Goal: Task Accomplishment & Management: Manage account settings

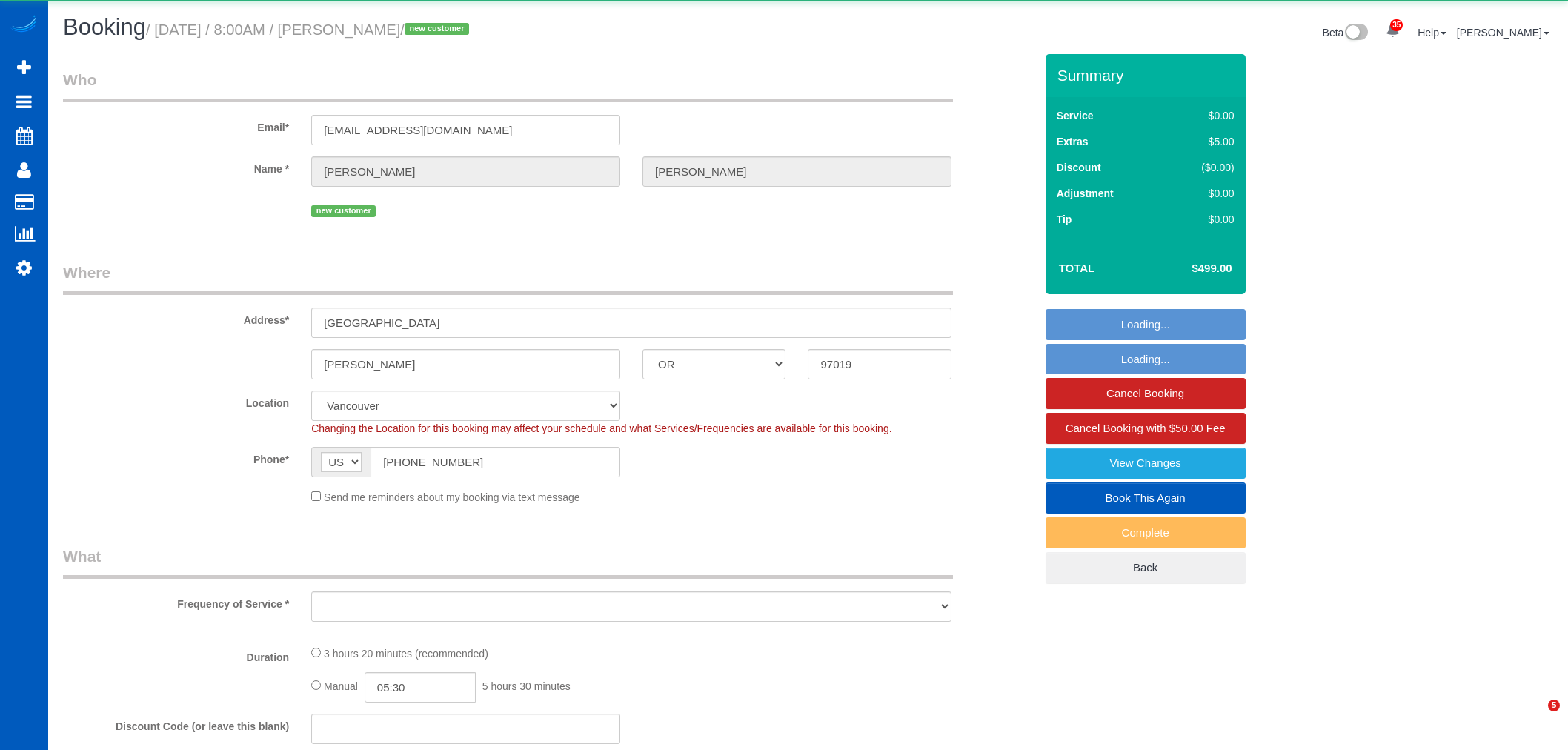
select select "OR"
select select "object:4115"
select select "199"
select select "1501"
select select "3"
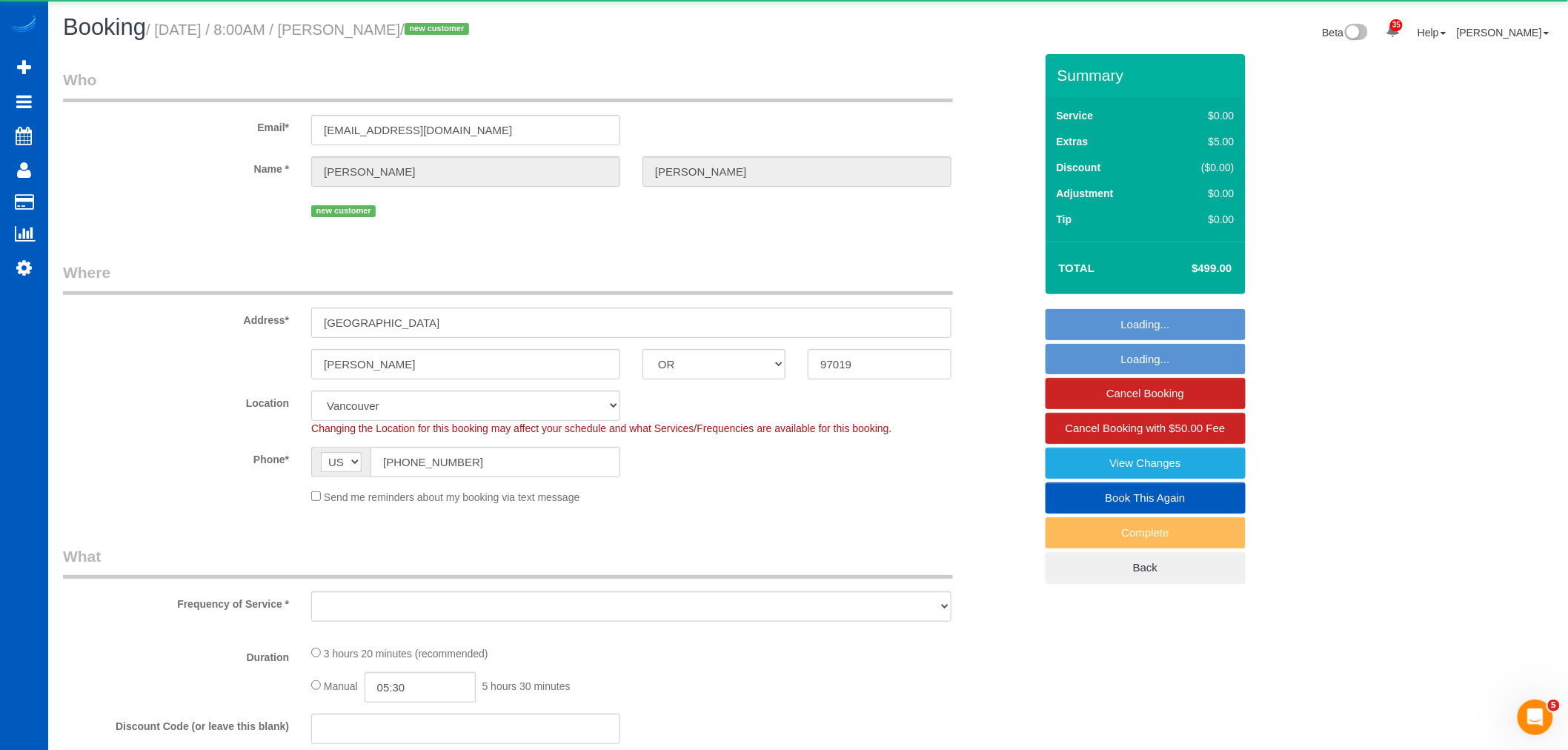
select select "spot21"
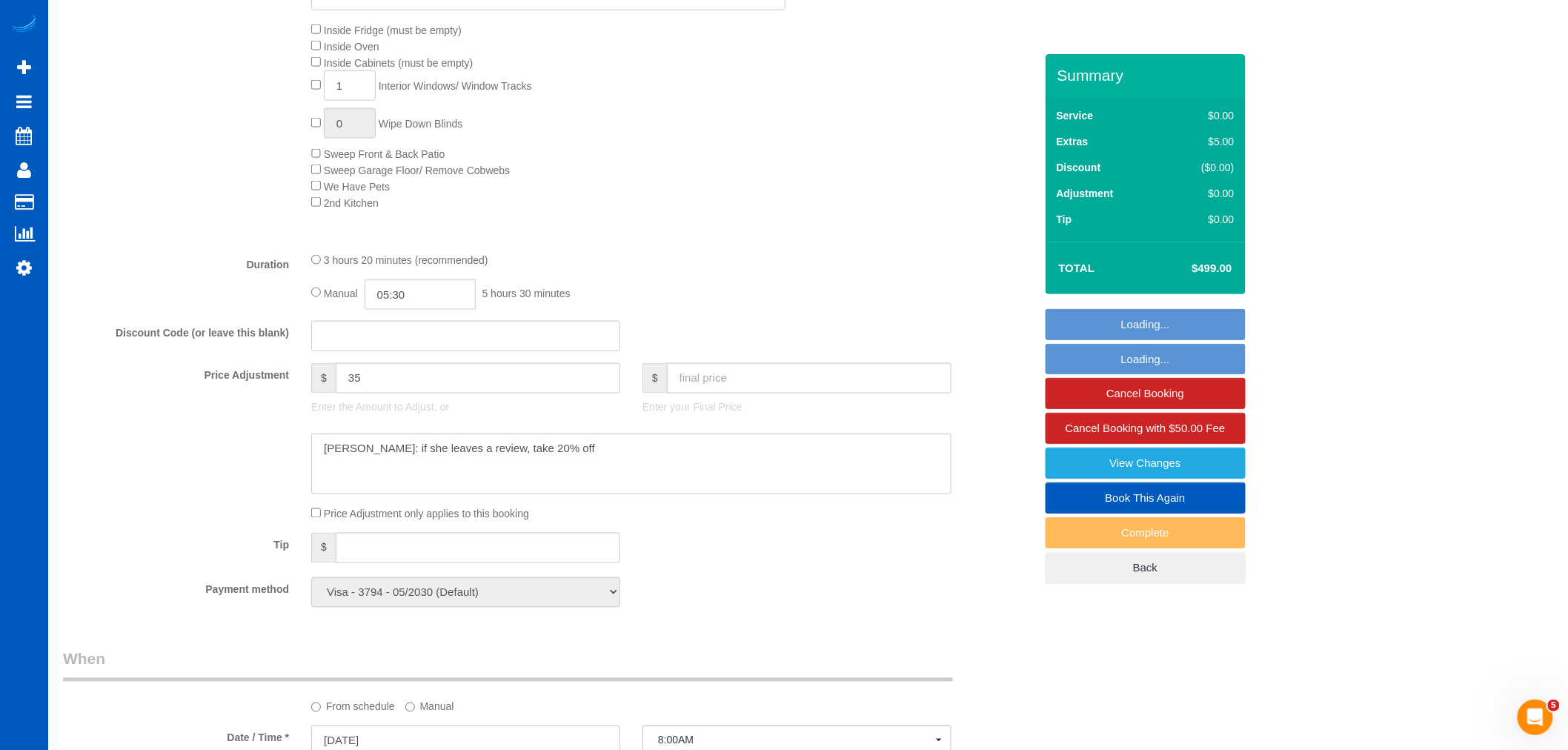
scroll to position [848, 0]
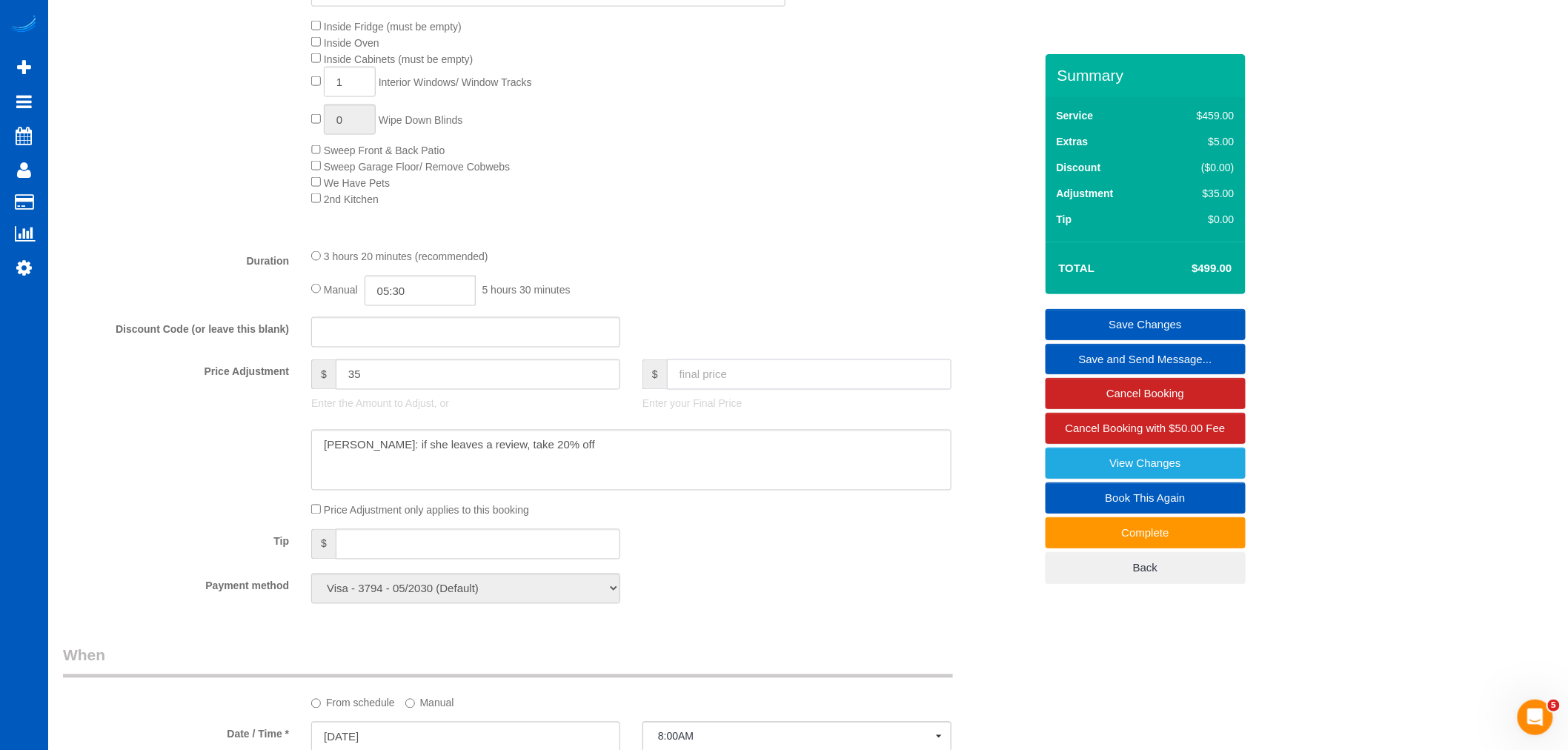
click at [747, 374] on input "text" at bounding box center [809, 374] width 284 height 30
type input "800"
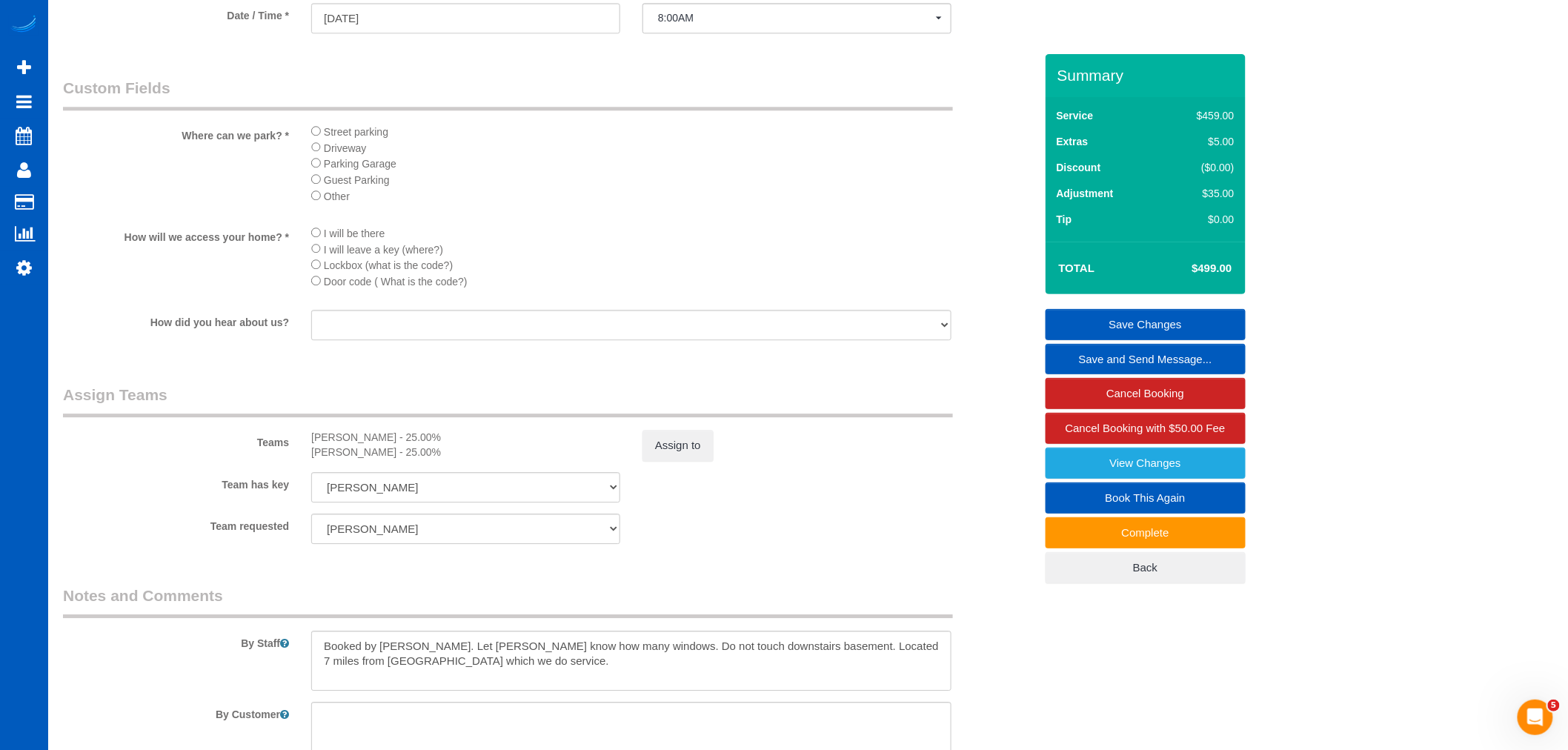
scroll to position [1589, 0]
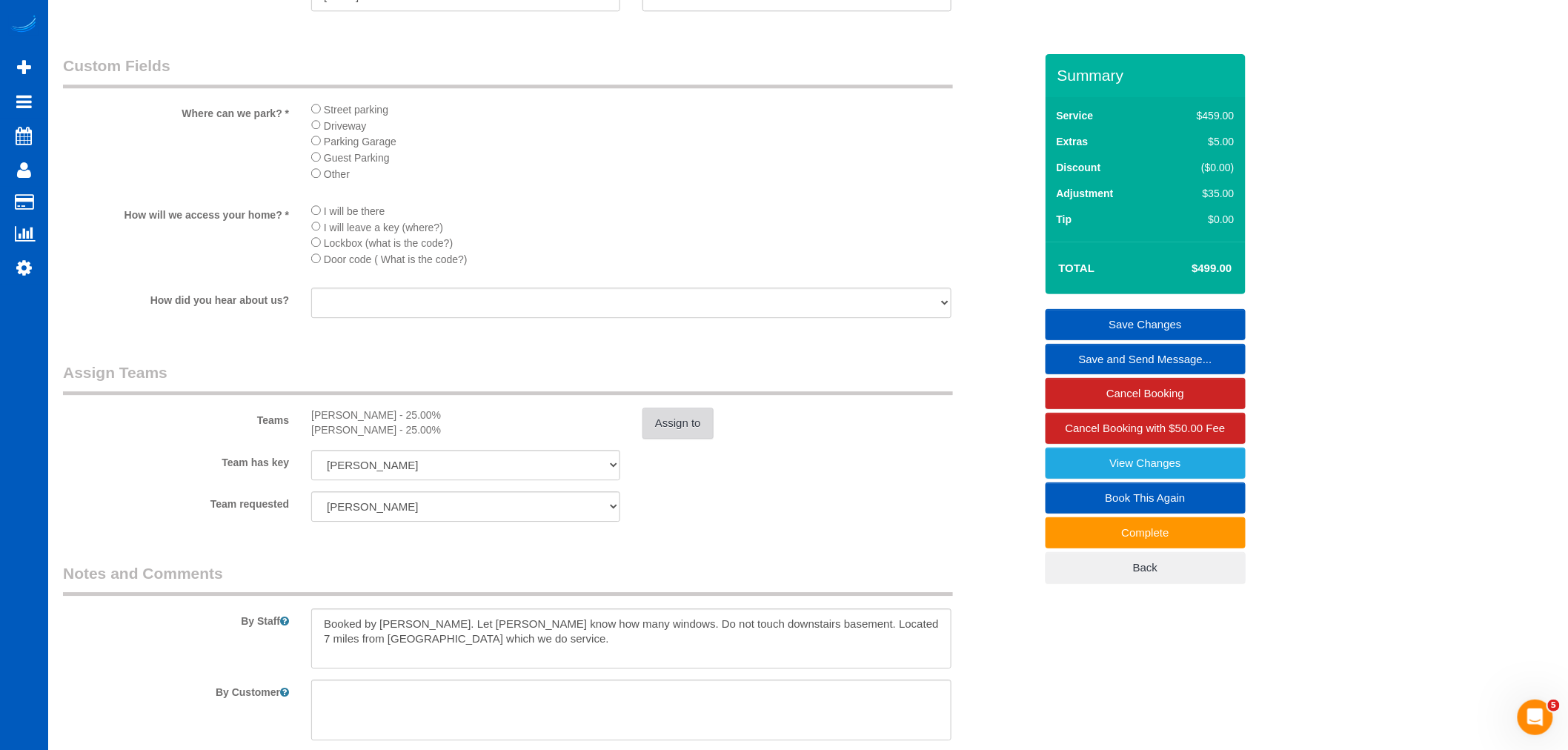
type input "336"
click at [701, 439] on button "Assign to" at bounding box center [678, 423] width 71 height 31
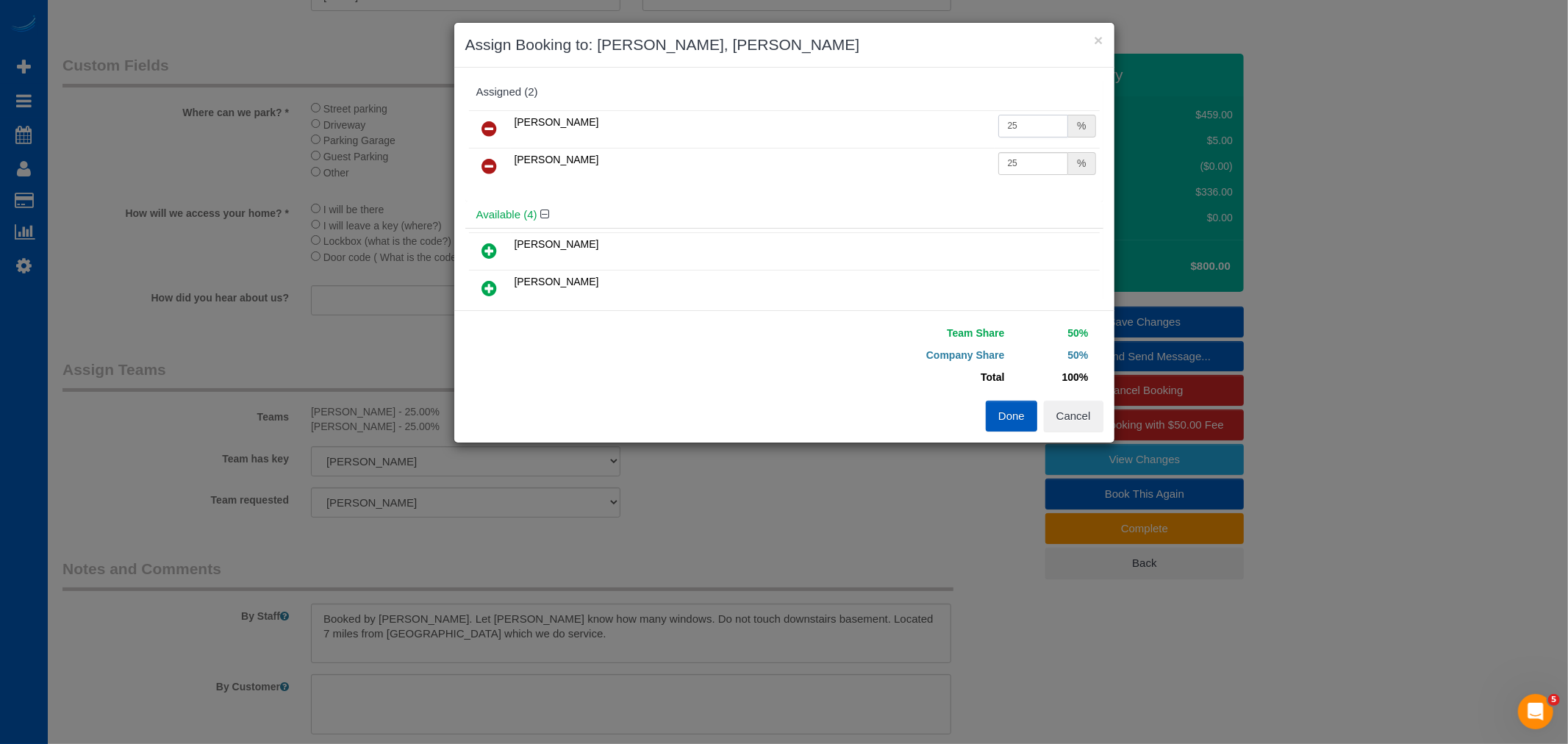
drag, startPoint x: 1002, startPoint y: 118, endPoint x: 1009, endPoint y: 118, distance: 7.0
click at [1009, 118] on input "25" at bounding box center [1033, 125] width 71 height 22
type input "27"
drag, startPoint x: 1004, startPoint y: 165, endPoint x: 996, endPoint y: 275, distance: 110.3
click at [1032, 170] on input "25" at bounding box center [1033, 163] width 71 height 22
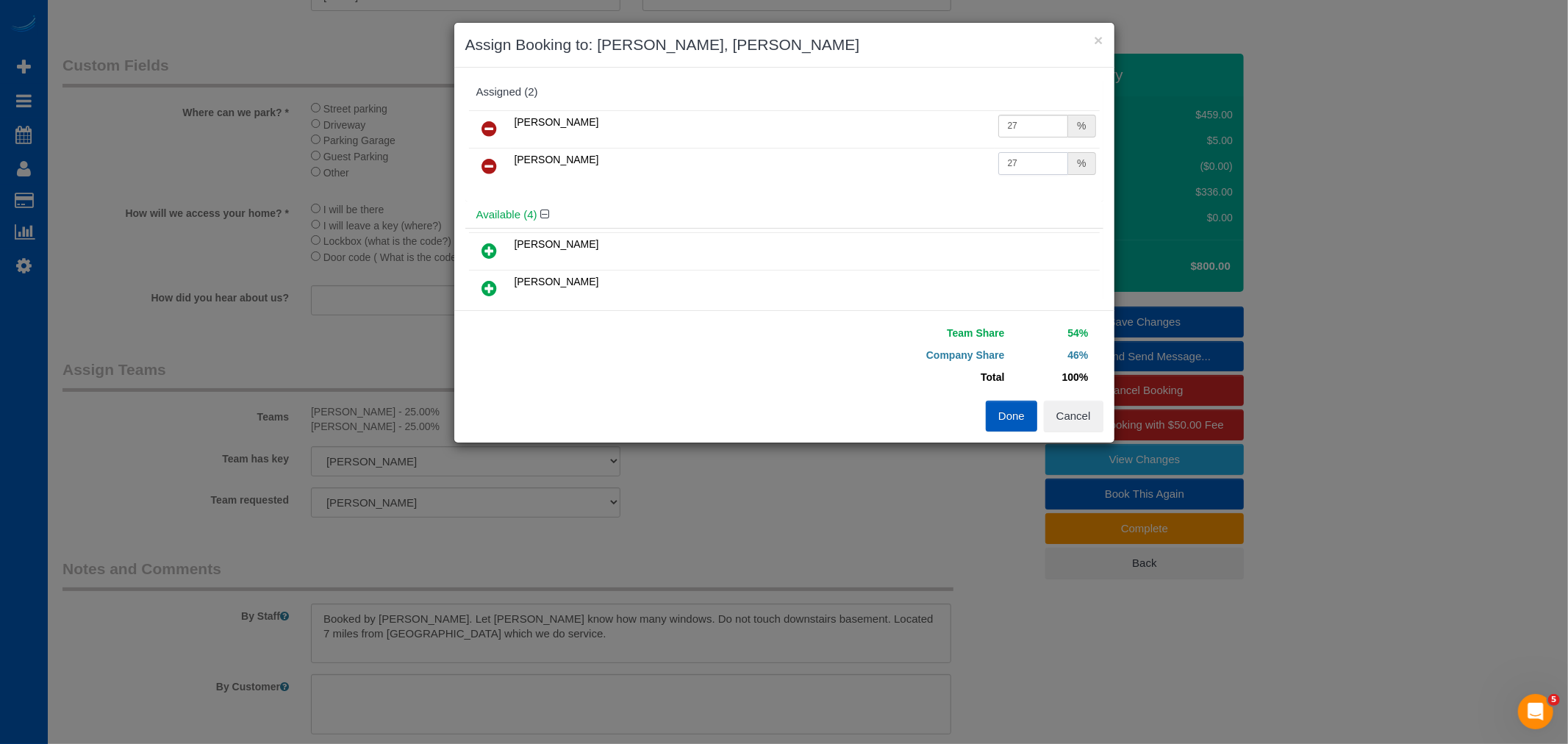
type input "27"
click at [1024, 412] on button "Done" at bounding box center [1010, 416] width 51 height 31
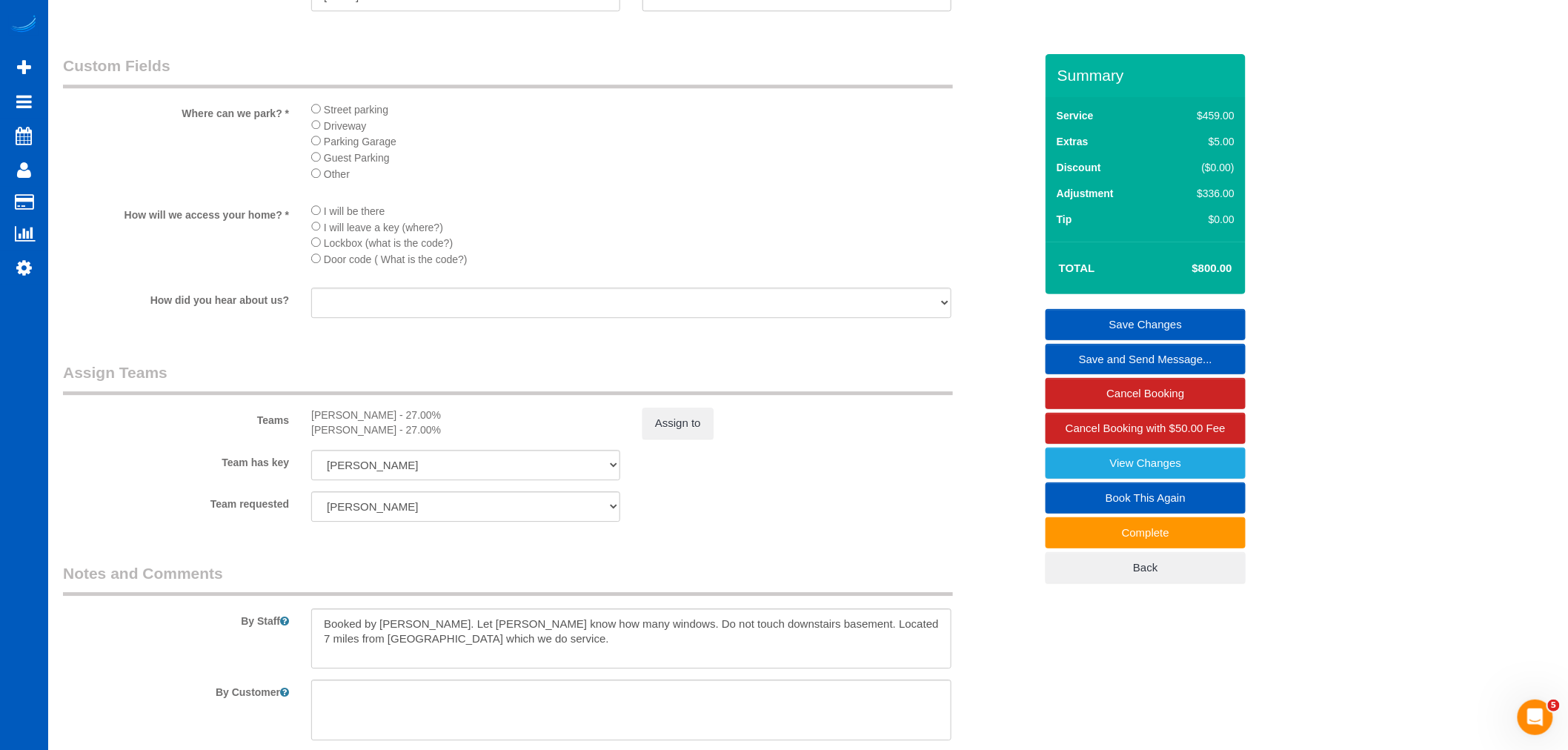
click at [1143, 323] on link "Save Changes" at bounding box center [1145, 324] width 200 height 31
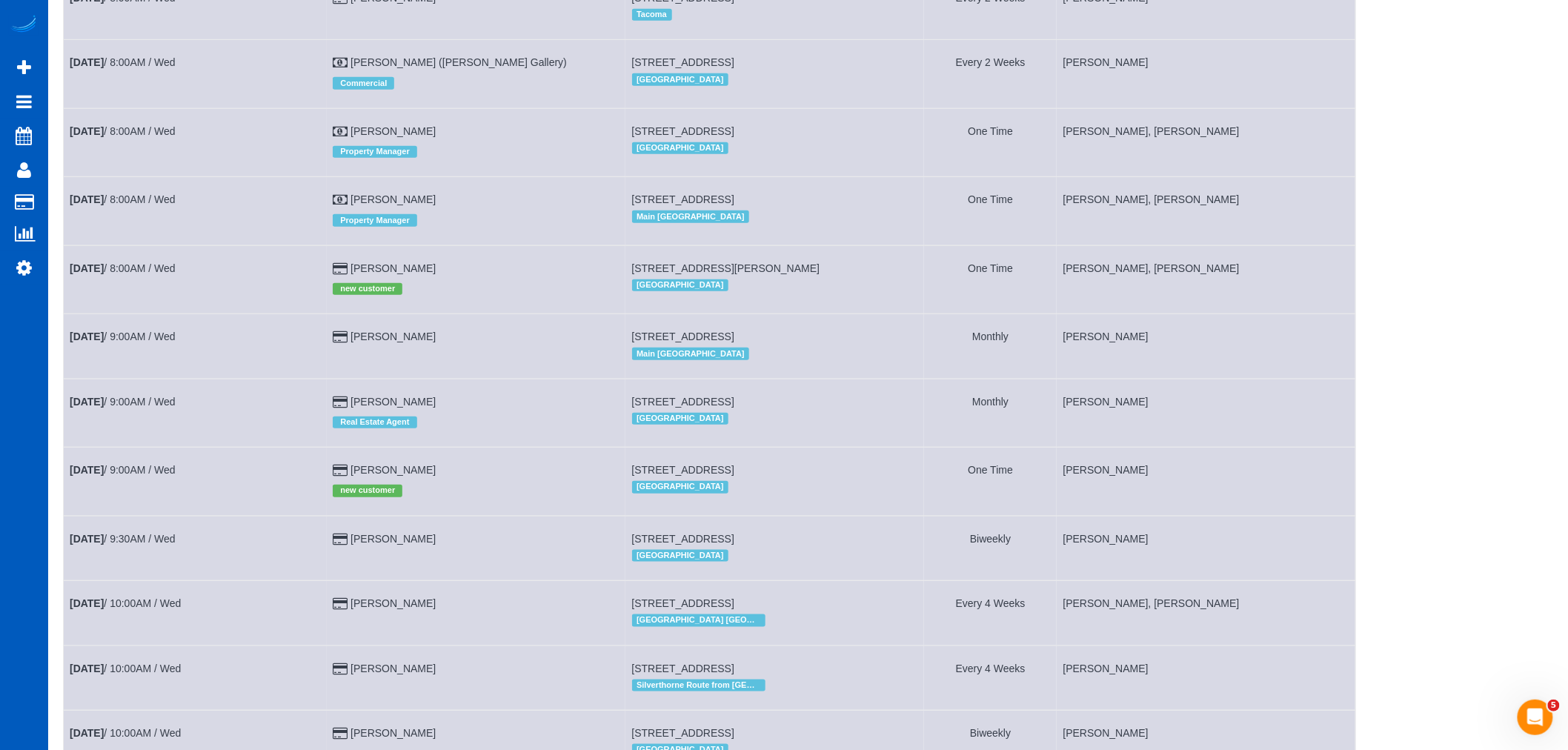
scroll to position [0, 0]
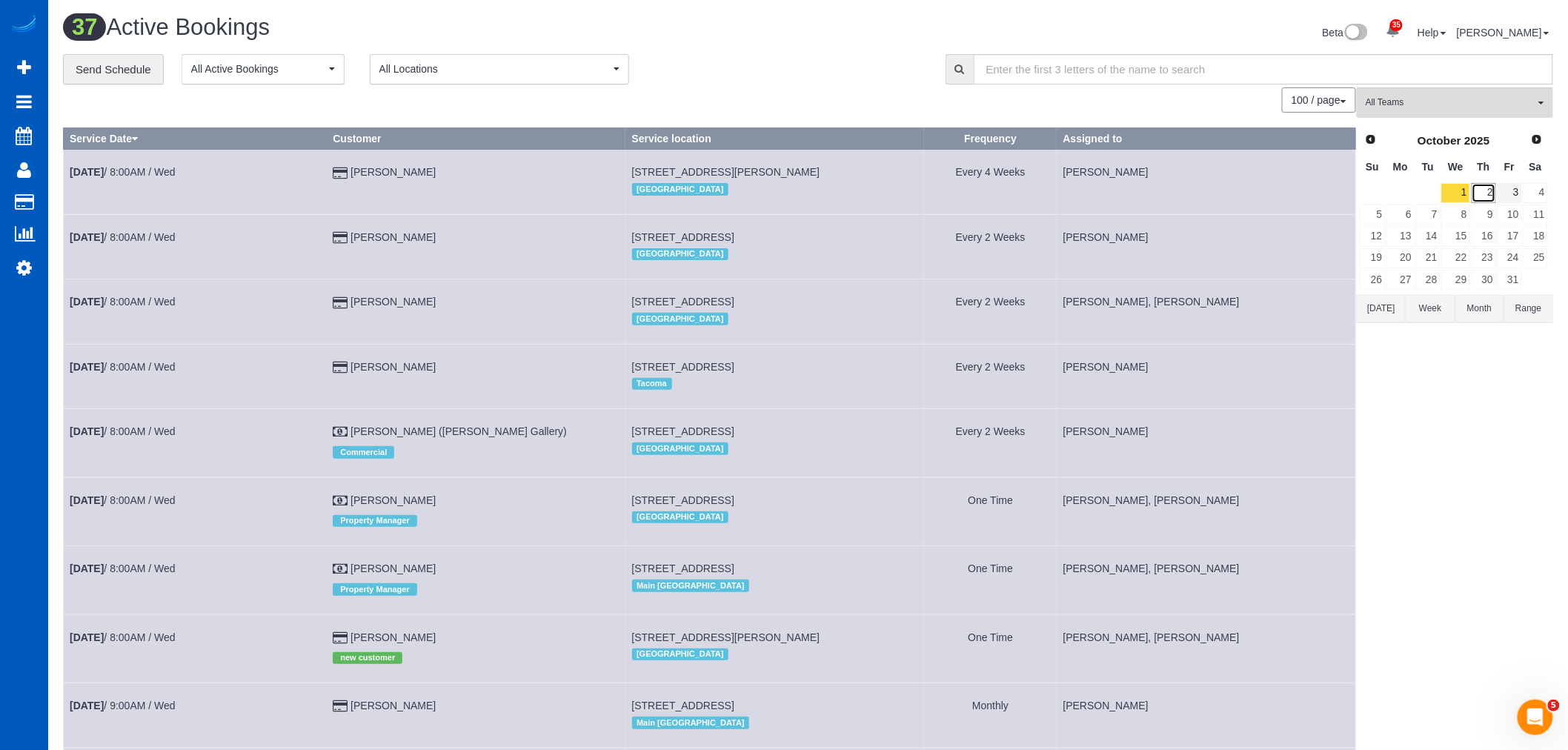
click at [1487, 193] on link "2" at bounding box center [1483, 193] width 24 height 20
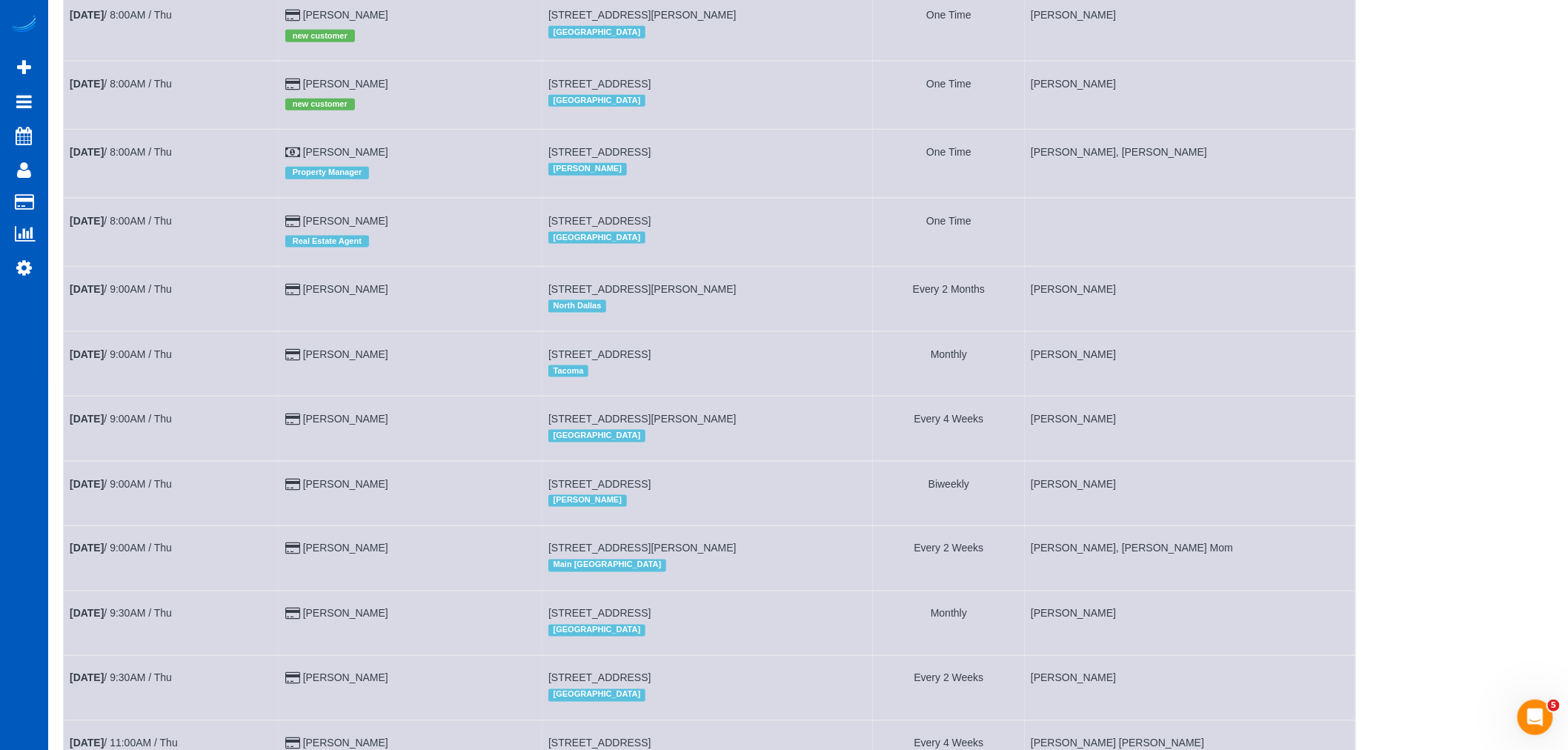
scroll to position [658, 0]
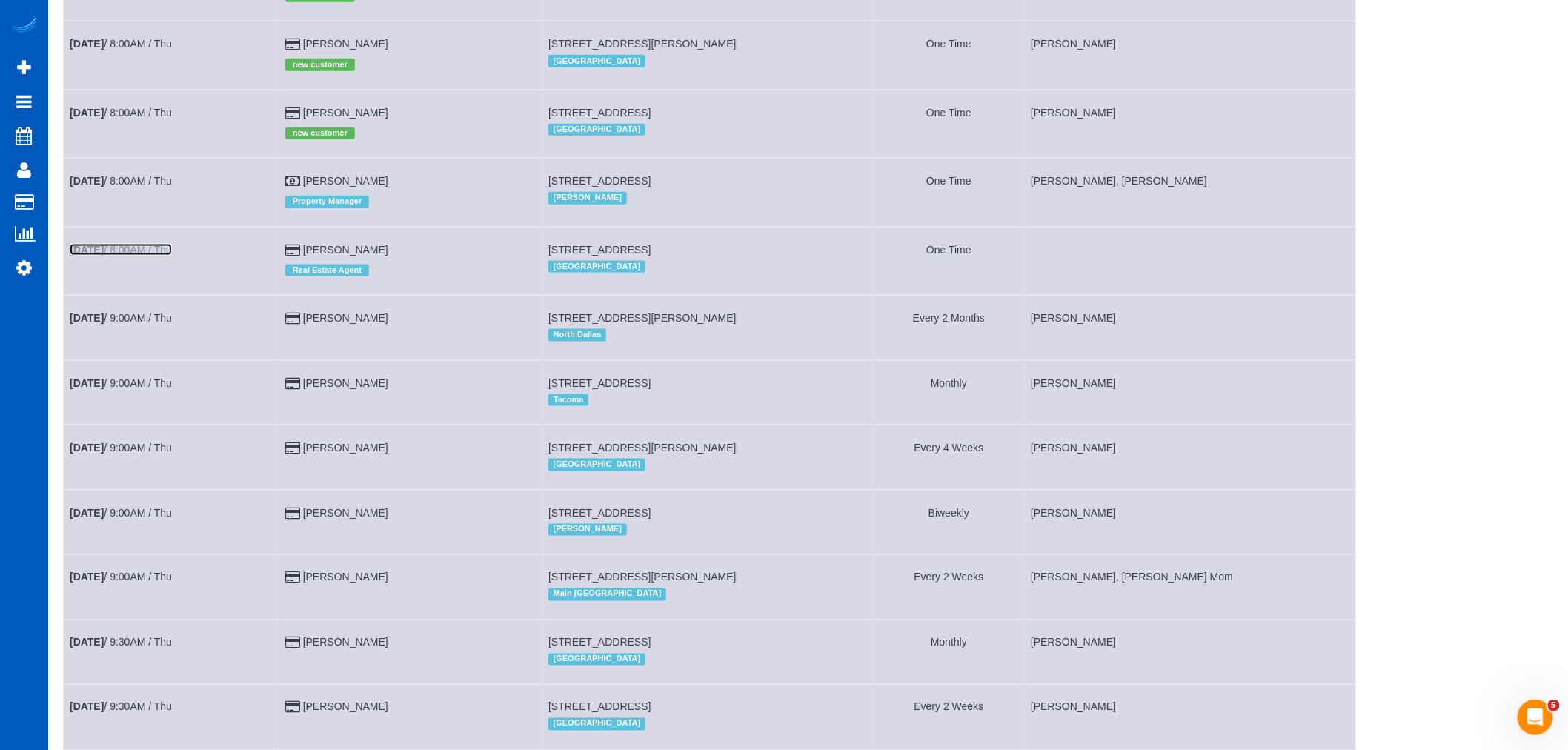
click at [152, 256] on link "[DATE] 8:00AM / Thu" at bounding box center [120, 250] width 102 height 12
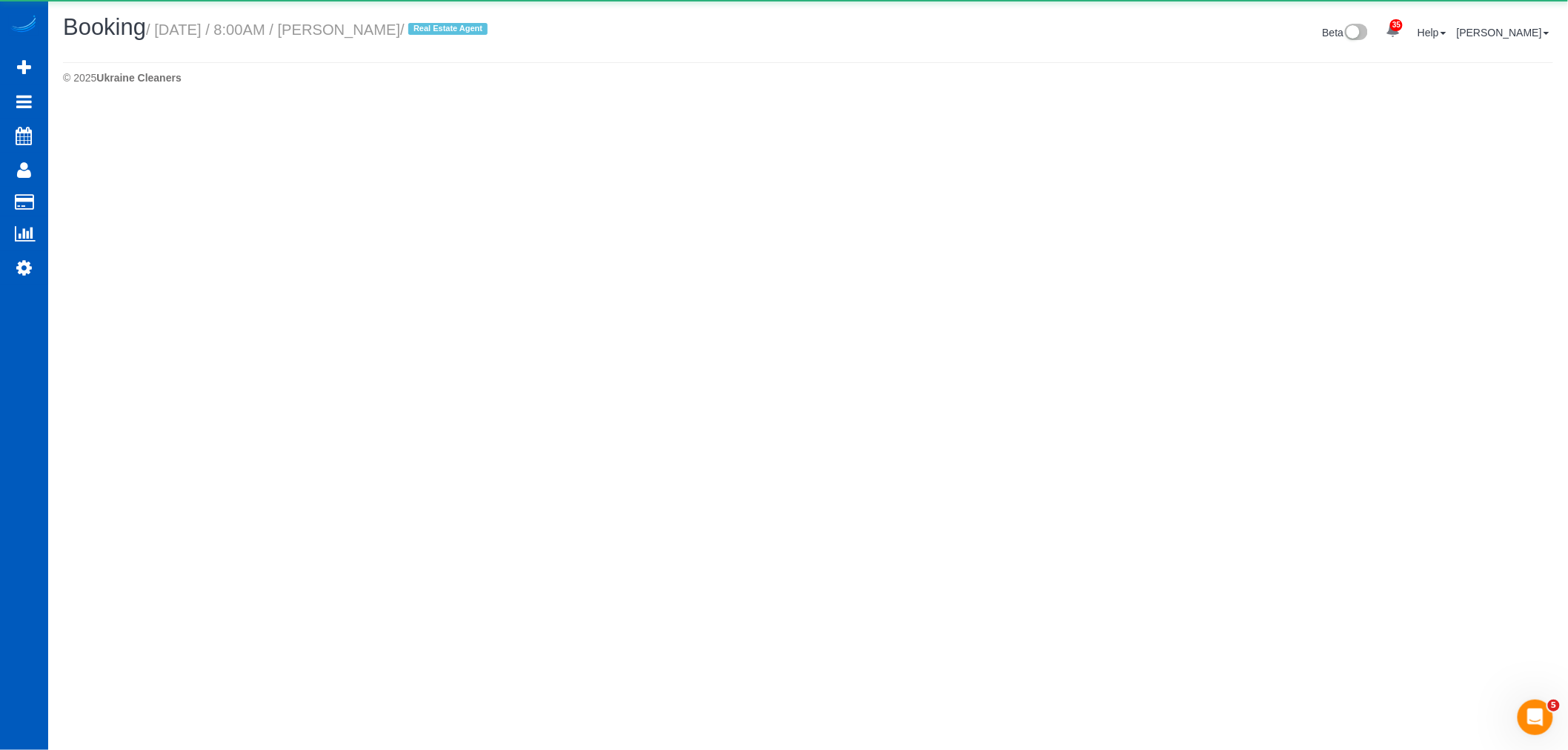
select select "WA"
select select "199"
select select "1001"
select select "3"
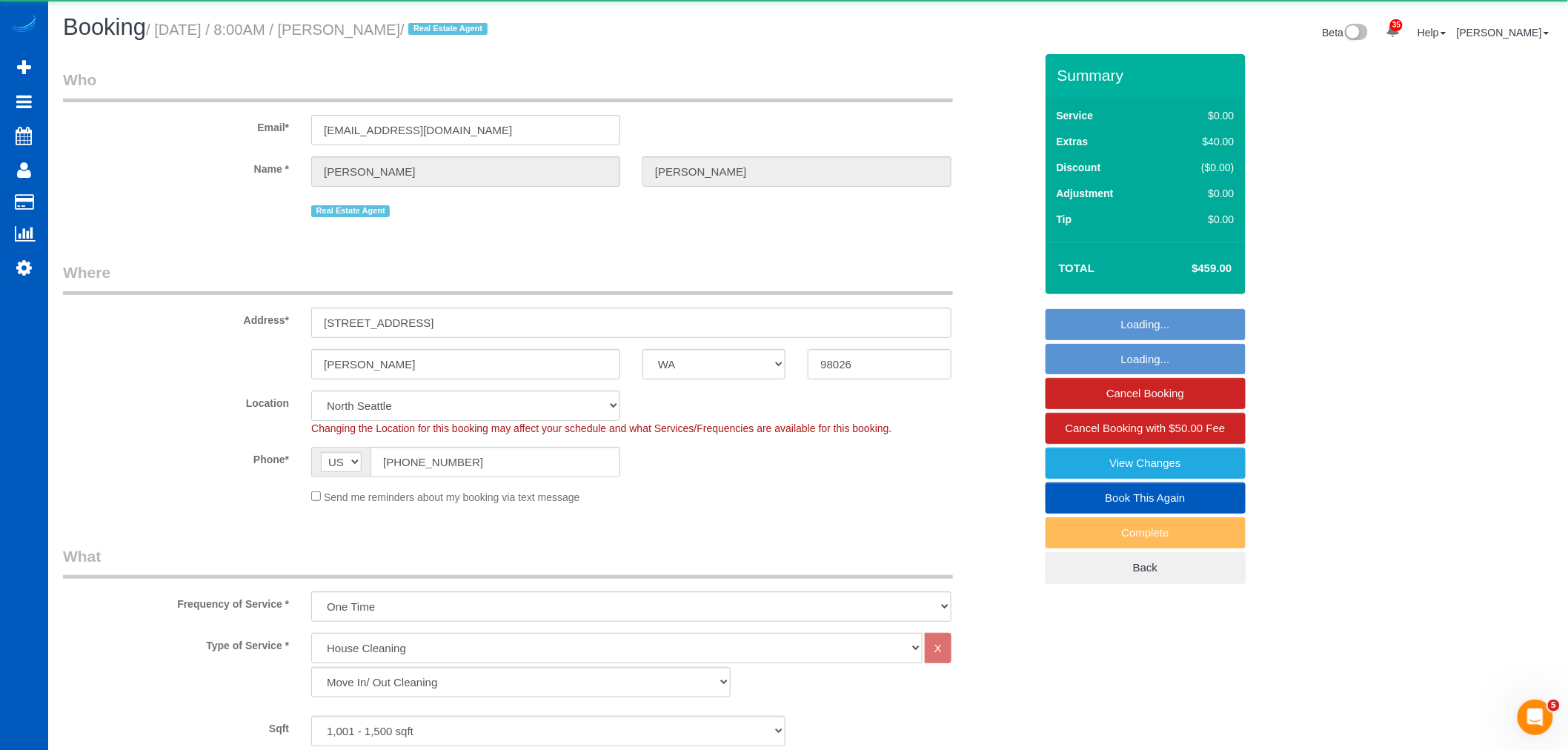
select select "object:6209"
select select "1001"
select select "3"
select select "spot32"
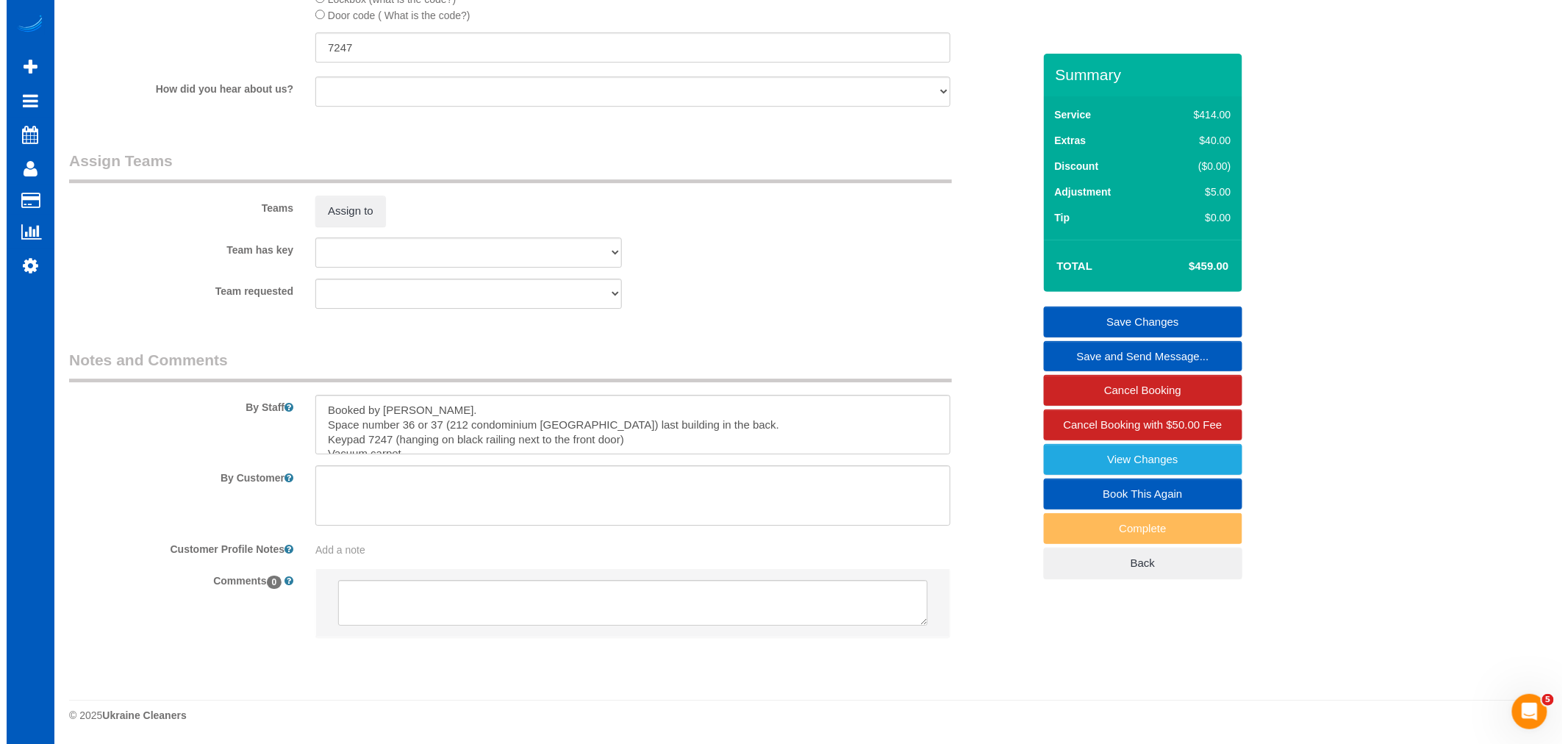
scroll to position [59, 0]
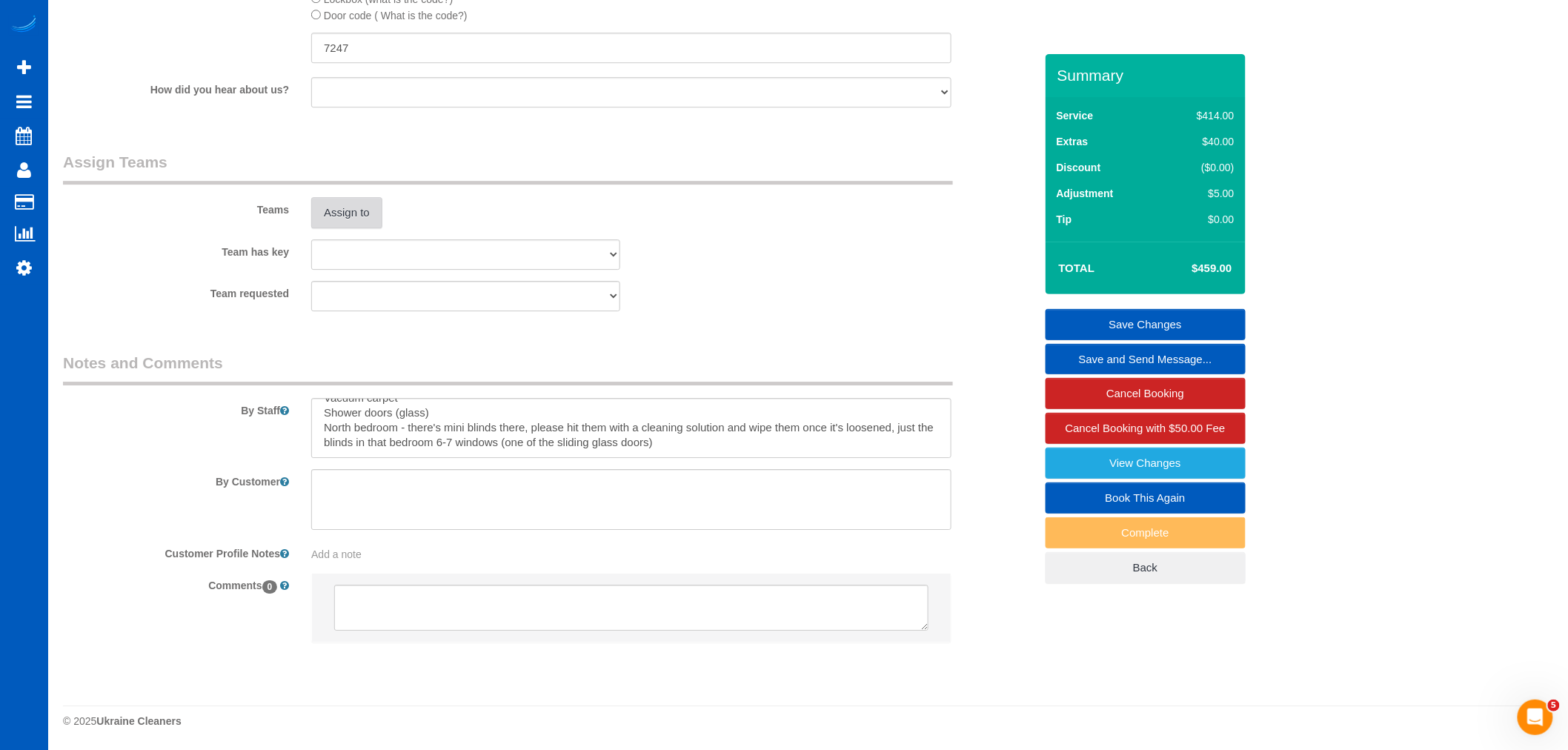
click at [336, 213] on button "Assign to" at bounding box center [347, 212] width 71 height 31
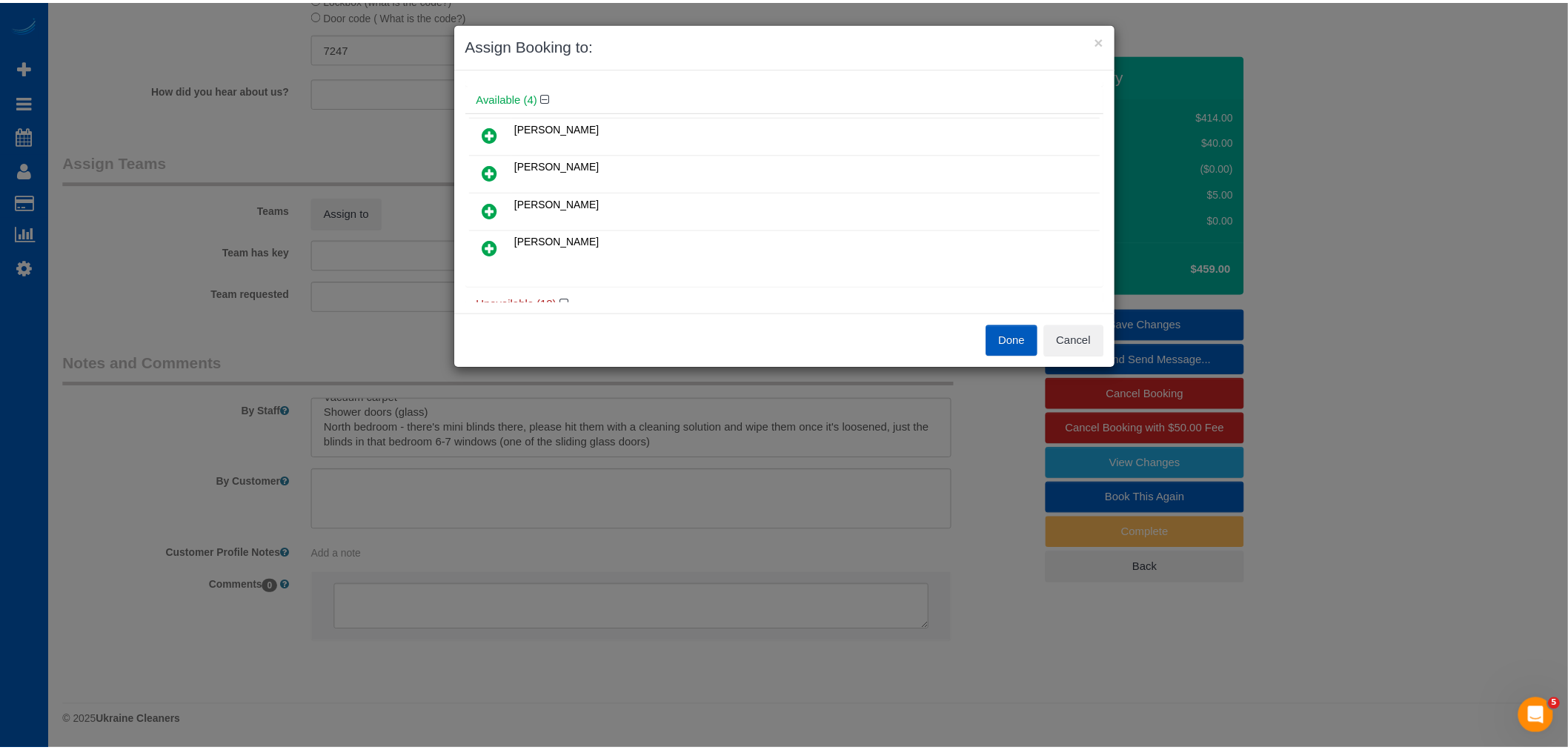
scroll to position [82, 0]
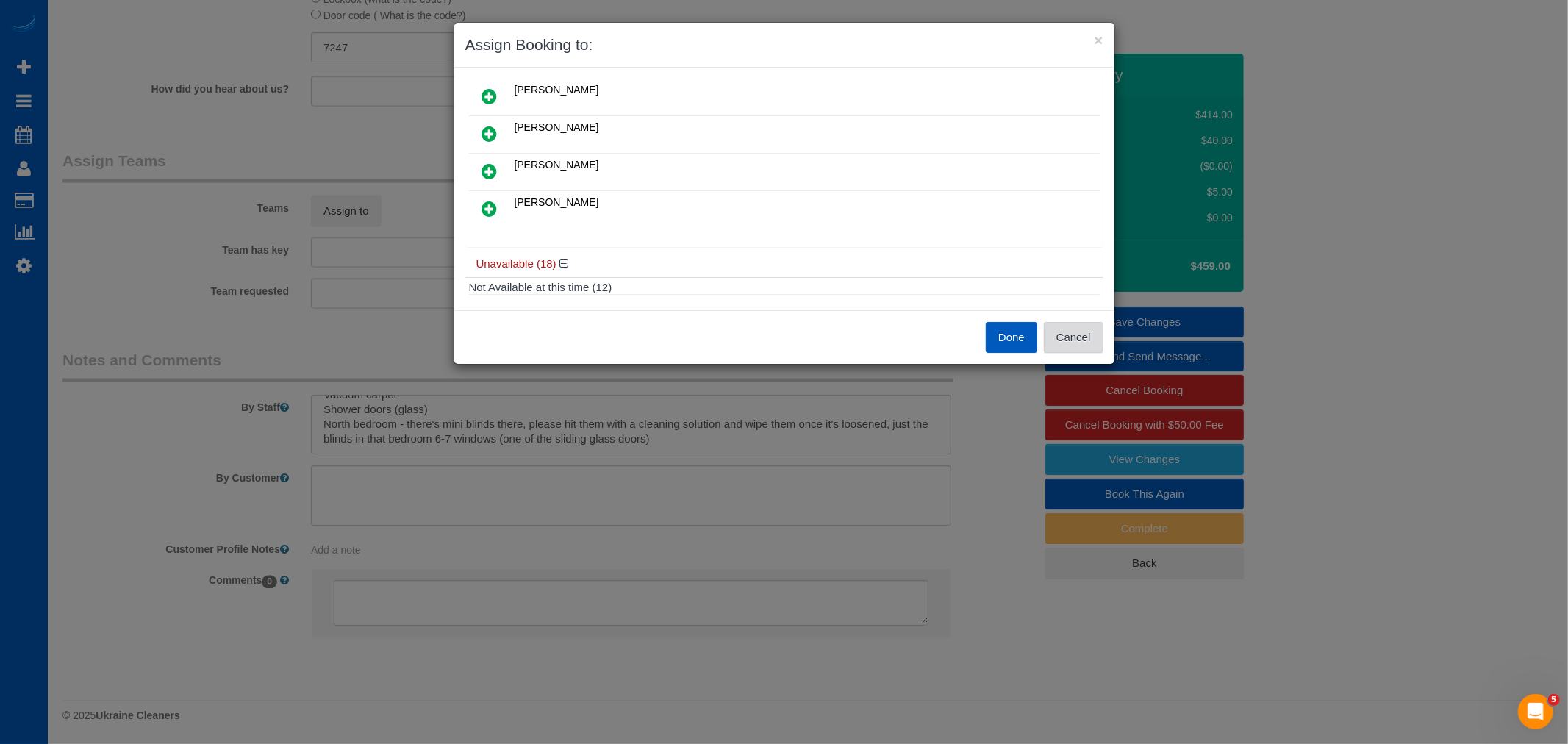
click at [1086, 343] on button "Cancel" at bounding box center [1073, 337] width 59 height 31
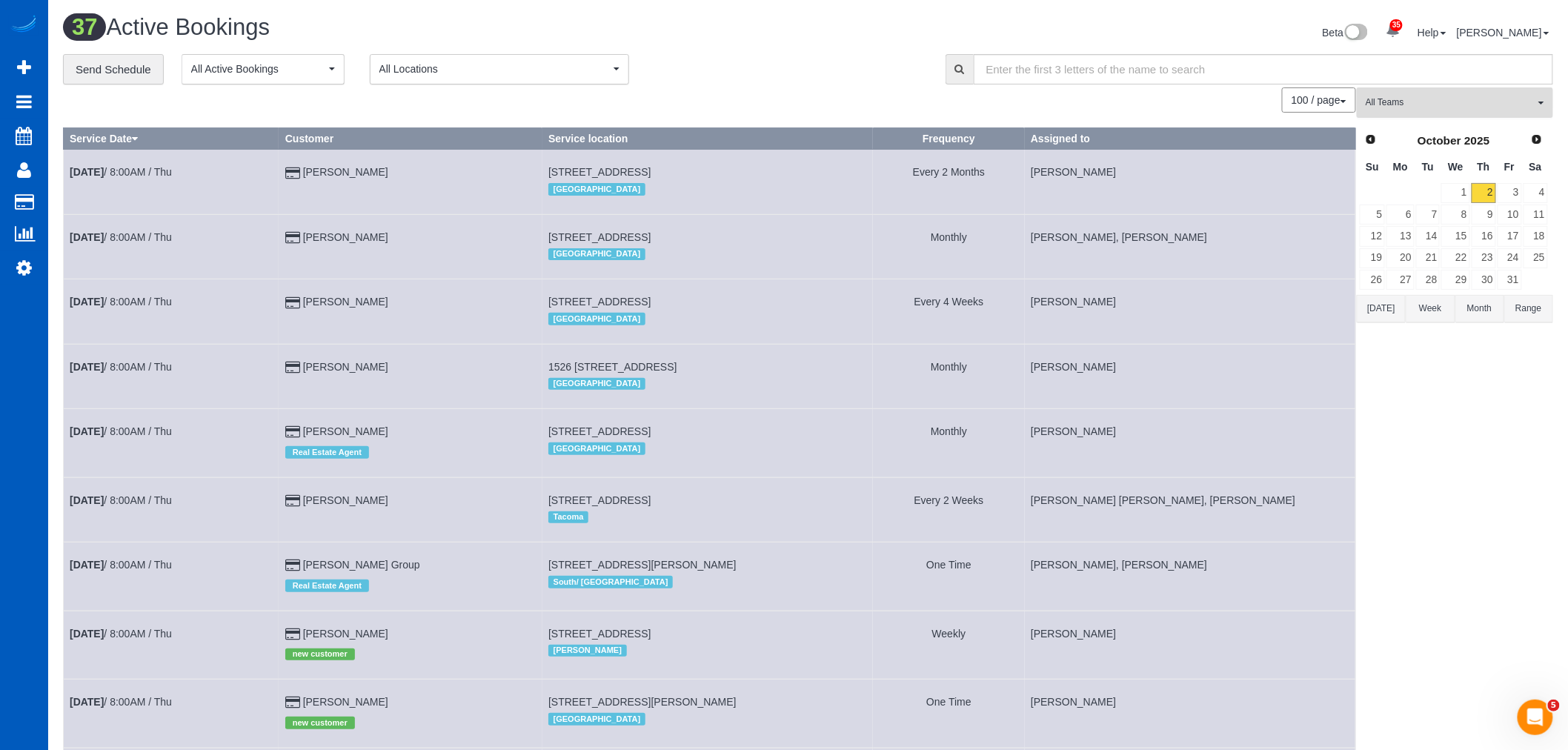
click at [1410, 100] on span "All Teams" at bounding box center [1449, 102] width 168 height 13
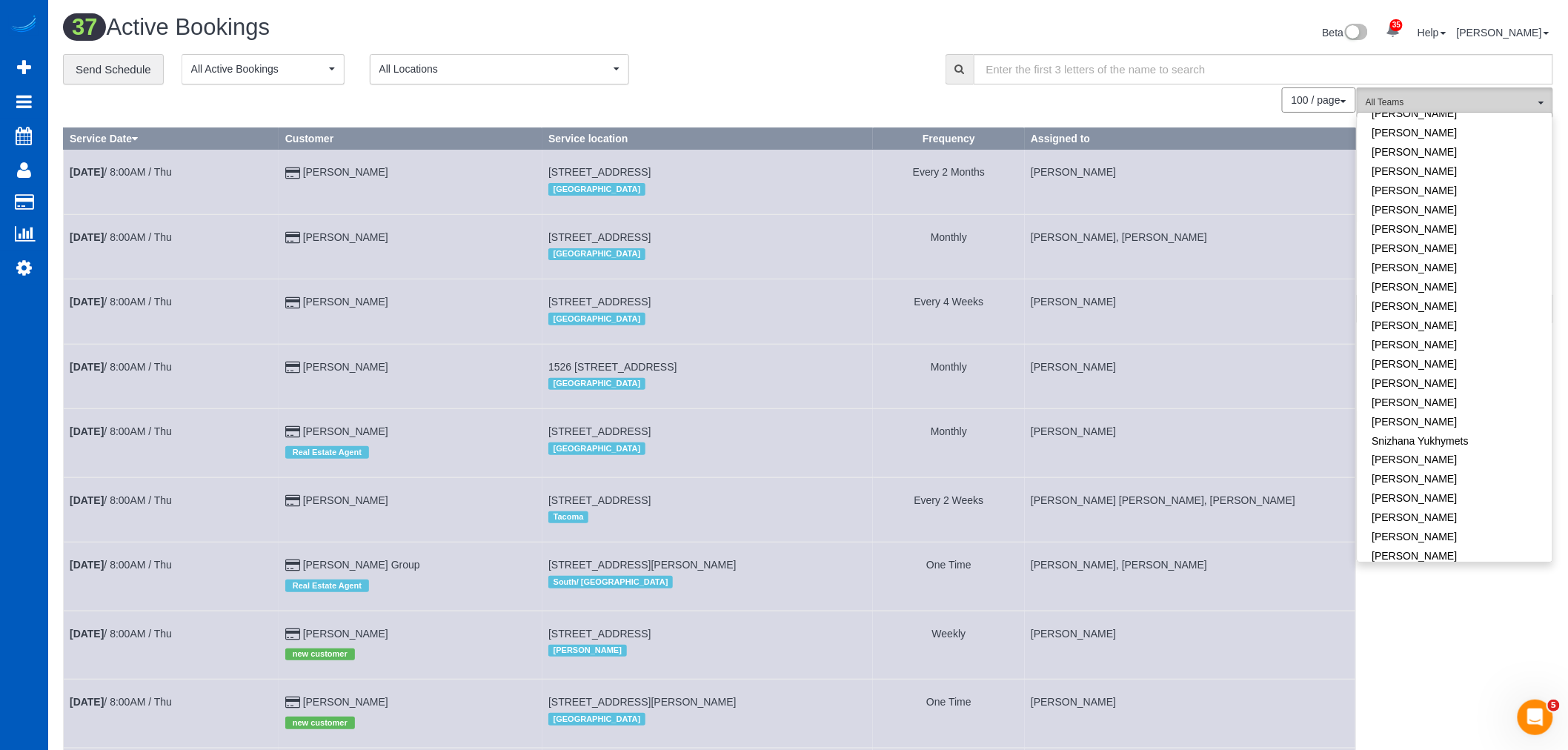
scroll to position [899, 0]
click at [1421, 497] on link "[PERSON_NAME]" at bounding box center [1454, 507] width 195 height 20
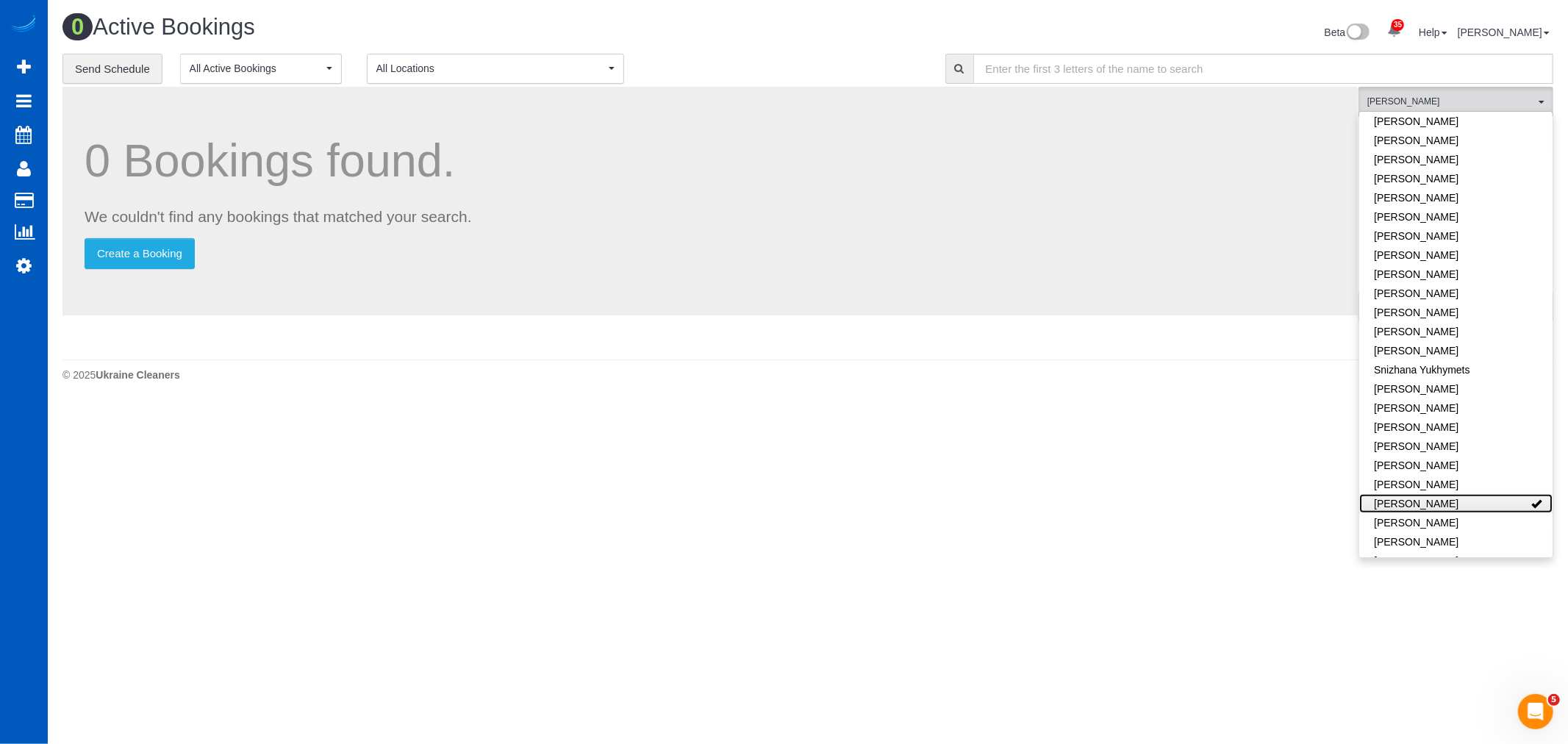
click at [1410, 493] on link "[PERSON_NAME]" at bounding box center [1455, 503] width 193 height 19
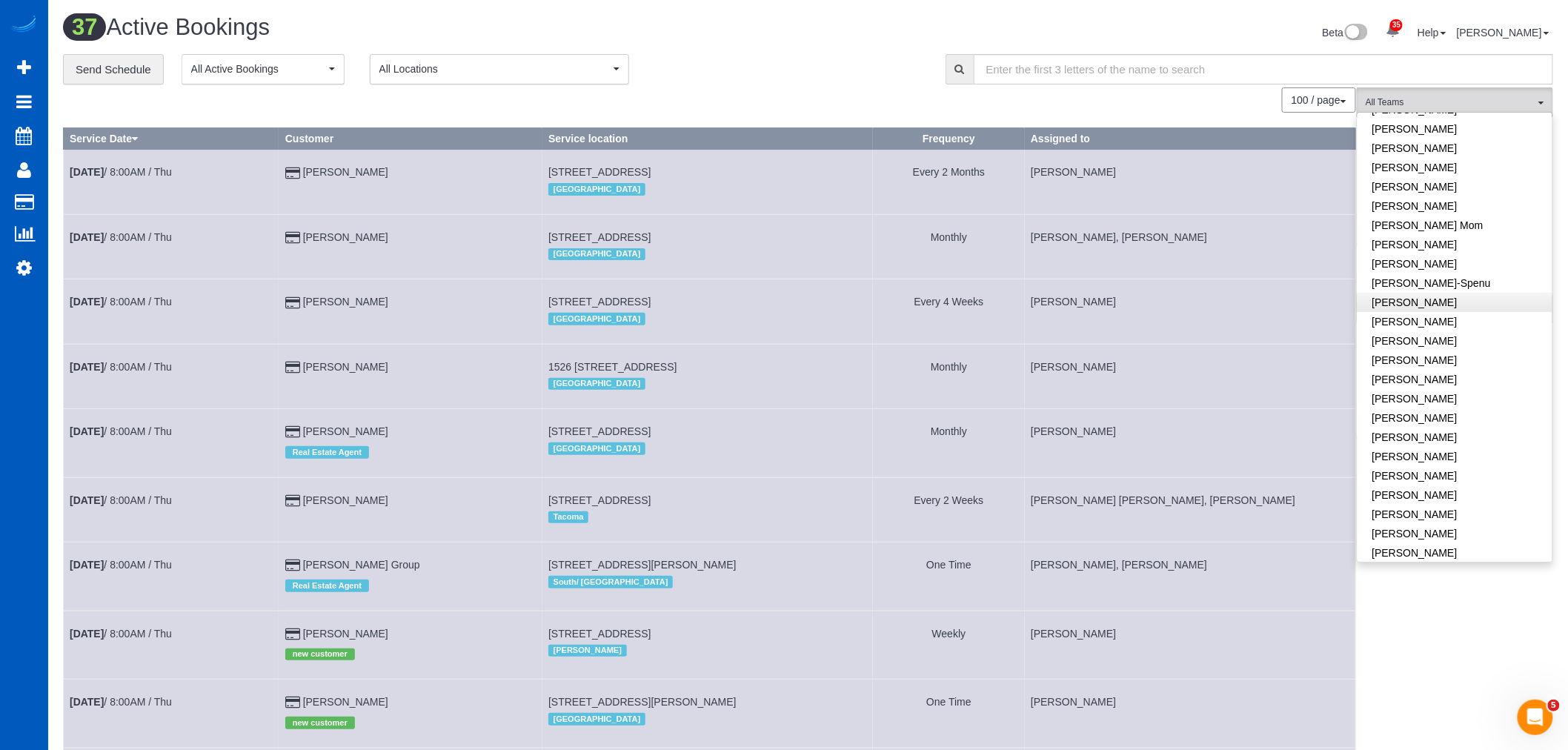
scroll to position [241, 0]
click at [1426, 382] on link "[PERSON_NAME]" at bounding box center [1454, 381] width 195 height 20
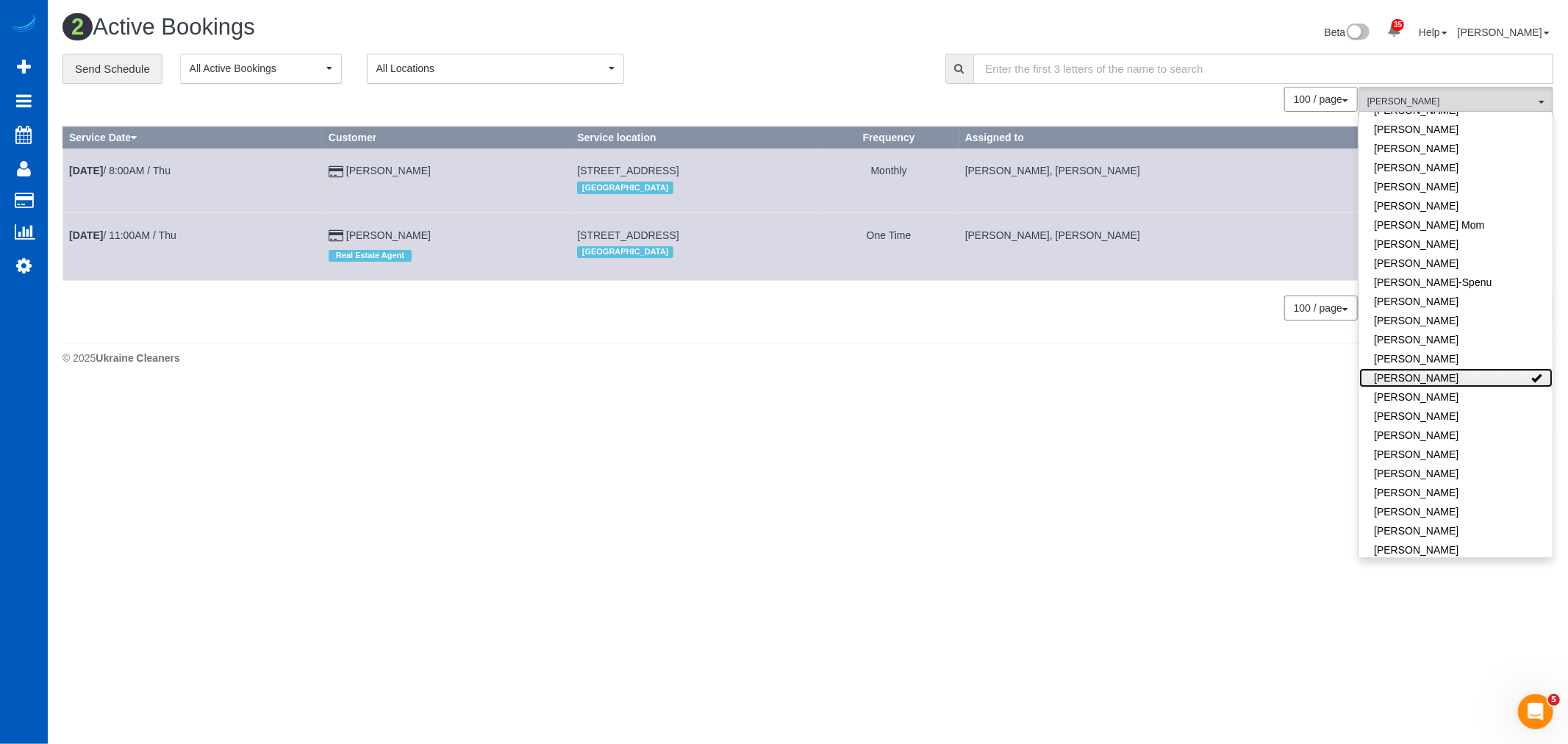
click at [1415, 379] on link "[PERSON_NAME]" at bounding box center [1455, 378] width 193 height 19
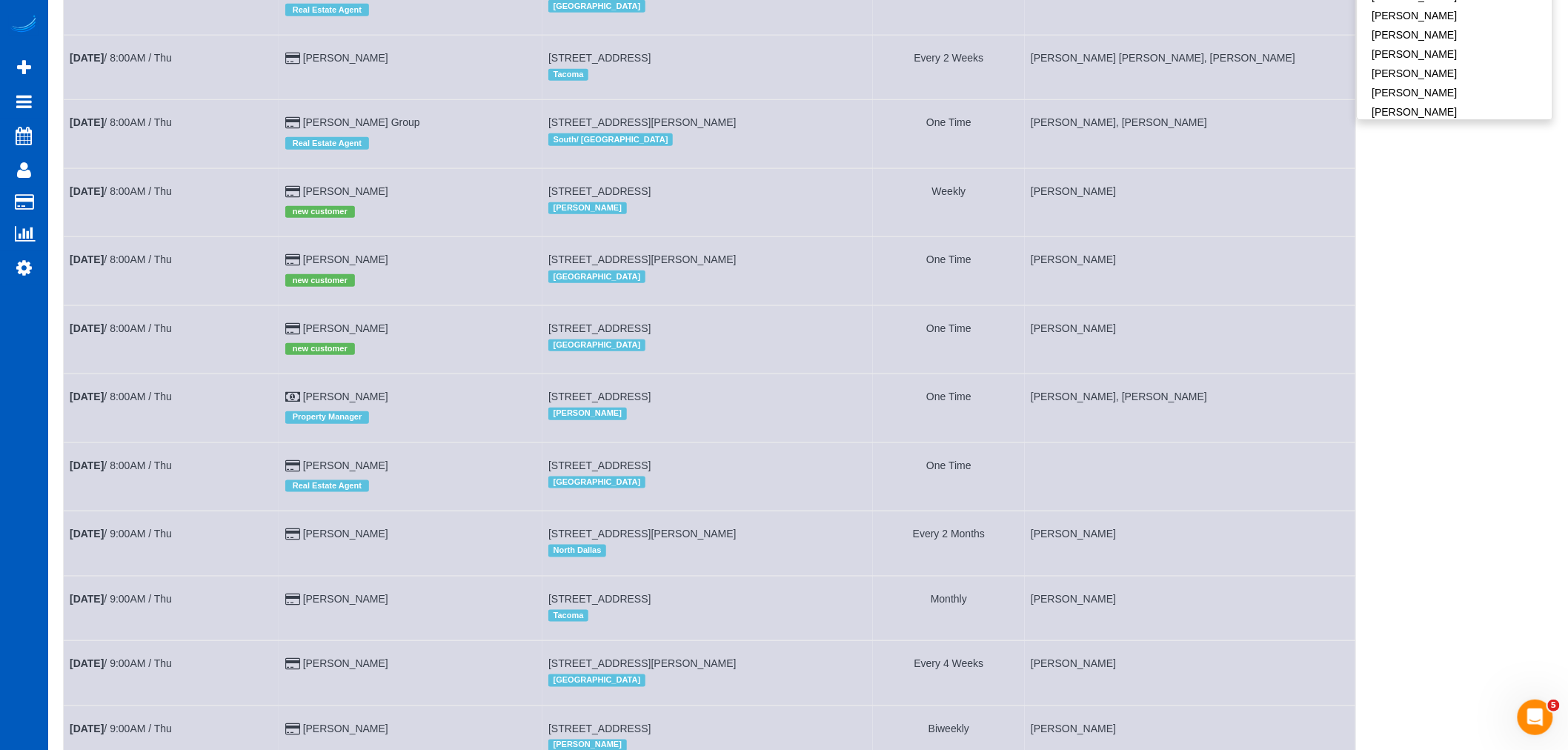
scroll to position [442, 0]
click at [104, 472] on b "[DATE]" at bounding box center [86, 466] width 34 height 12
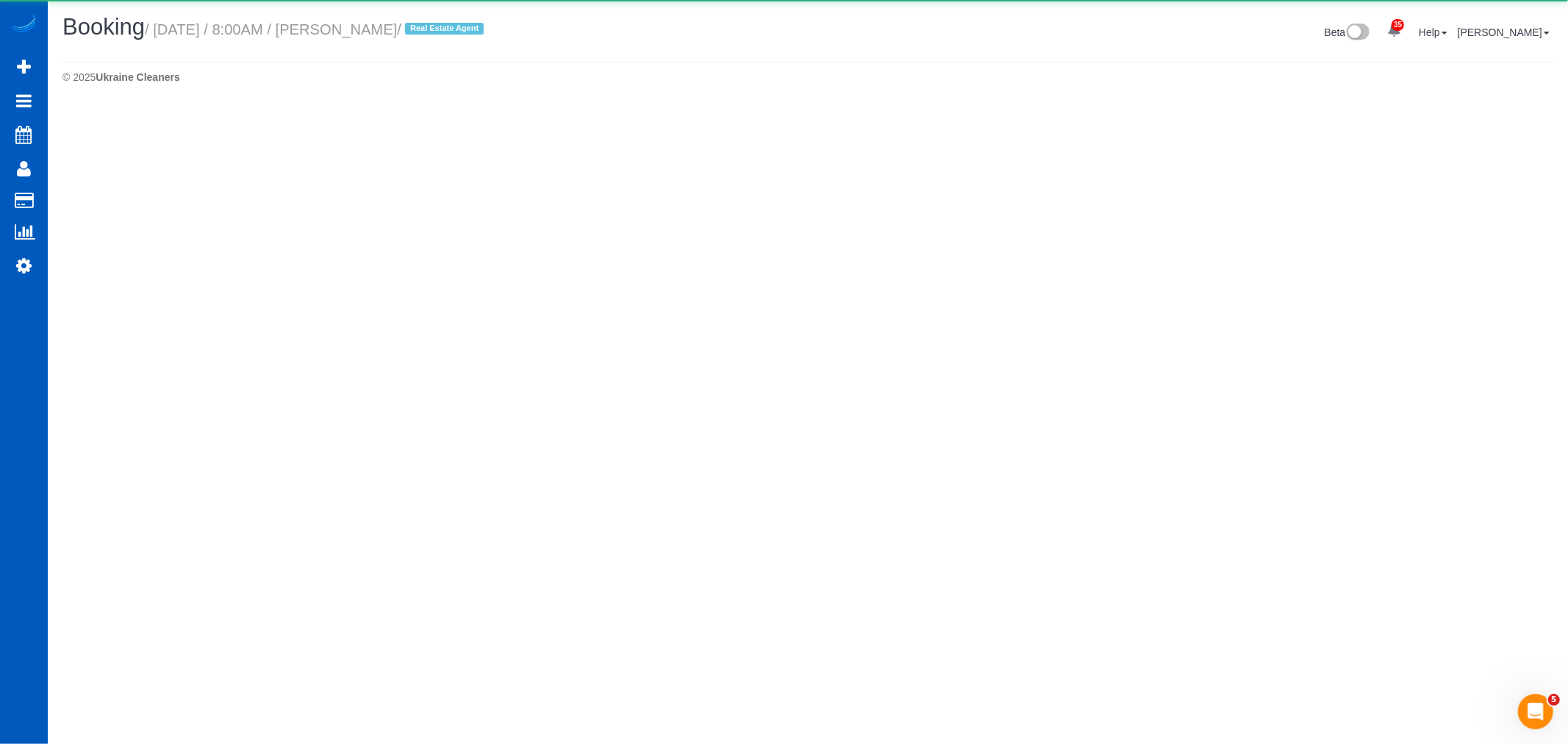
select select "WA"
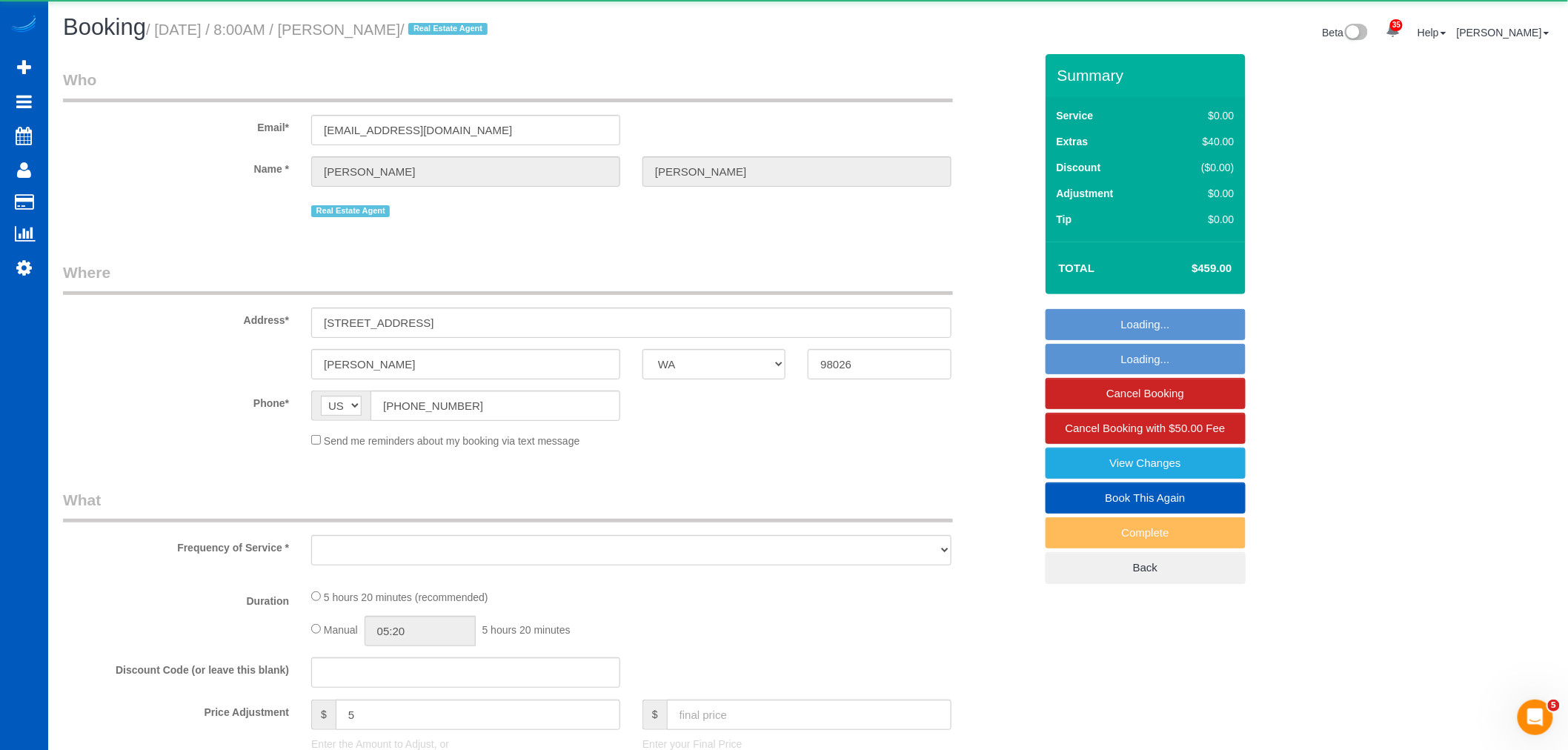
select select "object:9117"
select select "string:fspay-050c7915-2568-494f-bb35-d1f5b0712017"
select select "spot43"
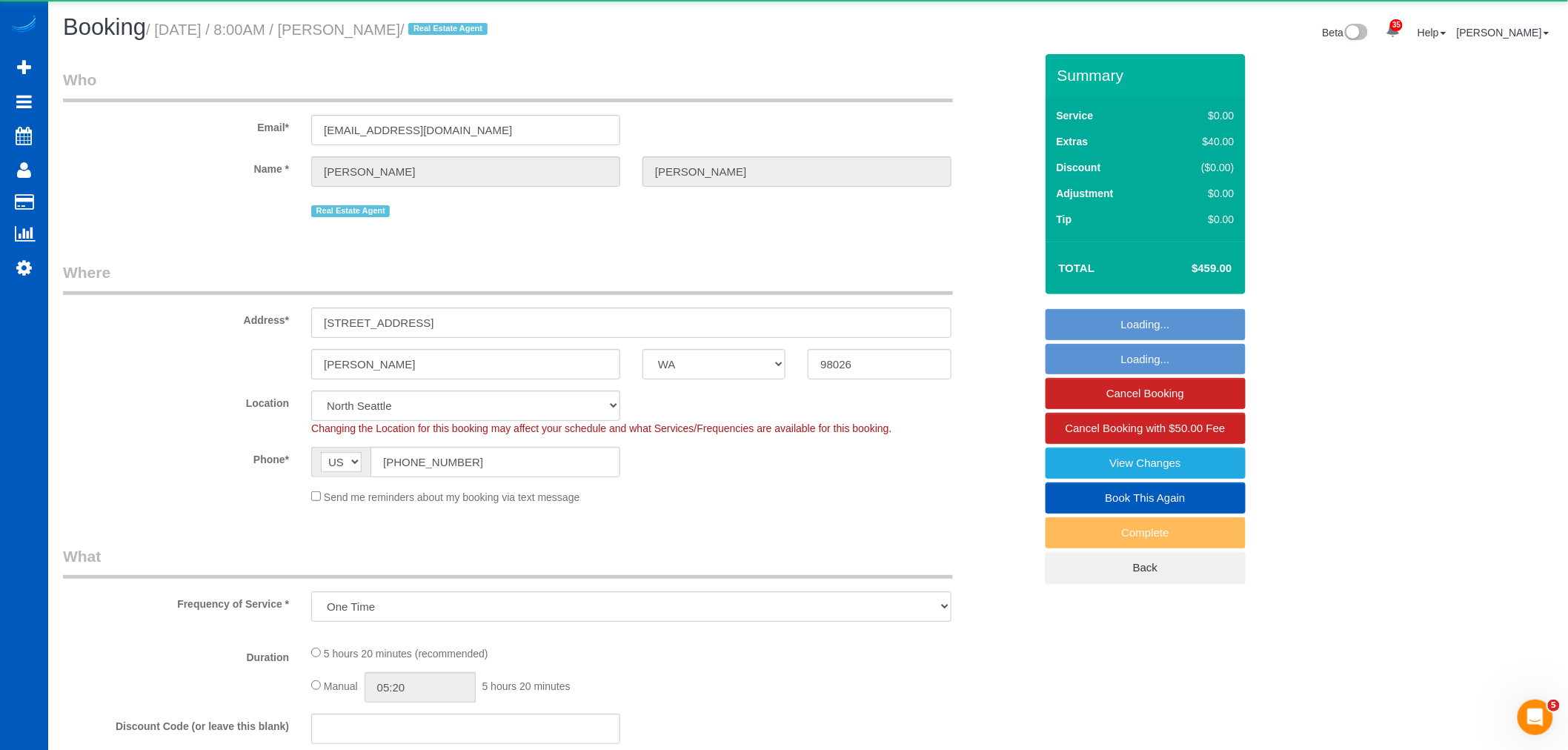
select select "object:9462"
select select "199"
select select "1001"
select select "3"
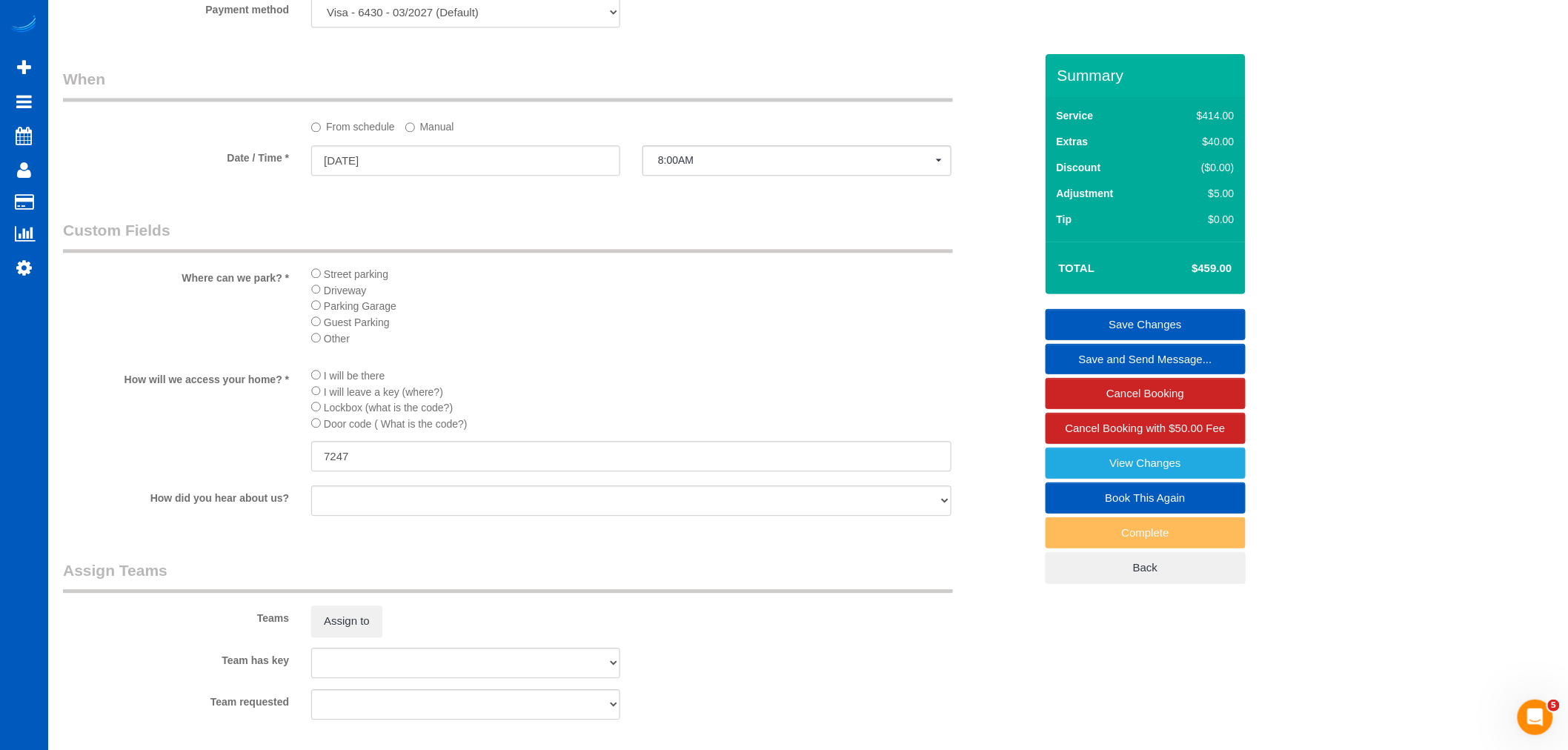
scroll to position [1831, 0]
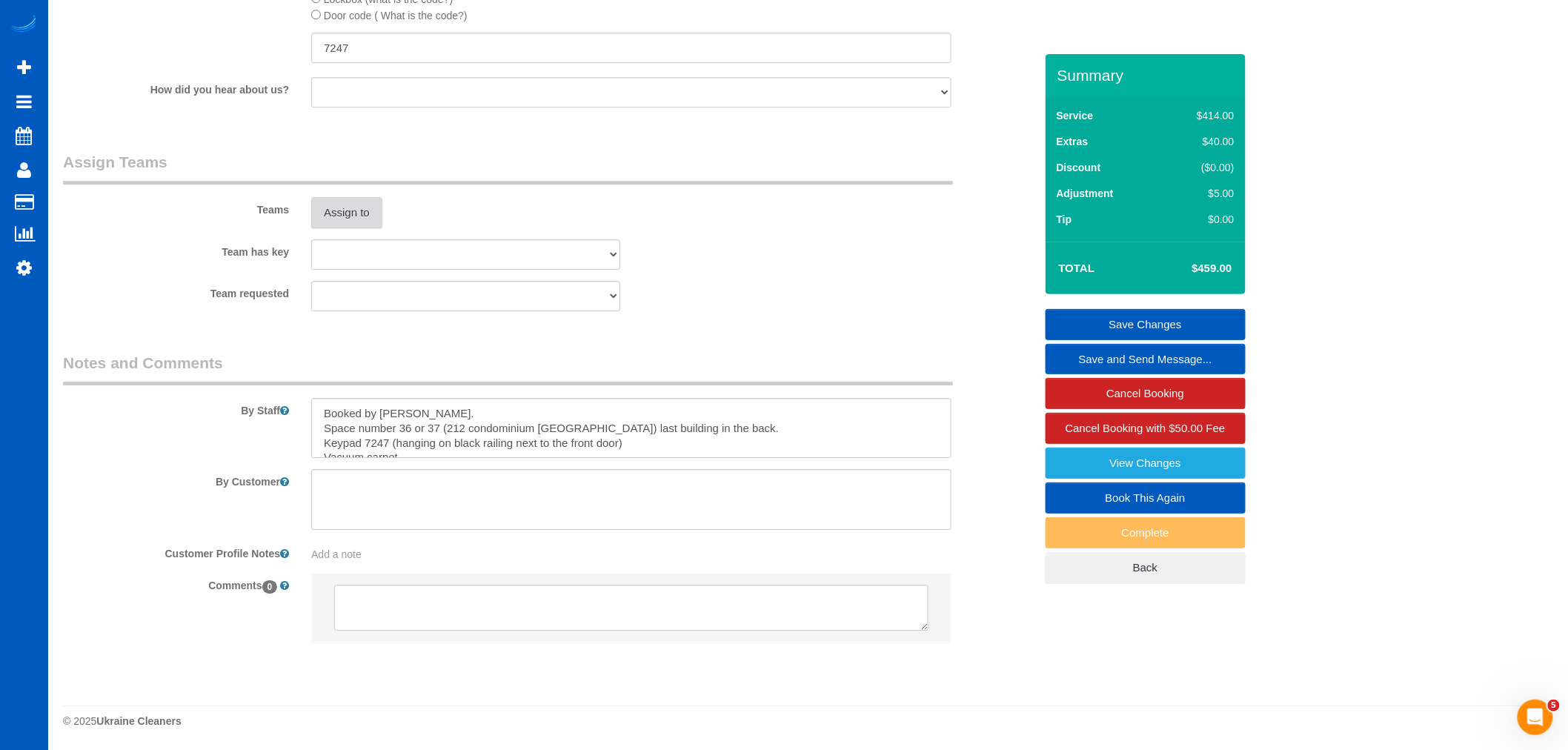
click at [371, 209] on button "Assign to" at bounding box center [347, 212] width 71 height 31
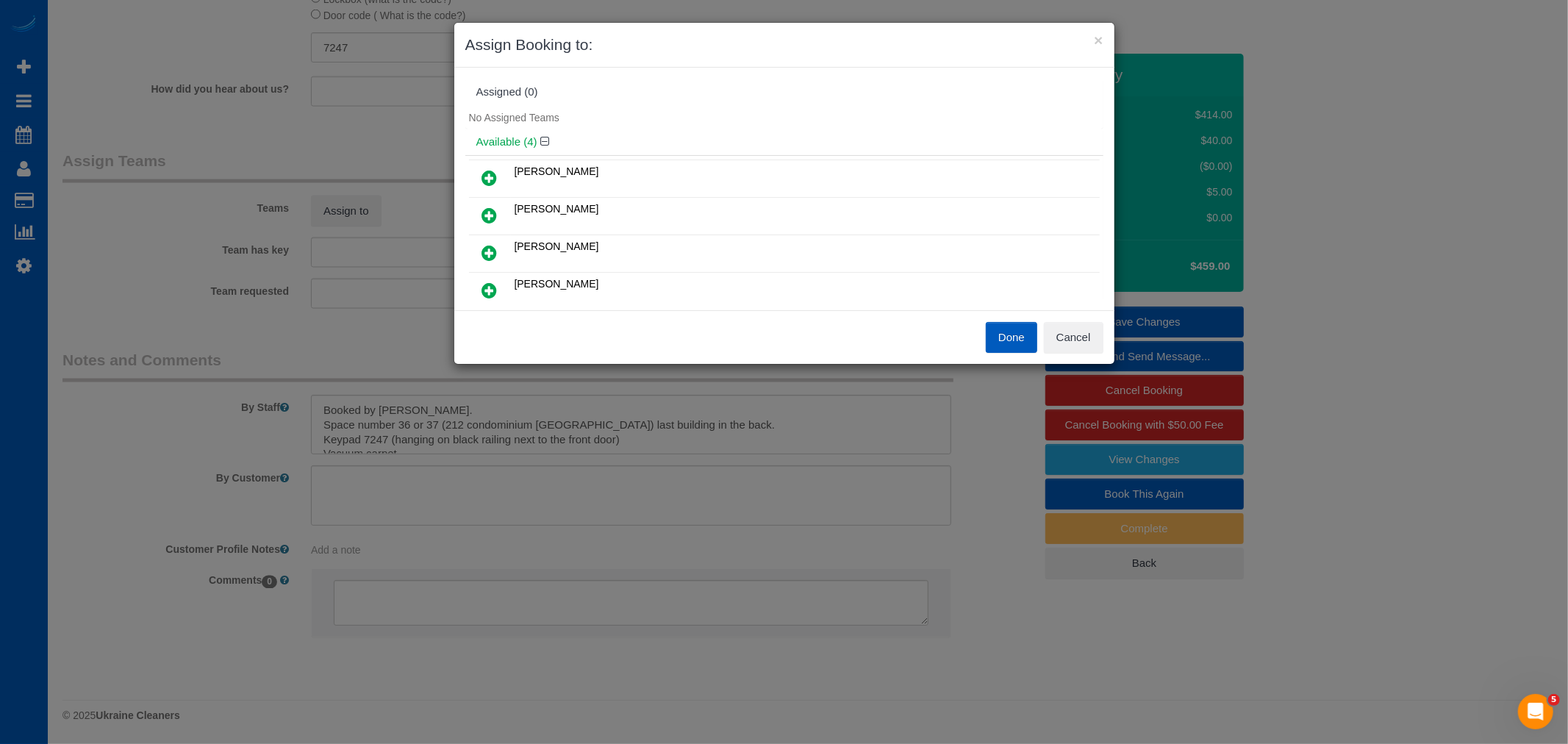
click at [481, 239] on link at bounding box center [490, 254] width 35 height 29
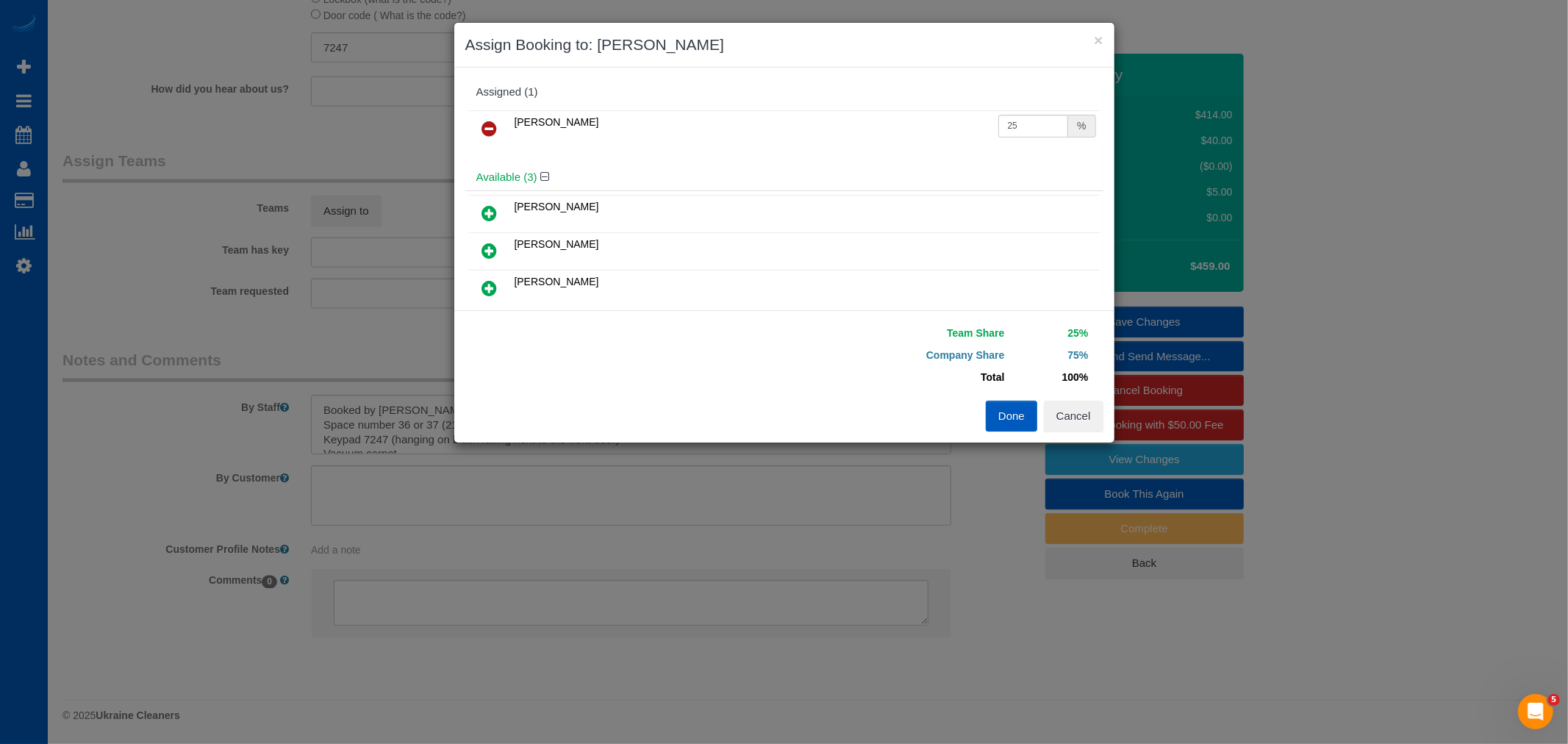
click at [482, 284] on icon at bounding box center [490, 287] width 16 height 17
click at [1027, 421] on button "Done" at bounding box center [1010, 416] width 51 height 31
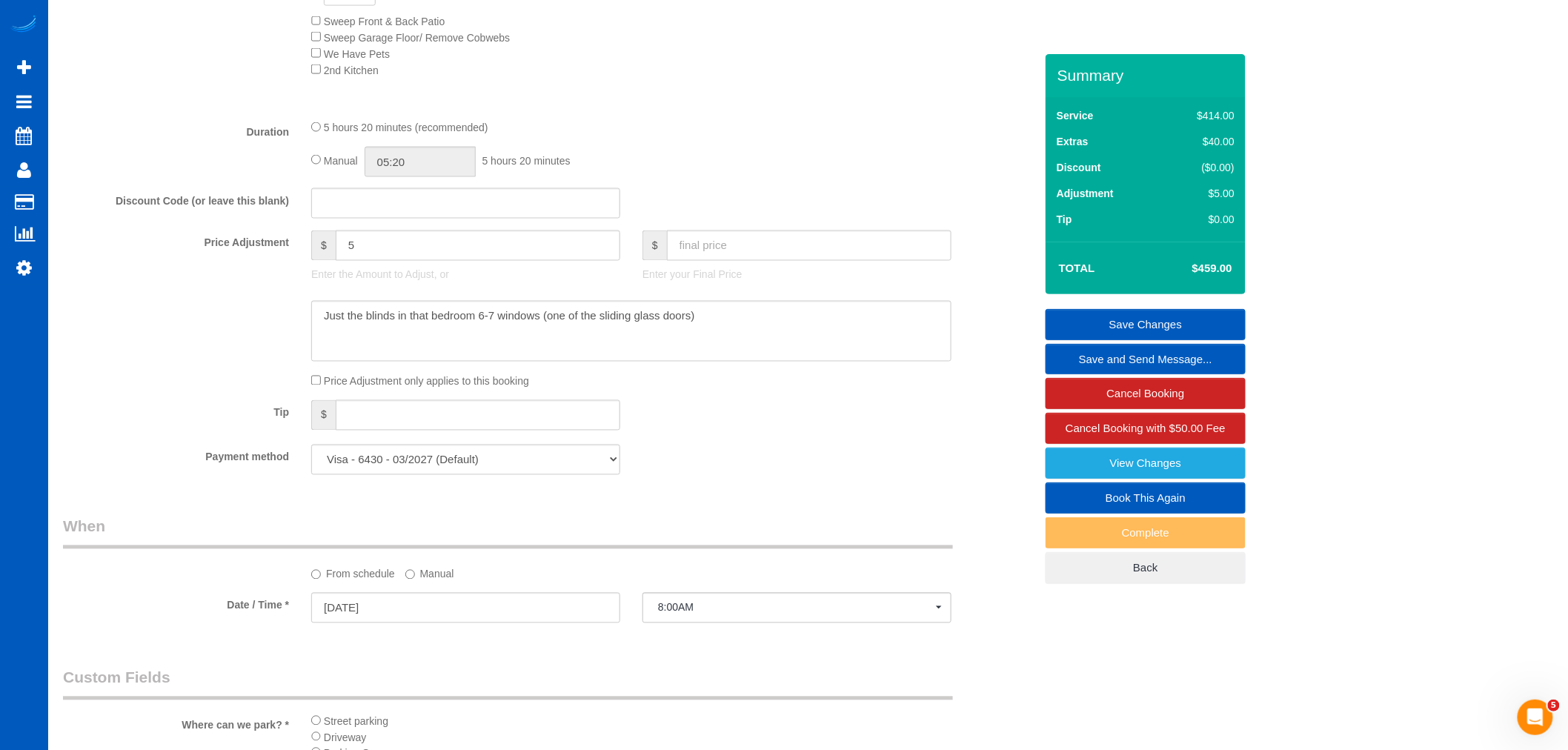
scroll to position [843, 0]
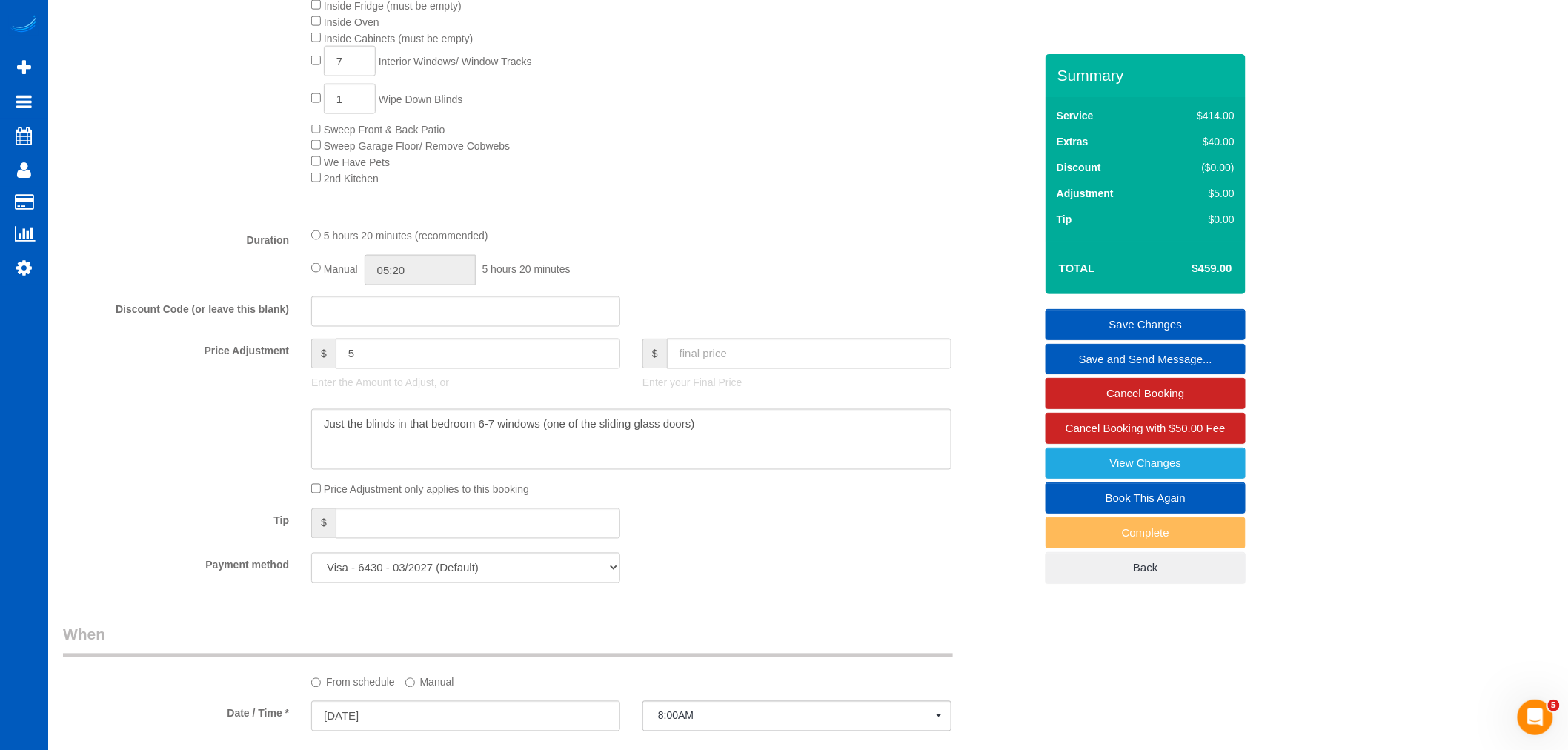
click at [334, 275] on span "Manual" at bounding box center [341, 269] width 34 height 12
click at [315, 285] on div "Manual 05:20 5 hours 20 minutes" at bounding box center [632, 269] width 641 height 30
click at [318, 274] on div "Manual 05:20 5 hours 20 minutes" at bounding box center [632, 269] width 641 height 30
click at [384, 278] on input "05:20" at bounding box center [419, 269] width 111 height 30
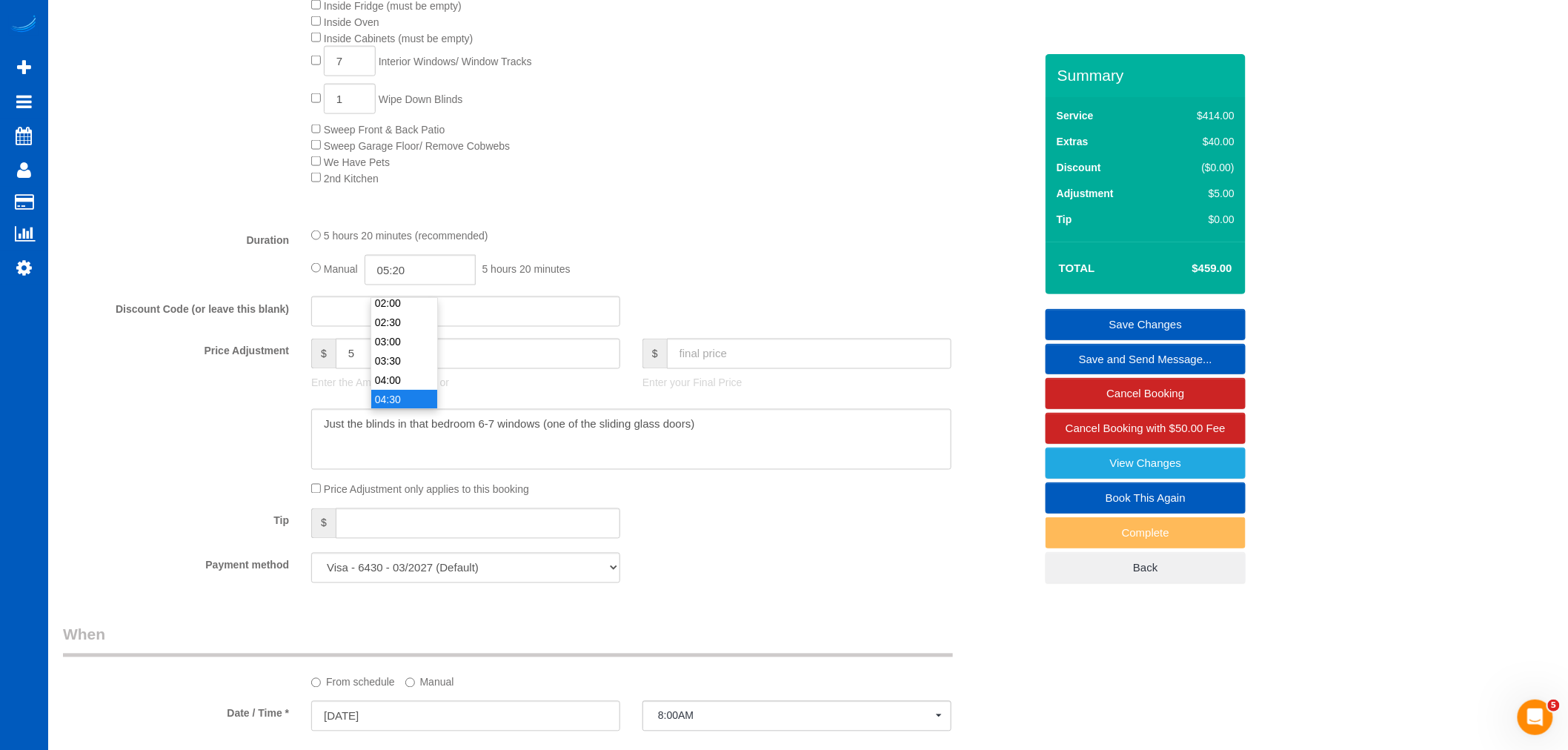
type input "04:30"
click at [397, 391] on li "04:30" at bounding box center [404, 399] width 66 height 20
select select "spot54"
click at [553, 269] on div "Manual 04:30 4 hours 30 minutes" at bounding box center [632, 269] width 641 height 30
click at [1203, 330] on link "Save Changes" at bounding box center [1145, 324] width 200 height 31
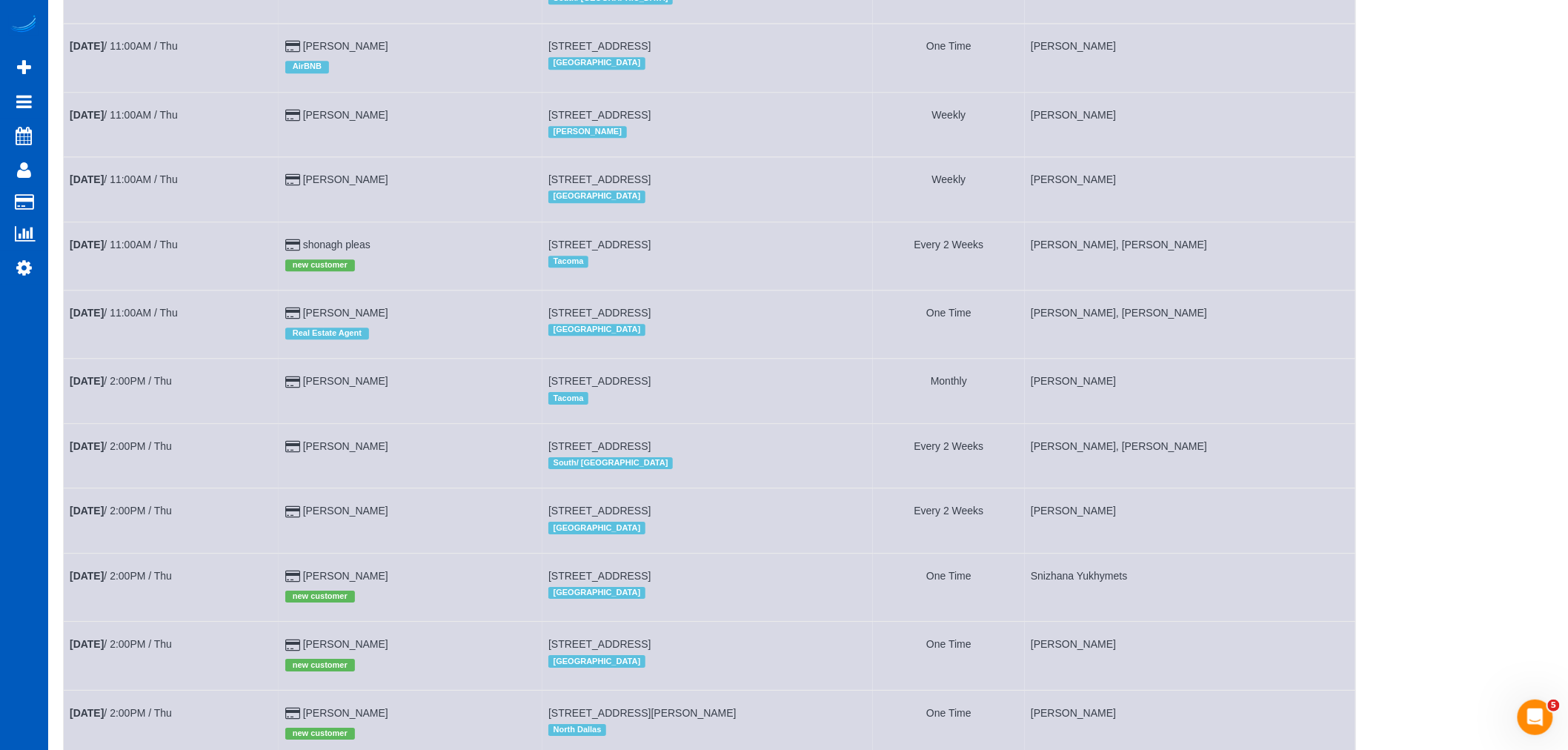
scroll to position [1430, 0]
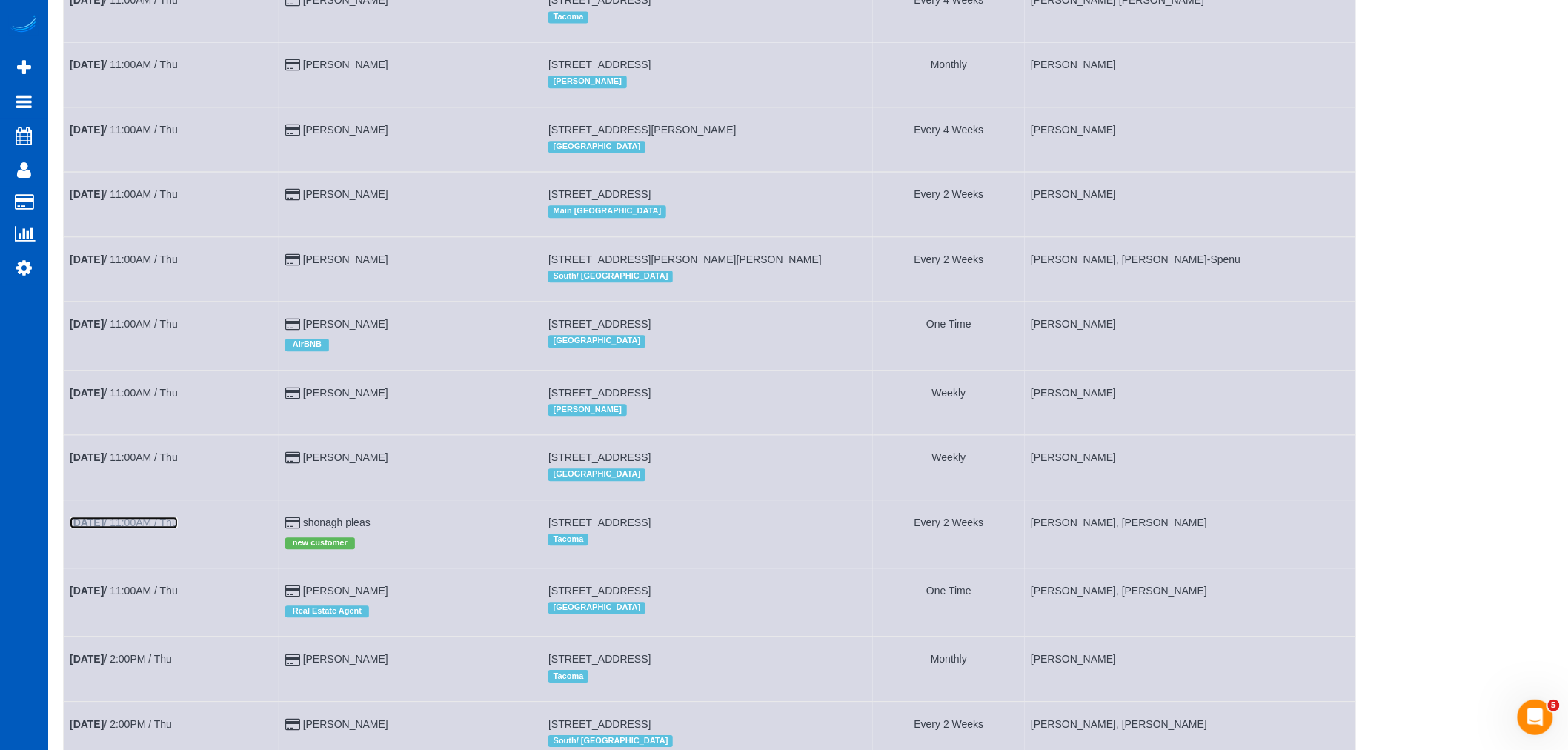
click at [171, 528] on link "[DATE] 11:00AM / Thu" at bounding box center [123, 522] width 108 height 12
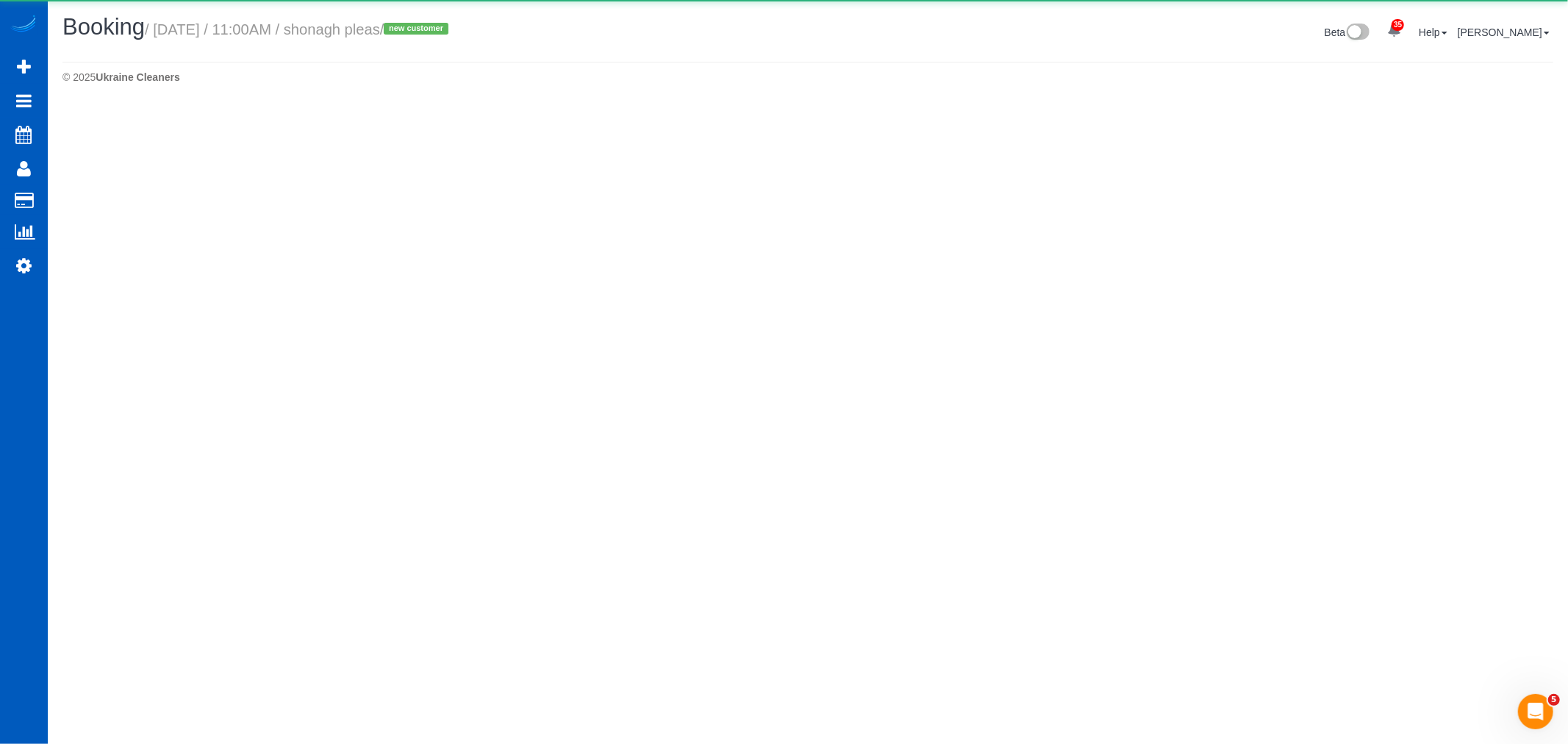
select select "WA"
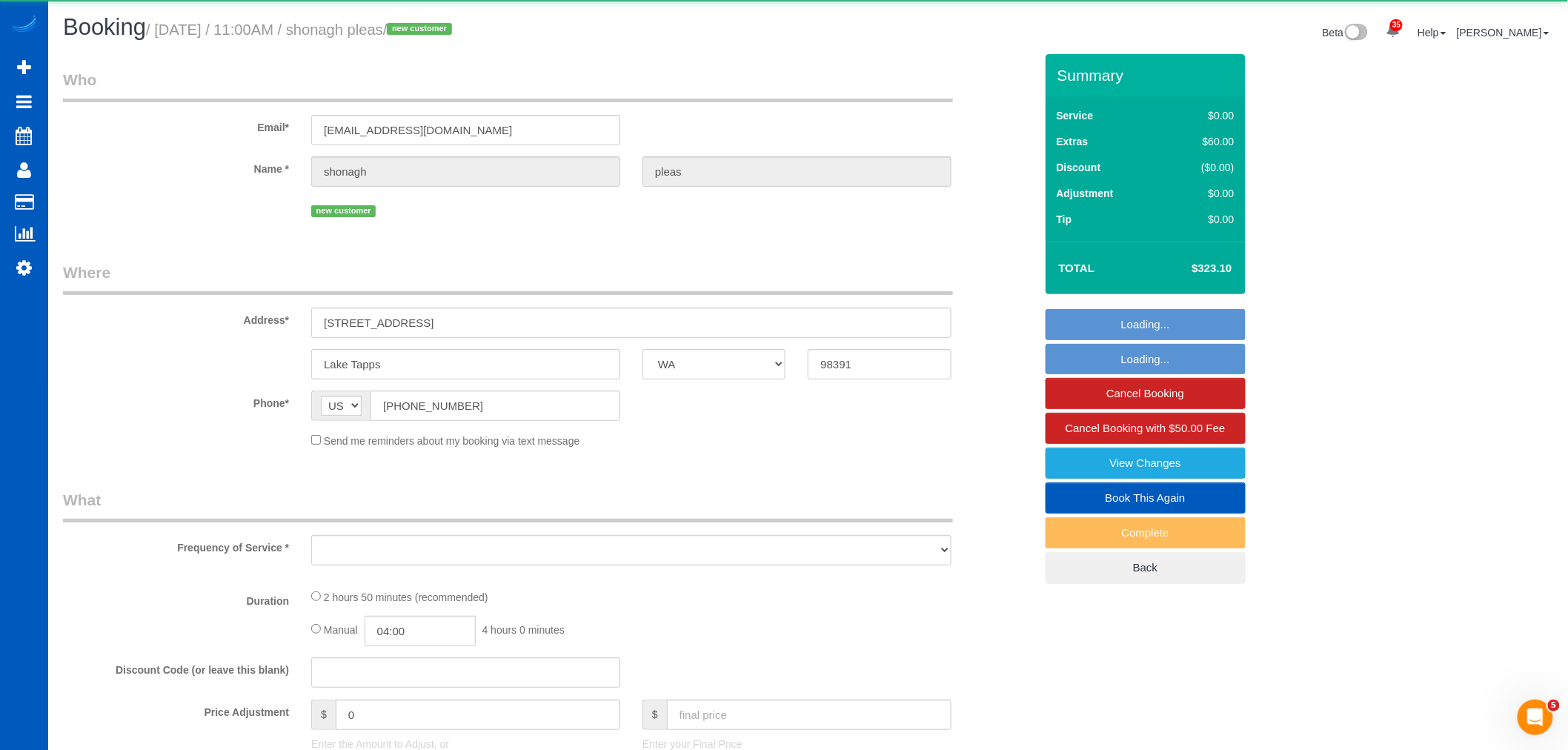
select select "object:11180"
select select "string:fspay-4d0f1a93-0c86-484f-8ed3-46d859c3d6c7"
select select "199"
select select "2501"
select select "3"
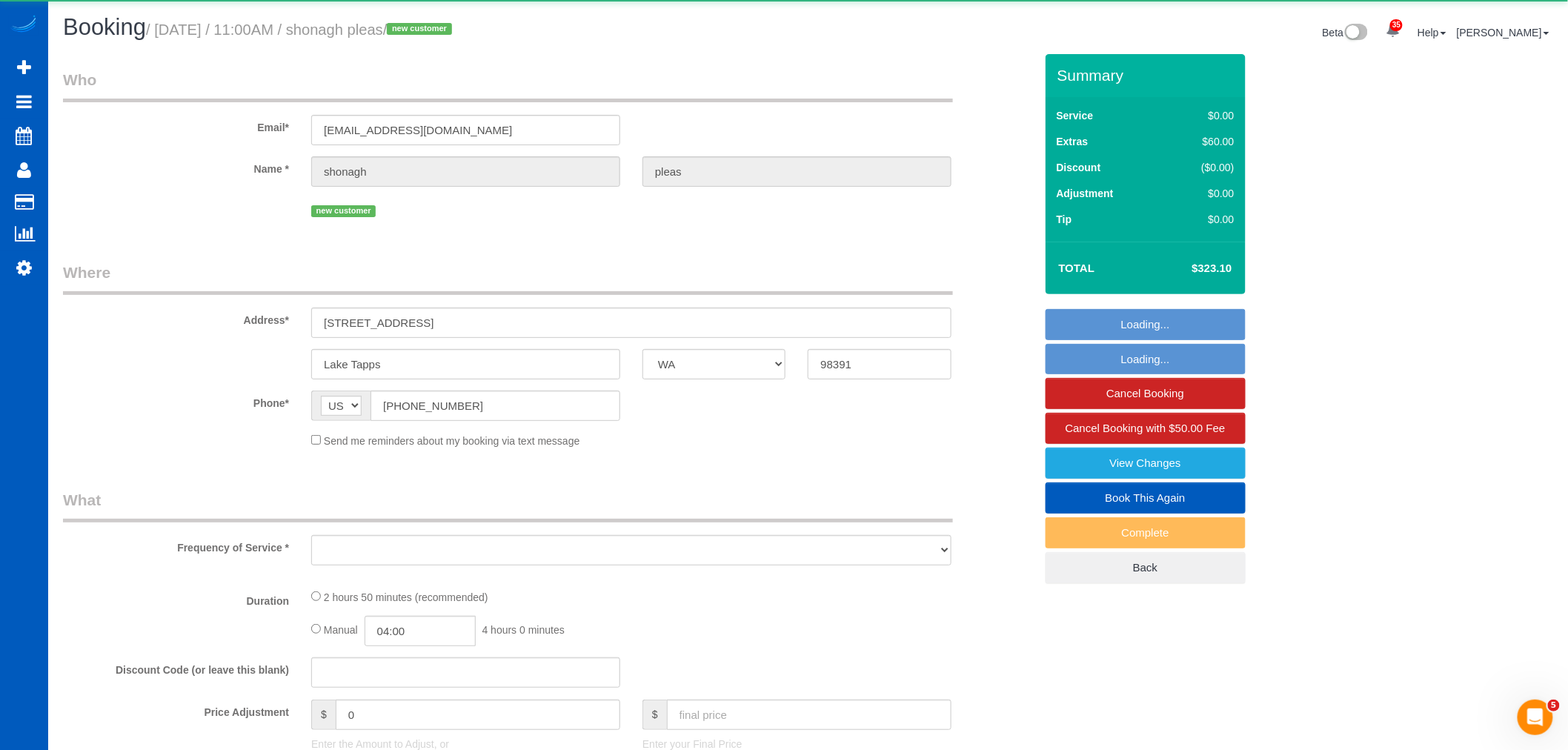
select select "3"
select select "spot65"
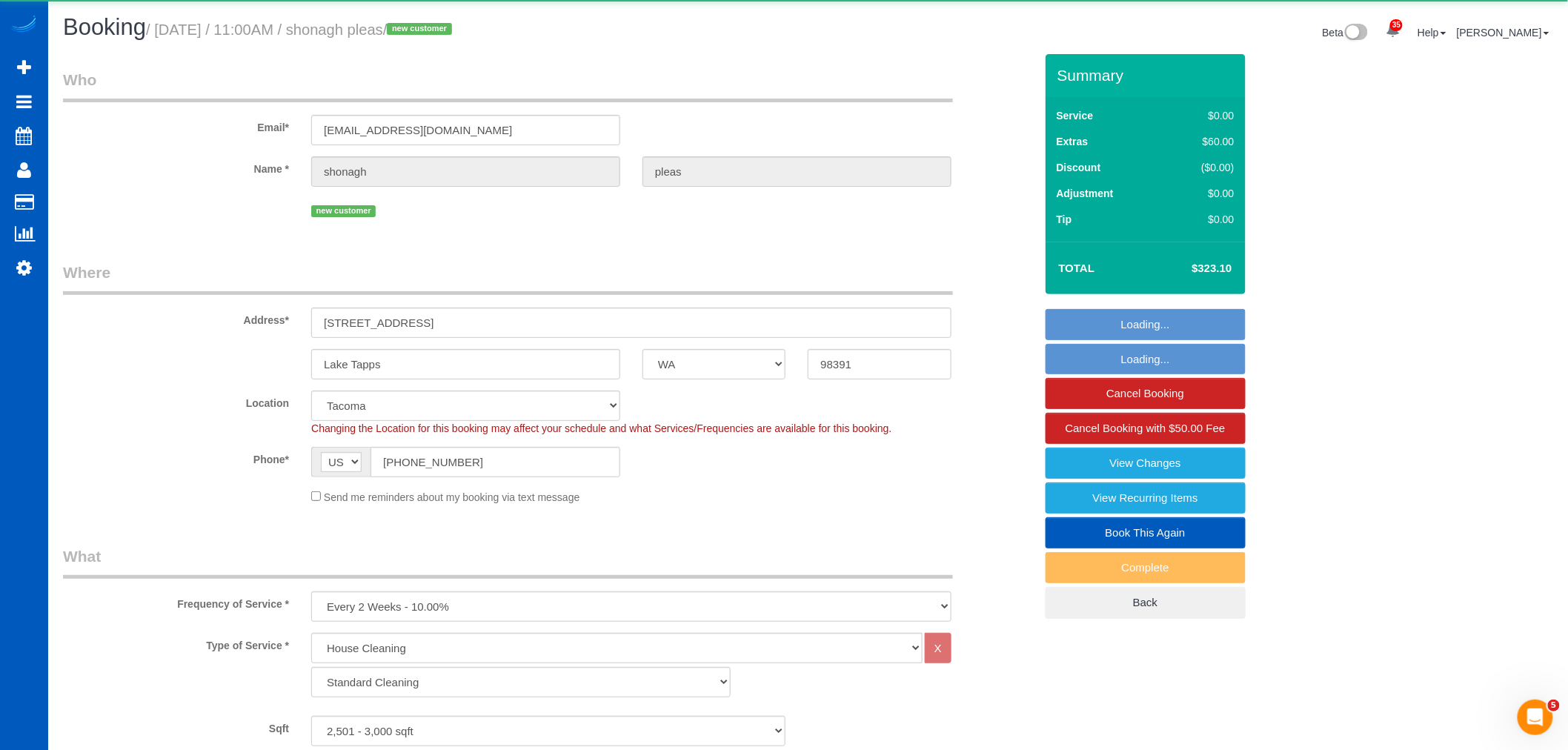
select select "object:11573"
select select "2501"
select select "3"
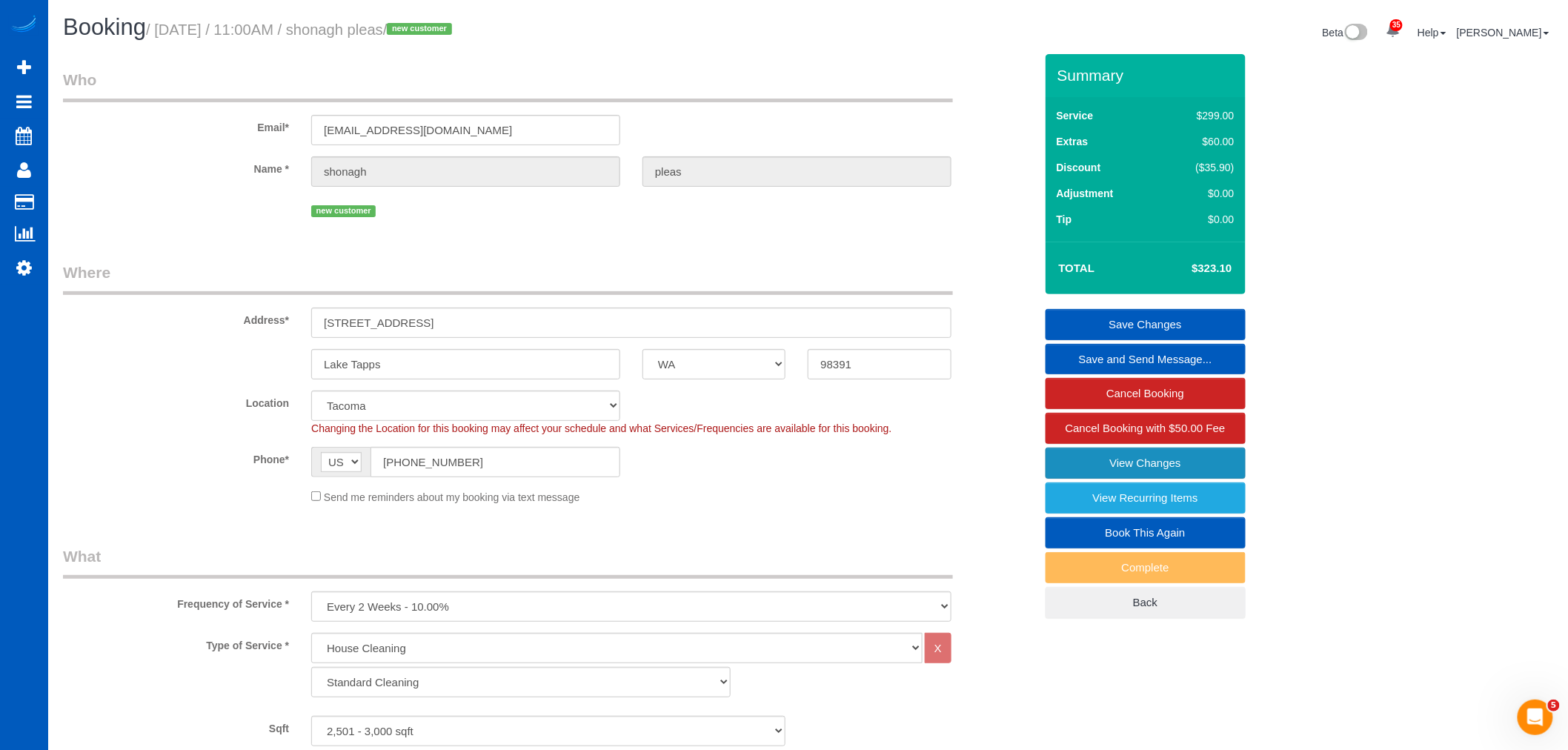
click at [1178, 458] on link "View Changes" at bounding box center [1145, 463] width 200 height 31
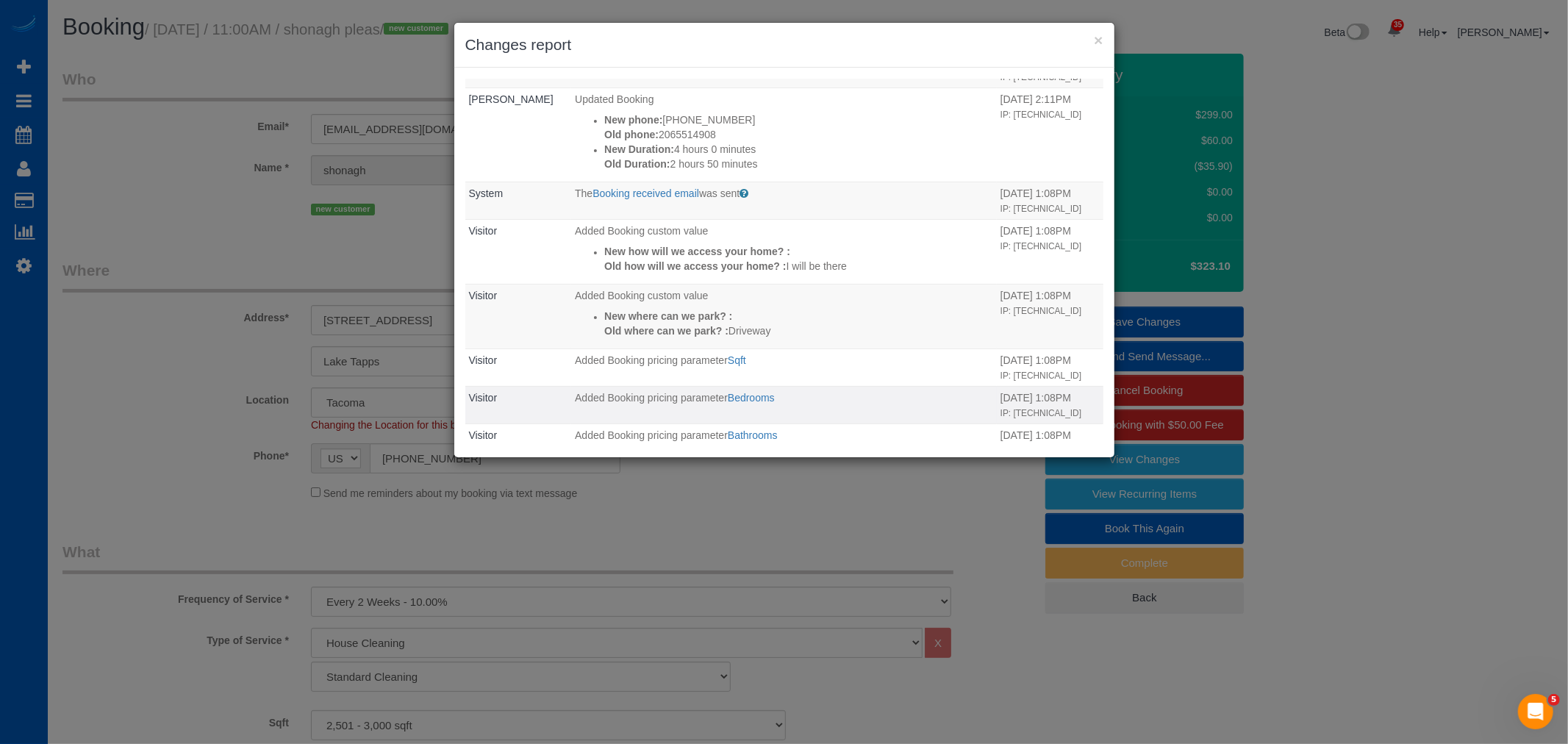
scroll to position [347, 0]
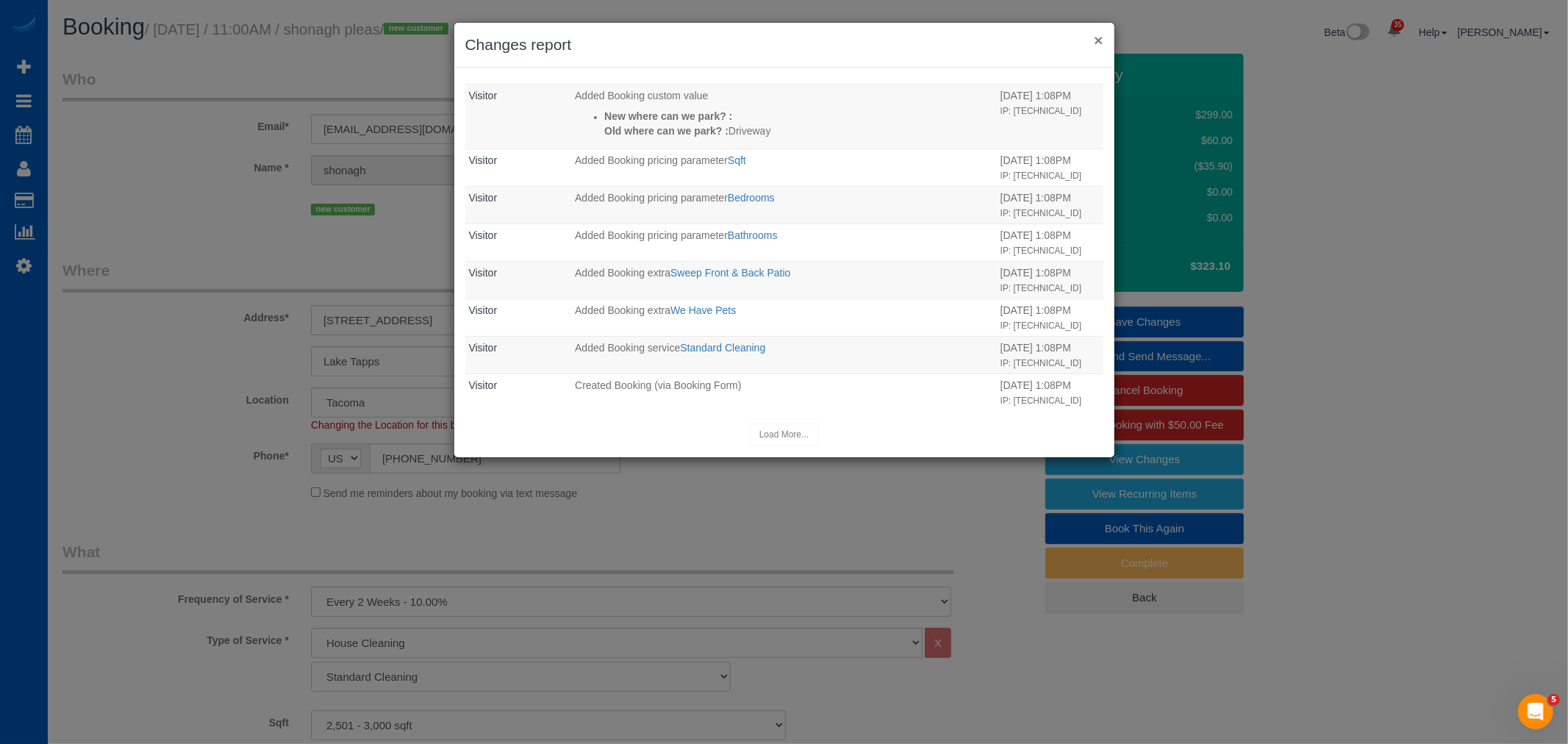
click at [1097, 40] on button "×" at bounding box center [1098, 40] width 9 height 16
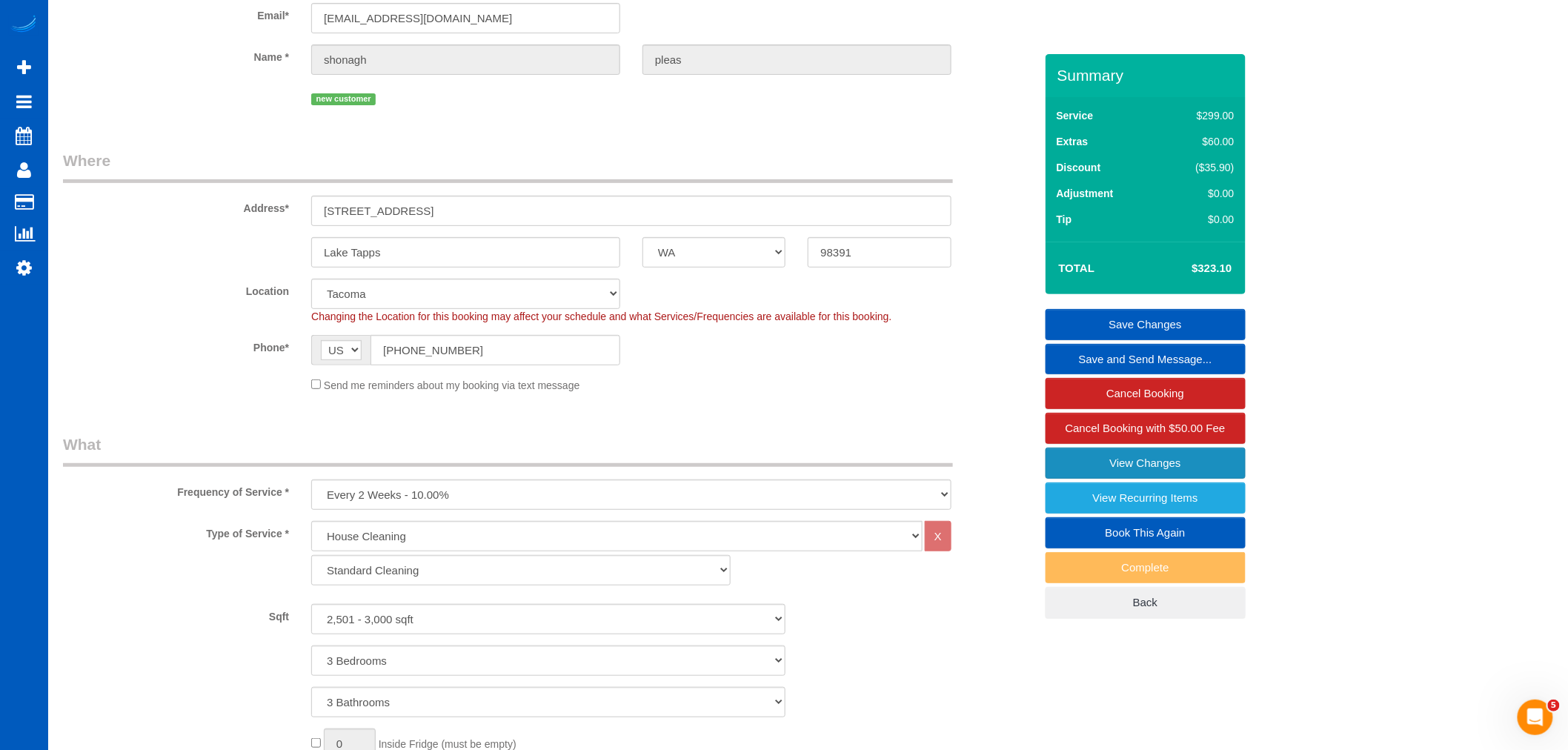
scroll to position [0, 0]
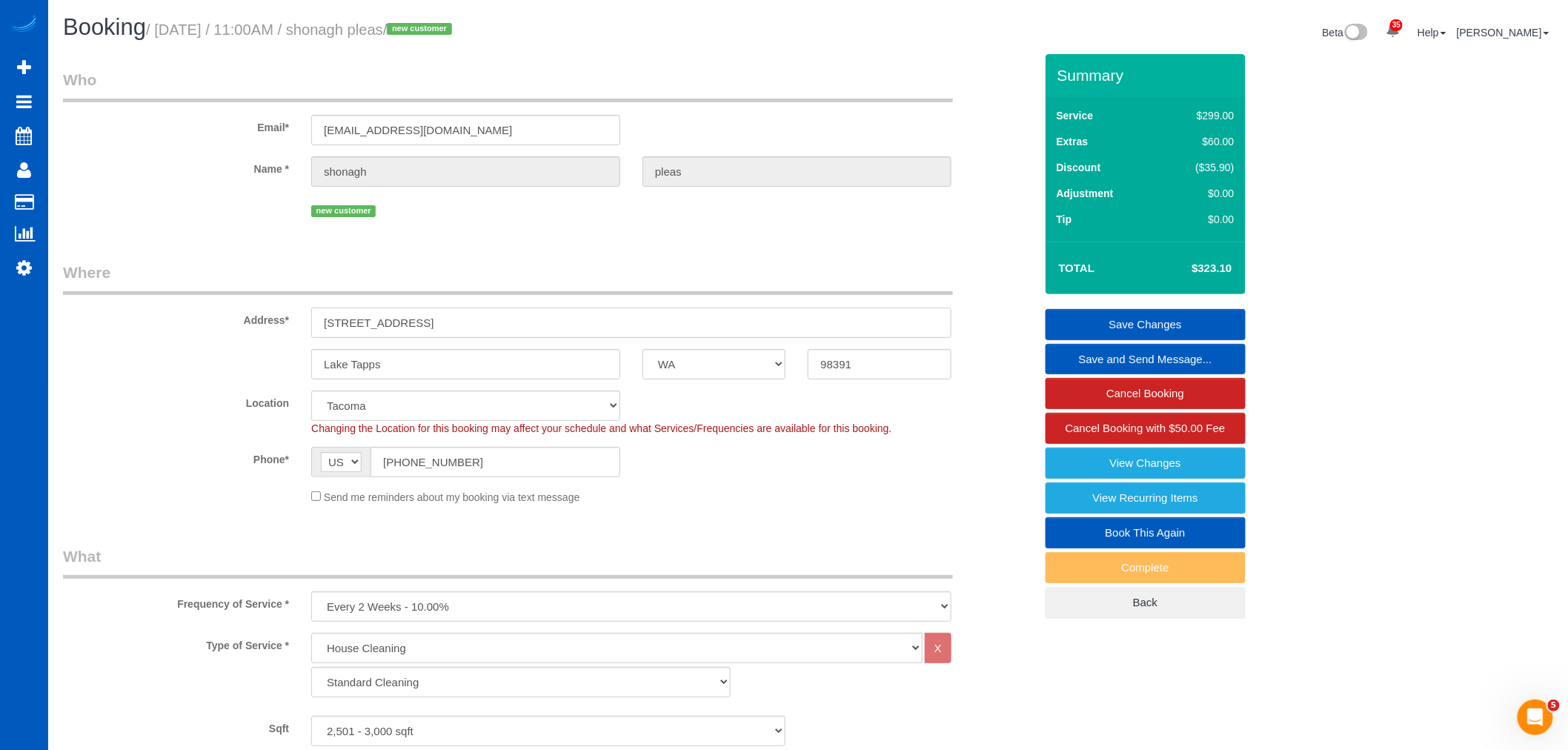
drag, startPoint x: 476, startPoint y: 320, endPoint x: 305, endPoint y: 323, distance: 171.0
click at [305, 323] on div "[STREET_ADDRESS]" at bounding box center [631, 322] width 662 height 30
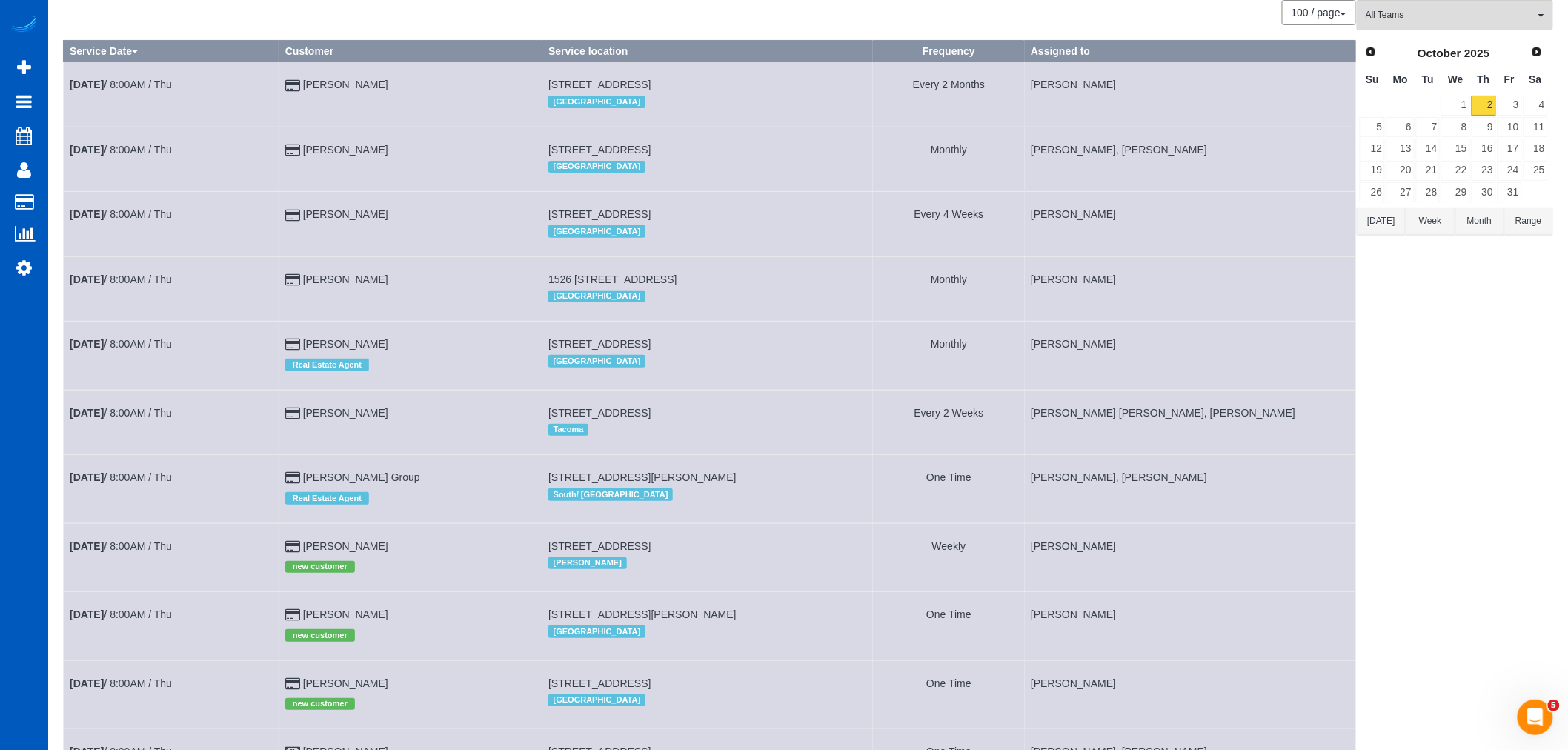
scroll to position [30, 0]
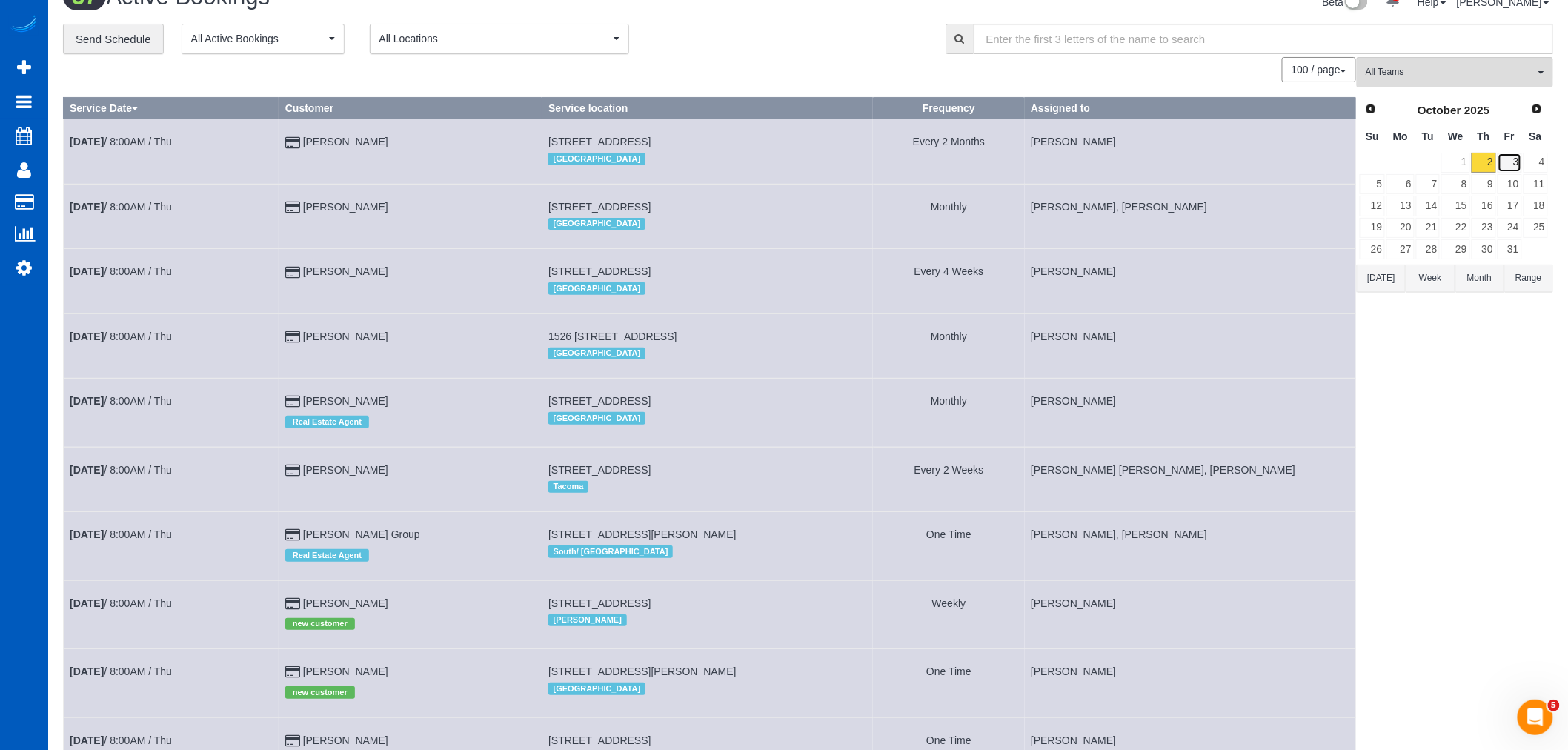
click at [1501, 154] on link "3" at bounding box center [1509, 163] width 24 height 20
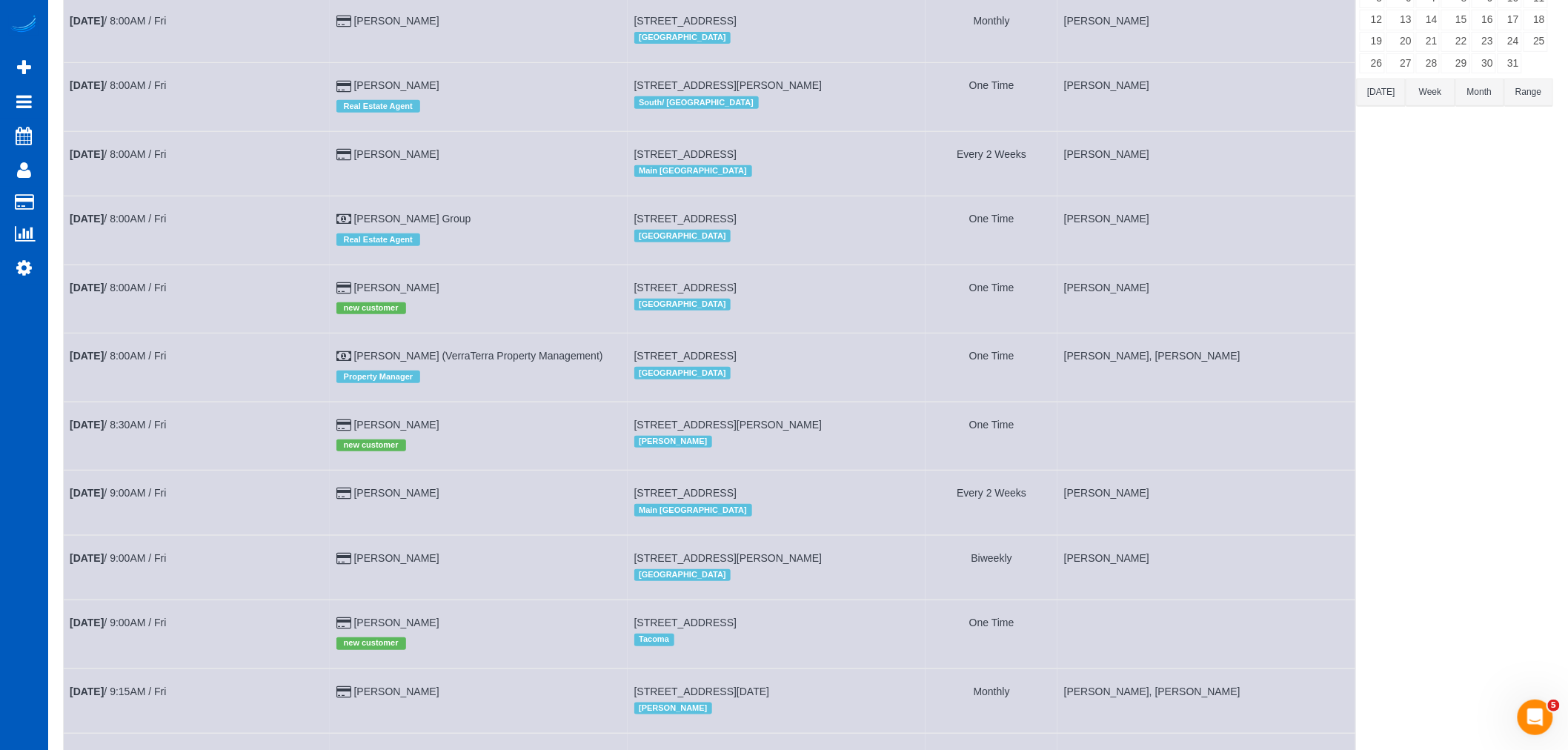
scroll to position [277, 0]
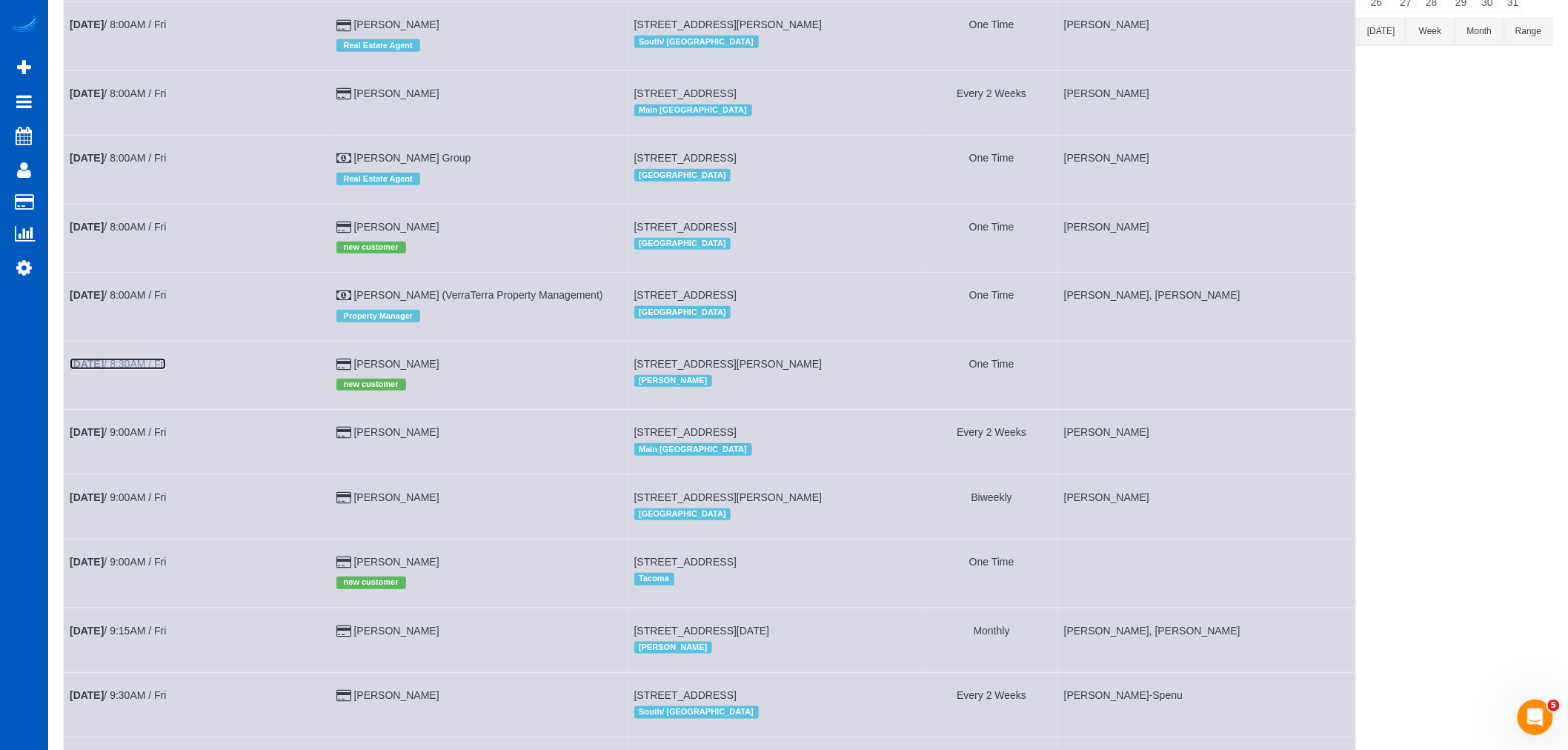
click at [146, 369] on link "[DATE] 8:30AM / Fri" at bounding box center [118, 363] width 96 height 12
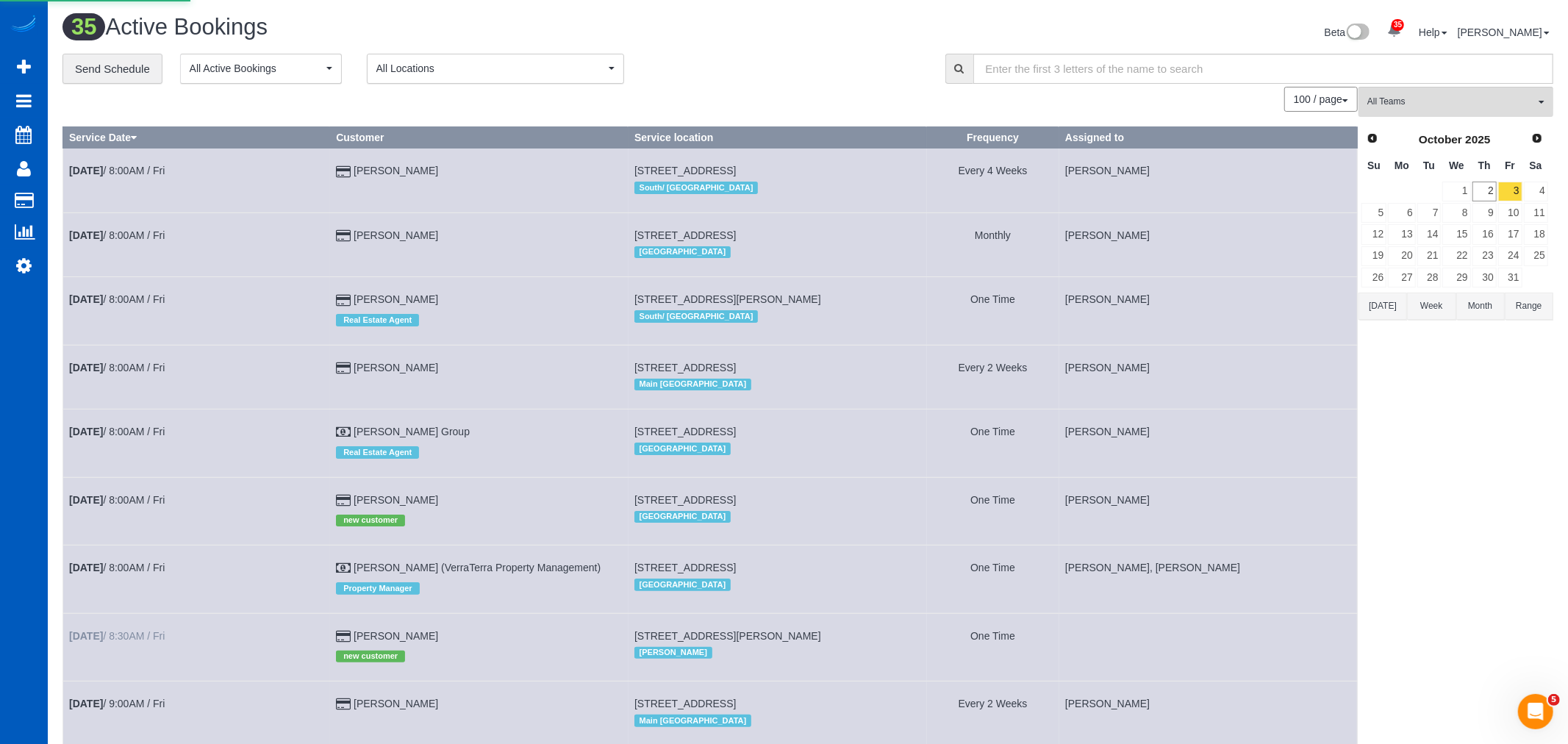
select select "WA"
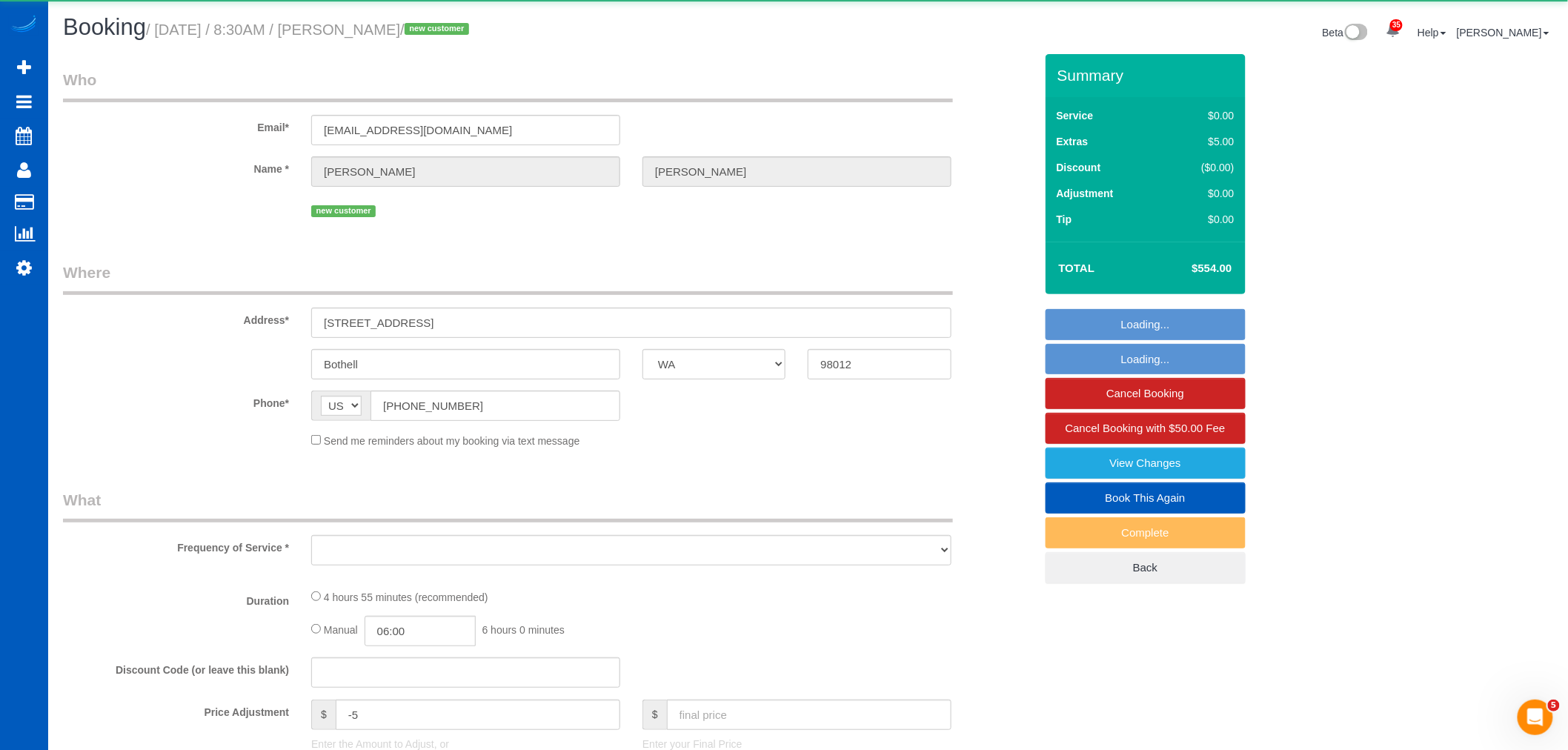
select select "object:13632"
select select "string:fspay-5e0d3257-4a31-4b14-8fd9-198c913877c5"
select select "199"
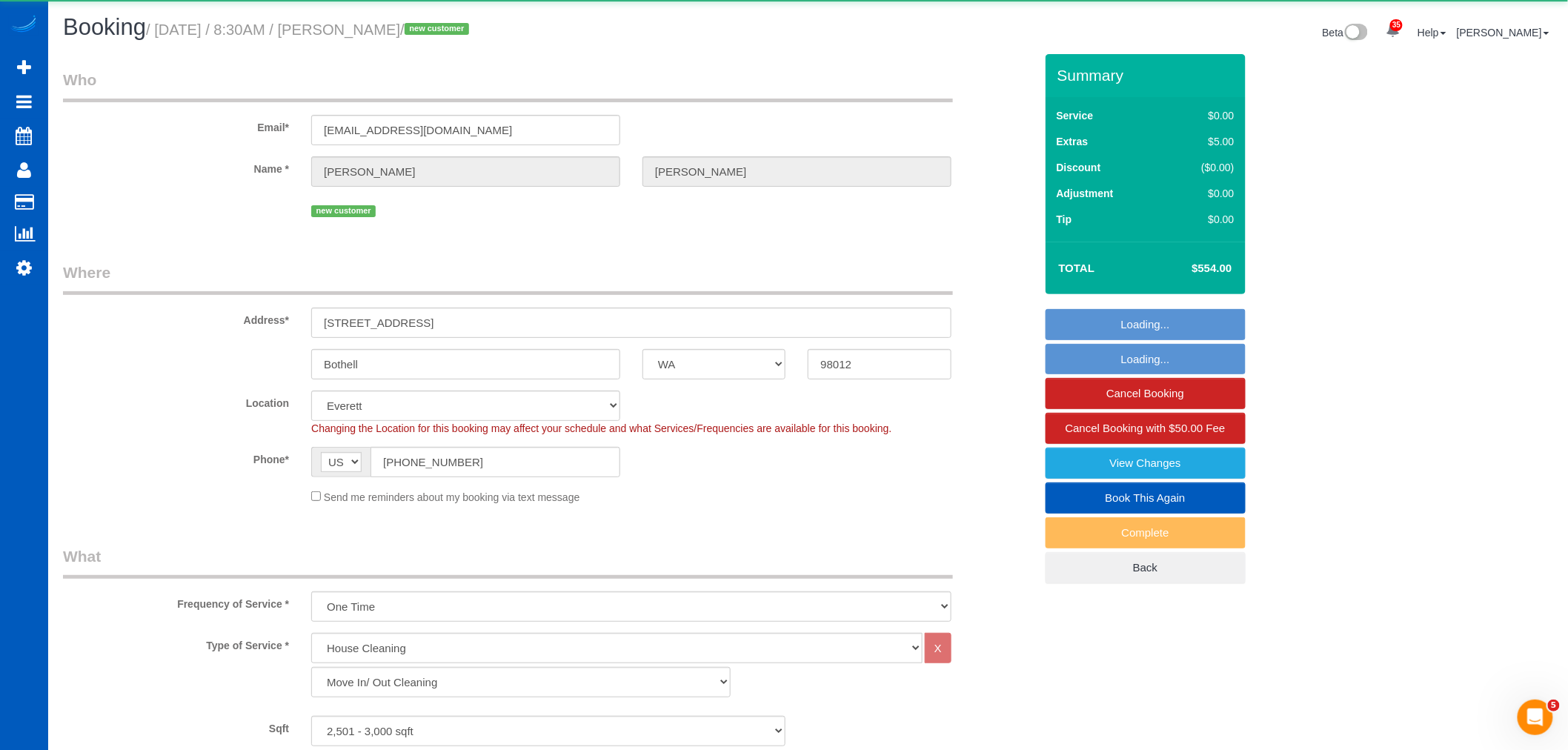
select select "2501"
select select "4"
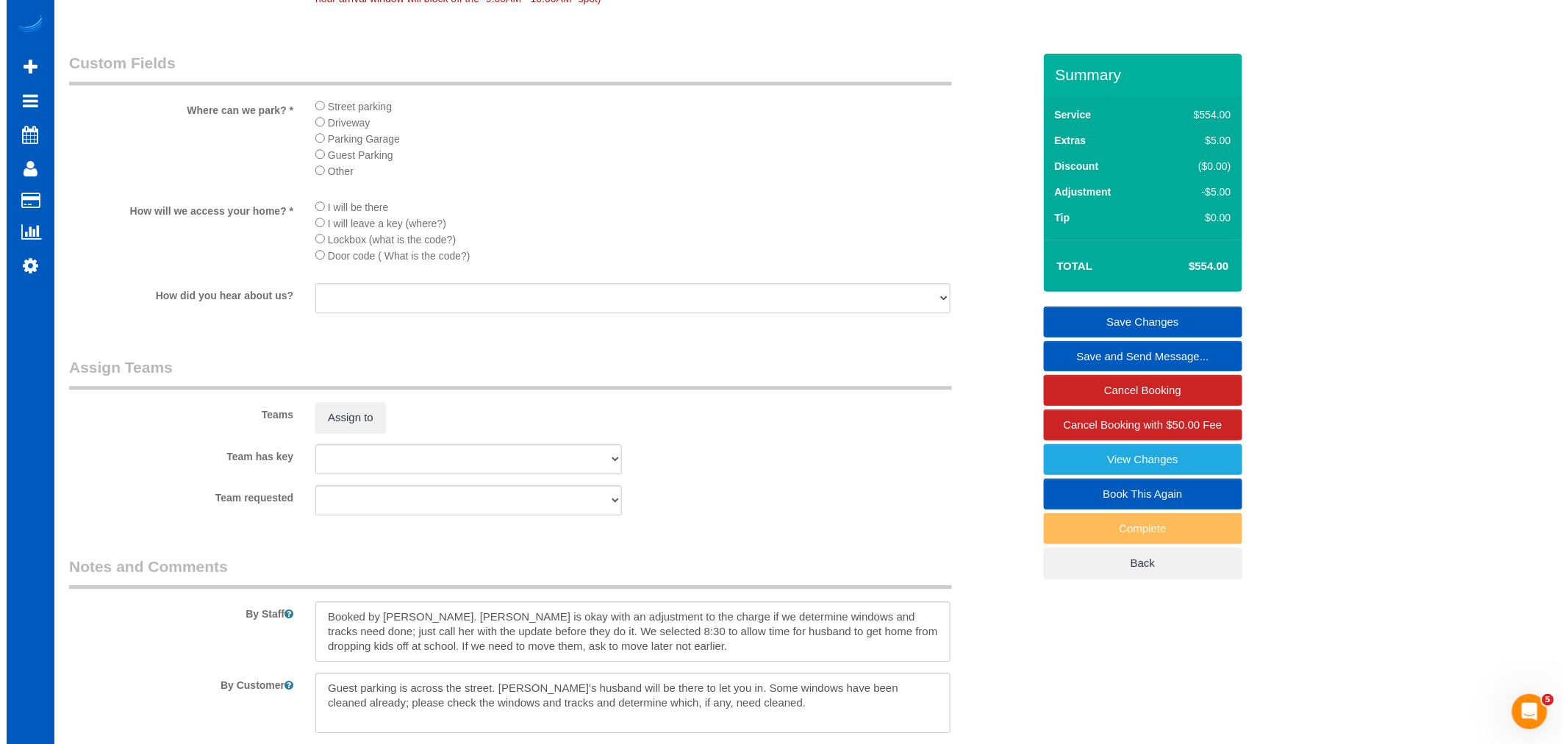
scroll to position [1864, 0]
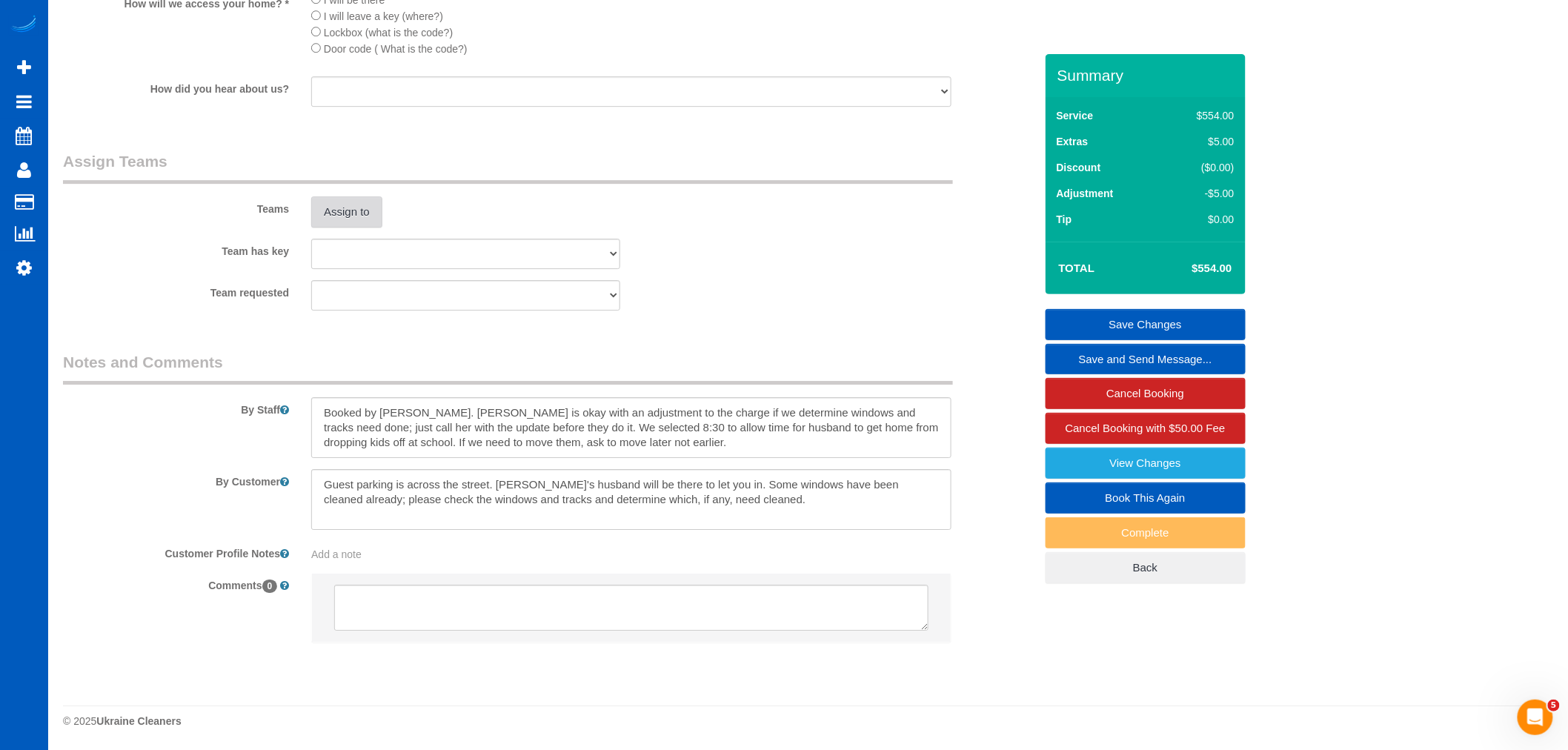
click at [371, 219] on button "Assign to" at bounding box center [347, 211] width 71 height 31
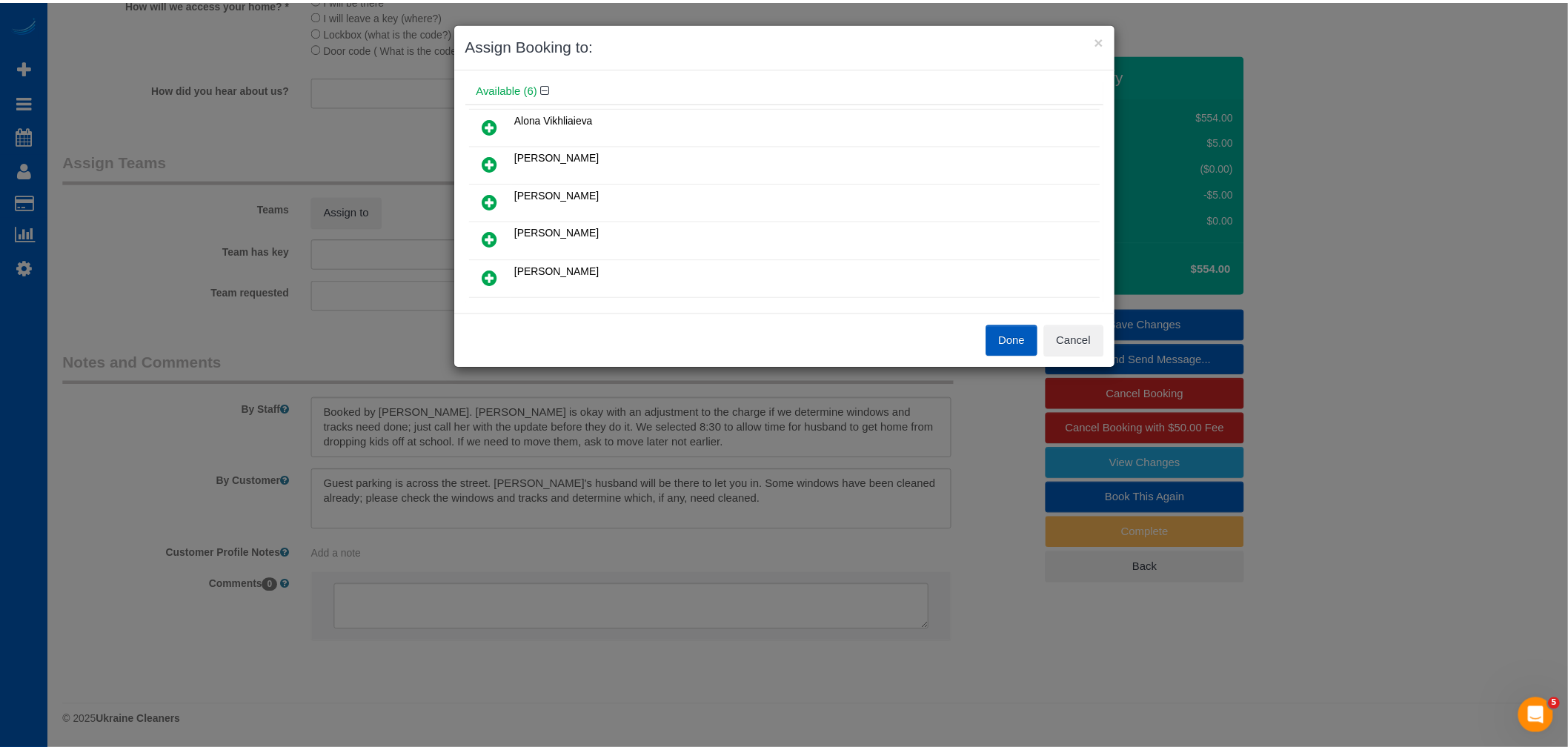
scroll to position [82, 0]
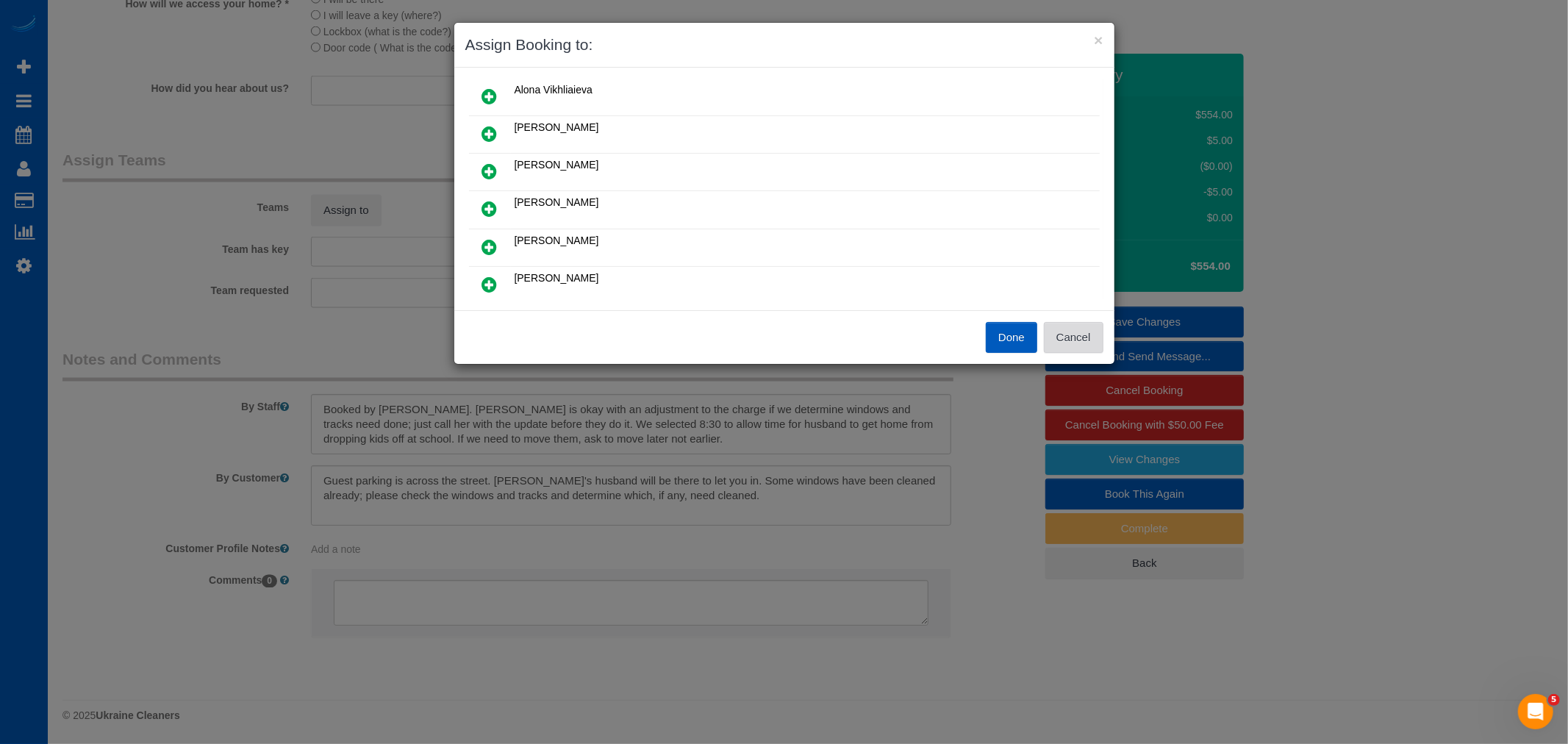
click at [1097, 349] on button "Cancel" at bounding box center [1073, 337] width 59 height 31
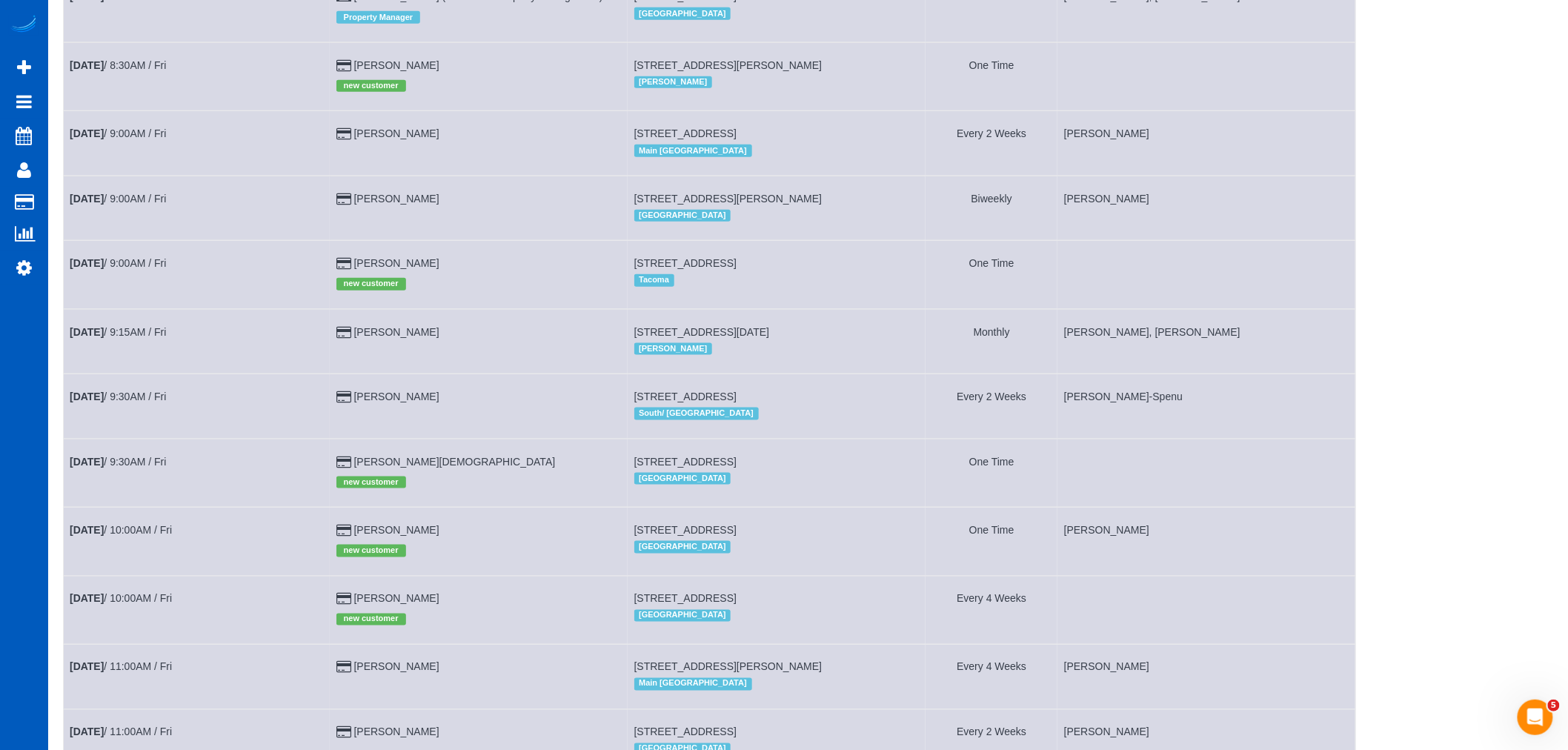
scroll to position [493, 0]
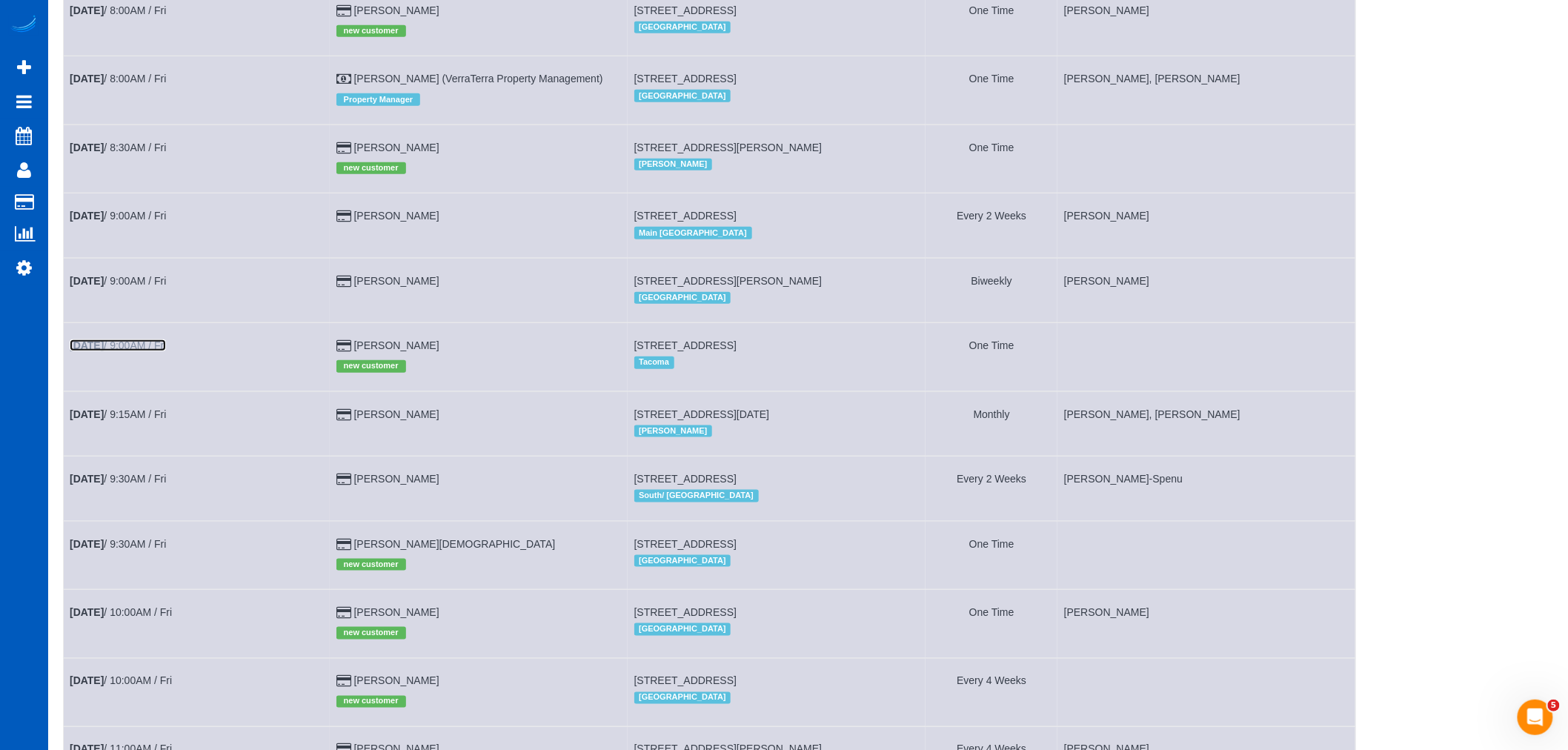
click at [144, 352] on link "[DATE] 9:00AM / Fri" at bounding box center [118, 345] width 96 height 12
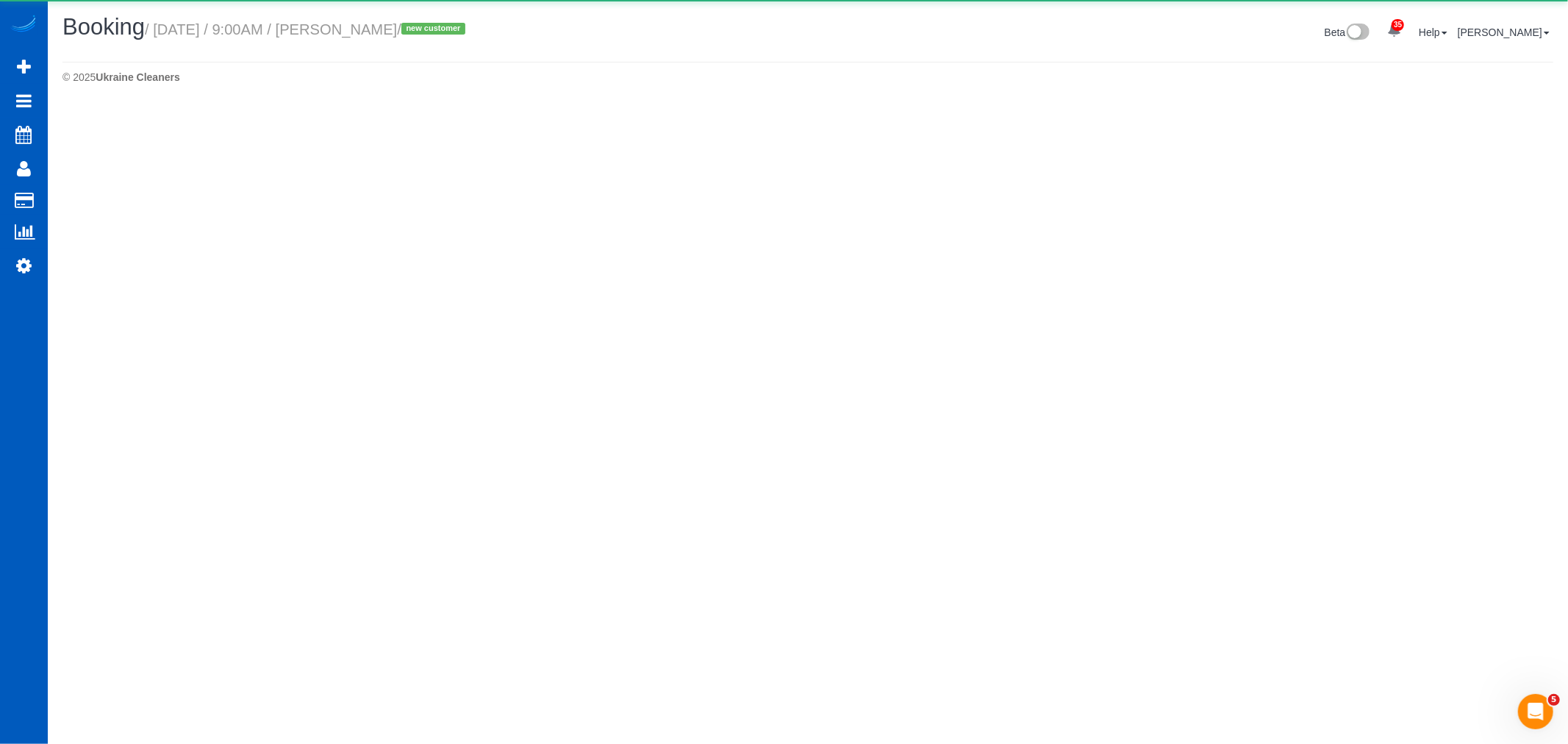
select select "WA"
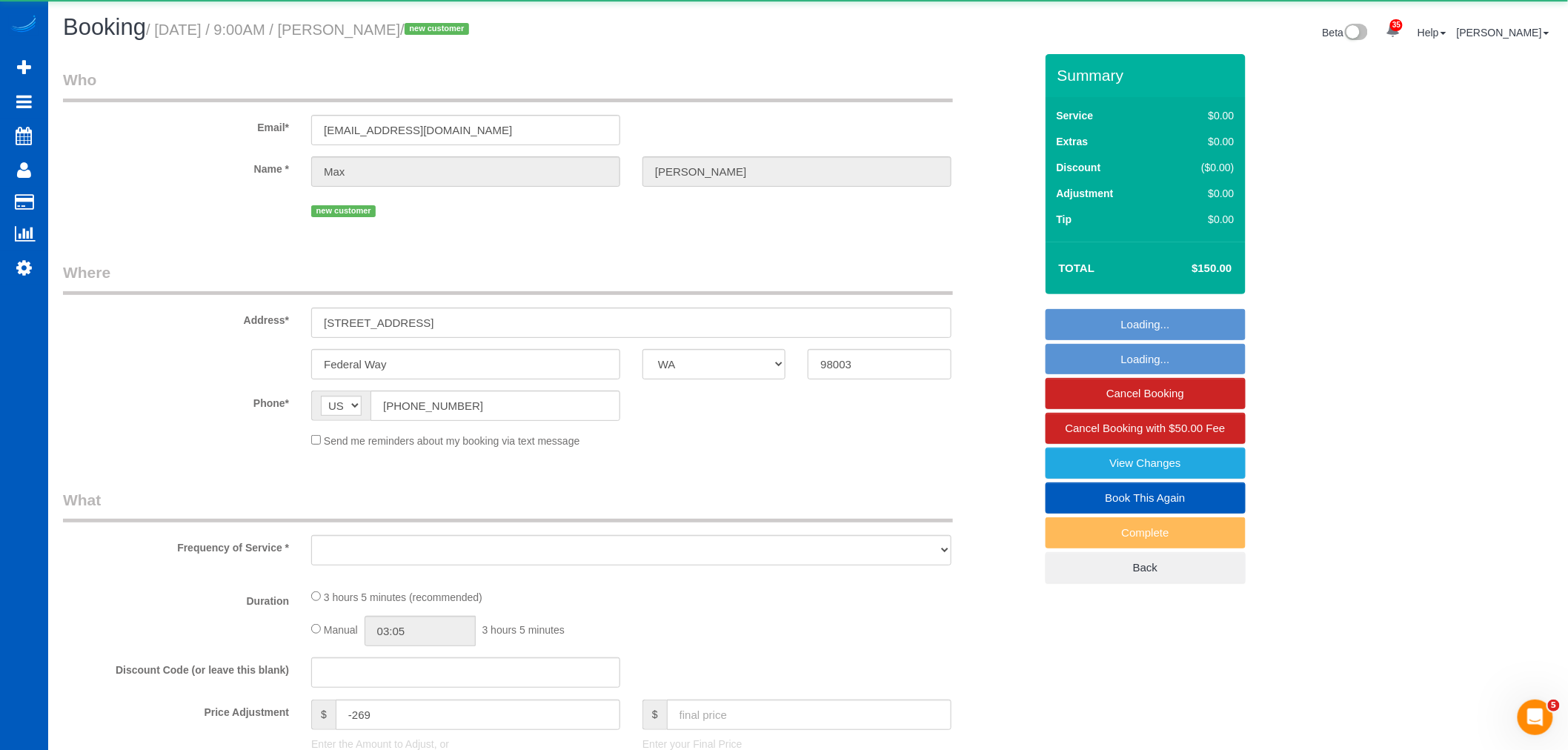
select select "object:15263"
select select "string:fspay-3b7a3723-9202-40bd-b292-c07bf170d2e3"
select select "object:15479"
select select "199"
select select "2501"
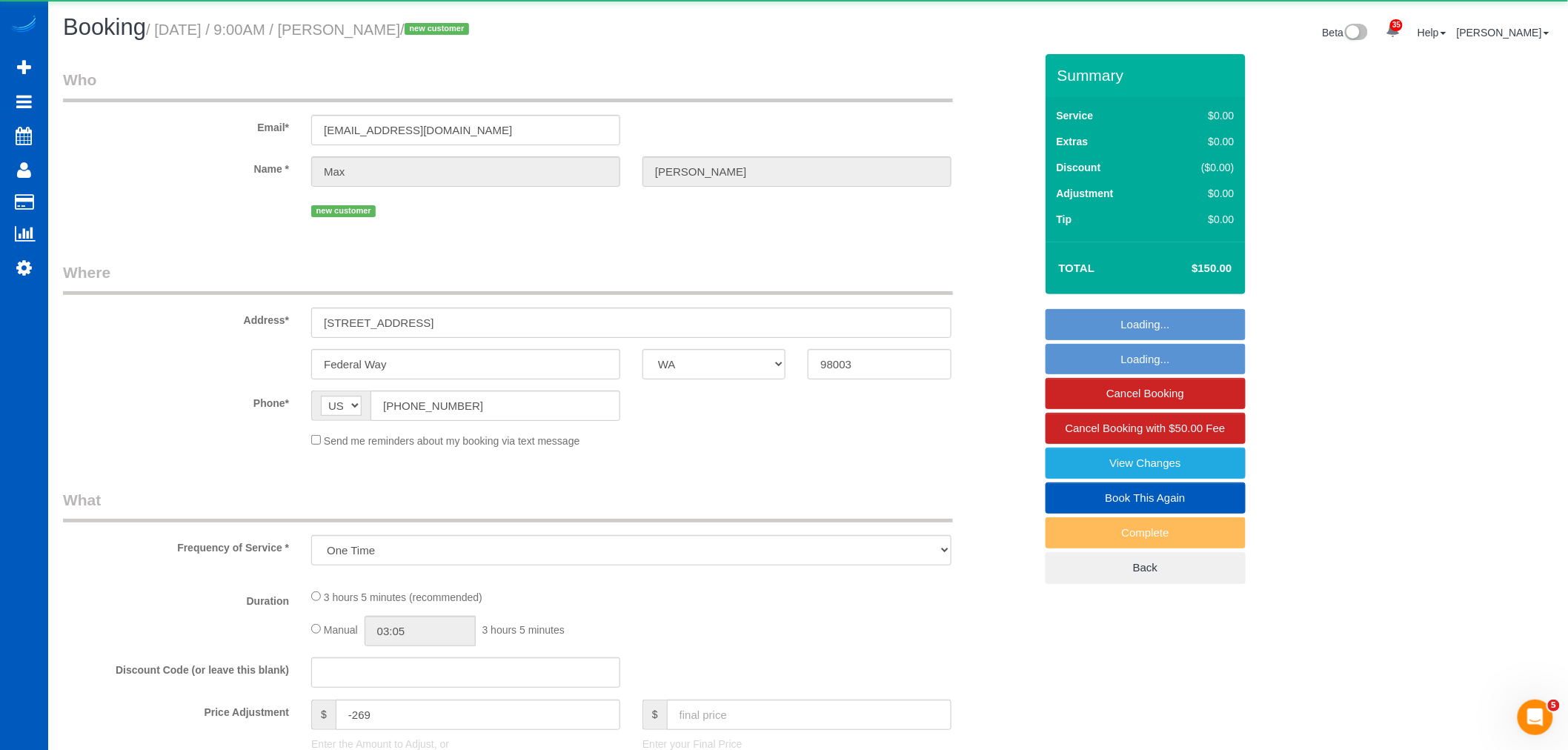
select select "3"
select select "5"
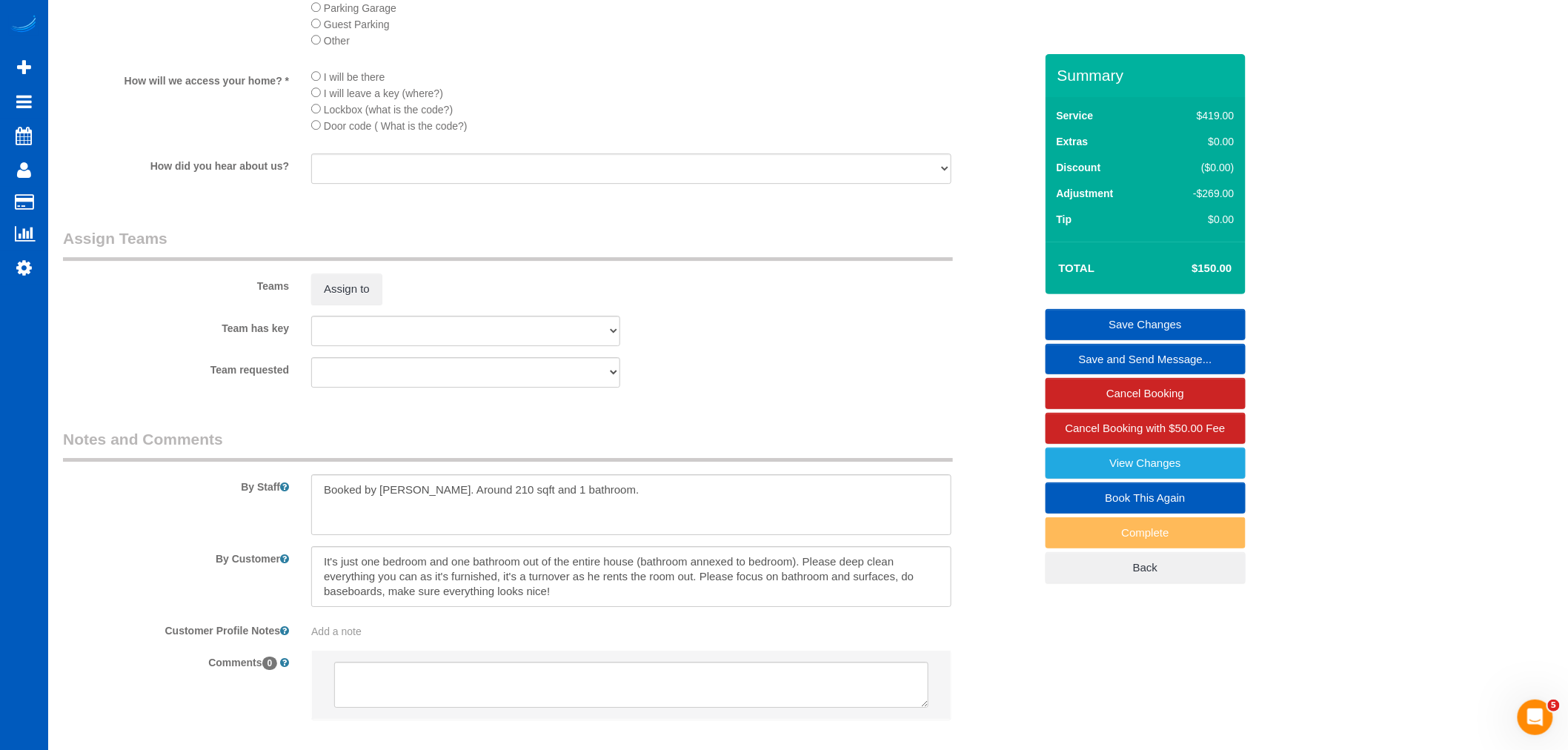
scroll to position [1920, 0]
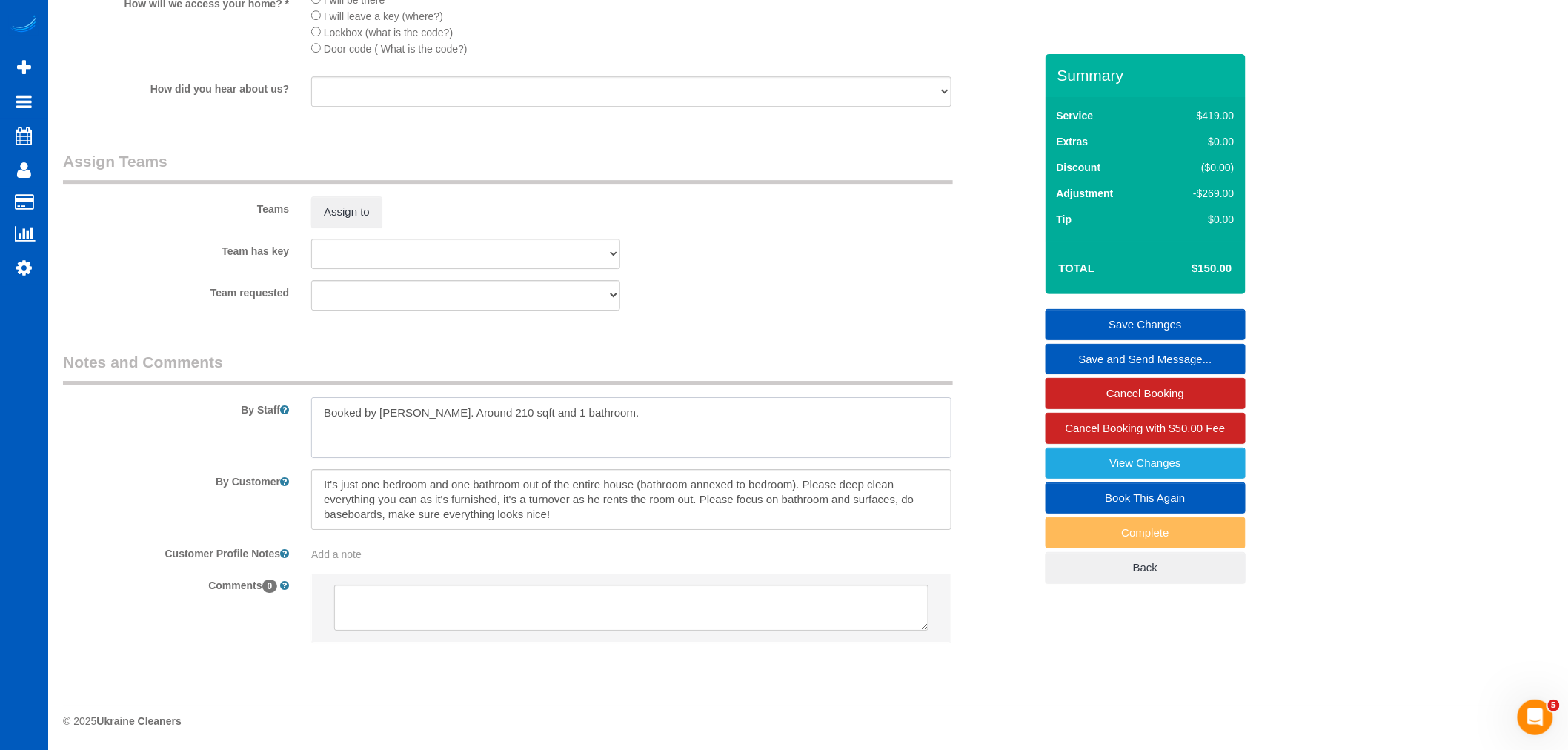
click at [613, 434] on textarea at bounding box center [632, 427] width 641 height 61
type textarea "Booked by [PERSON_NAME]. Around 210 sqft and 1 bathroom. let [PERSON_NAME] know…"
click at [1084, 324] on link "Save Changes" at bounding box center [1145, 324] width 200 height 31
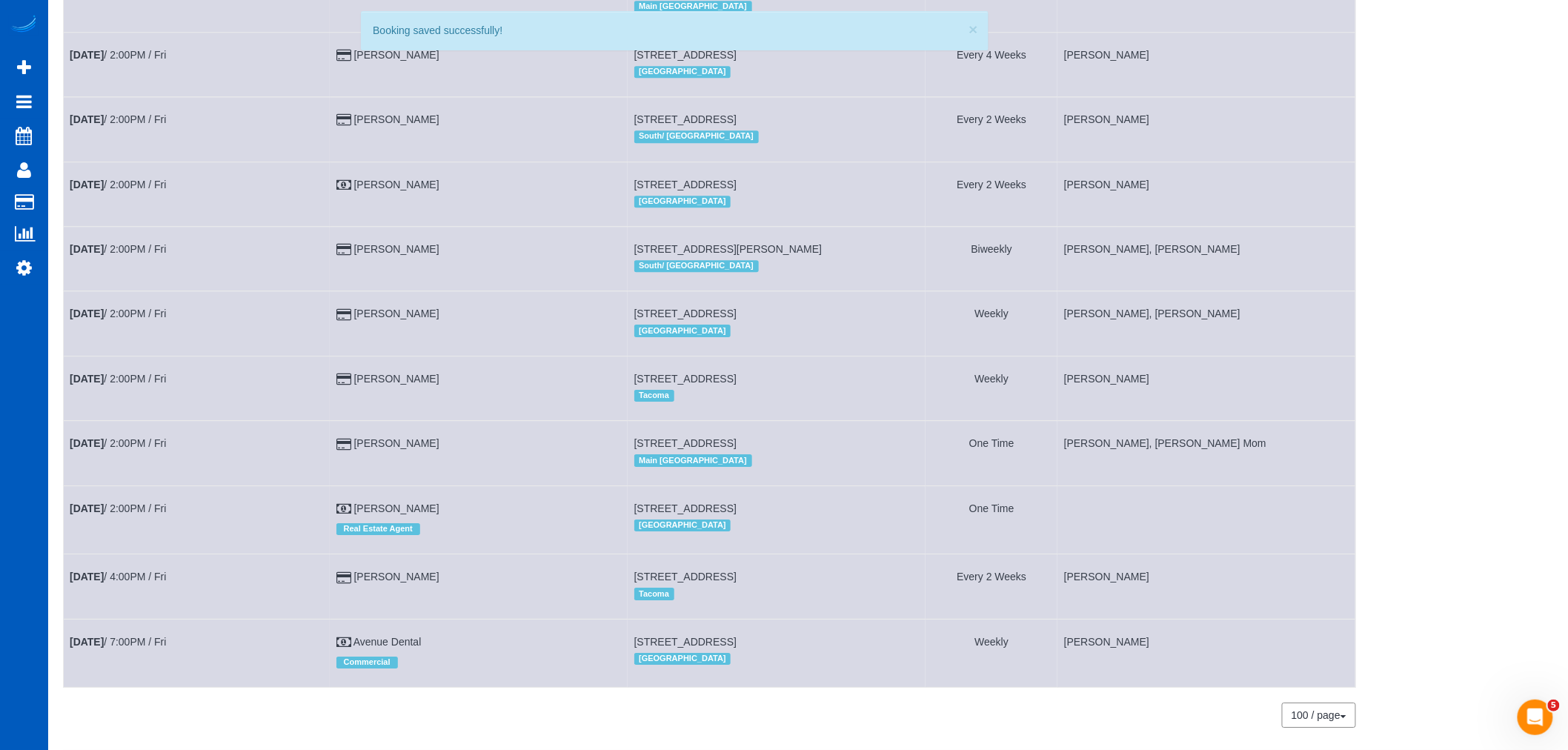
scroll to position [1862, 0]
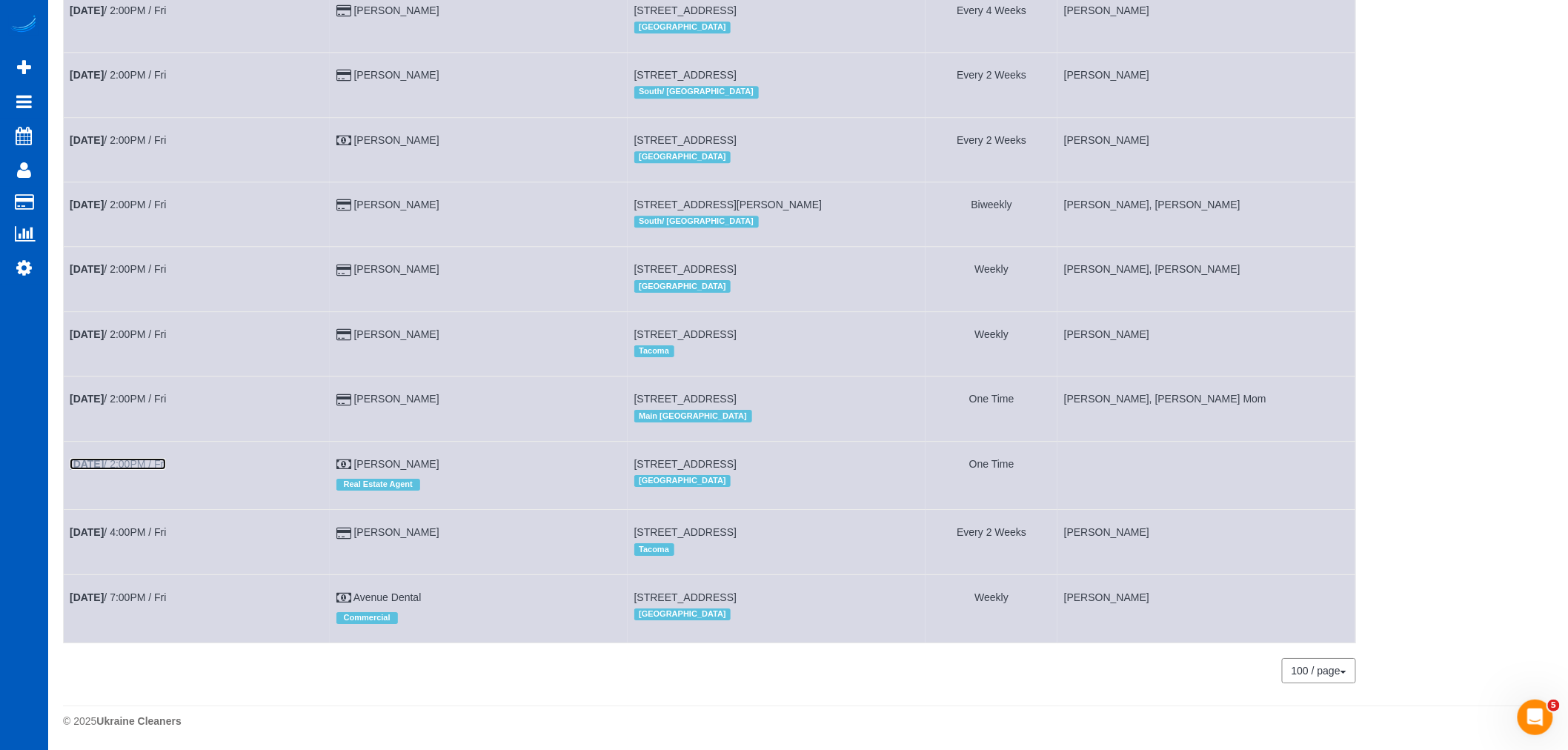
click at [131, 463] on link "[DATE] 2:00PM / Fri" at bounding box center [118, 464] width 96 height 12
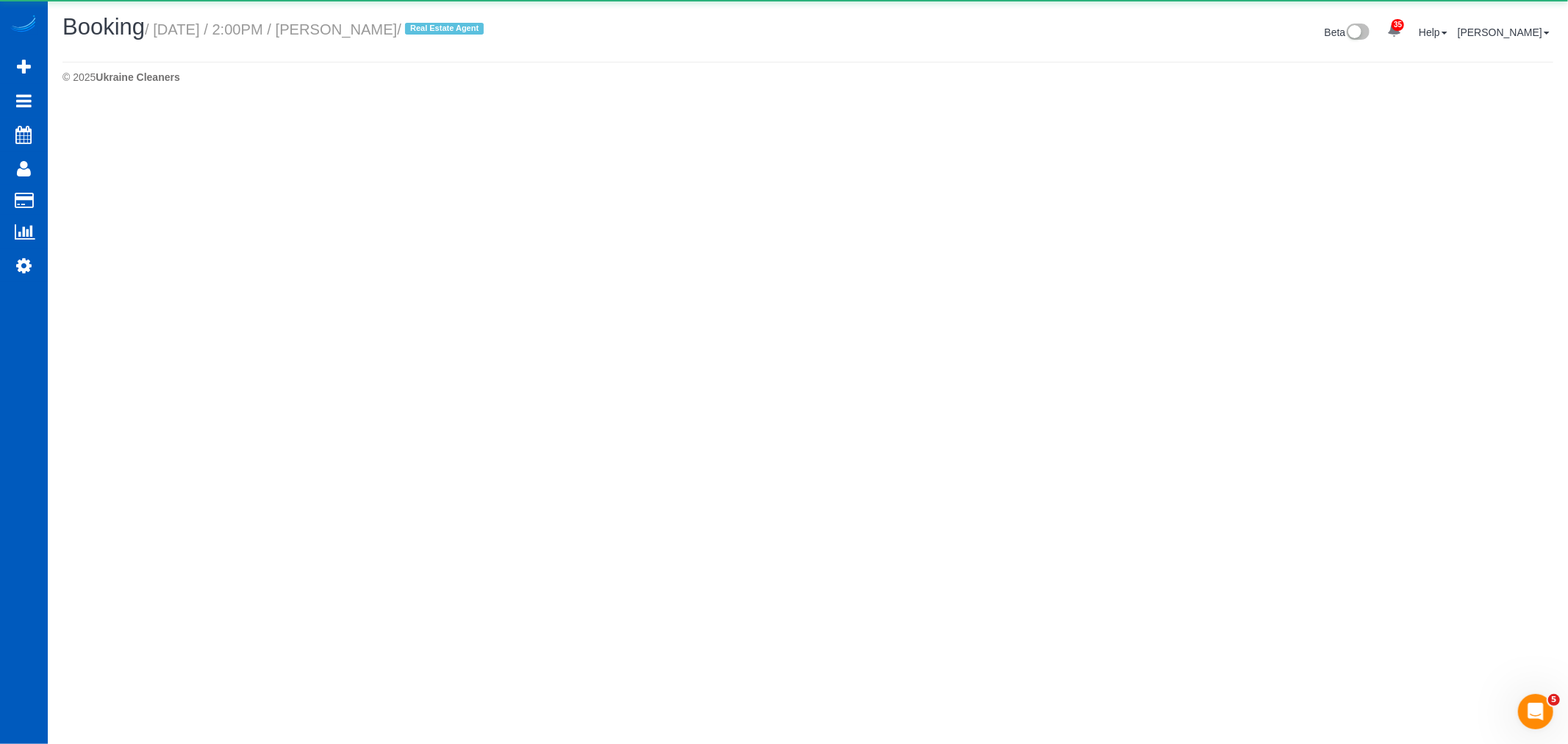
select select "WA"
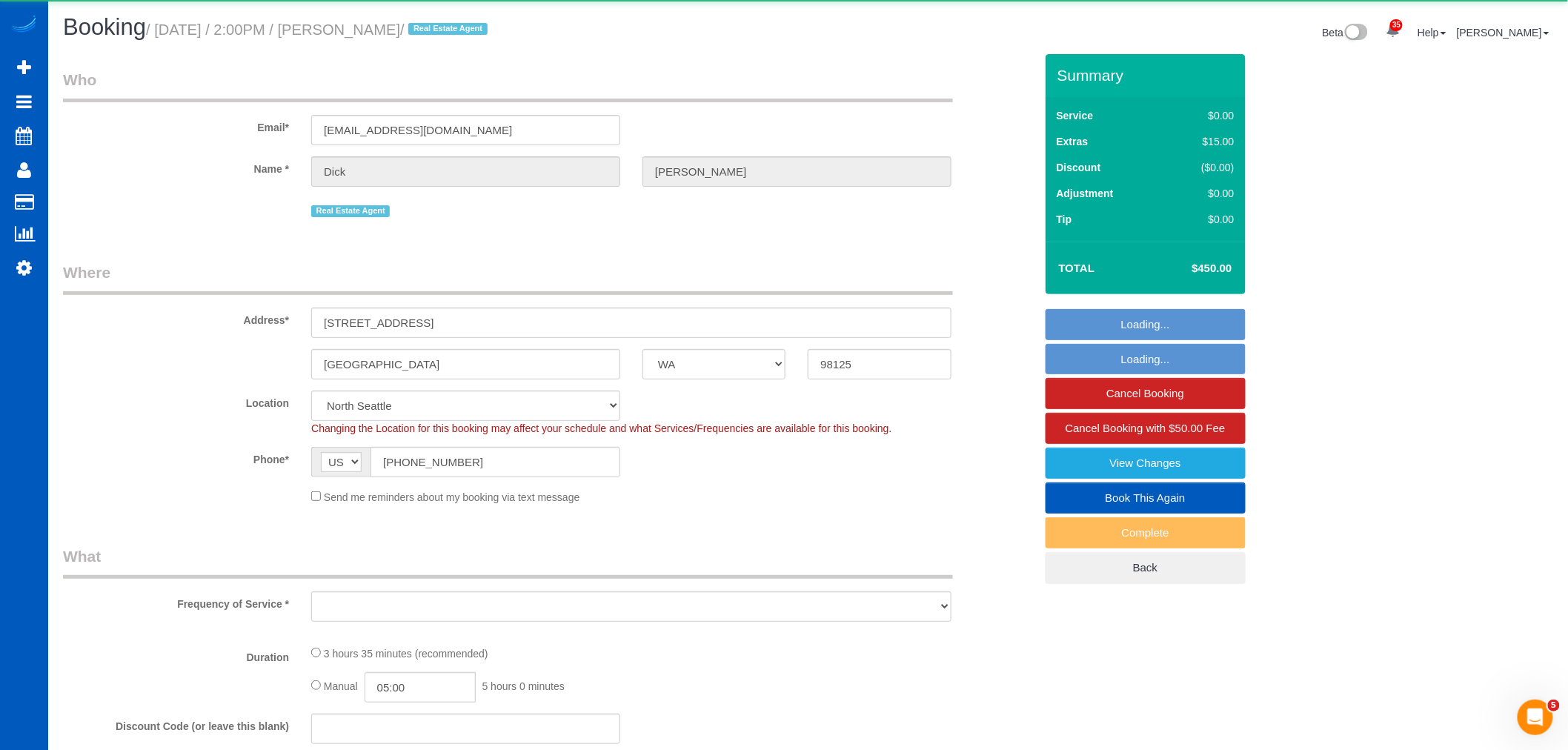
select select "object:17020"
select select "199"
select select "1001"
select select "3"
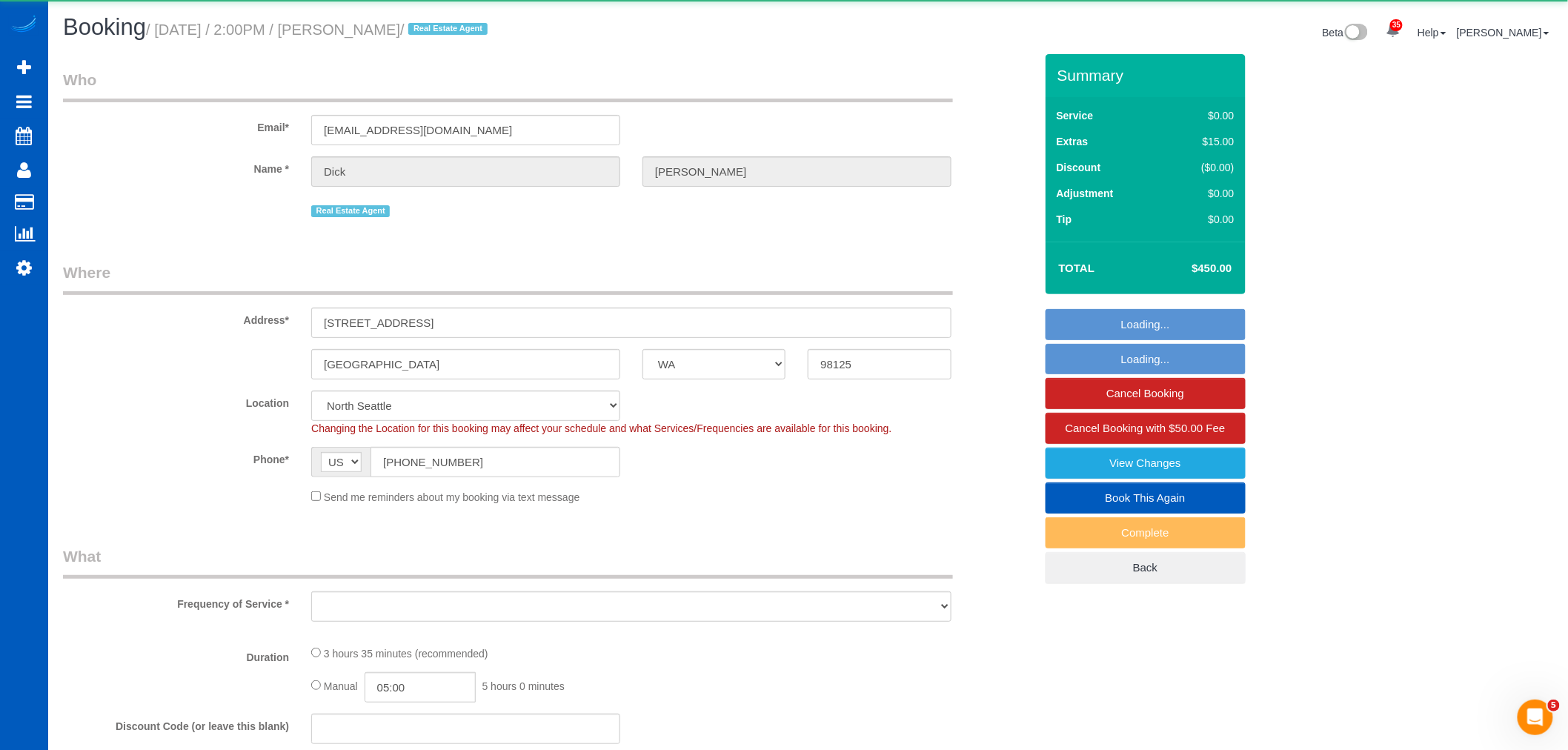
select select "spot106"
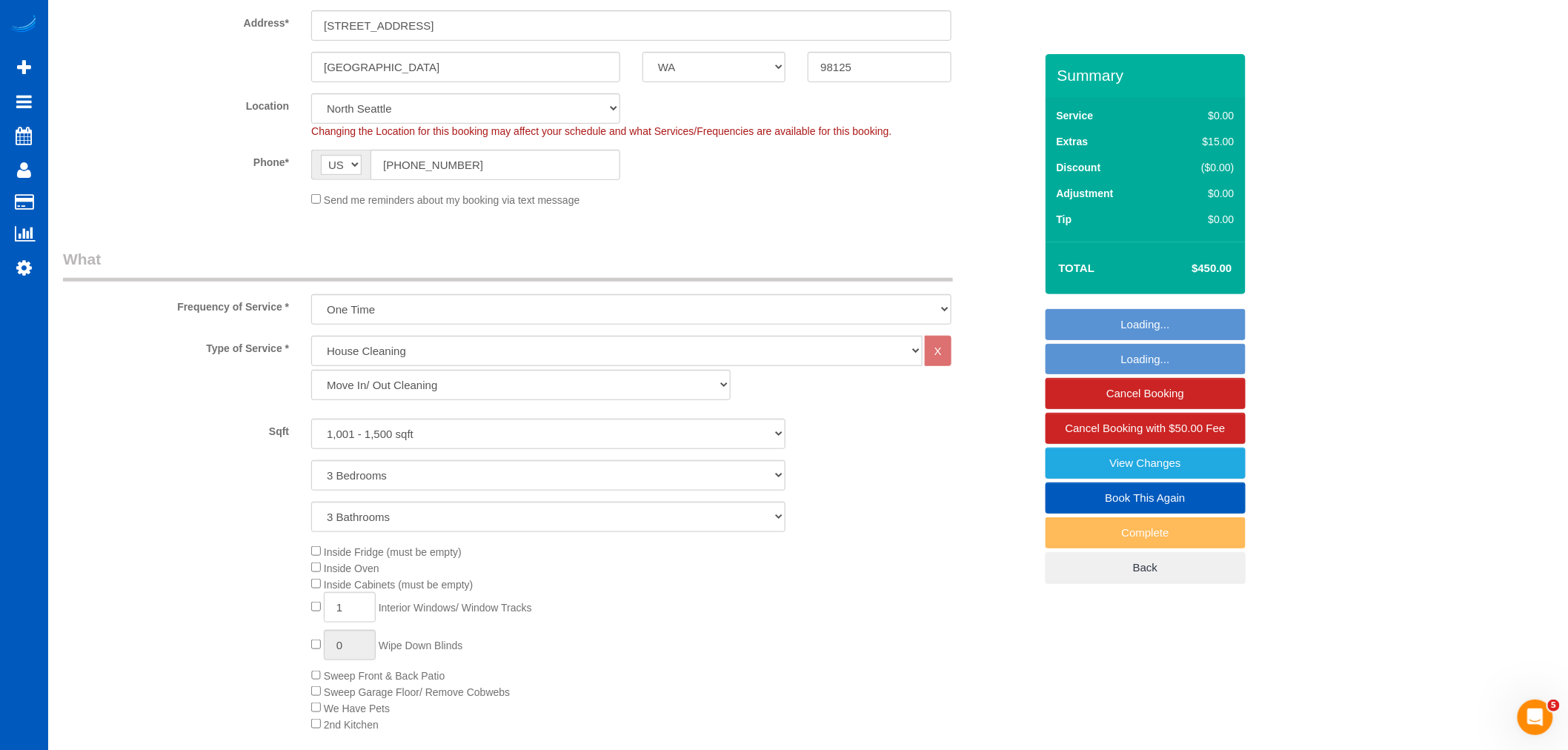
scroll to position [329, 0]
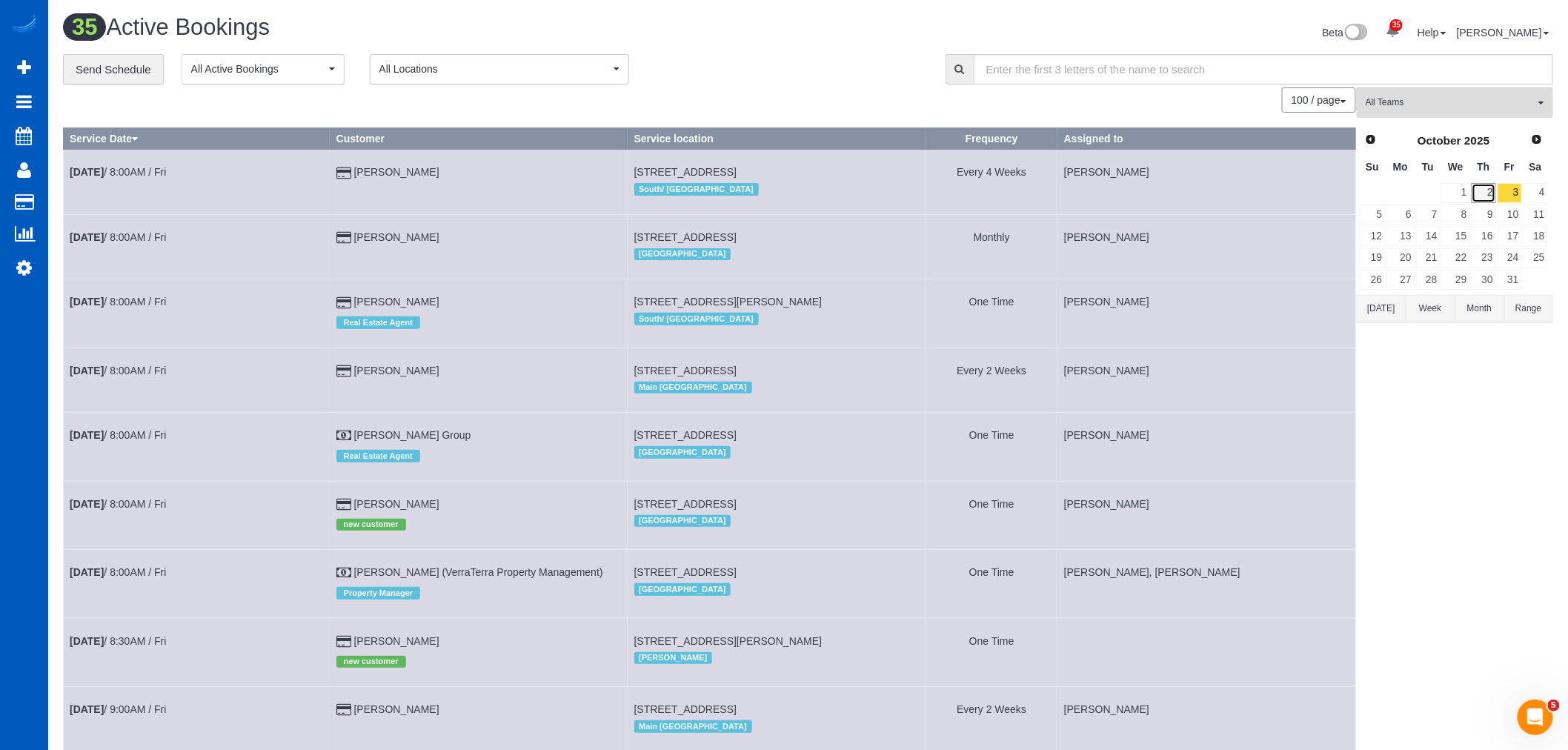
click at [1485, 197] on link "2" at bounding box center [1483, 193] width 24 height 20
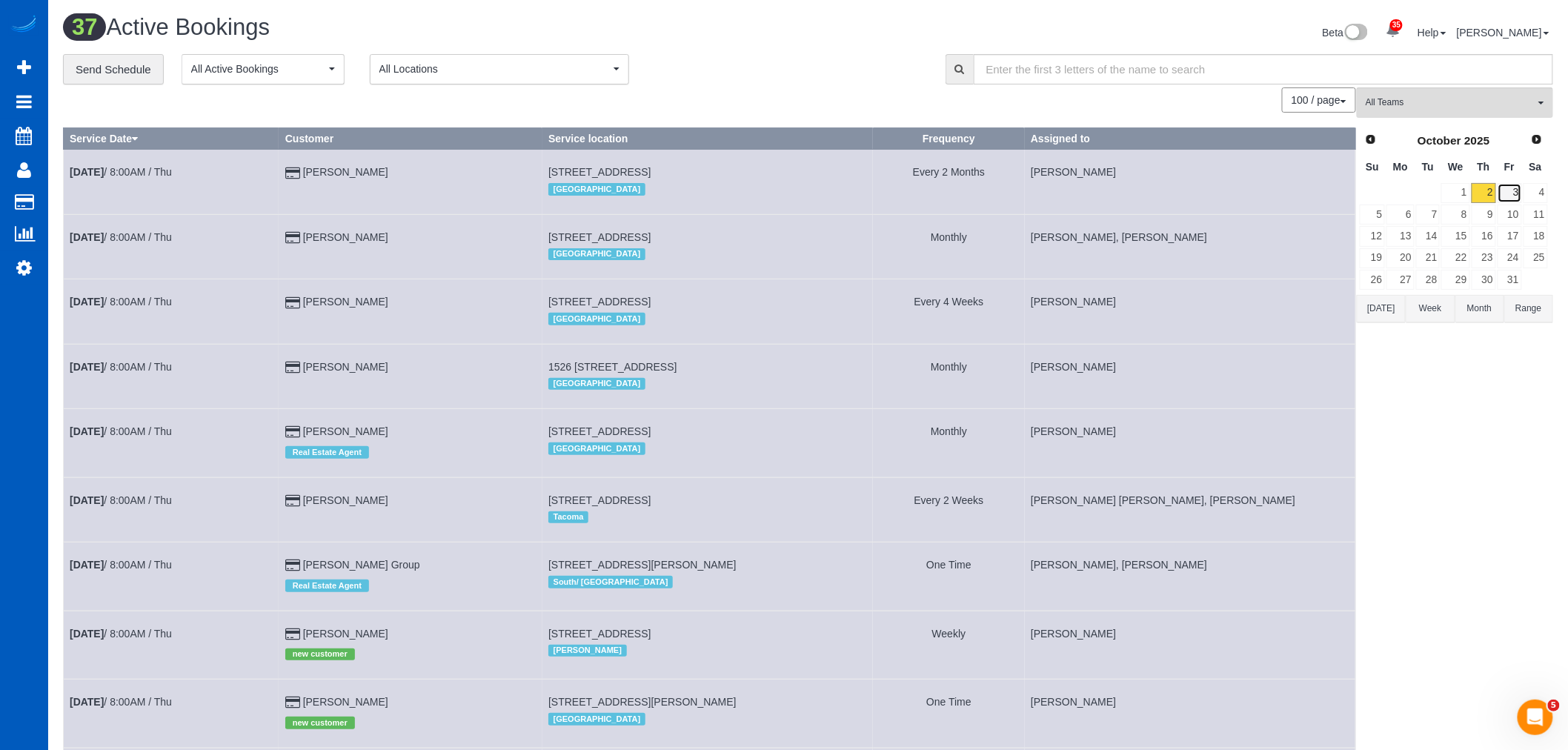
click at [1508, 196] on link "3" at bounding box center [1509, 193] width 24 height 20
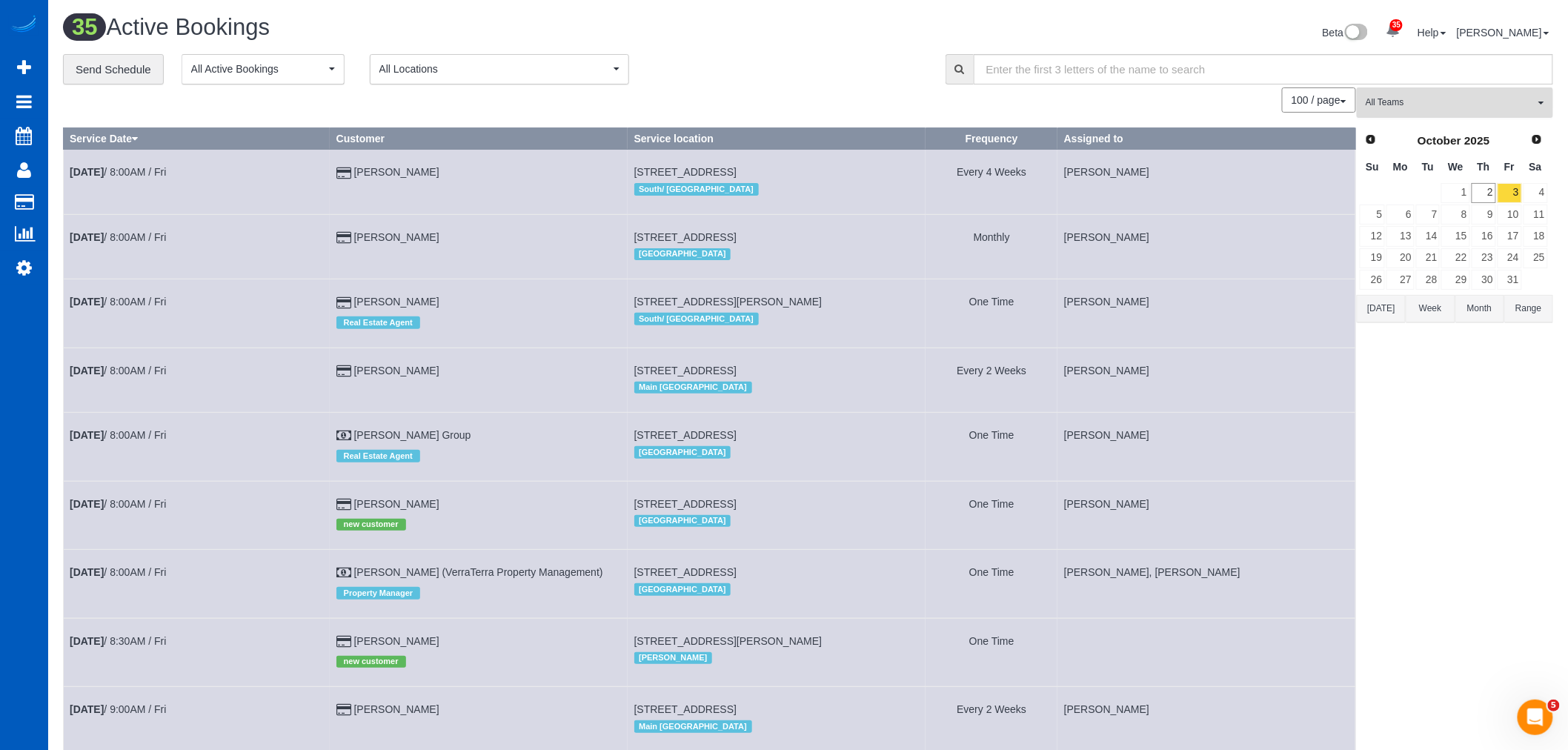
click at [1423, 114] on button "All Teams" at bounding box center [1454, 102] width 196 height 30
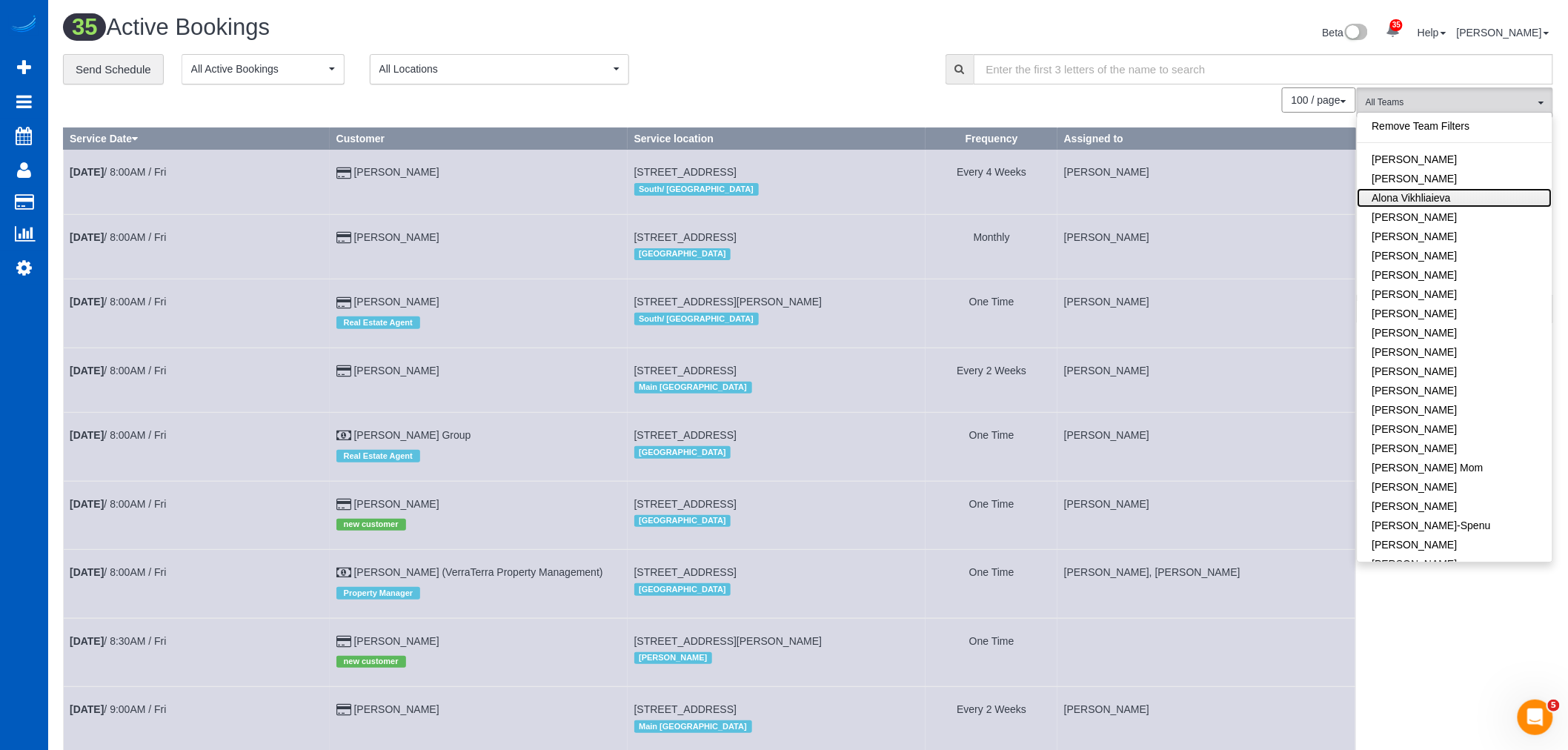
click at [1449, 199] on link "Alona Vikhliaieva" at bounding box center [1454, 198] width 195 height 20
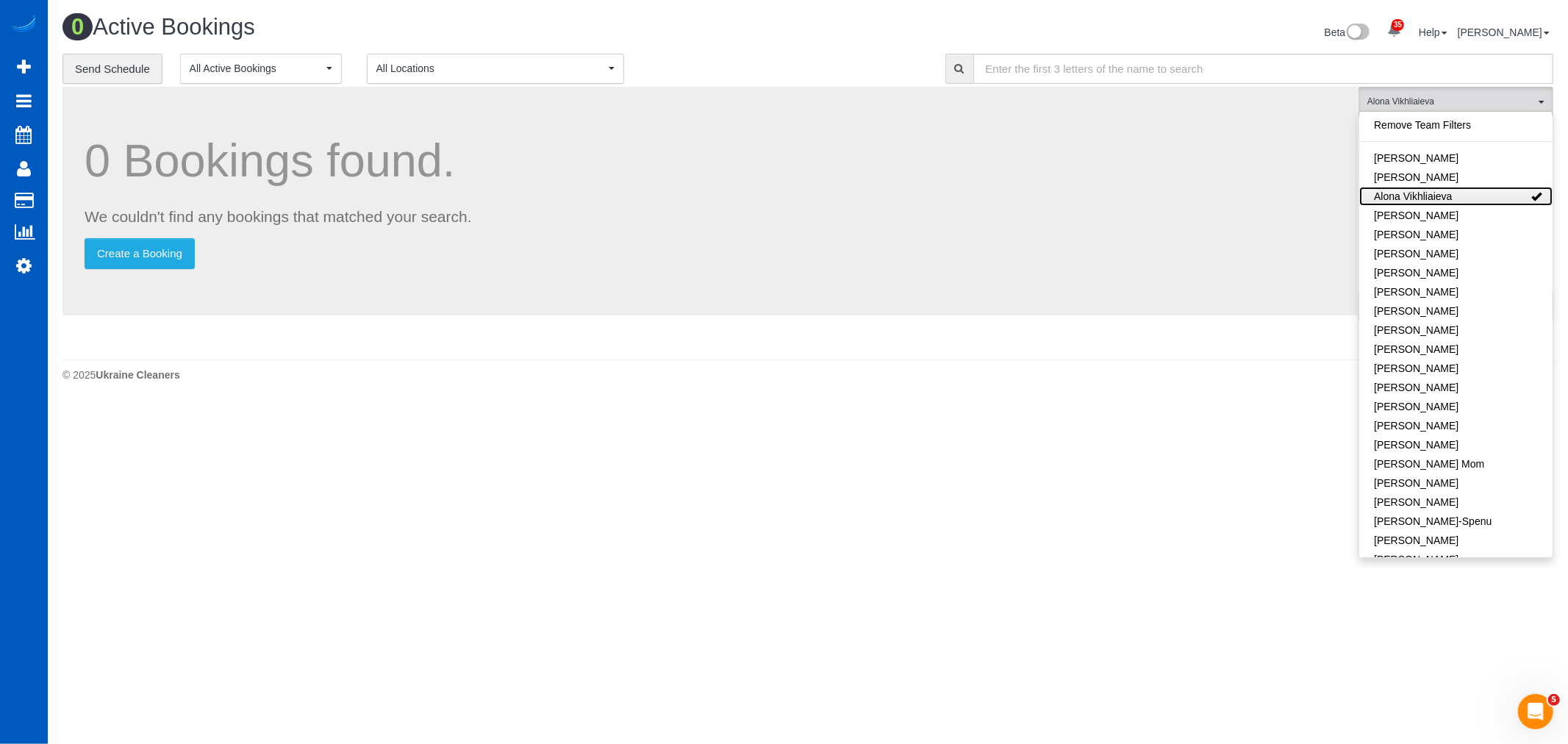
click at [1438, 197] on link "Alona Vikhliaieva" at bounding box center [1455, 196] width 193 height 19
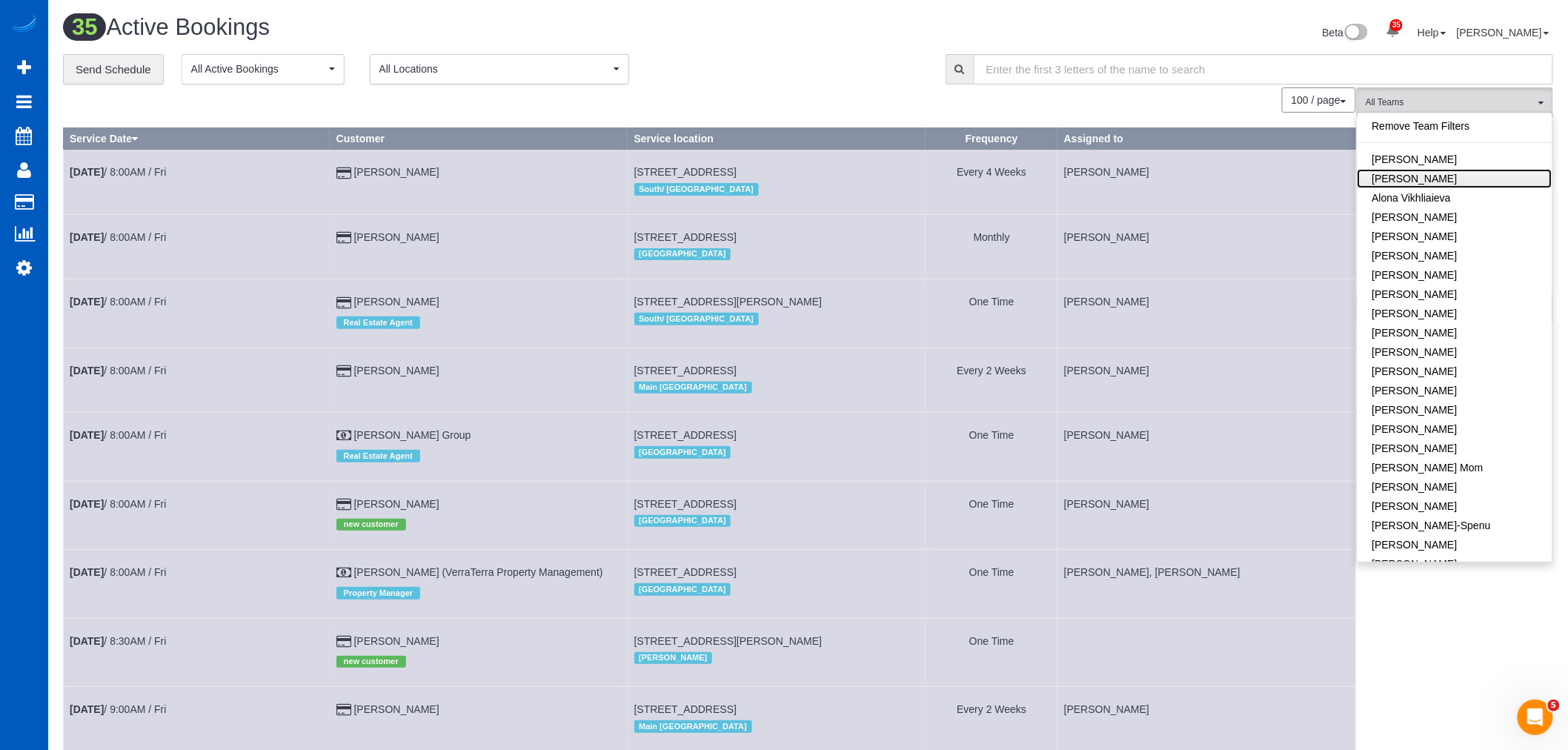
click at [1441, 183] on link "[PERSON_NAME]" at bounding box center [1454, 178] width 195 height 20
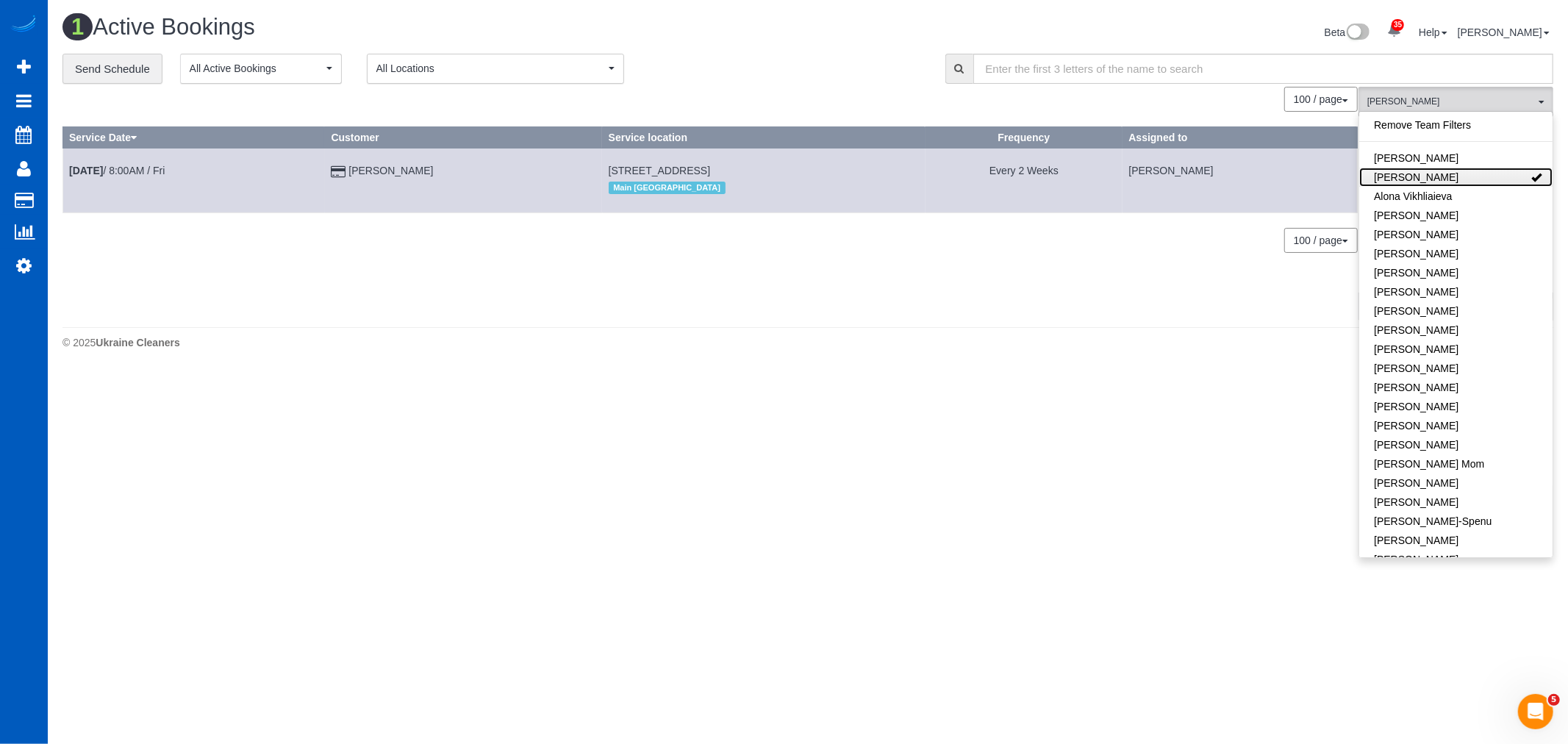
click at [1429, 181] on link "[PERSON_NAME]" at bounding box center [1455, 177] width 193 height 19
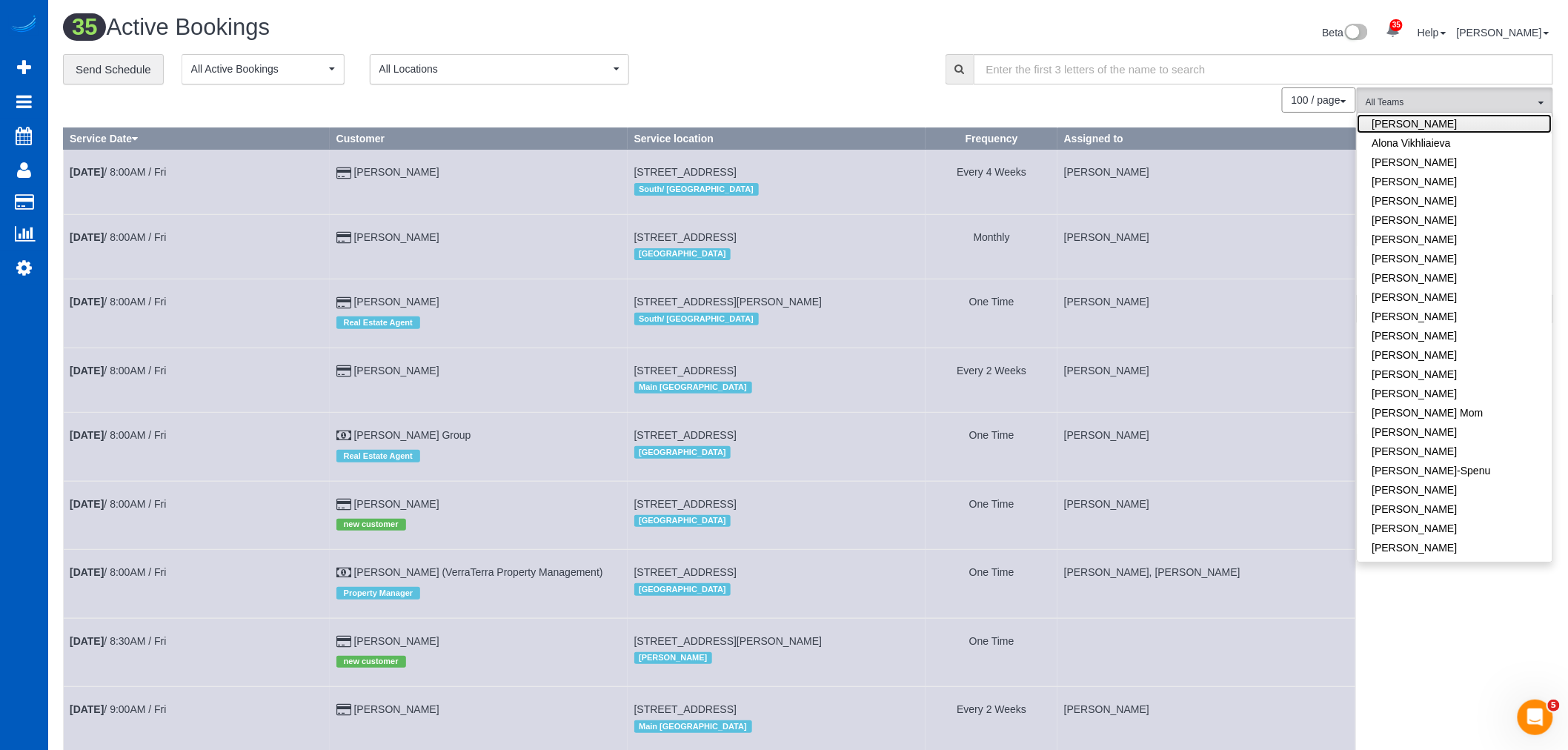
scroll to position [247, 0]
click at [1433, 390] on link "[PERSON_NAME]" at bounding box center [1454, 395] width 195 height 20
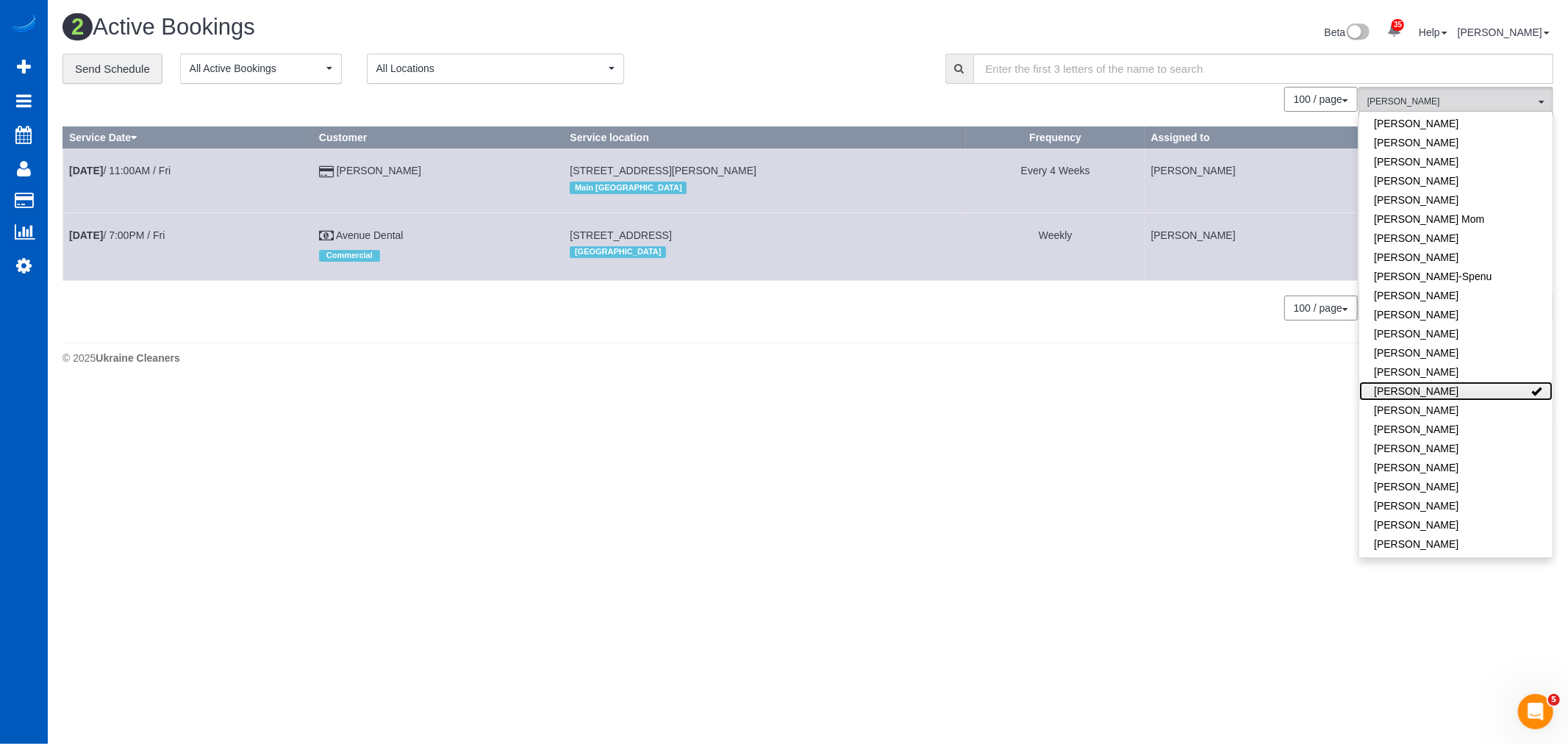
click at [1422, 387] on link "[PERSON_NAME]" at bounding box center [1455, 391] width 193 height 19
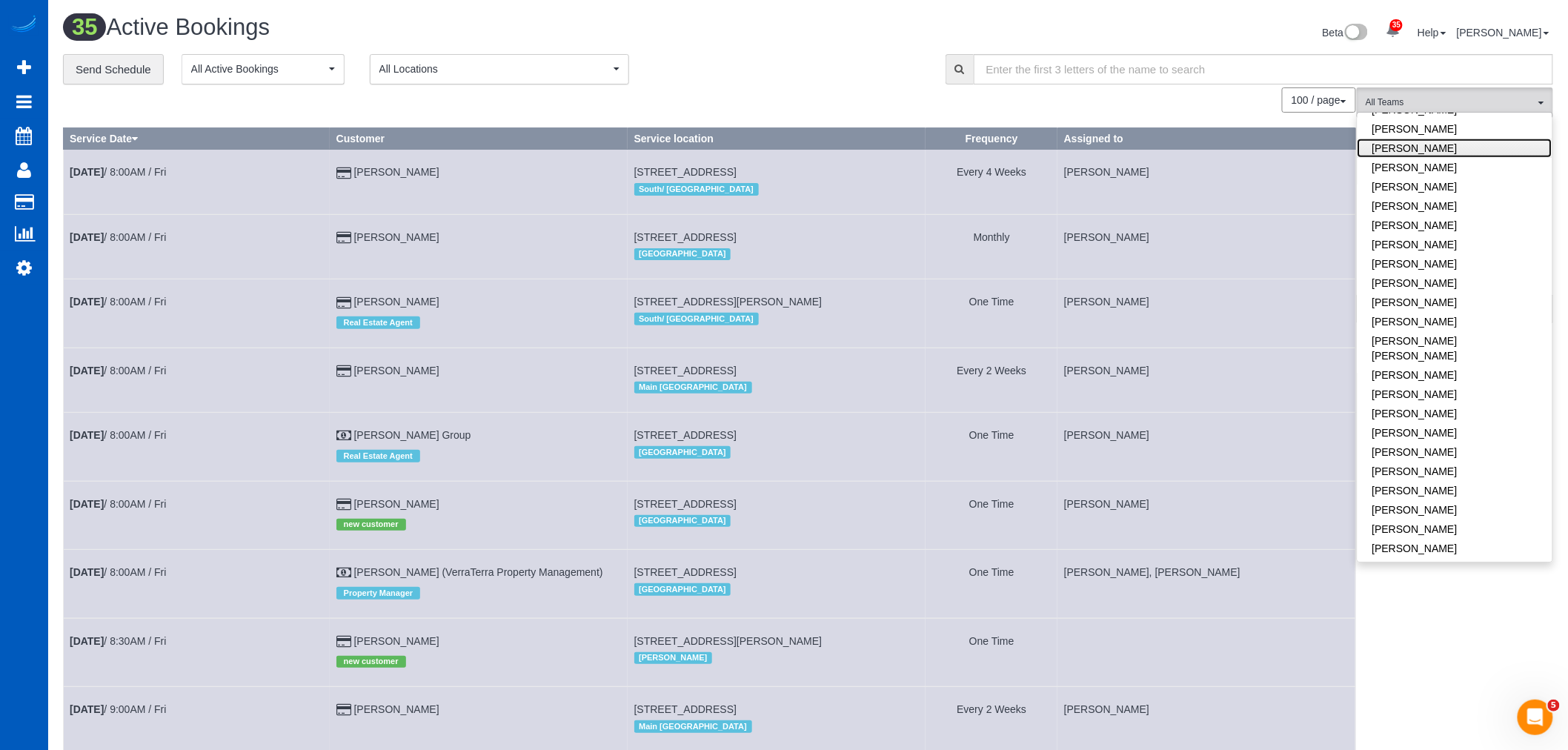
scroll to position [493, 0]
click at [1435, 281] on link "[PERSON_NAME]" at bounding box center [1454, 282] width 195 height 20
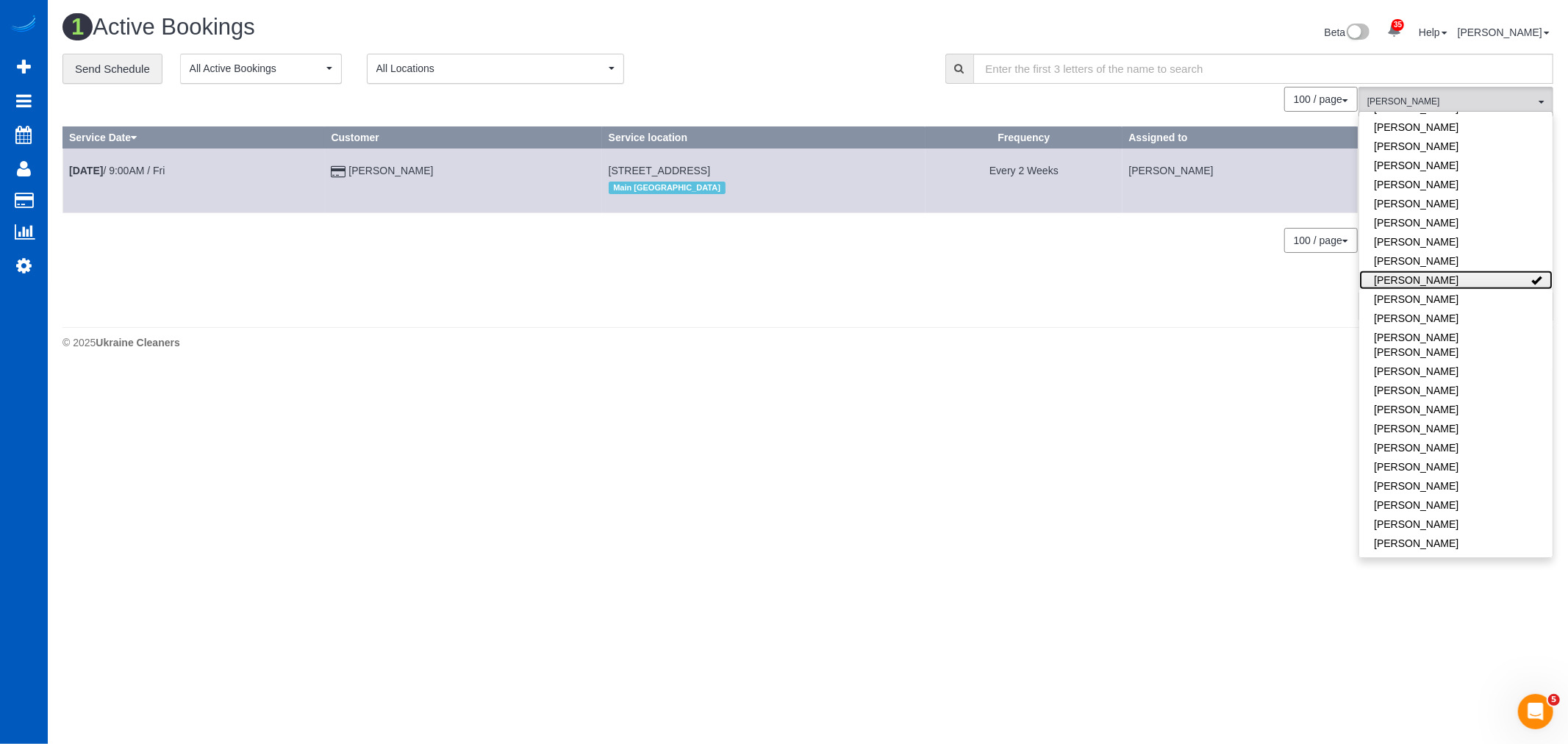
click at [1423, 279] on link "[PERSON_NAME]" at bounding box center [1455, 280] width 193 height 19
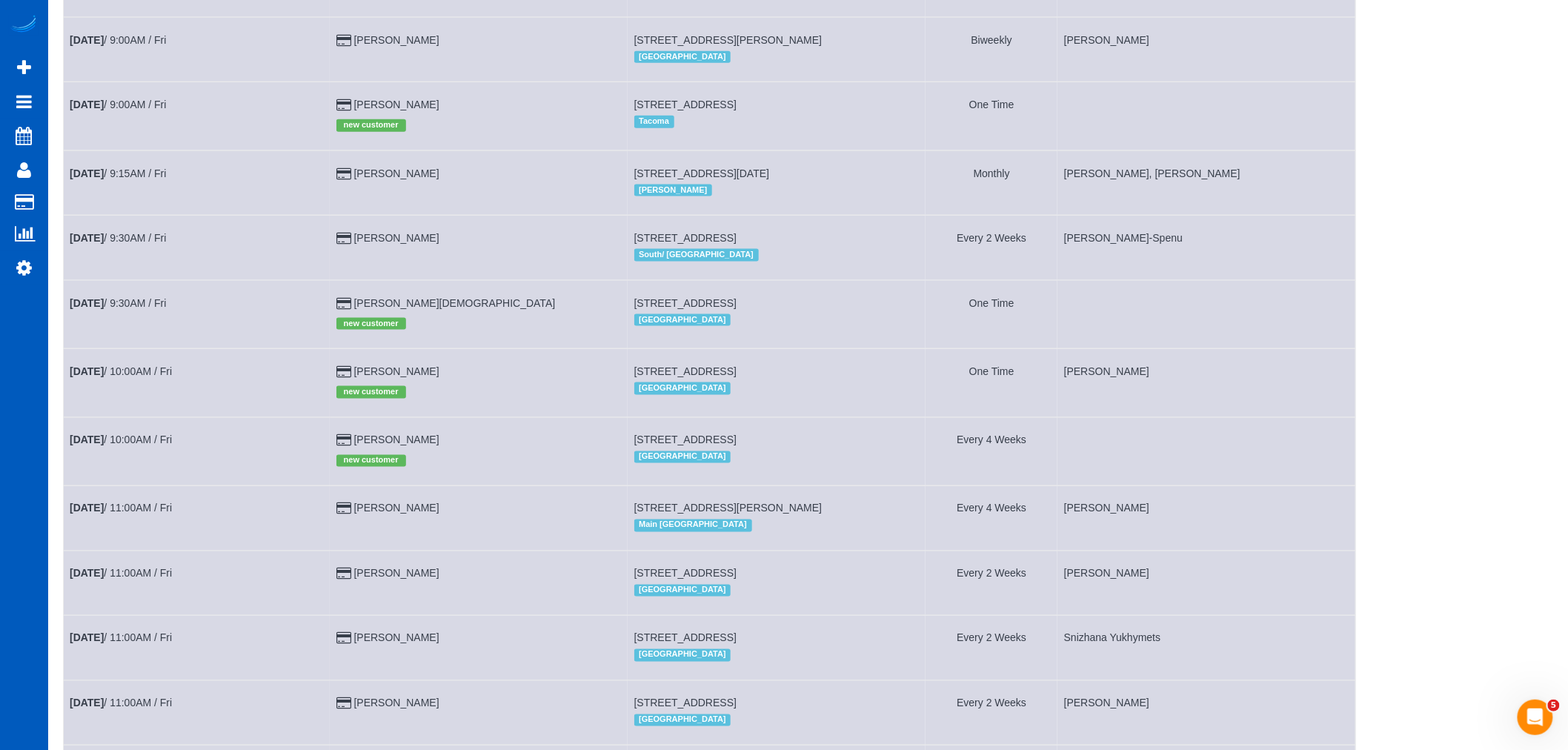
scroll to position [741, 0]
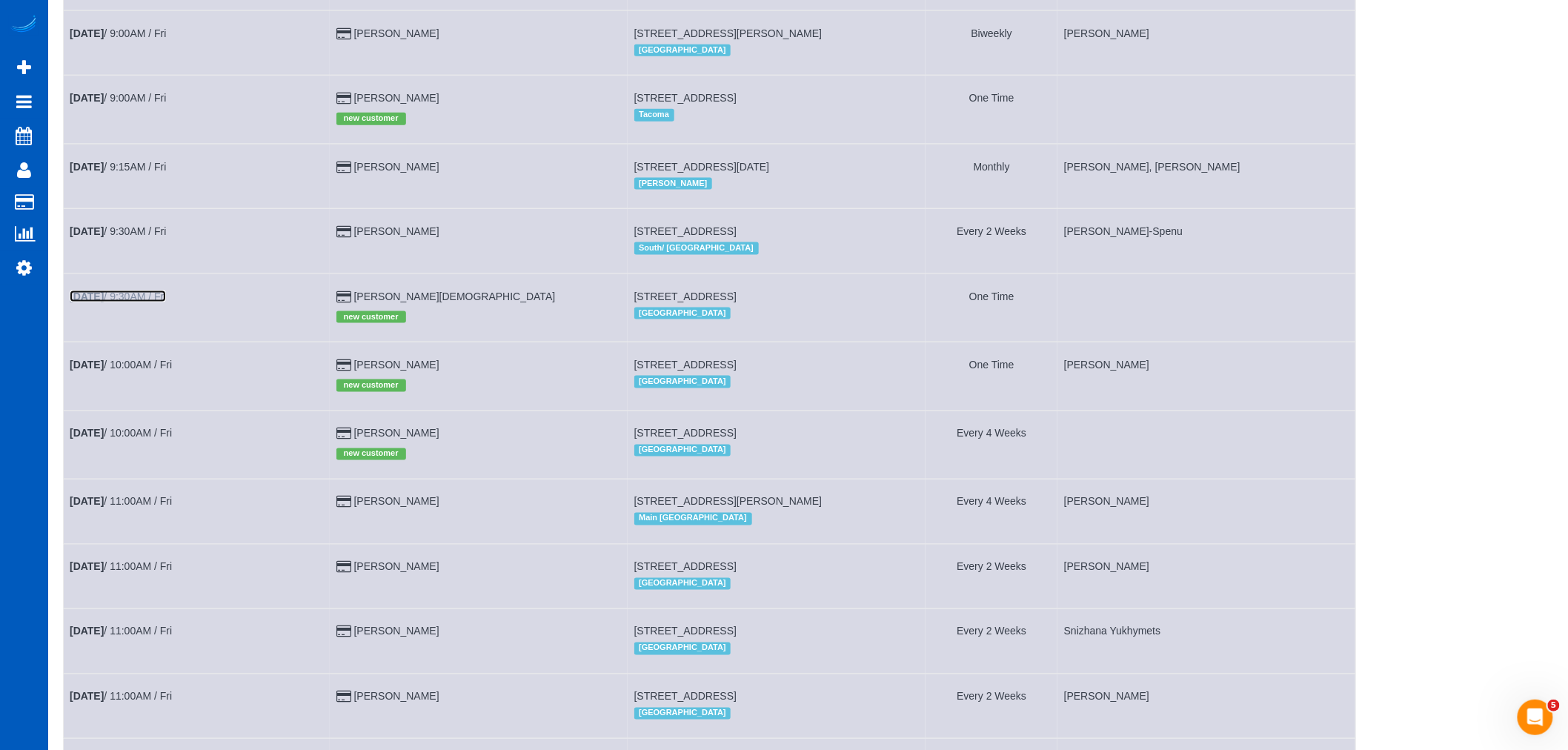
click at [138, 303] on link "[DATE] 9:30AM / Fri" at bounding box center [118, 297] width 96 height 12
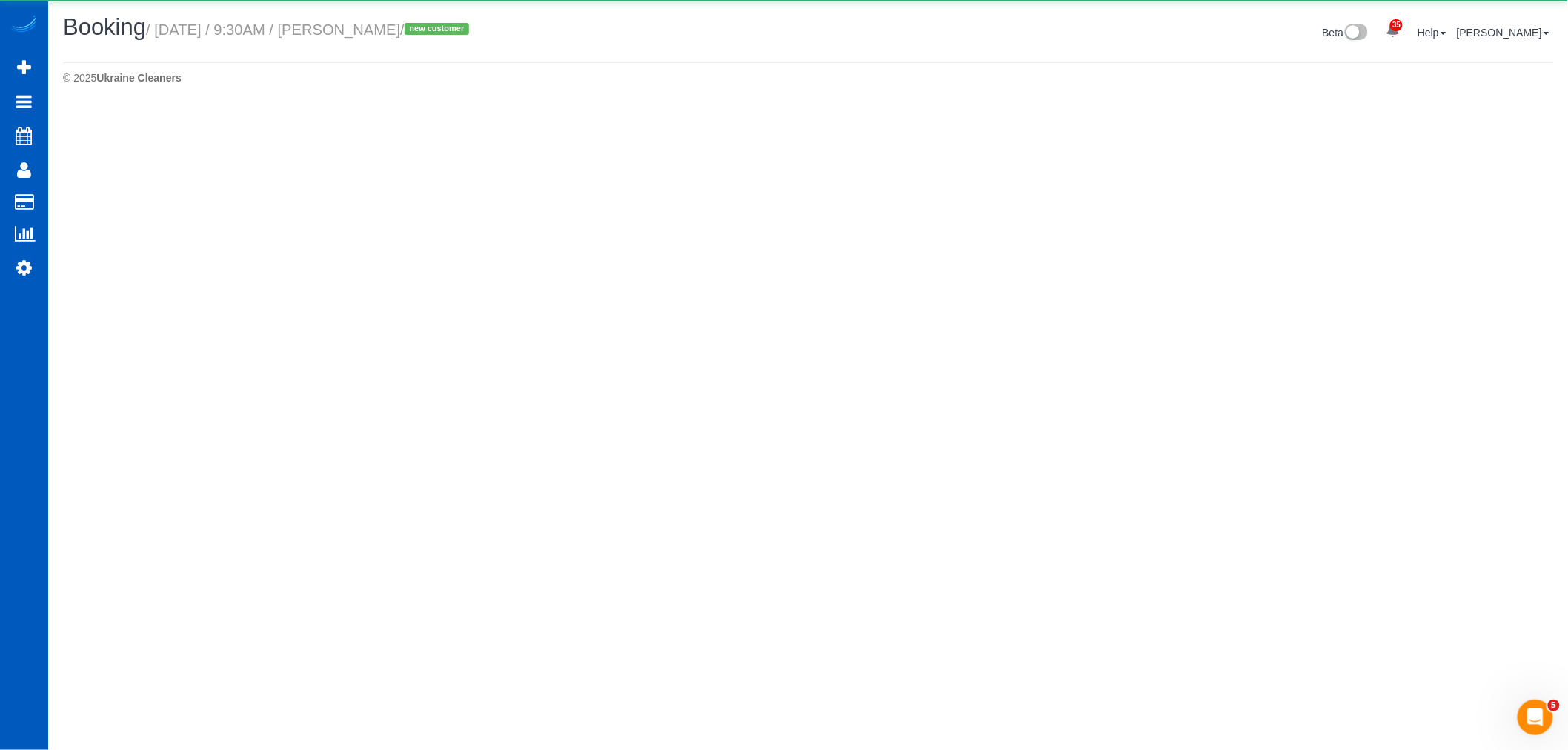
select select "WA"
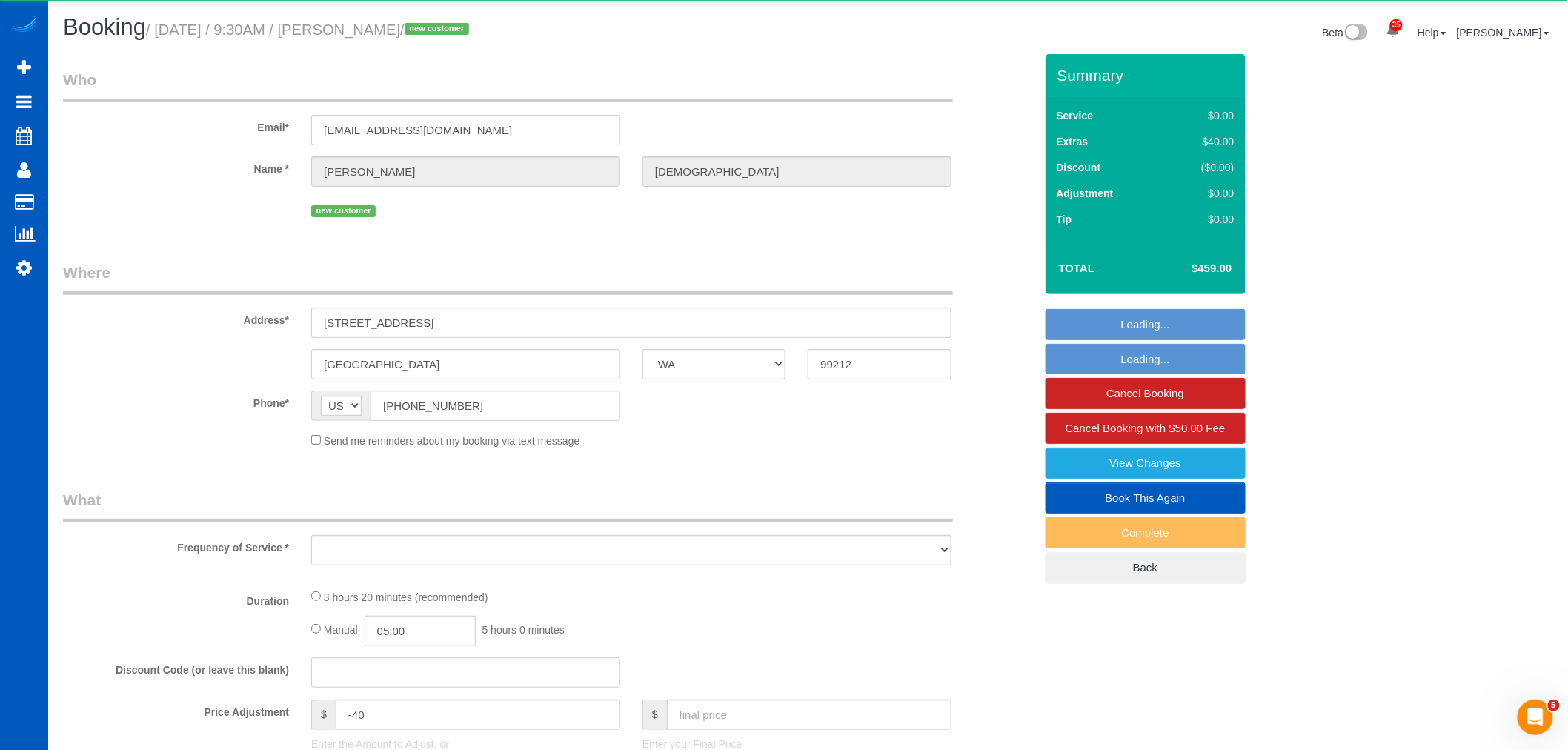
select select "object:21297"
select select "199"
select select "3001"
select select "5"
select select "3"
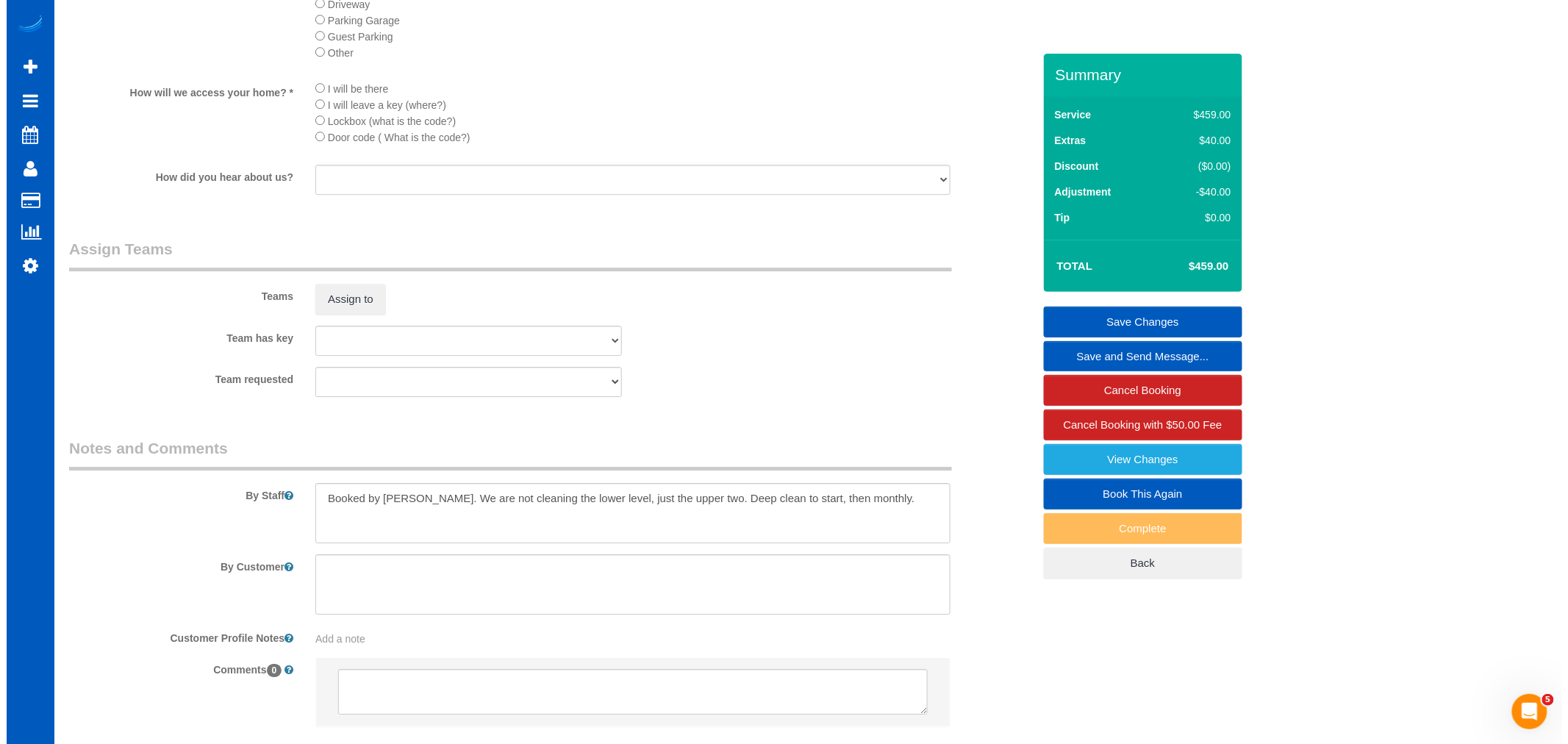
scroll to position [1905, 0]
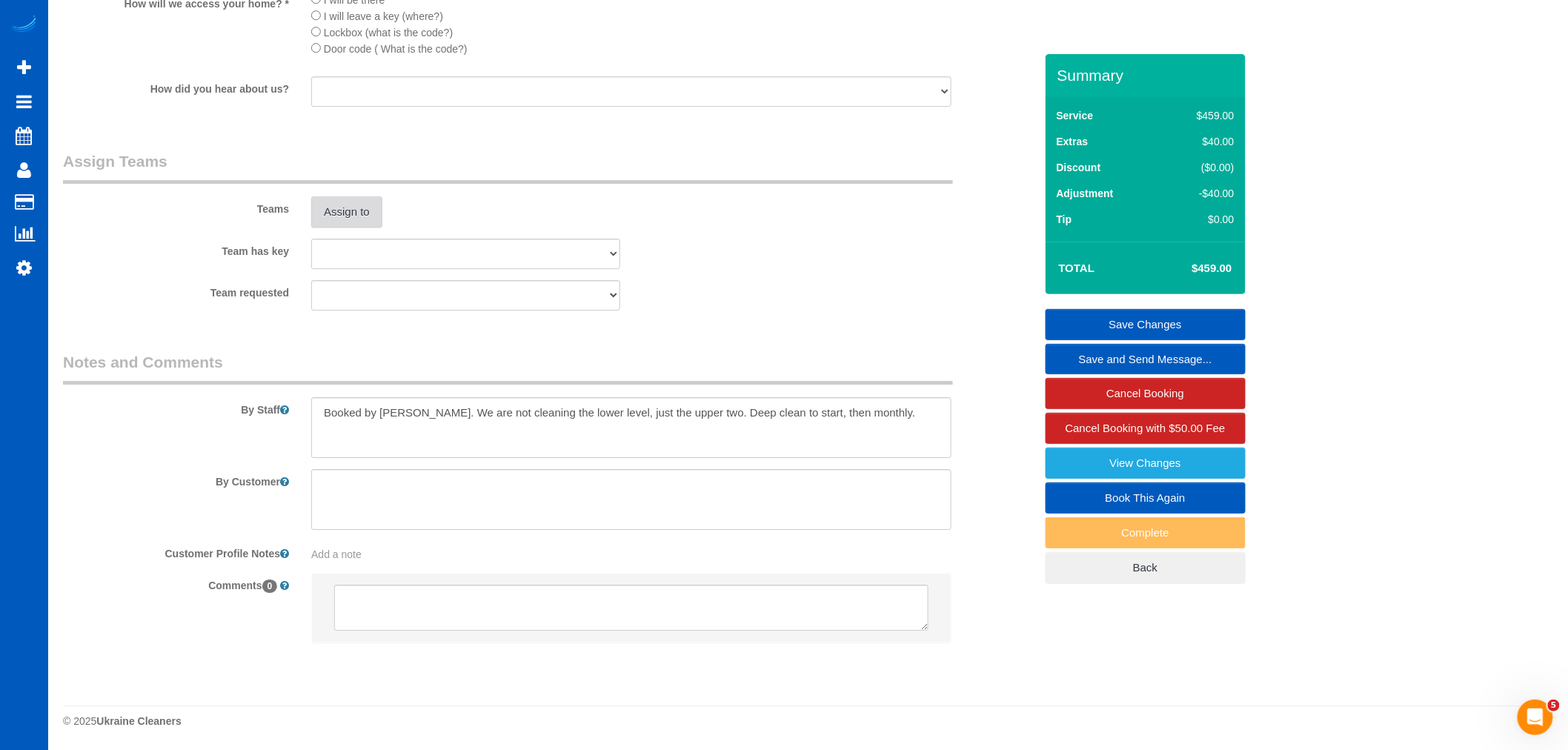
click at [324, 203] on button "Assign to" at bounding box center [347, 211] width 71 height 31
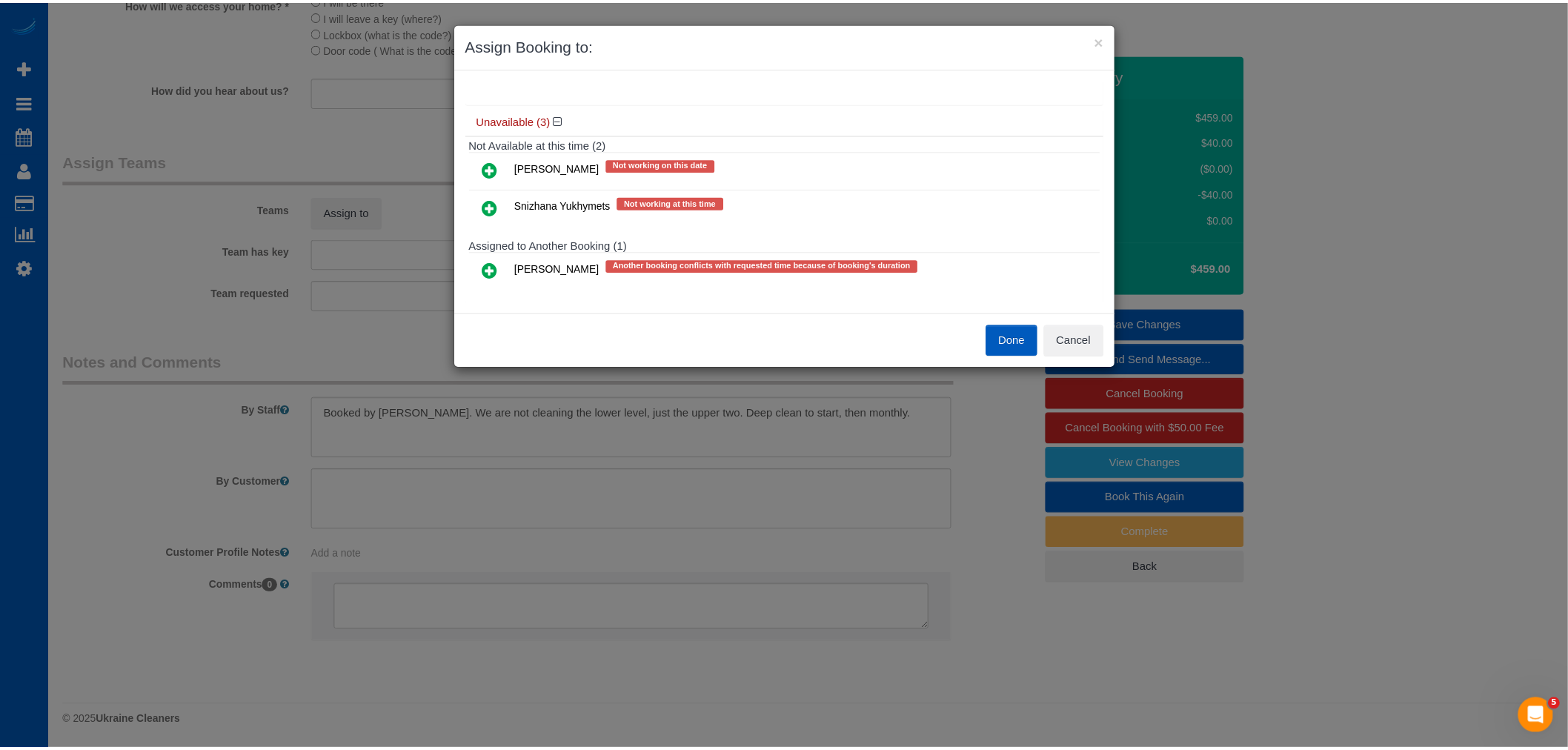
scroll to position [164, 0]
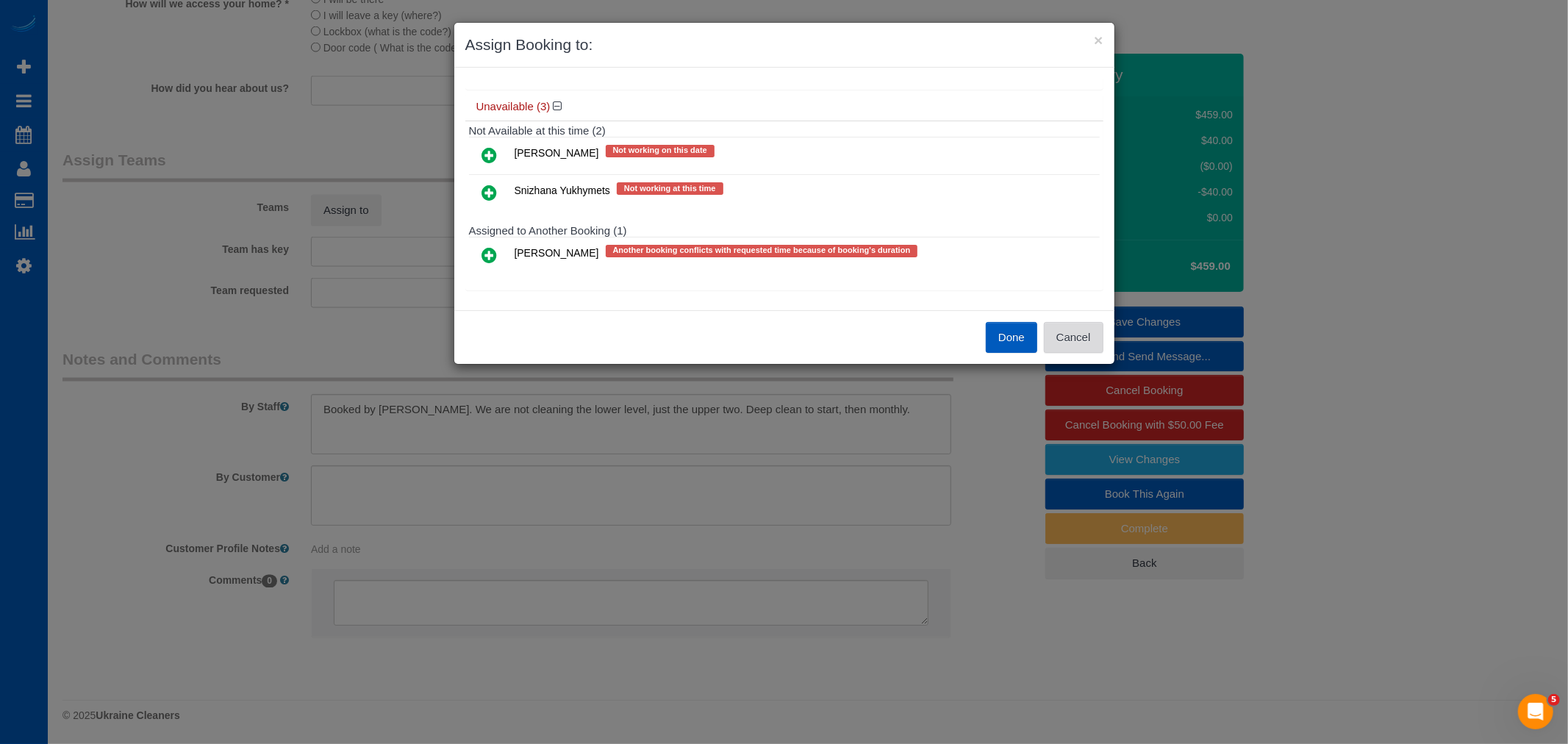
click at [1066, 332] on button "Cancel" at bounding box center [1073, 337] width 59 height 31
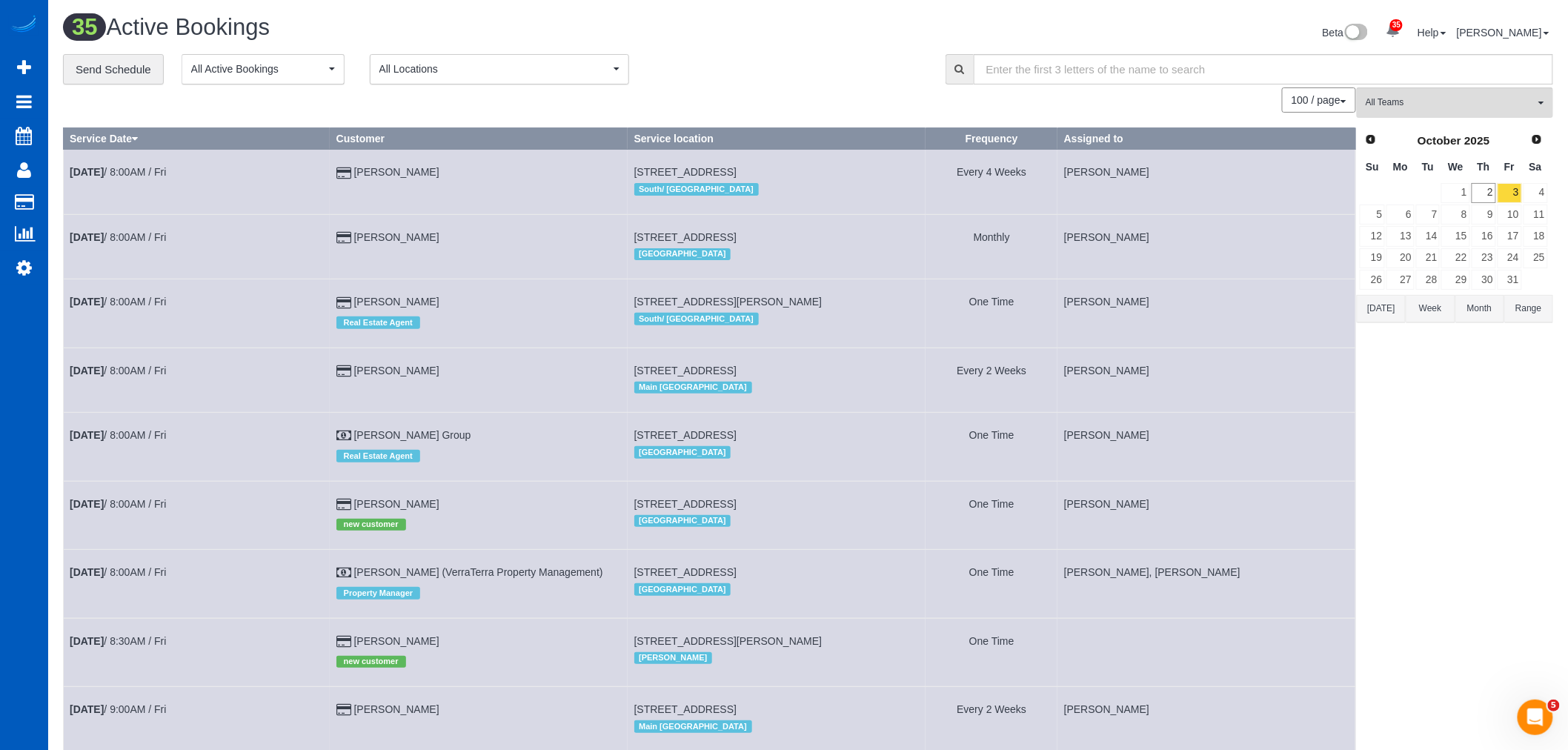
click at [448, 71] on span "All Locations" at bounding box center [494, 69] width 230 height 15
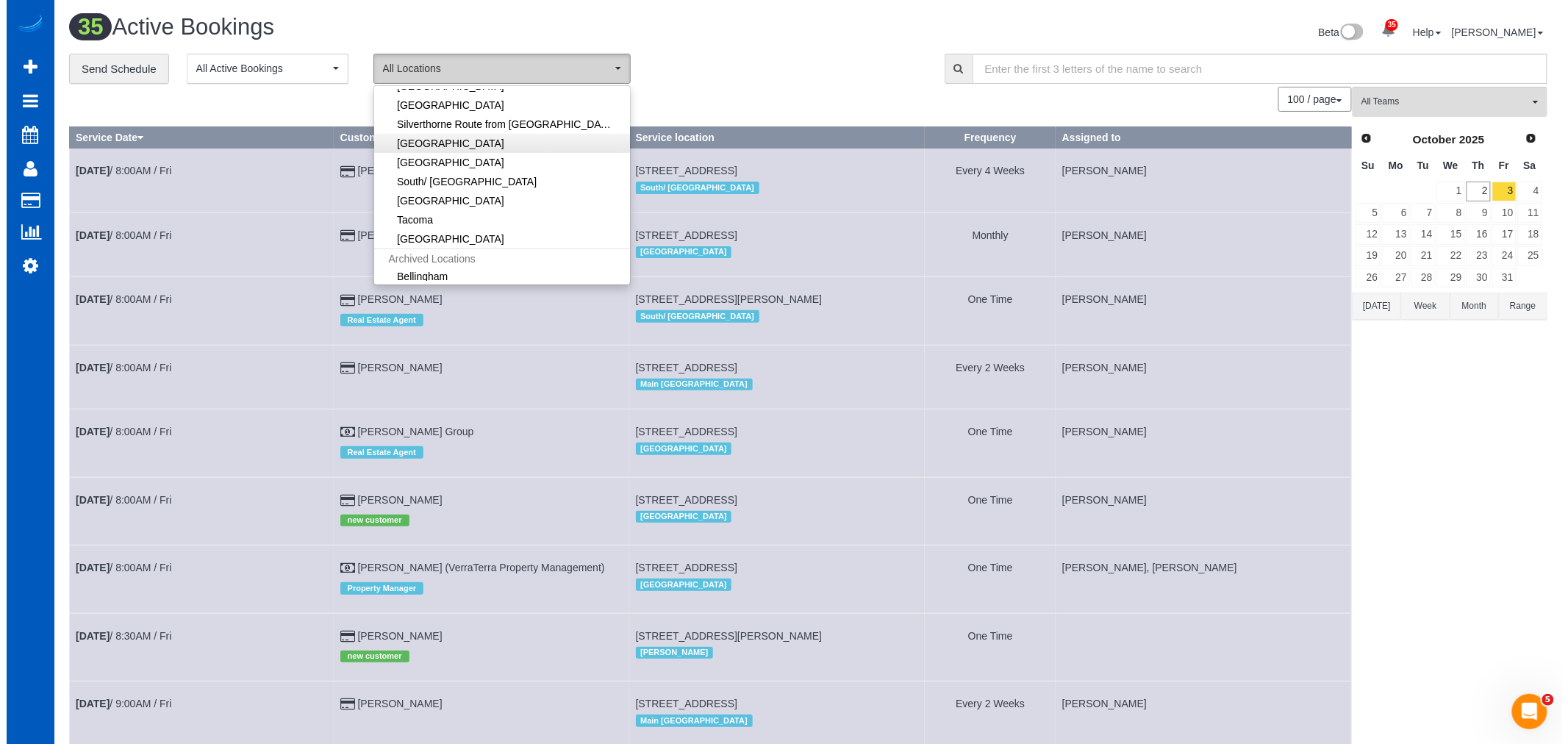
scroll to position [326, 0]
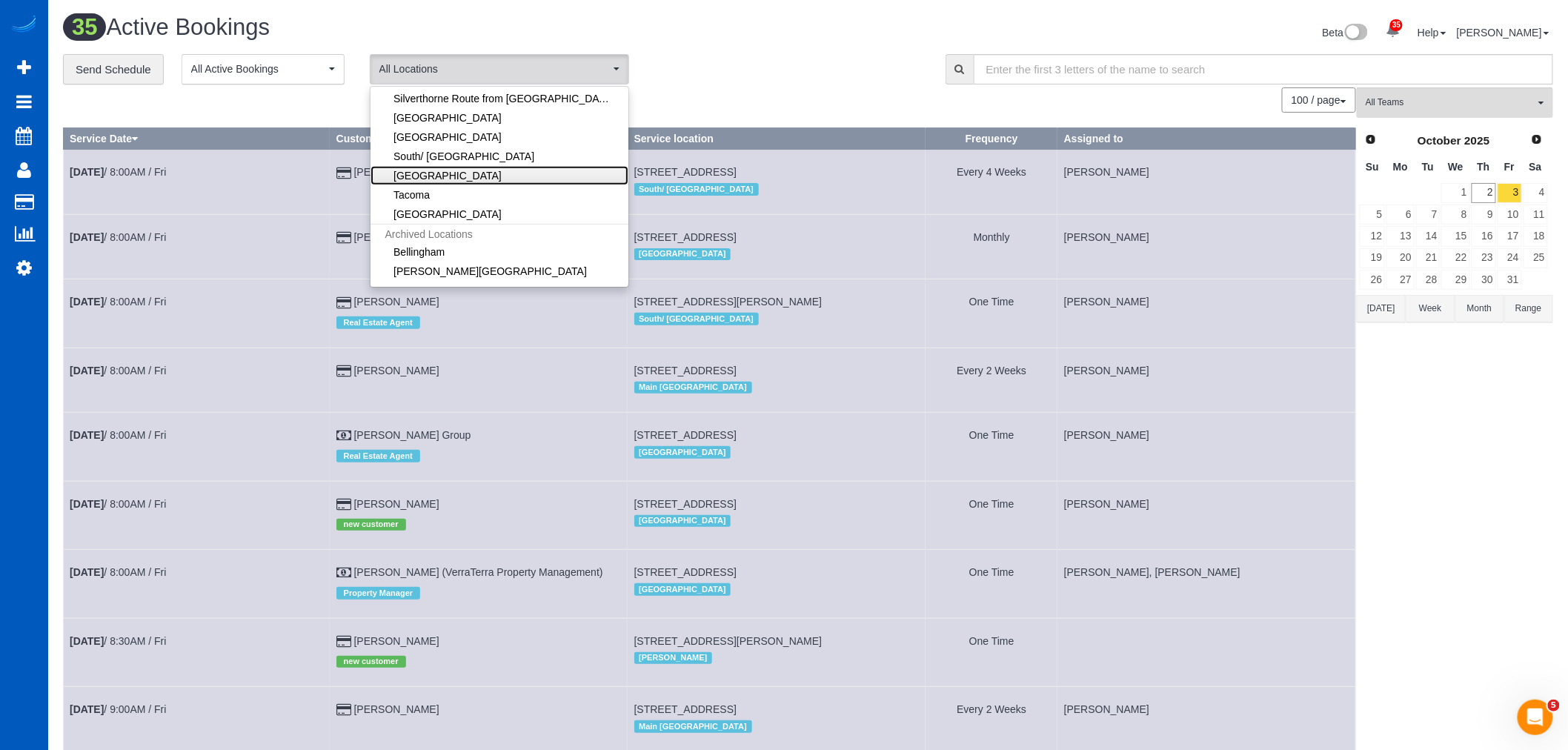
click at [458, 167] on link "[GEOGRAPHIC_DATA]" at bounding box center [499, 175] width 258 height 20
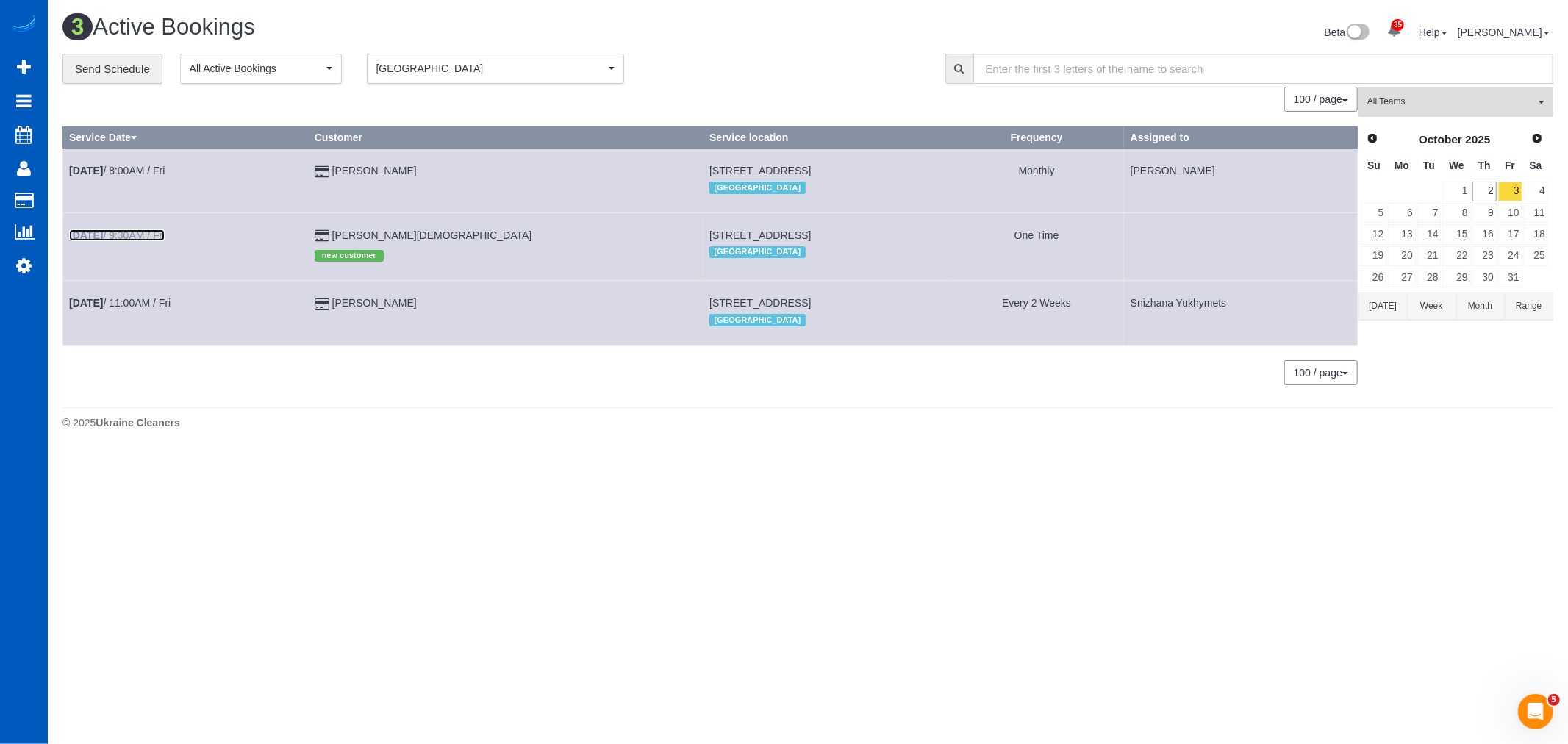
click at [115, 238] on link "[DATE] 9:30AM / Fri" at bounding box center [117, 235] width 95 height 12
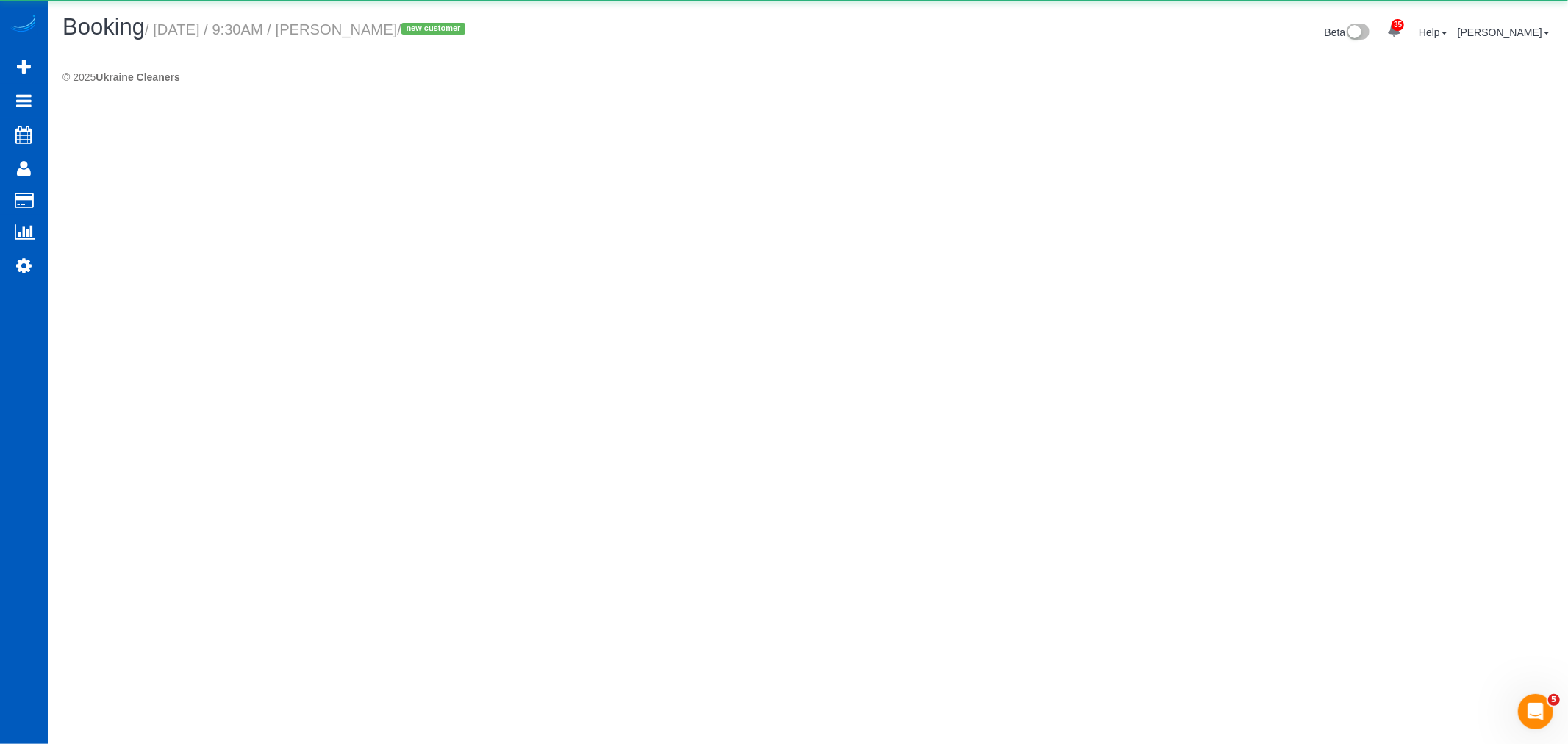
select select "WA"
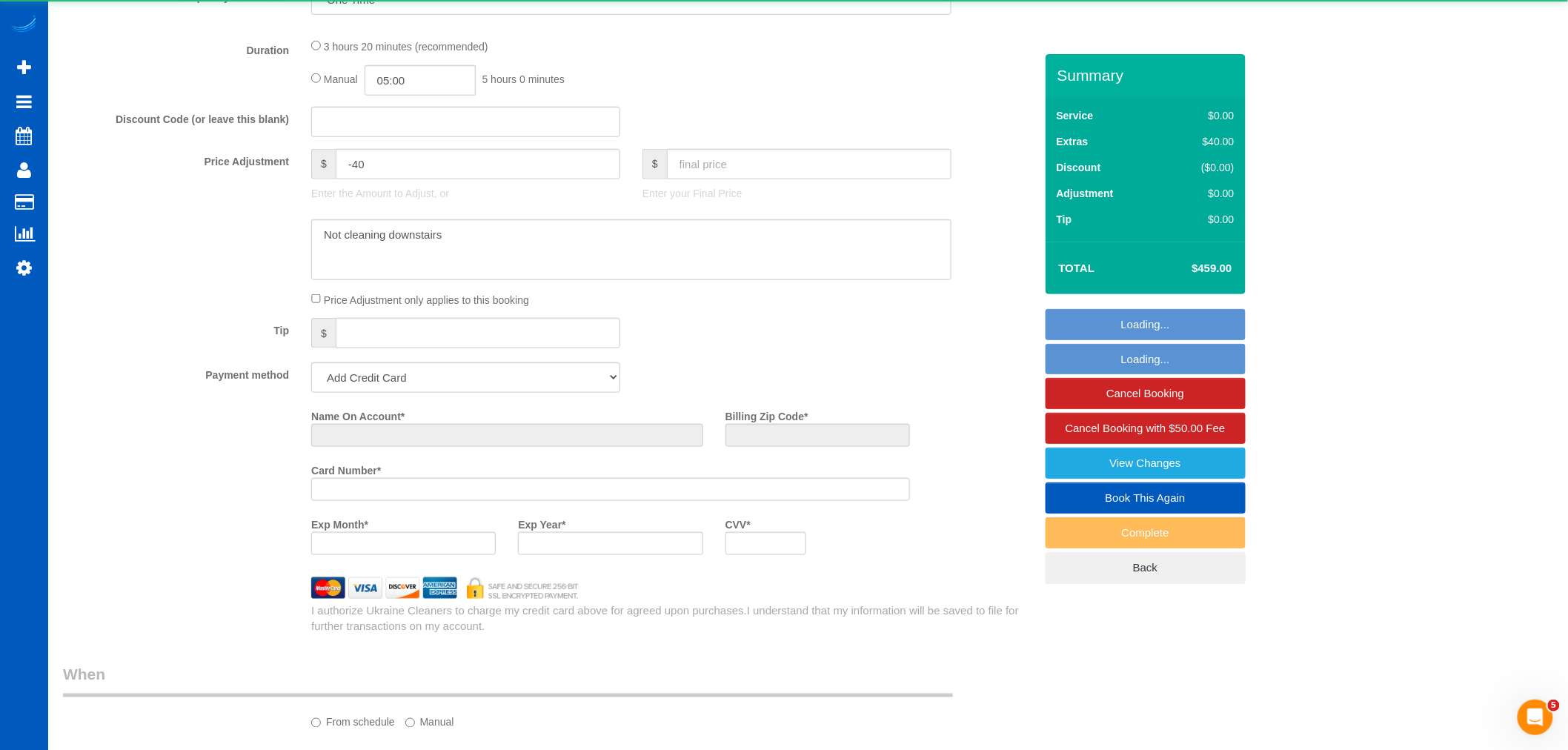
select select "object:22837"
select select "string:fspay-c3f97be8-da5a-4d74-aa4e-22e68a91f631"
select select "199"
select select "3001"
select select "5"
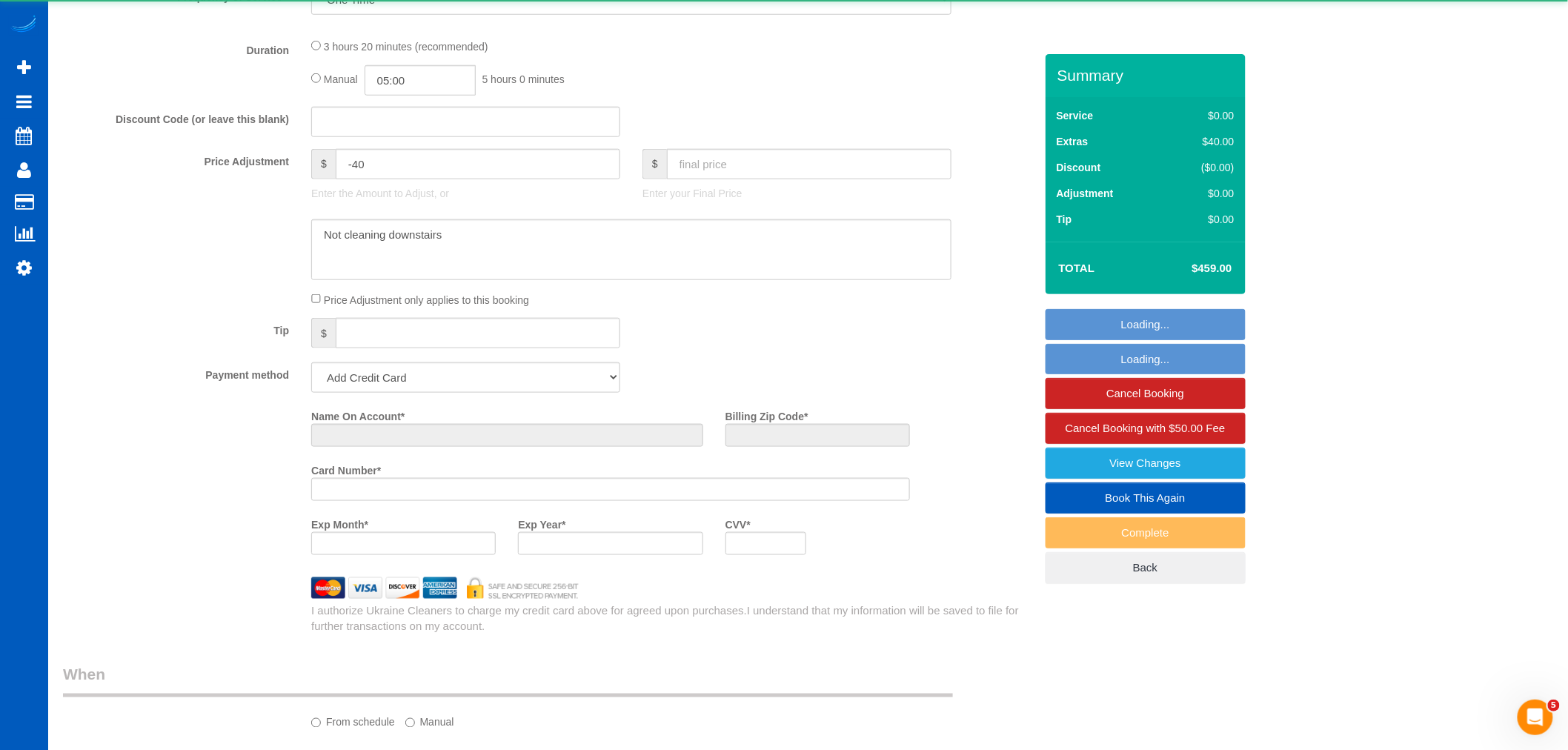
select select "3"
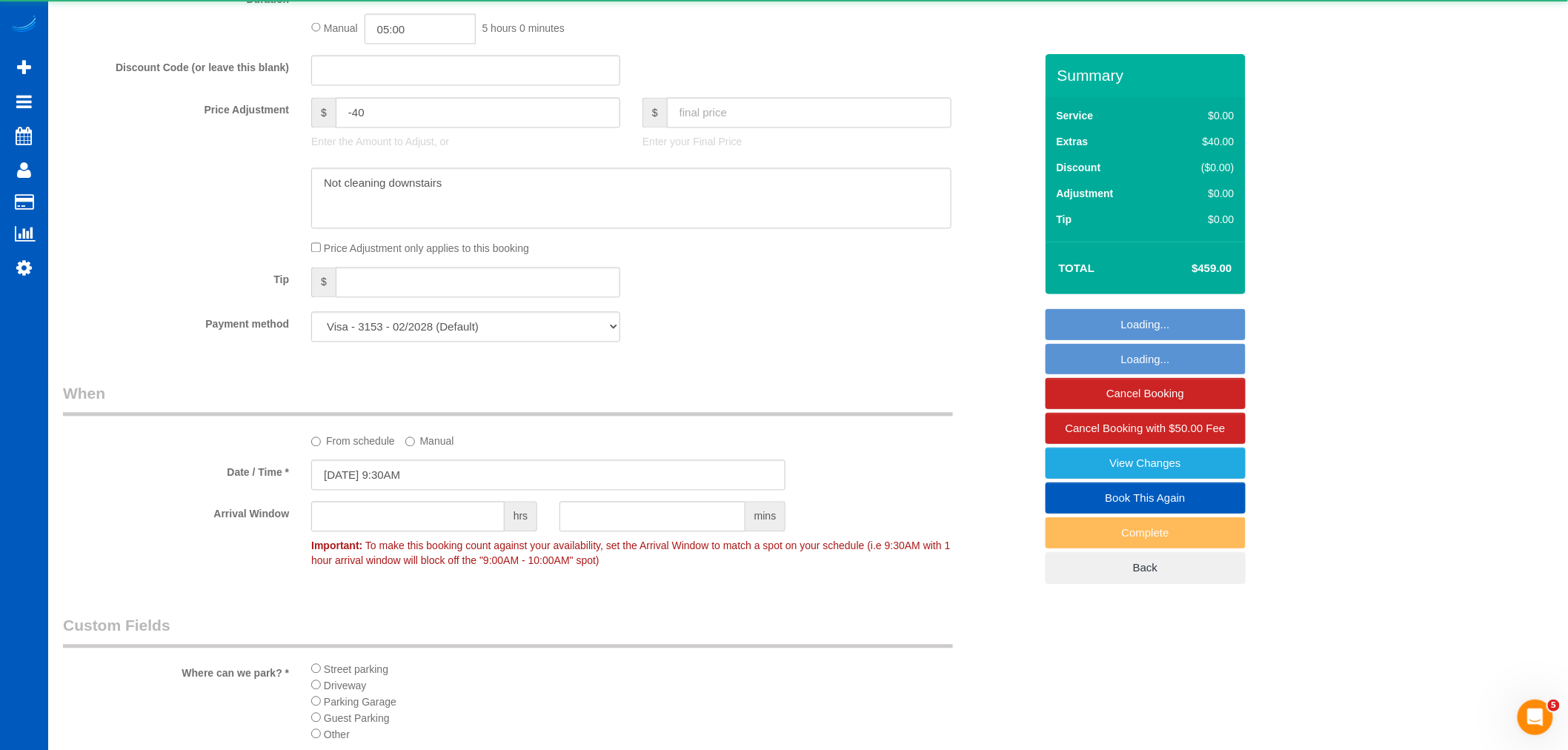
select select "3001"
select select "5"
select select "3"
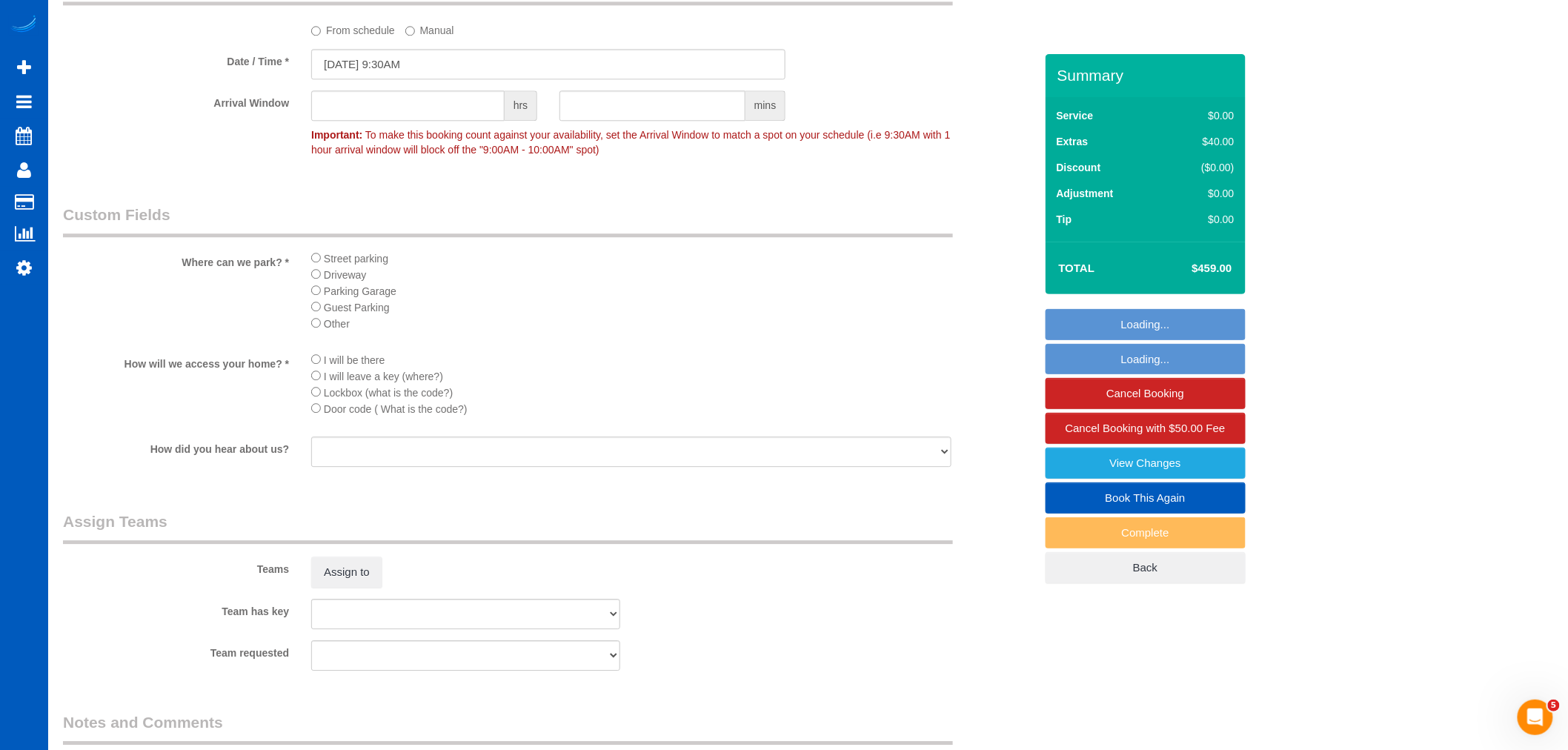
scroll to position [1867, 0]
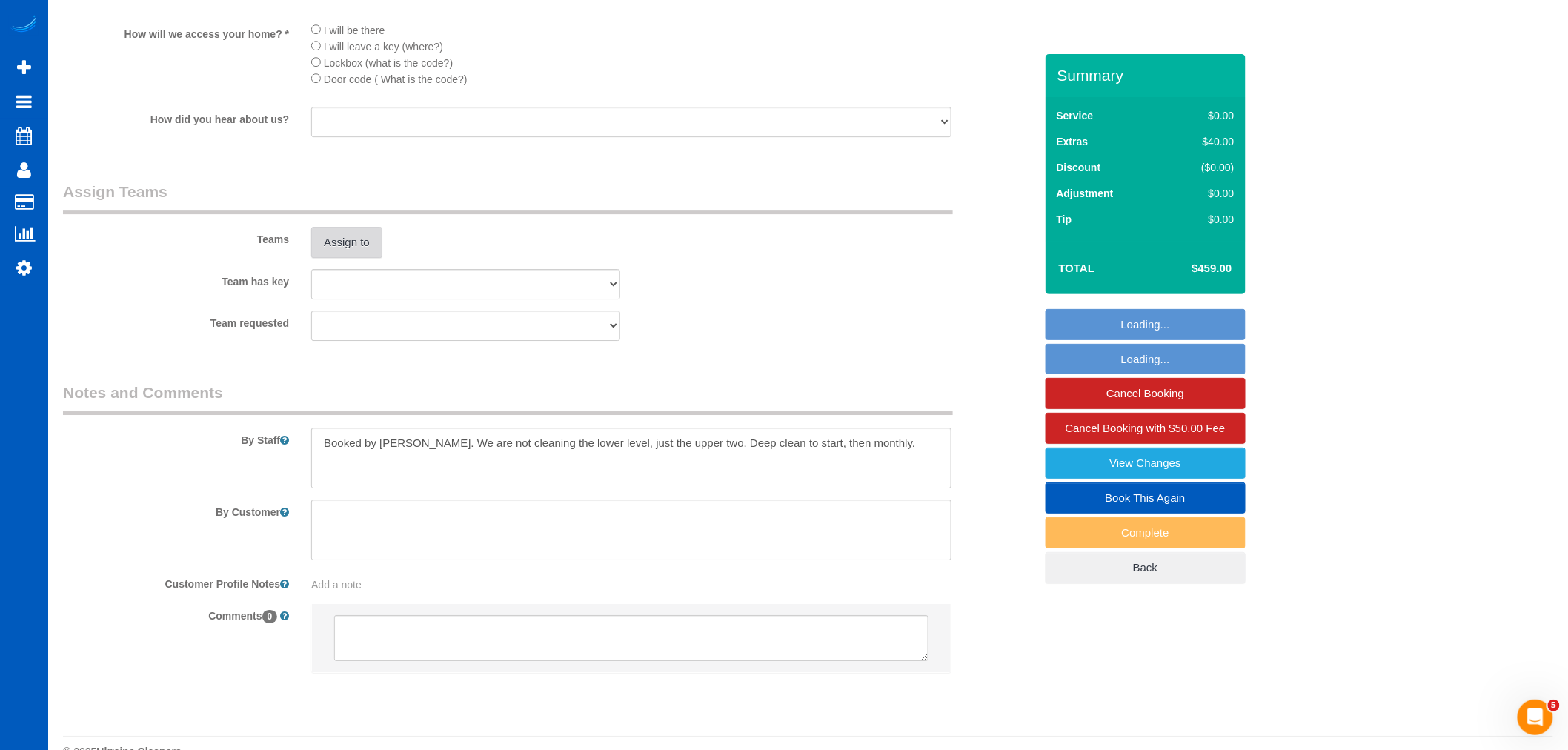
drag, startPoint x: 347, startPoint y: 280, endPoint x: 352, endPoint y: 268, distance: 13.0
click at [349, 279] on sui-booking-teams "Teams Assign to Team has key [PERSON_NAME] [PERSON_NAME] [PERSON_NAME] [PERSON_…" at bounding box center [548, 260] width 972 height 160
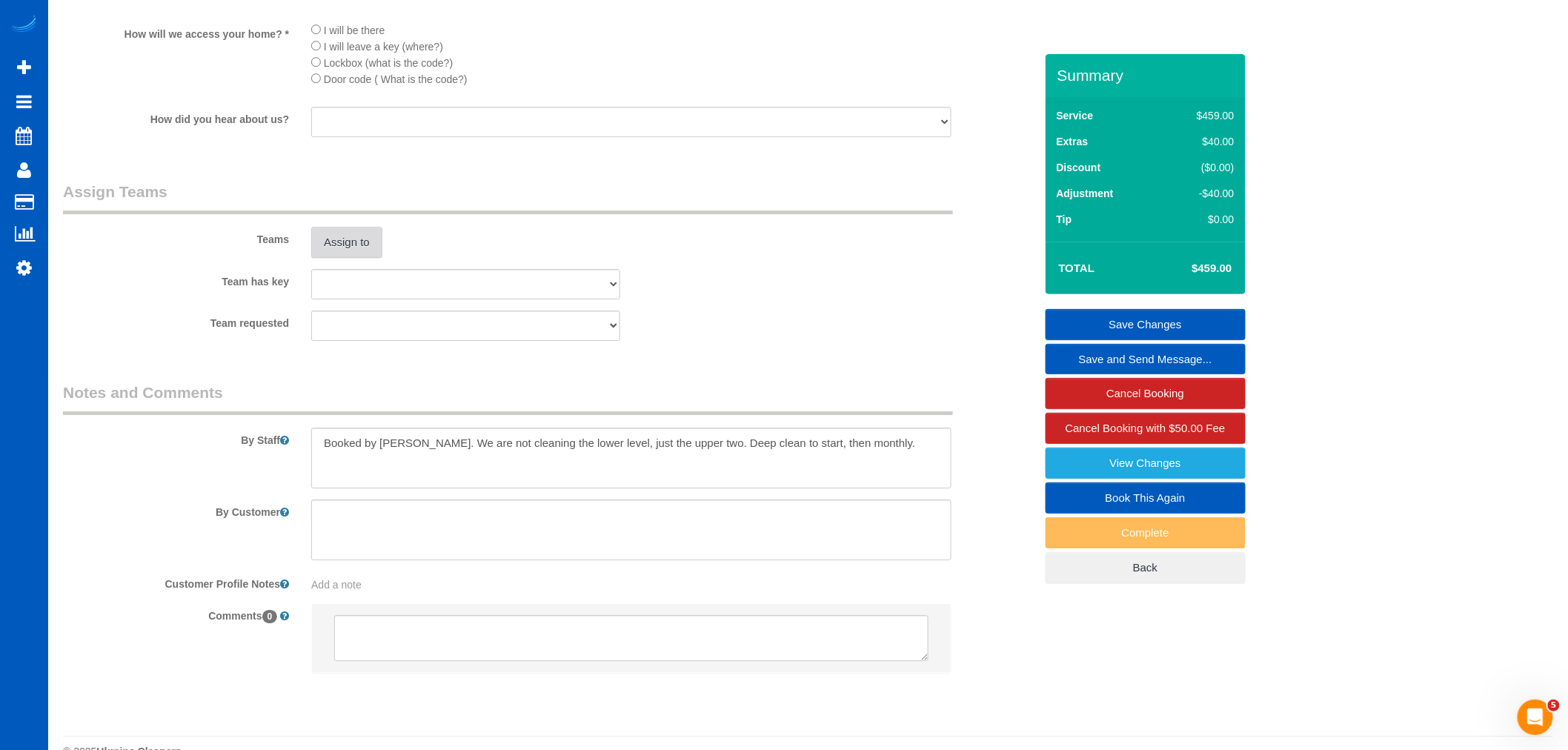
click at [352, 258] on button "Assign to" at bounding box center [347, 242] width 71 height 31
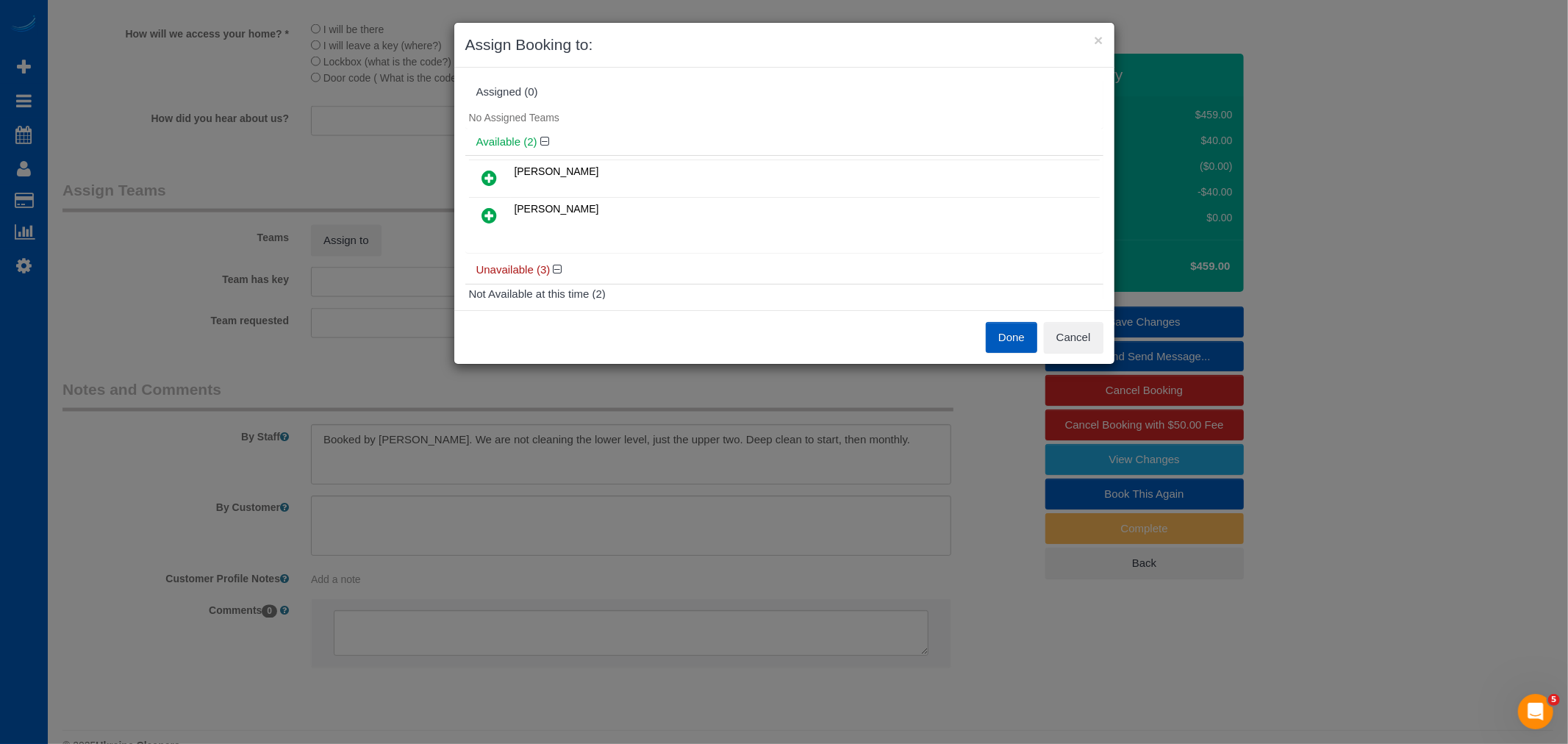
drag, startPoint x: 490, startPoint y: 208, endPoint x: 494, endPoint y: 188, distance: 20.4
click at [490, 207] on icon at bounding box center [490, 216] width 16 height 17
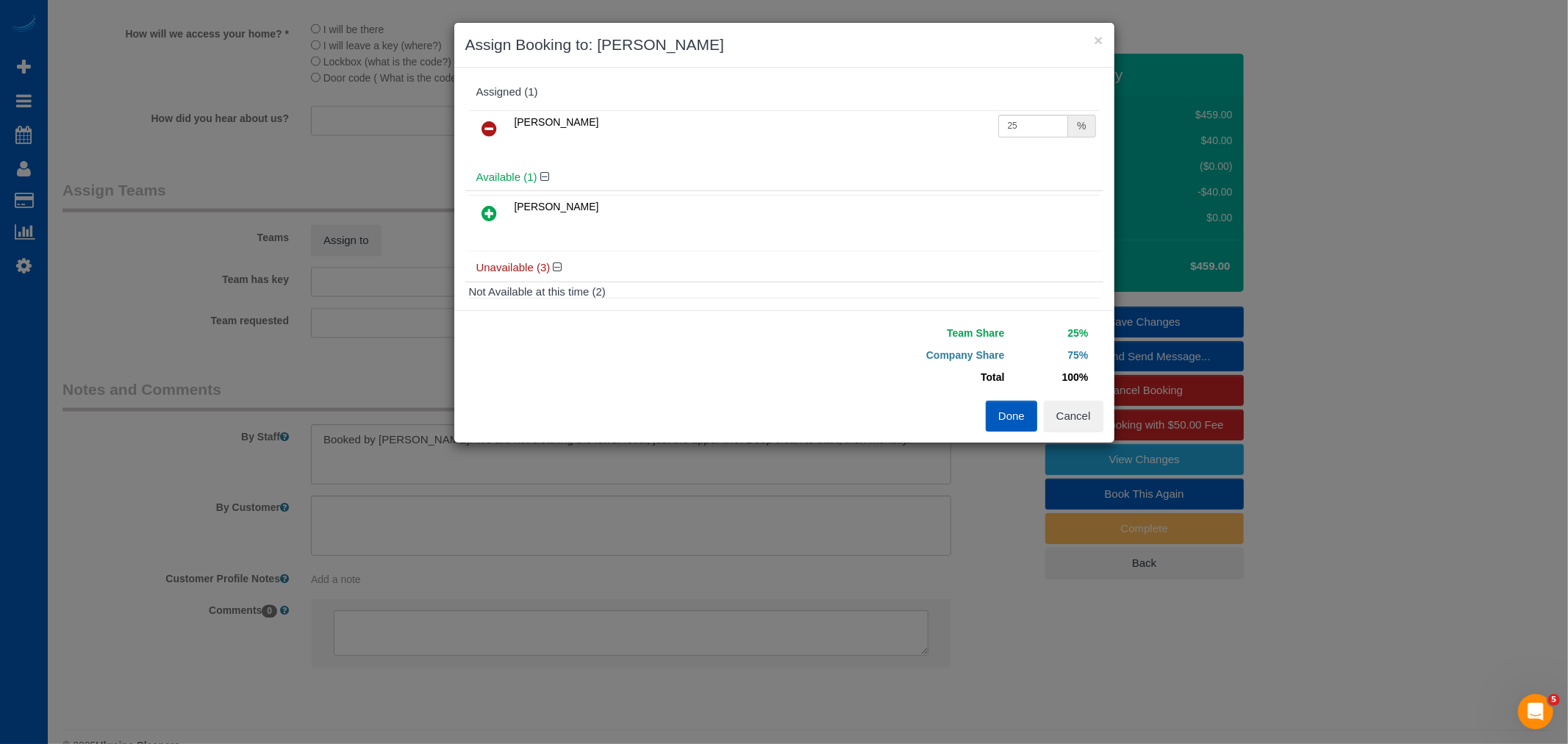
click at [494, 186] on div "Available (1)" at bounding box center [784, 178] width 638 height 27
click at [475, 214] on link at bounding box center [490, 214] width 35 height 29
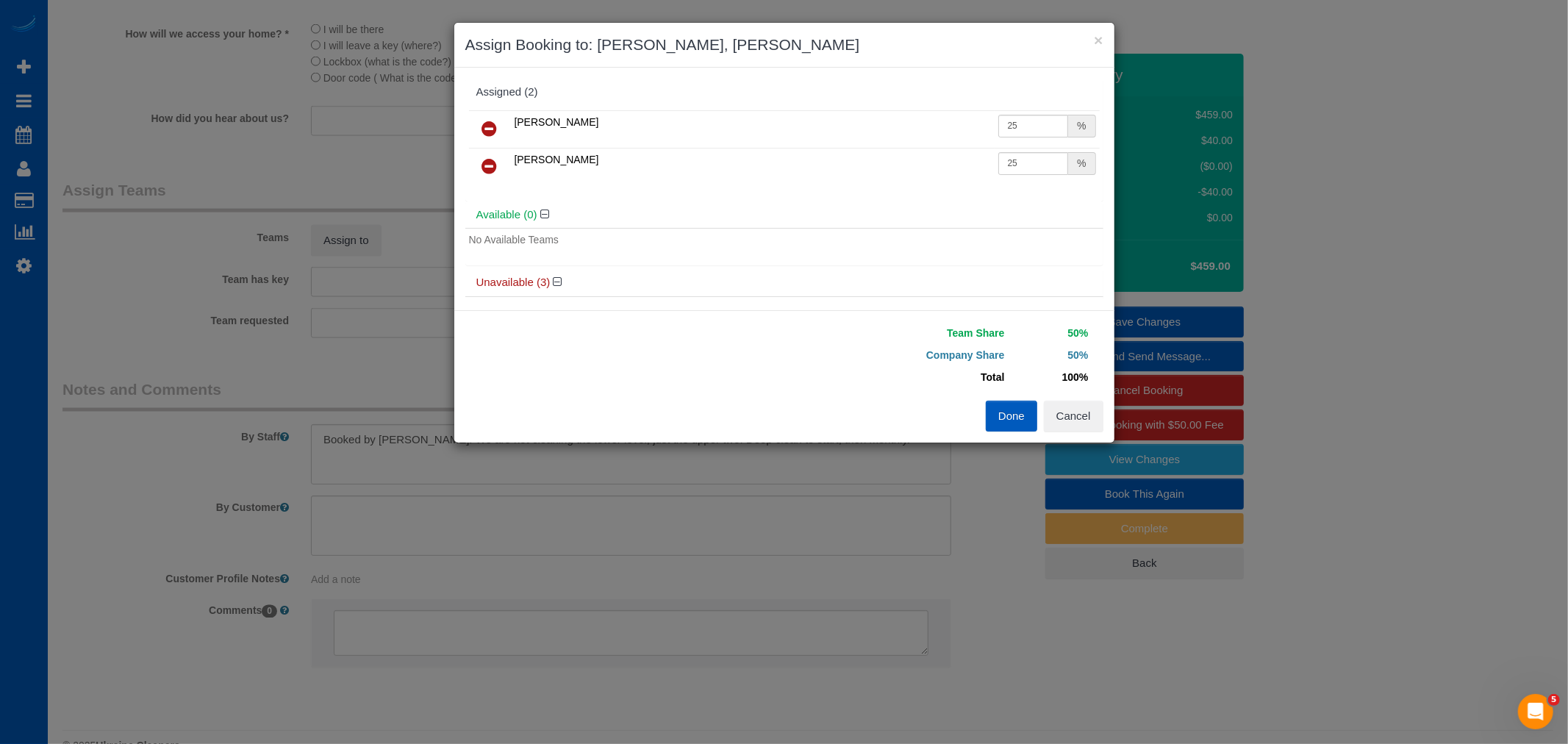
click at [1037, 421] on div "Done Cancel" at bounding box center [949, 416] width 330 height 31
click at [1031, 410] on button "Done" at bounding box center [1010, 416] width 51 height 31
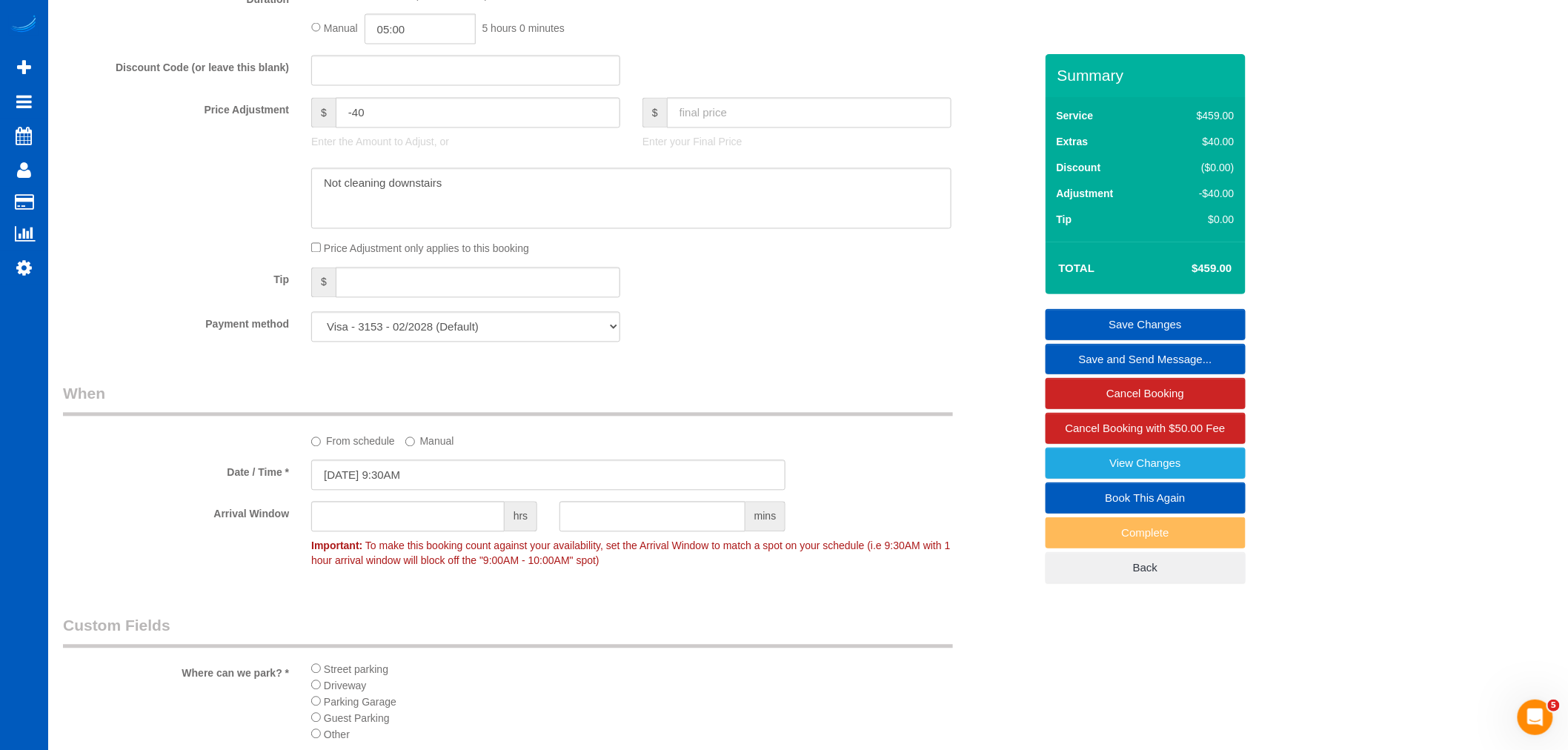
scroll to position [1045, 0]
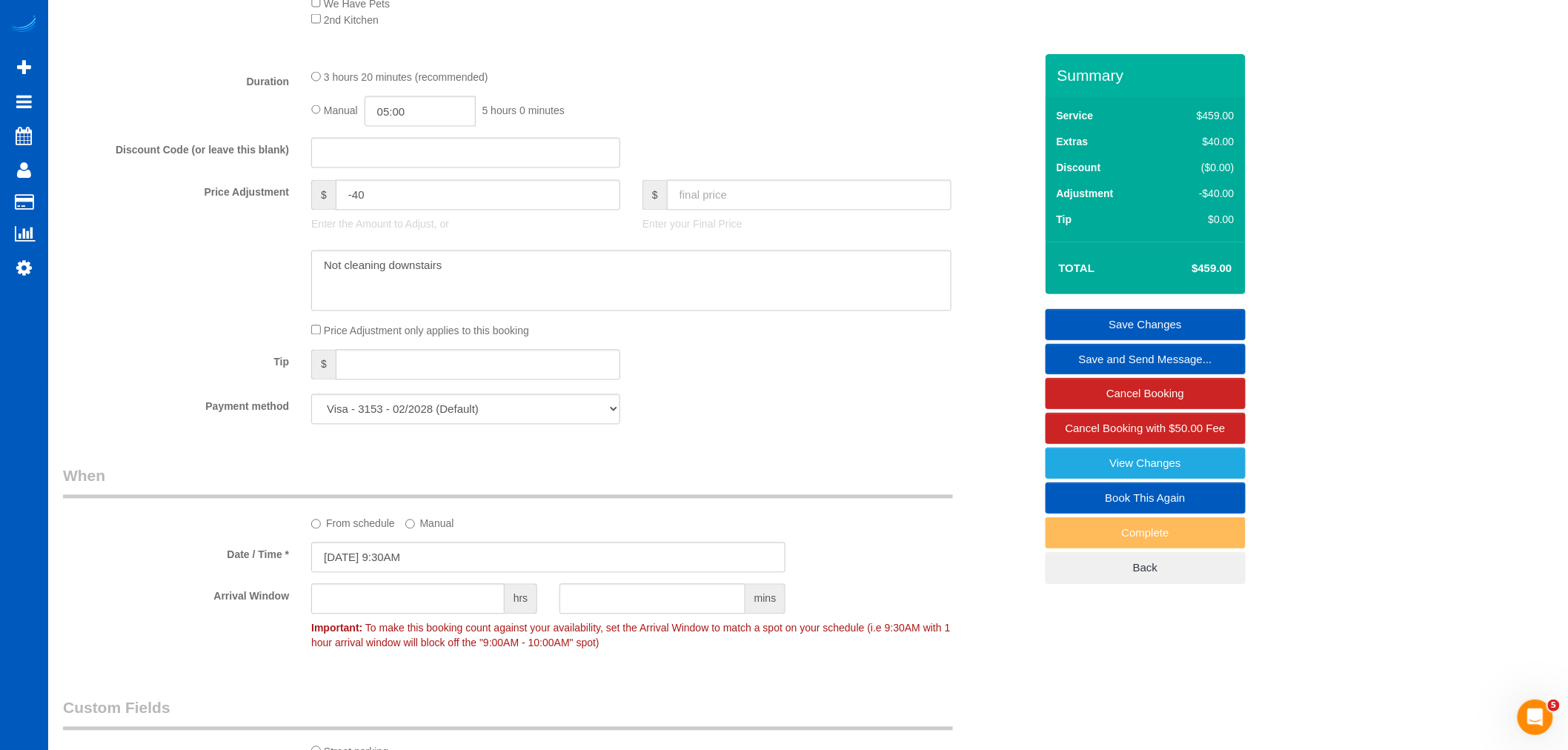
click at [1198, 327] on link "Save Changes" at bounding box center [1145, 324] width 200 height 31
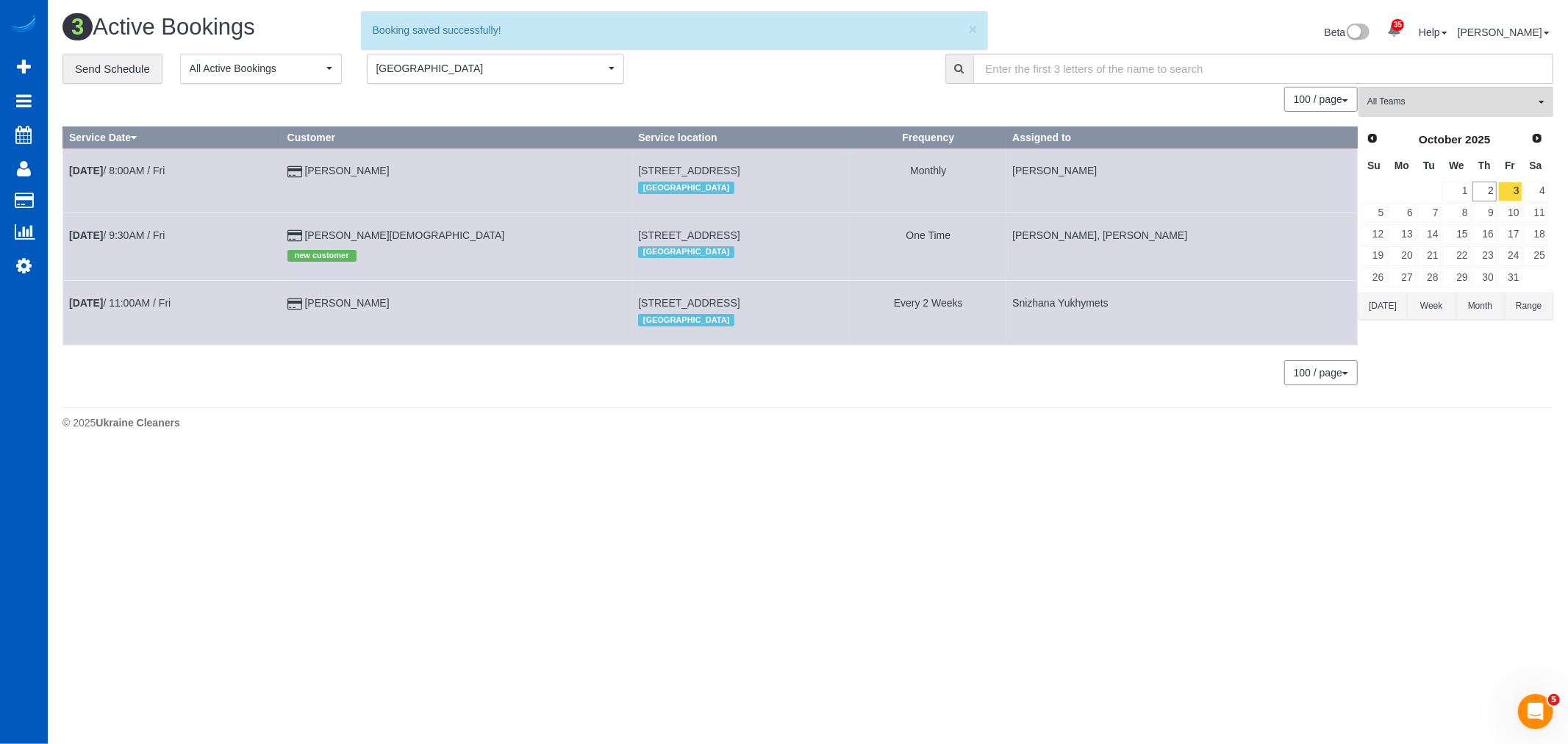
click at [458, 67] on span "[GEOGRAPHIC_DATA]" at bounding box center [490, 68] width 228 height 15
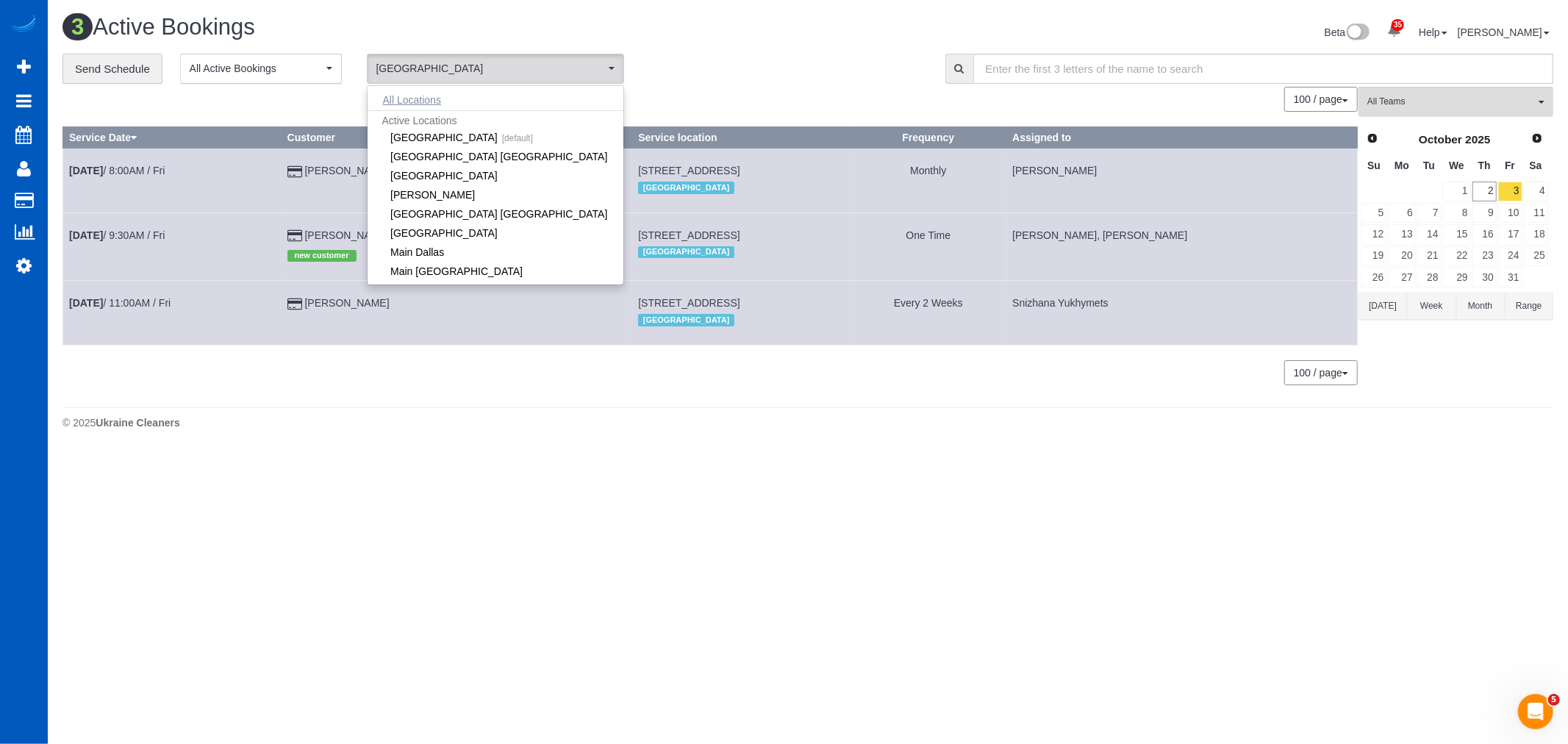
click at [437, 100] on button "All Locations" at bounding box center [412, 99] width 89 height 20
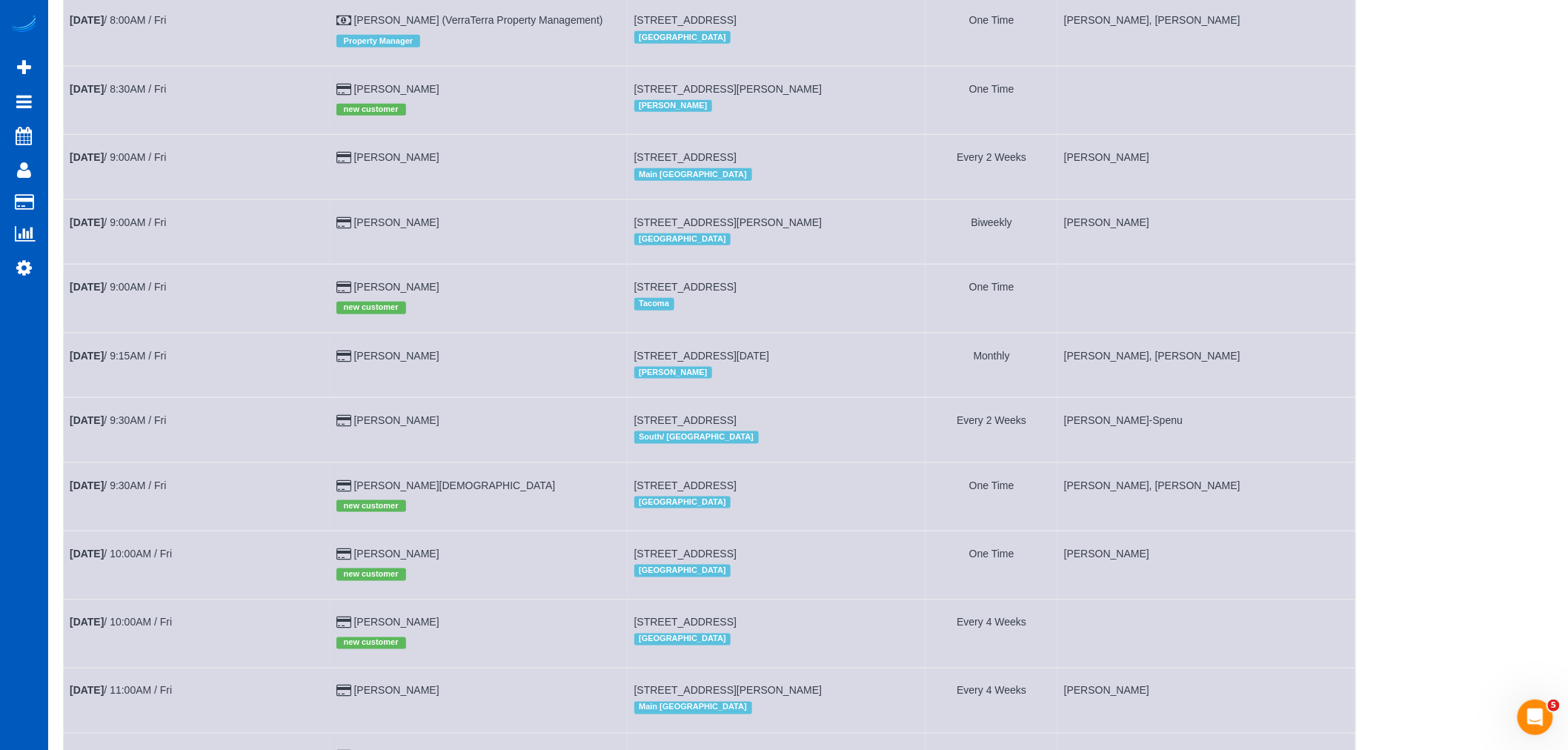
scroll to position [545, 0]
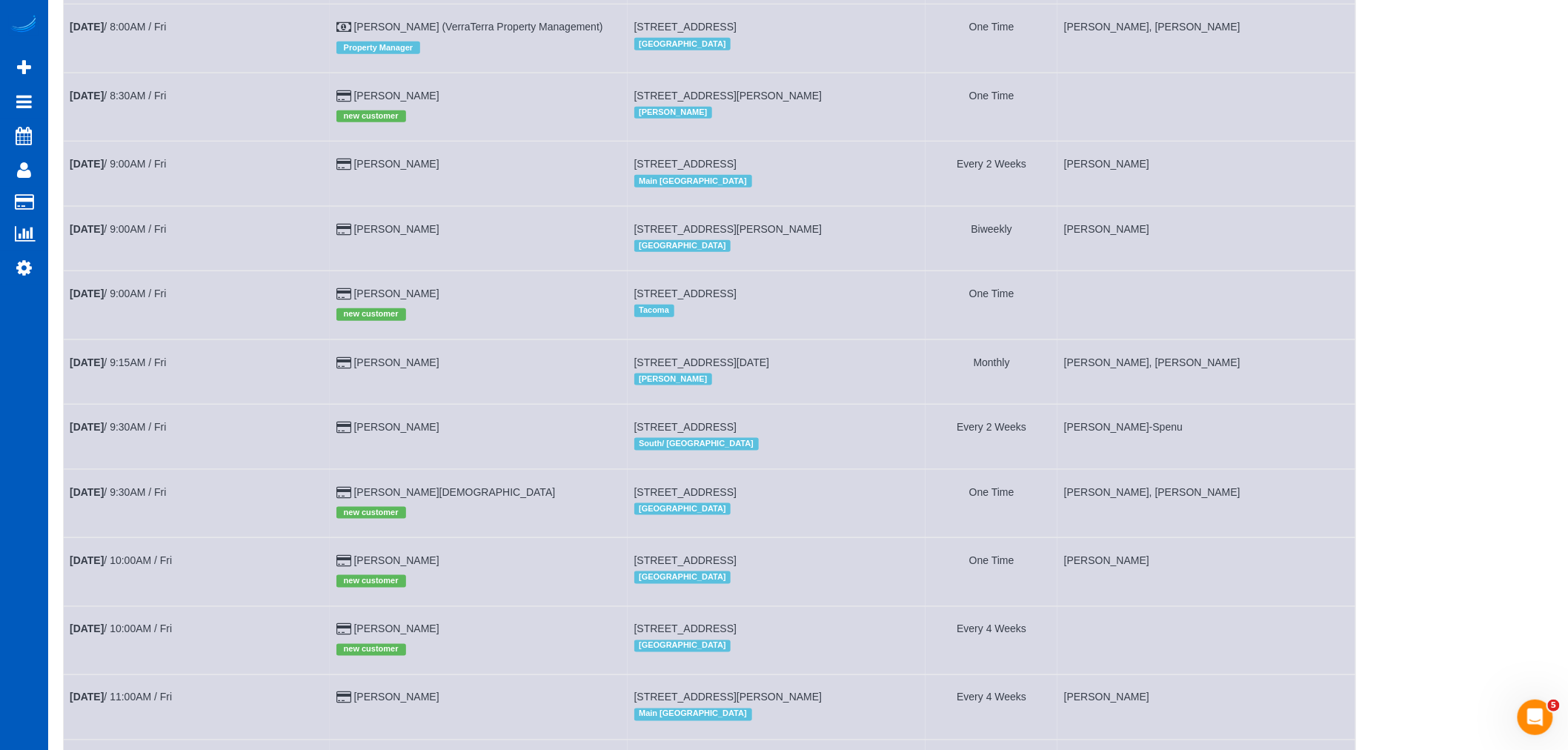
click at [126, 314] on td "[DATE] 9:00AM / Fri" at bounding box center [197, 305] width 266 height 69
click at [129, 300] on link "[DATE] 9:00AM / Fri" at bounding box center [118, 294] width 96 height 12
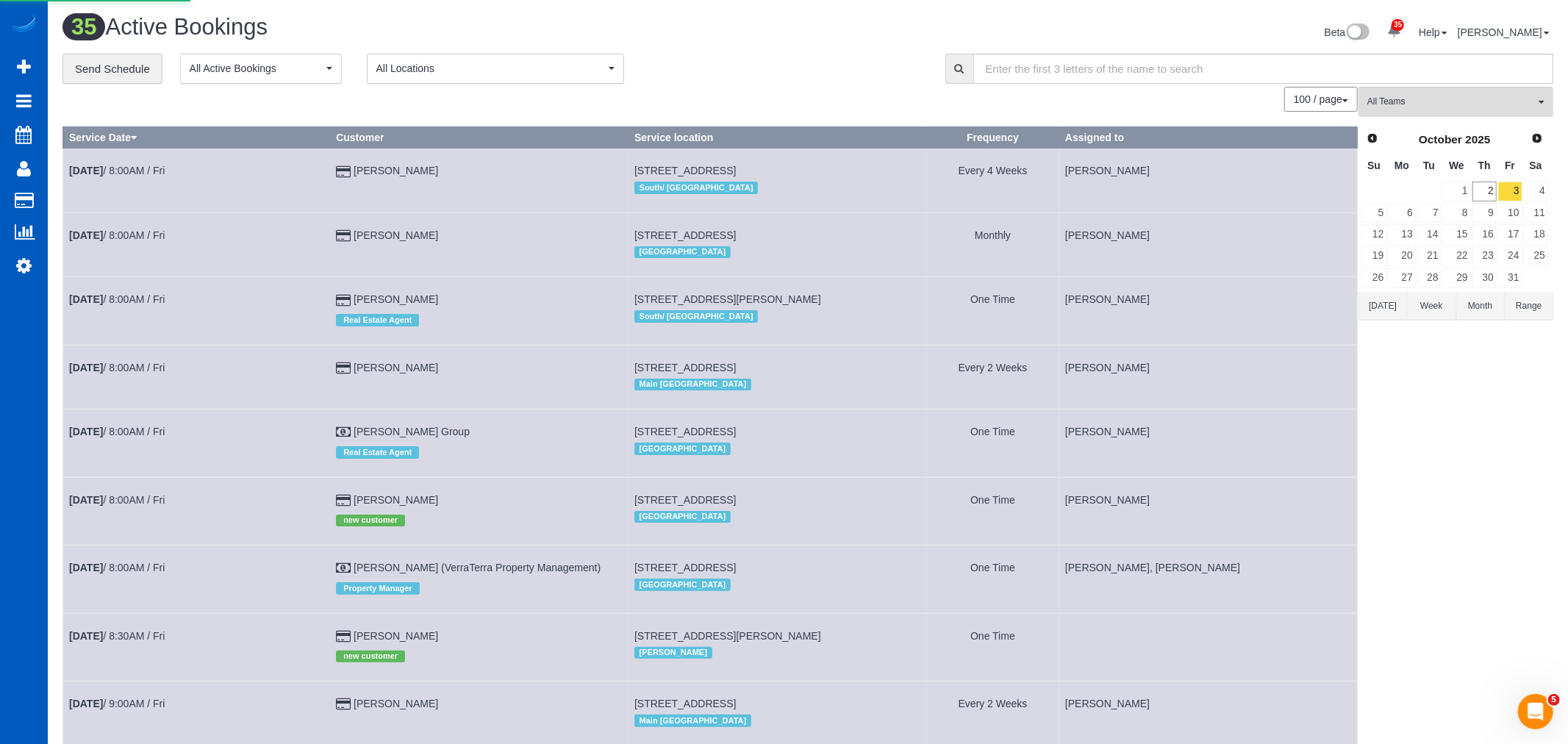
select select "WA"
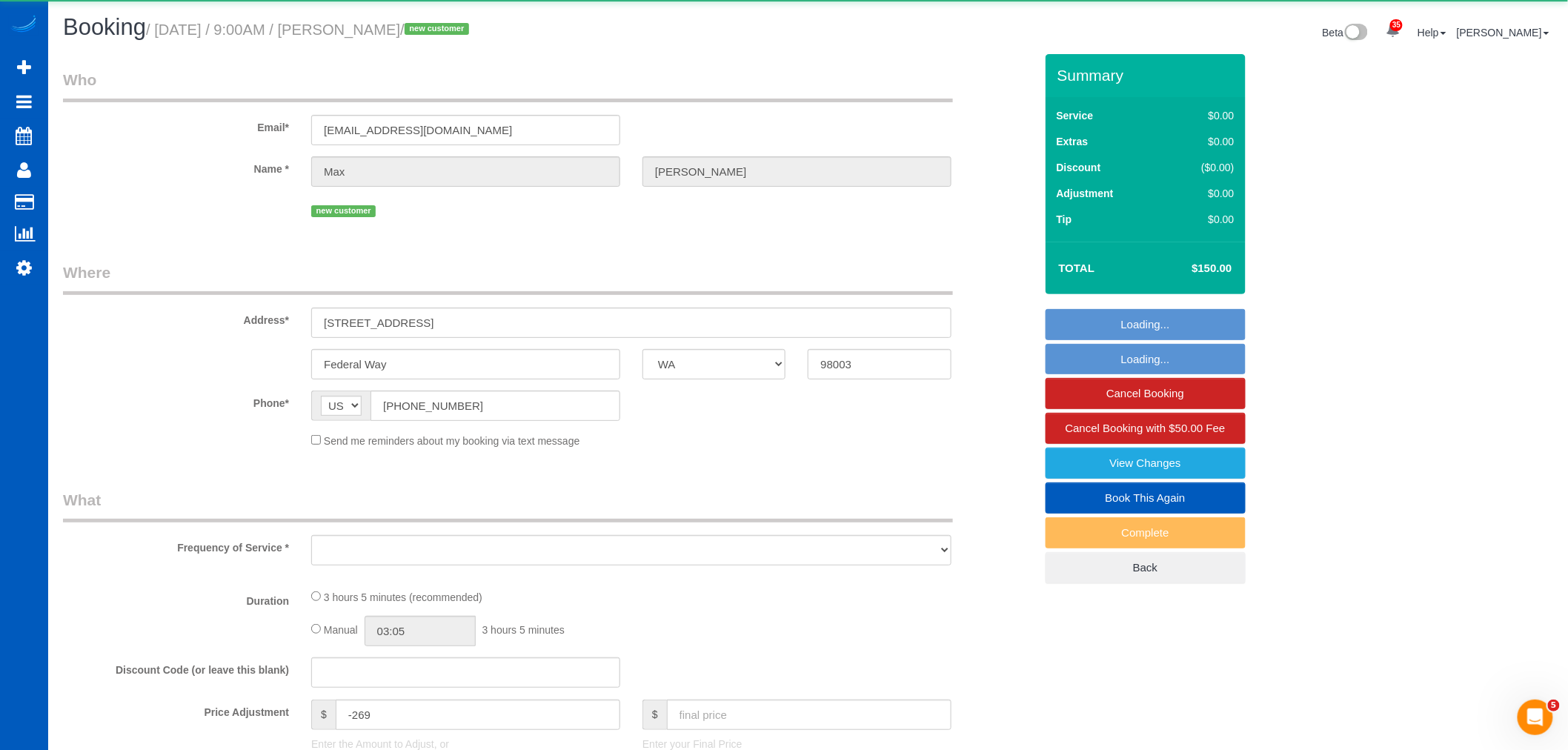
select select "object:24240"
select select "string:fspay-3b7a3723-9202-40bd-b292-c07bf170d2e3"
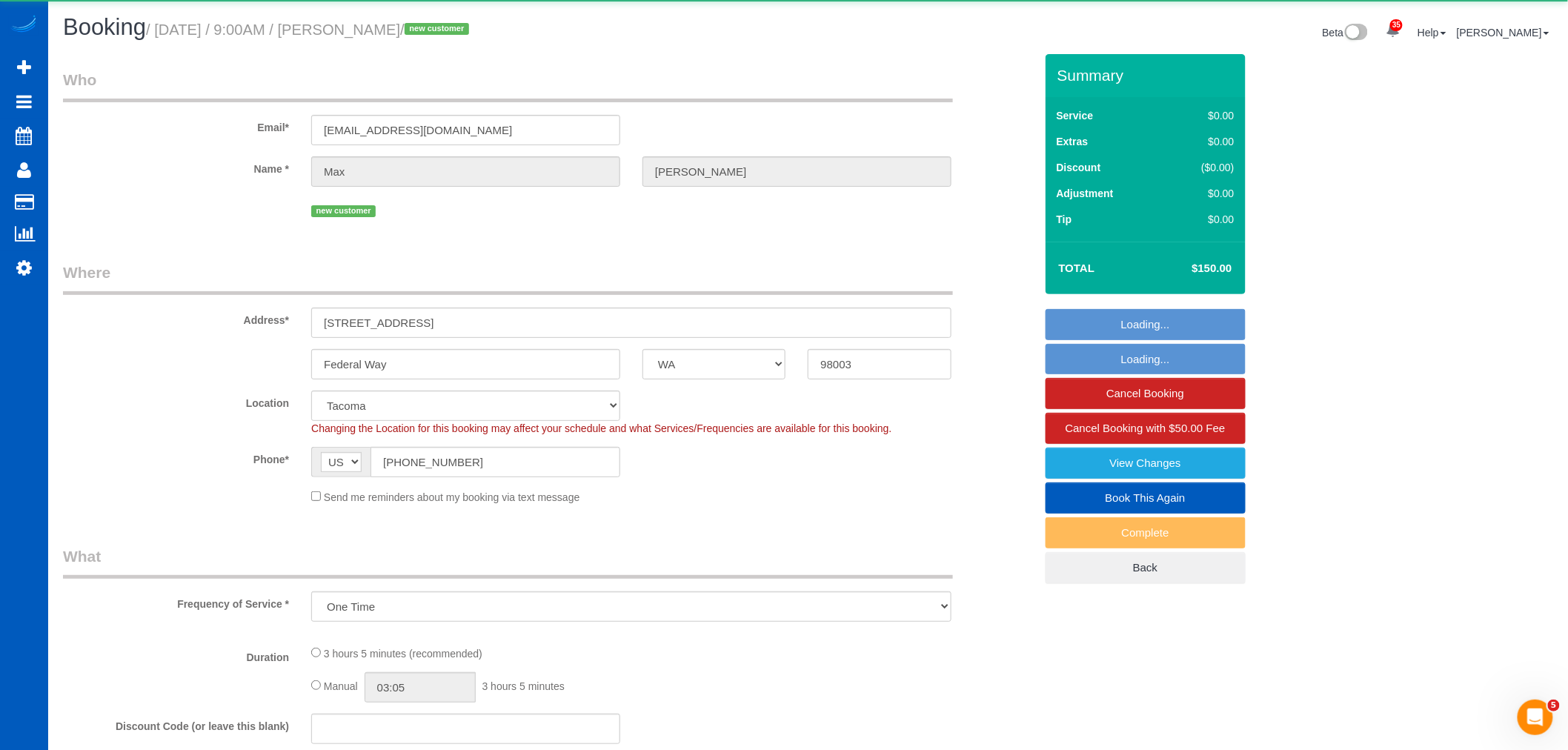
select select "object:24454"
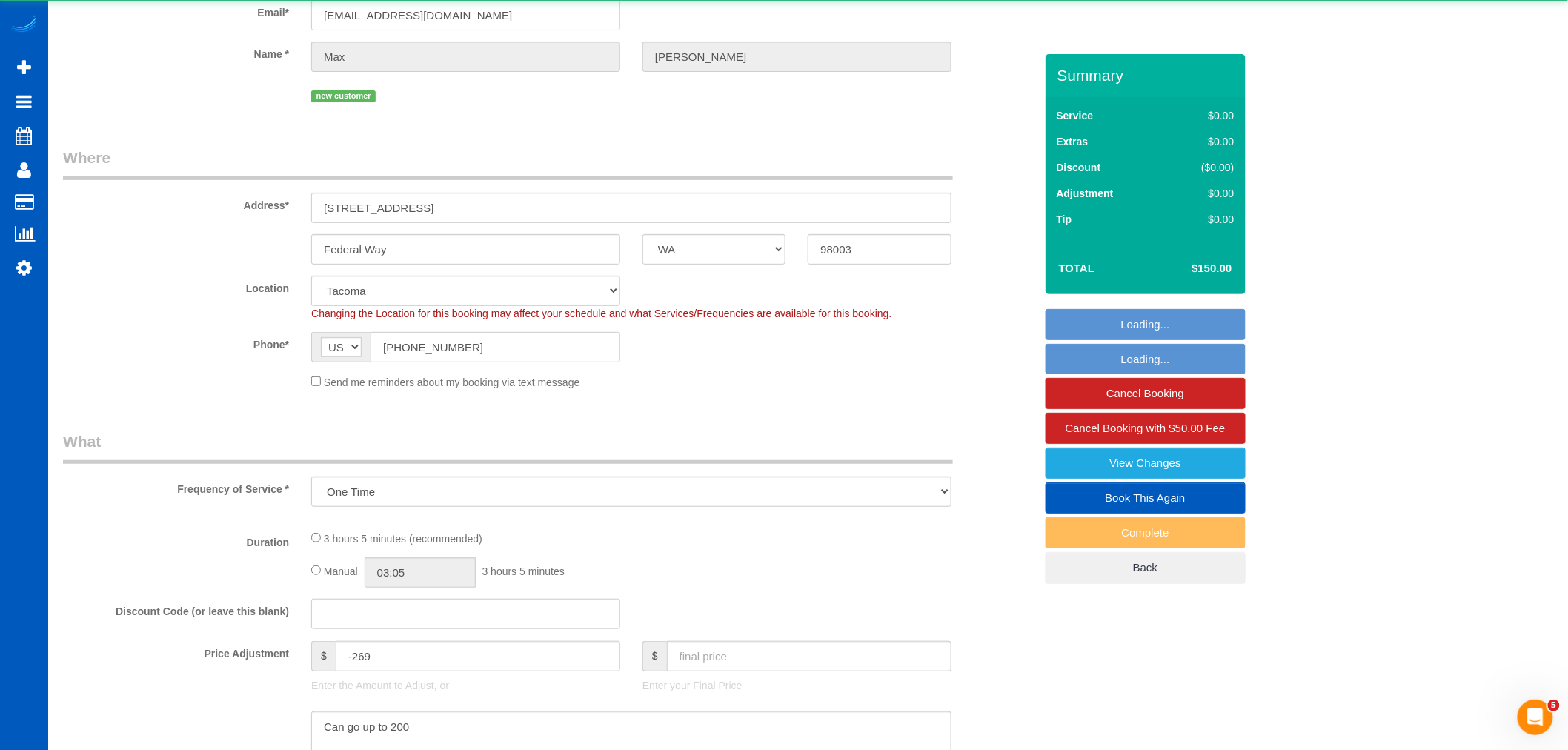
select select "199"
select select "2501"
select select "3"
select select "5"
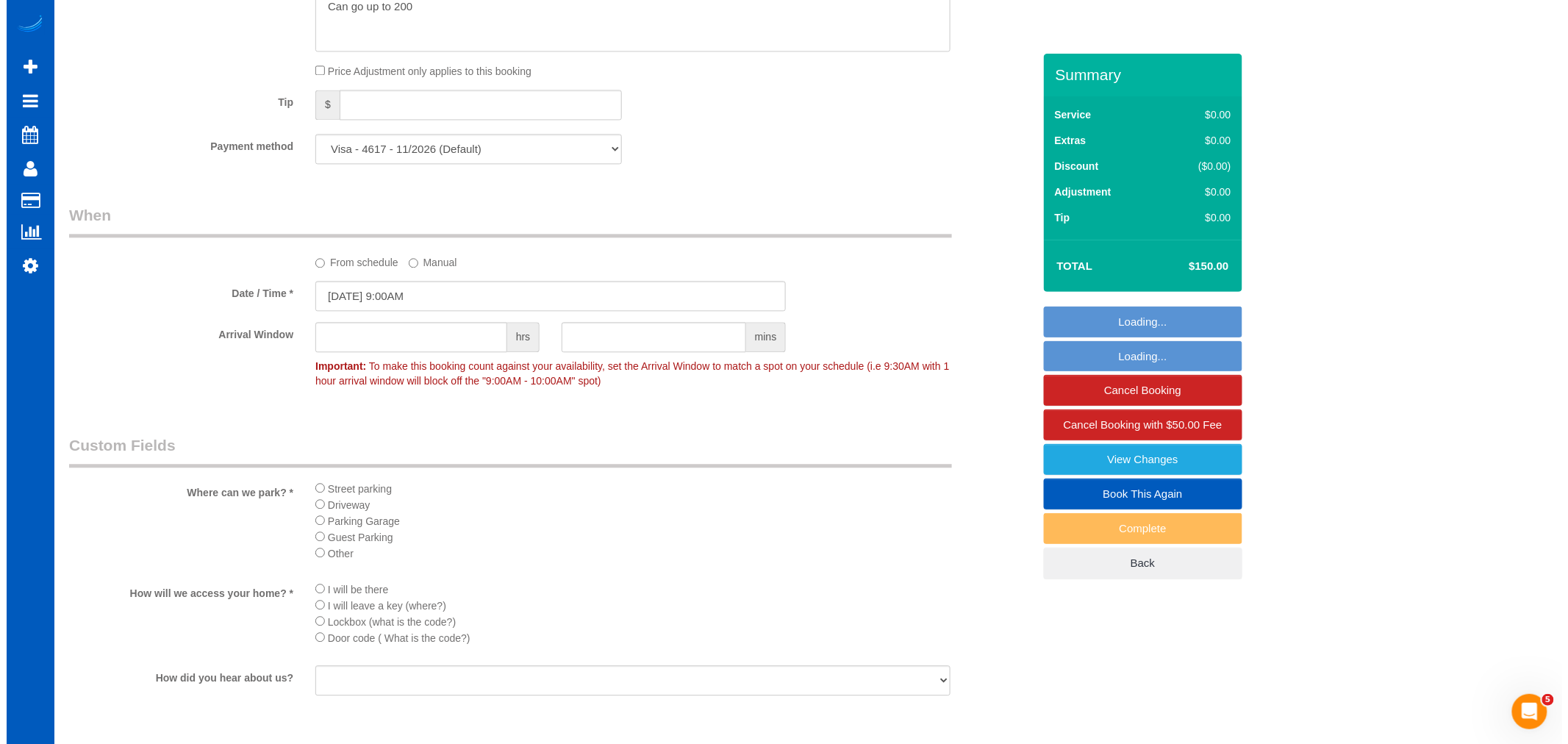
scroll to position [1551, 0]
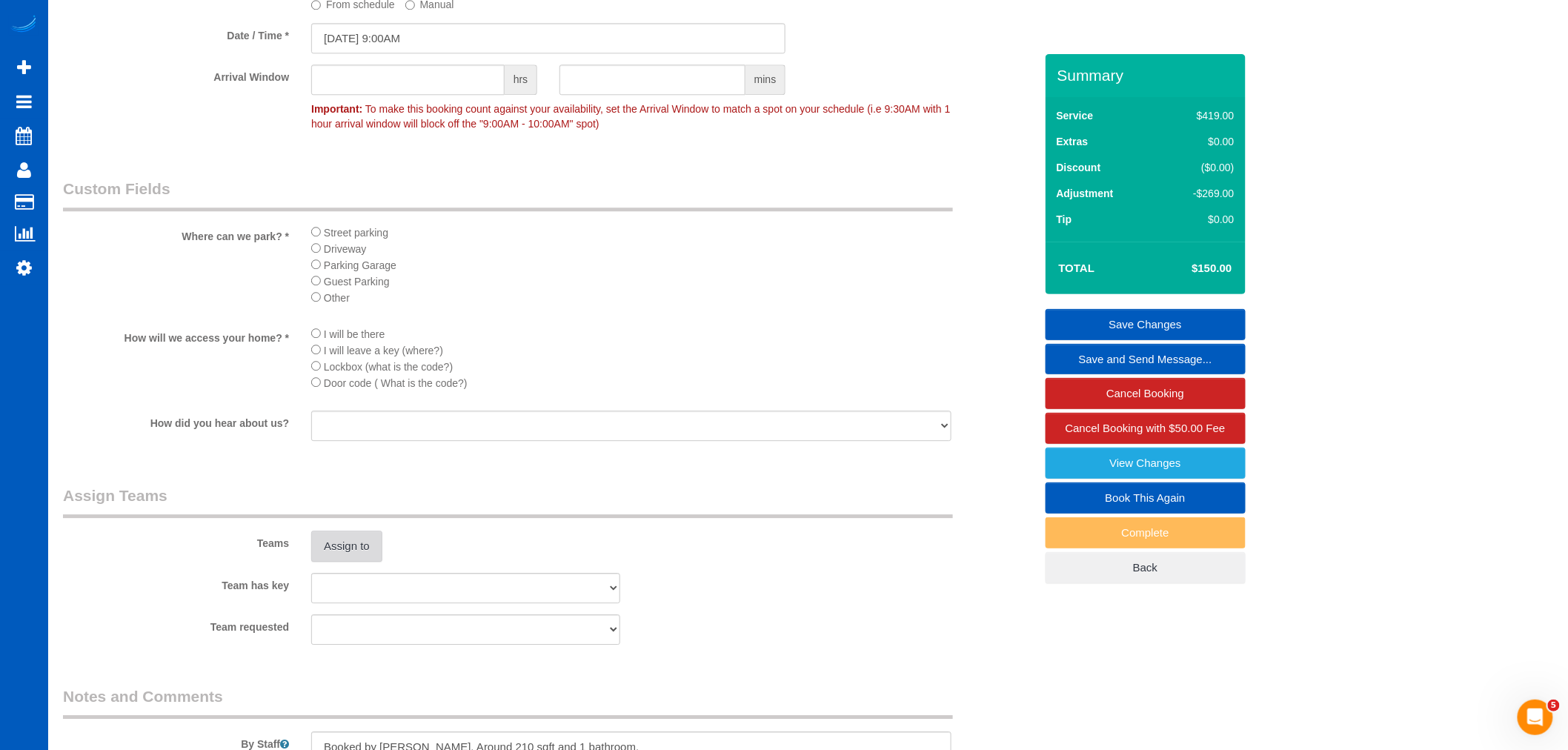
click at [327, 561] on button "Assign to" at bounding box center [347, 546] width 71 height 31
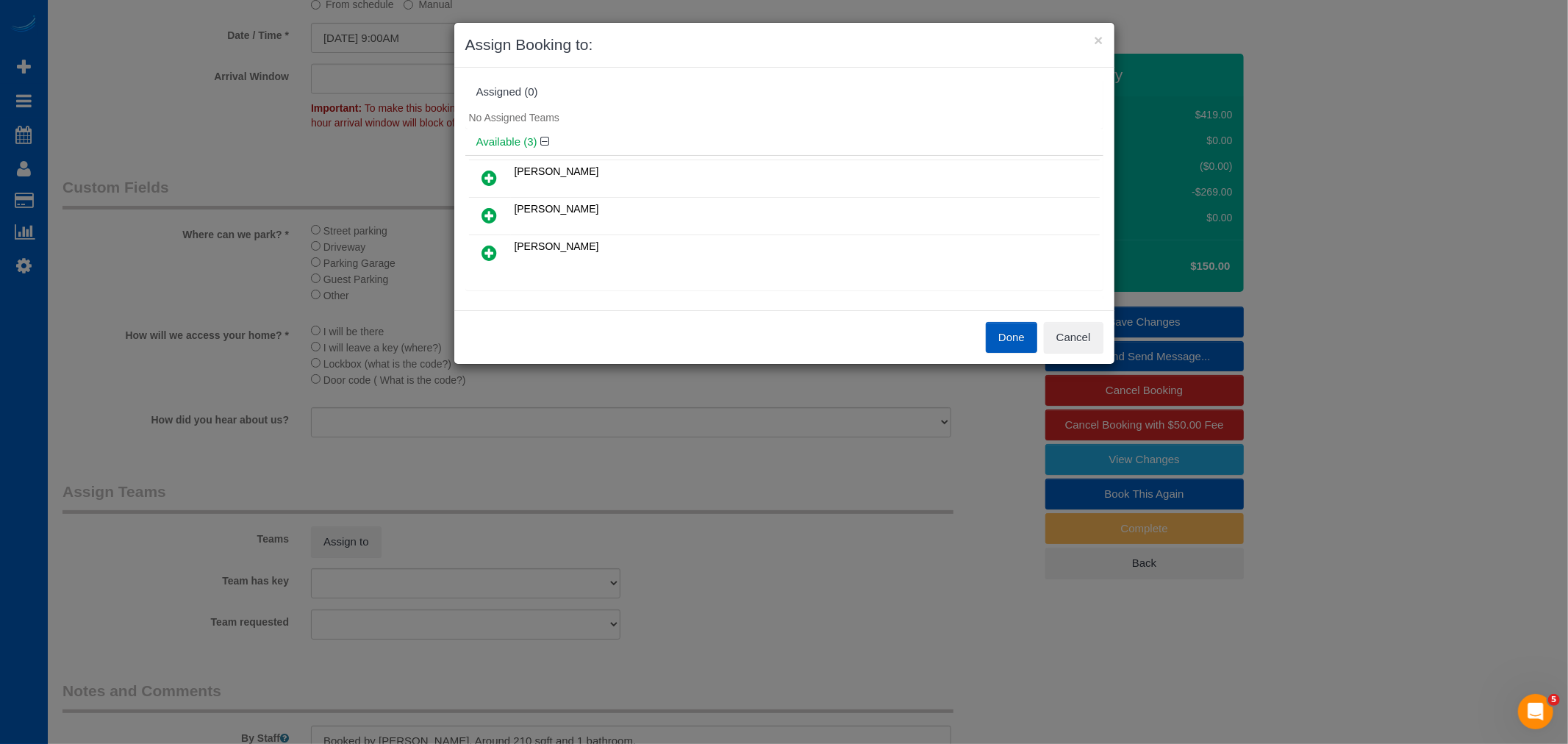
click at [494, 254] on icon at bounding box center [490, 253] width 16 height 17
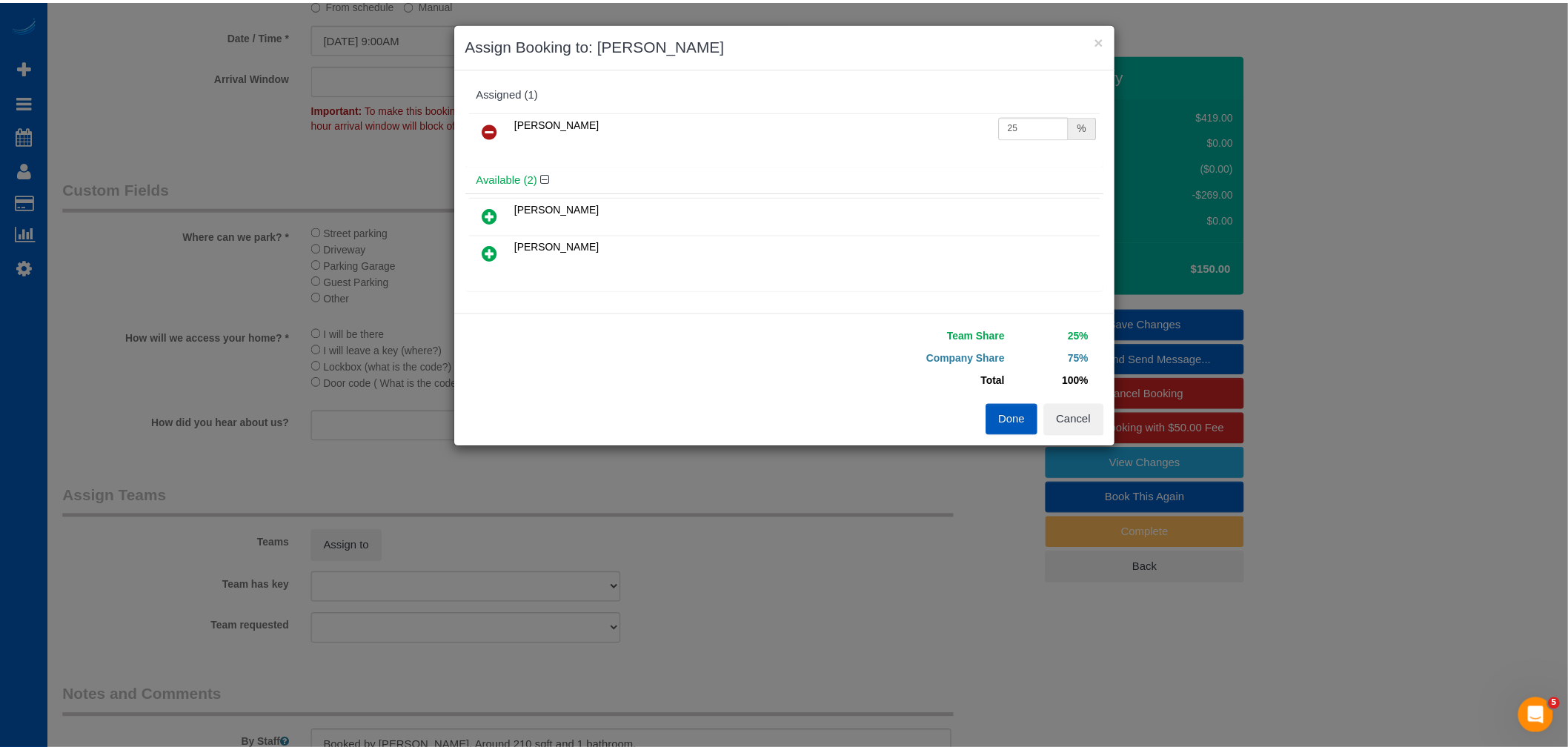
scroll to position [82, 0]
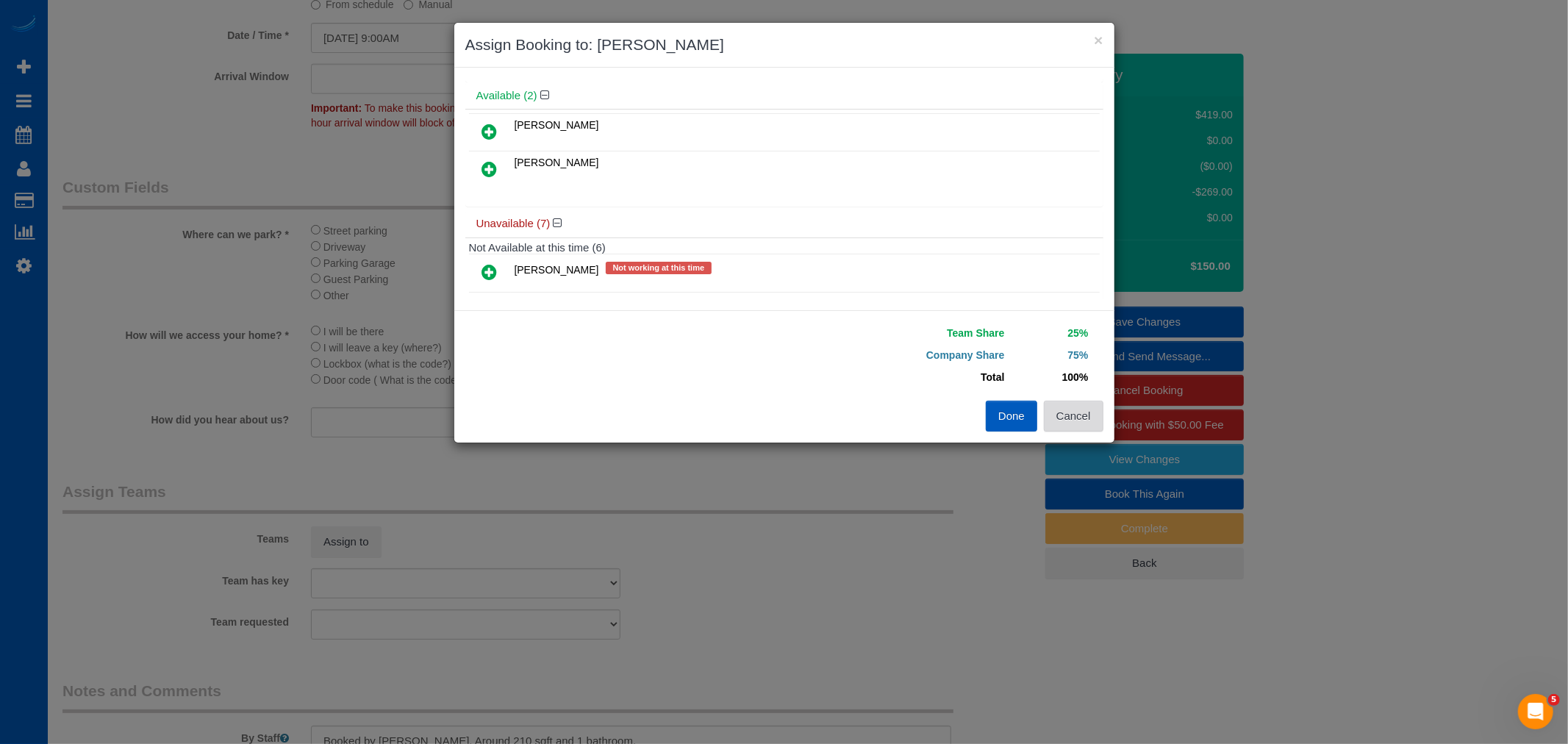
drag, startPoint x: 1067, startPoint y: 415, endPoint x: 276, endPoint y: 156, distance: 832.3
click at [1052, 402] on button "Cancel" at bounding box center [1073, 416] width 59 height 31
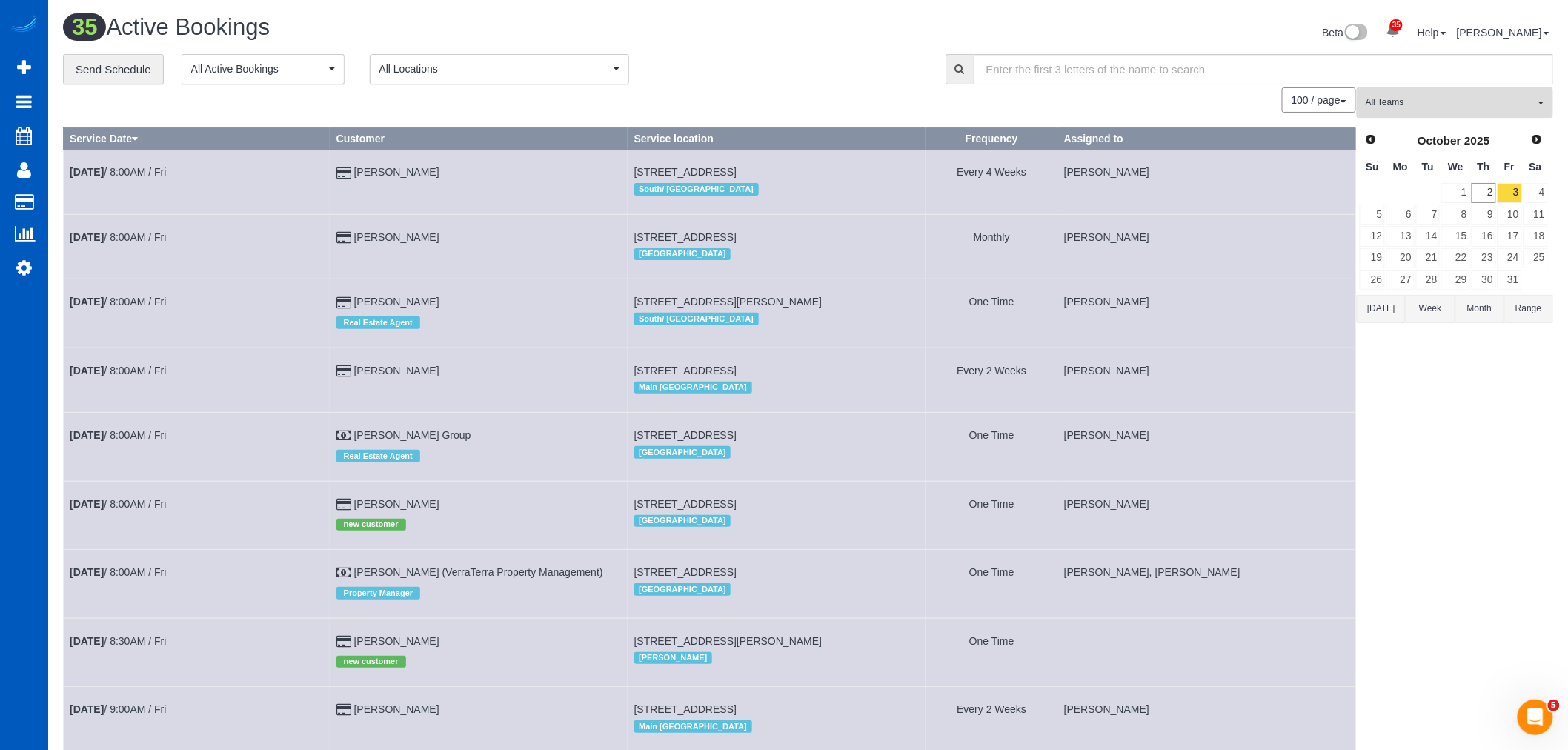
click at [1432, 117] on button "All Teams" at bounding box center [1454, 102] width 196 height 30
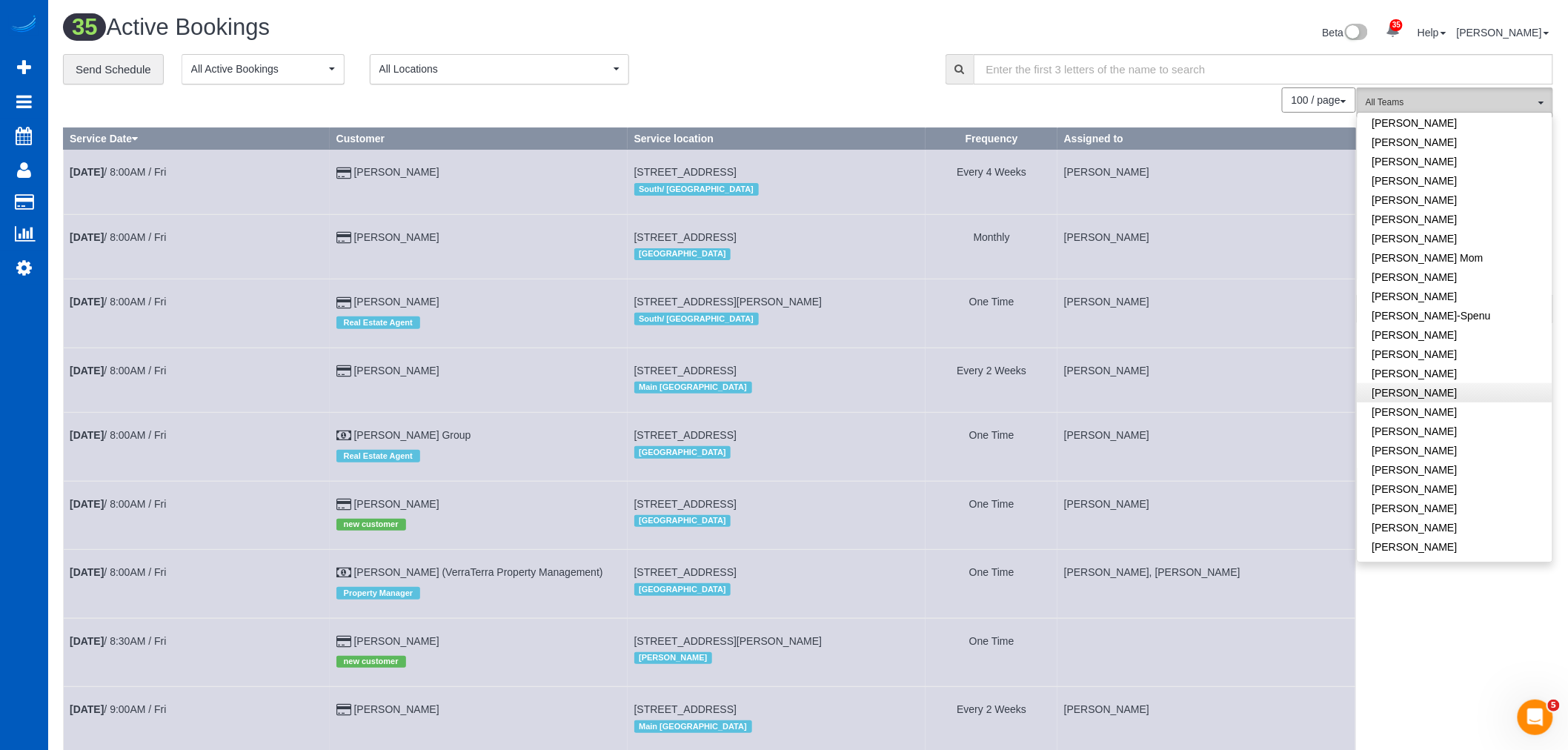
scroll to position [247, 0]
click at [1432, 329] on link "[PERSON_NAME]" at bounding box center [1454, 337] width 195 height 20
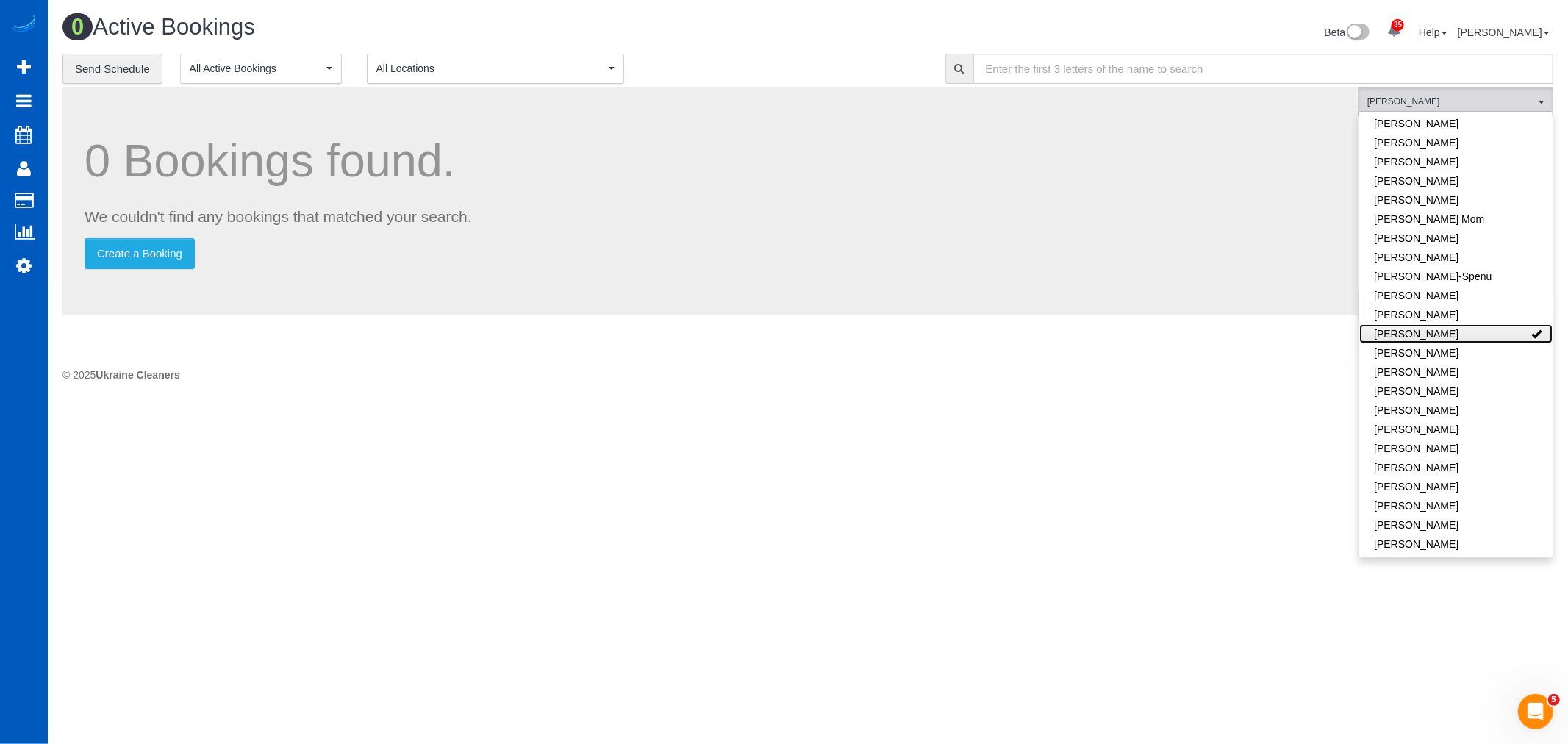
click at [1420, 325] on link "[PERSON_NAME]" at bounding box center [1455, 334] width 193 height 19
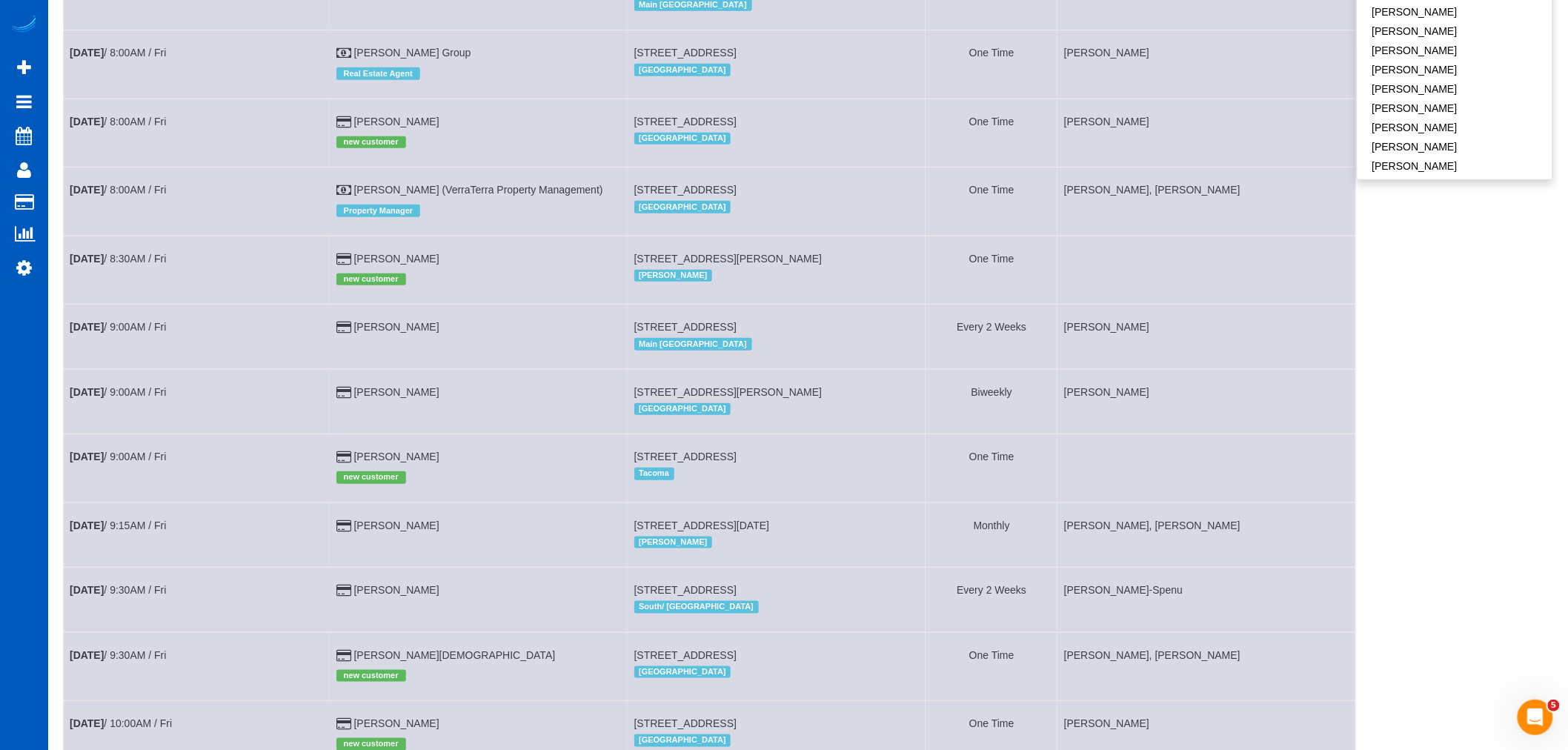
scroll to position [411, 0]
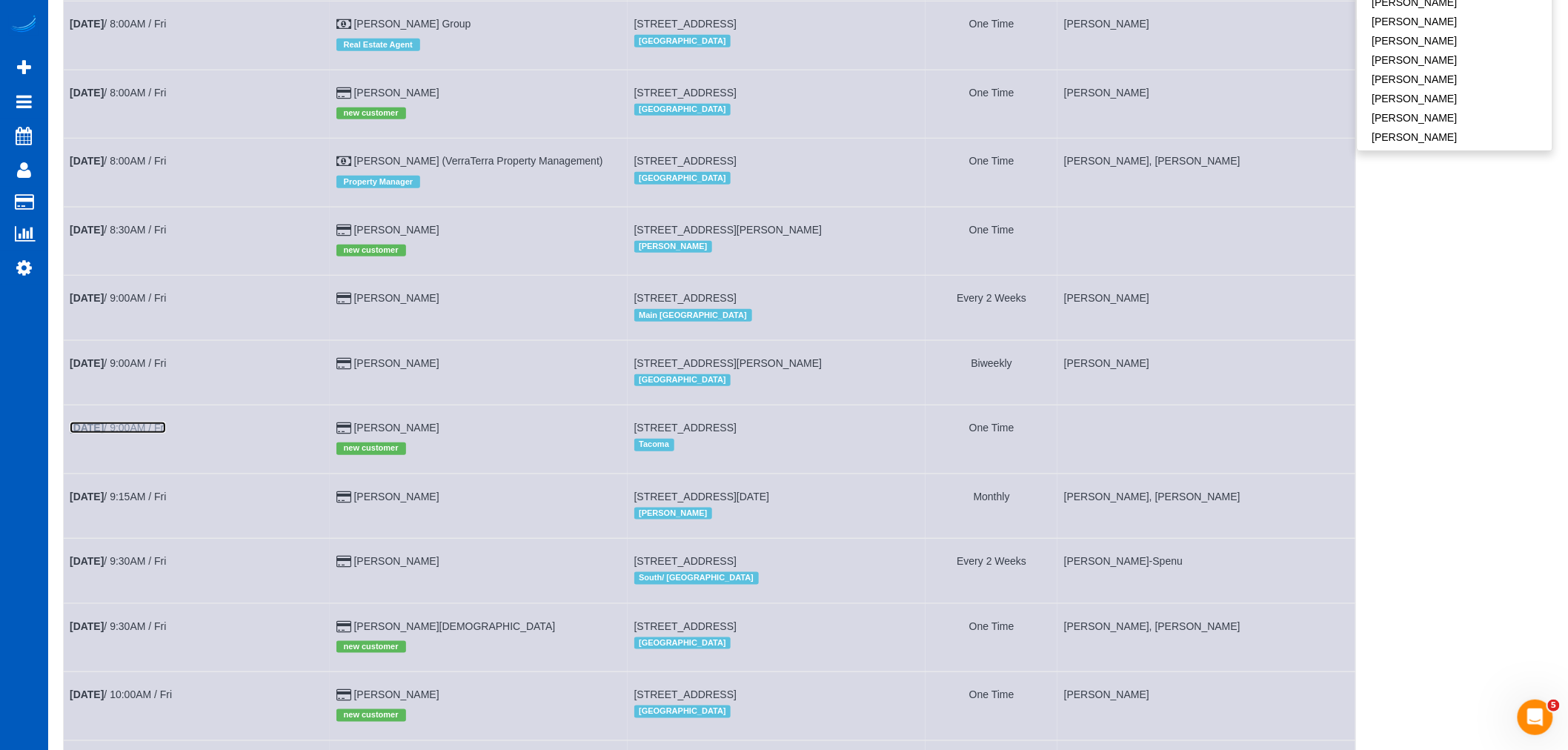
click at [124, 434] on link "[DATE] 9:00AM / Fri" at bounding box center [118, 427] width 96 height 12
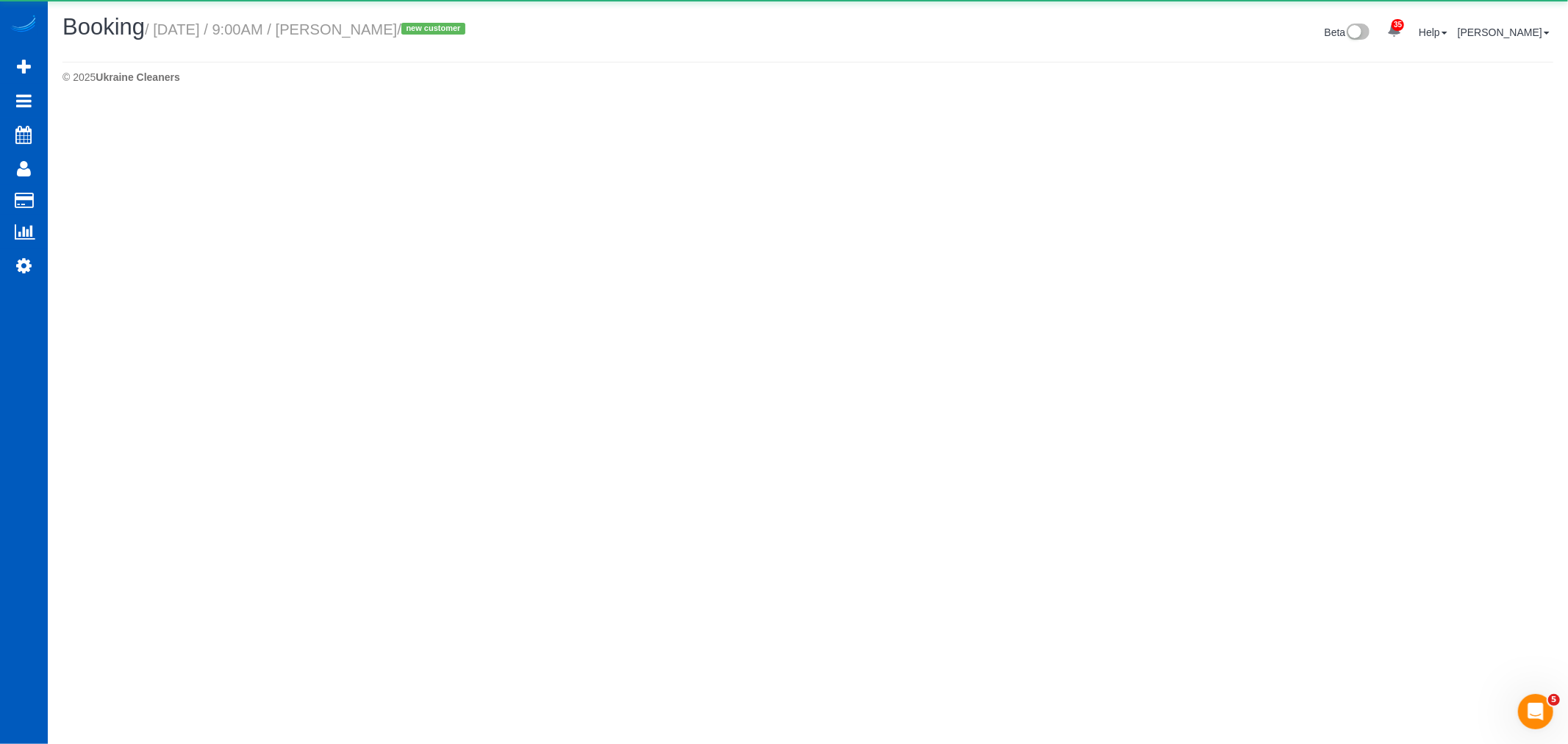
select select "WA"
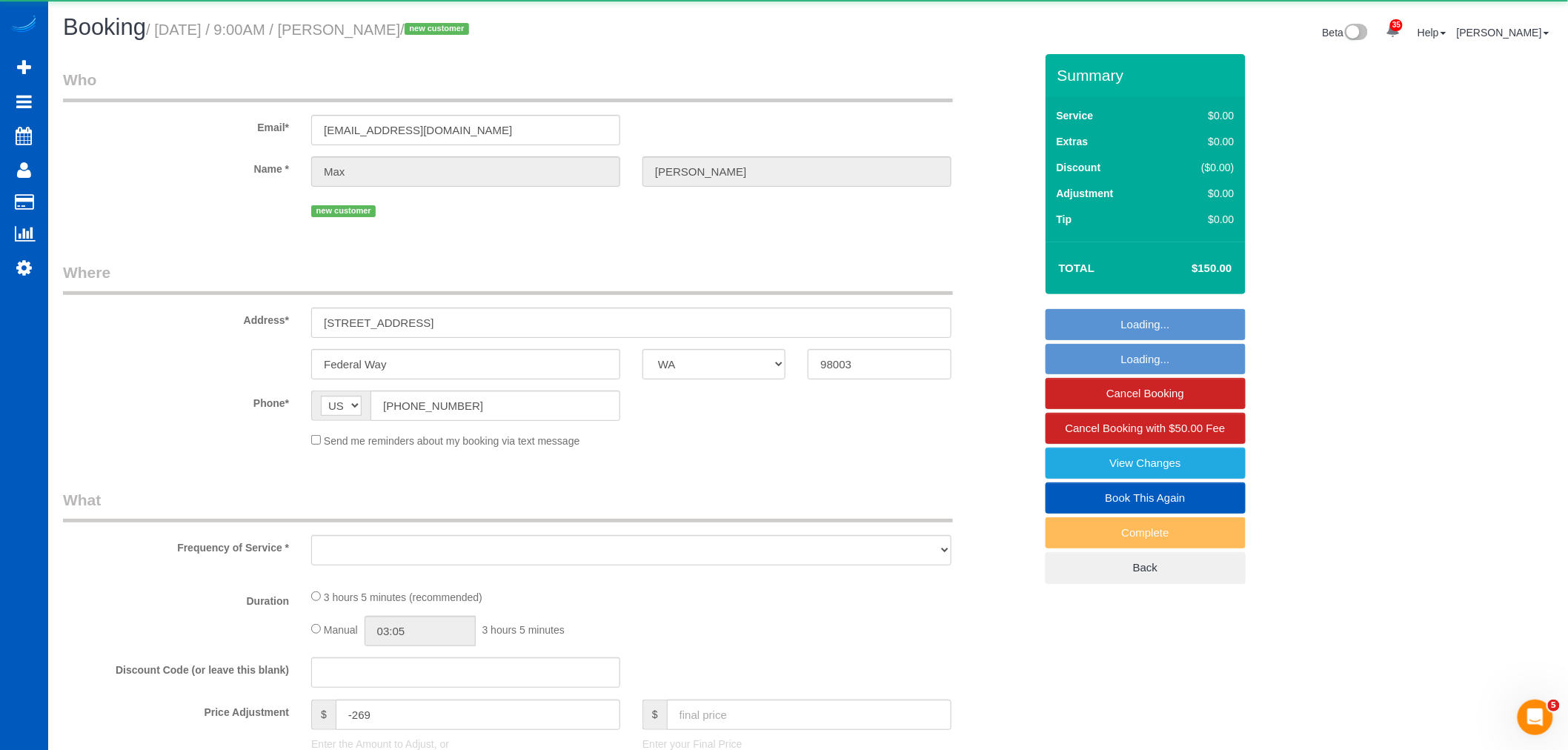
select select "object:26396"
select select "string:fspay-3b7a3723-9202-40bd-b292-c07bf170d2e3"
select select "199"
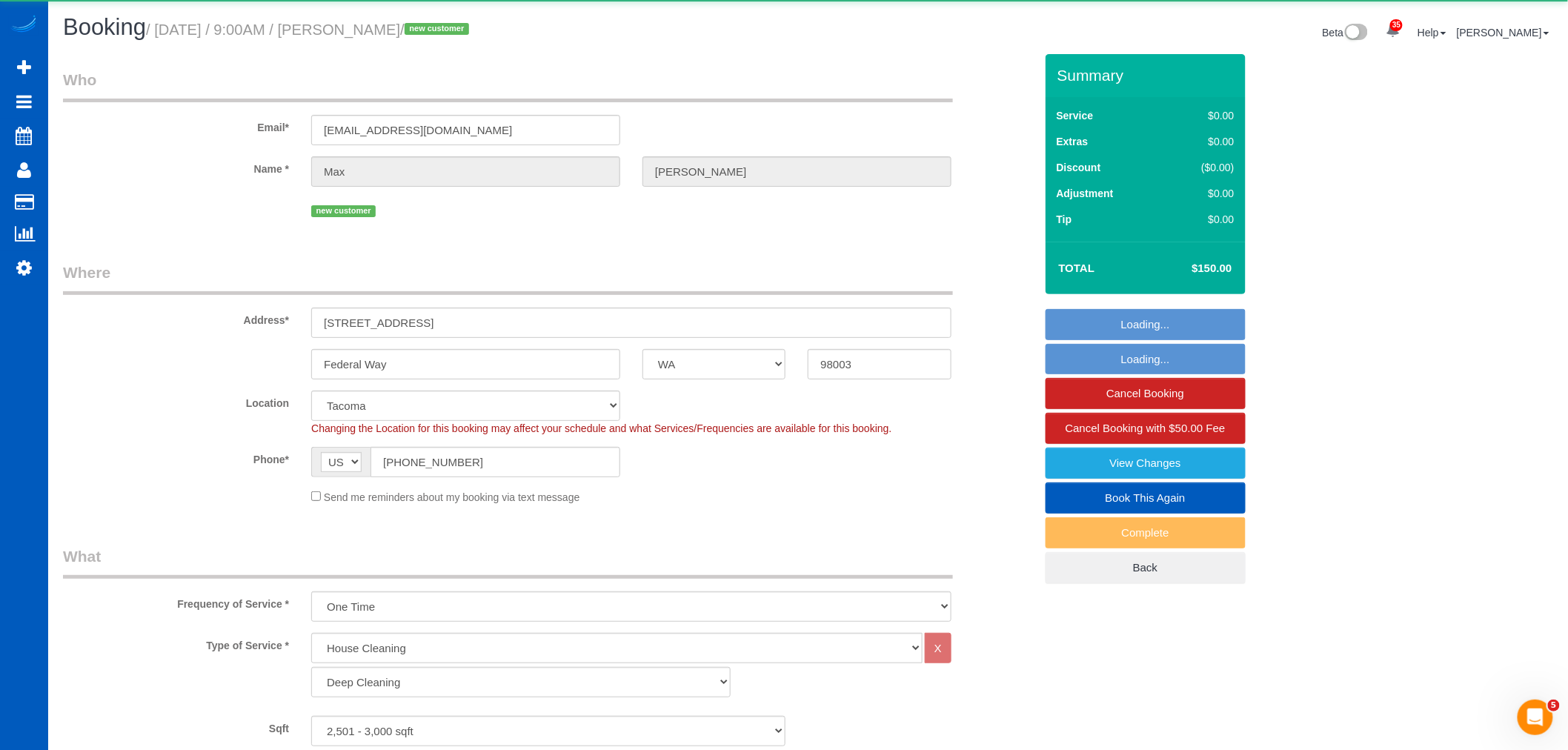
select select "object:26694"
select select "2501"
select select "3"
select select "5"
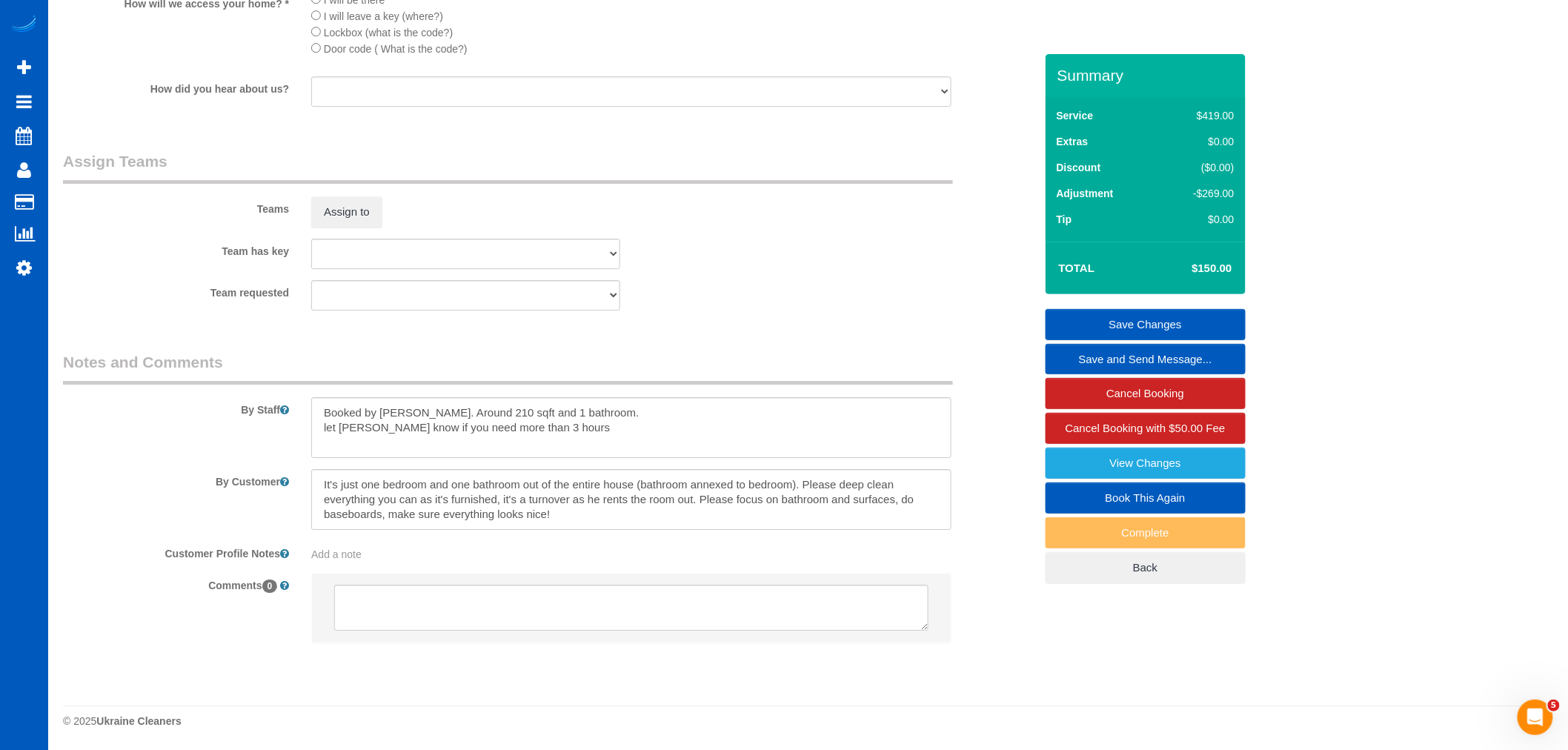
click at [352, 228] on sui-booking-teams "Teams Assign to Team has key [PERSON_NAME] [PERSON_NAME] Trokhymiuk [PERSON_NAM…" at bounding box center [548, 230] width 972 height 160
click at [357, 211] on button "Assign to" at bounding box center [347, 211] width 71 height 31
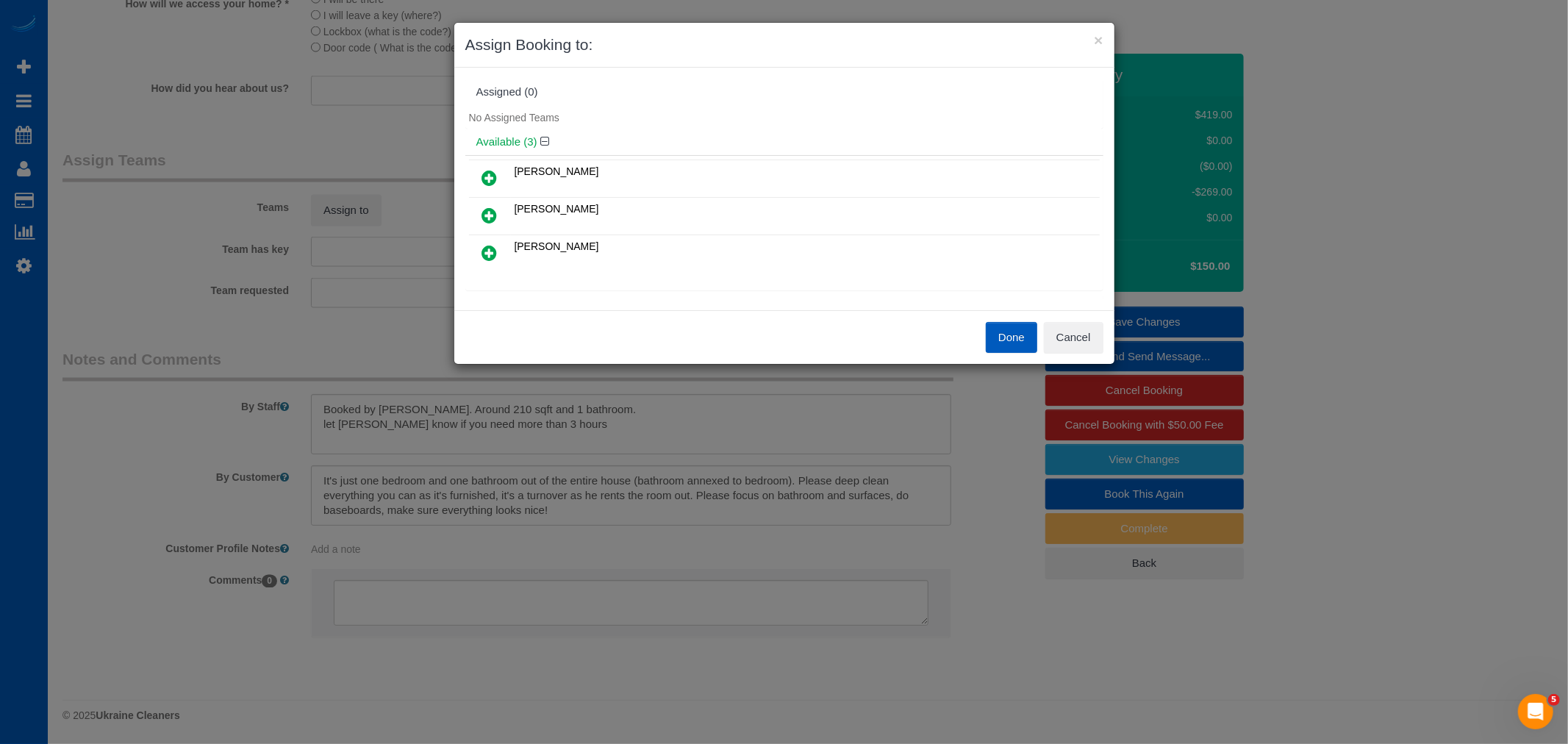
click at [496, 214] on icon at bounding box center [490, 216] width 16 height 17
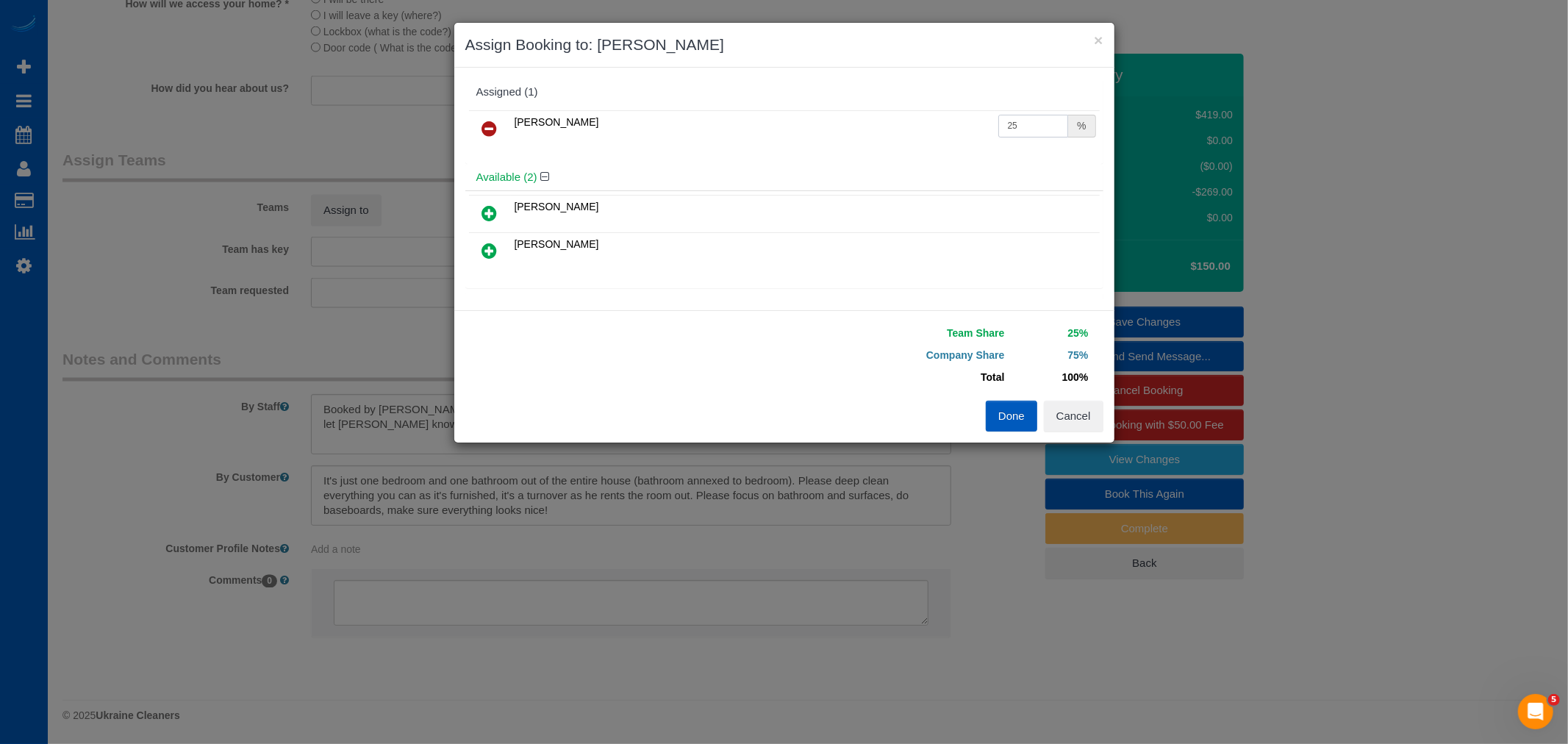
drag, startPoint x: 1025, startPoint y: 132, endPoint x: 843, endPoint y: 155, distance: 183.4
click at [843, 155] on div "[PERSON_NAME] 25 %" at bounding box center [784, 135] width 638 height 57
type input "55"
drag, startPoint x: 1016, startPoint y: 420, endPoint x: 1046, endPoint y: 398, distance: 37.2
click at [1018, 420] on button "Done" at bounding box center [1010, 416] width 51 height 31
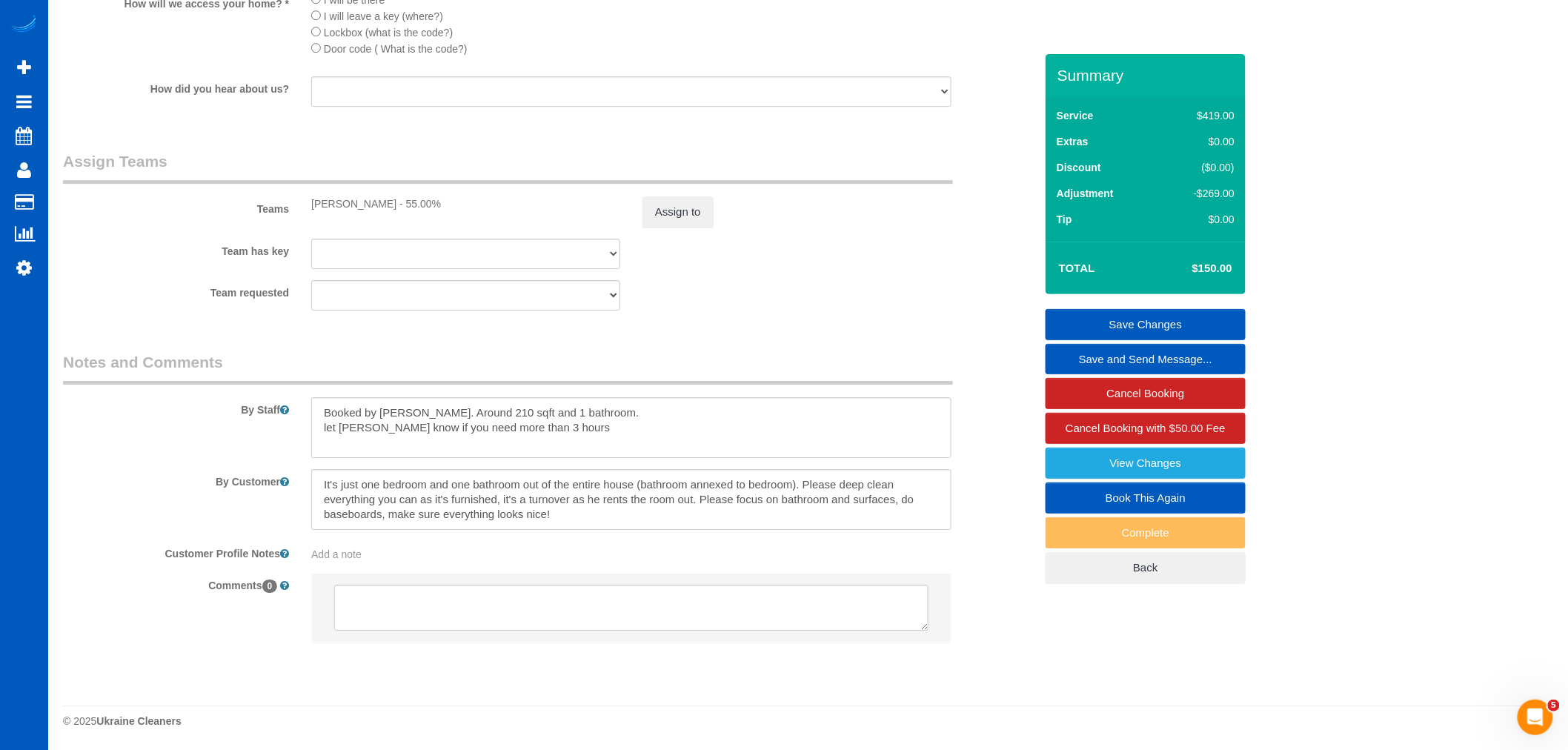
click at [1173, 315] on link "Save Changes" at bounding box center [1145, 324] width 200 height 31
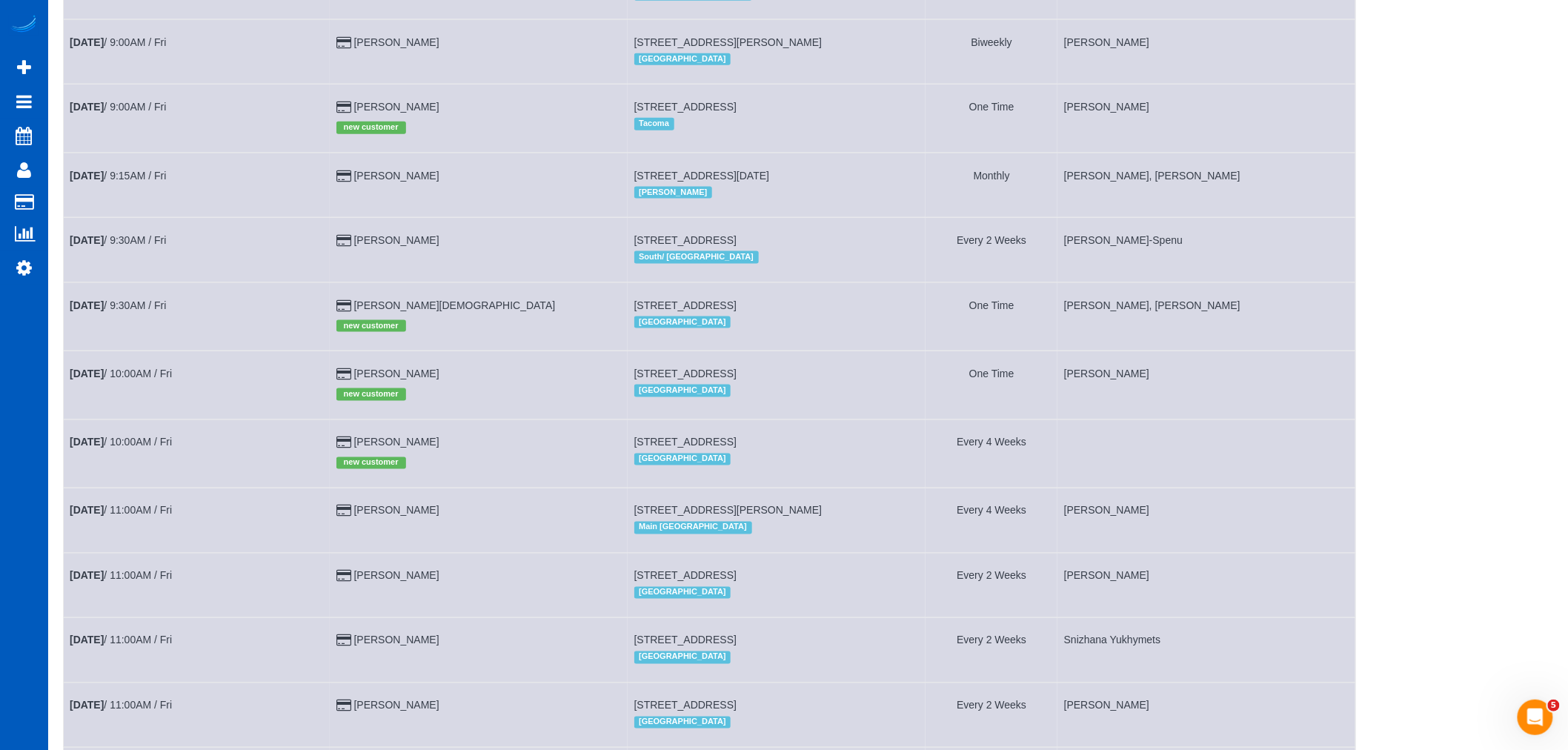
scroll to position [710, 0]
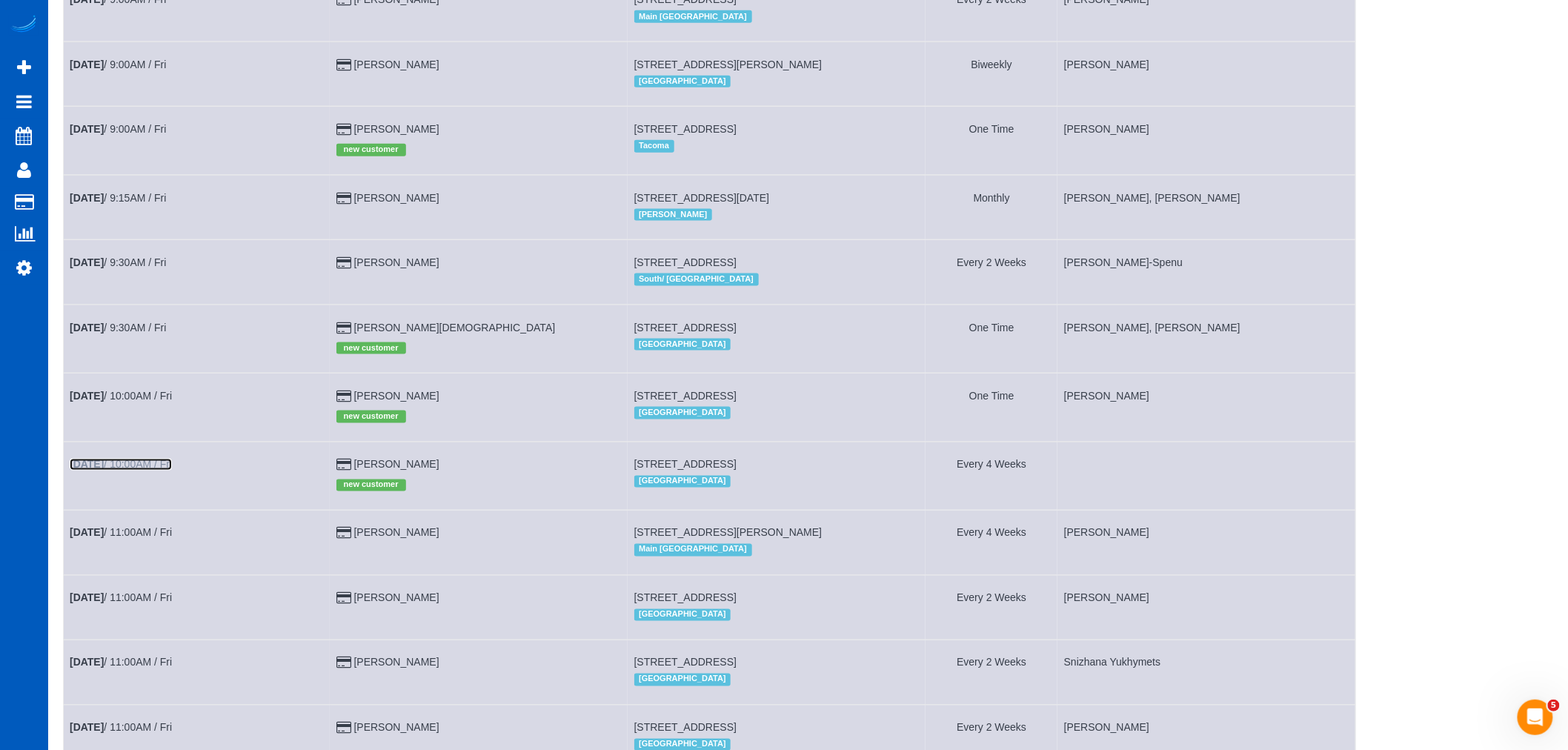
click at [134, 470] on link "[DATE] 10:00AM / Fri" at bounding box center [120, 464] width 102 height 12
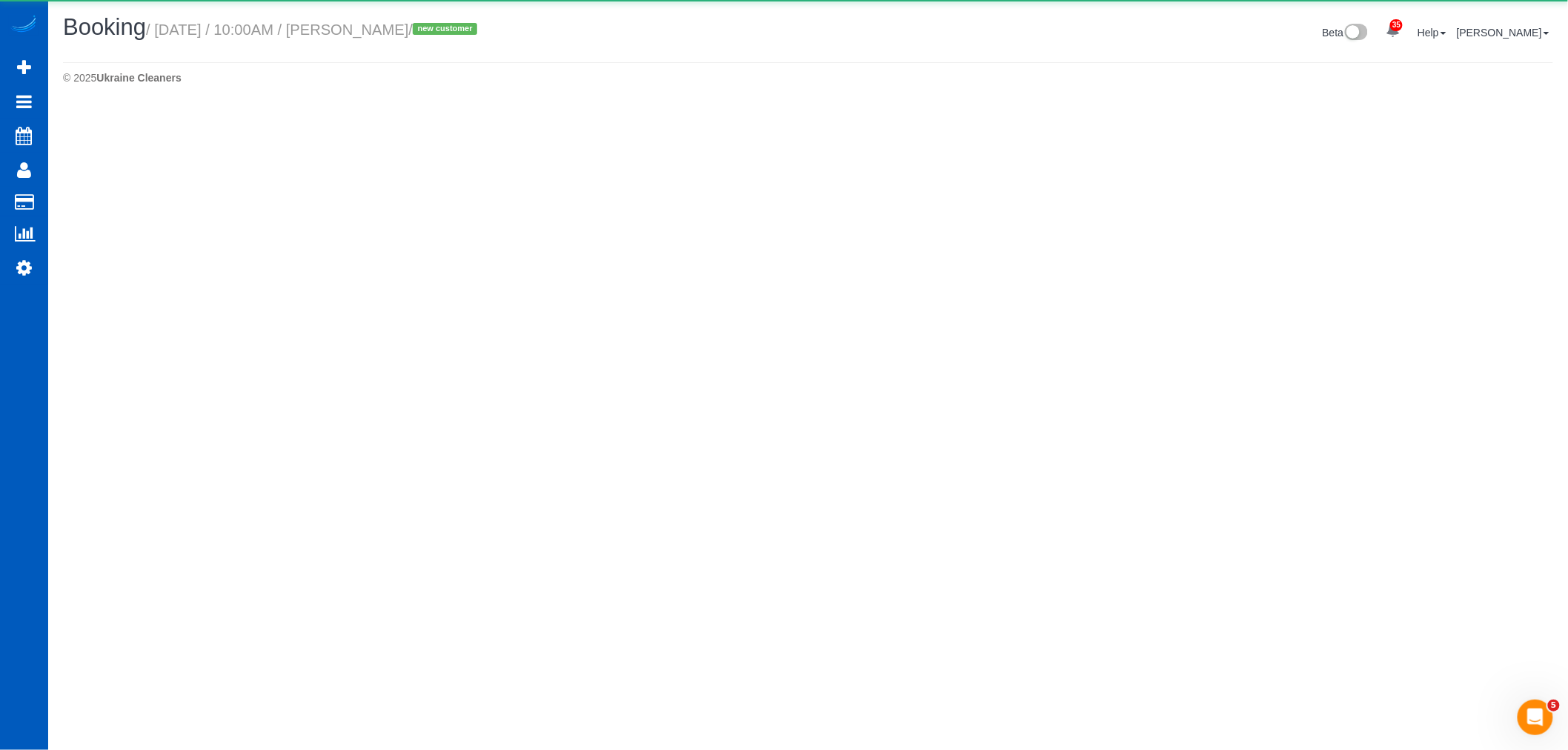
select select "CO"
select select "number:8"
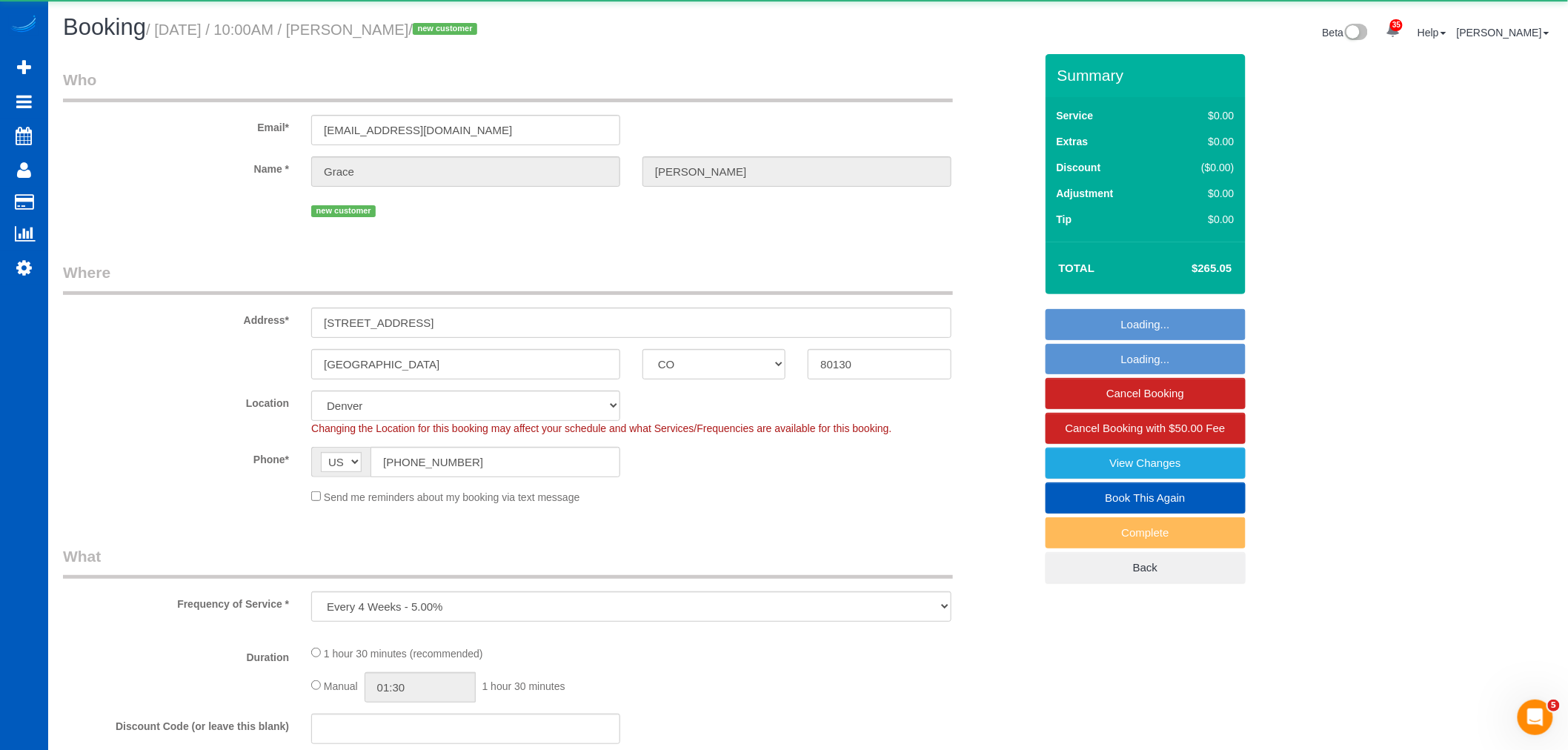
select select "object:28234"
select select "199"
select select "1001"
select select "2"
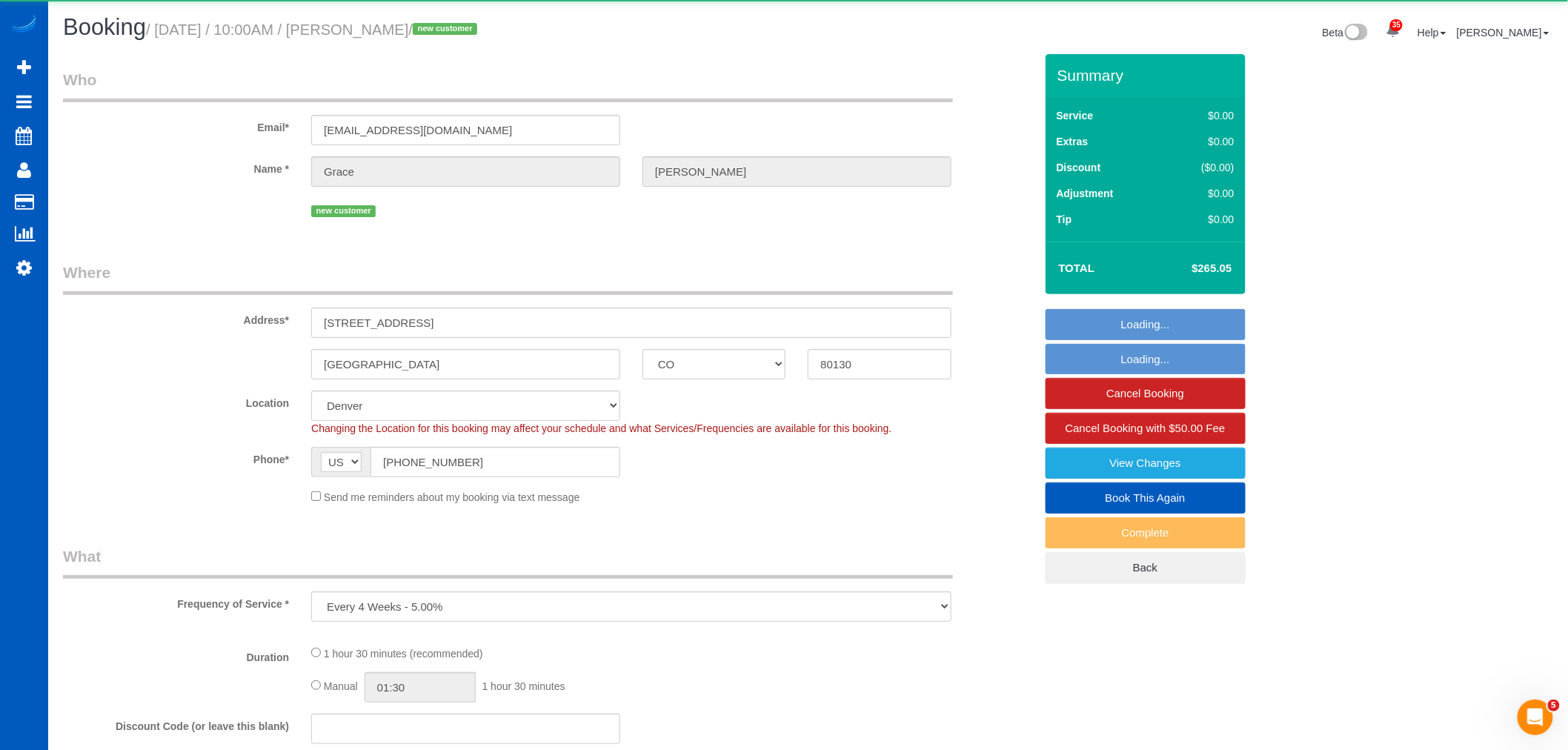
select select "spot180"
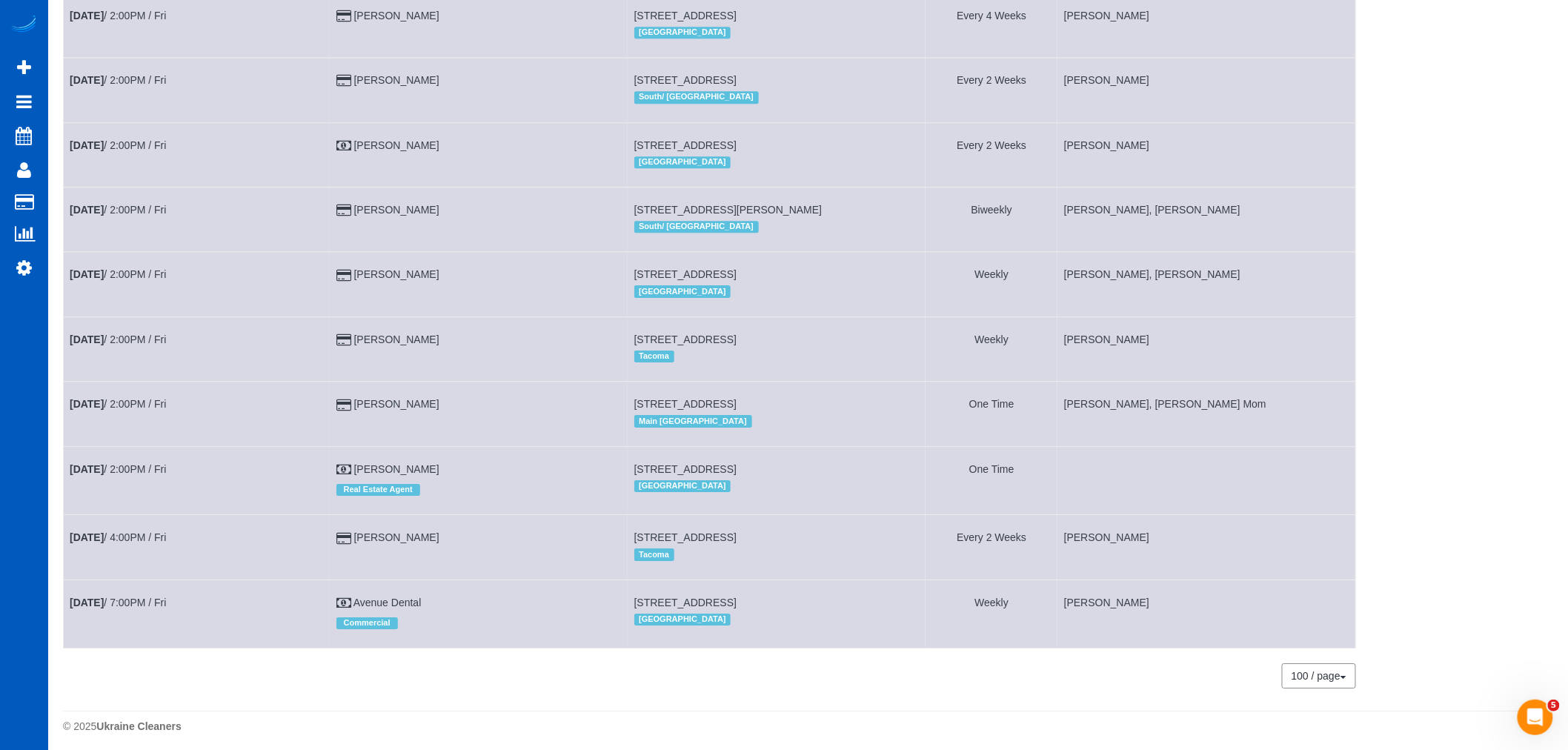
scroll to position [1862, 0]
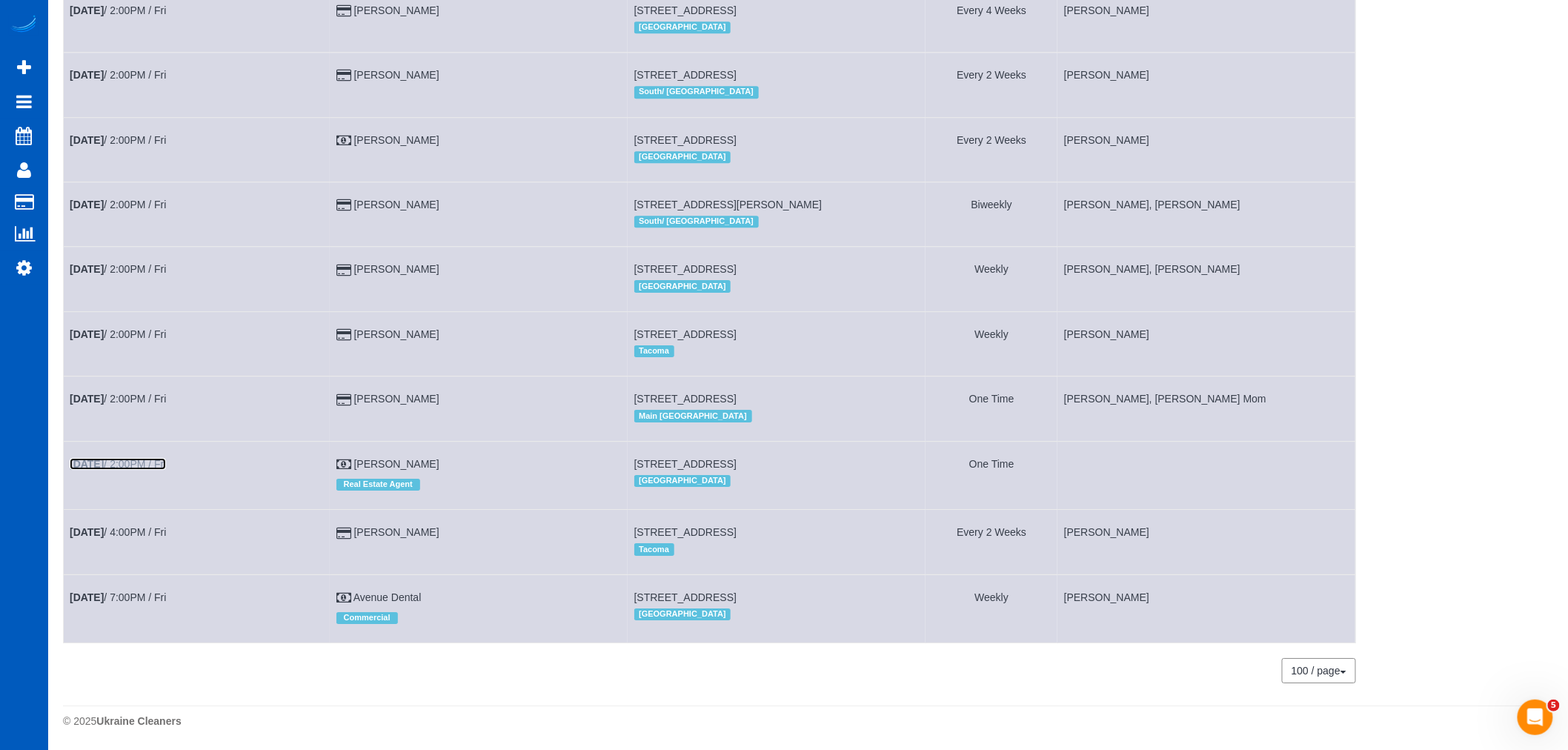
click at [130, 461] on link "[DATE] 2:00PM / Fri" at bounding box center [118, 464] width 96 height 12
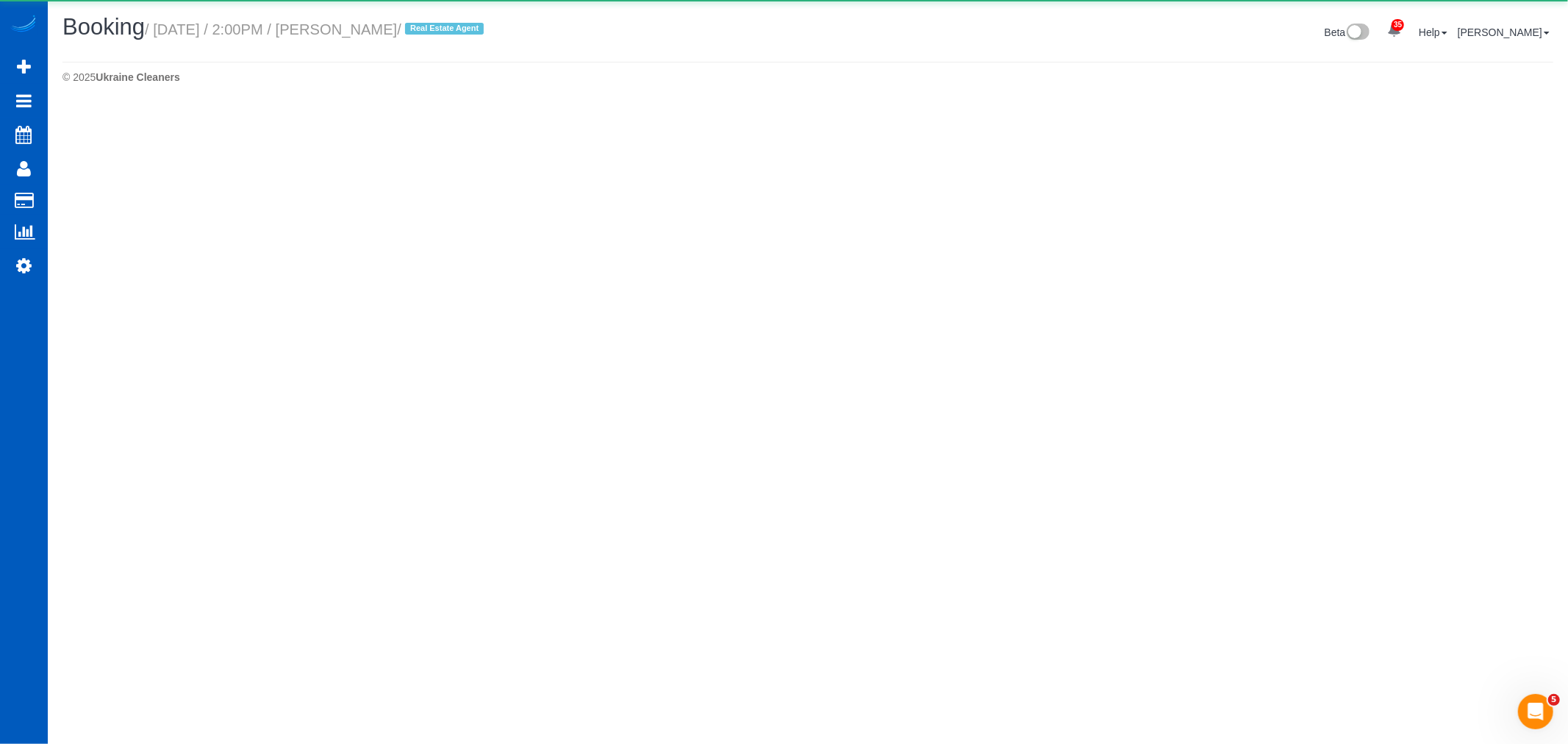
select select "WA"
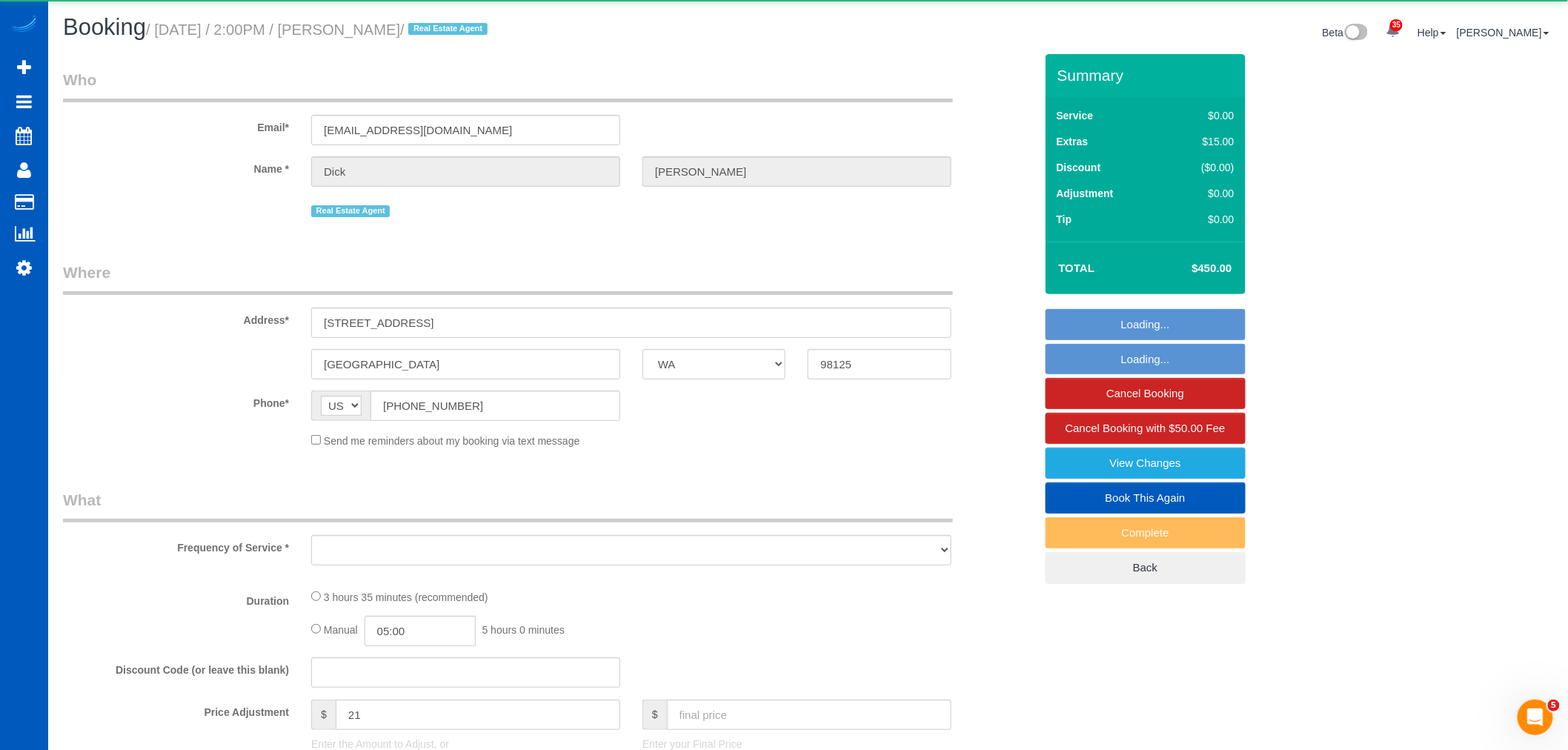
select select "object:29433"
select select "199"
select select "1001"
select select "3"
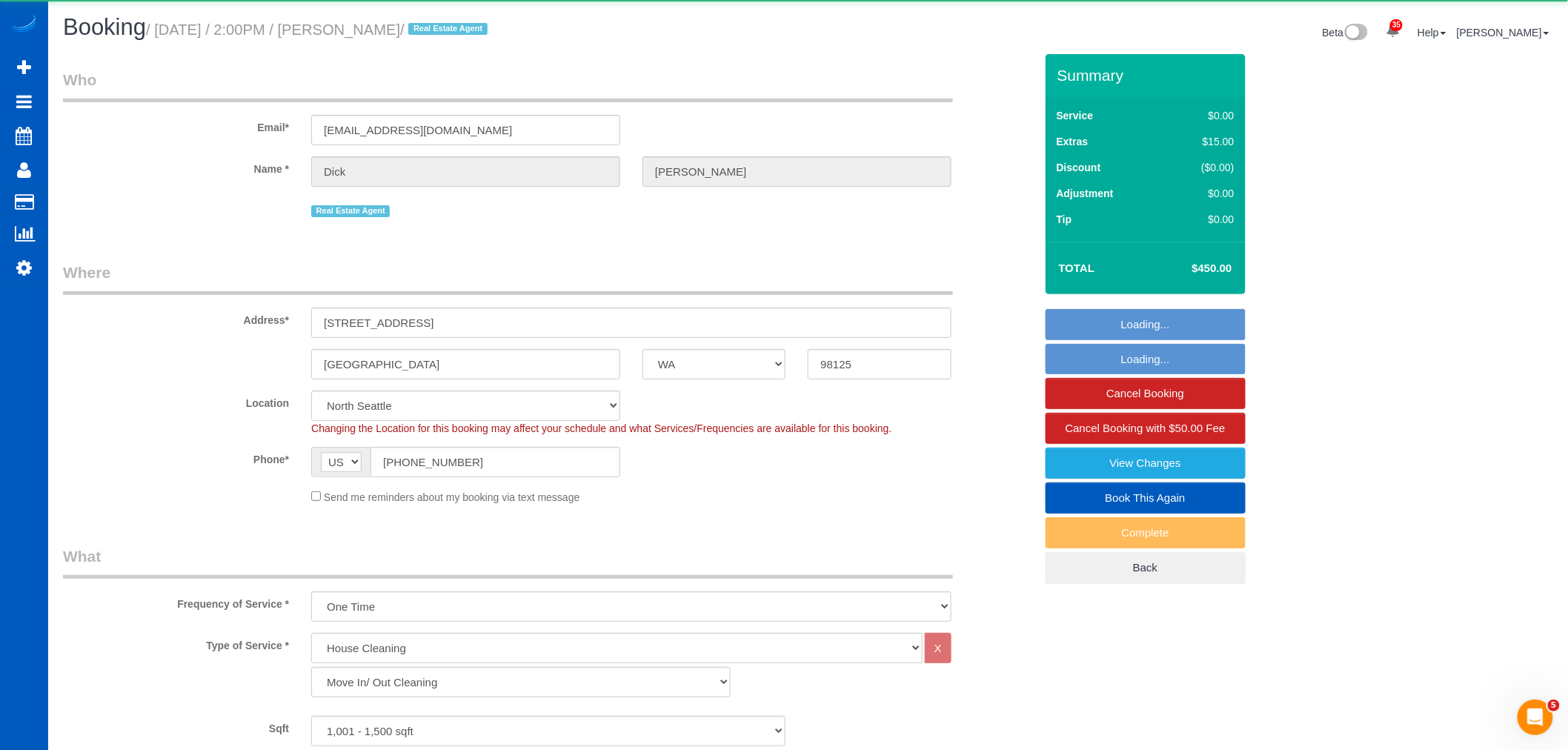
select select "object:29663"
select select "spot193"
select select "1001"
select select "3"
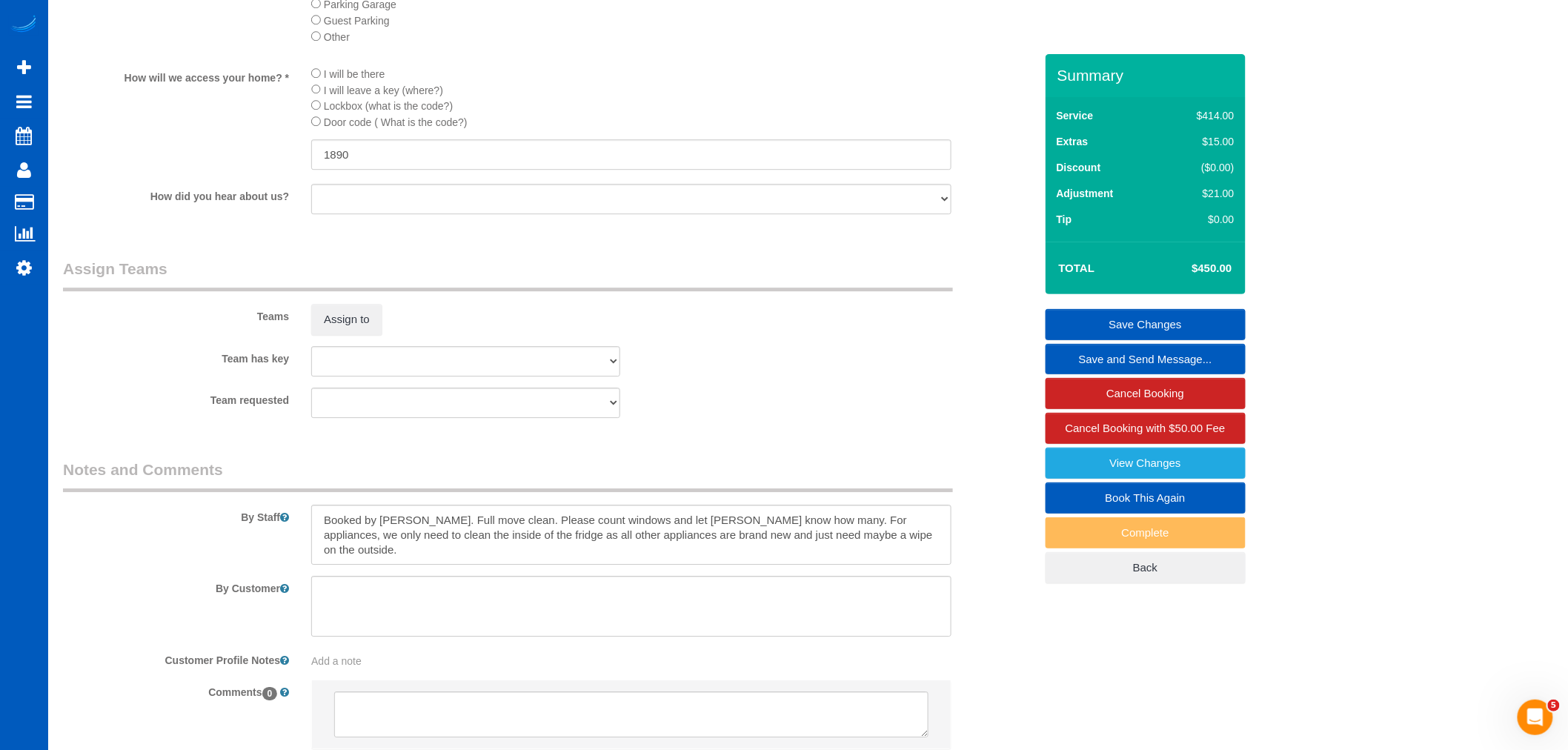
scroll to position [1728, 0]
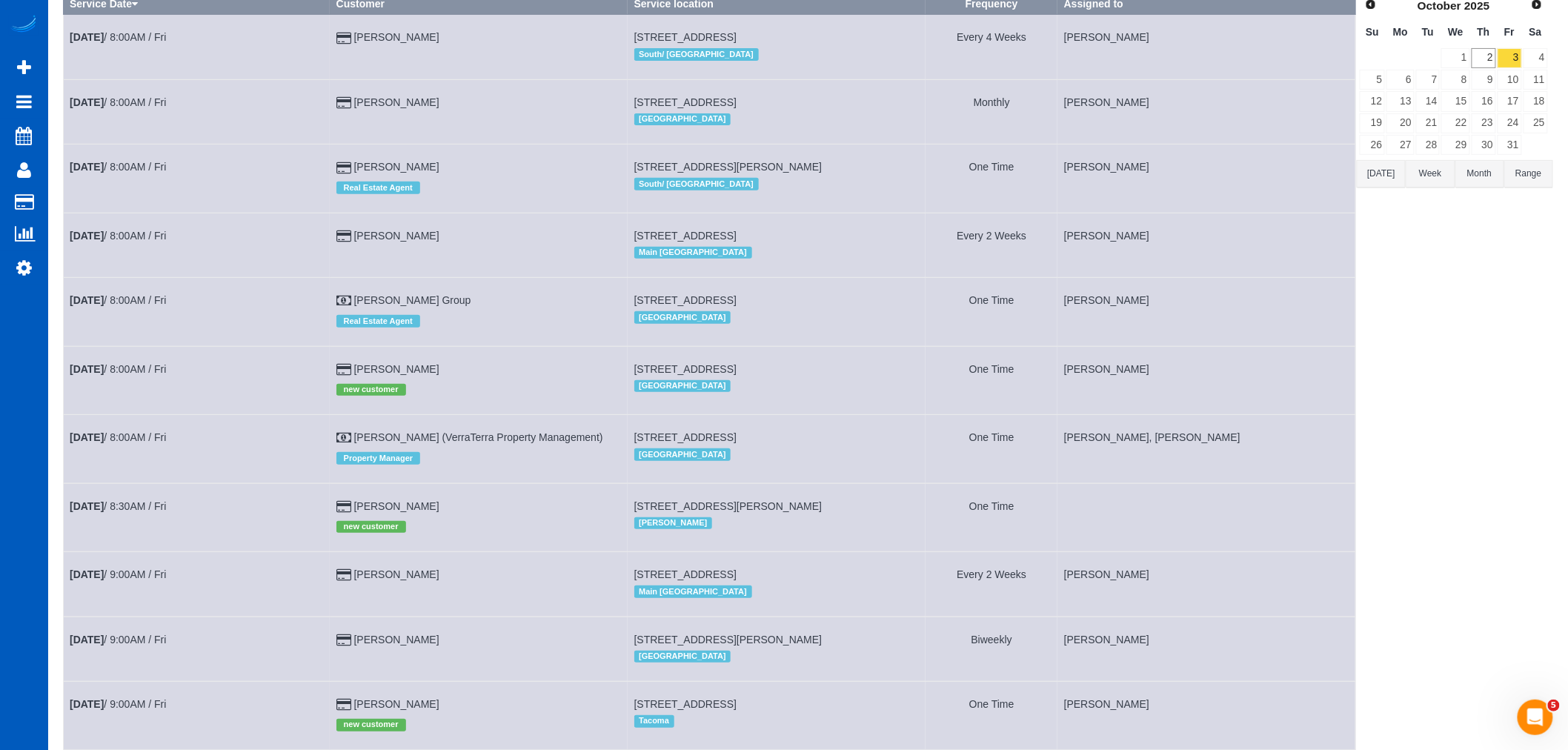
scroll to position [134, 0]
click at [157, 513] on link "[DATE] 8:30AM / Fri" at bounding box center [118, 506] width 96 height 12
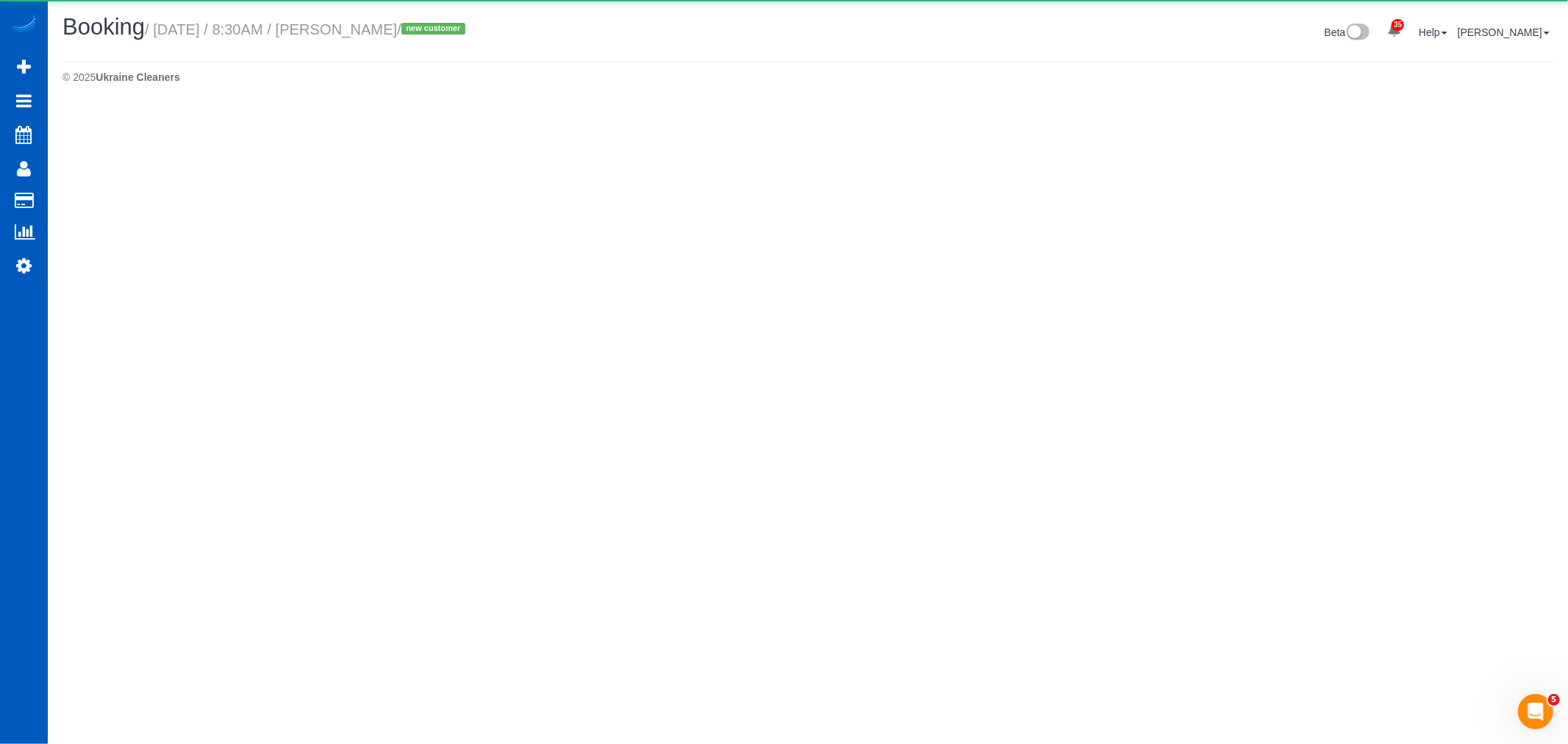
select select "WA"
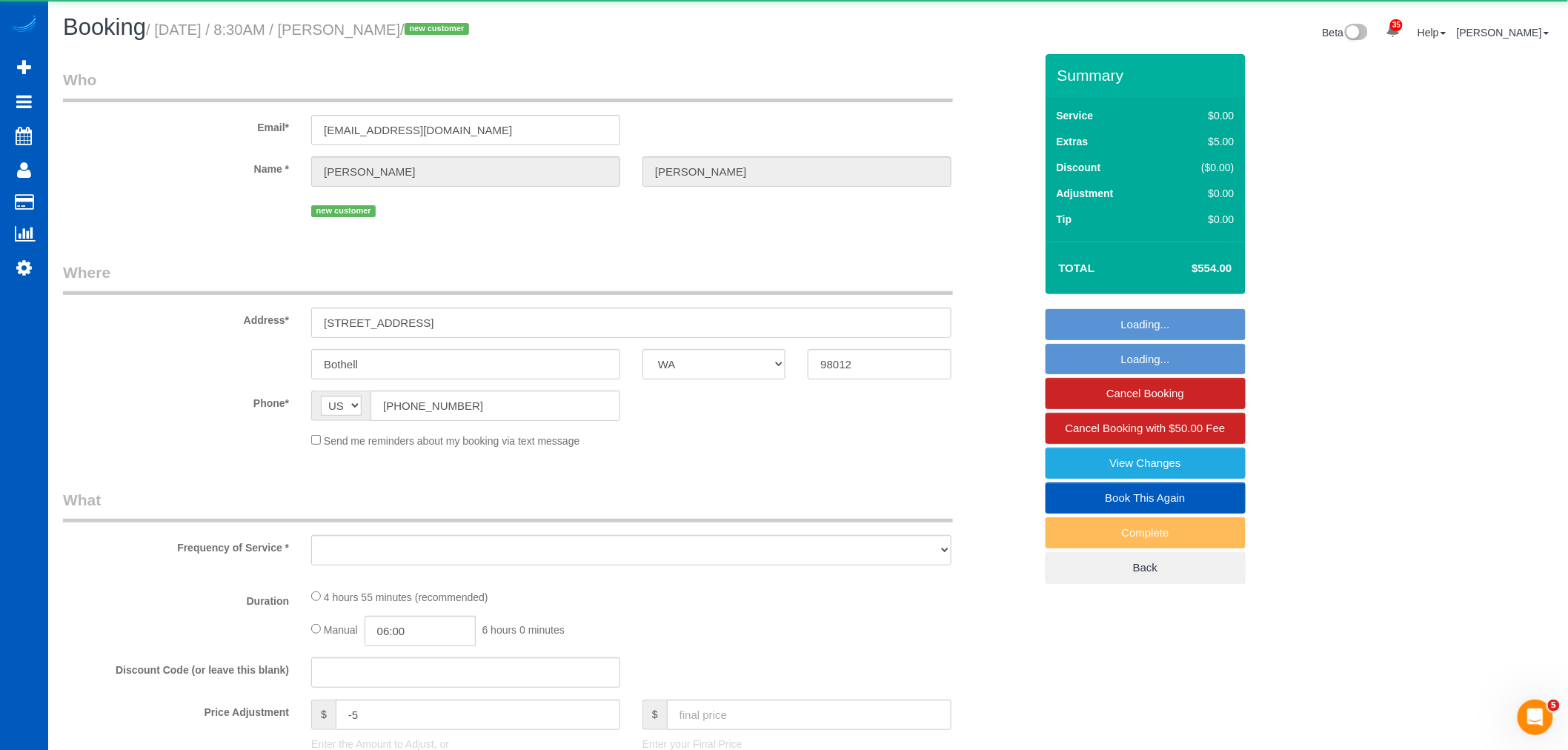
select select "object:31188"
select select "string:fspay-5e0d3257-4a31-4b14-8fd9-198c913877c5"
select select "199"
select select "2501"
select select "4"
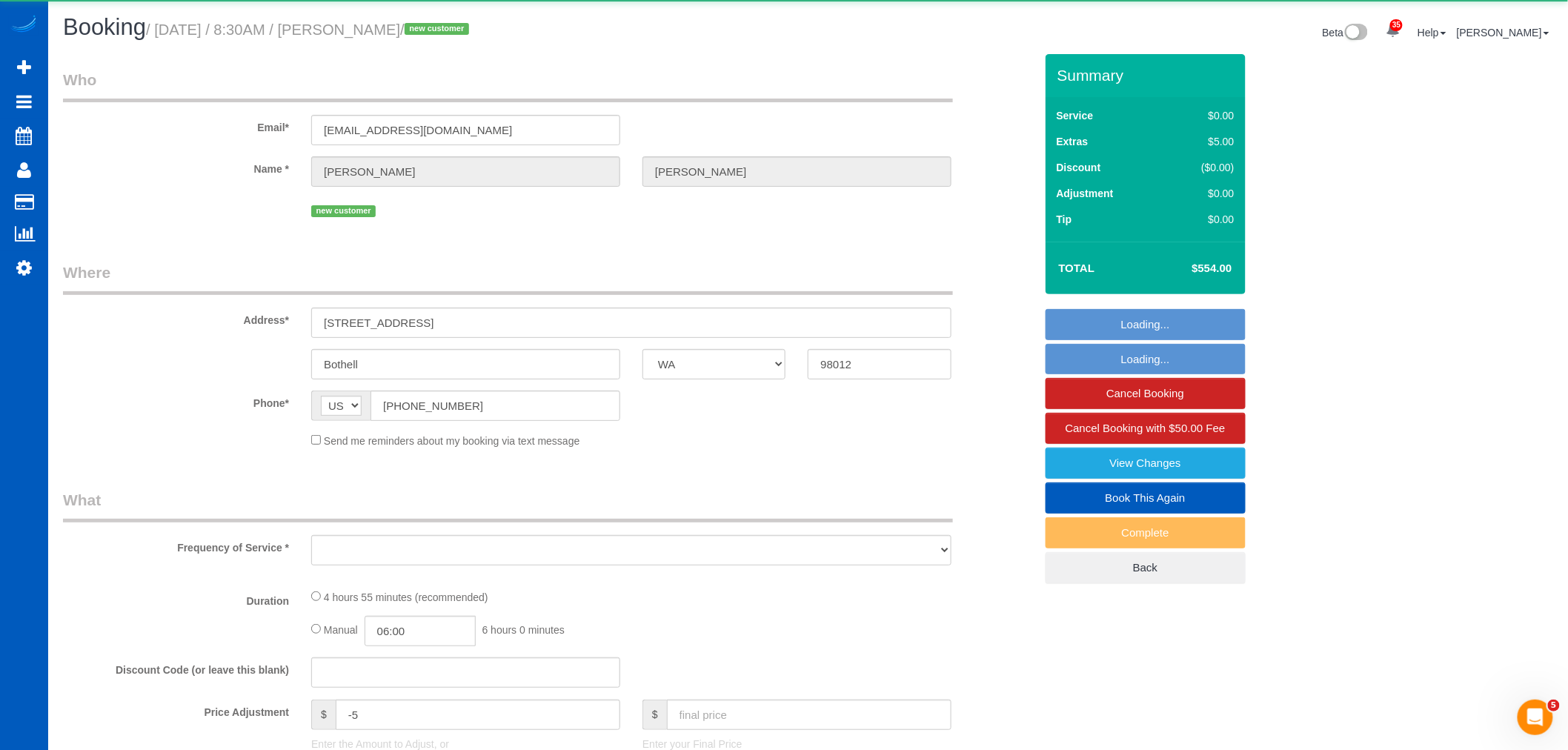
select select "4"
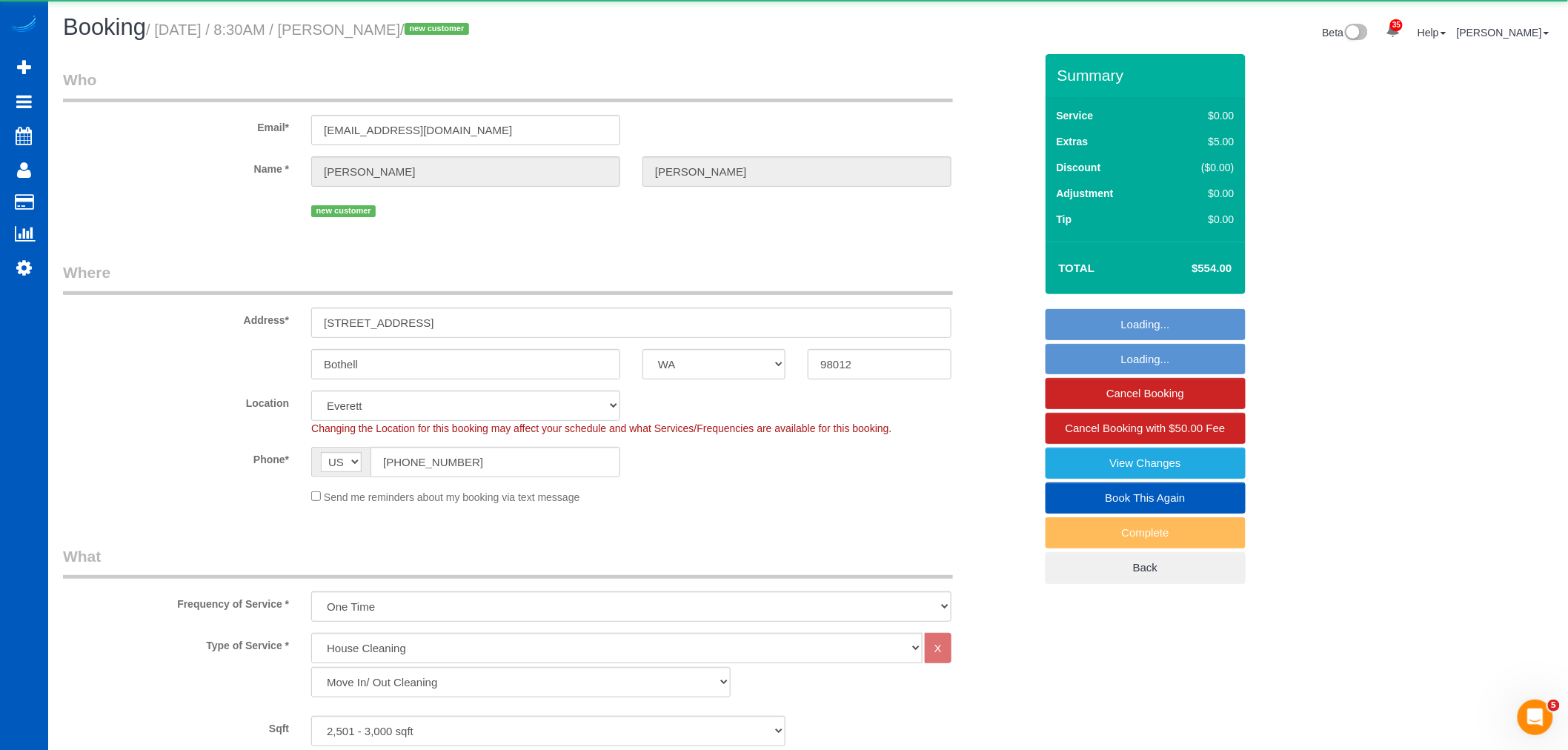
select select "2501"
select select "4"
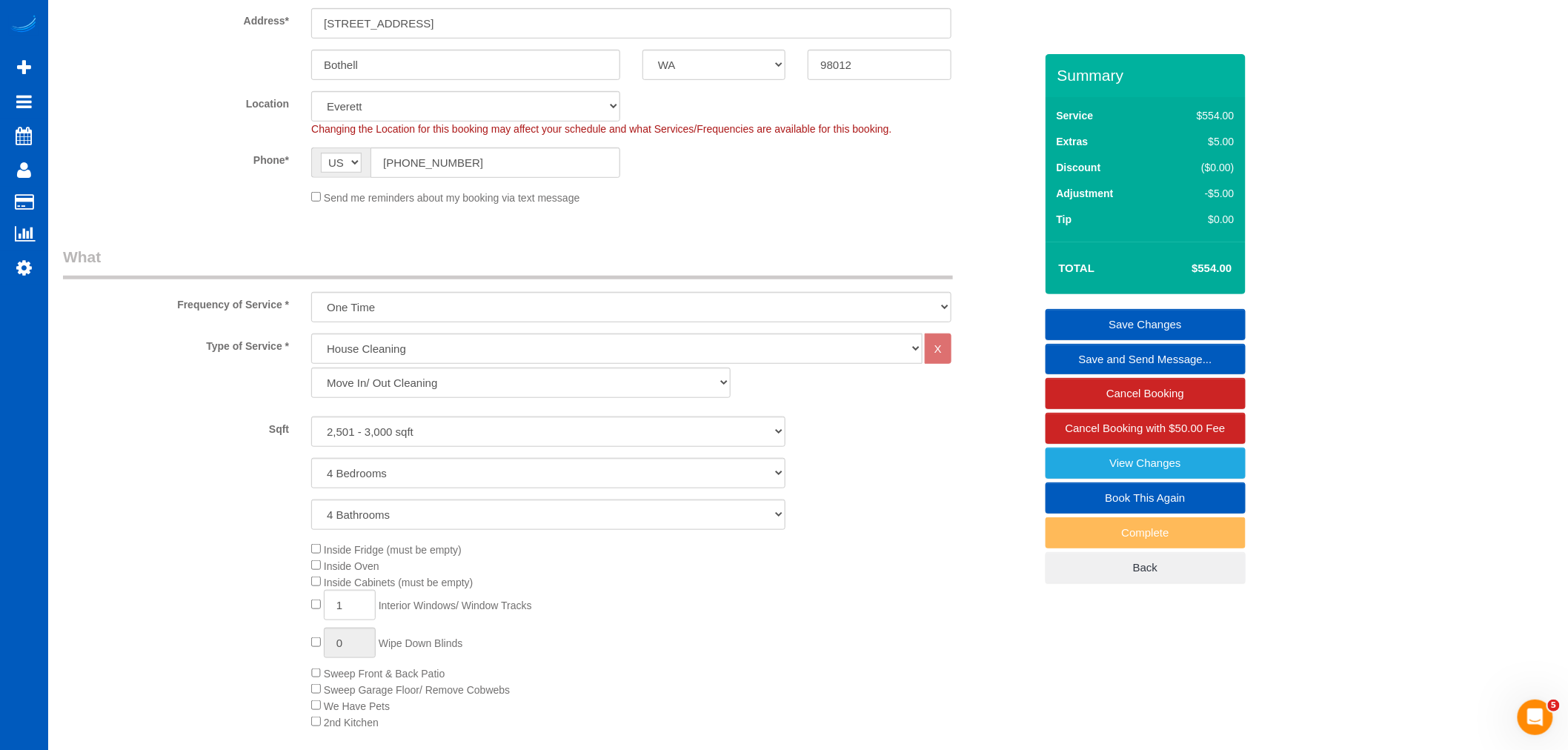
scroll to position [329, 0]
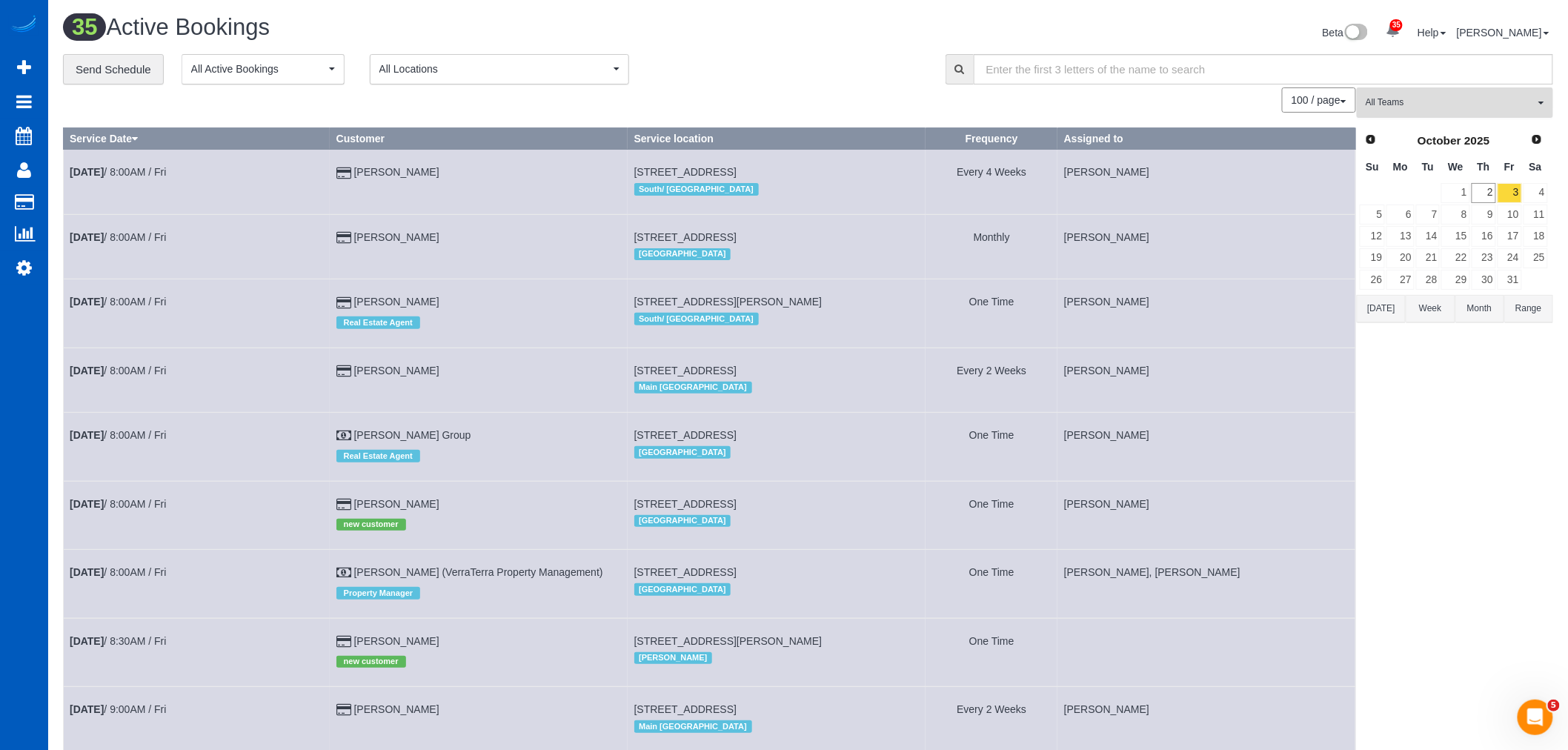
click at [1460, 117] on button "All Teams" at bounding box center [1454, 102] width 196 height 30
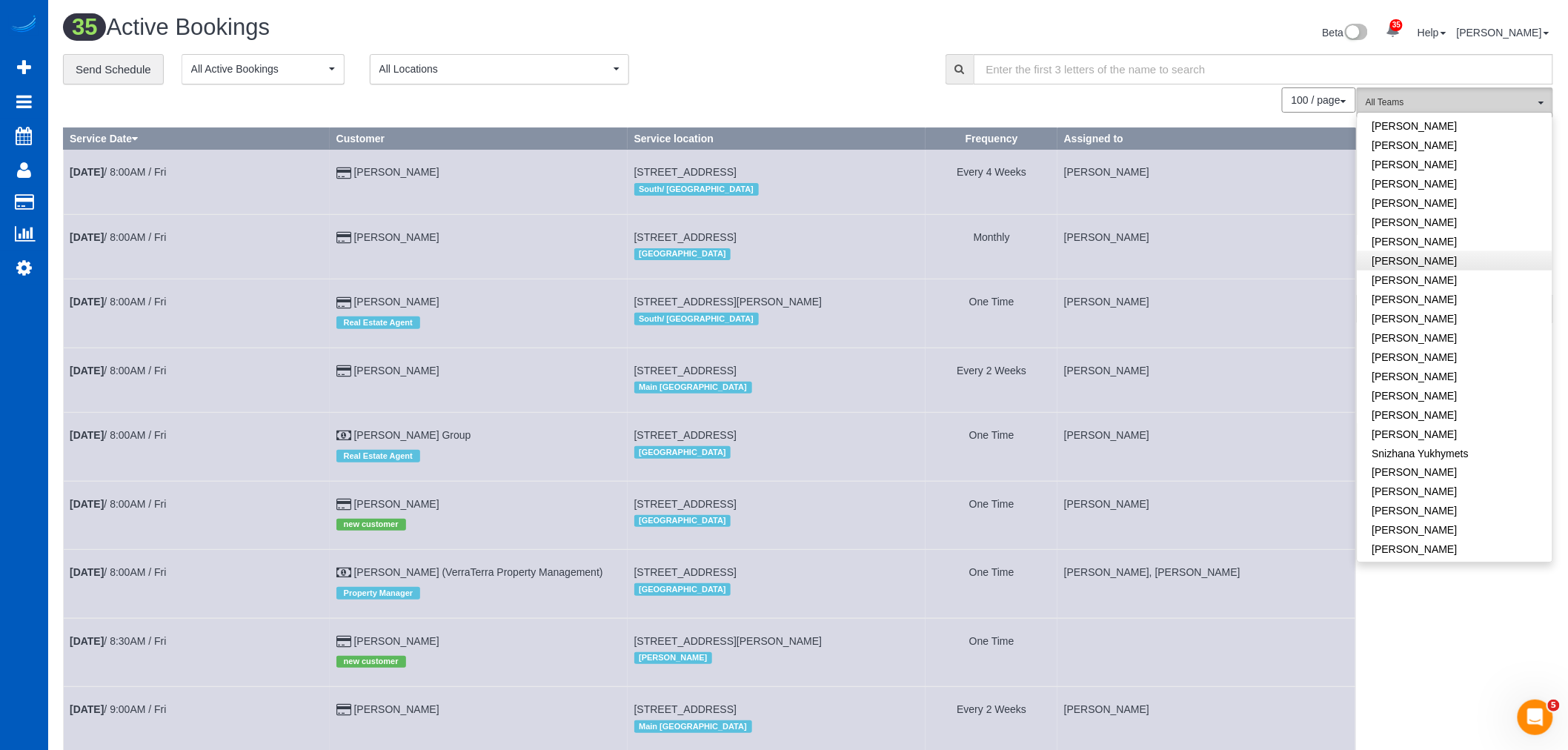
scroll to position [899, 0]
click at [1423, 479] on link "[PERSON_NAME]" at bounding box center [1454, 489] width 195 height 20
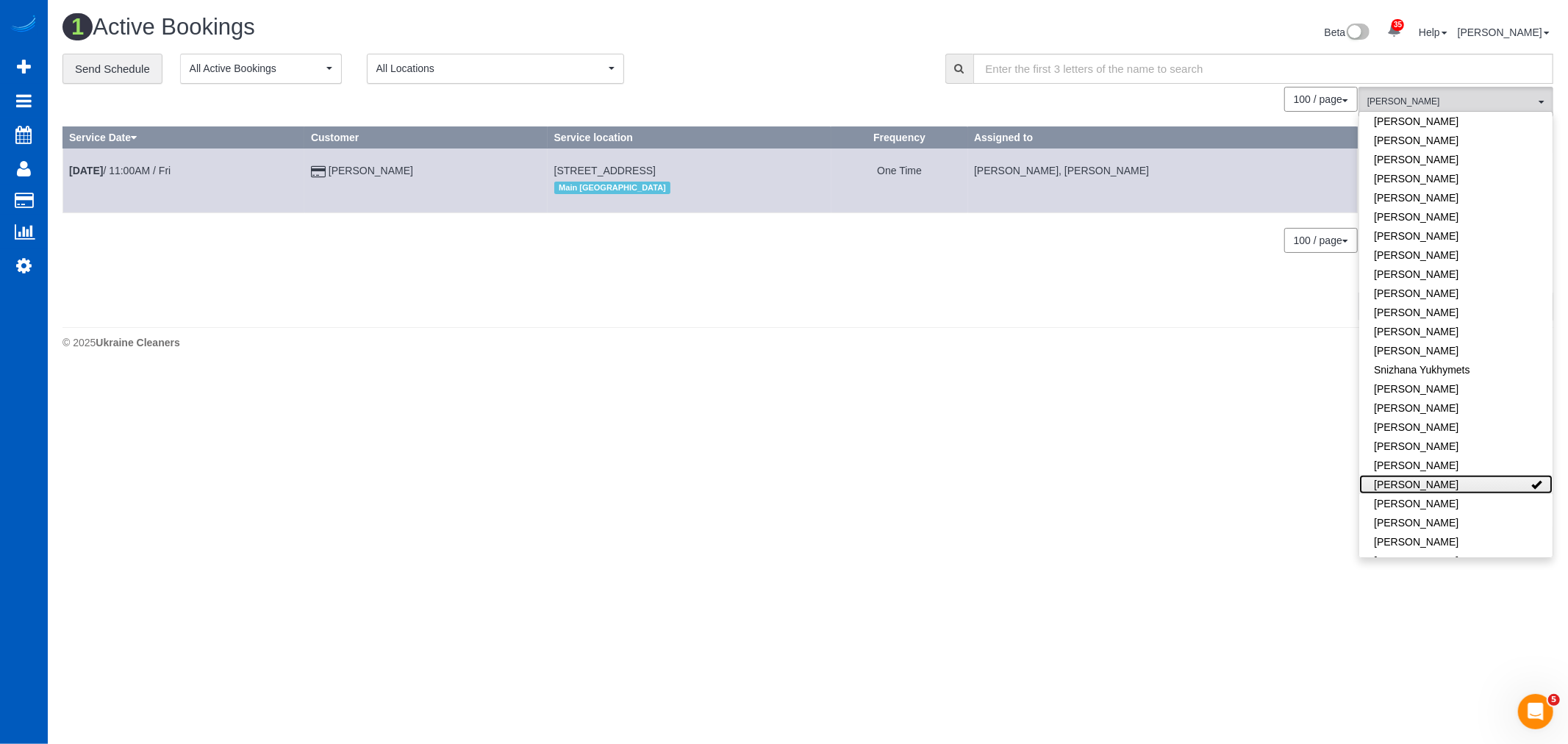
click at [1412, 475] on link "[PERSON_NAME]" at bounding box center [1455, 485] width 193 height 19
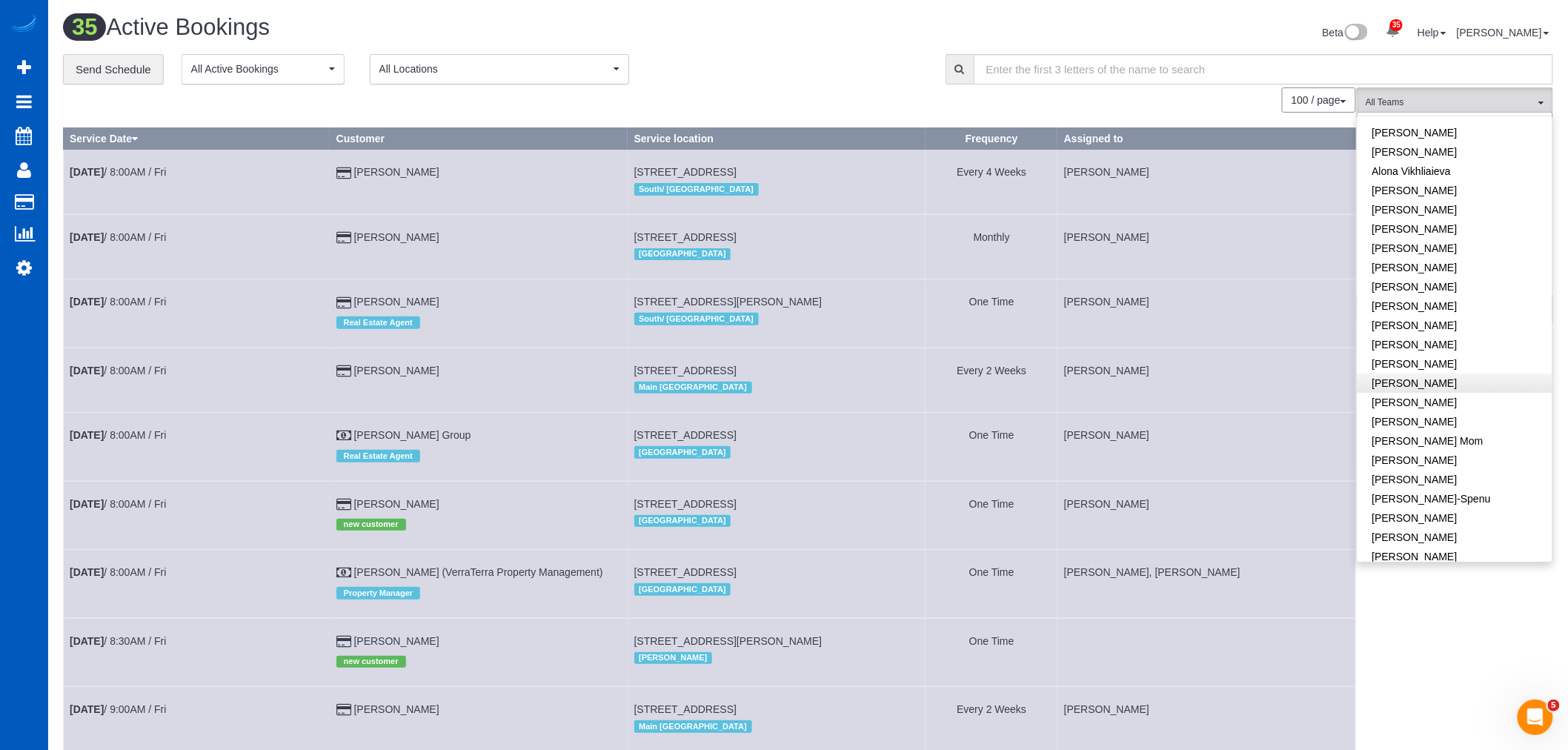
scroll to position [0, 0]
click at [1450, 202] on link "Alona Vikhliaieva" at bounding box center [1454, 198] width 195 height 20
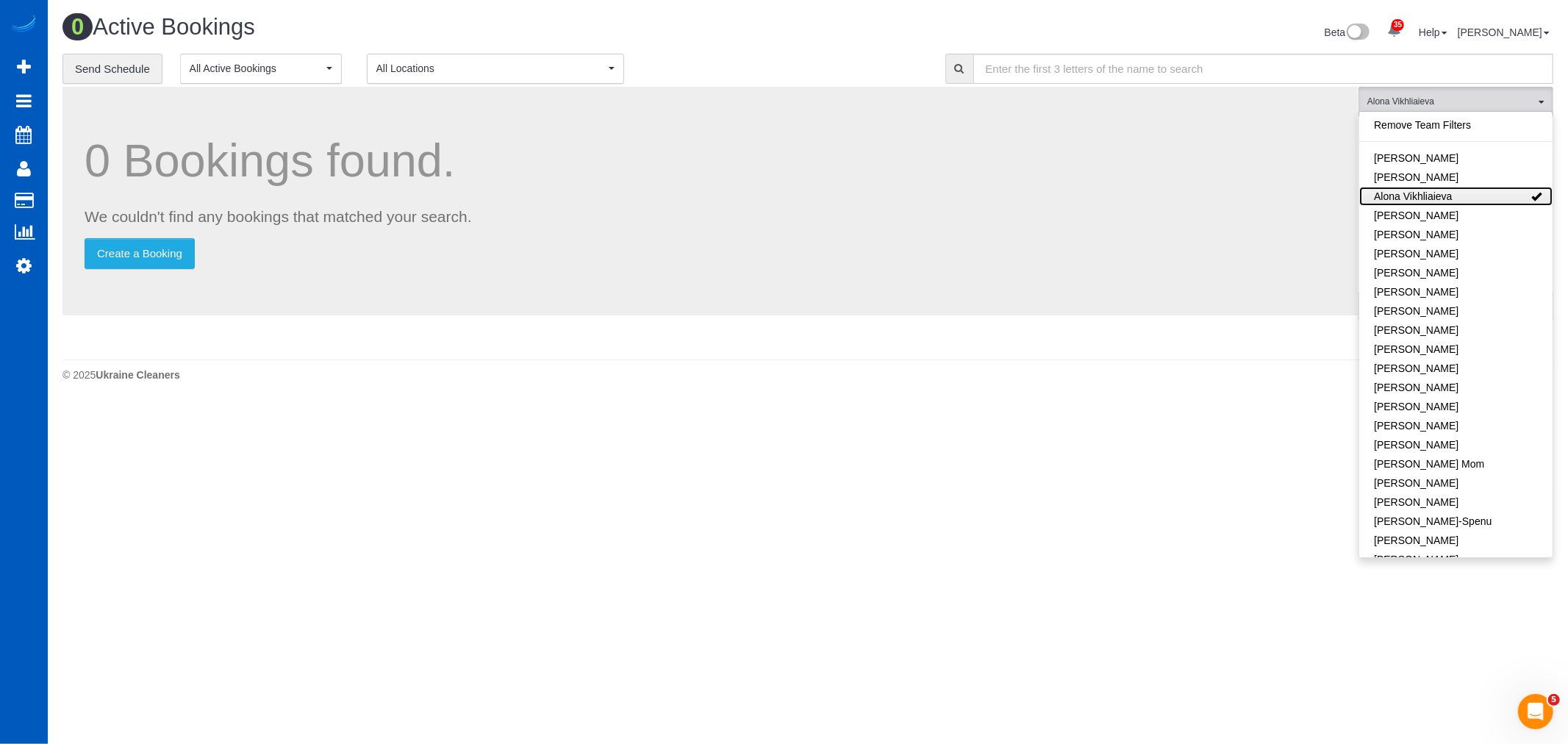
click at [1439, 200] on link "Alona Vikhliaieva" at bounding box center [1455, 196] width 193 height 19
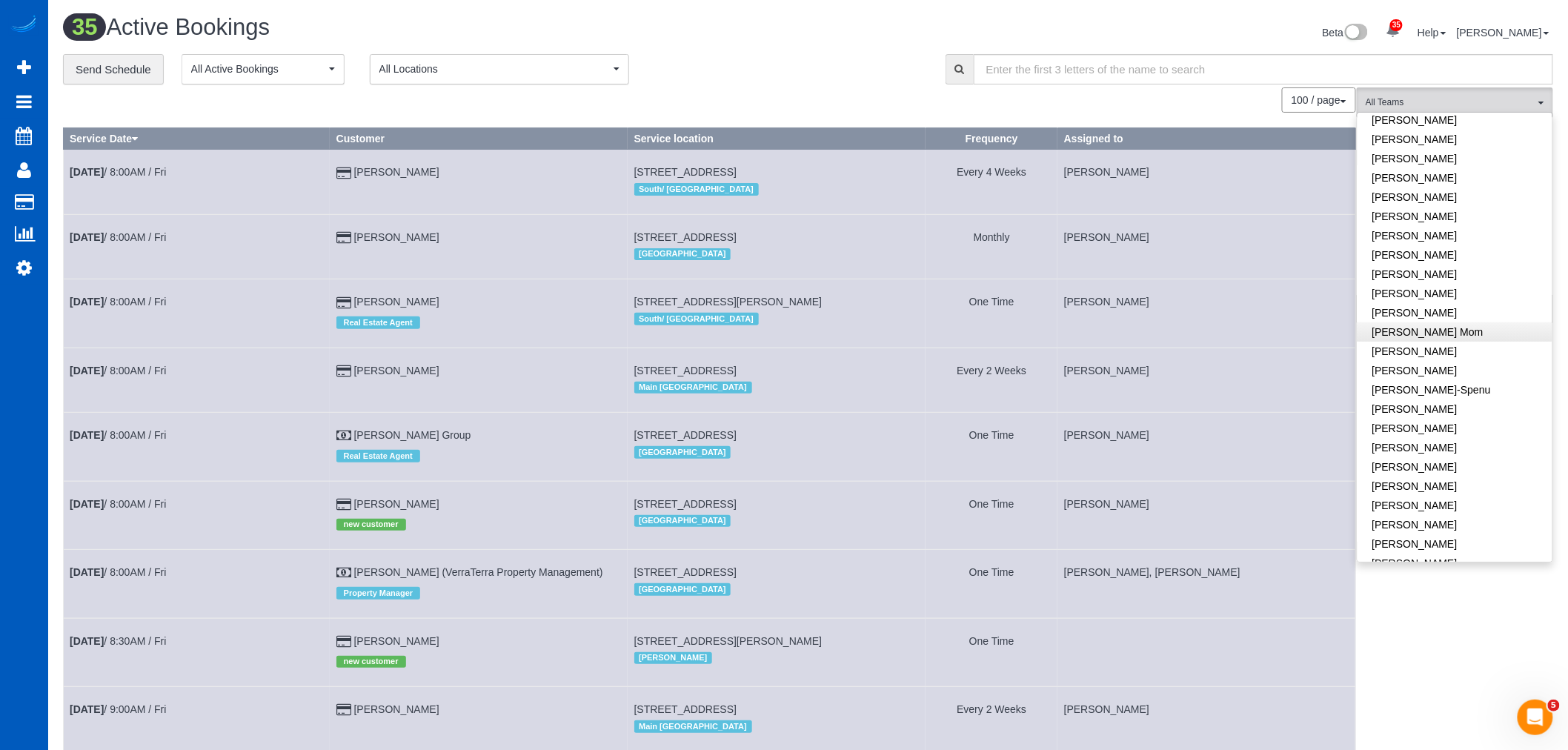
scroll to position [164, 0]
click at [1465, 462] on link "[PERSON_NAME]" at bounding box center [1454, 457] width 195 height 20
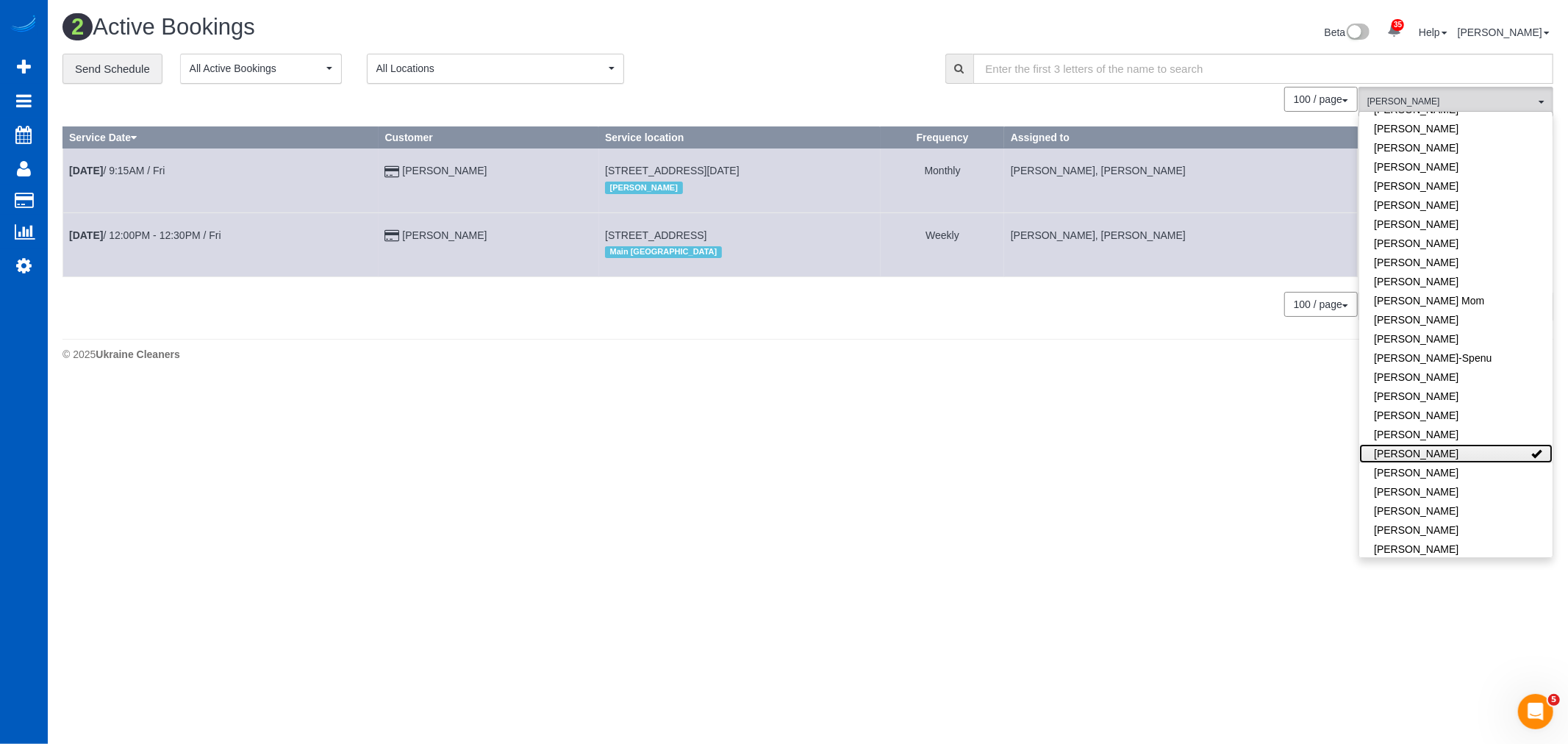
click at [1453, 458] on link "[PERSON_NAME]" at bounding box center [1455, 454] width 193 height 19
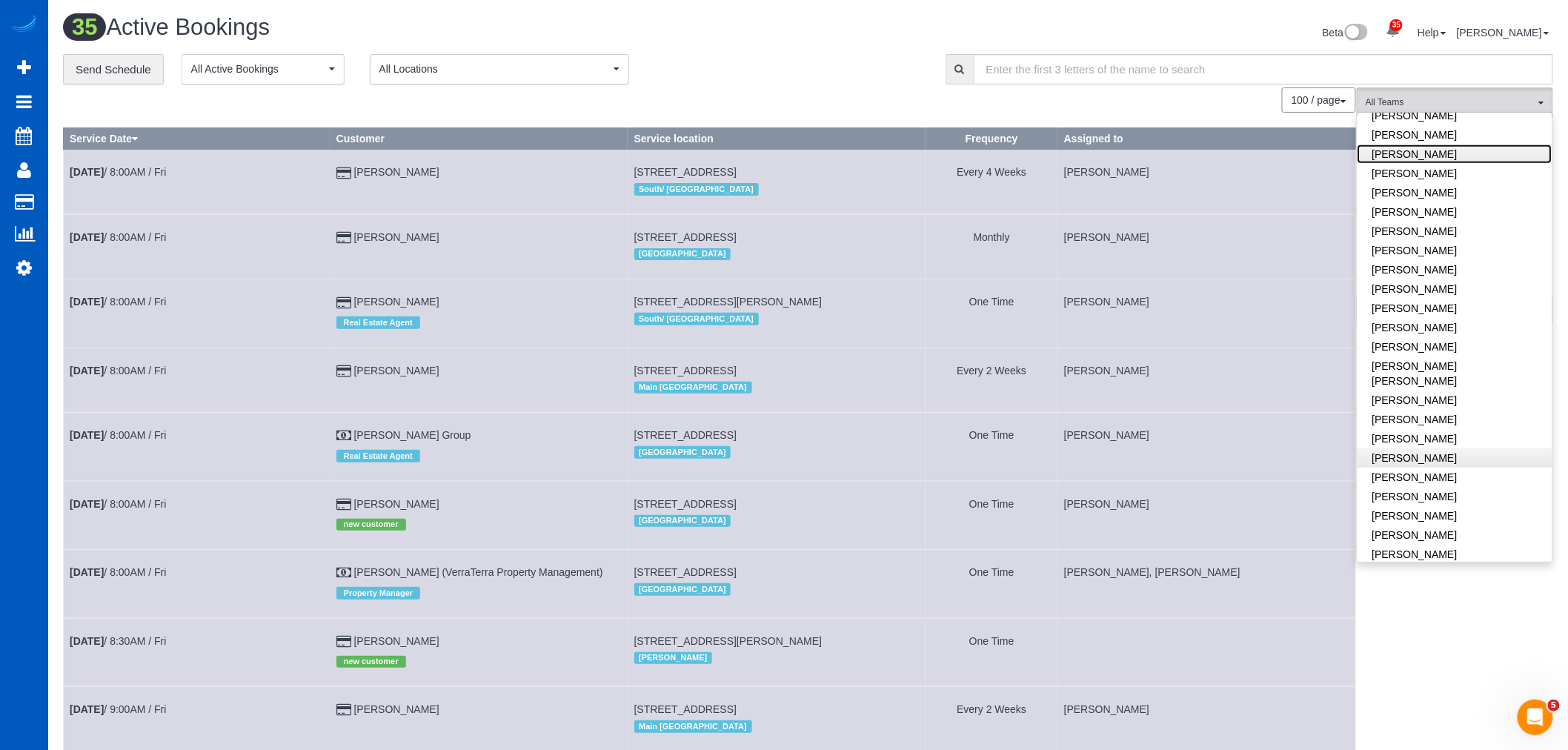
scroll to position [493, 0]
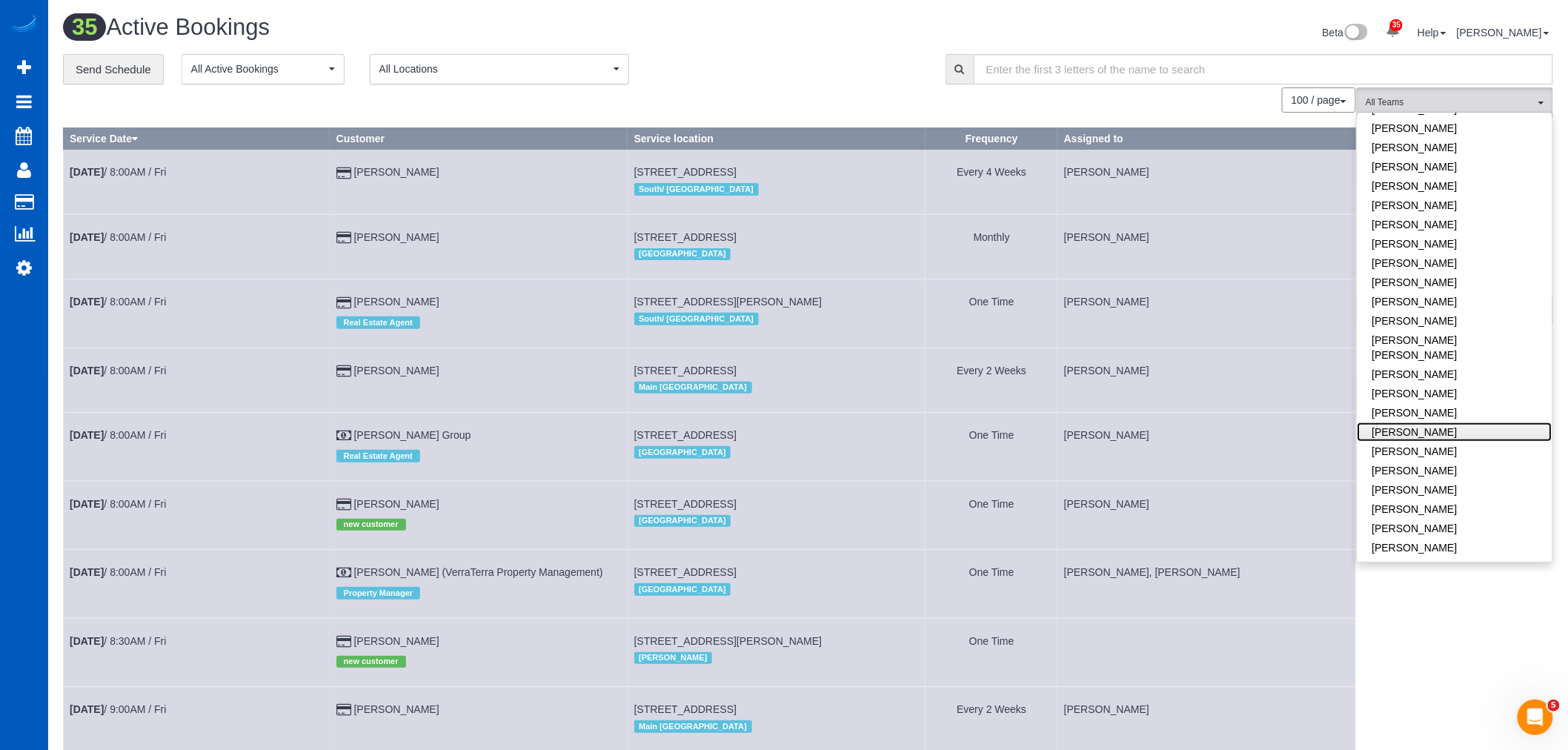
click at [1464, 422] on link "[PERSON_NAME]" at bounding box center [1454, 432] width 195 height 20
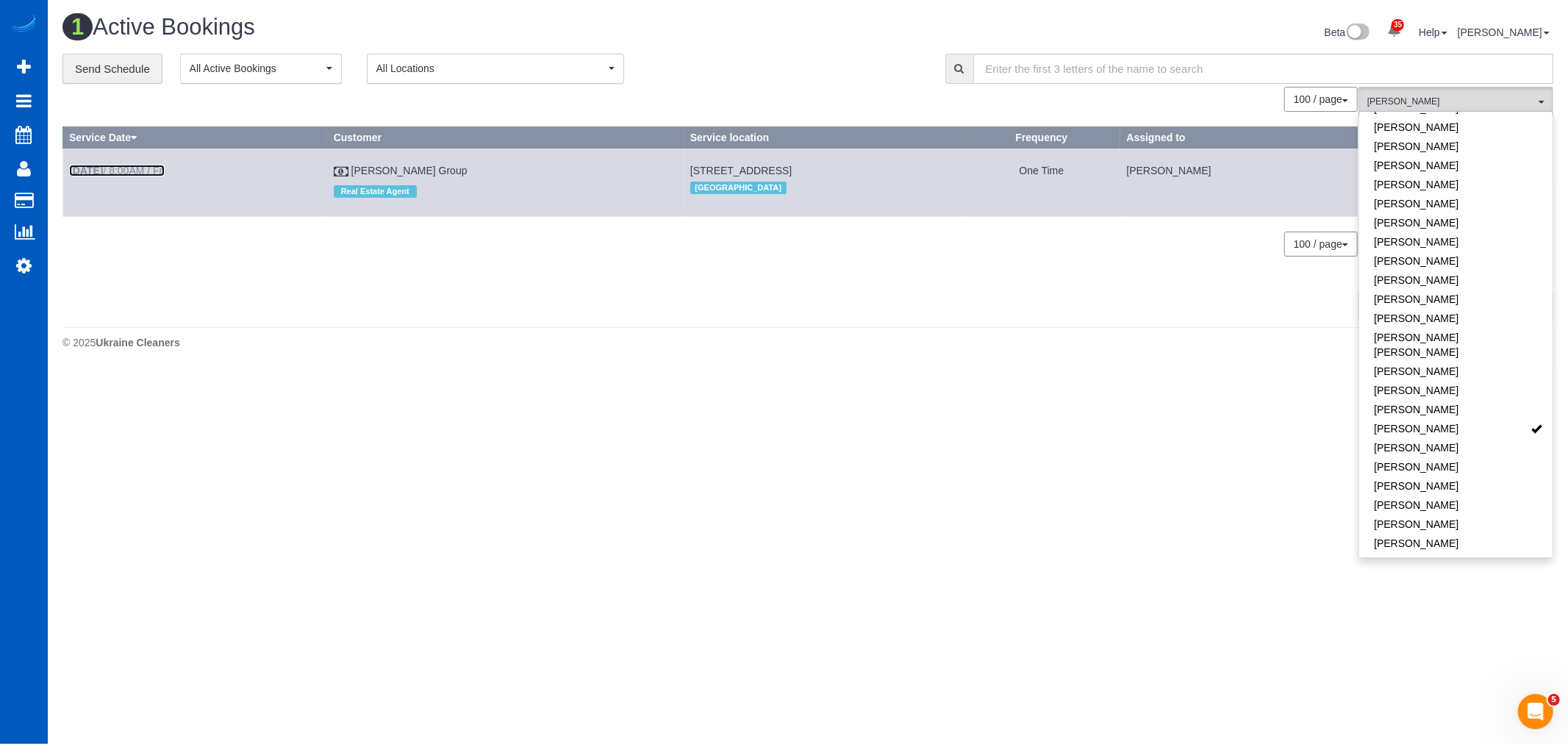
click at [153, 173] on link "[DATE] 8:00AM / Fri" at bounding box center [117, 170] width 95 height 12
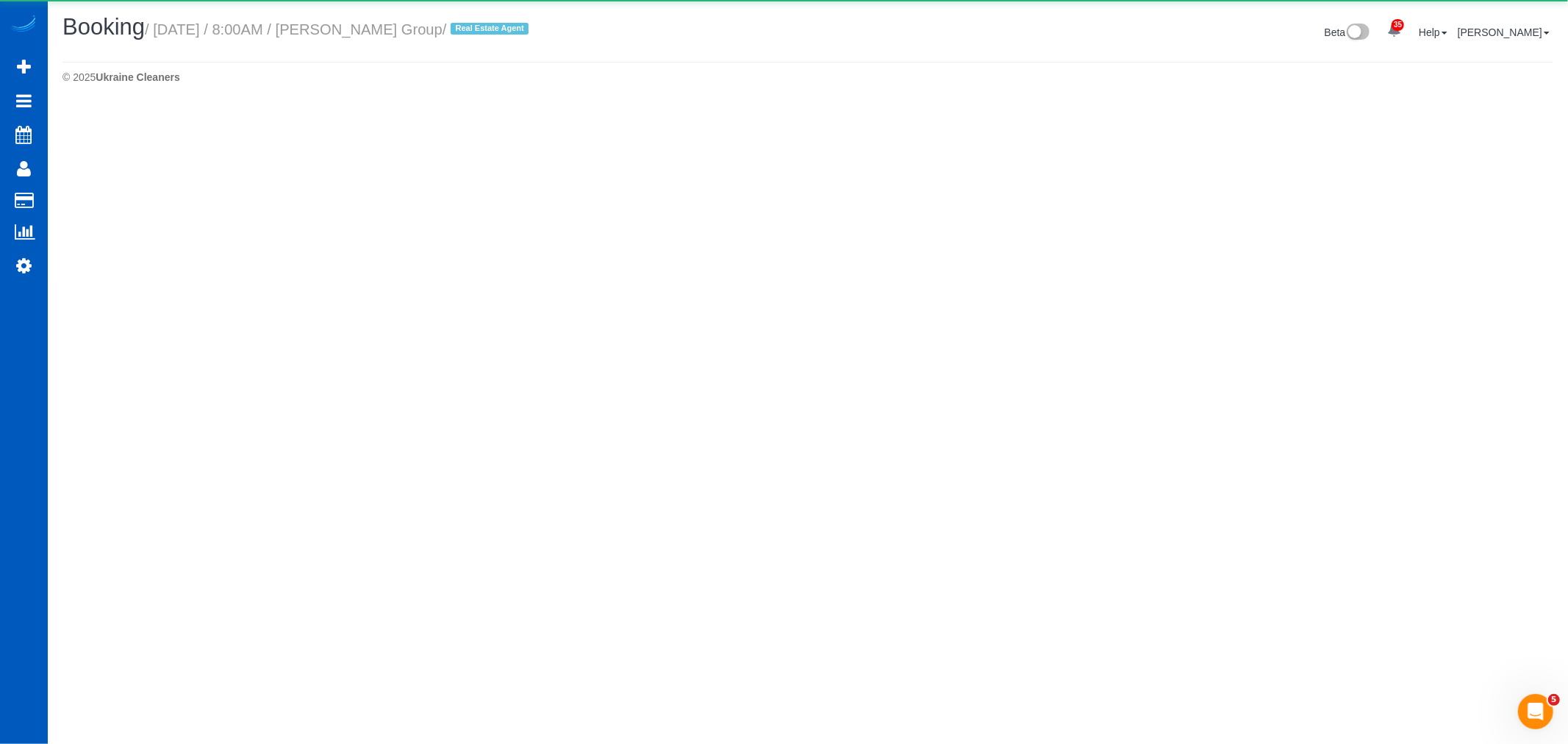
select select "WA"
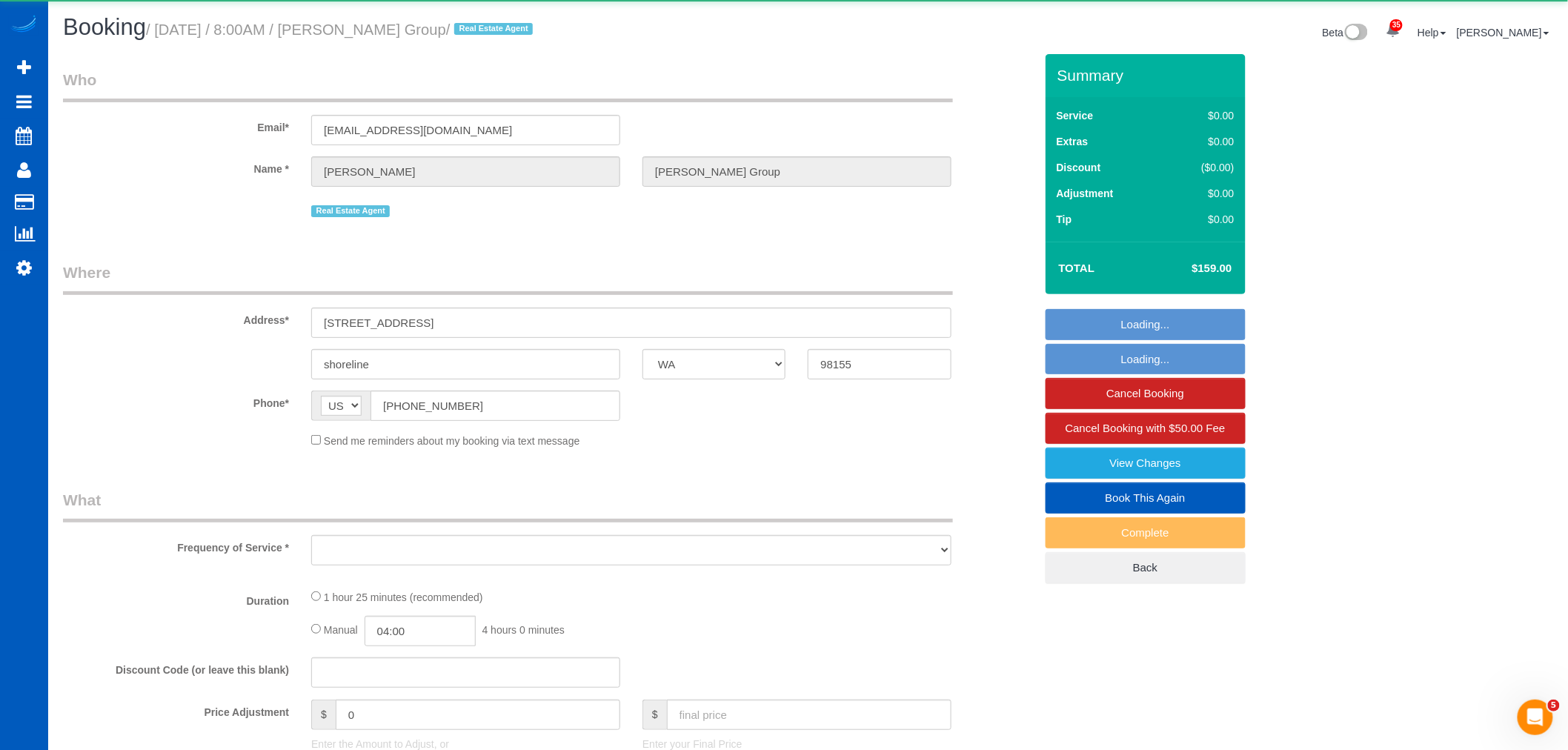
select select "object:33911"
select select "199"
select select "3"
select select "number:10"
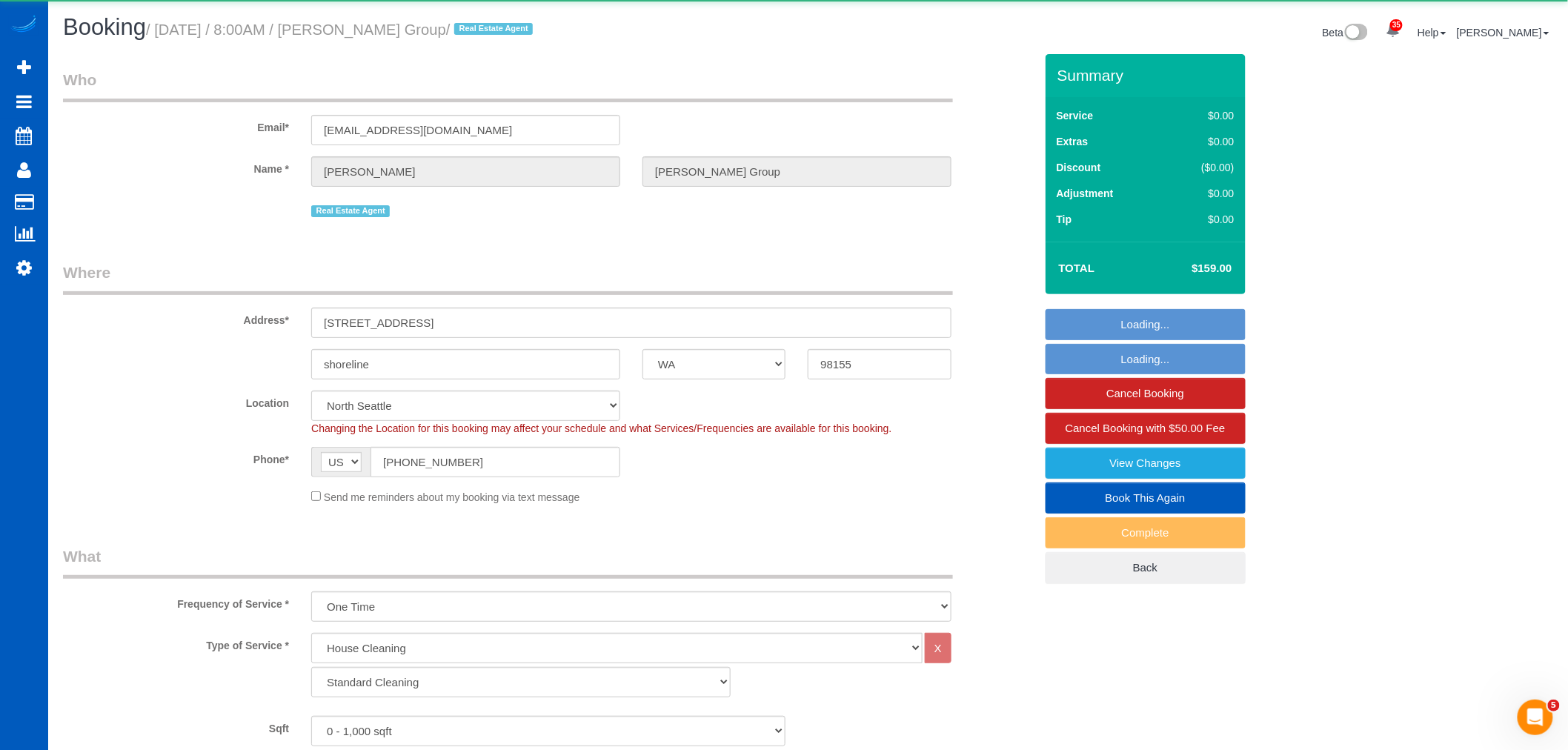
select select "object:34178"
select select "spot219"
select select "3"
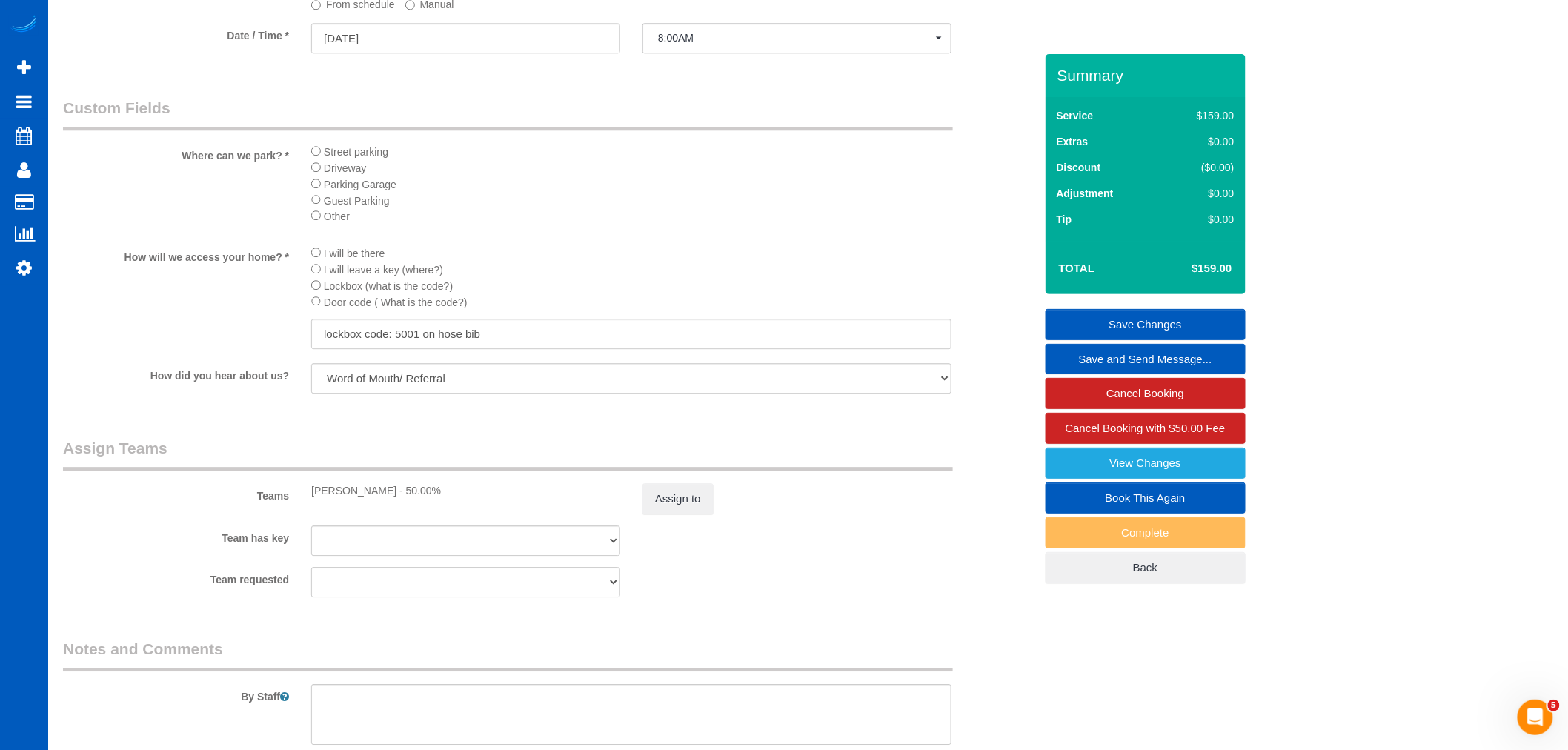
scroll to position [1872, 0]
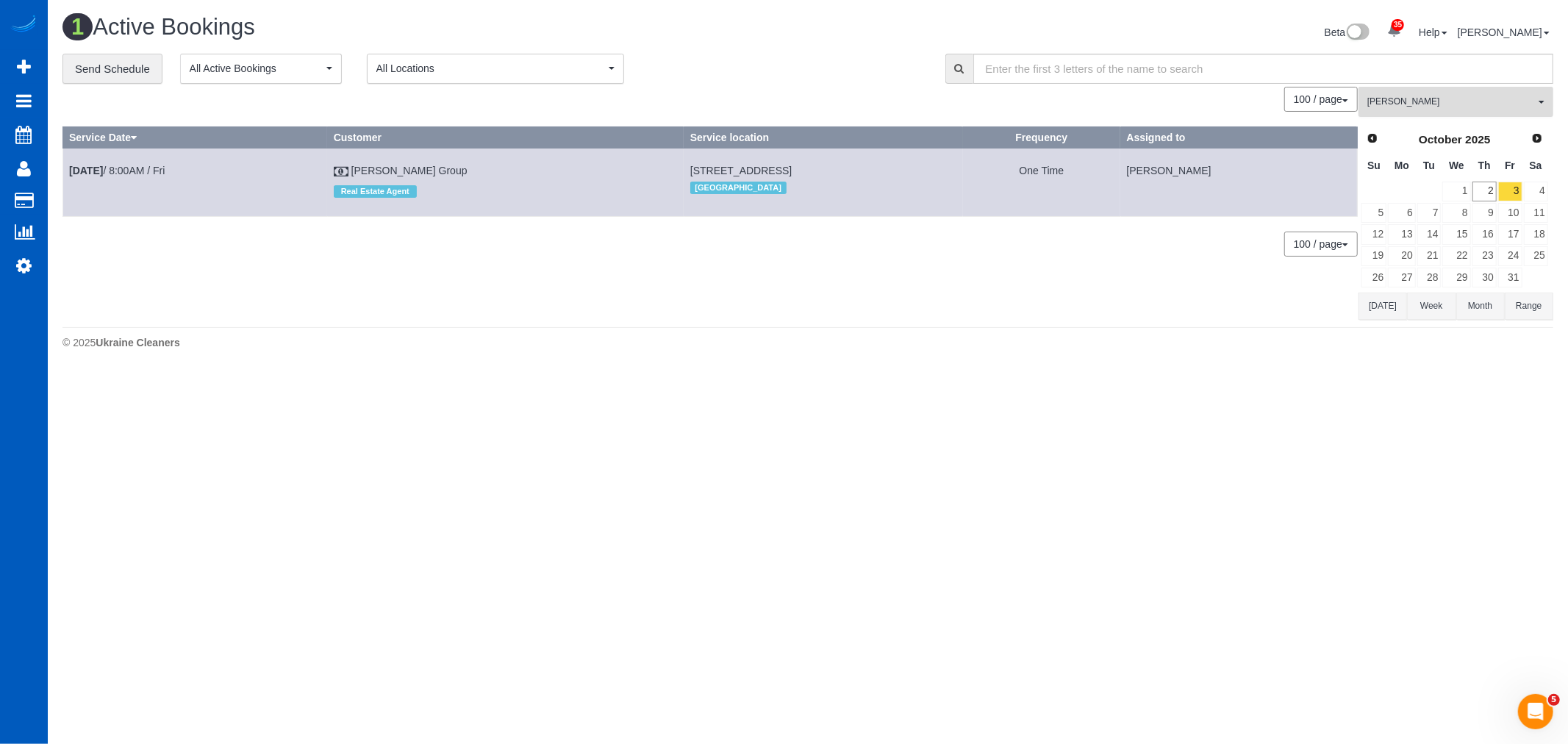
click at [1458, 107] on span "[PERSON_NAME]" at bounding box center [1450, 101] width 167 height 13
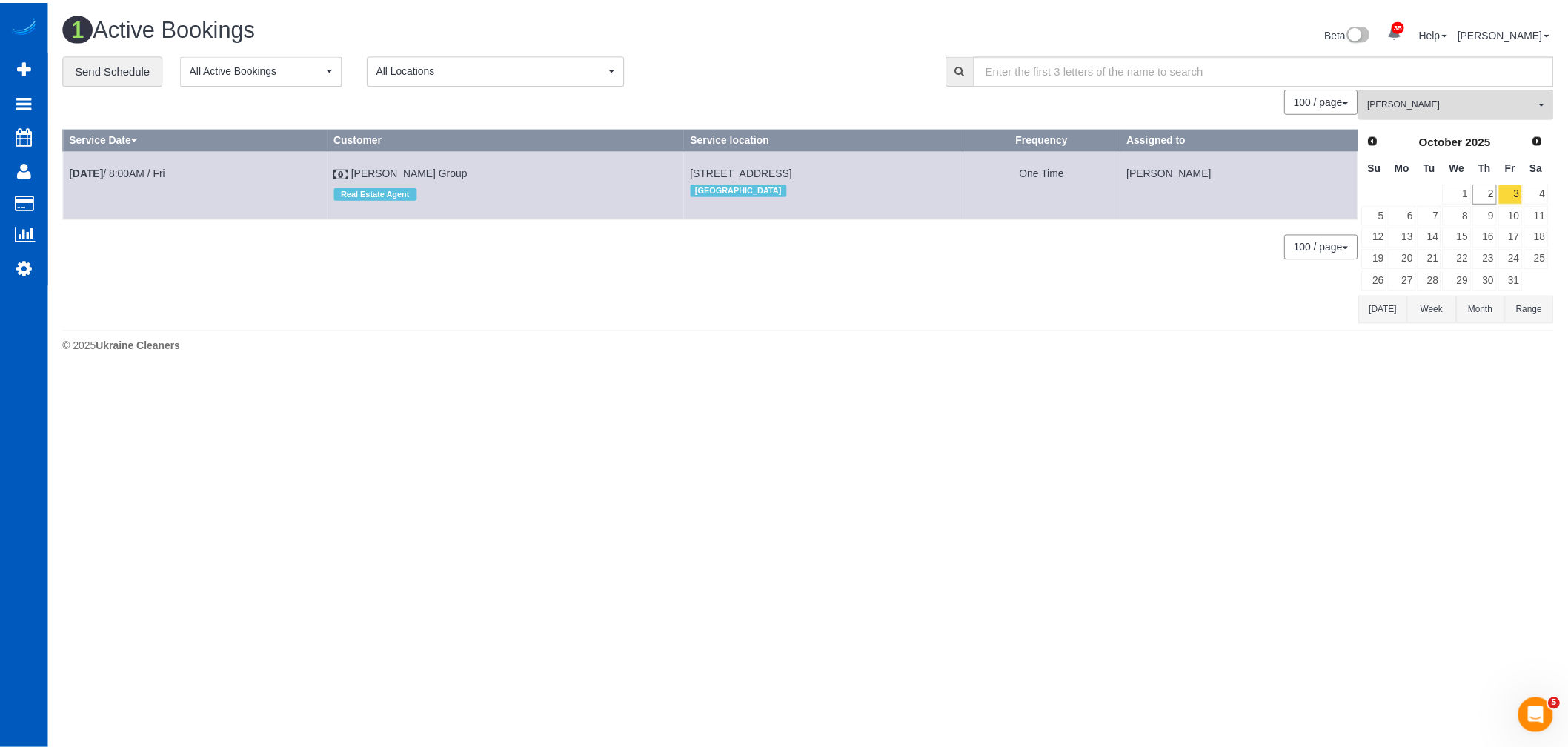
scroll to position [572, 0]
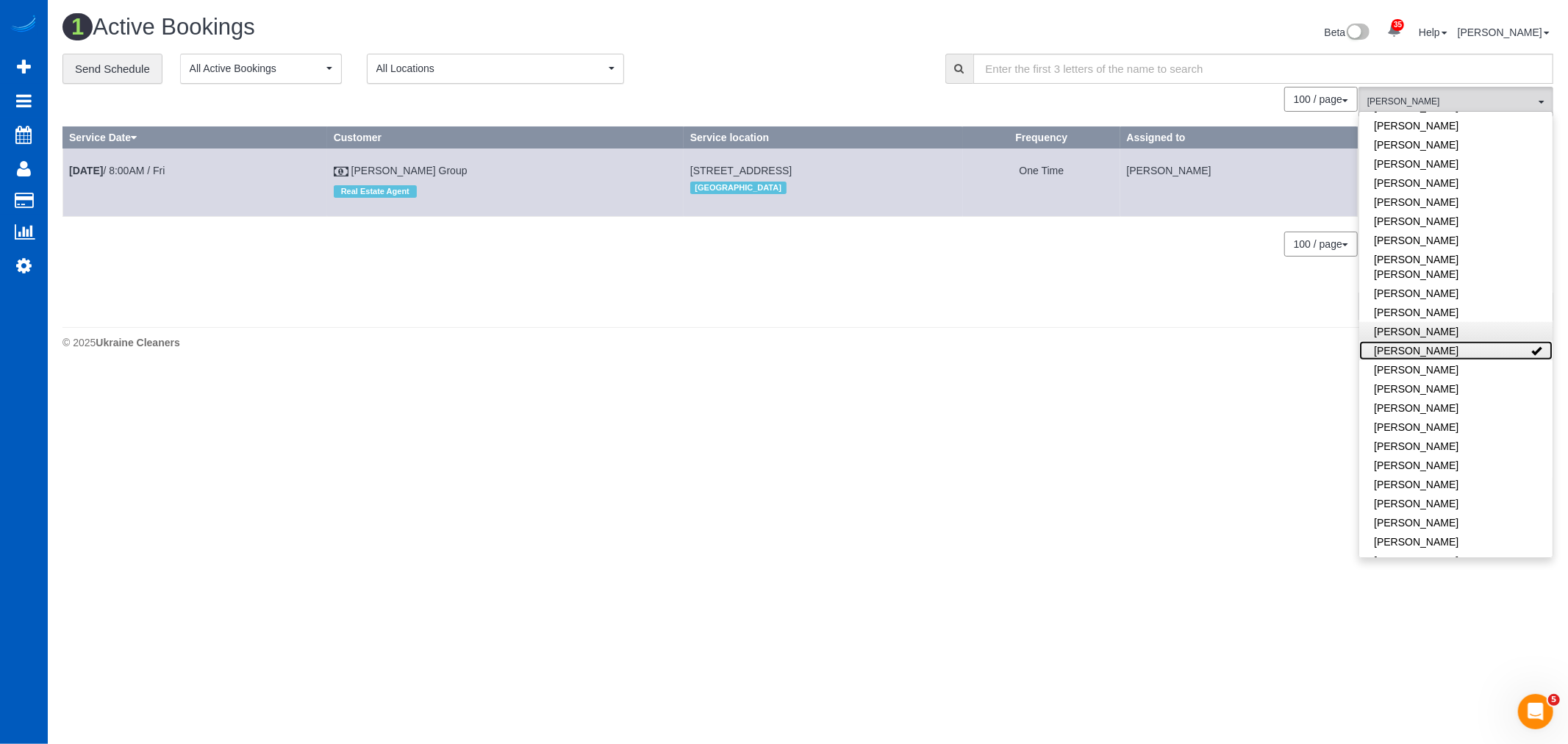
drag, startPoint x: 1456, startPoint y: 333, endPoint x: 1465, endPoint y: 318, distance: 17.5
click at [1456, 341] on link "[PERSON_NAME]" at bounding box center [1455, 351] width 193 height 19
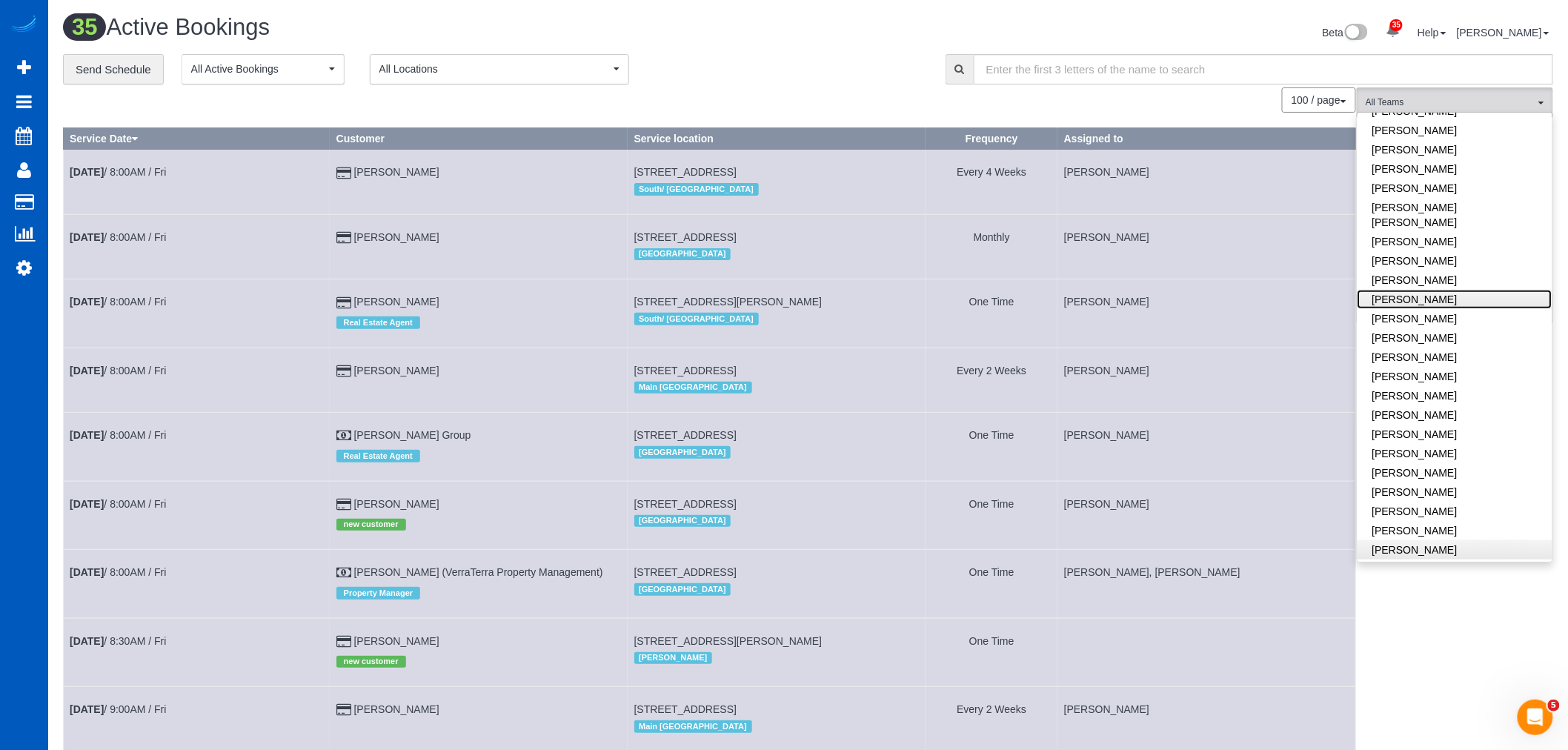
scroll to position [654, 0]
click at [1455, 531] on link "[PERSON_NAME]" at bounding box center [1454, 540] width 195 height 20
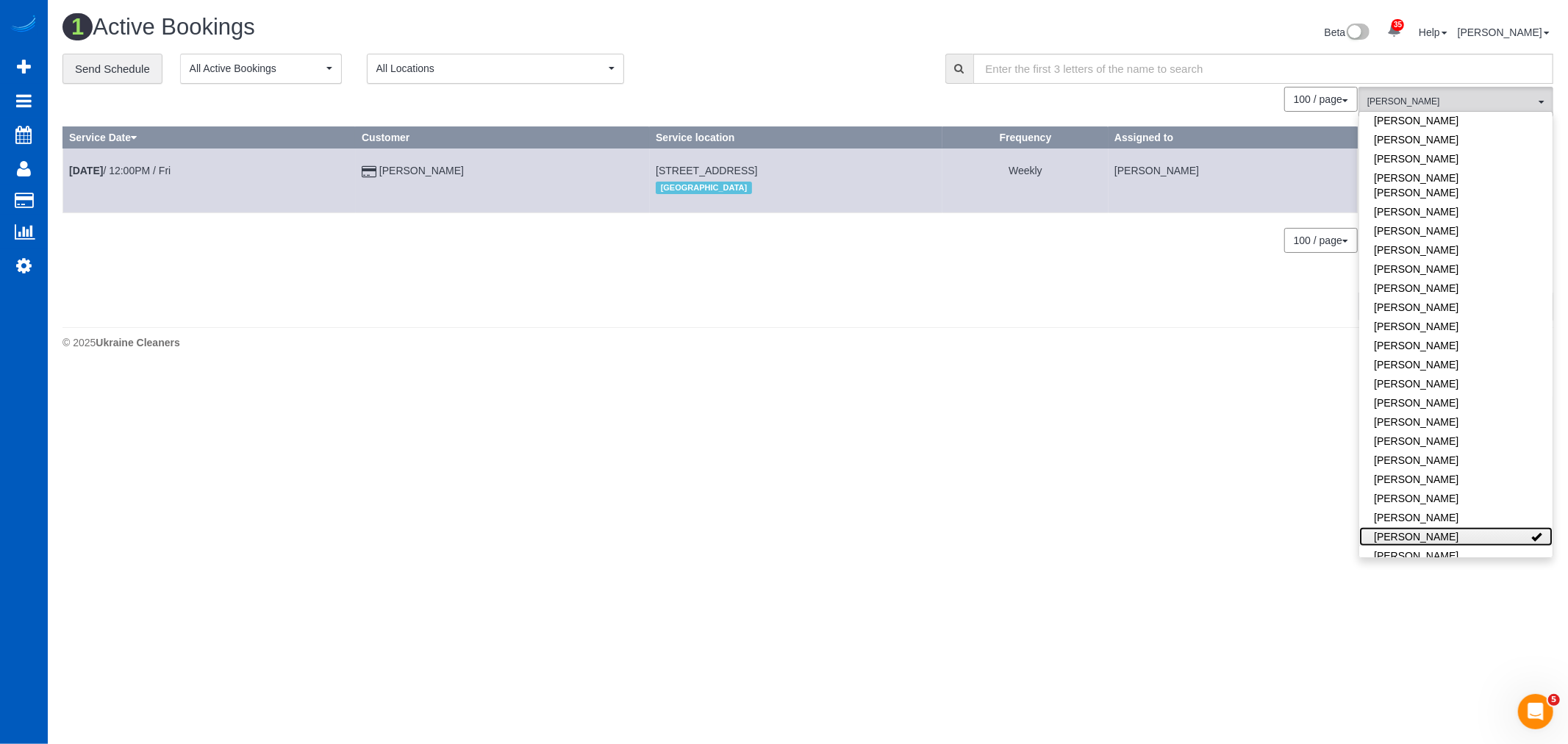
click at [1444, 526] on link "[PERSON_NAME]" at bounding box center [1455, 536] width 193 height 19
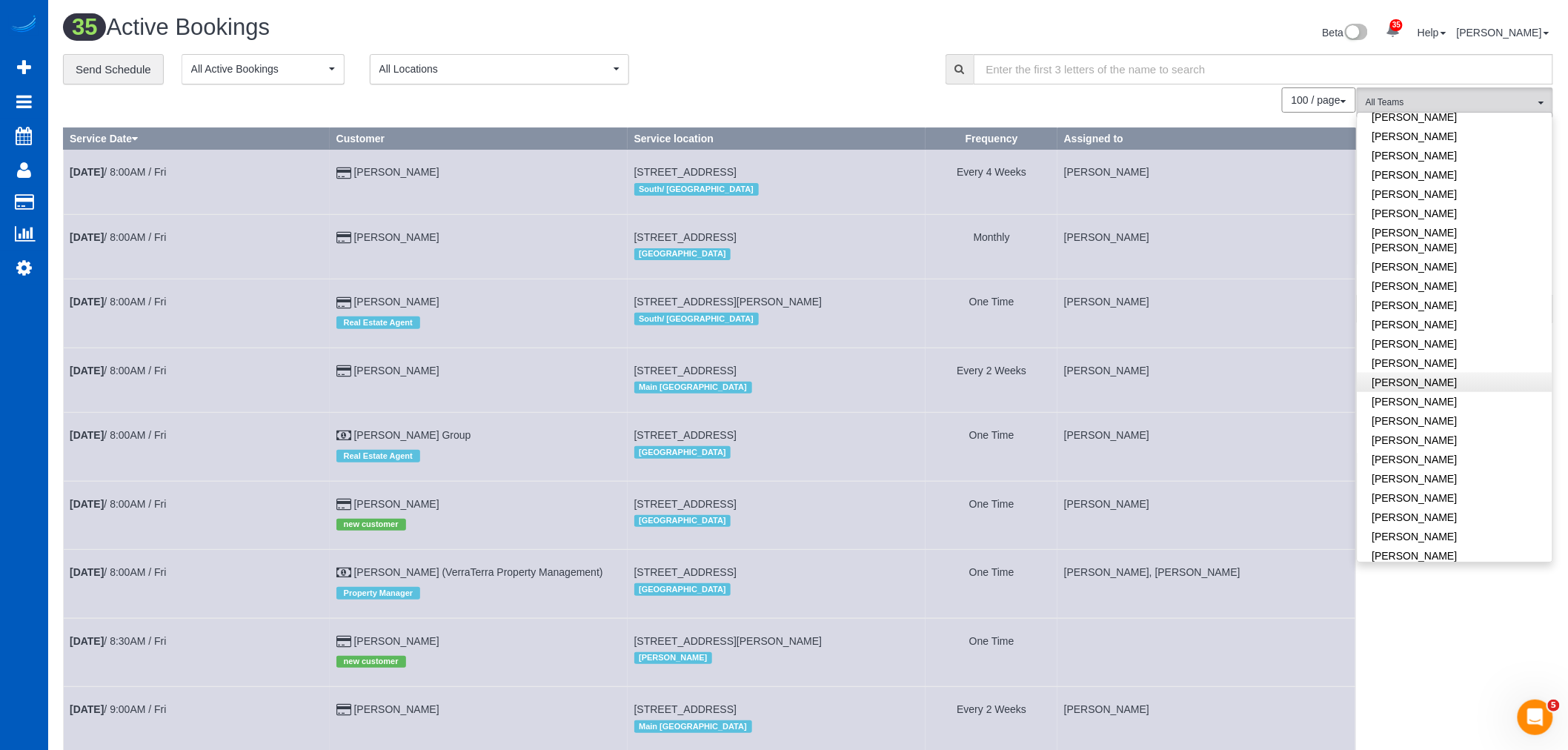
scroll to position [571, 0]
click at [1426, 305] on link "[PERSON_NAME]" at bounding box center [1454, 315] width 195 height 20
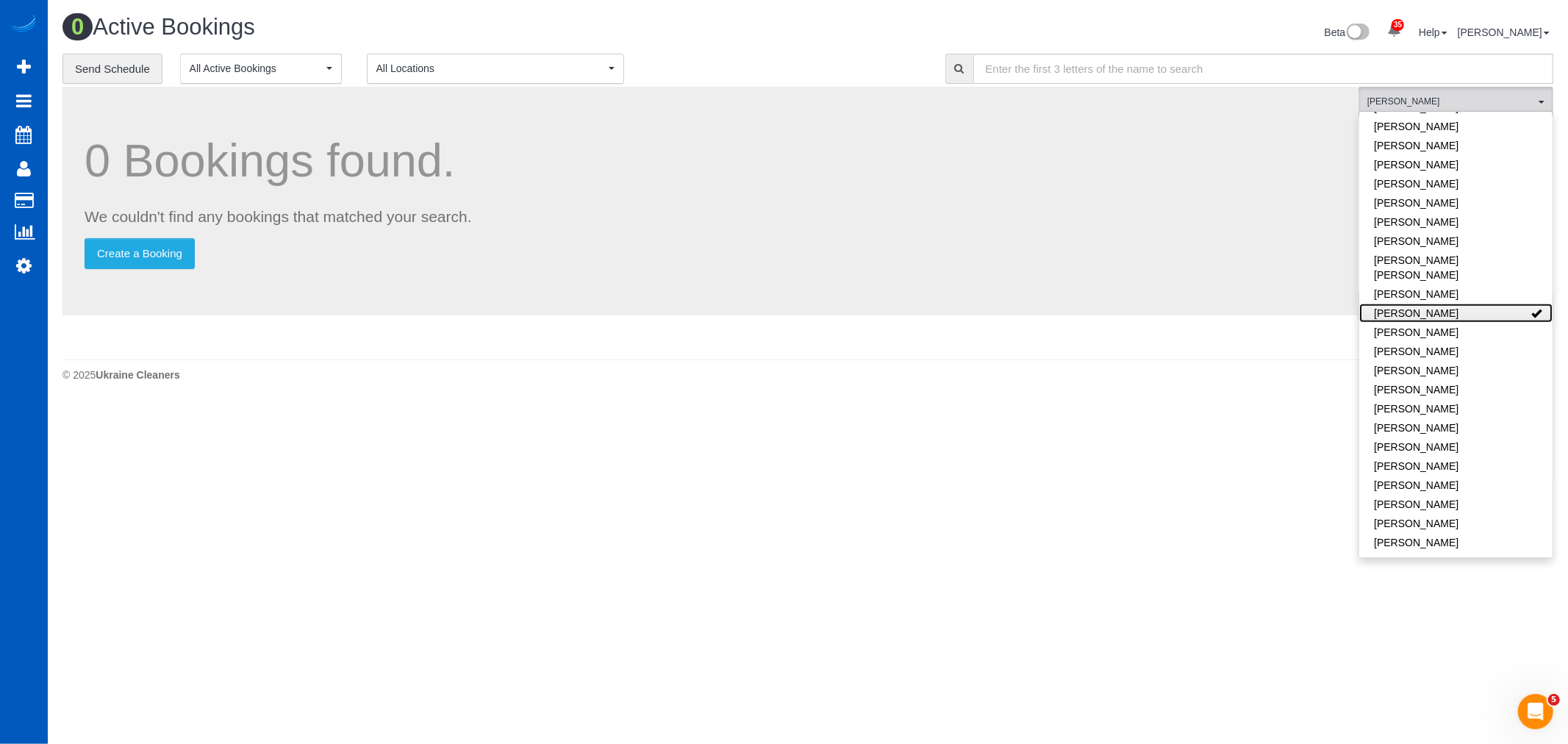
click at [1415, 303] on link "[PERSON_NAME]" at bounding box center [1455, 313] width 193 height 19
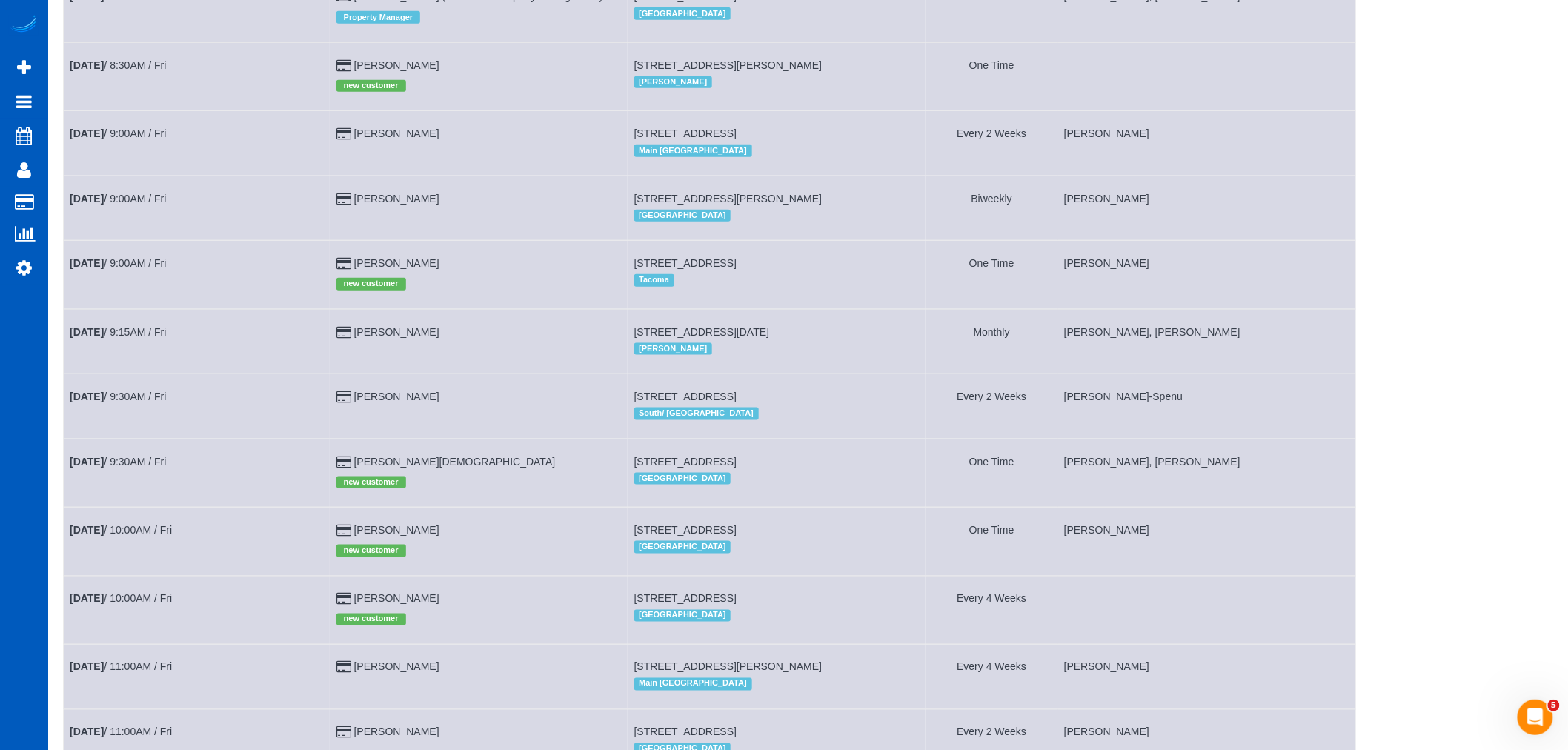
scroll to position [493, 0]
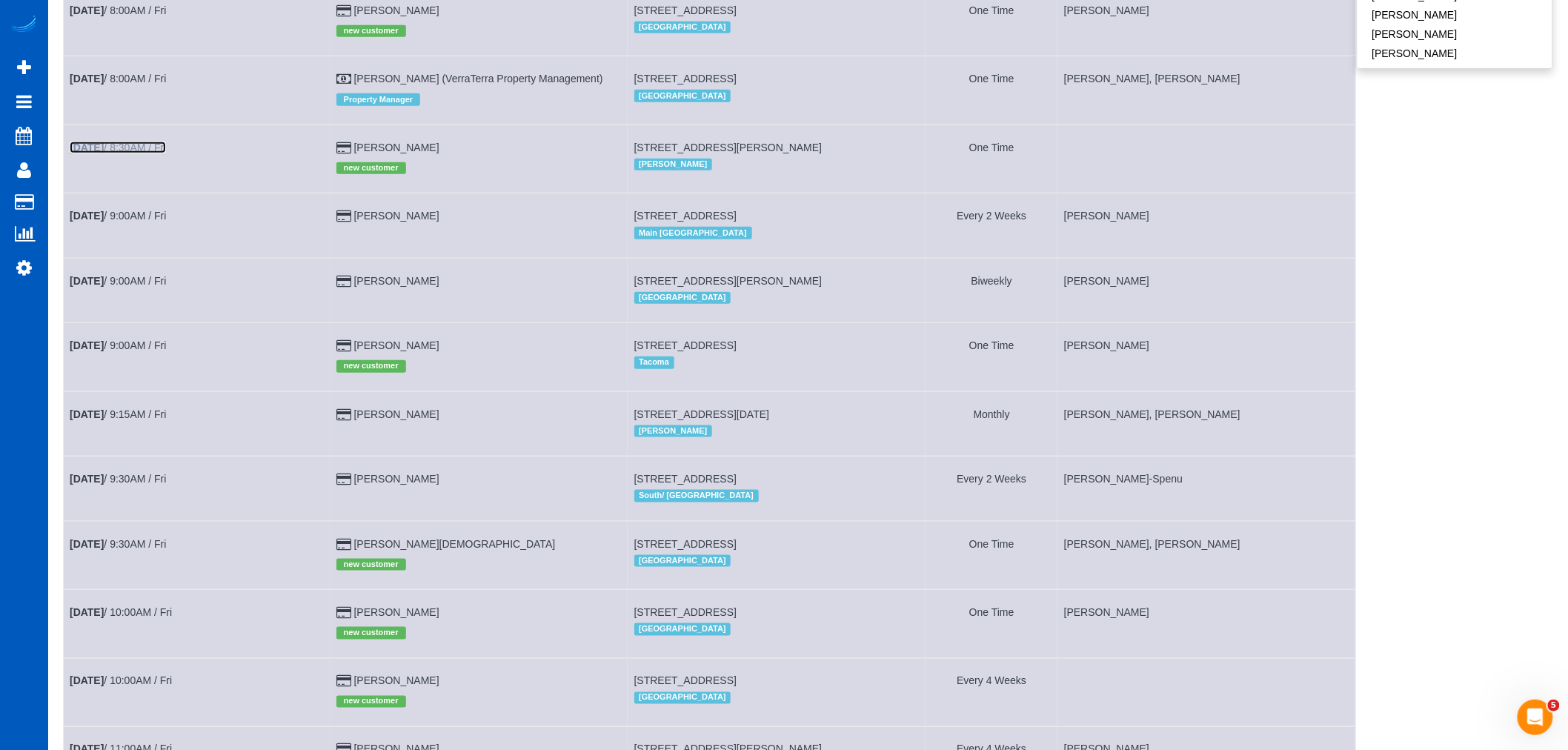
click at [159, 154] on link "[DATE] 8:30AM / Fri" at bounding box center [118, 147] width 96 height 12
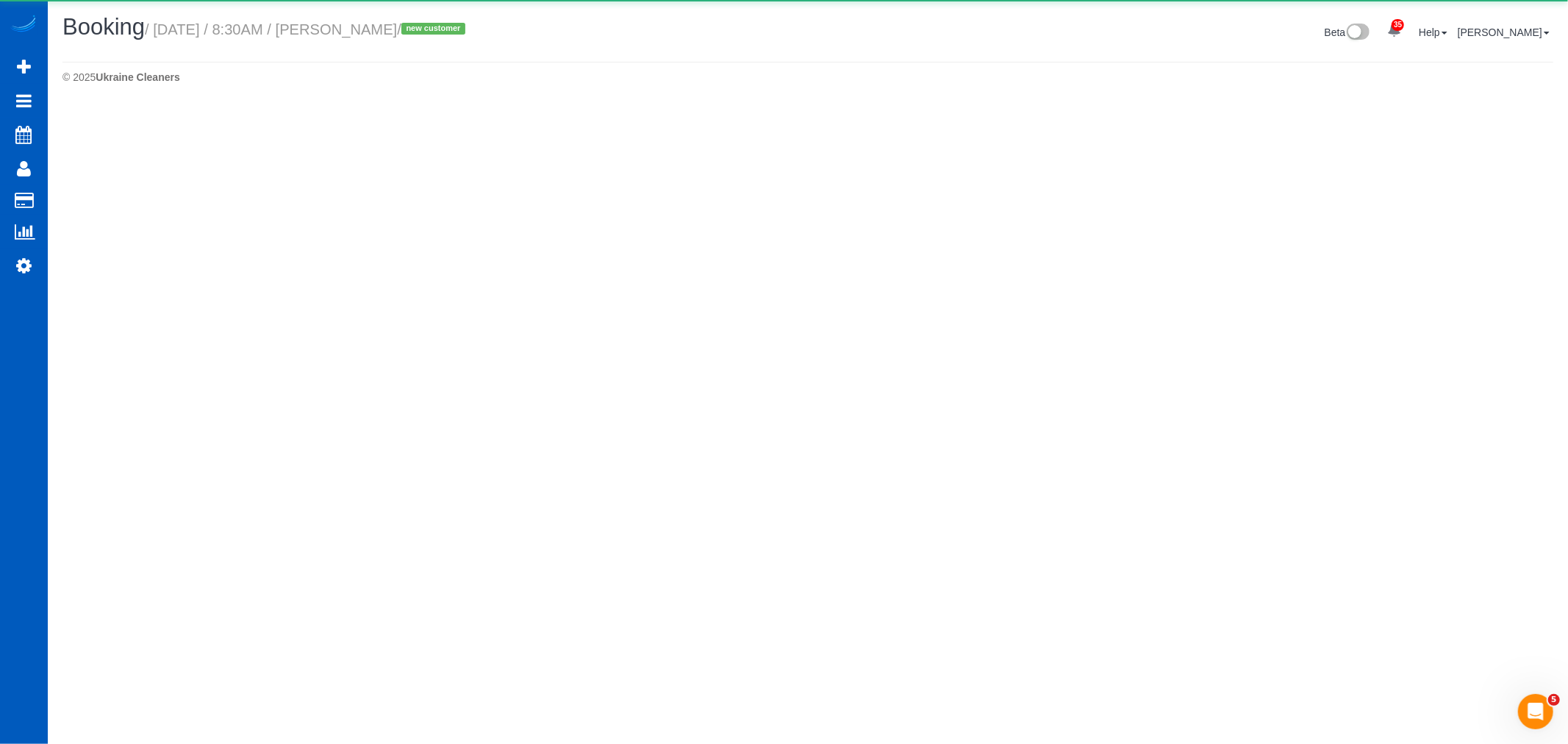
select select "WA"
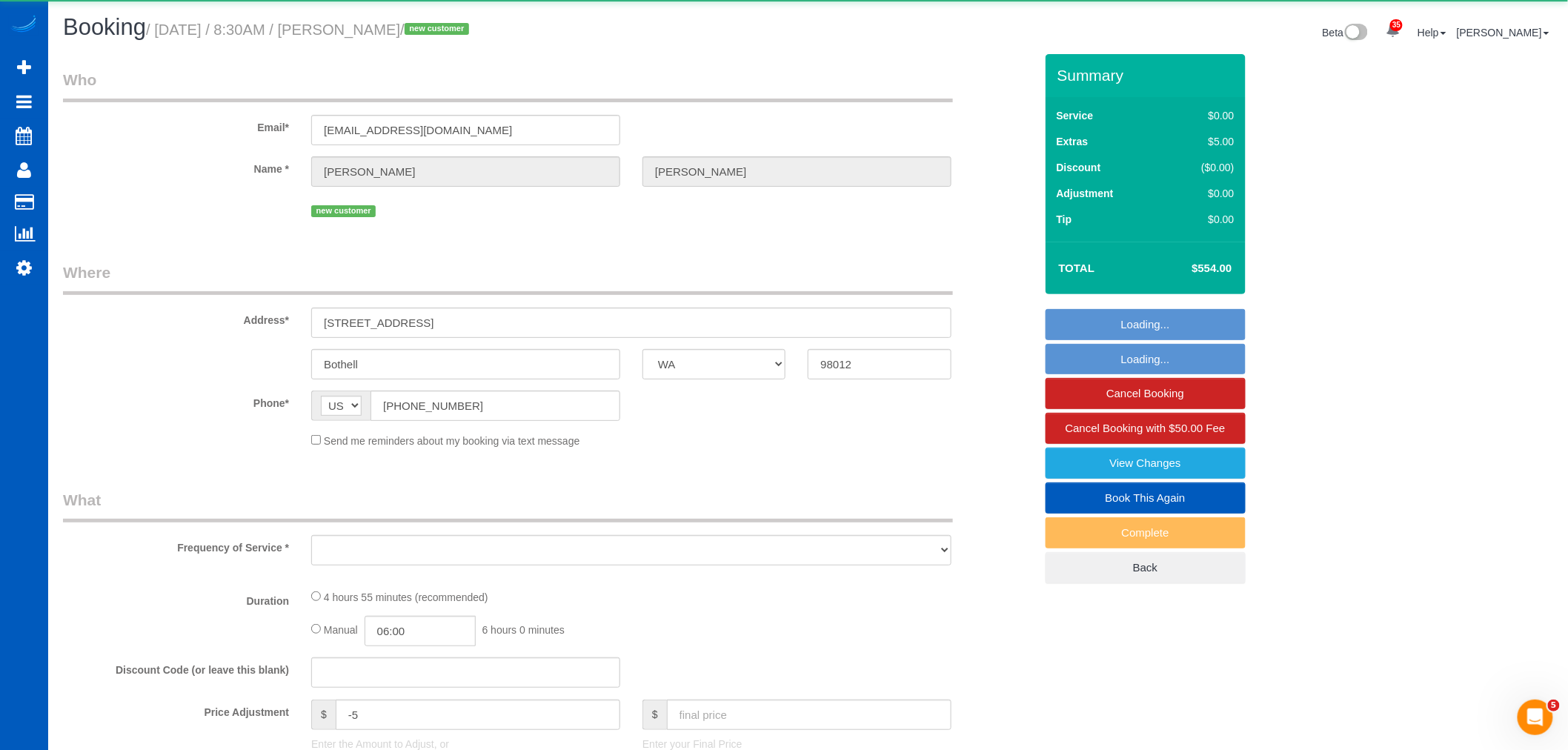
select select "object:36426"
select select "string:fspay-5e0d3257-4a31-4b14-8fd9-198c913877c5"
select select "199"
select select "2501"
select select "4"
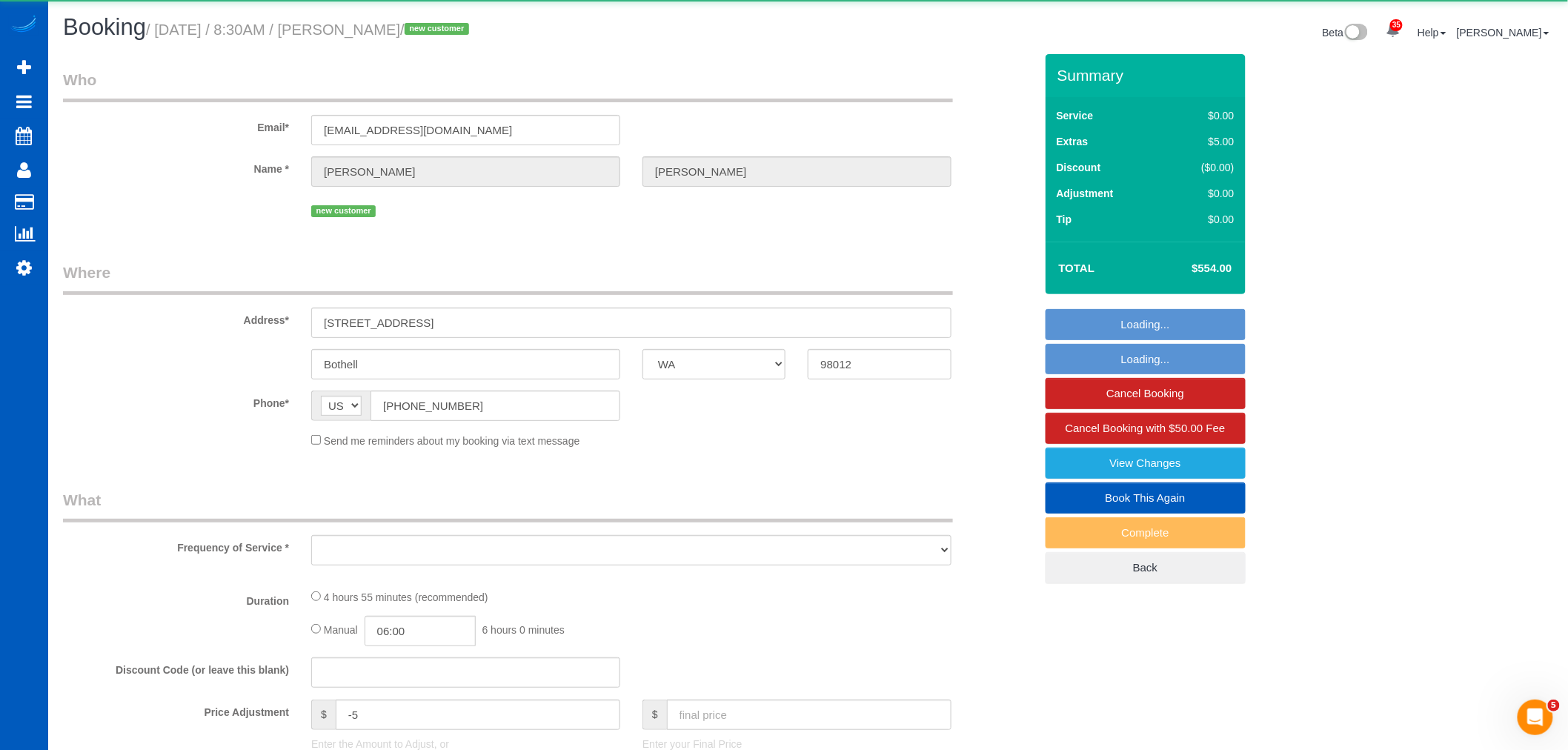
select select "4"
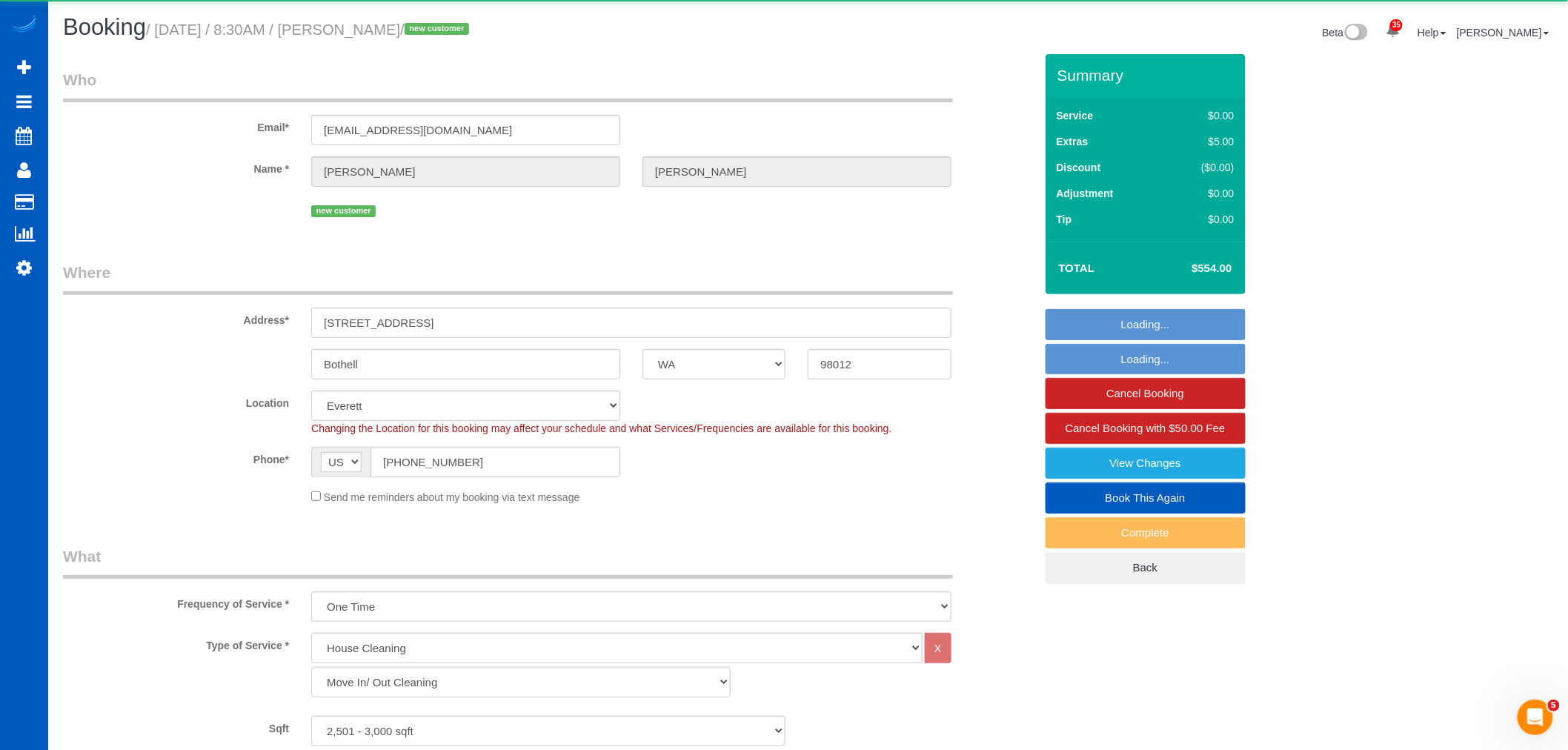
select select "object:36688"
select select "2501"
select select "4"
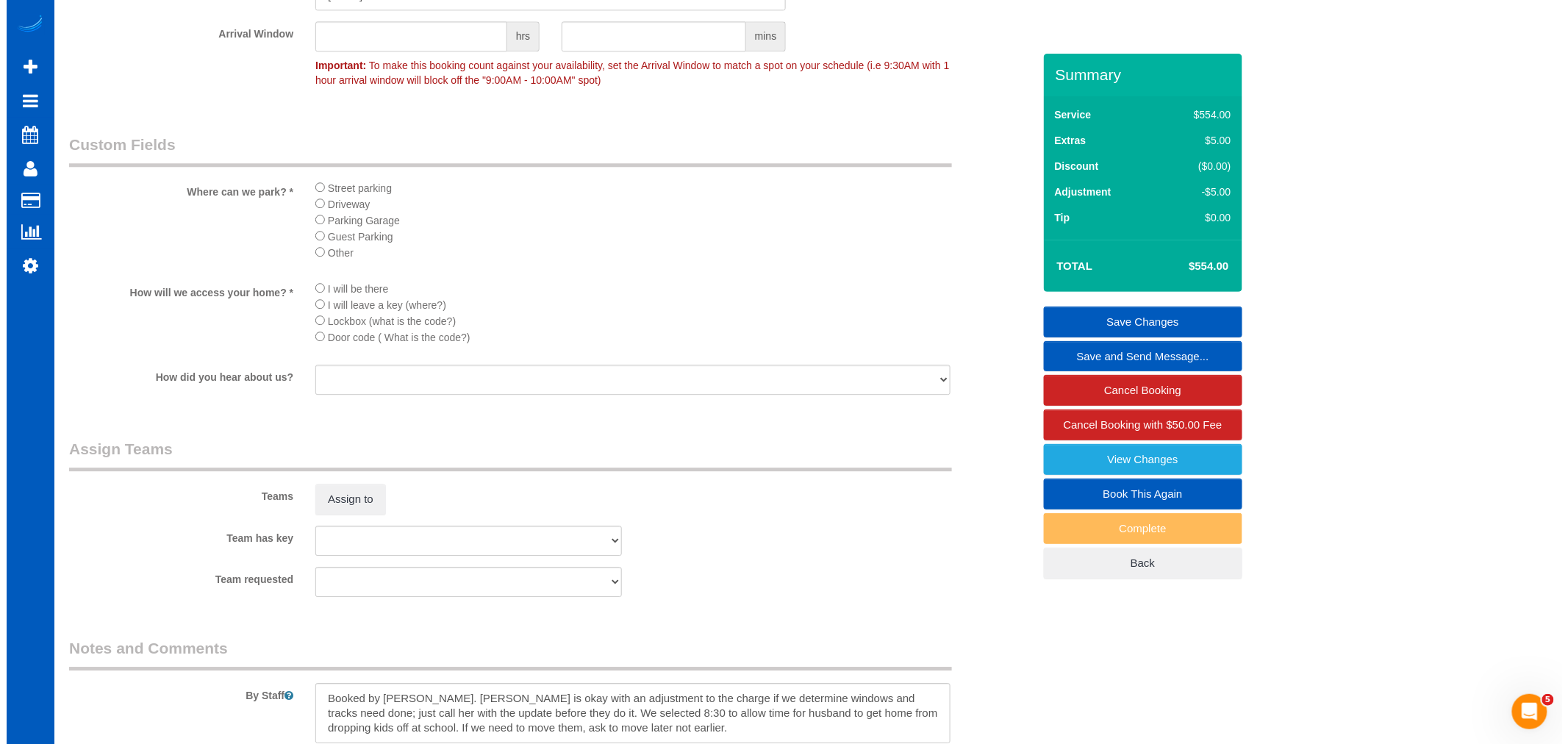
scroll to position [1864, 0]
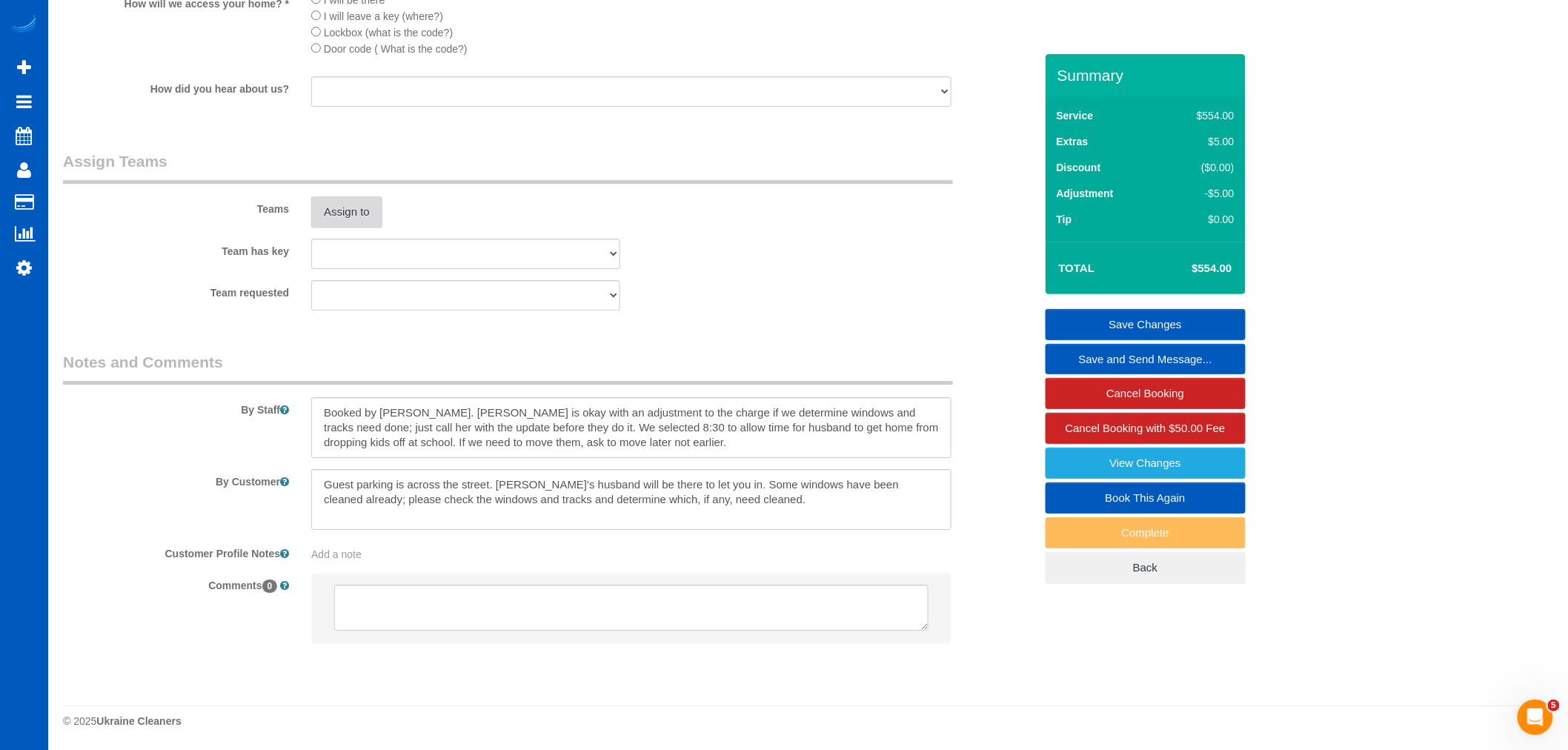
click at [344, 224] on button "Assign to" at bounding box center [347, 211] width 71 height 31
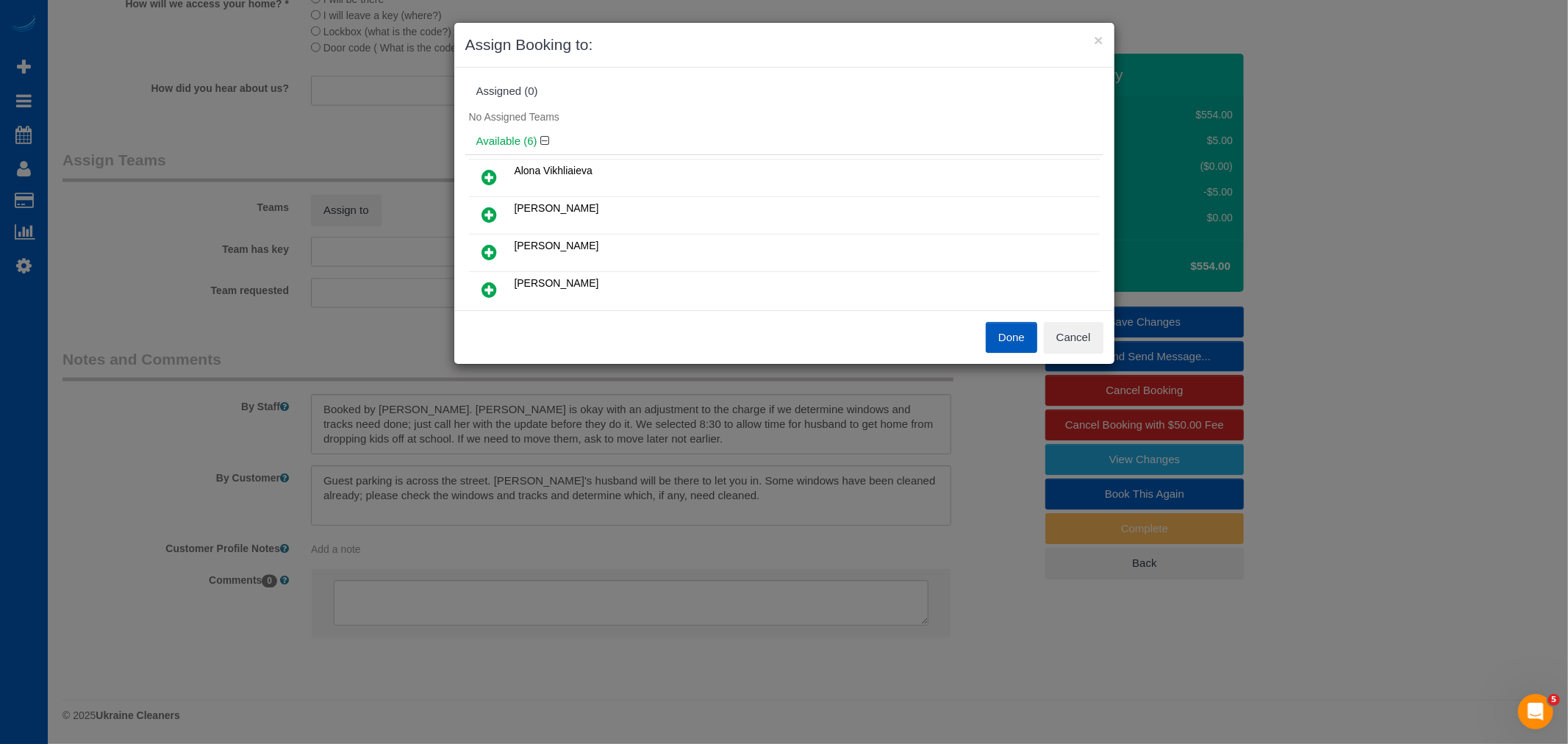
scroll to position [0, 0]
click at [495, 181] on icon at bounding box center [490, 178] width 16 height 17
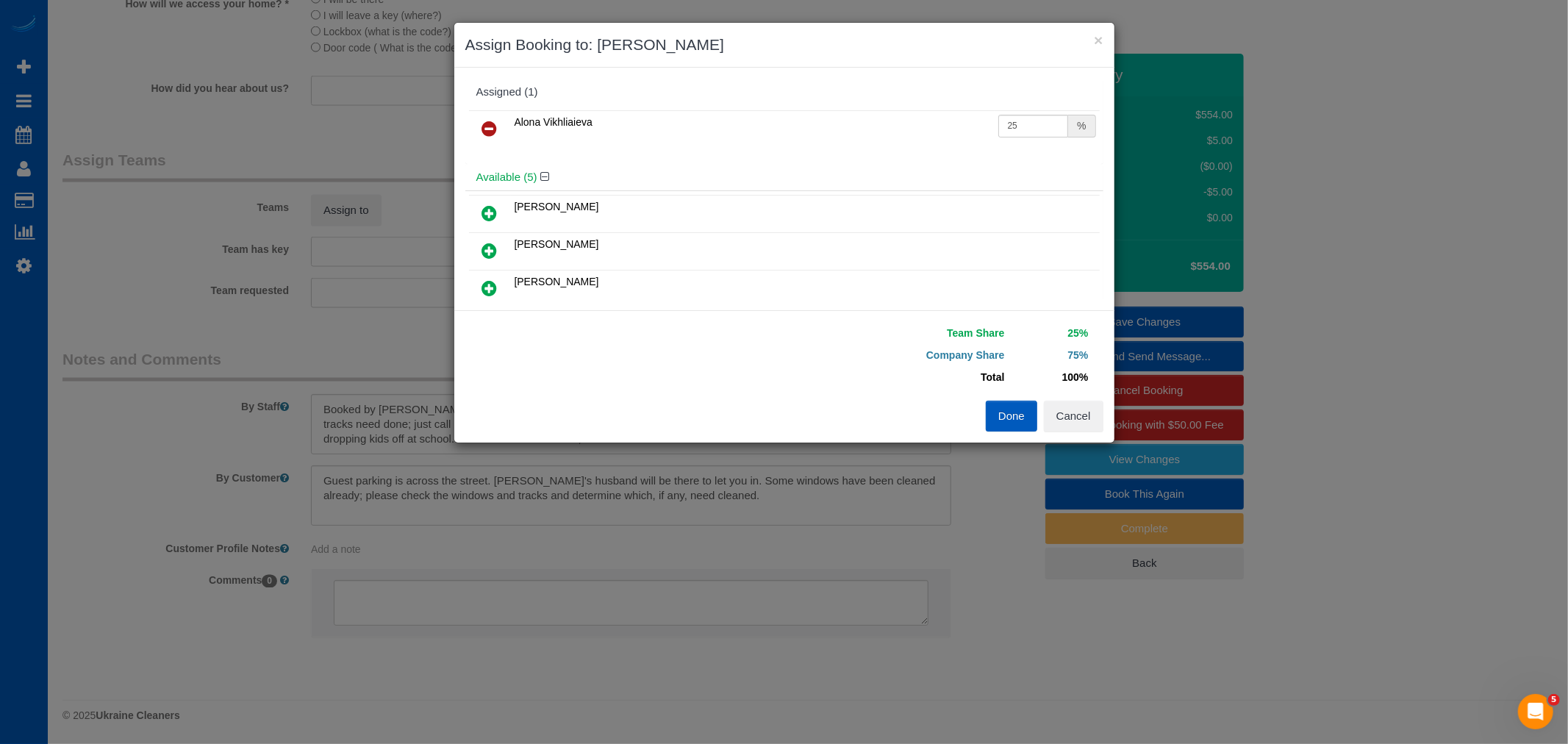
click at [1005, 413] on button "Done" at bounding box center [1010, 416] width 51 height 31
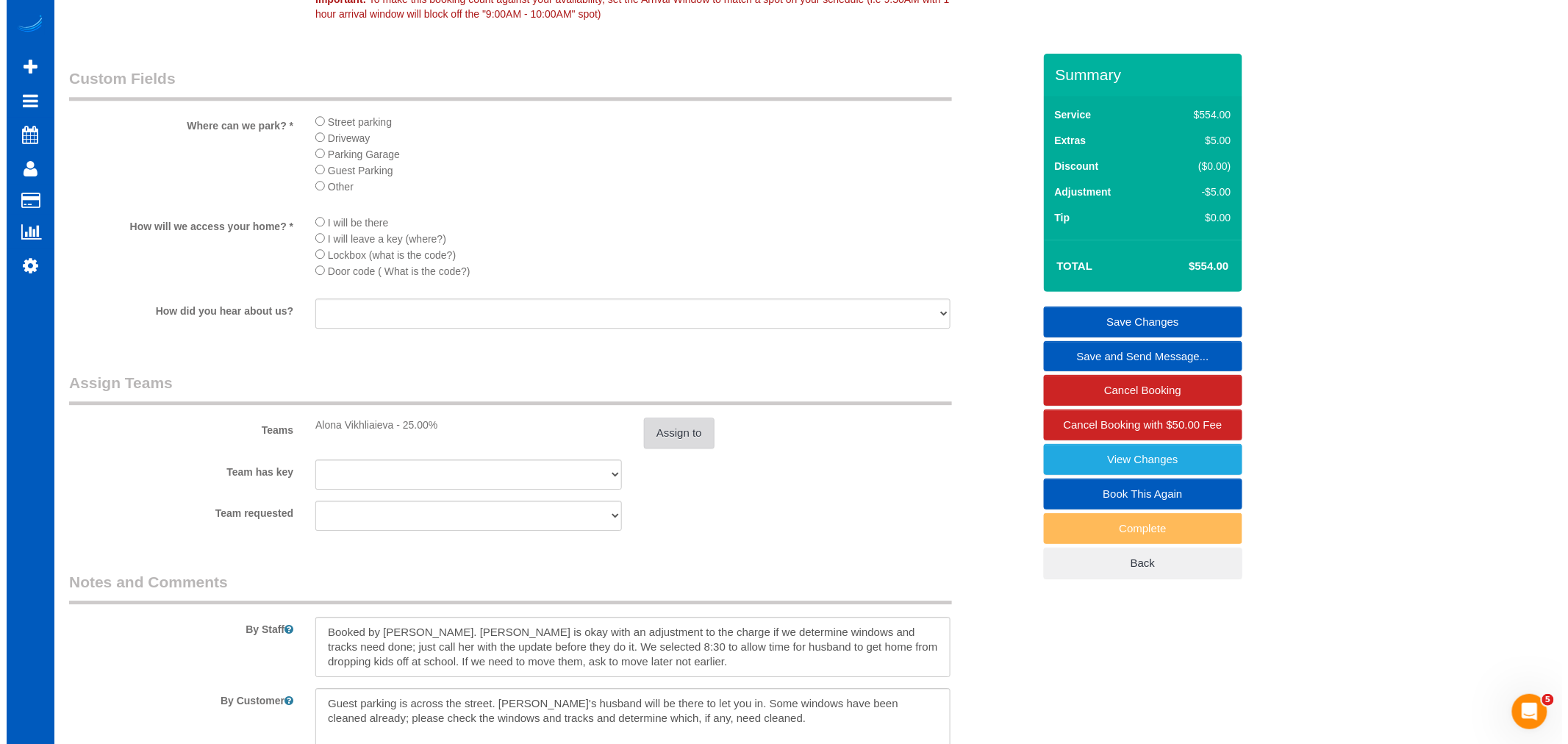
scroll to position [1864, 0]
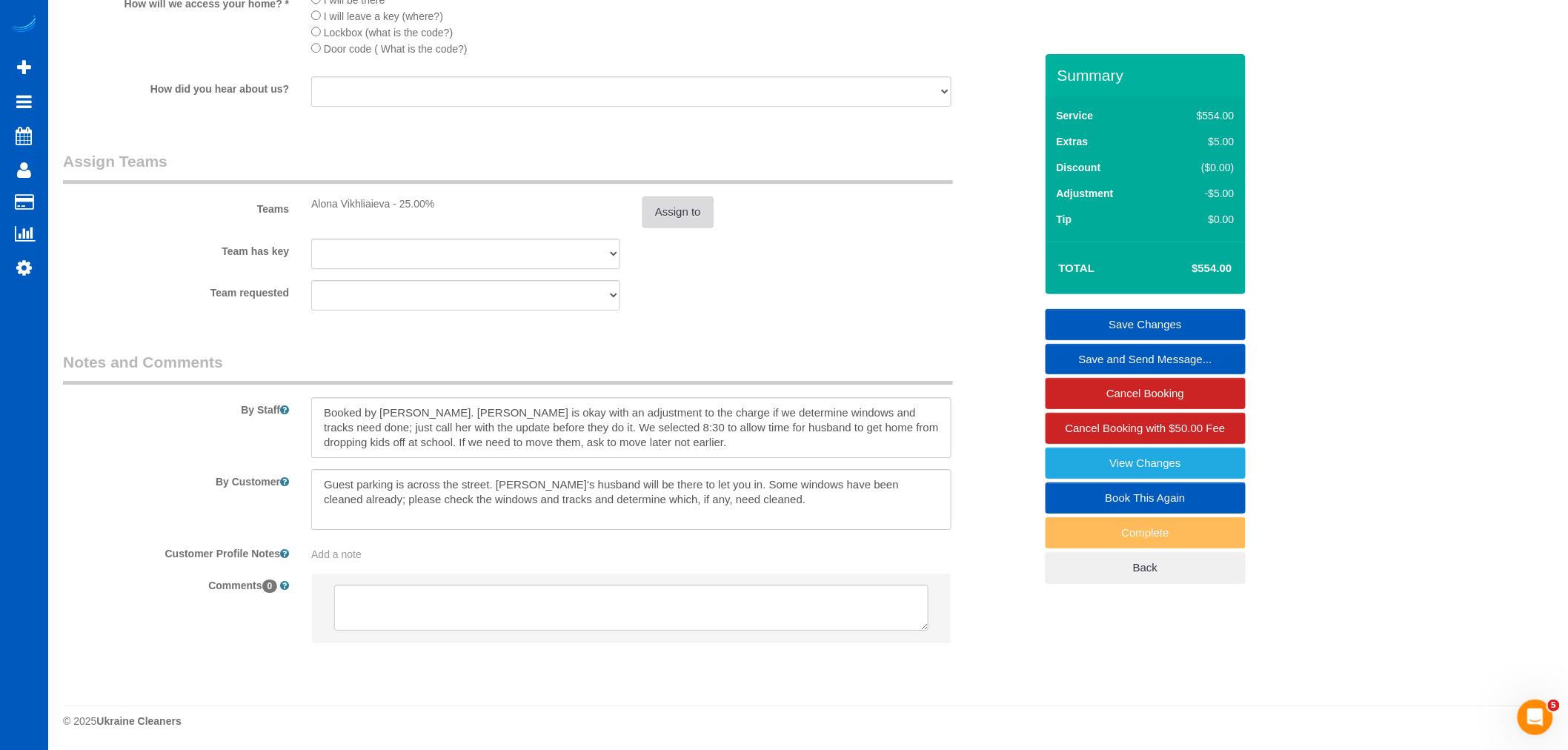
click at [671, 219] on button "Assign to" at bounding box center [678, 211] width 71 height 31
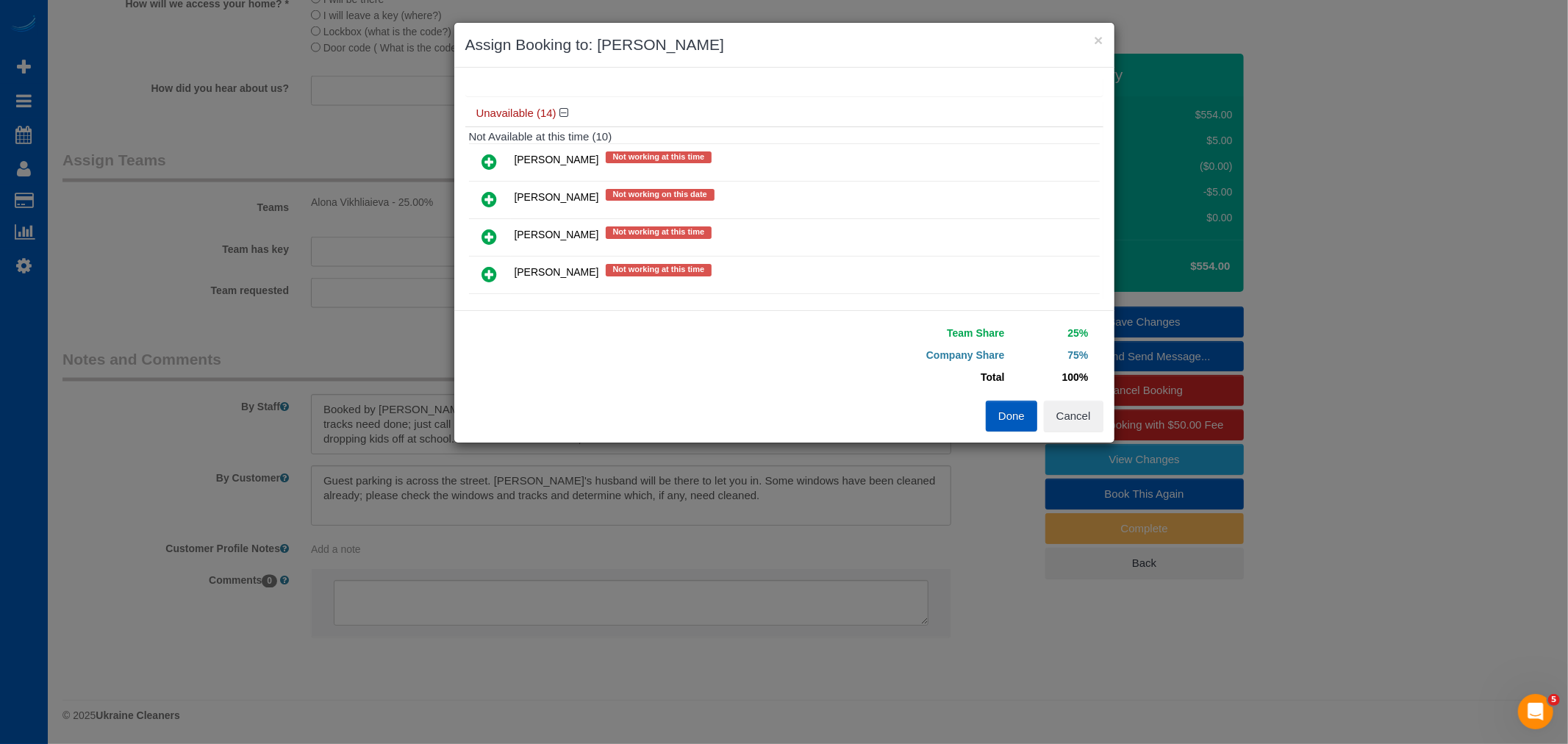
scroll to position [408, 0]
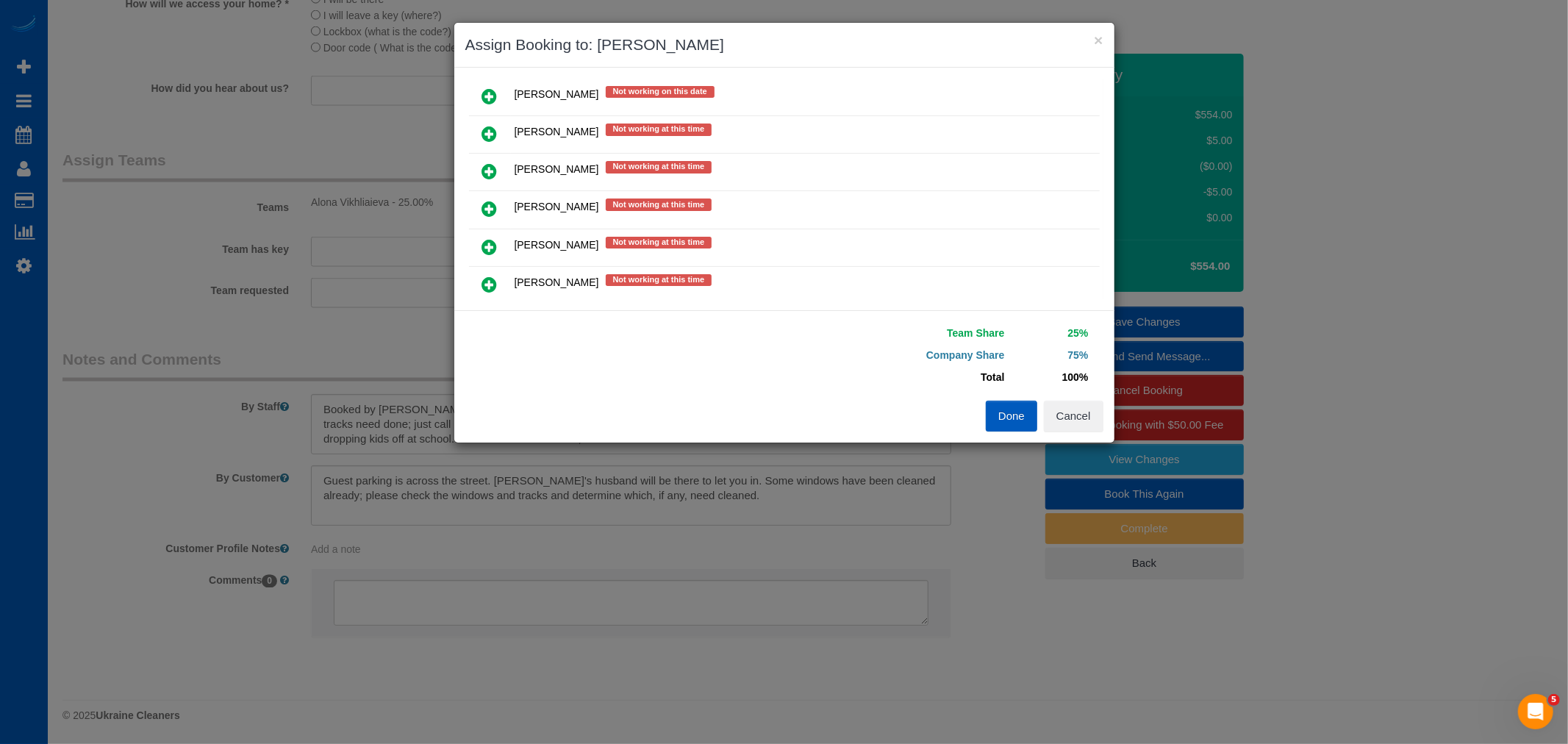
click at [482, 245] on icon at bounding box center [490, 247] width 16 height 17
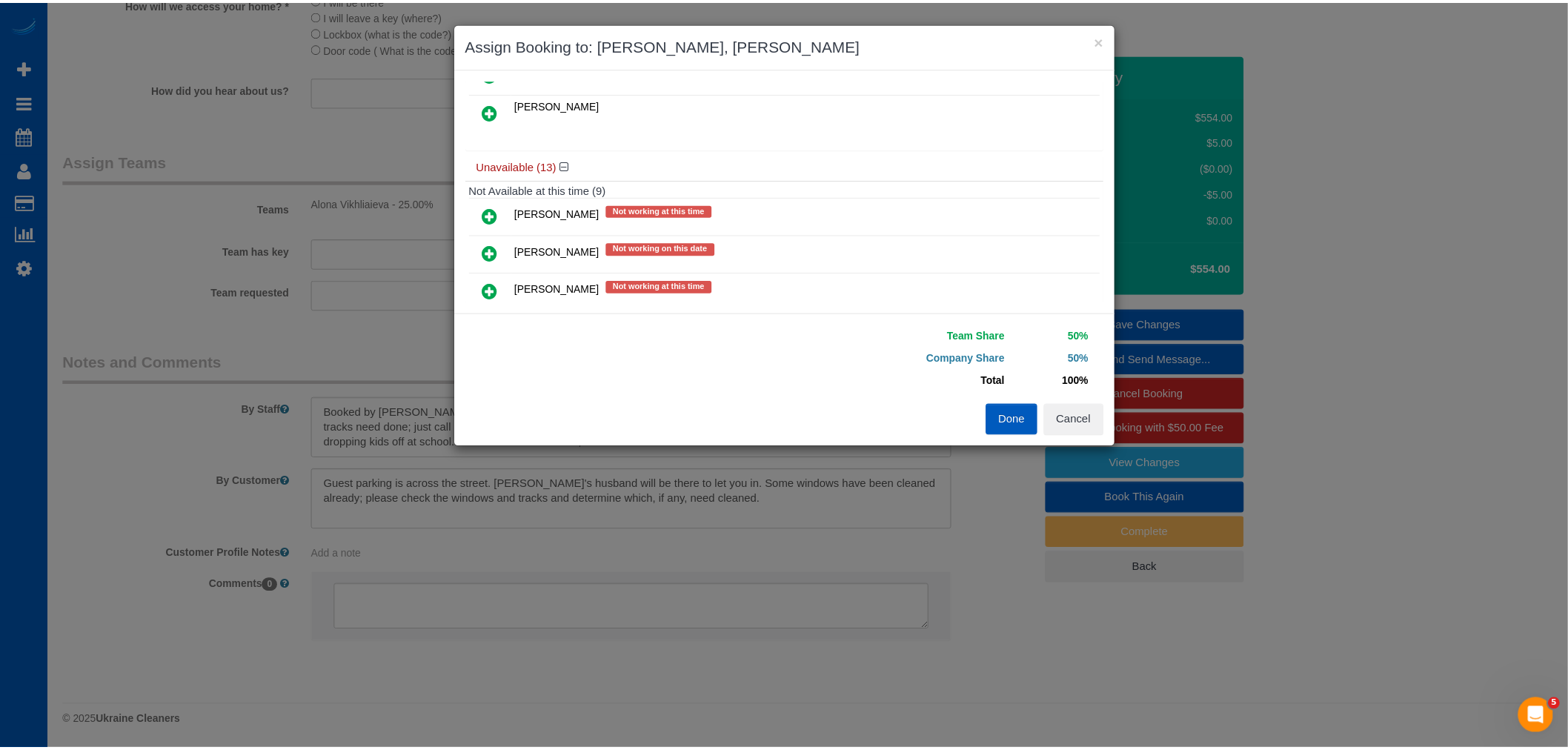
scroll to position [0, 0]
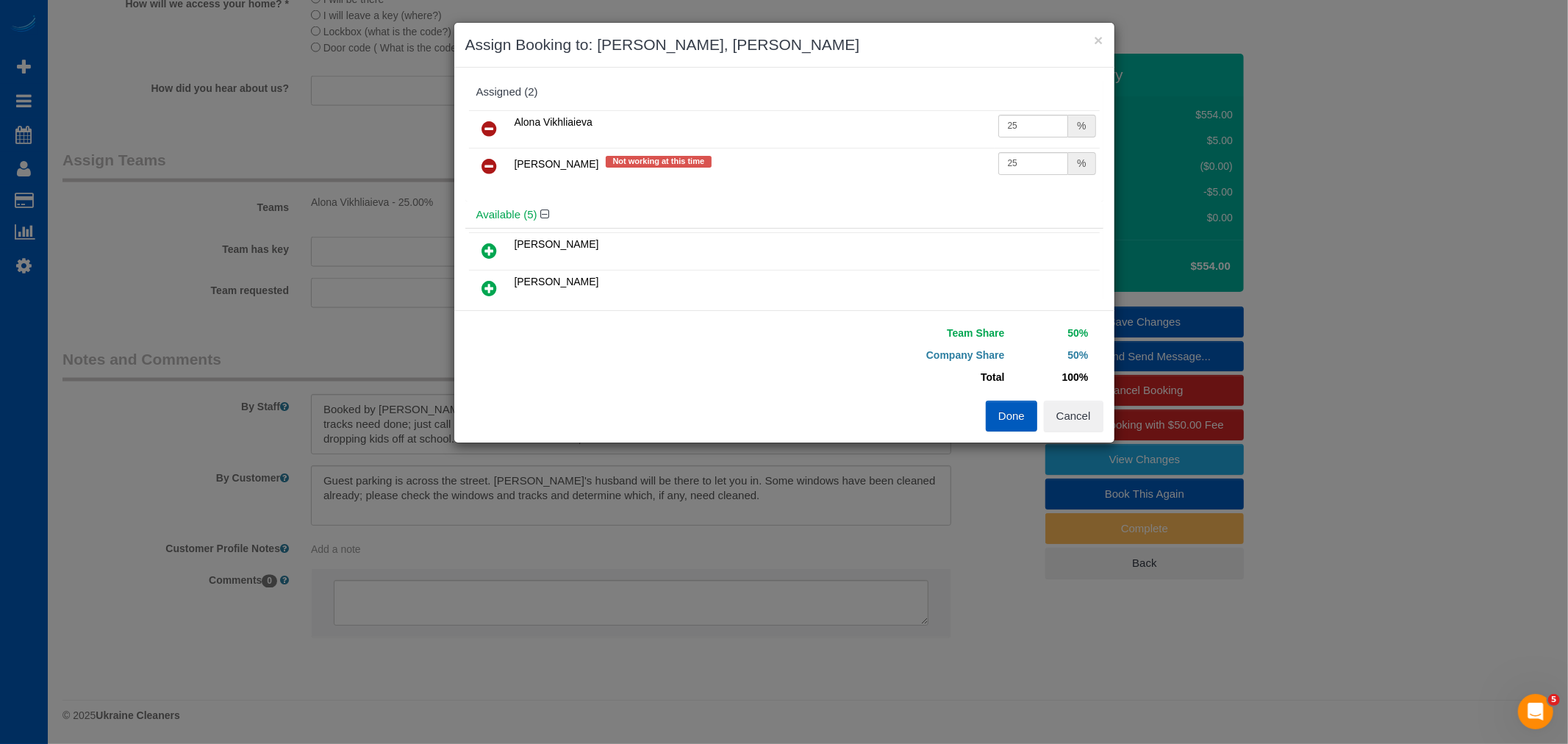
click at [1005, 426] on button "Done" at bounding box center [1010, 416] width 51 height 31
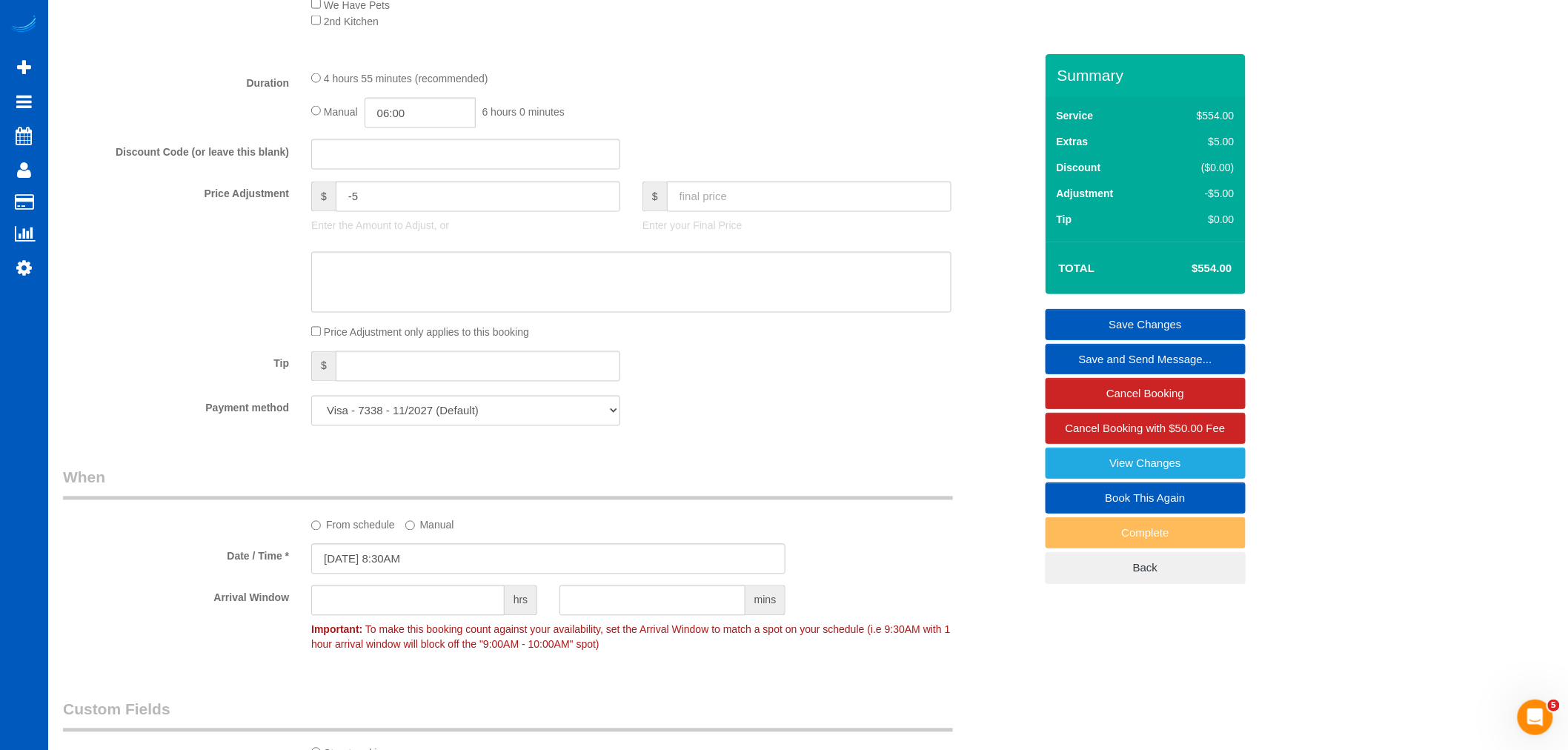
scroll to position [973, 0]
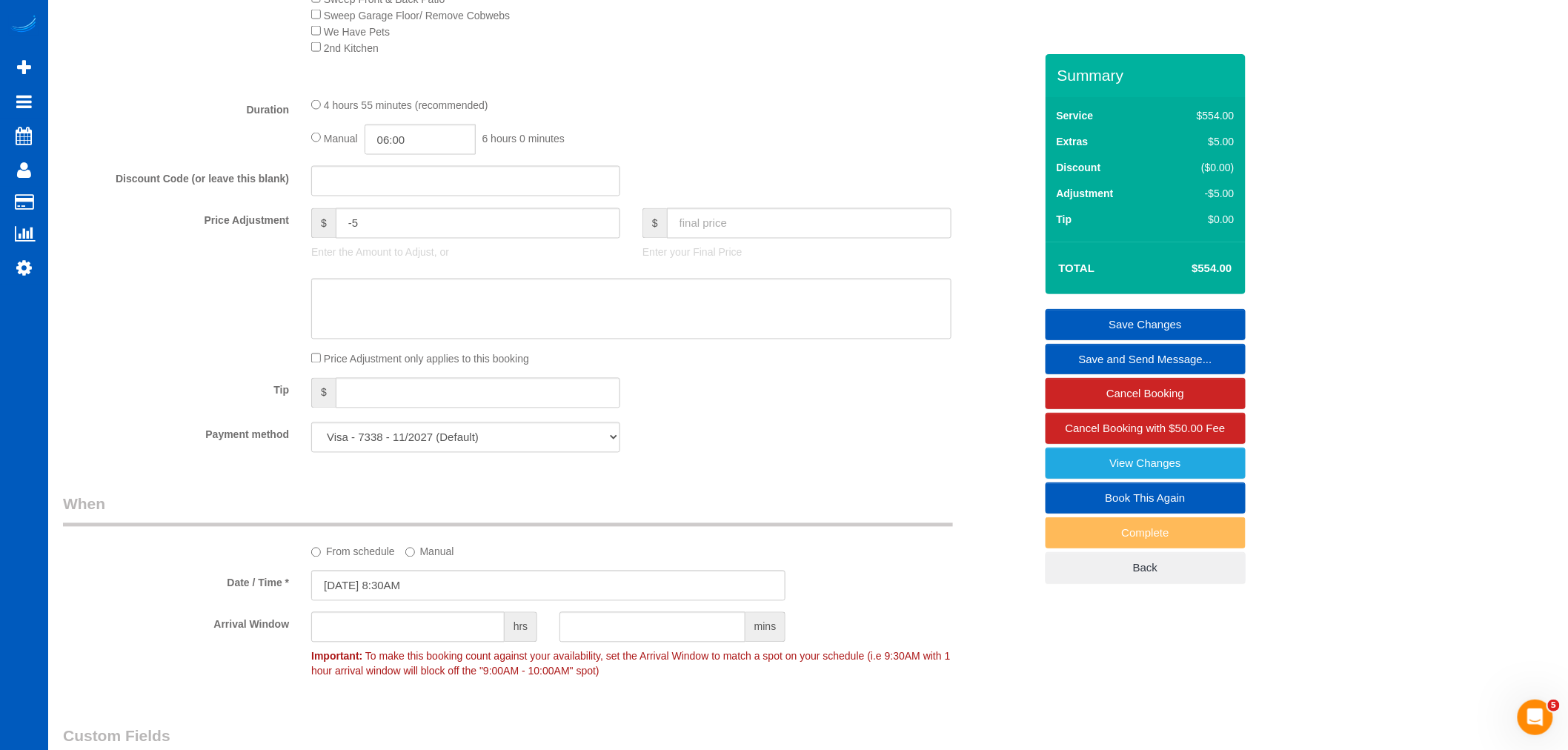
click at [1161, 326] on link "Save Changes" at bounding box center [1145, 324] width 200 height 31
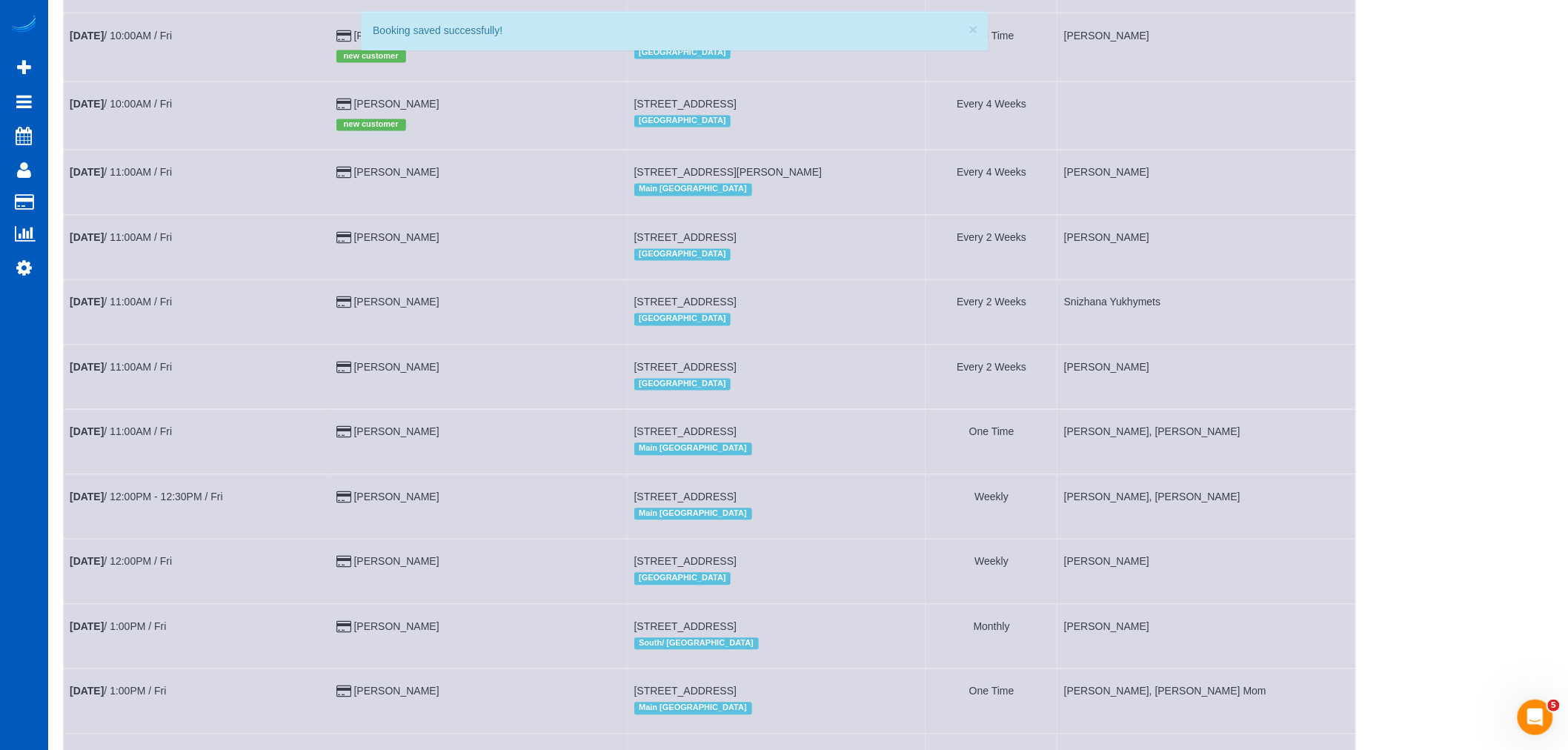
scroll to position [905, 0]
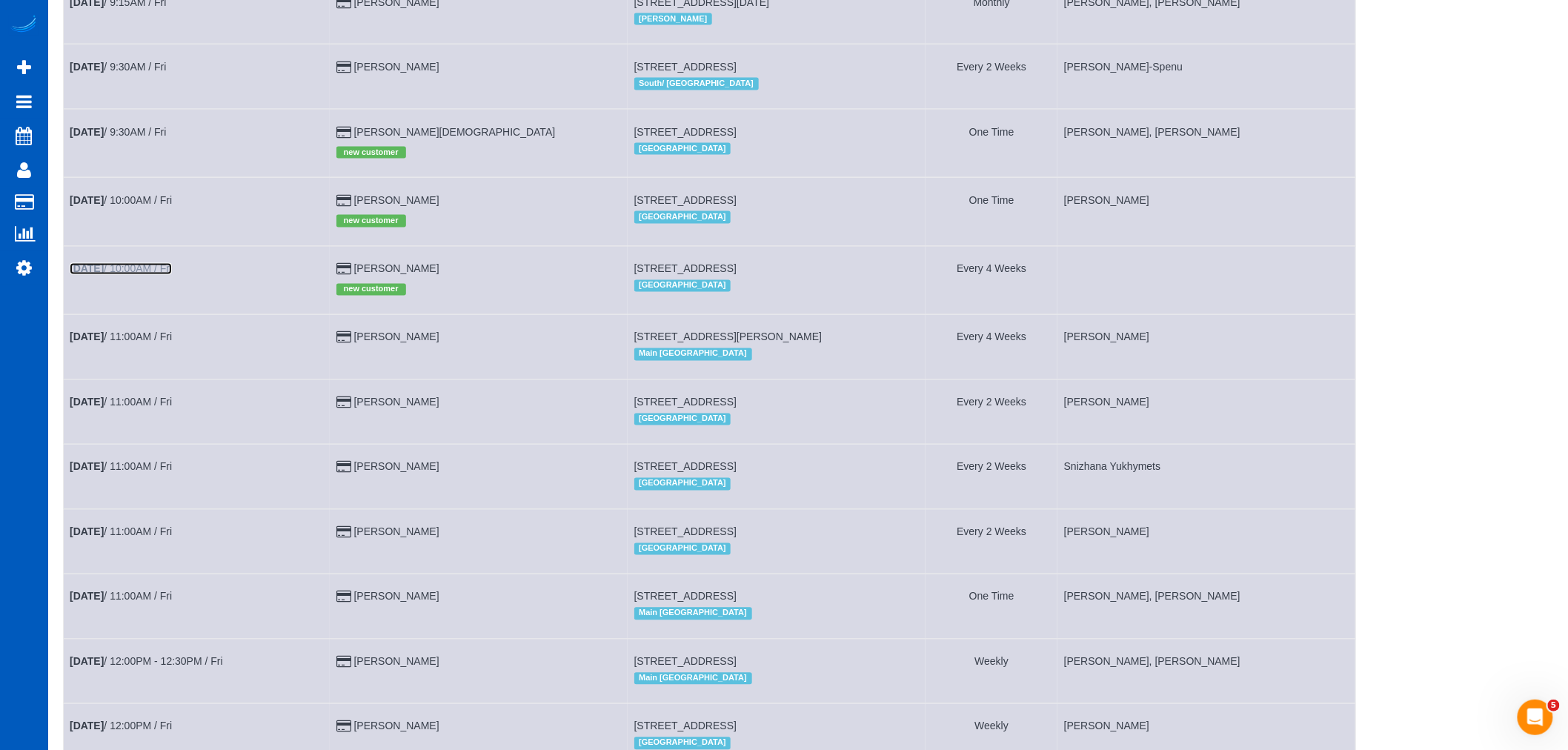
click at [158, 275] on link "[DATE] 10:00AM / Fri" at bounding box center [120, 269] width 102 height 12
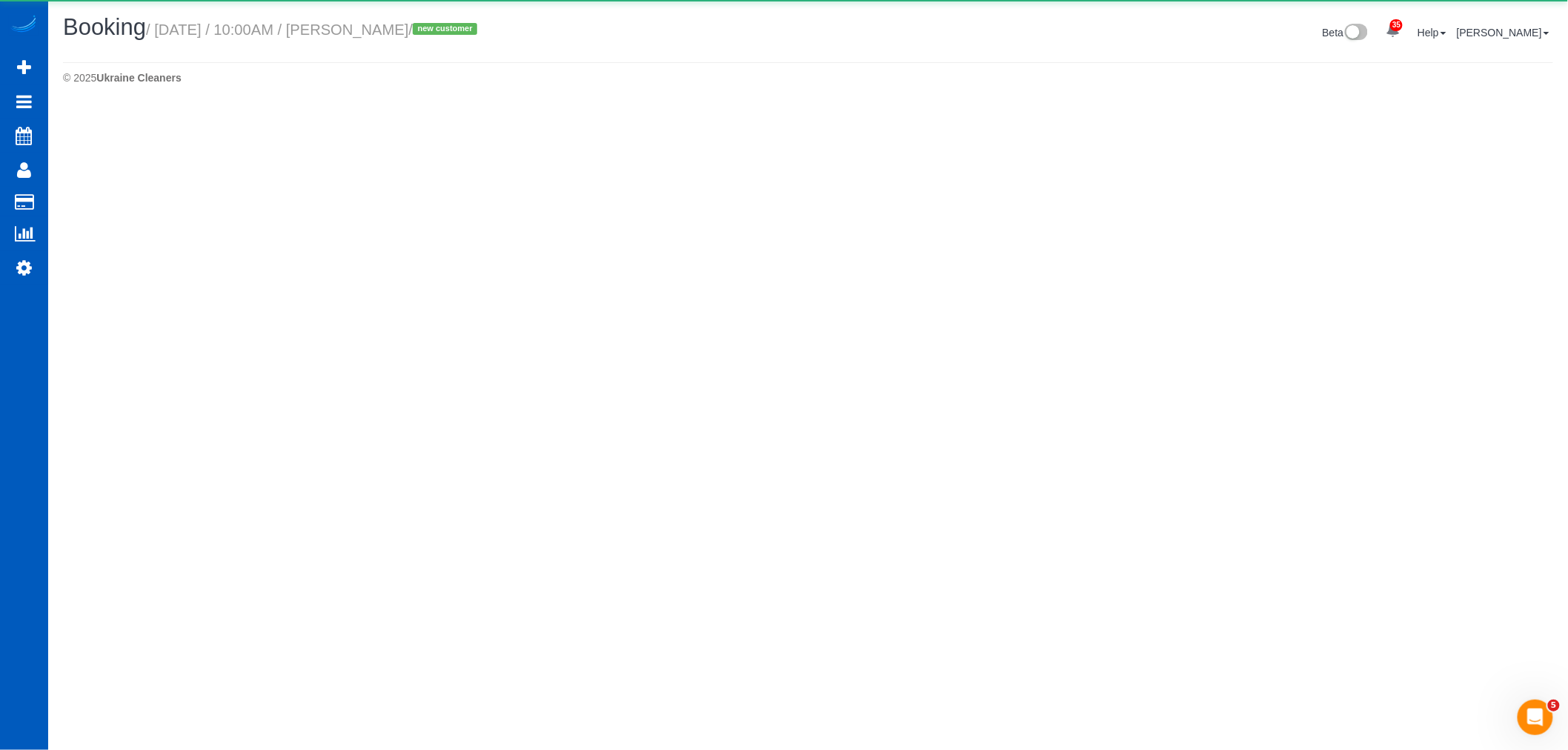
select select "CO"
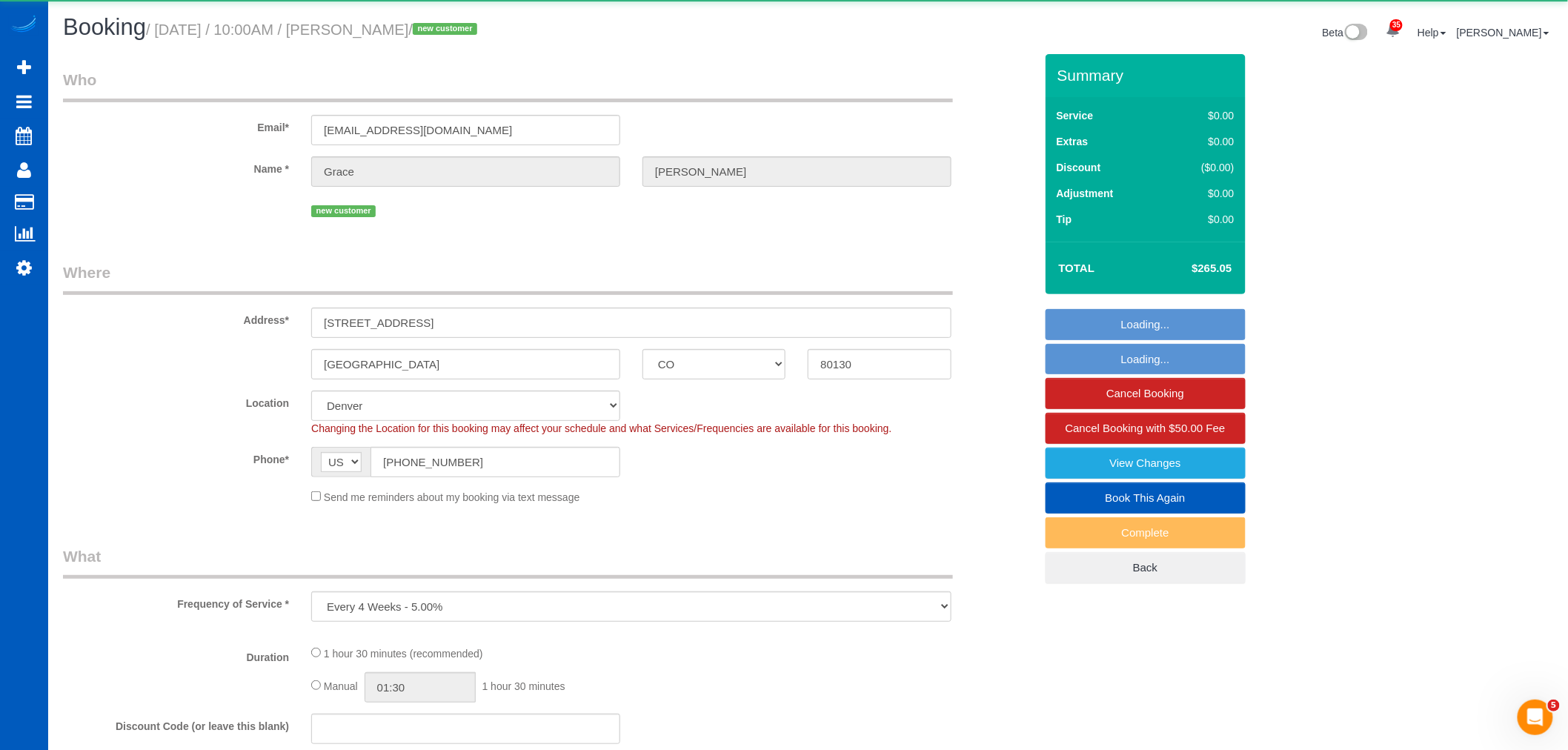
select select "object:38807"
select select "199"
select select "1001"
select select "2"
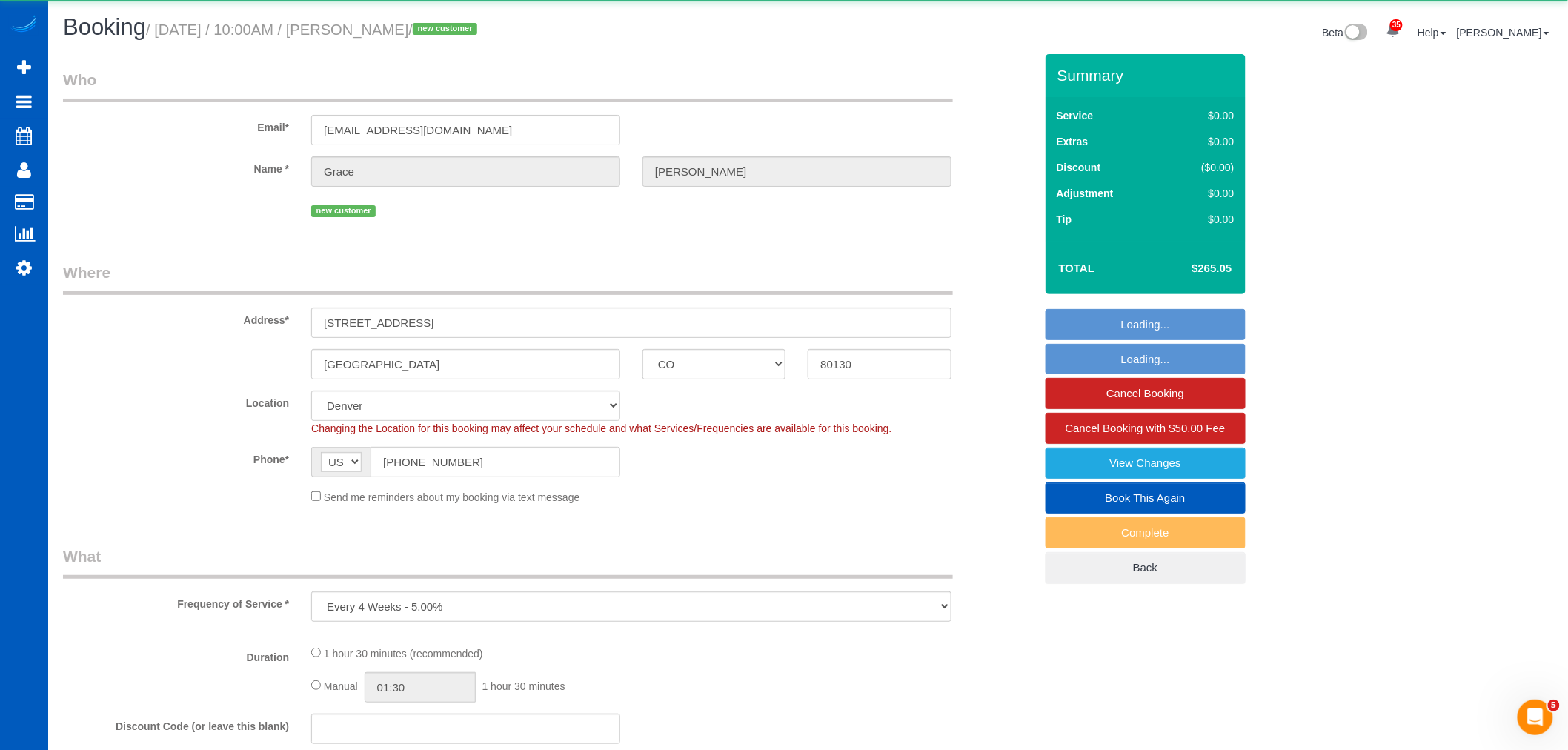
select select "spot247"
select select "number:8"
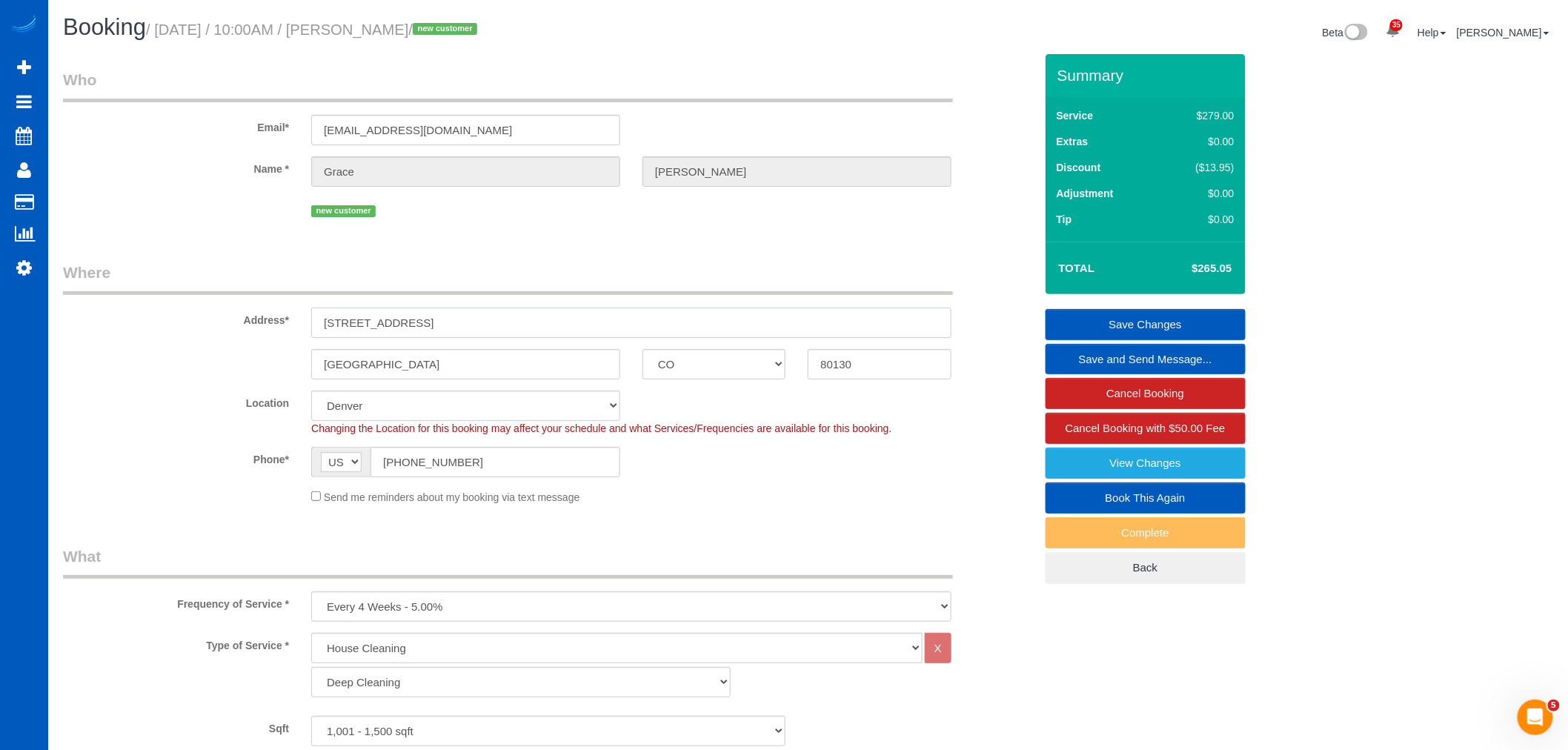
drag, startPoint x: 500, startPoint y: 327, endPoint x: 300, endPoint y: 313, distance: 200.5
click at [300, 312] on div "[STREET_ADDRESS]" at bounding box center [631, 322] width 662 height 30
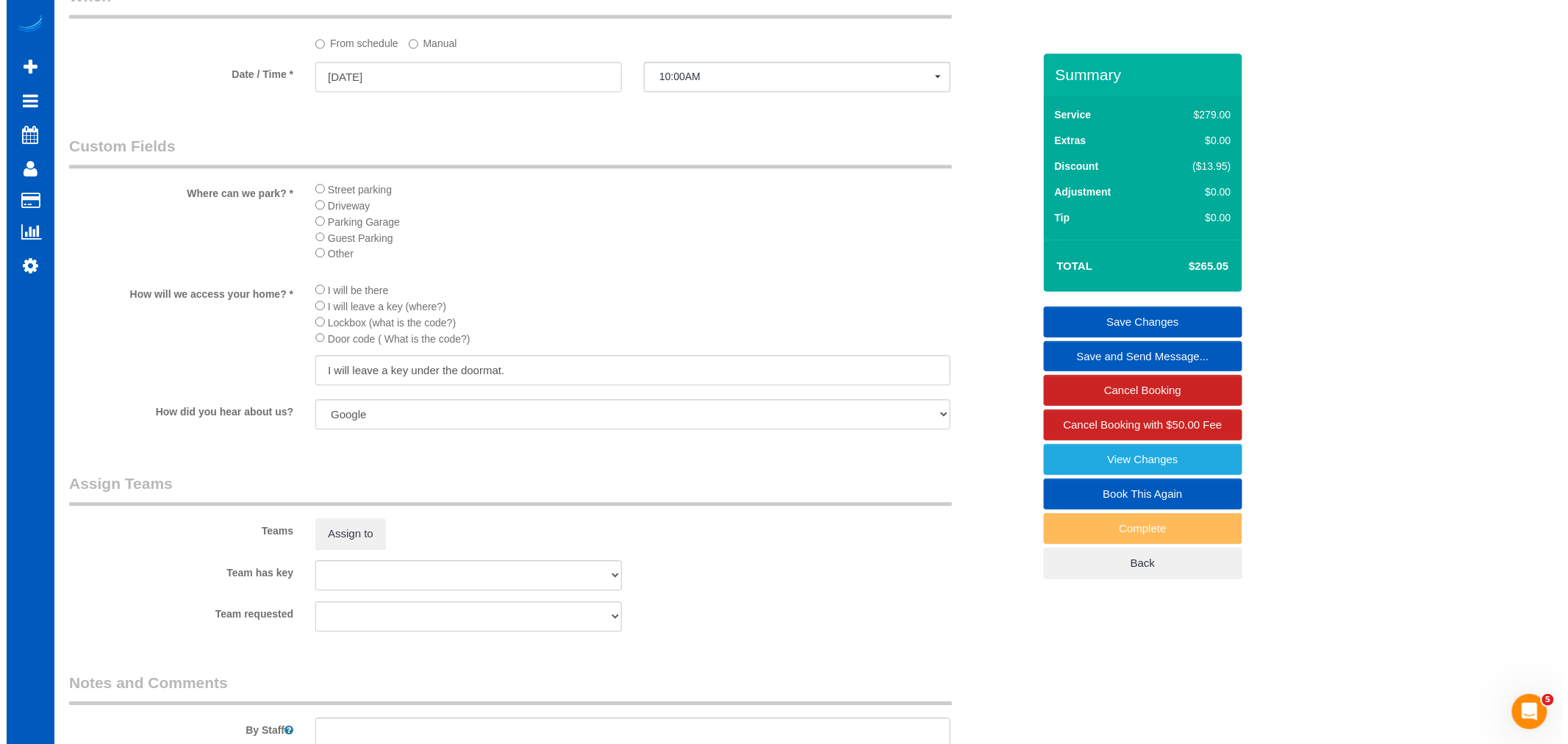
scroll to position [1551, 0]
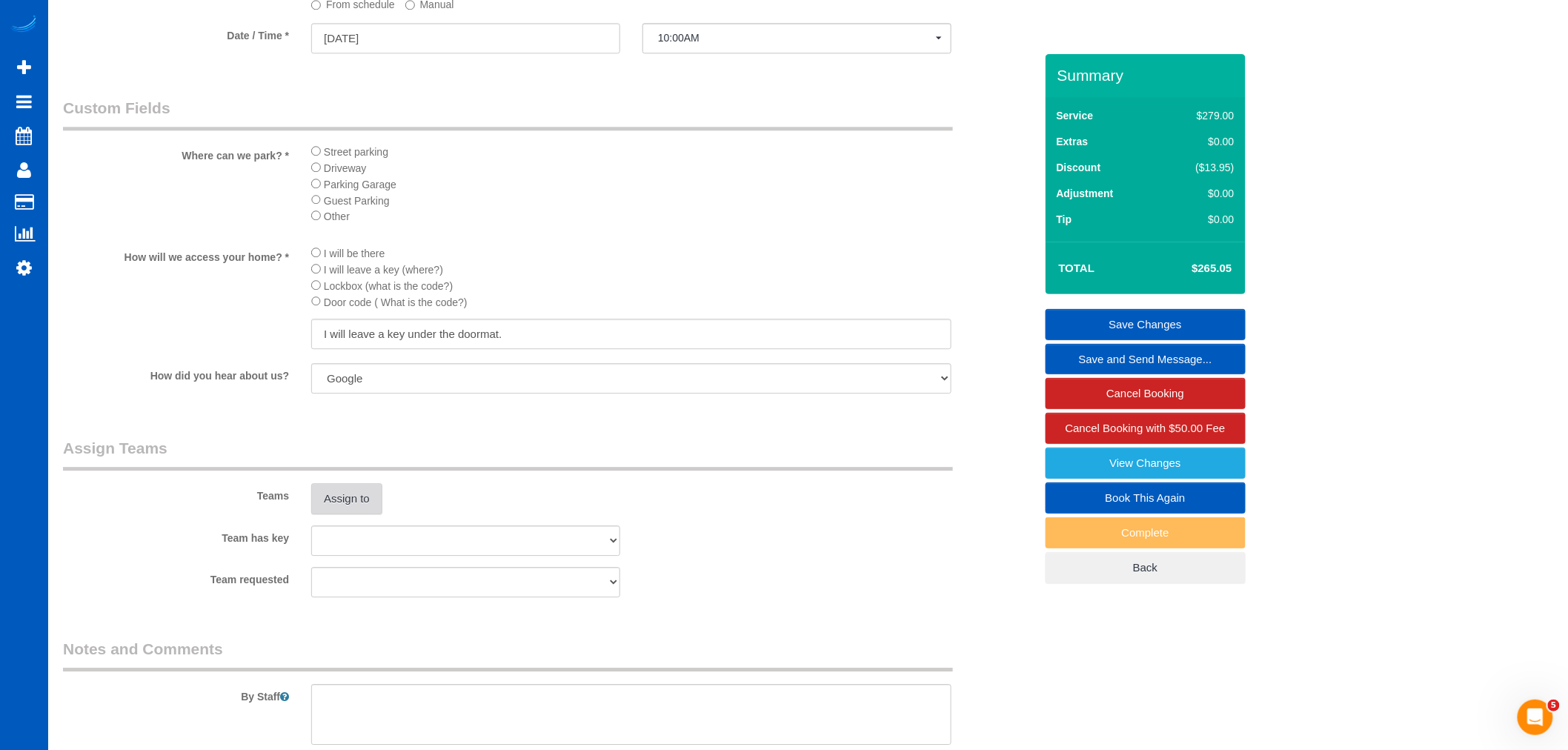
click at [380, 514] on button "Assign to" at bounding box center [347, 498] width 71 height 31
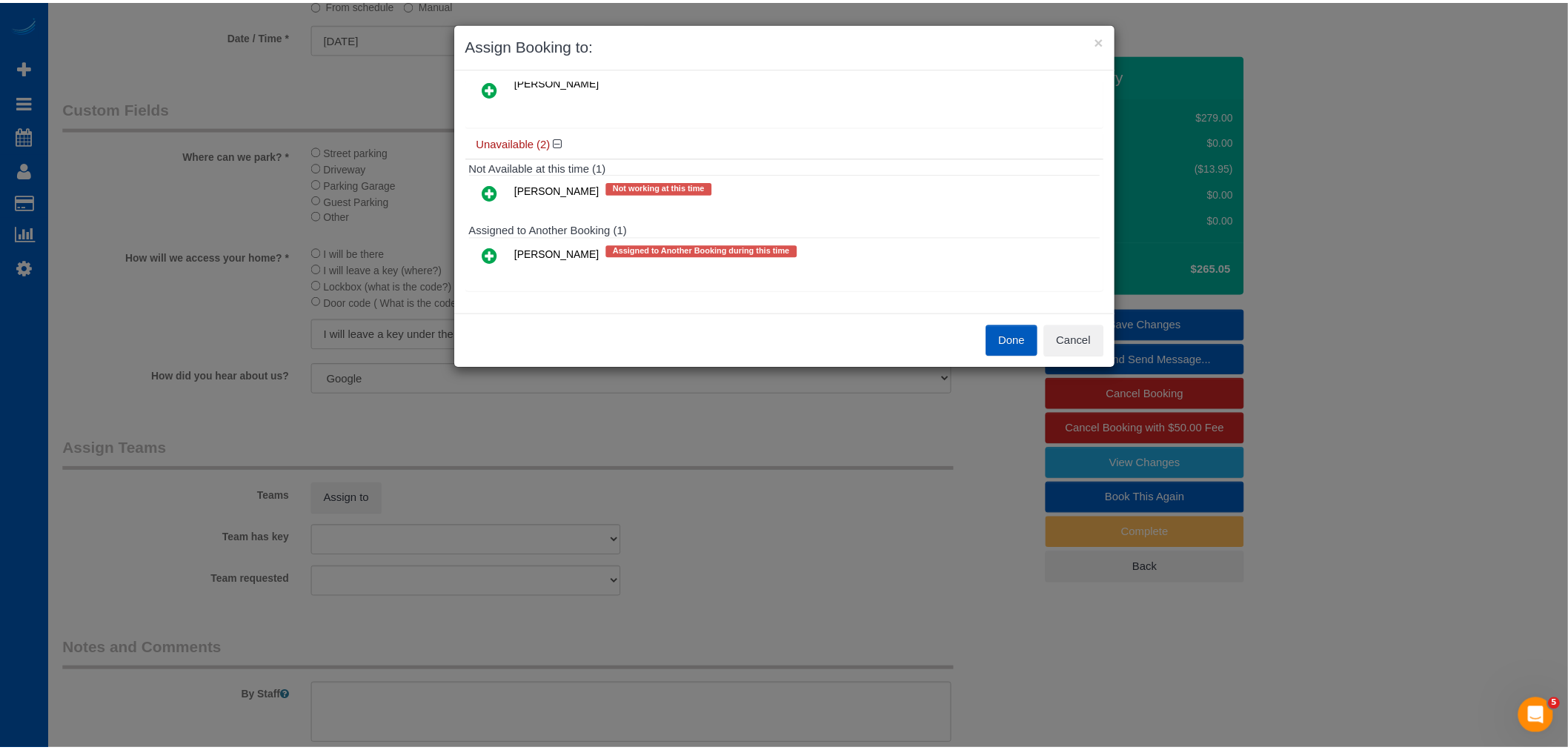
scroll to position [129, 0]
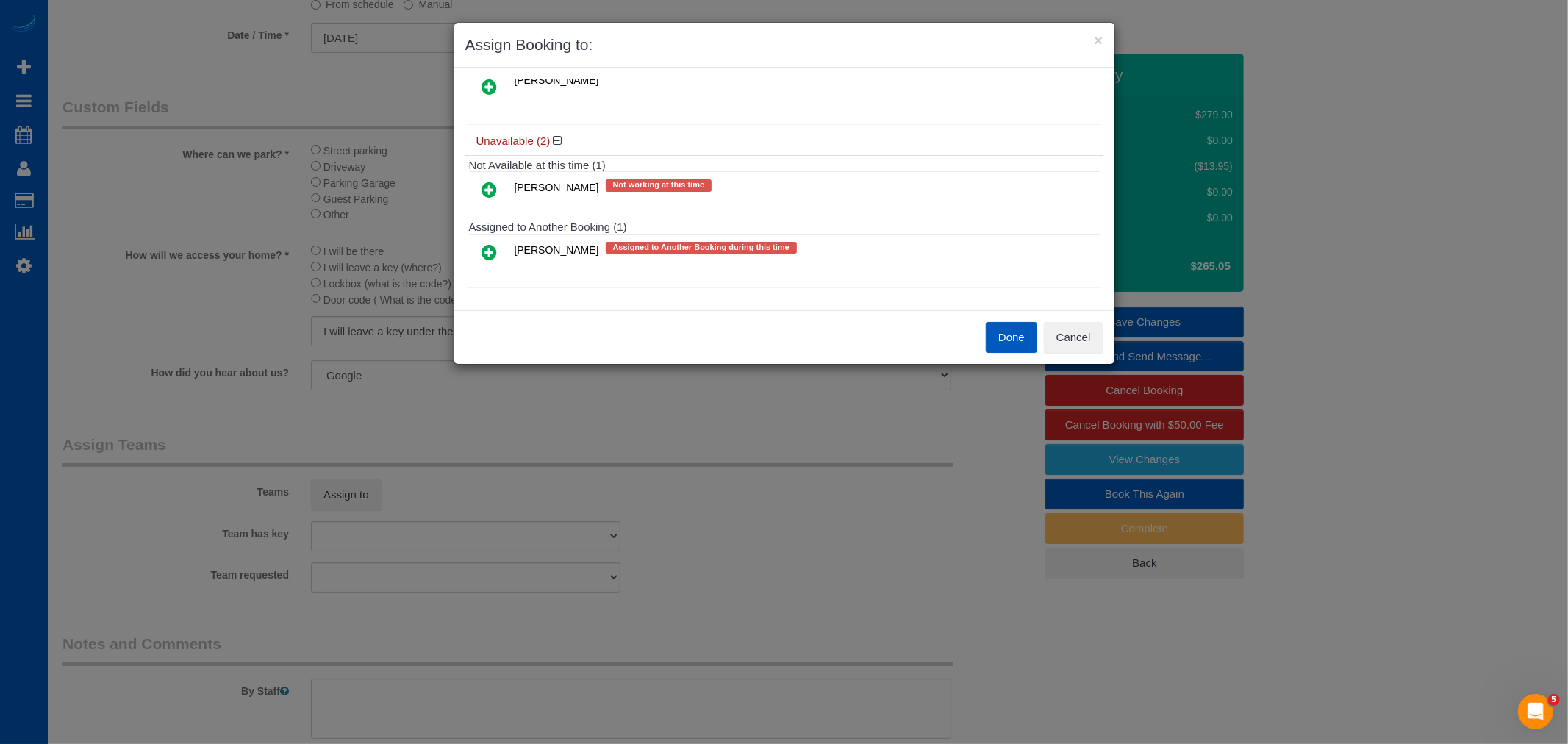
click at [1075, 319] on div "Done Cancel" at bounding box center [784, 336] width 660 height 53
click at [1067, 336] on button "Cancel" at bounding box center [1073, 337] width 59 height 31
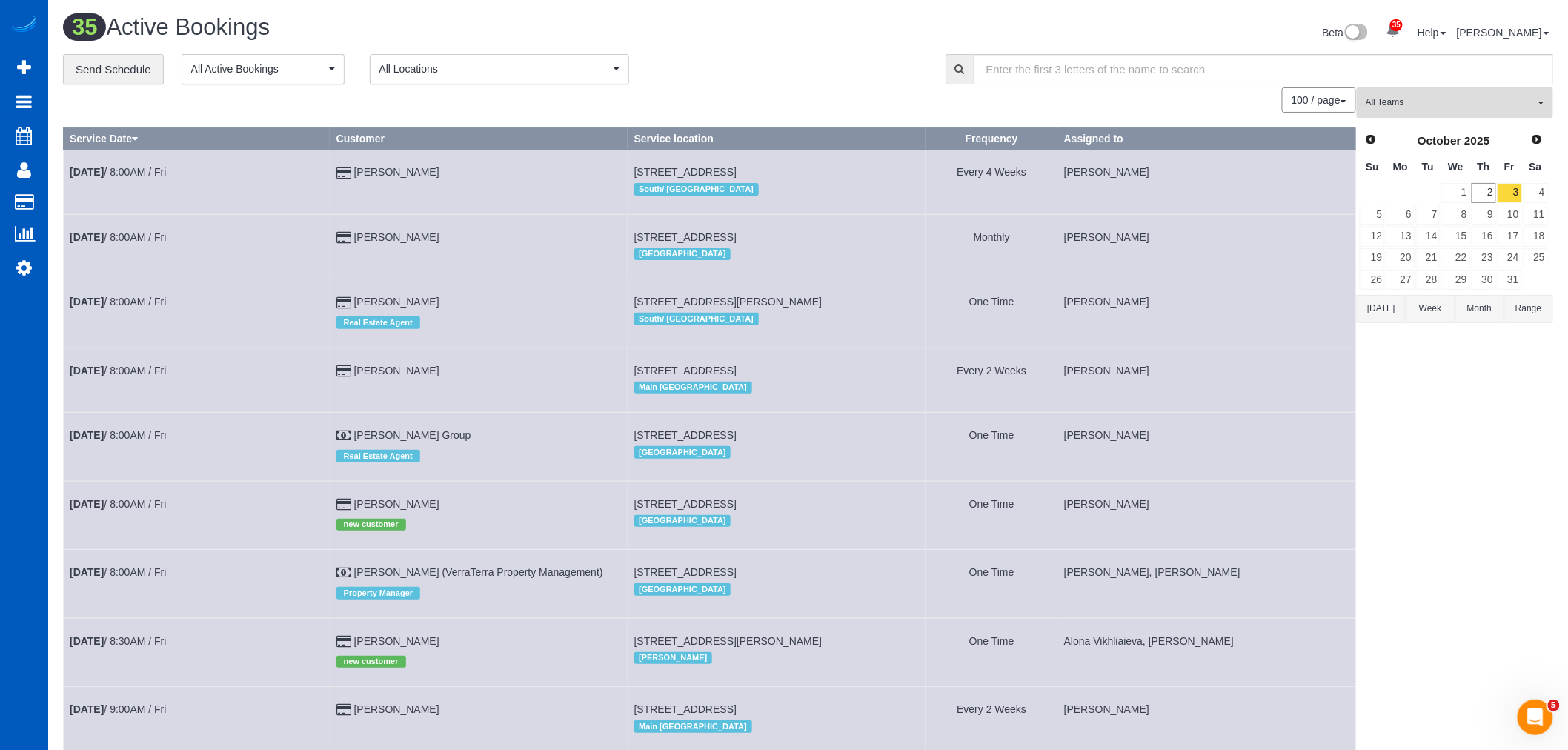
drag, startPoint x: 1462, startPoint y: 117, endPoint x: 1461, endPoint y: 182, distance: 65.0
click at [1460, 117] on button "All Teams" at bounding box center [1454, 102] width 196 height 30
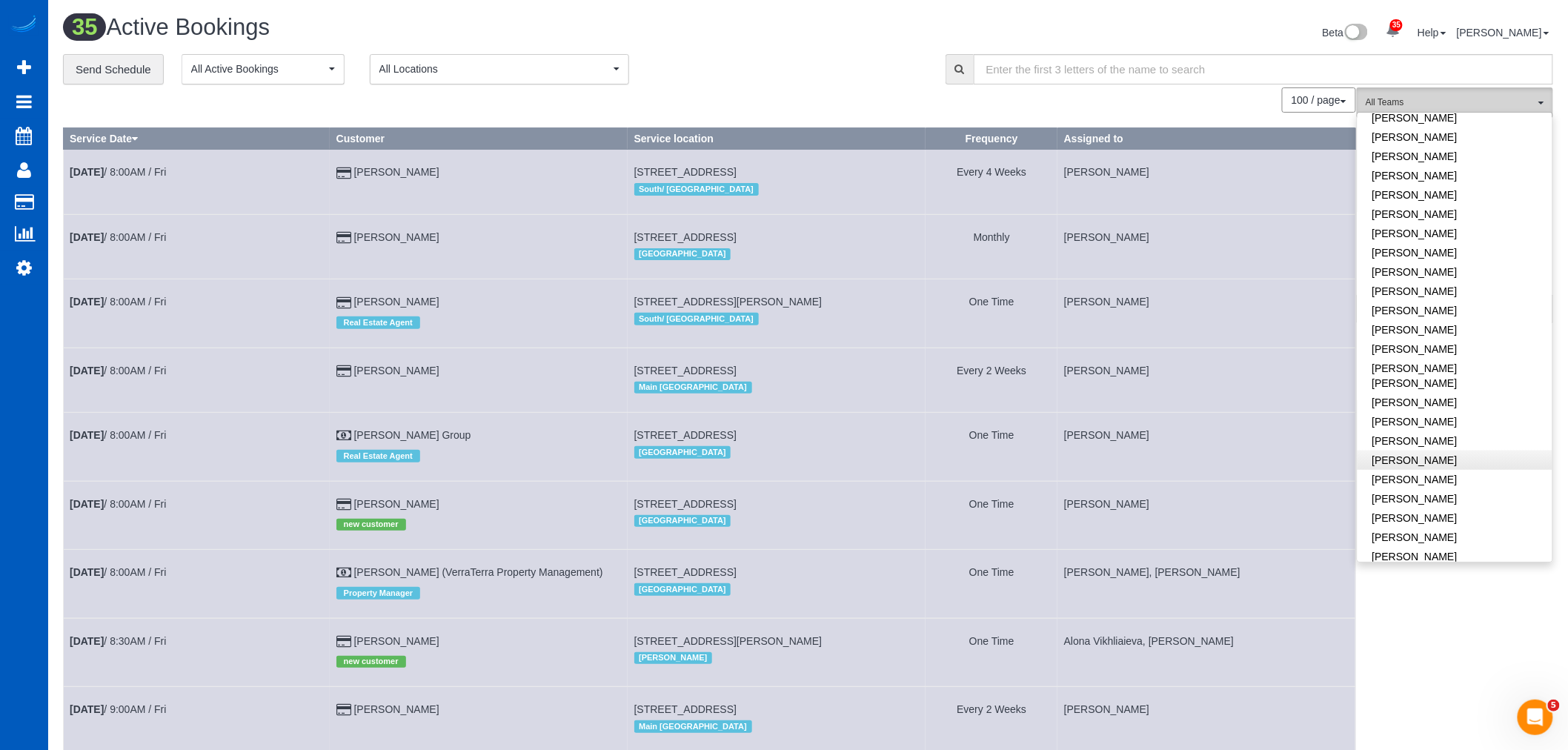
scroll to position [493, 0]
click at [1430, 366] on link "[PERSON_NAME]" at bounding box center [1454, 374] width 195 height 20
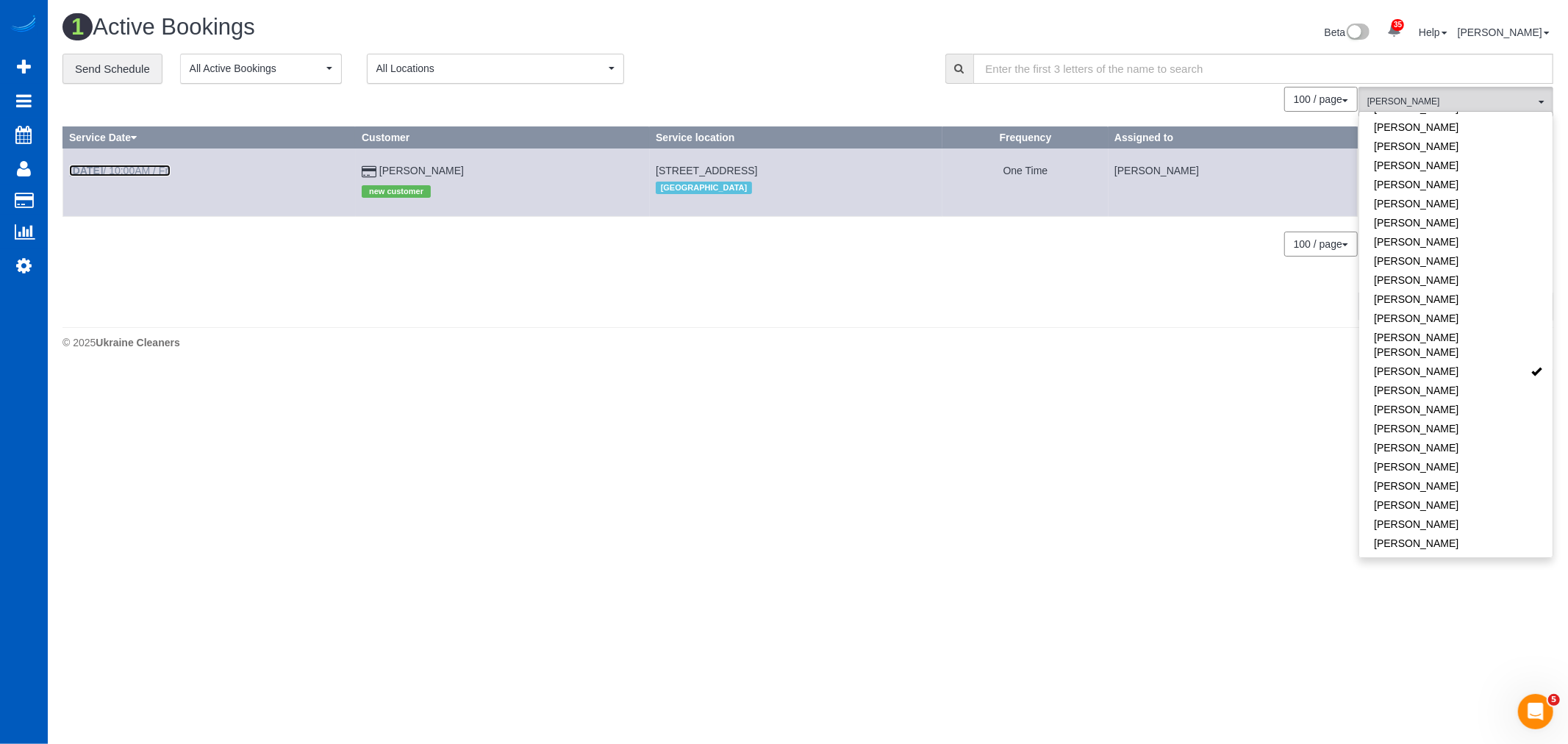
click at [89, 172] on b "[DATE]" at bounding box center [85, 170] width 34 height 12
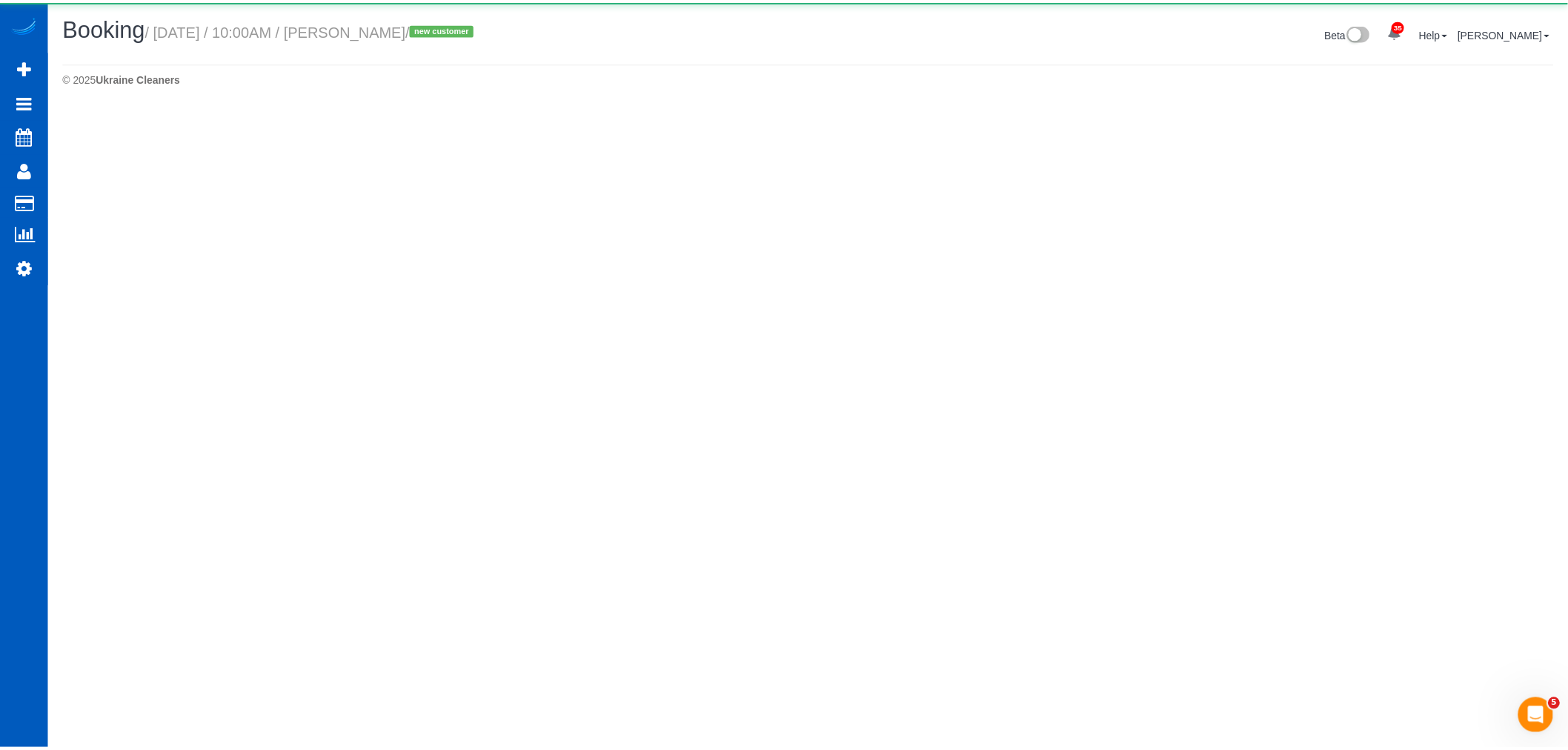
select select "CO"
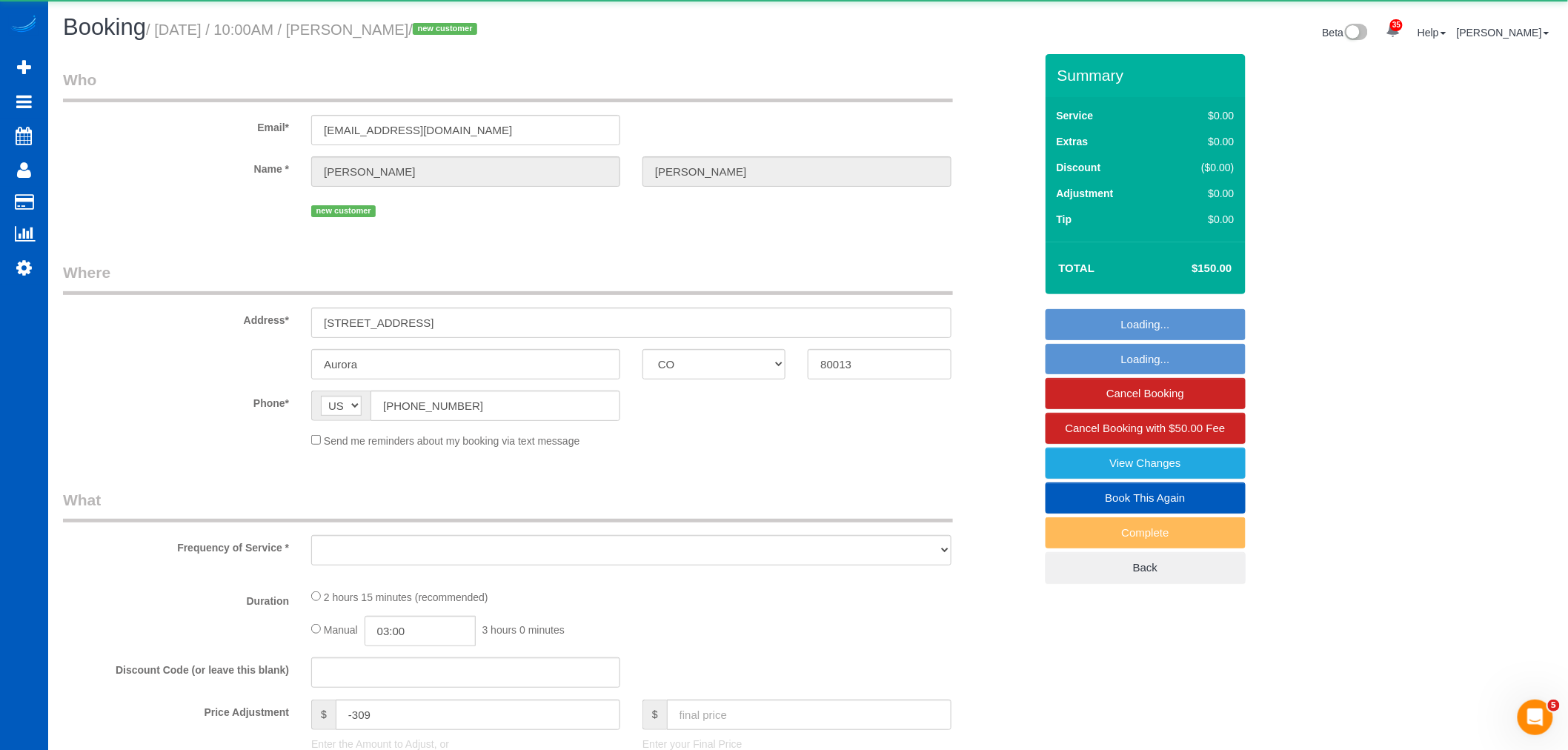
select select "object:40404"
select select "string:fspay-bc88b61c-13b6-4ab9-9662-fc259213e4a5"
select select "199"
select select "spot258"
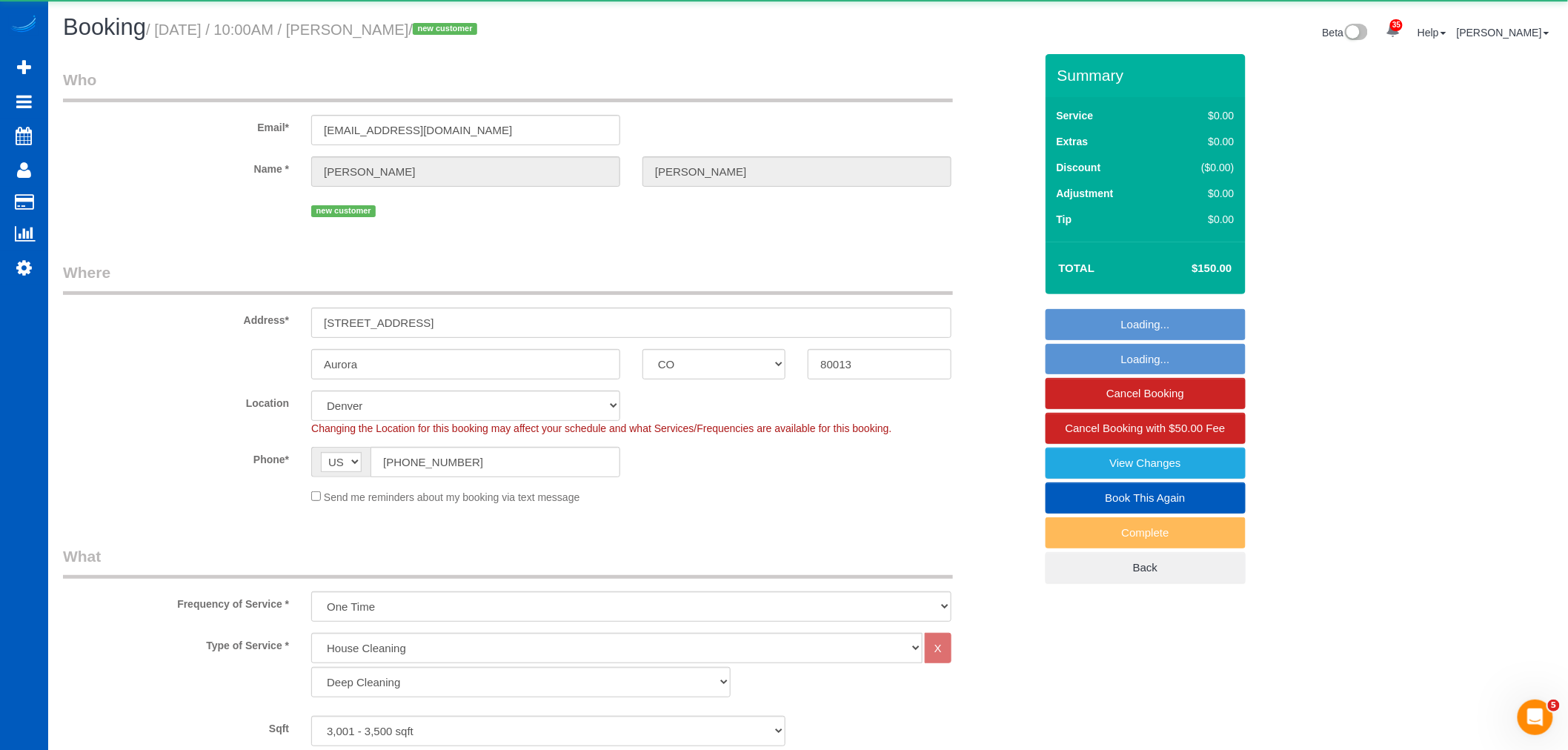
select select "3001"
select select "3"
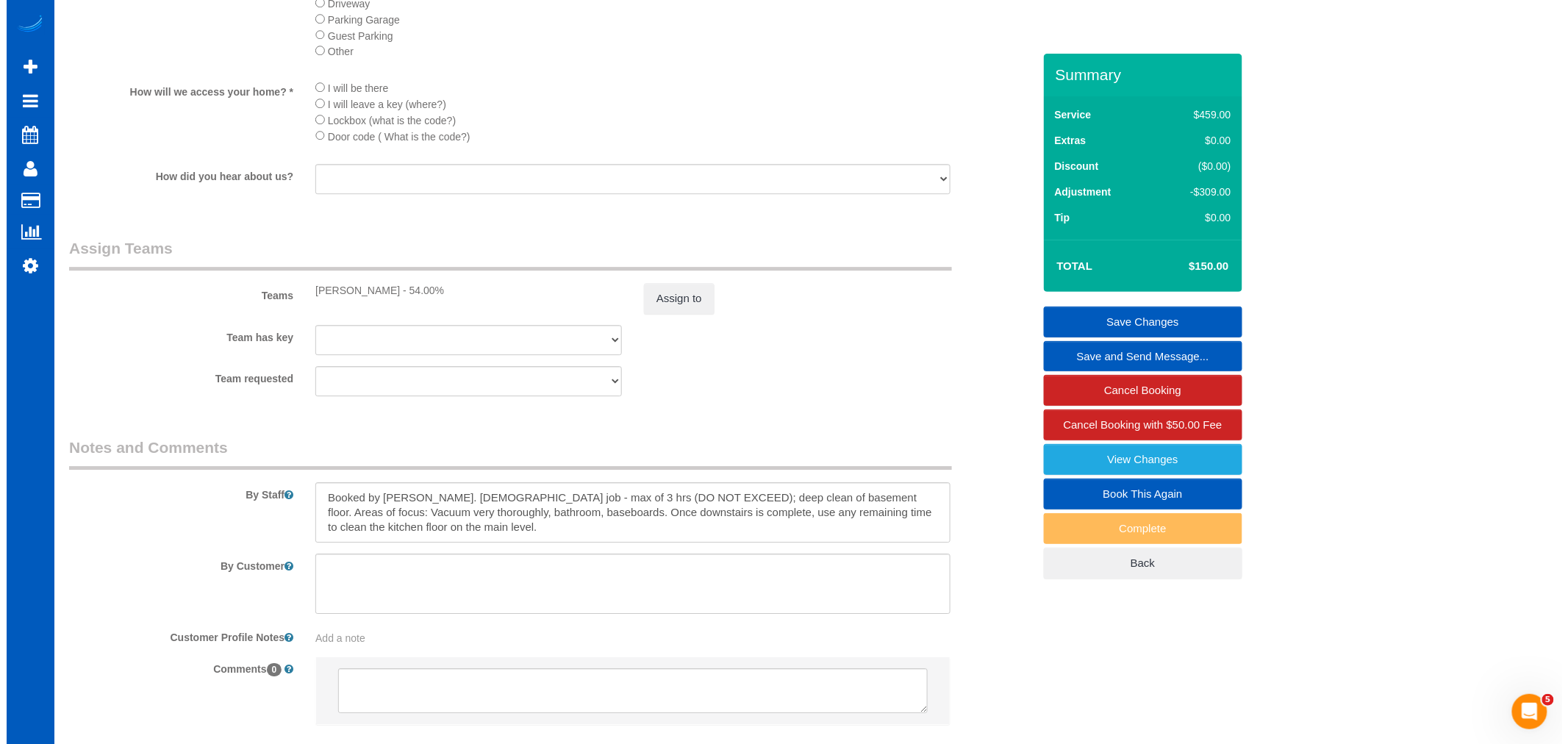
scroll to position [1824, 0]
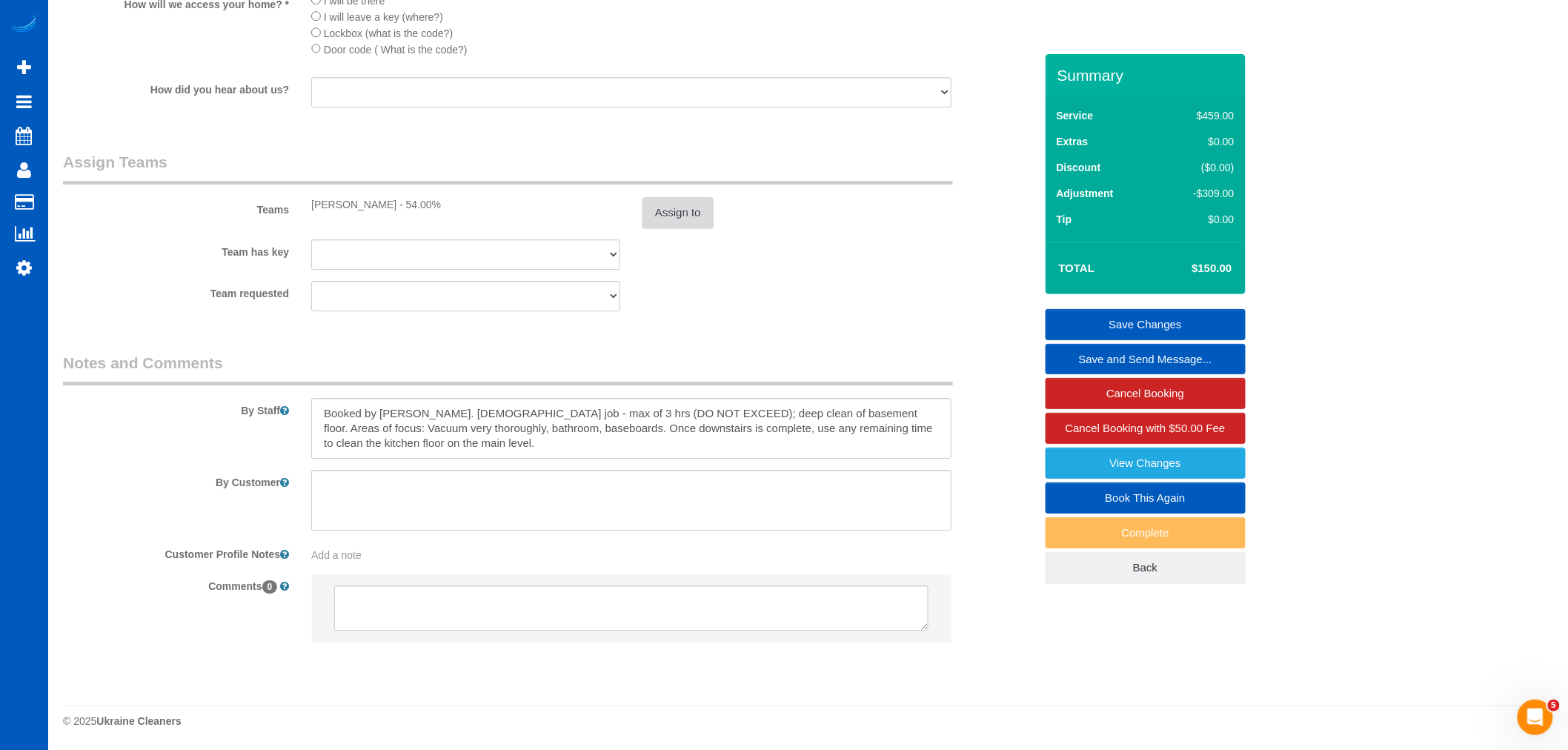
click at [685, 220] on button "Assign to" at bounding box center [678, 212] width 71 height 31
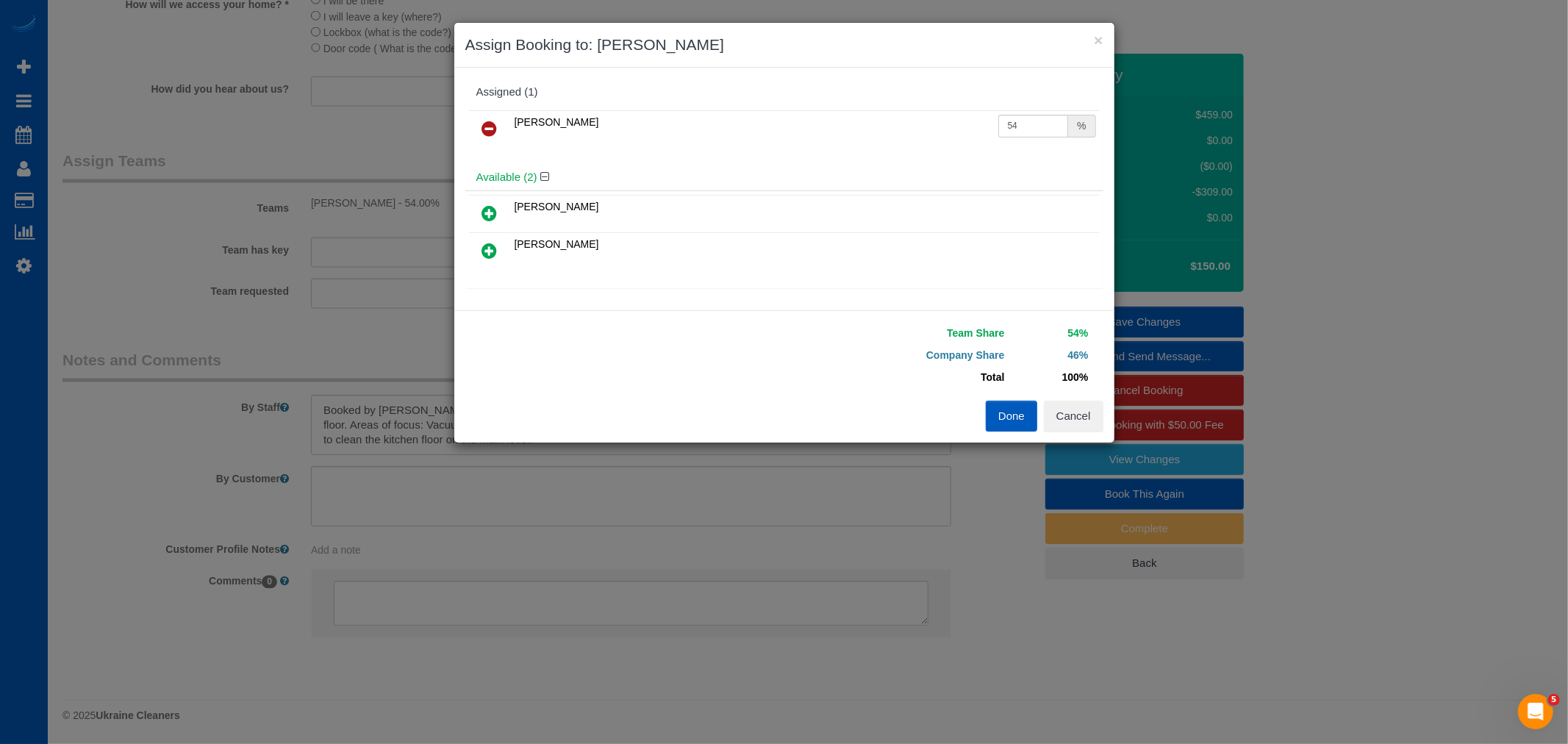
click at [485, 140] on link at bounding box center [490, 129] width 35 height 29
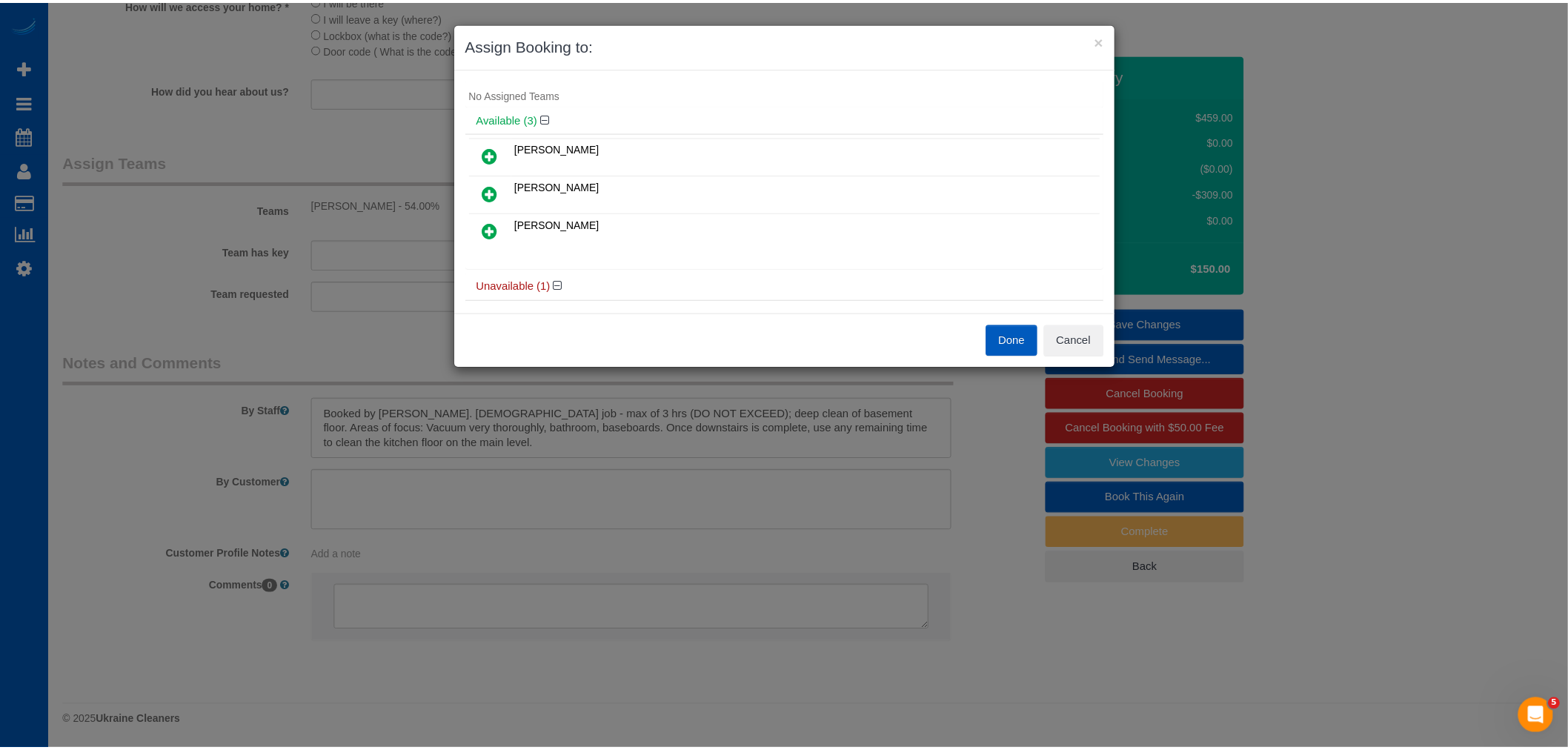
scroll to position [0, 0]
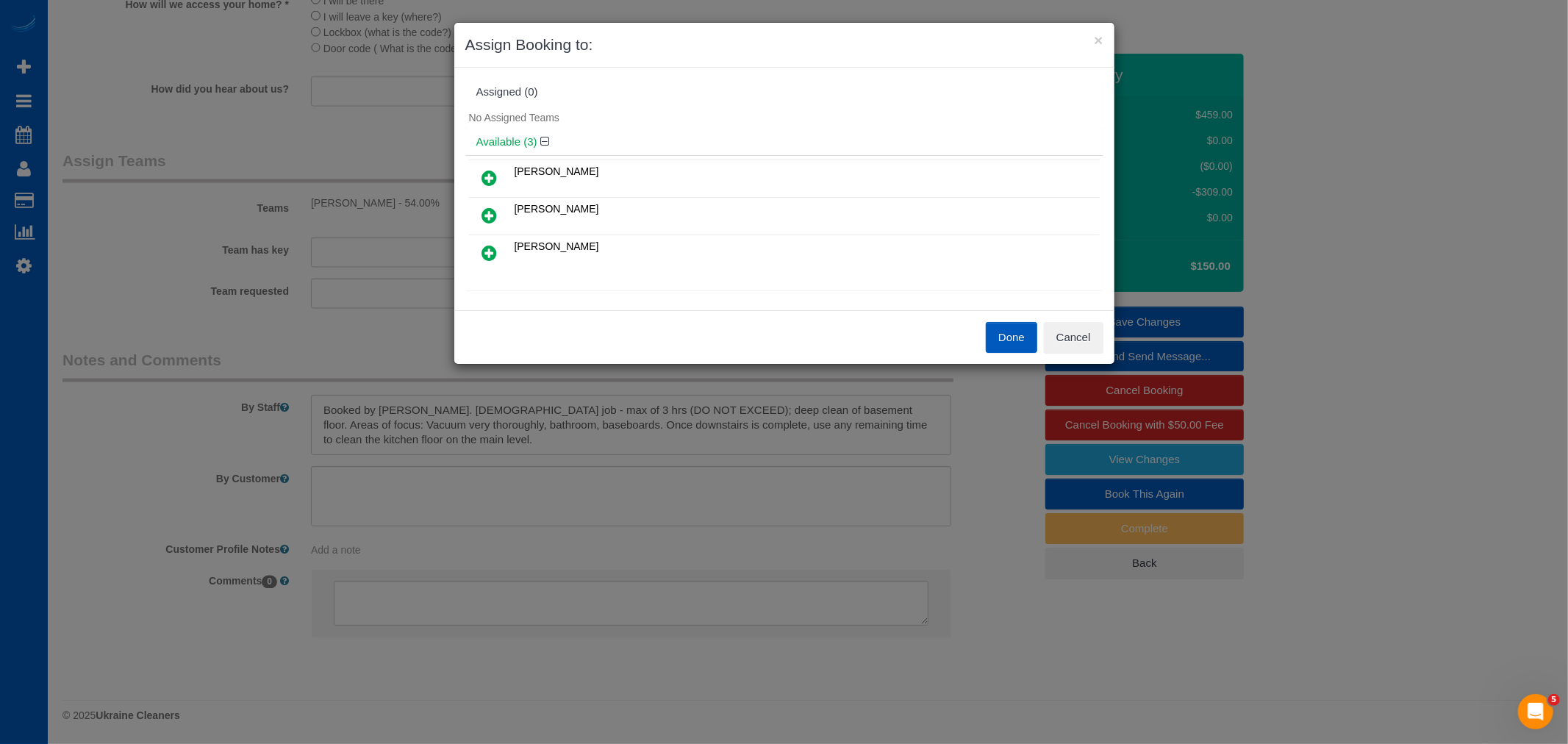
drag, startPoint x: 502, startPoint y: 193, endPoint x: 498, endPoint y: 186, distance: 8.1
click at [498, 188] on td at bounding box center [490, 179] width 42 height 38
drag, startPoint x: 489, startPoint y: 252, endPoint x: 549, endPoint y: 229, distance: 64.3
click at [490, 252] on icon at bounding box center [490, 253] width 16 height 17
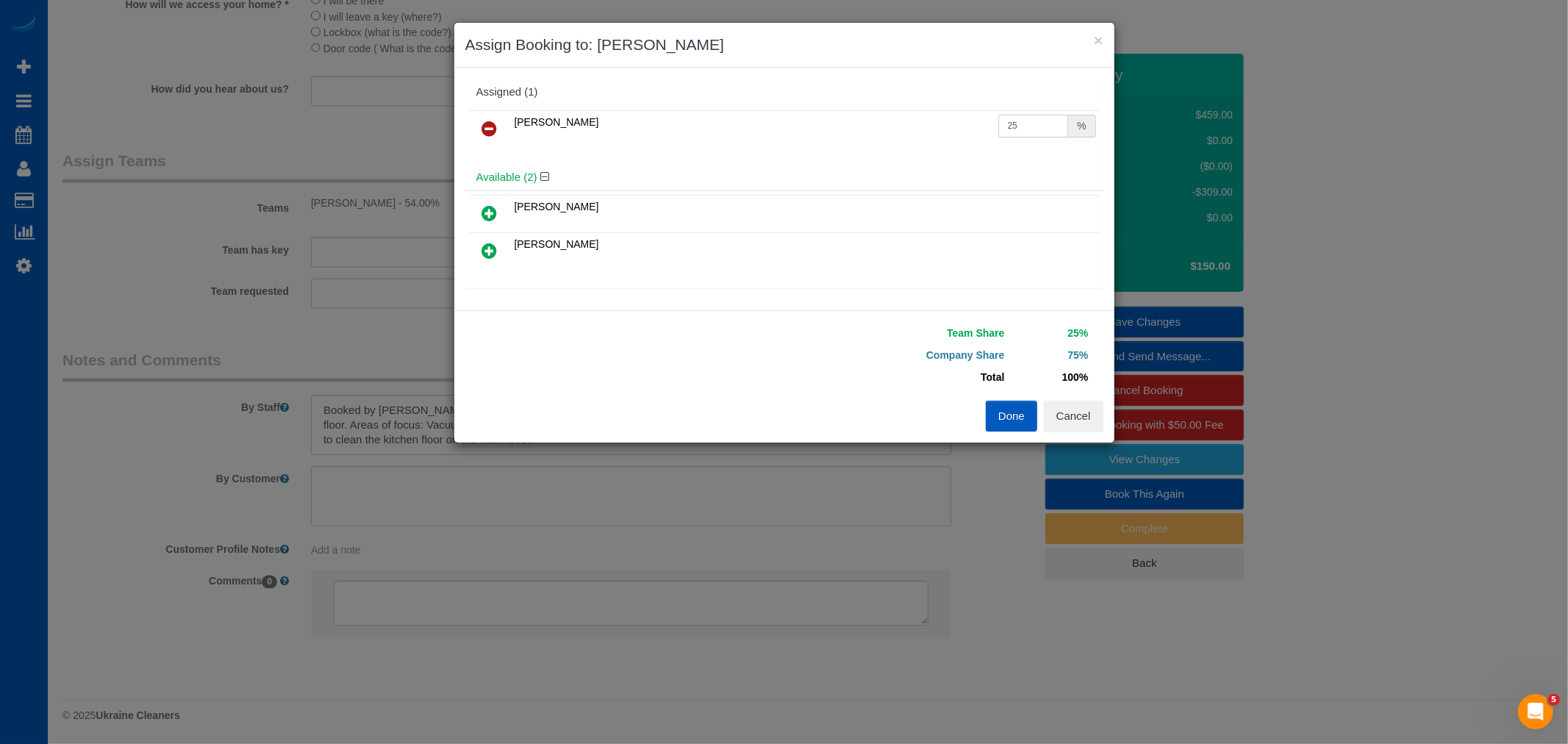
drag, startPoint x: 1034, startPoint y: 119, endPoint x: 847, endPoint y: 132, distance: 187.5
click at [847, 132] on tr "[PERSON_NAME] 25 %" at bounding box center [784, 128] width 631 height 38
type input "55"
click at [1014, 420] on button "Done" at bounding box center [1010, 416] width 51 height 31
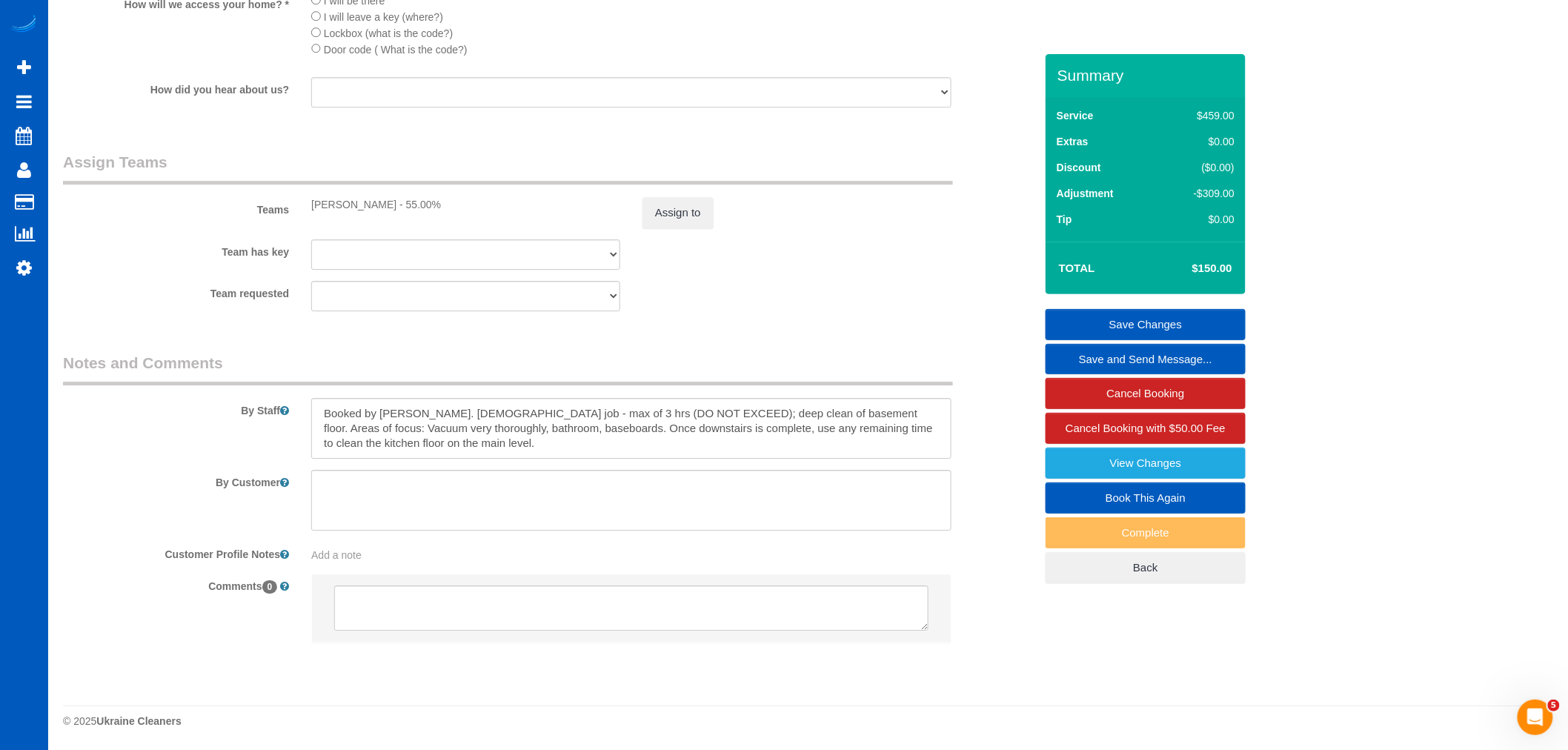
click at [1179, 331] on link "Save Changes" at bounding box center [1145, 324] width 200 height 31
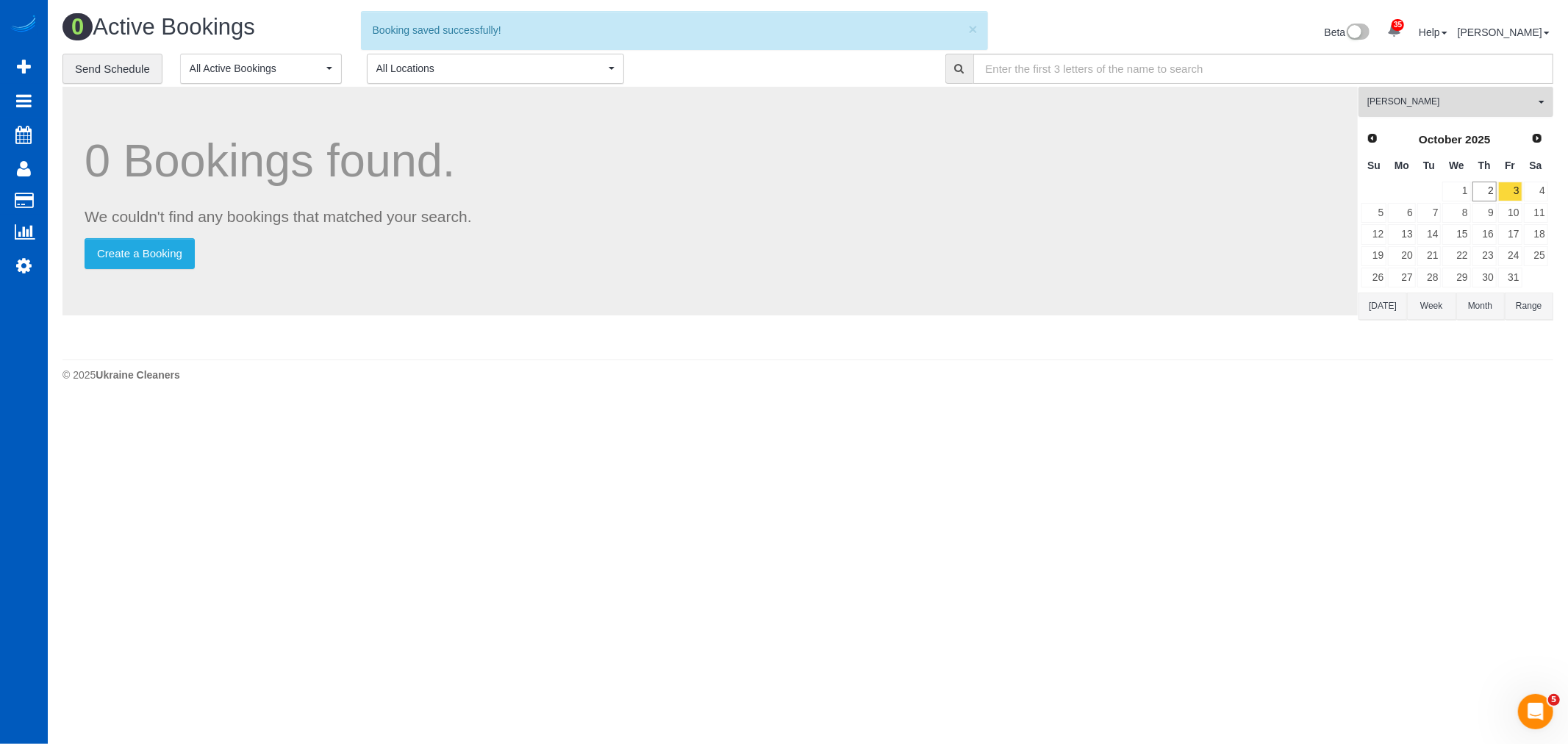
click at [1483, 107] on span "[PERSON_NAME]" at bounding box center [1450, 101] width 167 height 13
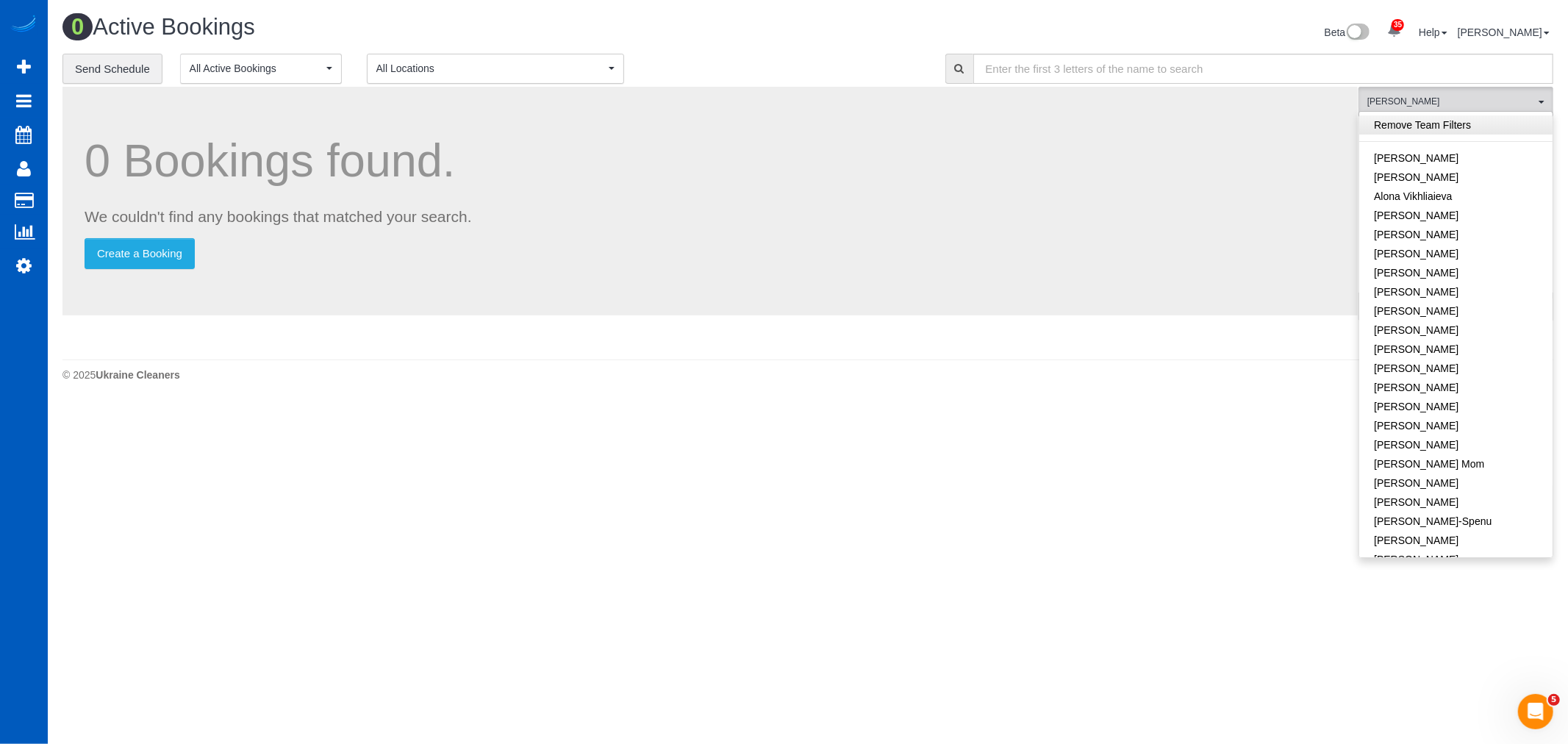
click at [1436, 120] on link "Remove Team Filters" at bounding box center [1455, 125] width 193 height 19
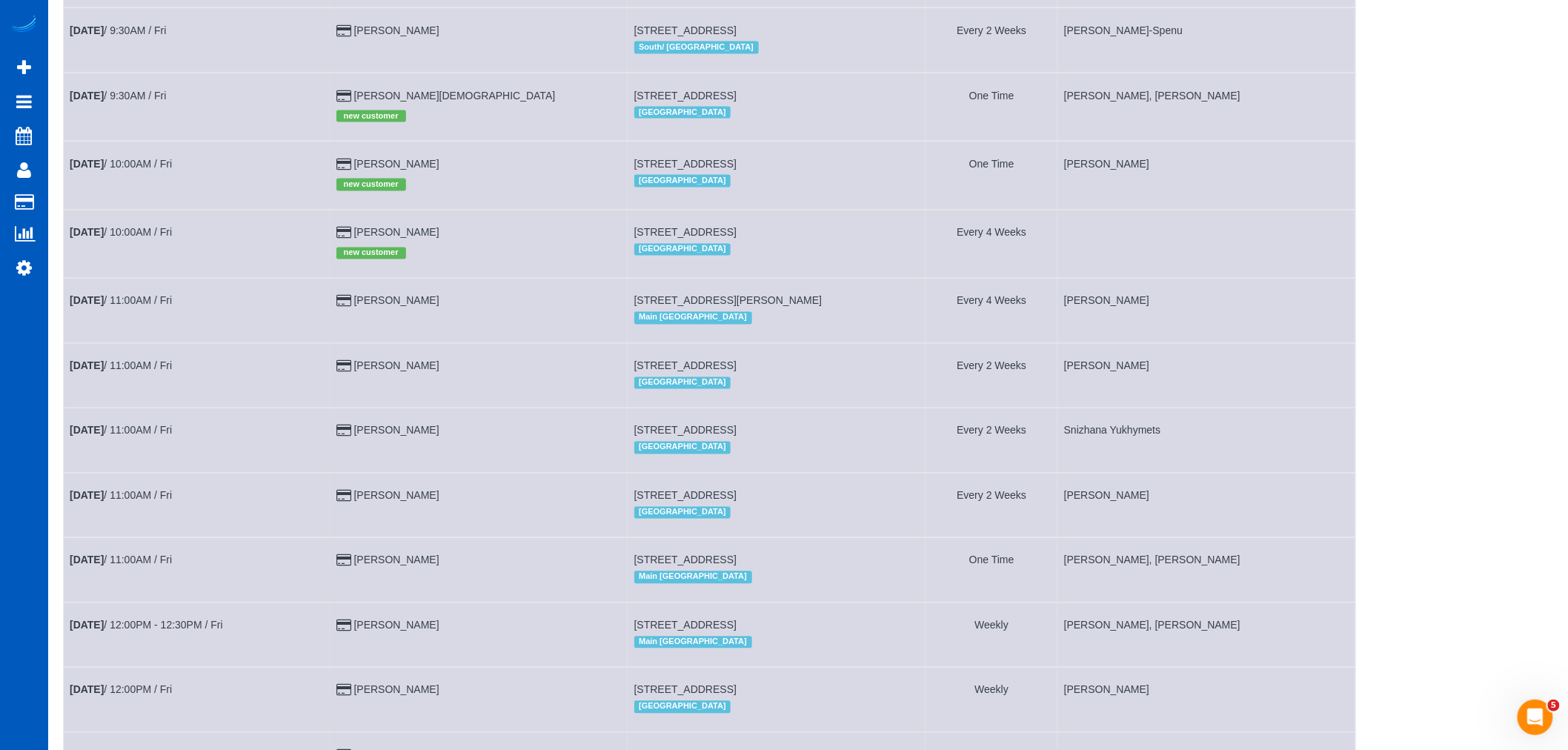
scroll to position [987, 0]
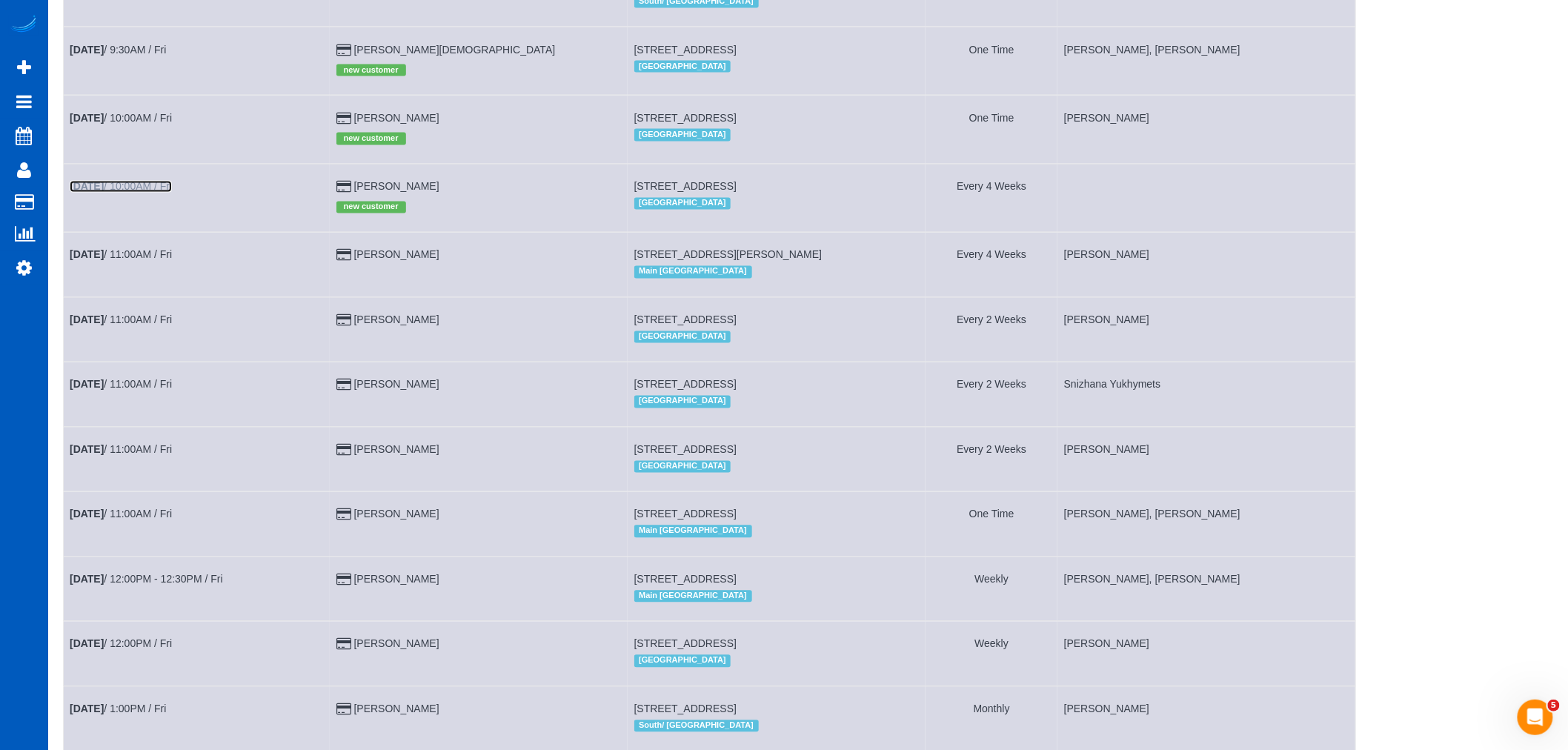
click at [138, 193] on link "[DATE] 10:00AM / Fri" at bounding box center [120, 187] width 102 height 12
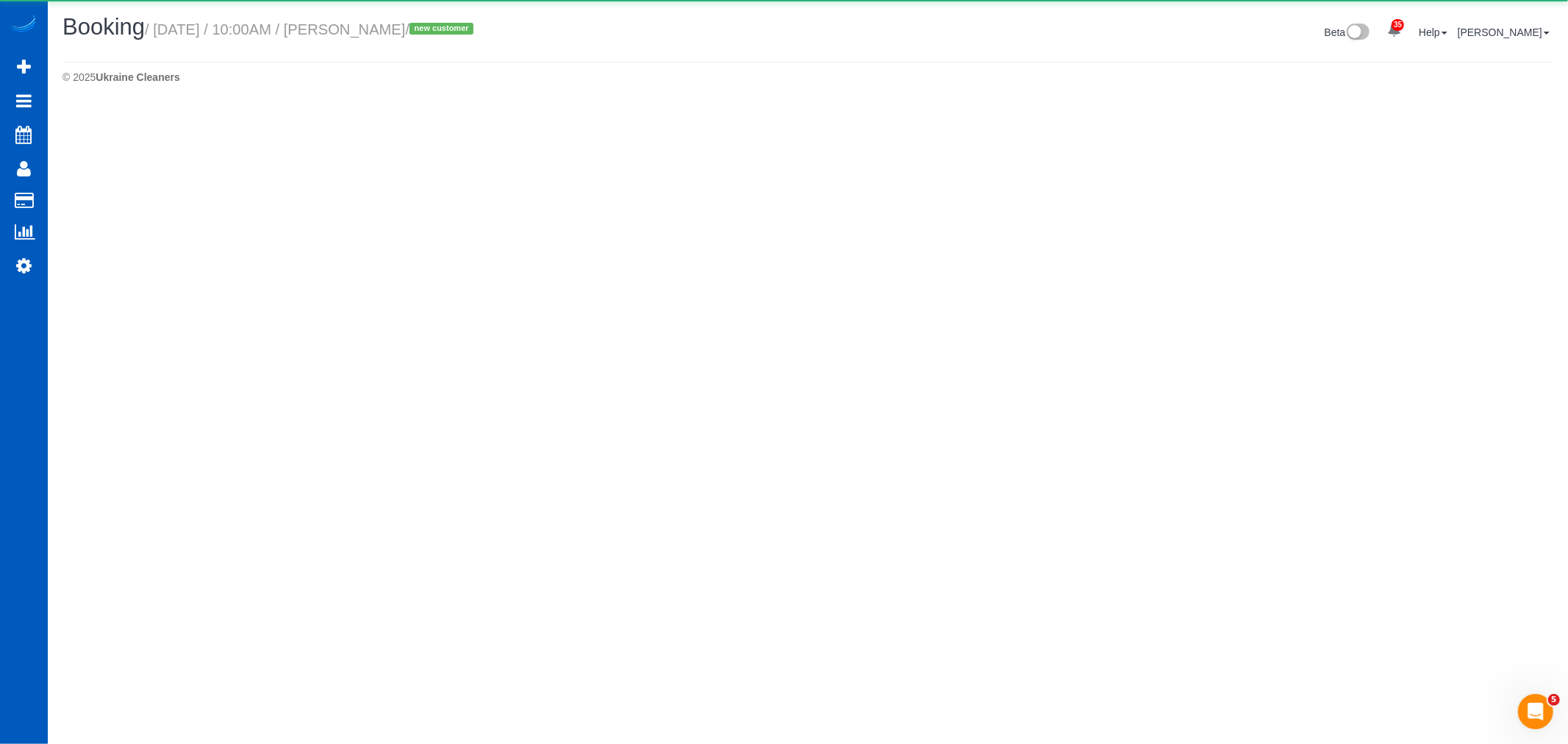
select select "CO"
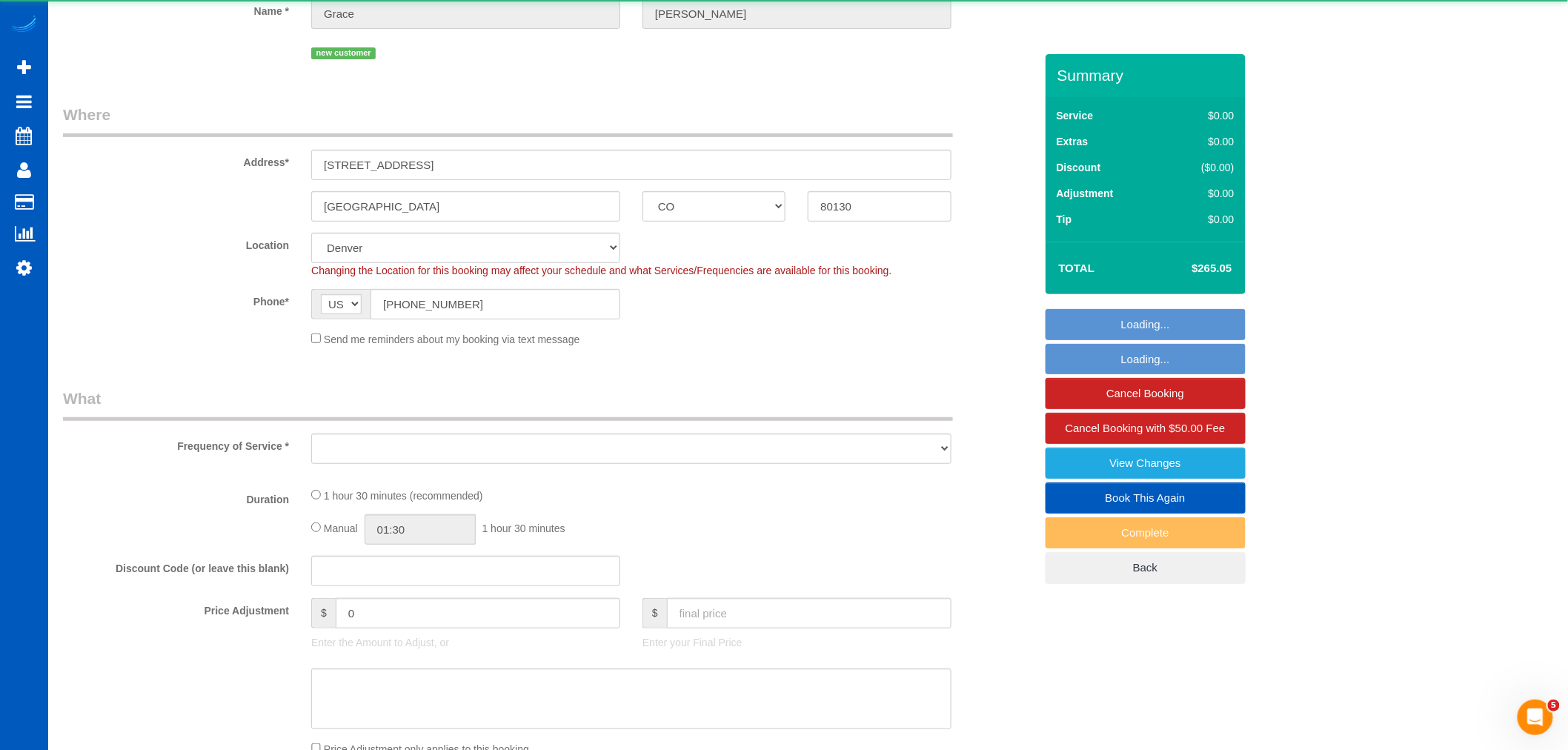
select select "object:42019"
select select "string:fspay-550af9dd-8189-4876-a9e2-8a903c9512e6"
select select "199"
select select "1001"
select select "2"
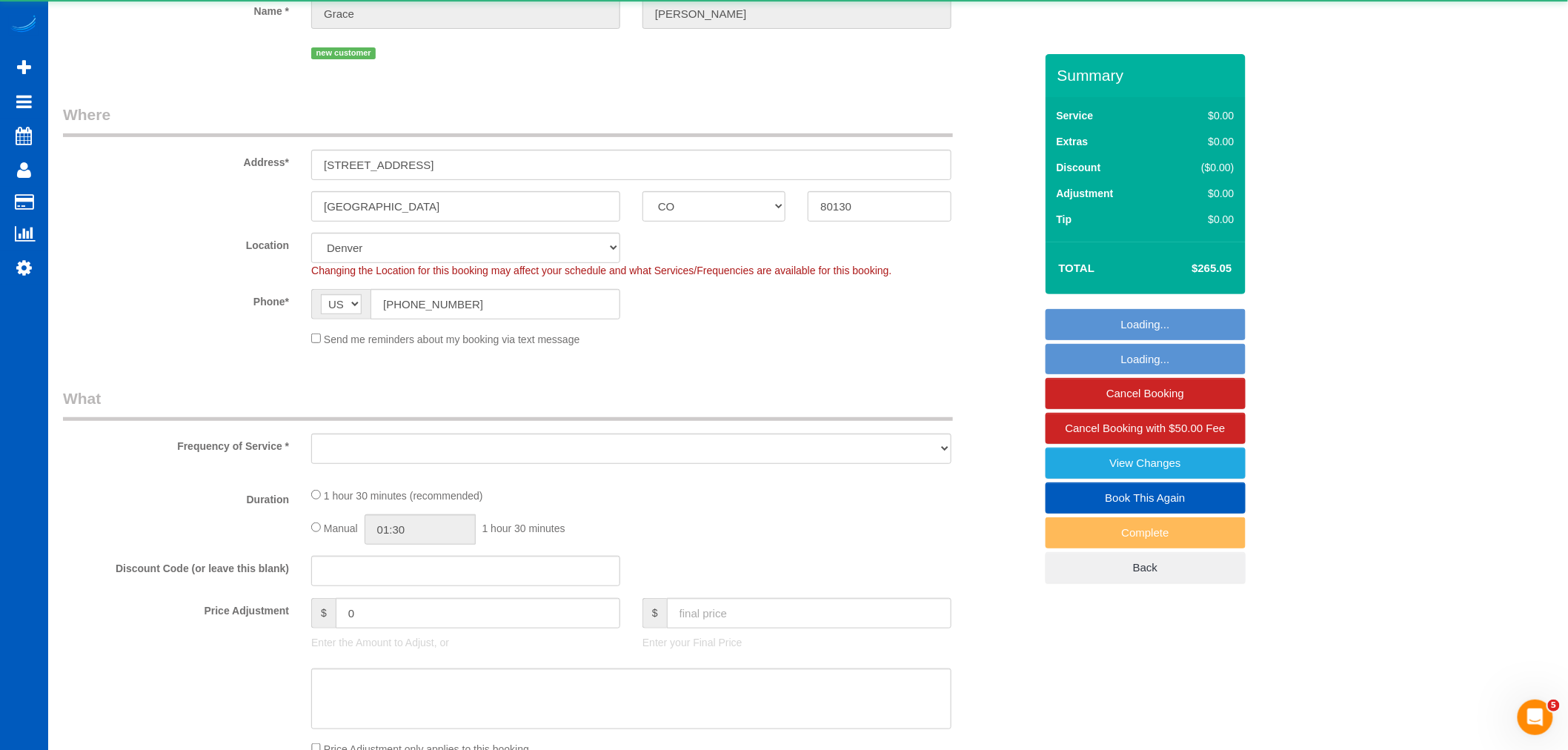
select select "2"
select select "spot269"
select select "number:8"
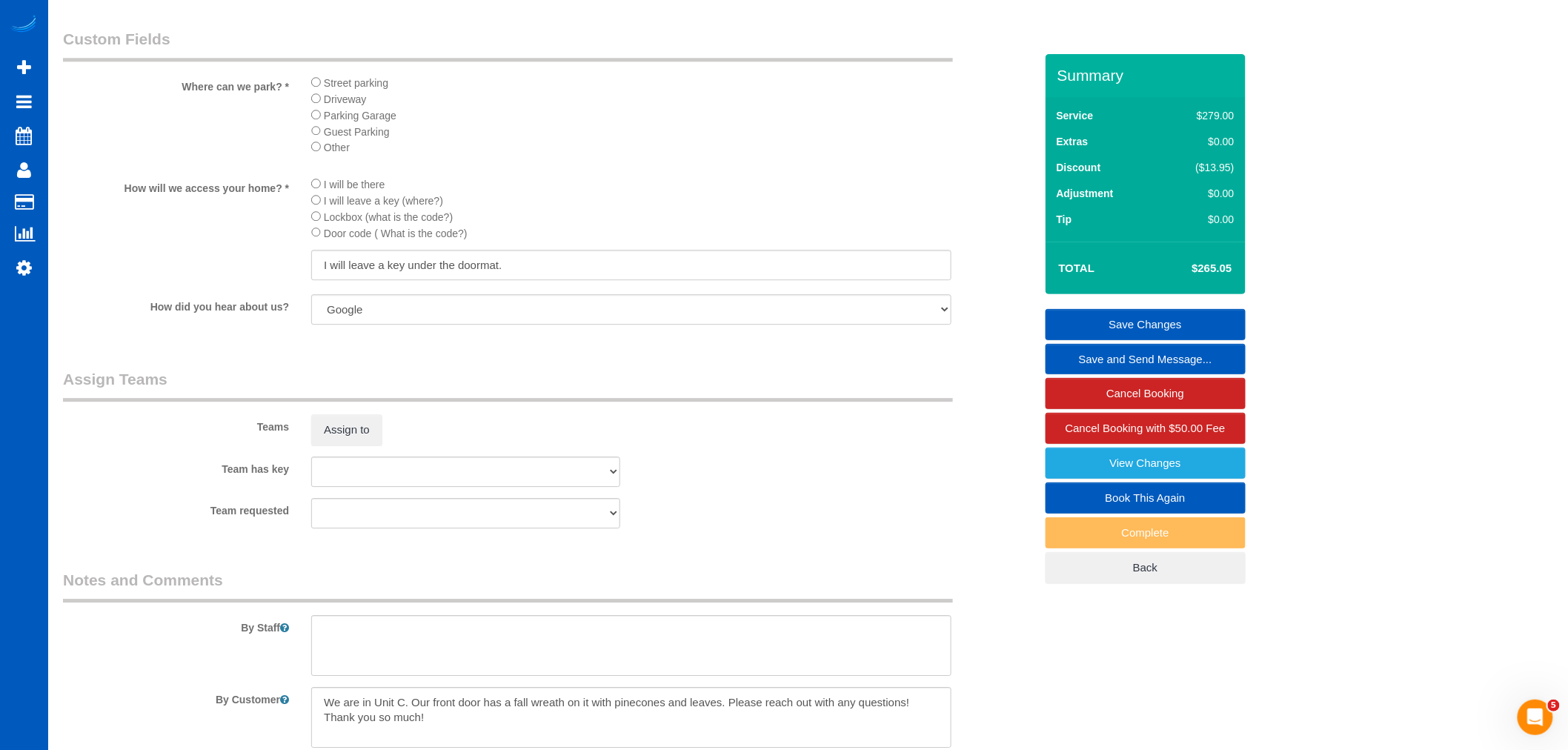
scroll to position [1810, 0]
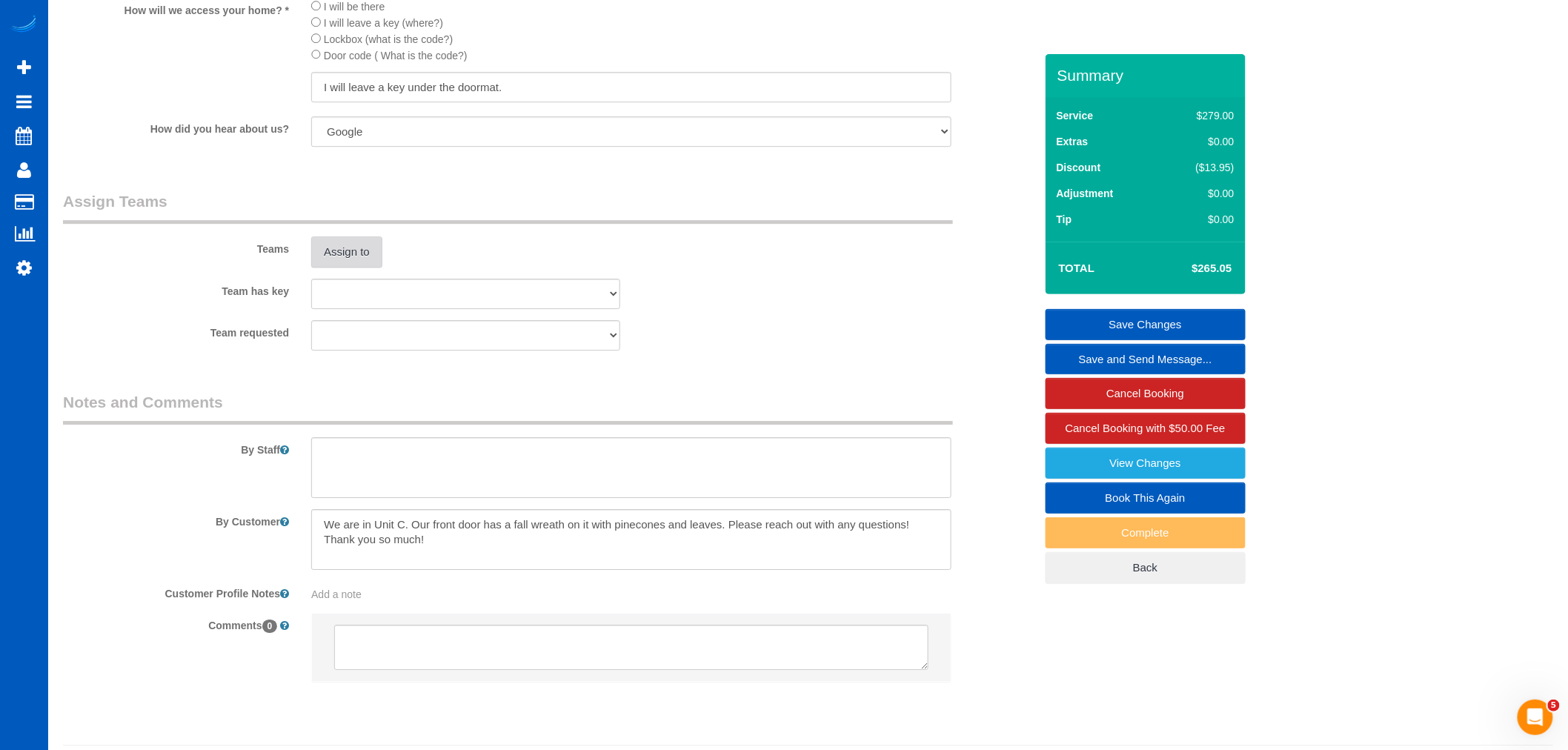
click at [332, 260] on button "Assign to" at bounding box center [347, 252] width 71 height 31
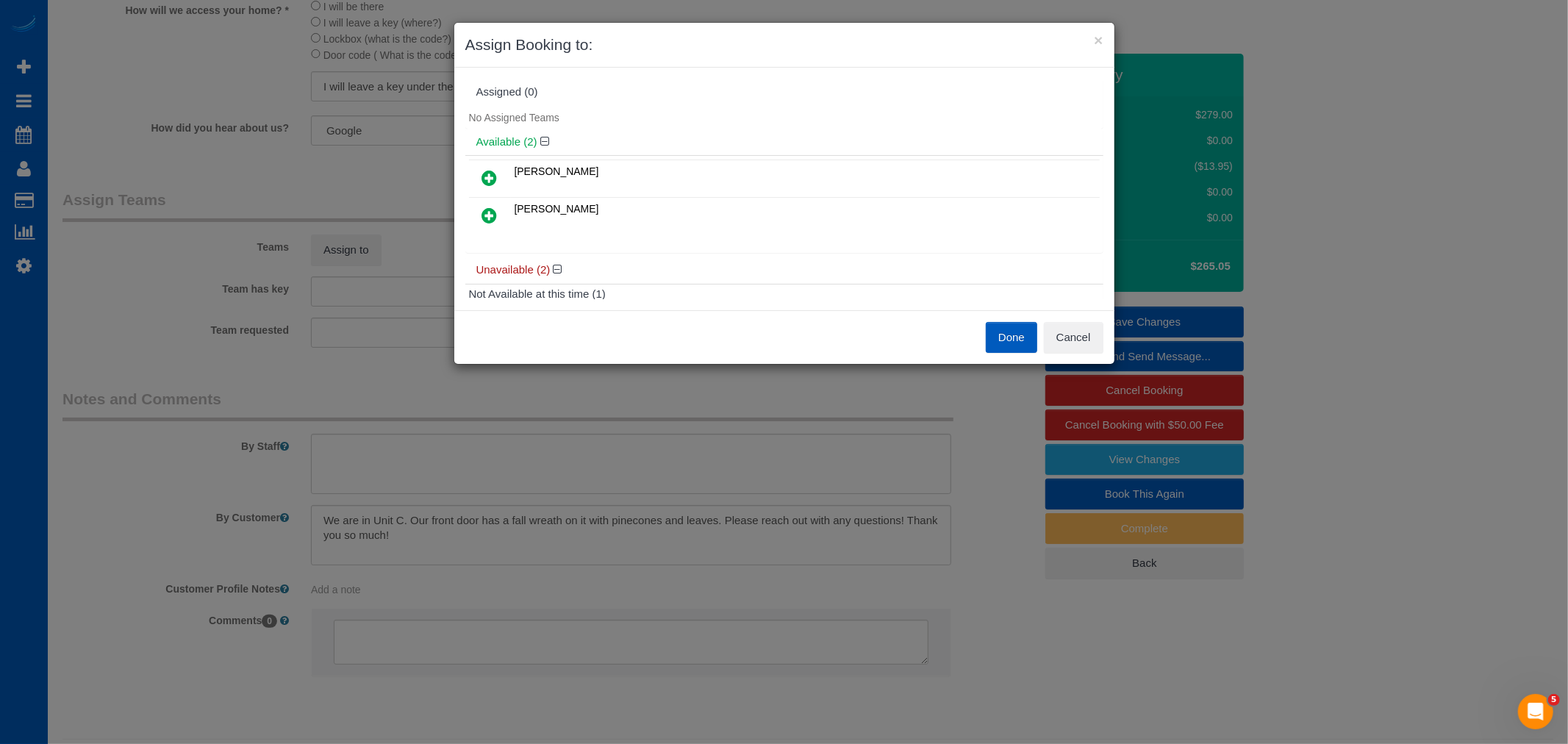
click at [471, 217] on td at bounding box center [490, 217] width 42 height 38
click at [485, 212] on icon at bounding box center [490, 216] width 16 height 17
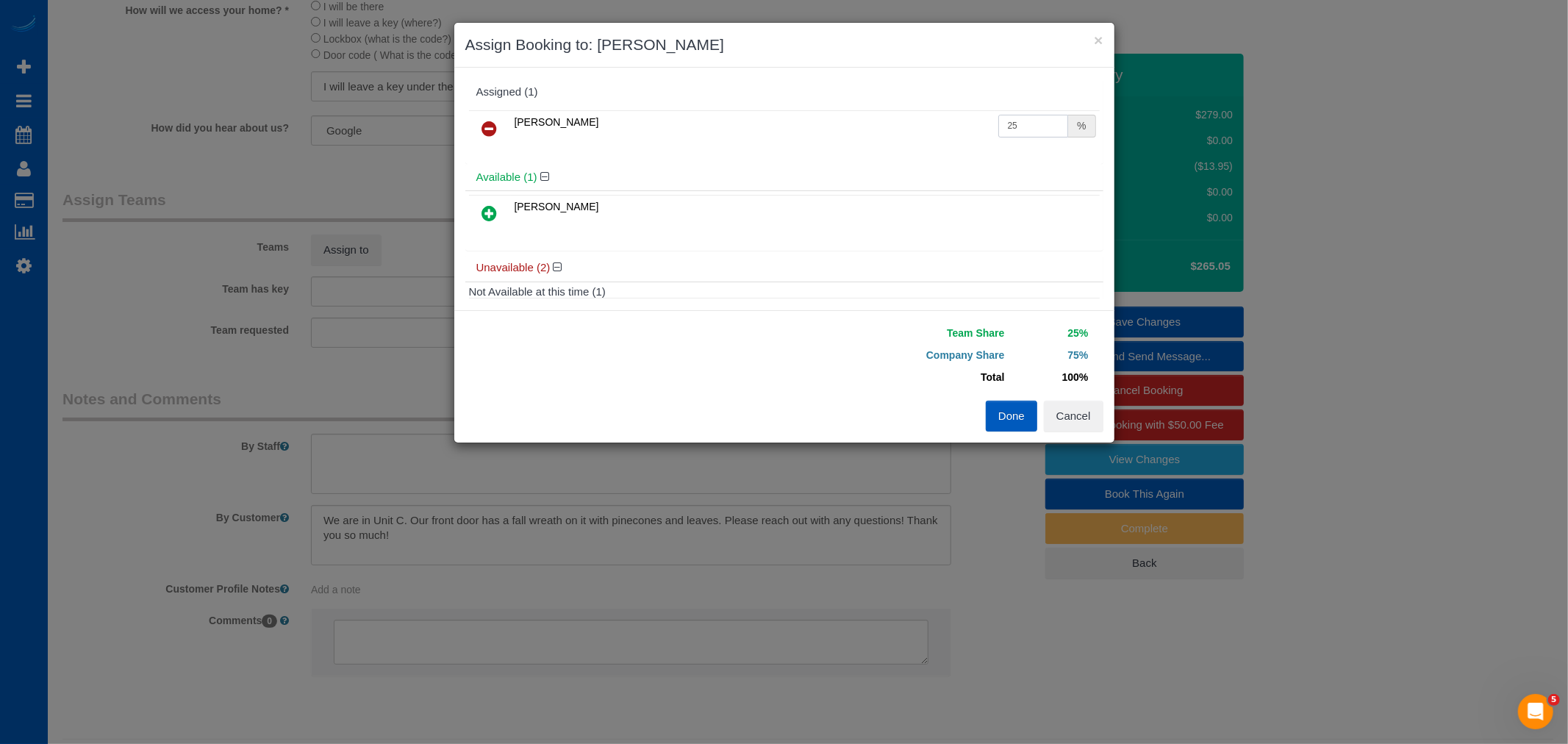
drag, startPoint x: 1011, startPoint y: 126, endPoint x: 859, endPoint y: 141, distance: 152.7
click at [859, 141] on tr "[PERSON_NAME] 25 %" at bounding box center [784, 128] width 631 height 38
type input "50"
click at [1011, 413] on button "Done" at bounding box center [1010, 416] width 51 height 31
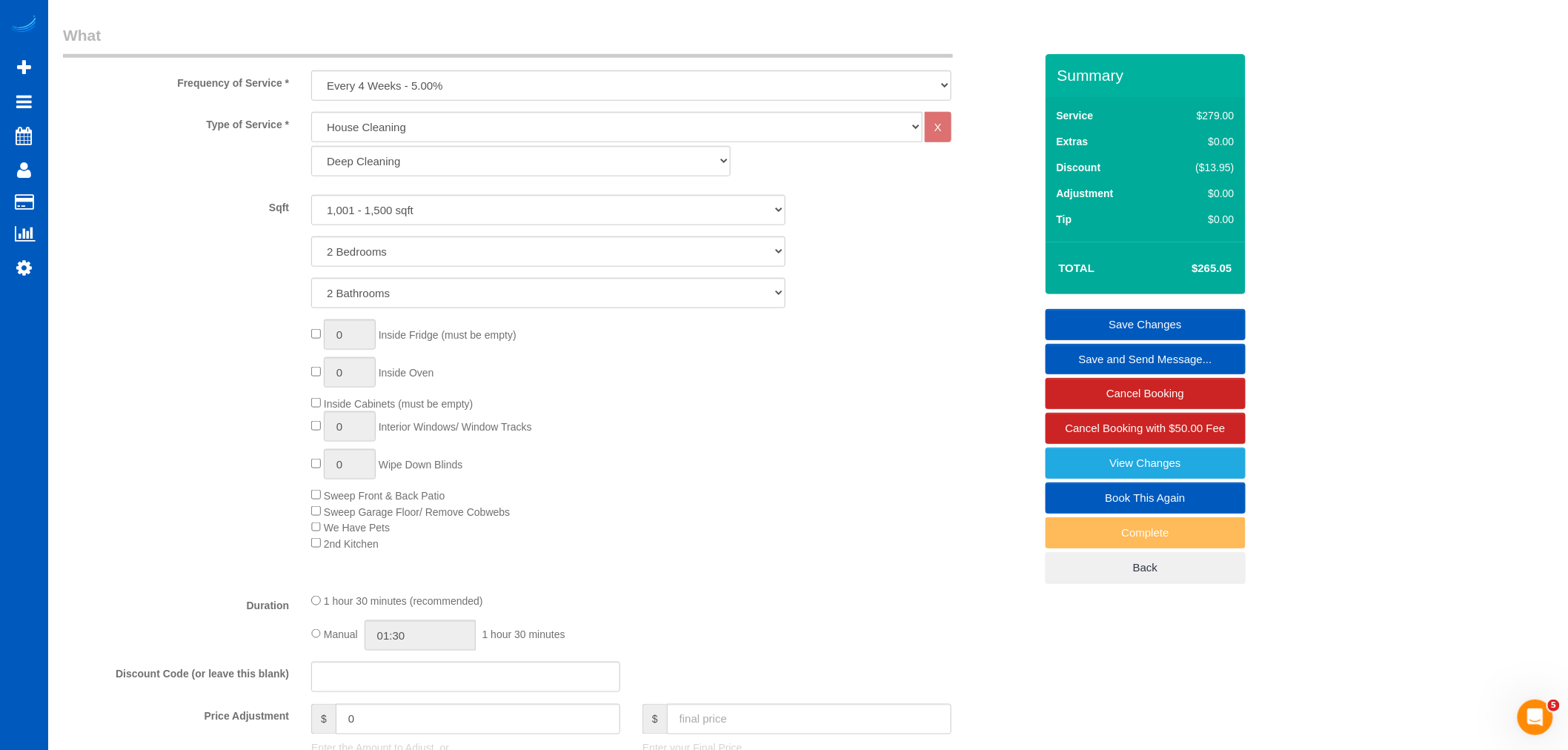
scroll to position [493, 0]
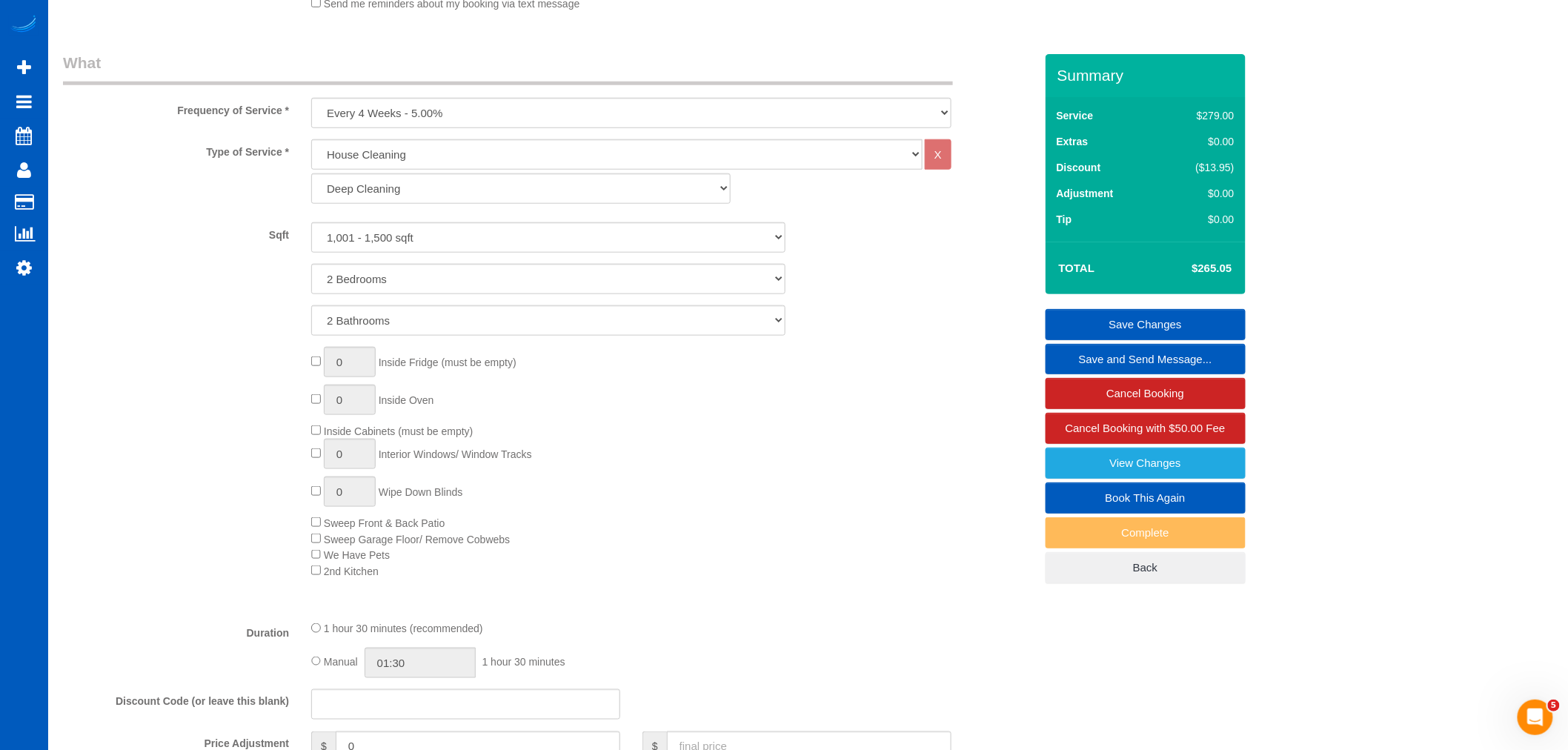
click at [1179, 317] on link "Save Changes" at bounding box center [1145, 324] width 200 height 31
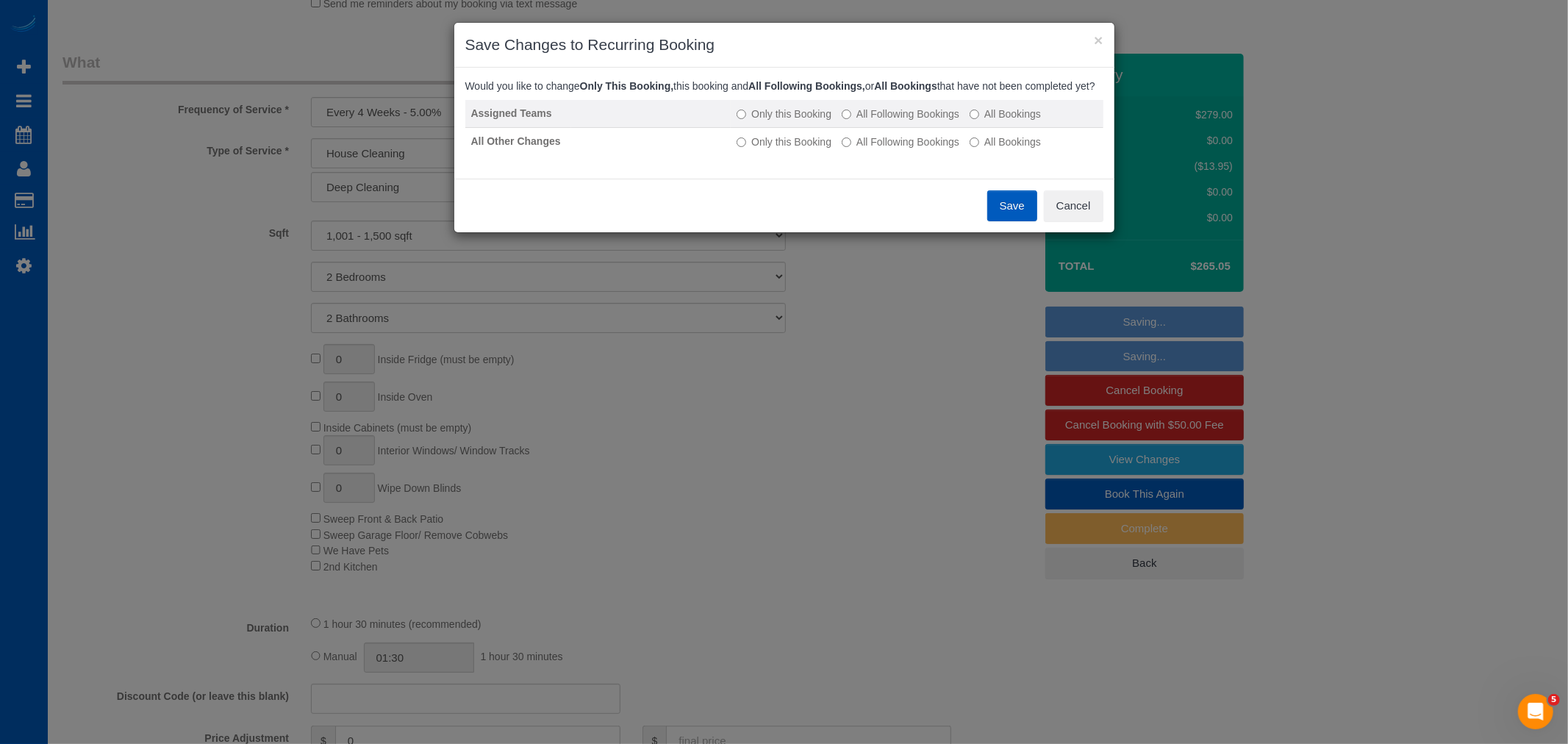
click at [912, 118] on td "Only this Booking All Following Bookings All Bookings" at bounding box center [916, 114] width 372 height 28
click at [904, 121] on label "All Following Bookings" at bounding box center [900, 114] width 118 height 15
click at [899, 149] on label "All Following Bookings" at bounding box center [900, 141] width 118 height 15
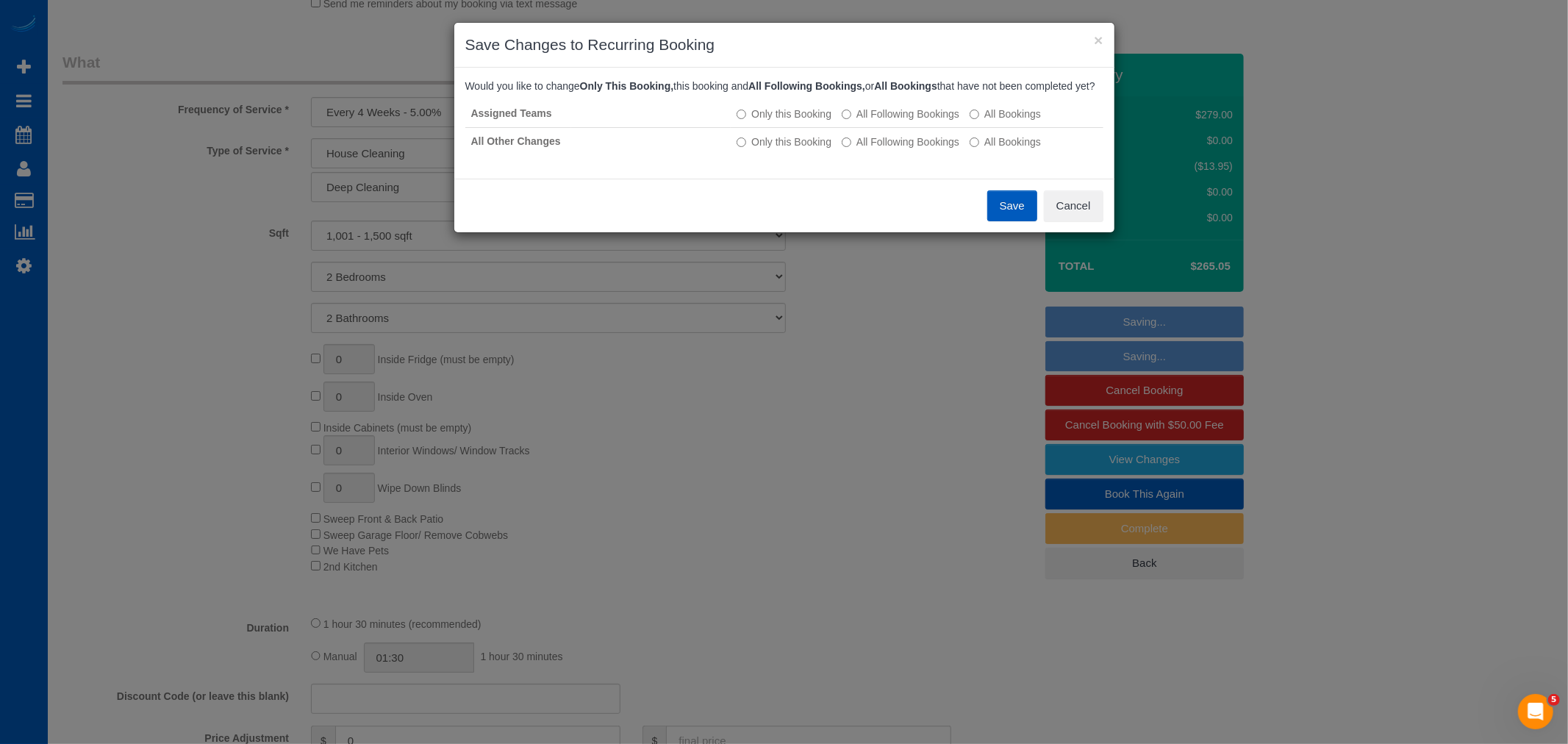
click at [1028, 216] on button "Save" at bounding box center [1011, 206] width 50 height 31
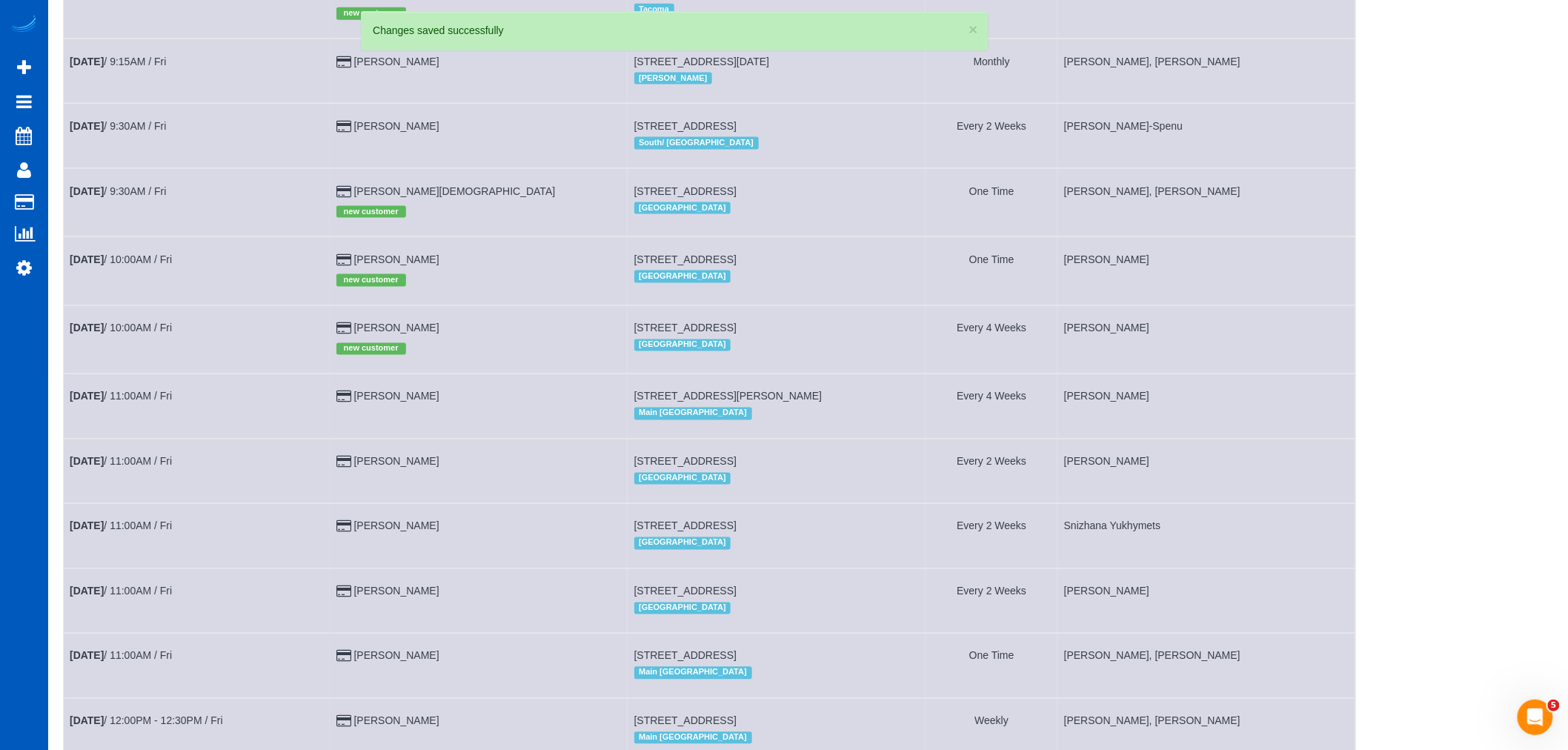
scroll to position [822, 0]
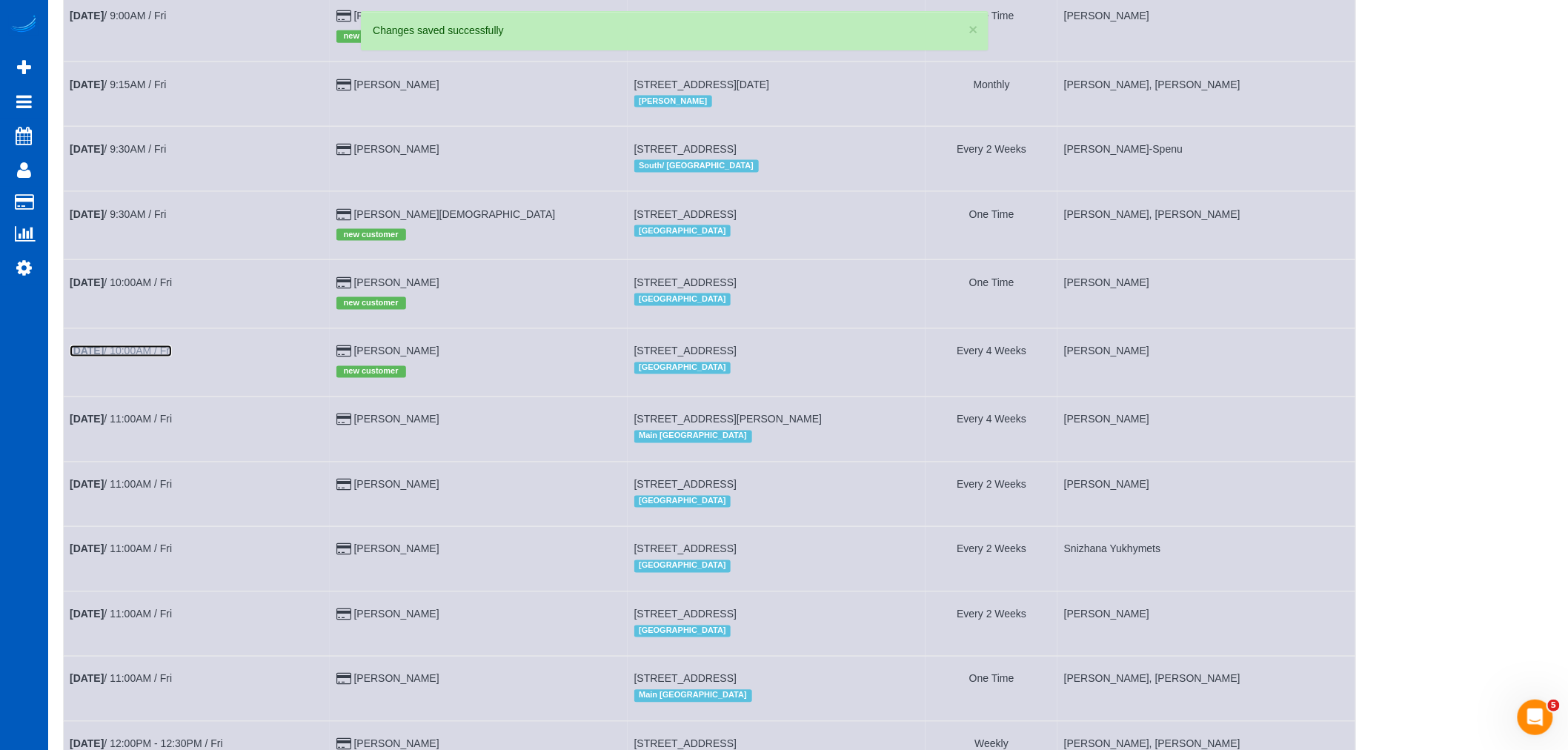
click at [161, 357] on link "[DATE] 10:00AM / Fri" at bounding box center [120, 352] width 102 height 12
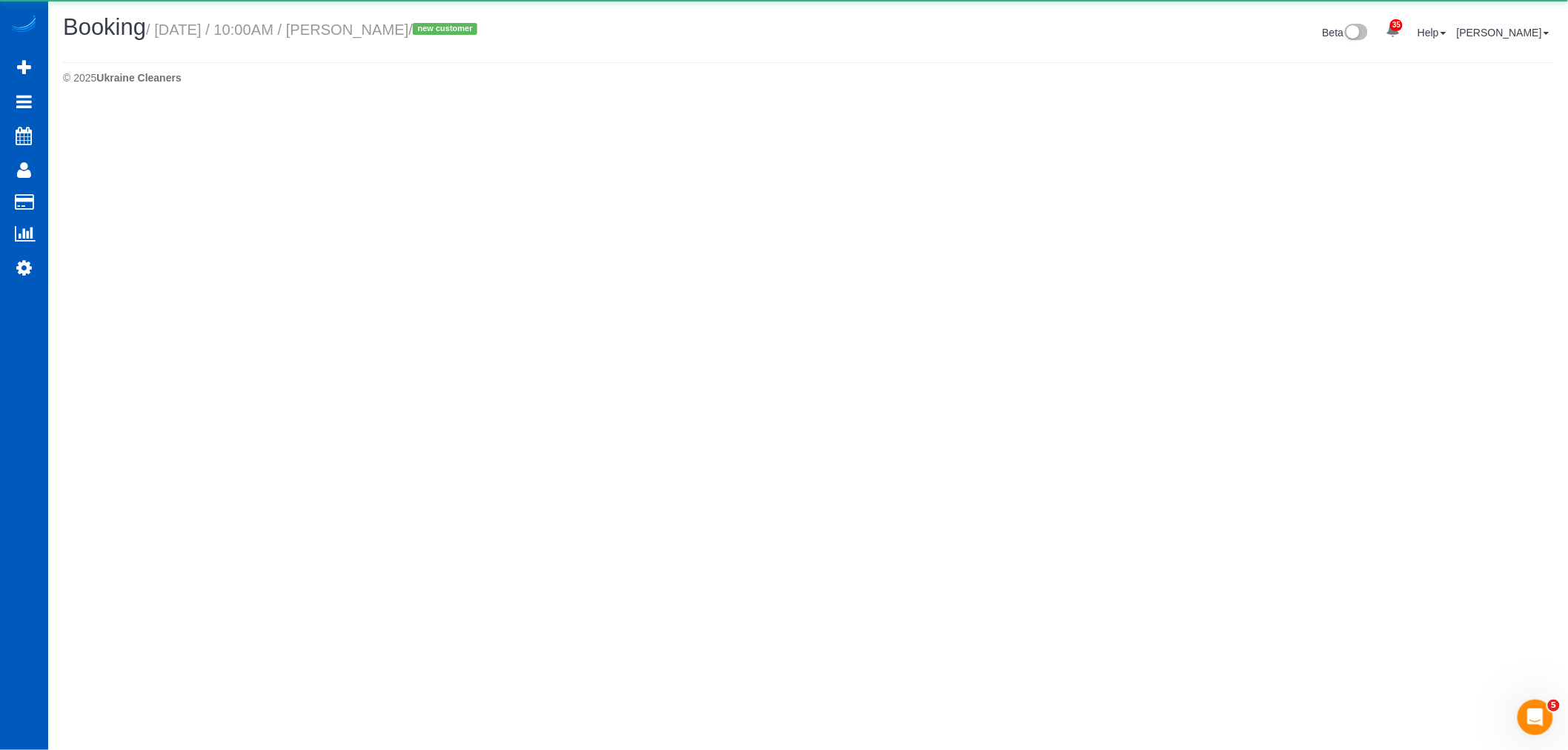
select select "CO"
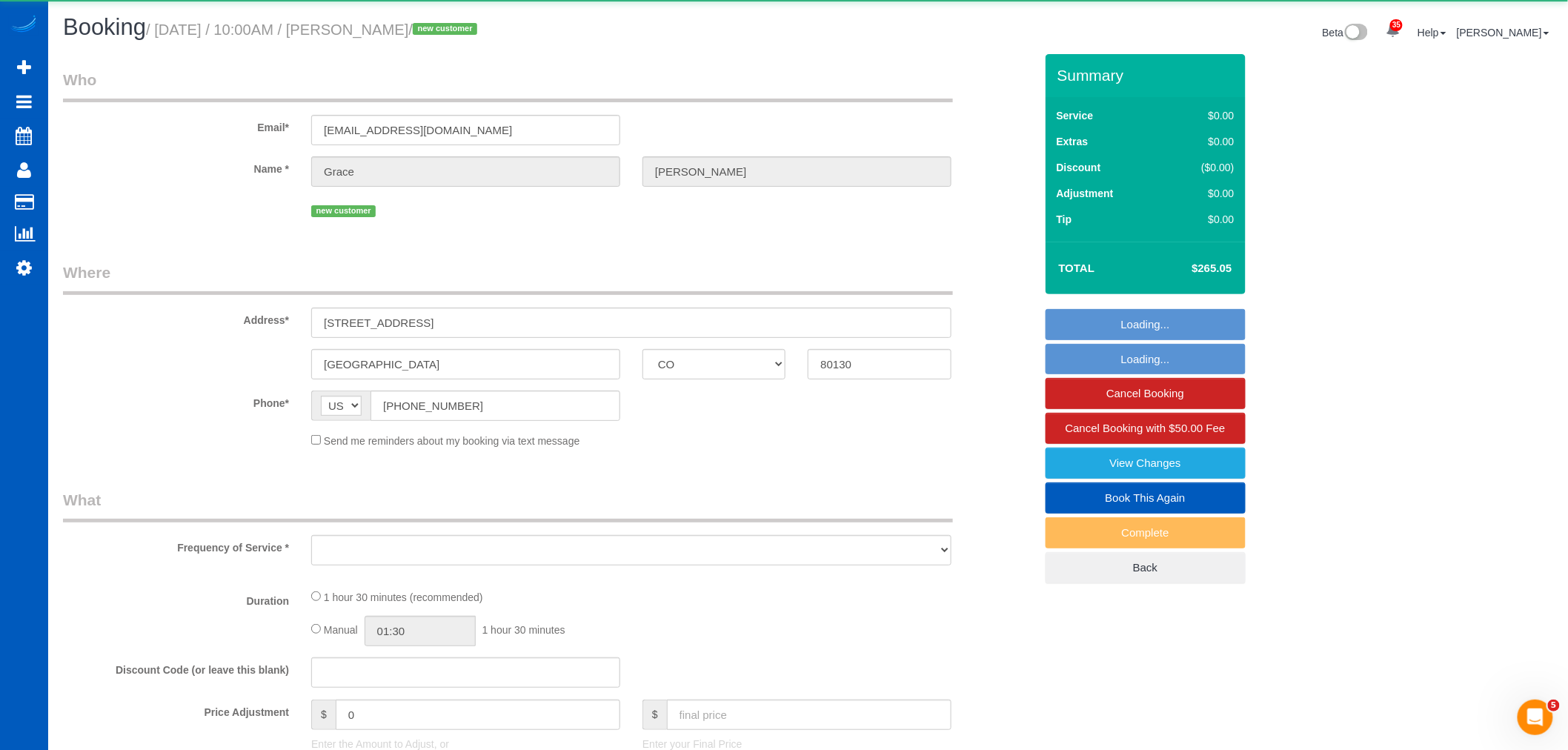
select select "object:43473"
select select "199"
select select "1001"
select select "2"
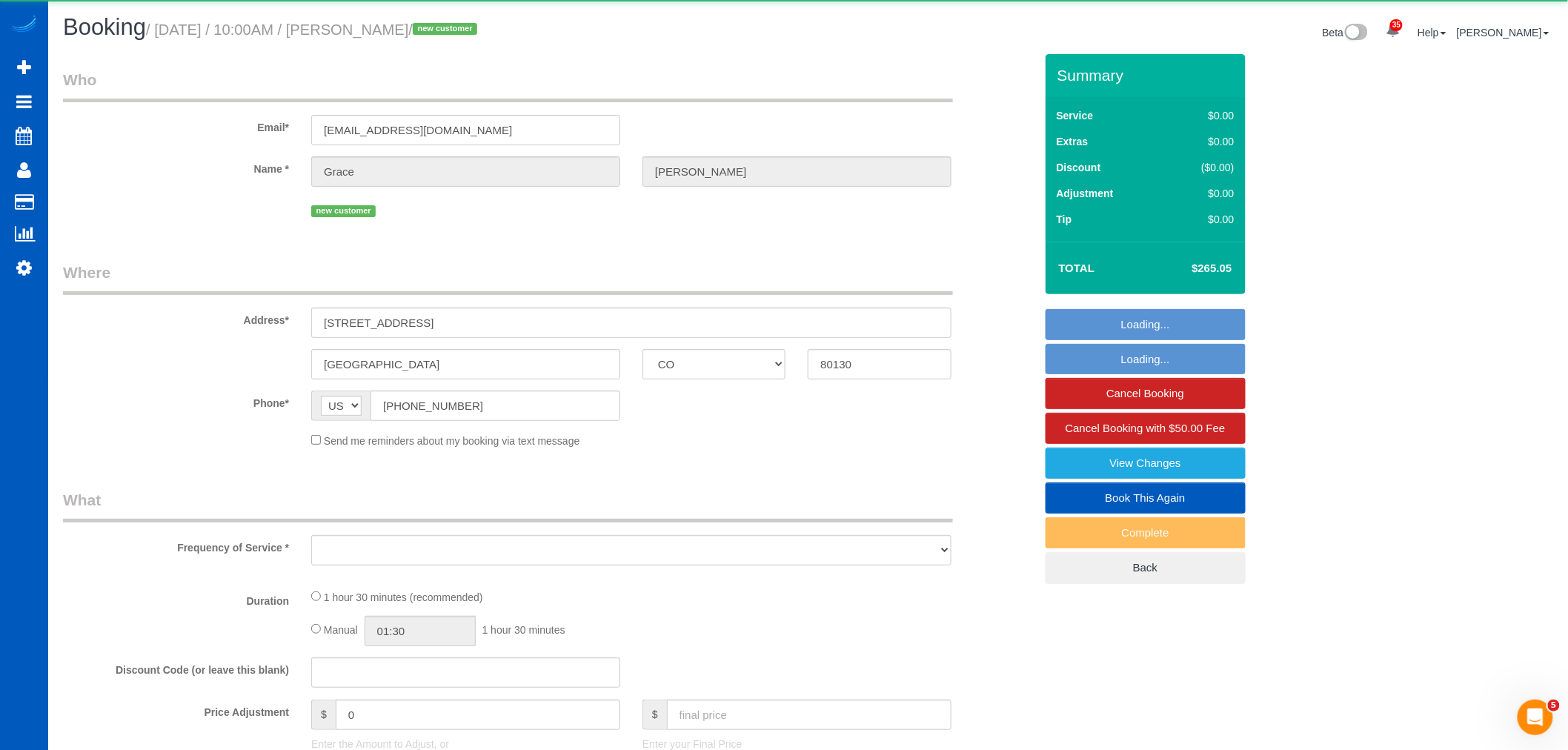
select select "spot280"
select select "number:8"
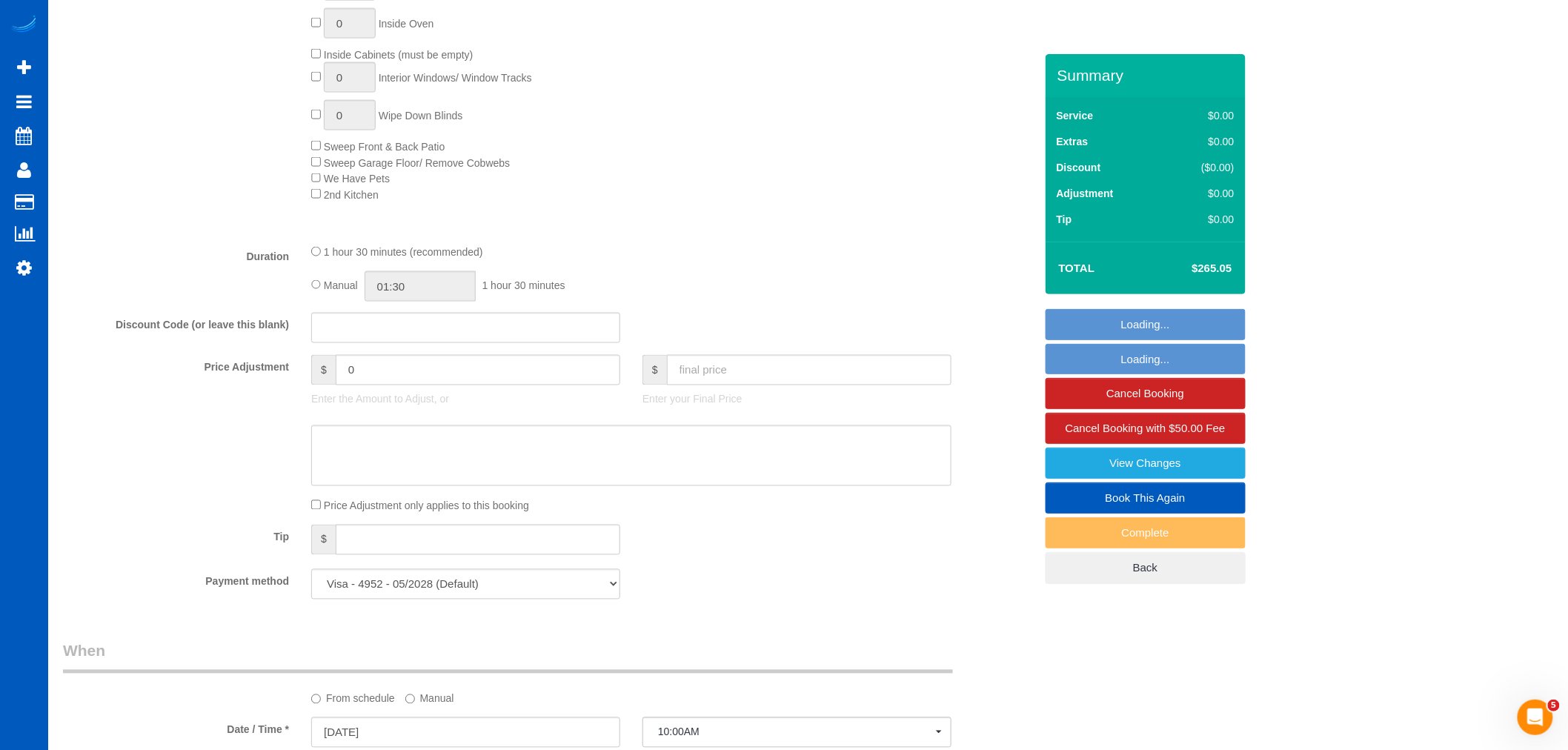
scroll to position [905, 0]
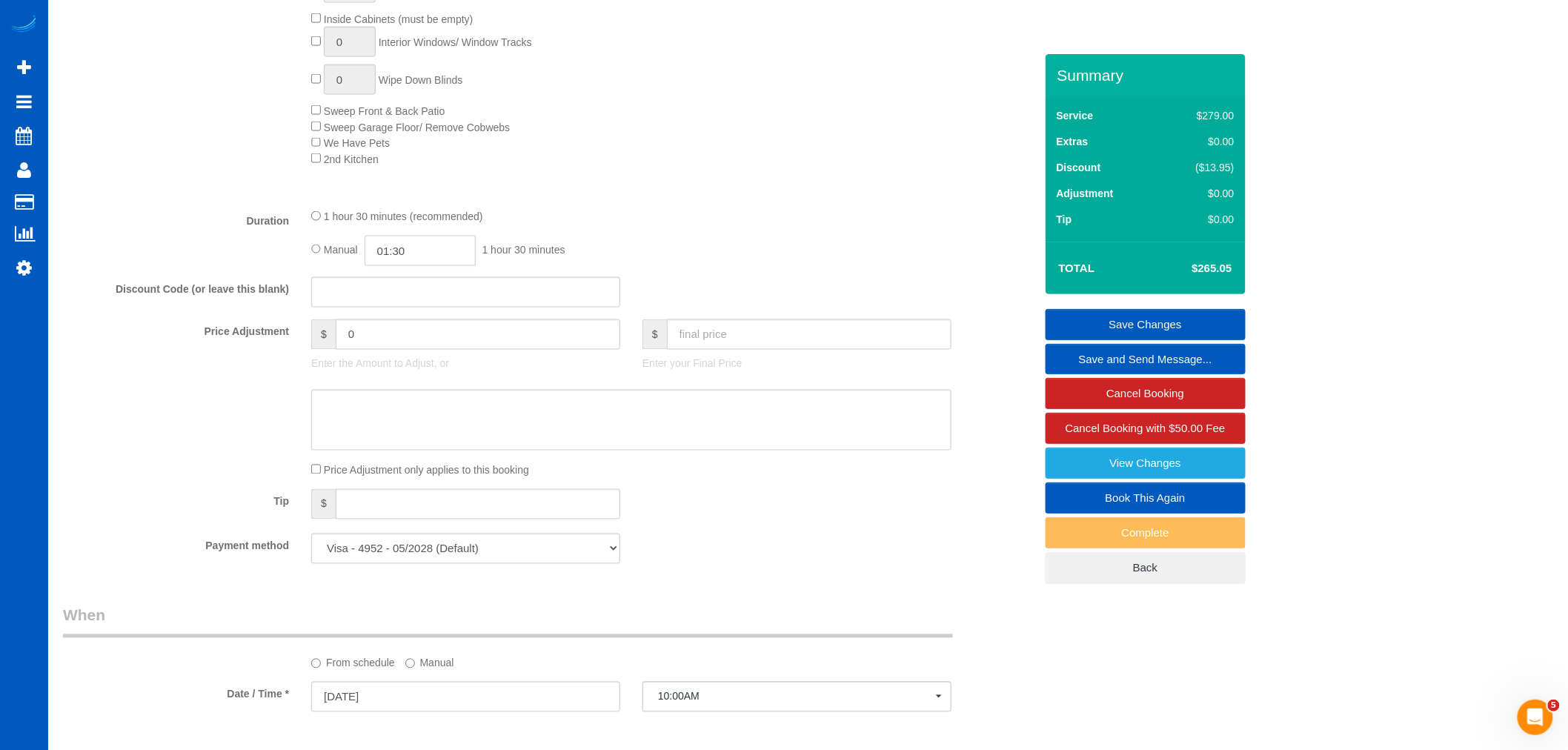
click at [407, 266] on input "01:30" at bounding box center [419, 251] width 111 height 30
type input "05:00"
click at [401, 350] on li "05:00" at bounding box center [404, 358] width 66 height 20
select select "spot291"
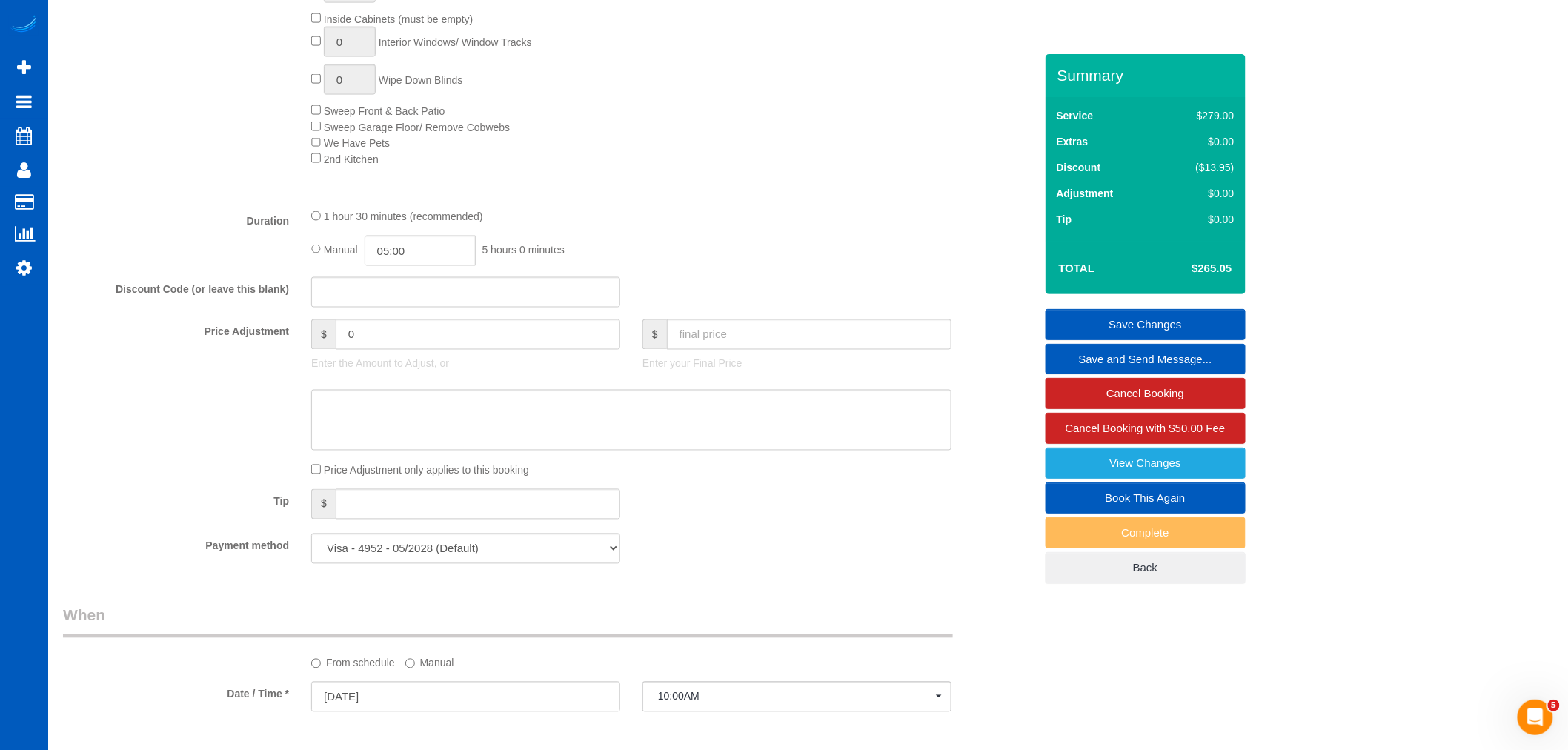
click at [1157, 311] on link "Save Changes" at bounding box center [1145, 324] width 200 height 31
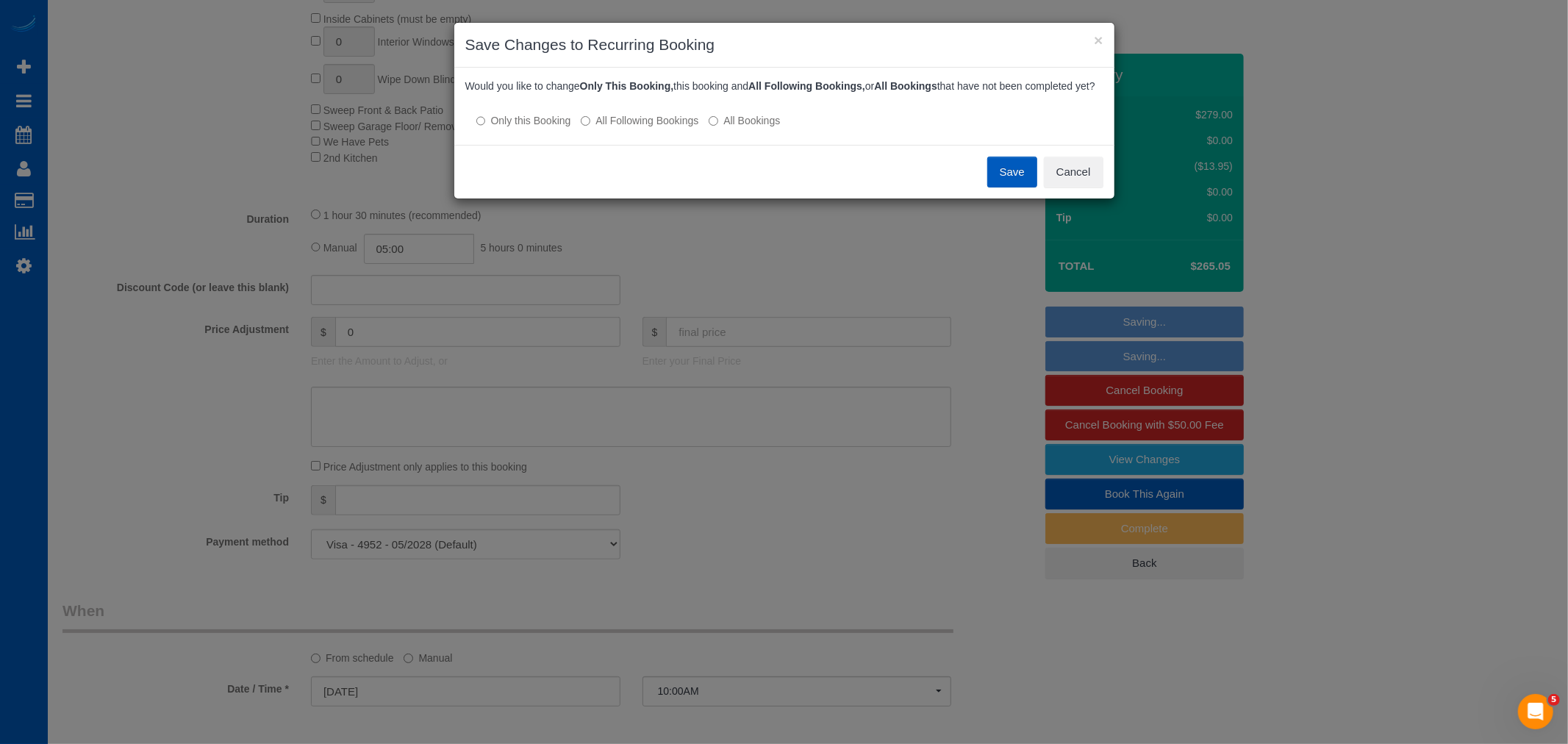
click at [635, 143] on div "Would you like to change Only This Booking, this booking and All Following Book…" at bounding box center [784, 106] width 660 height 77
click at [638, 128] on label "All Following Bookings" at bounding box center [639, 120] width 118 height 15
click at [1006, 186] on button "Save" at bounding box center [1011, 172] width 50 height 31
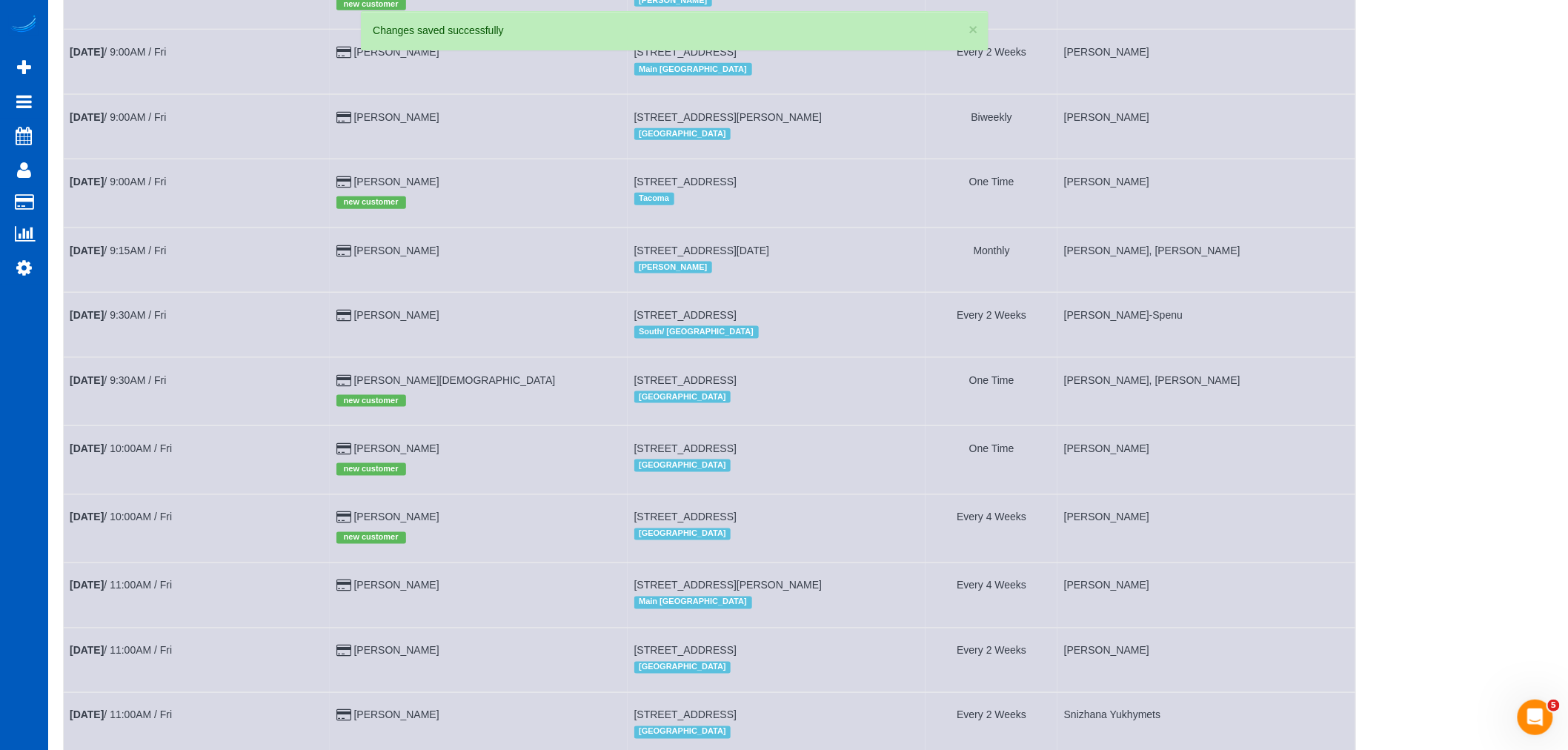
scroll to position [822, 0]
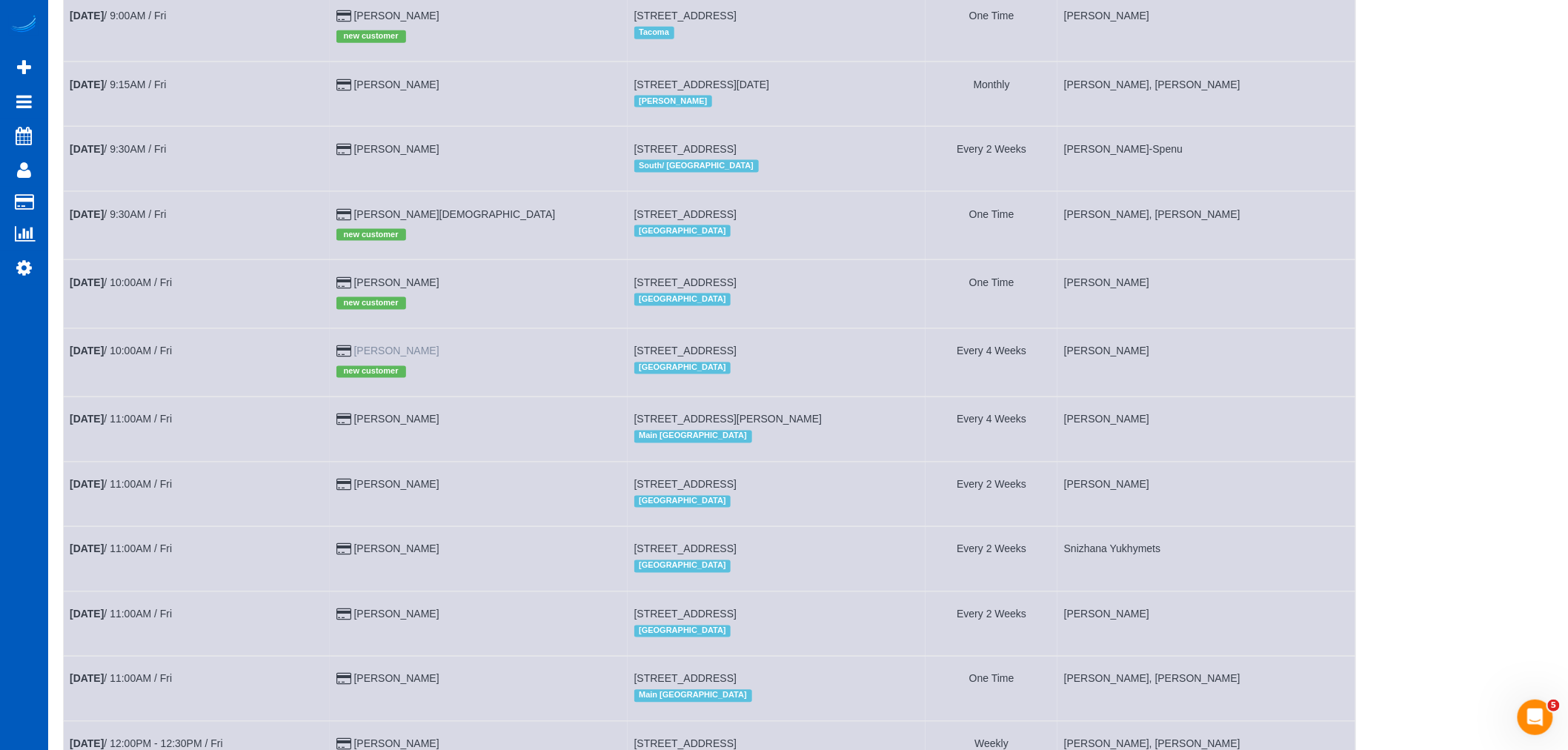
drag, startPoint x: 433, startPoint y: 367, endPoint x: 360, endPoint y: 371, distance: 73.1
click at [360, 371] on td "[PERSON_NAME] new customer" at bounding box center [479, 362] width 298 height 69
copy link "[PERSON_NAME]"
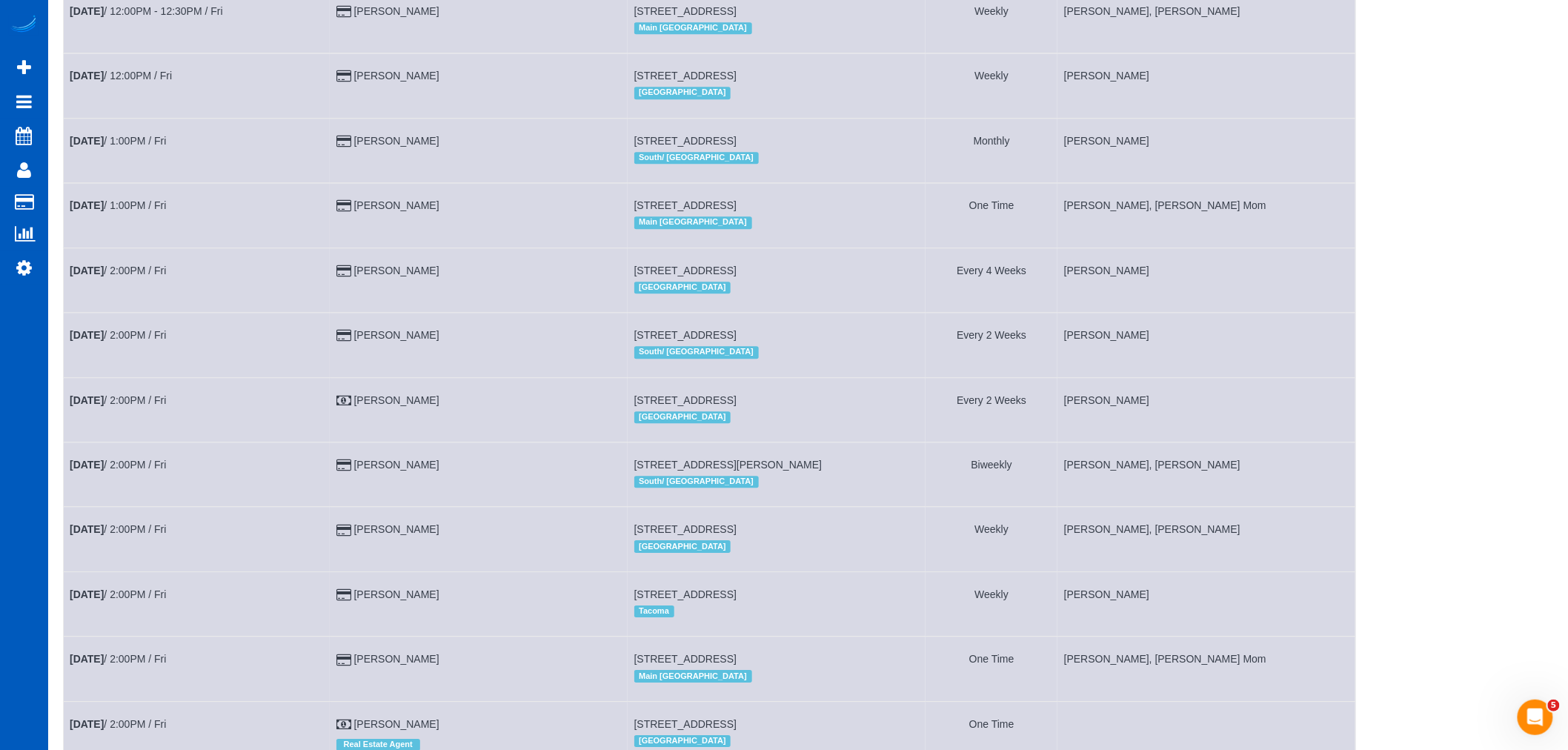
scroll to position [1862, 0]
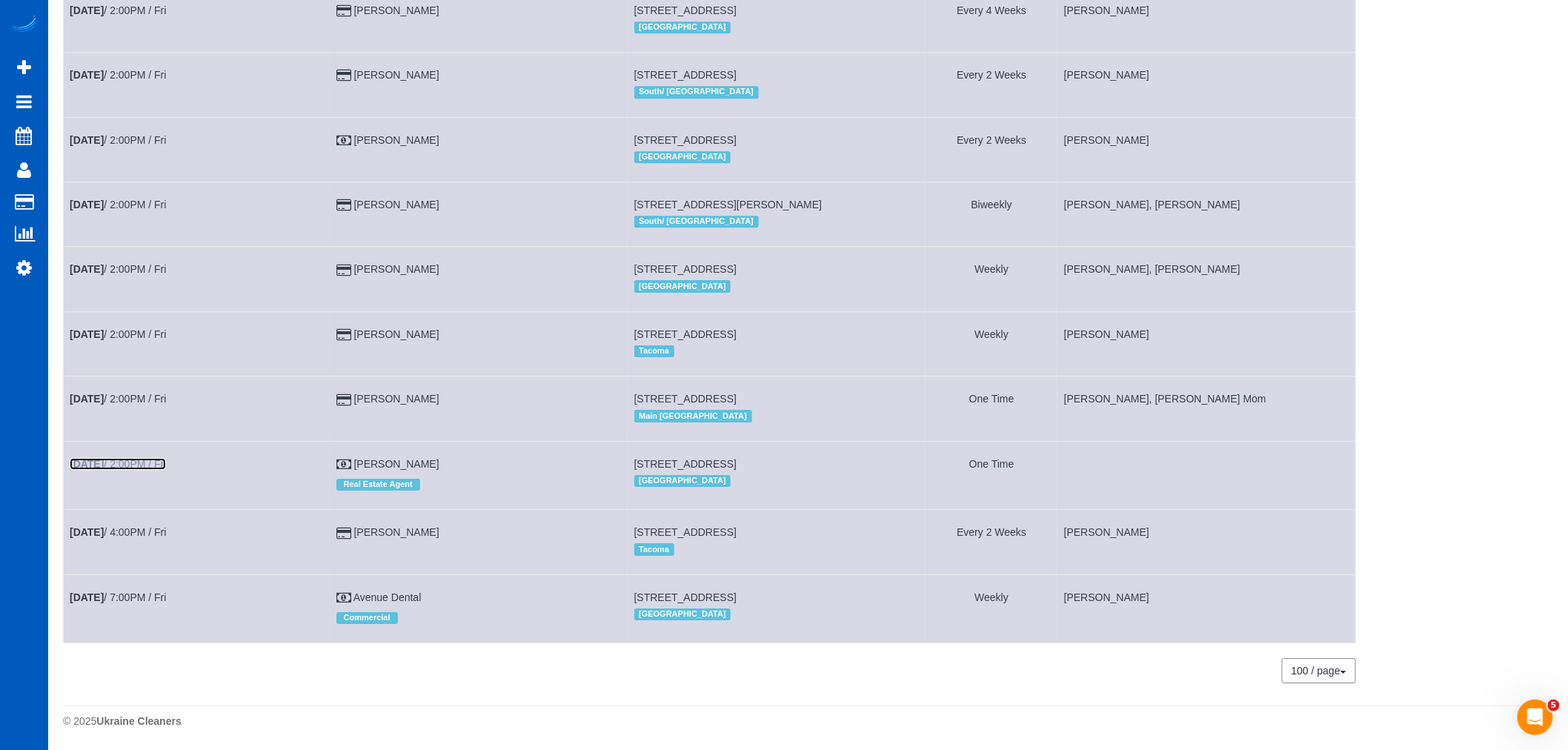
click at [135, 458] on link "[DATE] 2:00PM / Fri" at bounding box center [118, 464] width 96 height 12
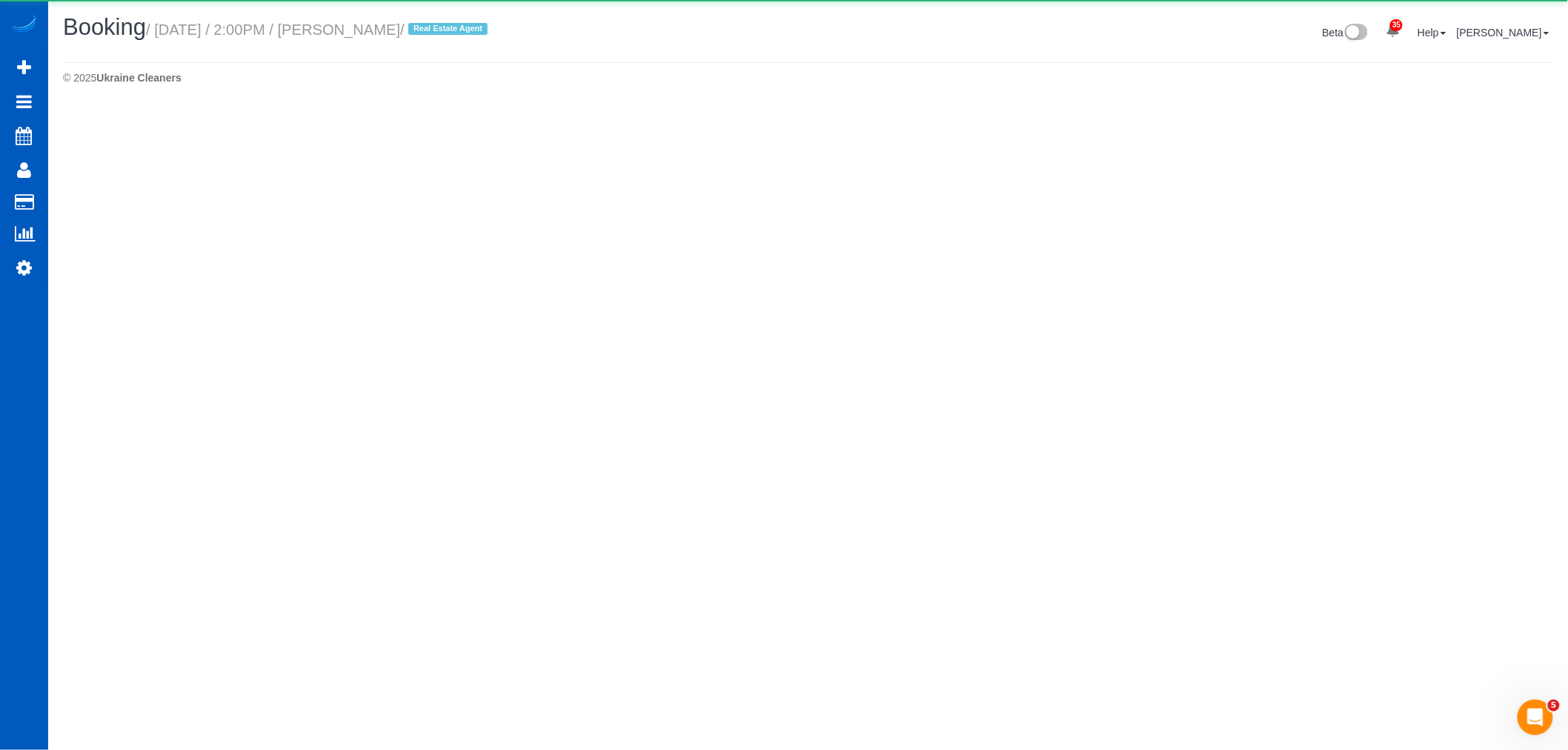
select select "WA"
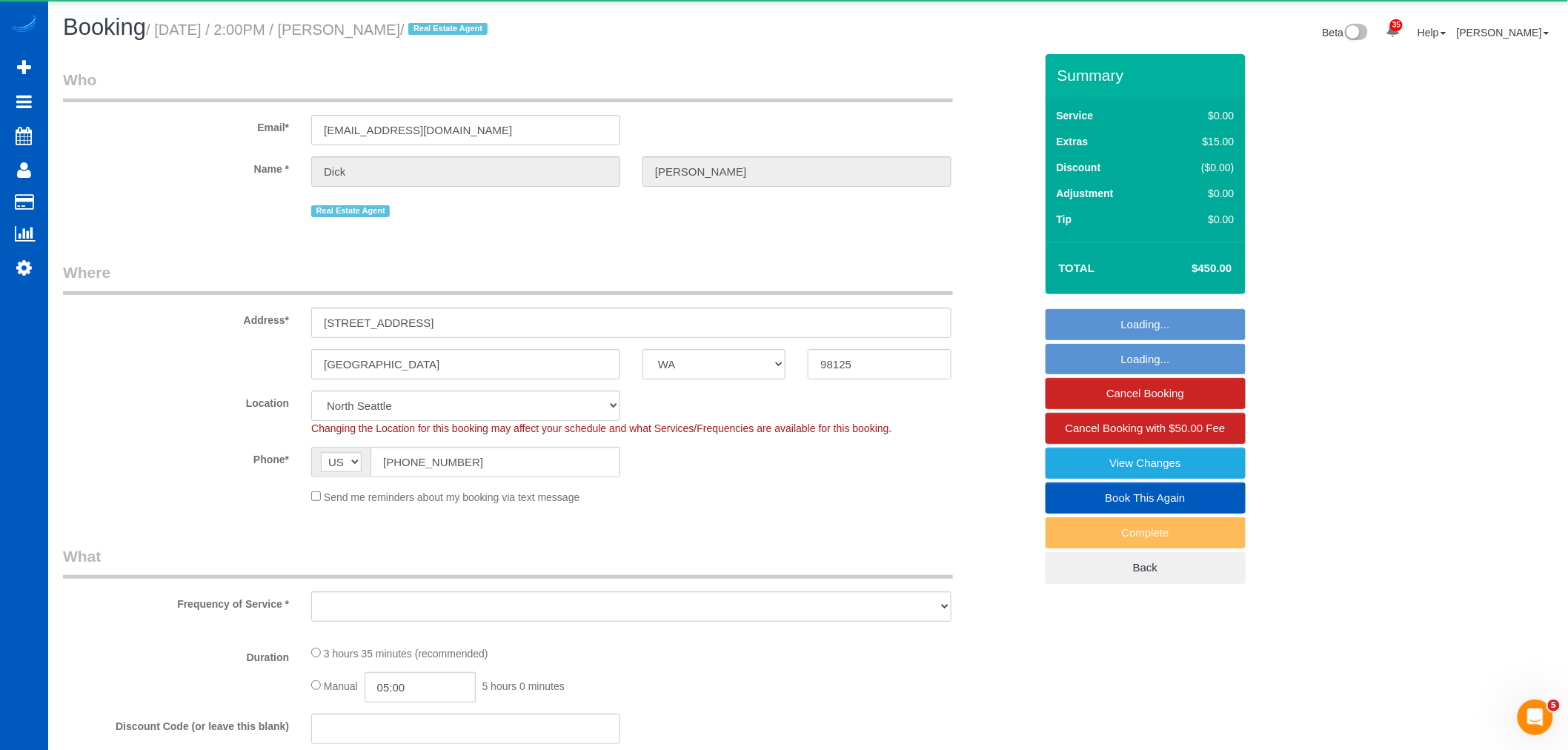
select select "object:44942"
select select "199"
select select "1001"
select select "3"
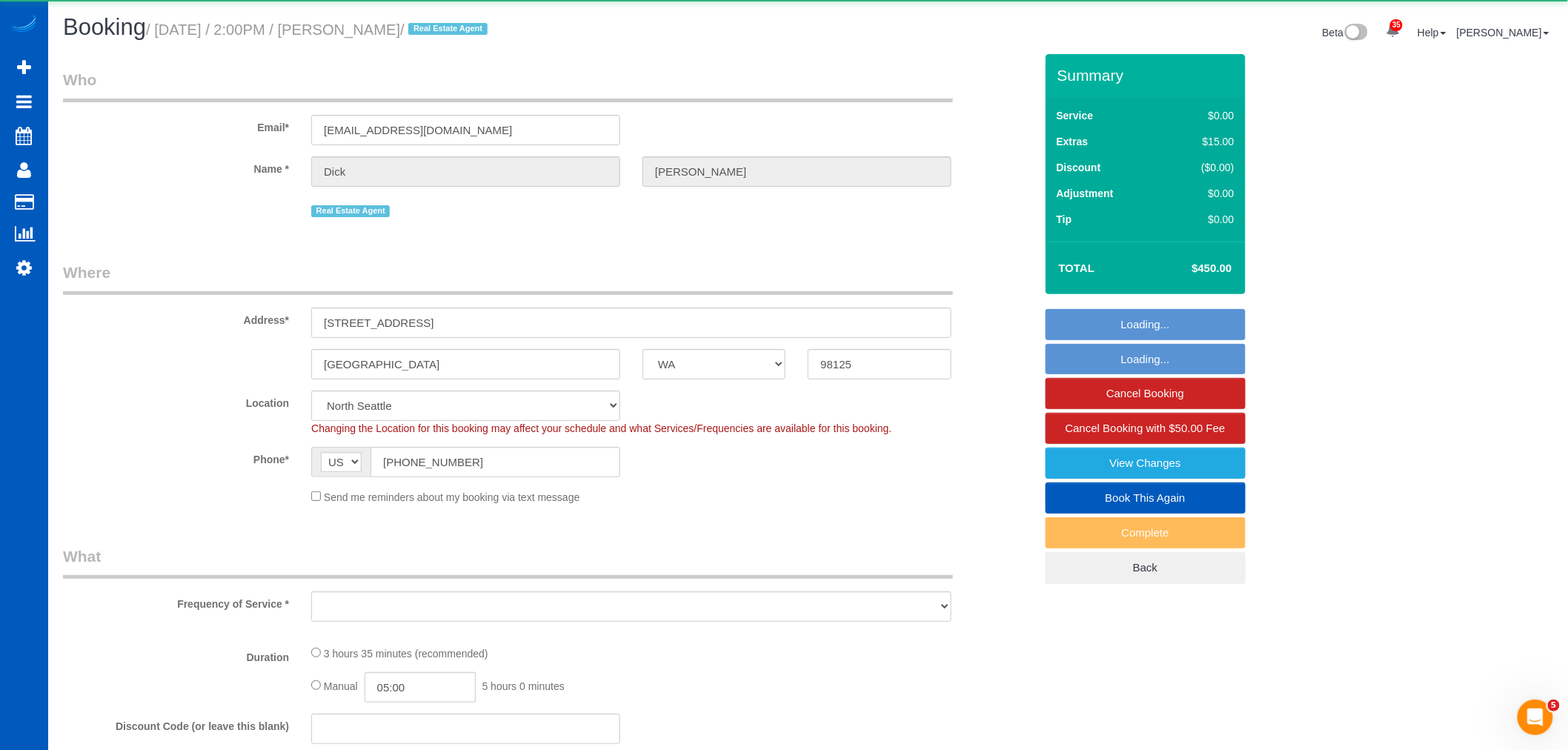
select select "spot303"
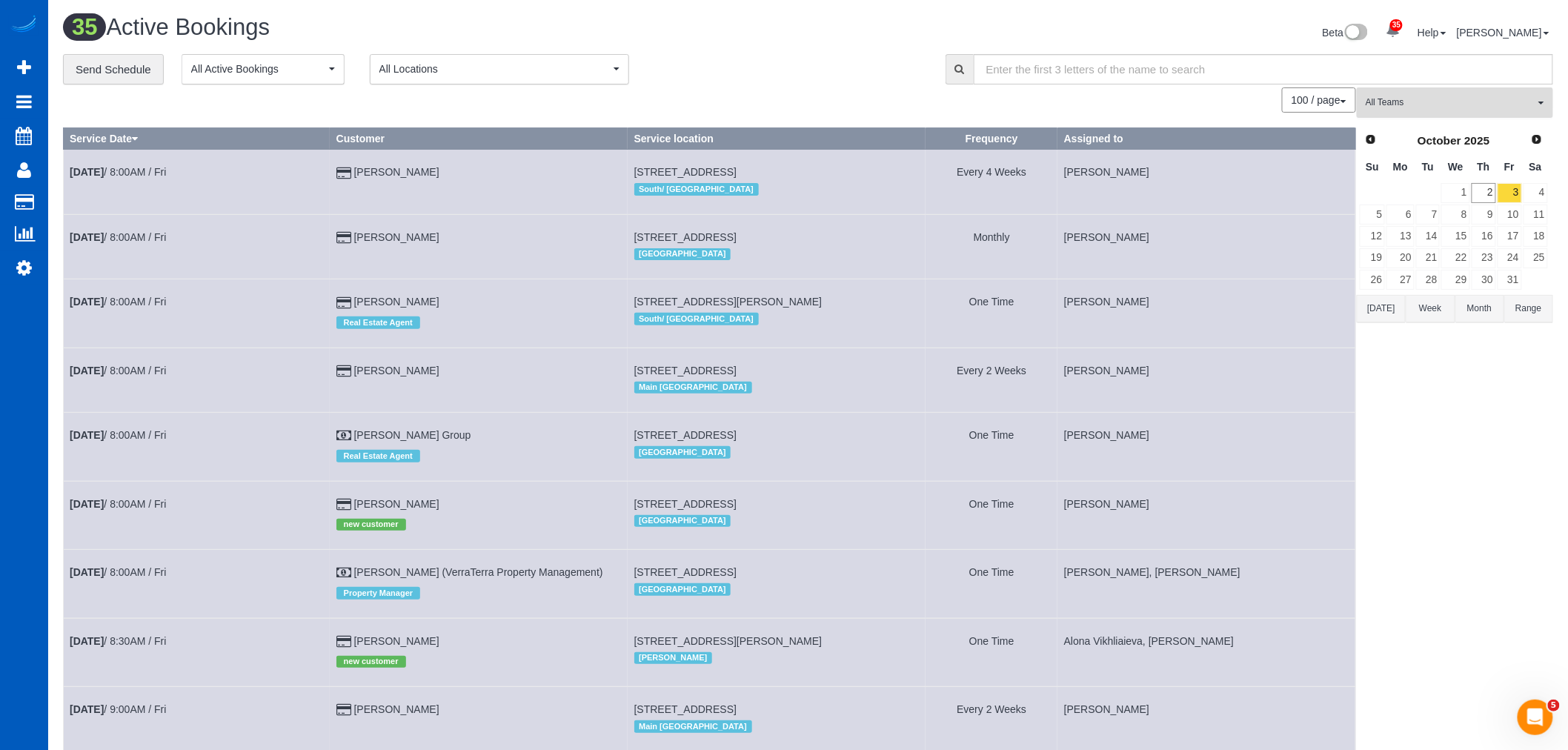
click at [1439, 99] on span "All Teams" at bounding box center [1449, 102] width 168 height 13
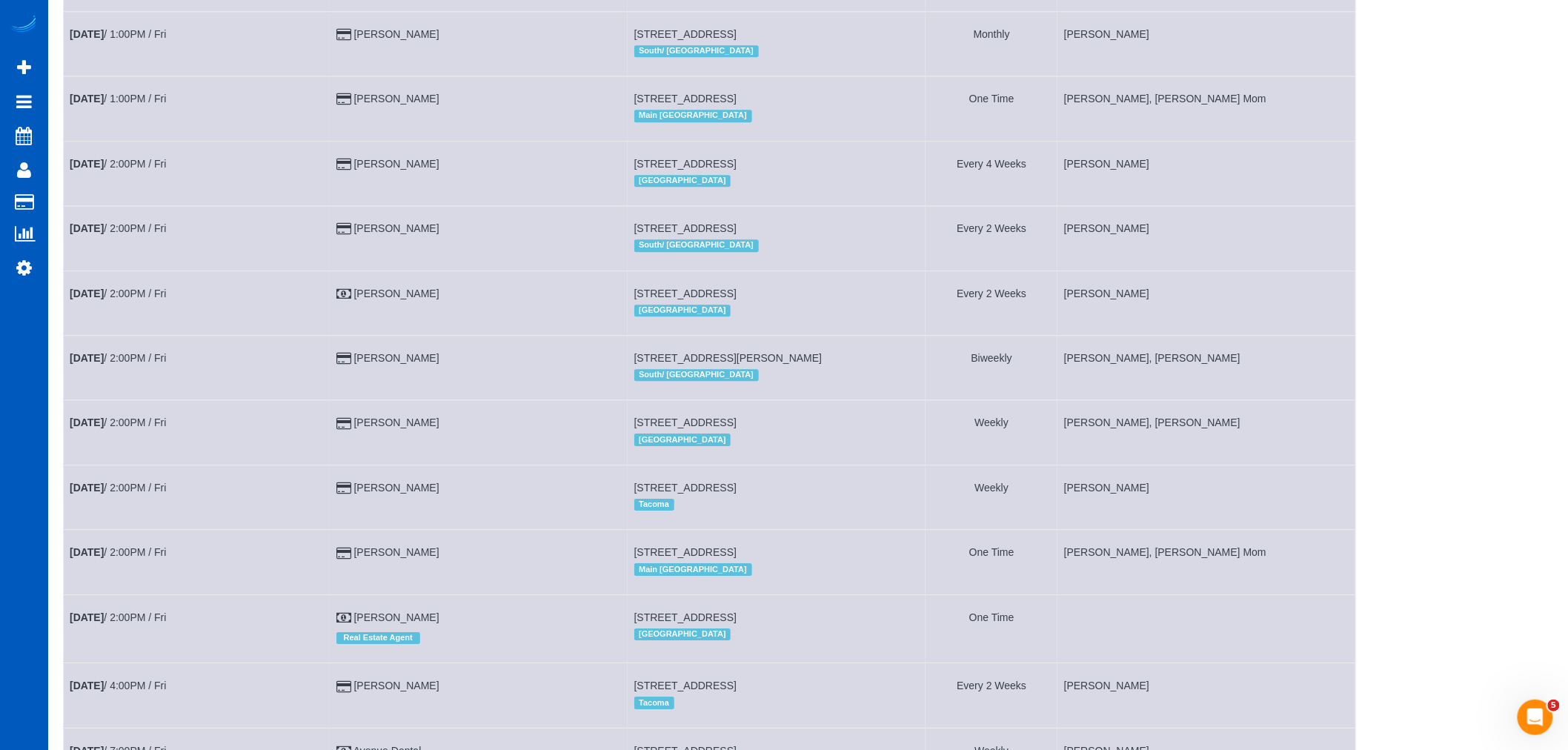
scroll to position [1862, 0]
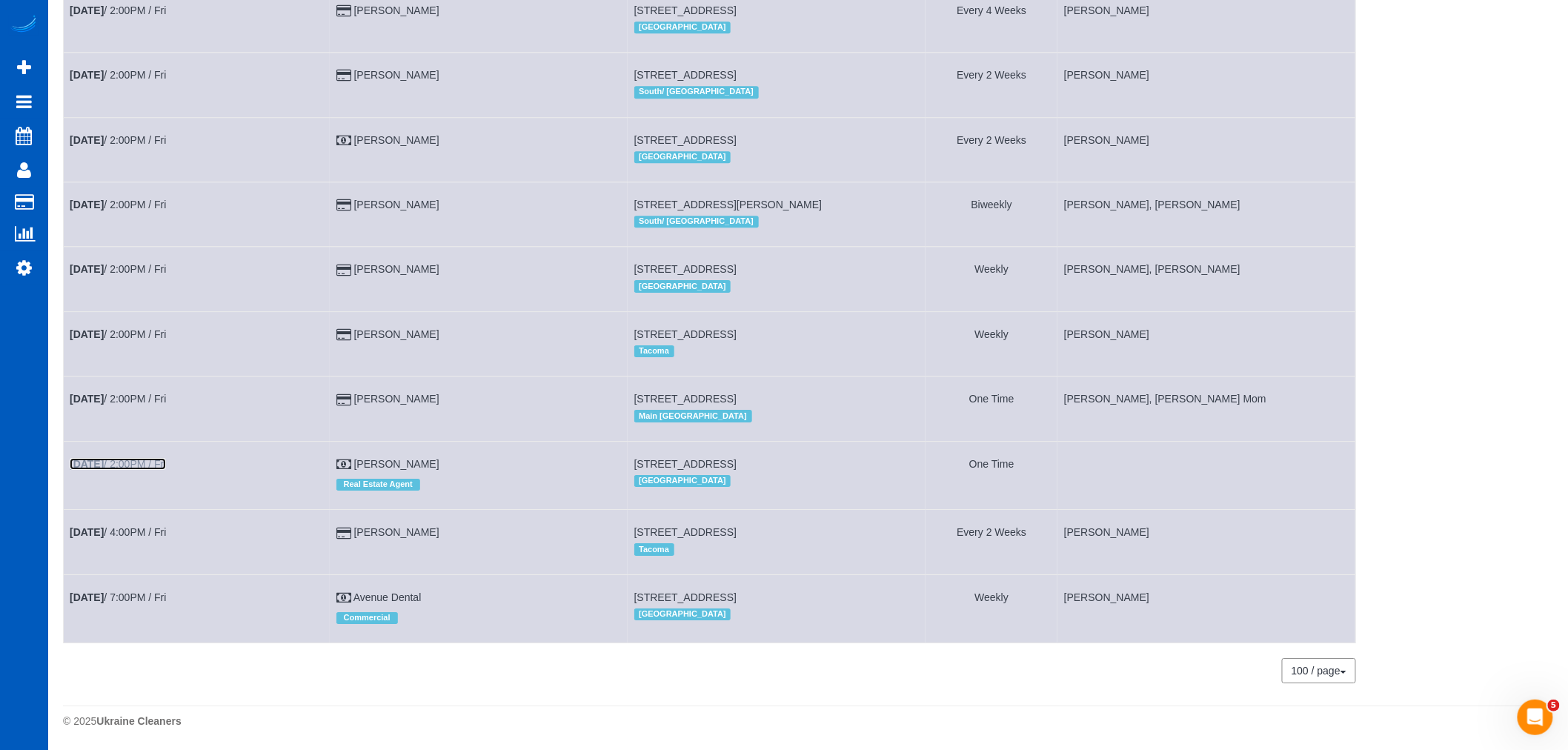
click at [144, 458] on link "[DATE] 2:00PM / Fri" at bounding box center [118, 464] width 96 height 12
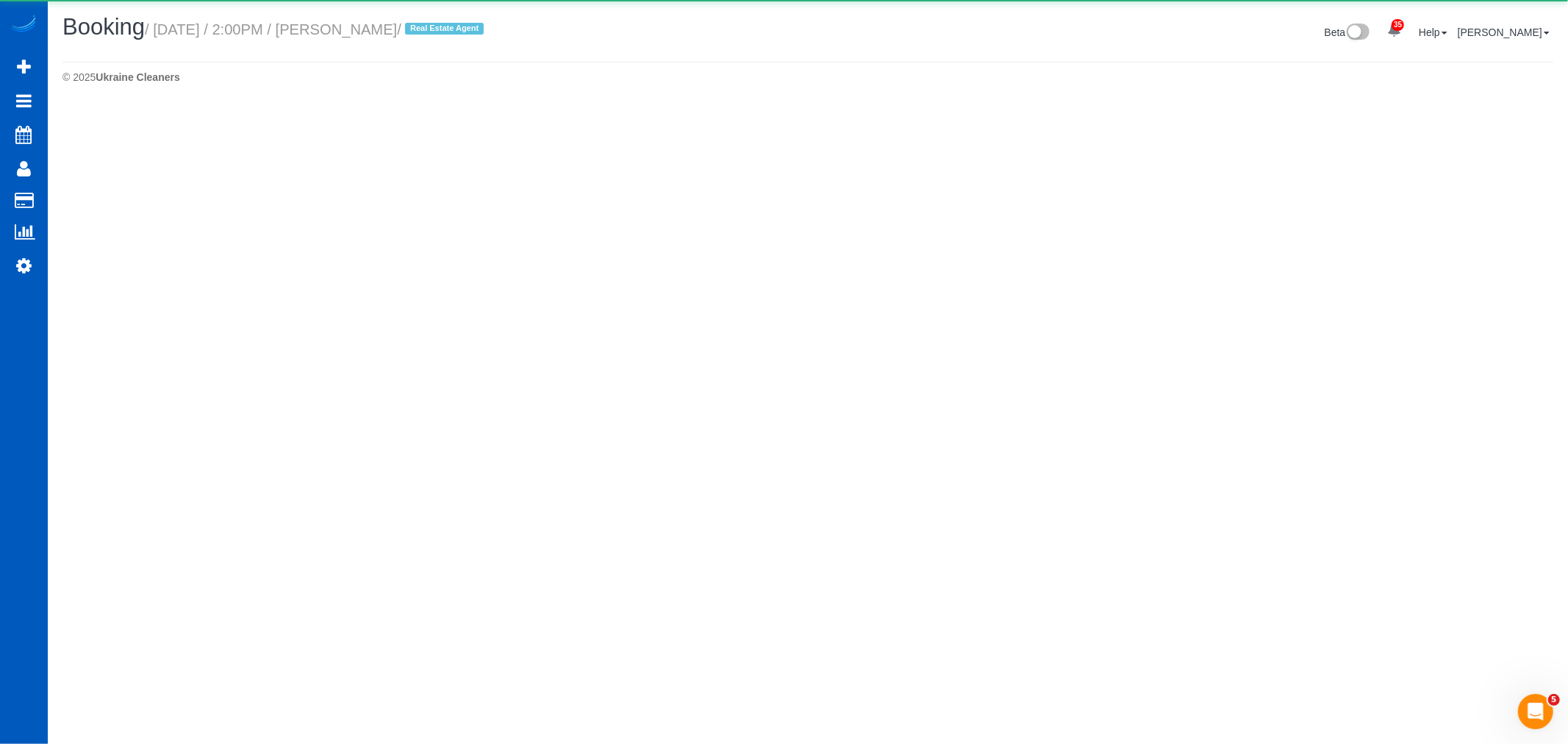
select select "WA"
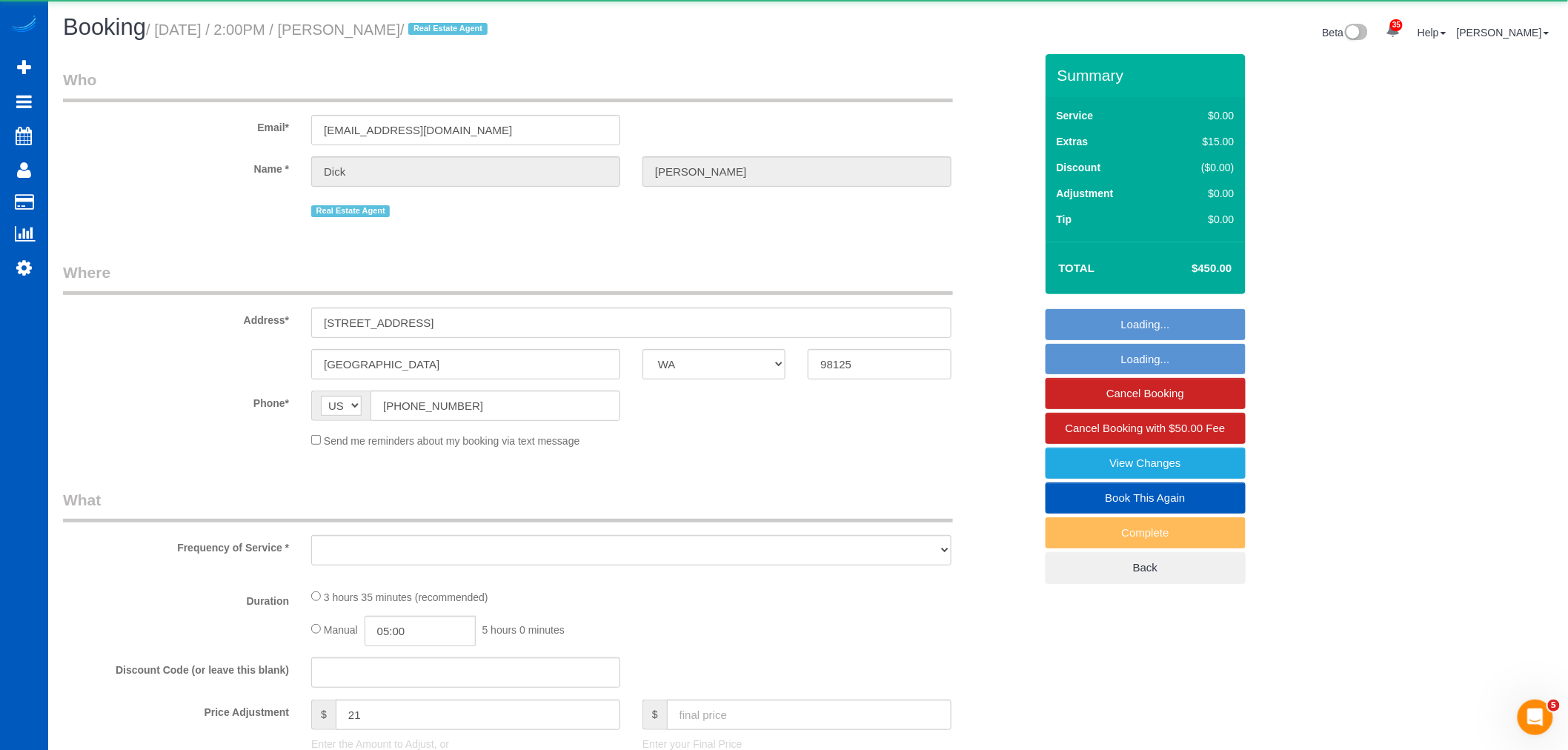
select select "object:46454"
select select "199"
select select "1001"
select select "3"
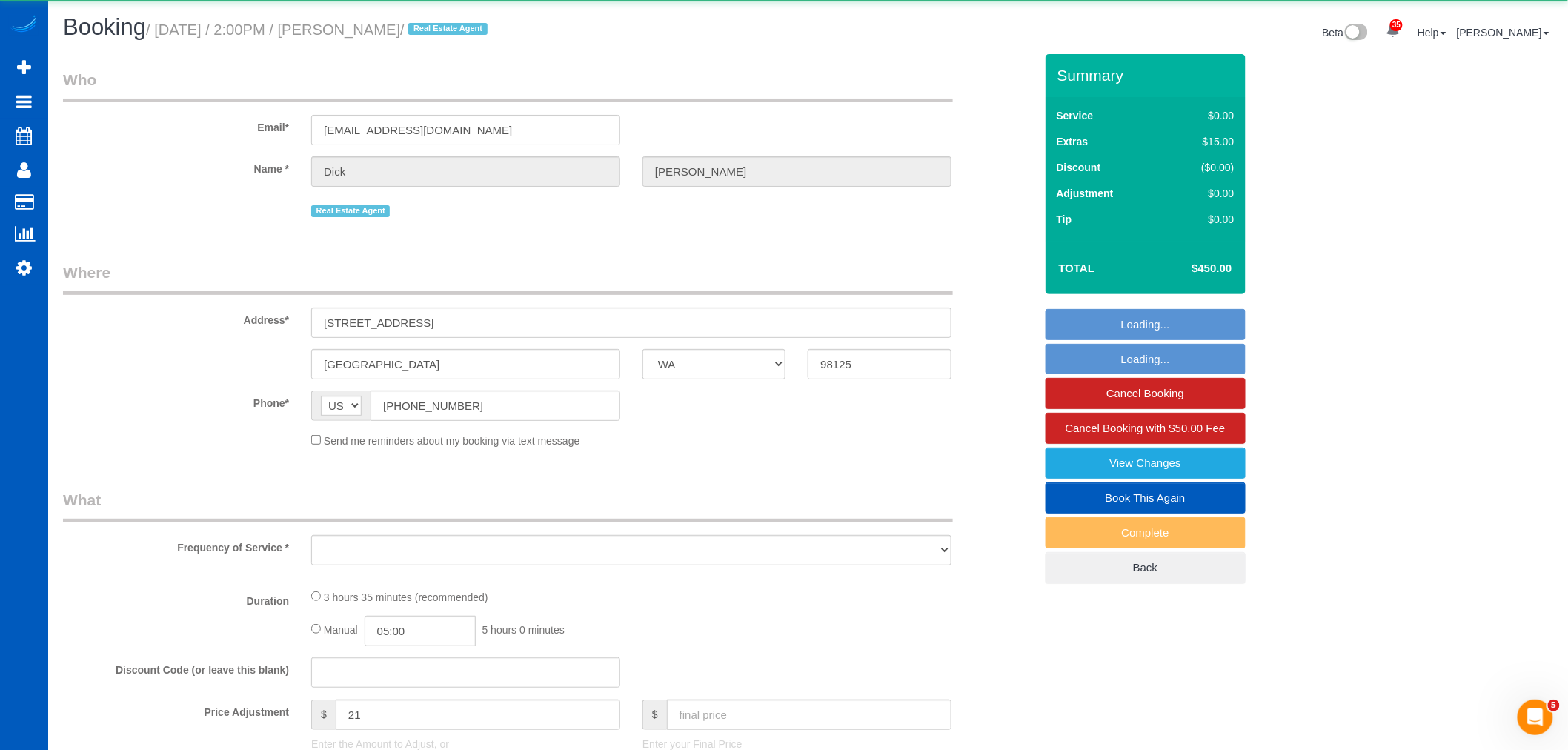
select select "spot316"
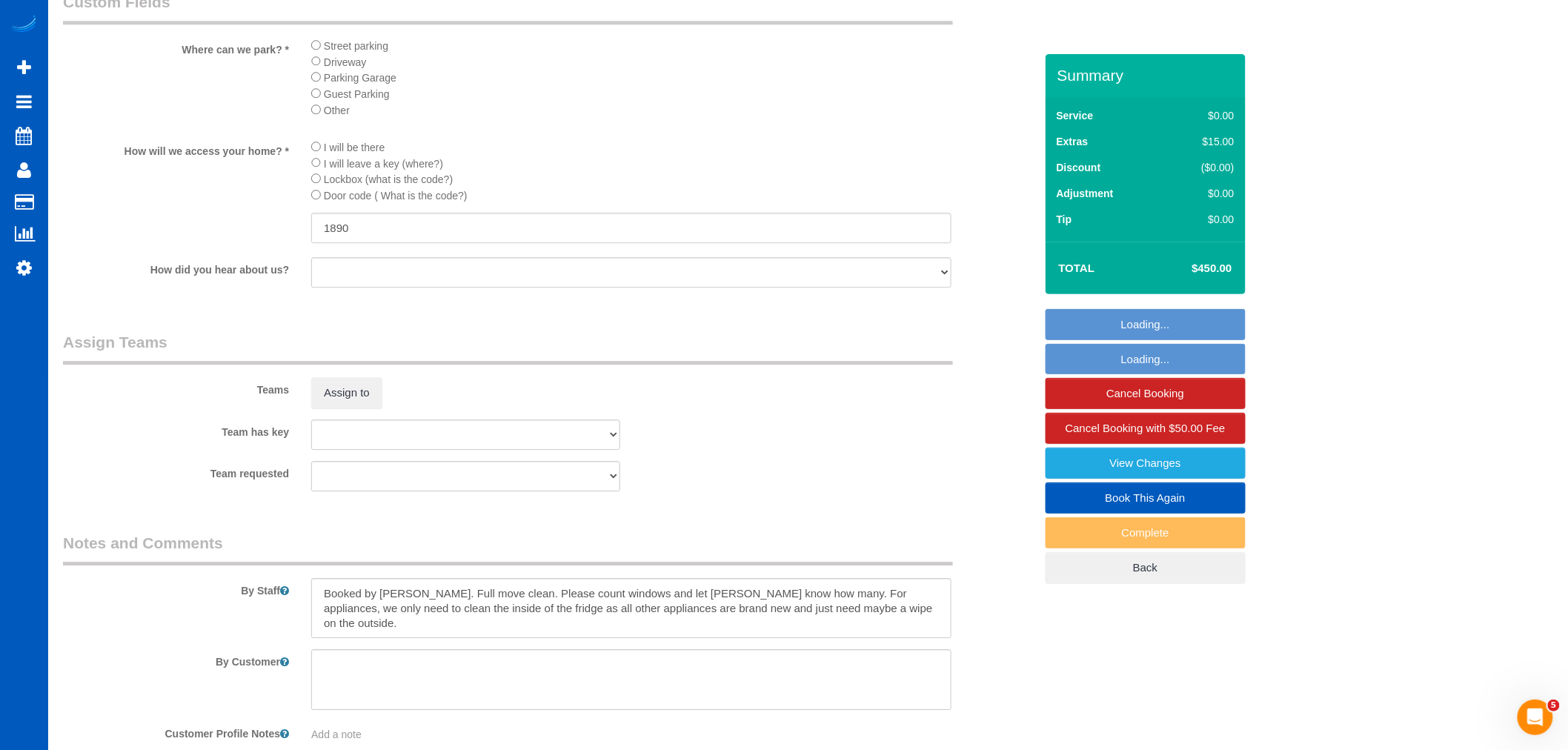
scroll to position [1646, 0]
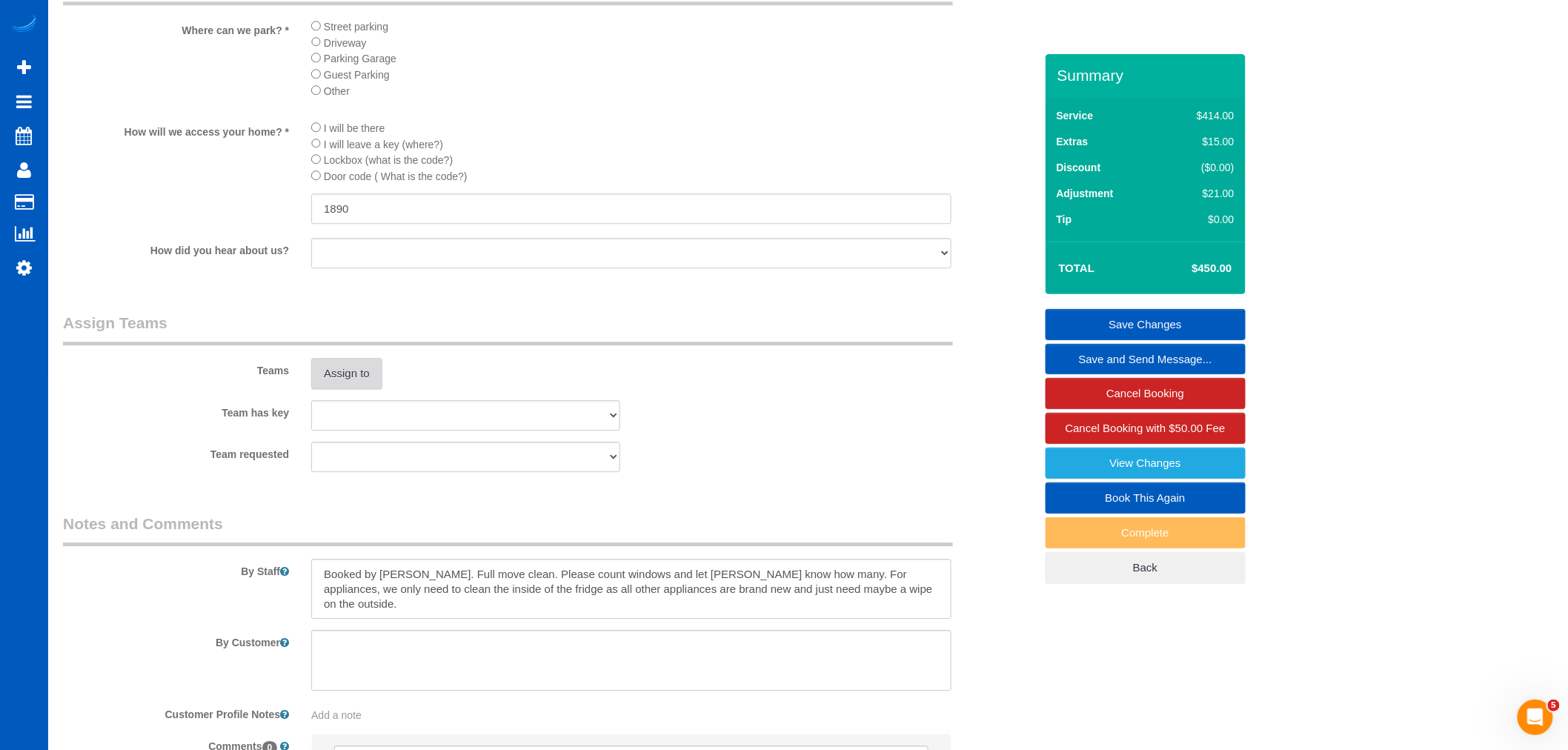
click at [366, 389] on button "Assign to" at bounding box center [347, 373] width 71 height 31
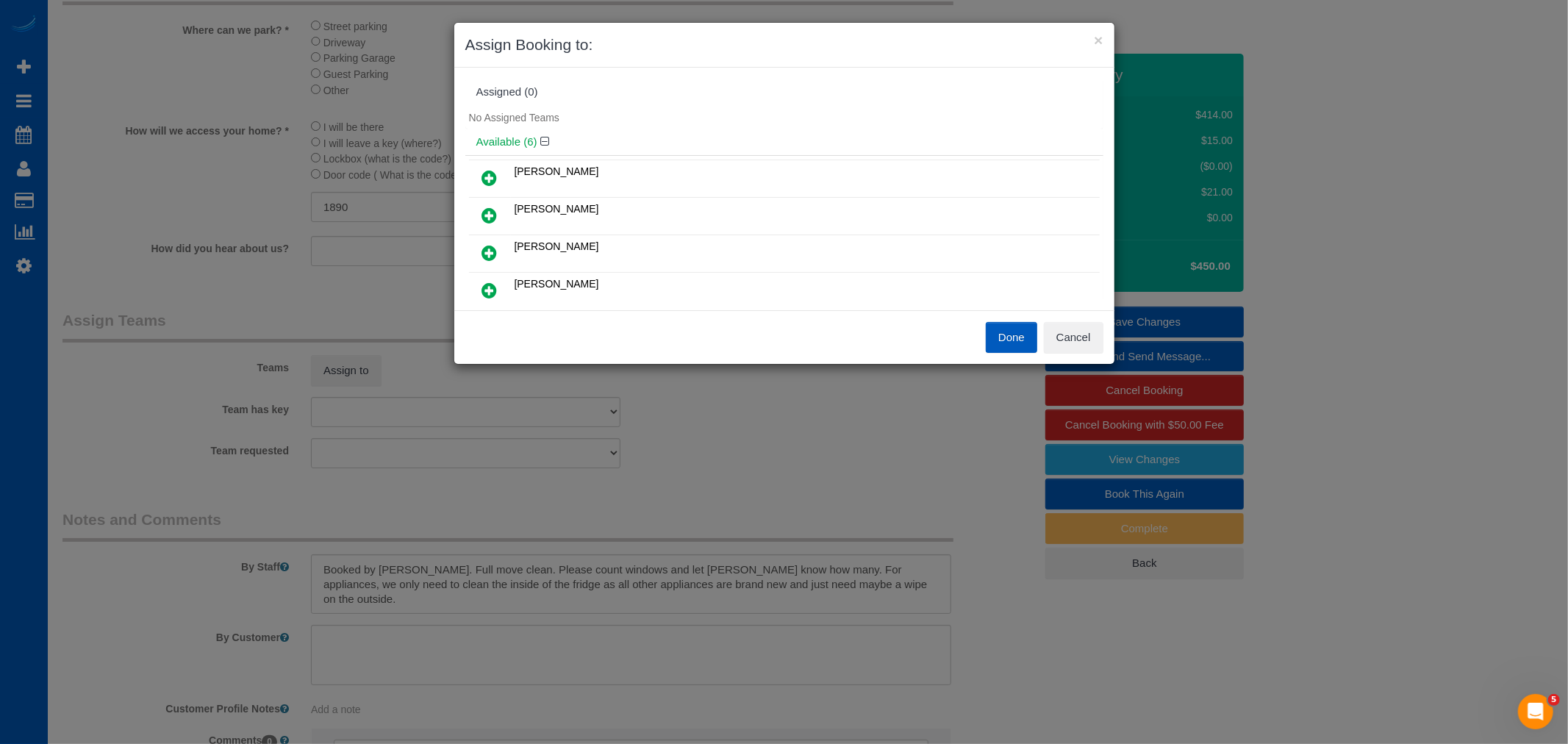
click at [494, 246] on icon at bounding box center [490, 253] width 16 height 17
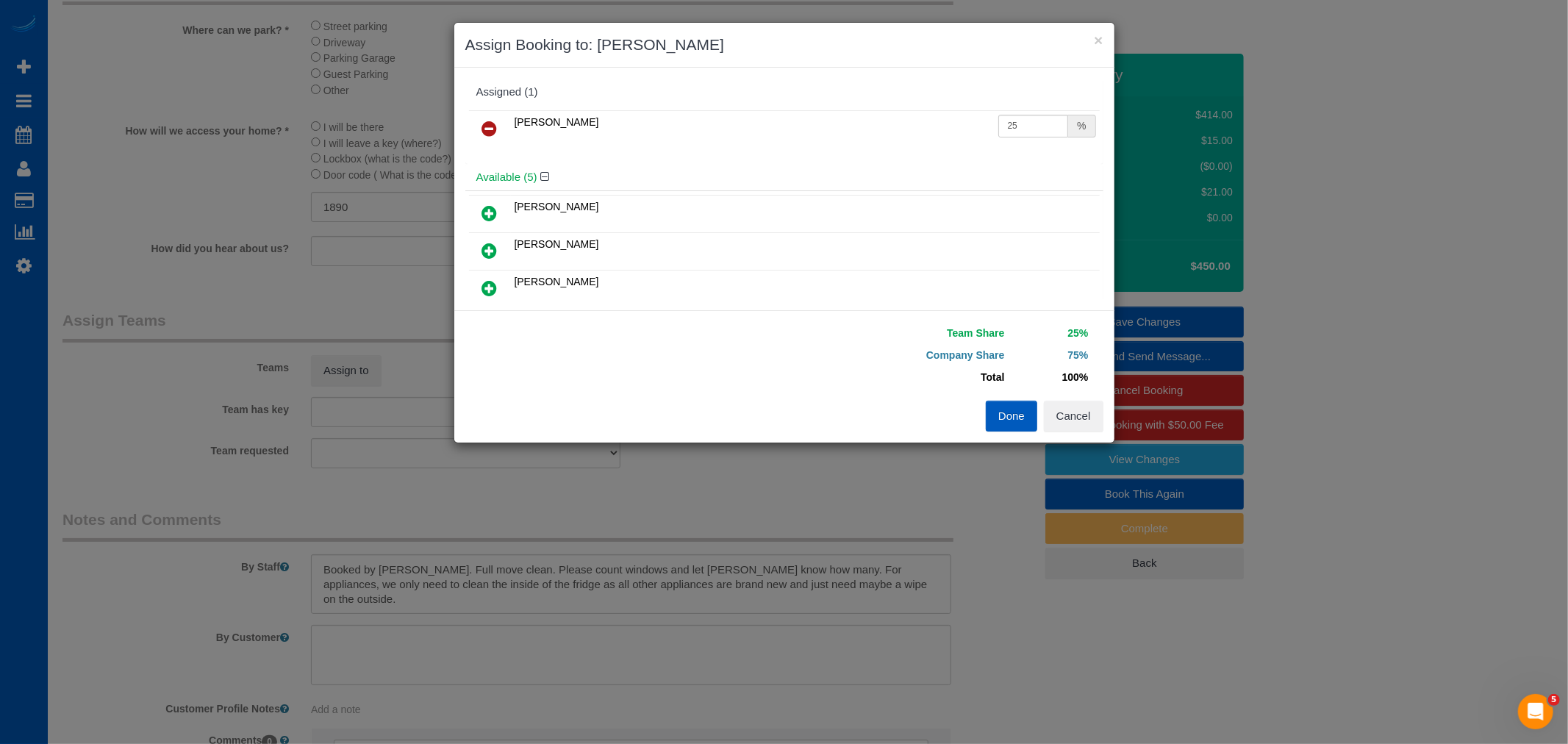
click at [494, 210] on icon at bounding box center [490, 213] width 16 height 17
click at [995, 409] on button "Done" at bounding box center [1010, 416] width 51 height 31
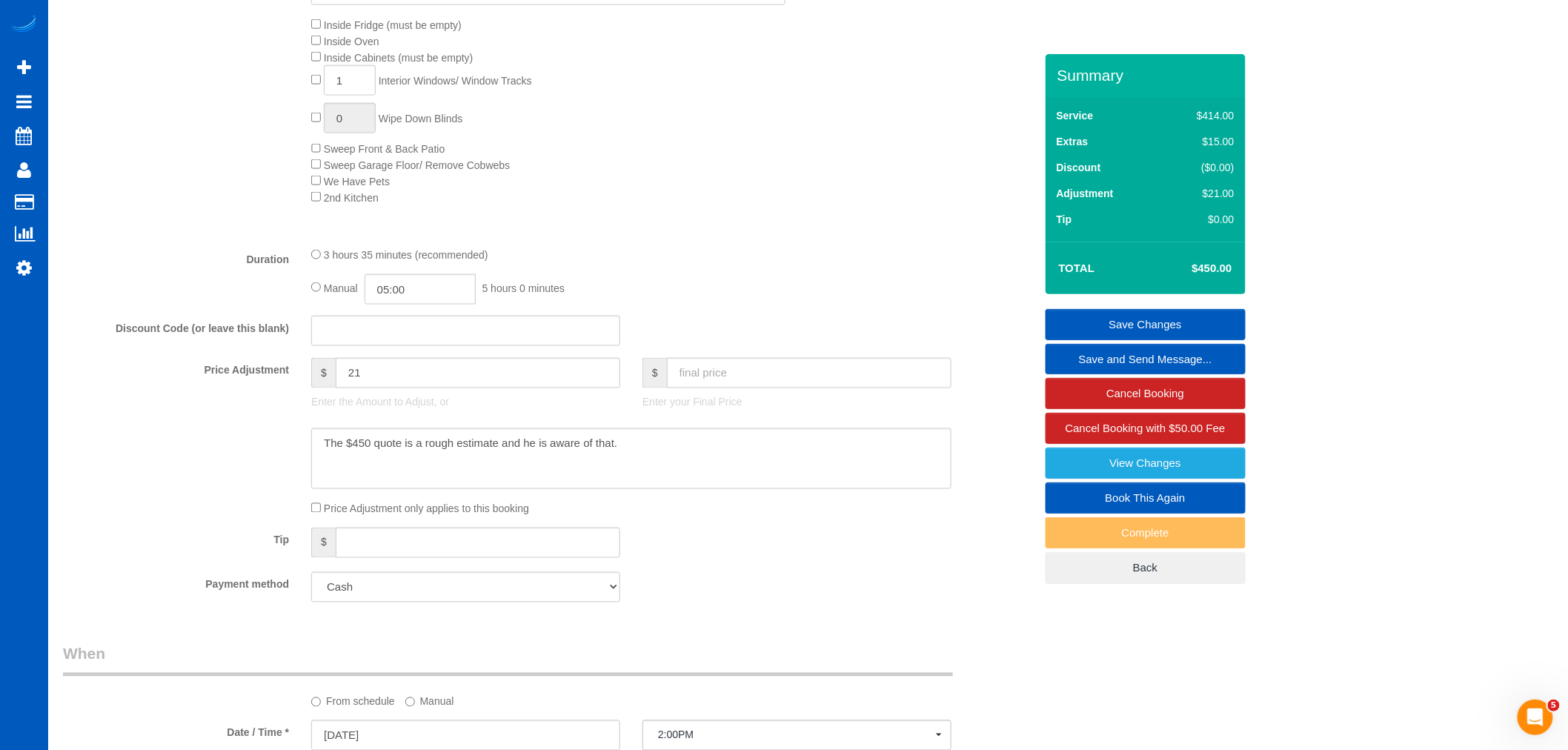
scroll to position [822, 0]
click at [1158, 320] on link "Save Changes" at bounding box center [1145, 324] width 200 height 31
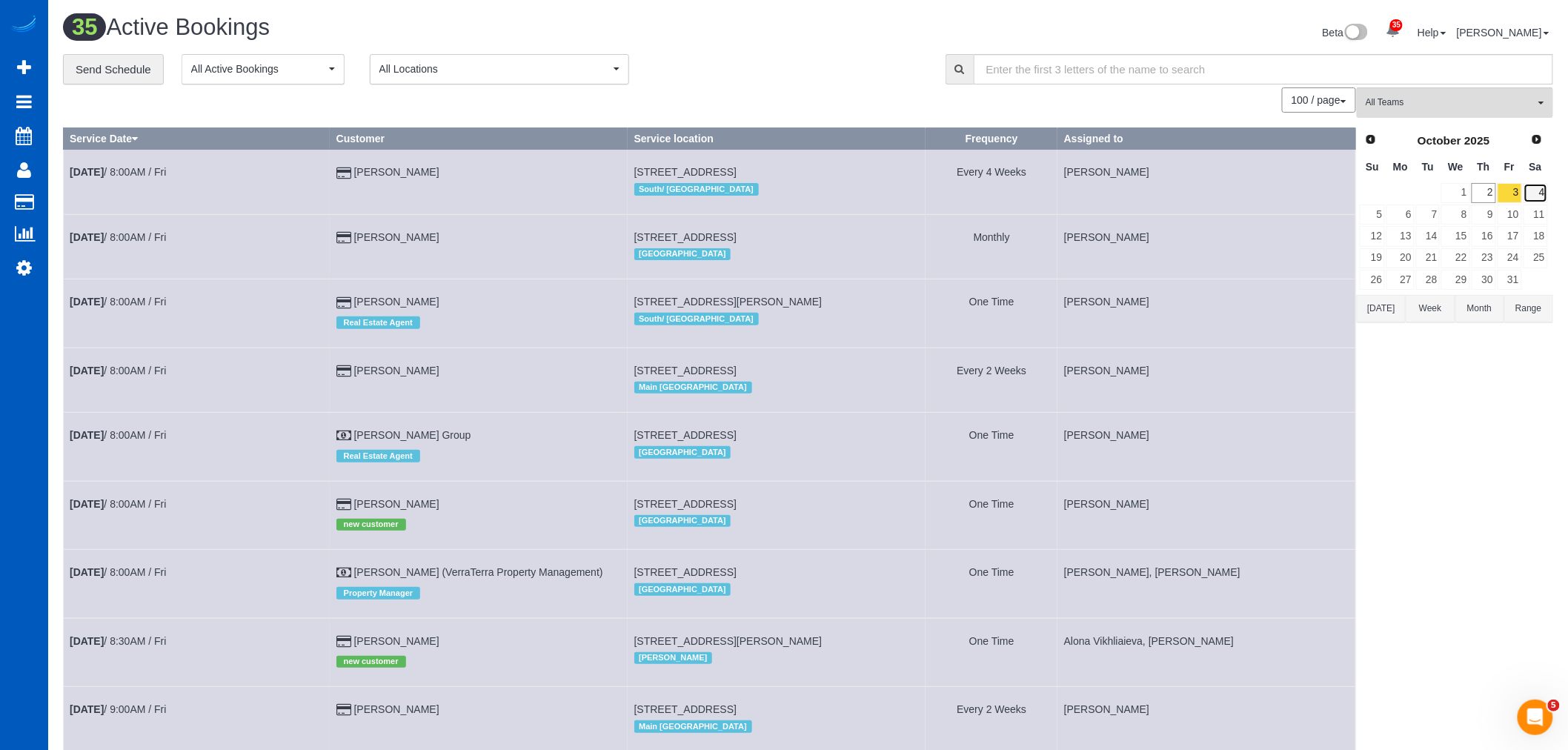
click at [1540, 187] on link "4" at bounding box center [1535, 193] width 24 height 20
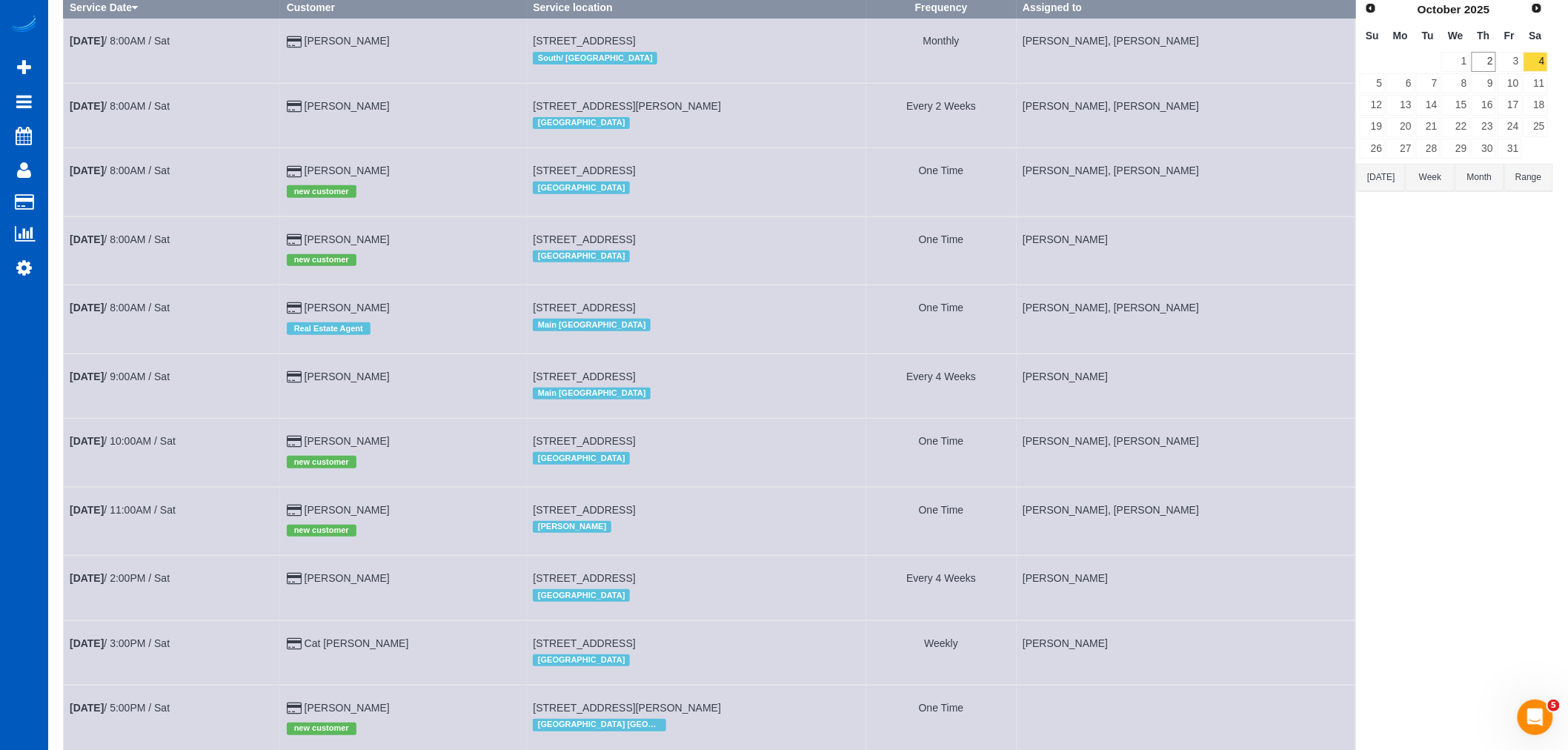
scroll to position [258, 0]
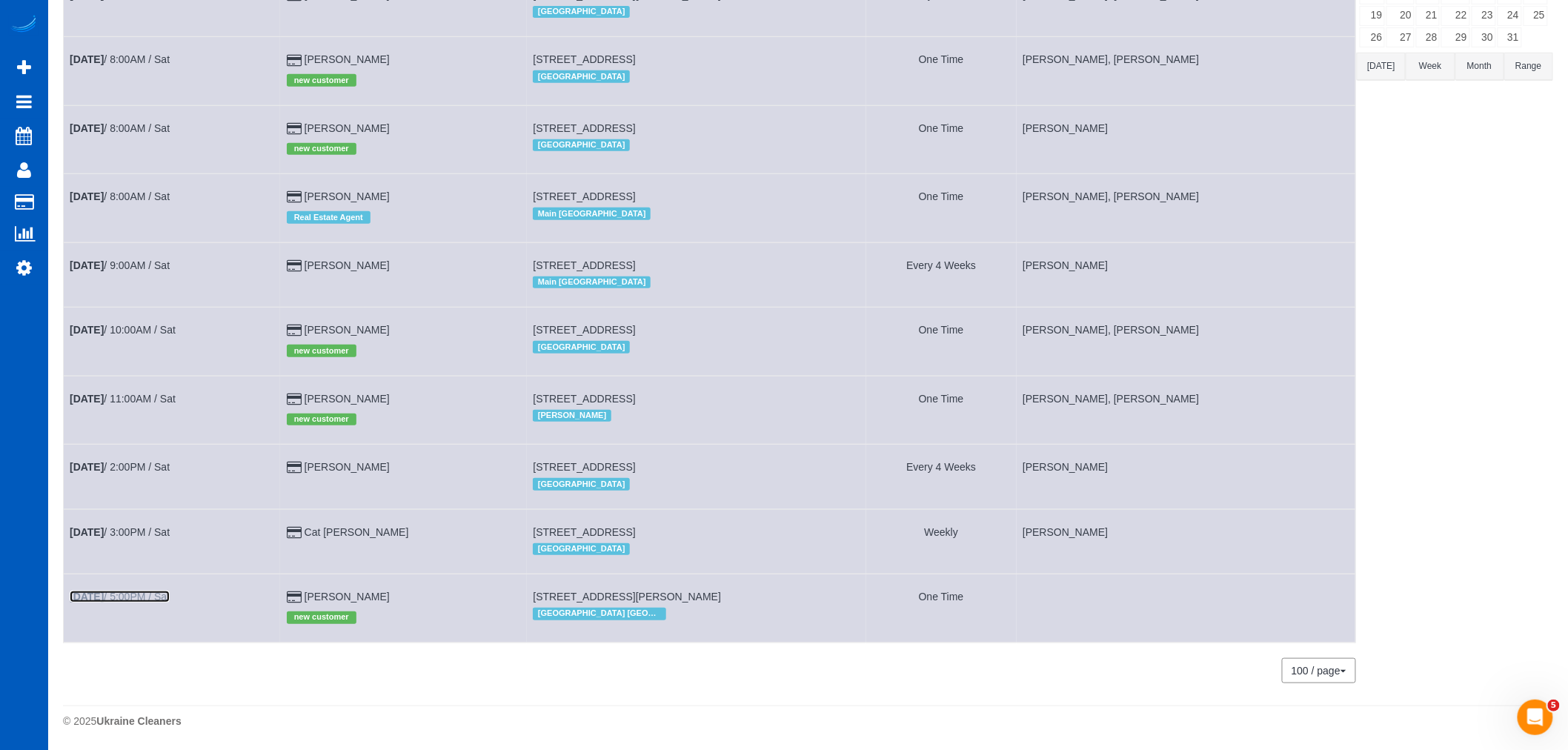
click at [123, 598] on link "[DATE] 5:00PM / Sat" at bounding box center [119, 596] width 100 height 12
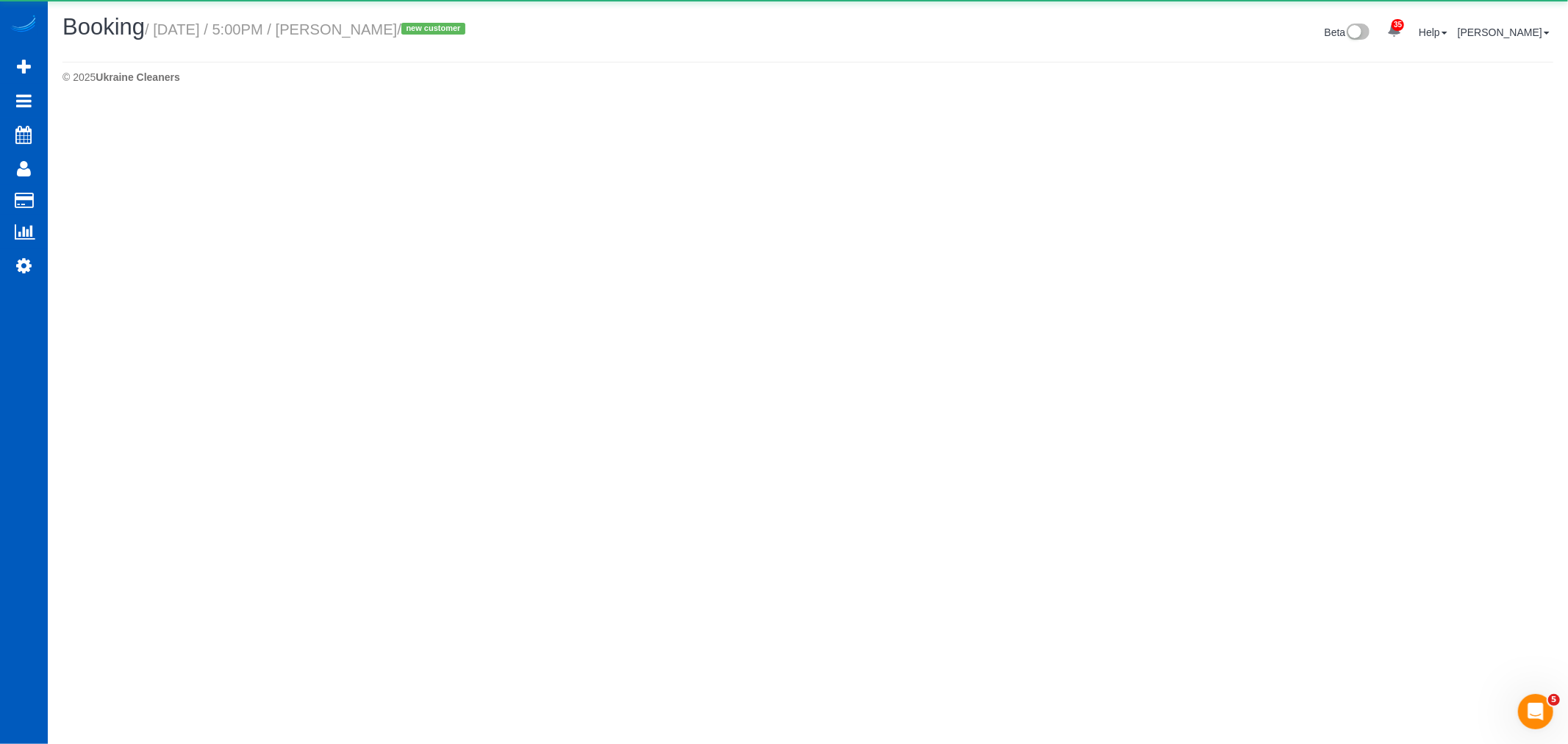
select select "GA"
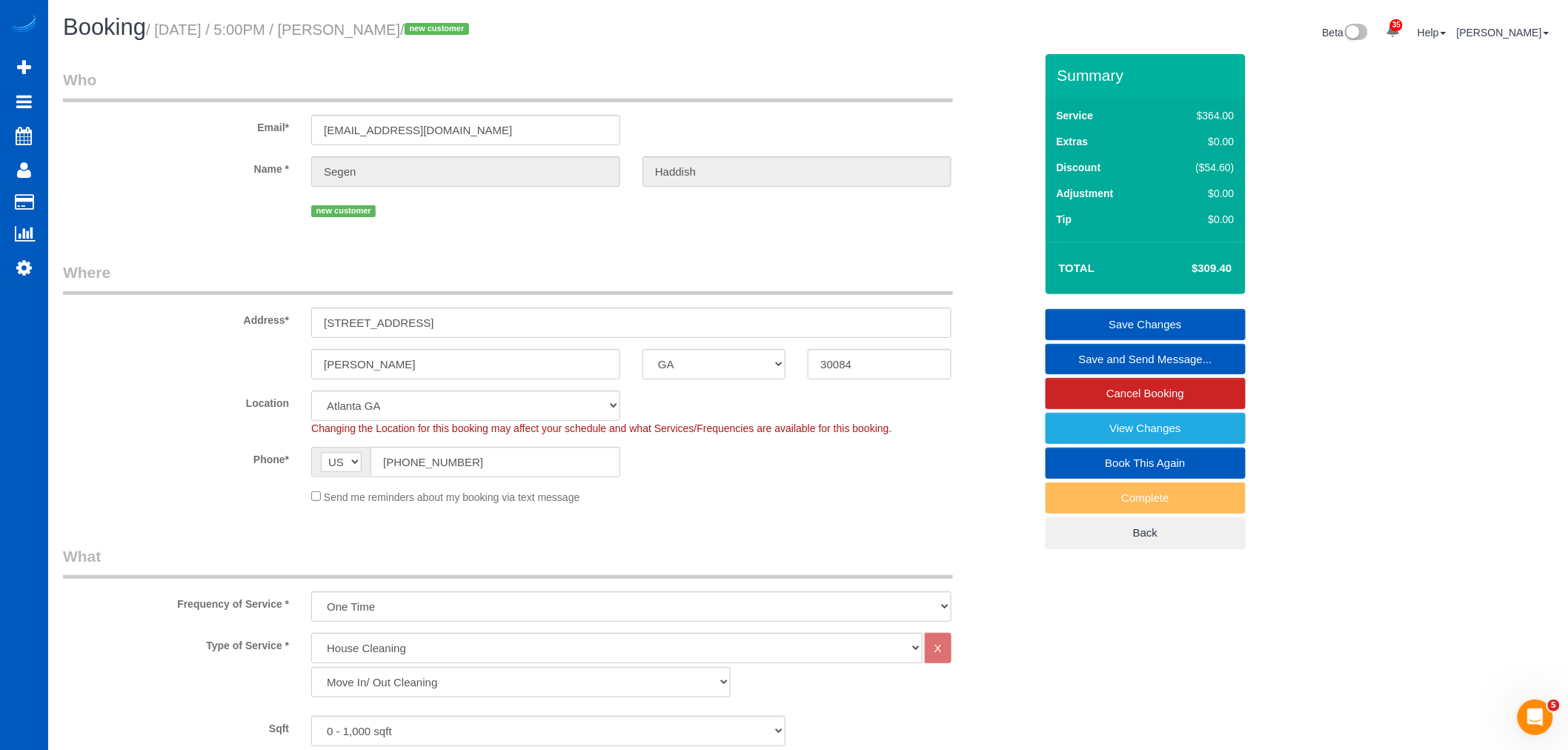
drag, startPoint x: 355, startPoint y: 27, endPoint x: 451, endPoint y: 35, distance: 96.3
click at [451, 35] on small "/ [DATE] / 5:00PM / [PERSON_NAME] / new customer" at bounding box center [309, 29] width 327 height 17
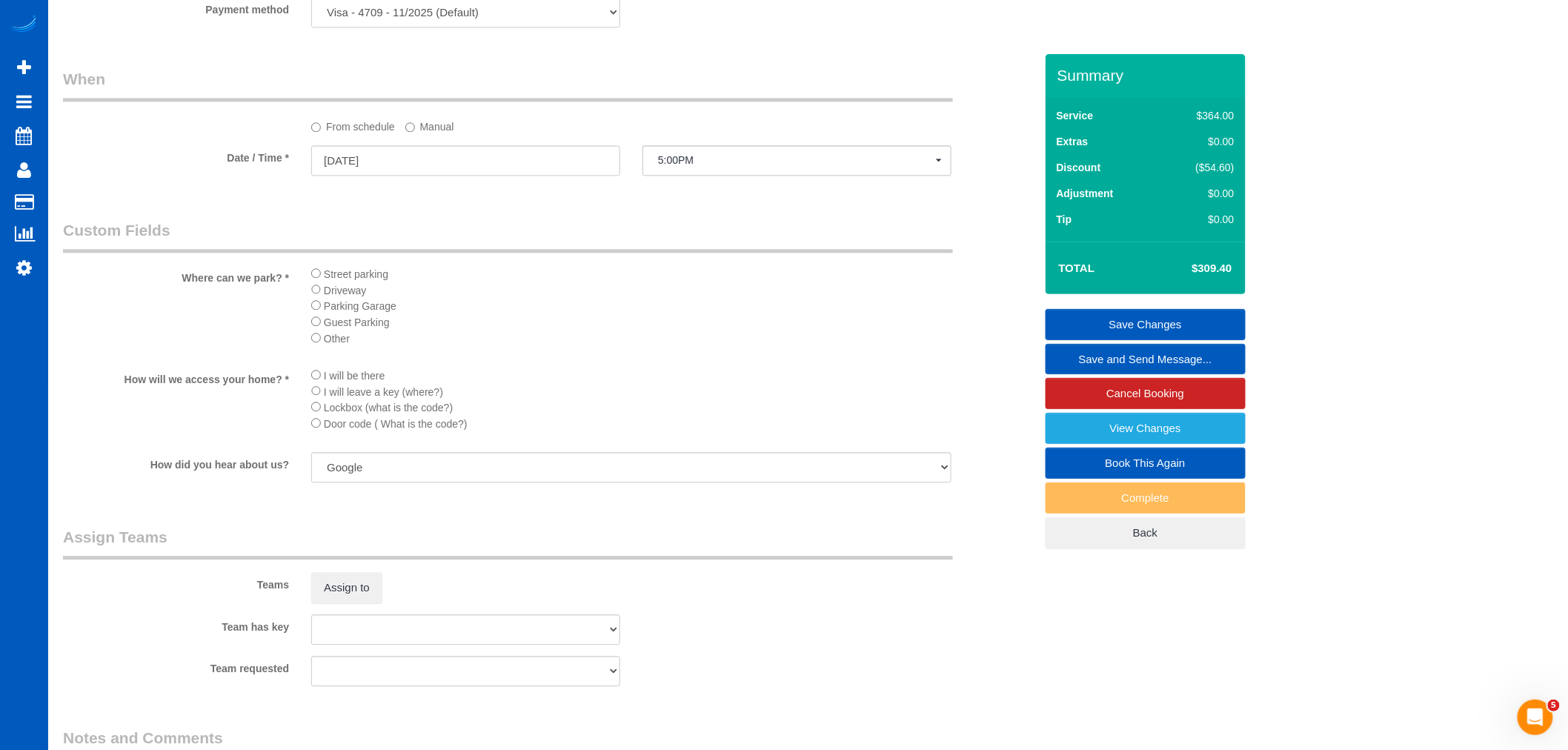
scroll to position [1798, 0]
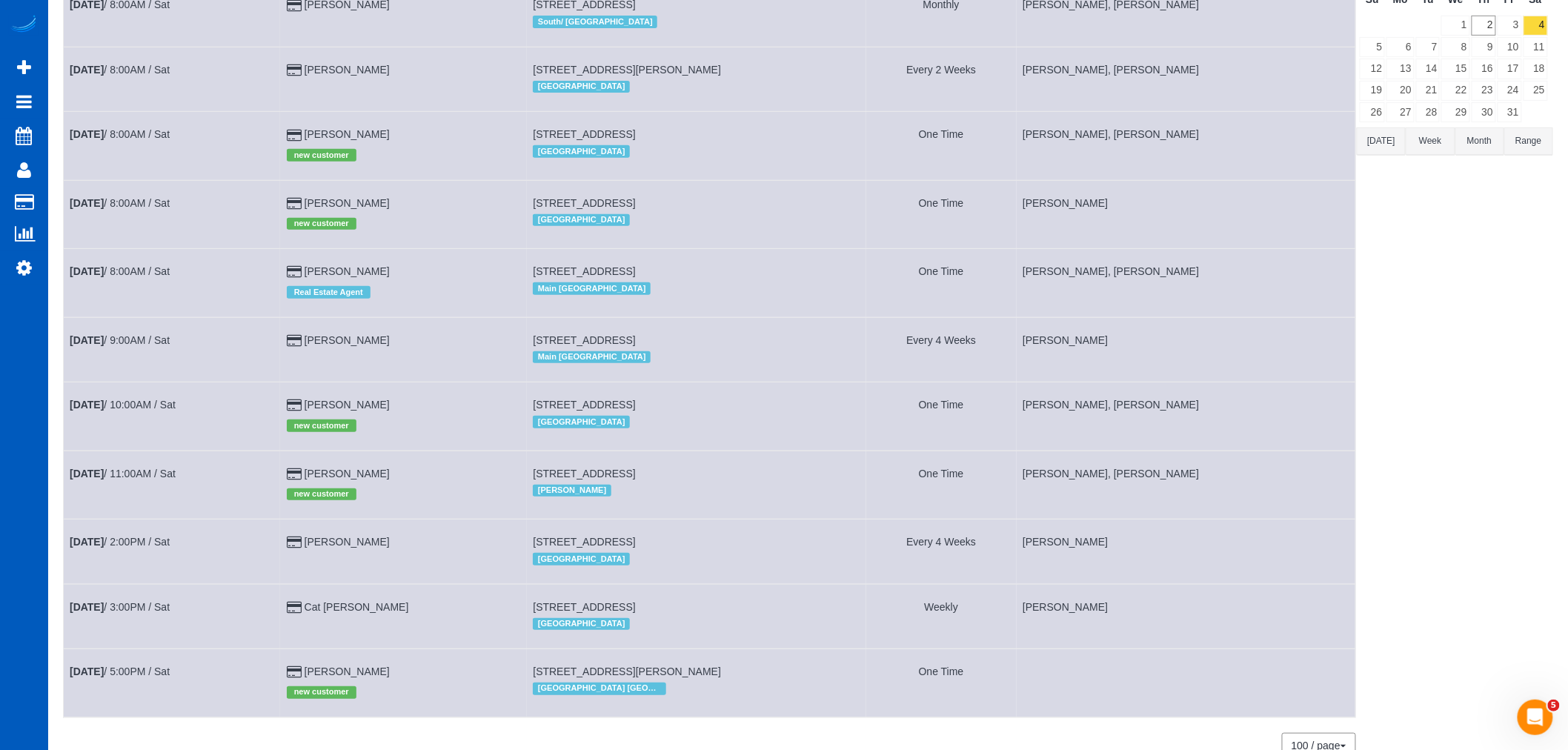
scroll to position [258, 0]
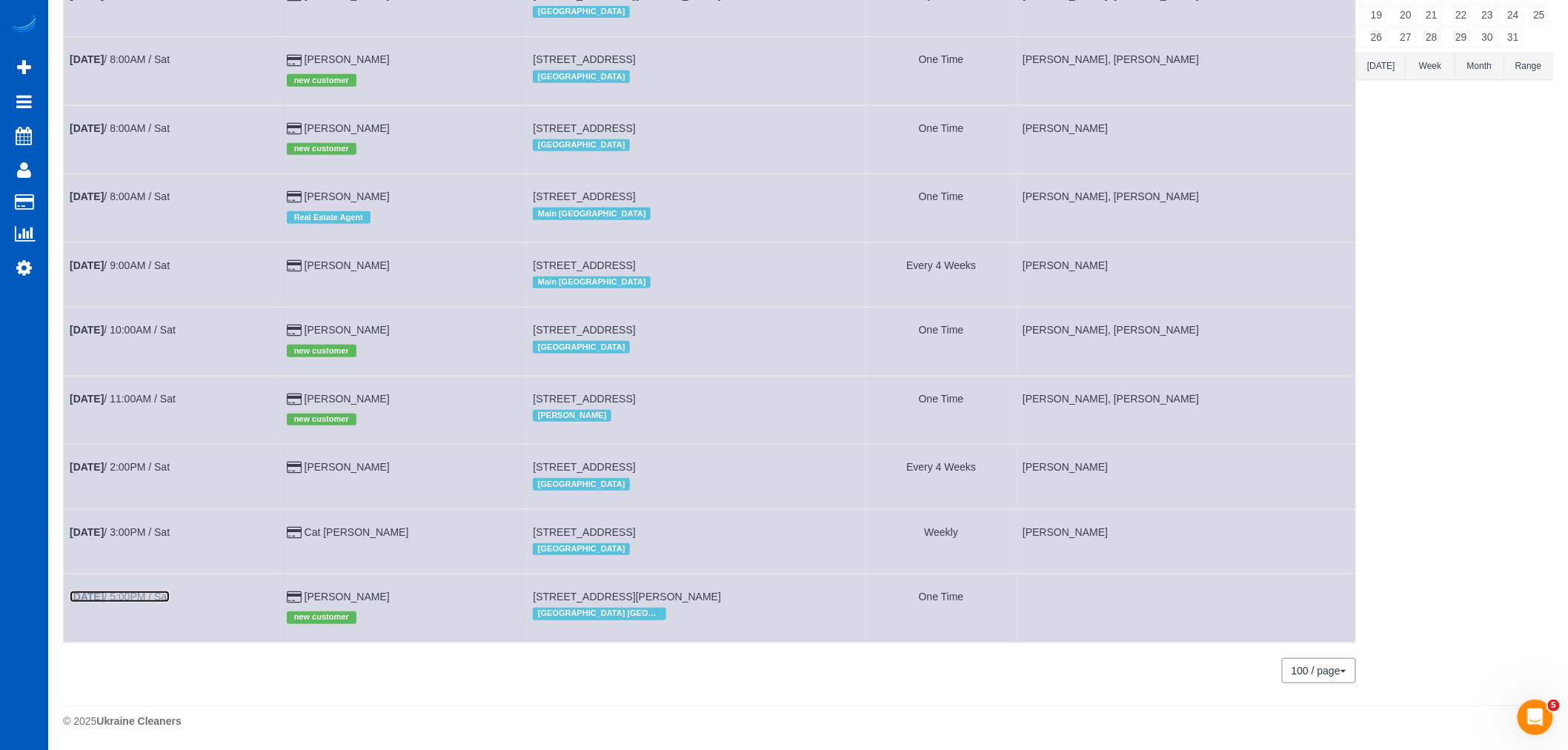
click at [102, 593] on b "[DATE]" at bounding box center [86, 596] width 34 height 12
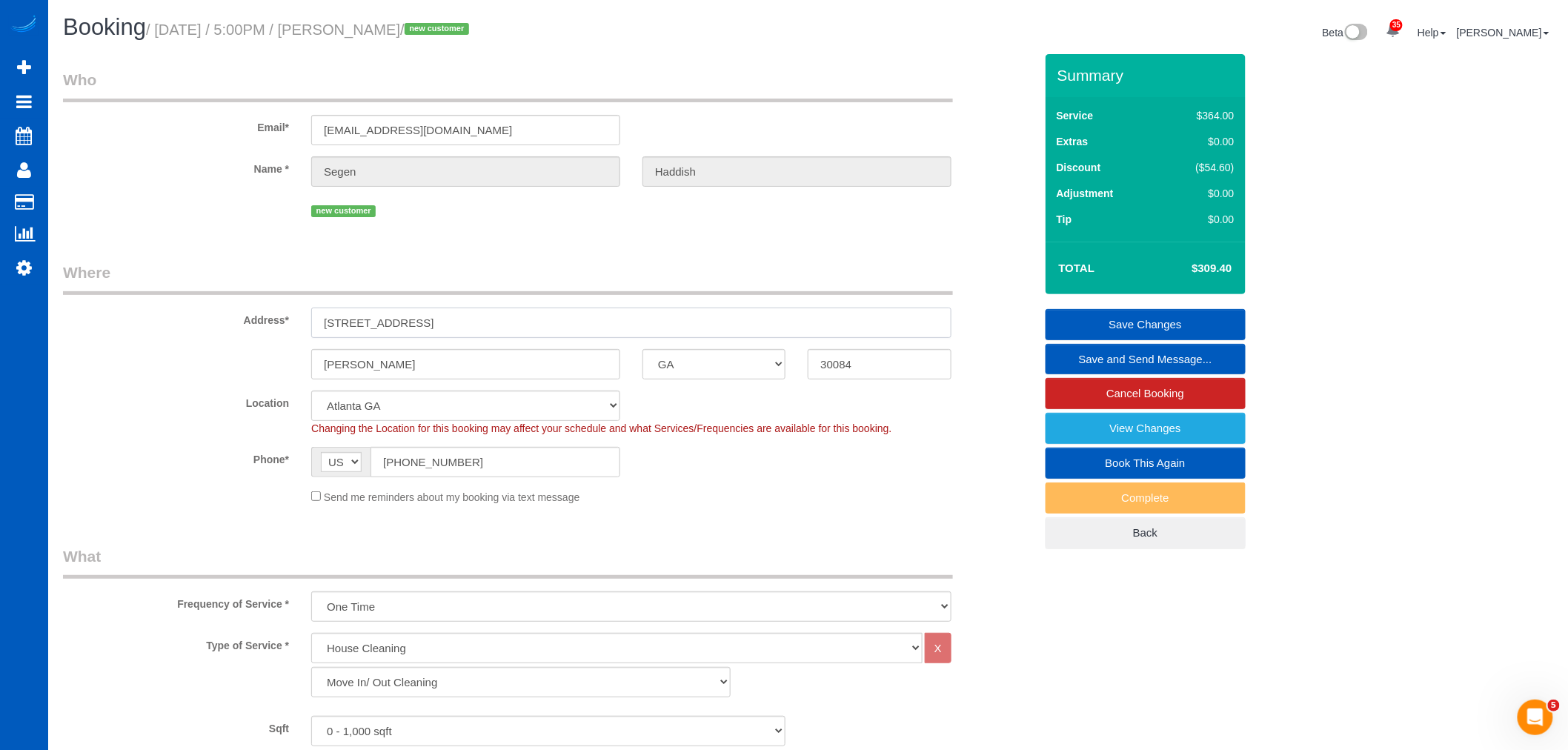
drag, startPoint x: 454, startPoint y: 331, endPoint x: 290, endPoint y: 326, distance: 164.1
click at [261, 335] on div "Address* [STREET_ADDRESS]" at bounding box center [548, 300] width 993 height 76
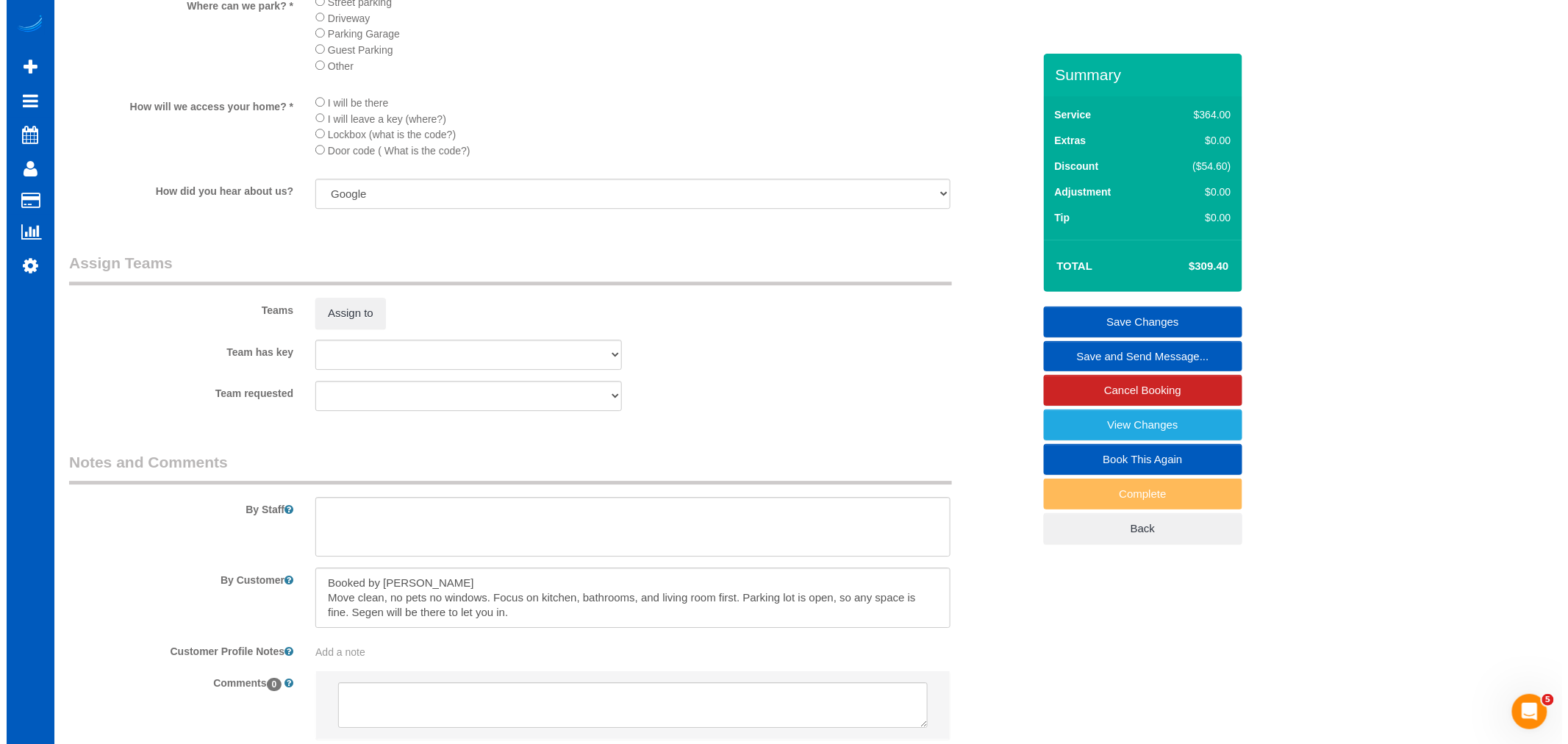
scroll to position [1620, 0]
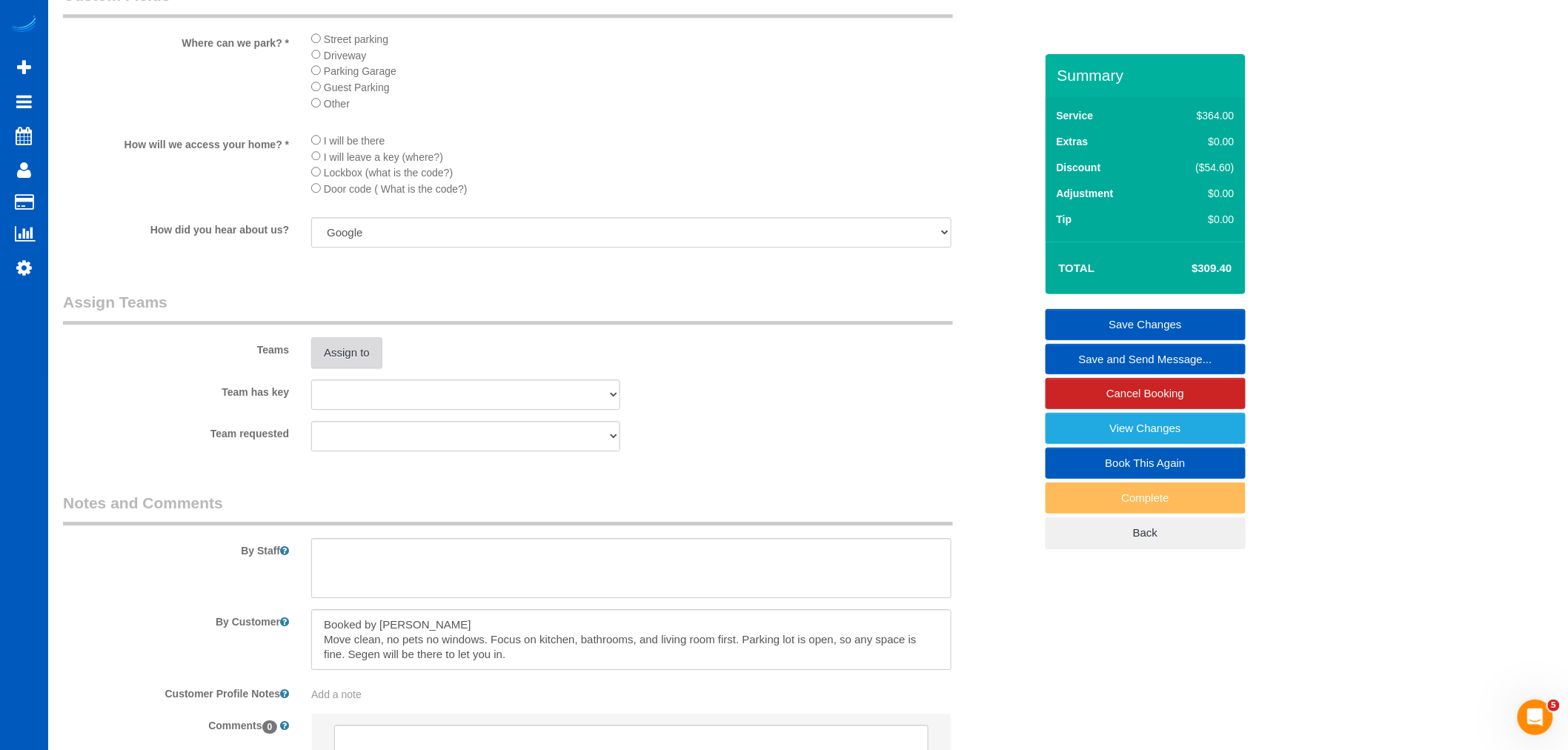
click at [358, 368] on button "Assign to" at bounding box center [347, 352] width 71 height 31
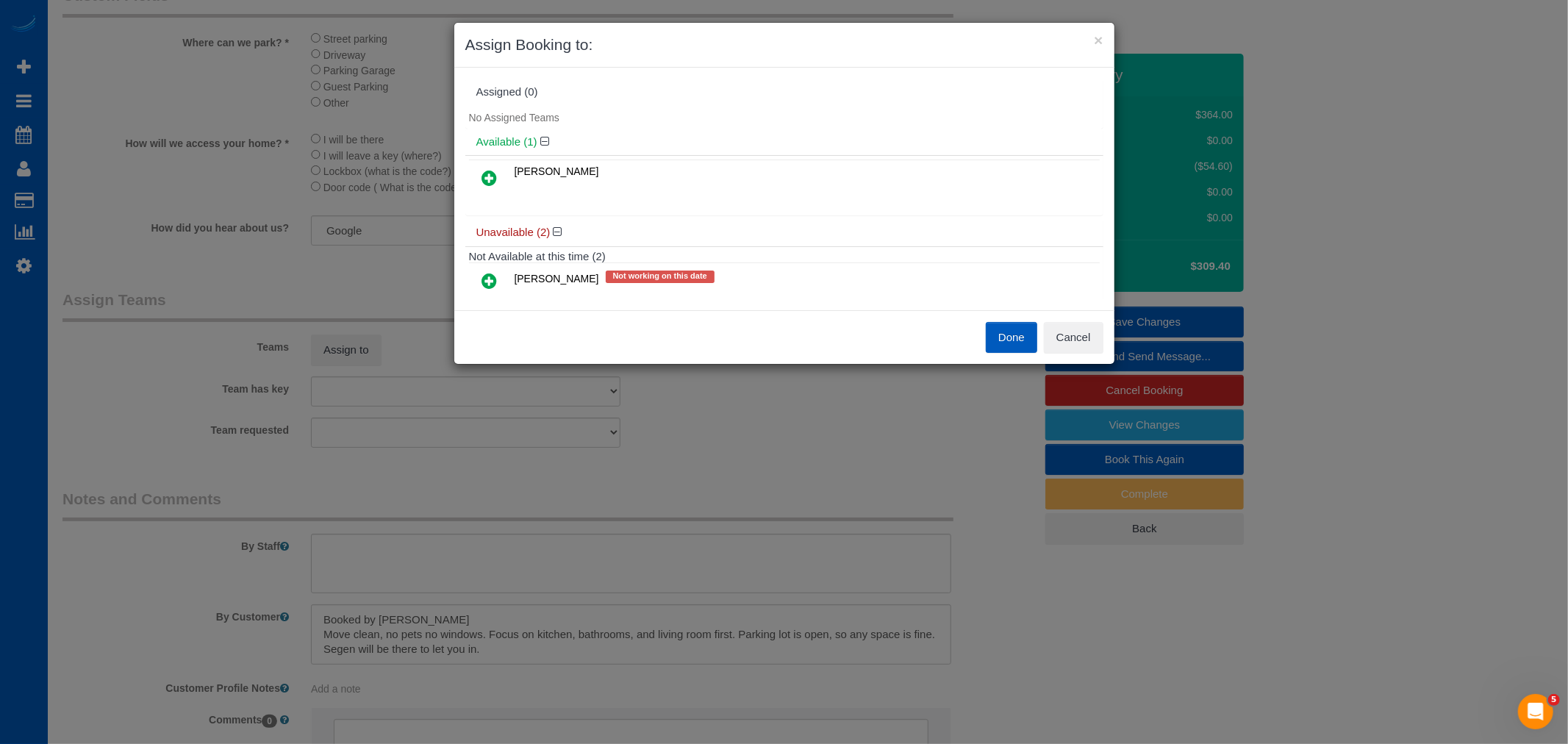
scroll to position [67, 0]
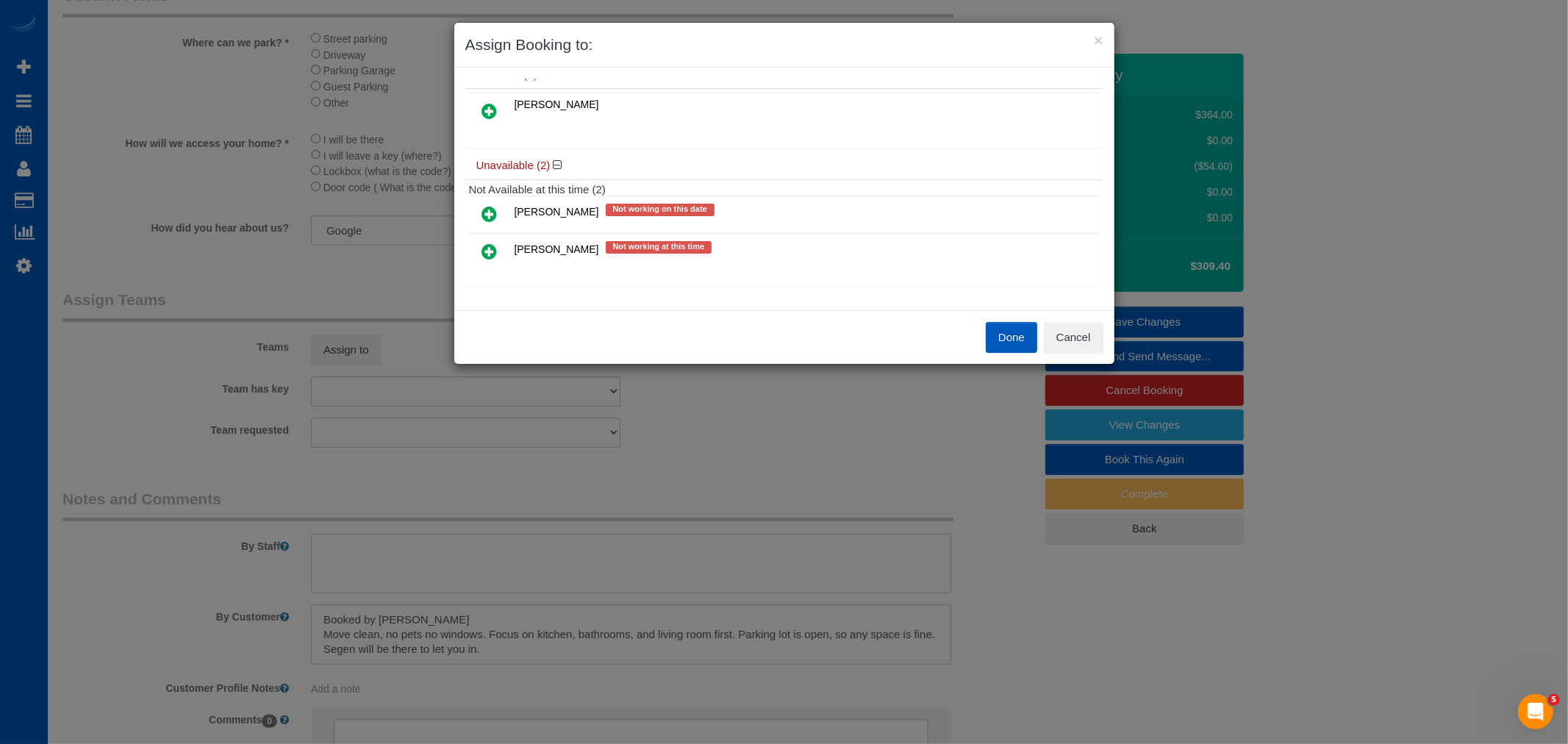
click at [476, 254] on link at bounding box center [490, 252] width 35 height 29
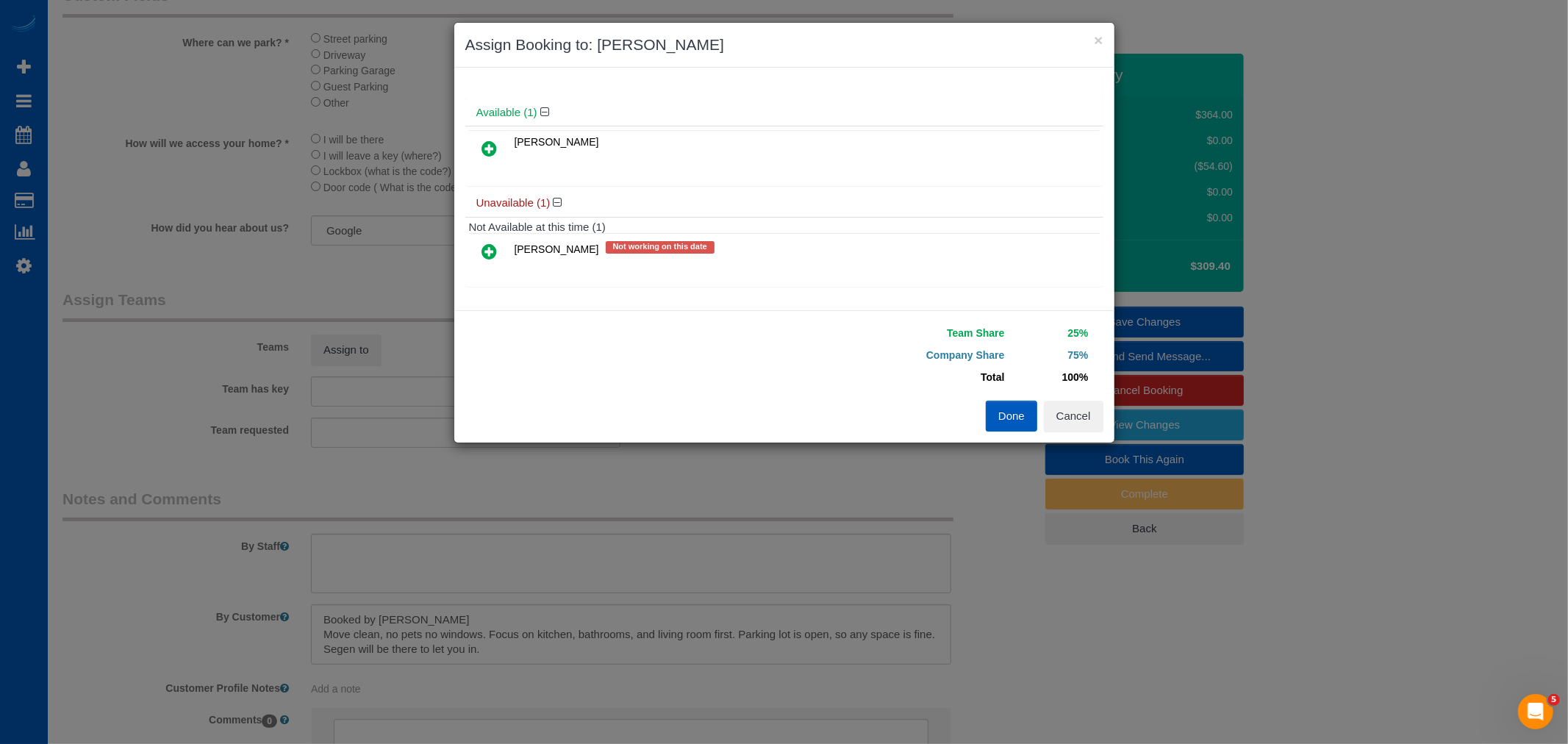
click at [481, 159] on link at bounding box center [490, 149] width 35 height 29
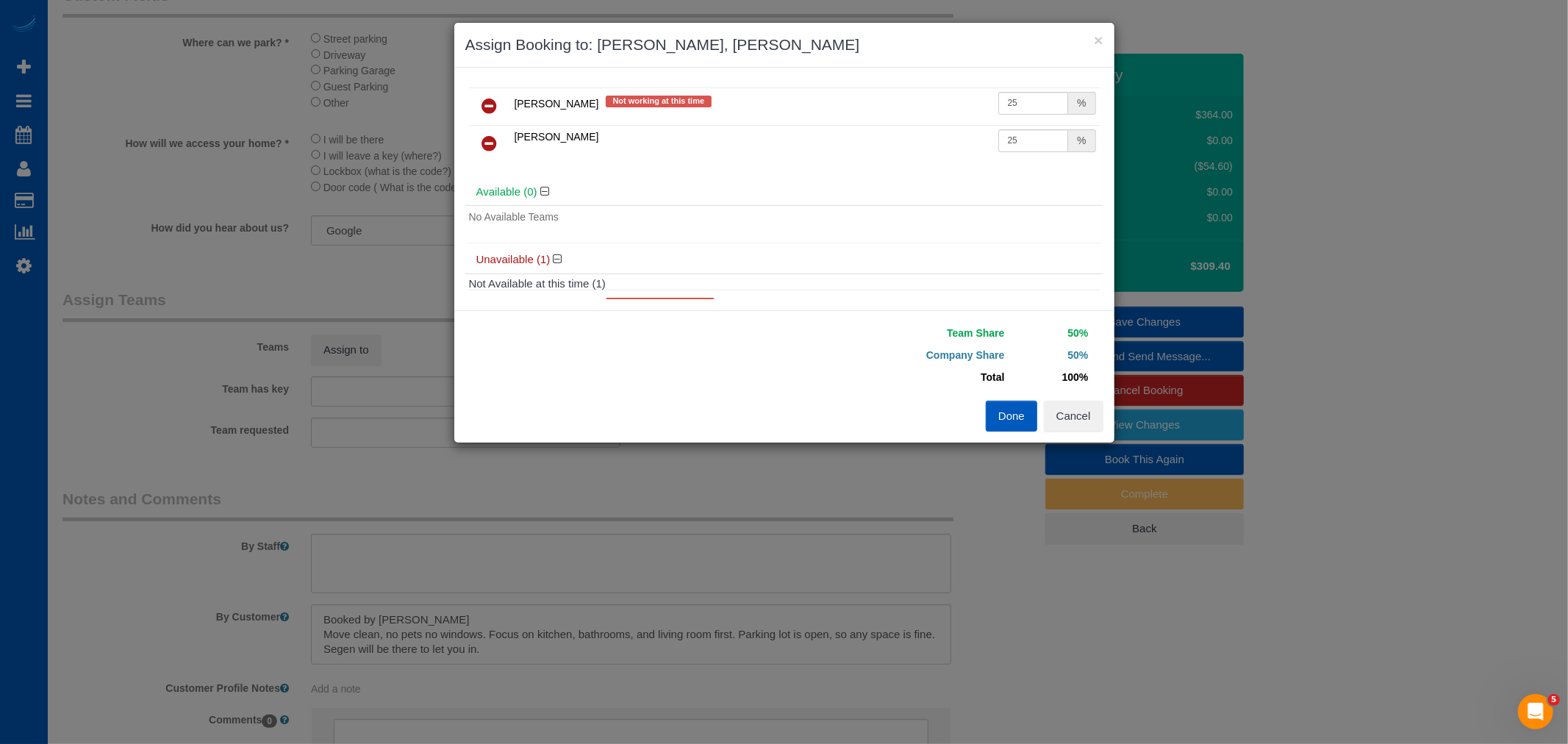
scroll to position [0, 0]
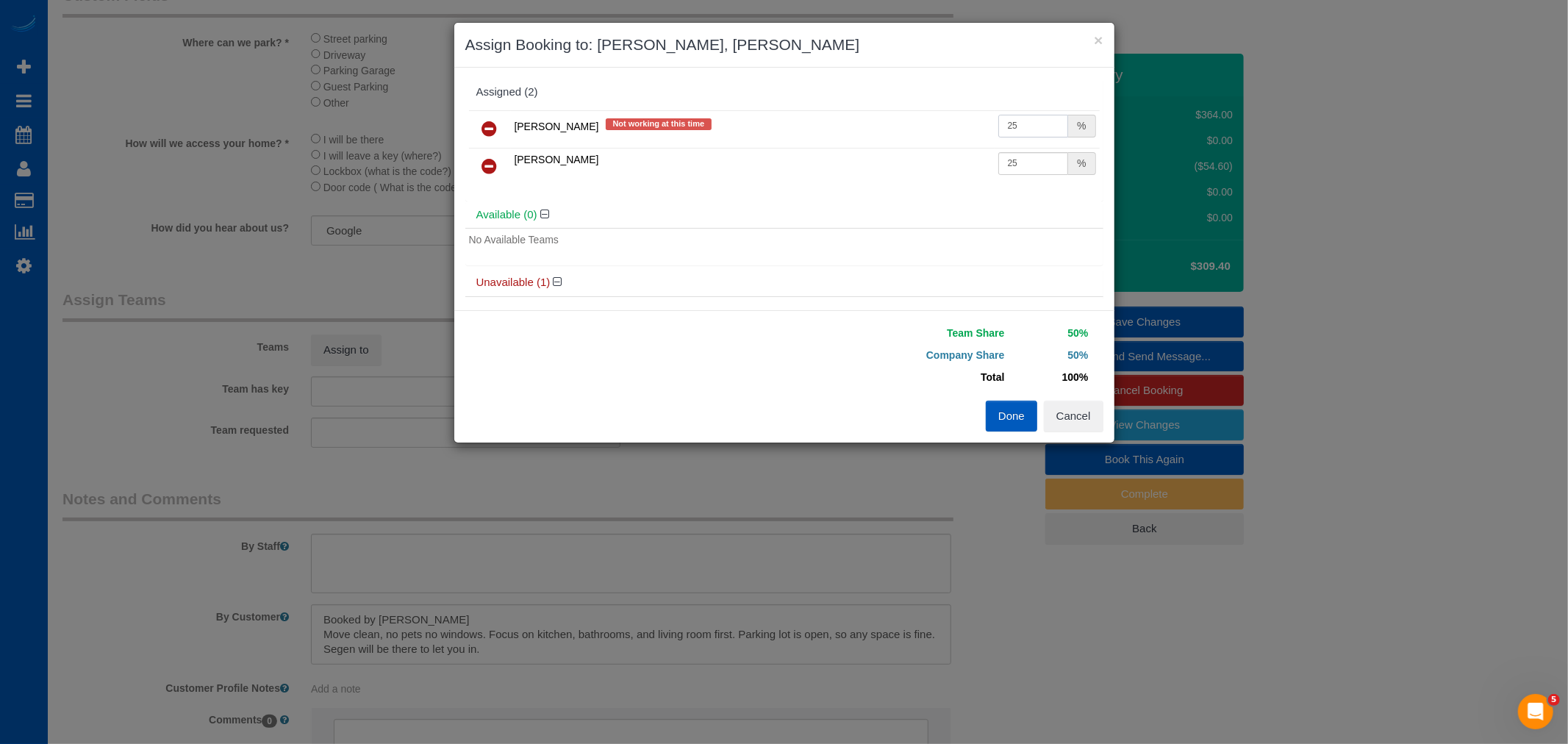
drag, startPoint x: 1023, startPoint y: 126, endPoint x: 1042, endPoint y: 155, distance: 34.7
click at [1040, 152] on tbody "[PERSON_NAME] Not working at this time 25 % [PERSON_NAME] 25 %" at bounding box center [784, 147] width 631 height 75
click at [1012, 398] on div "Team Share 50% Company Share 50% Total 100% Warning: The Company share is 0%. I…" at bounding box center [943, 360] width 319 height 79
click at [1010, 422] on button "Done" at bounding box center [1010, 416] width 51 height 31
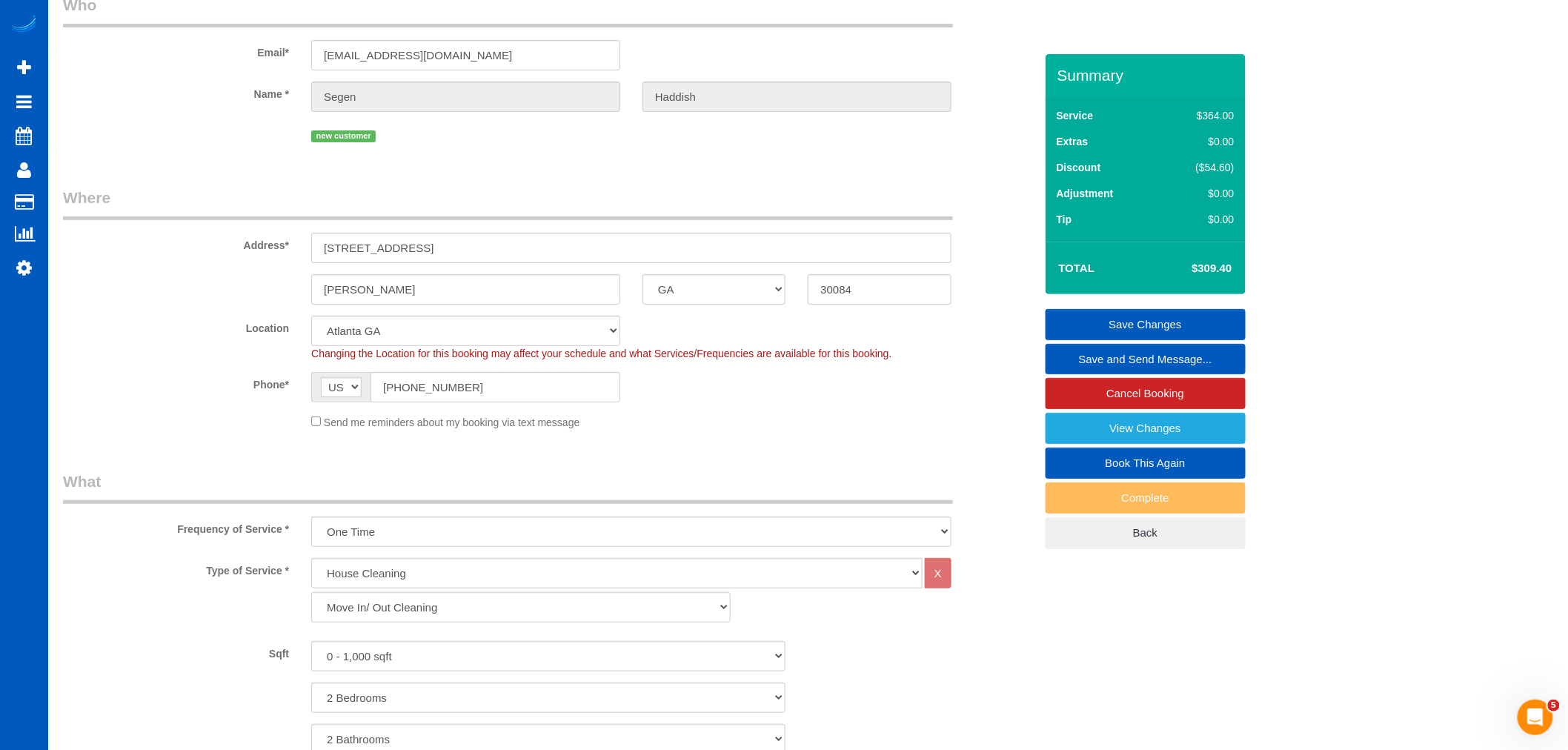
scroll to position [70, 0]
drag, startPoint x: 490, startPoint y: 255, endPoint x: 293, endPoint y: 258, distance: 197.0
click at [293, 258] on div "Address* [STREET_ADDRESS]" at bounding box center [548, 230] width 993 height 76
click at [1176, 330] on link "Save Changes" at bounding box center [1145, 324] width 200 height 31
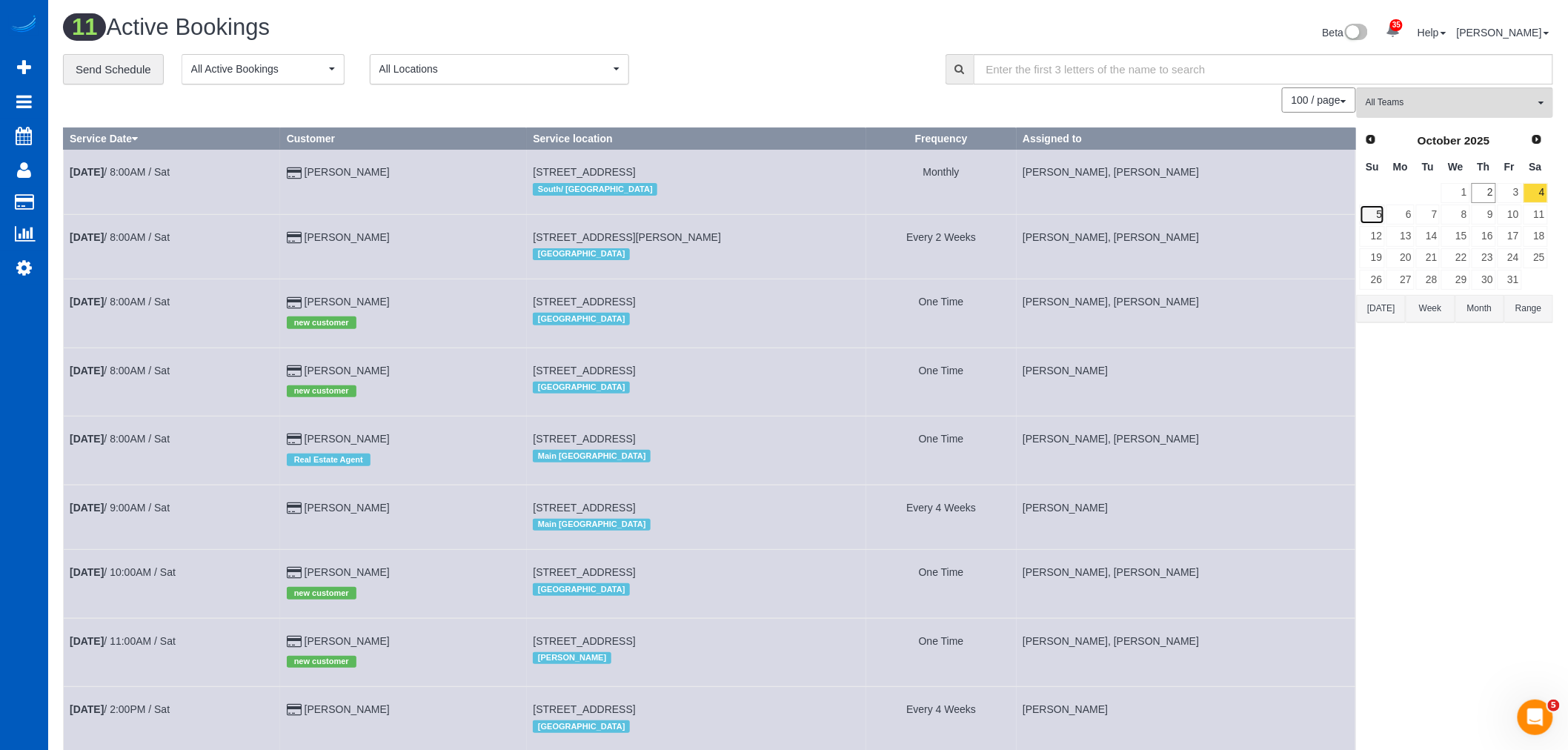
click at [1369, 222] on link "5" at bounding box center [1372, 214] width 25 height 20
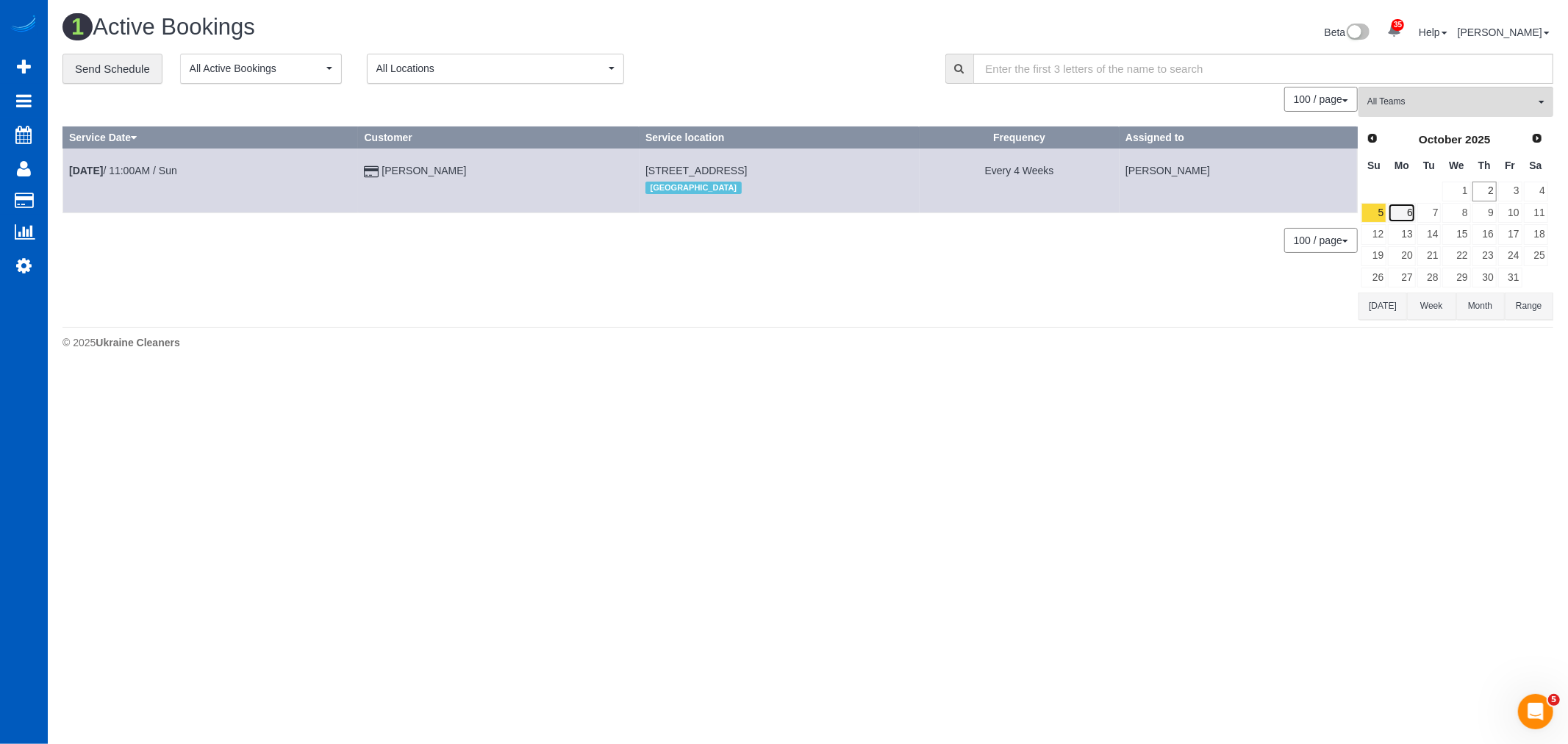
click at [1411, 207] on link "6" at bounding box center [1401, 213] width 27 height 19
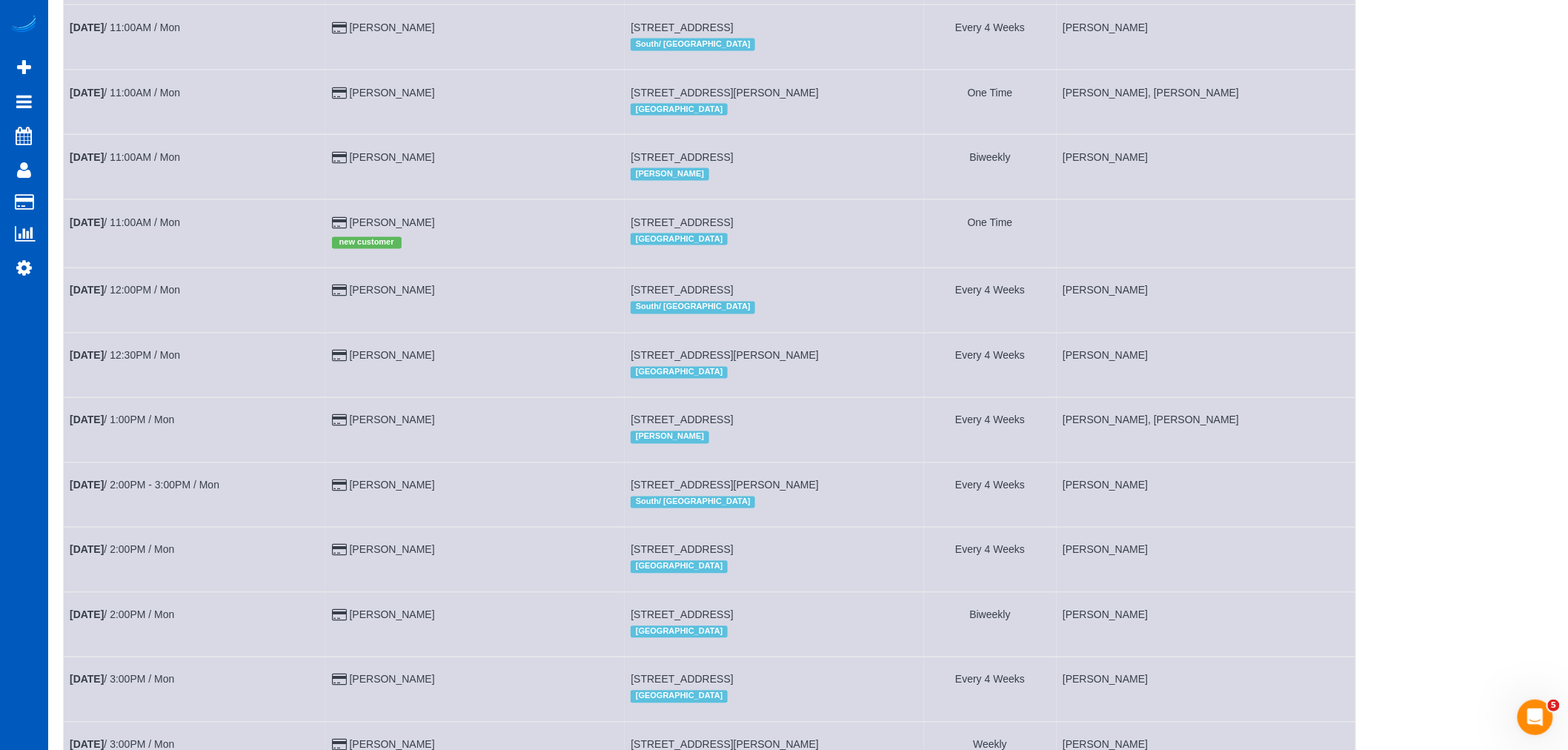
scroll to position [905, 0]
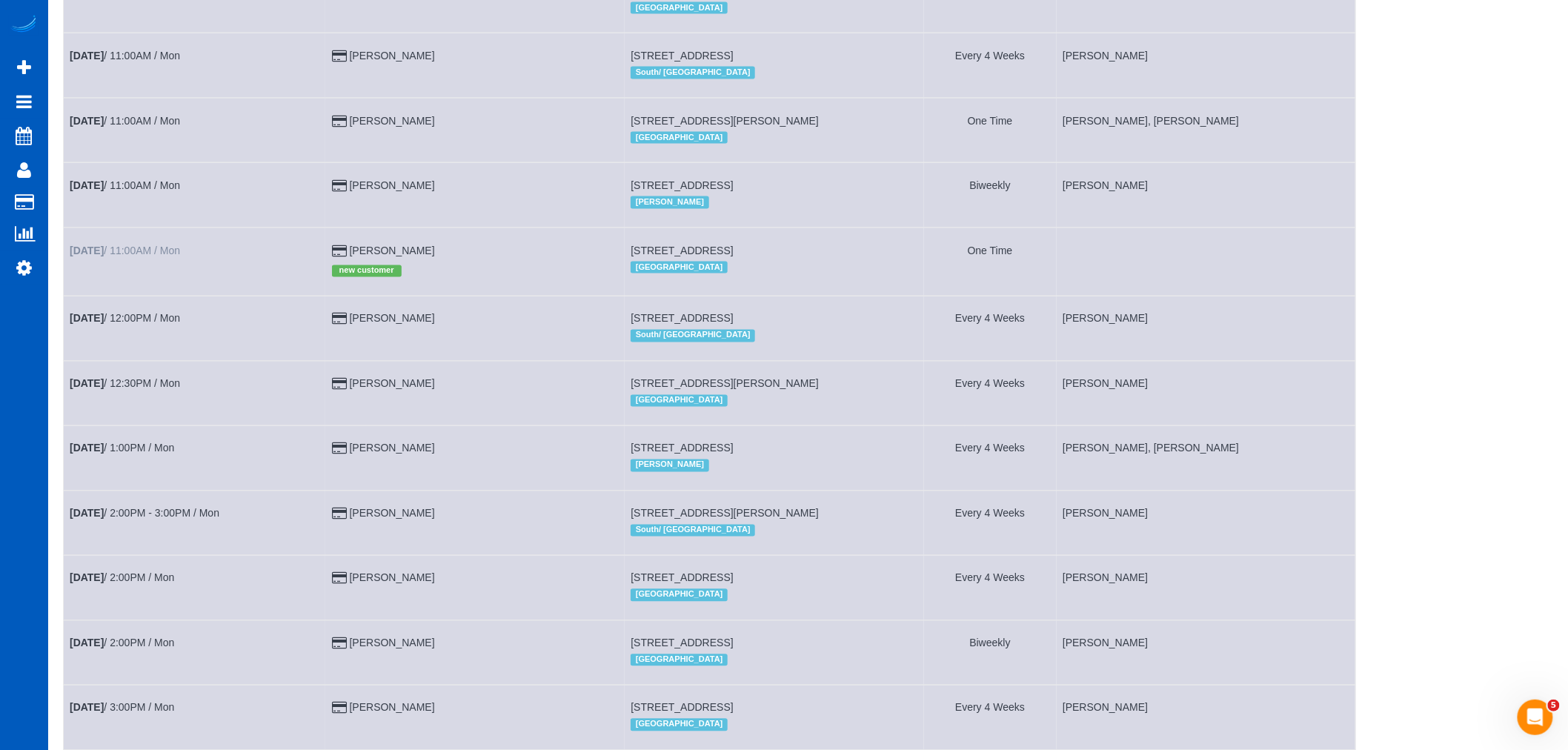
click at [134, 266] on td "[DATE] 11:00AM / Mon" at bounding box center [195, 261] width 262 height 69
click at [131, 257] on link "[DATE] 11:00AM / Mon" at bounding box center [124, 251] width 111 height 12
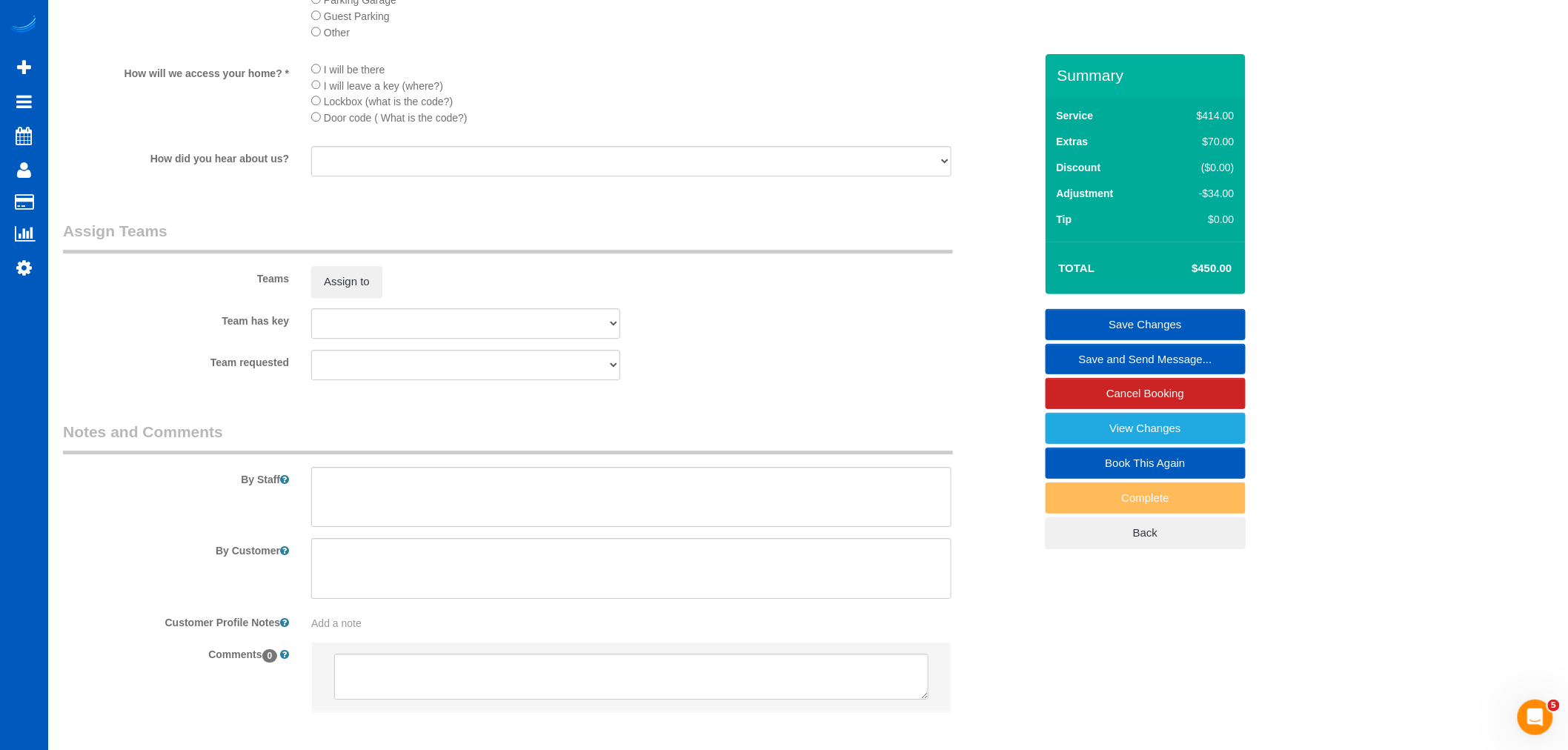
scroll to position [1798, 0]
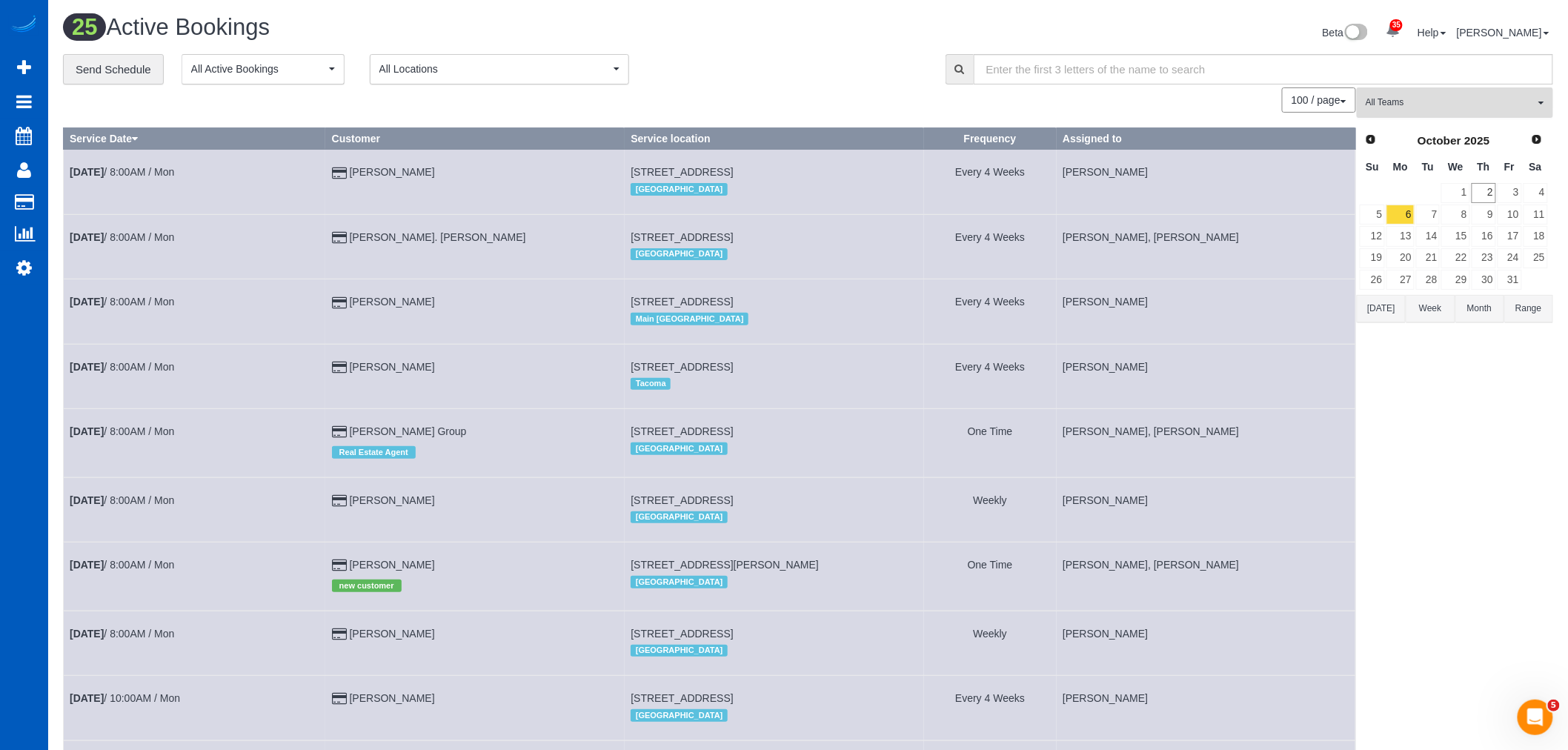
click at [1430, 115] on button "All Teams" at bounding box center [1454, 102] width 196 height 30
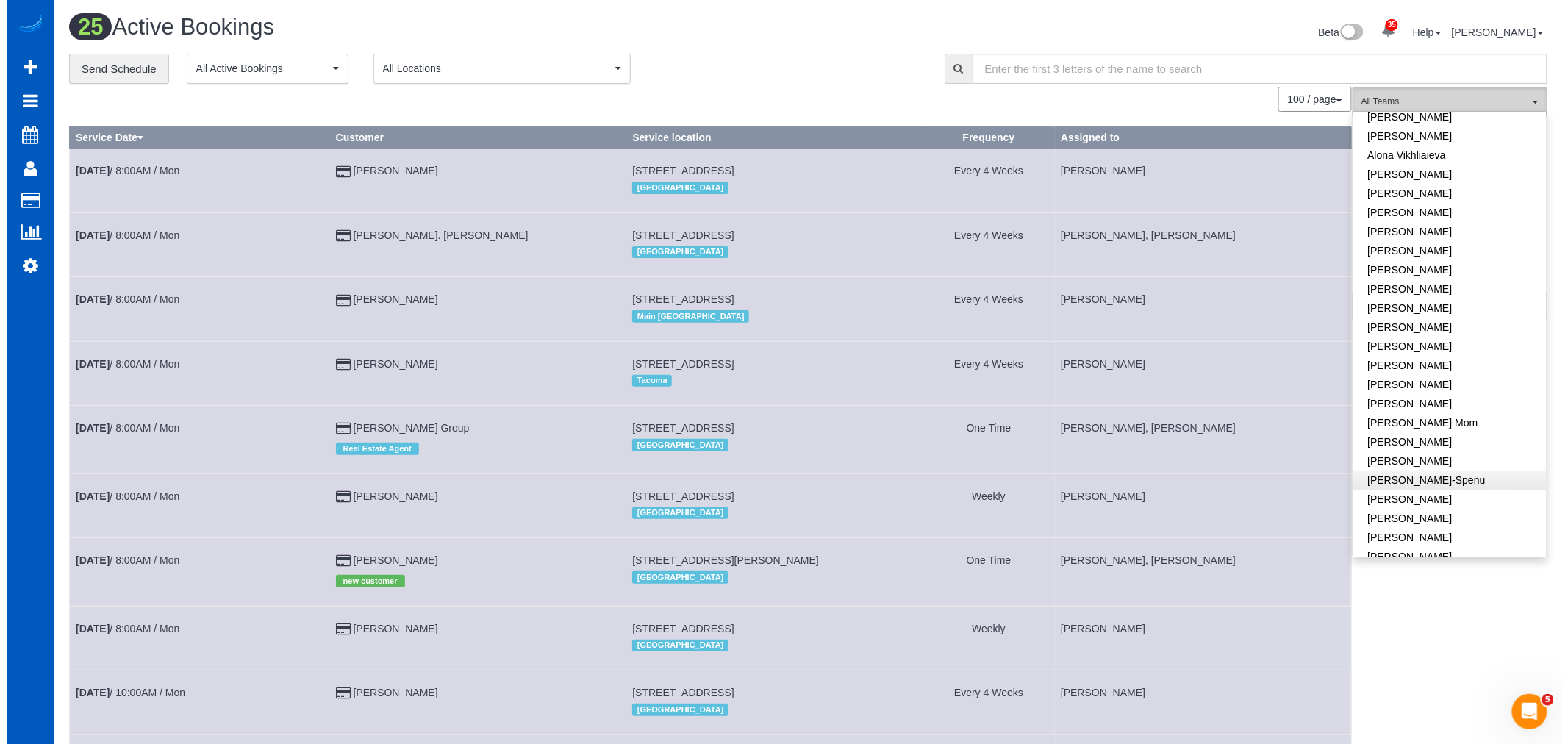
scroll to position [82, 0]
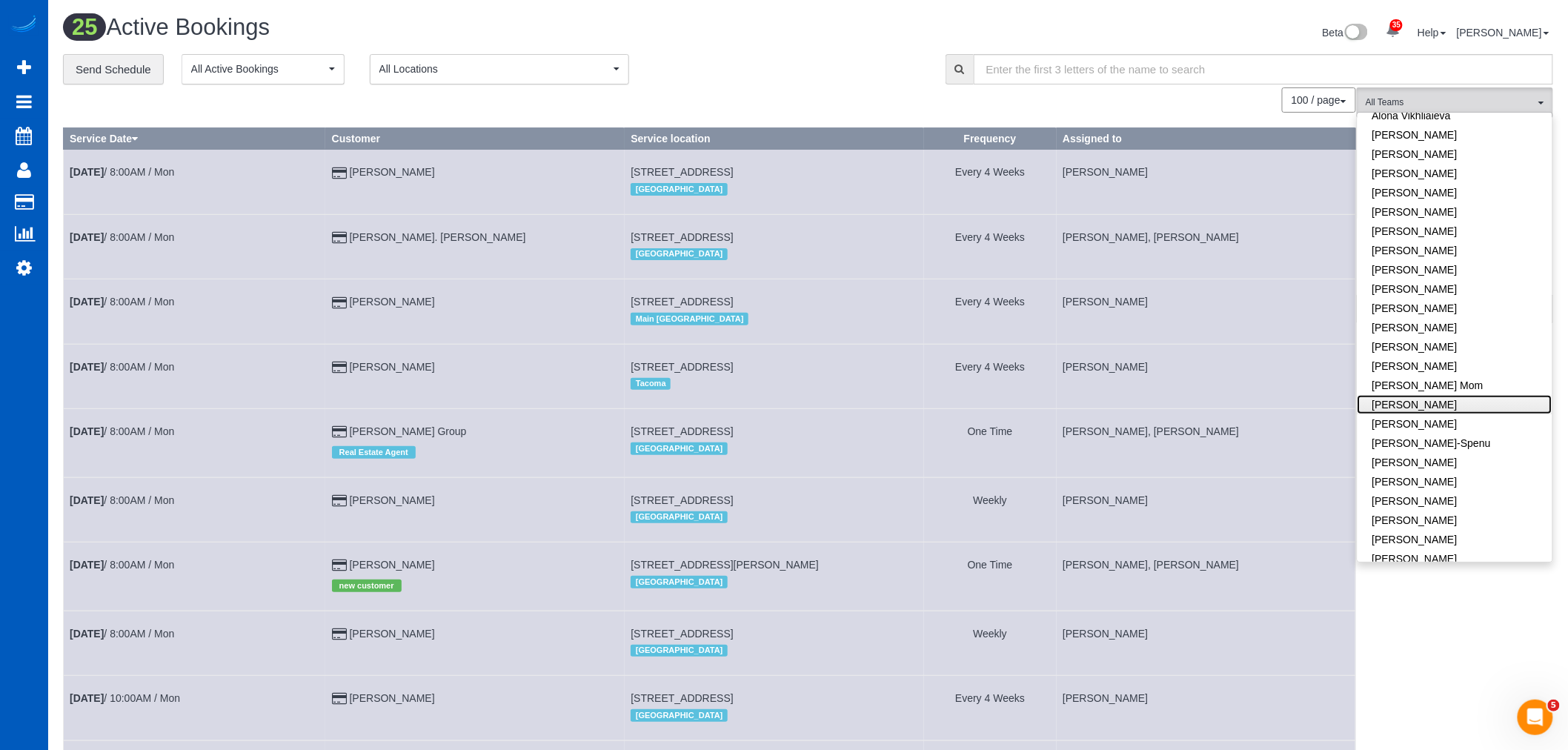
click at [1402, 403] on link "[PERSON_NAME]" at bounding box center [1454, 404] width 195 height 20
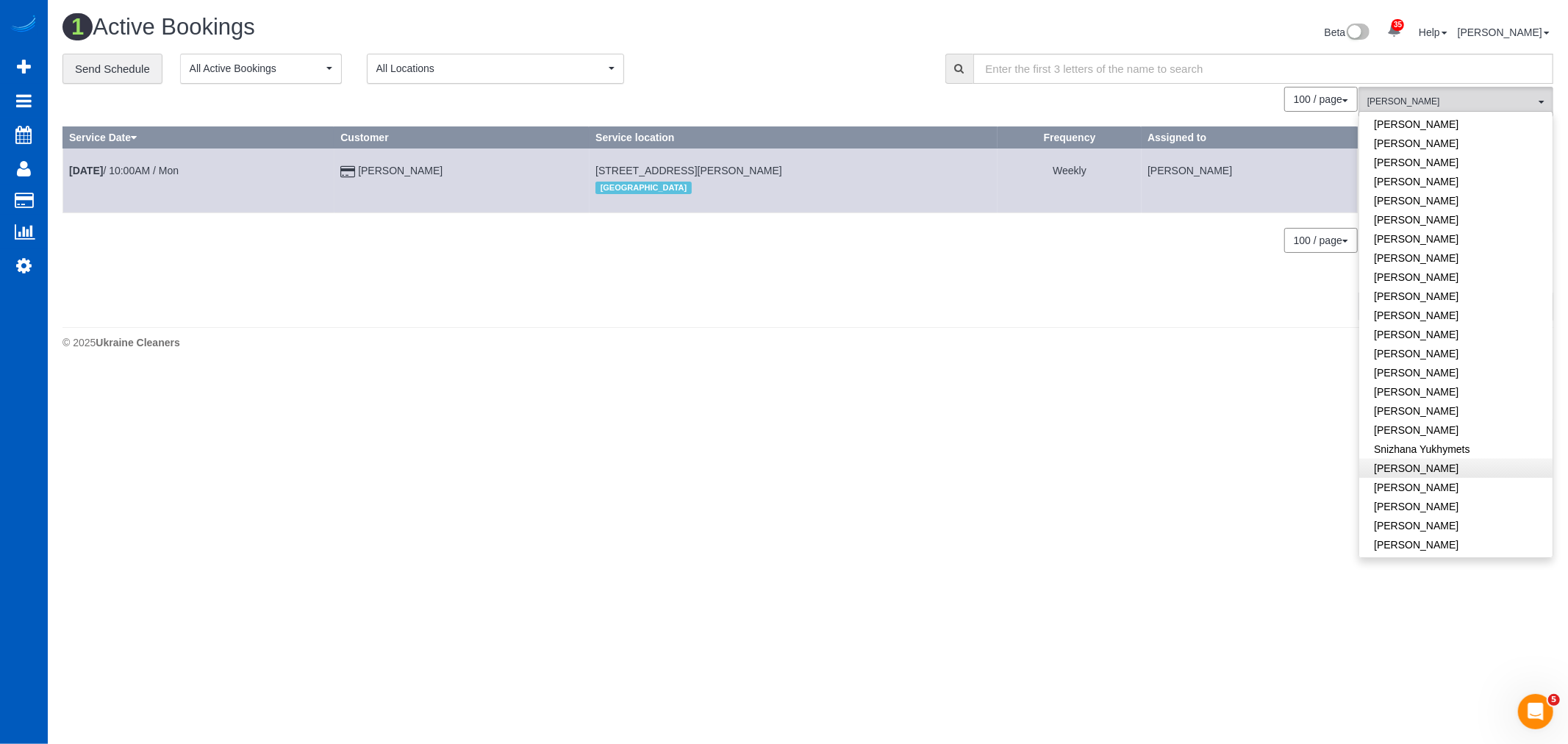
scroll to position [816, 0]
click at [1415, 379] on link "[PERSON_NAME]" at bounding box center [1455, 389] width 193 height 19
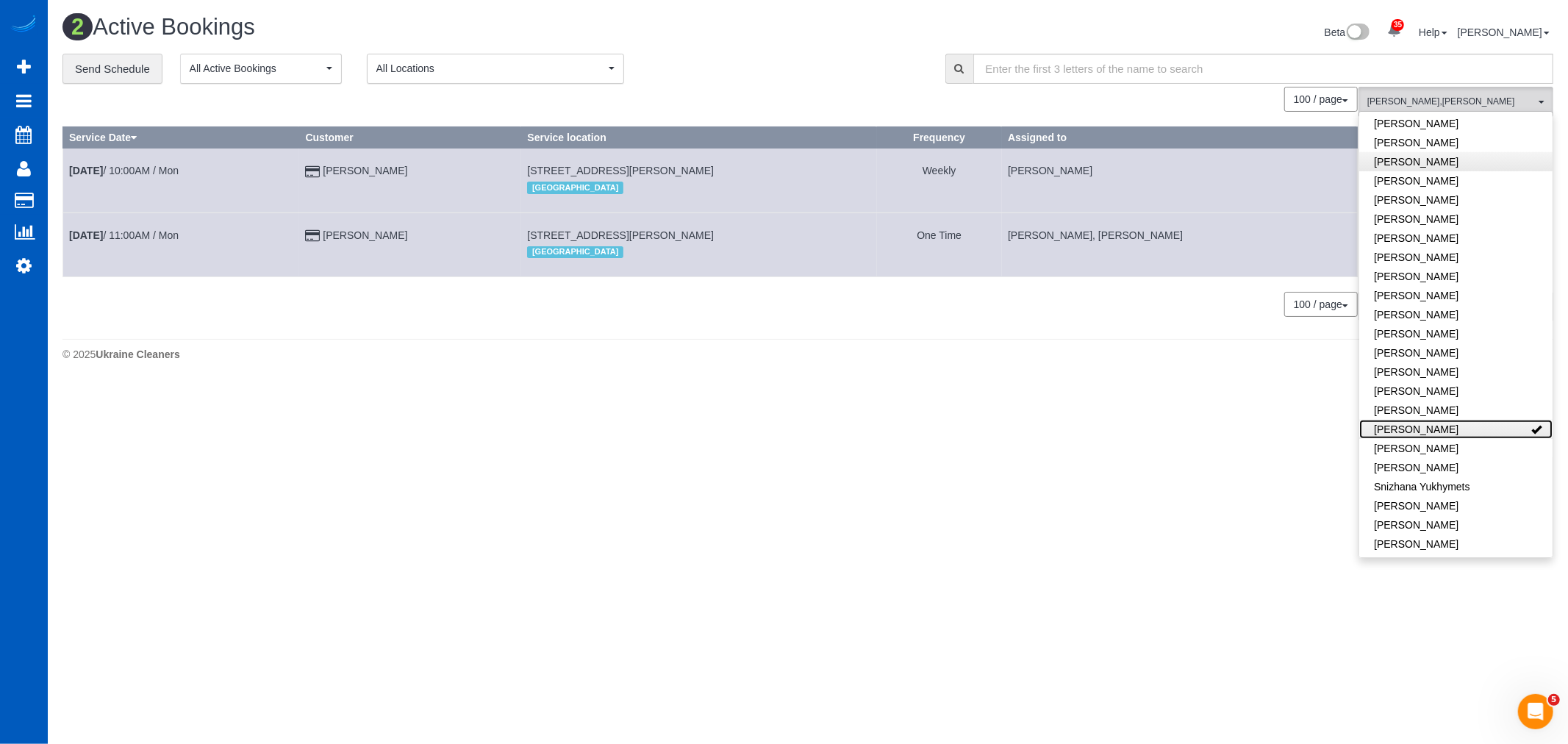
scroll to position [735, 0]
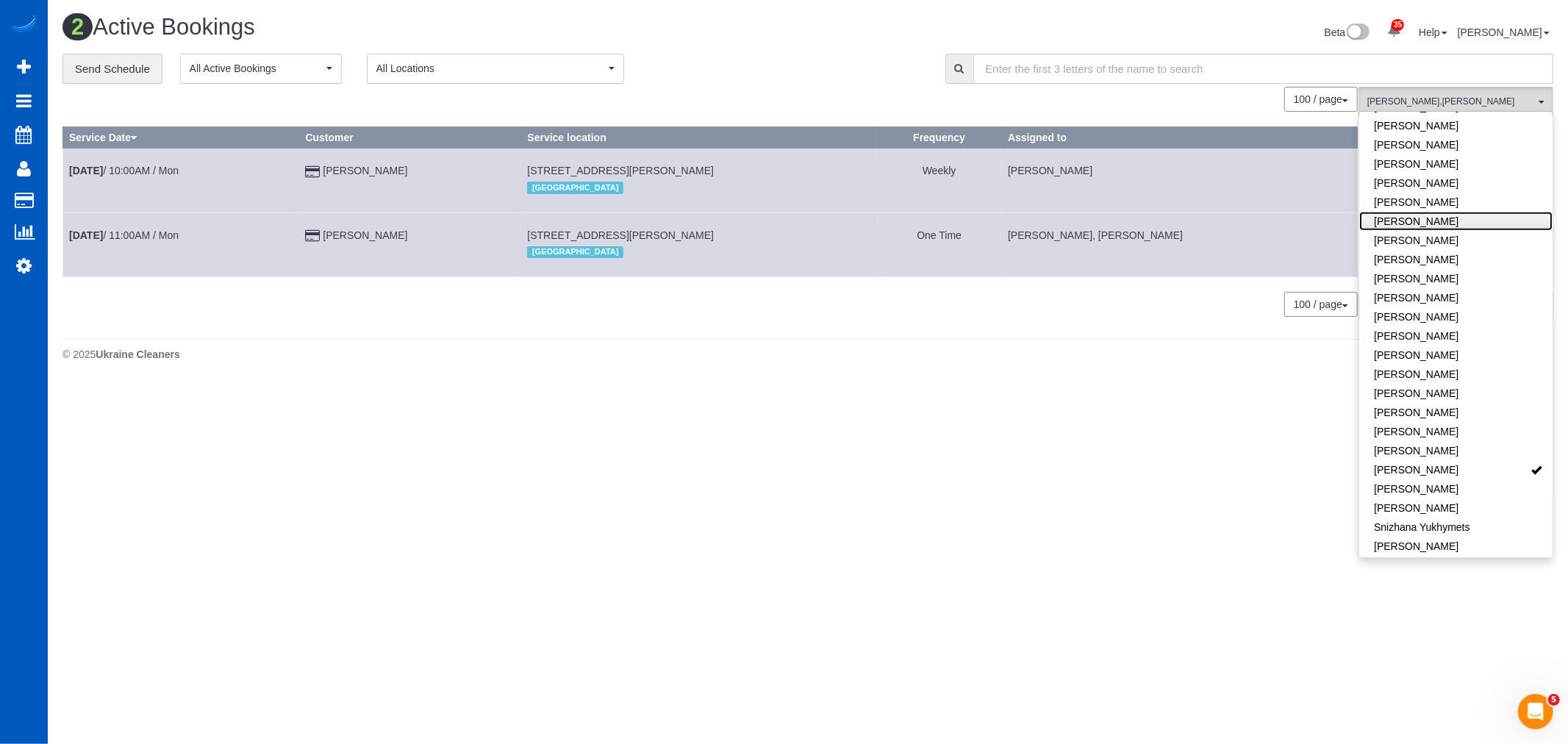
click at [1435, 212] on link "[PERSON_NAME]" at bounding box center [1455, 221] width 193 height 19
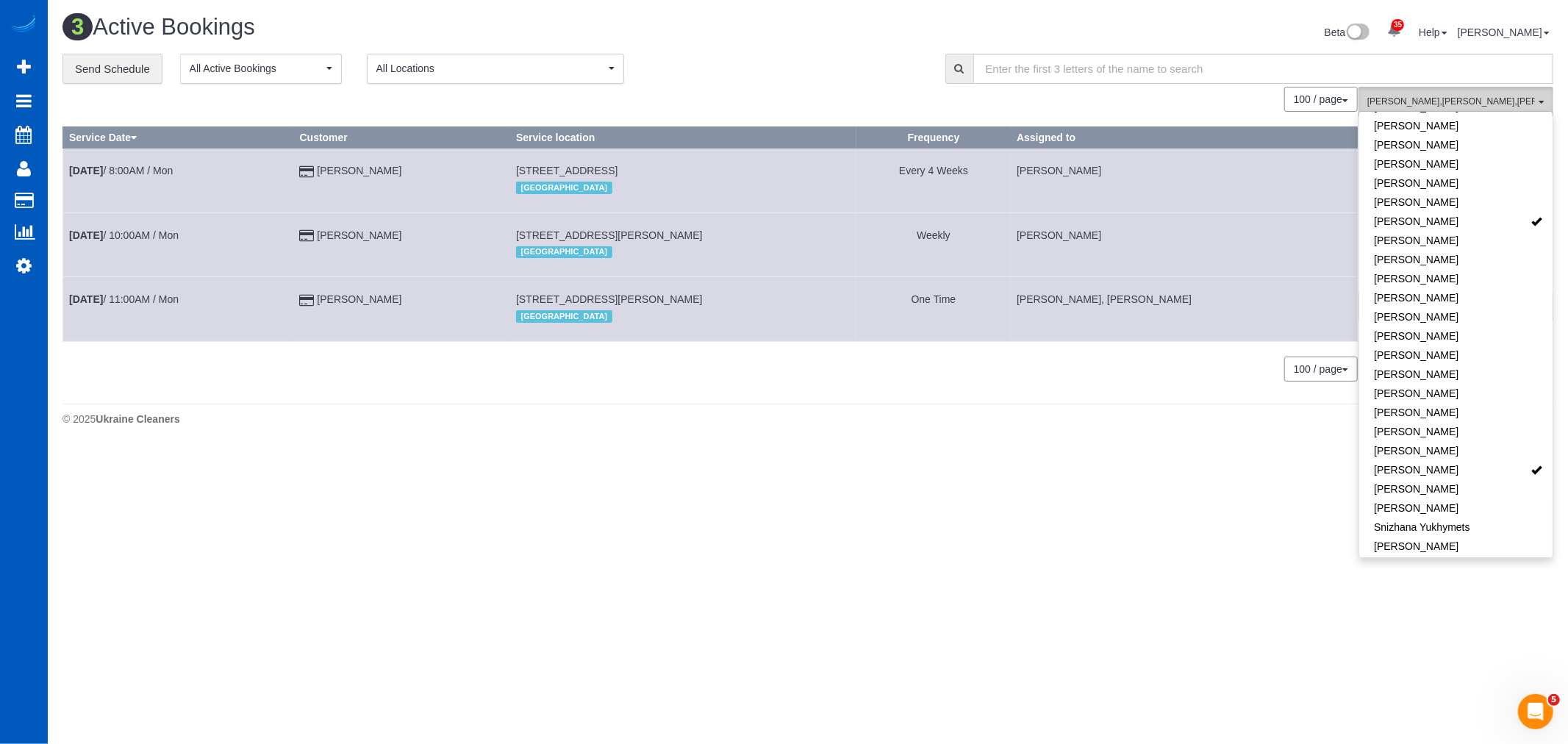
click at [1435, 104] on span "[PERSON_NAME] , [PERSON_NAME] , [PERSON_NAME]" at bounding box center [1450, 101] width 167 height 13
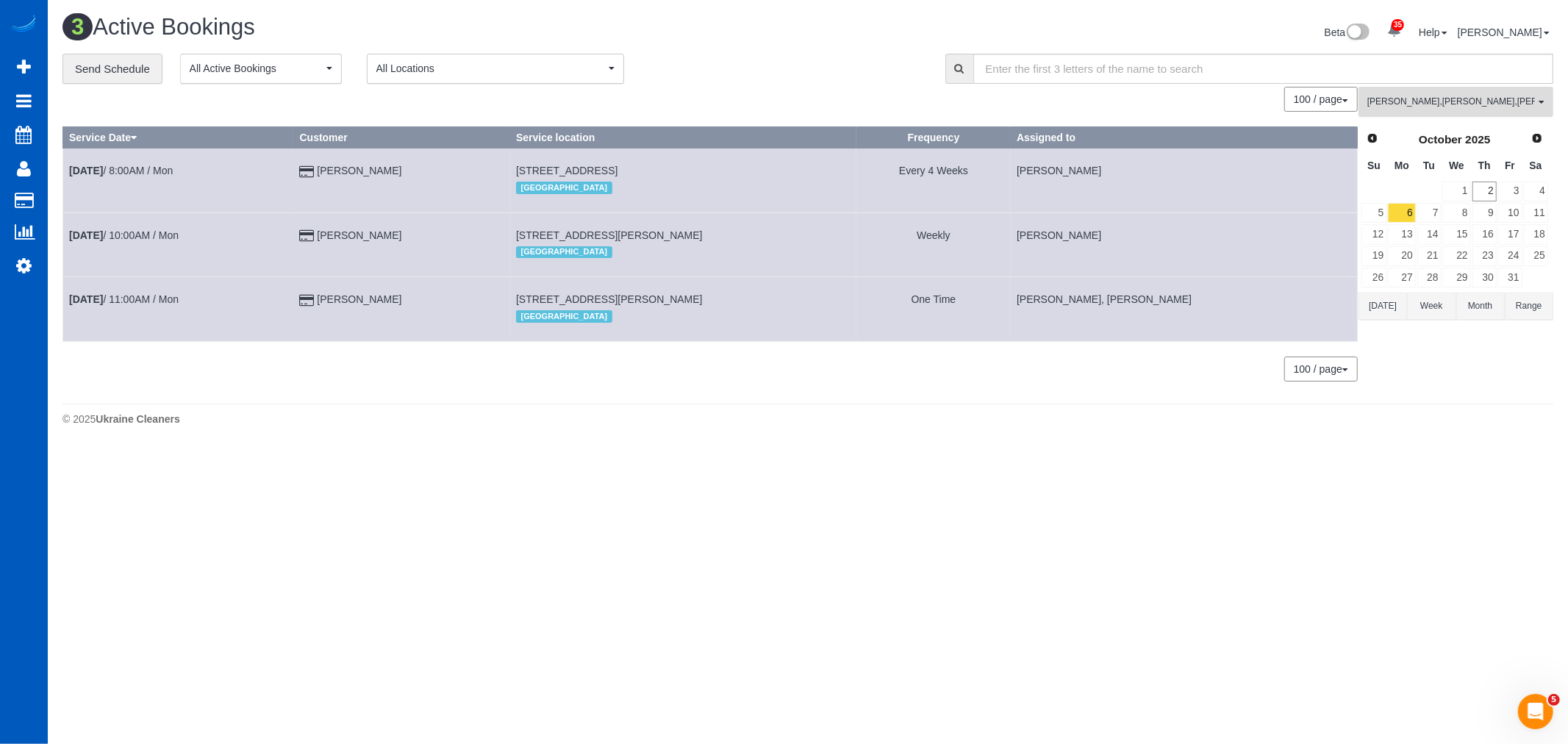
click at [1426, 103] on span "[PERSON_NAME] , [PERSON_NAME] , [PERSON_NAME]" at bounding box center [1450, 101] width 167 height 13
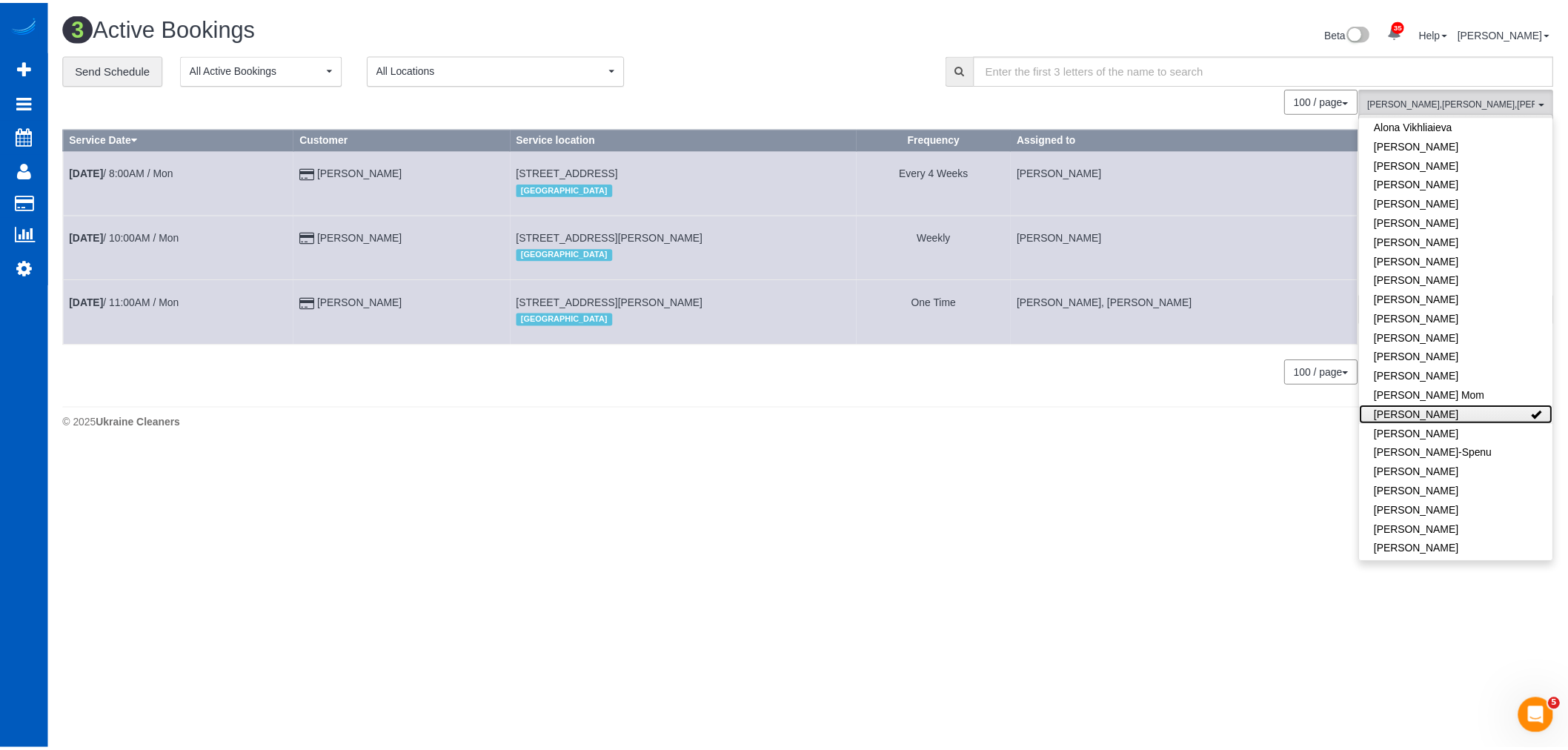
scroll to position [0, 0]
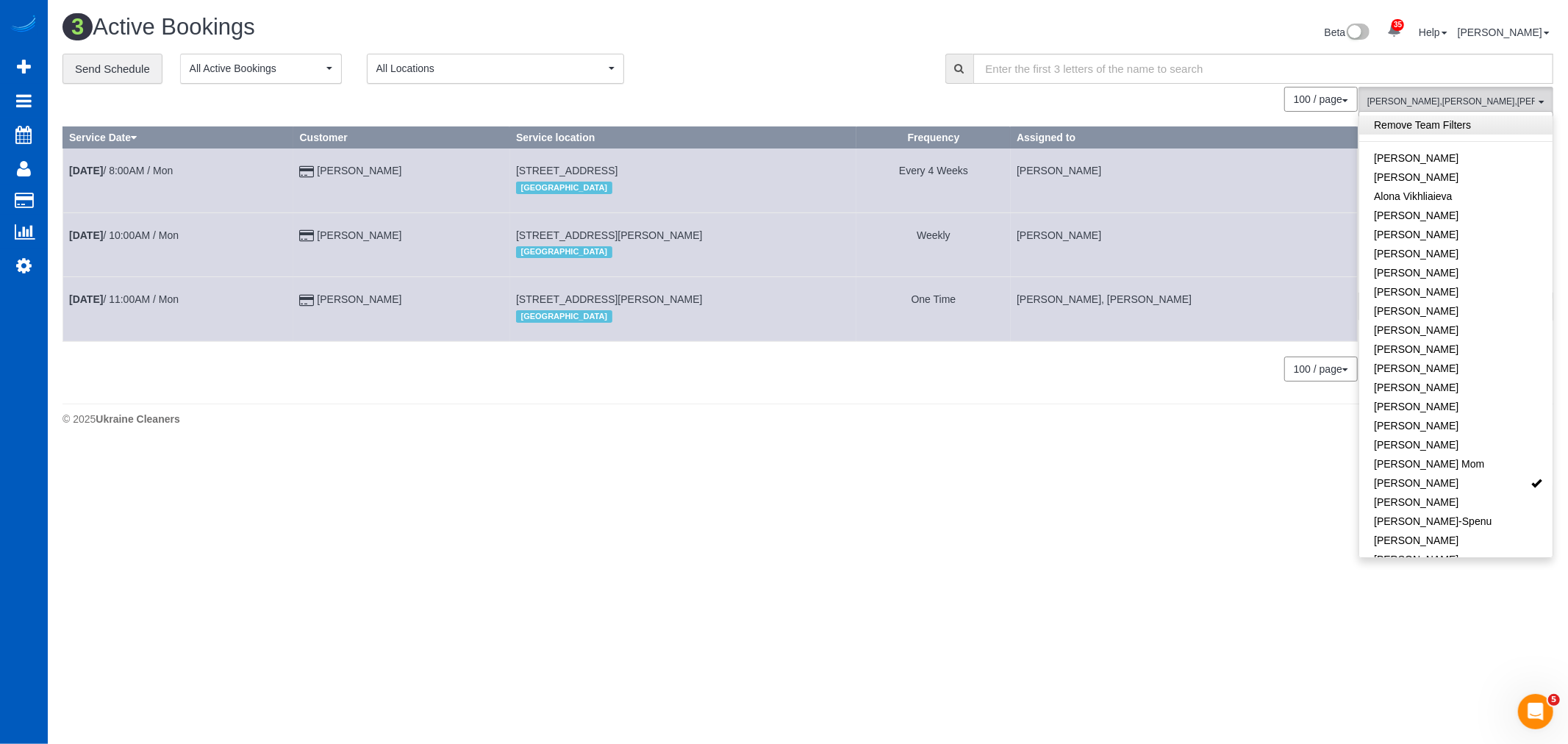
click at [1419, 119] on link "Remove Team Filters" at bounding box center [1455, 125] width 193 height 19
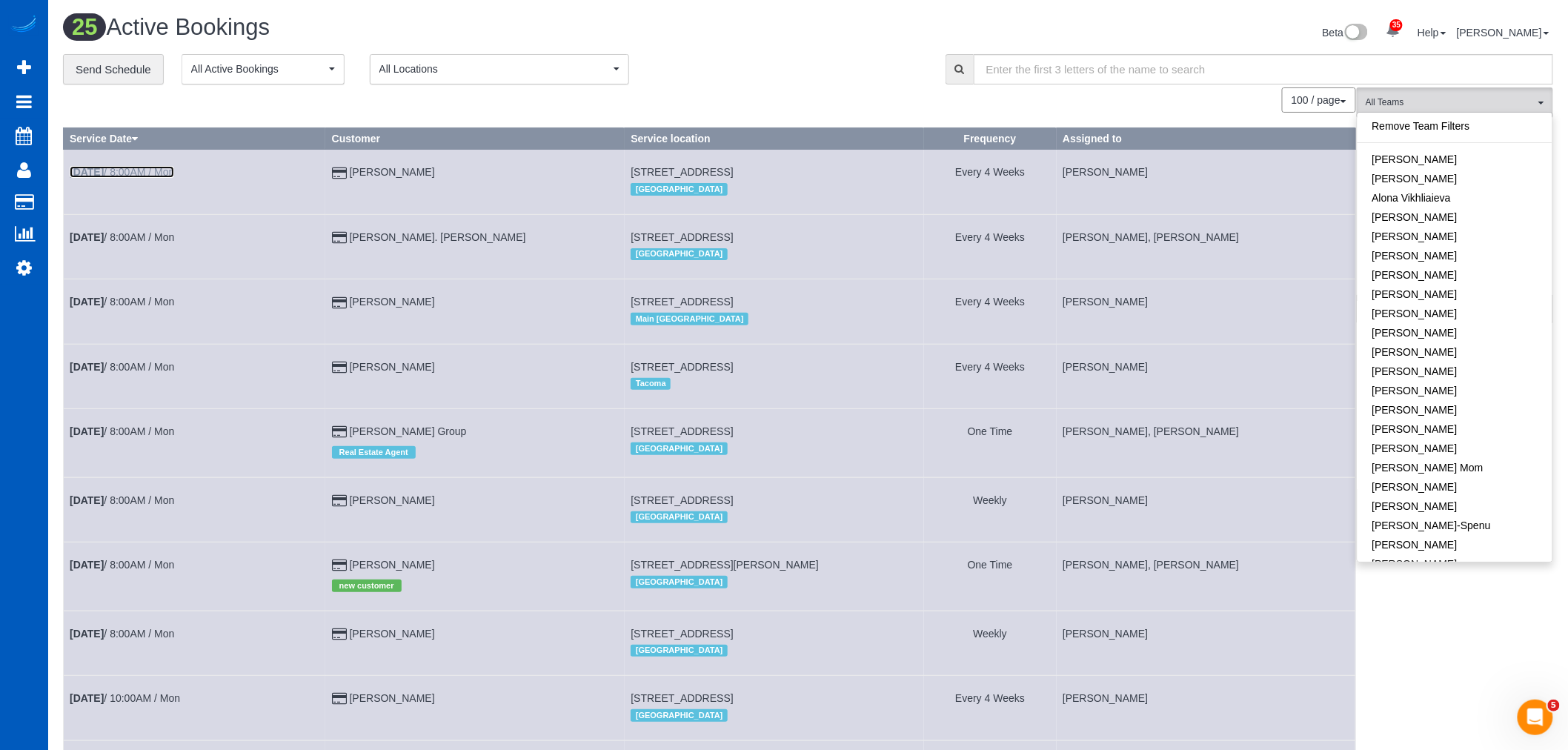
click at [150, 176] on link "[DATE] 8:00AM / Mon" at bounding box center [121, 171] width 105 height 12
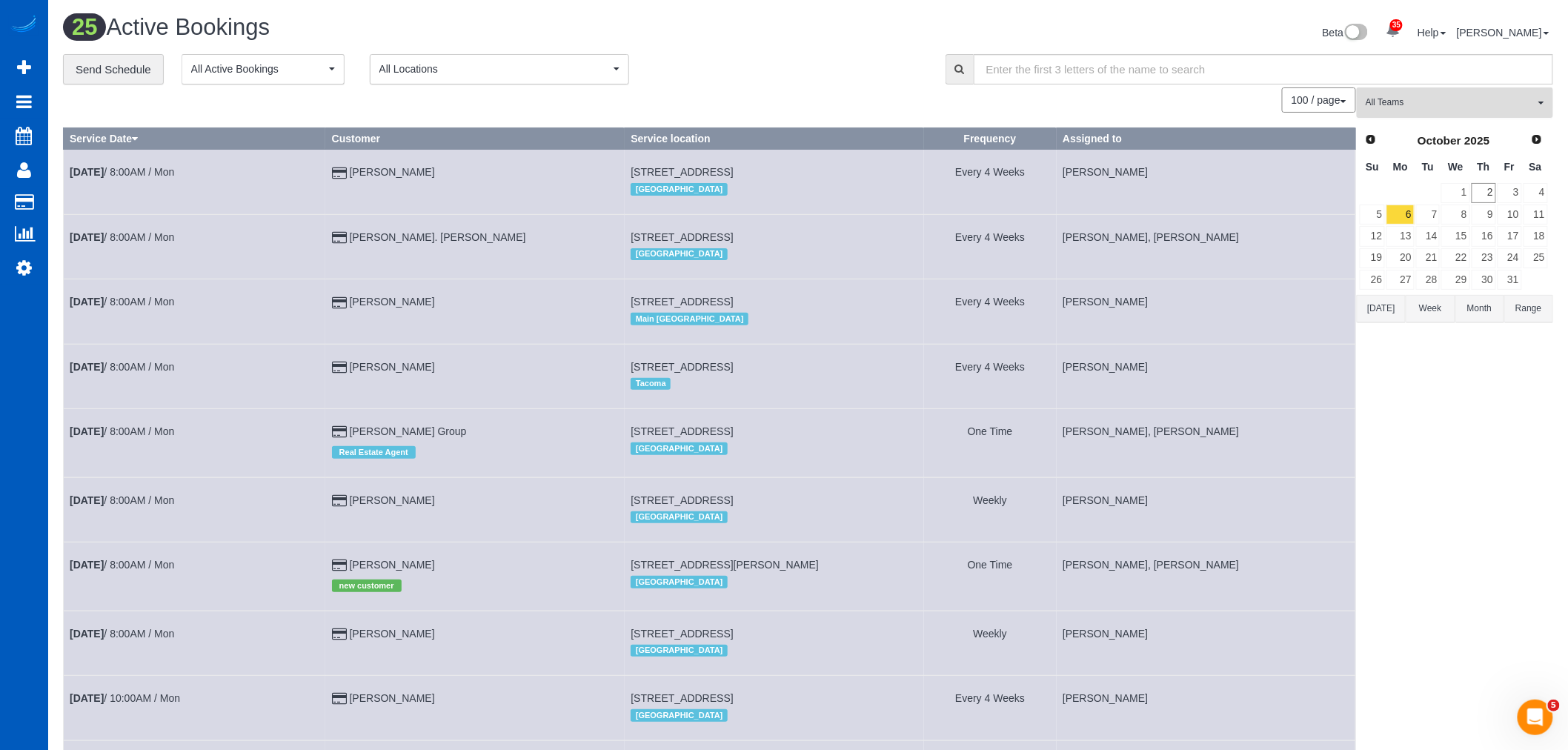
click at [1381, 108] on span "All Teams" at bounding box center [1449, 102] width 168 height 13
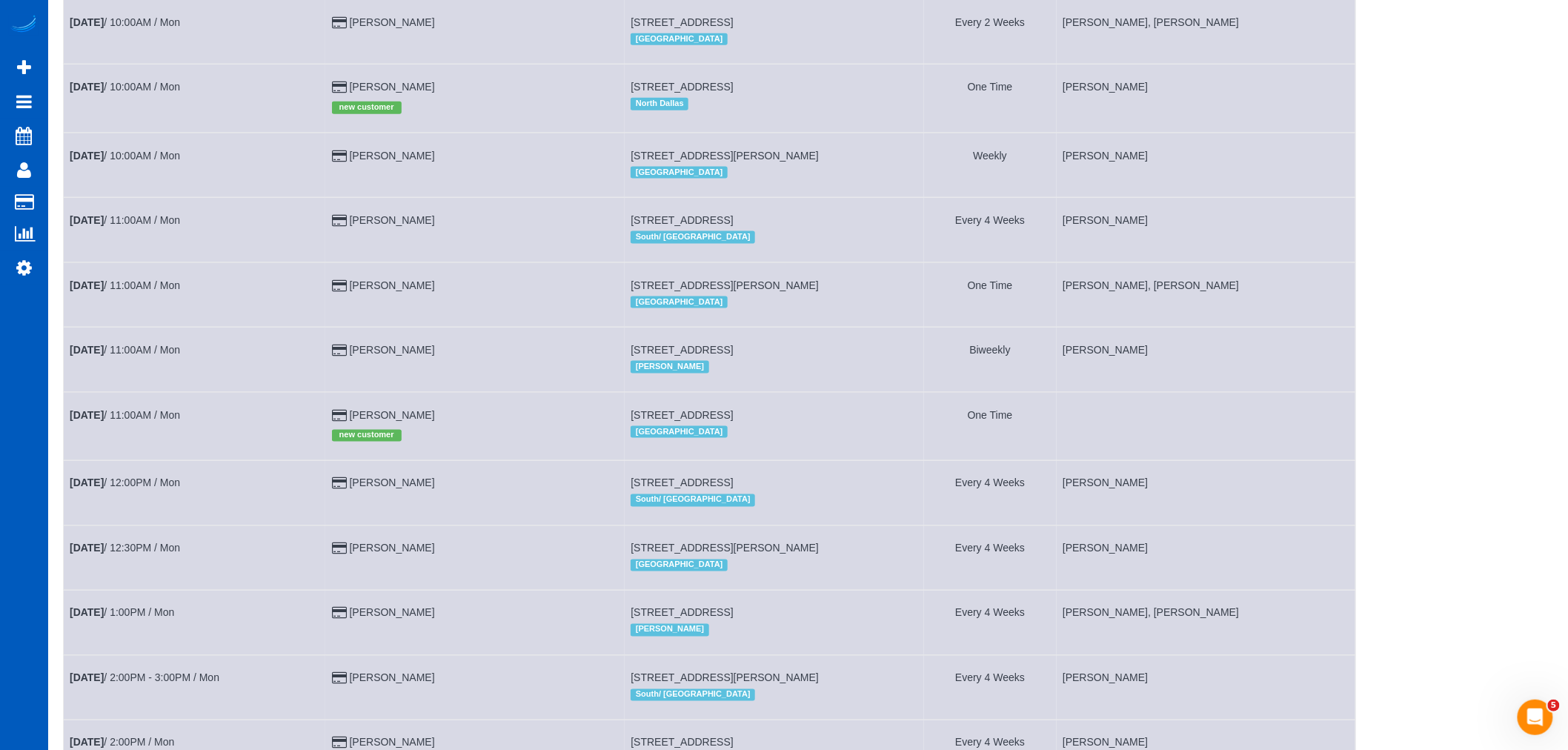
scroll to position [987, 0]
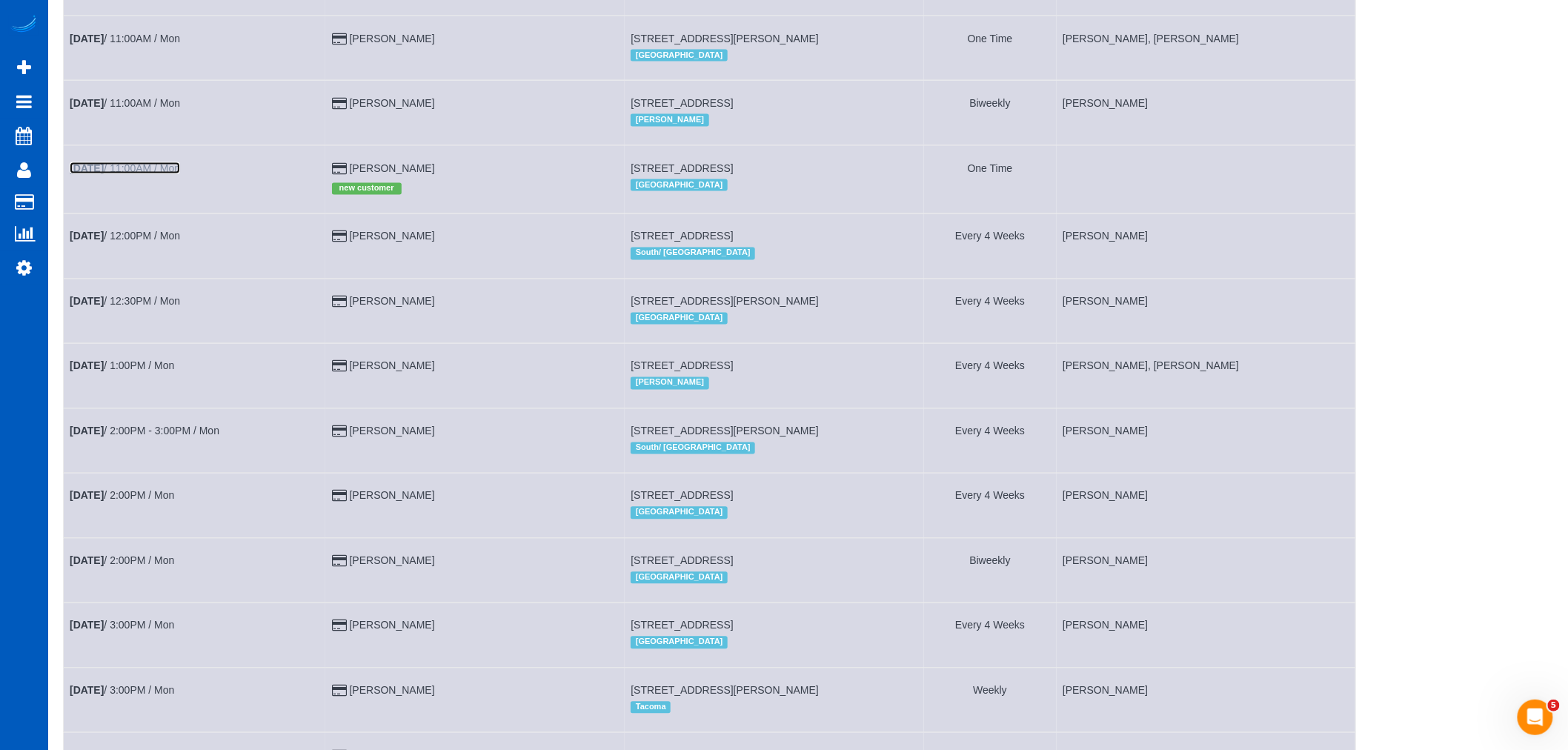
click at [119, 174] on link "[DATE] 11:00AM / Mon" at bounding box center [124, 168] width 111 height 12
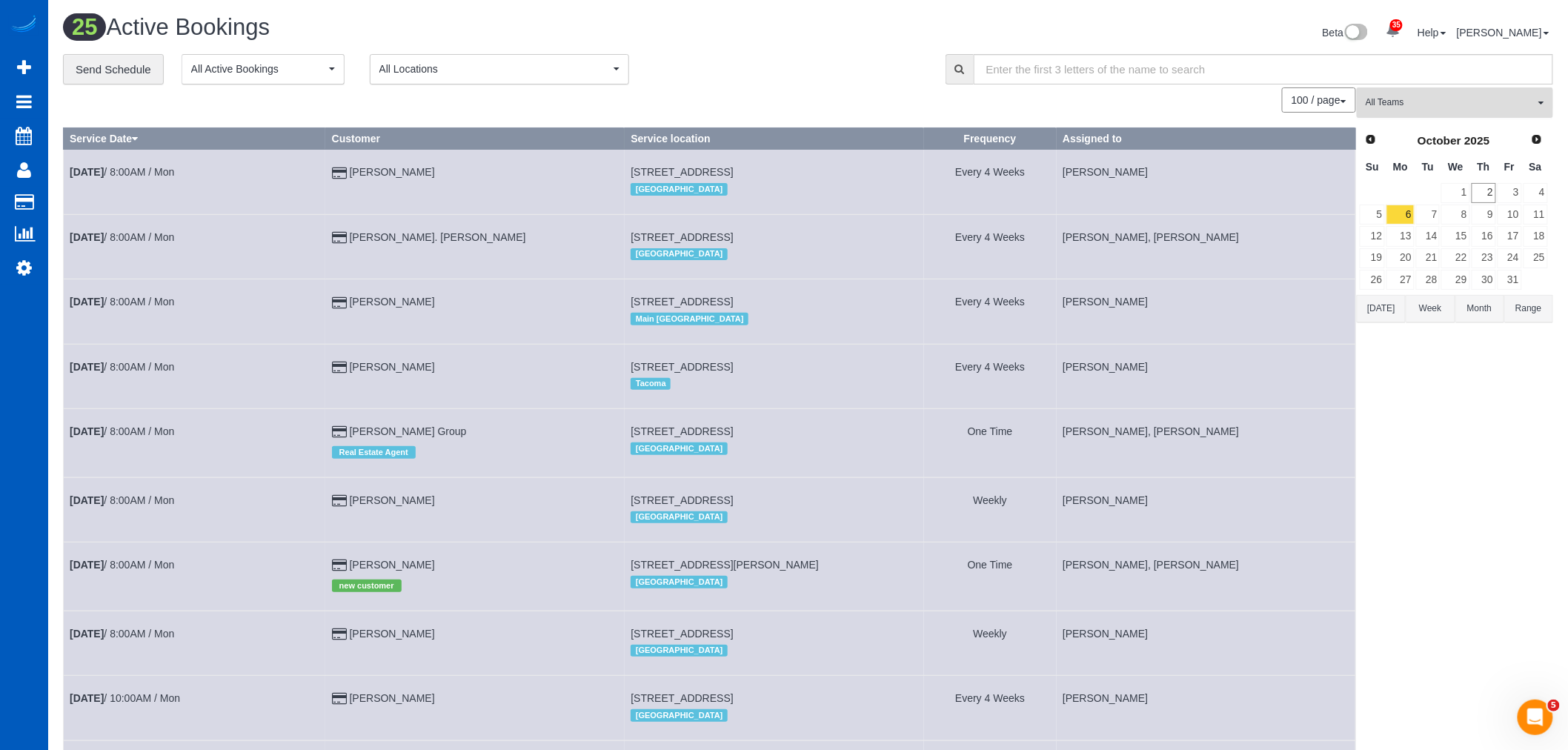
click at [1463, 96] on button "All Teams" at bounding box center [1454, 102] width 196 height 30
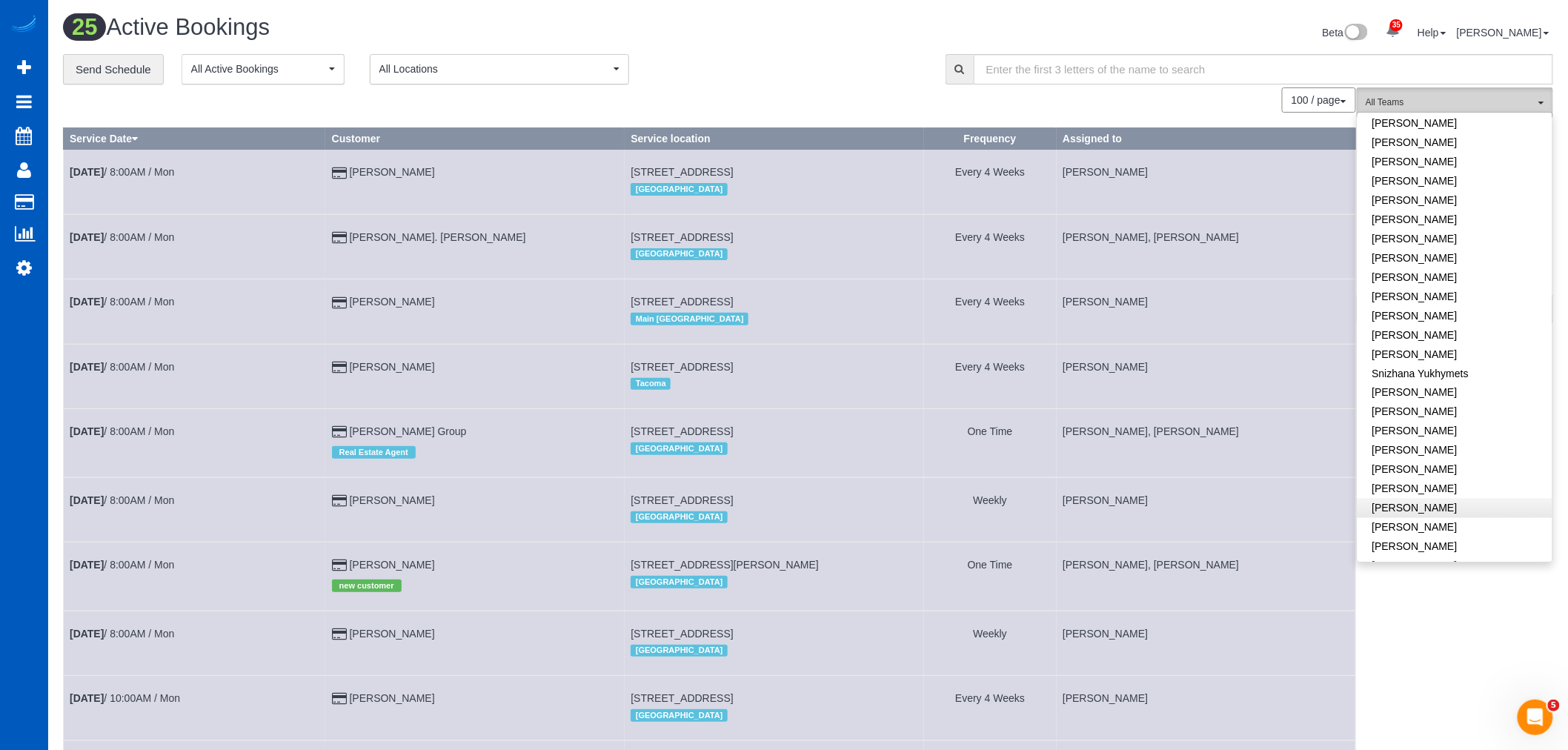
scroll to position [899, 0]
click at [1438, 555] on link "[PERSON_NAME]" at bounding box center [1454, 565] width 195 height 20
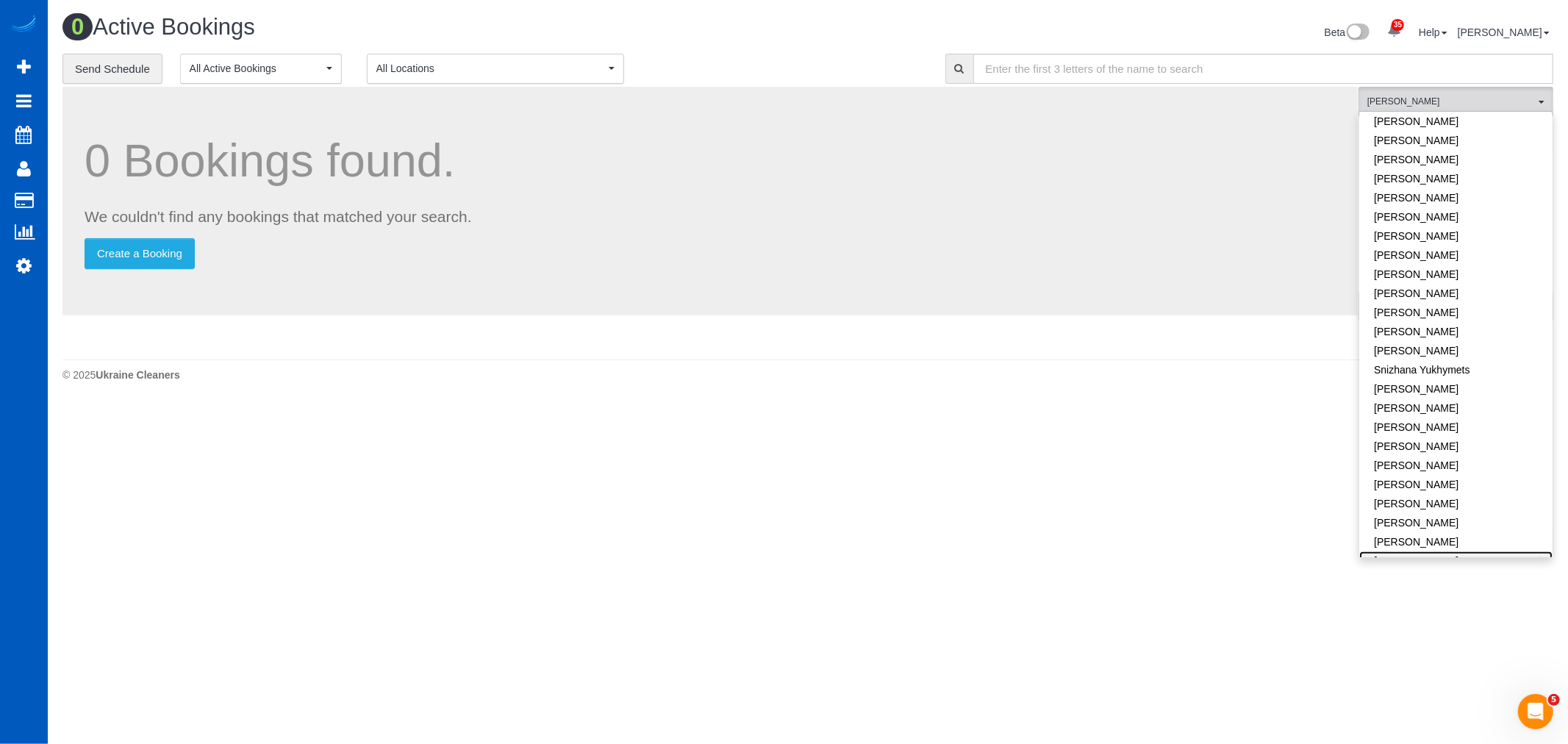
click at [1426, 551] on link "[PERSON_NAME]" at bounding box center [1455, 560] width 193 height 19
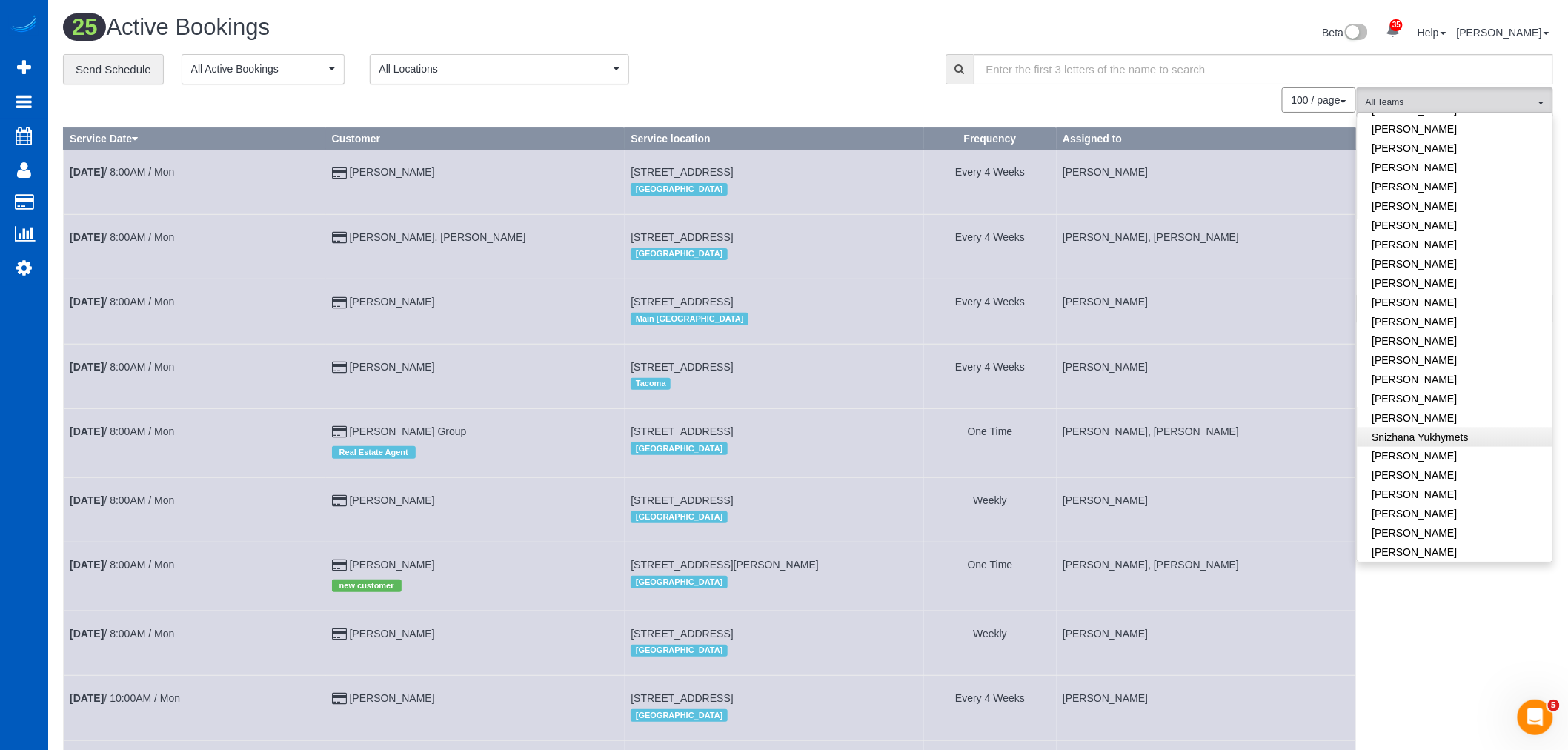
scroll to position [734, 0]
click at [1431, 470] on link "[PERSON_NAME]" at bounding box center [1454, 480] width 195 height 20
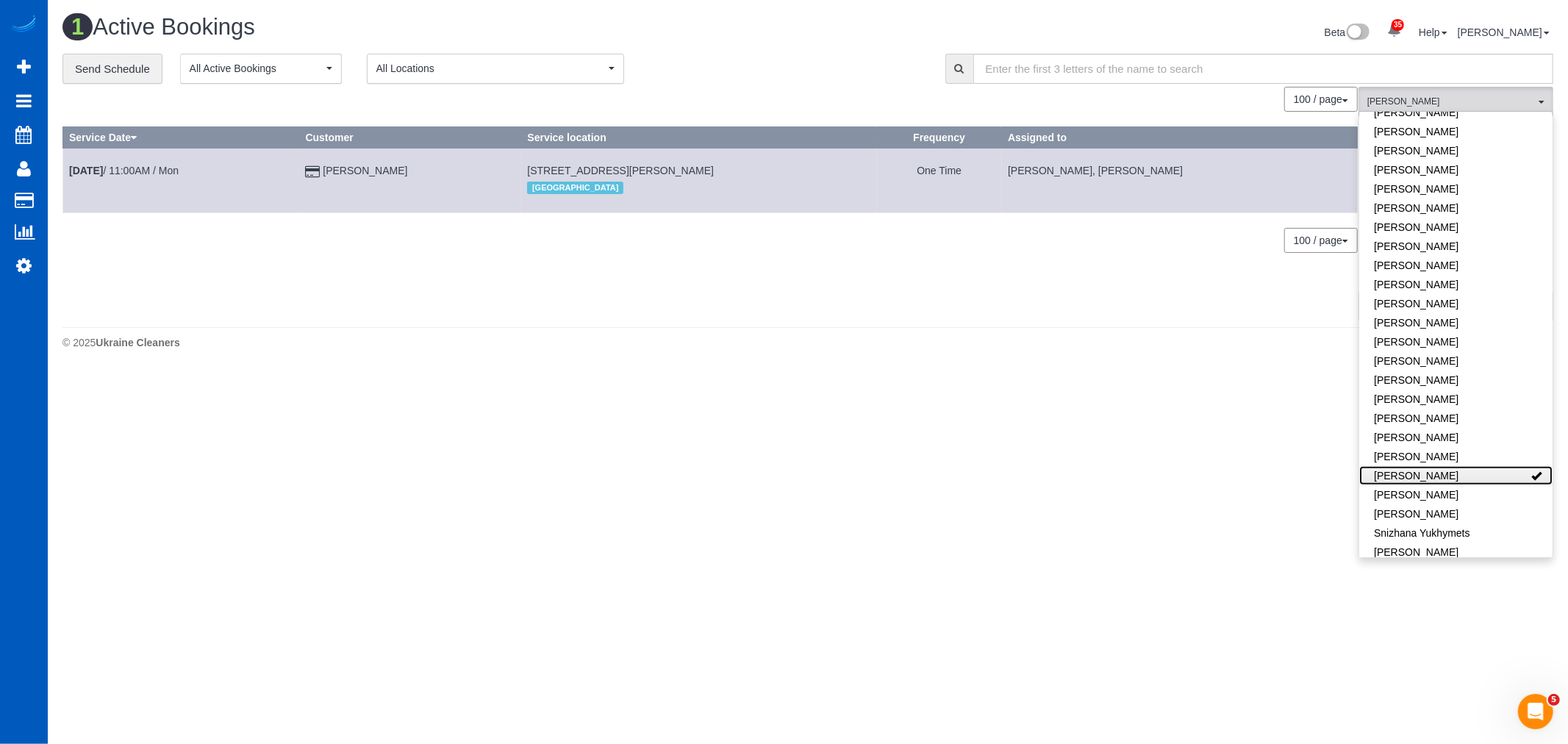
click at [1407, 466] on link "[PERSON_NAME]" at bounding box center [1455, 476] width 193 height 19
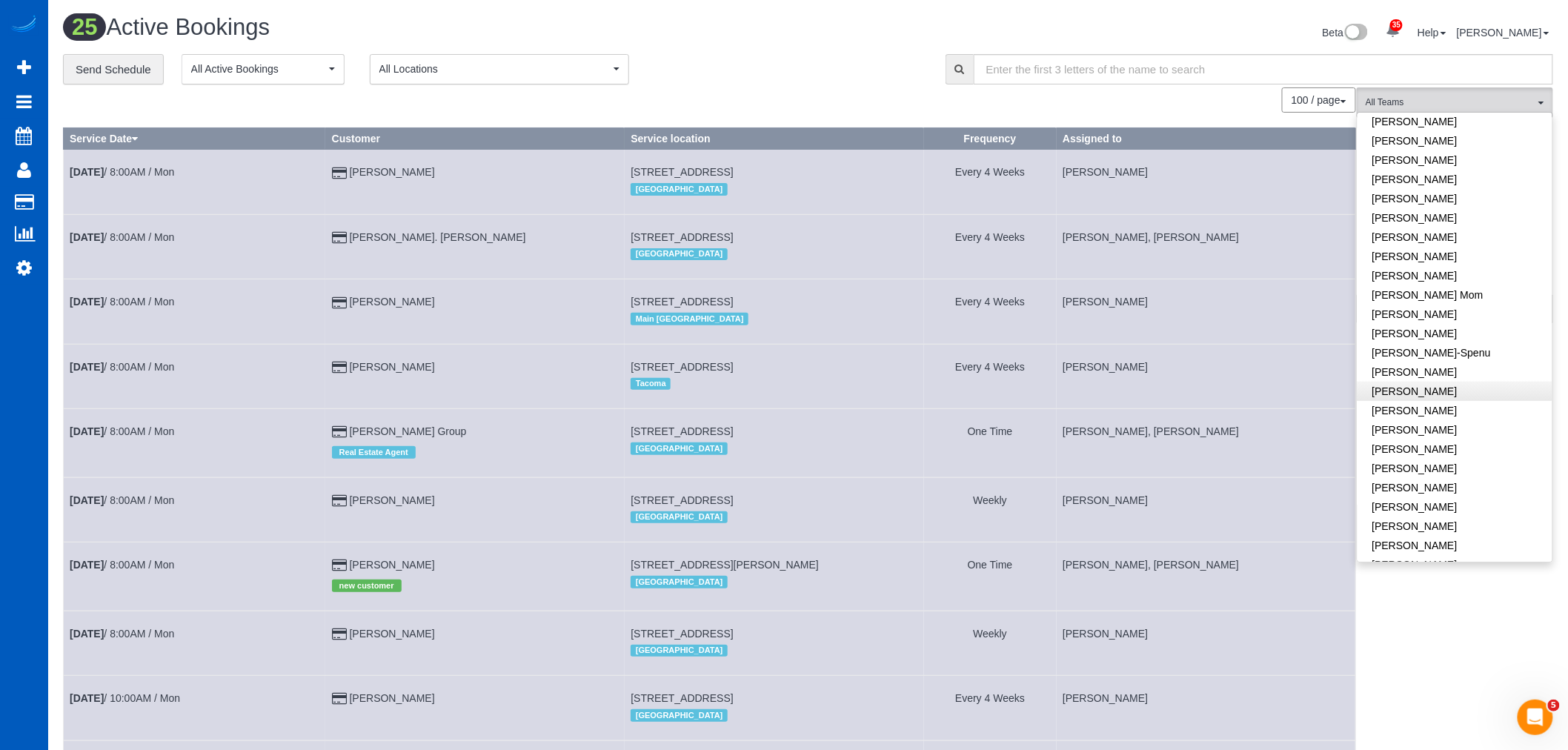
scroll to position [159, 0]
click at [1409, 324] on link "[PERSON_NAME]" at bounding box center [1454, 328] width 195 height 20
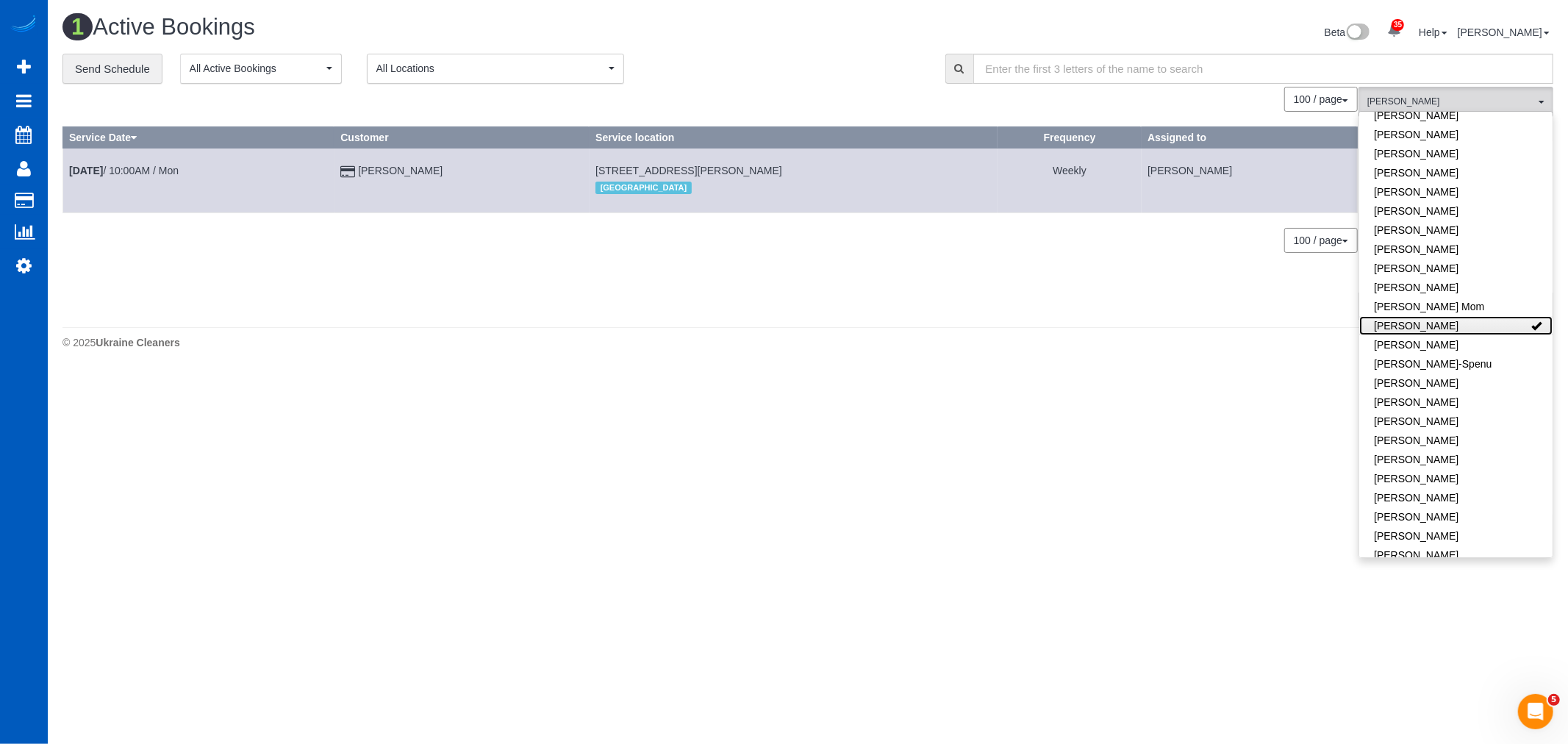
click at [1398, 321] on link "[PERSON_NAME]" at bounding box center [1455, 325] width 193 height 19
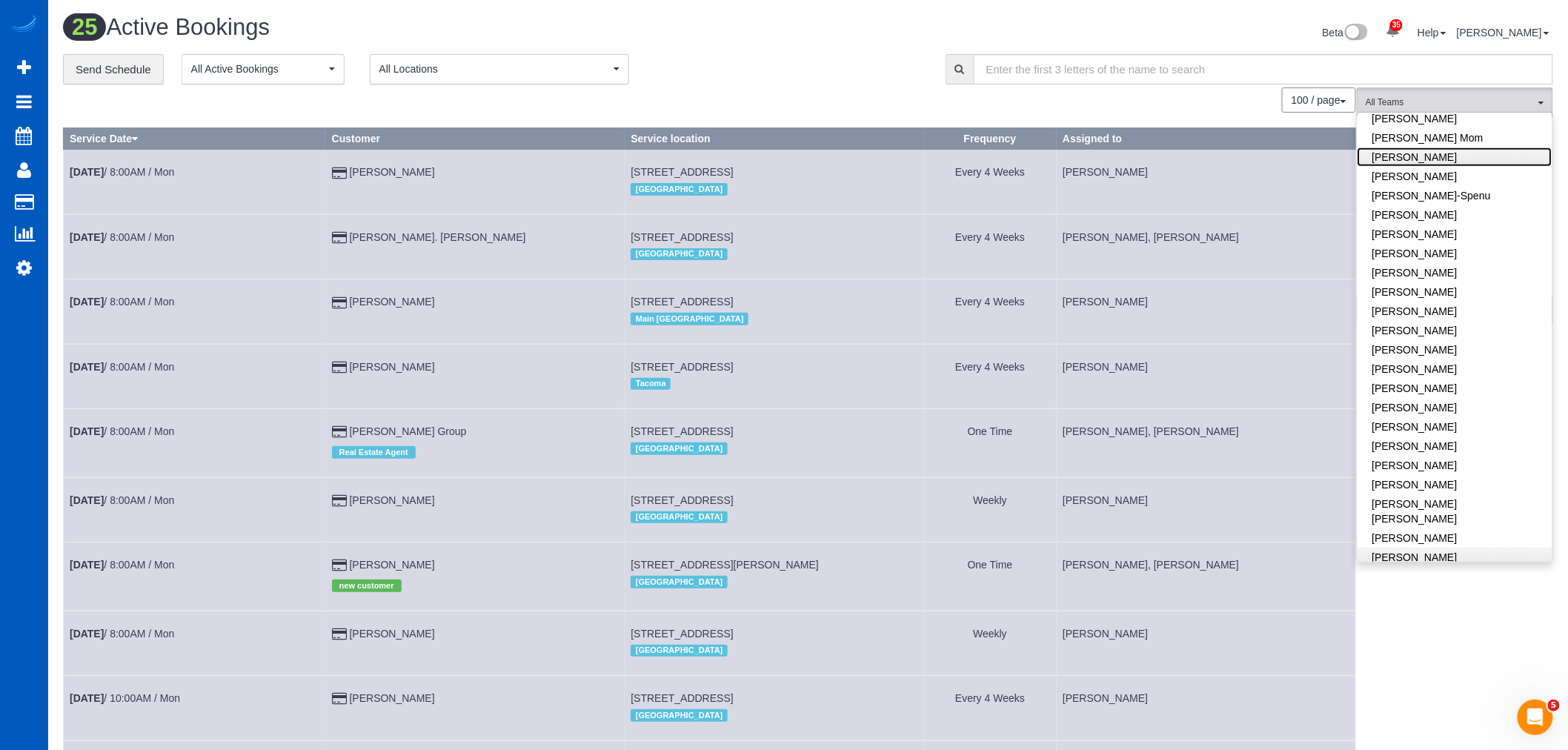
scroll to position [405, 0]
click at [1397, 352] on link "[PERSON_NAME]" at bounding box center [1454, 352] width 195 height 20
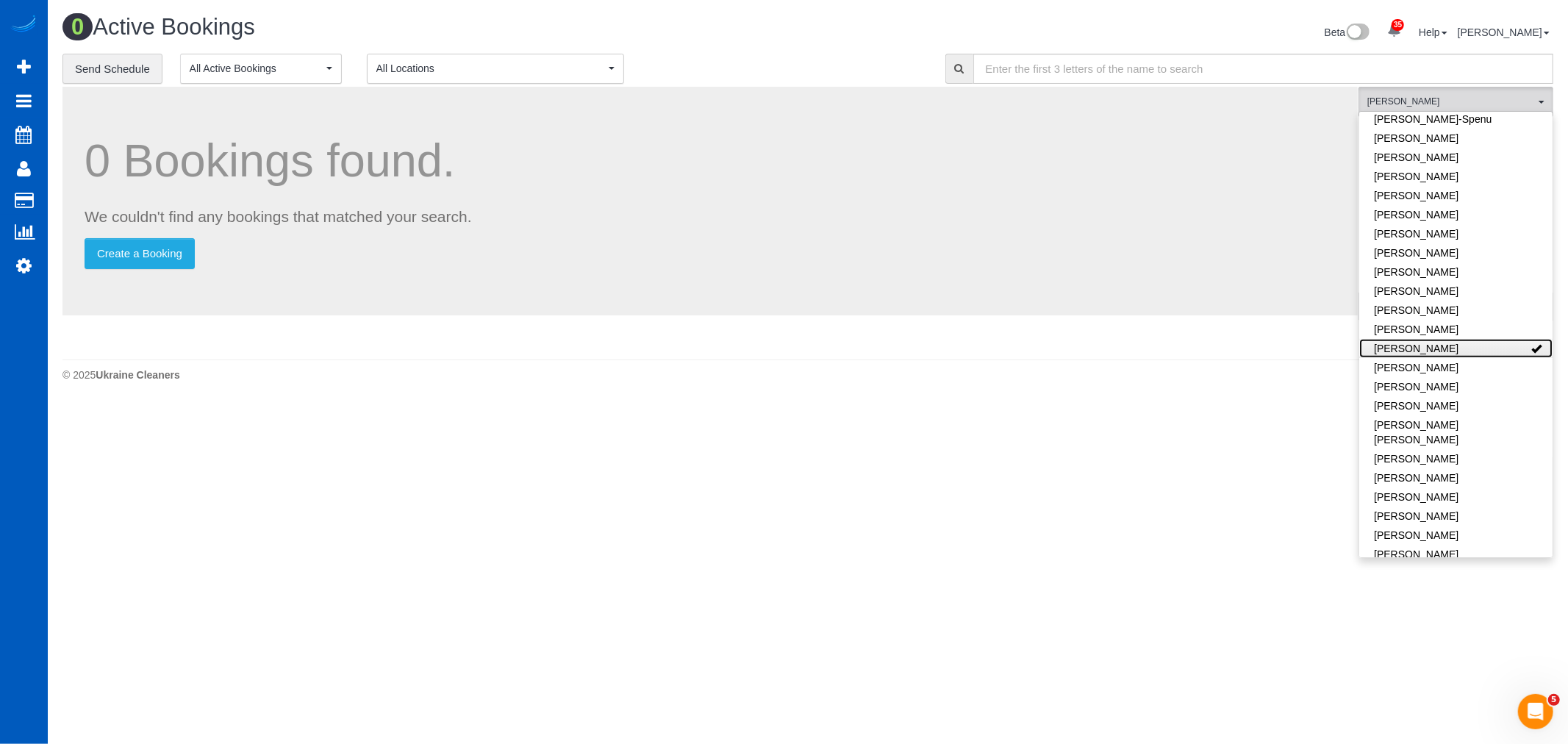
click at [1385, 349] on link "[PERSON_NAME]" at bounding box center [1455, 349] width 193 height 19
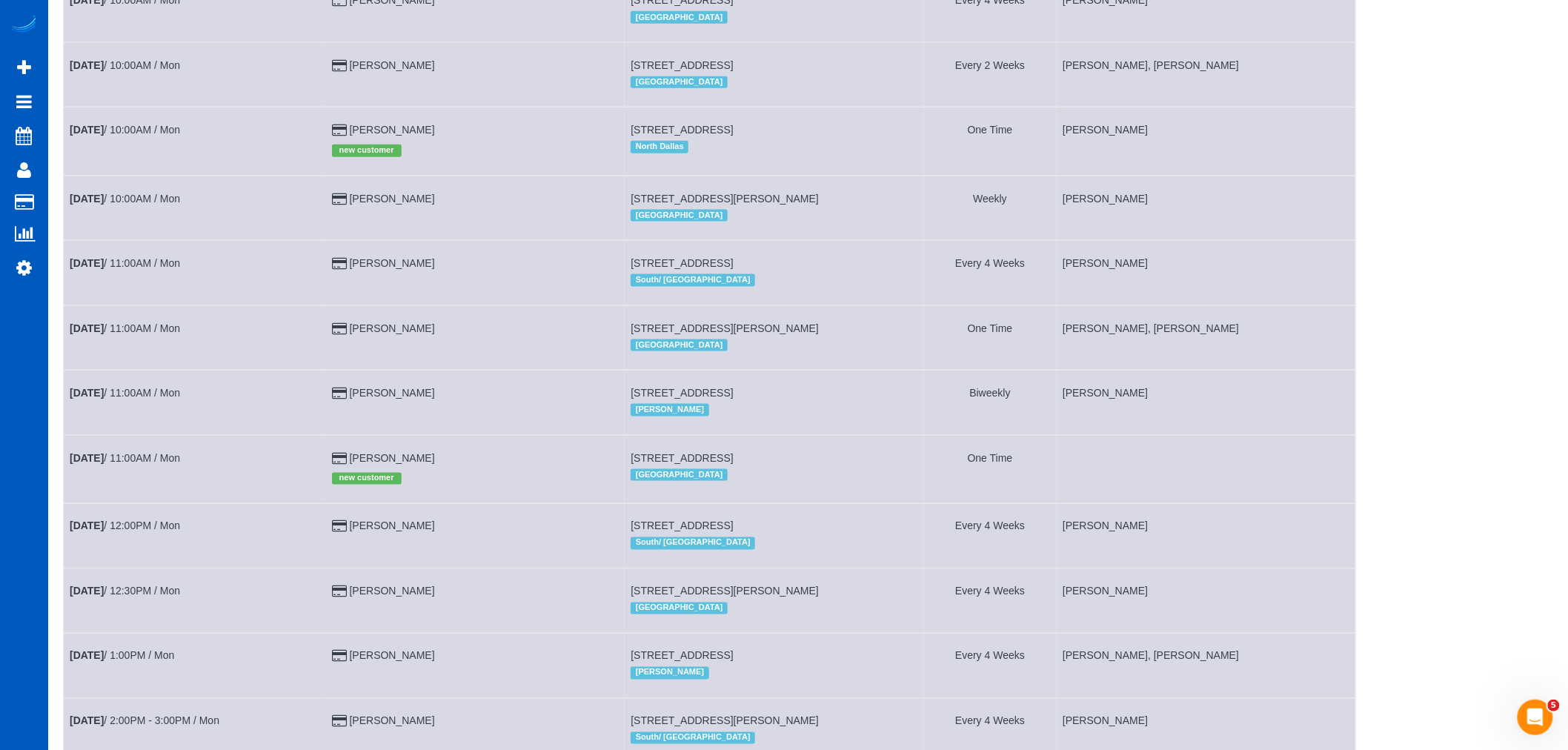
scroll to position [905, 0]
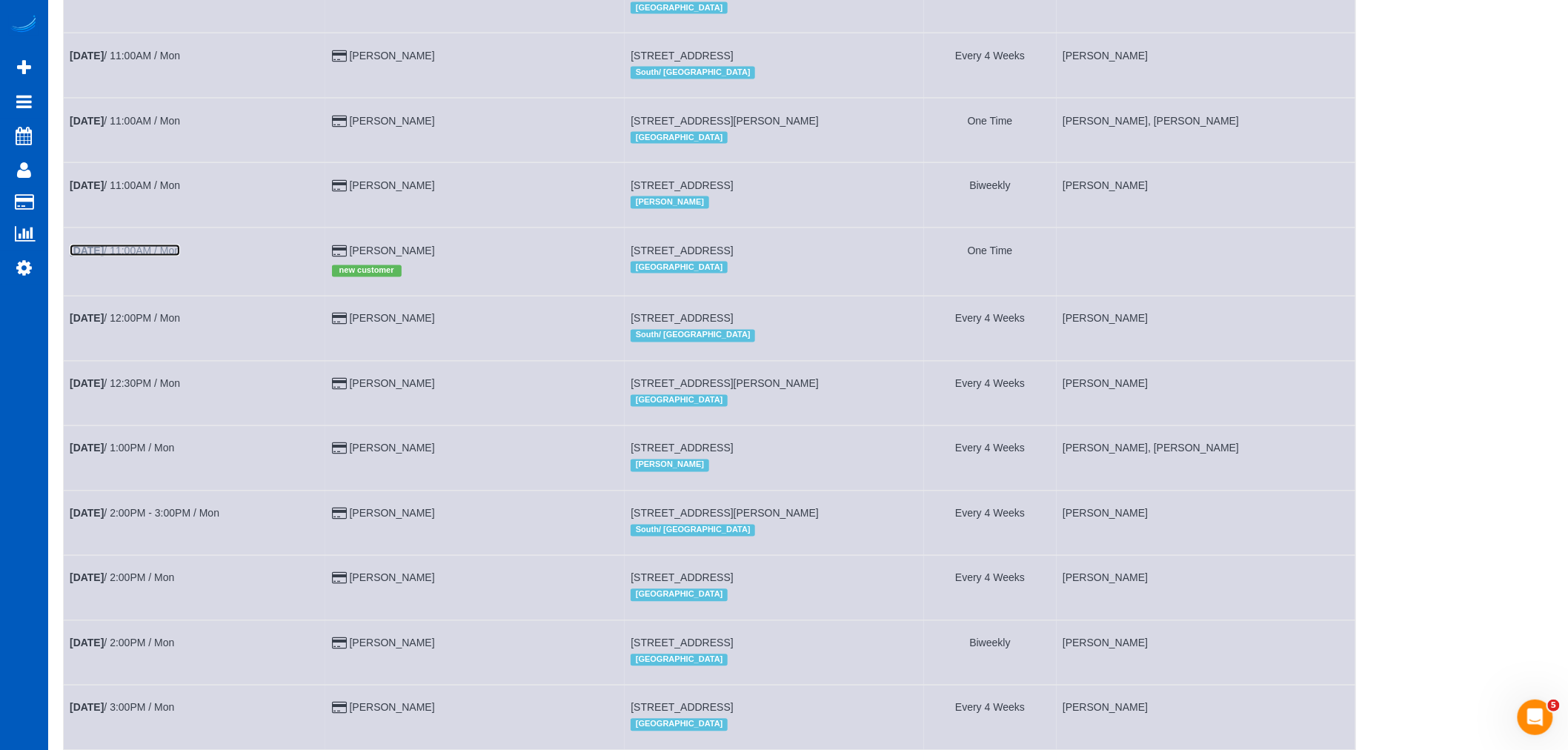
click at [137, 257] on link "[DATE] 11:00AM / Mon" at bounding box center [124, 251] width 111 height 12
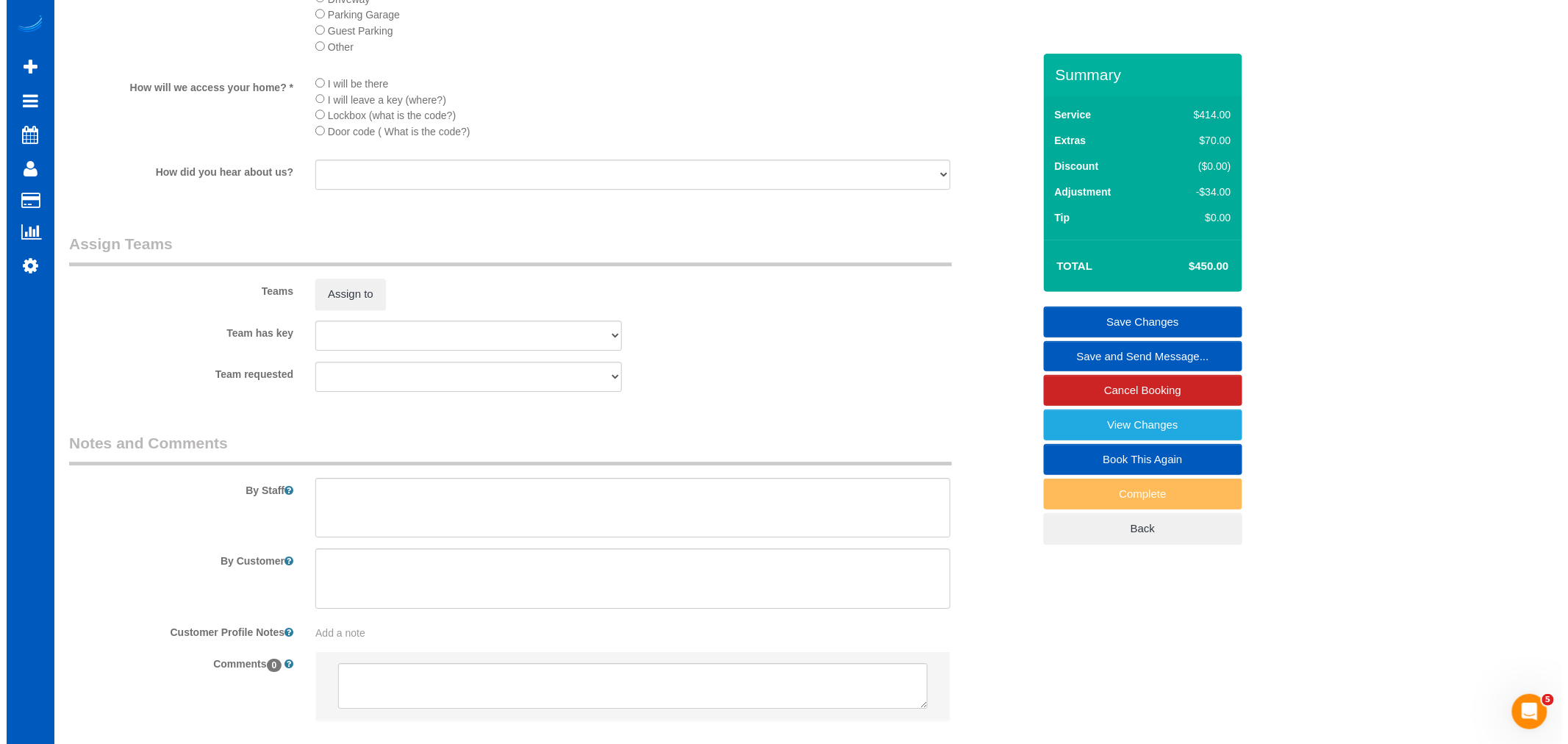
scroll to position [1783, 0]
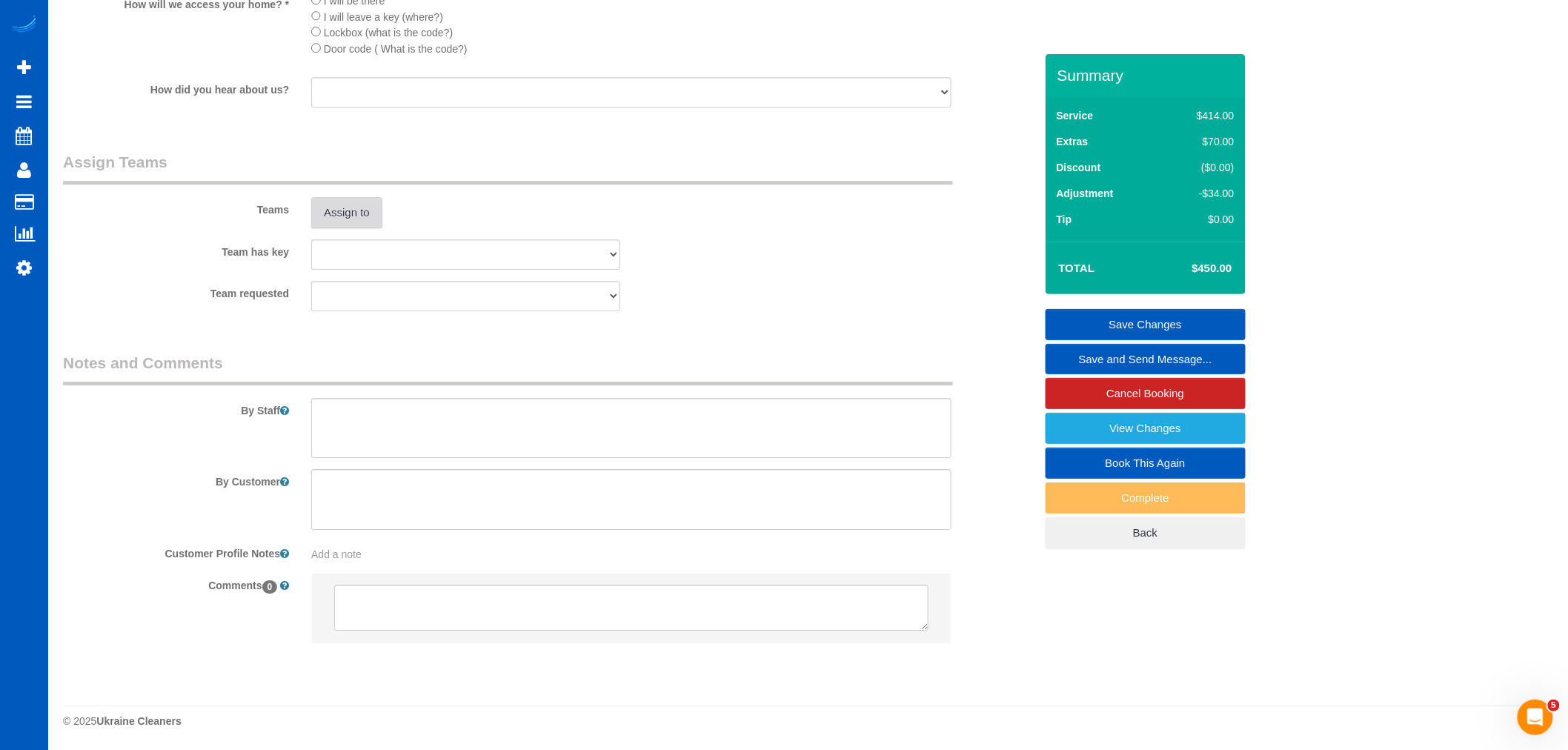
click at [375, 211] on button "Assign to" at bounding box center [347, 212] width 71 height 31
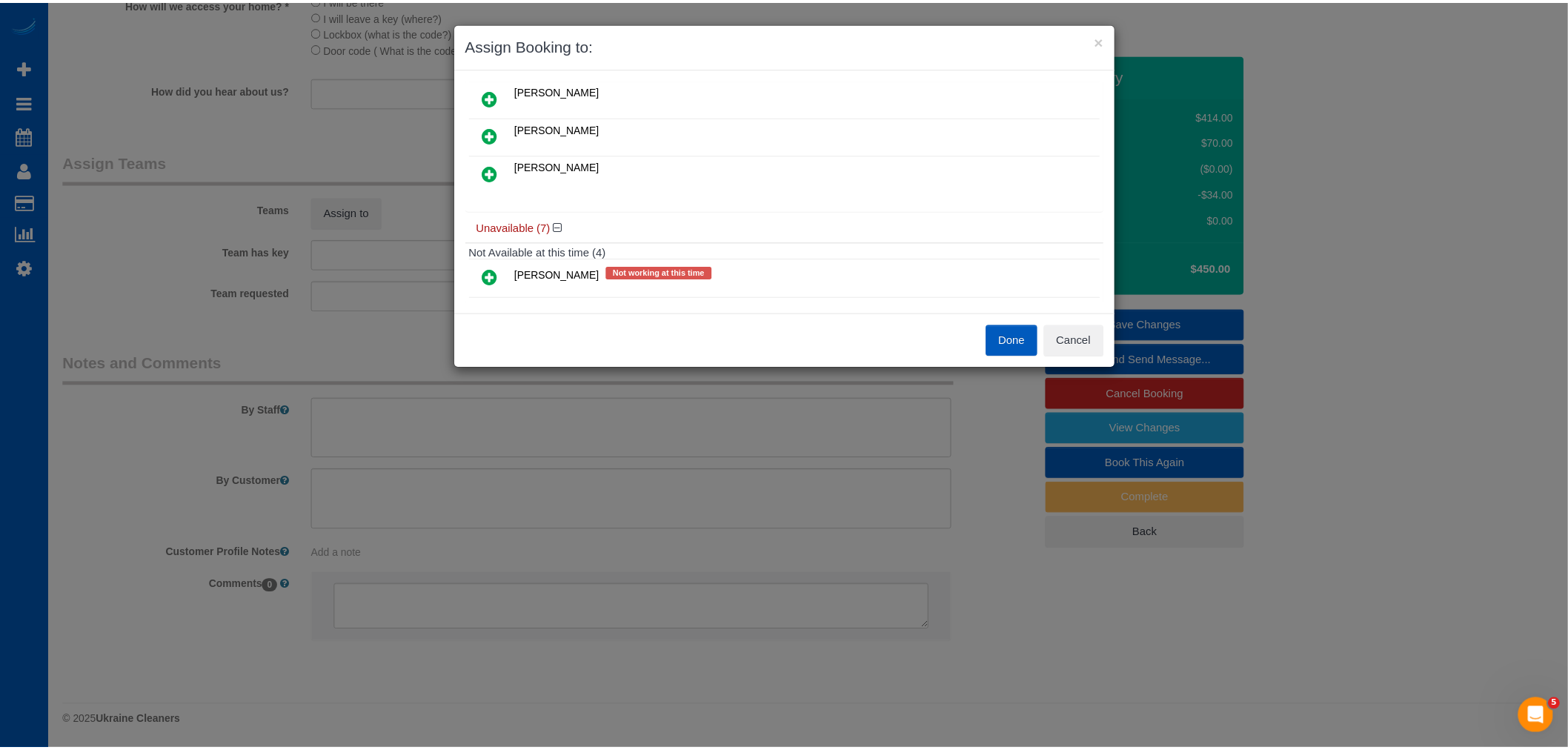
scroll to position [0, 0]
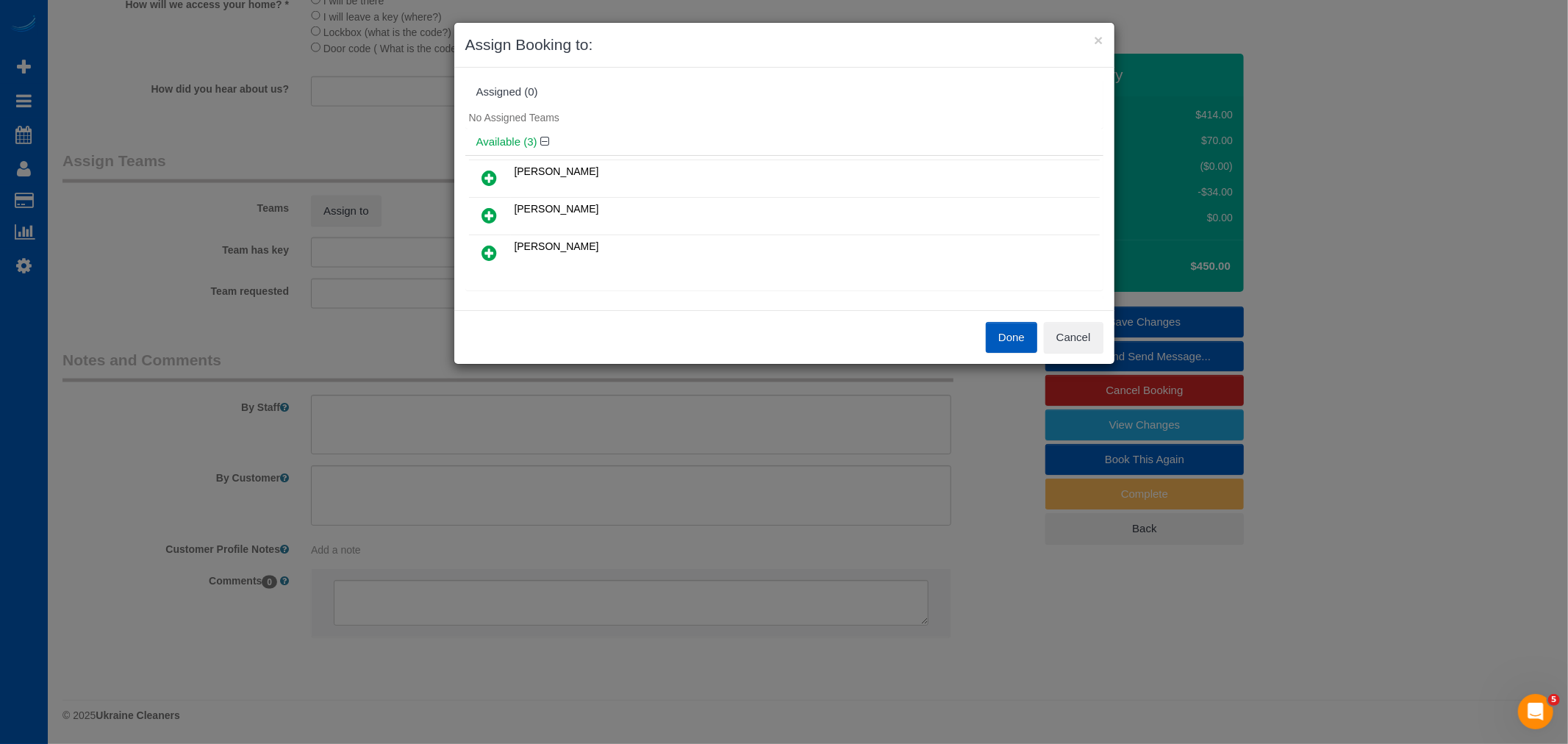
click at [493, 251] on icon at bounding box center [490, 253] width 16 height 17
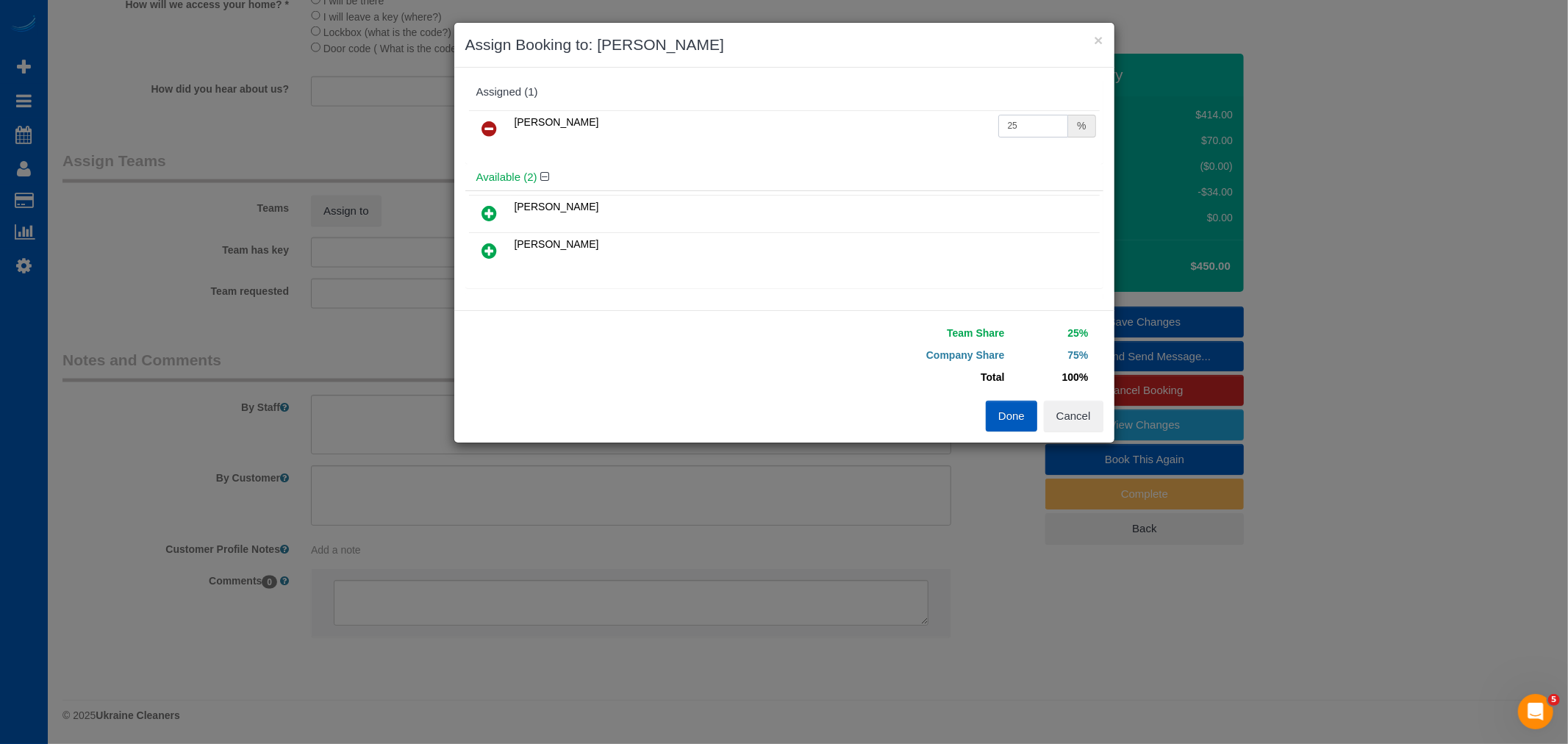
drag, startPoint x: 1038, startPoint y: 129, endPoint x: 726, endPoint y: 169, distance: 314.6
click at [726, 169] on div "Assigned (1) [PERSON_NAME] 25 % Available (2) [PERSON_NAME]" at bounding box center [784, 188] width 638 height 220
click at [1018, 412] on button "Done" at bounding box center [1010, 416] width 51 height 31
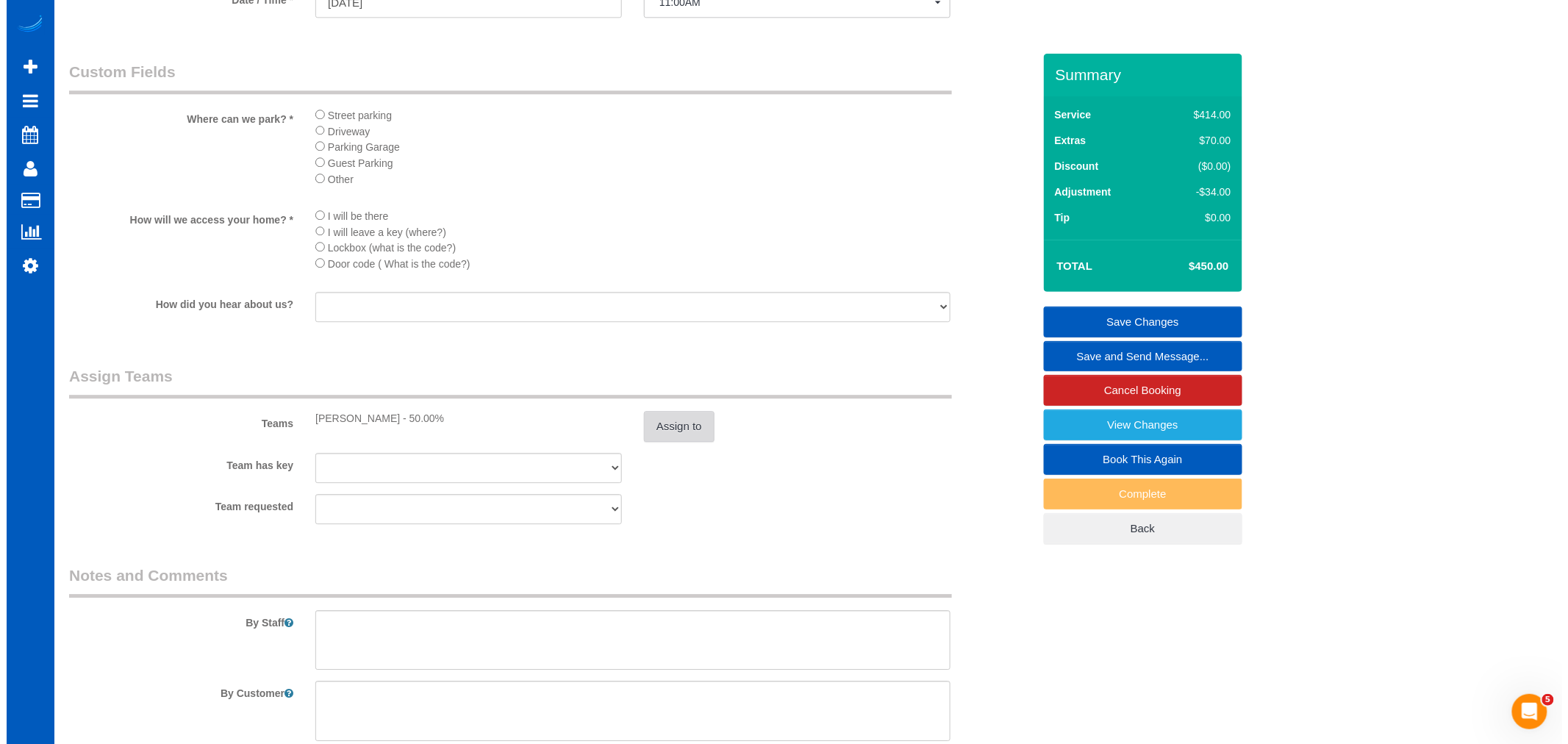
scroll to position [1539, 0]
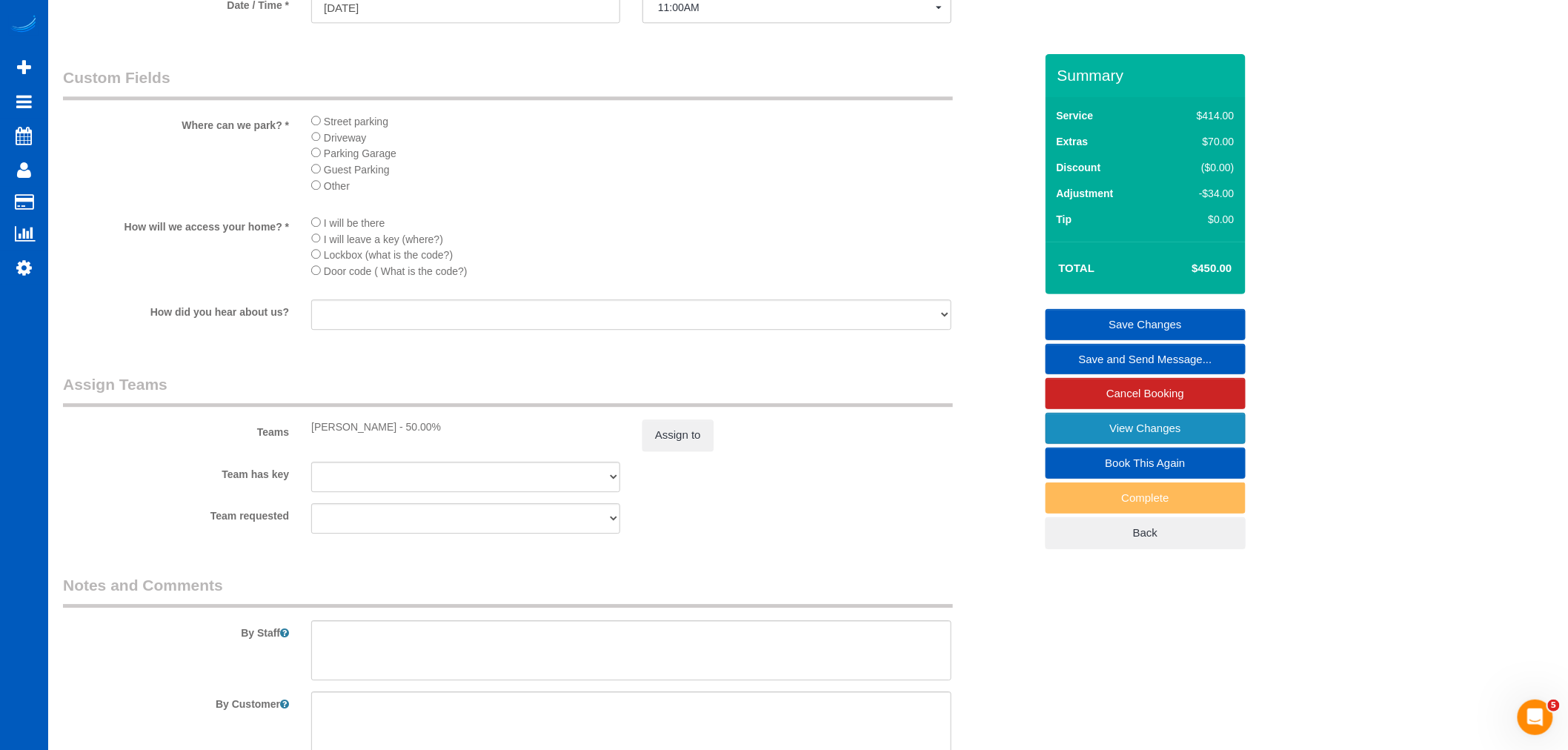
click at [1126, 426] on link "View Changes" at bounding box center [1145, 428] width 200 height 31
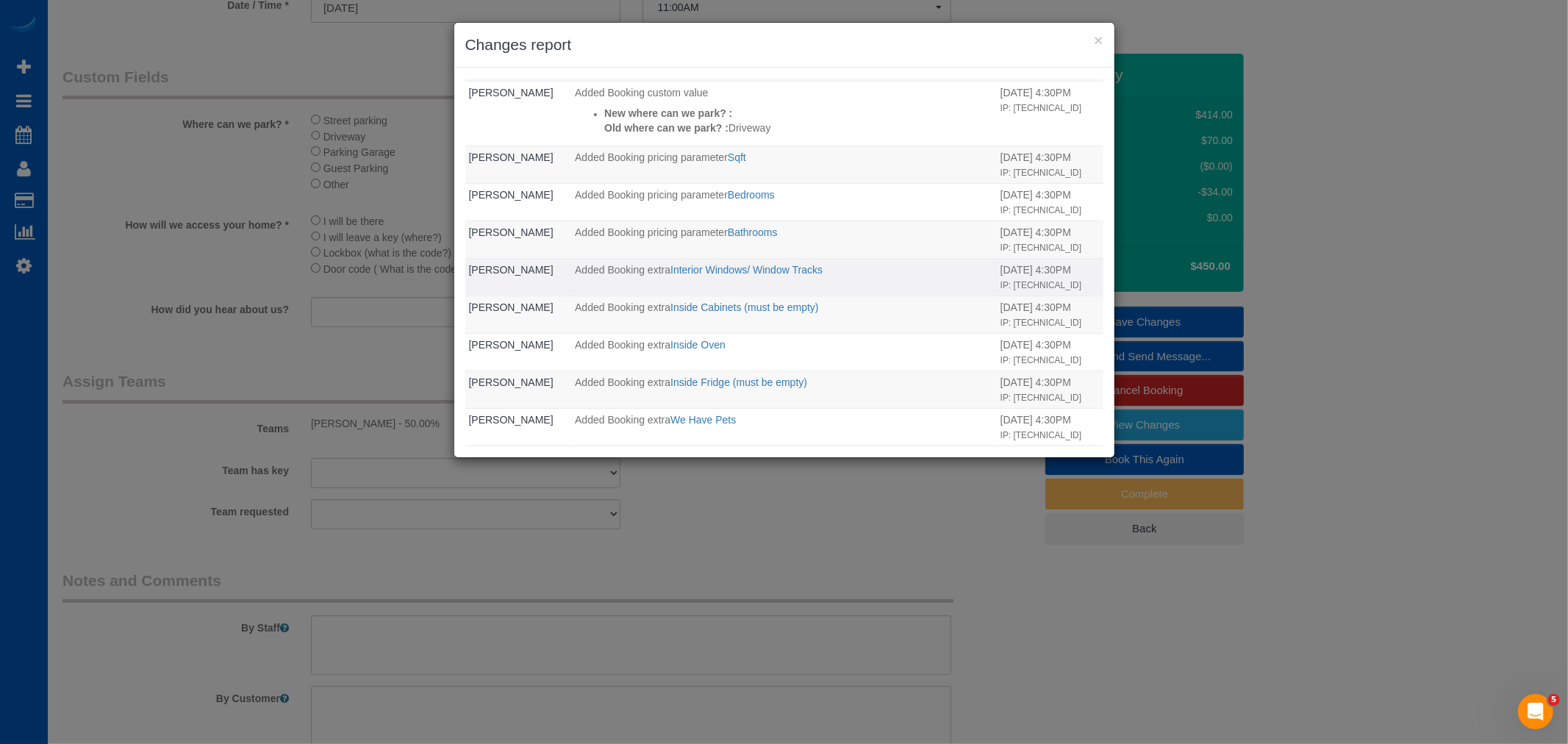
scroll to position [231, 0]
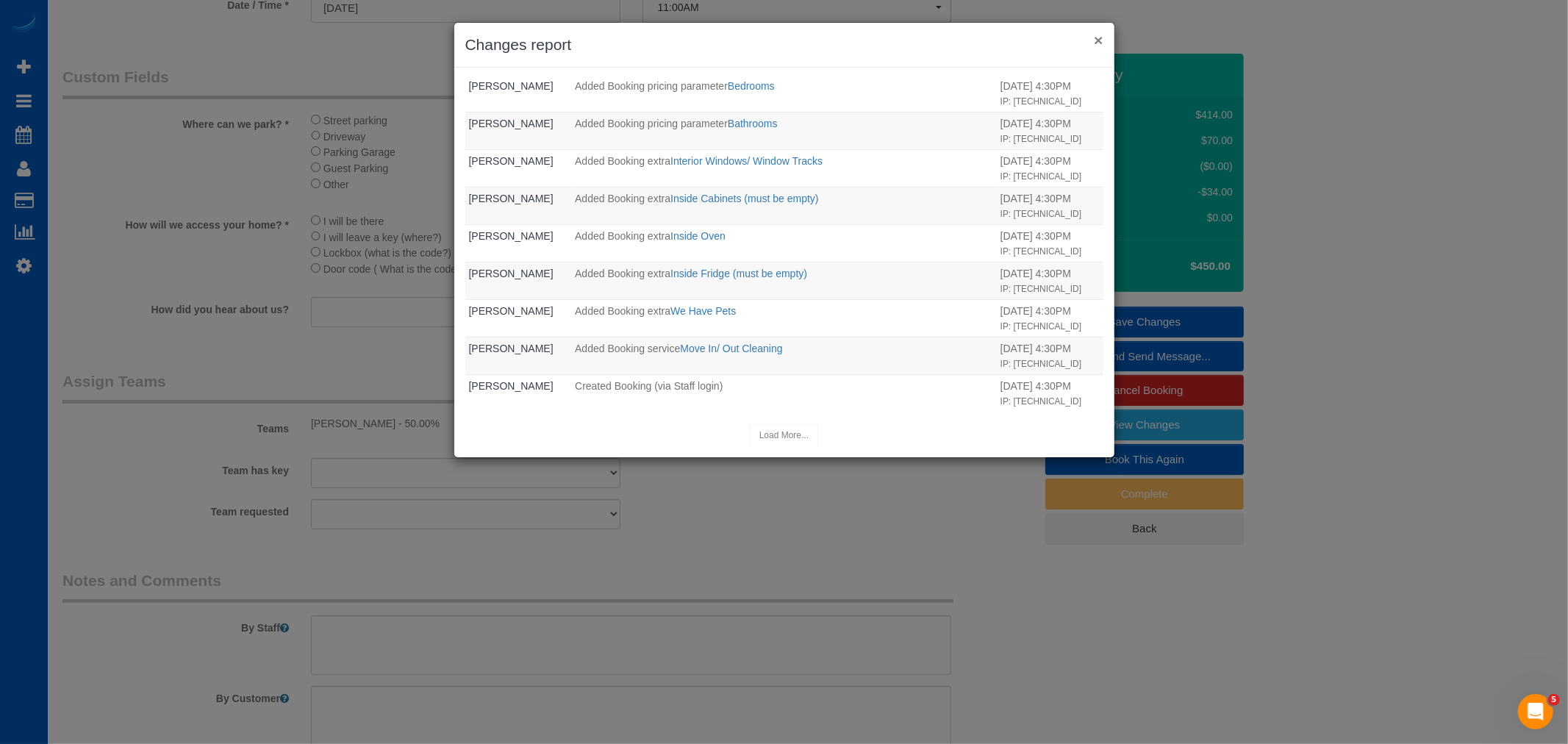
click at [1100, 44] on button "×" at bounding box center [1098, 40] width 9 height 16
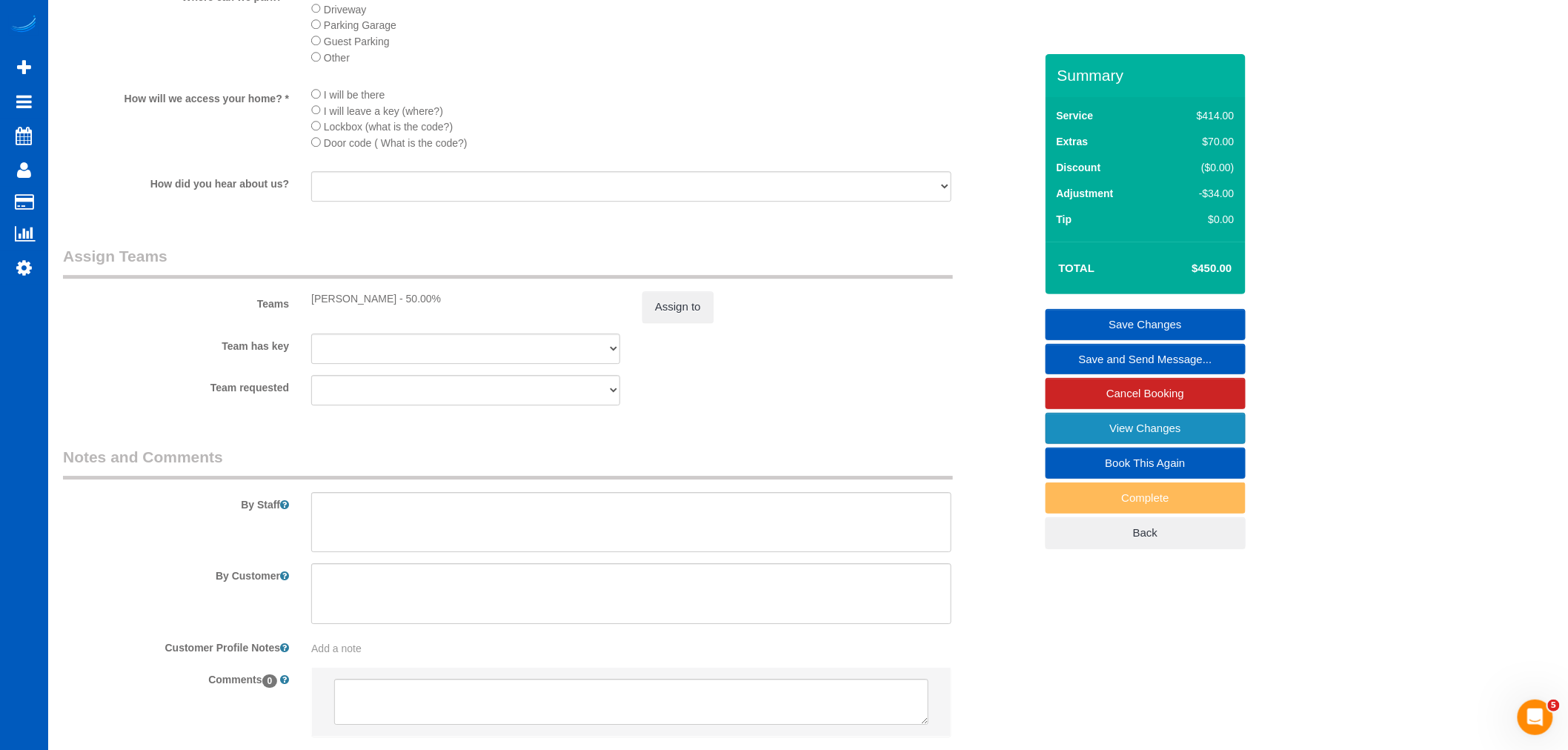
scroll to position [1798, 0]
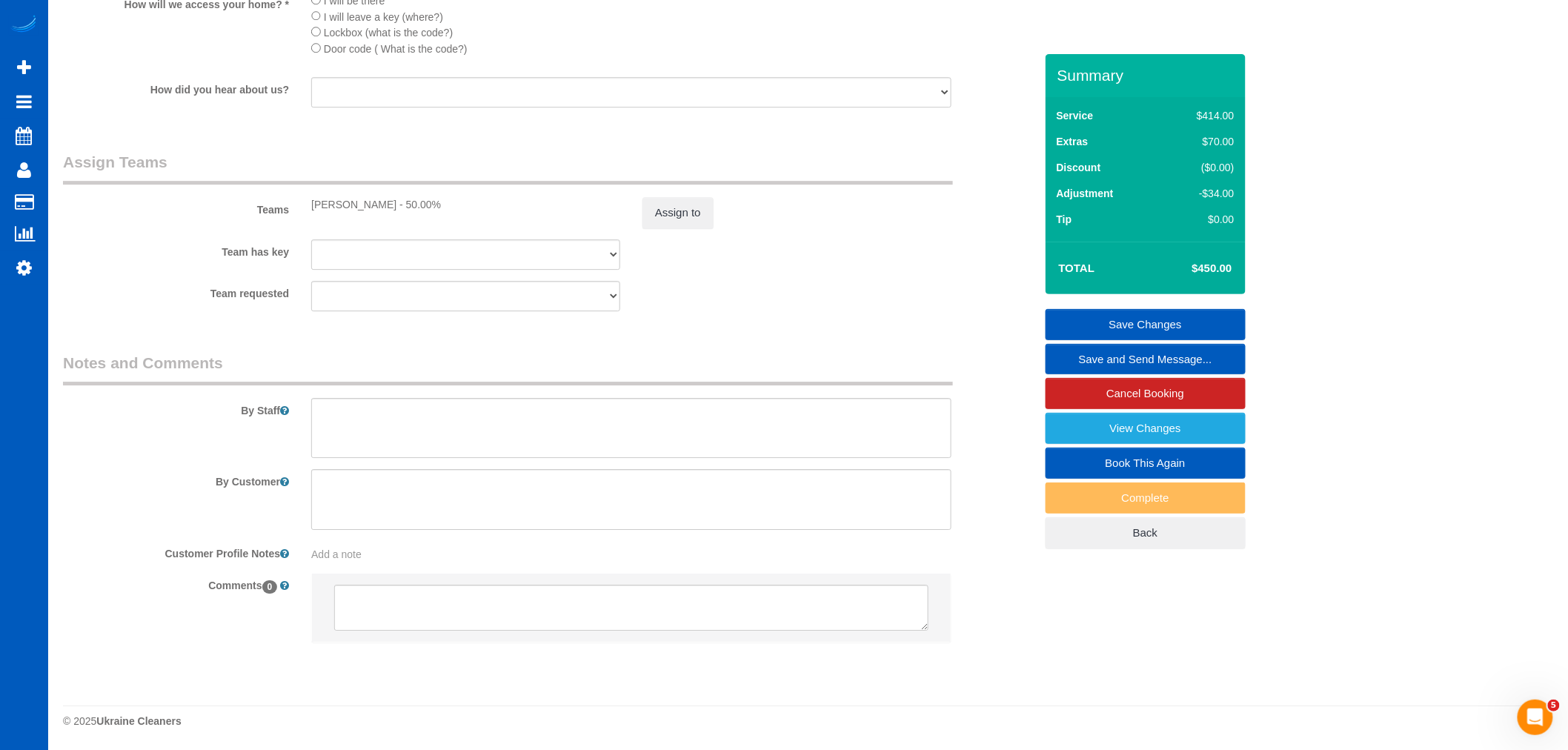
click at [1117, 327] on link "Save Changes" at bounding box center [1145, 324] width 200 height 31
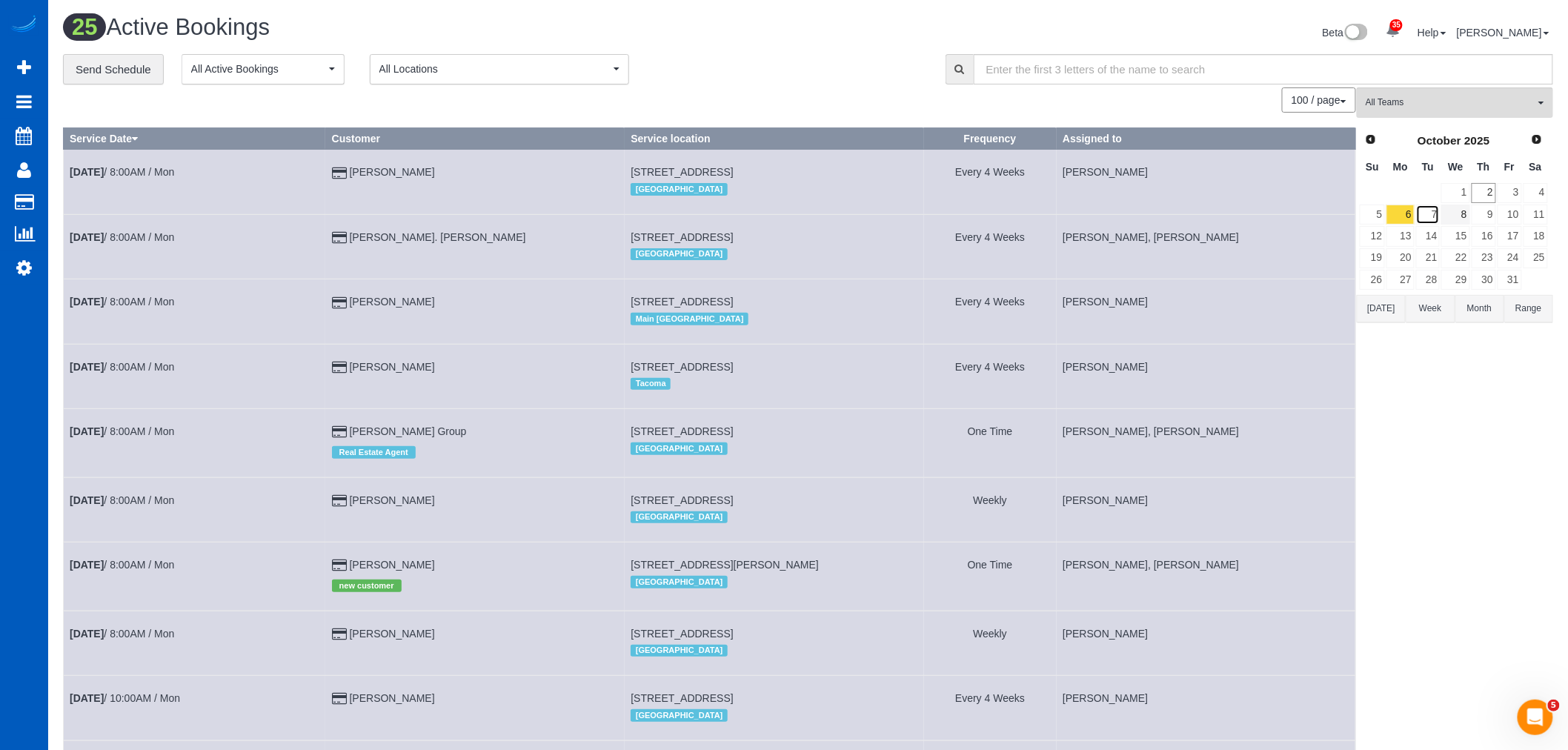
click at [1438, 220] on link "7" at bounding box center [1428, 214] width 24 height 20
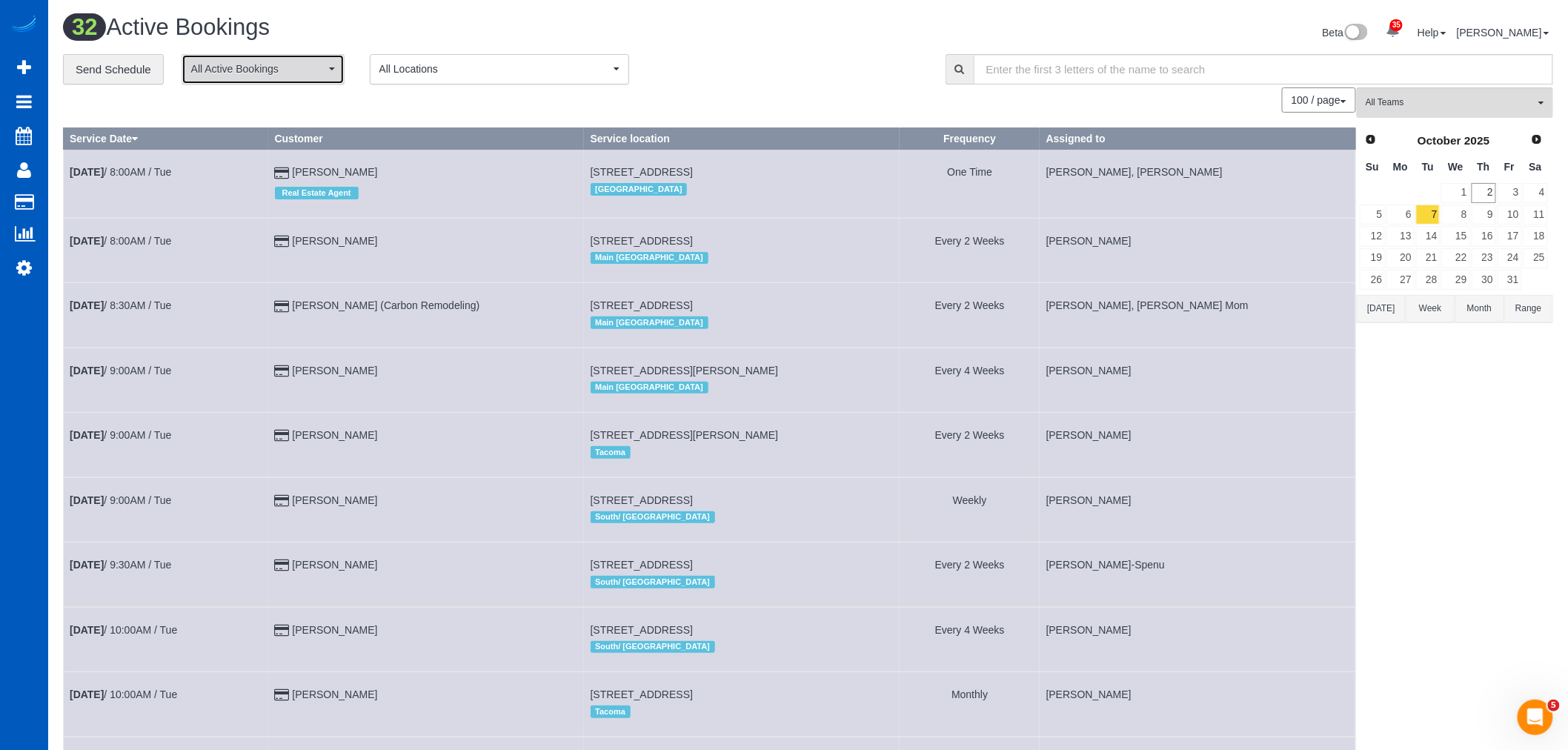
click at [269, 74] on span "All Active Bookings" at bounding box center [258, 69] width 134 height 15
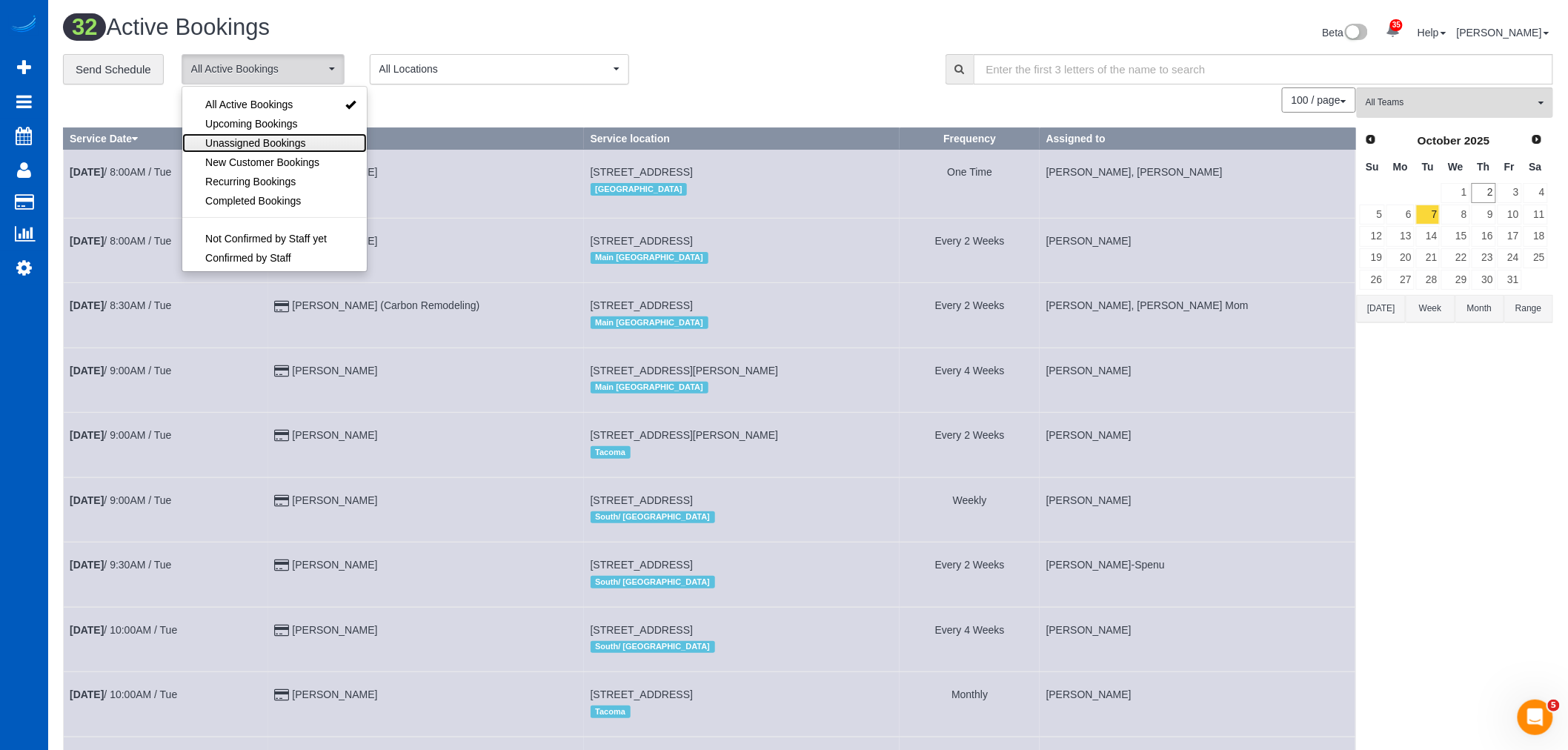
click at [260, 137] on span "Unassigned Bookings" at bounding box center [256, 142] width 100 height 15
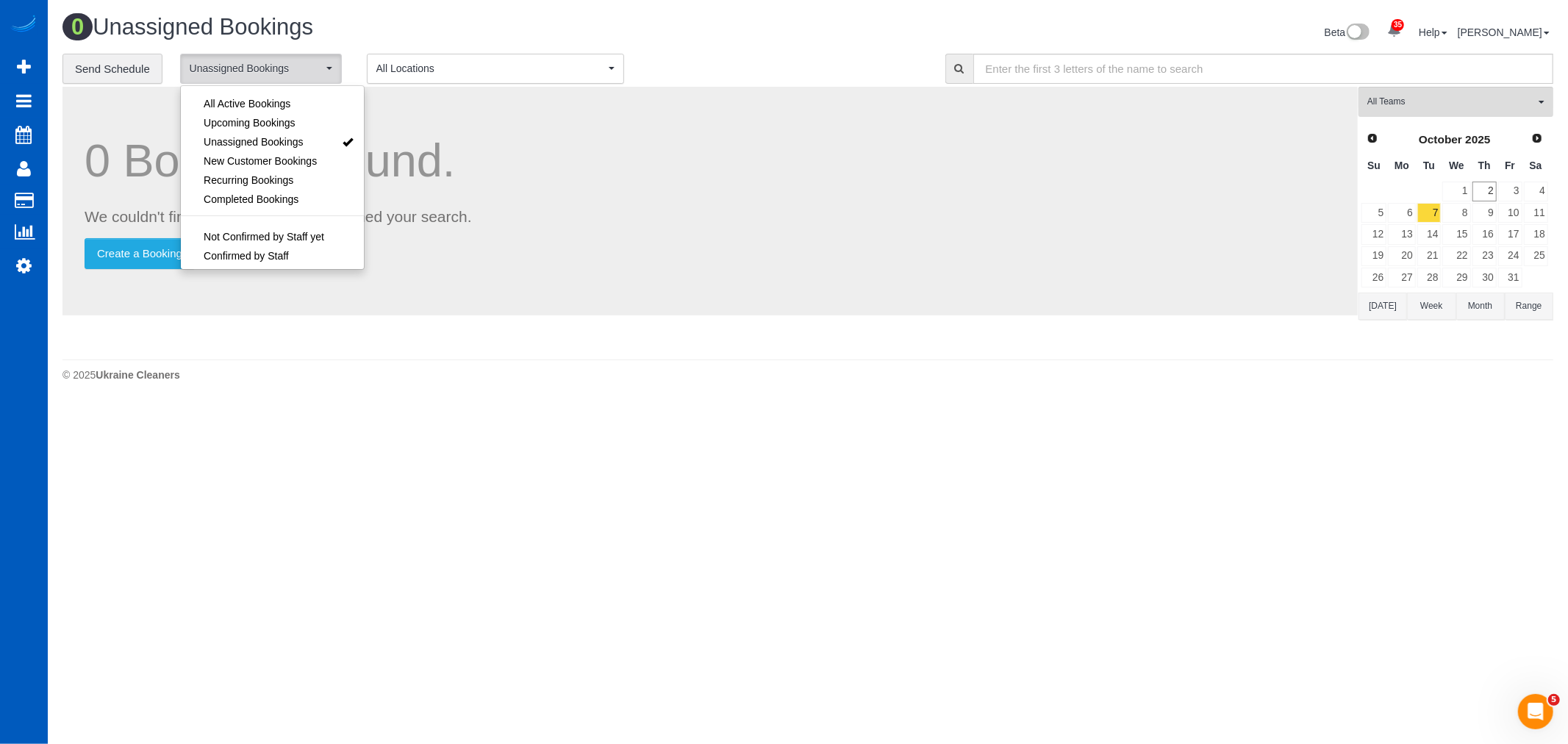
click at [1465, 298] on button "Month" at bounding box center [1481, 306] width 49 height 27
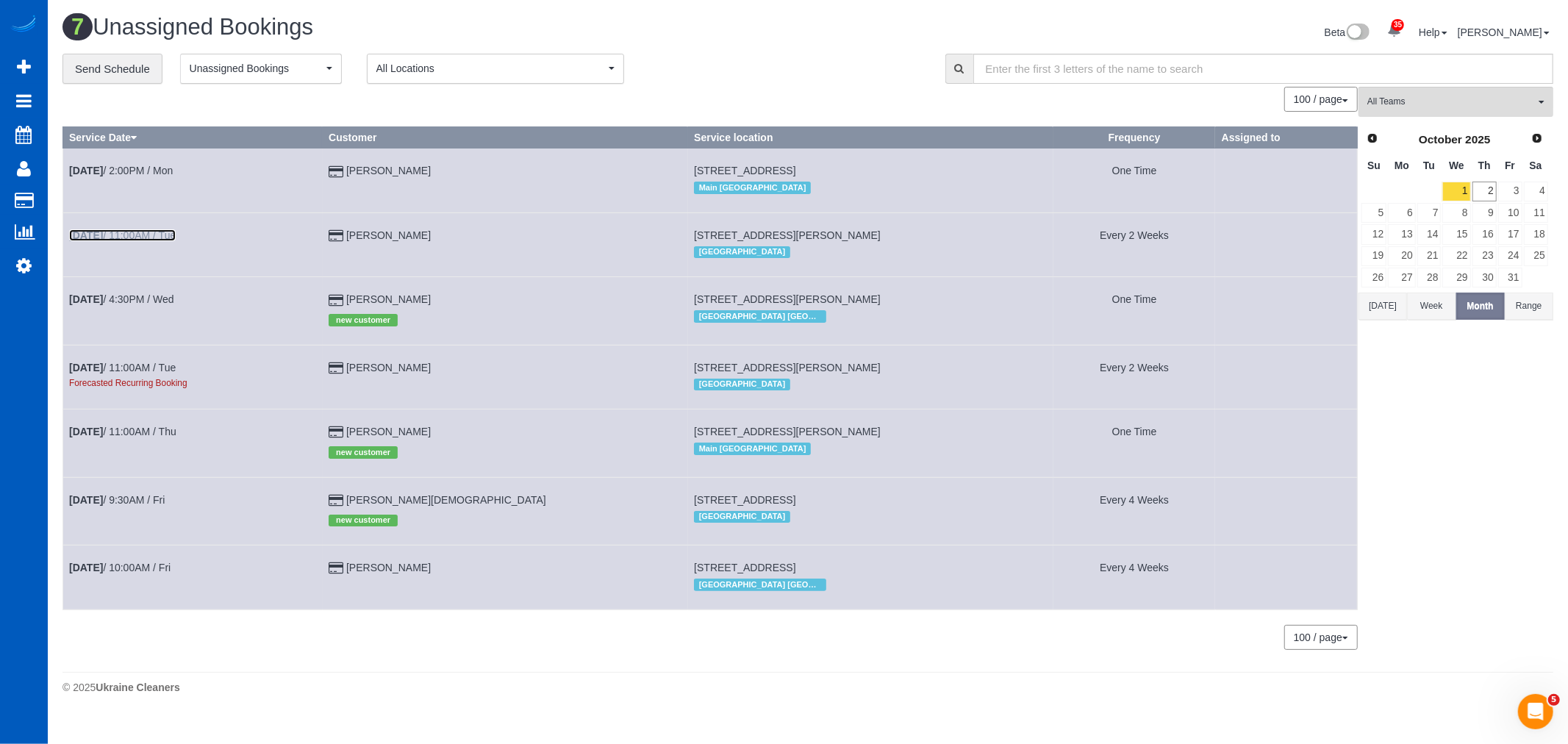
click at [146, 234] on link "[DATE] 11:00AM / Tue" at bounding box center [122, 235] width 107 height 12
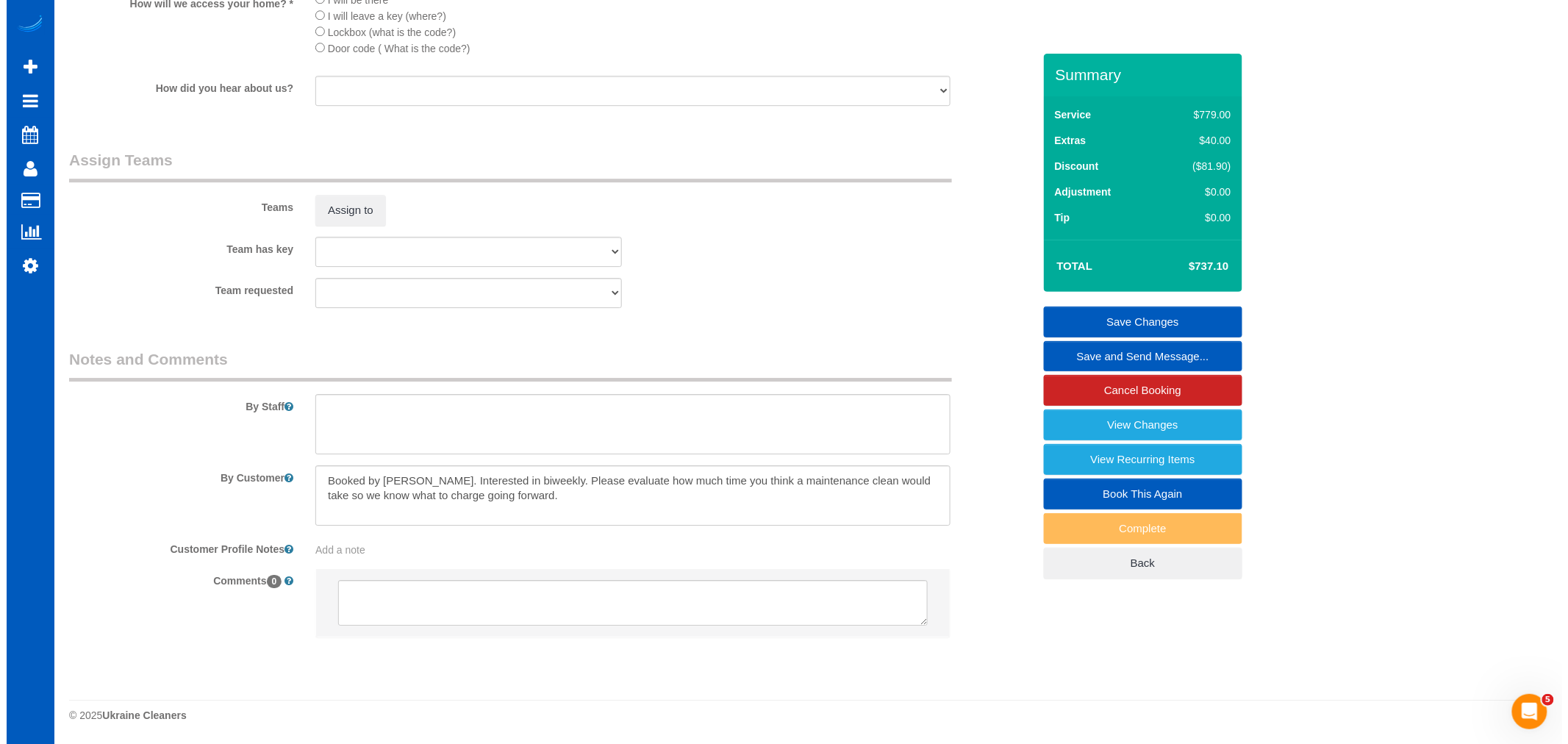
scroll to position [1803, 0]
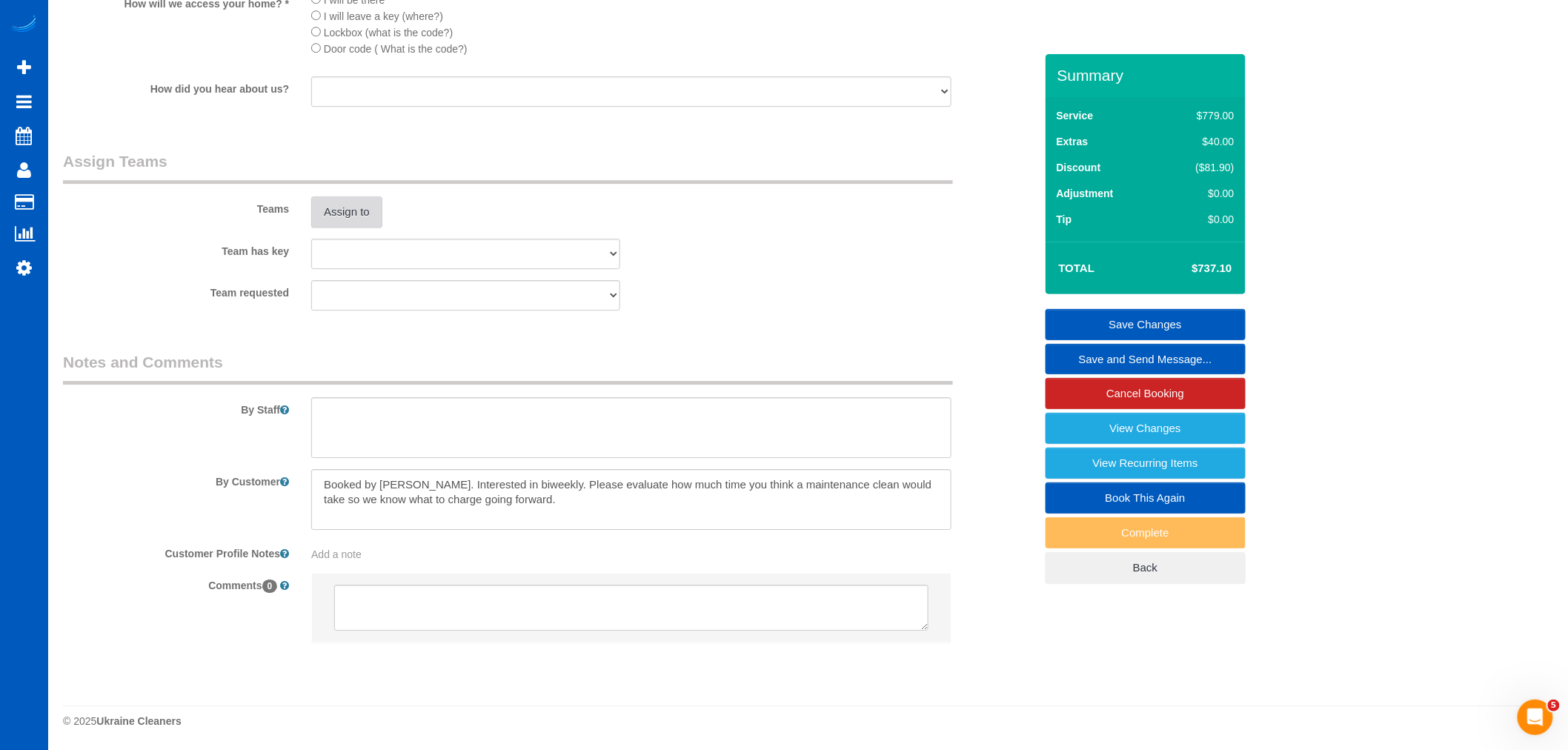
click at [358, 223] on button "Assign to" at bounding box center [347, 211] width 71 height 31
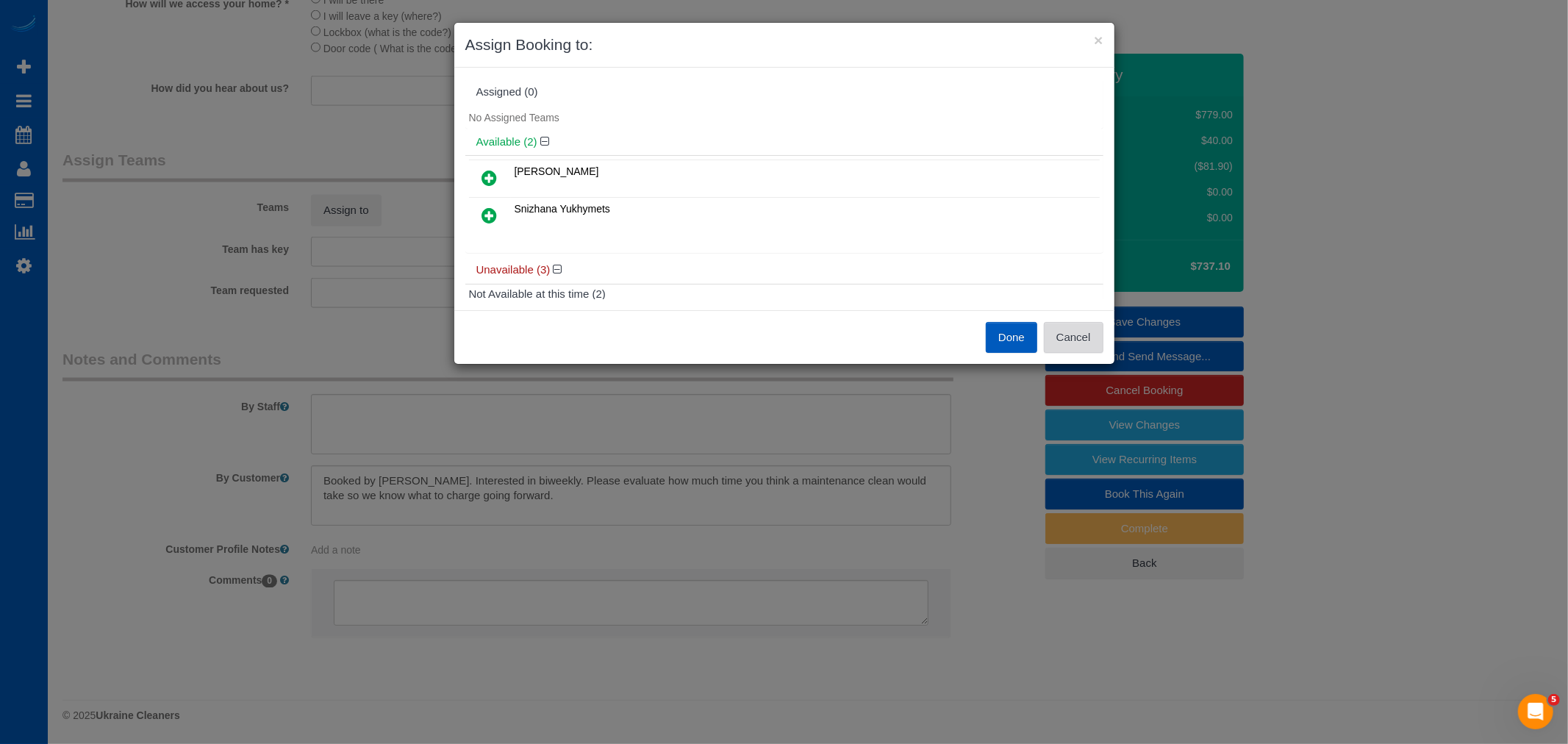
click at [1067, 333] on button "Cancel" at bounding box center [1073, 337] width 59 height 31
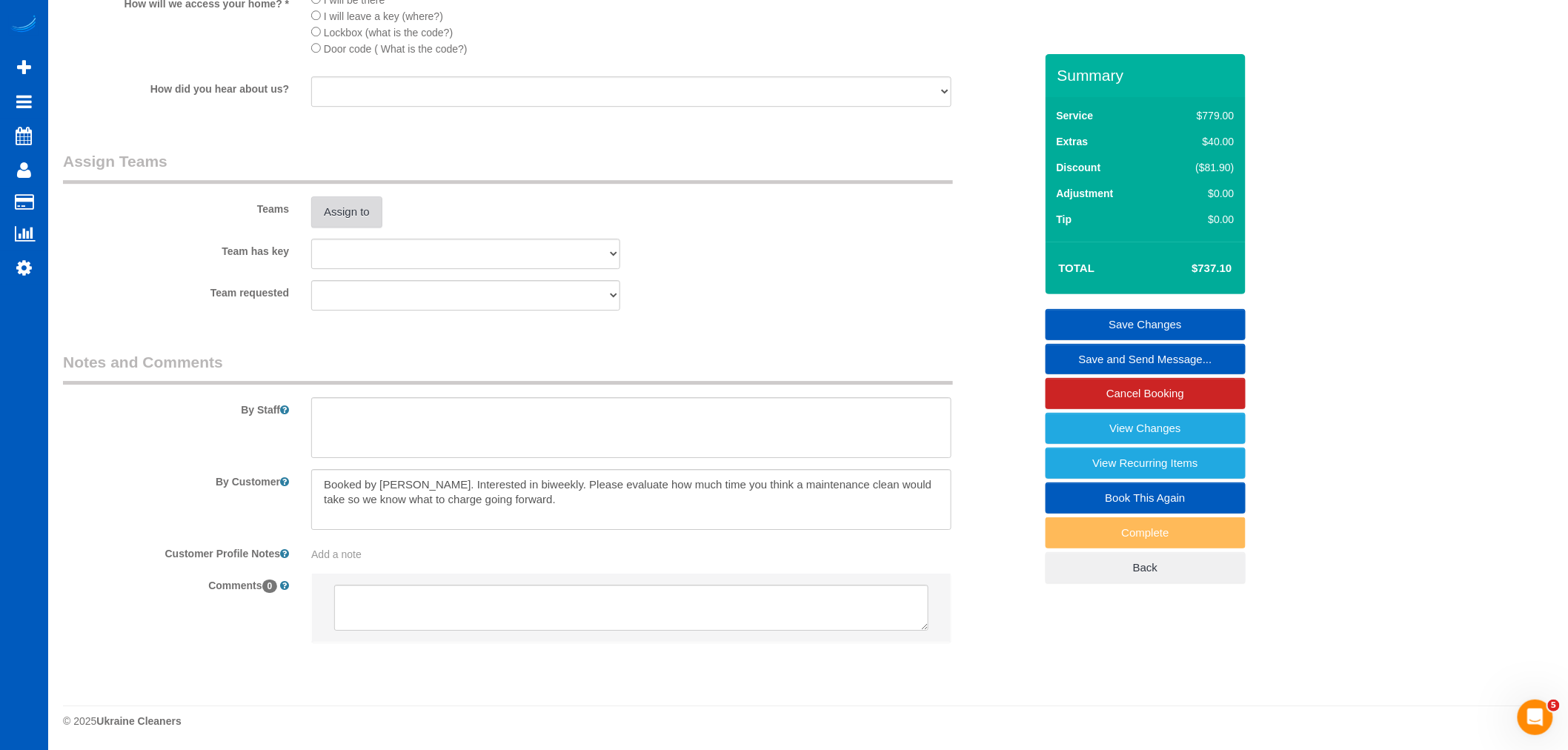
click at [321, 217] on button "Assign to" at bounding box center [347, 211] width 71 height 31
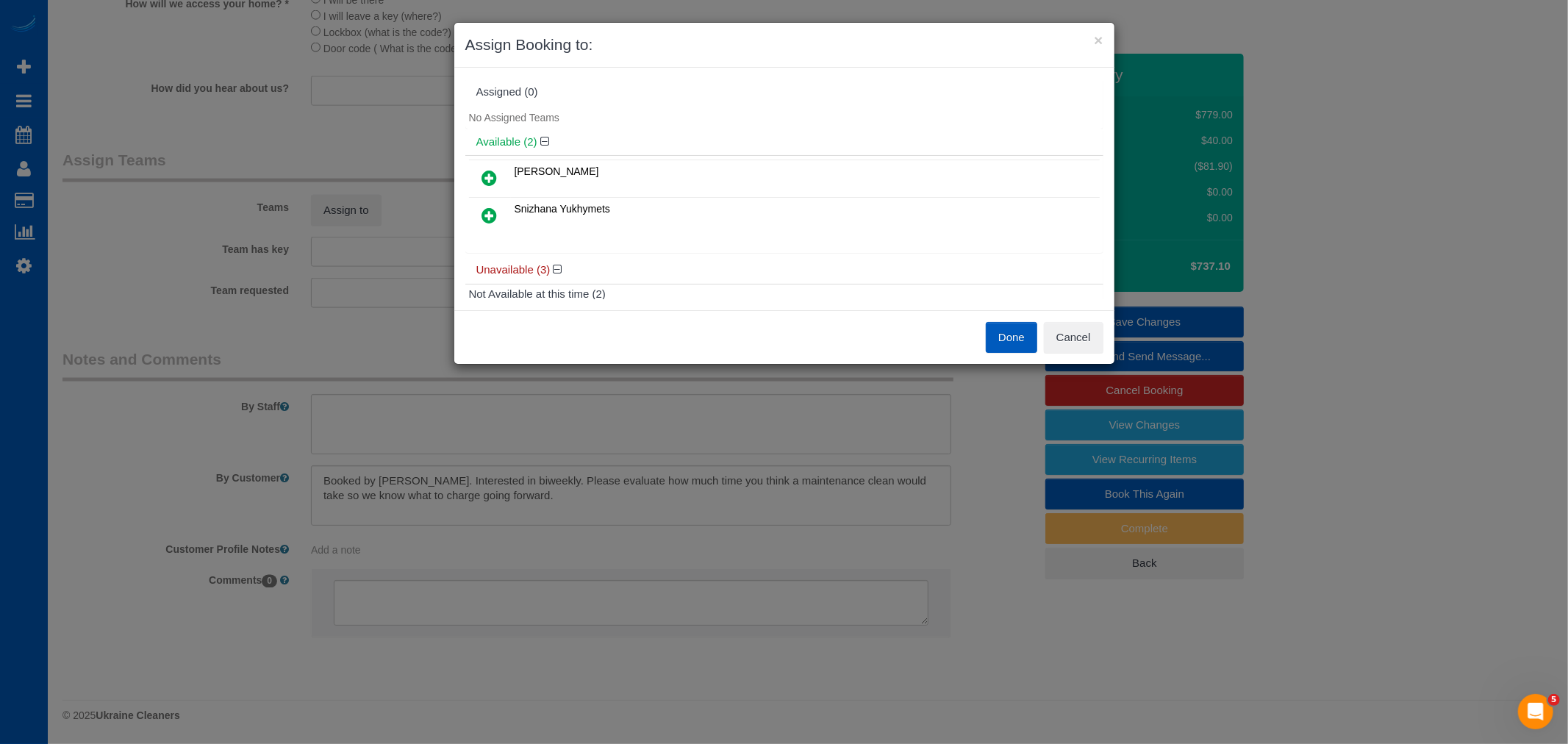
click at [496, 218] on link at bounding box center [490, 216] width 35 height 29
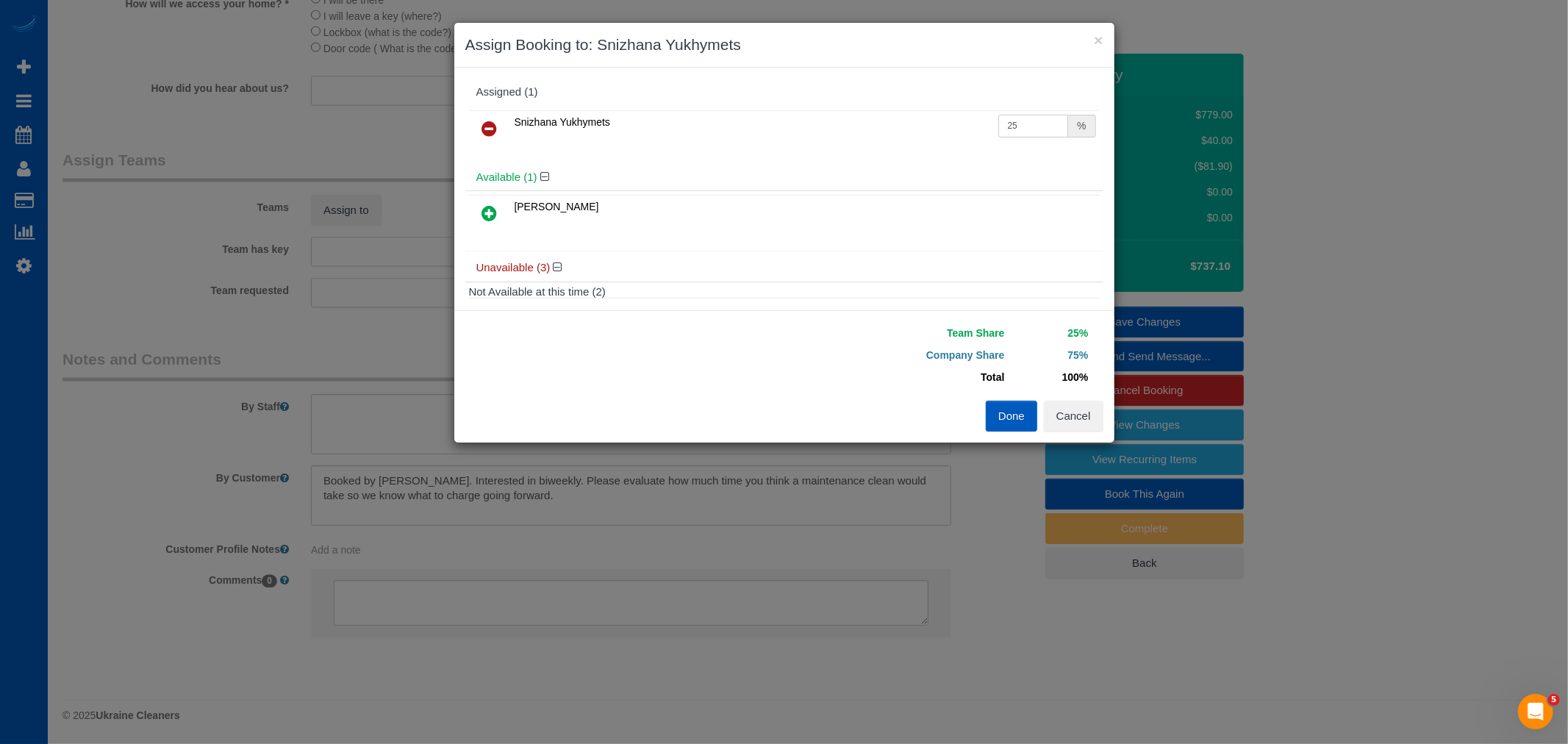
drag, startPoint x: 1035, startPoint y: 130, endPoint x: 905, endPoint y: 150, distance: 131.5
click at [905, 150] on div "Snizhana Yukhymets 25 %" at bounding box center [784, 135] width 638 height 57
click at [1092, 416] on button "Cancel" at bounding box center [1073, 416] width 59 height 31
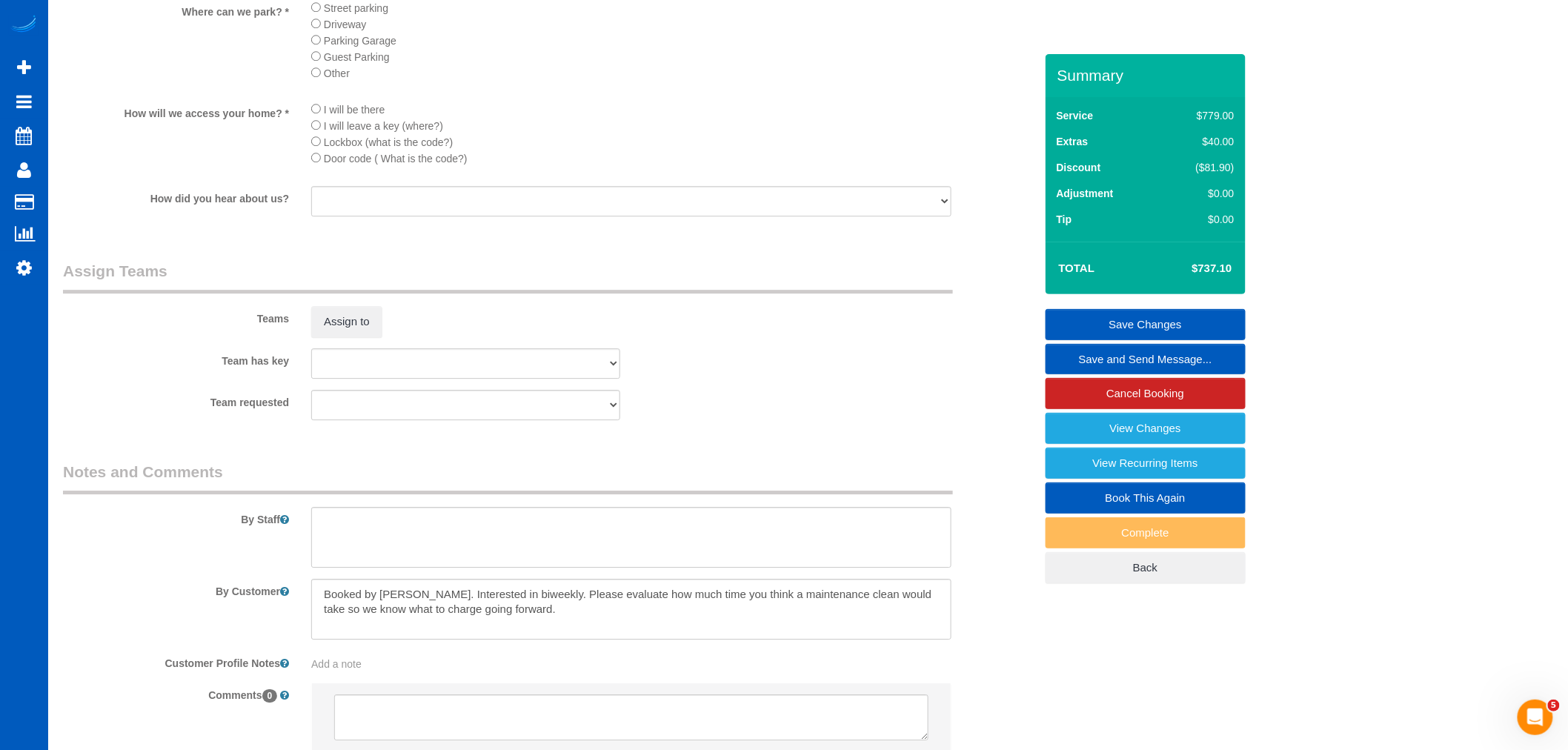
scroll to position [1810, 0]
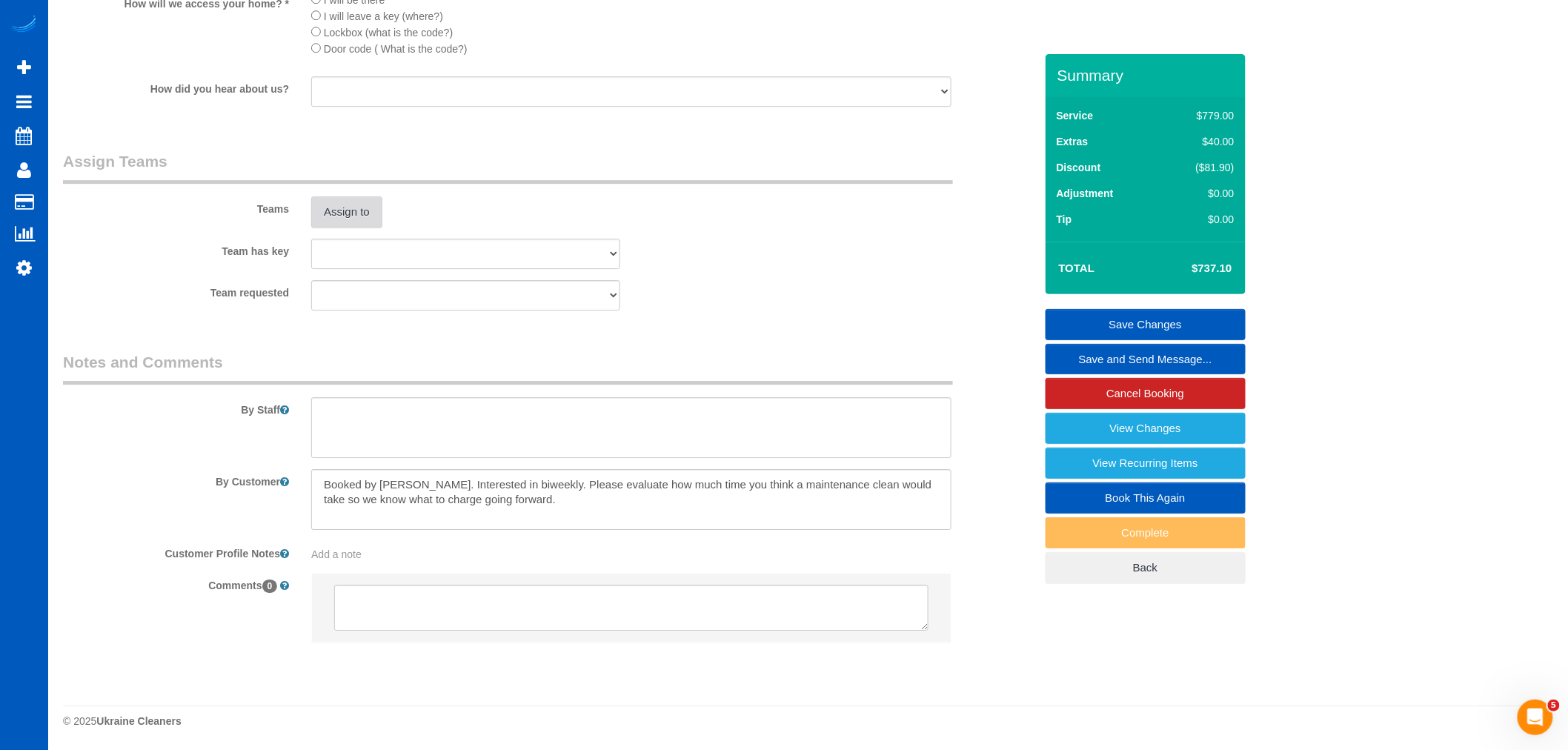
click at [363, 226] on button "Assign to" at bounding box center [347, 211] width 71 height 31
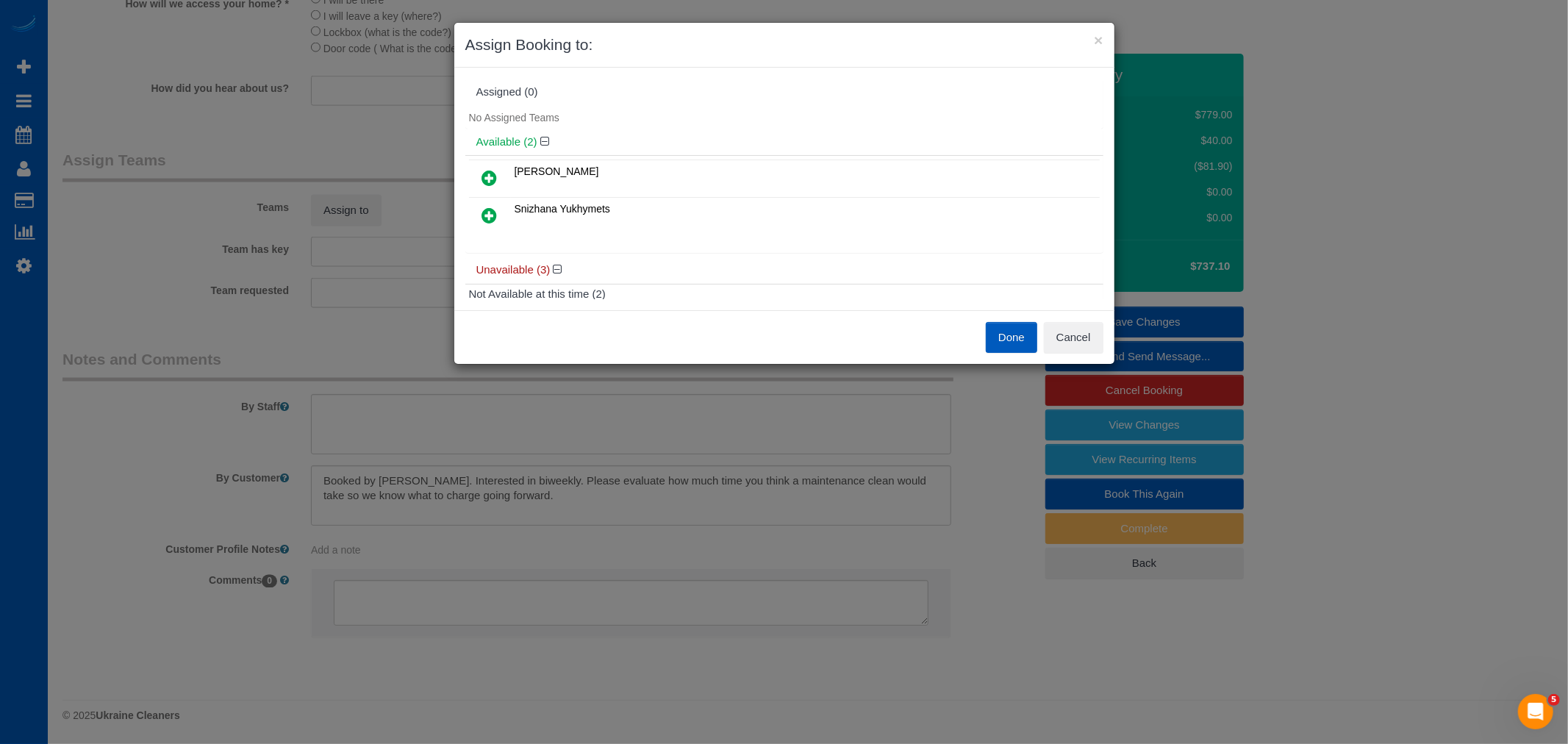
click at [481, 215] on link at bounding box center [490, 216] width 35 height 29
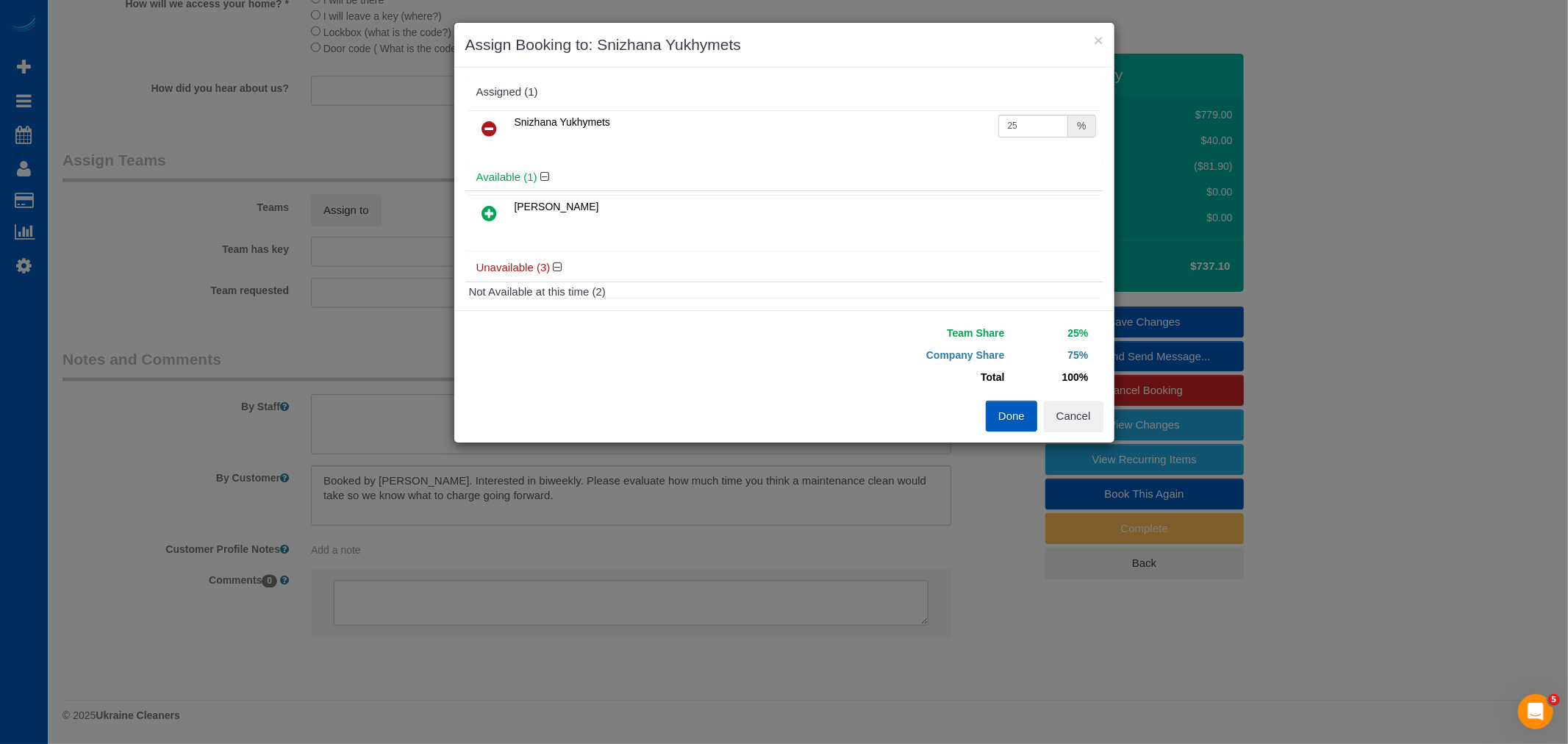
click at [495, 177] on h4 "Available (1)" at bounding box center [784, 177] width 616 height 13
click at [488, 218] on icon at bounding box center [490, 213] width 16 height 17
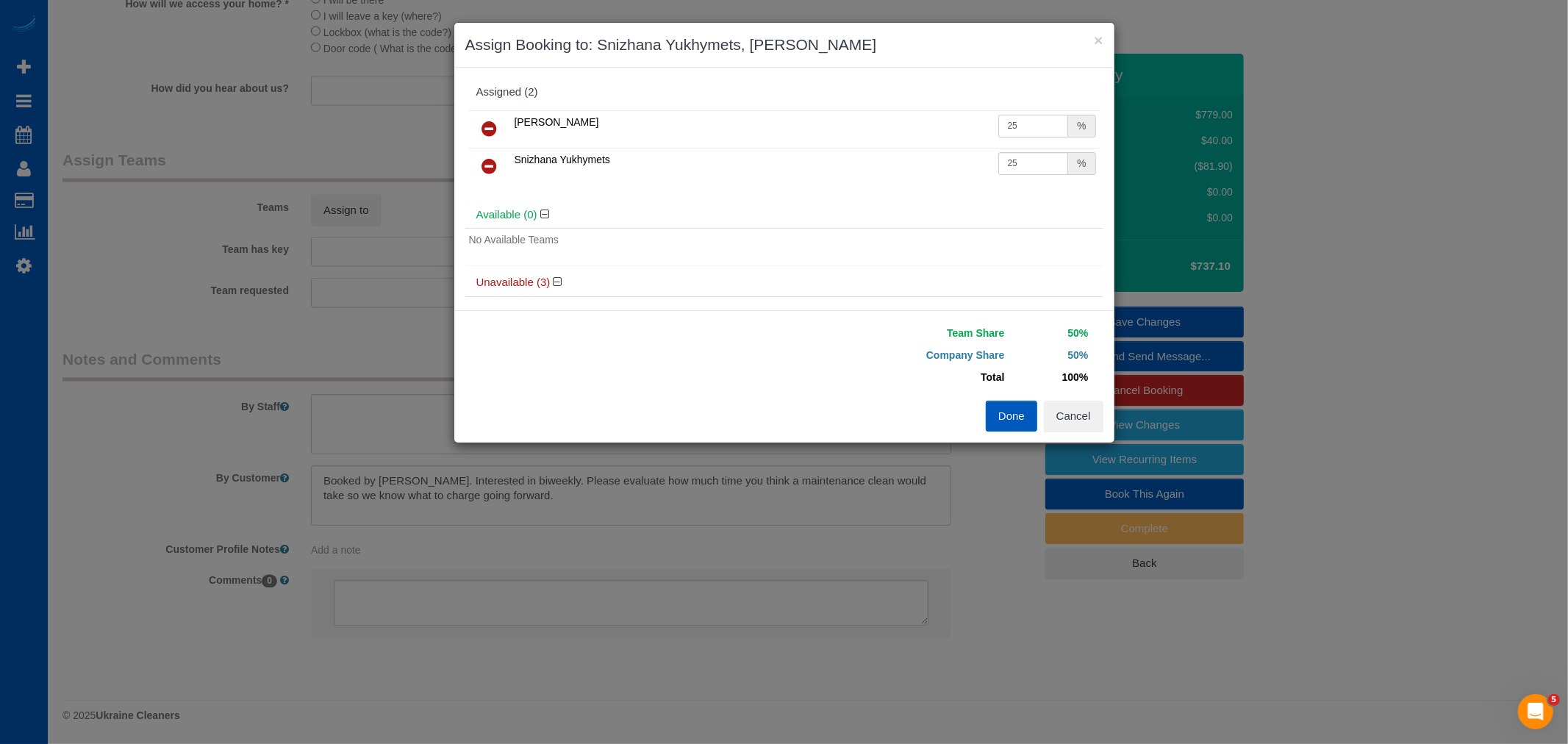
drag, startPoint x: 1018, startPoint y: 123, endPoint x: 931, endPoint y: 150, distance: 91.1
click at [931, 150] on tbody "[PERSON_NAME] 25 % Snizhana Yukhymets 25 %" at bounding box center [784, 147] width 631 height 75
drag, startPoint x: 1015, startPoint y: 167, endPoint x: 960, endPoint y: 186, distance: 58.2
click at [960, 186] on div "[PERSON_NAME] 15 % Snizhana Yukhymets 25 %" at bounding box center [784, 154] width 638 height 95
click at [880, 186] on div "[PERSON_NAME] 15 % Snizhana Yukhymets 30 %" at bounding box center [784, 154] width 638 height 95
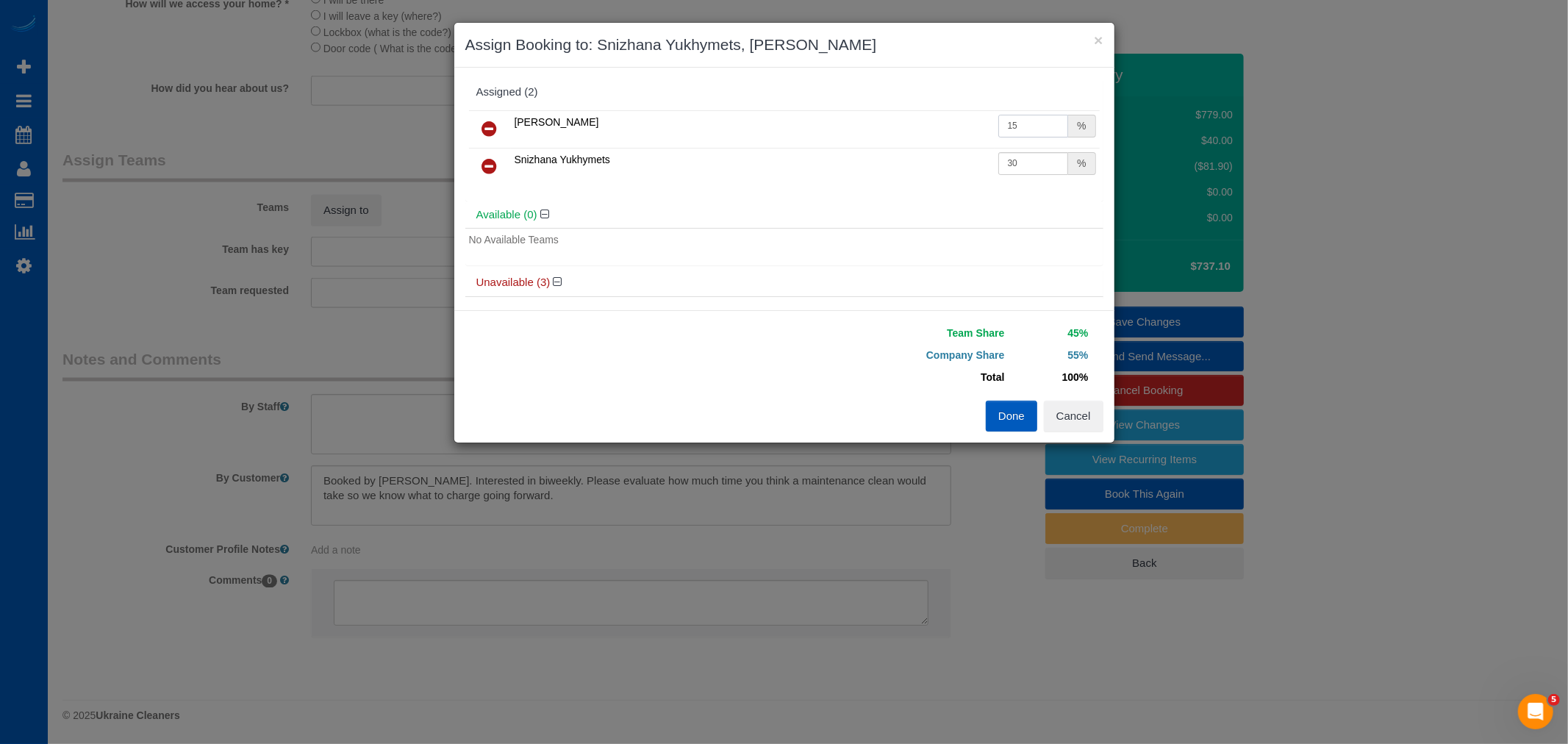
drag, startPoint x: 1001, startPoint y: 128, endPoint x: 1010, endPoint y: 133, distance: 10.3
click at [1010, 130] on input "15" at bounding box center [1033, 125] width 71 height 22
drag, startPoint x: 1015, startPoint y: 164, endPoint x: 939, endPoint y: 177, distance: 77.1
click at [939, 177] on tr "Snizhana Yukhymets 30 %" at bounding box center [784, 166] width 631 height 38
click at [1000, 413] on button "Done" at bounding box center [1010, 416] width 51 height 31
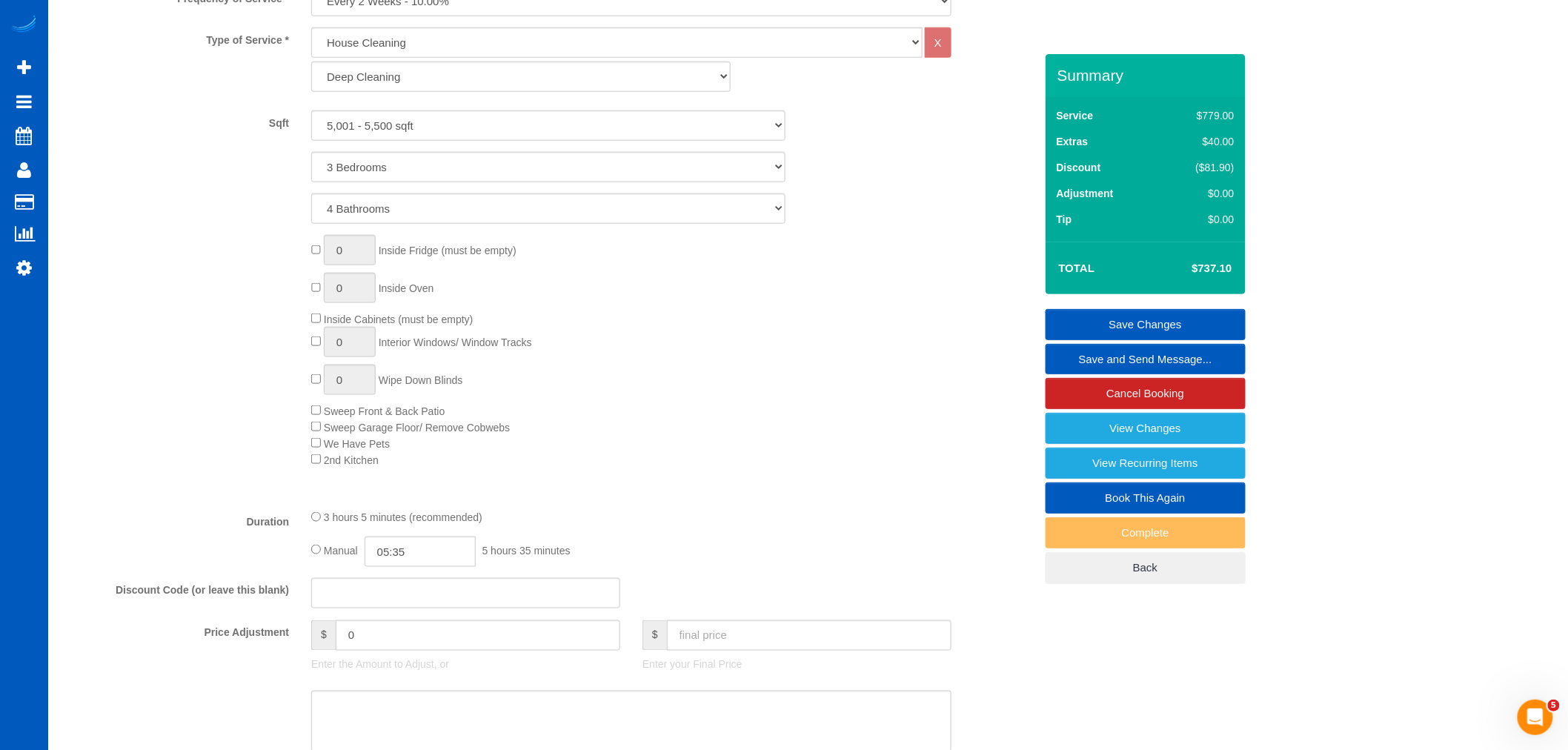
scroll to position [493, 0]
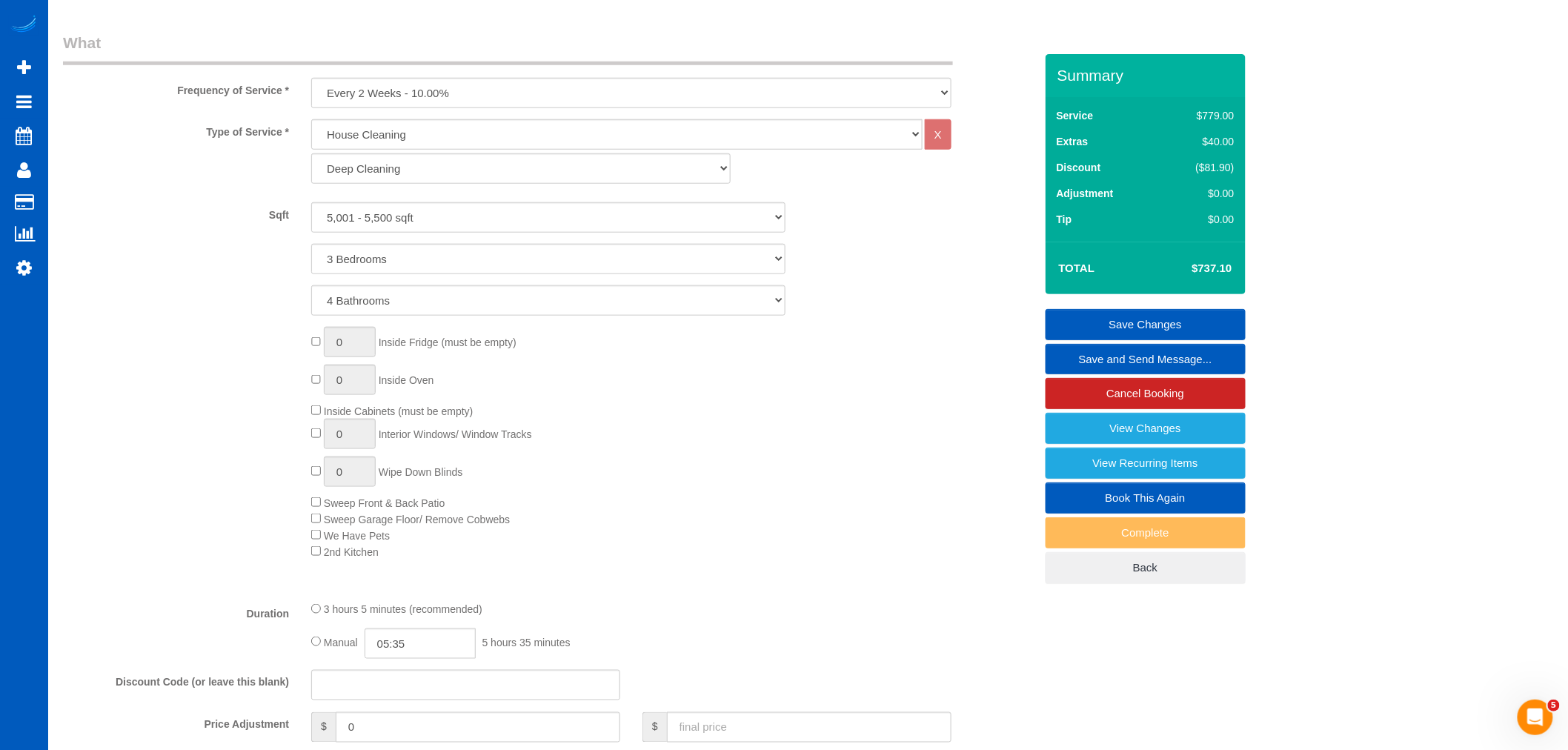
click at [1167, 324] on link "Save Changes" at bounding box center [1145, 324] width 200 height 31
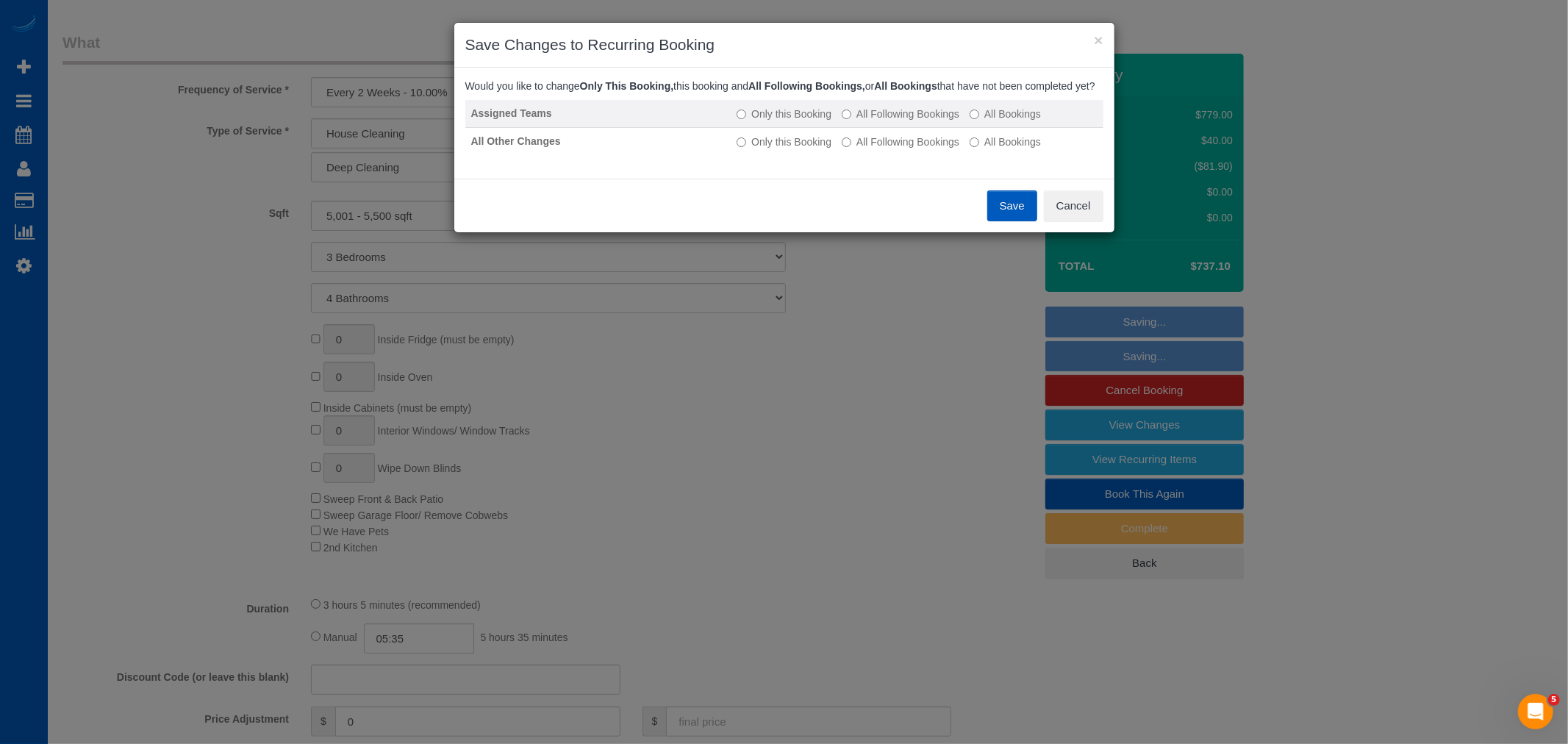
click at [898, 121] on label "All Following Bookings" at bounding box center [900, 114] width 118 height 15
click at [901, 150] on label "All Following Bookings" at bounding box center [900, 141] width 118 height 15
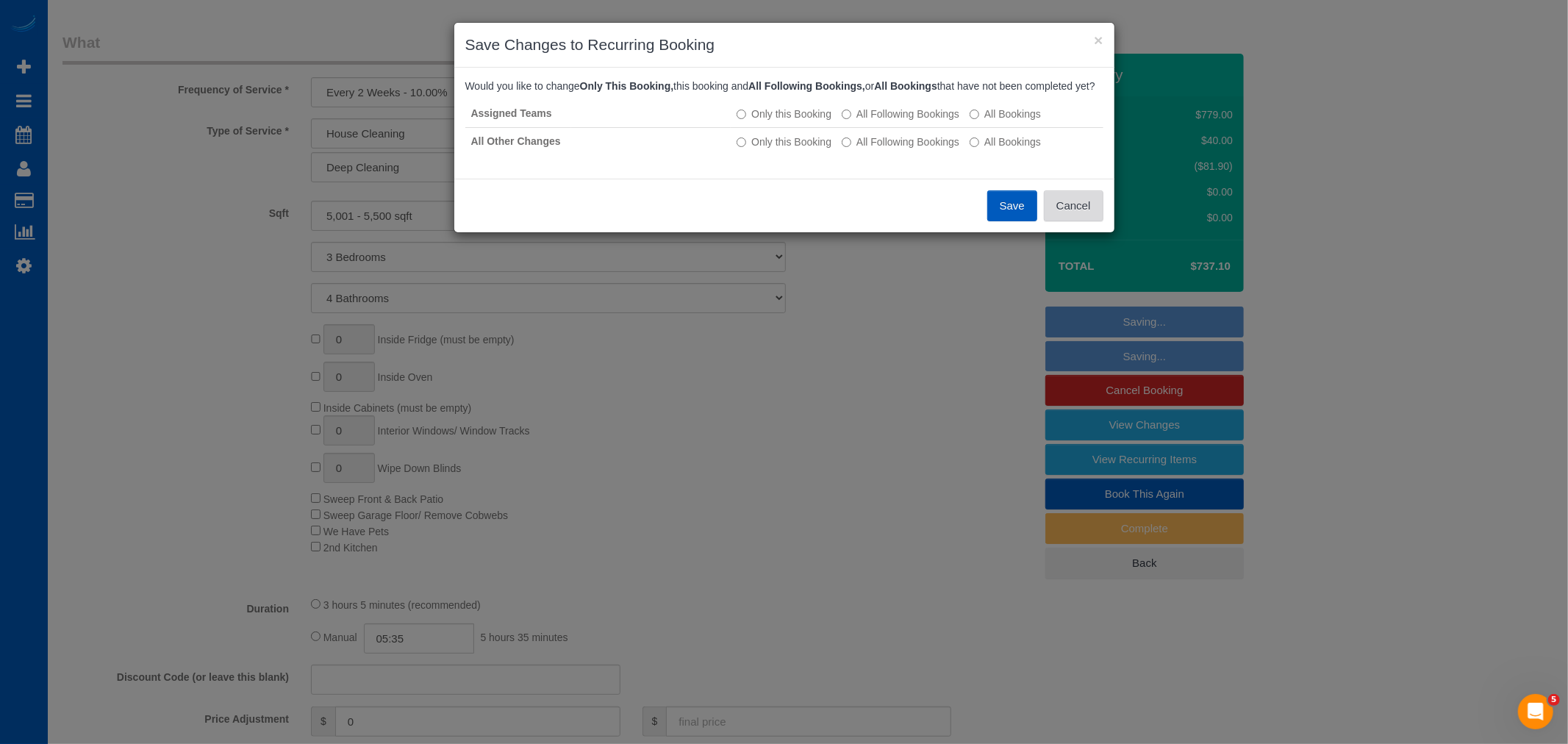
drag, startPoint x: 1078, startPoint y: 220, endPoint x: 892, endPoint y: 174, distance: 191.6
click at [1076, 221] on button "Cancel" at bounding box center [1073, 206] width 59 height 31
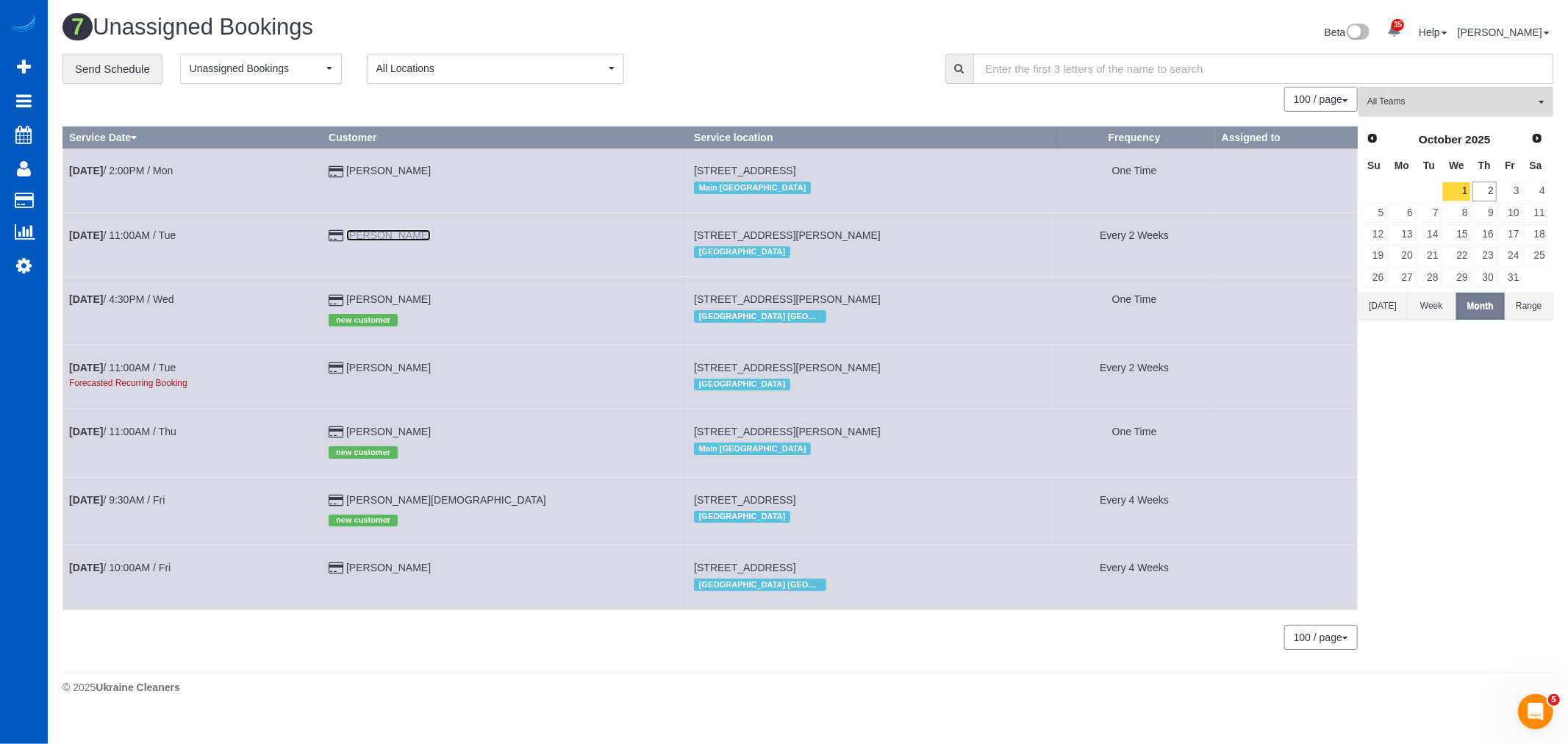
click at [397, 236] on link "[PERSON_NAME]" at bounding box center [388, 235] width 85 height 12
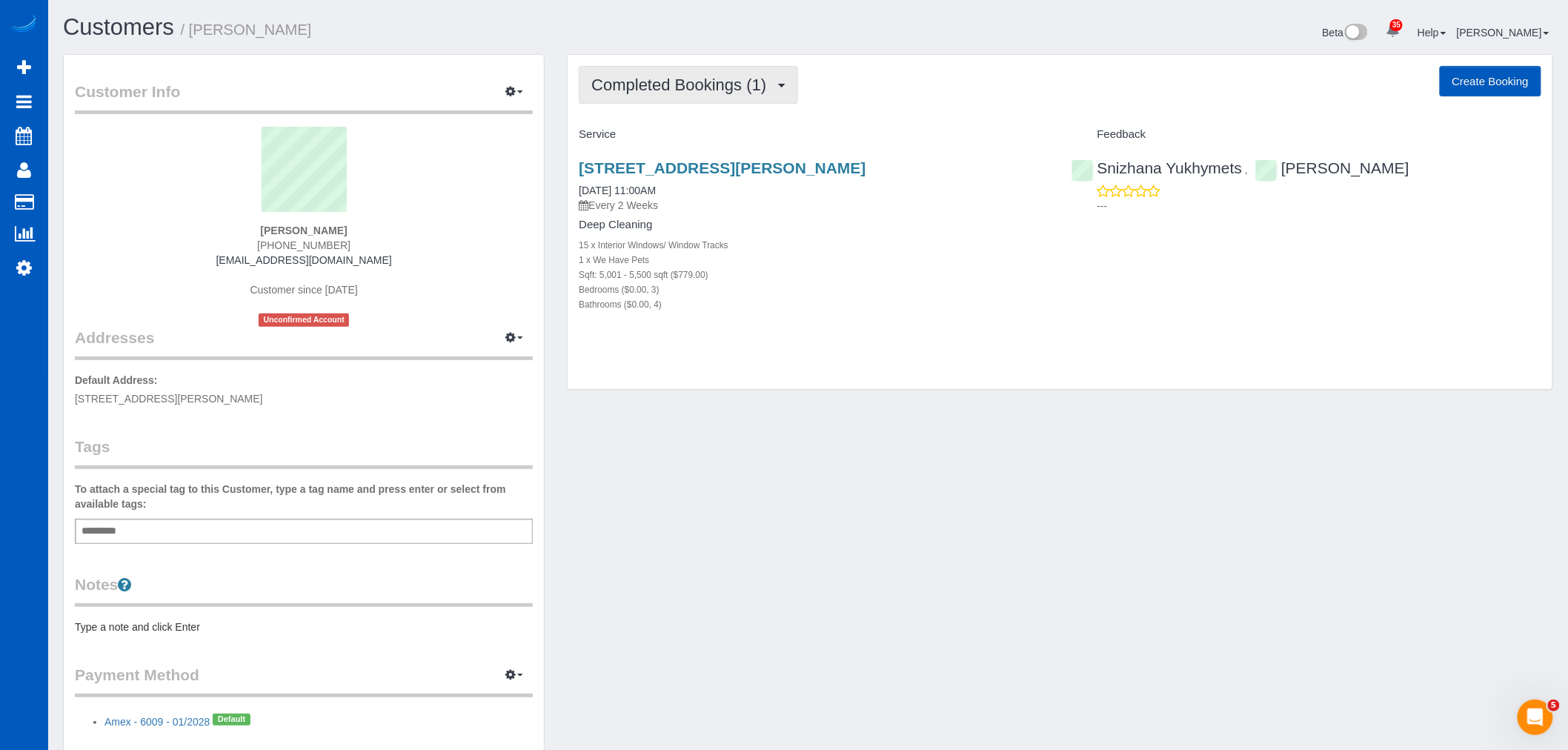
click at [656, 99] on button "Completed Bookings (1)" at bounding box center [689, 84] width 219 height 38
click at [679, 138] on link "Upcoming Bookings (11)" at bounding box center [658, 139] width 157 height 20
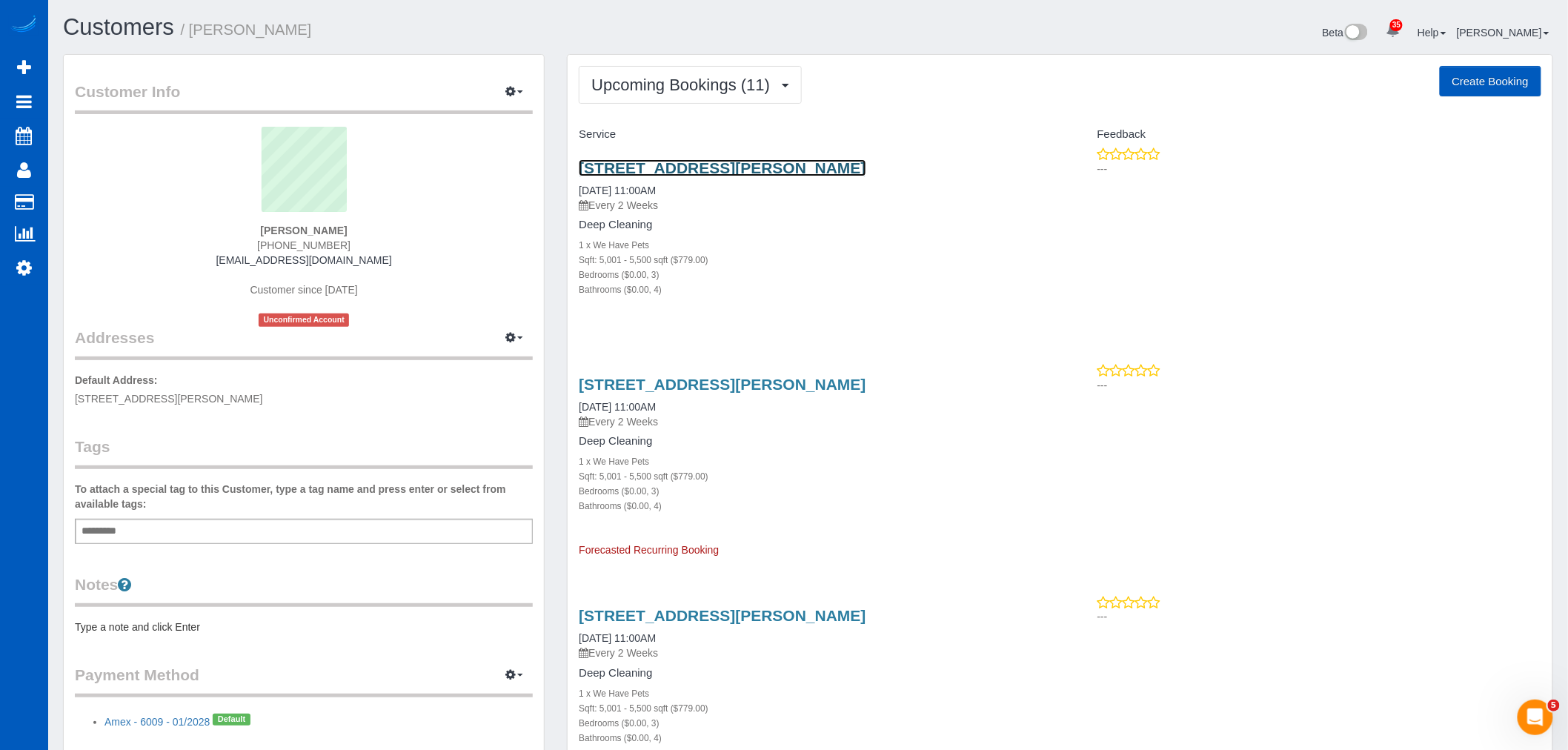
click at [694, 175] on link "[STREET_ADDRESS][PERSON_NAME]" at bounding box center [722, 167] width 287 height 17
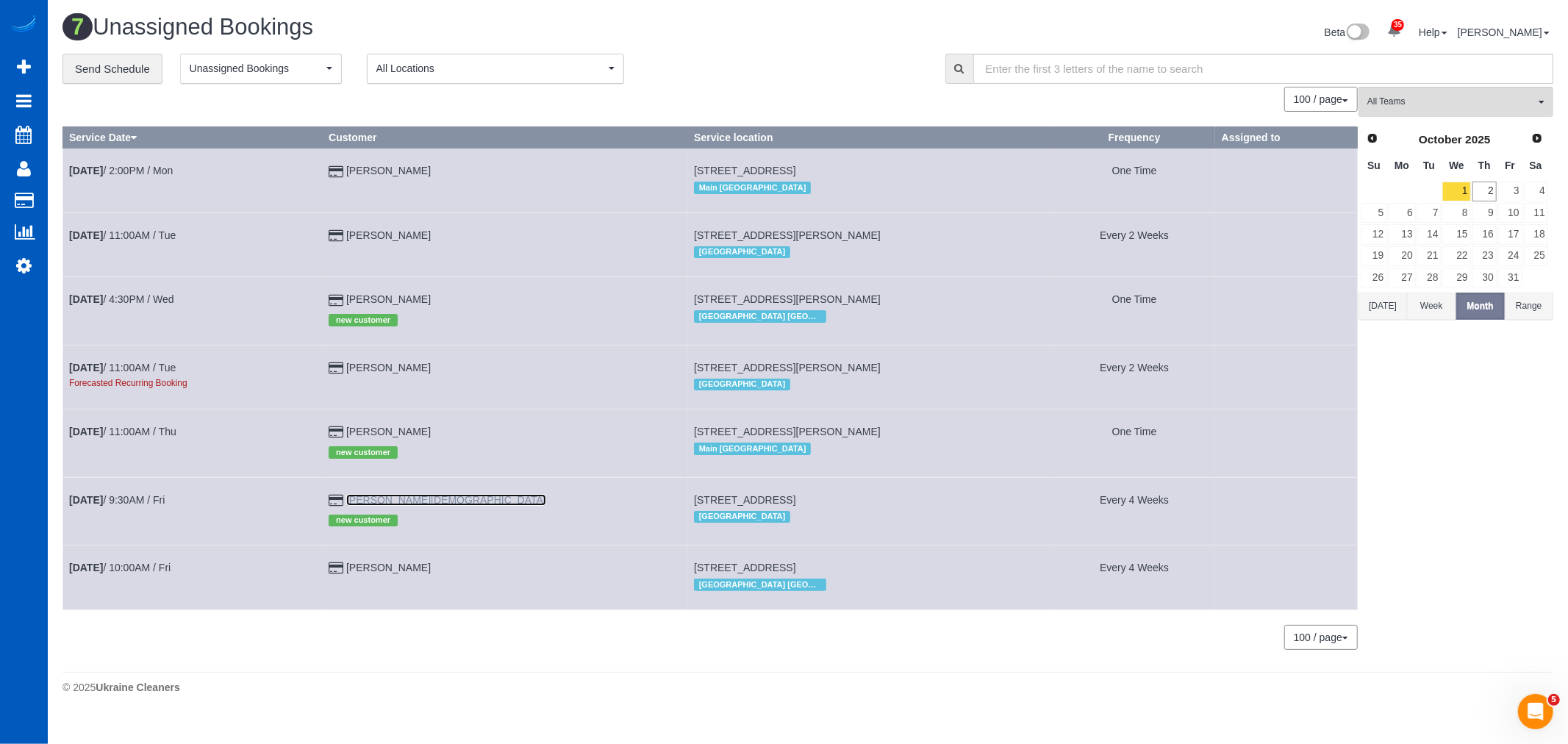
click at [381, 504] on link "[PERSON_NAME][DEMOGRAPHIC_DATA]" at bounding box center [446, 499] width 200 height 12
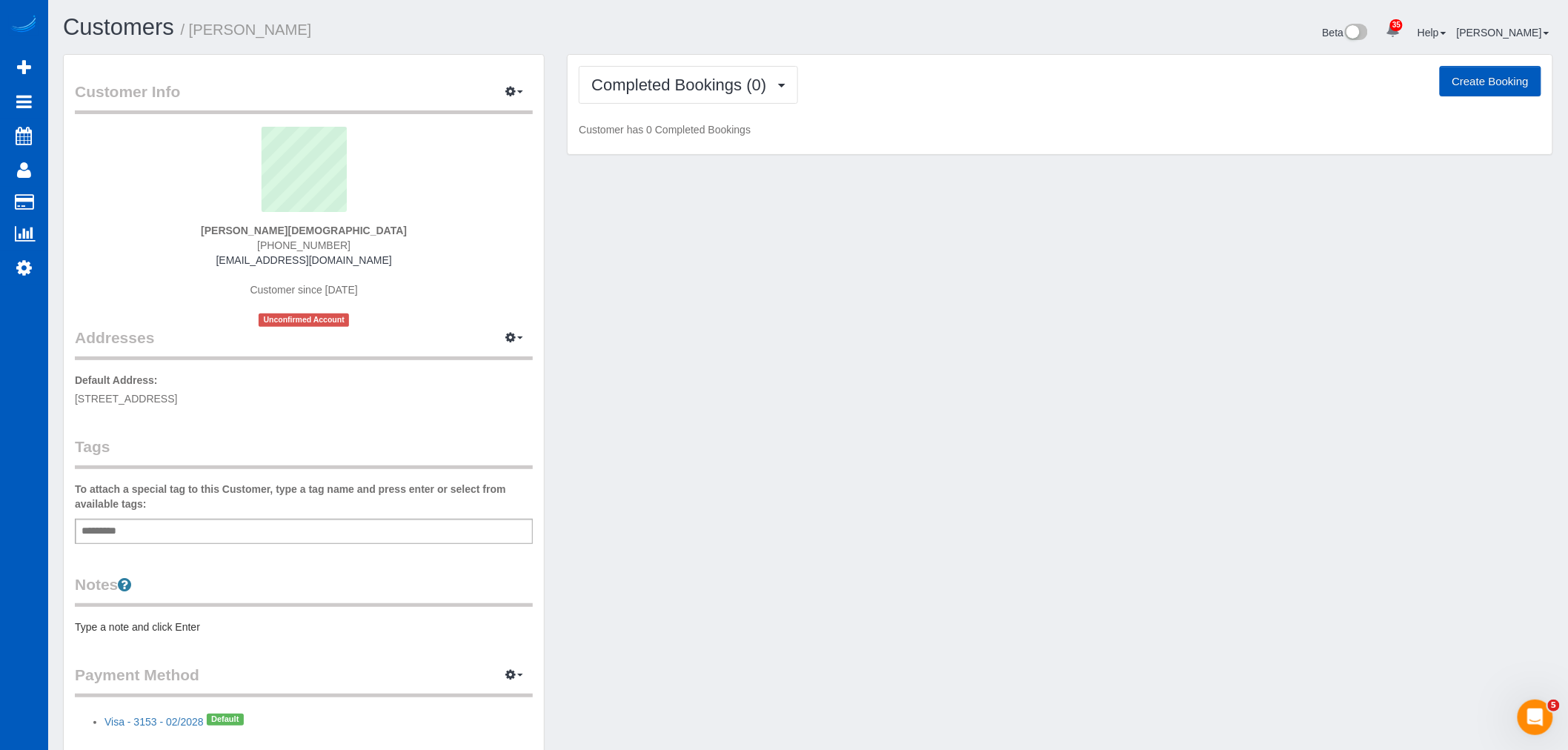
click at [656, 108] on div "Completed Bookings (0) Completed Bookings (0) Upcoming Bookings (12) Cancelled …" at bounding box center [1059, 105] width 984 height 100
click at [658, 92] on span "Completed Bookings (0)" at bounding box center [683, 84] width 182 height 19
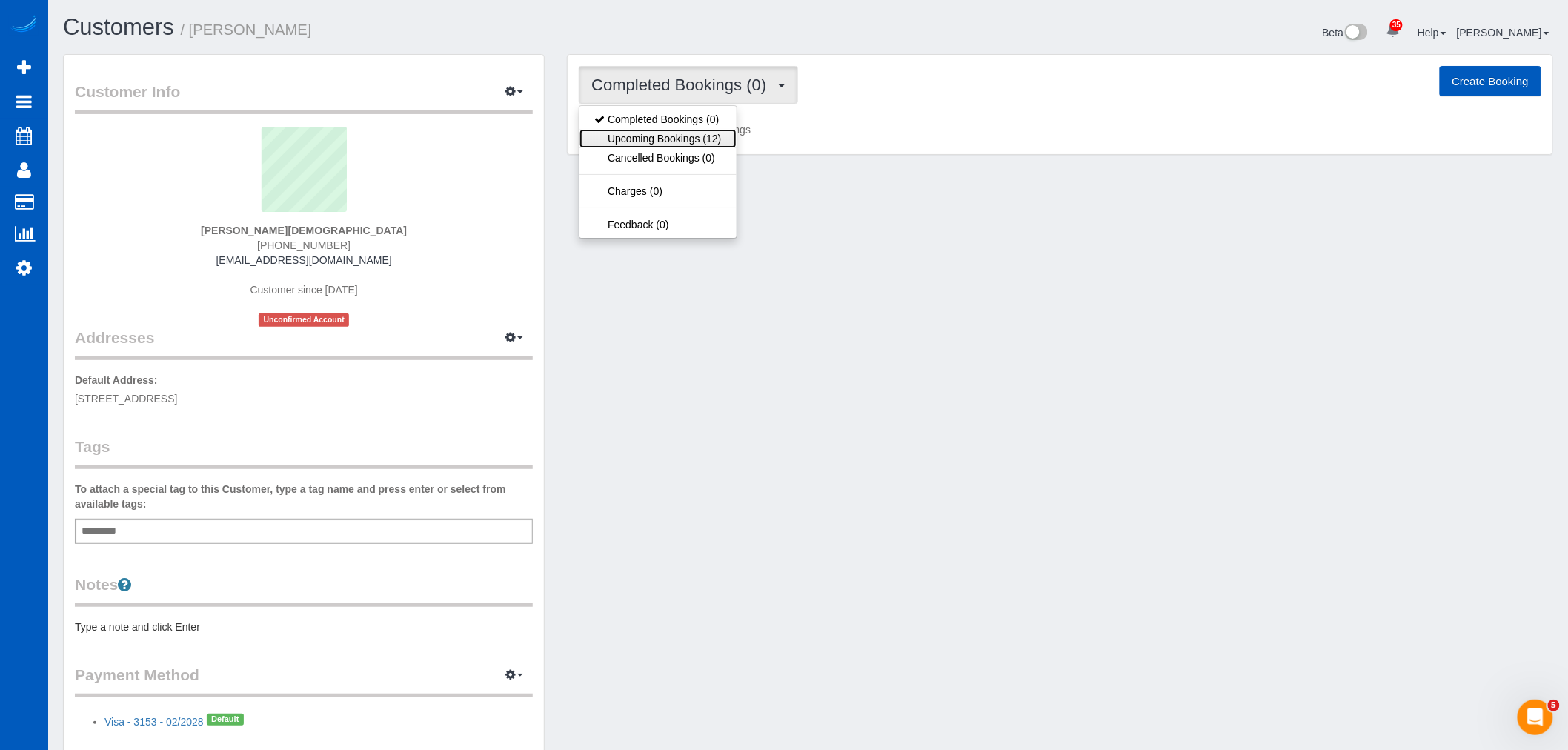
click at [664, 141] on link "Upcoming Bookings (12)" at bounding box center [658, 139] width 157 height 20
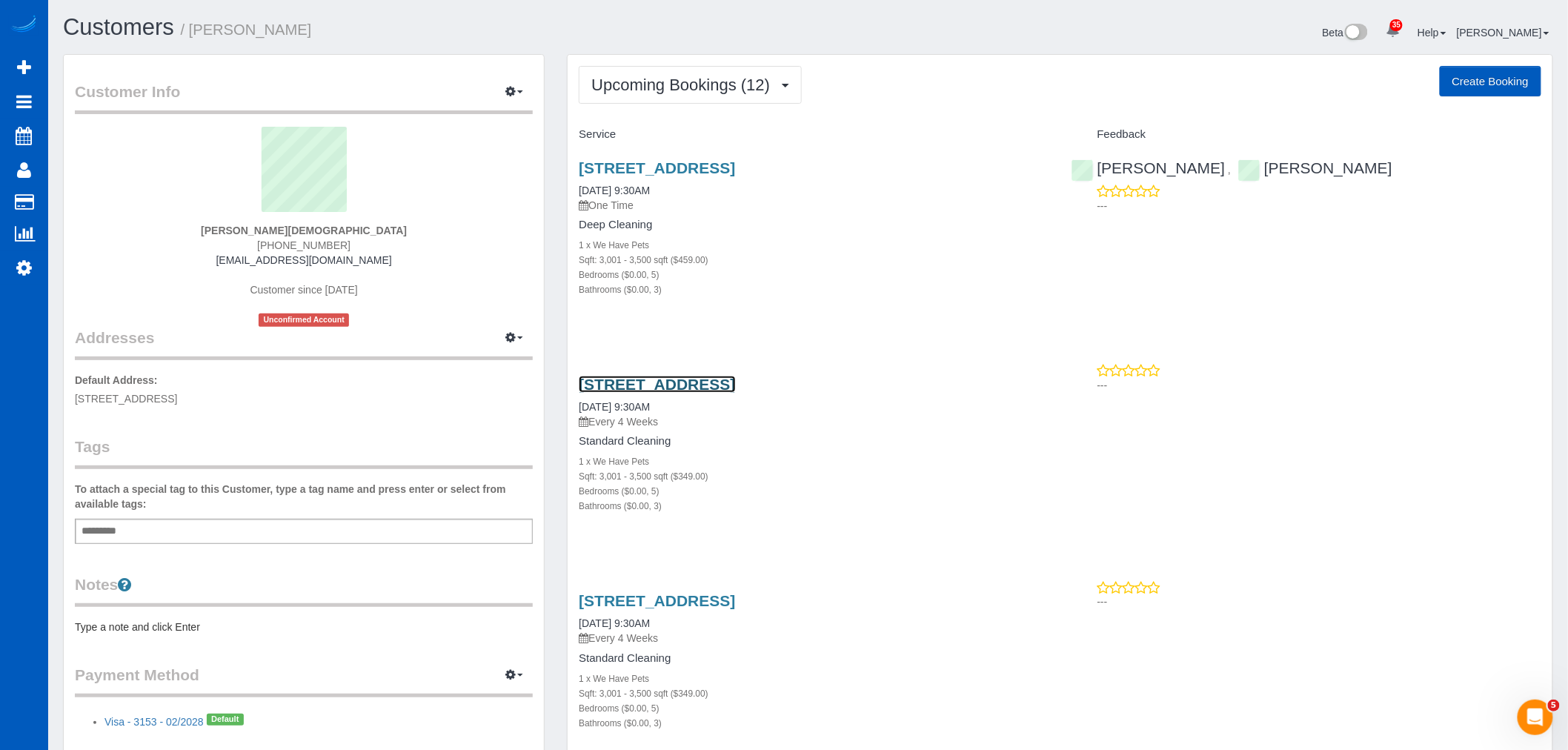
click at [661, 384] on link "[STREET_ADDRESS]" at bounding box center [657, 384] width 157 height 17
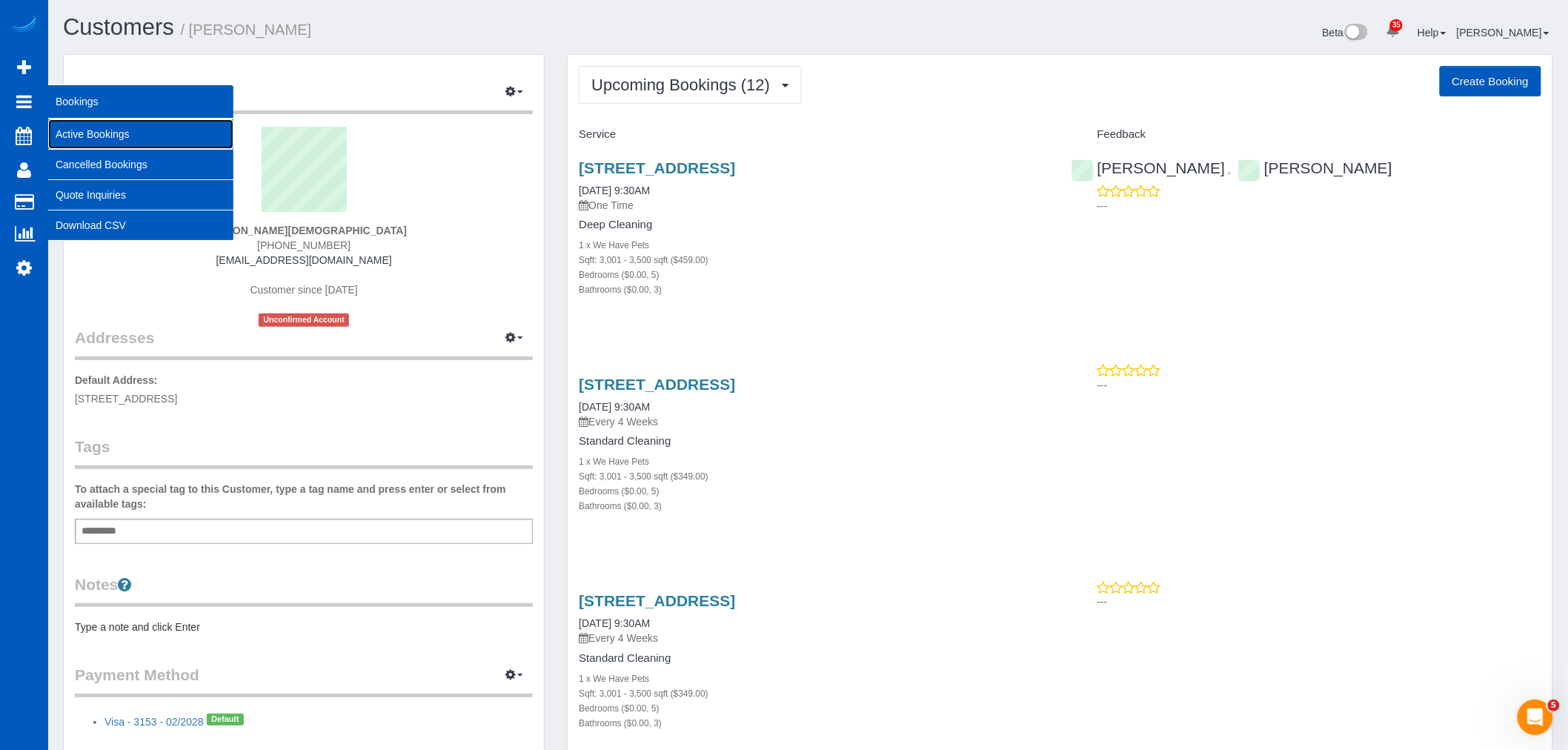
click at [147, 132] on link "Active Bookings" at bounding box center [140, 134] width 185 height 29
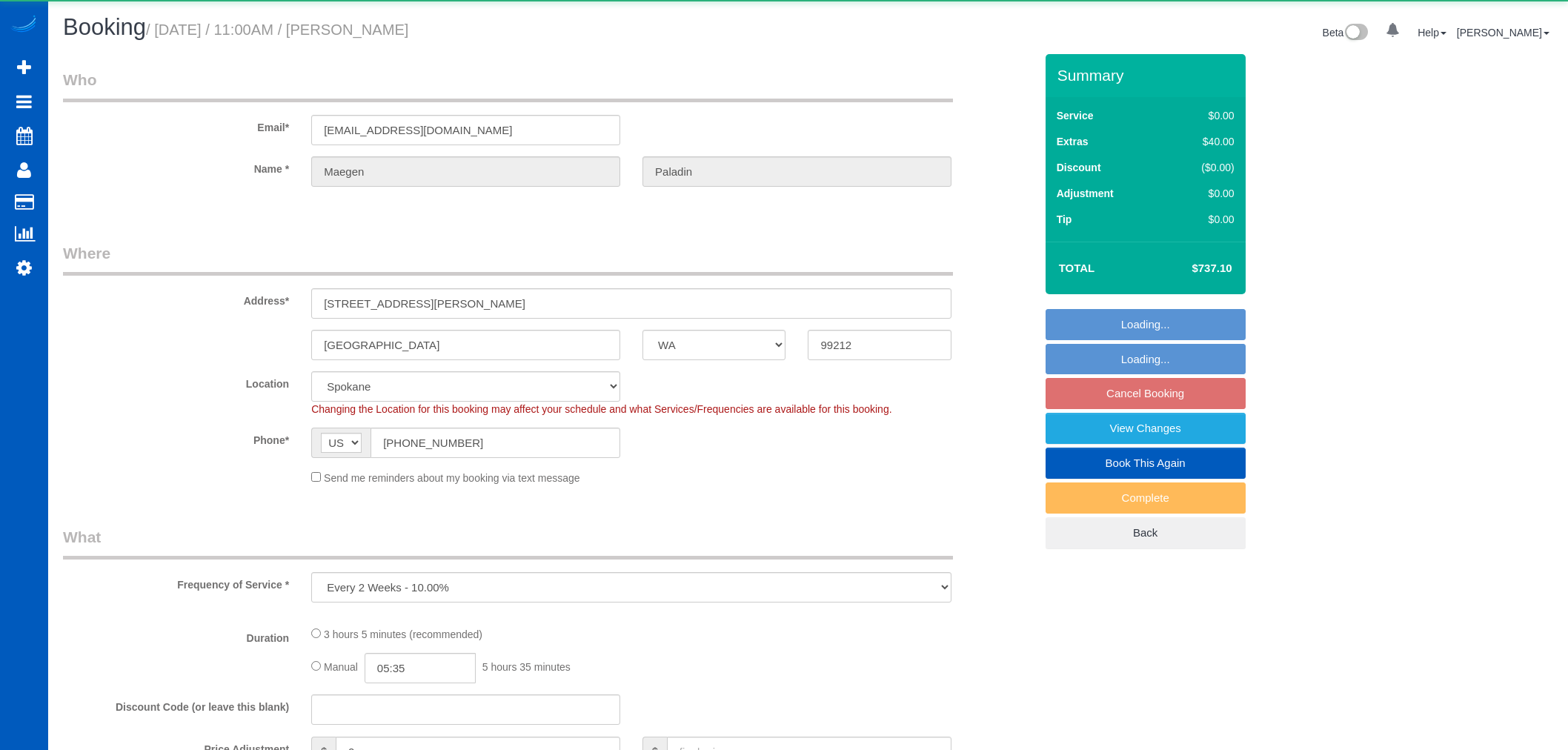
select select "WA"
select select "object:1085"
select select "199"
select select "5001"
select select "3"
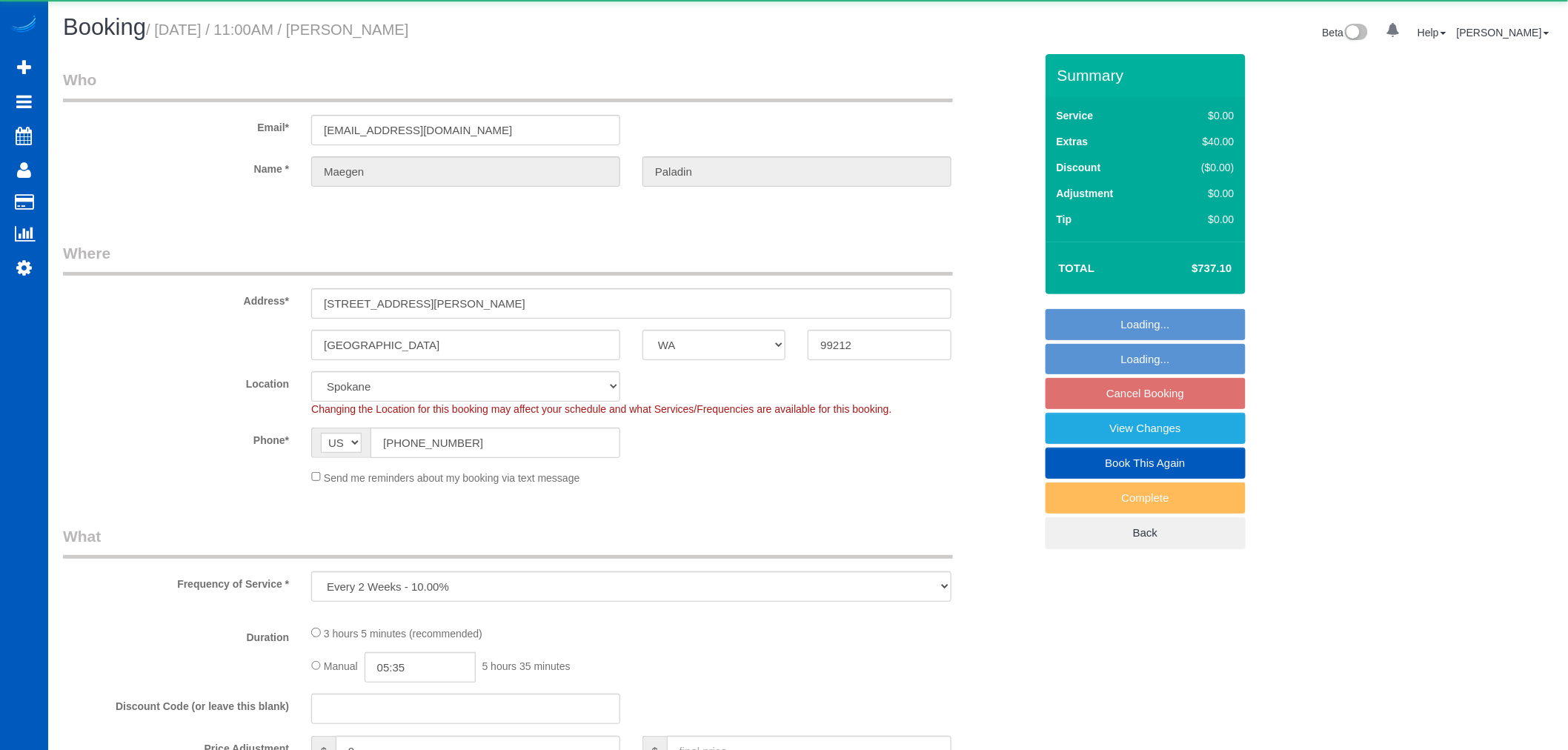
select select "4"
select select "spot2"
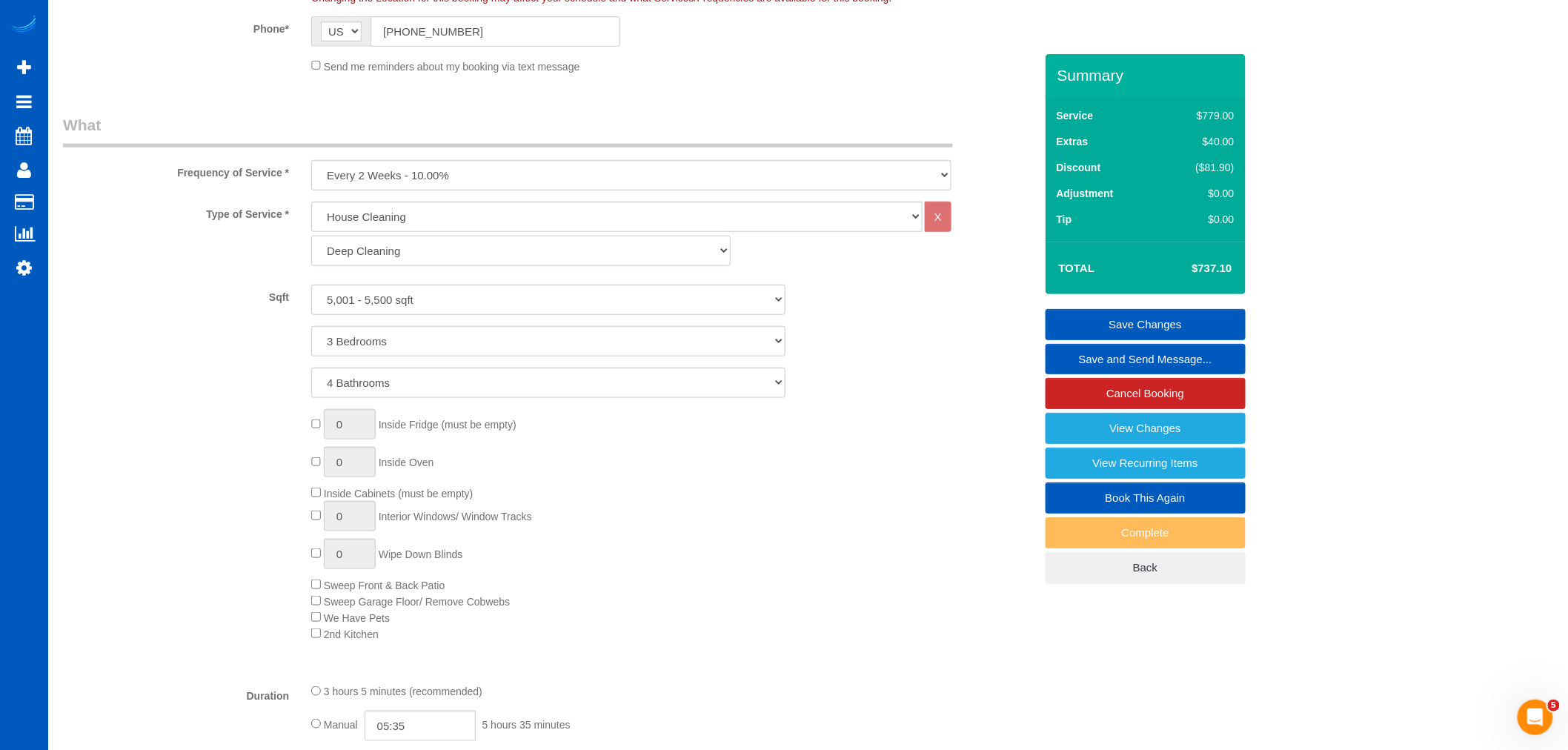
click at [452, 248] on select "Standard Cleaning Deep Cleaning Move In/ Out Cleaning" at bounding box center [521, 251] width 419 height 30
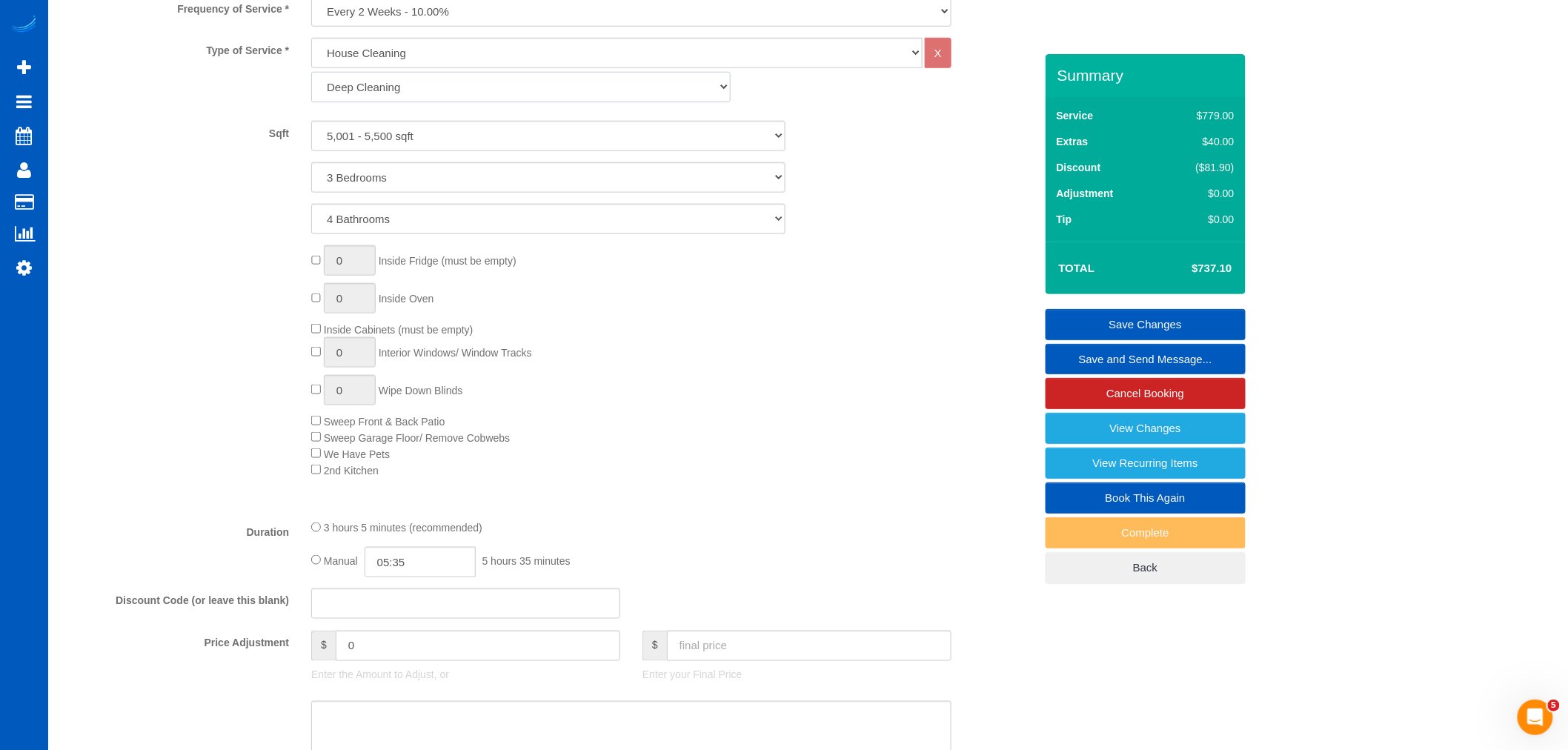
scroll to position [576, 0]
click at [431, 83] on select "Standard Cleaning Deep Cleaning Move In/ Out Cleaning" at bounding box center [521, 86] width 419 height 30
select select "366"
click at [311, 71] on select "Standard Cleaning Deep Cleaning Move In/ Out Cleaning" at bounding box center [521, 86] width 419 height 30
select select "3"
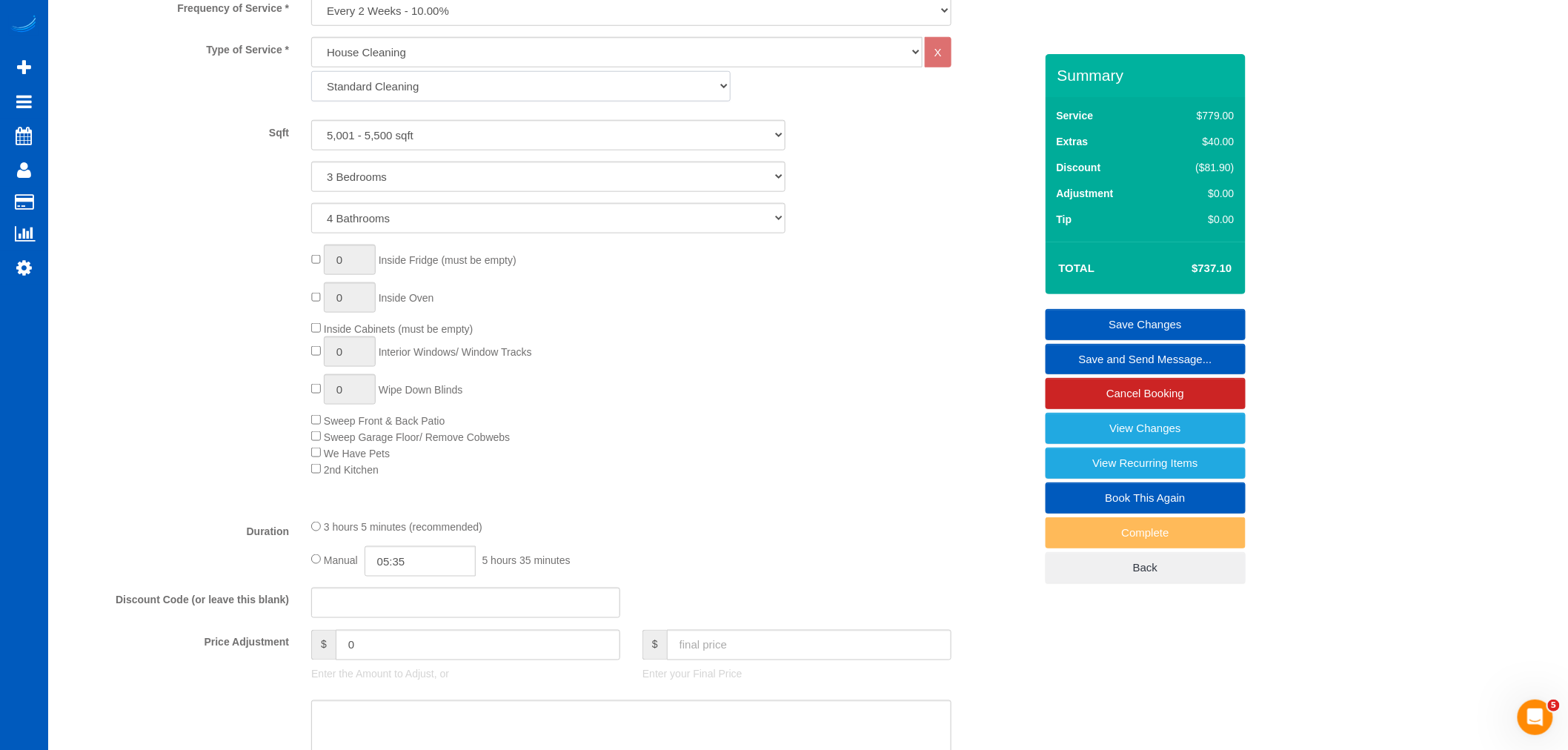
select select "4"
click at [410, 134] on select "0 - 1,000 sqft 1,001 - 1,500 sqft 1,501 - 2,000 sqft 2,001 - 2,500 sqft 2,501 -…" at bounding box center [548, 135] width 474 height 30
select select "4501"
click at [311, 120] on select "0 - 1,000 sqft 1,001 - 1,500 sqft 1,501 - 2,000 sqft 2,001 - 2,500 sqft 2,501 -…" at bounding box center [548, 135] width 474 height 30
click at [827, 342] on div "0 Inside Fridge (must be empty) 0 Inside Oven Inside Cabinets (must be empty) 0…" at bounding box center [672, 360] width 744 height 232
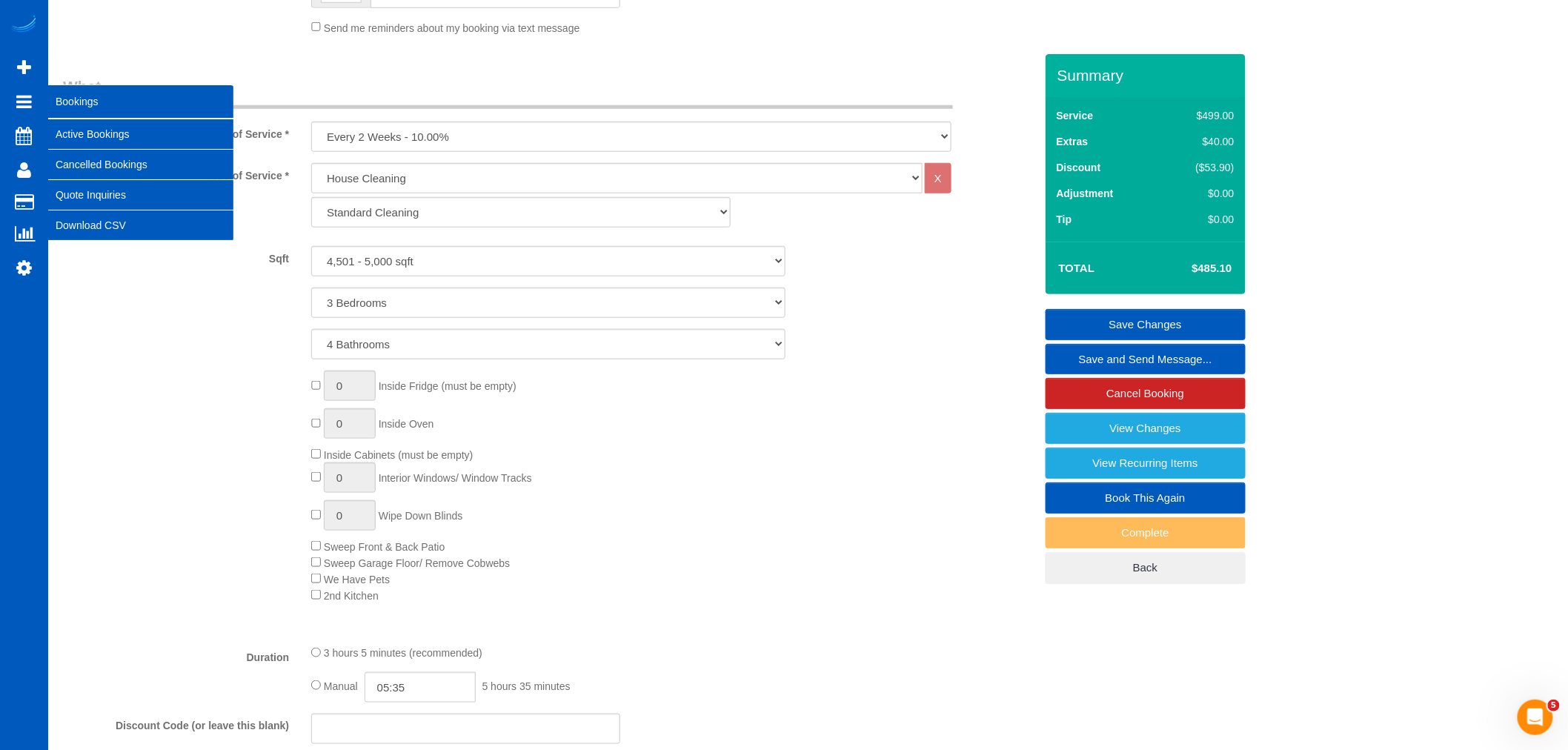
scroll to position [329, 0]
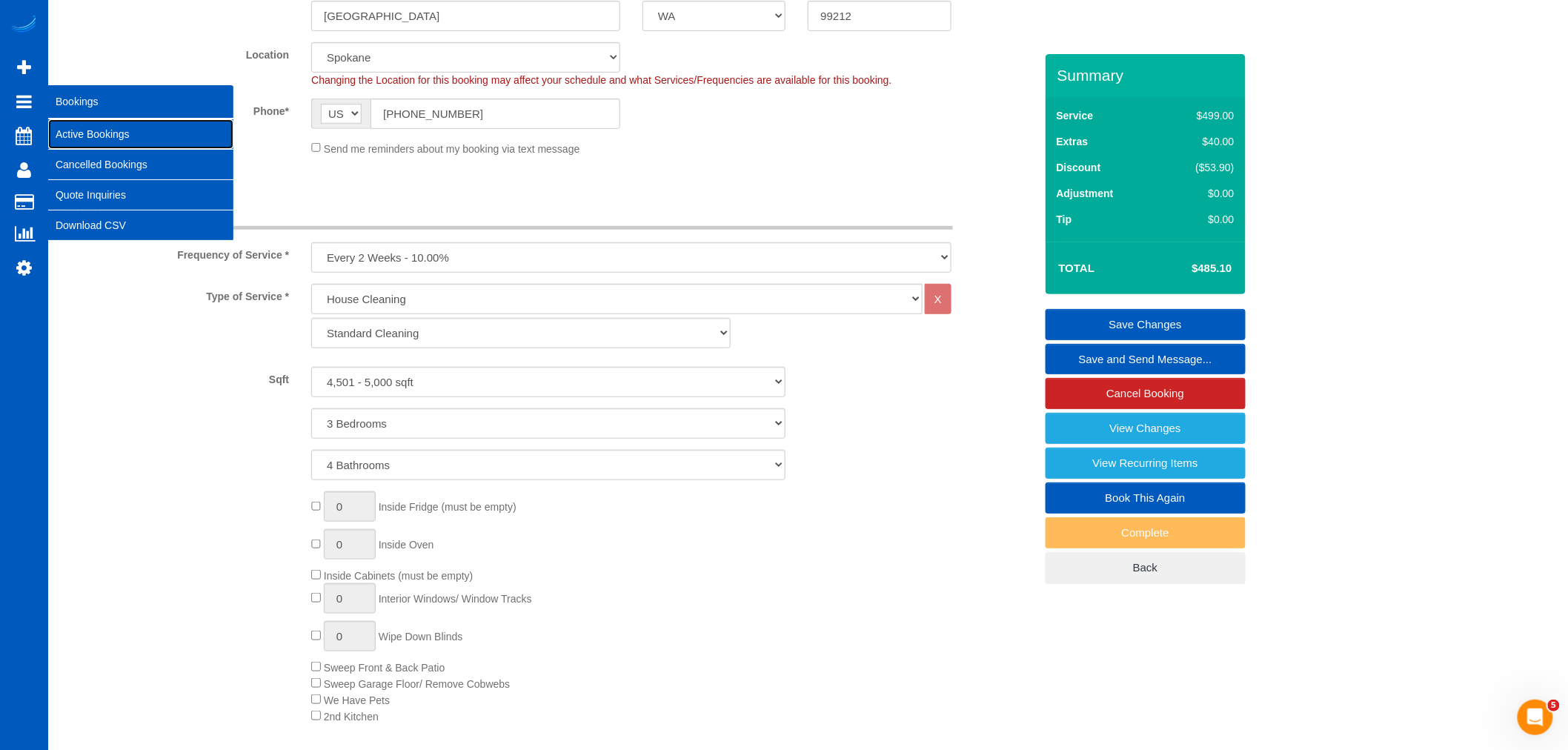
click at [114, 138] on link "Active Bookings" at bounding box center [140, 134] width 185 height 29
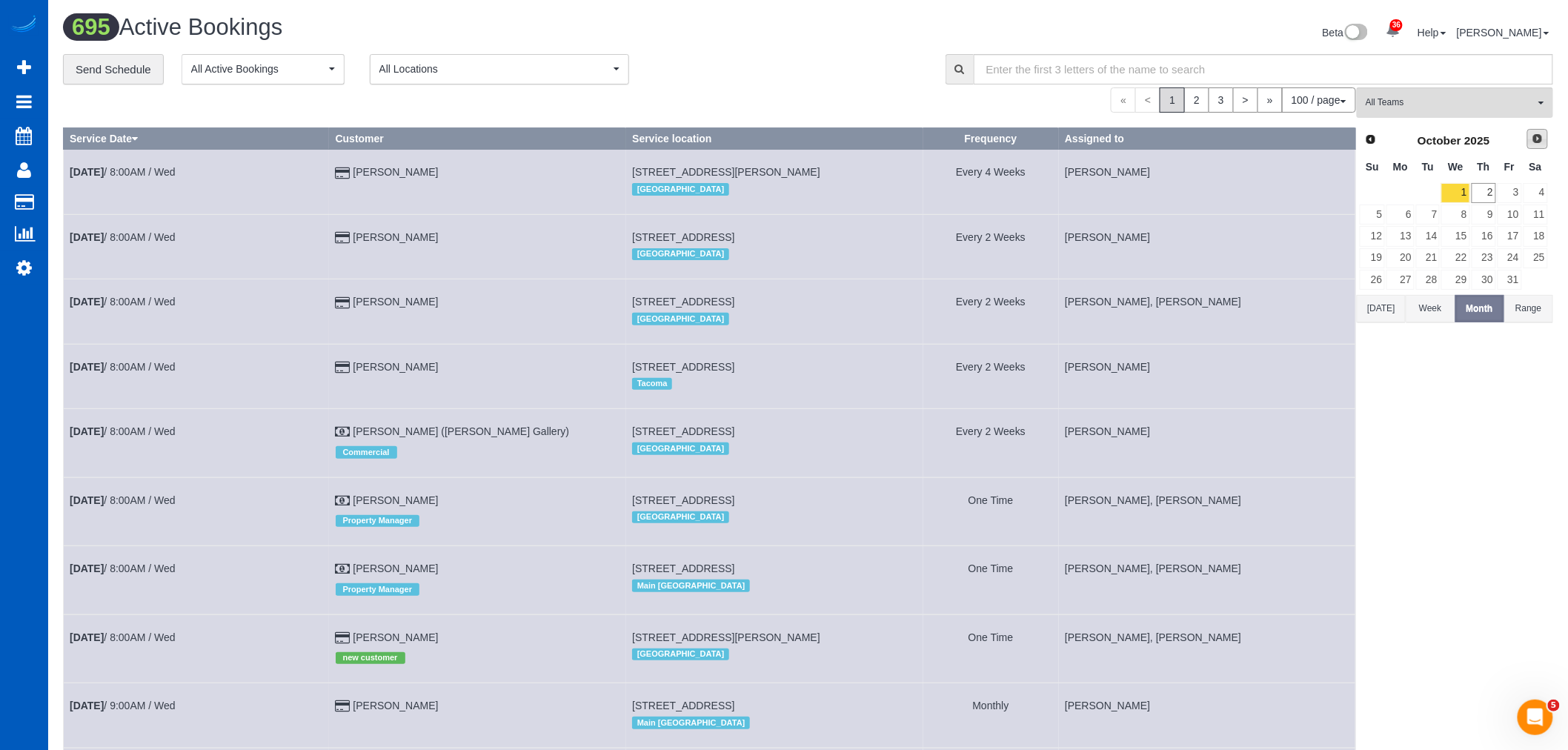
click at [1537, 132] on link "Next" at bounding box center [1537, 139] width 21 height 21
click at [1368, 138] on span "Prev" at bounding box center [1370, 138] width 12 height 12
click at [1395, 260] on link "20" at bounding box center [1400, 258] width 27 height 20
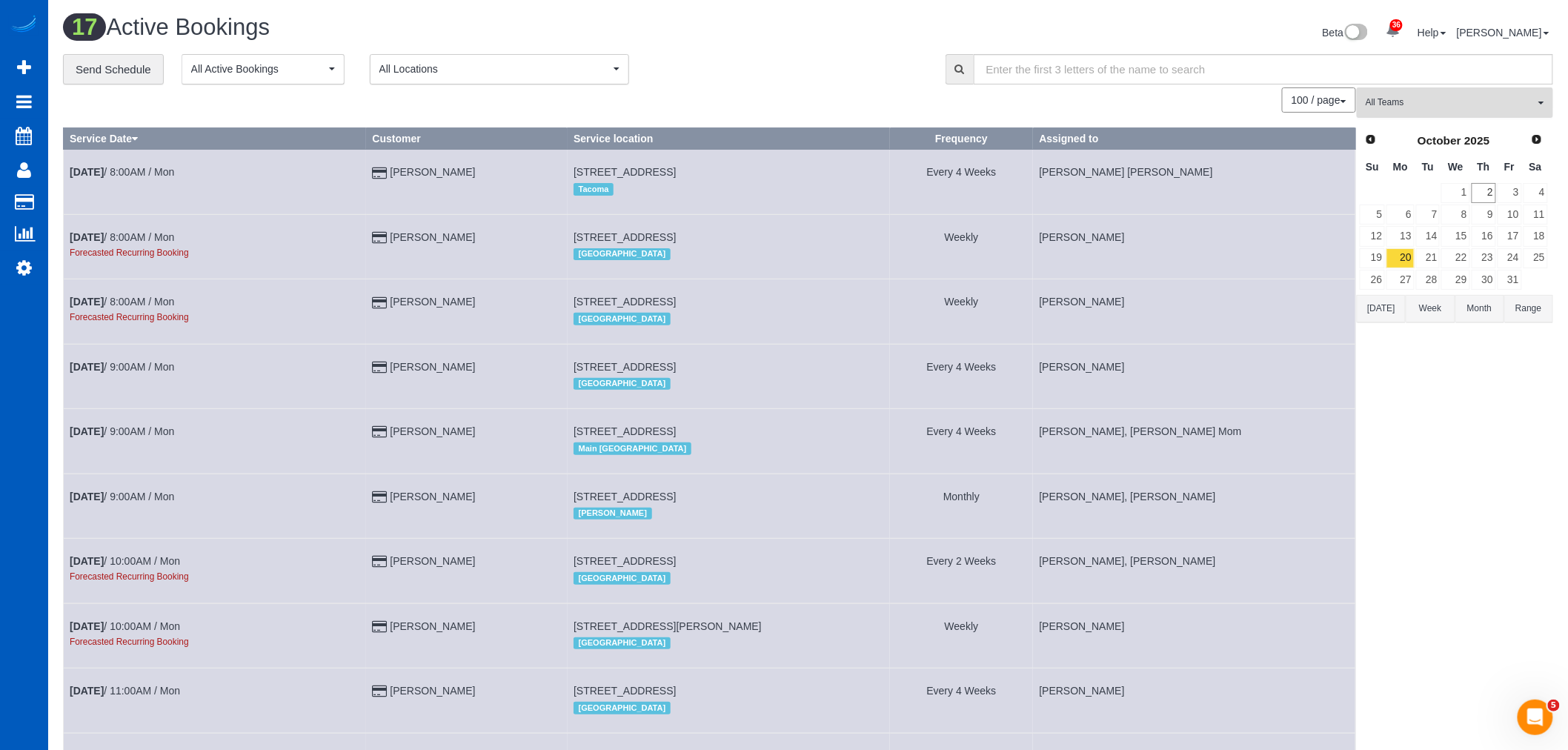
click at [1431, 98] on span "All Teams" at bounding box center [1449, 102] width 168 height 13
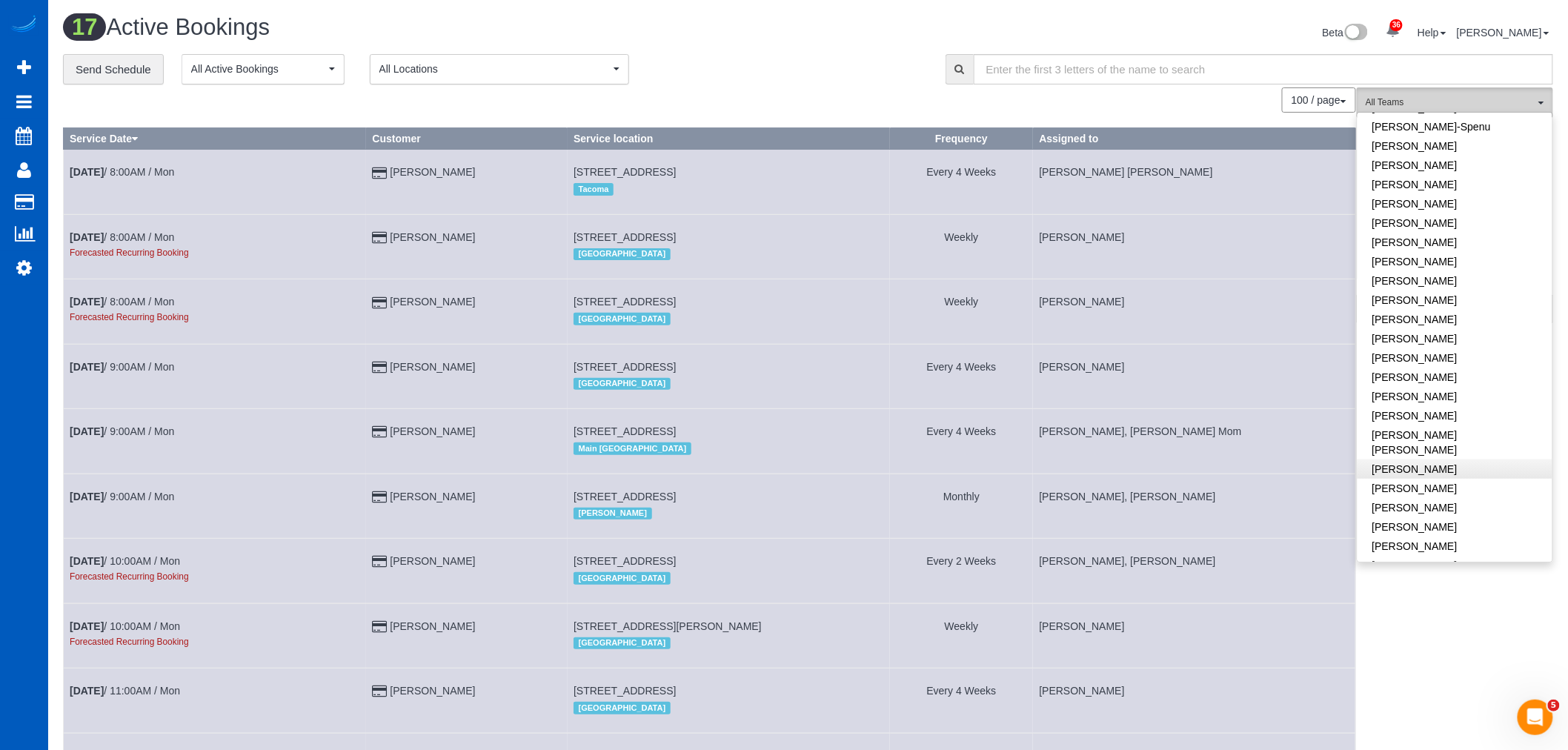
scroll to position [411, 0]
click at [1391, 420] on link "[PERSON_NAME] [PERSON_NAME]" at bounding box center [1454, 429] width 195 height 34
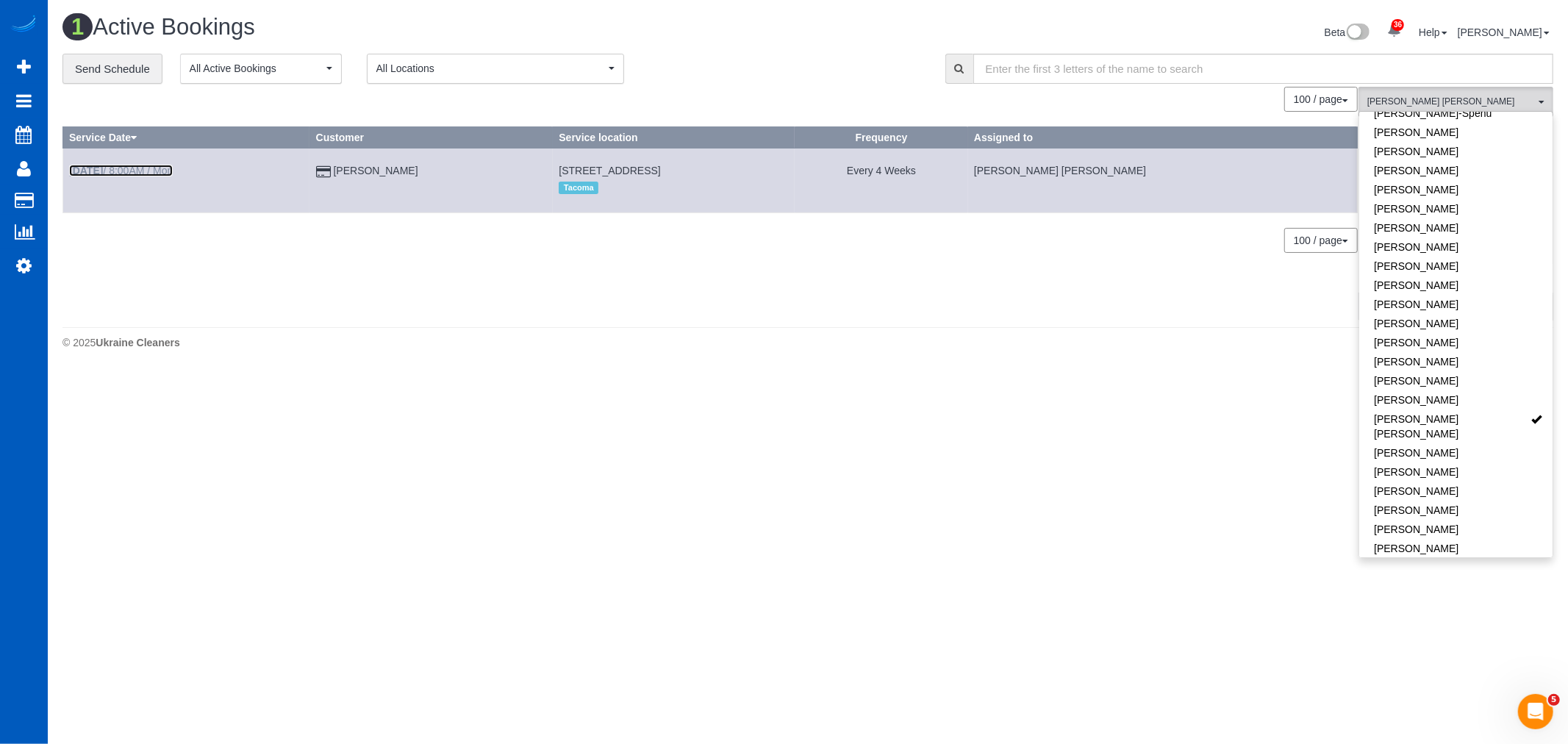
click at [99, 175] on b "Oct 20th" at bounding box center [85, 170] width 34 height 12
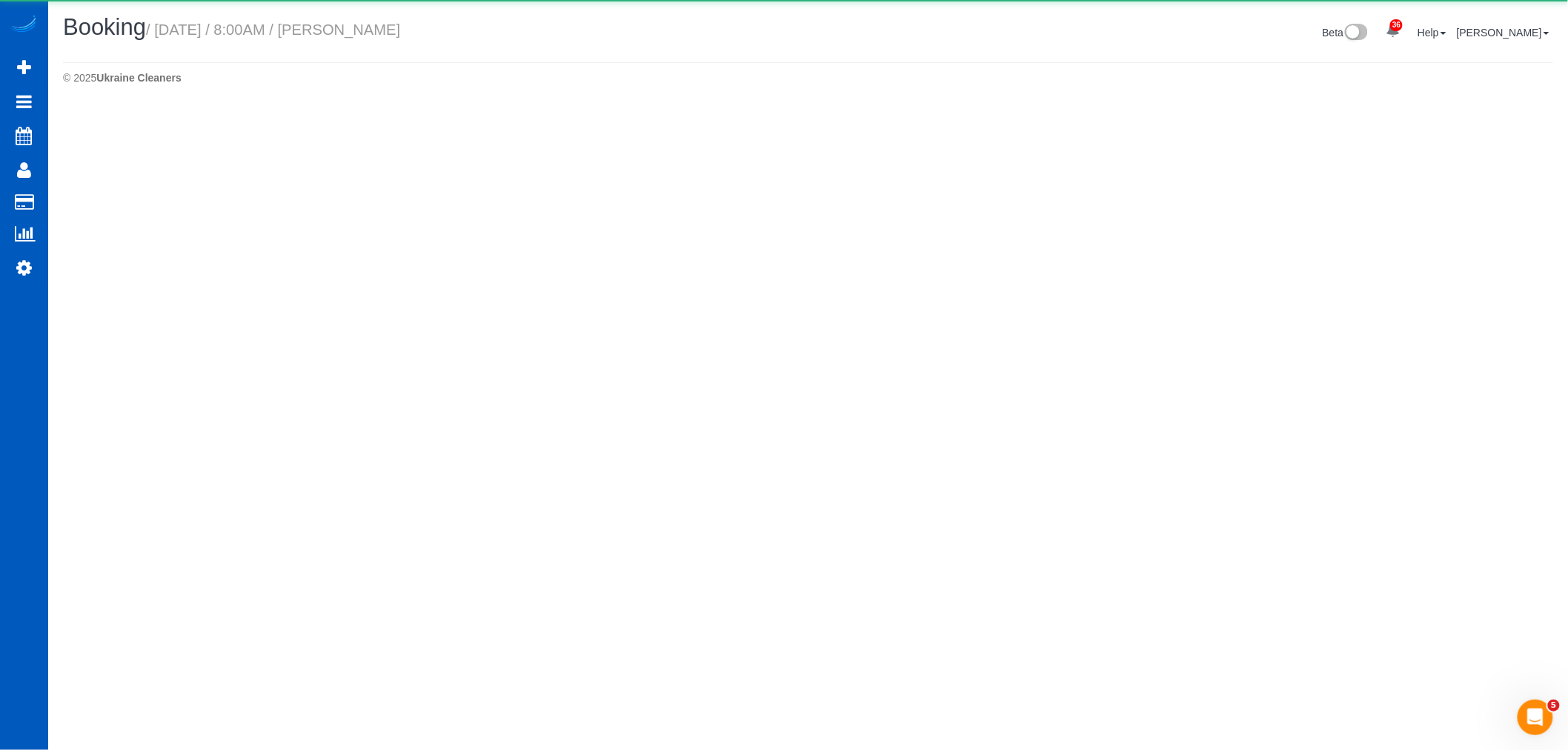
select select "WA"
select select "number:8"
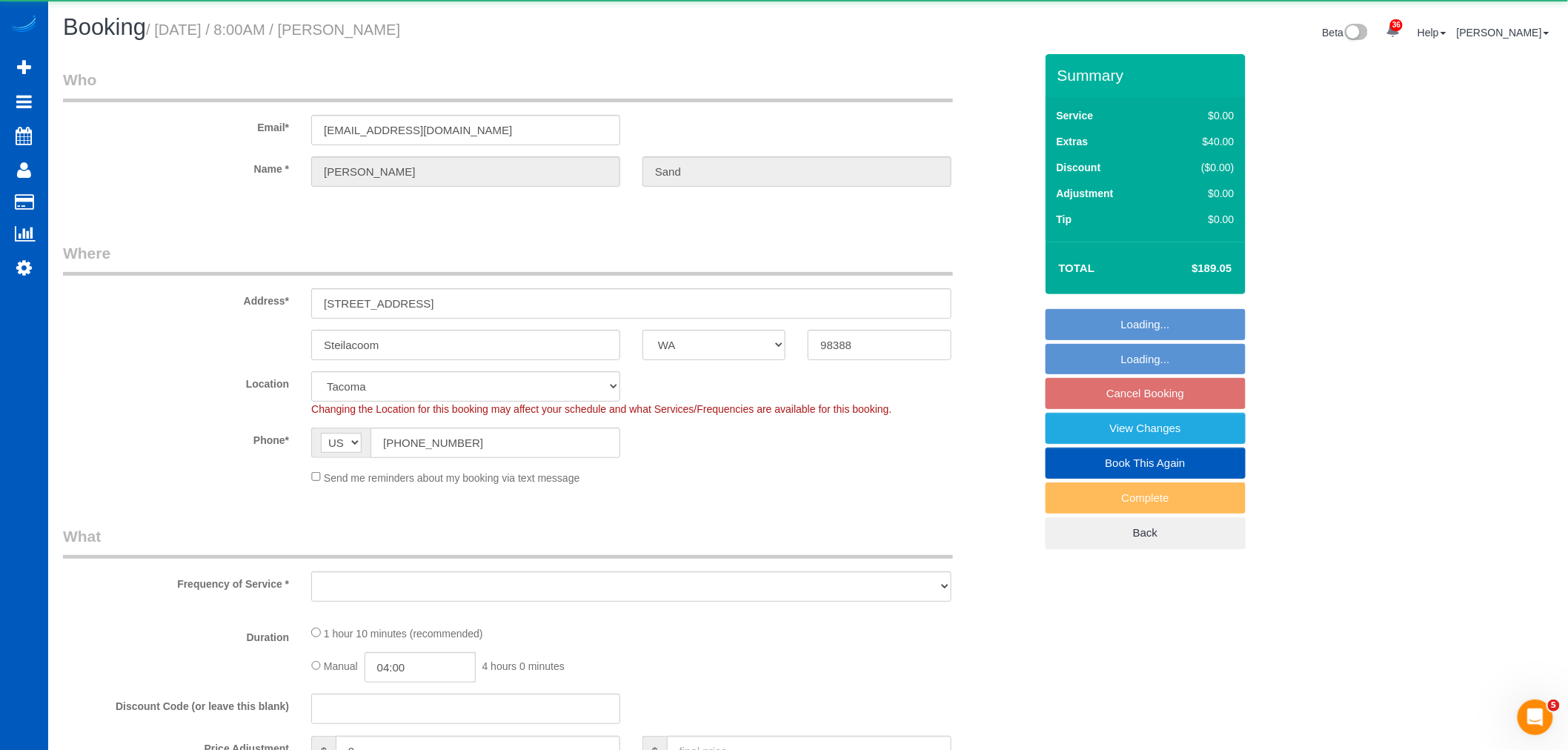
select select "object:4070"
select select "199"
select select "spot21"
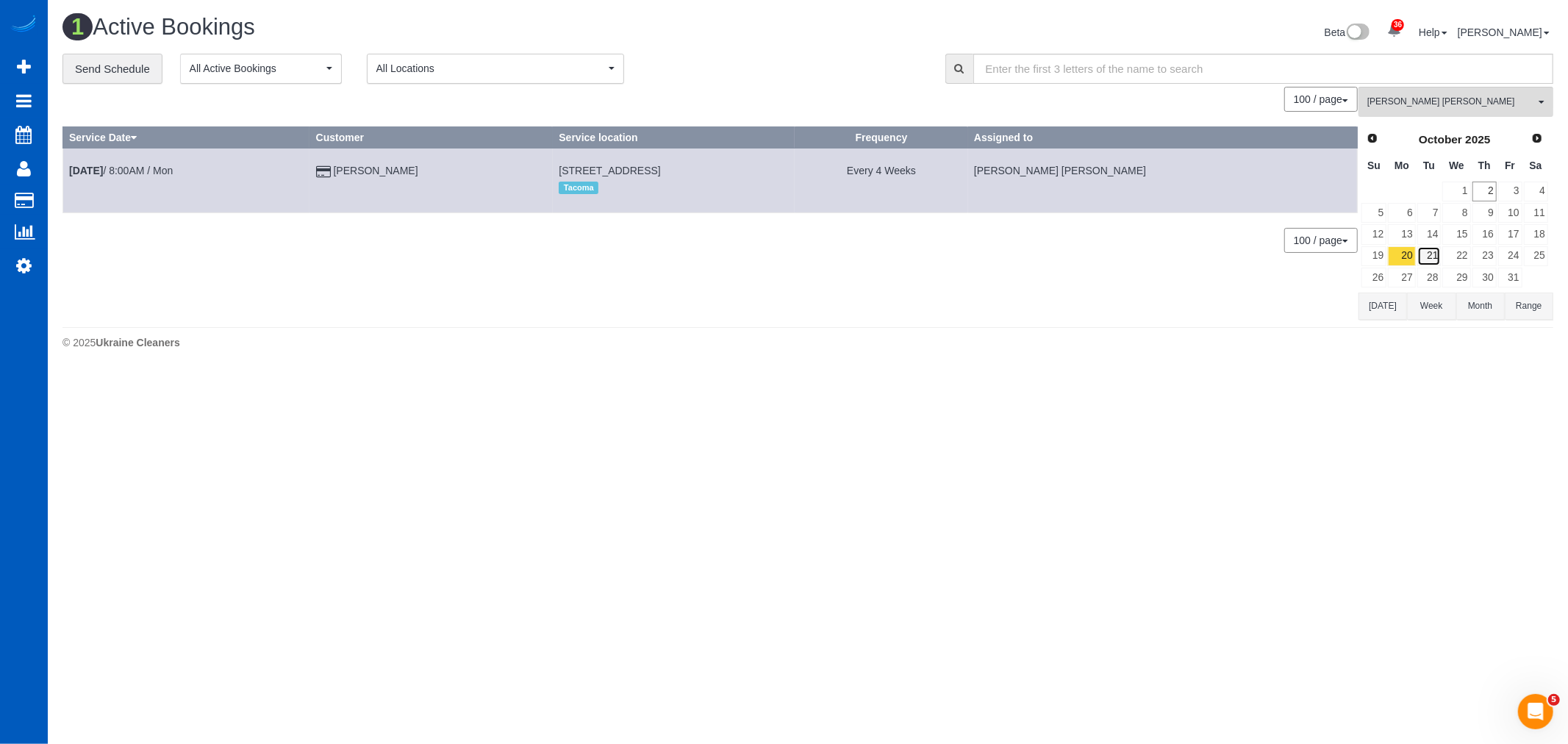
click at [1422, 263] on link "21" at bounding box center [1429, 255] width 24 height 19
click at [1413, 112] on button "Nadezhda Korina All Teams" at bounding box center [1455, 101] width 194 height 30
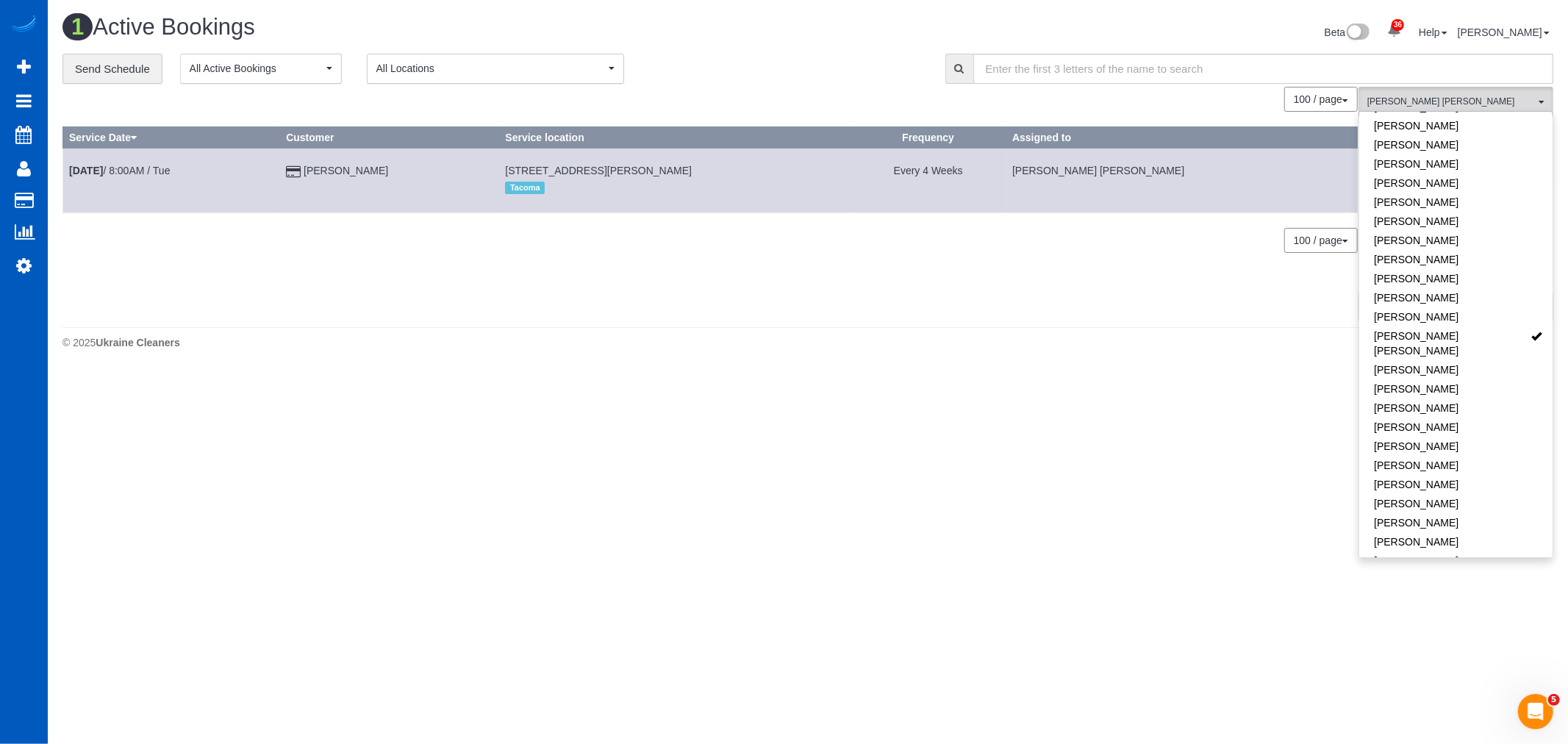
click at [121, 179] on td "Oct 21st / 8:00AM / Tue" at bounding box center [171, 181] width 217 height 64
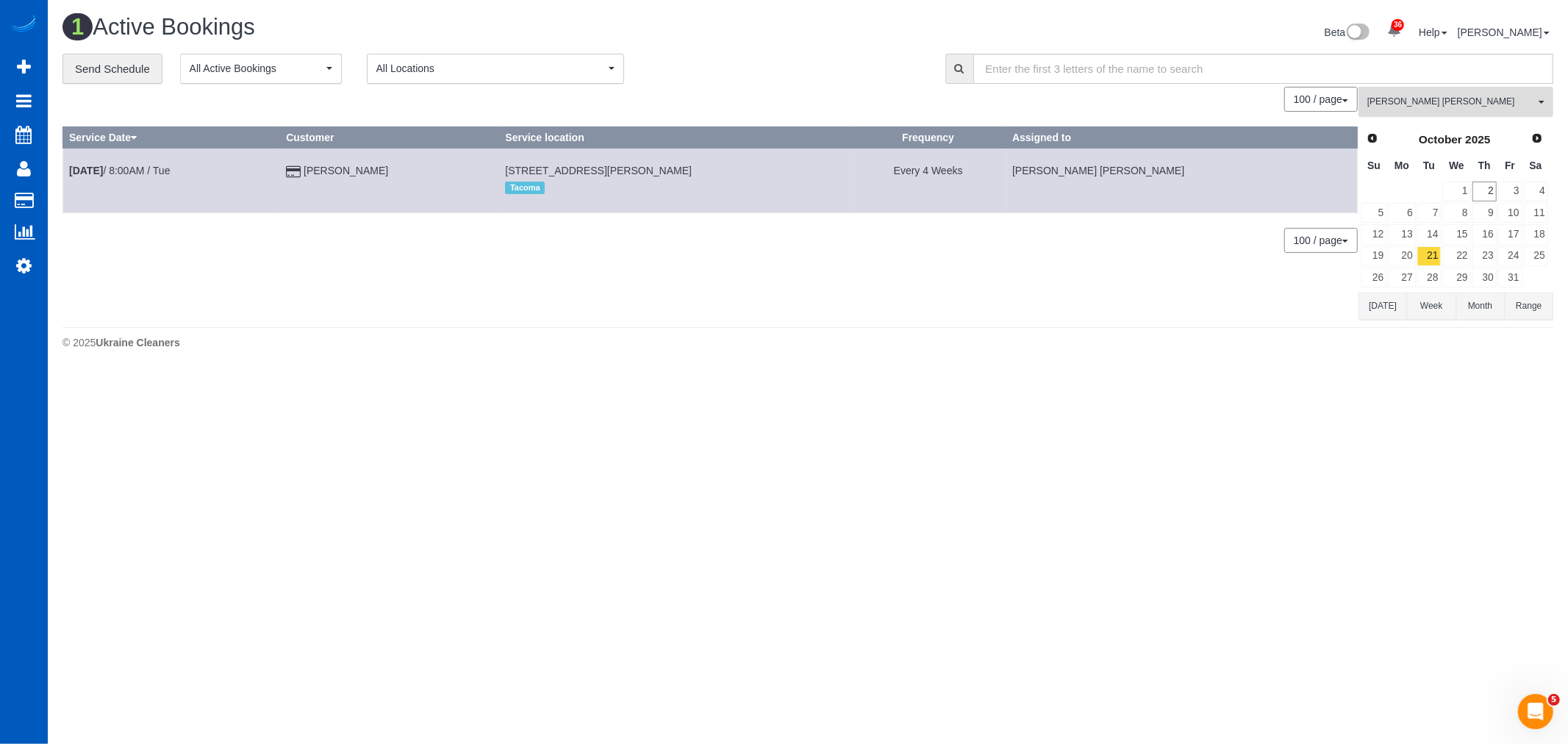
click at [1492, 95] on button "Nadezhda Korina All Teams" at bounding box center [1455, 101] width 194 height 30
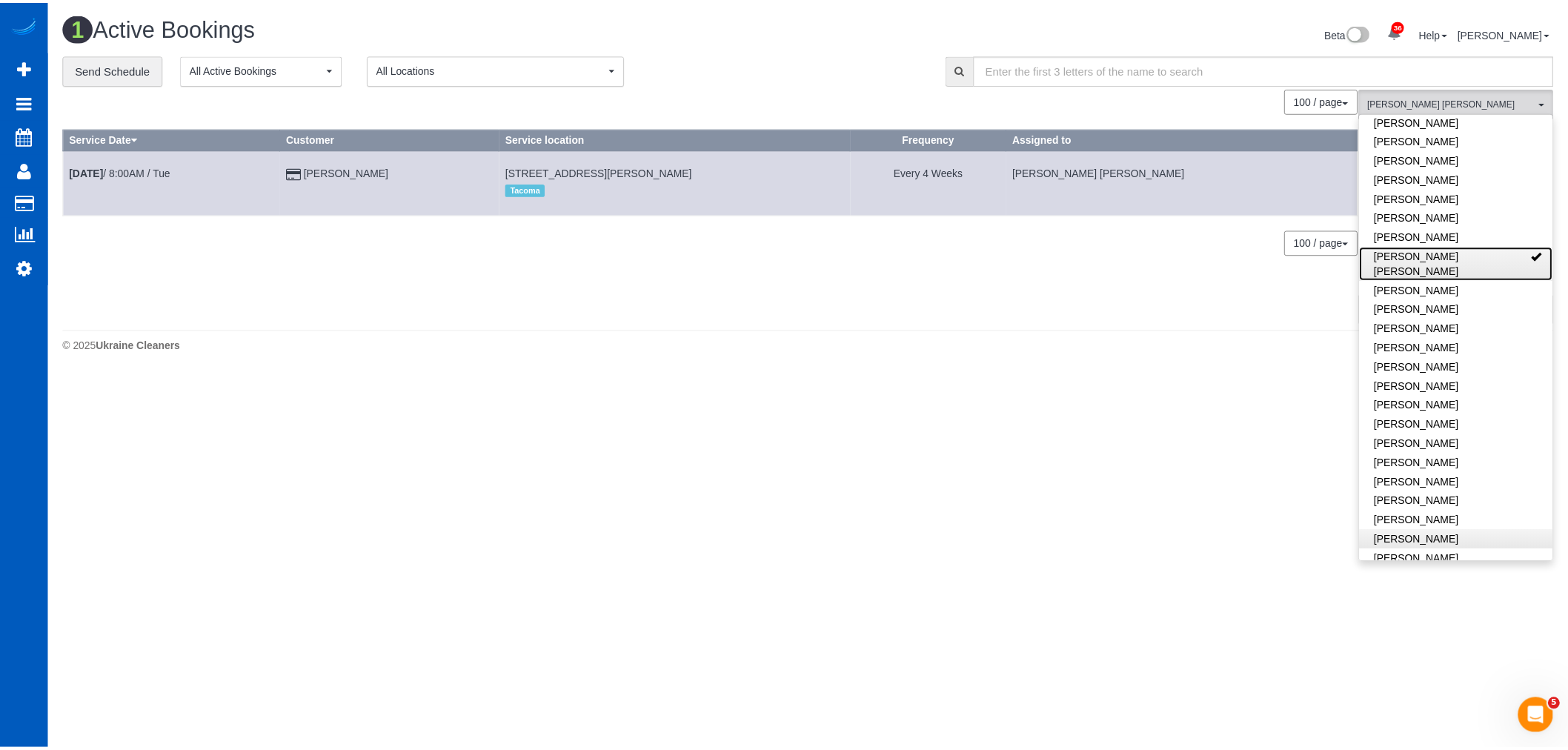
scroll to position [660, 0]
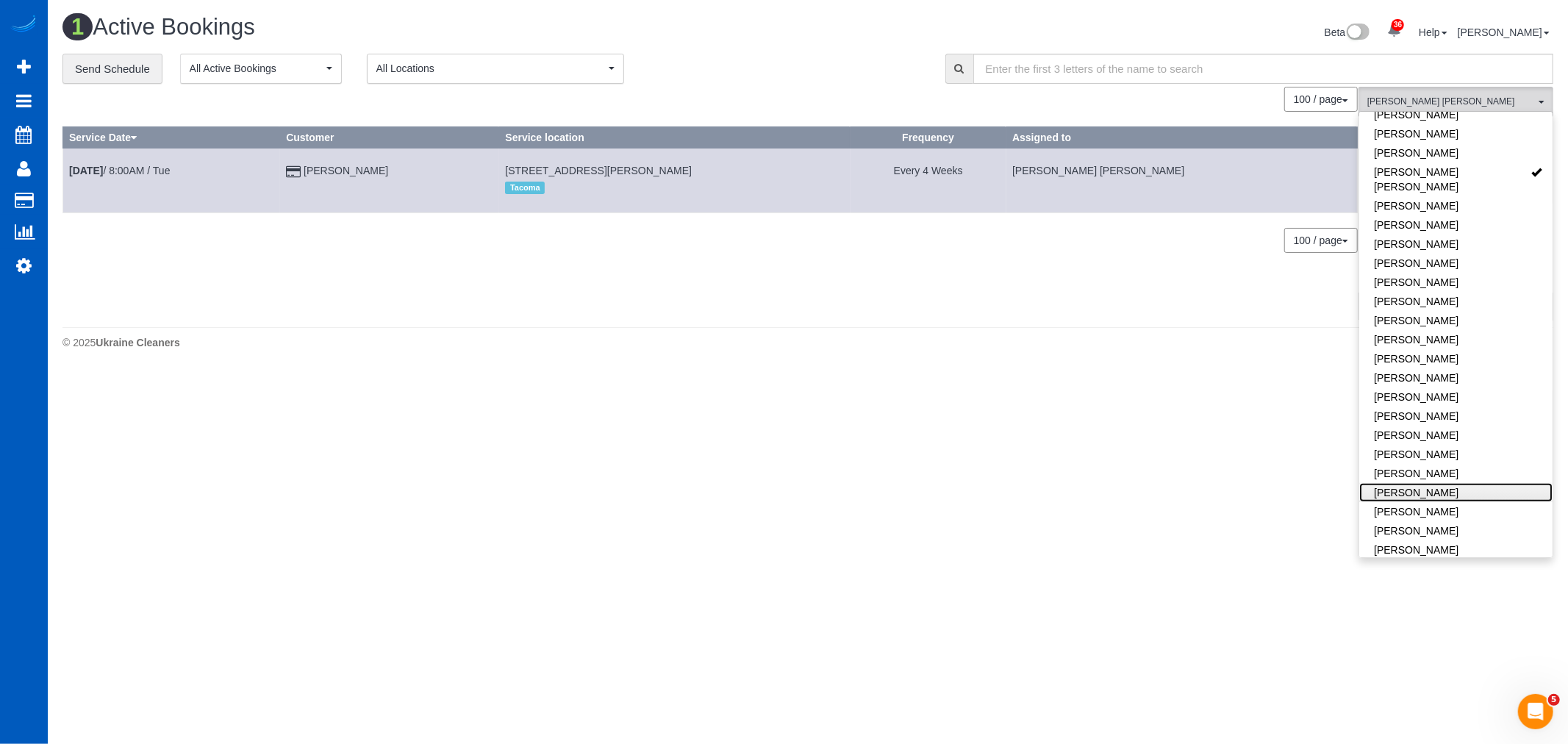
click at [1417, 483] on link "[PERSON_NAME]" at bounding box center [1455, 492] width 193 height 19
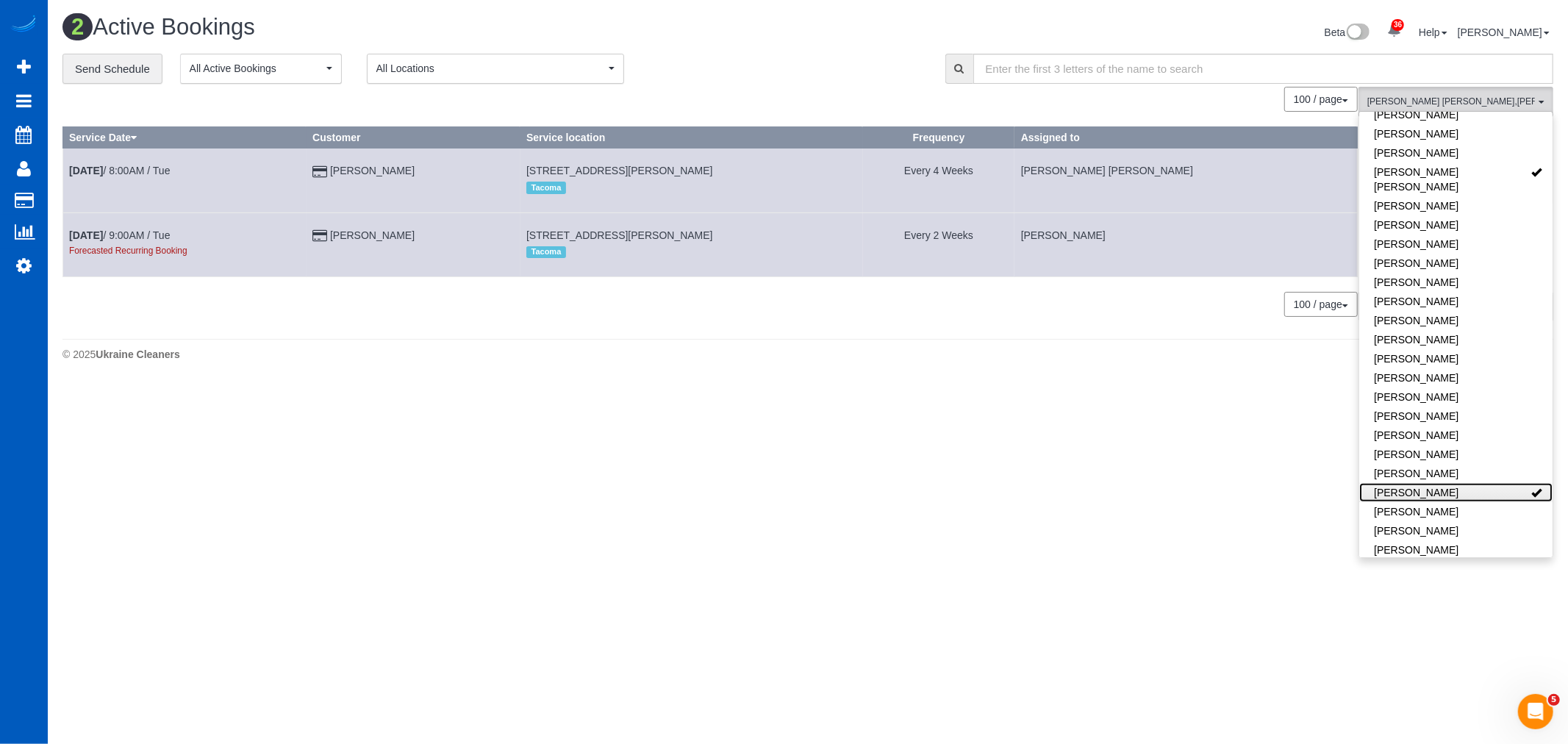
click at [1415, 483] on link "[PERSON_NAME]" at bounding box center [1455, 492] width 193 height 19
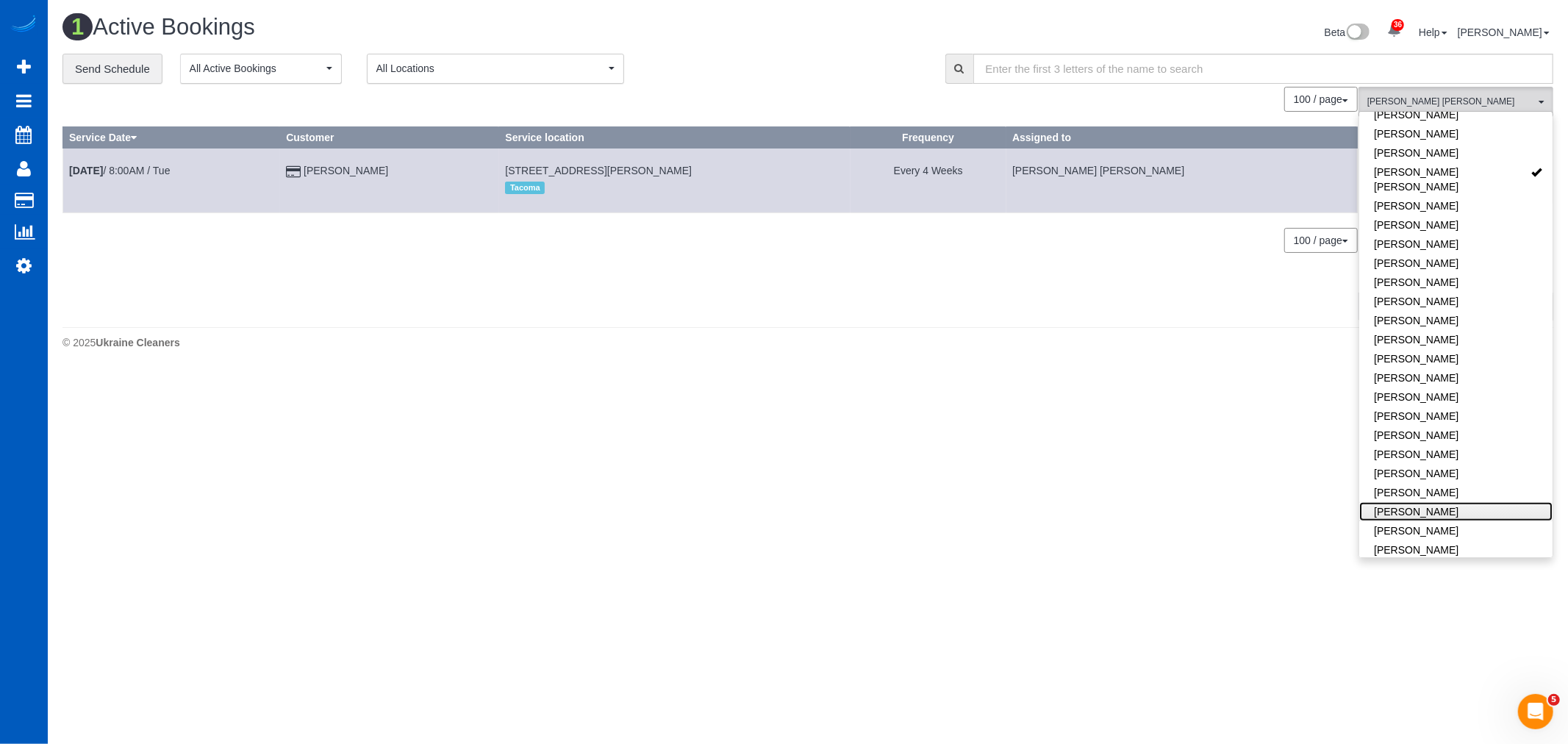
click at [1428, 502] on link "[PERSON_NAME]" at bounding box center [1455, 512] width 193 height 19
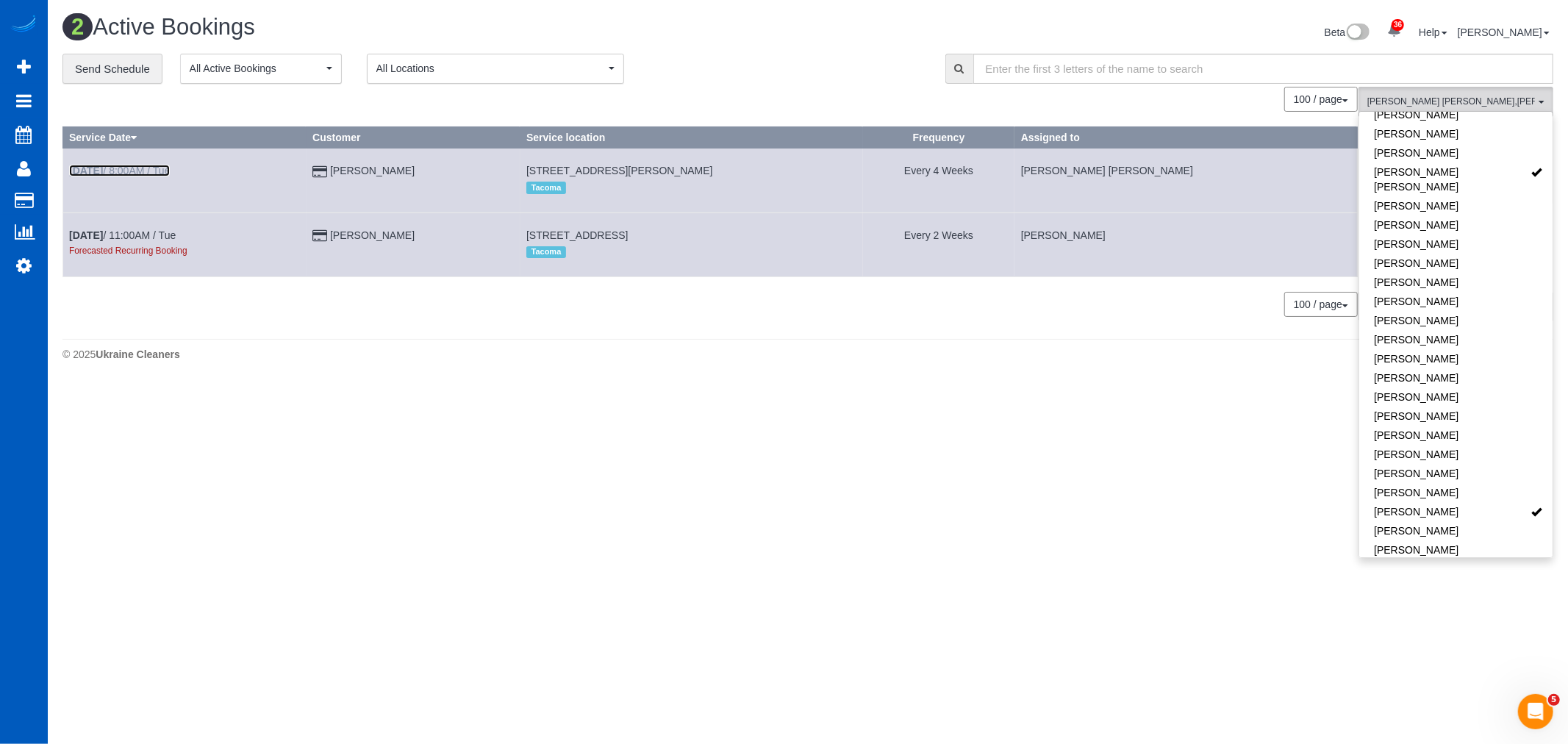
click at [103, 169] on b "Oct 21st" at bounding box center [85, 170] width 34 height 12
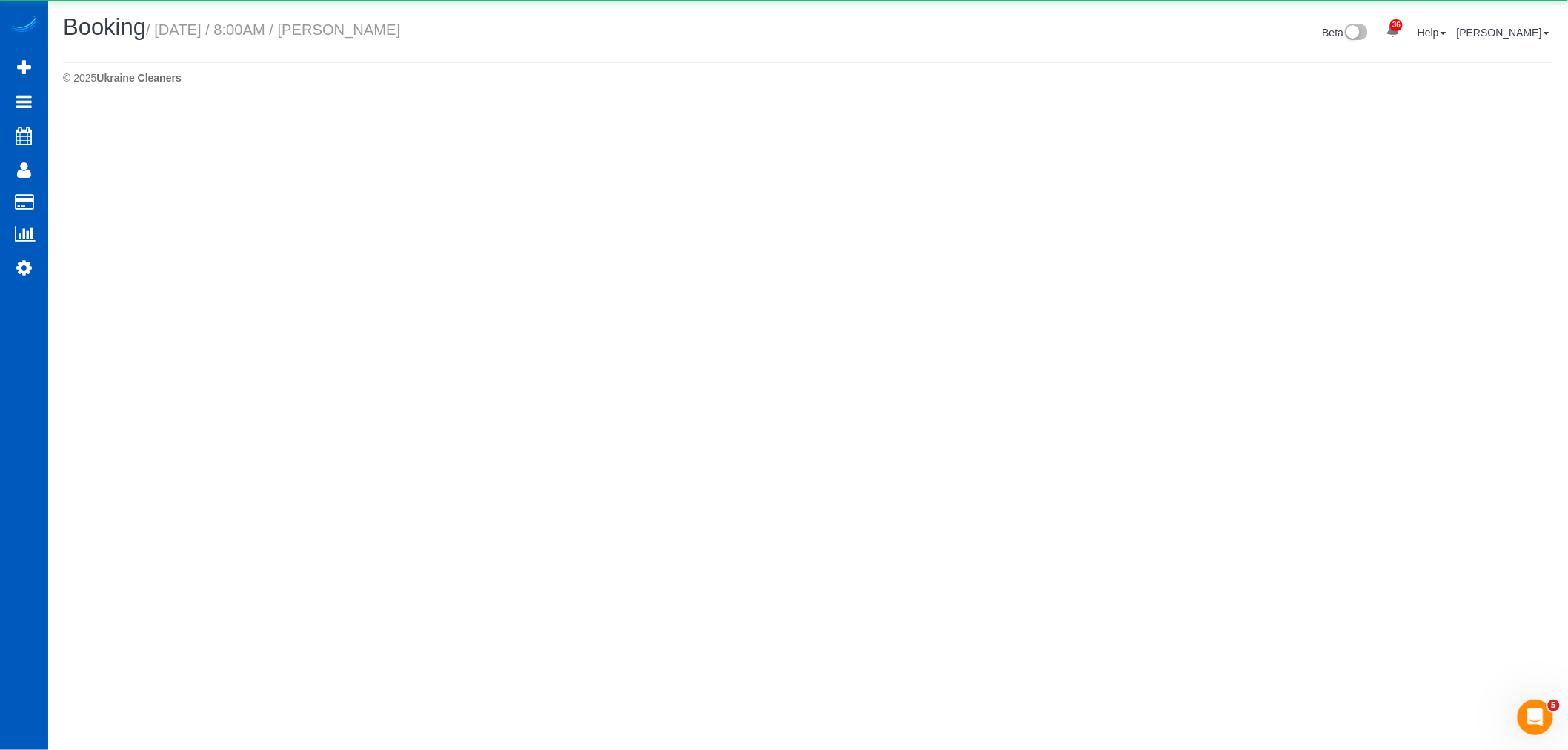
select select "WA"
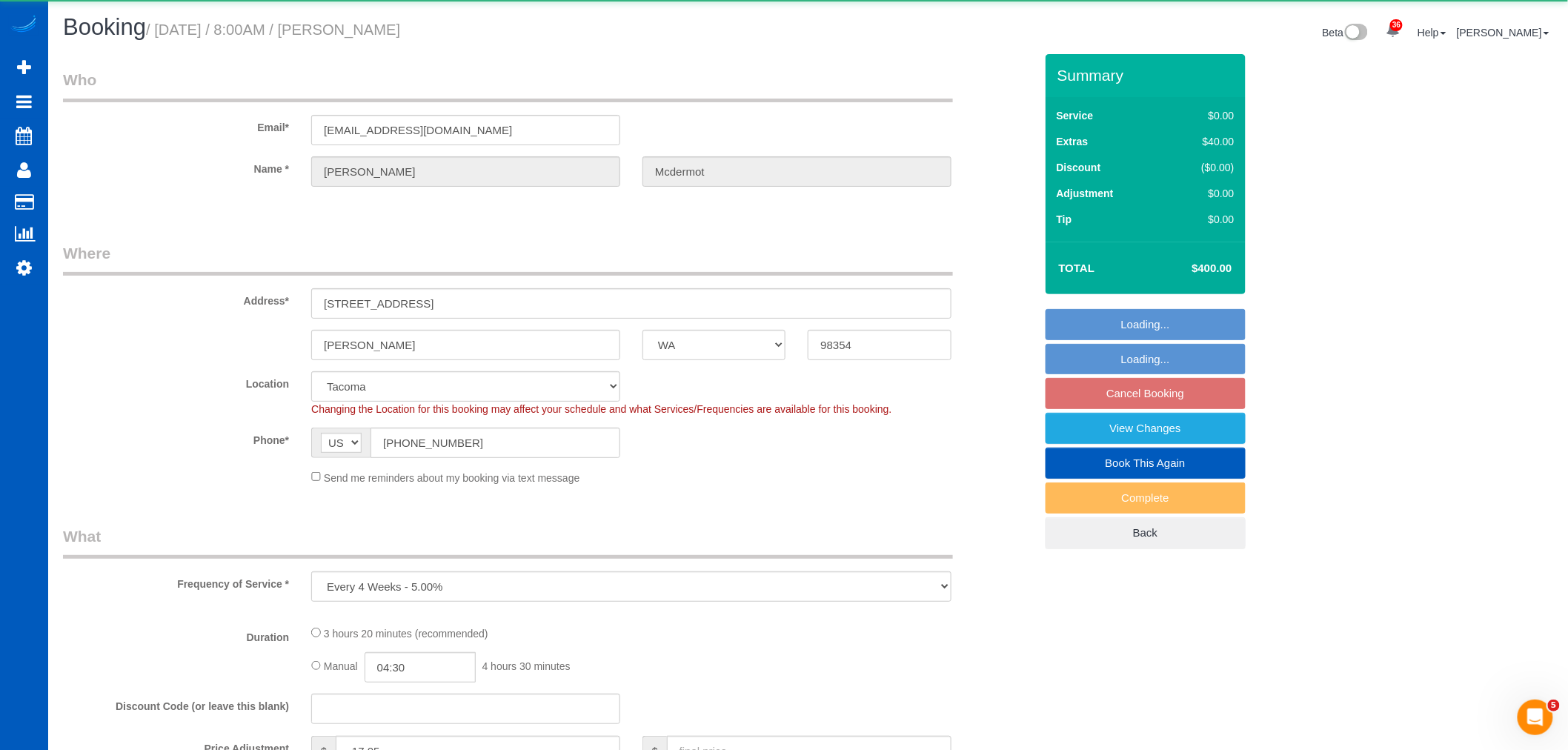
select select "object:5101"
select select "199"
select select "3501"
select select "5"
select select "3"
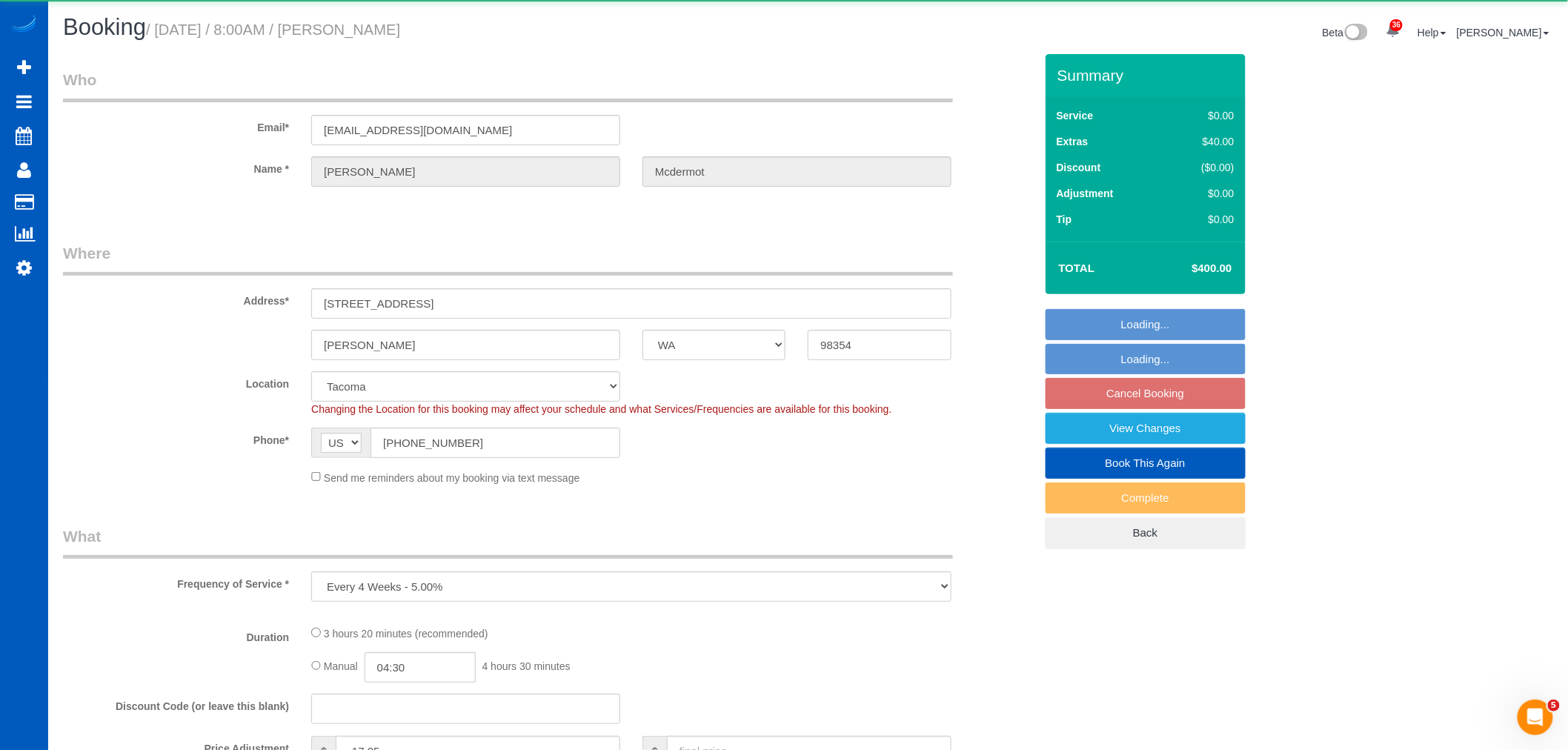
select select "spot38"
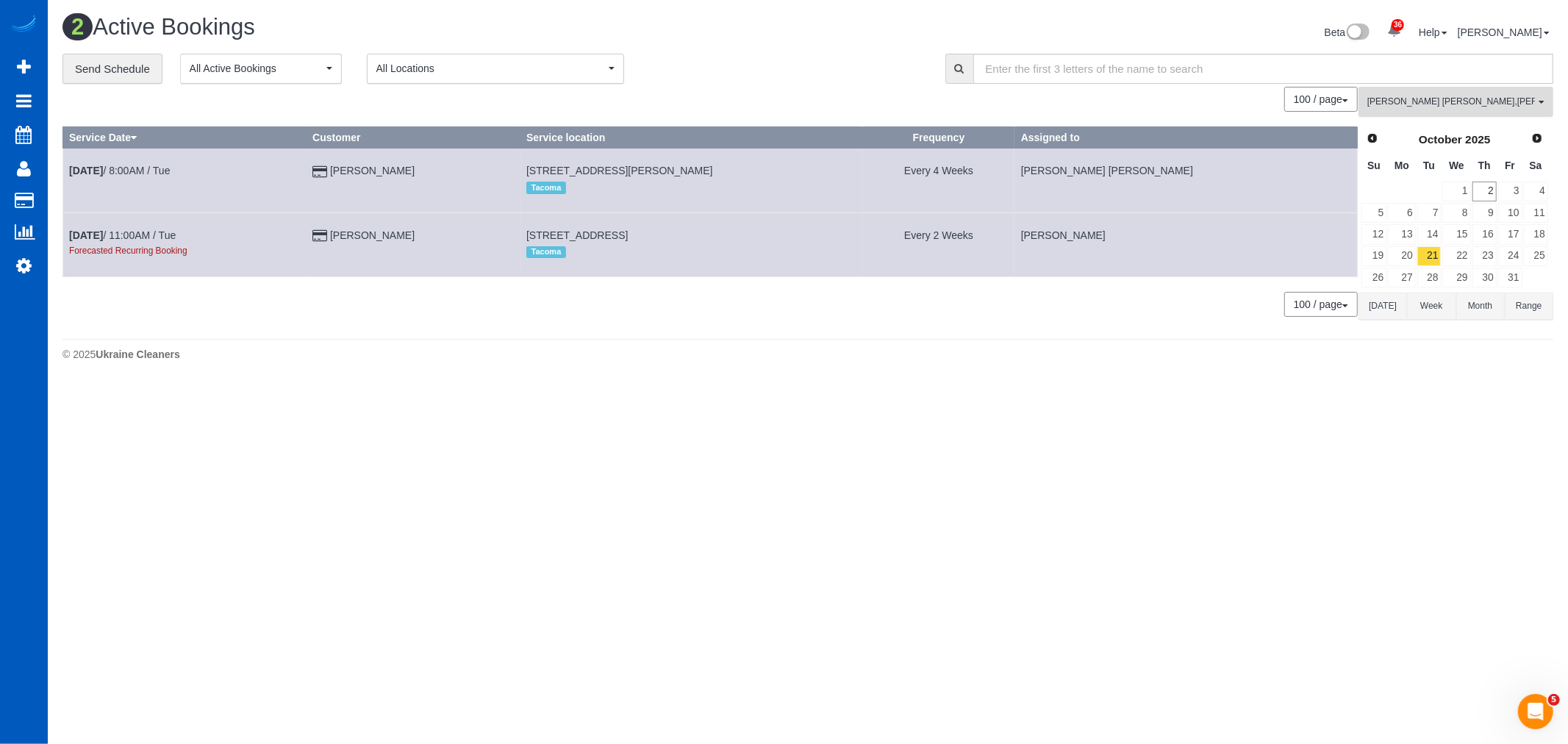
click at [1426, 106] on span "Nadezhda Korina , Olha Rusnak" at bounding box center [1450, 101] width 167 height 13
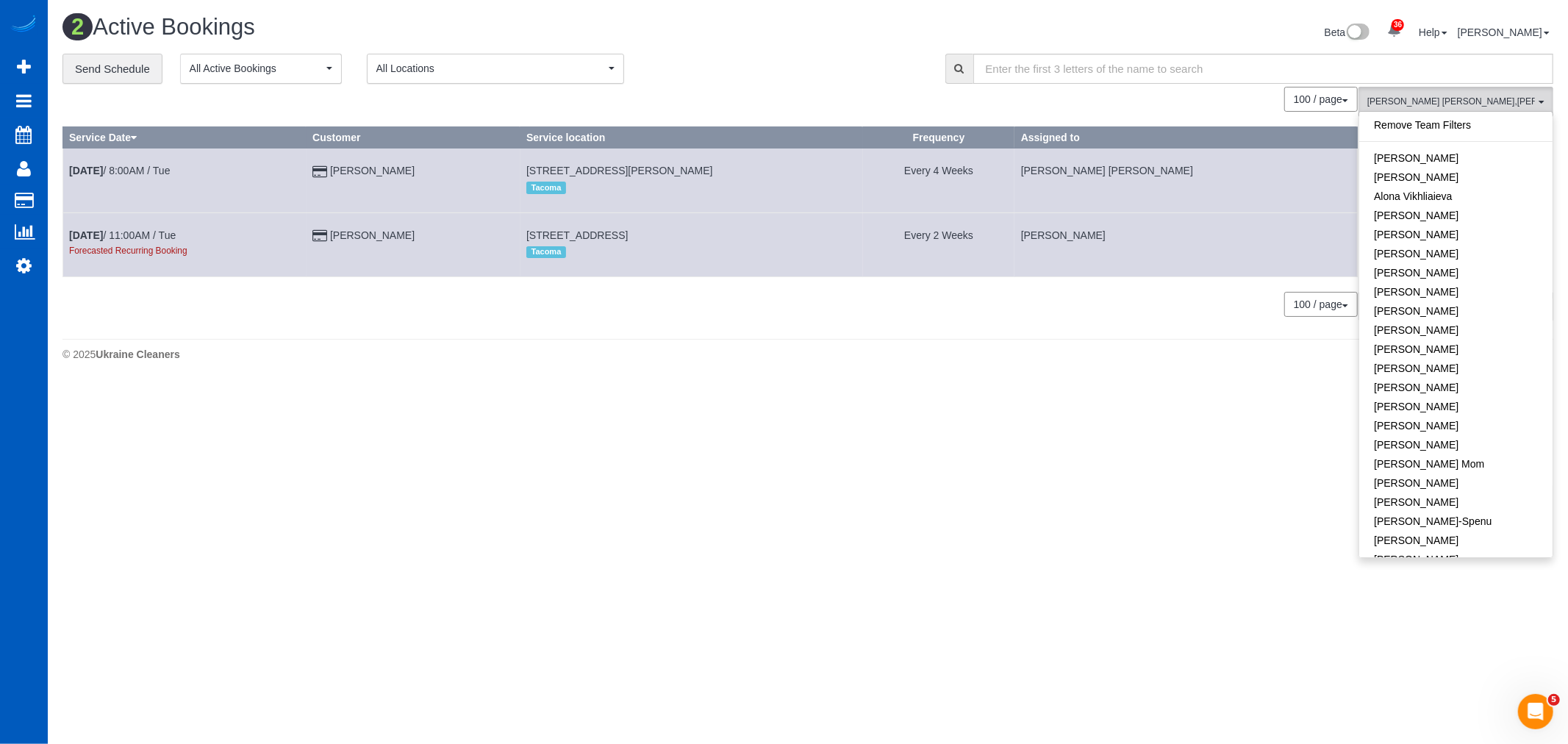
scroll to position [490, 0]
click at [1449, 334] on link "[PERSON_NAME] [PERSON_NAME]" at bounding box center [1455, 343] width 193 height 34
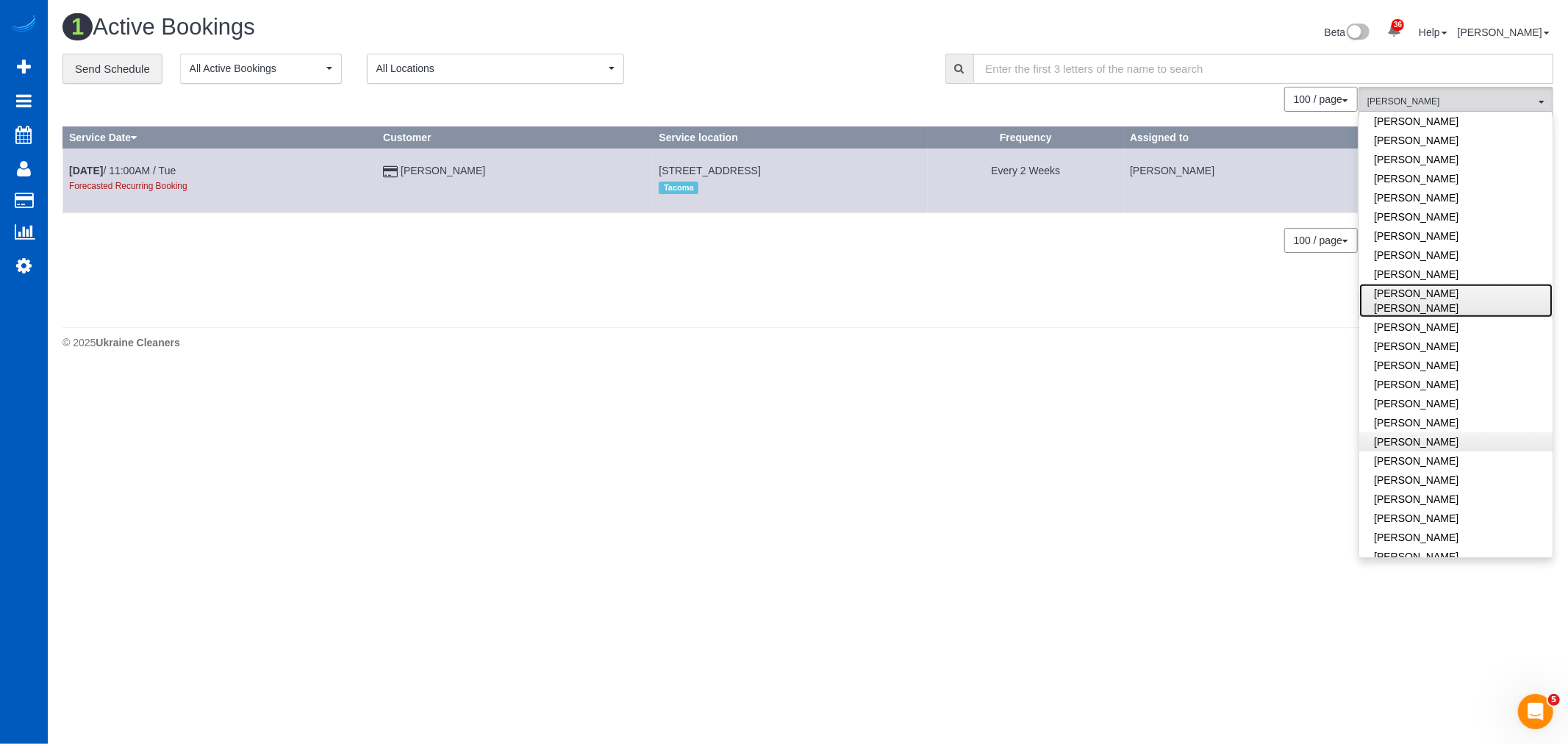
scroll to position [573, 0]
click at [1457, 430] on link "[PERSON_NAME]" at bounding box center [1455, 440] width 193 height 19
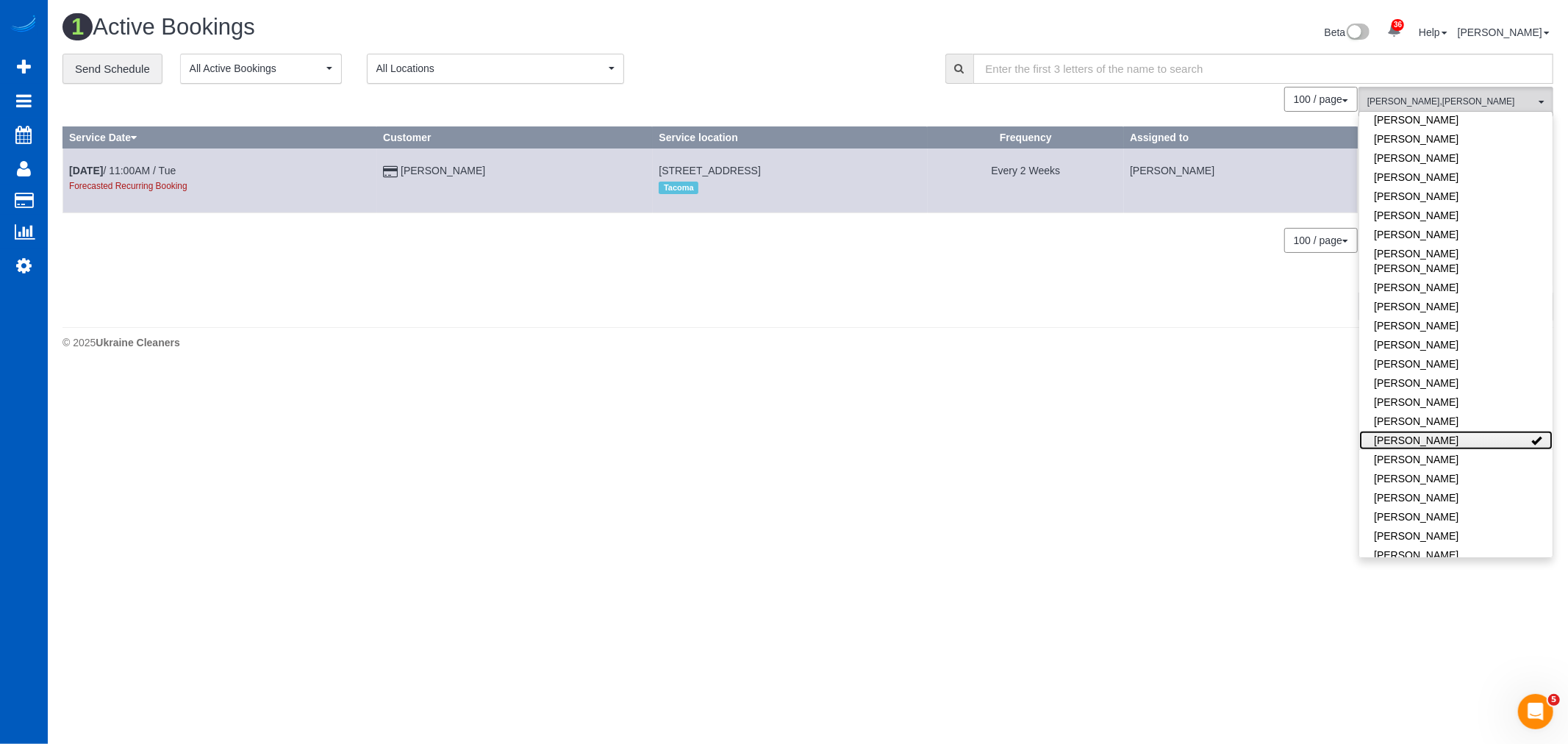
click at [1456, 430] on link "[PERSON_NAME]" at bounding box center [1455, 440] width 193 height 19
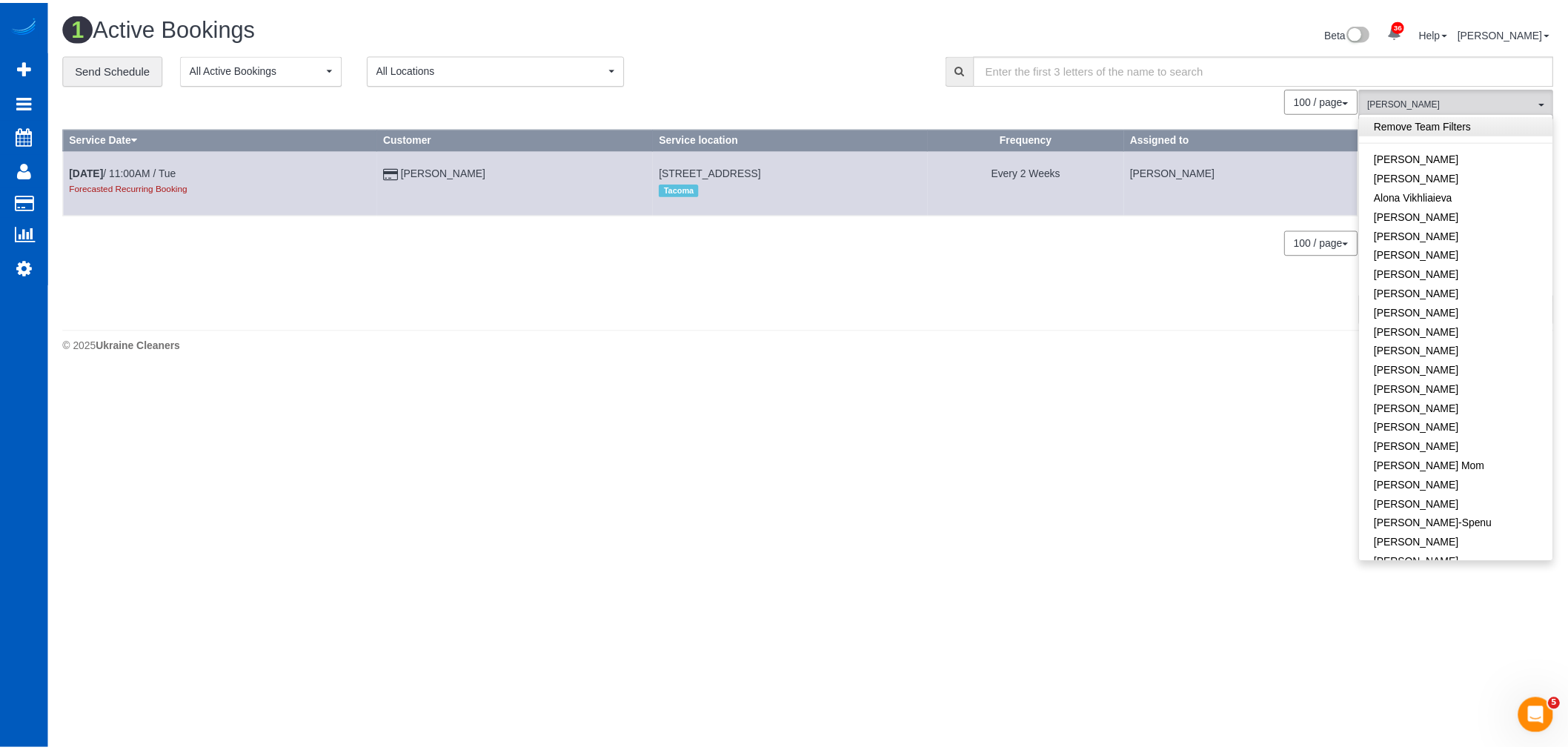
scroll to position [0, 0]
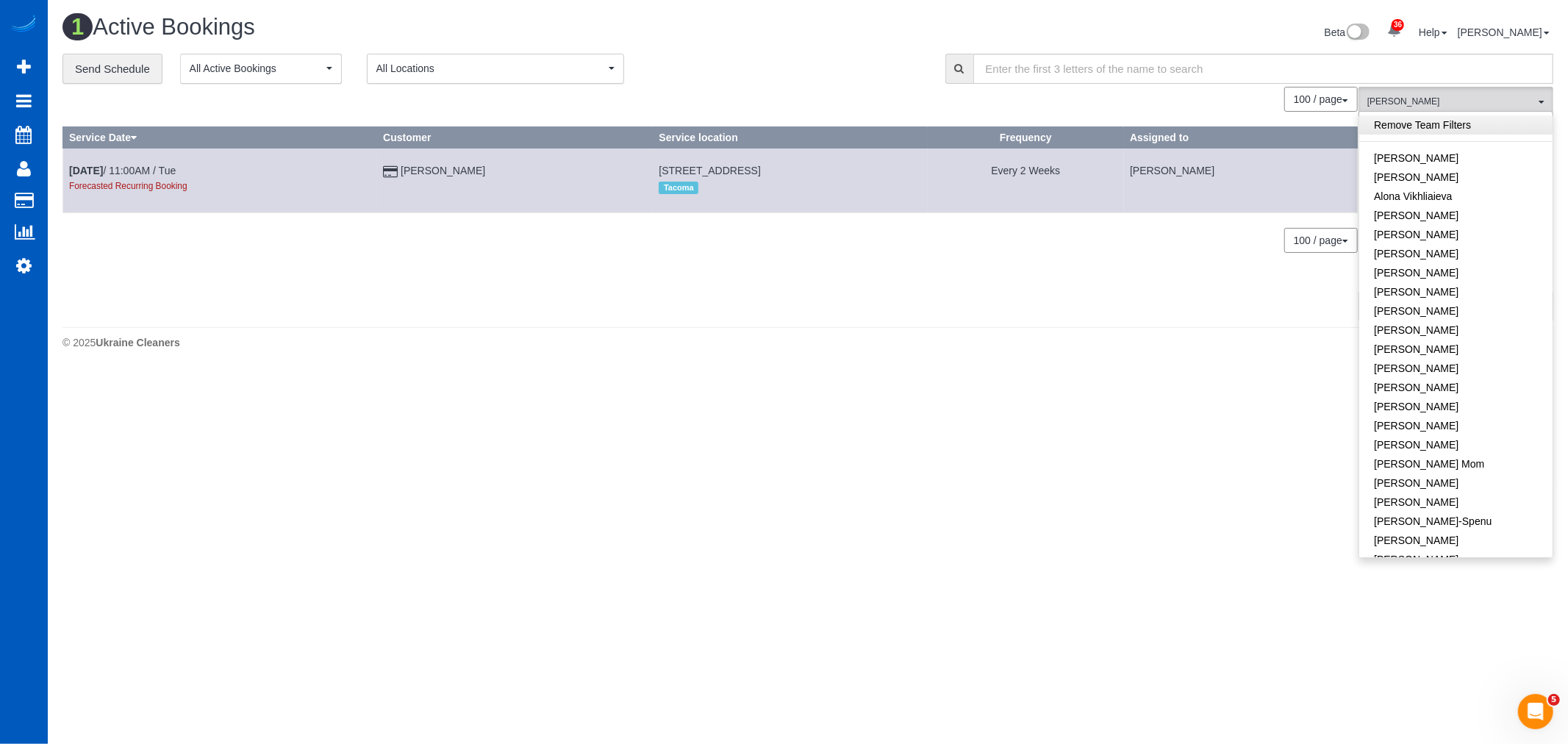
click at [1431, 127] on link "Remove Team Filters" at bounding box center [1455, 125] width 193 height 19
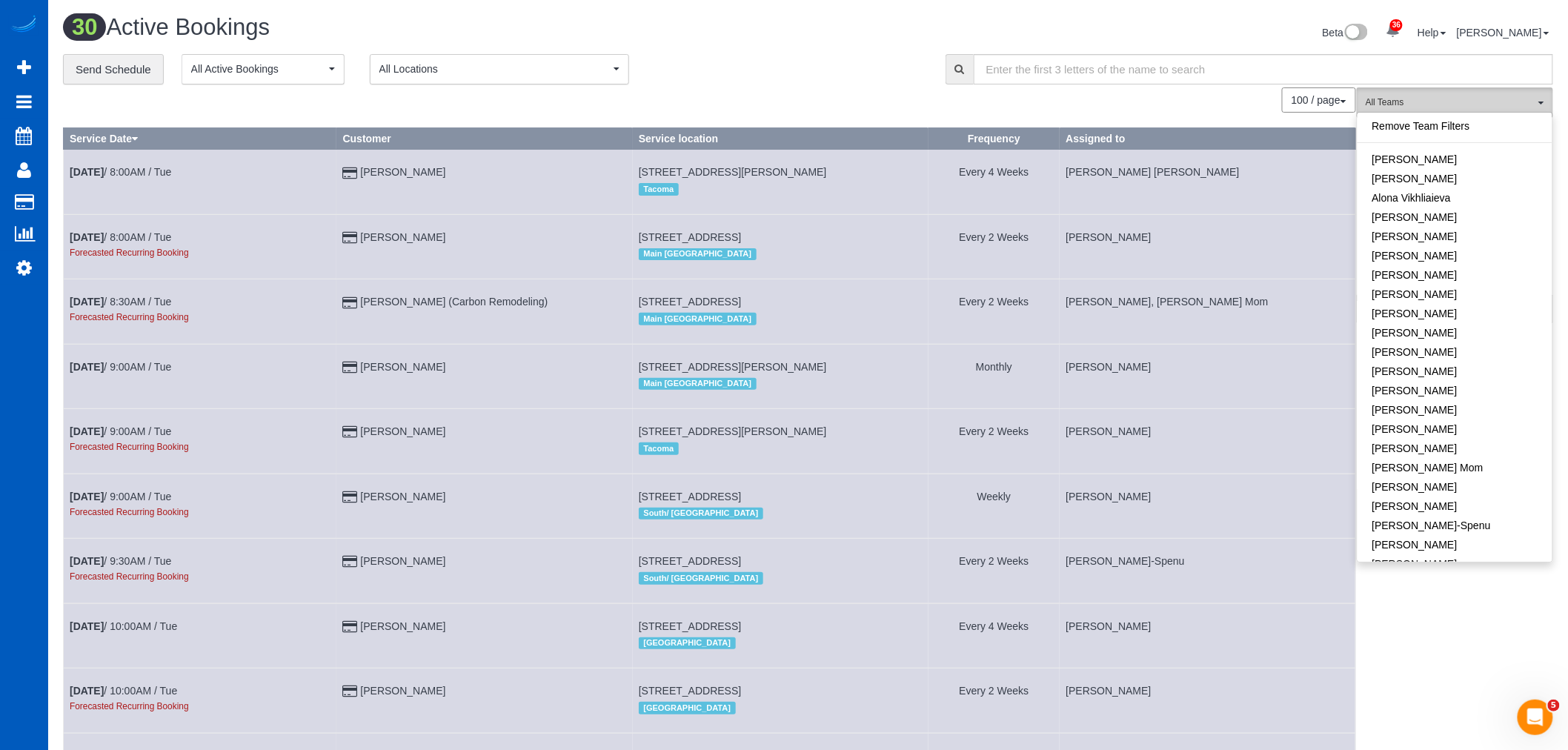
click at [1386, 105] on span "All Teams" at bounding box center [1449, 102] width 168 height 13
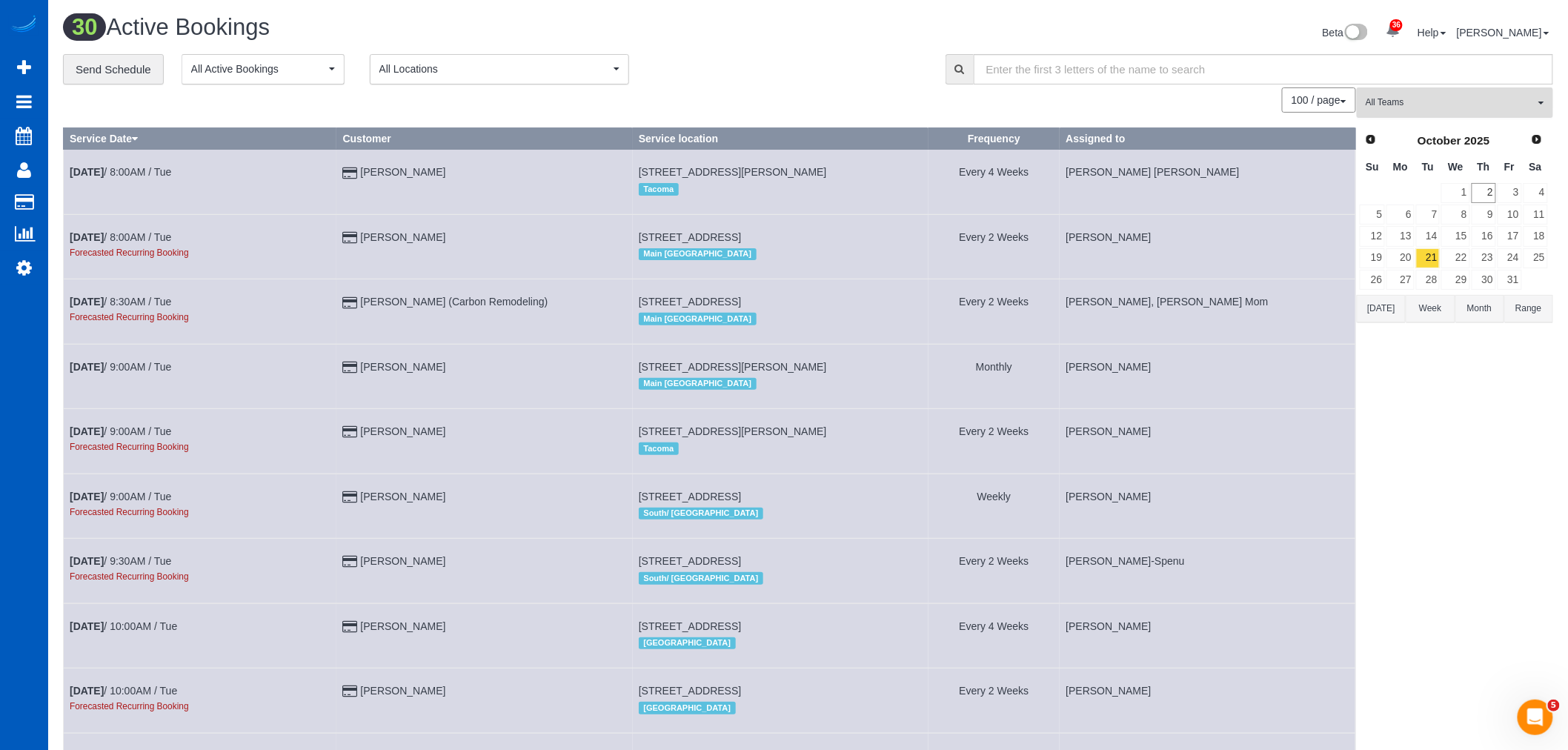
click at [1398, 104] on span "All Teams" at bounding box center [1449, 102] width 168 height 13
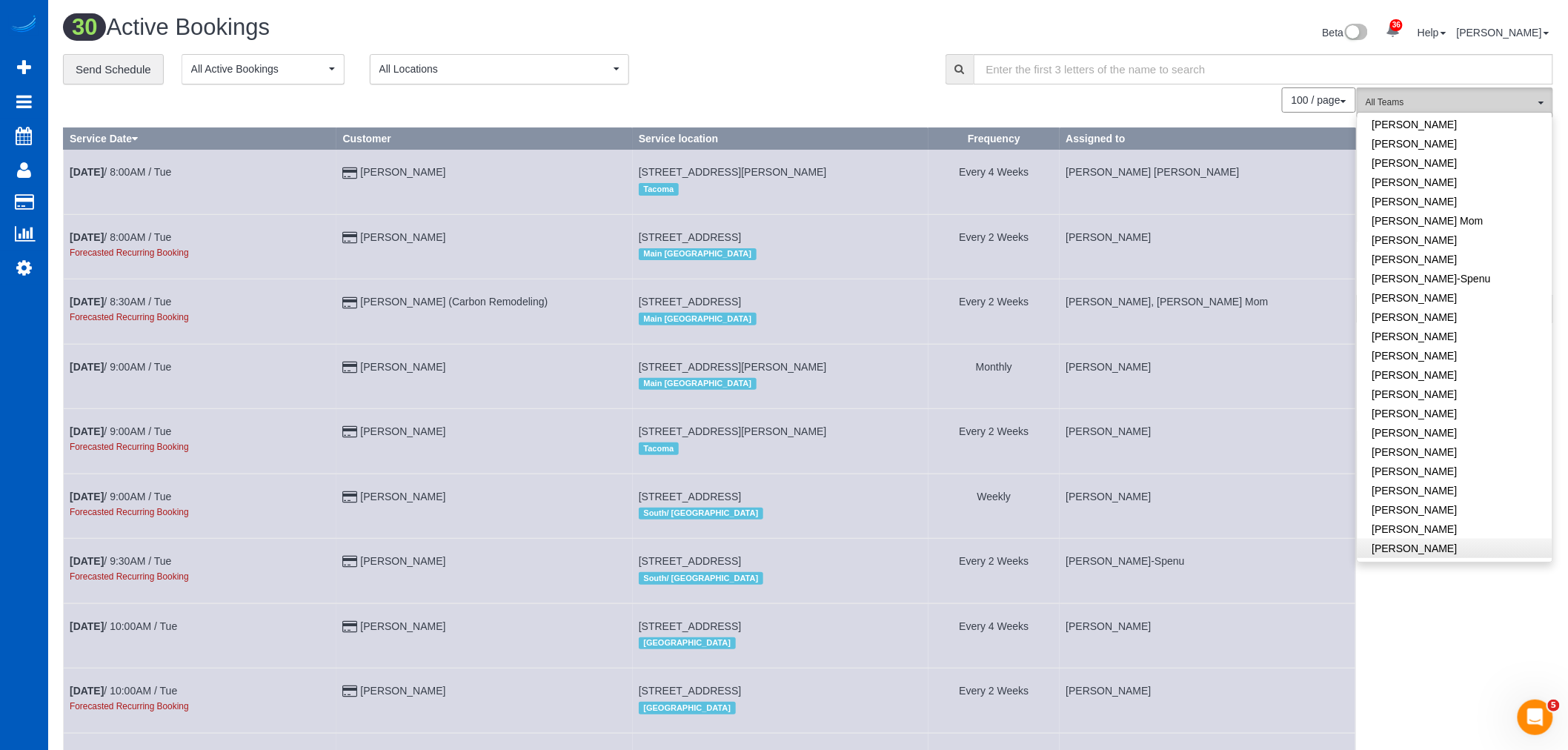
scroll to position [329, 0]
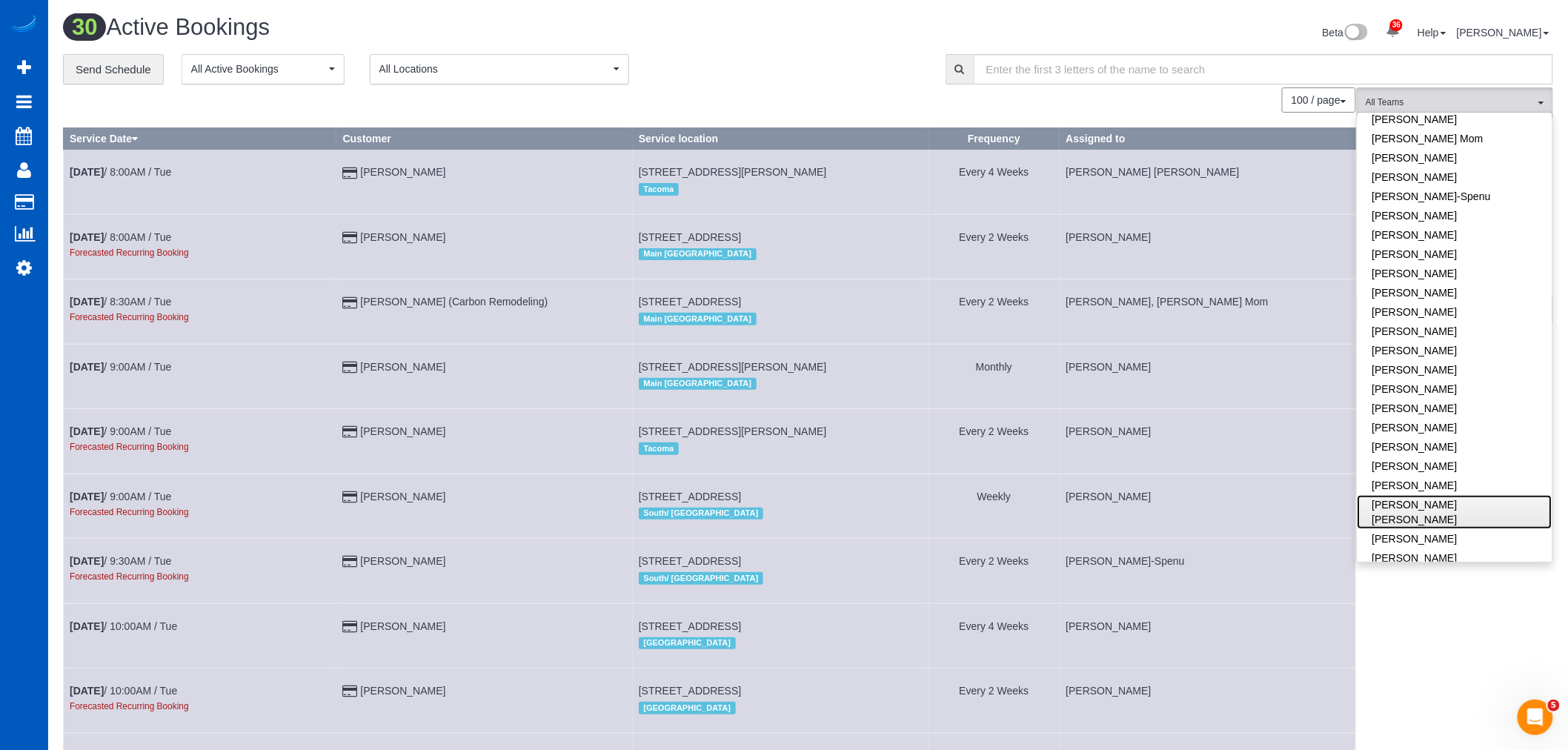
click at [1413, 500] on link "[PERSON_NAME] [PERSON_NAME]" at bounding box center [1454, 511] width 195 height 34
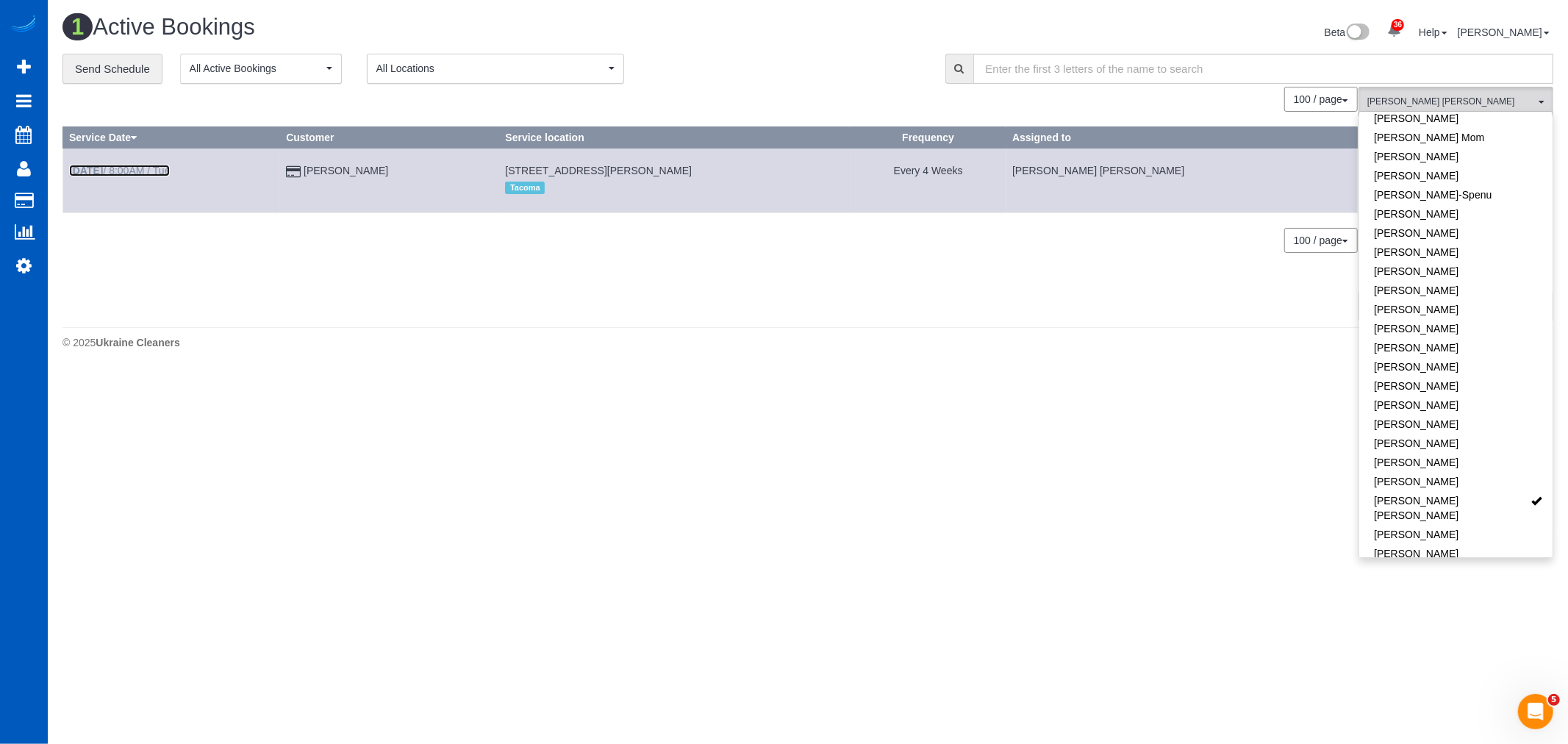
click at [103, 171] on b "Oct 21st" at bounding box center [85, 170] width 34 height 12
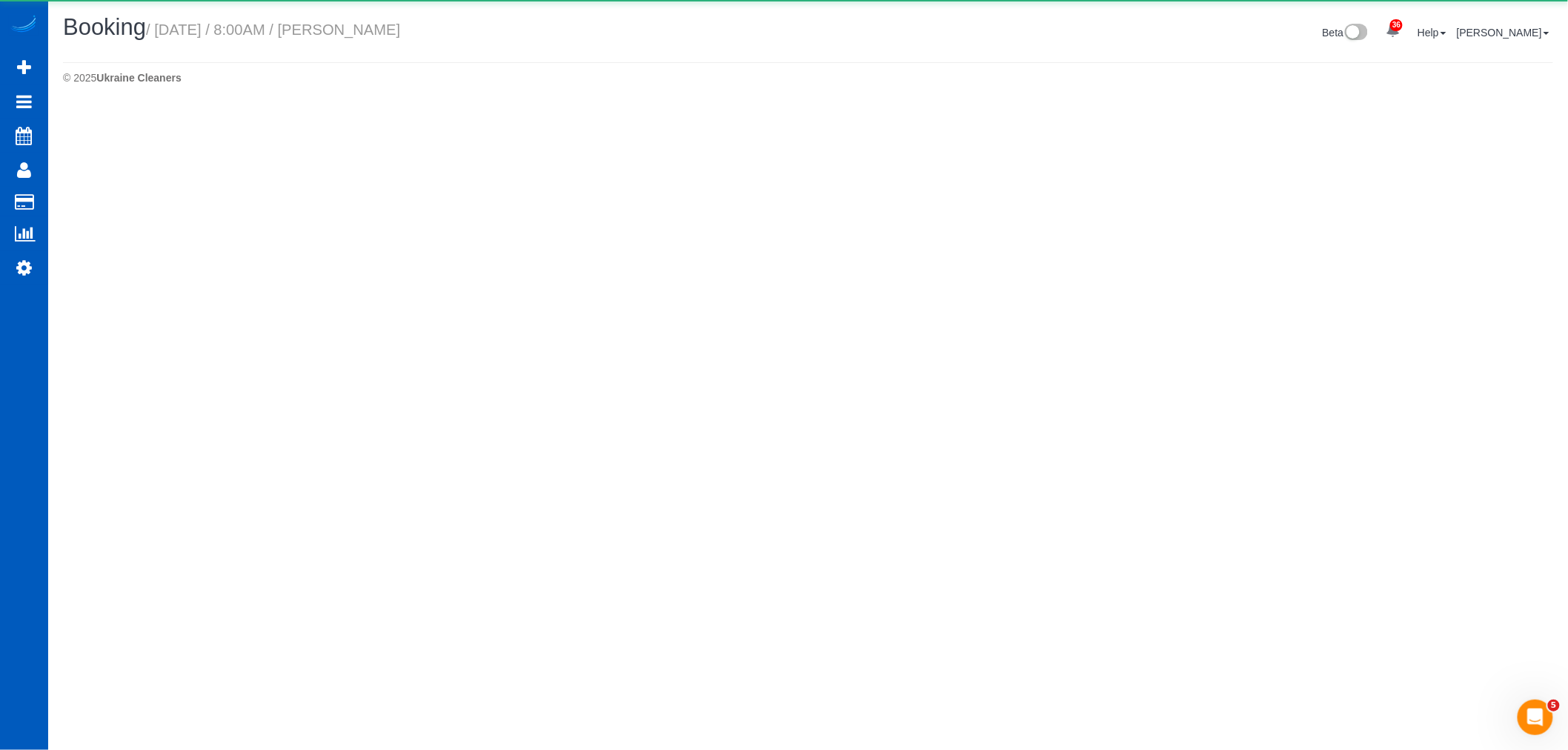
select select "WA"
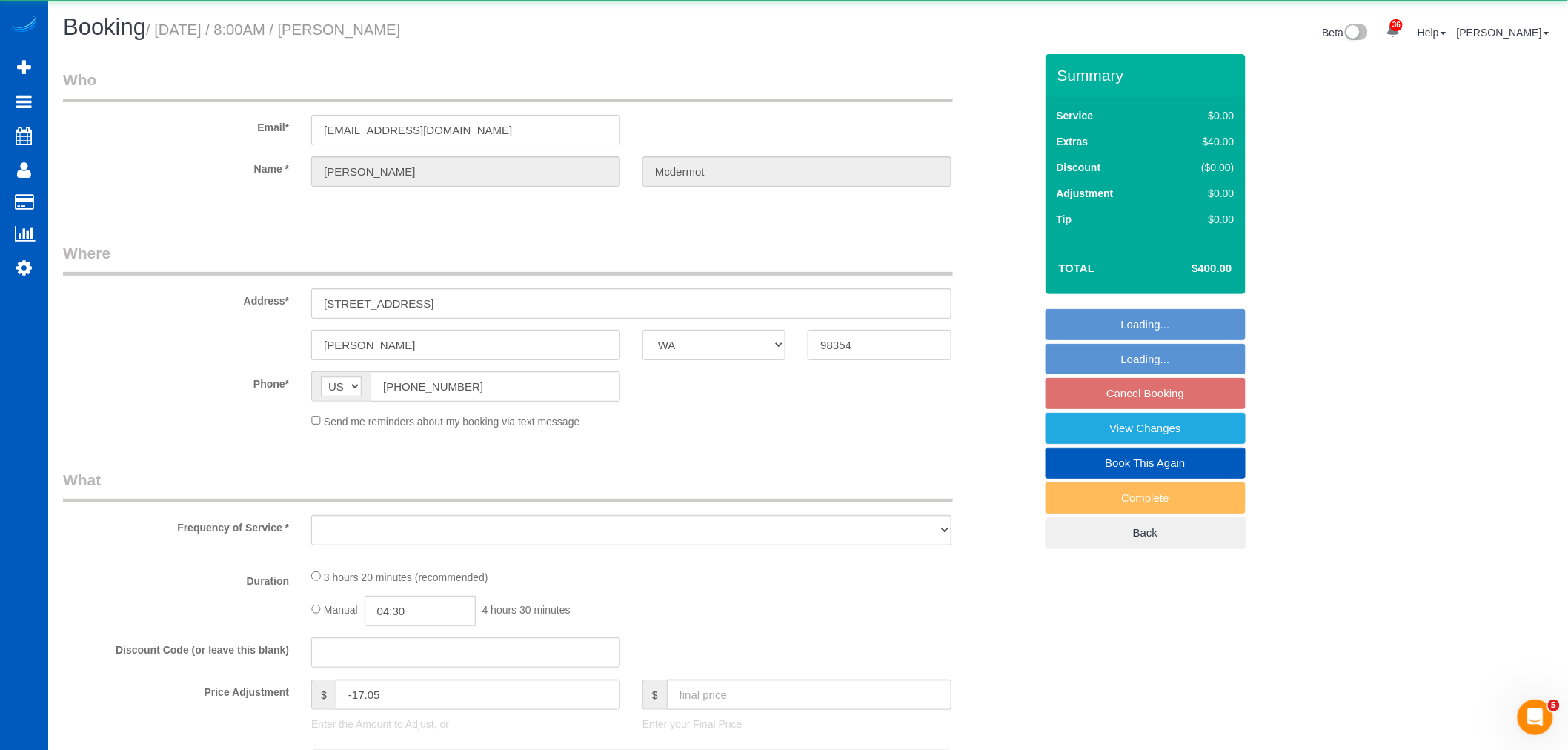
select select "object:6526"
select select "string:fspay-4fd51048-5582-48cf-a257-17922e7e8c73"
select select "199"
select select "3501"
select select "5"
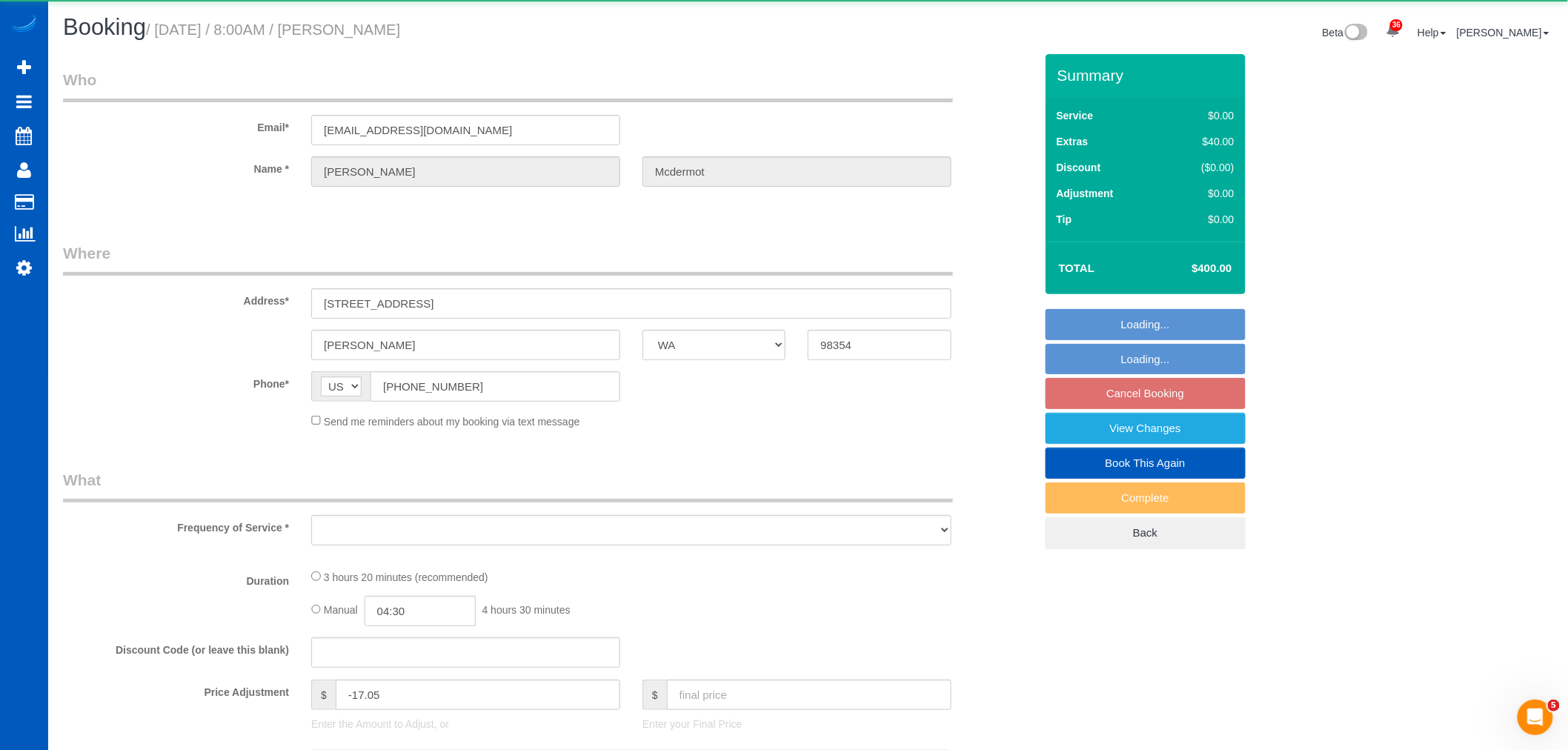
select select "3"
select select "spot52"
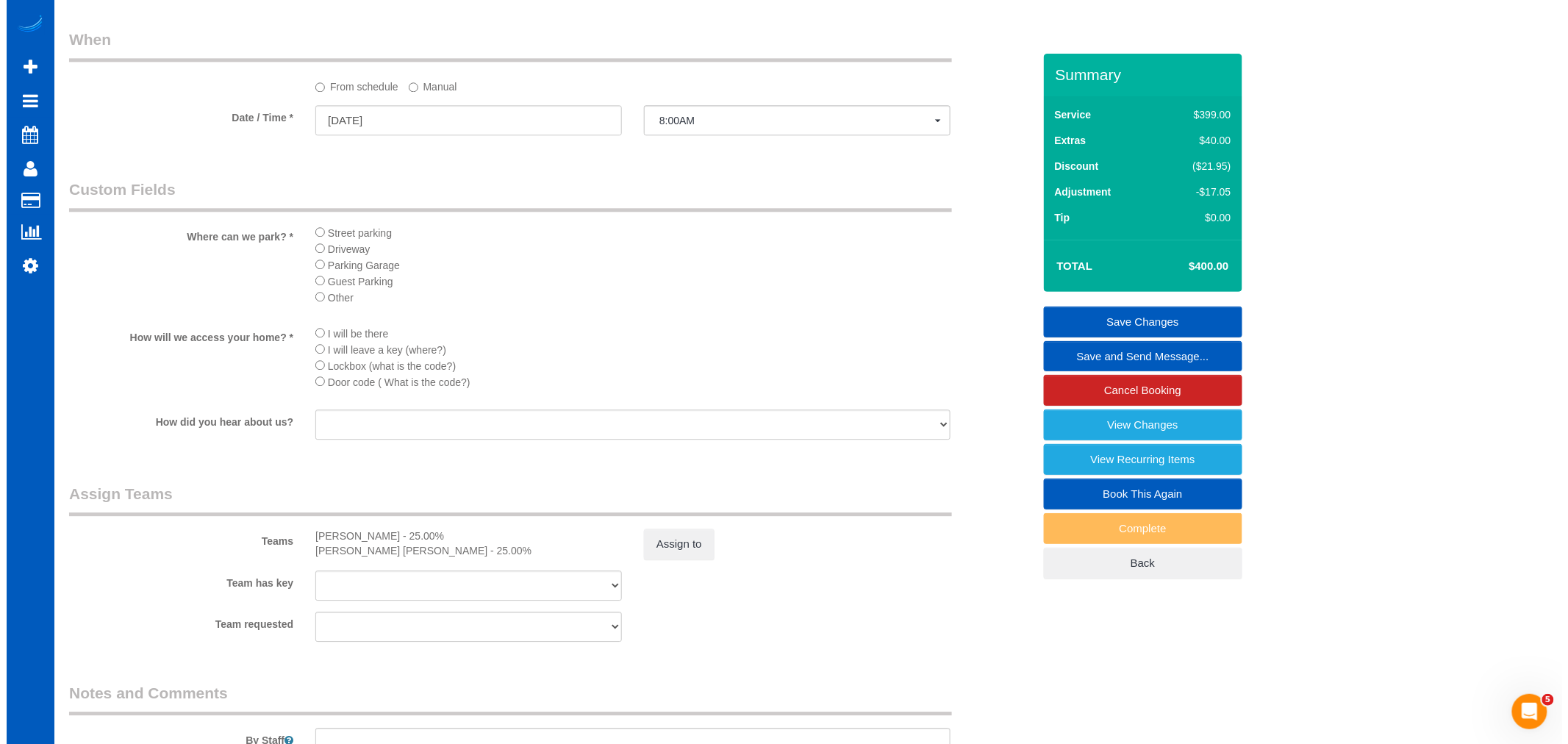
scroll to position [1470, 0]
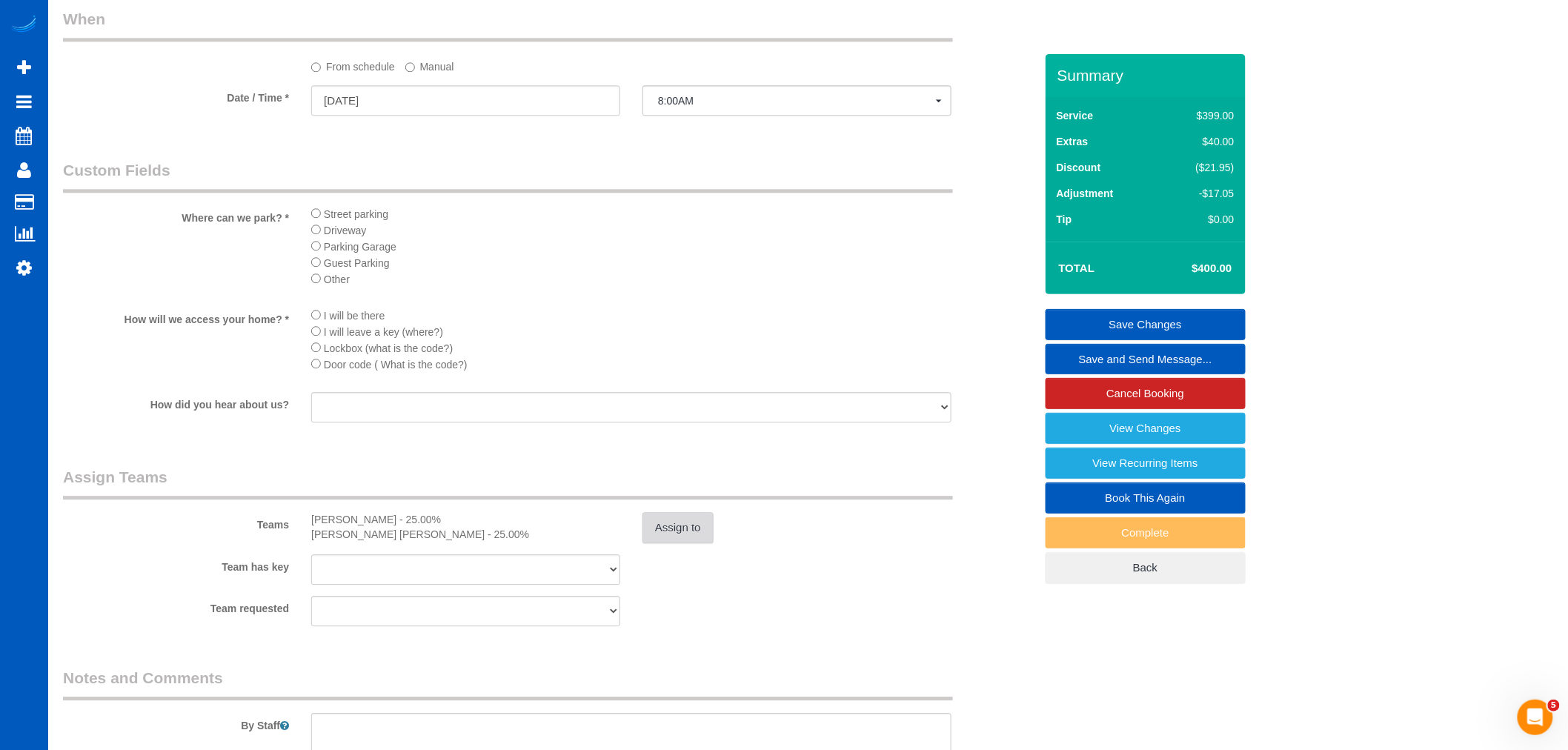
click at [655, 535] on button "Assign to" at bounding box center [678, 528] width 71 height 31
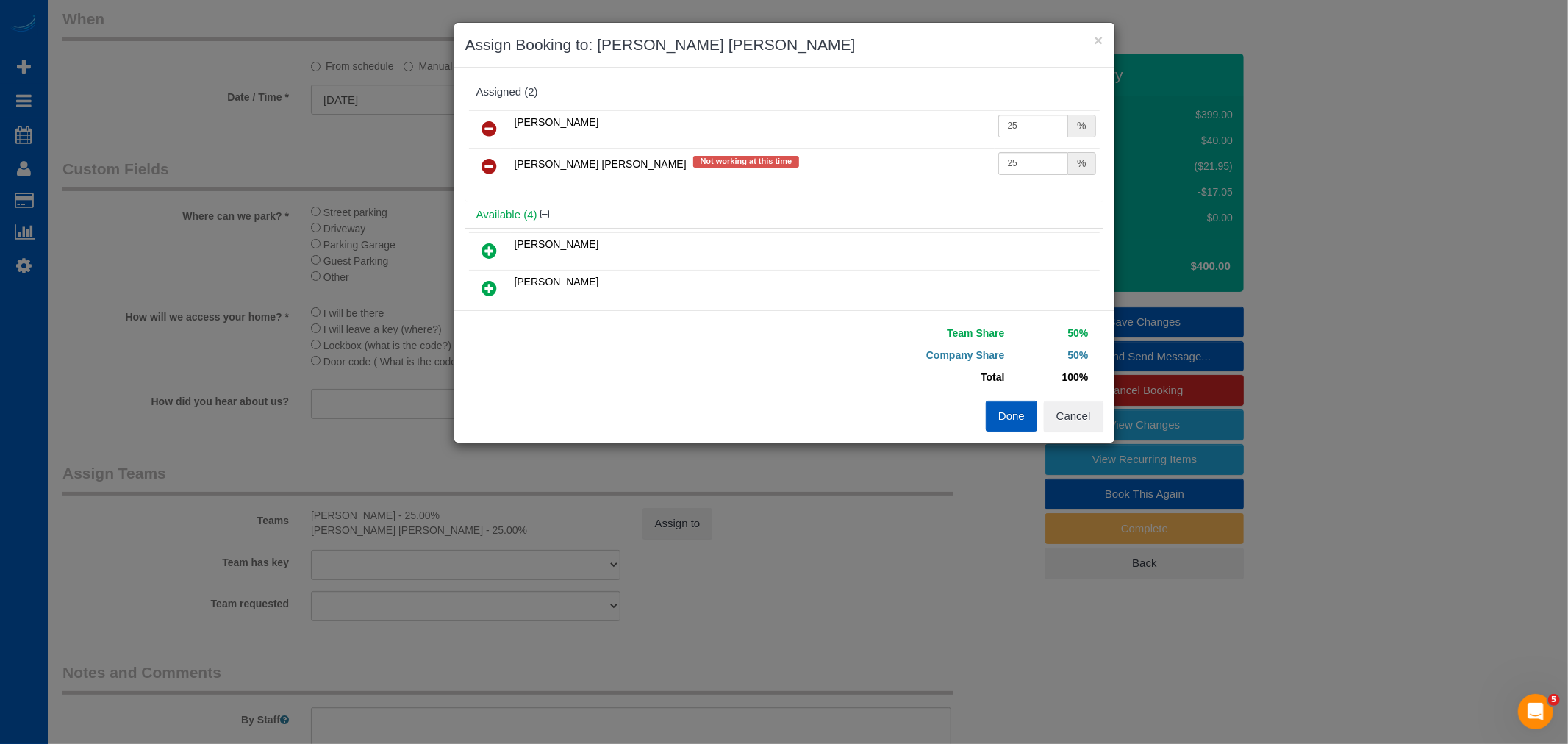
click at [494, 171] on icon at bounding box center [490, 166] width 16 height 17
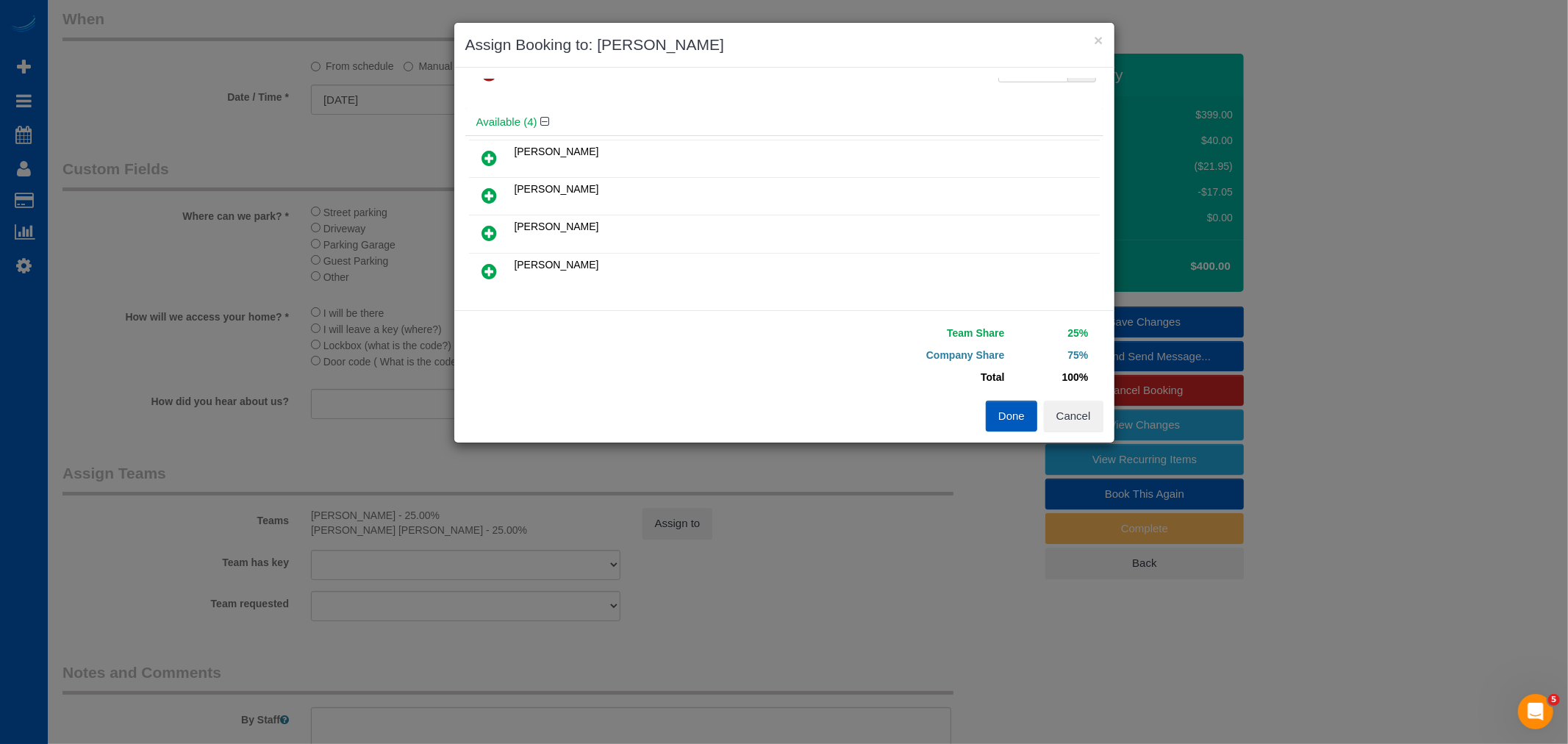
scroll to position [82, 0]
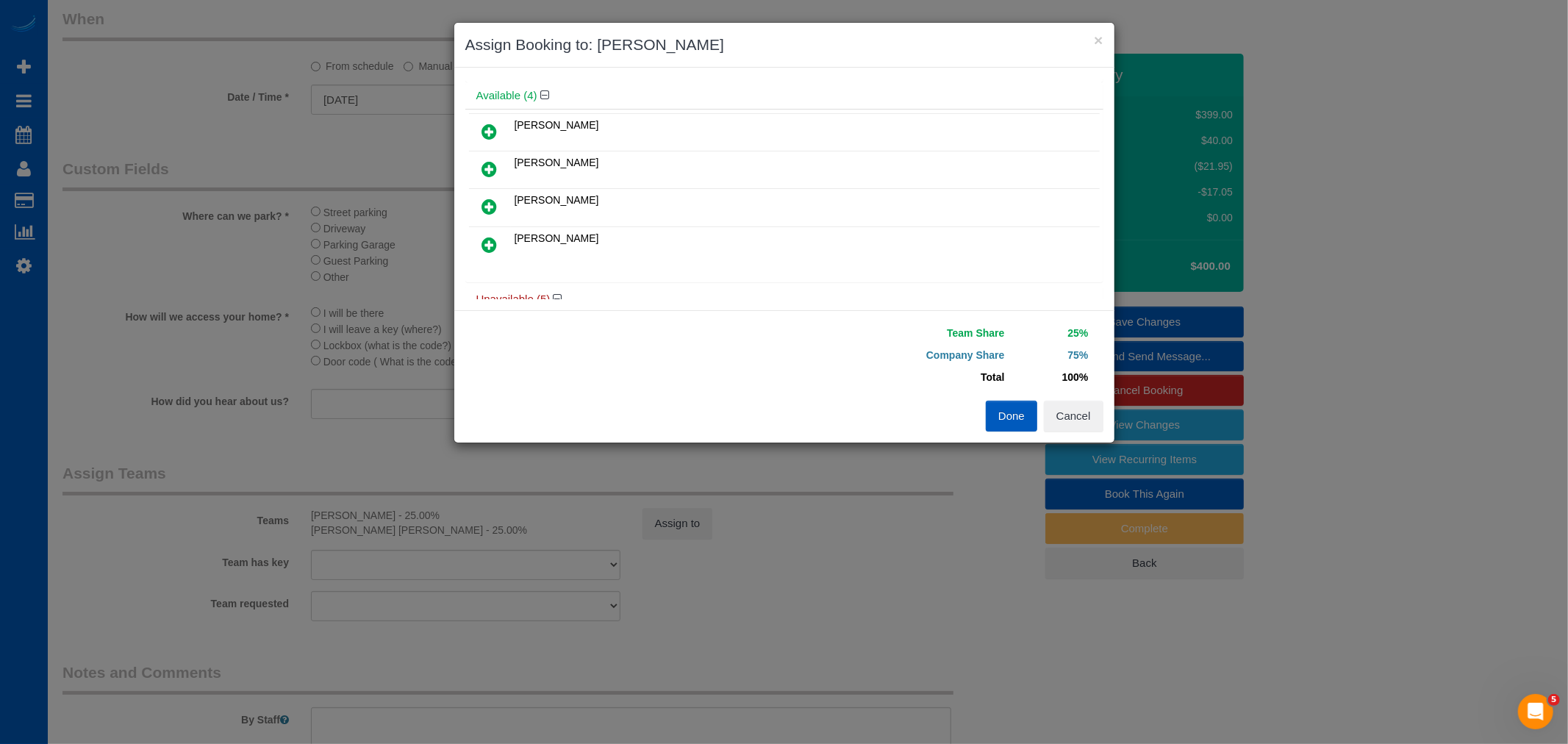
click at [480, 135] on link at bounding box center [490, 132] width 35 height 29
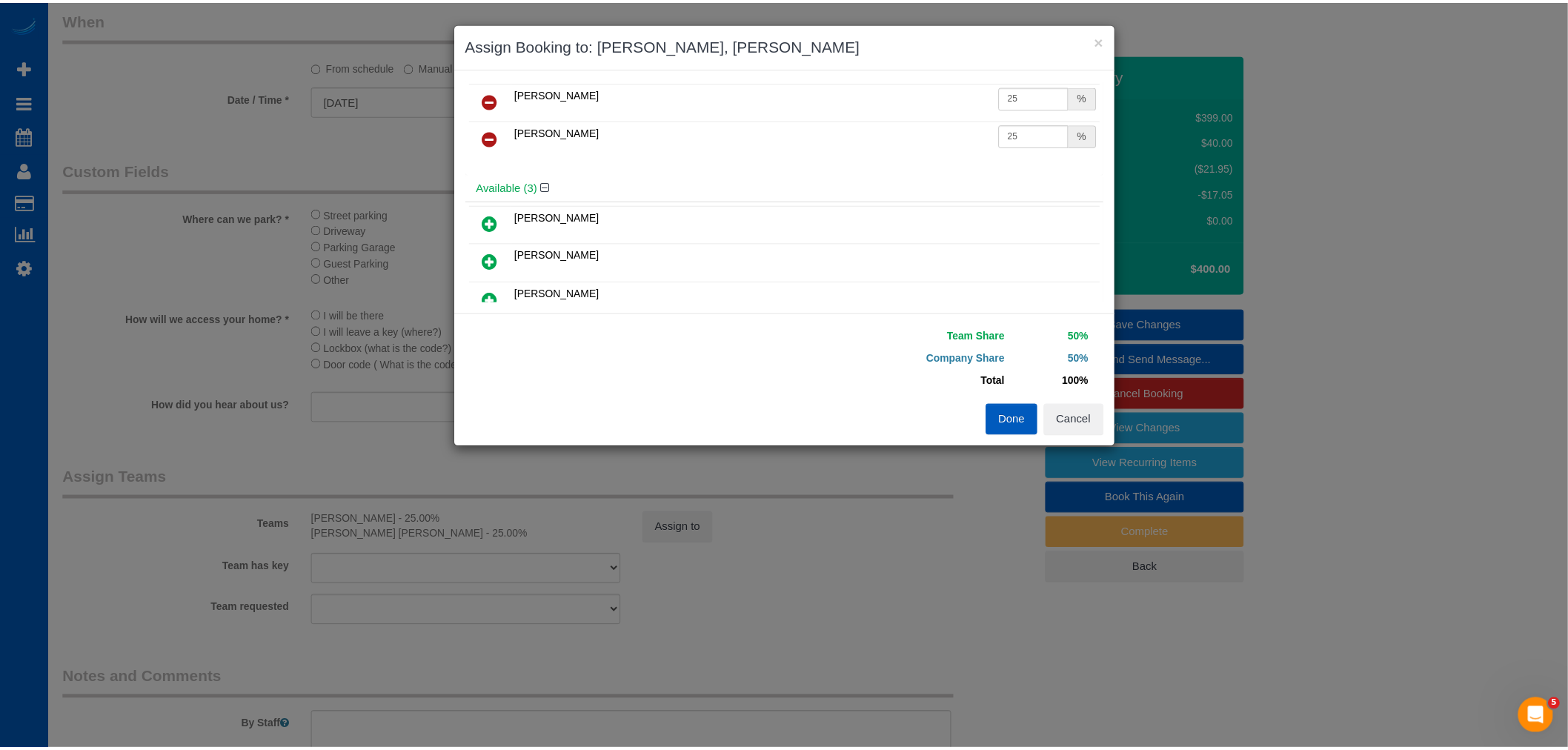
scroll to position [0, 0]
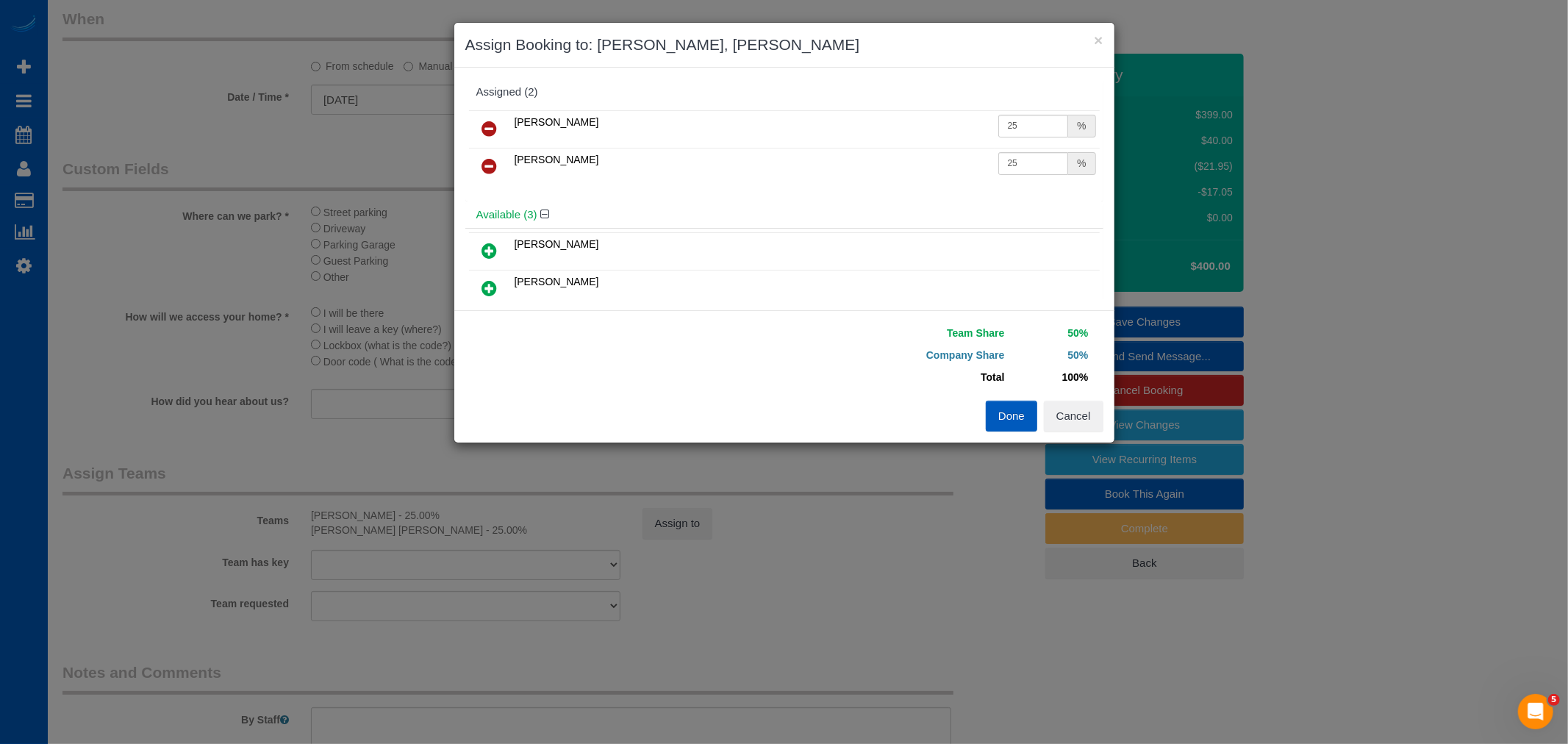
click at [1022, 409] on button "Done" at bounding box center [1010, 416] width 51 height 31
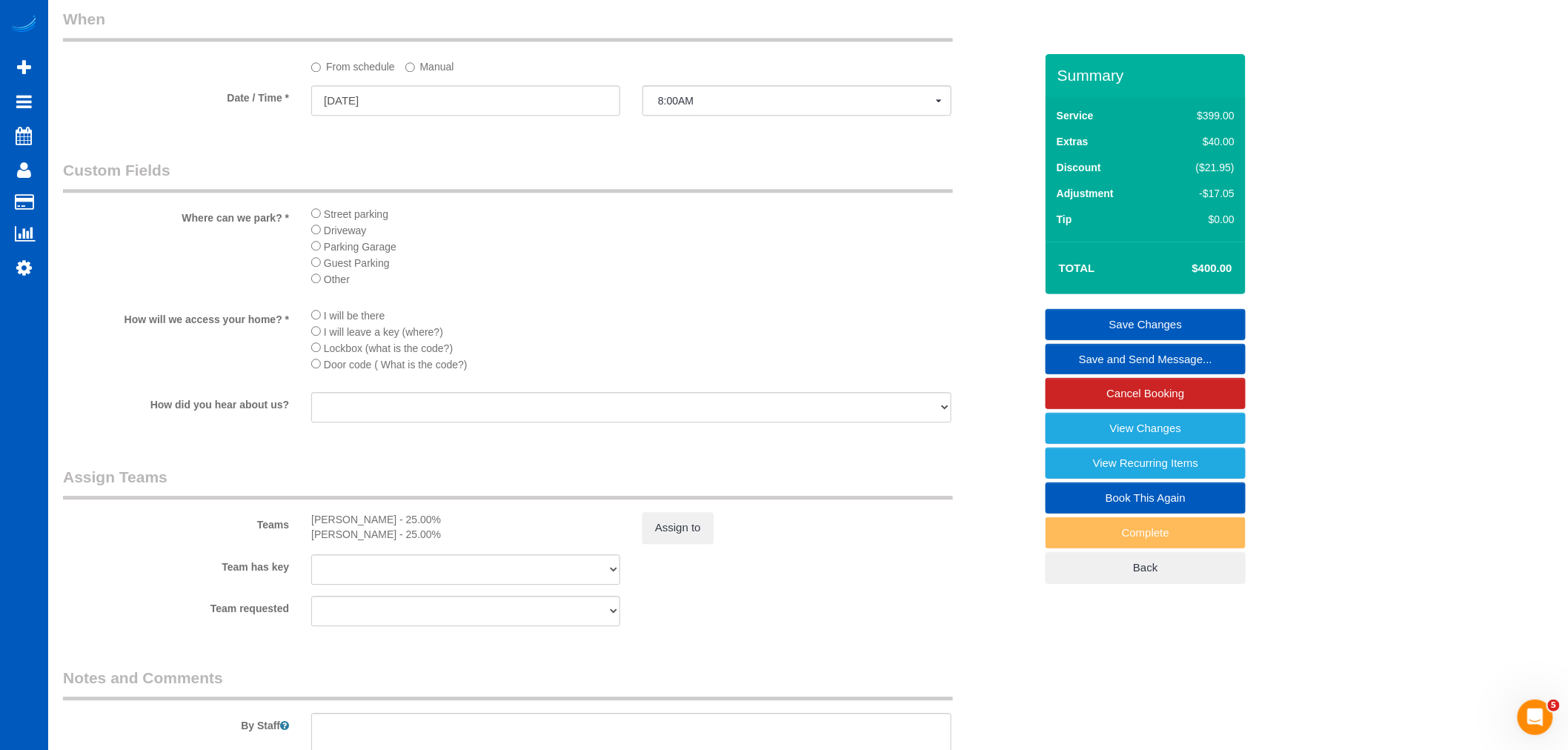
click at [1161, 323] on link "Save Changes" at bounding box center [1145, 324] width 200 height 31
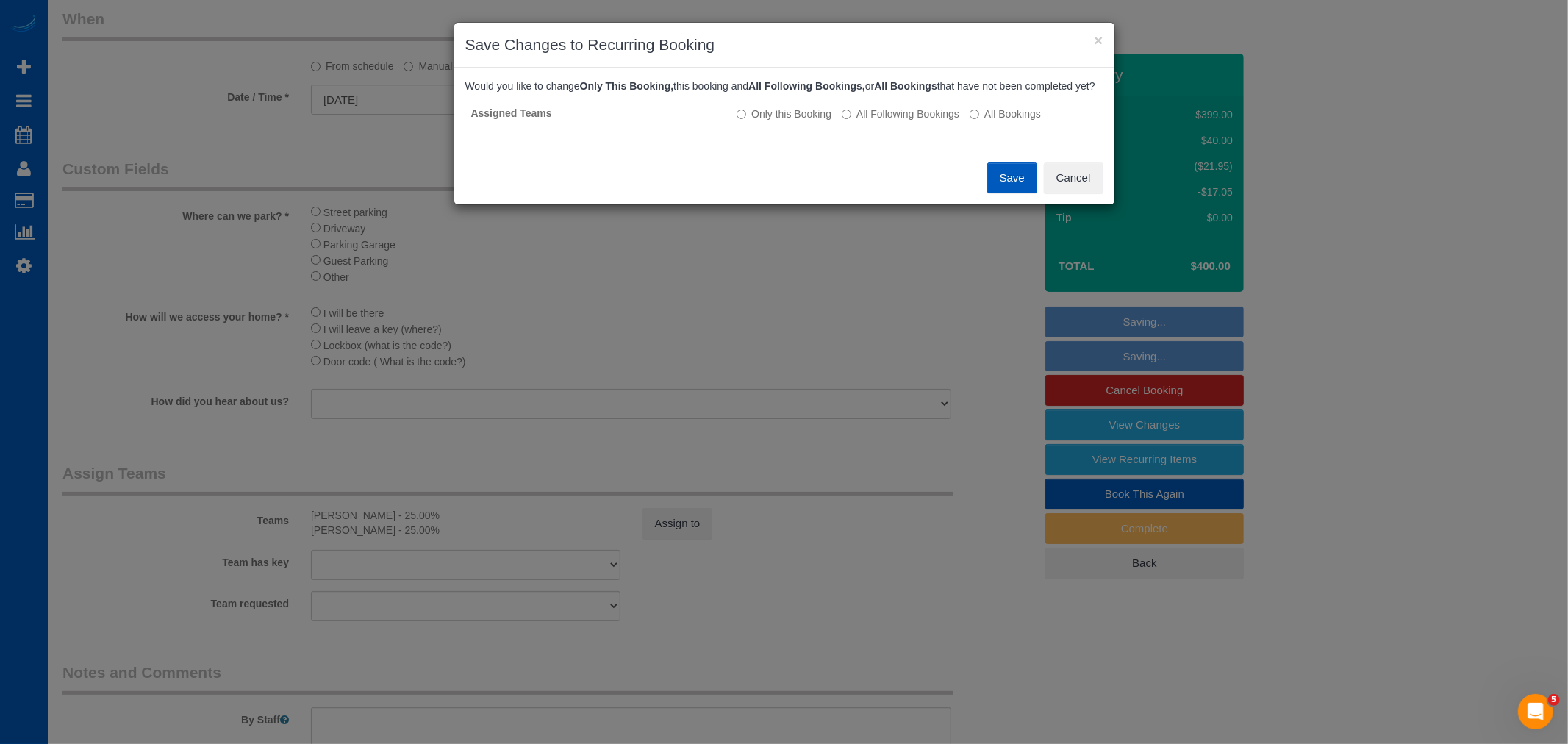
click at [1003, 193] on button "Save" at bounding box center [1011, 178] width 50 height 31
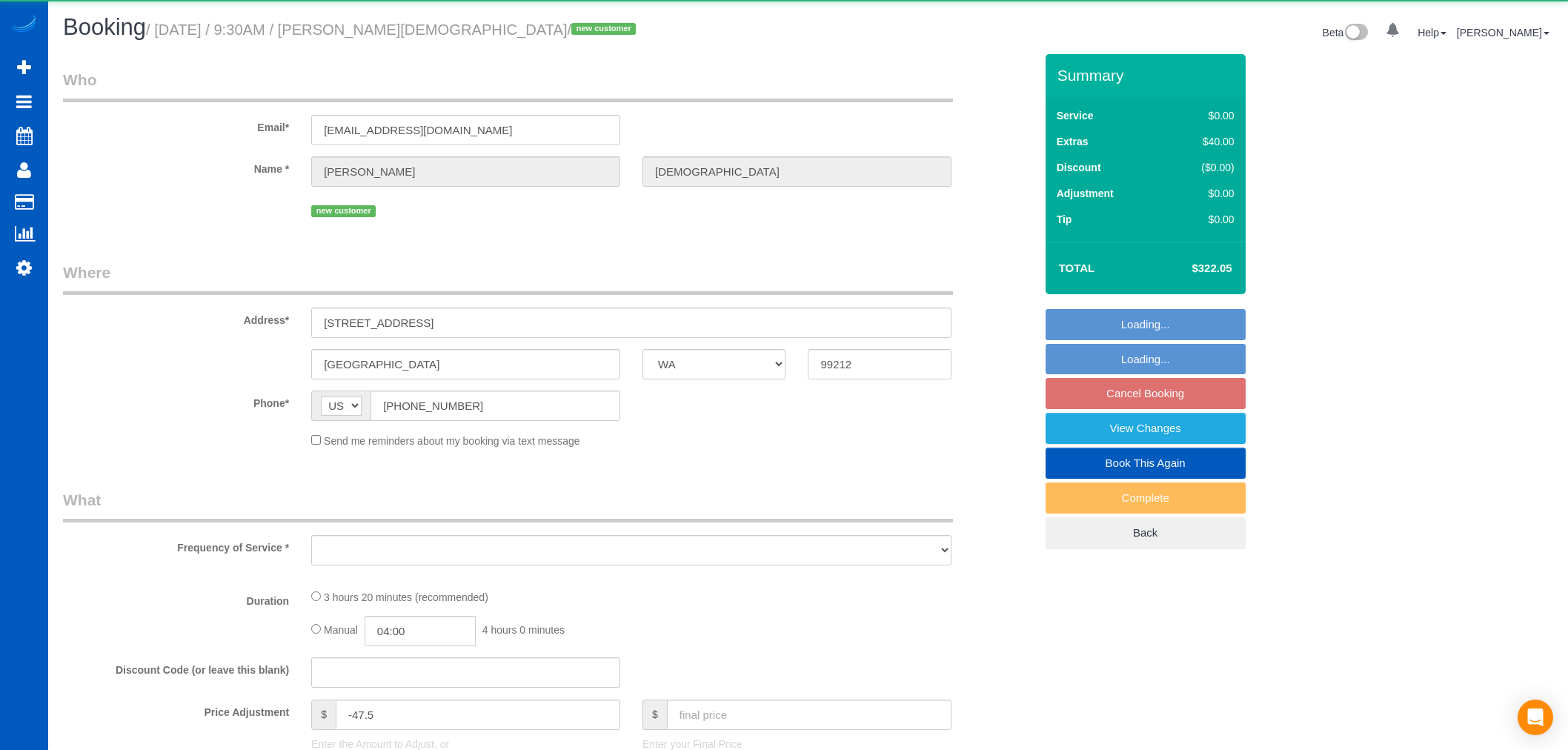
select select "WA"
select select "object:1103"
select select "199"
select select "3001"
select select "5"
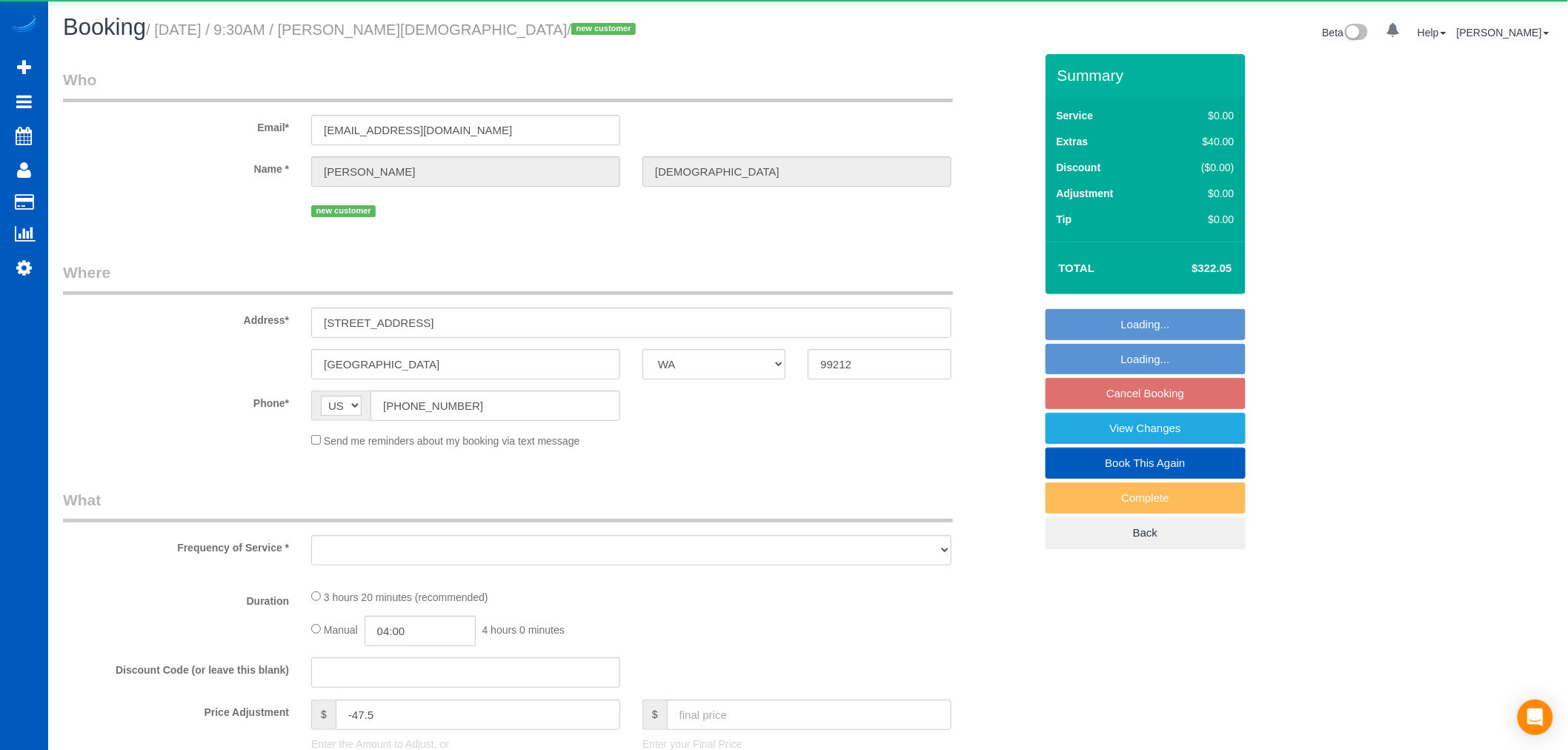
select select "3"
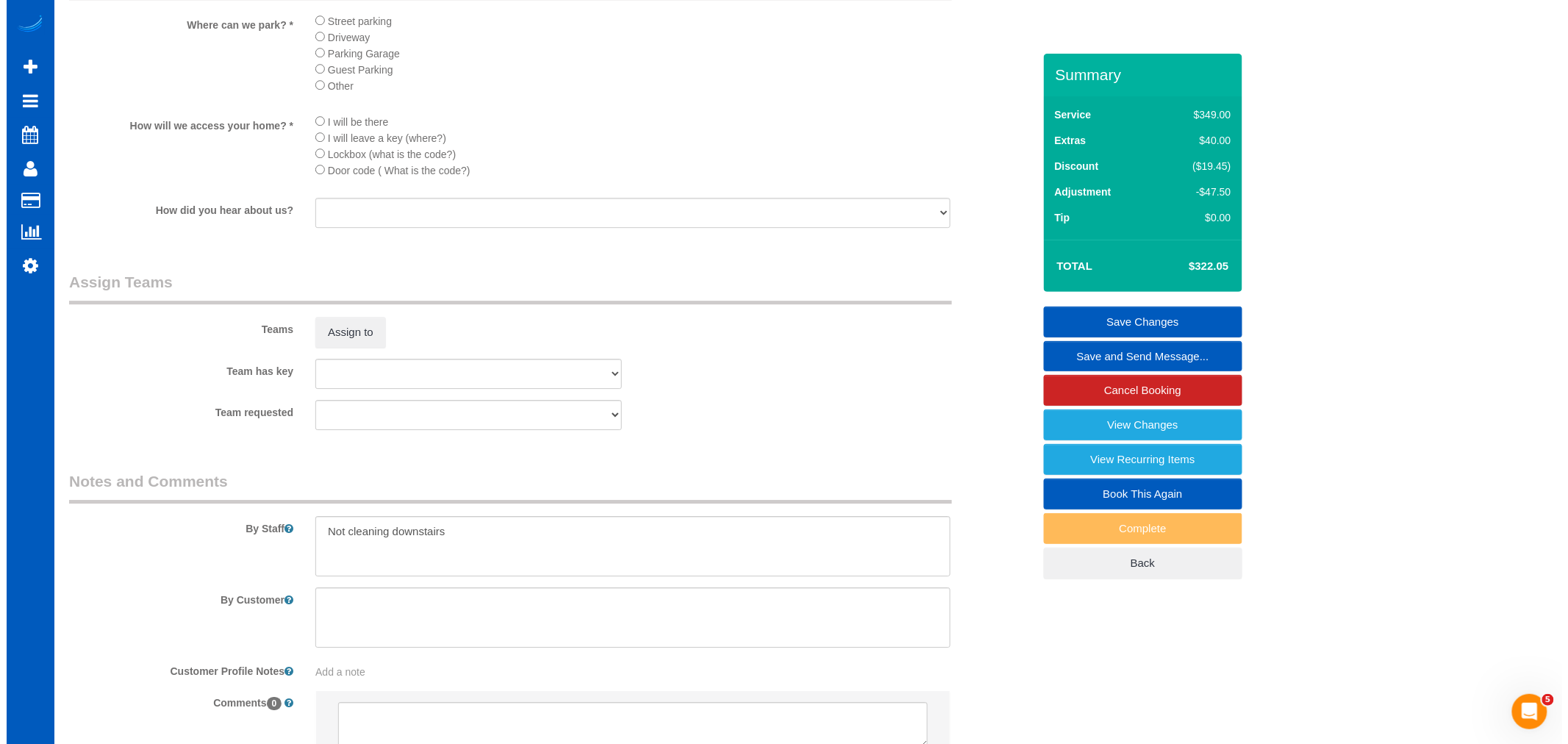
scroll to position [1905, 0]
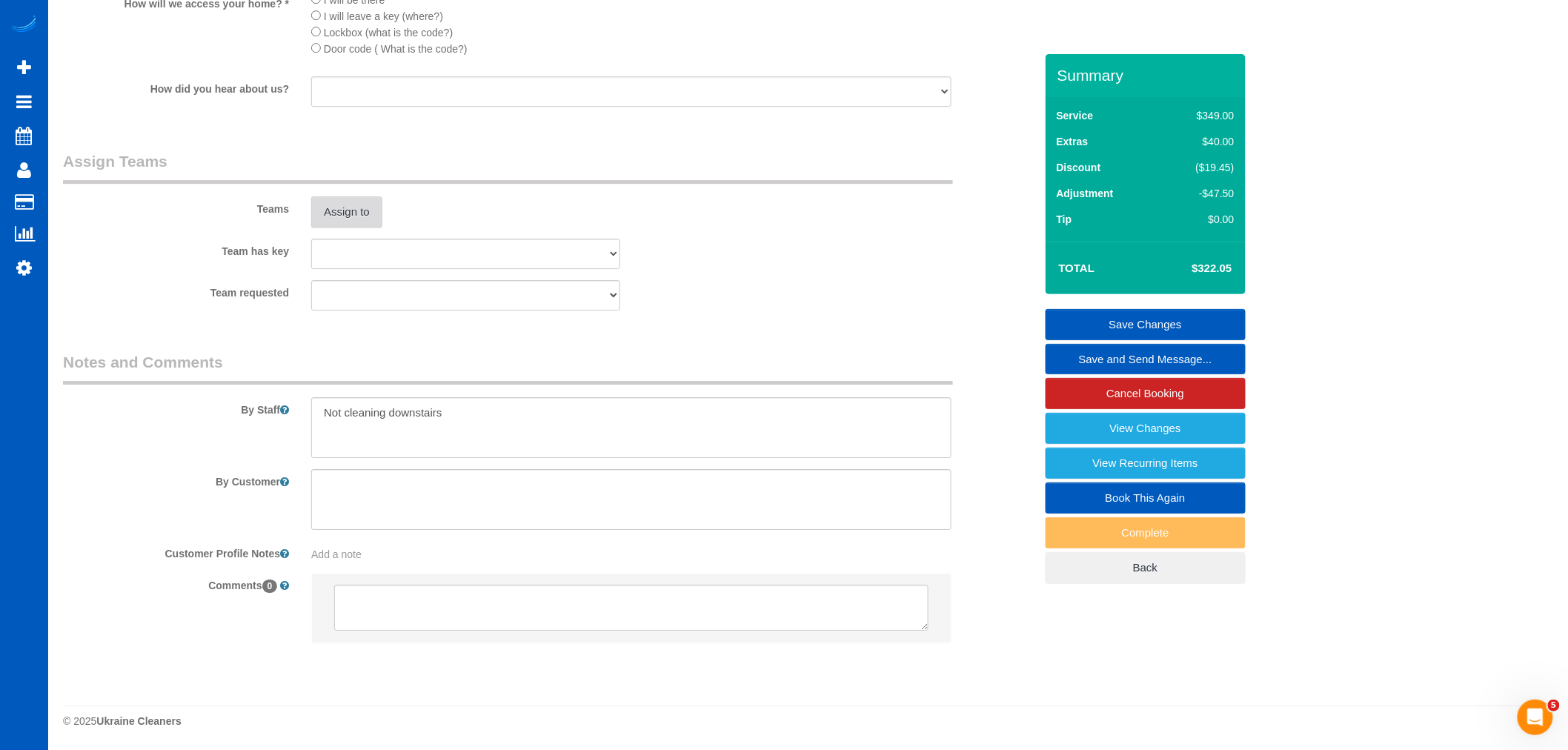
click at [351, 220] on button "Assign to" at bounding box center [347, 211] width 71 height 31
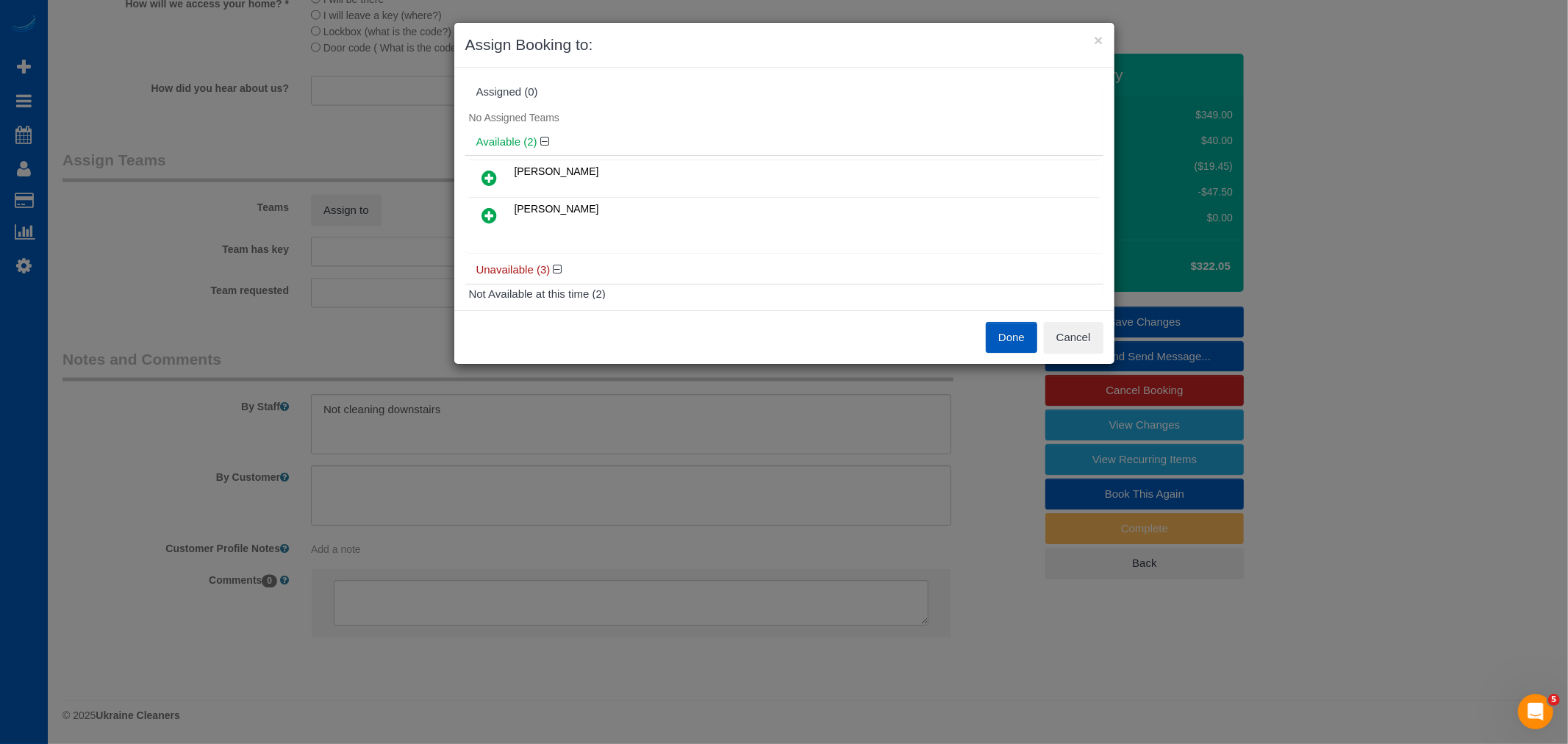
click at [496, 173] on icon at bounding box center [490, 178] width 16 height 17
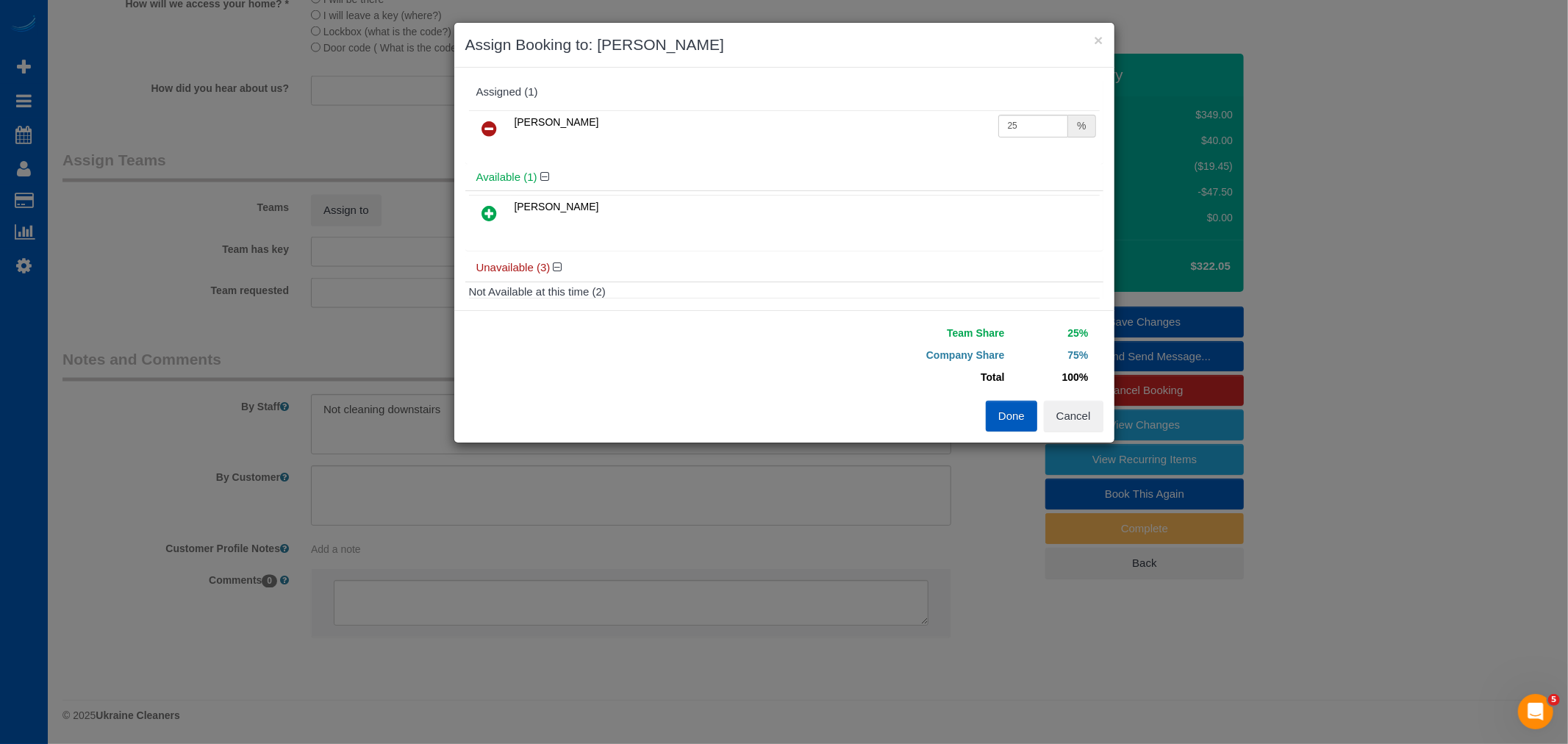
click at [487, 210] on icon at bounding box center [490, 213] width 16 height 17
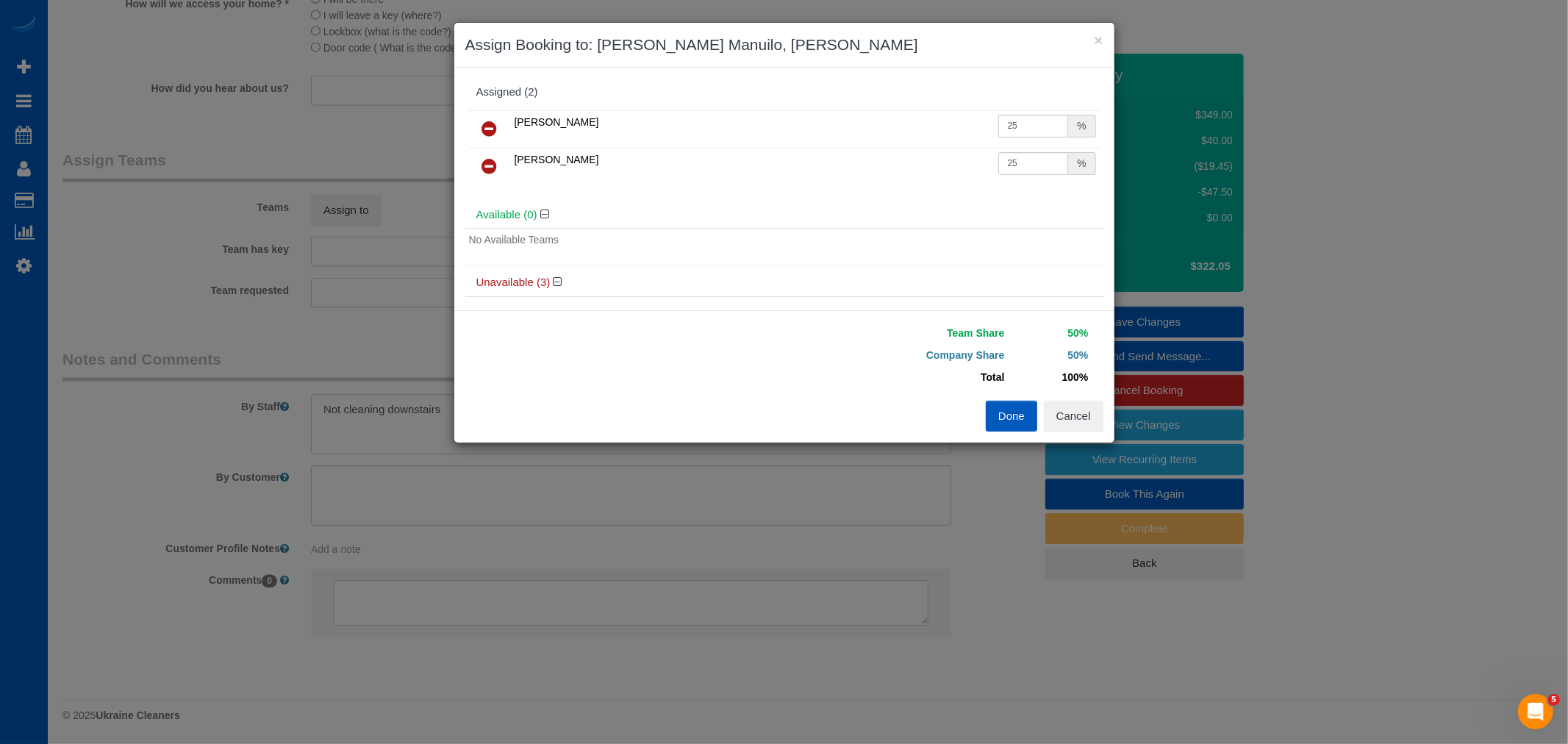
click at [1016, 415] on button "Done" at bounding box center [1010, 416] width 51 height 31
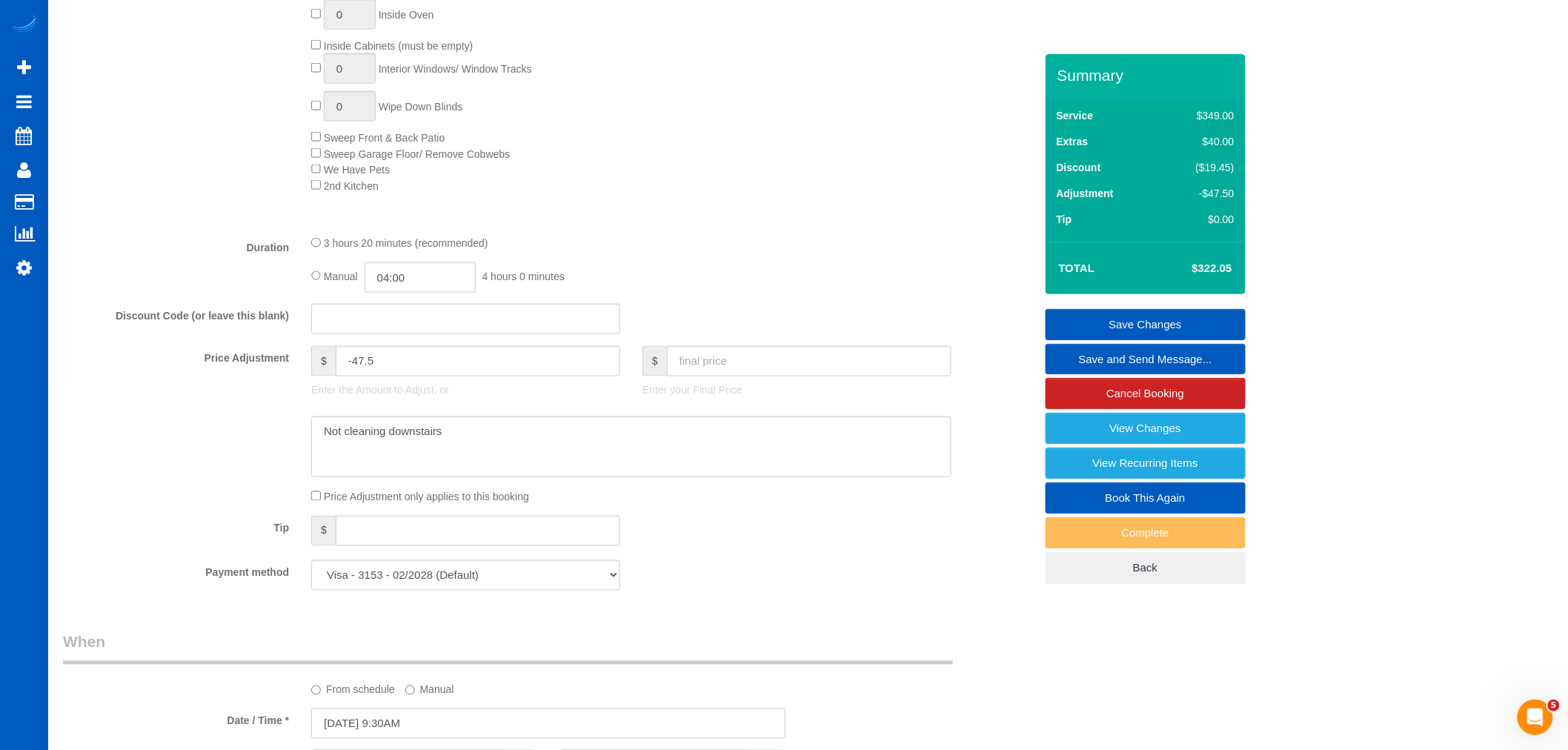
scroll to position [850, 0]
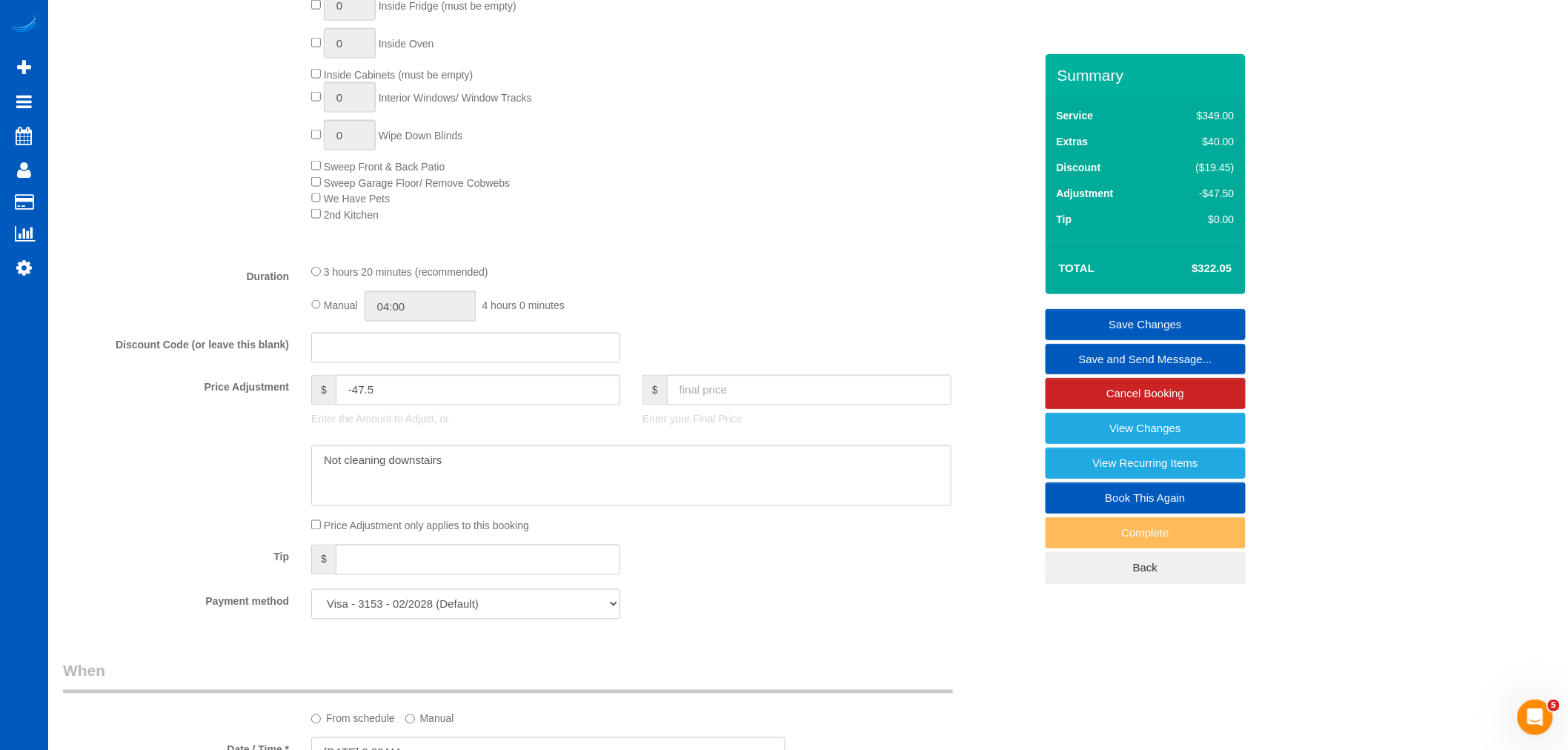
click at [1195, 315] on link "Save Changes" at bounding box center [1145, 324] width 200 height 31
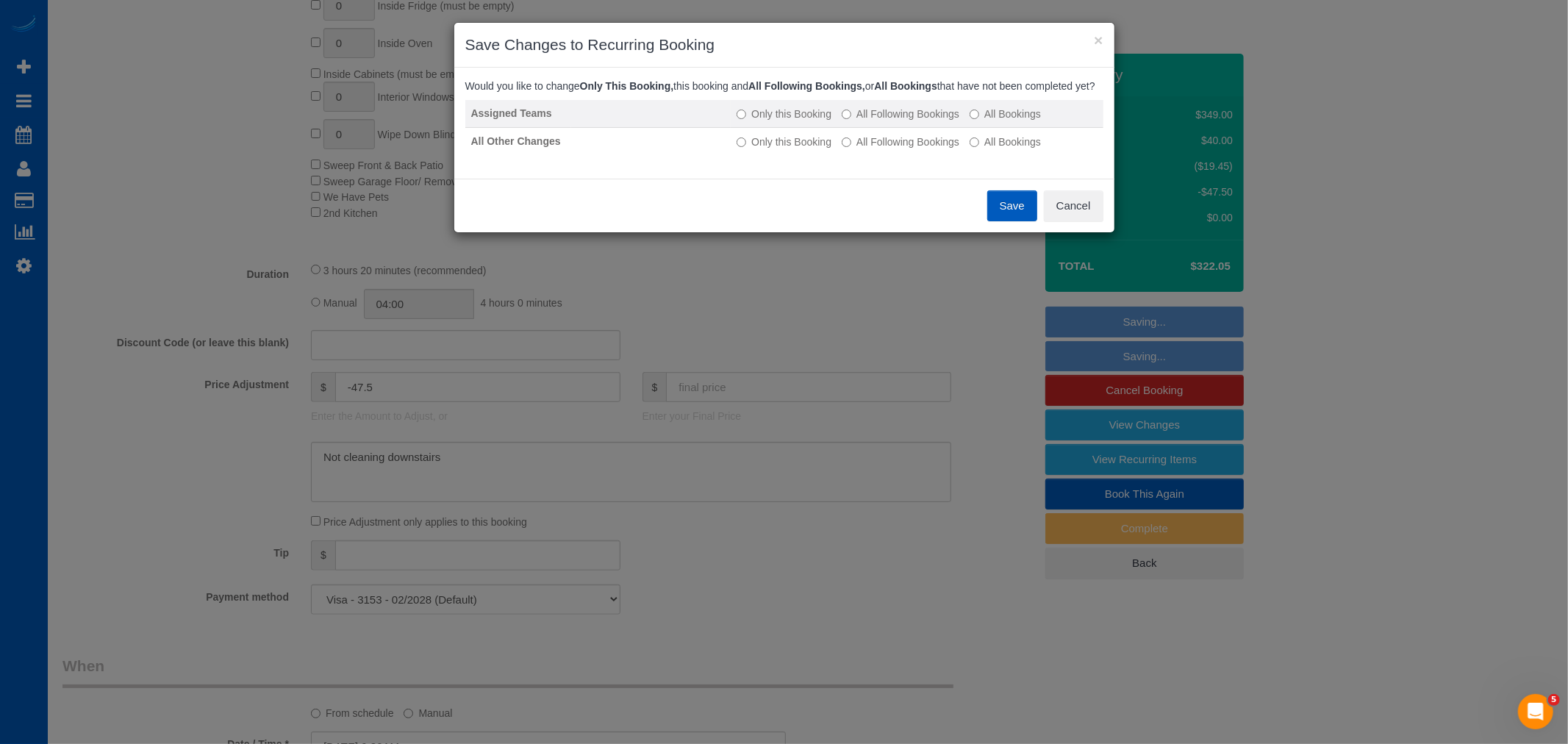
click at [908, 121] on label "All Following Bookings" at bounding box center [900, 114] width 118 height 15
click at [903, 149] on label "All Following Bookings" at bounding box center [900, 141] width 118 height 15
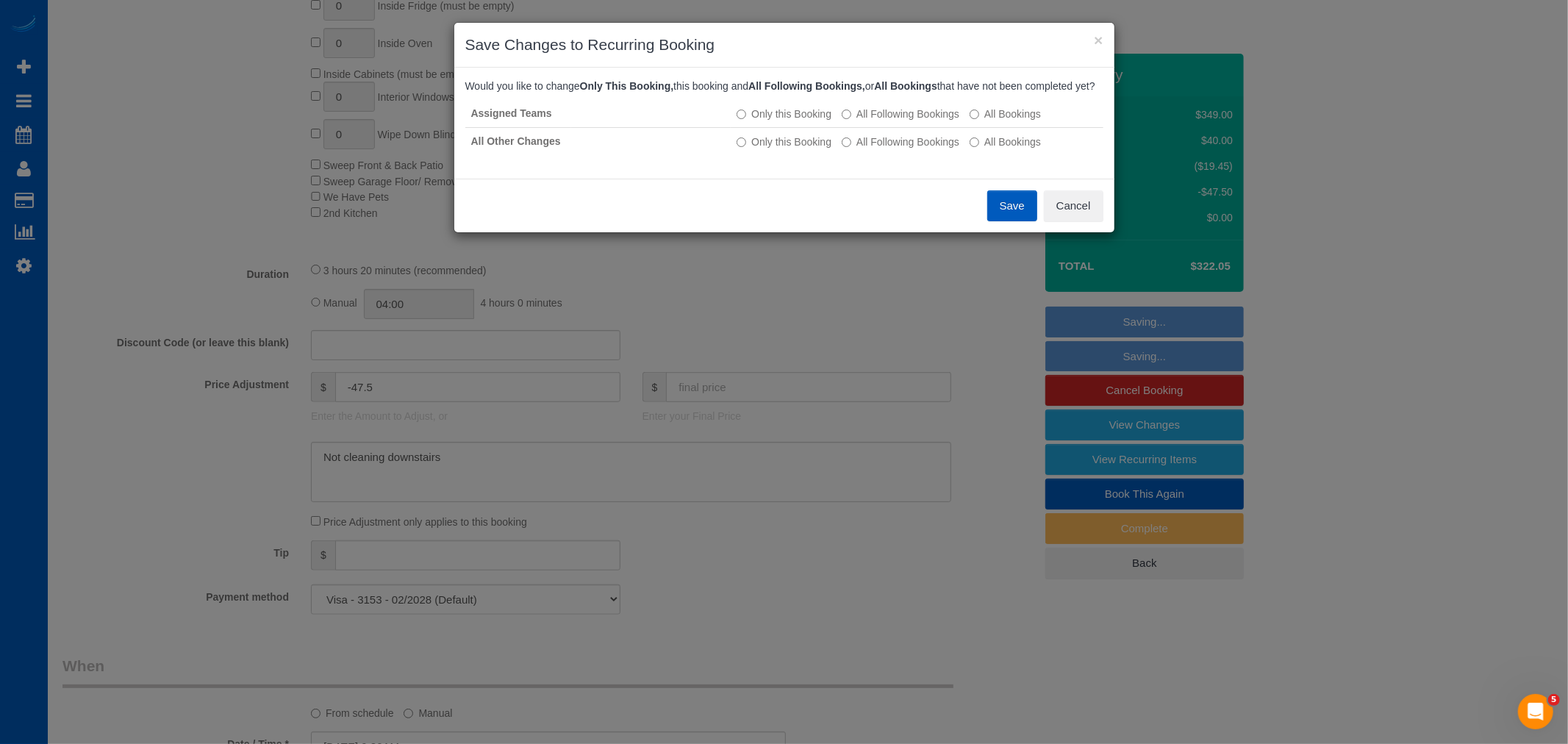
drag, startPoint x: 988, startPoint y: 191, endPoint x: 998, endPoint y: 191, distance: 10.0
click at [989, 179] on div "Would you like to change Only This Booking, this booking and All Following Book…" at bounding box center [784, 123] width 660 height 111
click at [1007, 216] on button "Save" at bounding box center [1011, 206] width 50 height 31
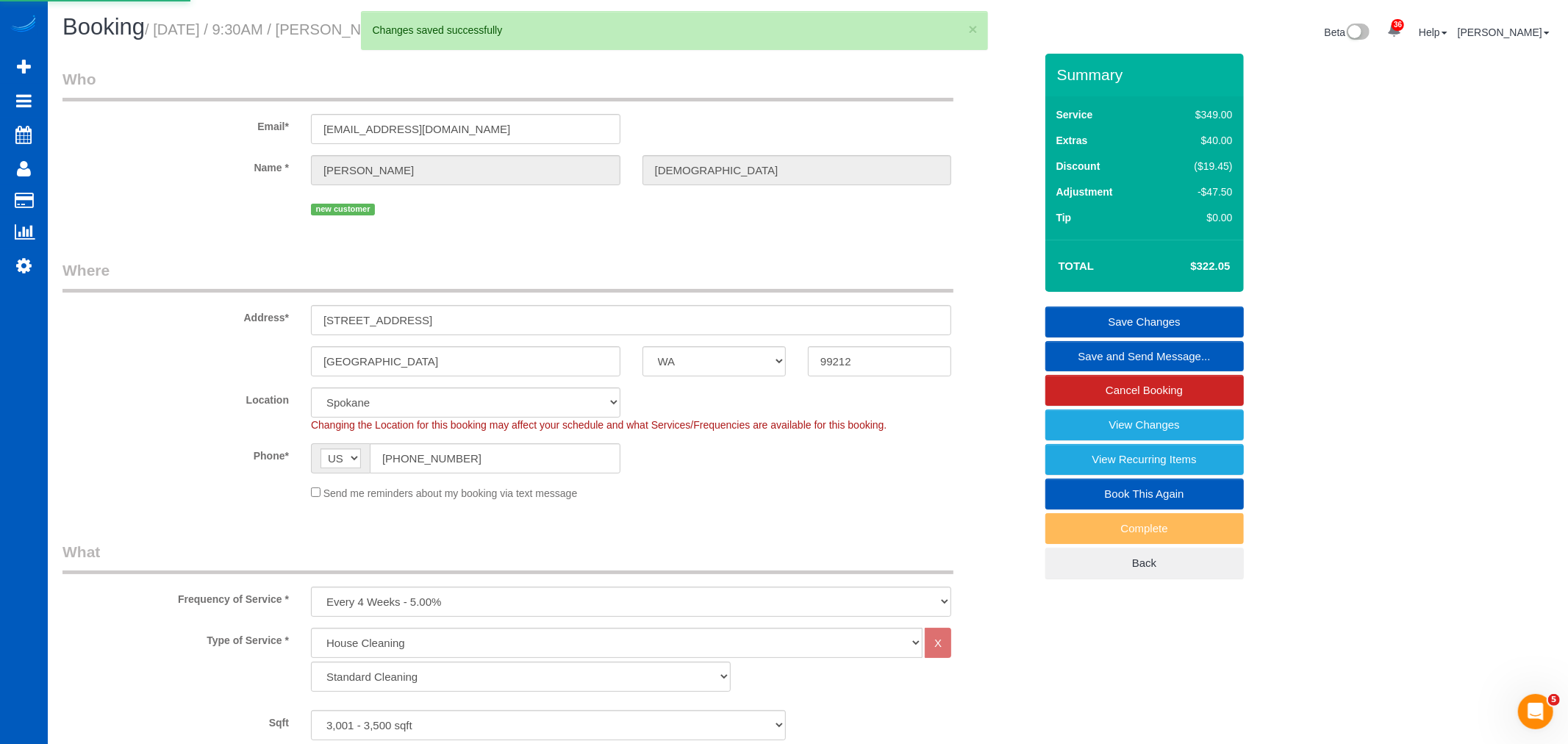
select select "**********"
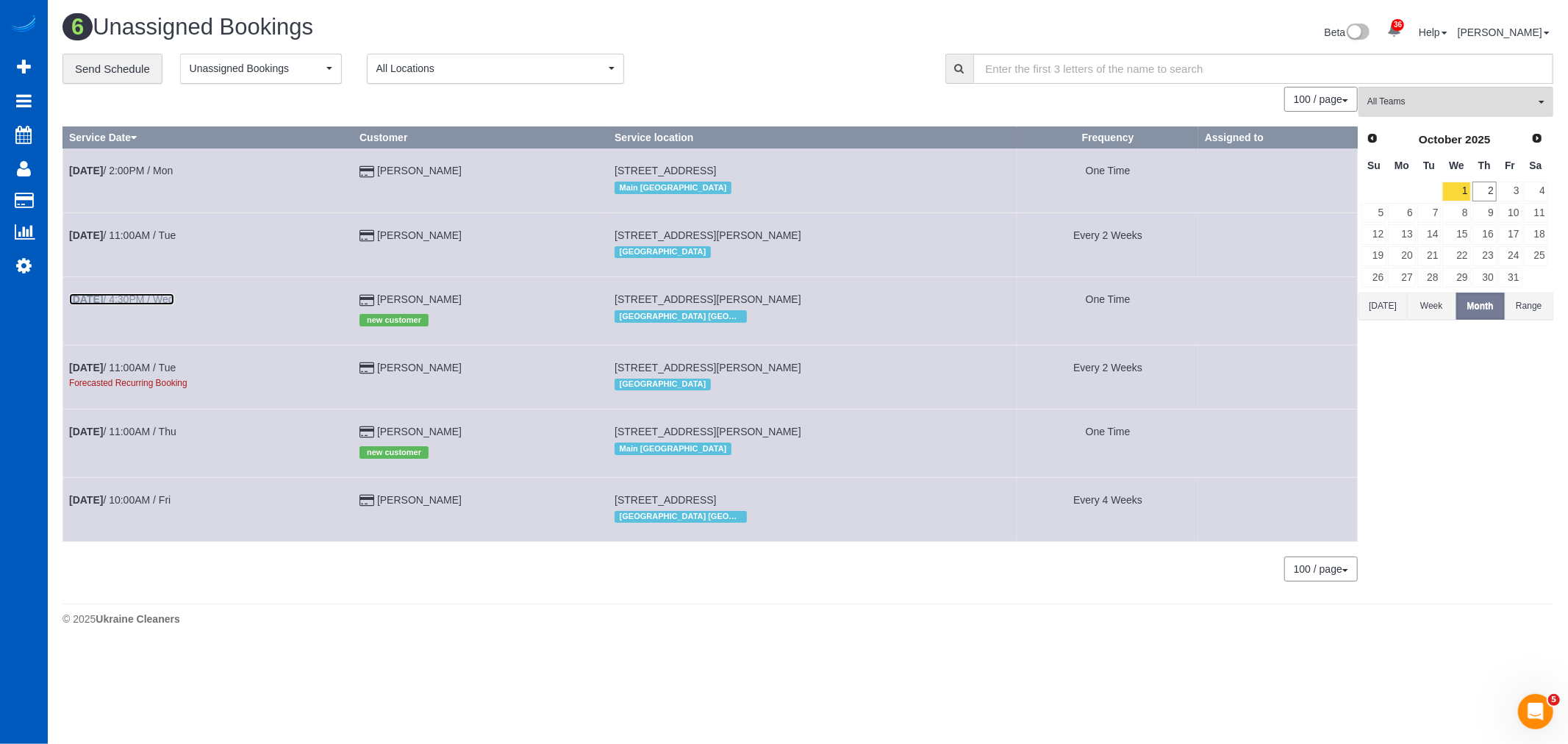
click at [101, 302] on b "[DATE]" at bounding box center [85, 299] width 34 height 12
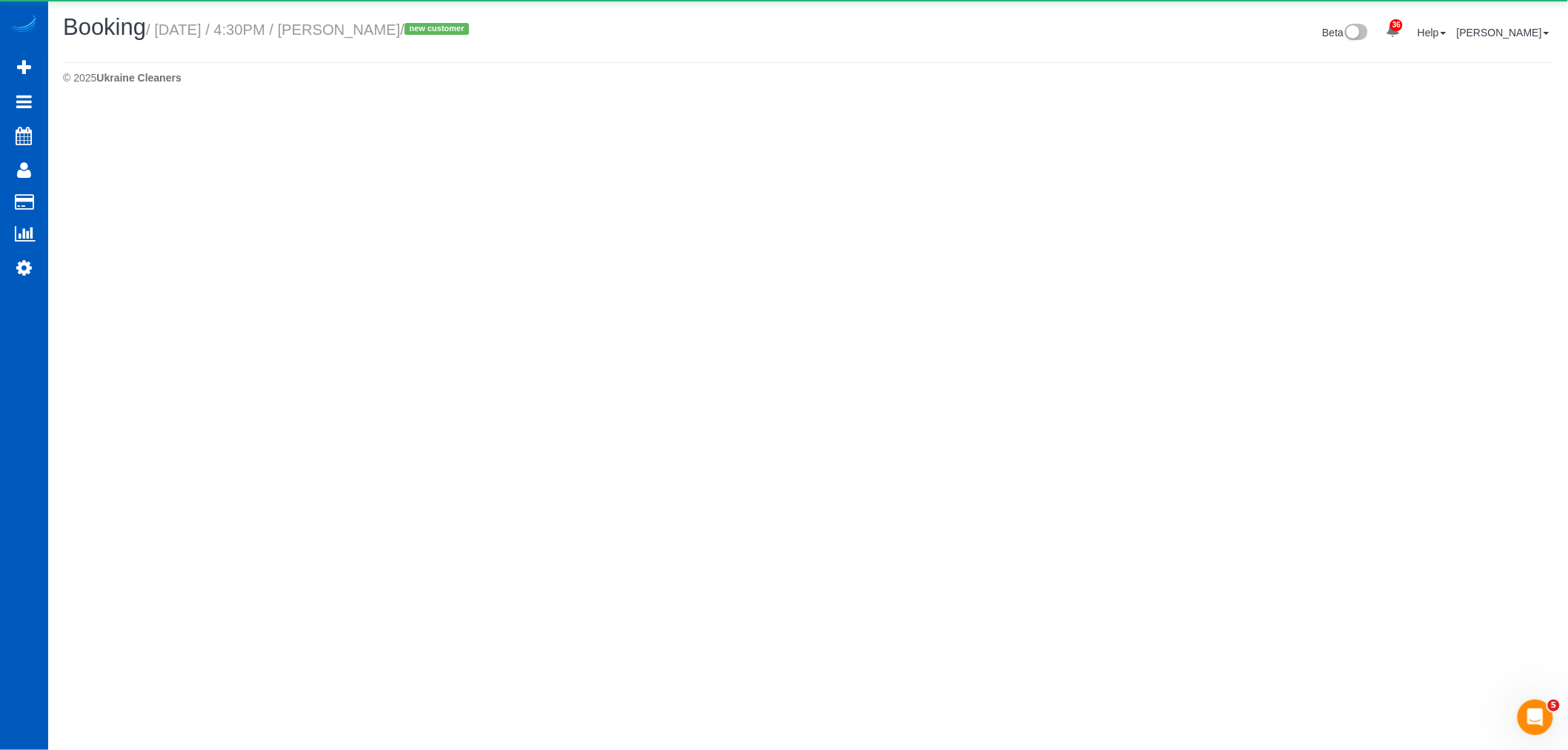
select select "GA"
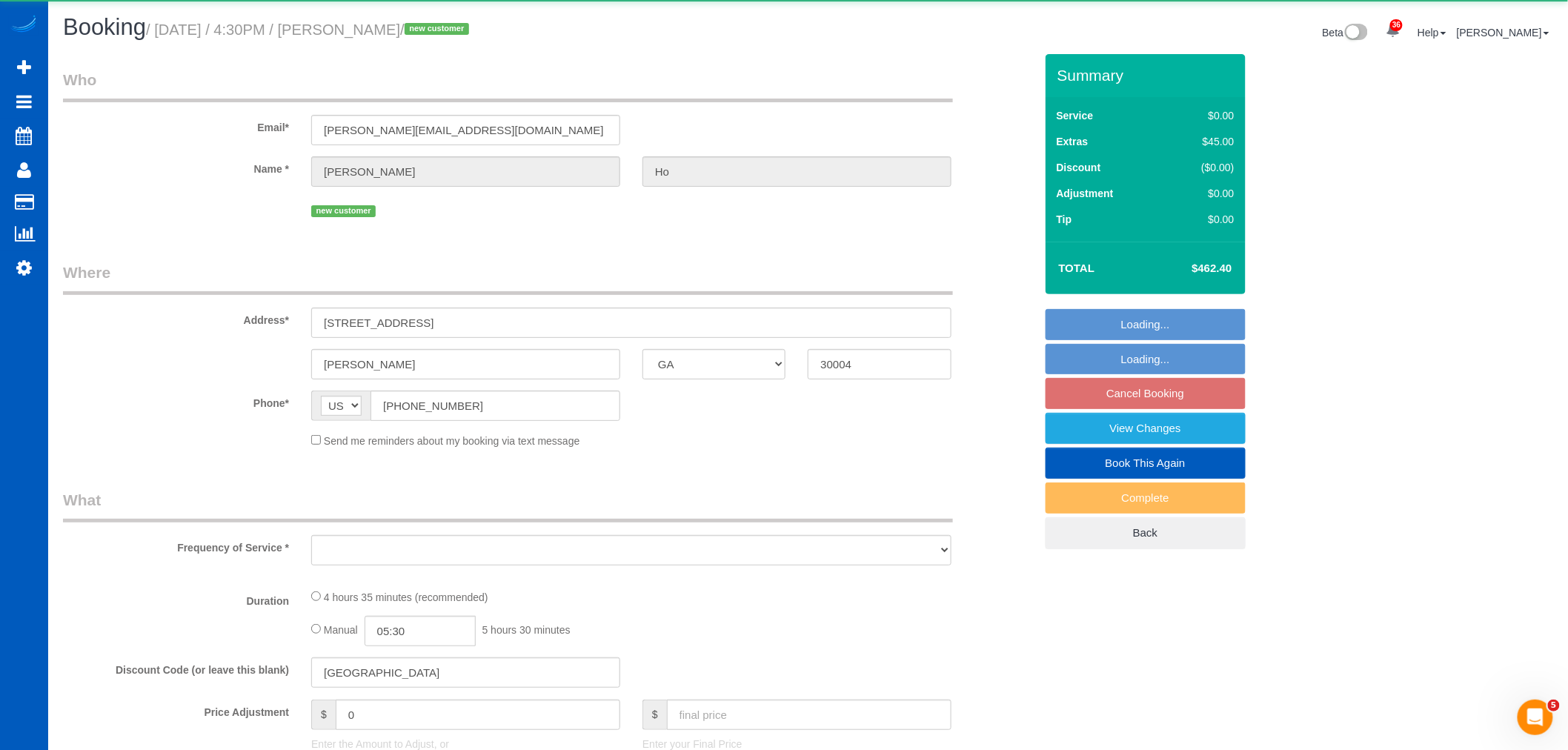
select select "object:2034"
select select "string:fspay-5cbac4c7-31af-42f7-8df0-ae24a3506d8c"
select select "199"
select select "4501"
select select "6"
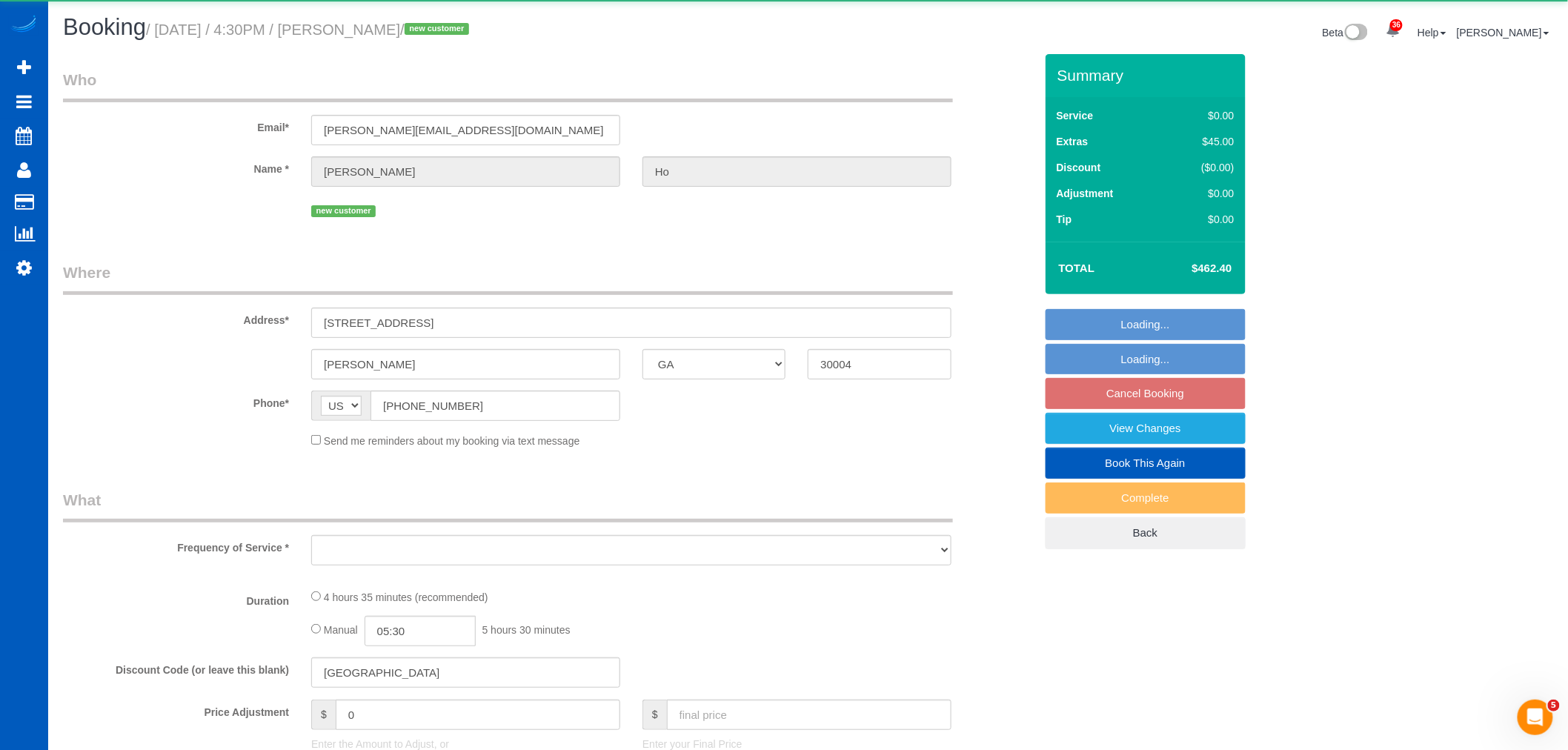
select select "5"
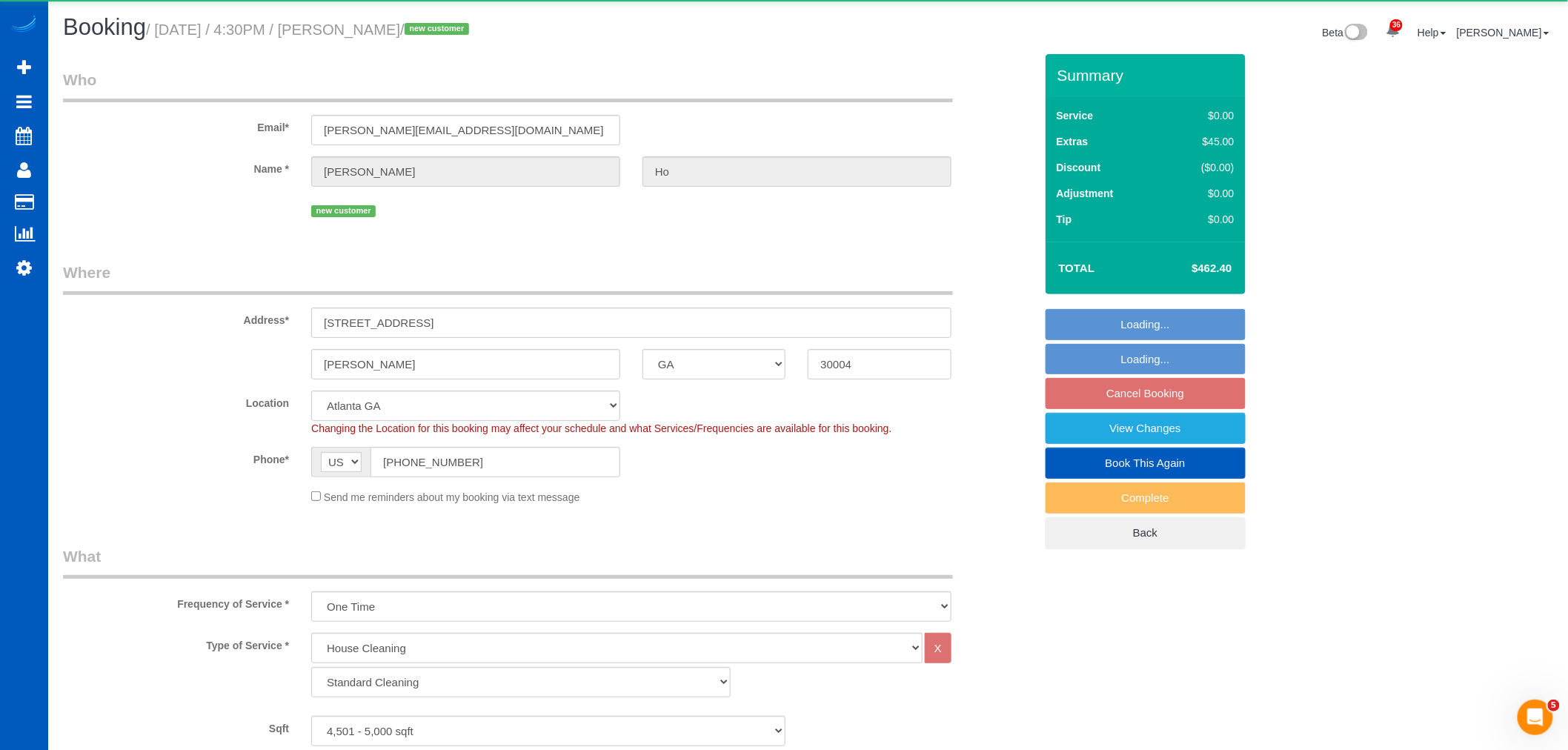
select select "object:2315"
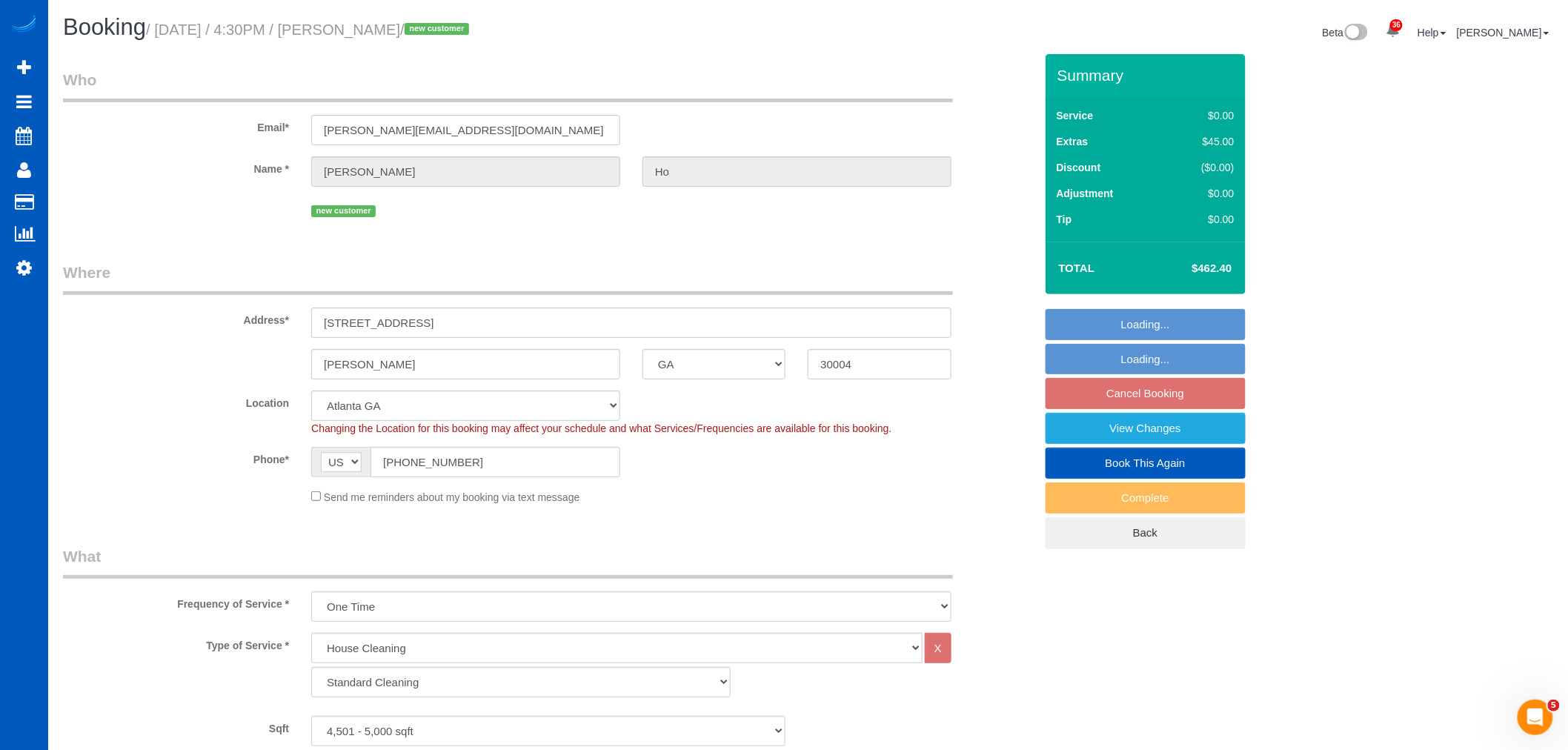
select select "4501"
select select "6"
select select "5"
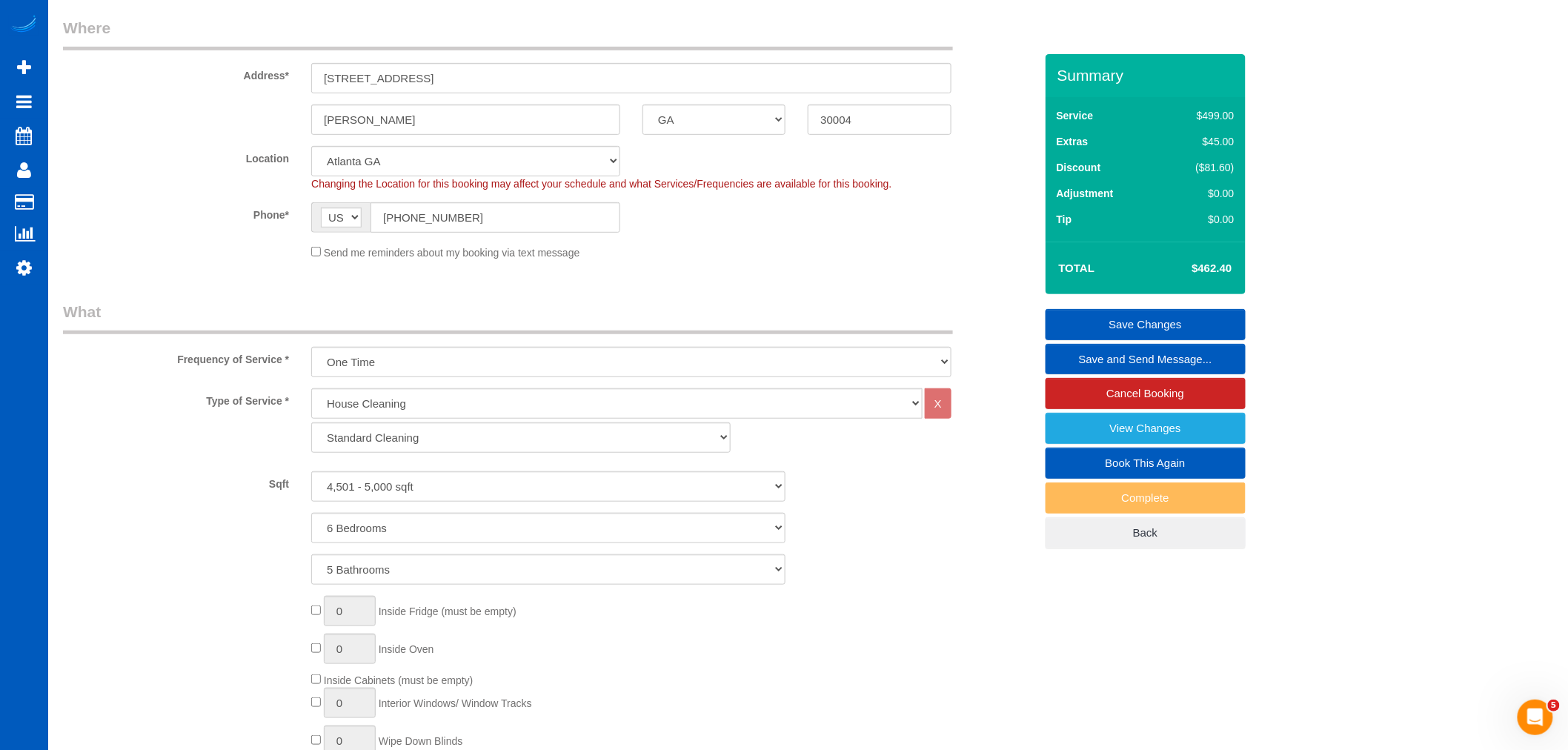
scroll to position [82, 0]
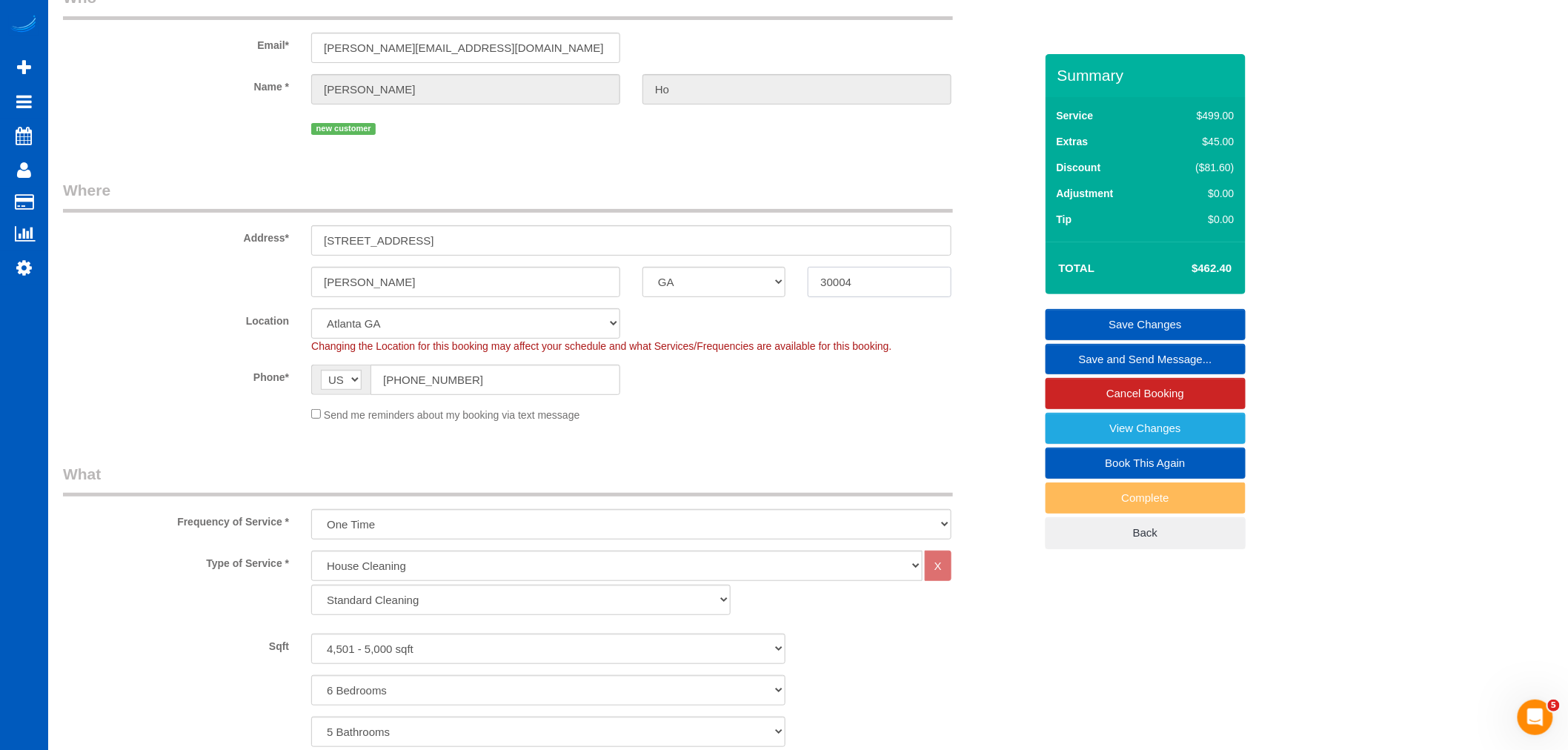
drag, startPoint x: 825, startPoint y: 289, endPoint x: 684, endPoint y: 314, distance: 143.2
click at [684, 314] on fieldset "Where Address* 1035 Autumn Close Milton AK AL AR AZ CA CO CT DC DE FL GA HI IA …" at bounding box center [548, 305] width 972 height 254
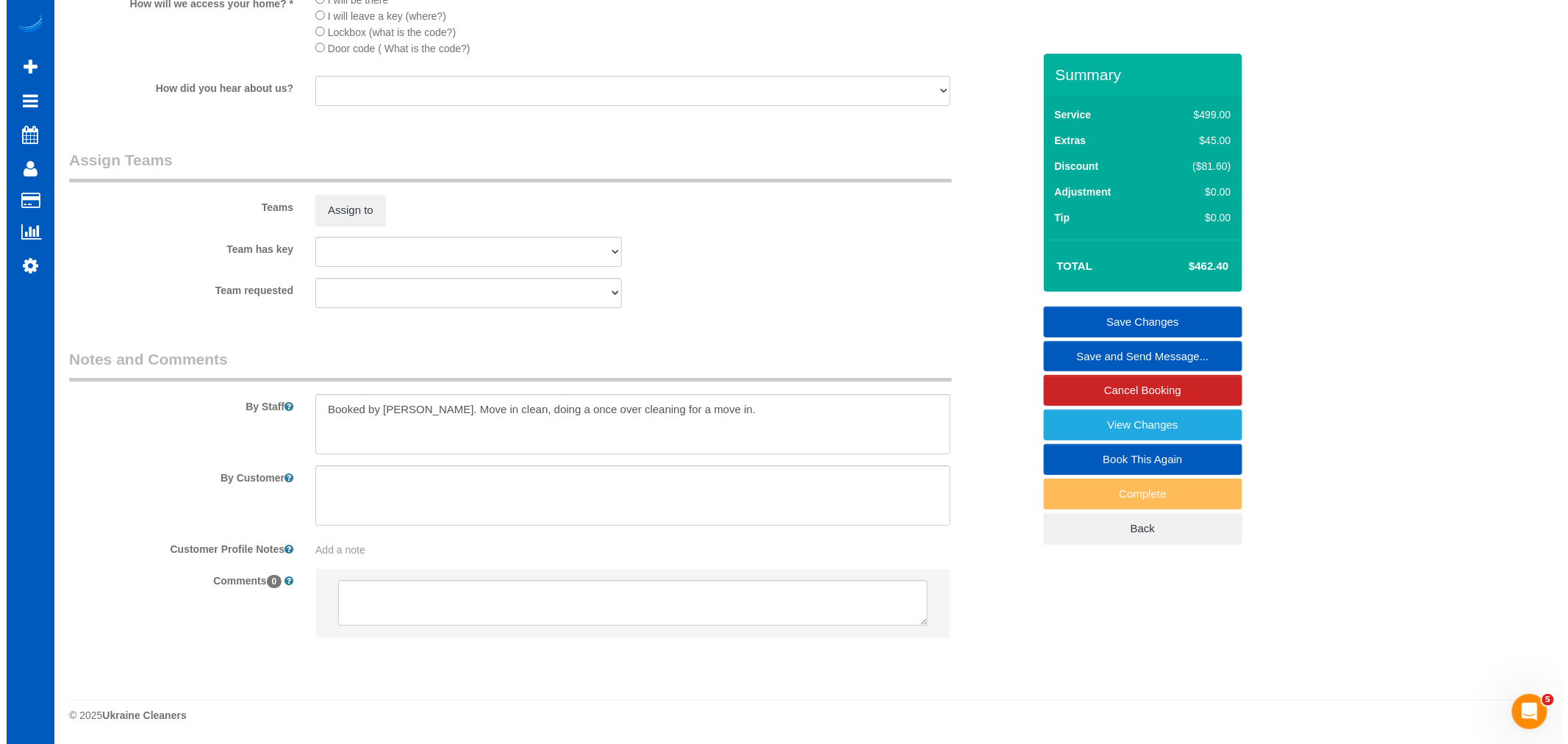
scroll to position [1905, 0]
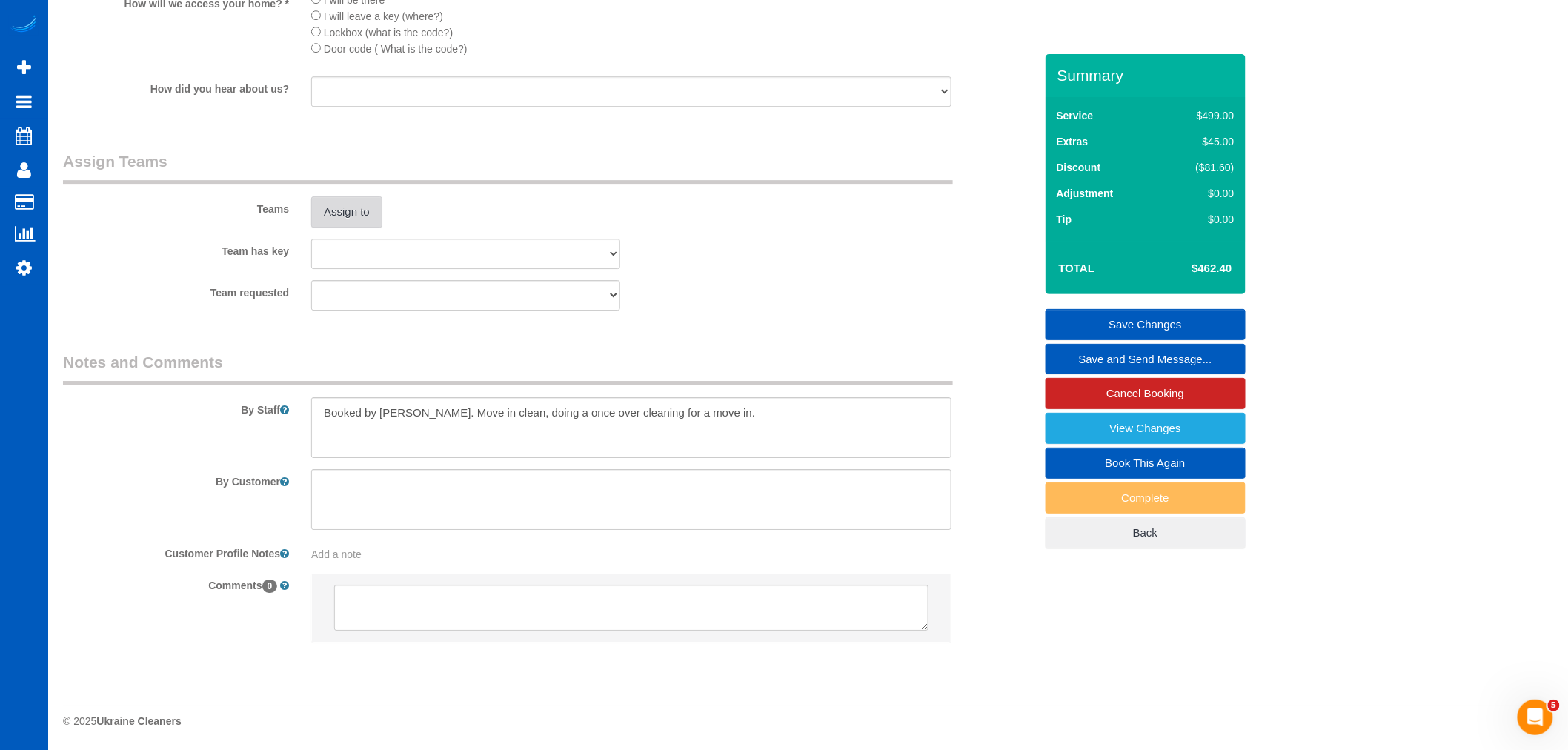
click at [347, 203] on button "Assign to" at bounding box center [347, 211] width 71 height 31
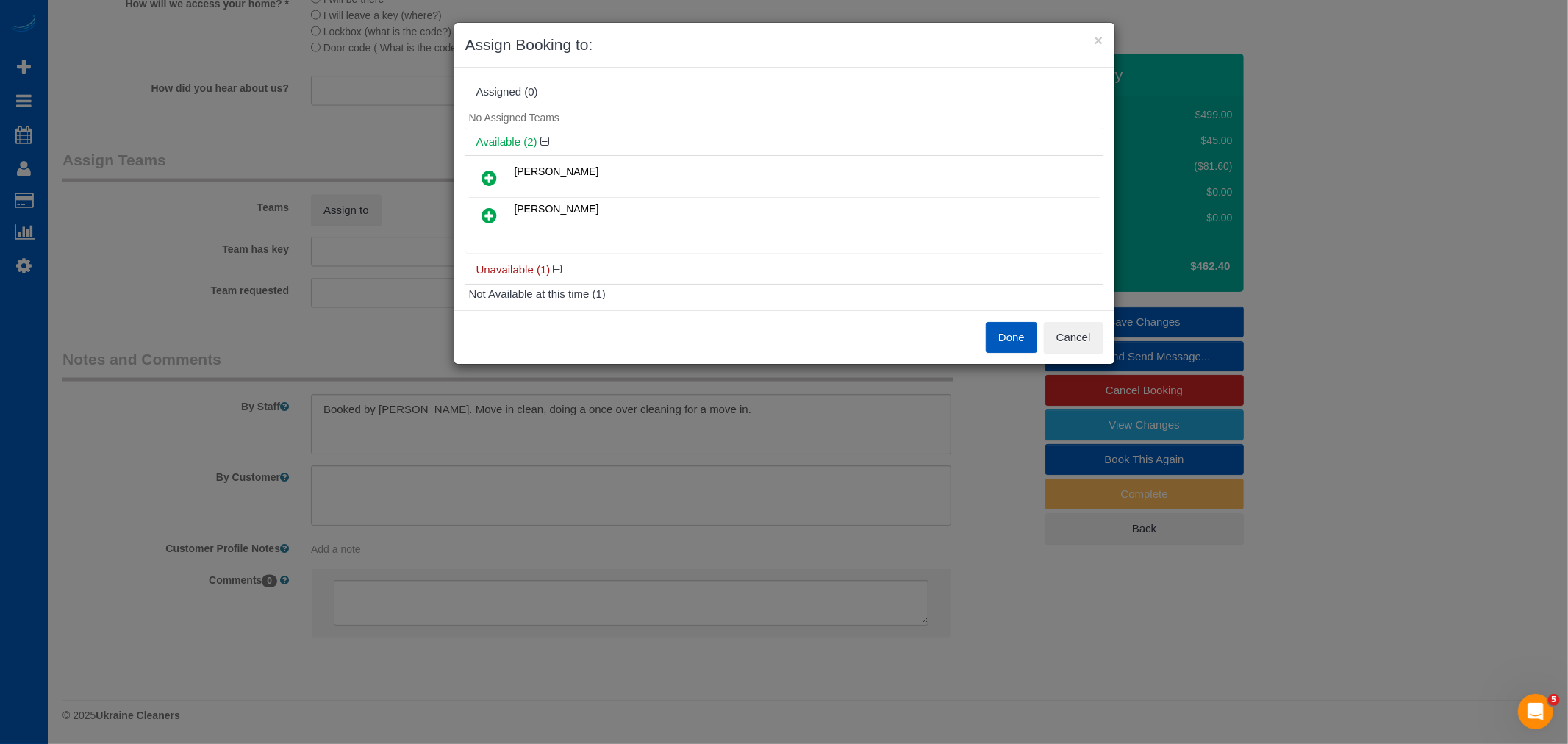
click at [509, 171] on td at bounding box center [490, 179] width 42 height 38
click at [500, 175] on link at bounding box center [490, 179] width 35 height 29
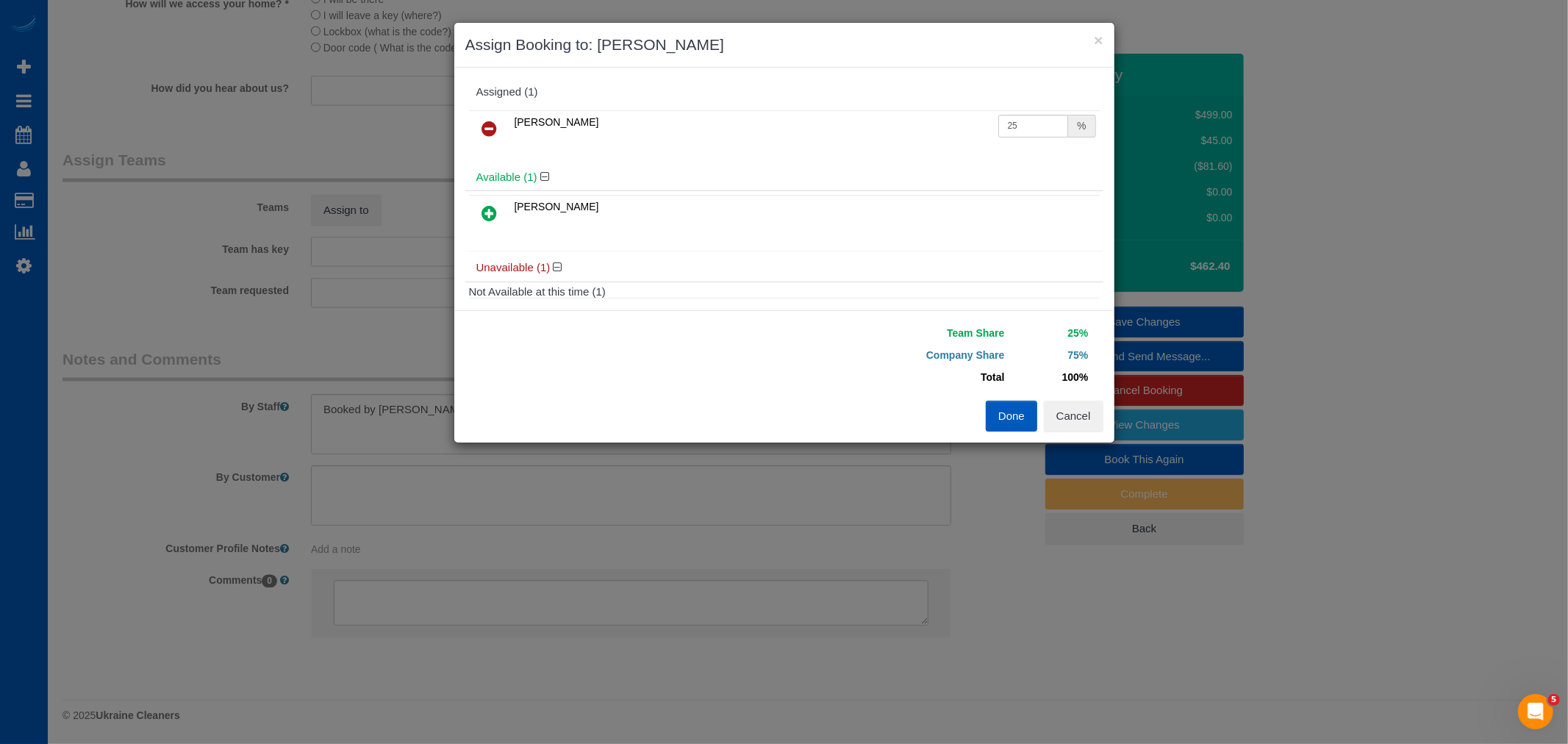
click at [487, 211] on icon at bounding box center [490, 213] width 16 height 17
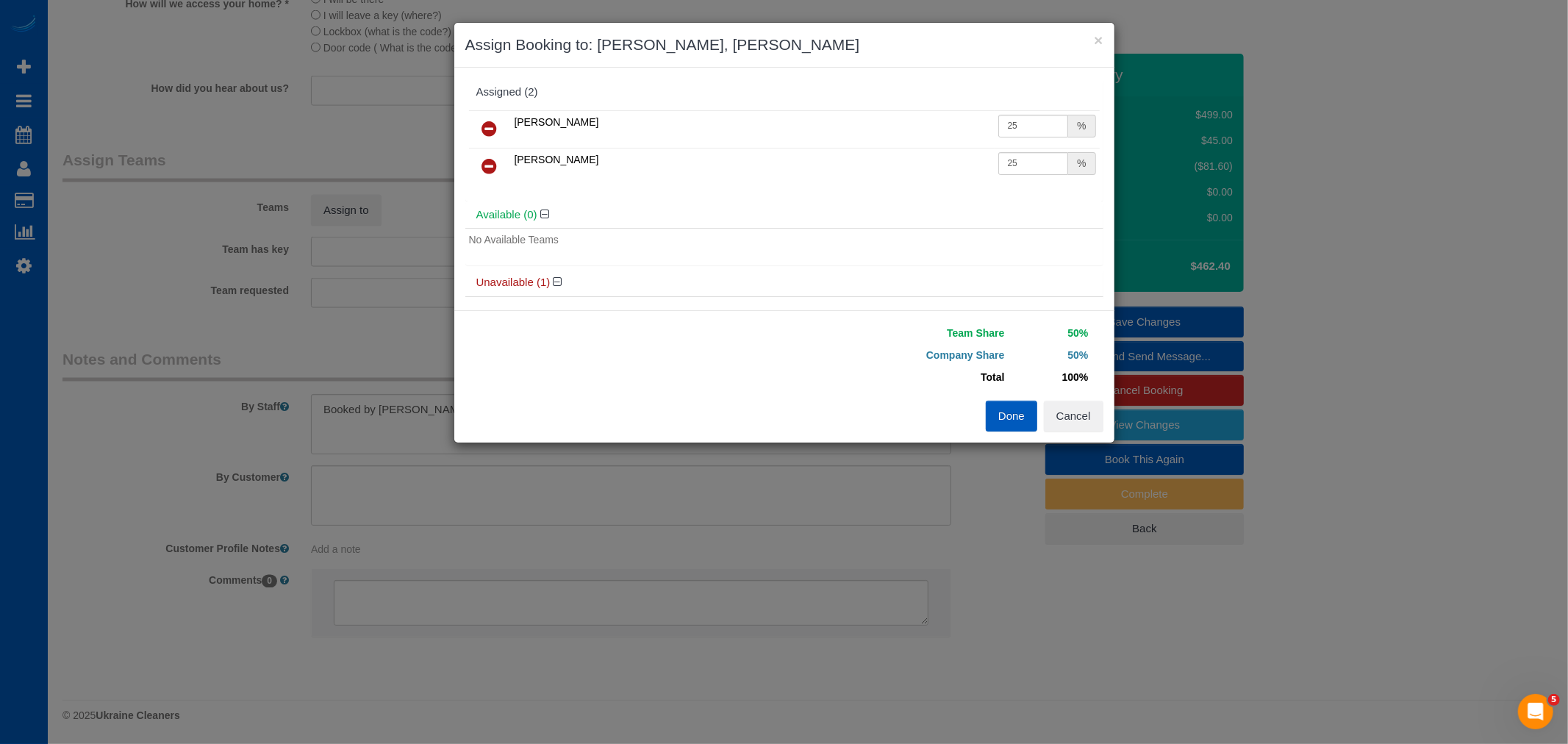
drag, startPoint x: 1010, startPoint y: 416, endPoint x: 357, endPoint y: 311, distance: 661.4
click at [1009, 415] on button "Done" at bounding box center [1010, 416] width 51 height 31
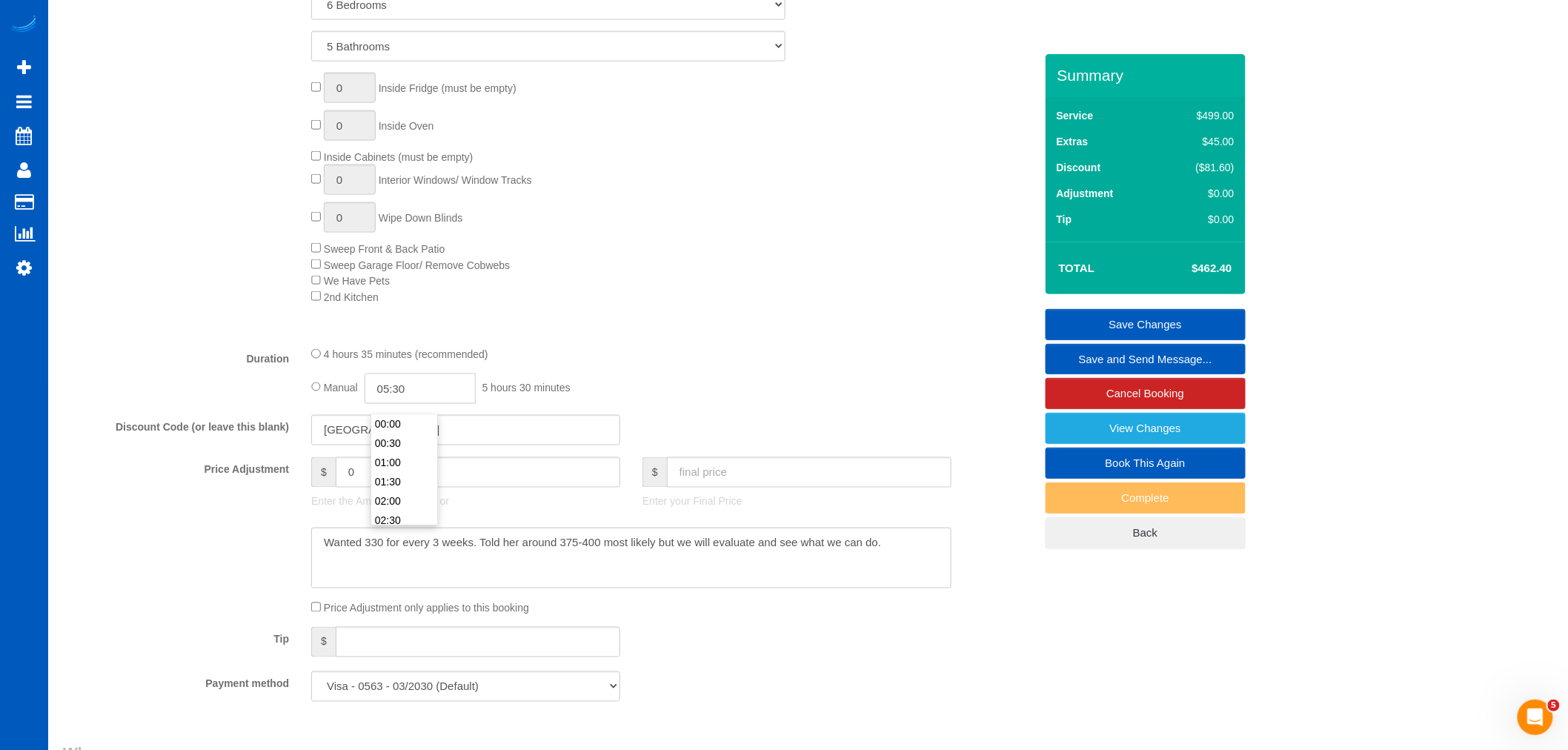
scroll to position [193, 0]
drag, startPoint x: 357, startPoint y: 406, endPoint x: 275, endPoint y: 417, distance: 82.7
click at [275, 417] on fieldset "What Frequency of Service * One Time Weekly - 15.00% Every 2 Weeks - 10.00% Eve…" at bounding box center [548, 245] width 972 height 935
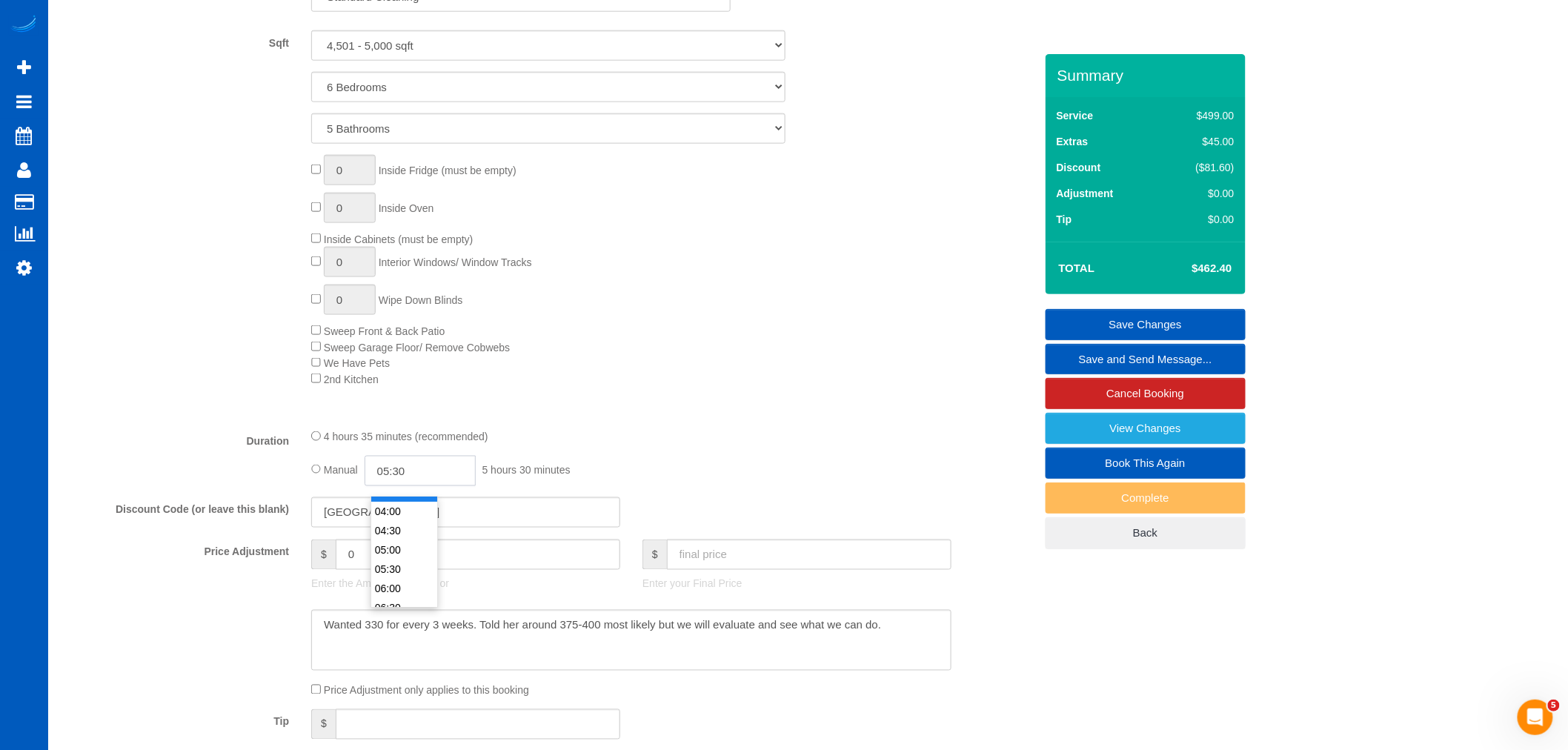
scroll to position [110, 0]
type input "04:30"
drag, startPoint x: 404, startPoint y: 561, endPoint x: 412, endPoint y: 554, distance: 10.6
click at [404, 563] on li "04:30" at bounding box center [404, 571] width 66 height 20
click at [710, 416] on div "Type of Service * House Cleaning X Standard Cleaning Deep Cleaning Move In/ Out…" at bounding box center [548, 181] width 972 height 469
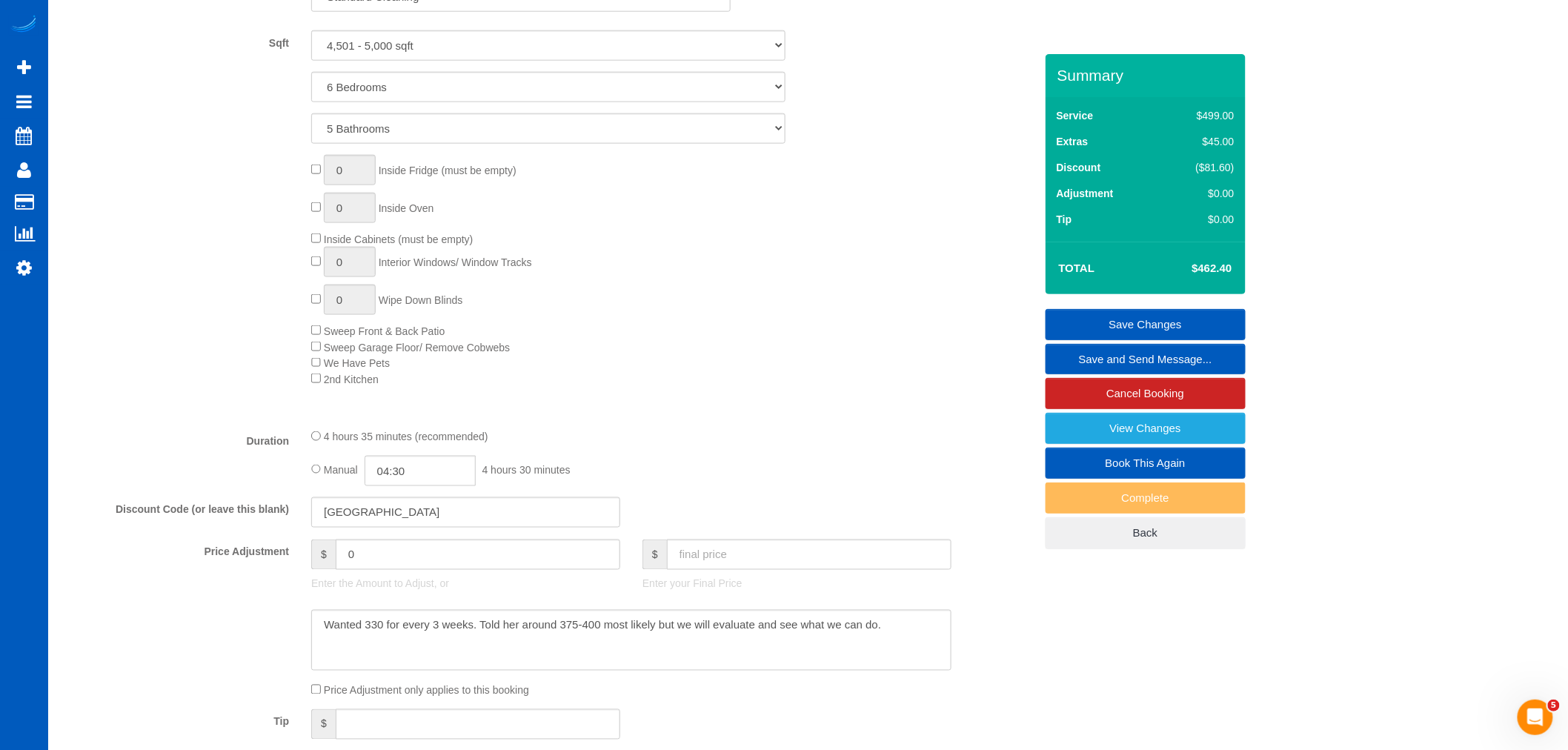
click at [1105, 317] on link "Save Changes" at bounding box center [1145, 324] width 200 height 31
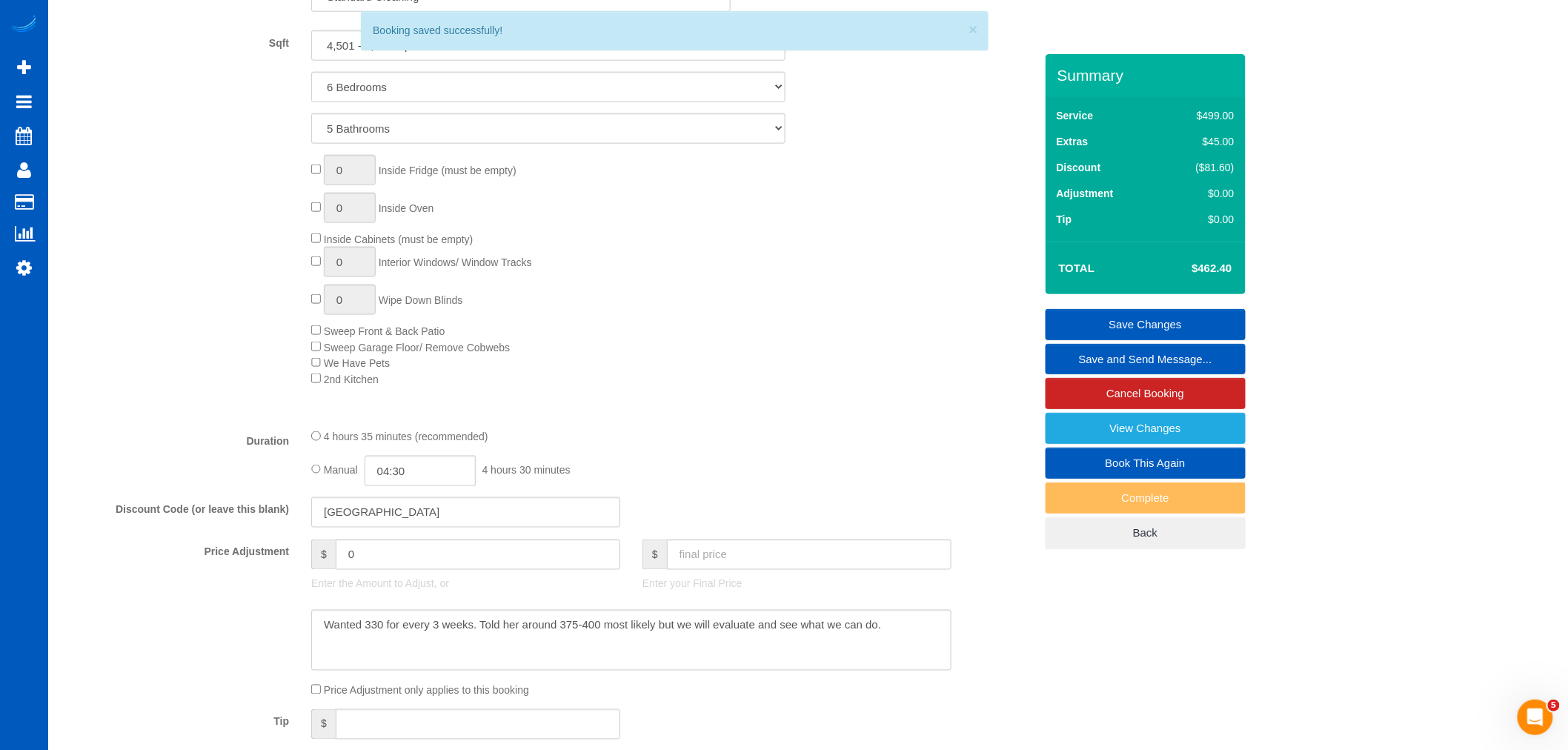
select select "**********"
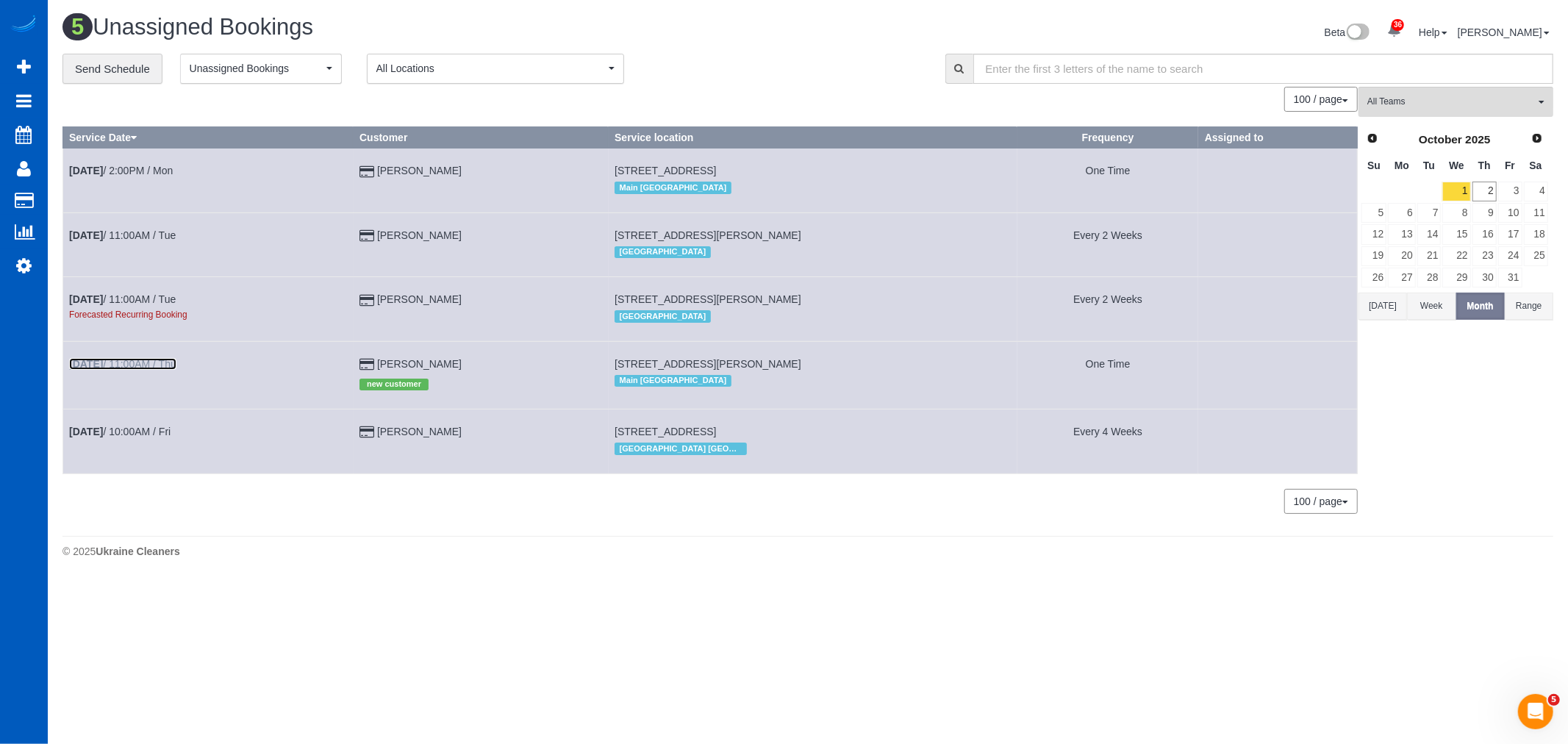
click at [138, 367] on link "Oct 30th / 11:00AM / Thu" at bounding box center [122, 363] width 107 height 12
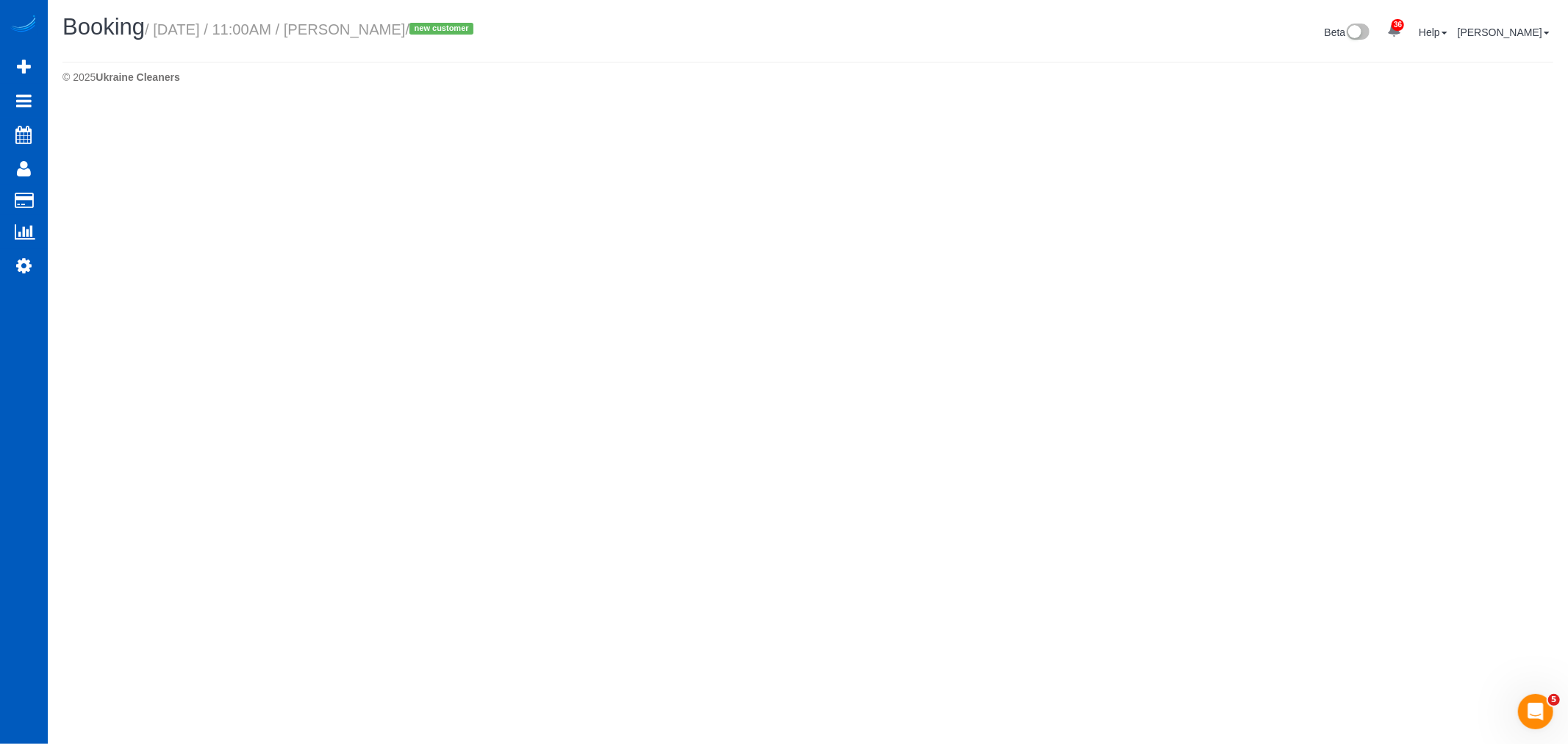
select select "WA"
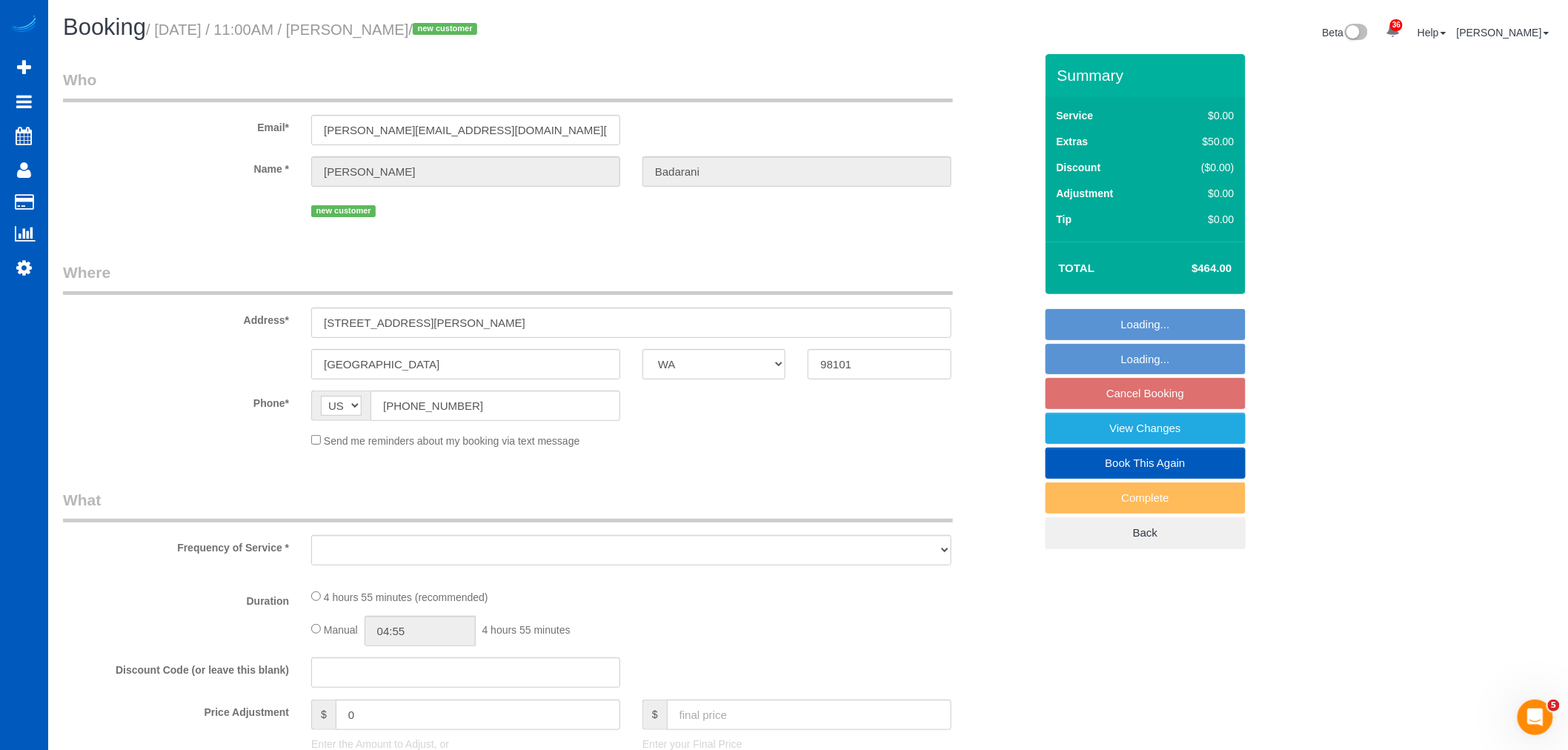
select select "object:3132"
select select "199"
select select "1001"
select select "2"
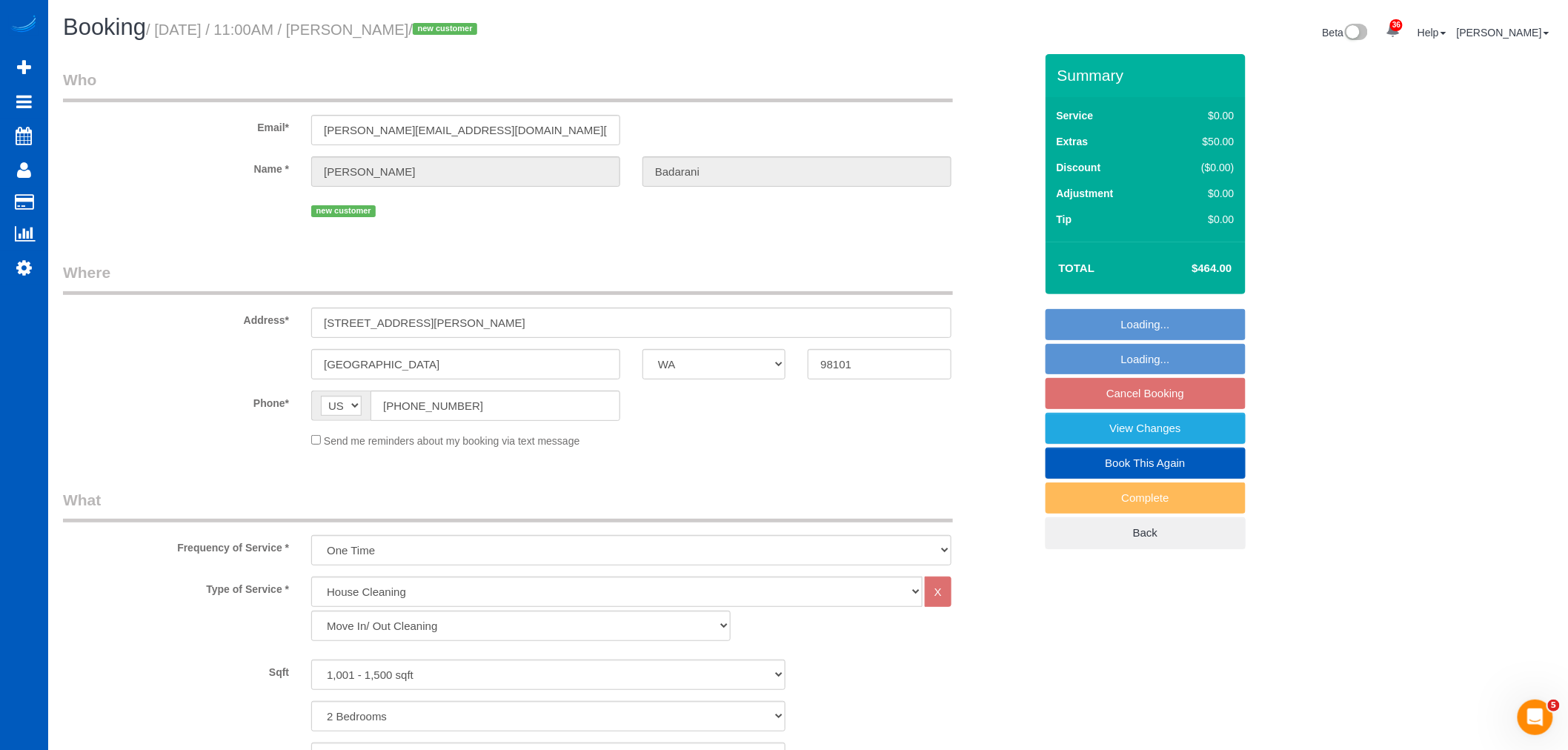
select select "string:fspay-99a88f7e-31f3-4497-81c7-d4542fd7731b"
select select "number:10"
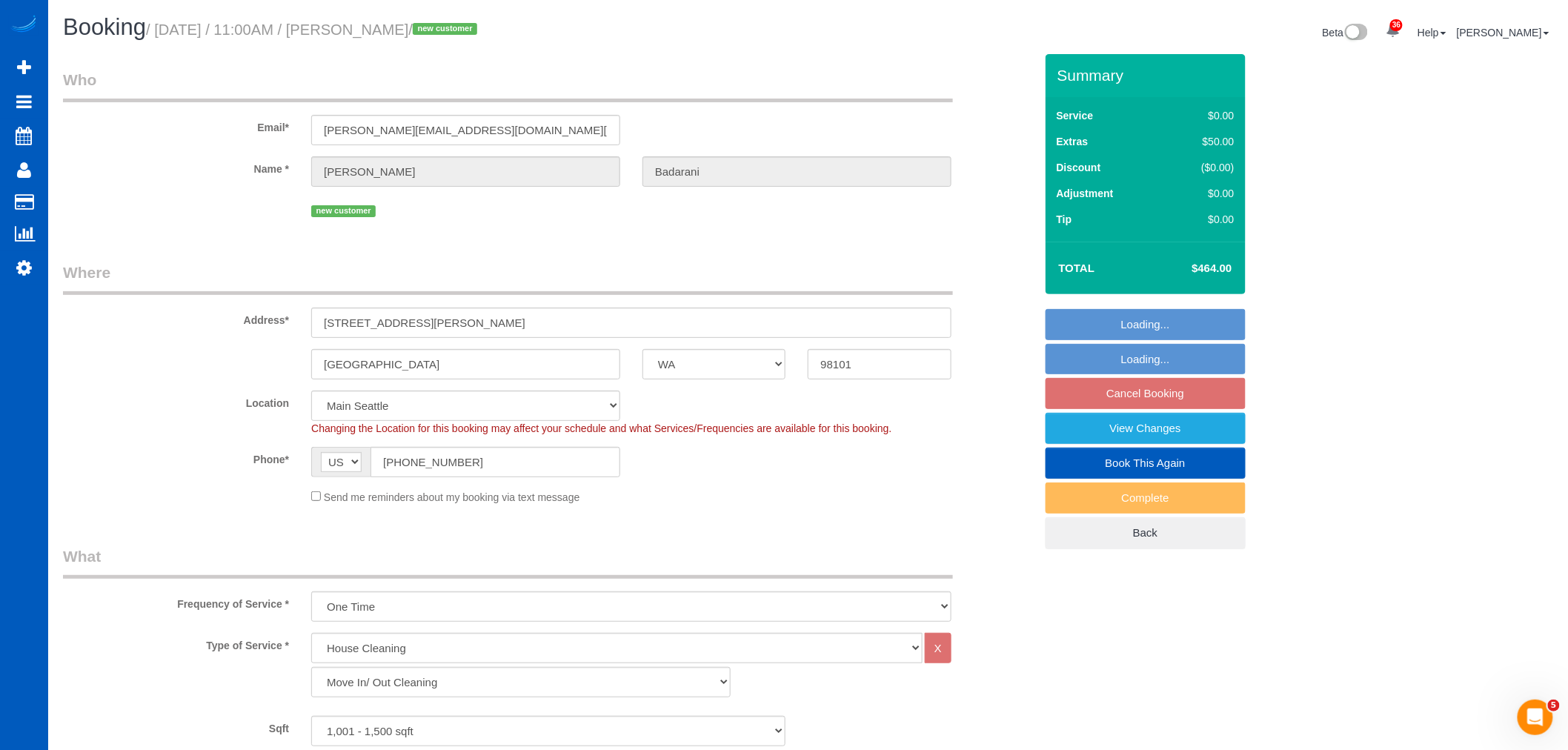
select select "spot23"
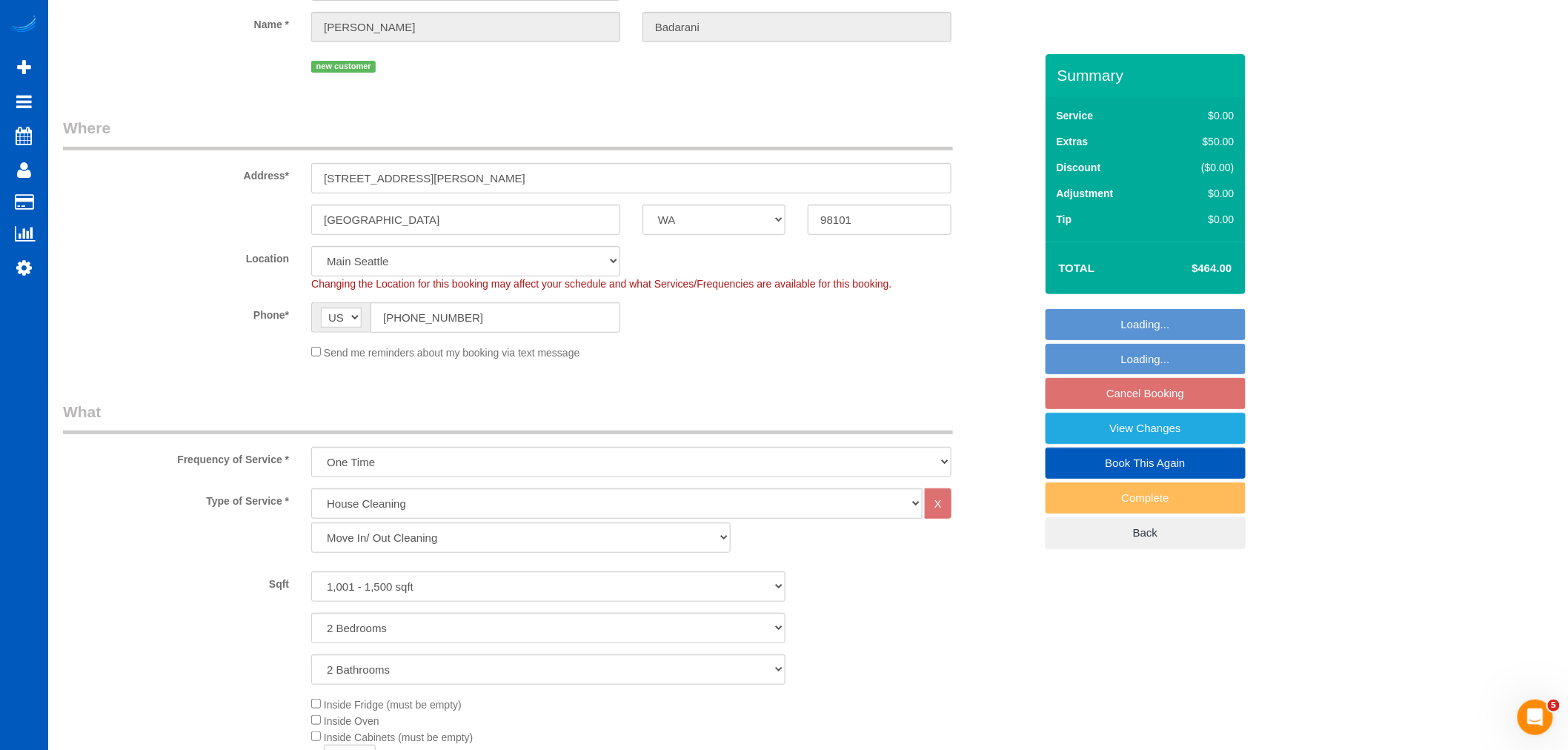
select select "1001"
select select "2"
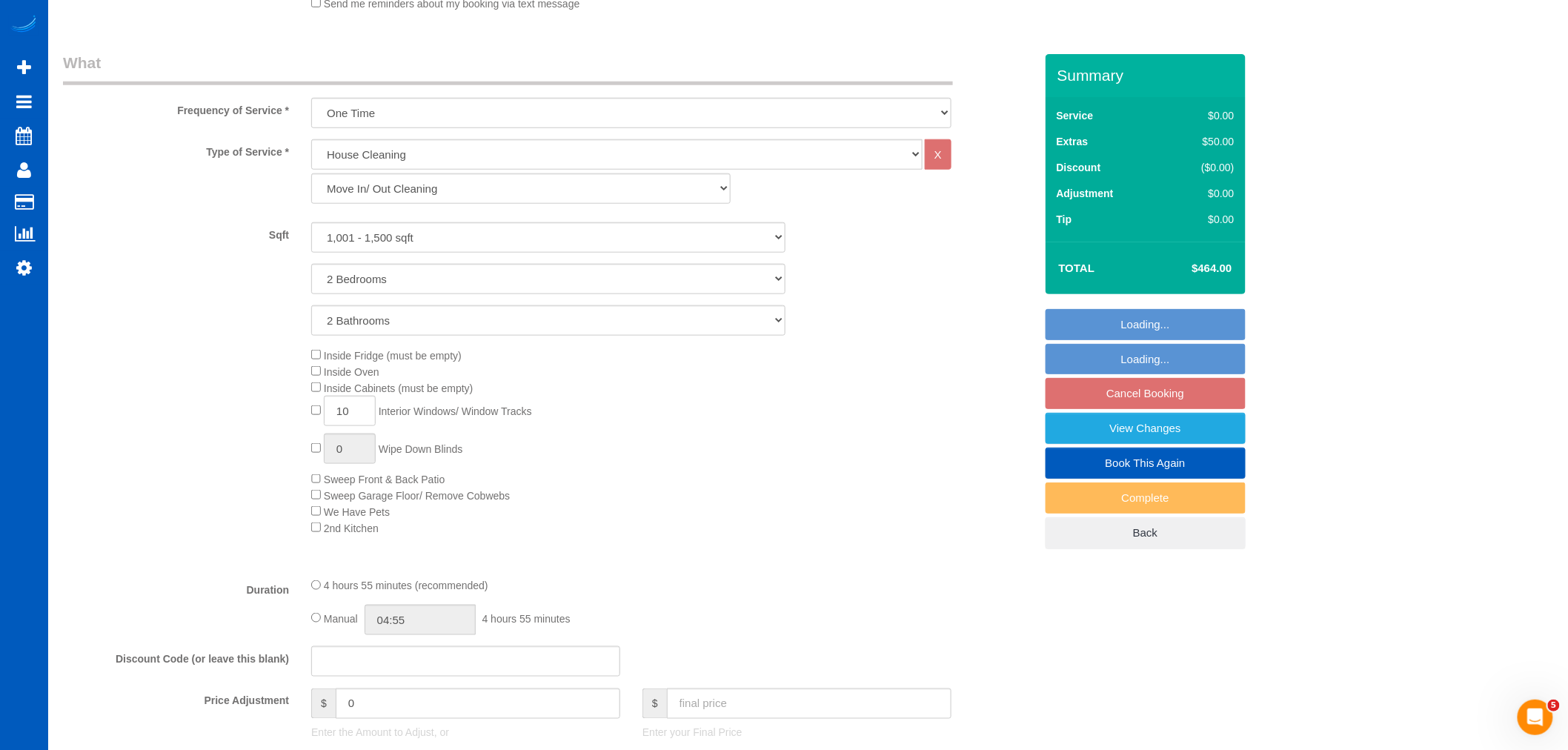
select select "object:3556"
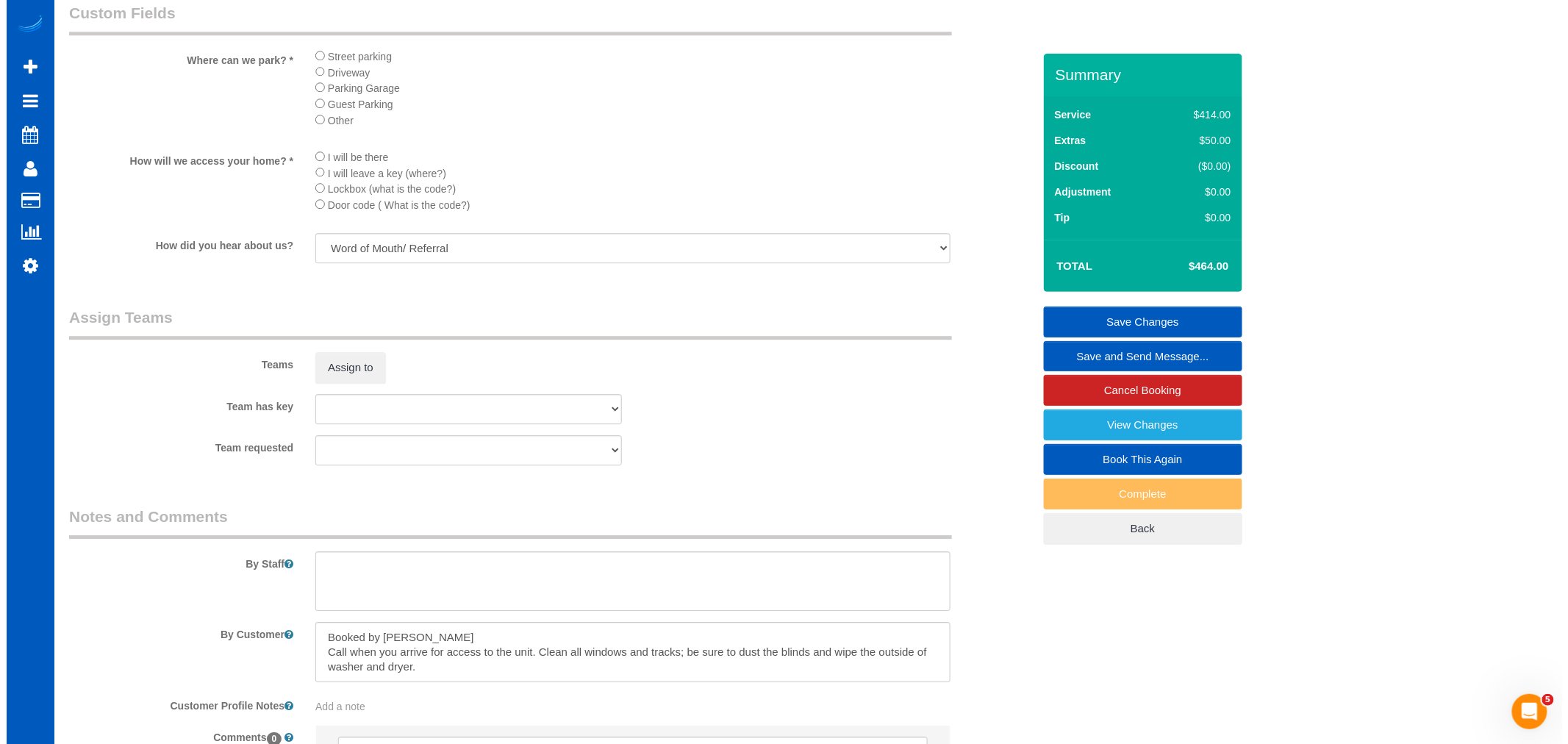
scroll to position [1783, 0]
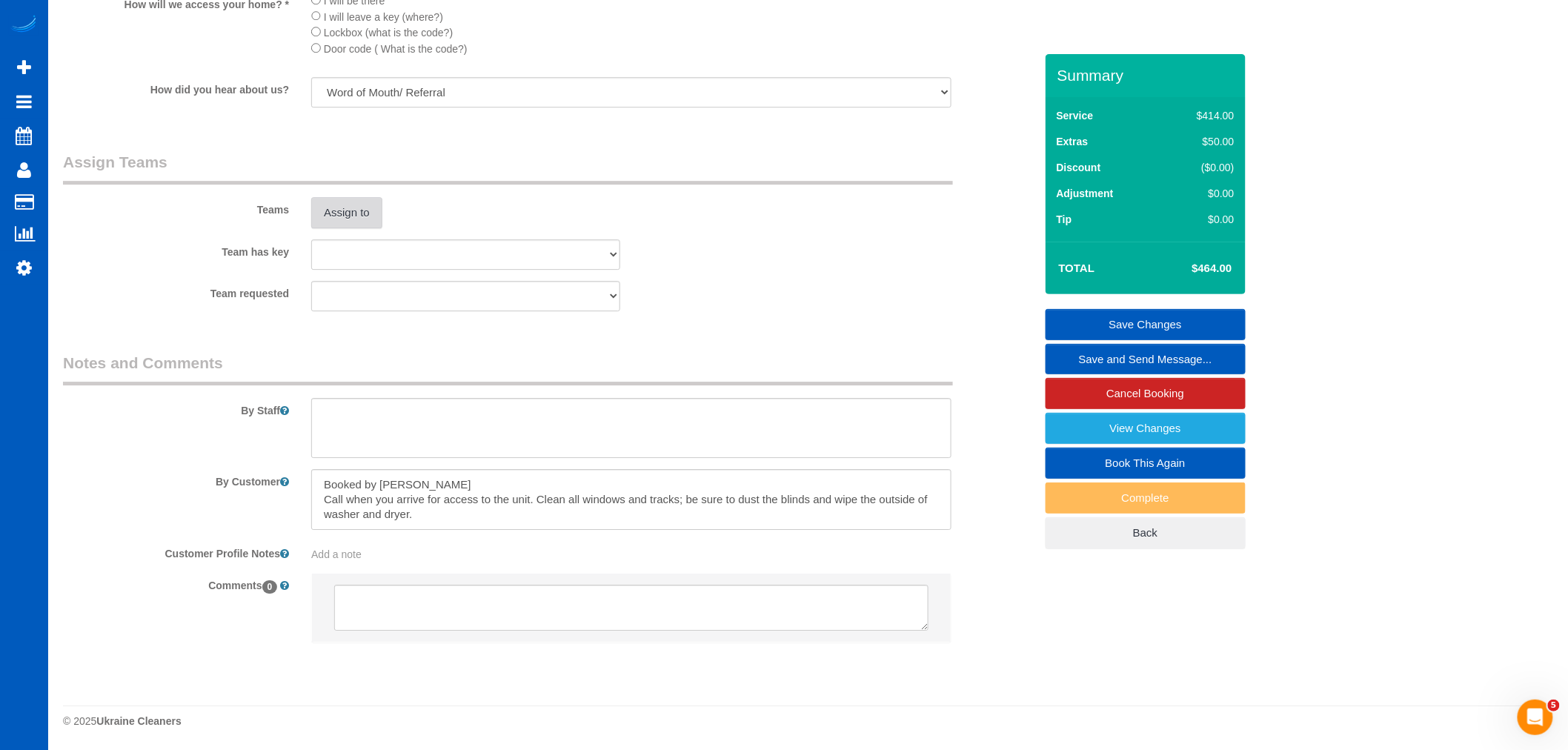
click at [324, 217] on button "Assign to" at bounding box center [347, 212] width 71 height 31
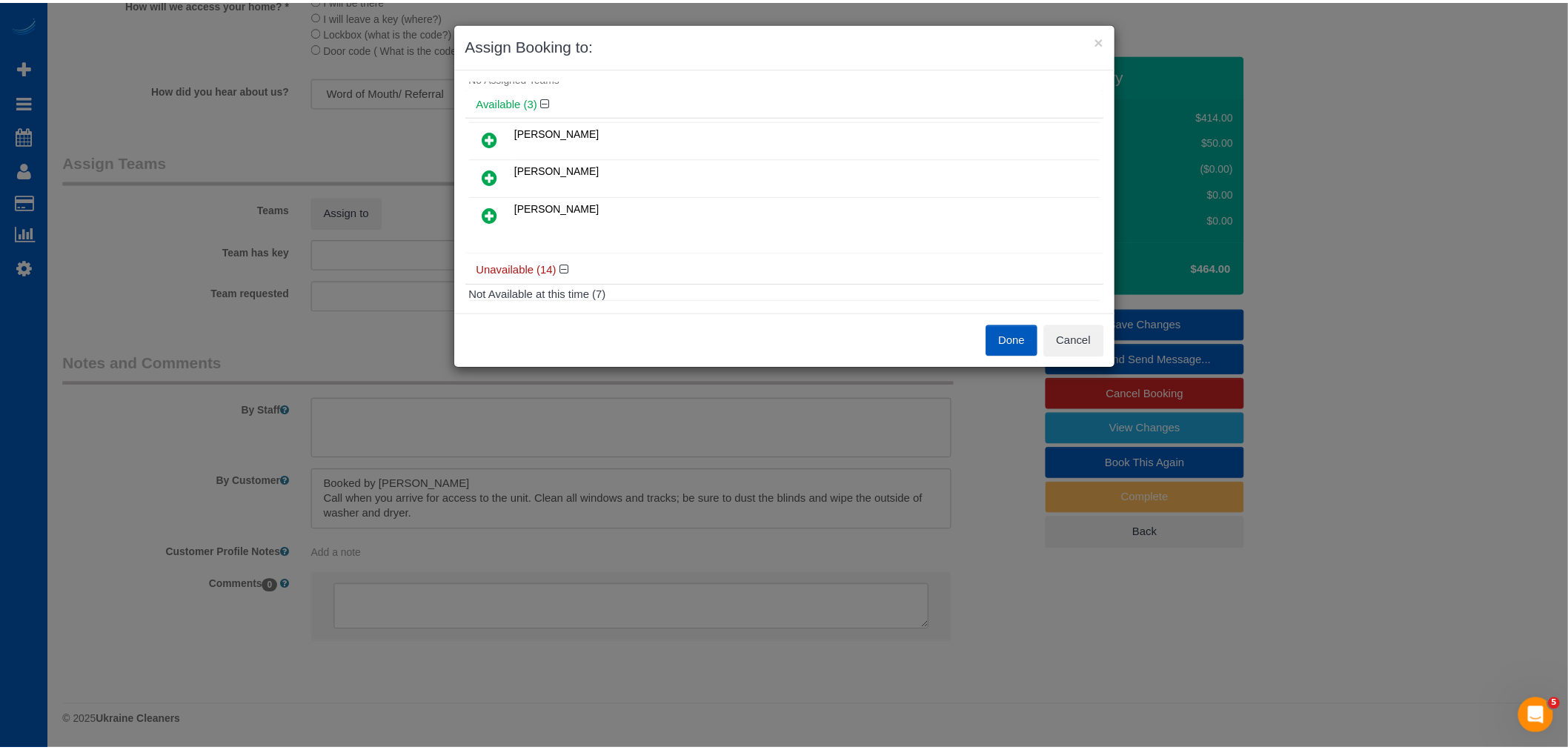
scroll to position [0, 0]
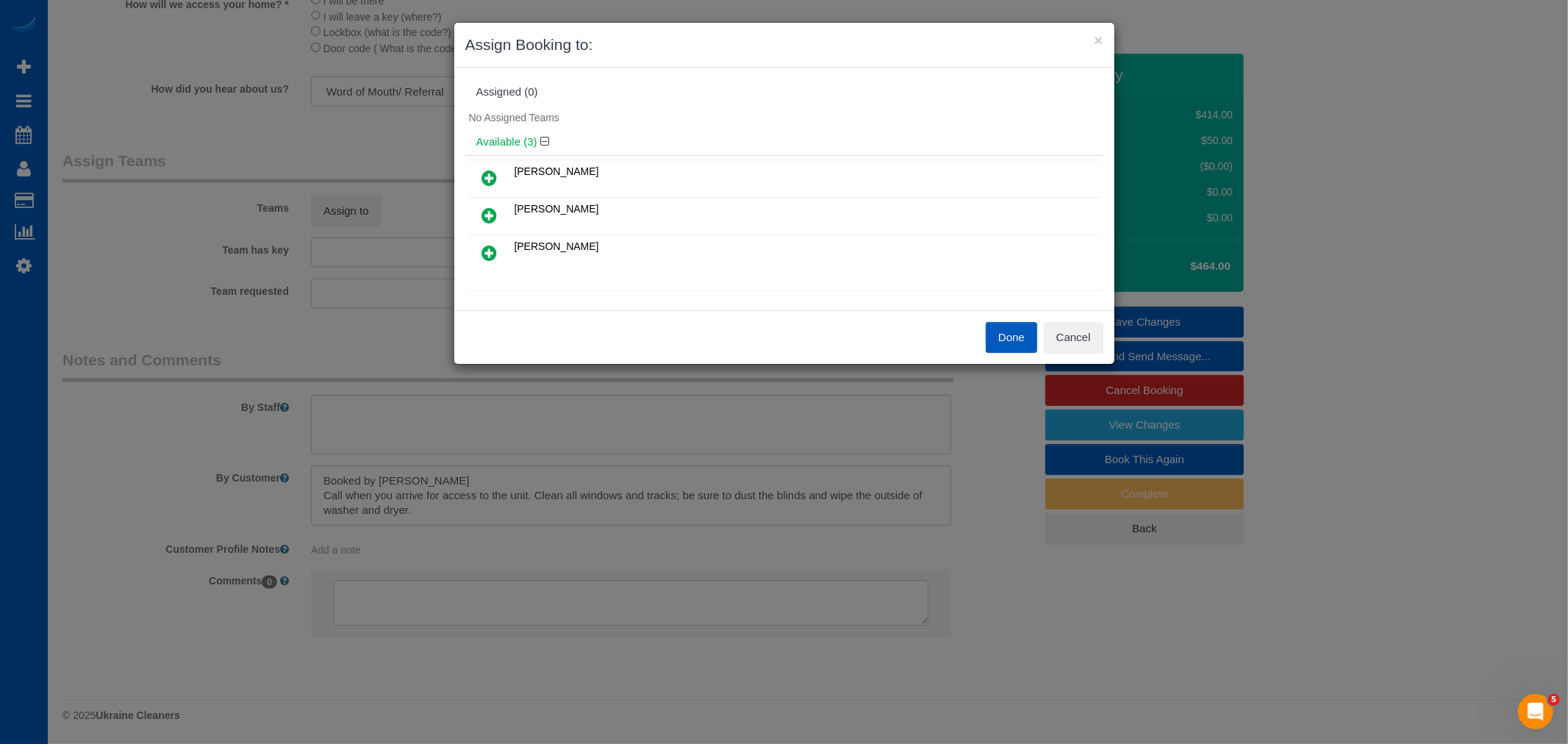
click at [494, 224] on link at bounding box center [490, 216] width 35 height 29
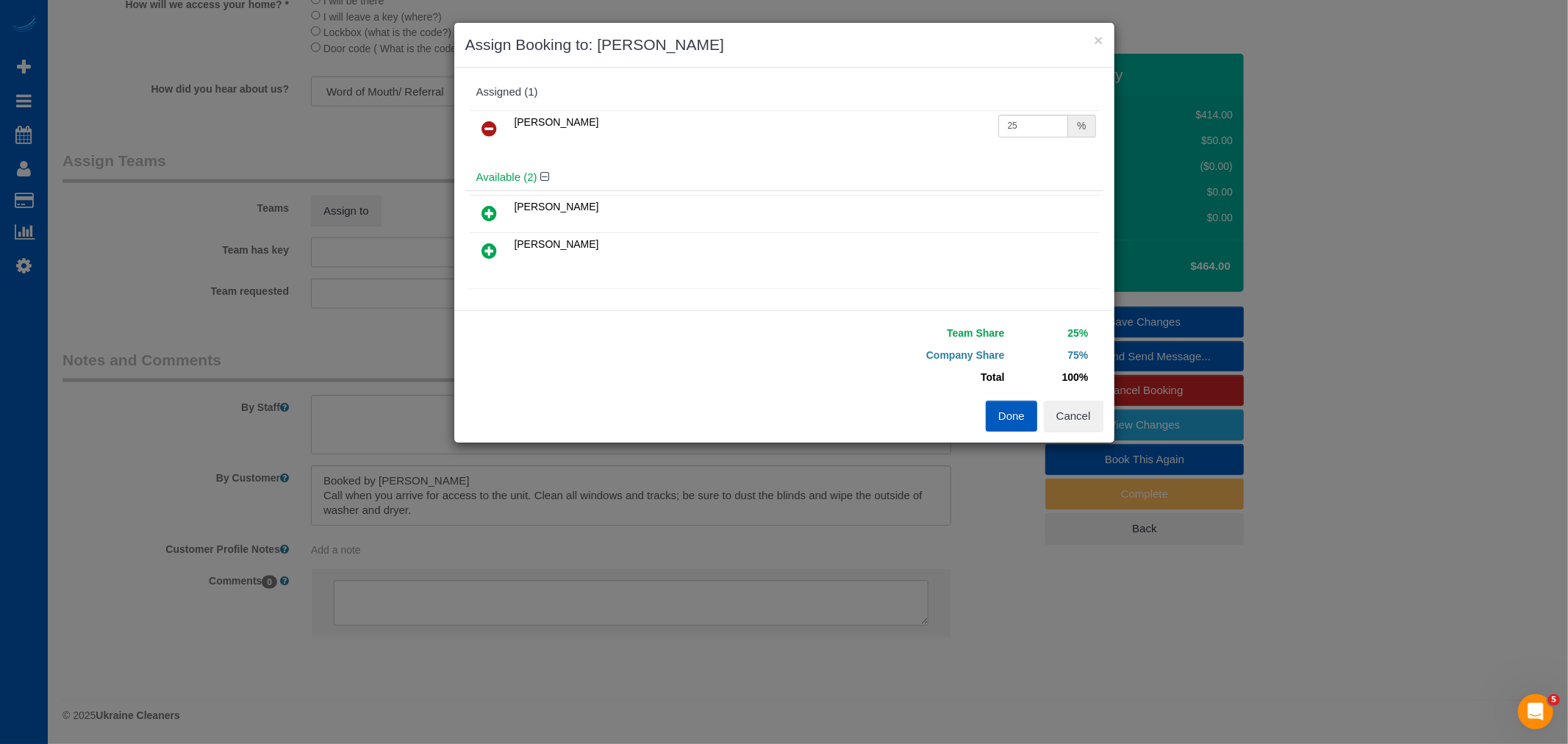
click at [484, 251] on icon at bounding box center [490, 251] width 16 height 17
click at [1009, 410] on button "Done" at bounding box center [1010, 416] width 51 height 31
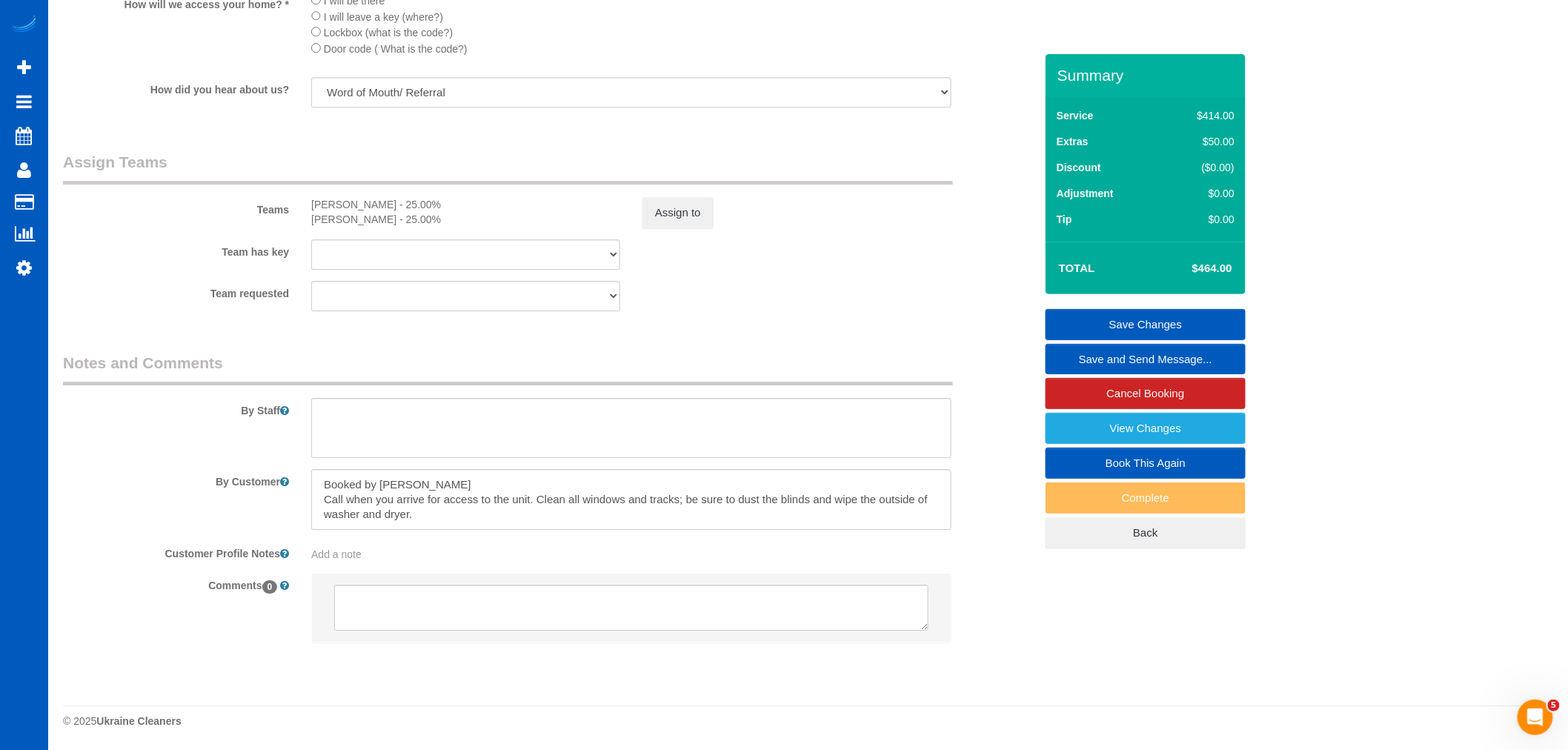
click at [1114, 328] on link "Save Changes" at bounding box center [1145, 324] width 200 height 31
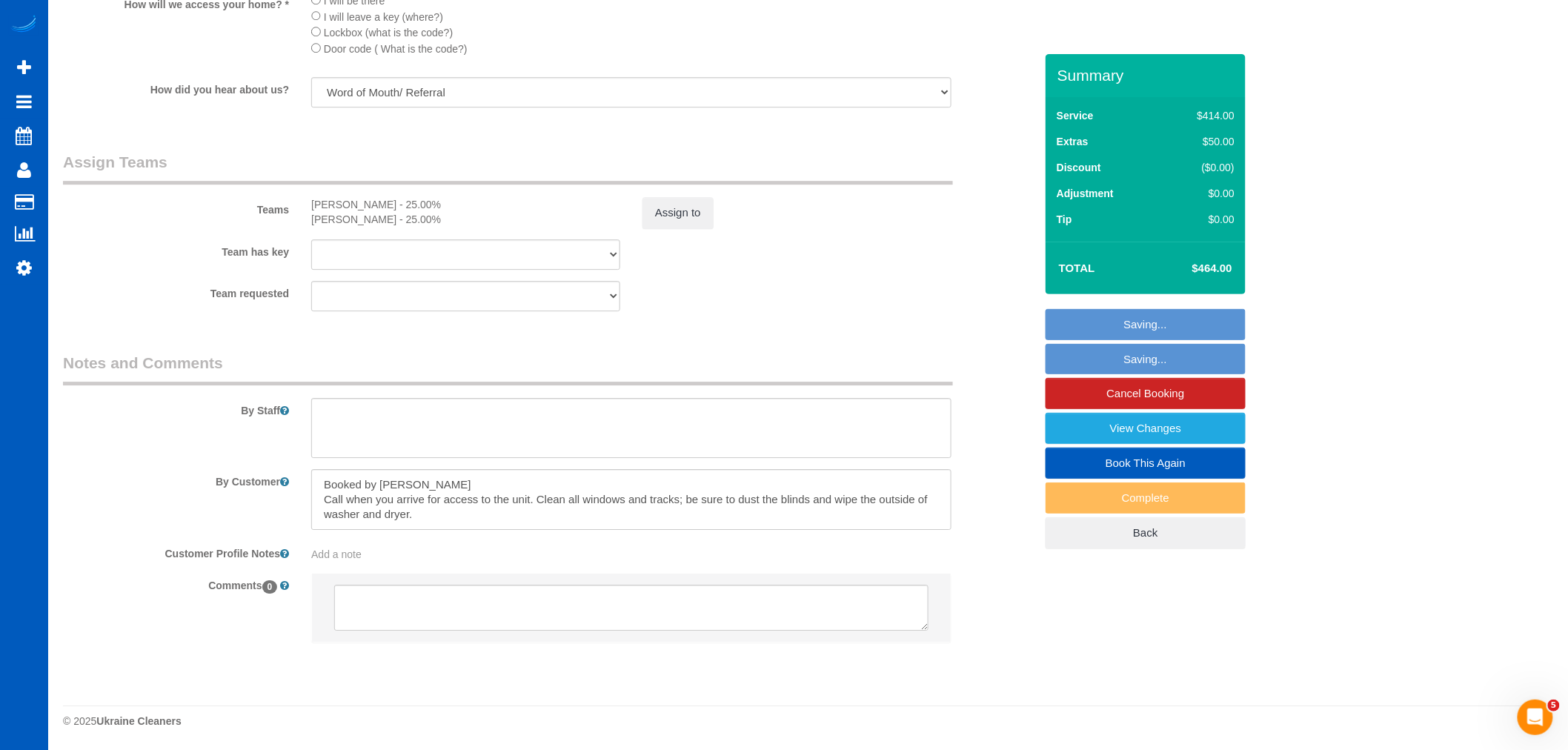
select select "**********"
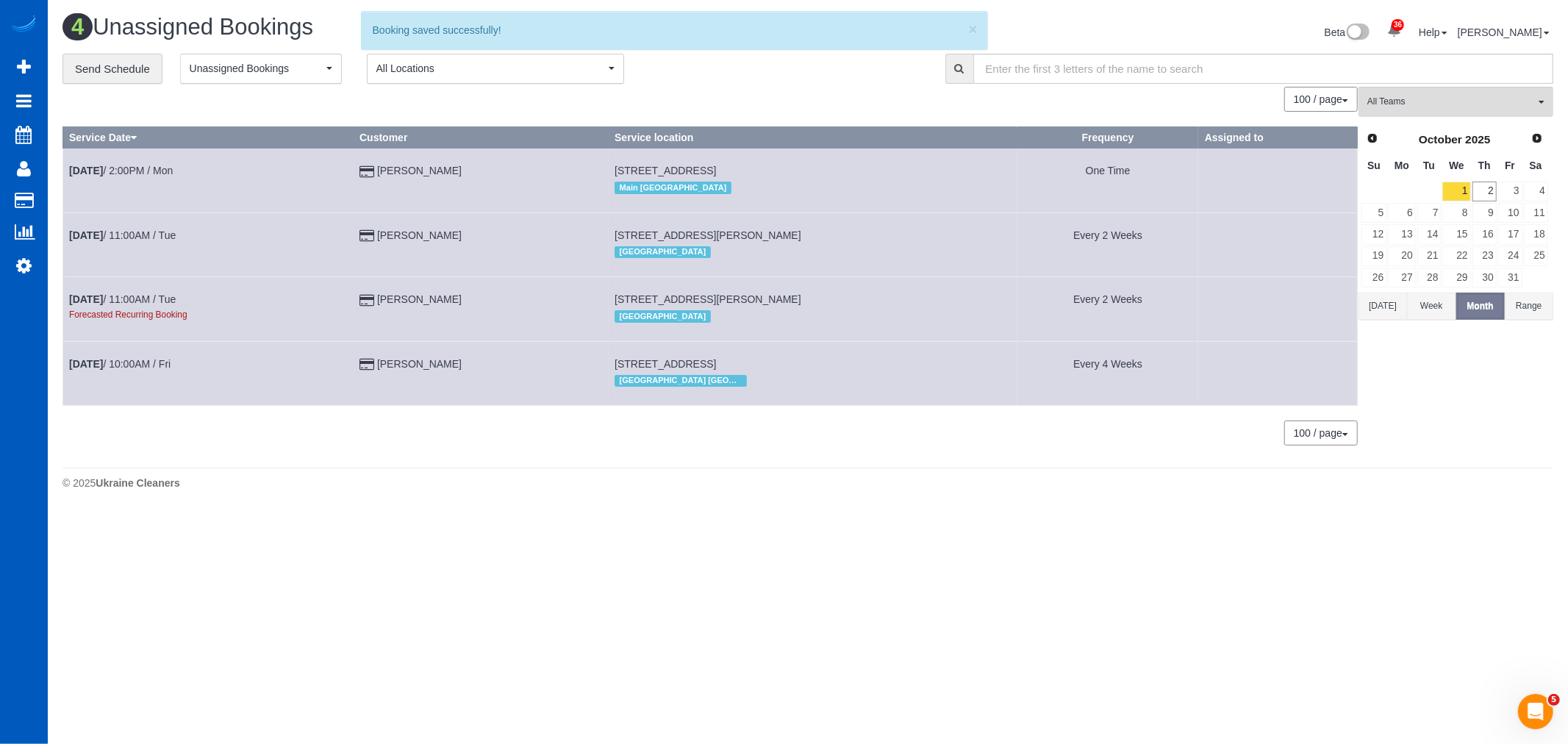
click at [130, 375] on td "Oct 31st / 10:00AM / Fri" at bounding box center [208, 373] width 290 height 64
click at [128, 370] on link "Oct 31st / 10:00AM / Fri" at bounding box center [119, 363] width 101 height 12
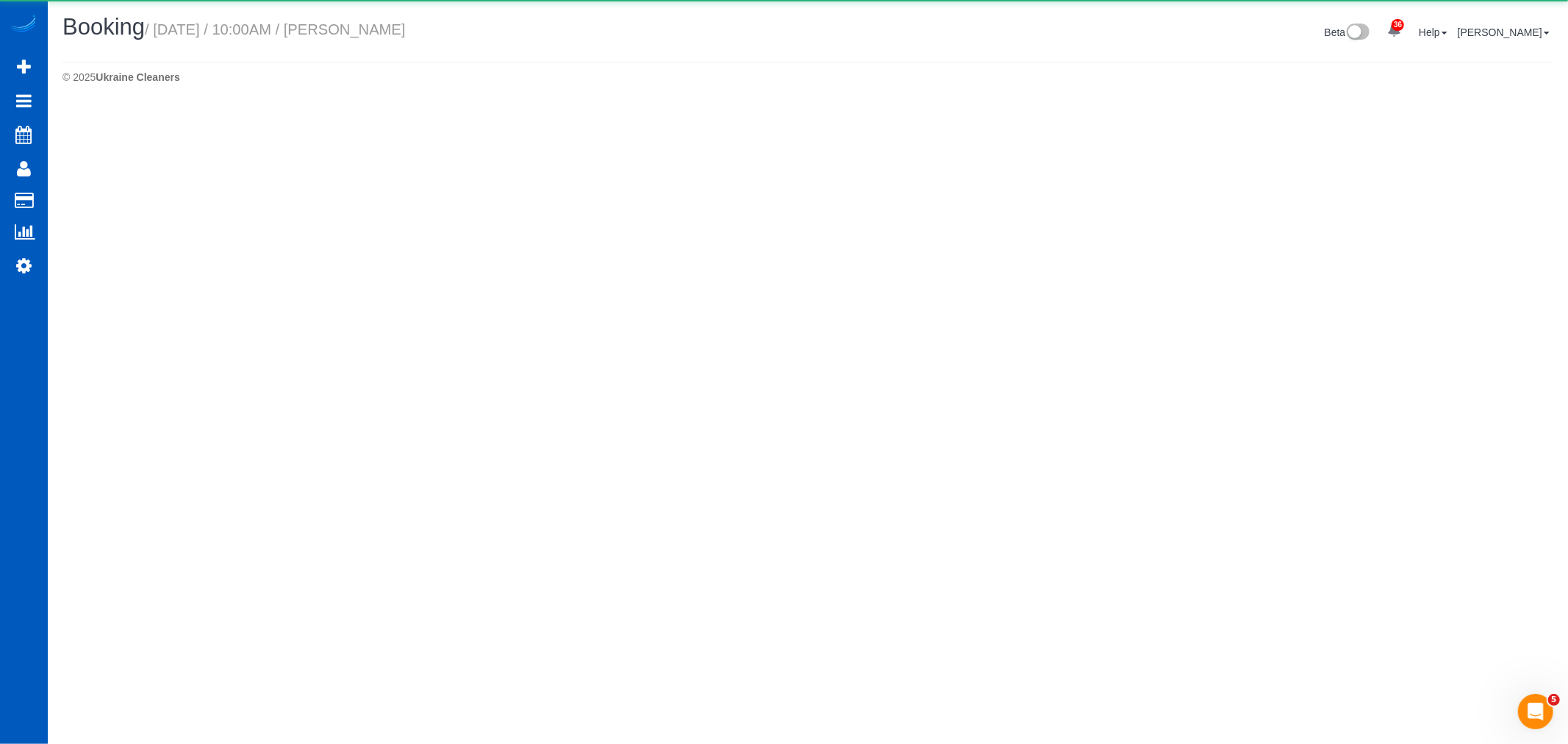
select select "[GEOGRAPHIC_DATA]"
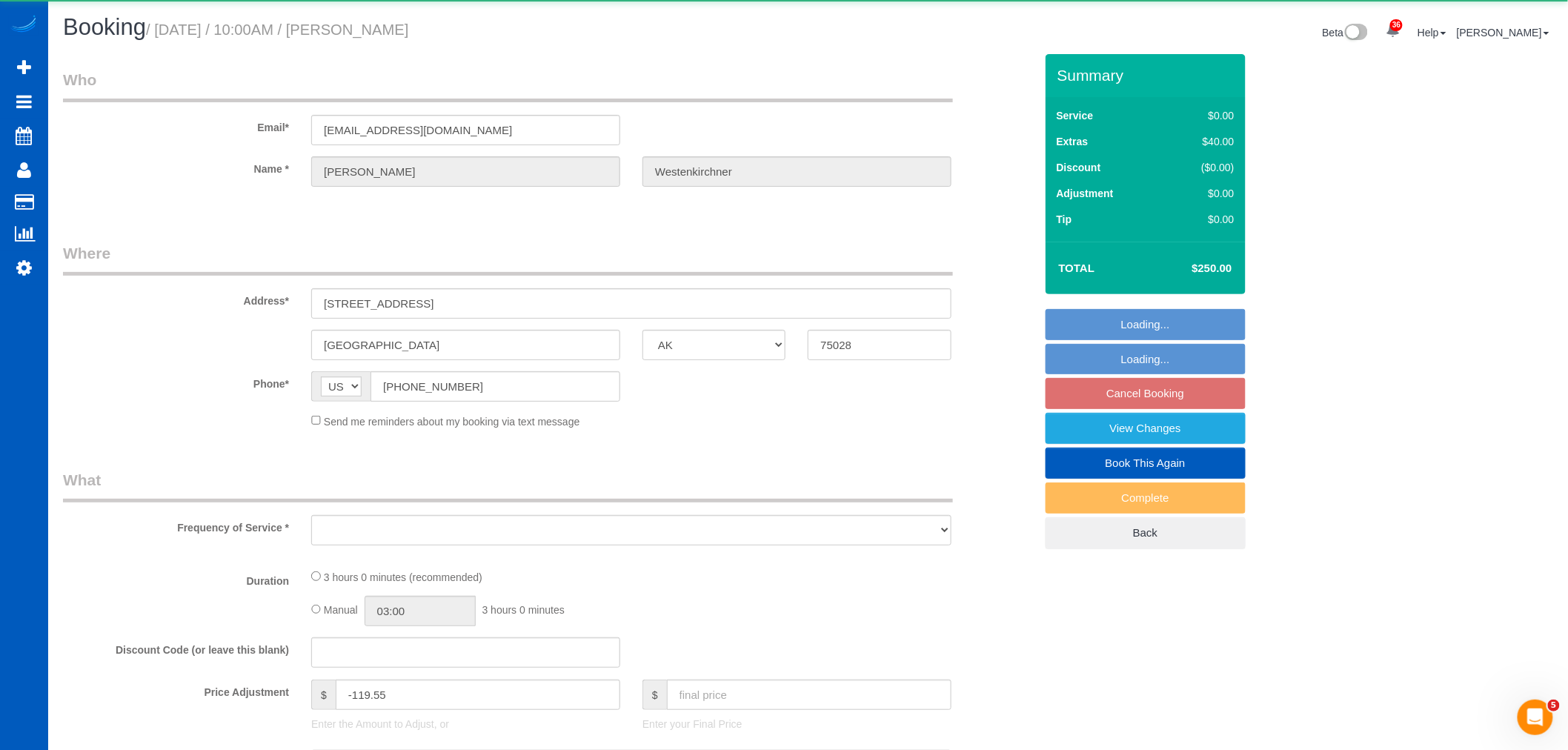
select select "object:4680"
select select "string:fspay-374f50f5-b5bc-47f8-9c19-4bbd31035c5a"
select select "199"
select select "3001"
select select "4"
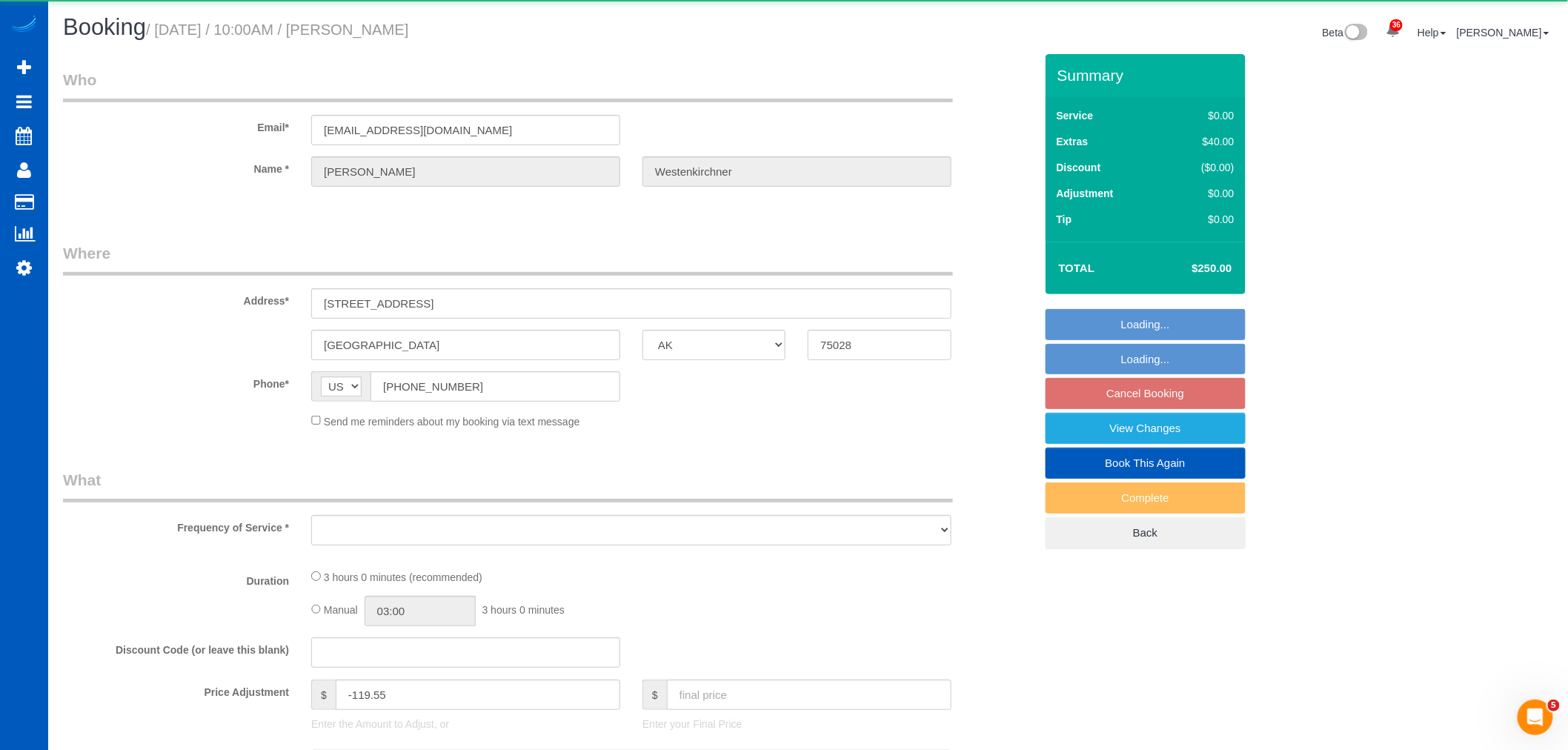
select select "3"
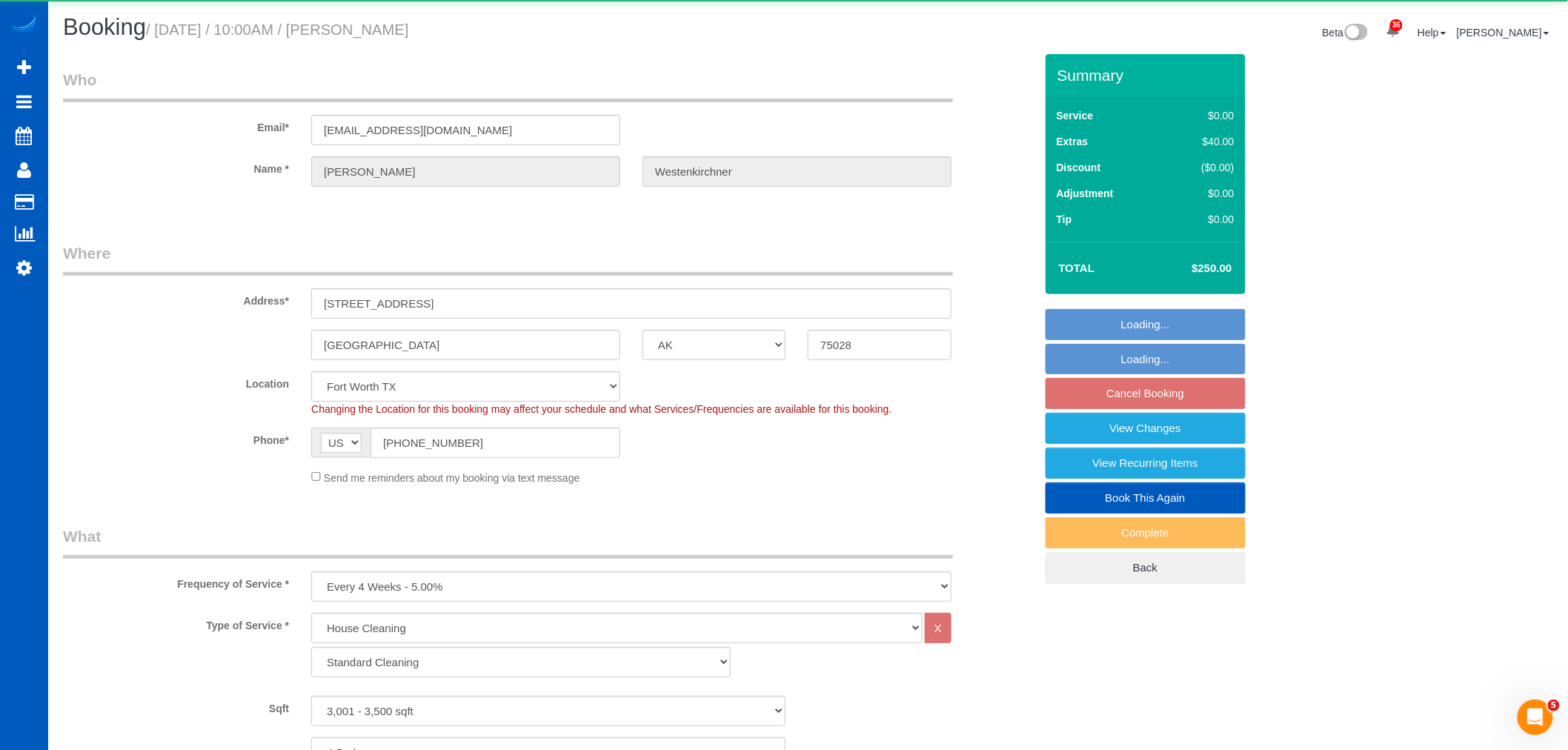
select select "object:4826"
select select "3001"
select select "4"
select select "3"
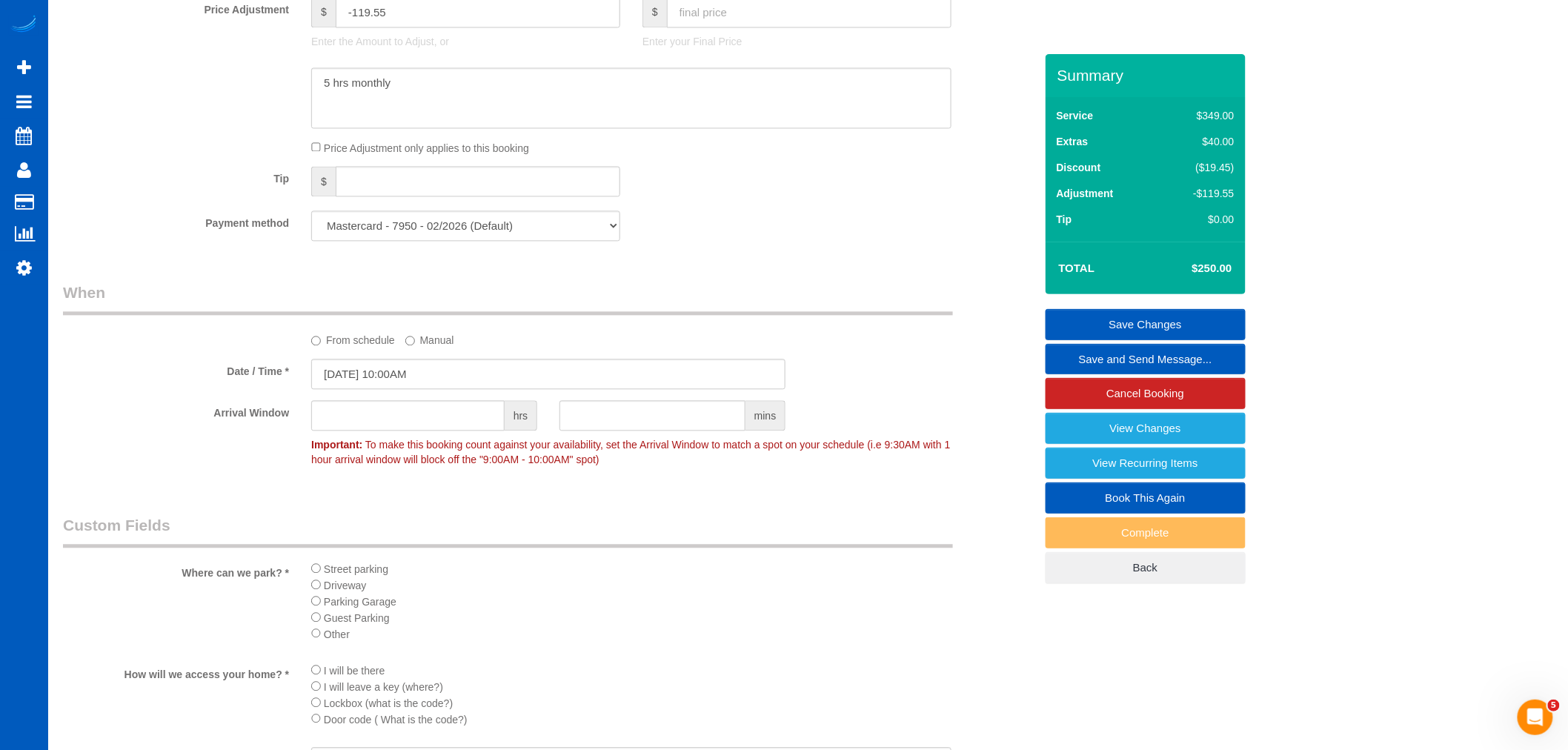
scroll to position [1398, 0]
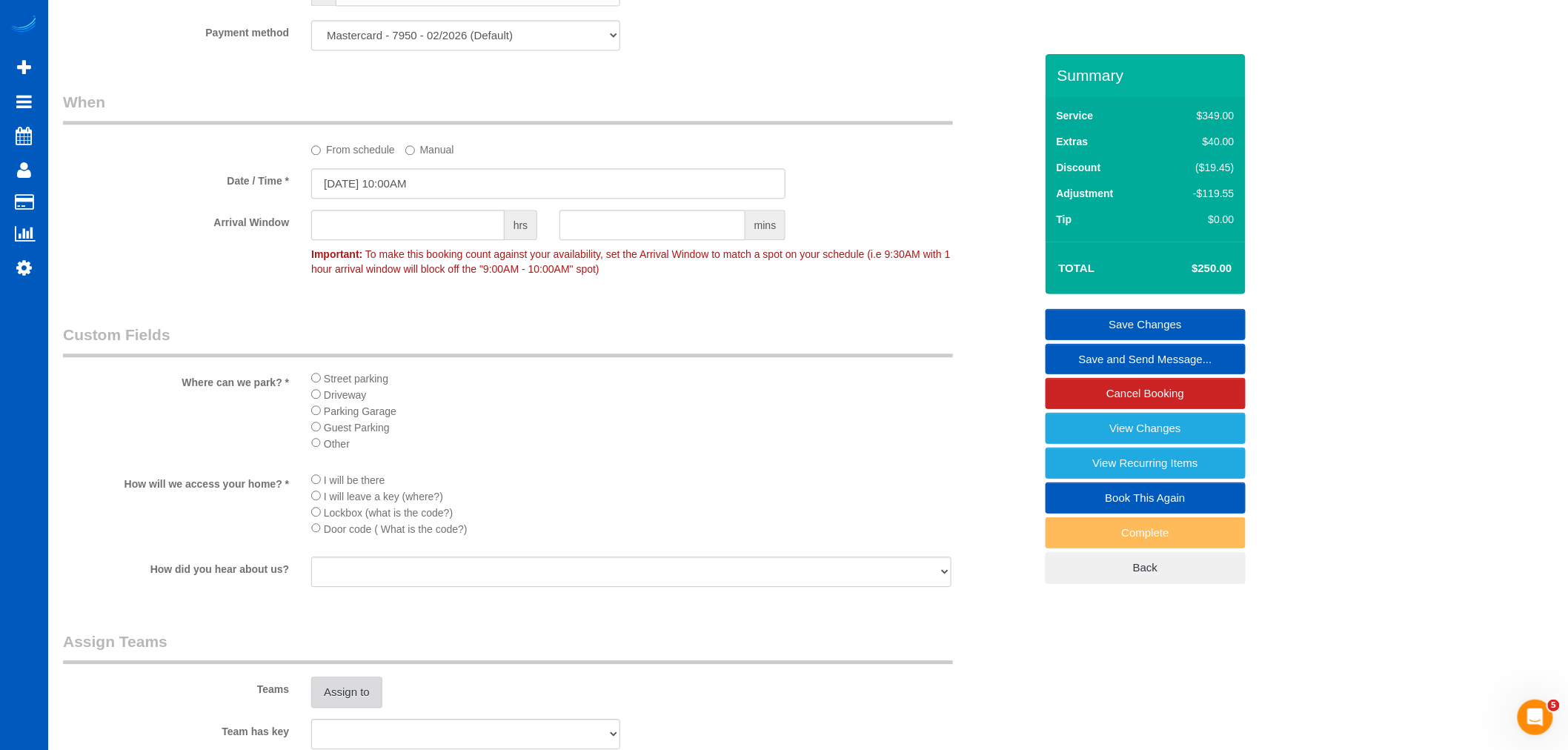
click at [352, 707] on button "Assign to" at bounding box center [347, 692] width 71 height 31
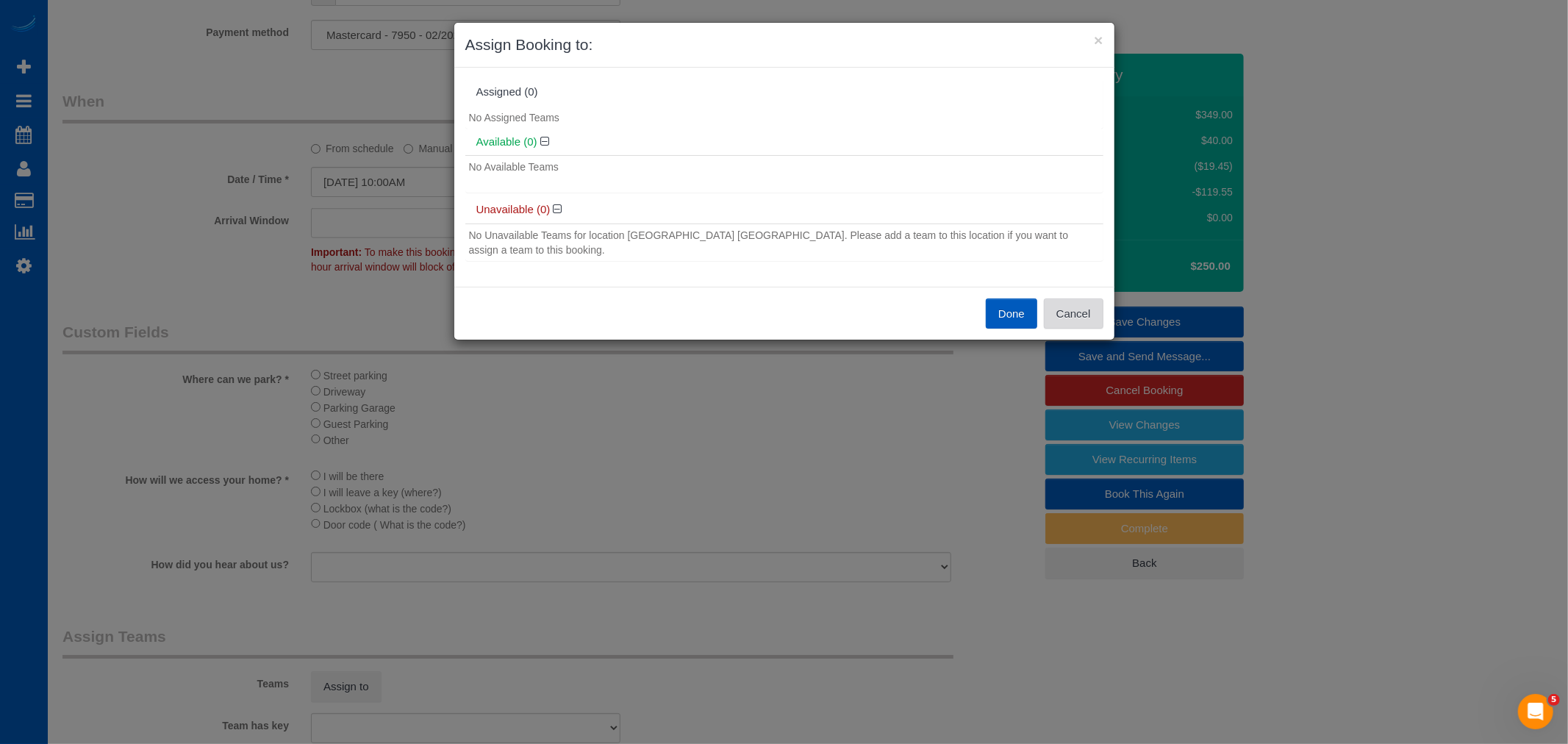
drag, startPoint x: 1081, startPoint y: 309, endPoint x: 376, endPoint y: 122, distance: 729.4
click at [1077, 309] on button "Cancel" at bounding box center [1073, 314] width 59 height 31
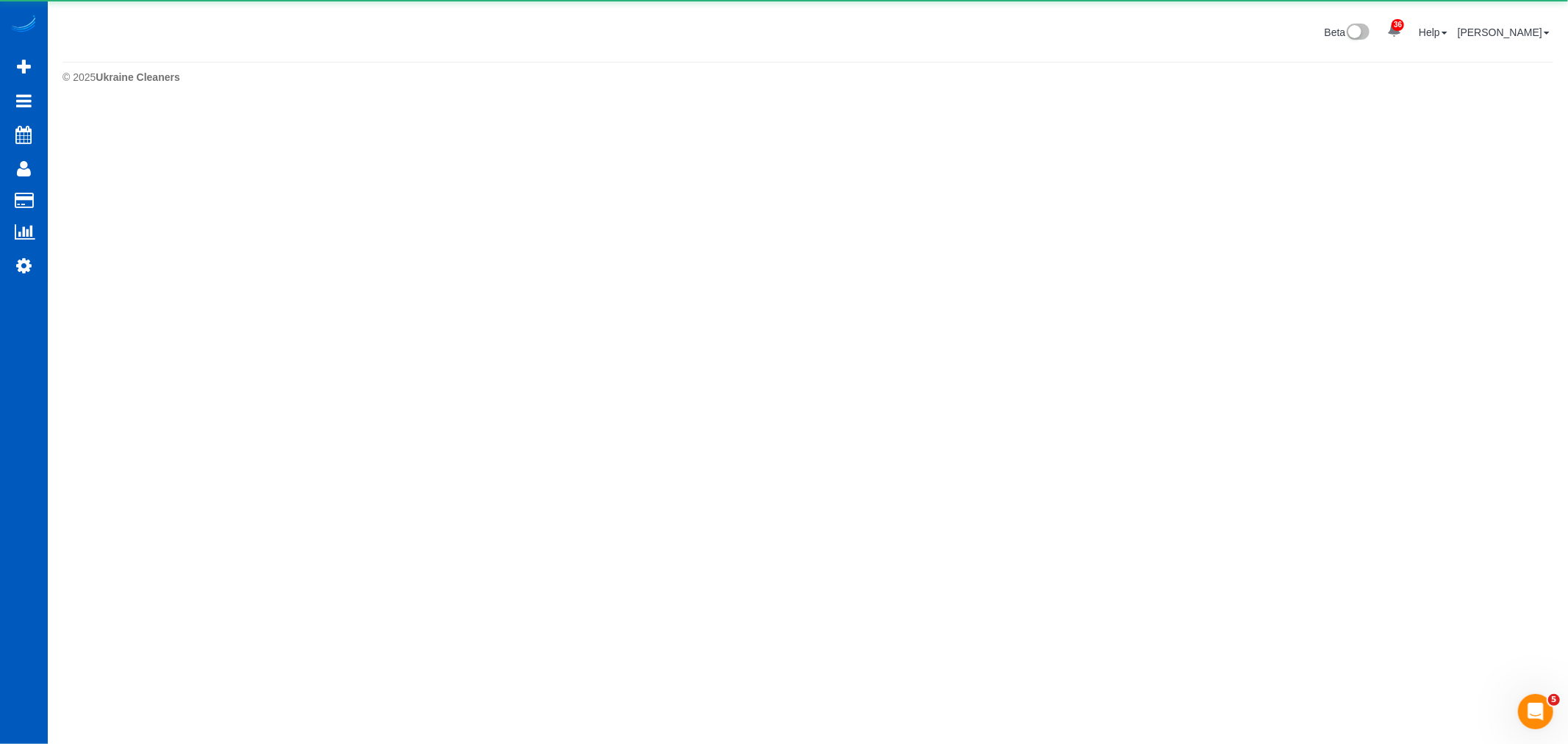
select select "**********"
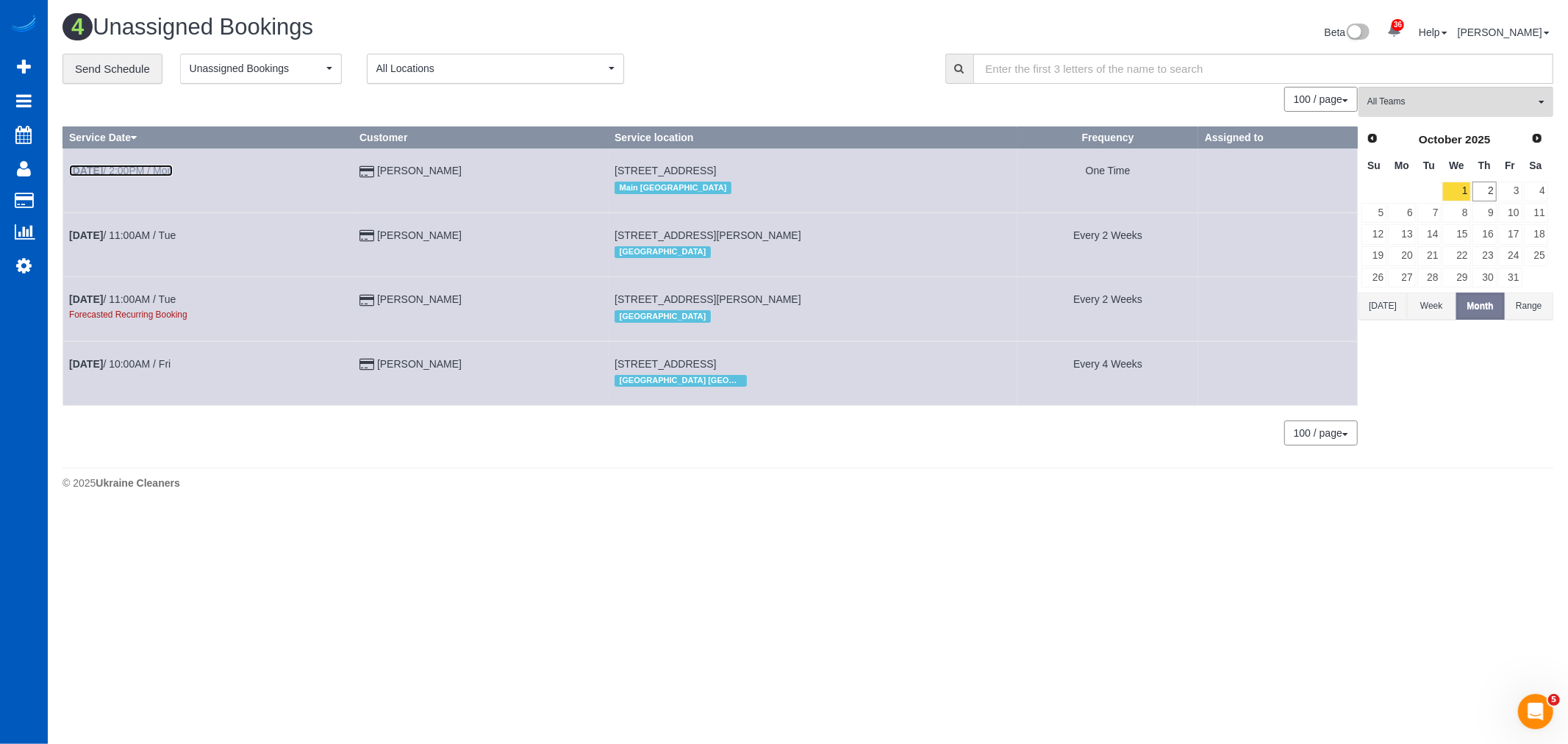
click at [103, 174] on b "[DATE]" at bounding box center [85, 170] width 34 height 12
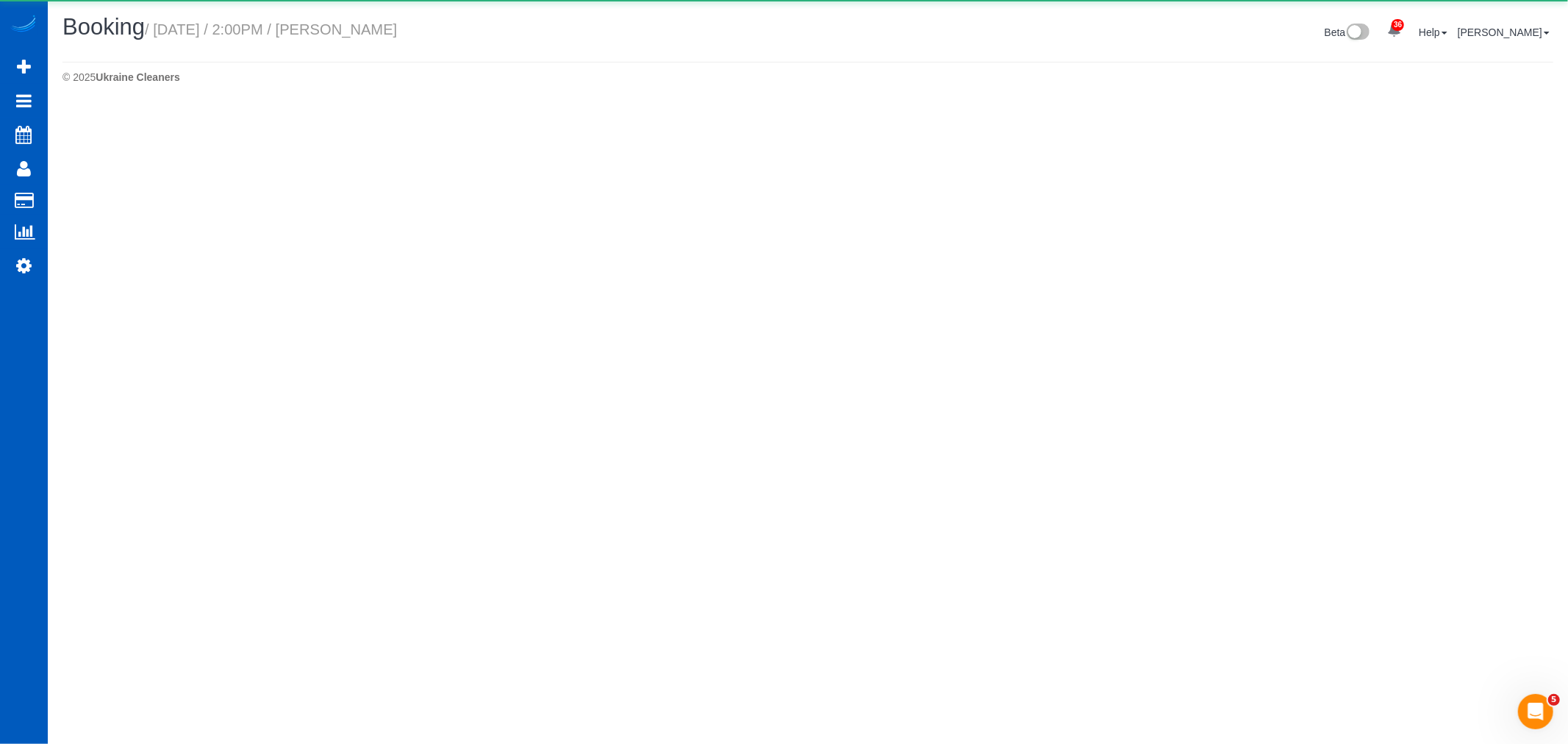
select select "WA"
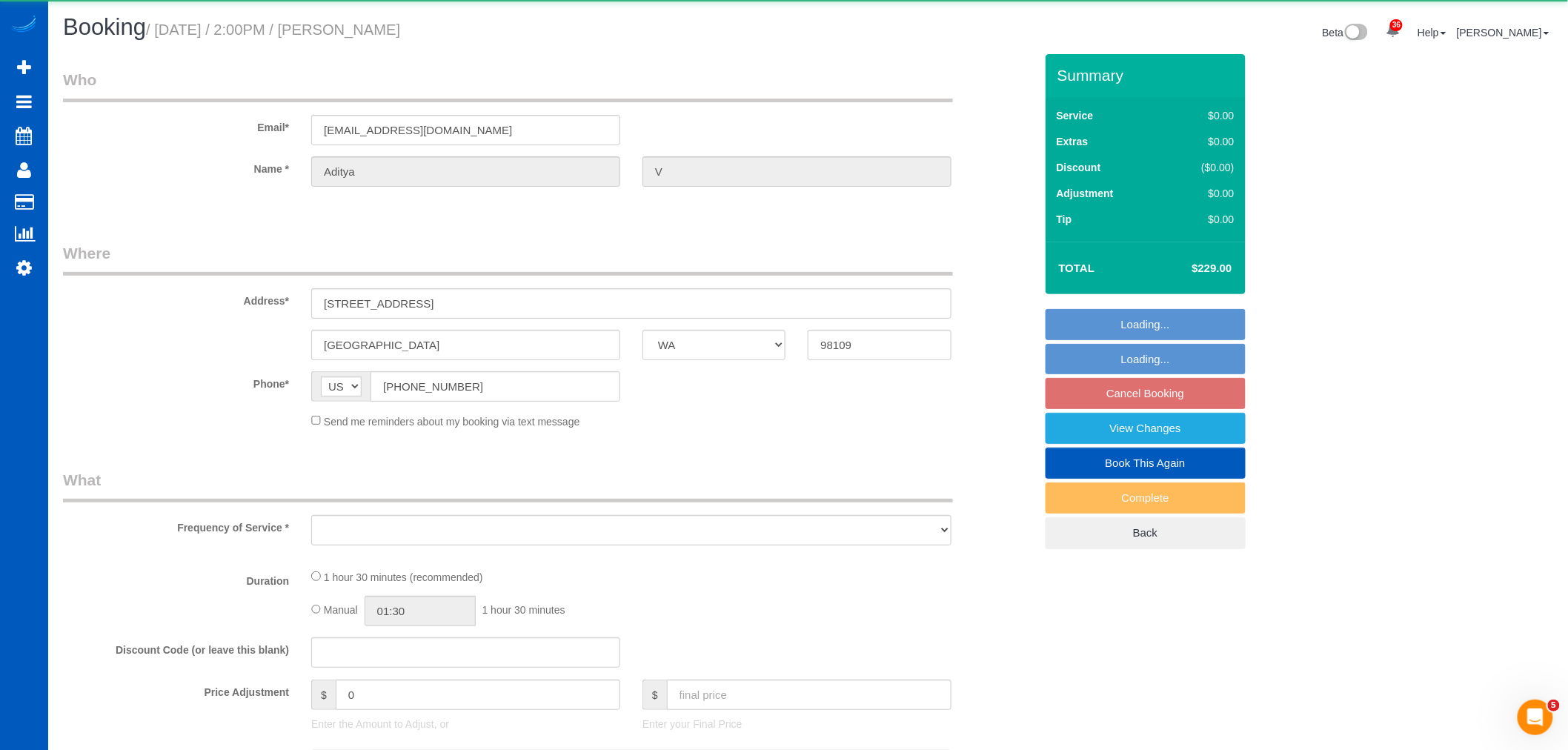
select select "object:5849"
select select "string:fspay-229ceda0-3bdc-449e-a396-05ddd5be8c00"
select select "199"
select select "2"
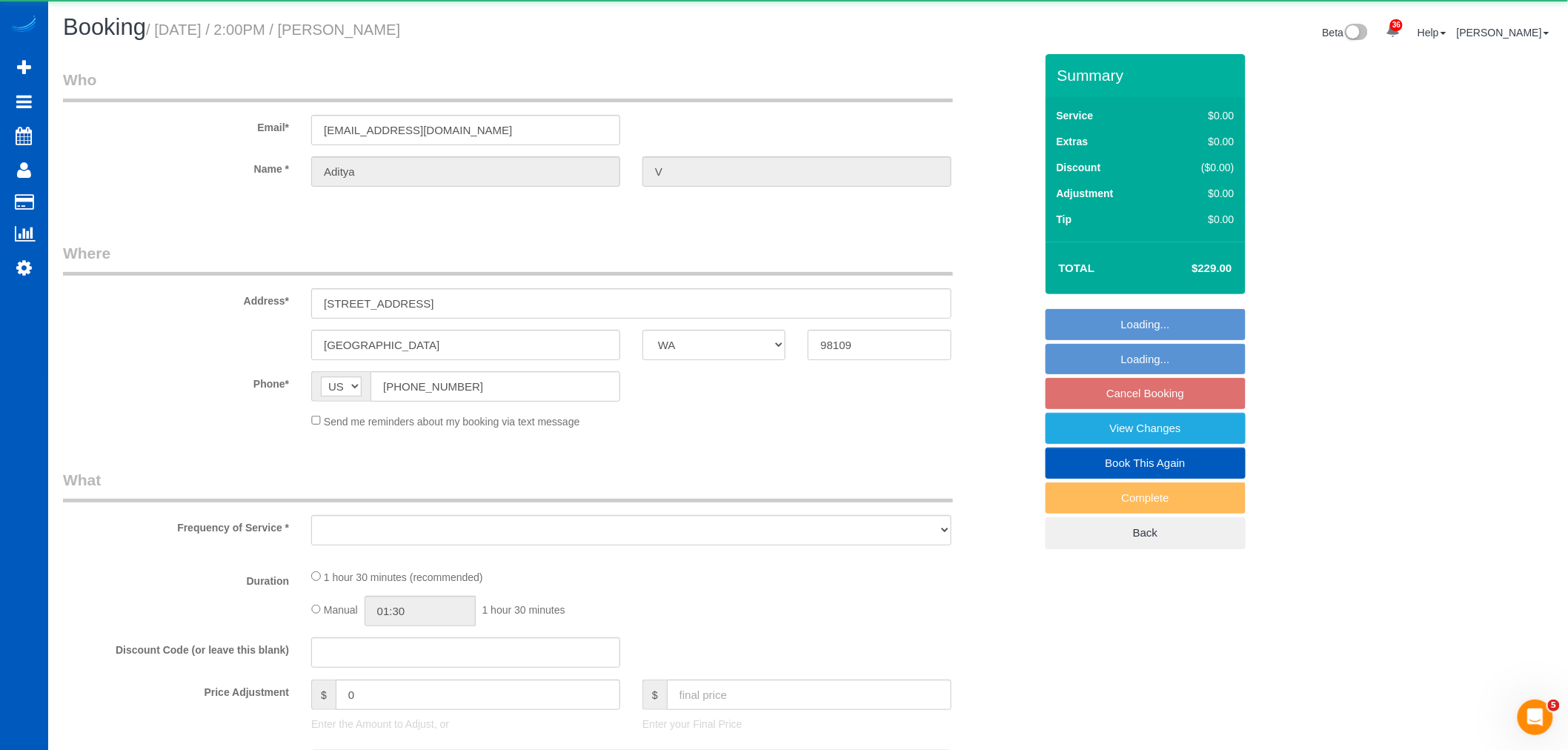
select select "spot40"
select select "number:8"
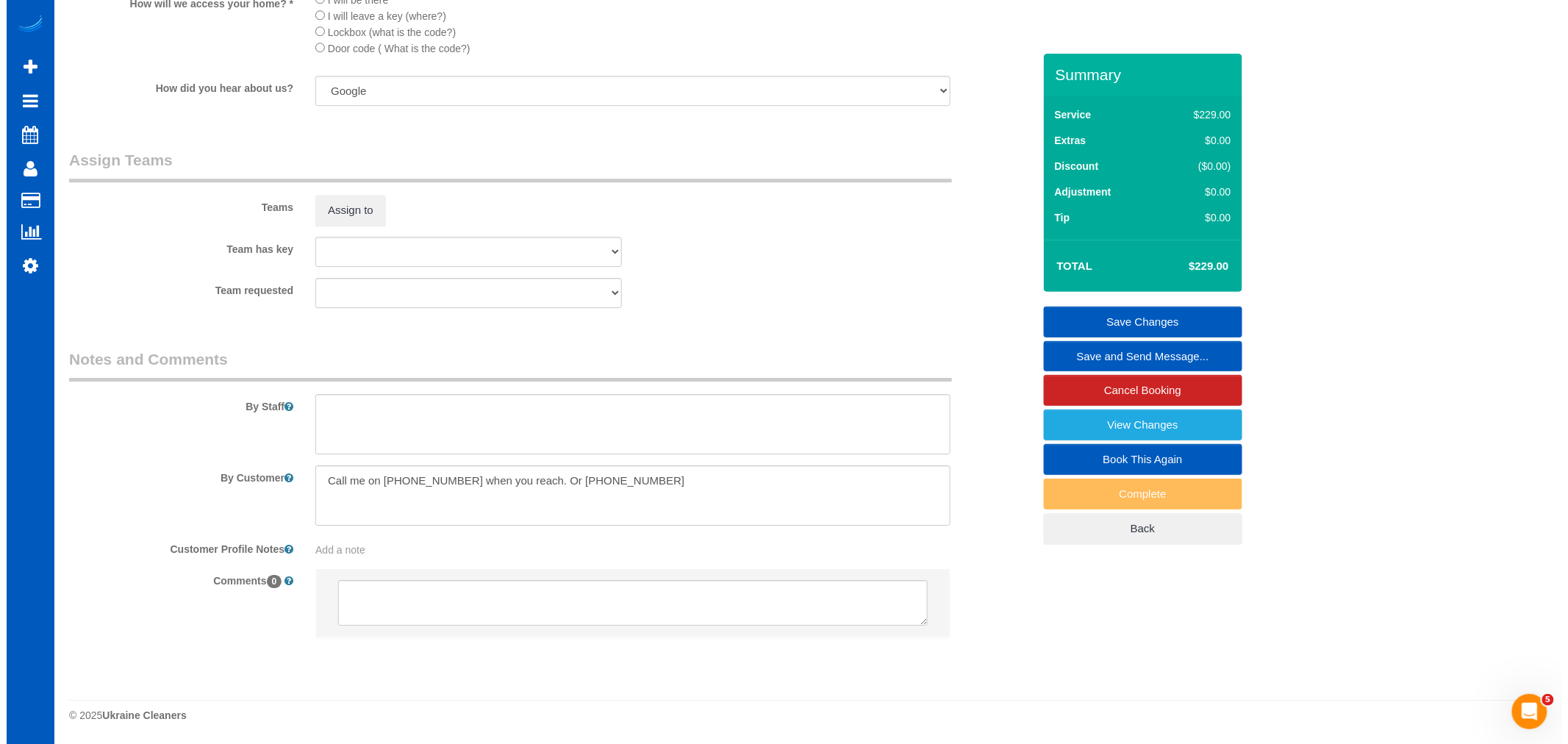
scroll to position [1803, 0]
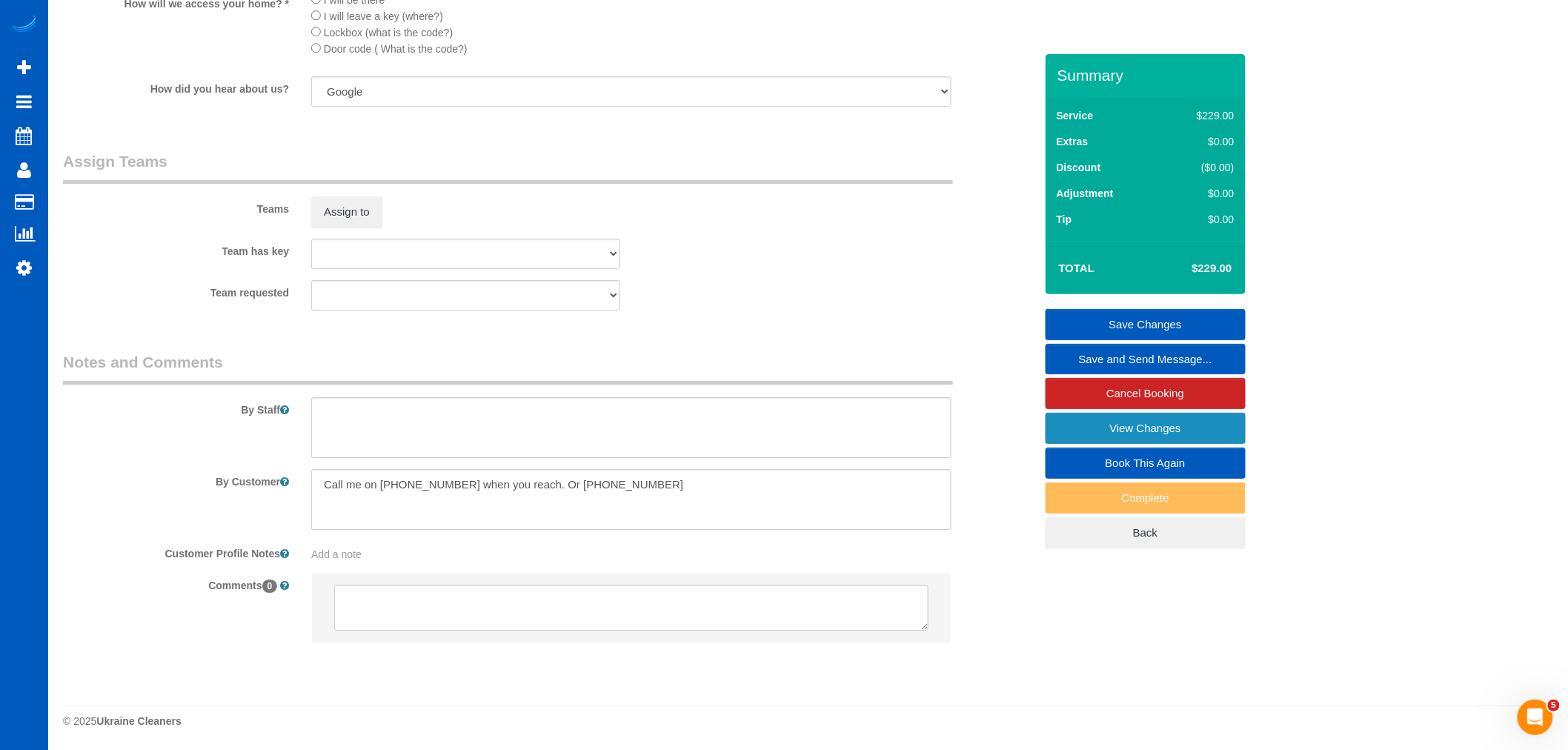
click at [1091, 427] on link "View Changes" at bounding box center [1145, 428] width 200 height 31
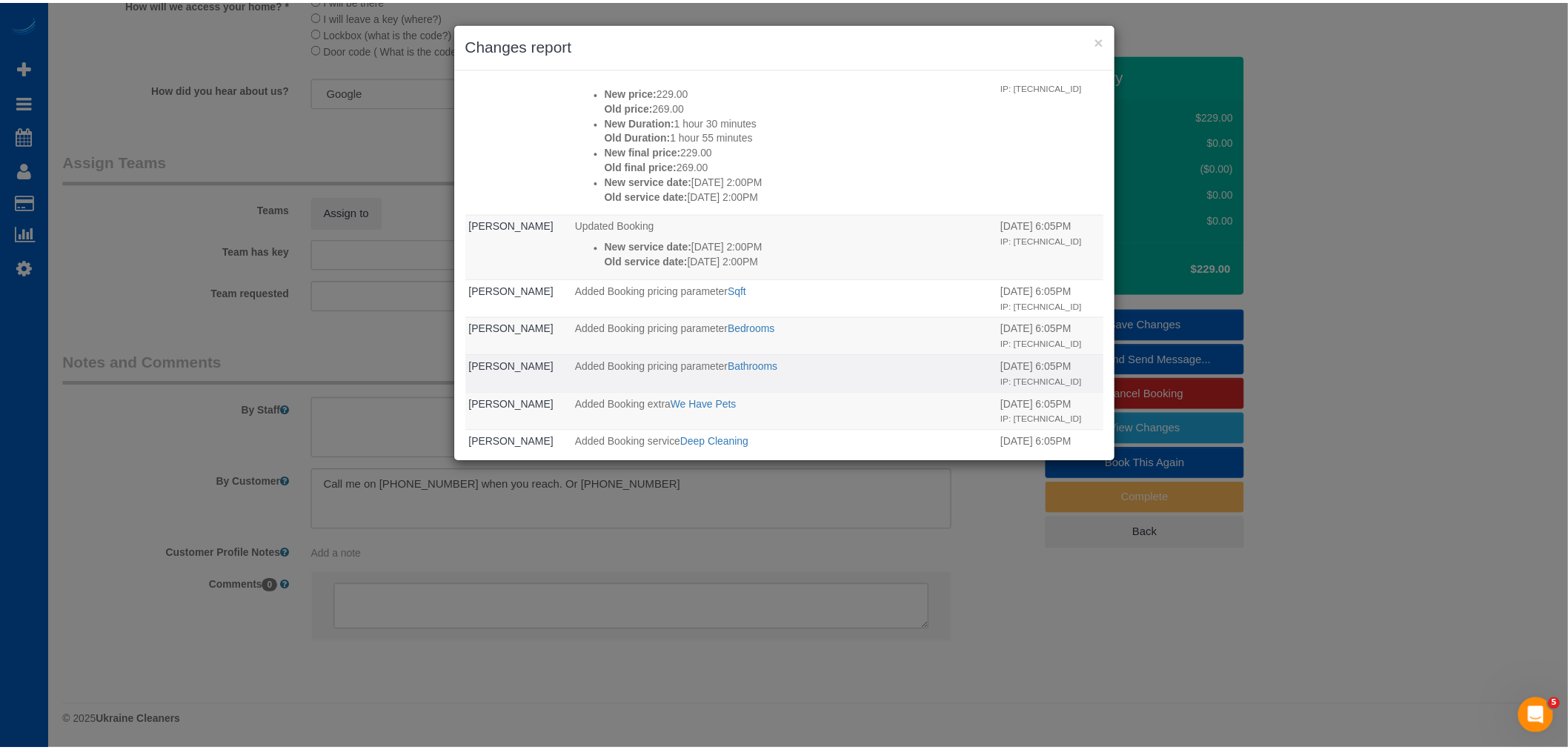
scroll to position [0, 0]
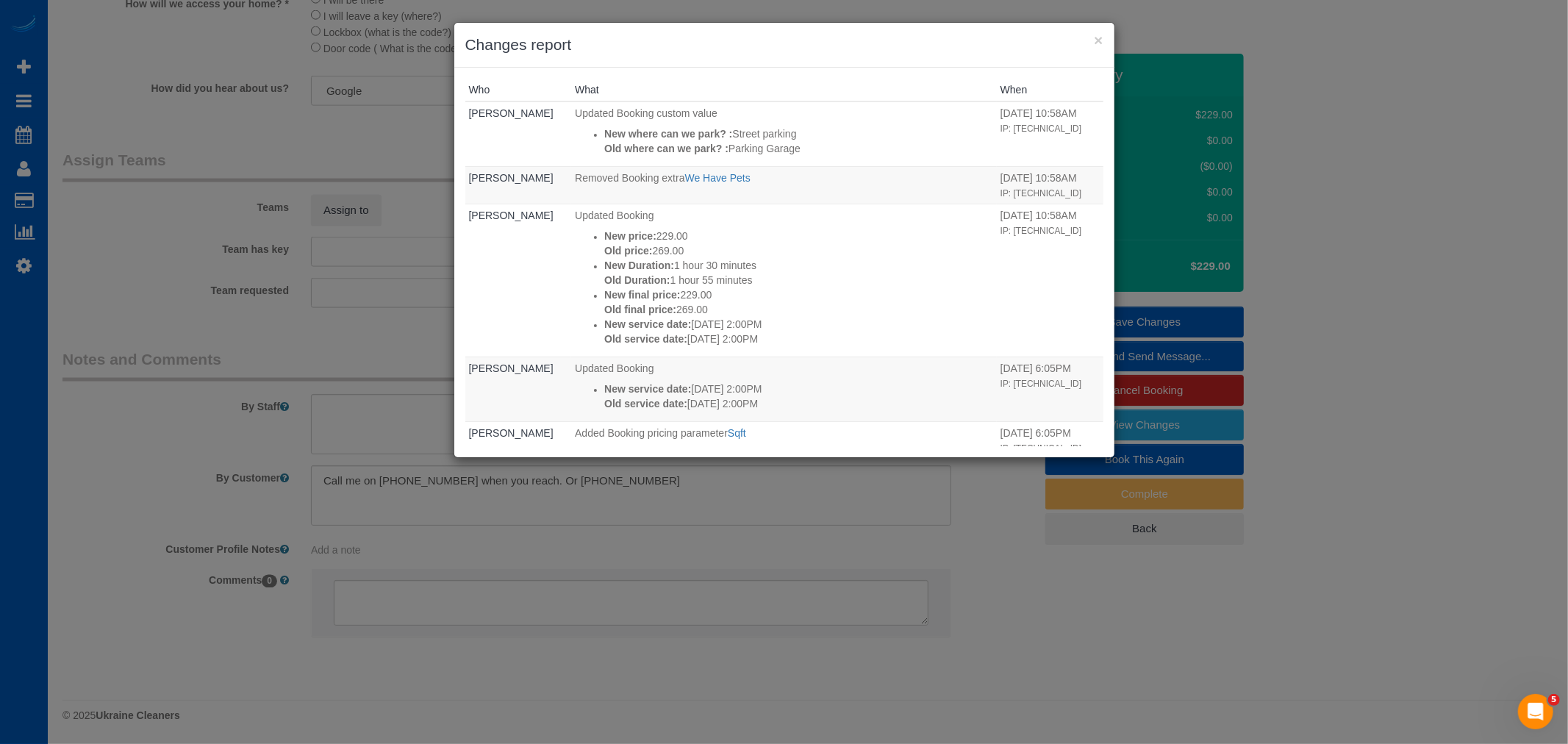
click at [1112, 43] on div "× Changes report" at bounding box center [784, 45] width 660 height 45
click at [1104, 40] on div "× Changes report" at bounding box center [784, 45] width 660 height 45
click at [1088, 41] on h3 "Changes report" at bounding box center [784, 45] width 638 height 22
click at [1096, 42] on button "×" at bounding box center [1098, 40] width 9 height 16
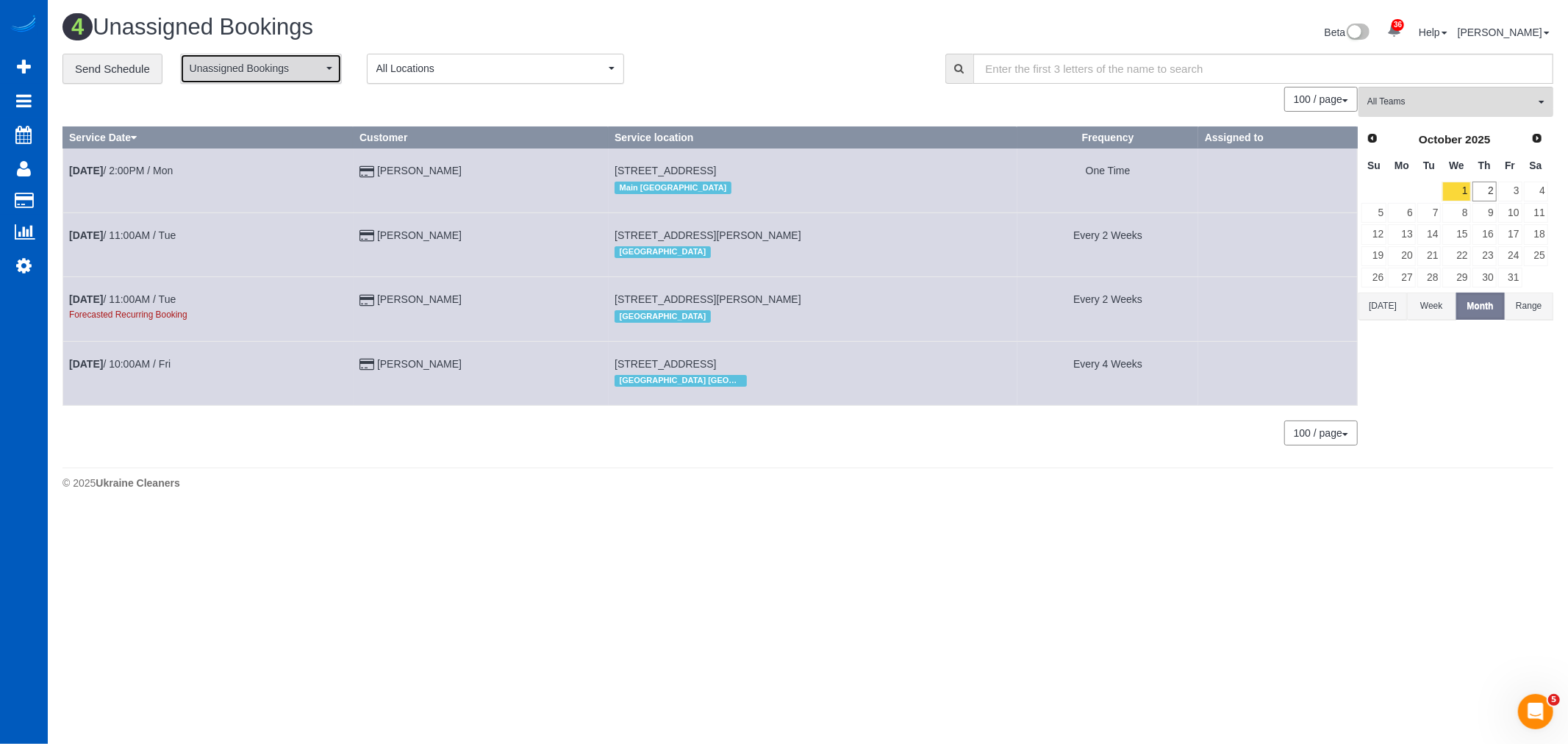
click at [247, 76] on span "Unassigned Bookings" at bounding box center [256, 68] width 133 height 15
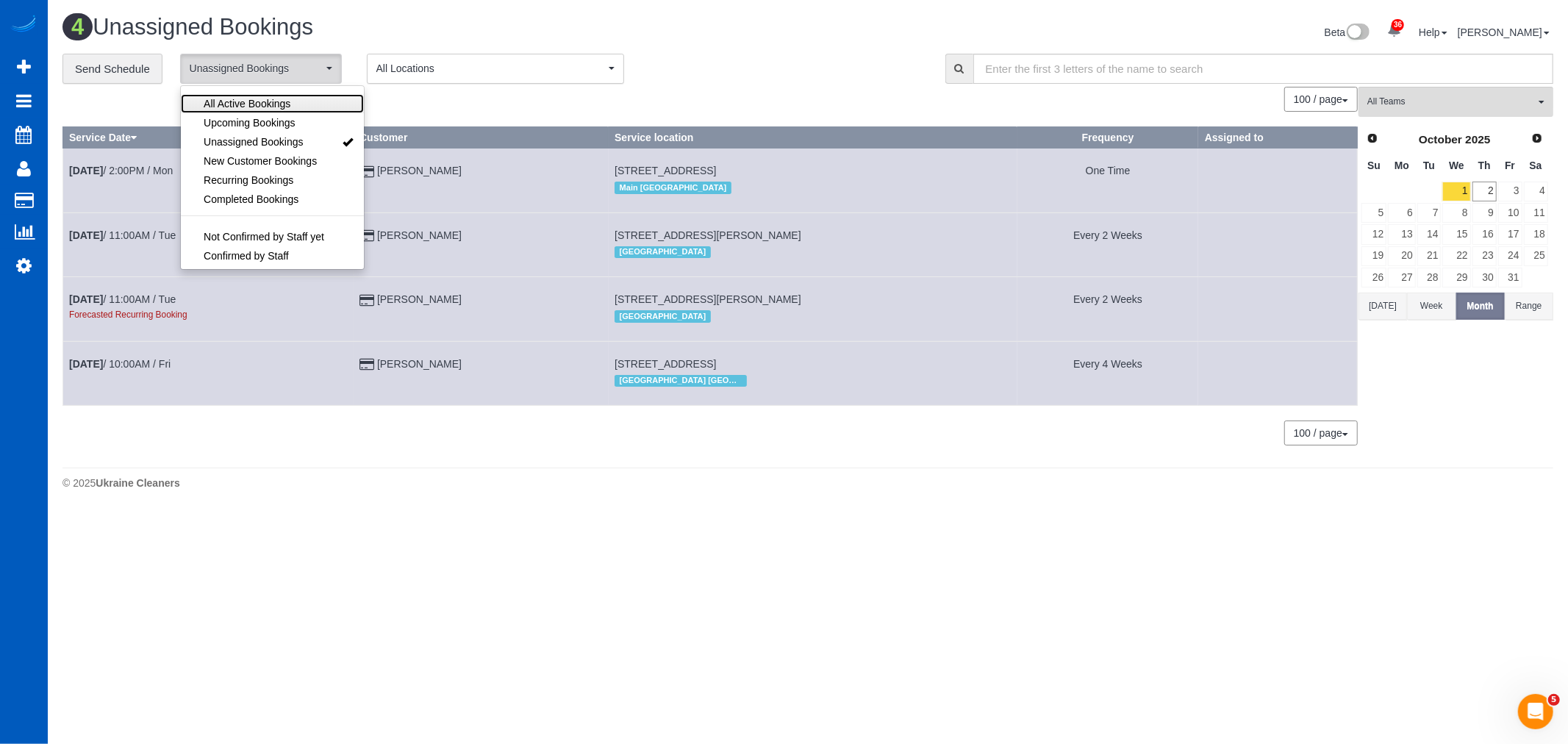
click at [256, 95] on link "All Active Bookings" at bounding box center [272, 104] width 183 height 19
select select "***"
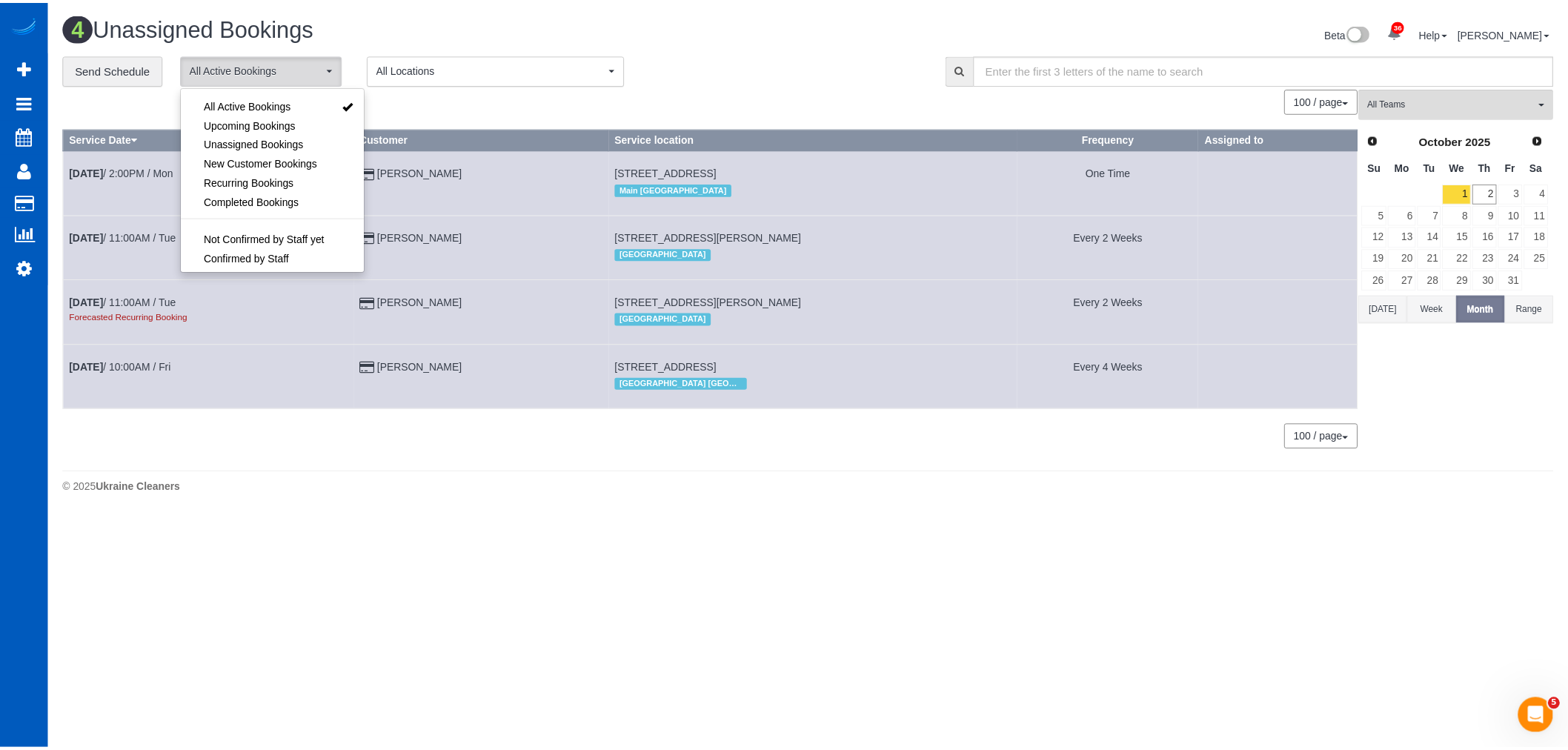
scroll to position [20, 0]
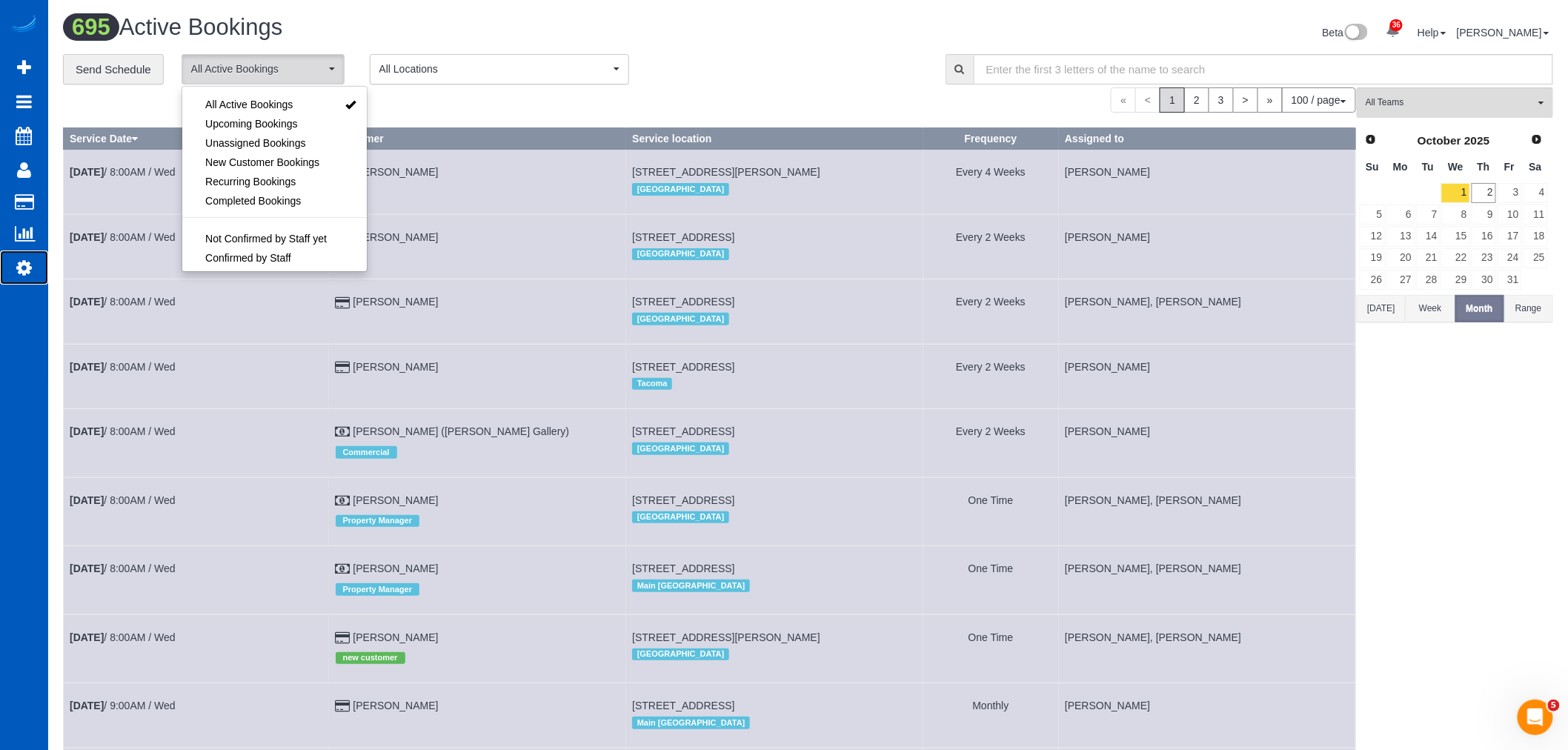
click at [24, 275] on icon at bounding box center [24, 267] width 16 height 18
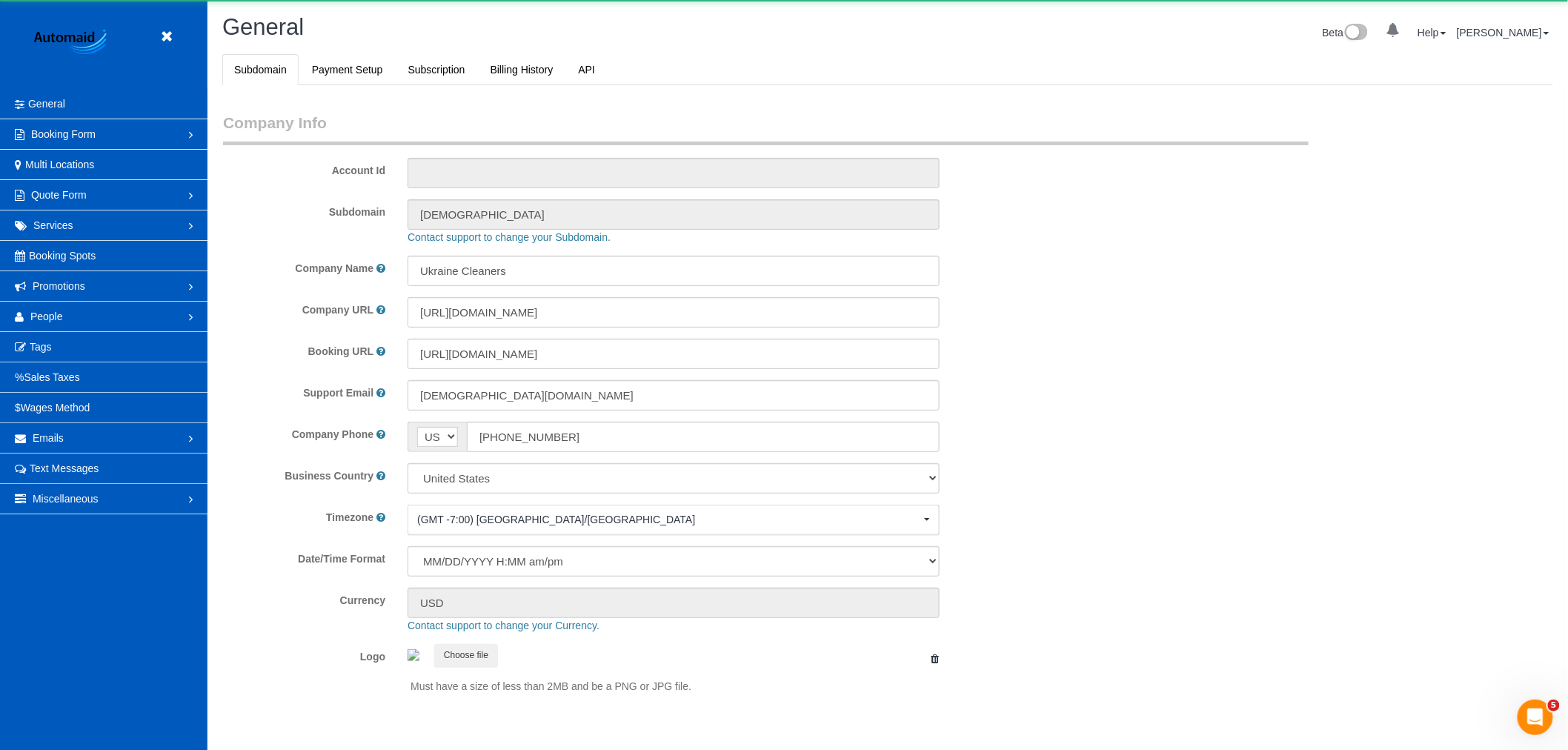
select select "1"
click at [86, 300] on link "Promotions" at bounding box center [104, 286] width 208 height 29
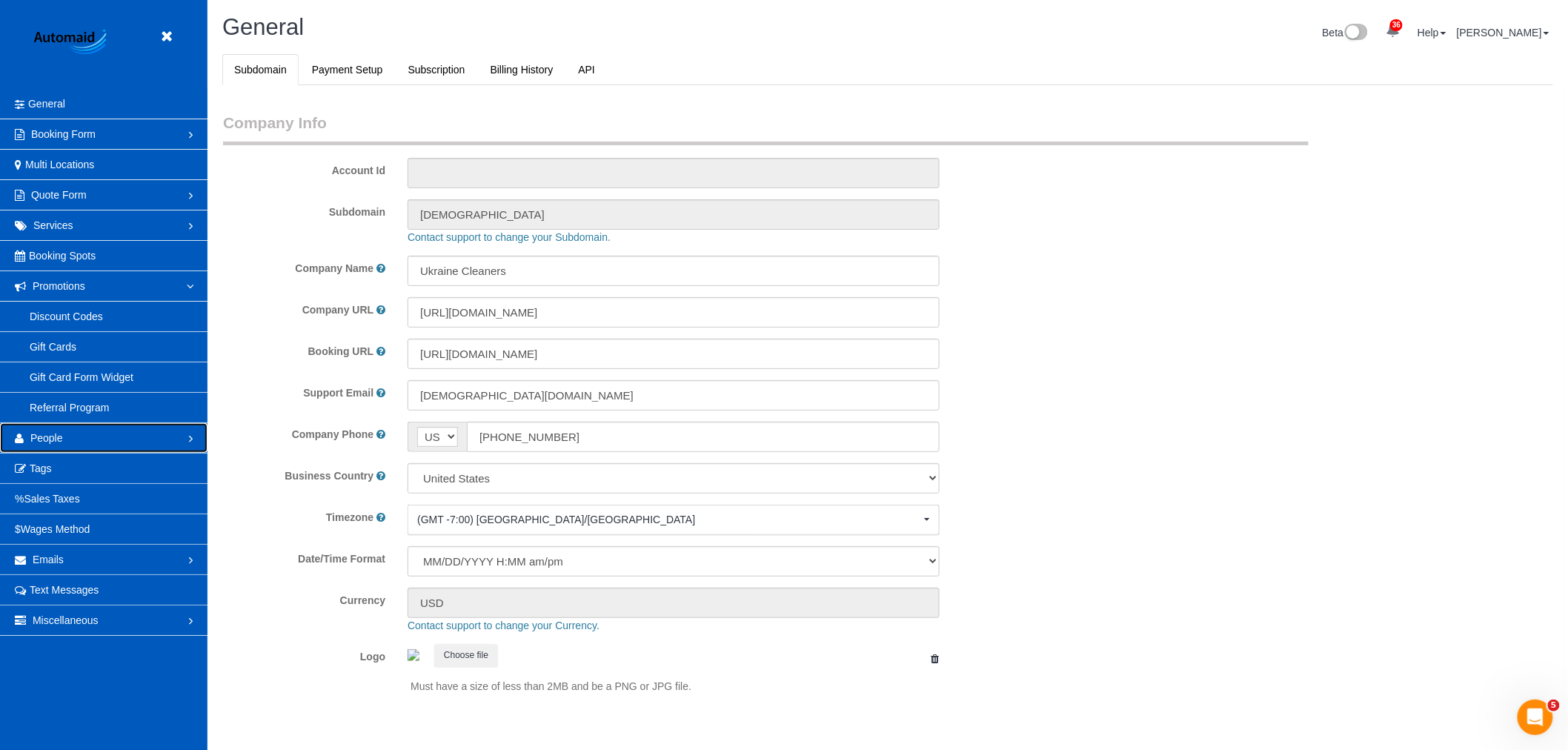
click at [63, 445] on link "People" at bounding box center [104, 438] width 208 height 29
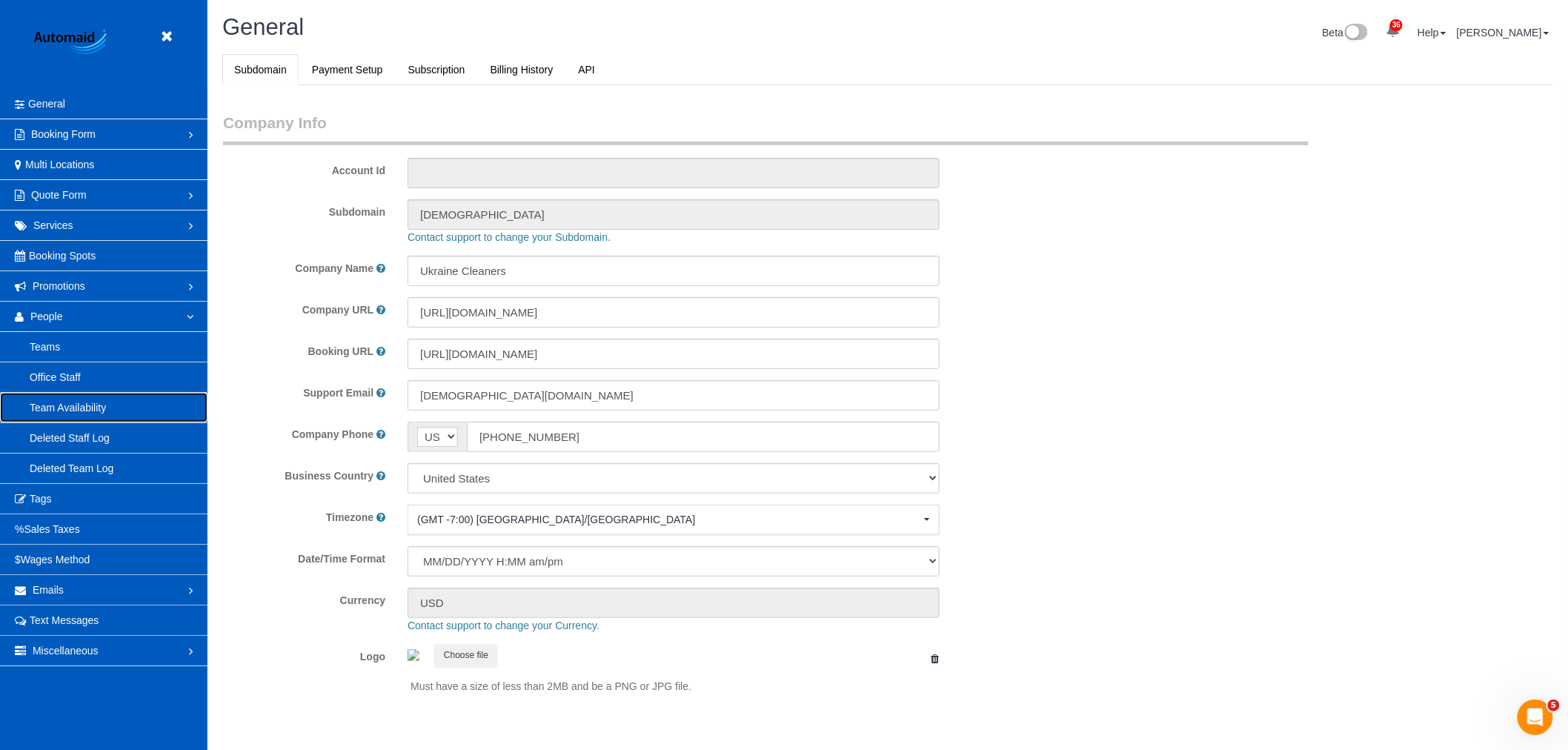
click at [79, 413] on link "Team Availability" at bounding box center [104, 407] width 208 height 29
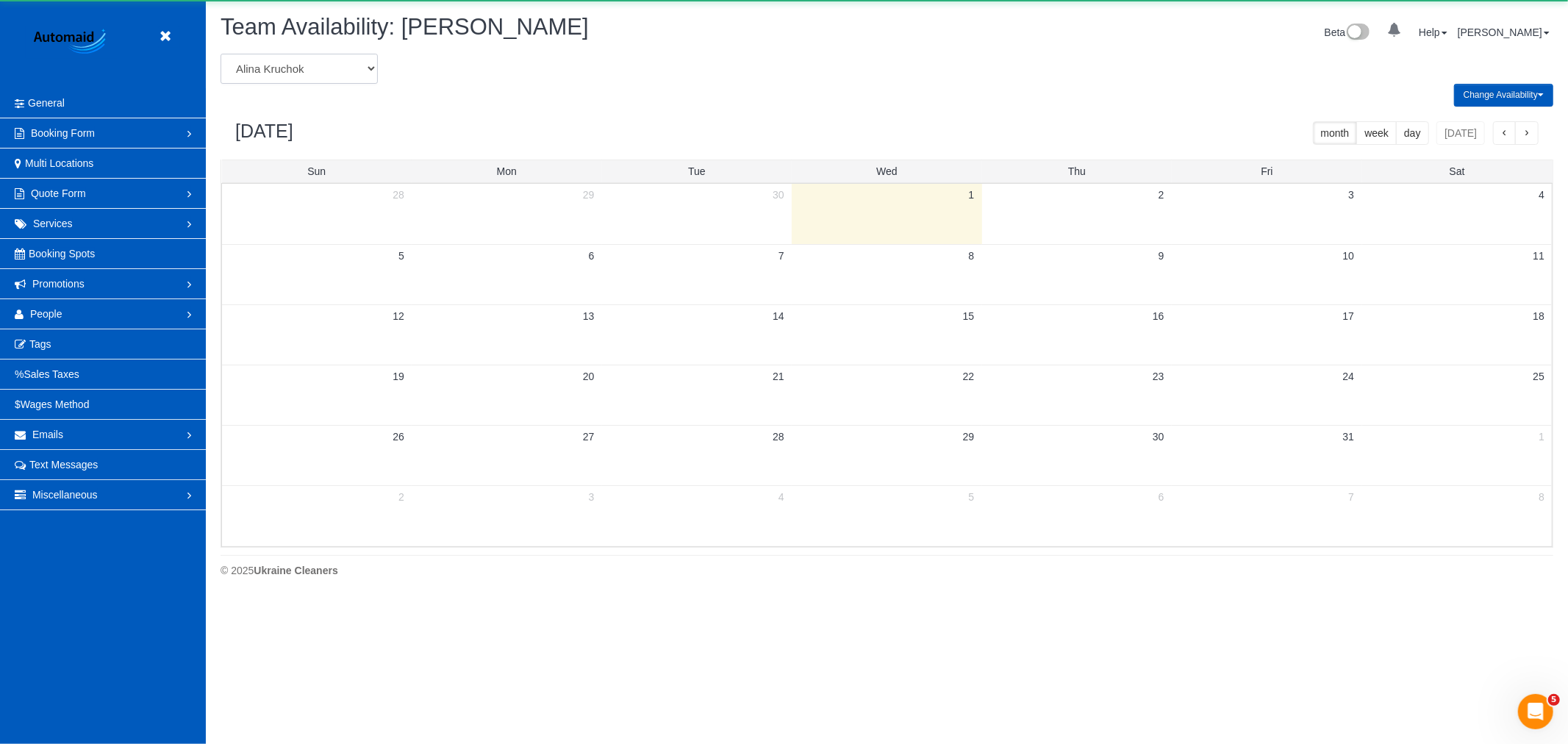
scroll to position [599, 1568]
click at [305, 68] on select "Alina Kruchok Alona Tarasiuk Alona Vikhliaieva Anastasiia Demchenko Anastasiia …" at bounding box center [299, 68] width 157 height 30
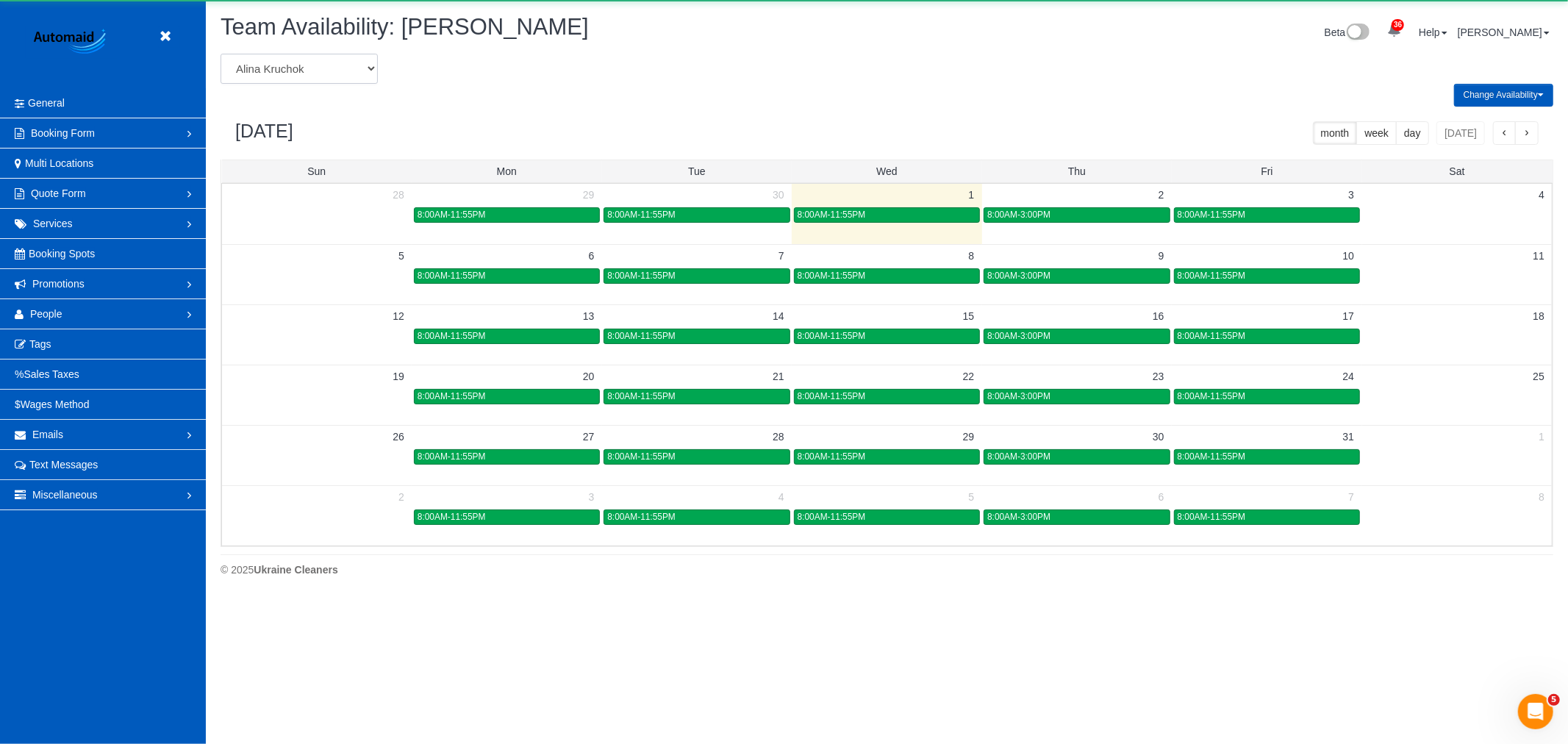
scroll to position [0, 0]
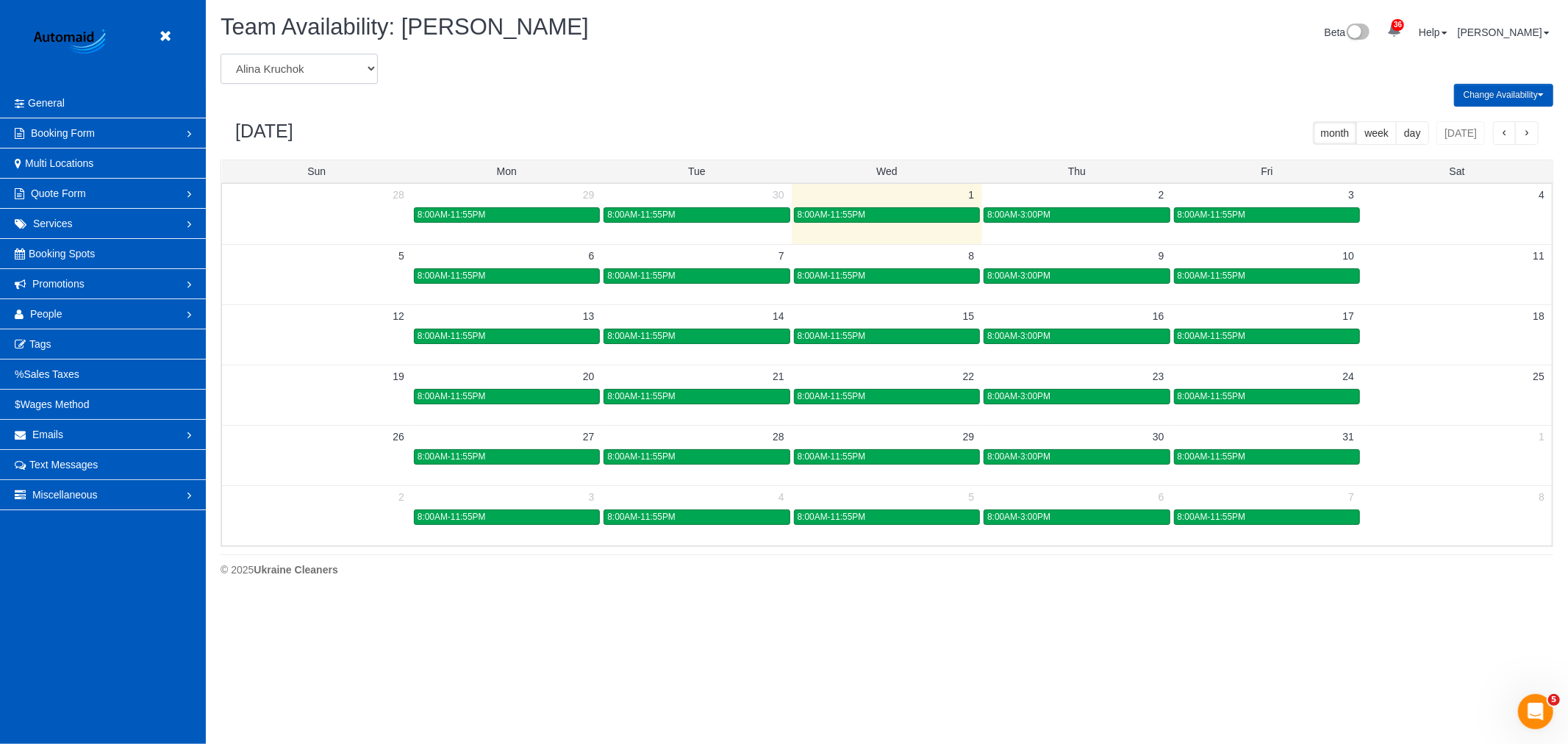
select select "number:1987"
click at [221, 54] on select "Alina Kruchok Alona Tarasiuk Alona Vikhliaieva Anastasiia Demchenko Anastasiia …" at bounding box center [299, 68] width 157 height 30
drag, startPoint x: 249, startPoint y: 69, endPoint x: 263, endPoint y: 71, distance: 14.1
click at [251, 69] on select "Alina Kruchok Alona Tarasiuk Alona Vikhliaieva Anastasiia Demchenko Anastasiia …" at bounding box center [299, 68] width 157 height 30
select select "number:1110"
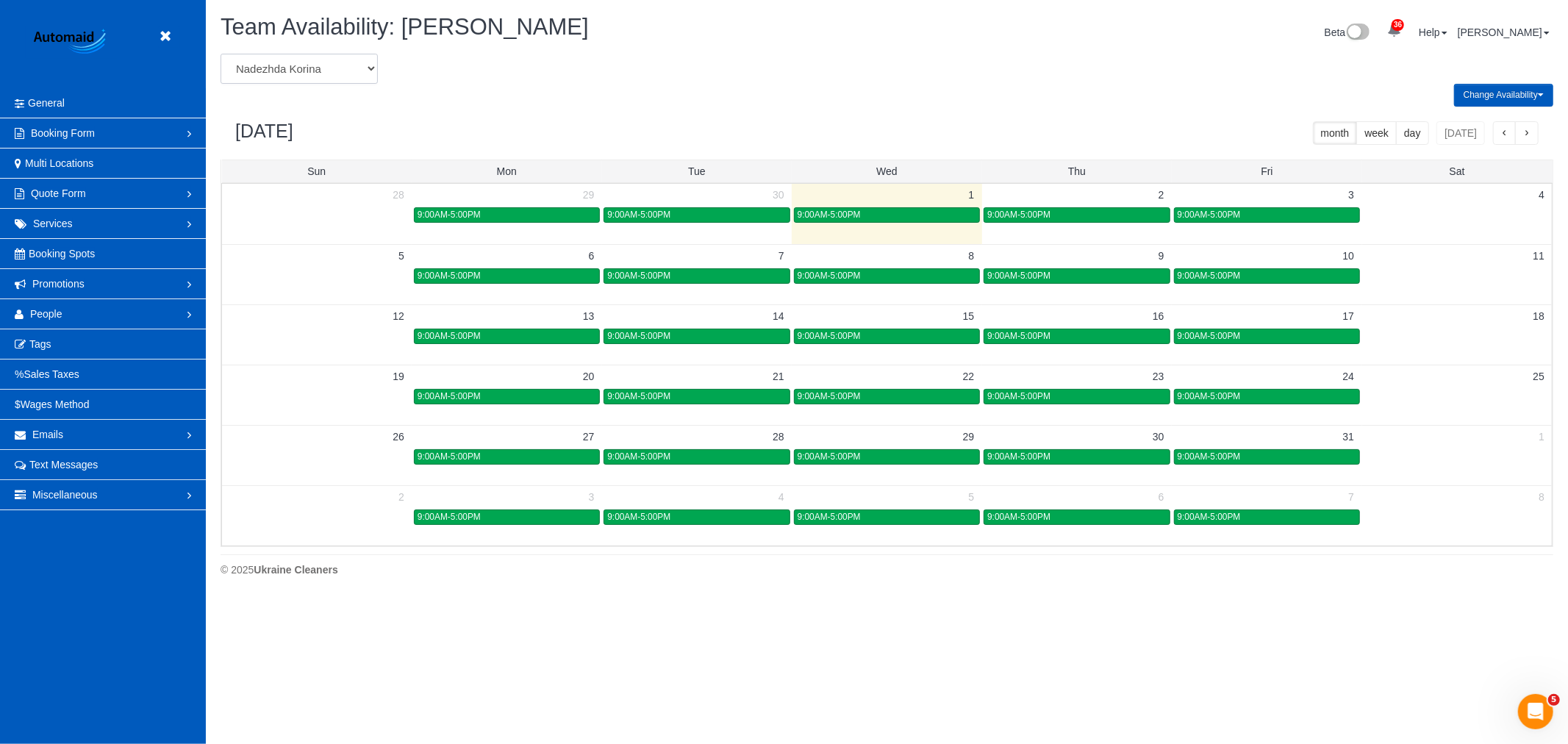
click at [221, 54] on select "Alina Kruchok Alona Tarasiuk Alona Vikhliaieva Anastasiia Demchenko Anastasiia …" at bounding box center [299, 68] width 157 height 30
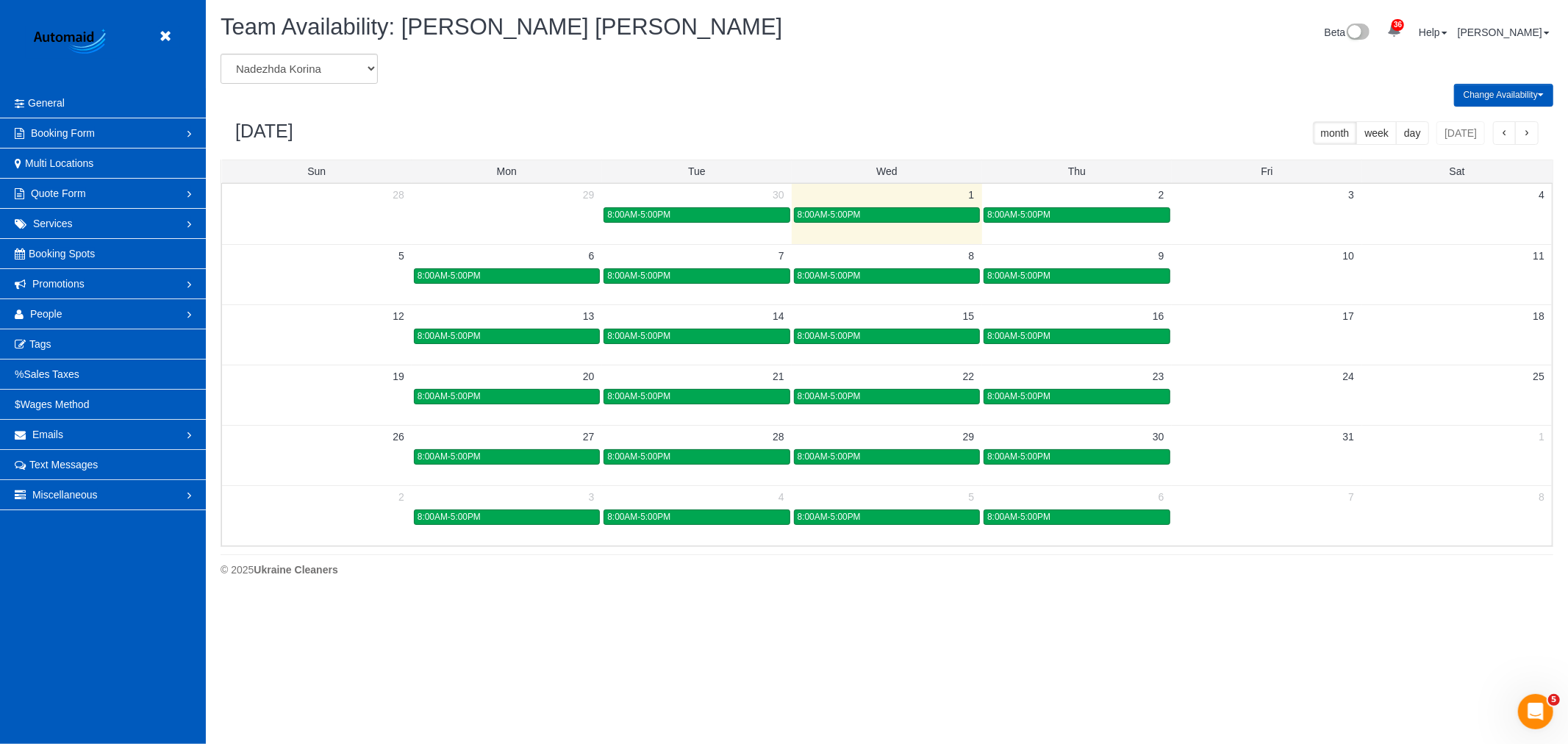
click at [1248, 230] on td at bounding box center [1266, 214] width 189 height 60
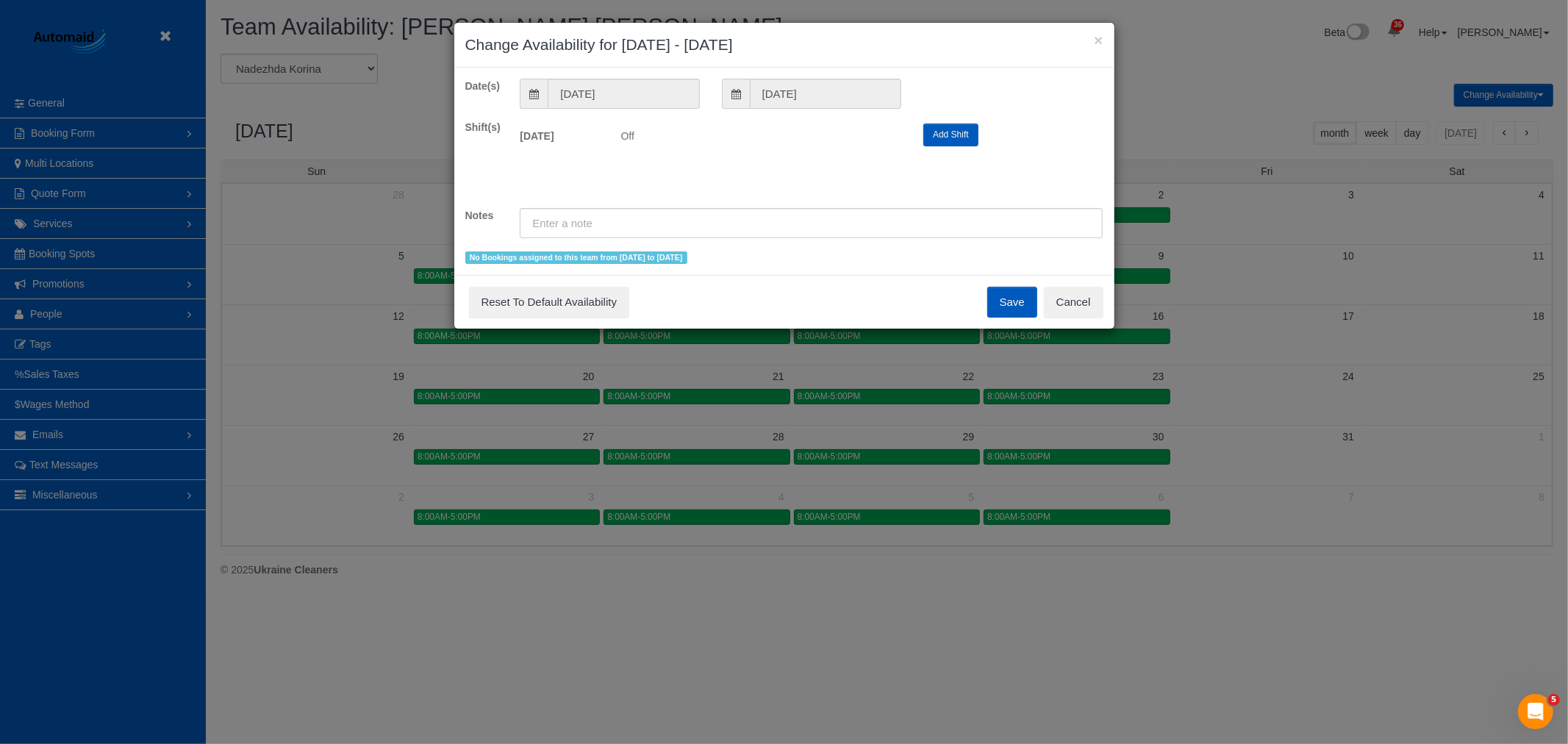
click at [954, 144] on button "Add Shift" at bounding box center [950, 134] width 55 height 22
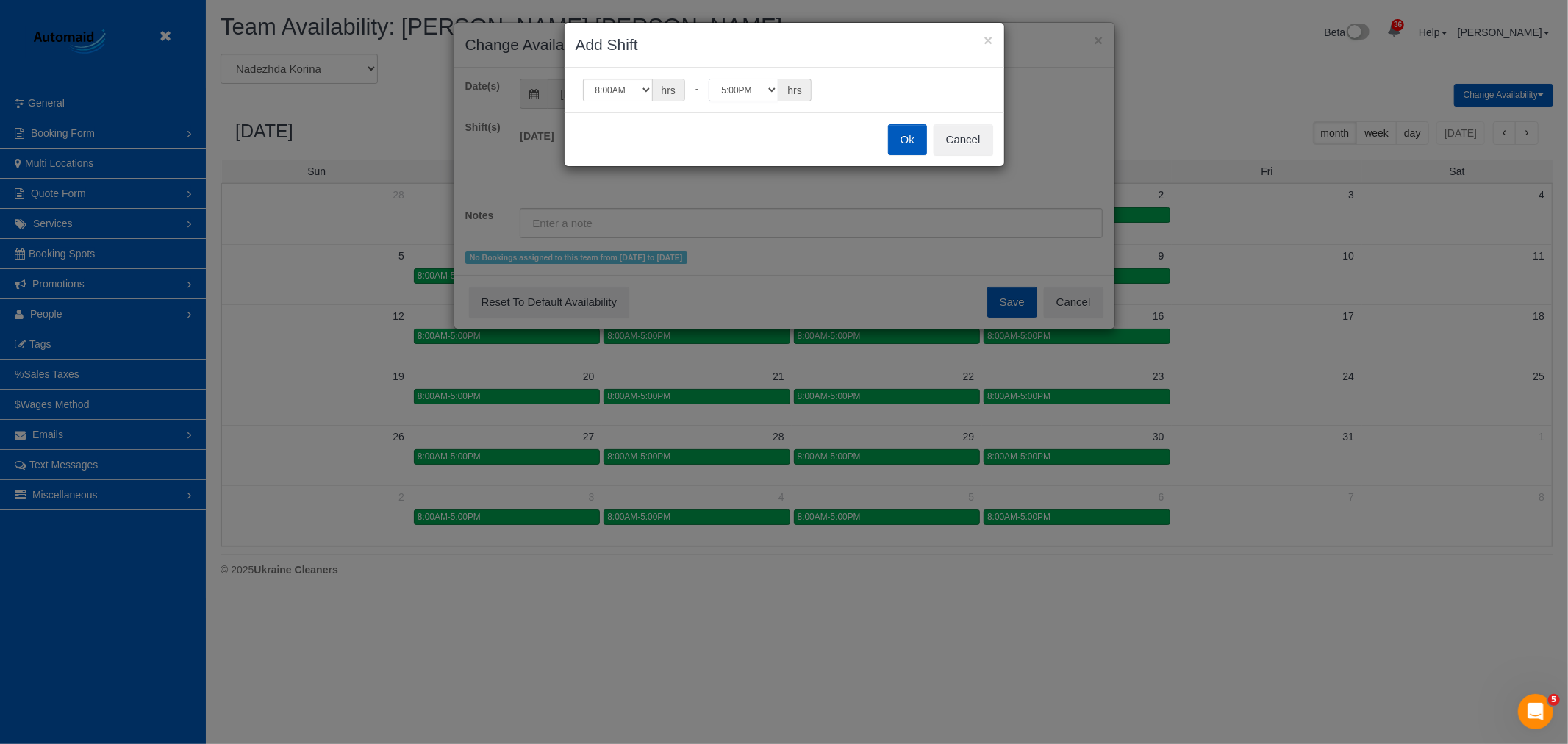
click at [767, 85] on select "12:00AM 12:05AM 12:10AM 12:15AM 12:20AM 12:25AM 12:30AM 12:35AM 12:40AM 12:45AM…" at bounding box center [743, 89] width 70 height 22
click at [708, 79] on select "12:00AM 12:05AM 12:10AM 12:15AM 12:20AM 12:25AM 12:30AM 12:35AM 12:40AM 12:45AM…" at bounding box center [743, 89] width 70 height 22
click at [763, 80] on select "12:00AM 12:05AM 12:10AM 12:15AM 12:20AM 12:25AM 12:30AM 12:35AM 12:40AM 12:45AM…" at bounding box center [743, 89] width 70 height 22
drag, startPoint x: 752, startPoint y: 101, endPoint x: 754, endPoint y: 94, distance: 7.3
click at [752, 100] on div "12:00AM 12:05AM 12:10AM 12:15AM 12:20AM 12:25AM 12:30AM 12:35AM 12:40AM 12:45AM…" at bounding box center [784, 90] width 439 height 45
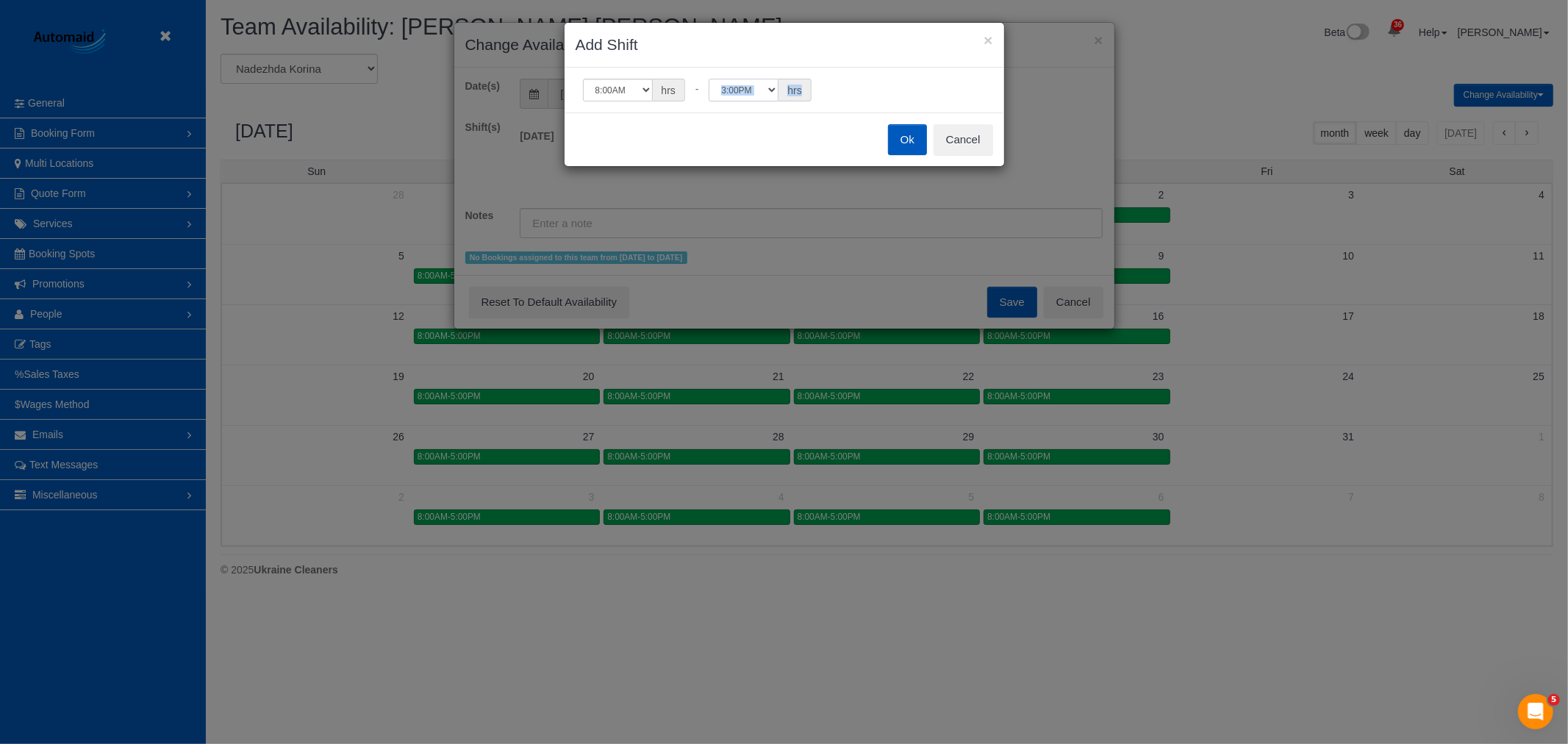
click at [754, 94] on select "12:00AM 12:05AM 12:10AM 12:15AM 12:20AM 12:25AM 12:30AM 12:35AM 12:40AM 12:45AM…" at bounding box center [743, 89] width 70 height 22
select select "string:13:00"
click at [708, 79] on select "12:00AM 12:05AM 12:10AM 12:15AM 12:20AM 12:25AM 12:30AM 12:35AM 12:40AM 12:45AM…" at bounding box center [743, 89] width 70 height 22
click at [895, 137] on button "Ok" at bounding box center [907, 140] width 39 height 31
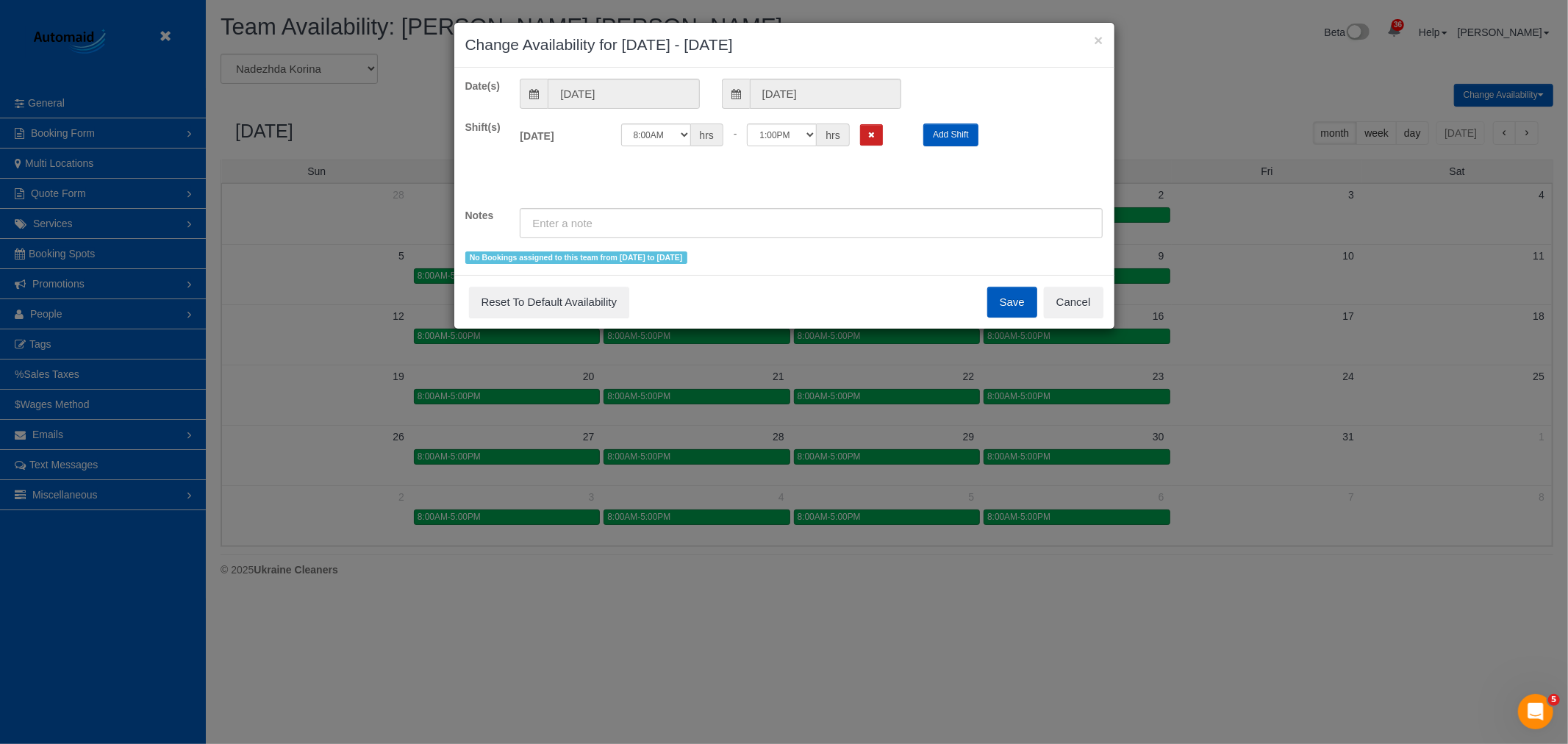
click at [1012, 300] on button "Save" at bounding box center [1011, 302] width 50 height 31
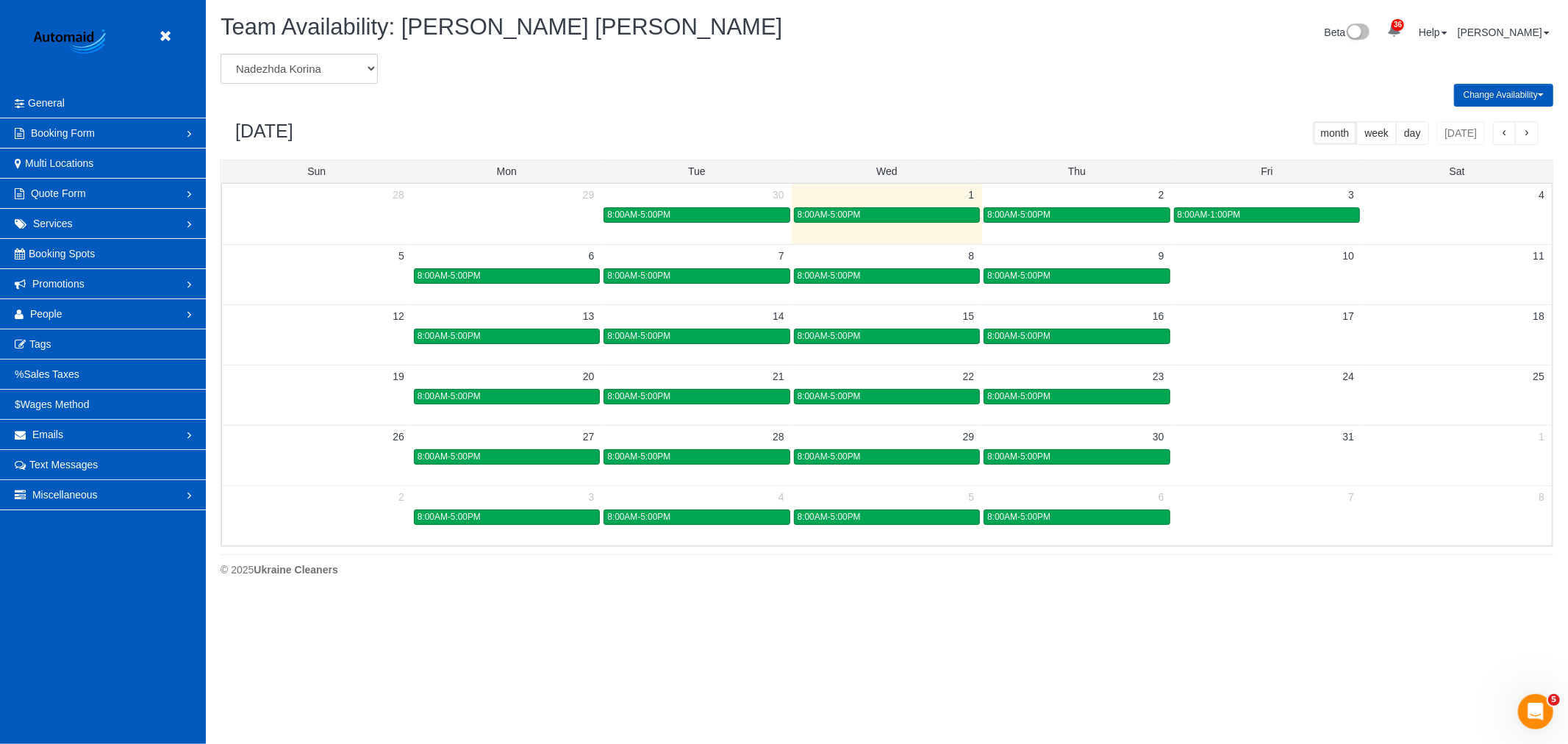
click at [539, 327] on td "13" at bounding box center [506, 315] width 189 height 22
click at [539, 327] on body "Beta Close Settings General Booking Form Install Form Customize Form Fields Def…" at bounding box center [784, 372] width 1568 height 744
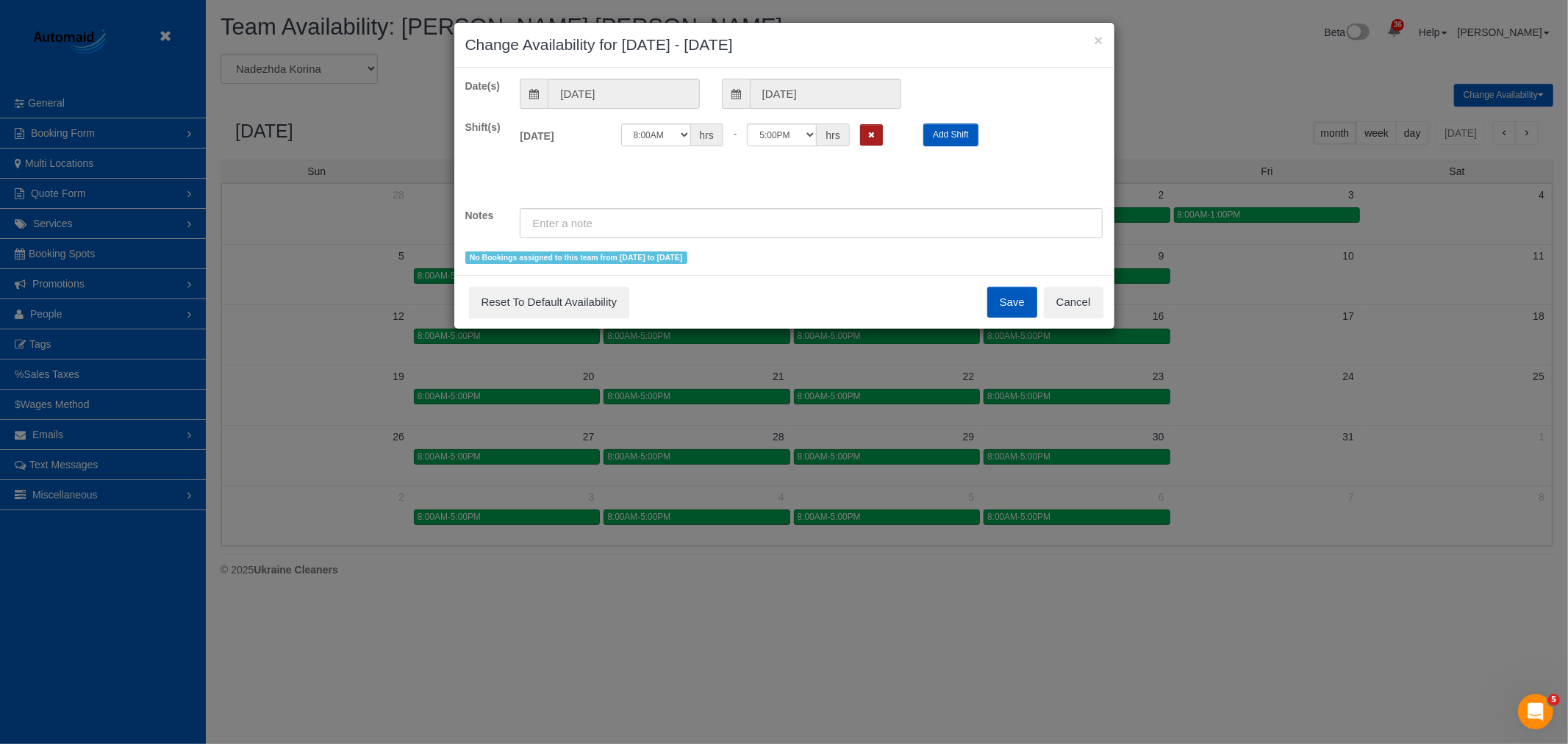
click at [866, 144] on button "Remove Shift" at bounding box center [870, 135] width 22 height 21
drag, startPoint x: 1002, startPoint y: 298, endPoint x: 991, endPoint y: 300, distance: 11.2
click at [1001, 298] on button "Save" at bounding box center [1011, 302] width 50 height 31
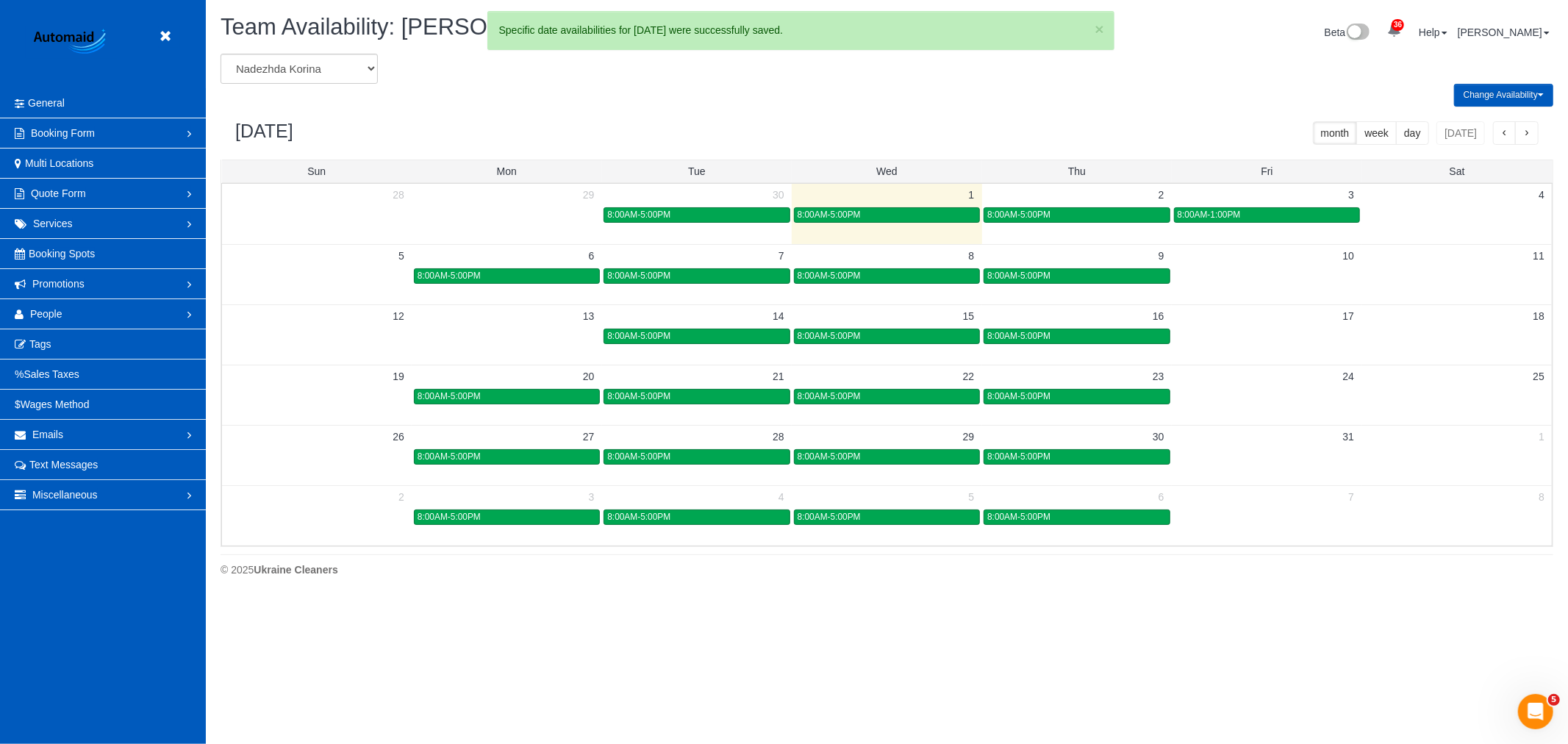
click at [664, 335] on span "8:00AM-5:00PM" at bounding box center [638, 335] width 63 height 11
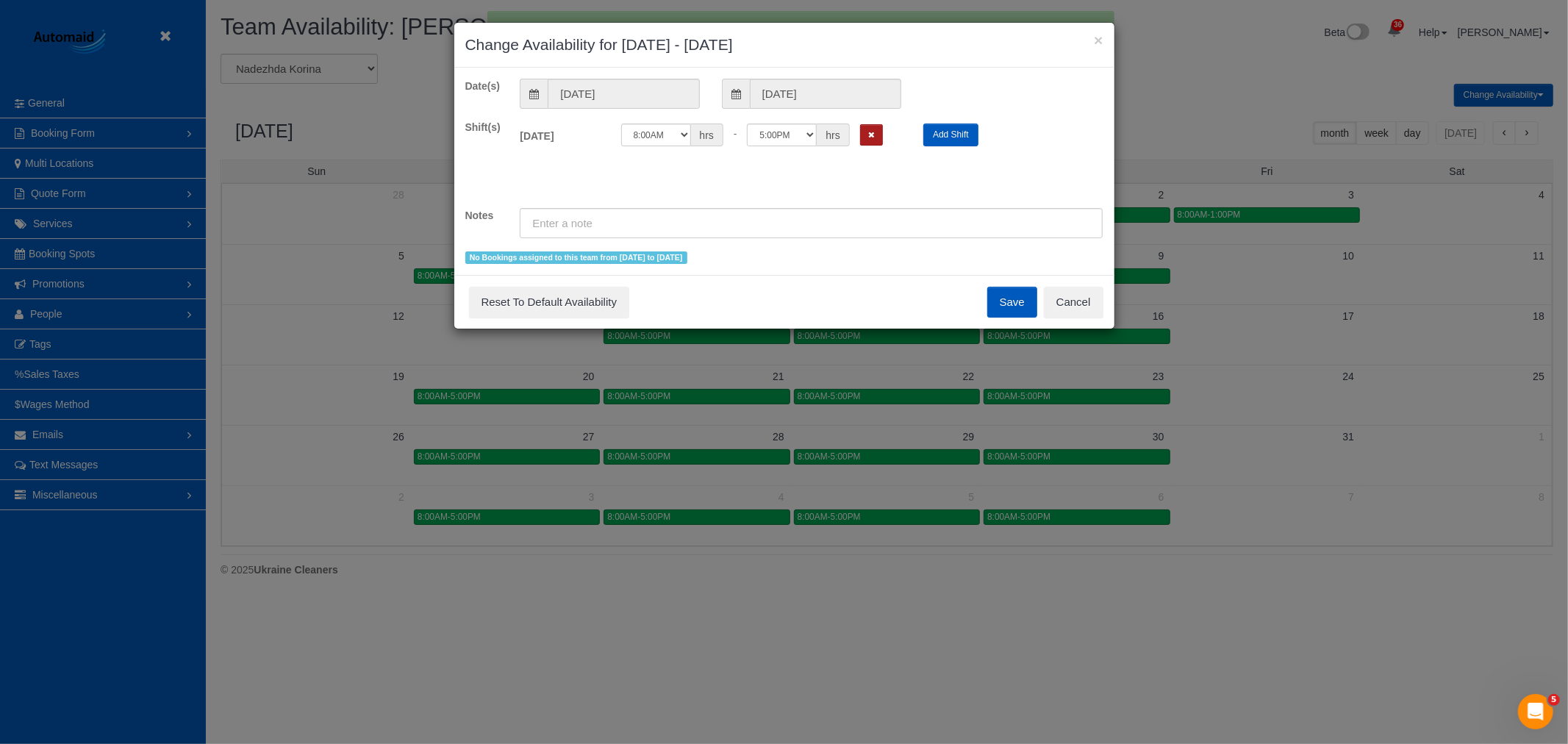
click at [877, 125] on button "Remove Shift" at bounding box center [870, 135] width 22 height 21
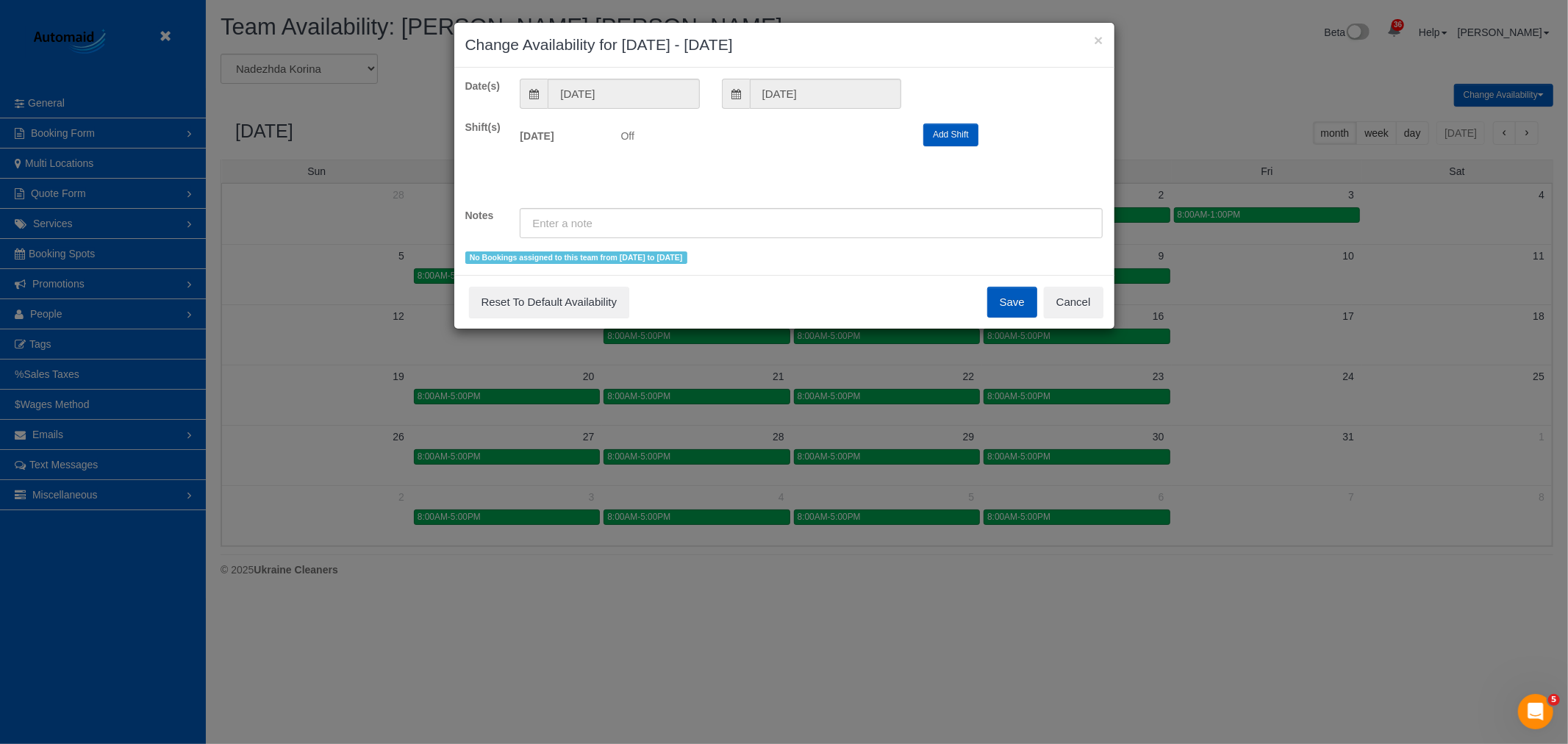
click at [1025, 301] on button "Save" at bounding box center [1011, 302] width 50 height 31
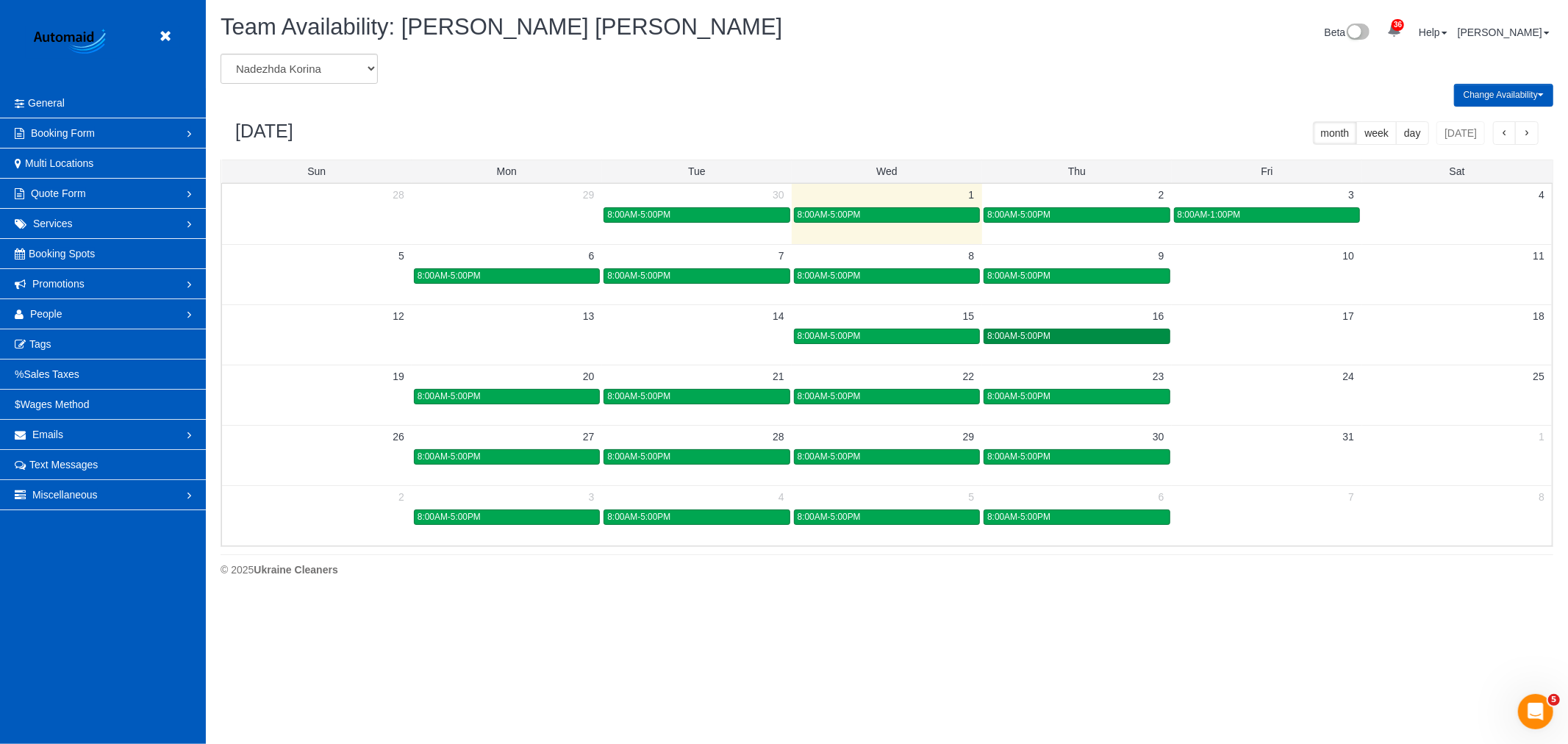
click at [1055, 335] on div "8:00AM-5:00PM" at bounding box center [1076, 335] width 179 height 11
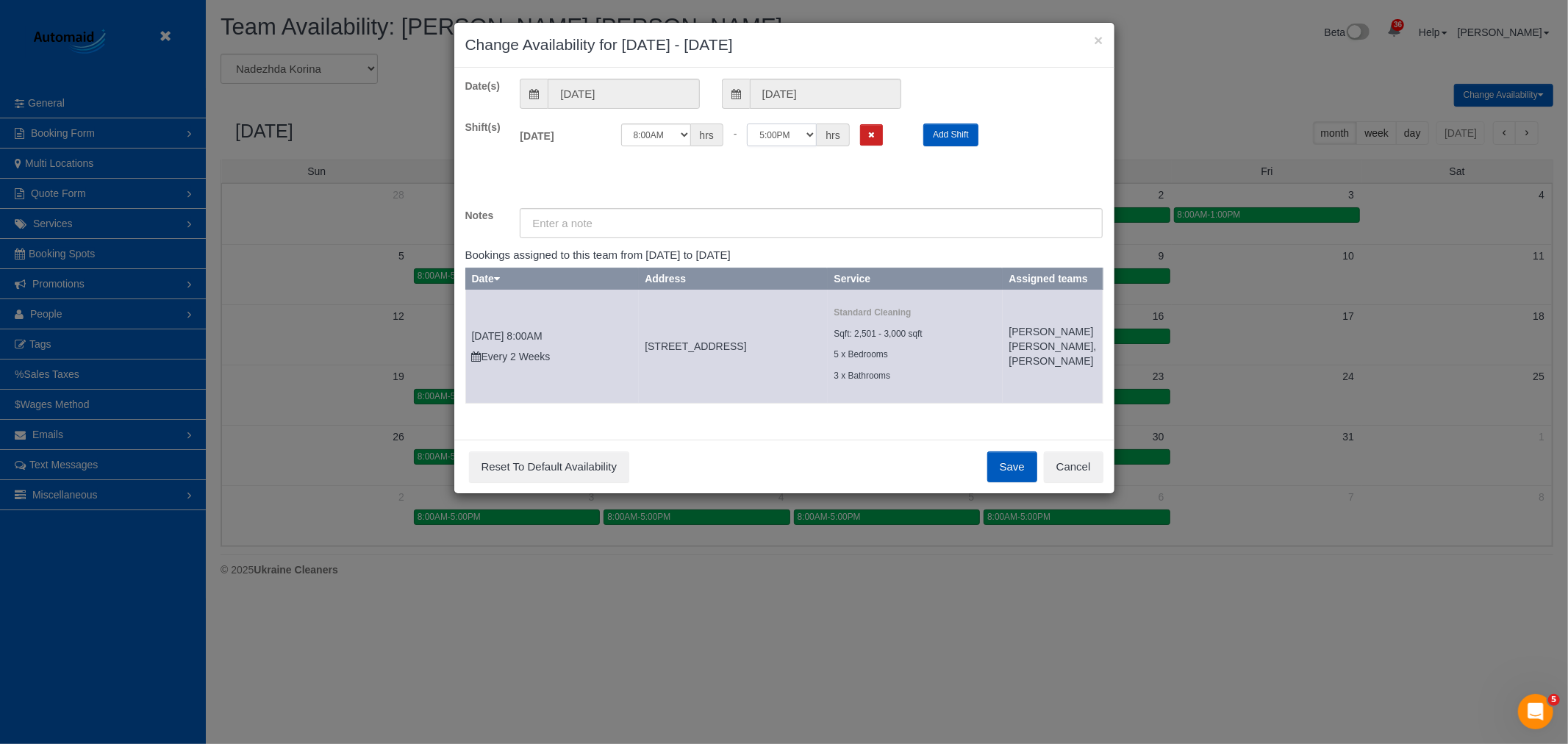
click at [774, 123] on select "12:00AM 12:05AM 12:10AM 12:15AM 12:20AM 12:25AM 12:30AM 12:35AM 12:40AM 12:45AM…" at bounding box center [782, 134] width 70 height 22
click at [1072, 478] on button "Cancel" at bounding box center [1073, 466] width 59 height 31
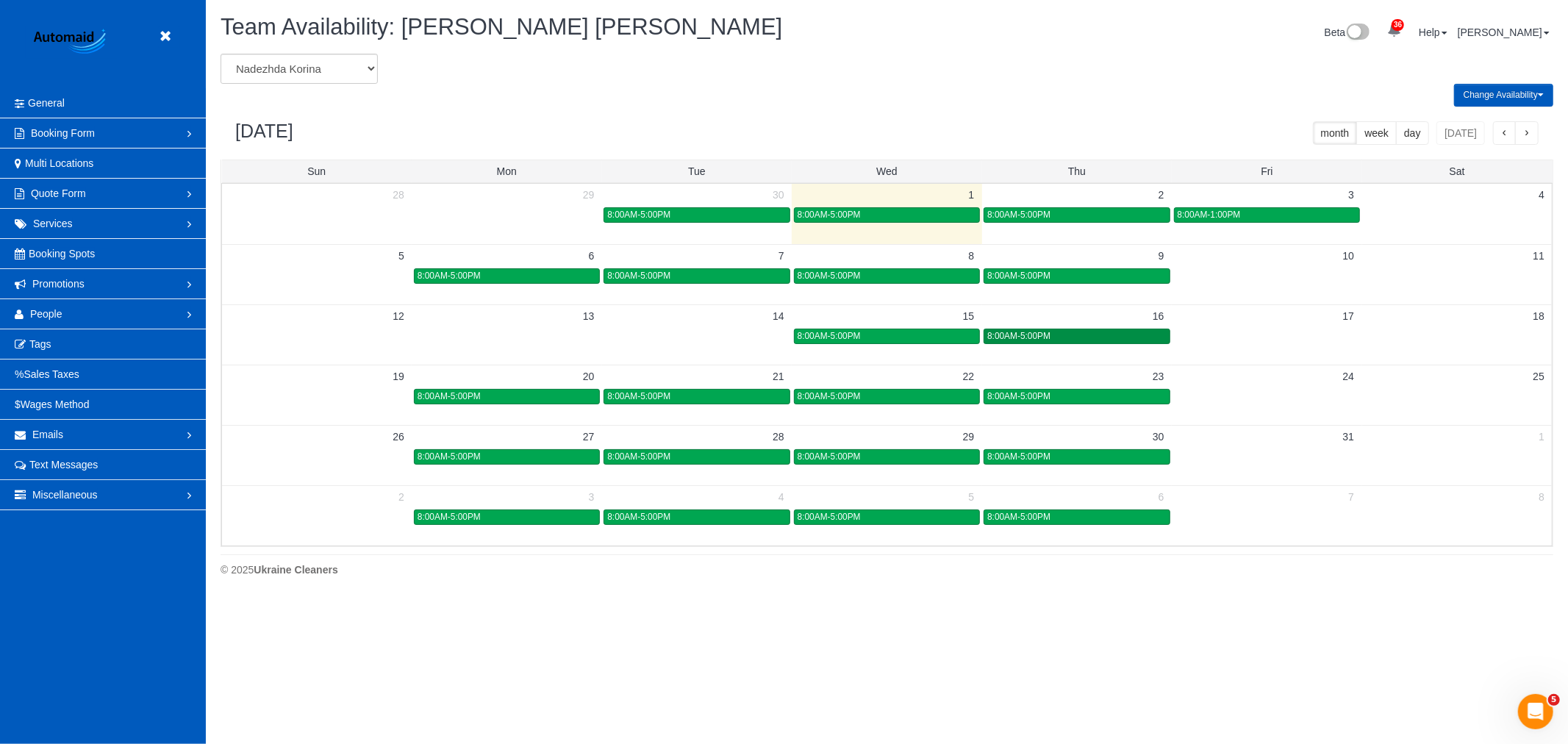
click at [1096, 340] on div "8:00AM-5:00PM" at bounding box center [1076, 335] width 179 height 11
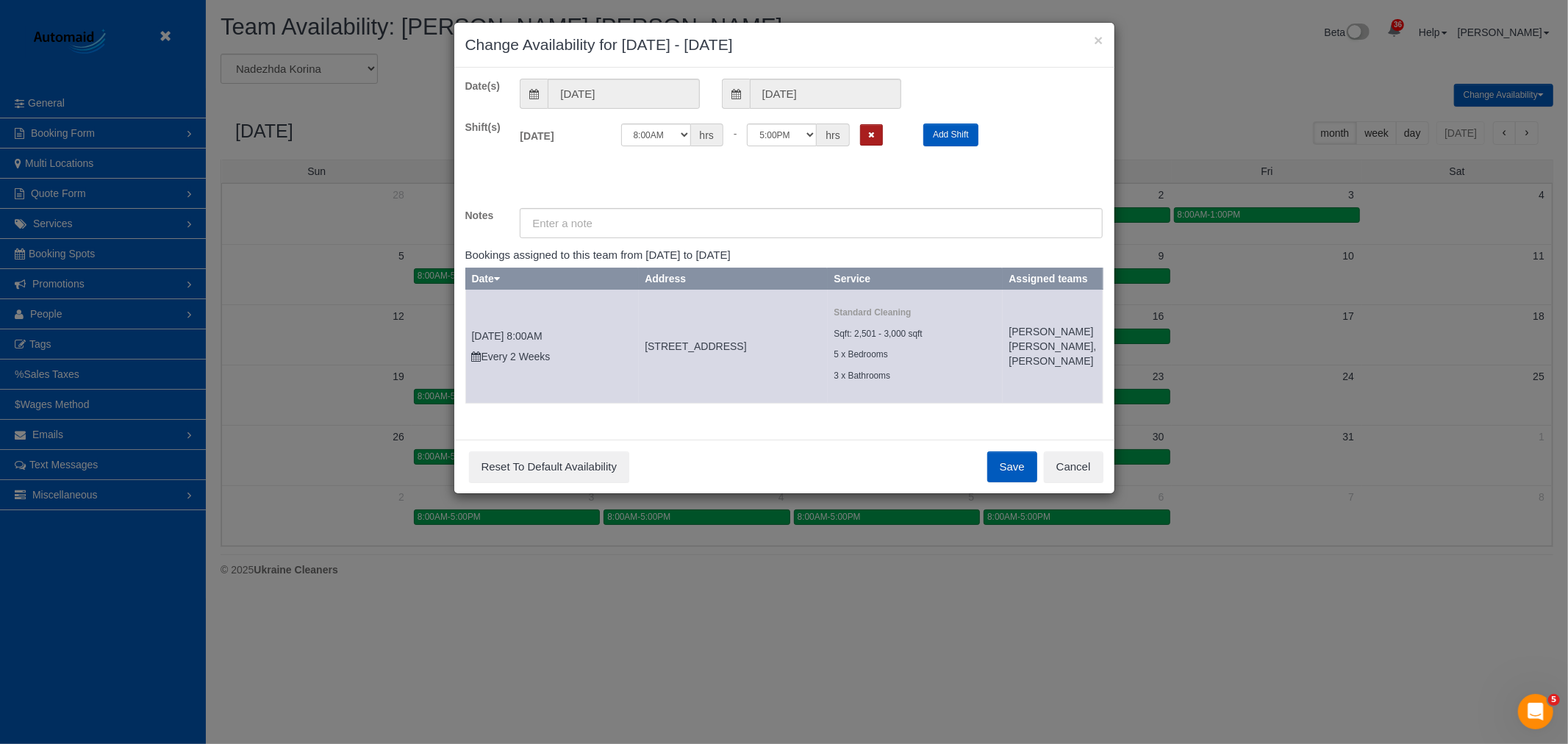
click at [870, 135] on icon "Remove Shift" at bounding box center [870, 135] width 7 height 8
click at [1009, 482] on button "Save" at bounding box center [1011, 466] width 50 height 31
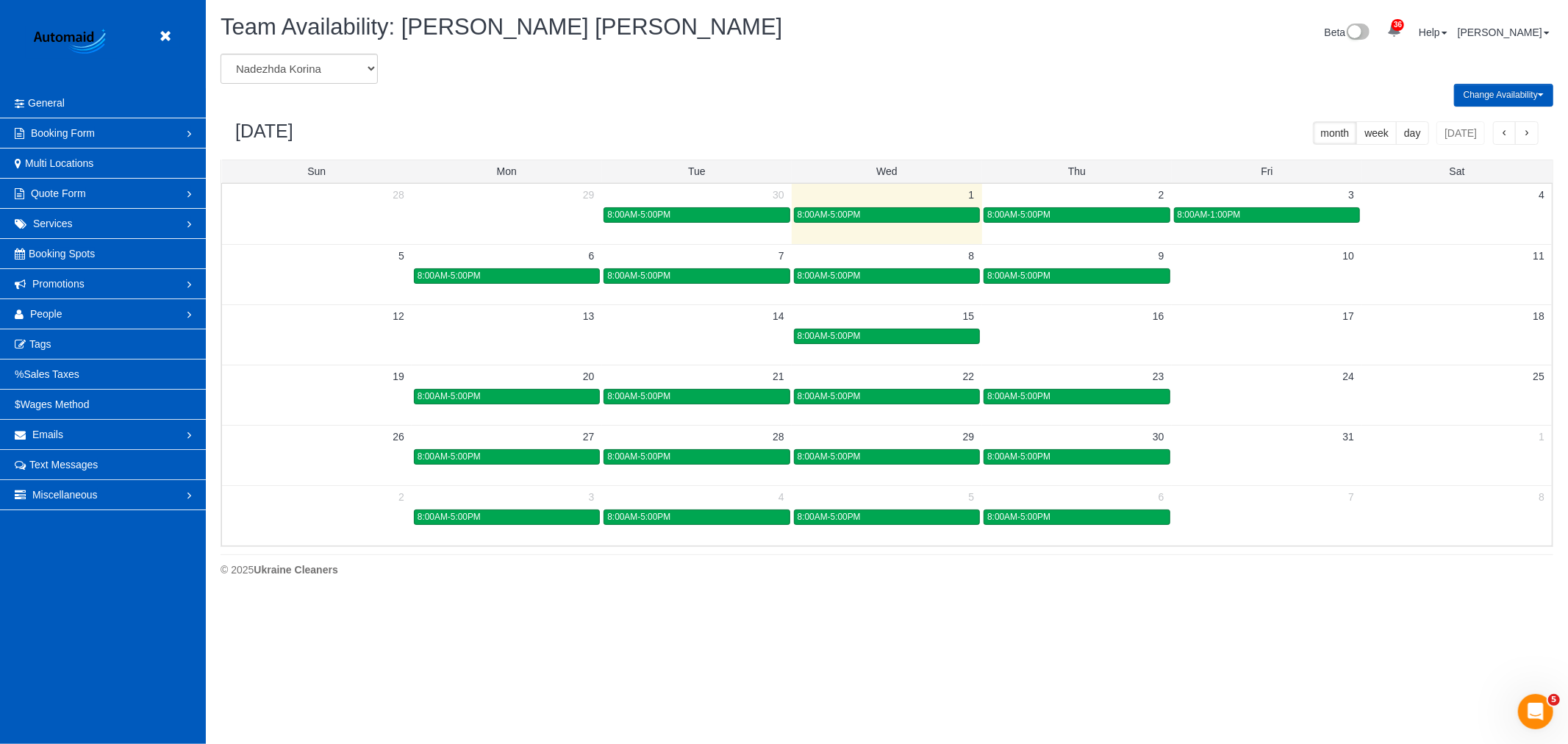
click at [1040, 333] on td at bounding box center [1076, 335] width 189 height 17
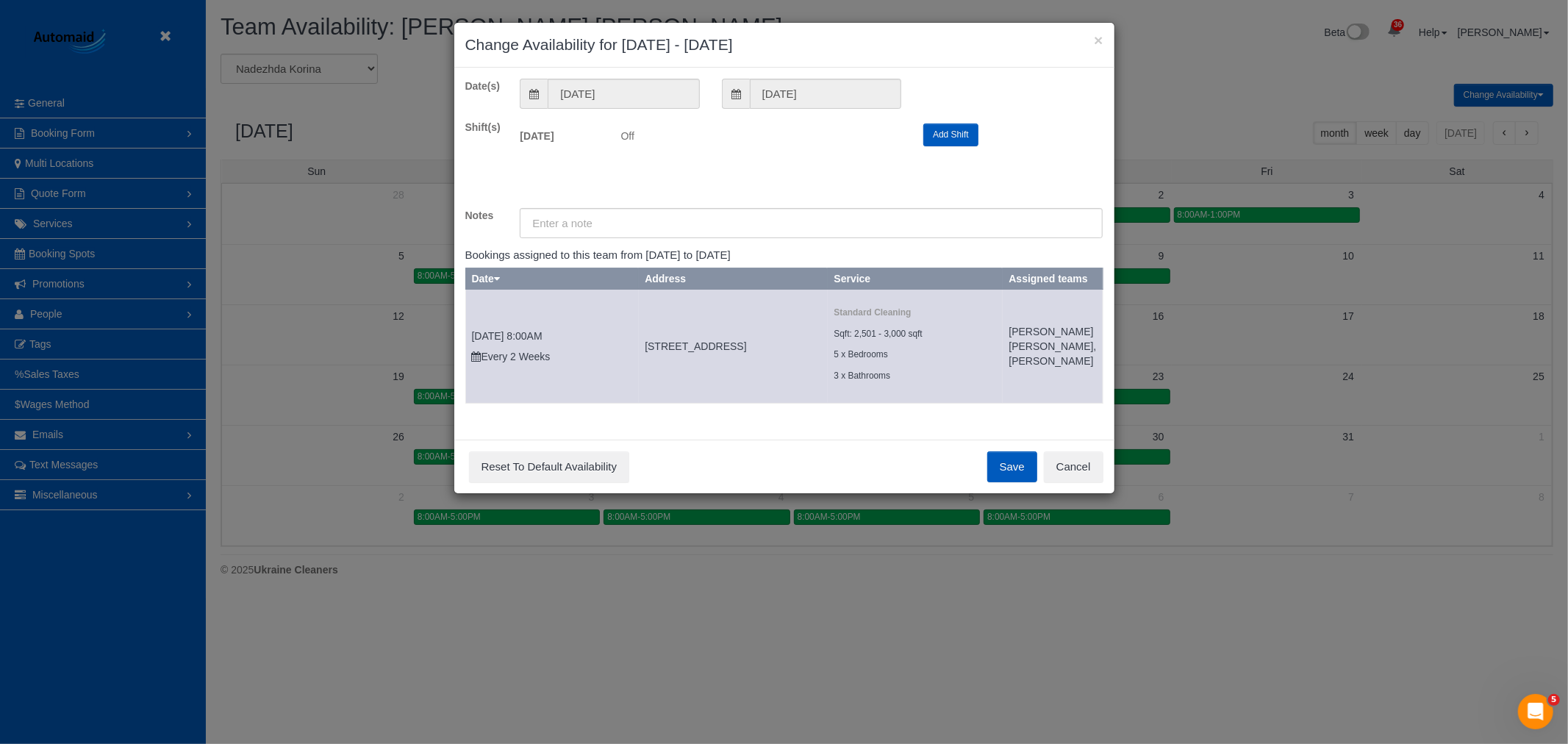
click at [957, 127] on button "Add Shift" at bounding box center [950, 134] width 55 height 22
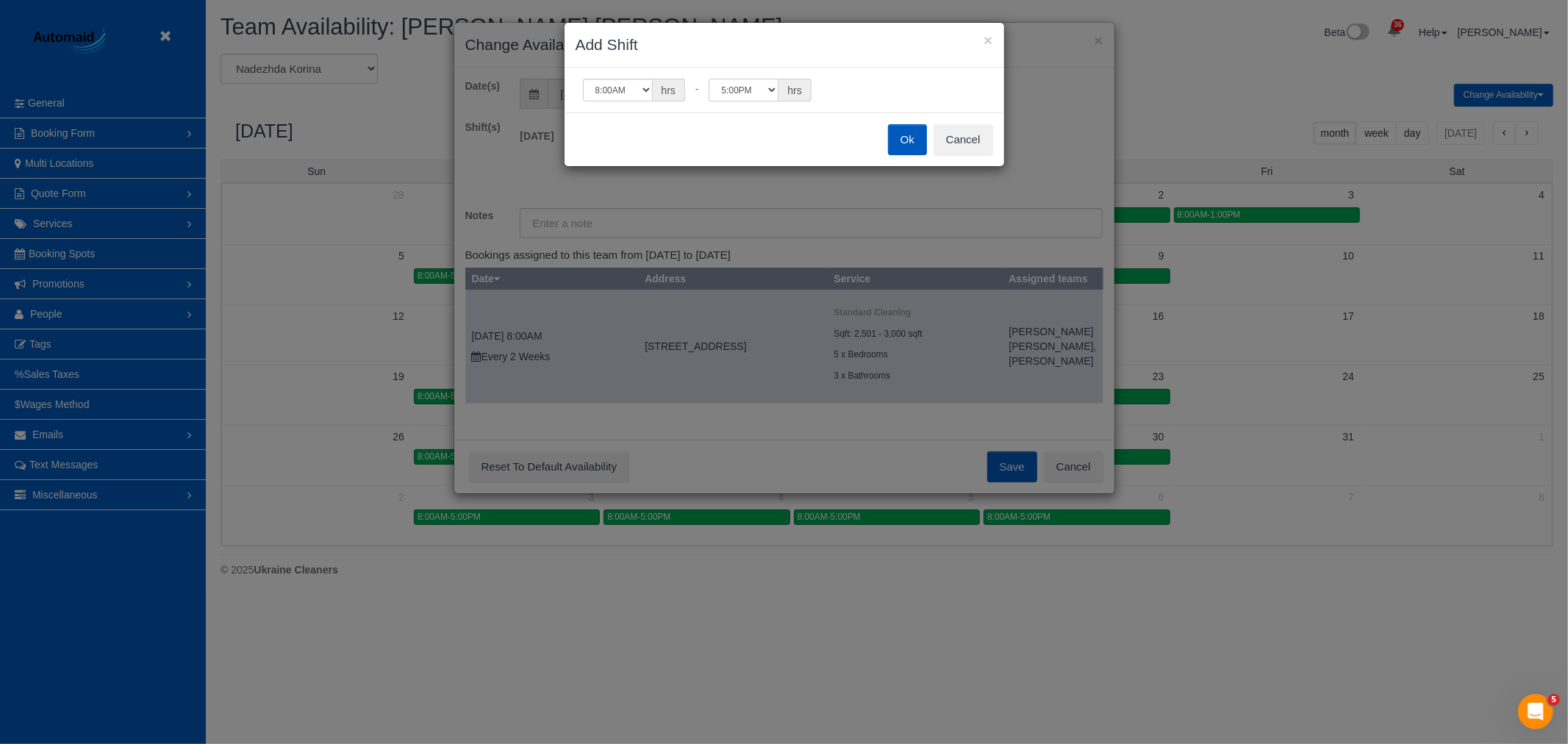
drag, startPoint x: 729, startPoint y: 81, endPoint x: 735, endPoint y: 97, distance: 17.1
click at [729, 82] on select "12:00AM 12:05AM 12:10AM 12:15AM 12:20AM 12:25AM 12:30AM 12:35AM 12:40AM 12:45AM…" at bounding box center [743, 89] width 70 height 22
select select "string:13:30"
click at [708, 79] on select "12:00AM 12:05AM 12:10AM 12:15AM 12:20AM 12:25AM 12:30AM 12:35AM 12:40AM 12:45AM…" at bounding box center [743, 89] width 70 height 22
click at [894, 133] on button "Ok" at bounding box center [907, 140] width 39 height 31
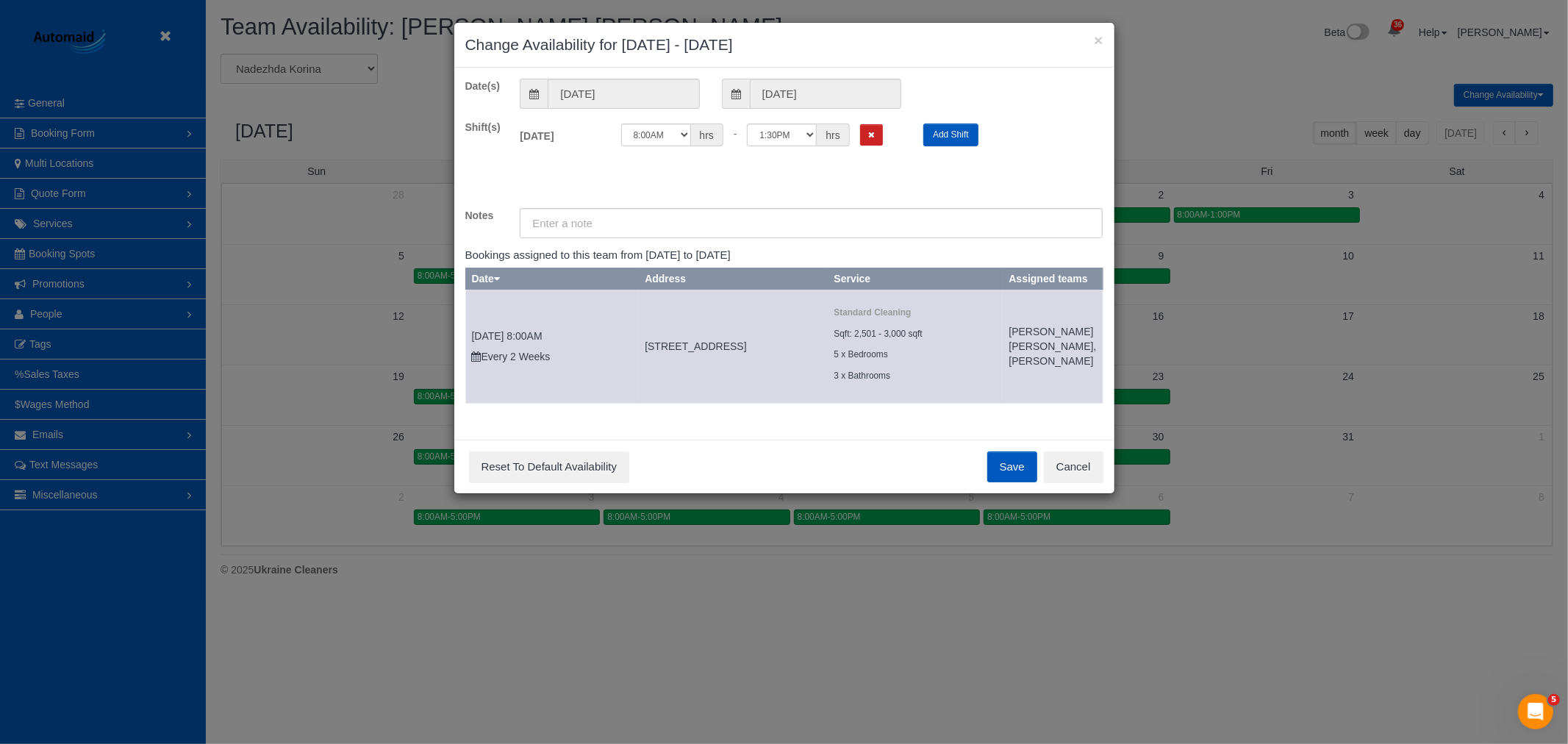
click at [1004, 476] on button "Save" at bounding box center [1011, 466] width 50 height 31
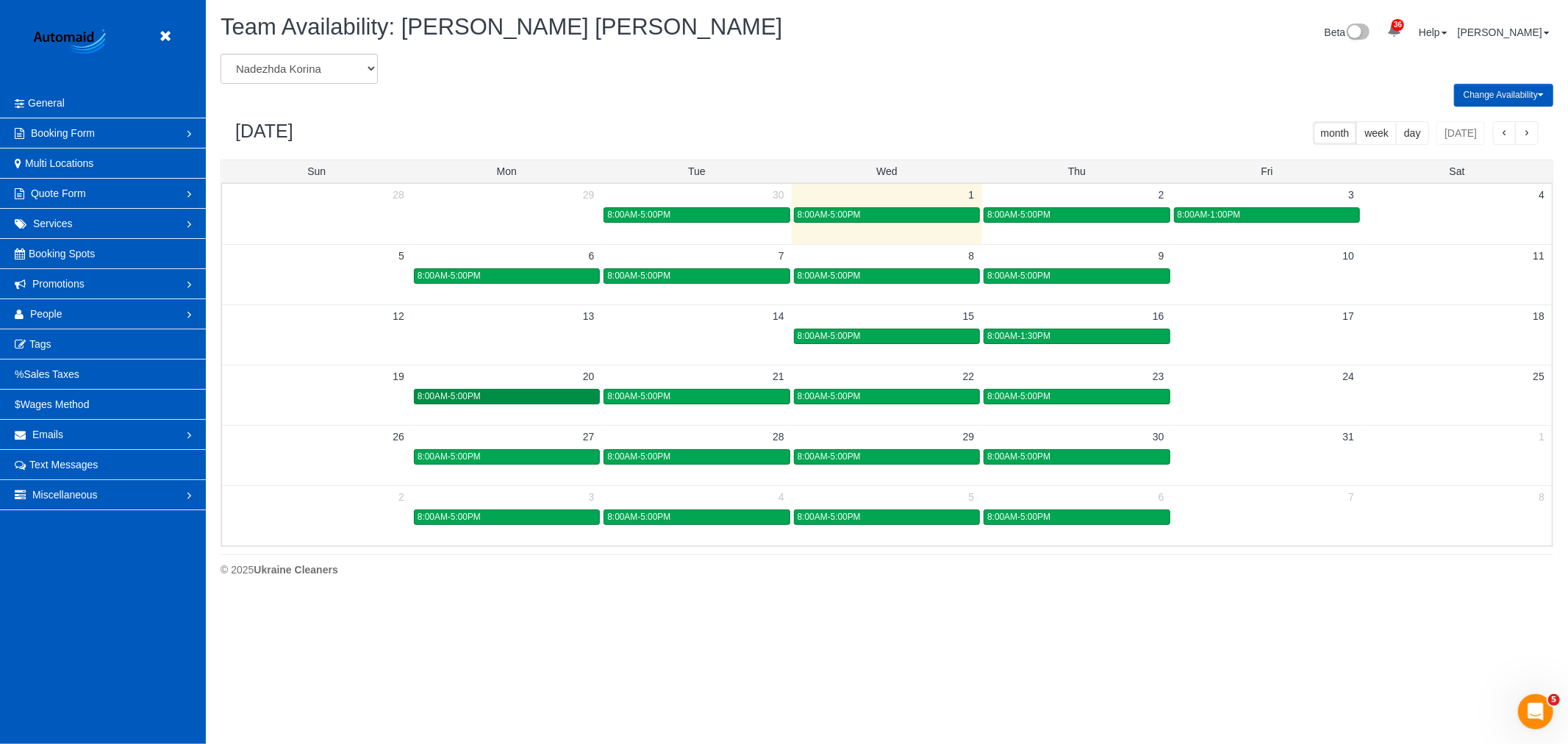
click at [563, 390] on link "8:00AM-5:00PM" at bounding box center [506, 396] width 186 height 16
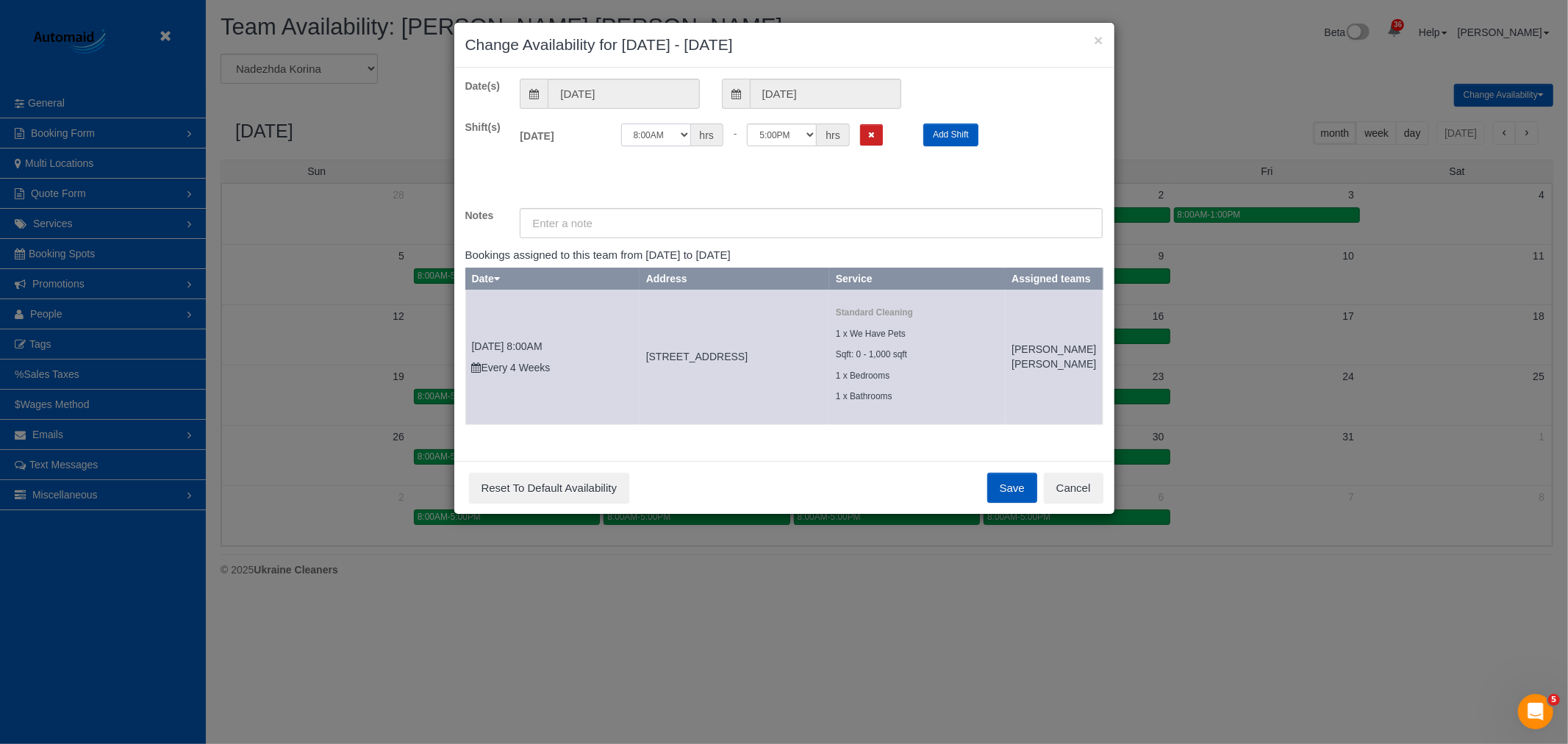
click at [663, 144] on select "12:00AM 12:05AM 12:10AM 12:15AM 12:20AM 12:25AM 12:30AM 12:35AM 12:40AM 12:45AM…" at bounding box center [656, 134] width 70 height 22
select select "string:11:30"
click at [621, 123] on select "12:00AM 12:05AM 12:10AM 12:15AM 12:20AM 12:25AM 12:30AM 12:35AM 12:40AM 12:45AM…" at bounding box center [656, 134] width 70 height 22
click at [995, 503] on button "Save" at bounding box center [1011, 488] width 50 height 31
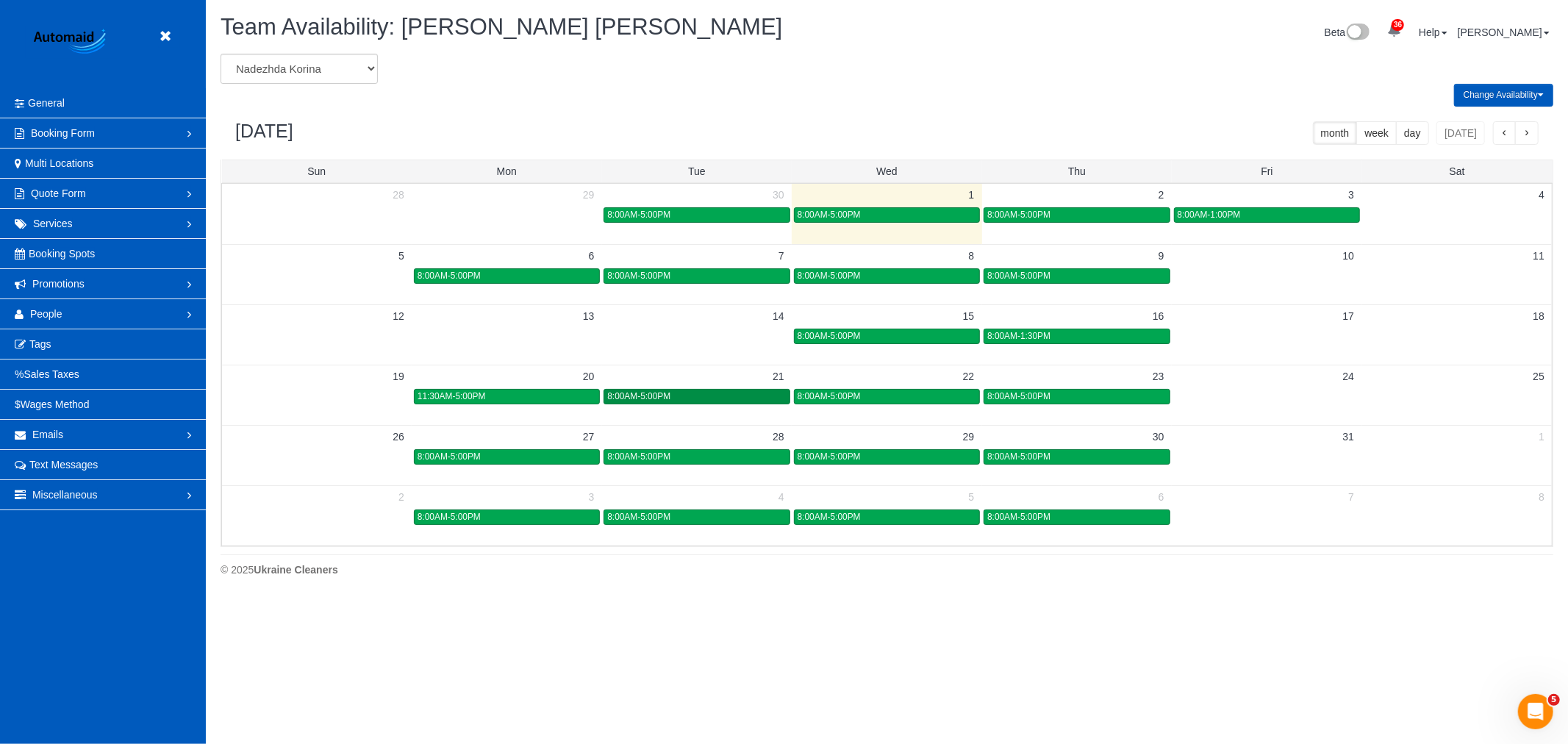
click at [708, 390] on link "8:00AM-5:00PM" at bounding box center [696, 396] width 186 height 16
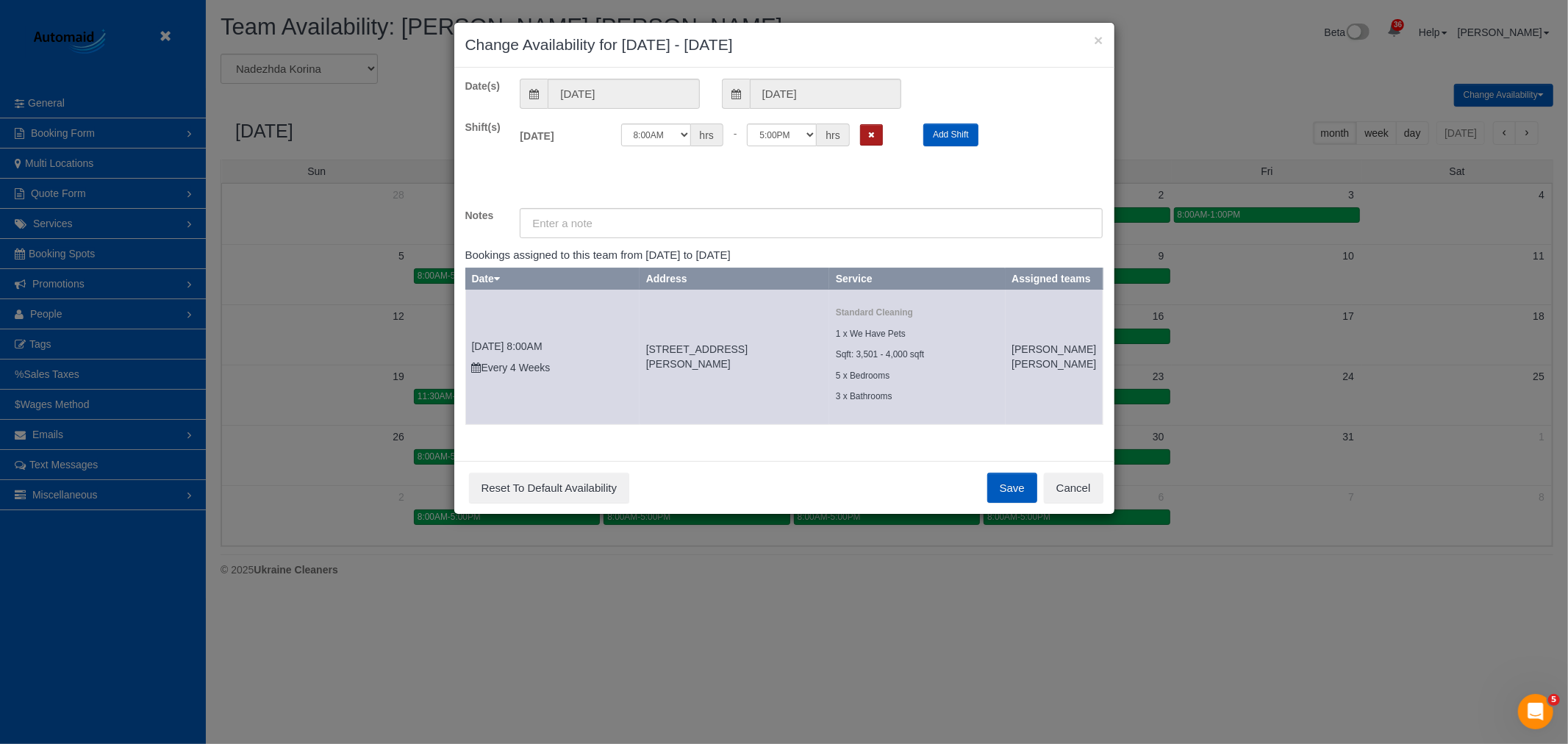
click at [874, 132] on icon "Remove Shift" at bounding box center [870, 135] width 7 height 8
click at [993, 503] on button "Save" at bounding box center [1011, 488] width 50 height 31
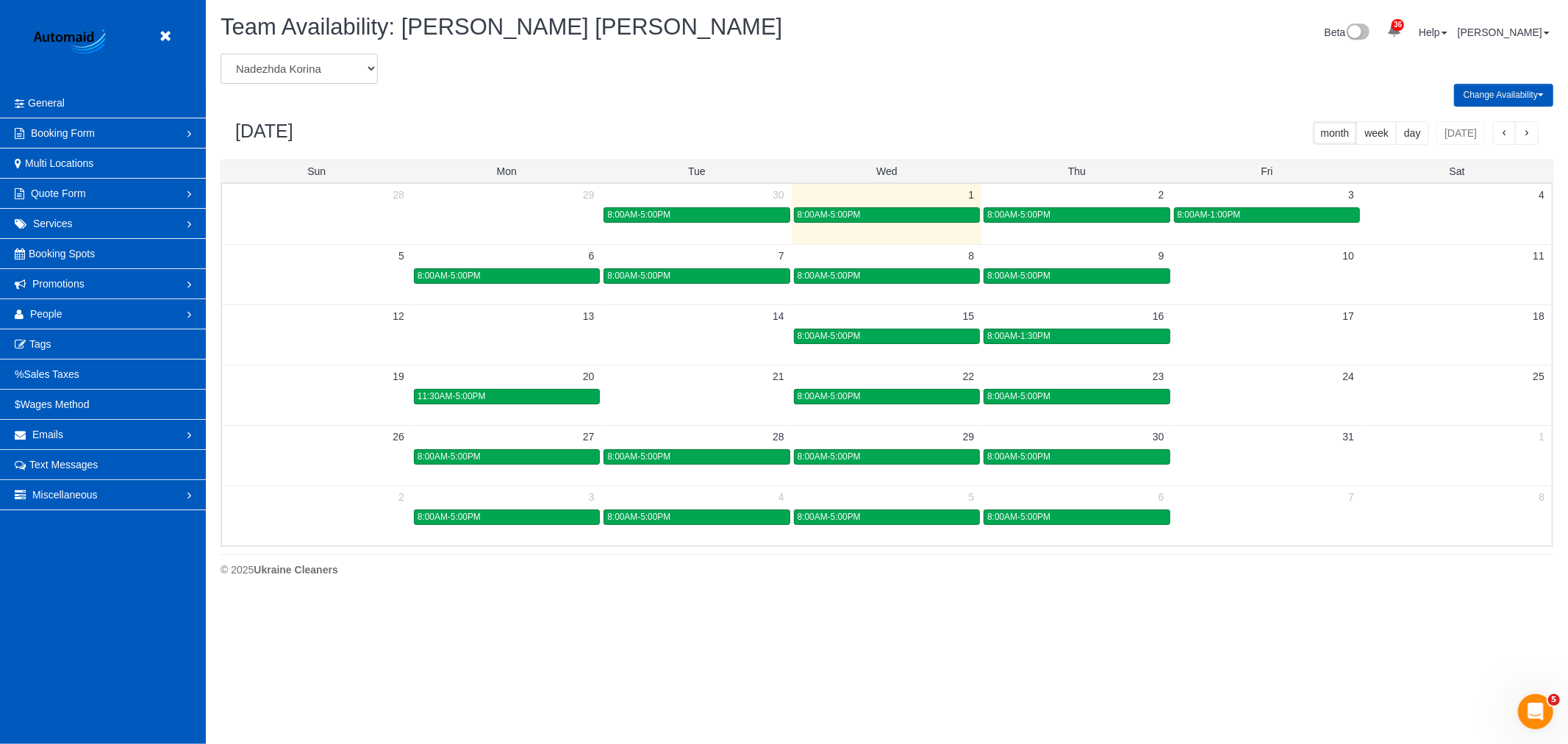
click at [318, 83] on select "Alina Kruchok Alona Tarasiuk Alona Vikhliaieva Anastasiia Demchenko Anastasiia …" at bounding box center [299, 68] width 157 height 30
select select "number:715"
click at [221, 54] on select "Alina Kruchok Alona Tarasiuk Alona Vikhliaieva Anastasiia Demchenko Anastasiia …" at bounding box center [299, 68] width 157 height 30
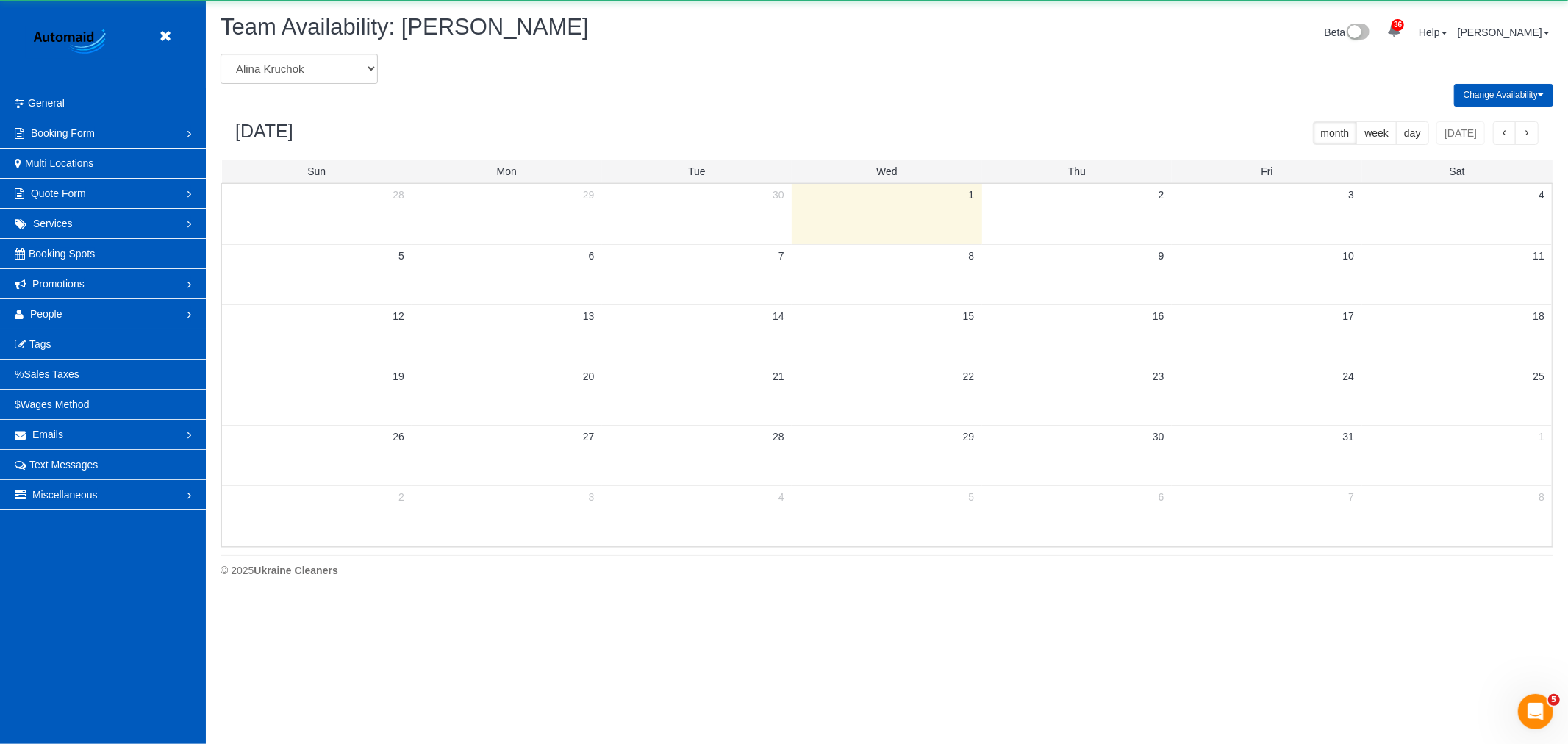
scroll to position [72879, 71926]
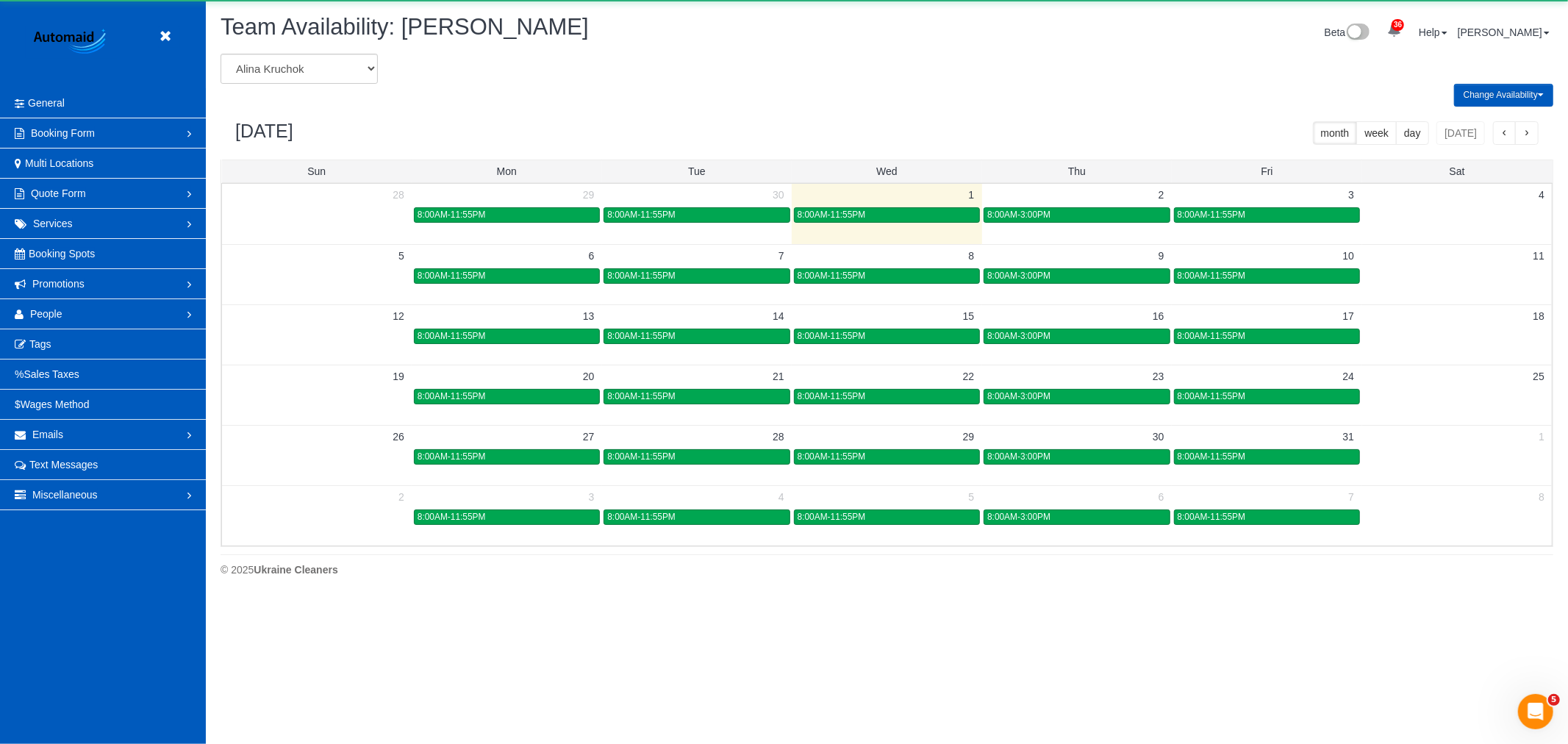
click at [732, 389] on link "8:00AM-11:55PM" at bounding box center [696, 396] width 186 height 16
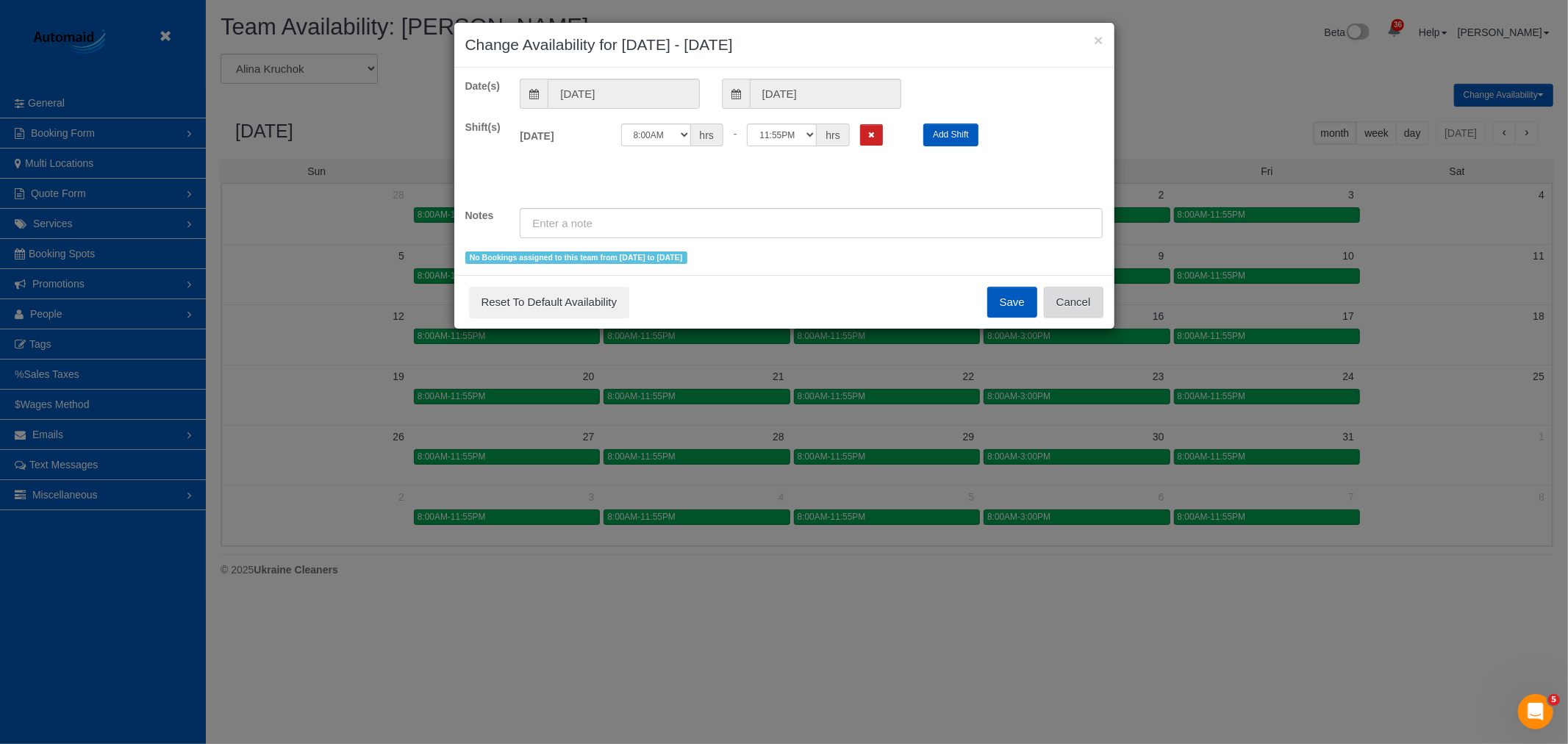
drag, startPoint x: 1077, startPoint y: 296, endPoint x: 1012, endPoint y: 282, distance: 66.5
click at [1076, 297] on button "Cancel" at bounding box center [1073, 302] width 59 height 31
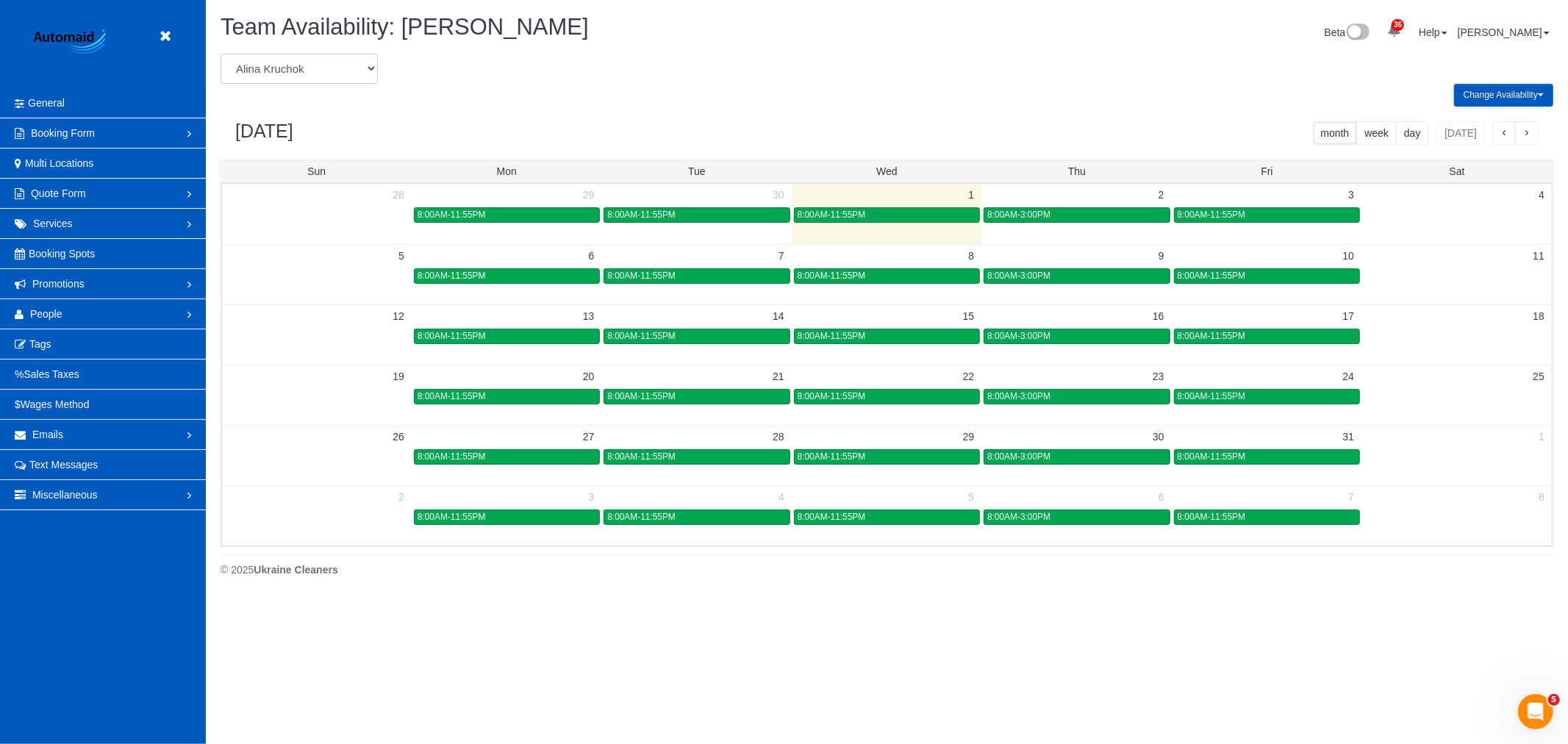
click at [259, 77] on select "Alina Kruchok Alona Tarasiuk Alona Vikhliaieva Anastasiia Demchenko Anastasiia …" at bounding box center [299, 68] width 157 height 30
select select "number:1437"
click at [221, 54] on select "Alina Kruchok Alona Tarasiuk Alona Vikhliaieva Anastasiia Demchenko Anastasiia …" at bounding box center [299, 68] width 157 height 30
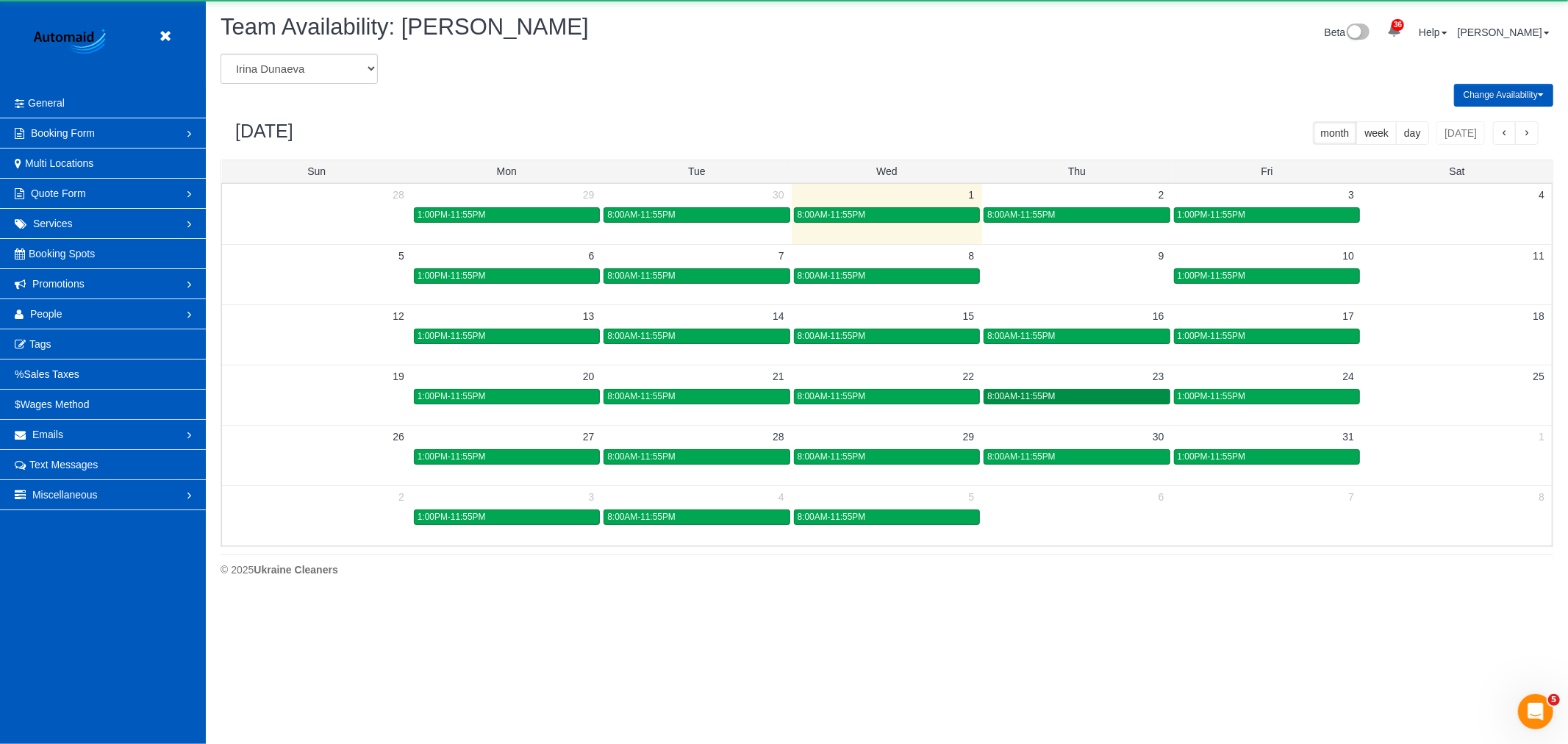
click at [1093, 399] on div "8:00AM-11:55PM" at bounding box center [1076, 395] width 179 height 11
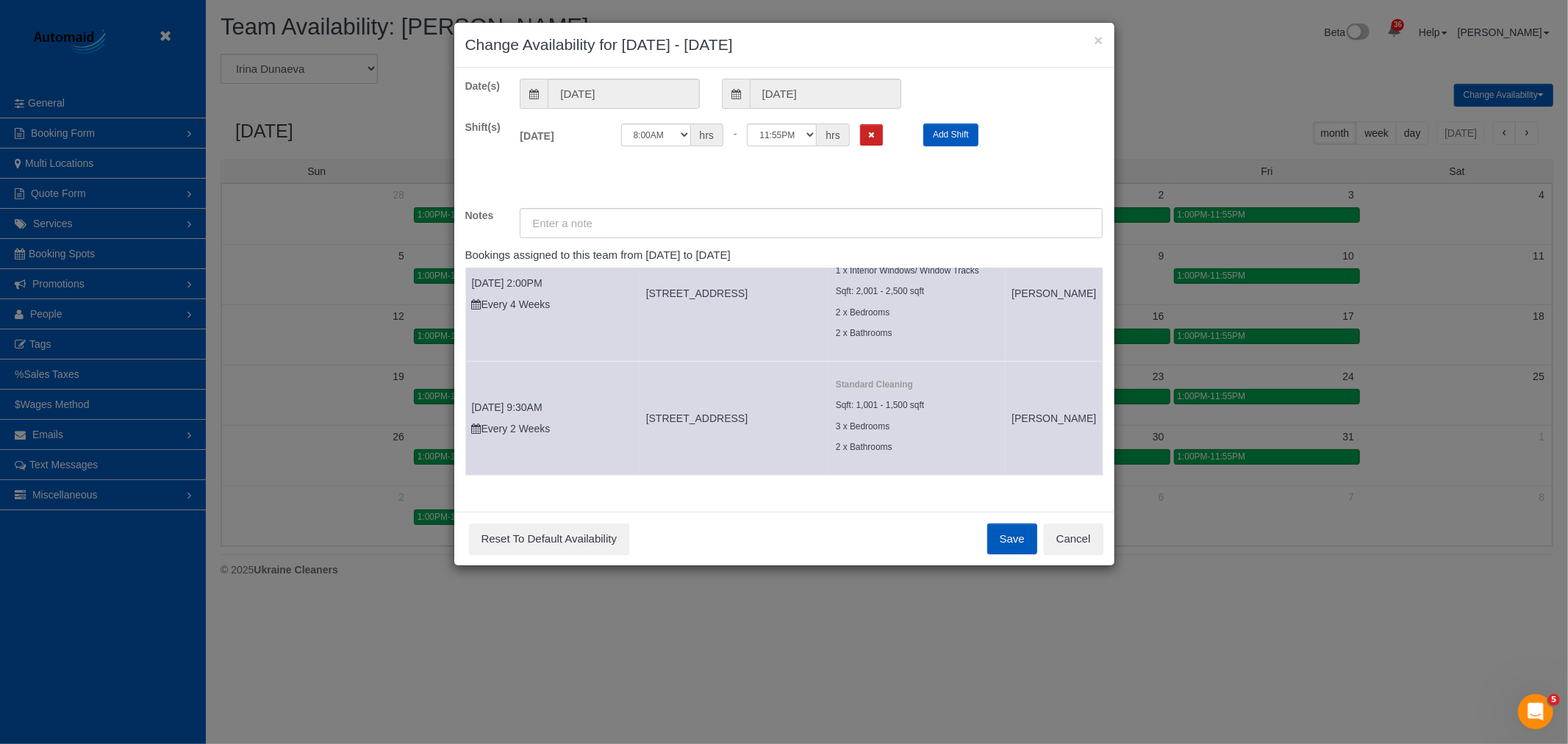
scroll to position [77, 0]
click at [868, 140] on button "Remove Shift" at bounding box center [870, 135] width 22 height 21
click at [997, 529] on button "Save" at bounding box center [1011, 539] width 50 height 31
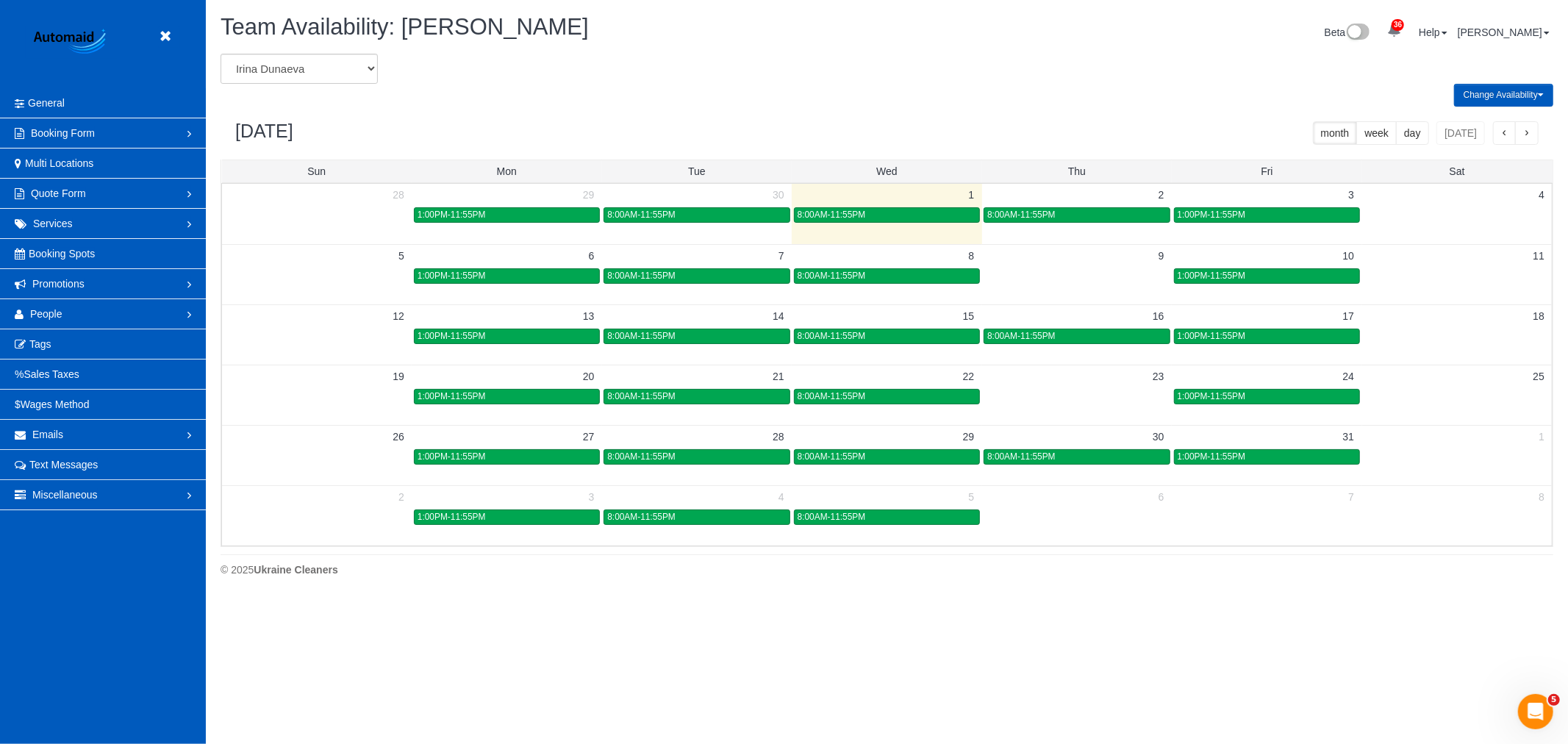
click at [1052, 408] on div "19 20 21 22 23 24 25 1:00PM-11:55PM 8:00AM-11:55PM 8:00AM-11:55PM 1:00PM-11:55PM" at bounding box center [886, 394] width 1330 height 60
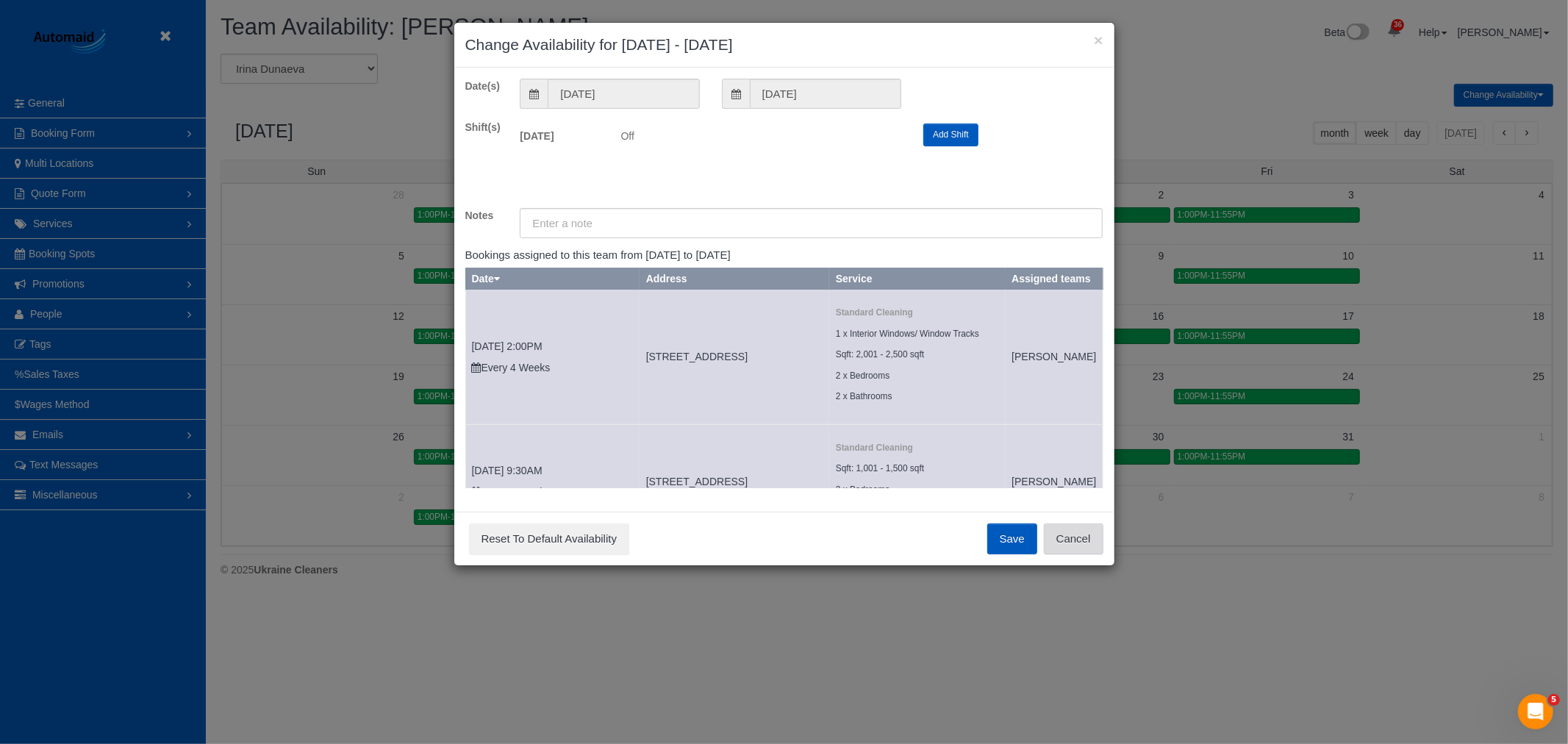
drag, startPoint x: 1084, startPoint y: 532, endPoint x: 693, endPoint y: 351, distance: 430.9
click at [1083, 532] on button "Cancel" at bounding box center [1073, 539] width 59 height 31
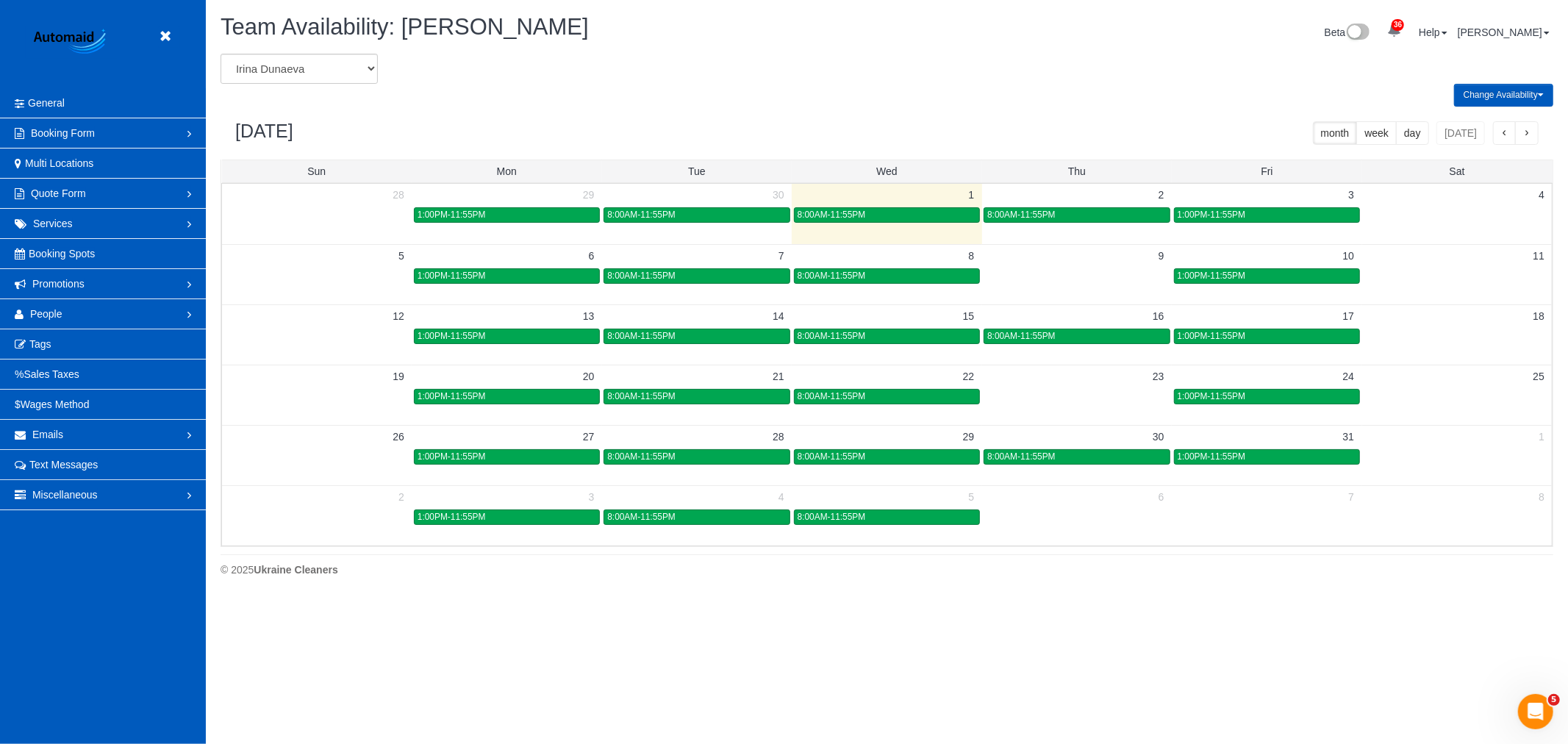
drag, startPoint x: 144, startPoint y: 34, endPoint x: 166, endPoint y: 32, distance: 22.1
click at [145, 34] on header "Beta" at bounding box center [103, 44] width 206 height 88
click at [166, 32] on icon at bounding box center [164, 36] width 18 height 18
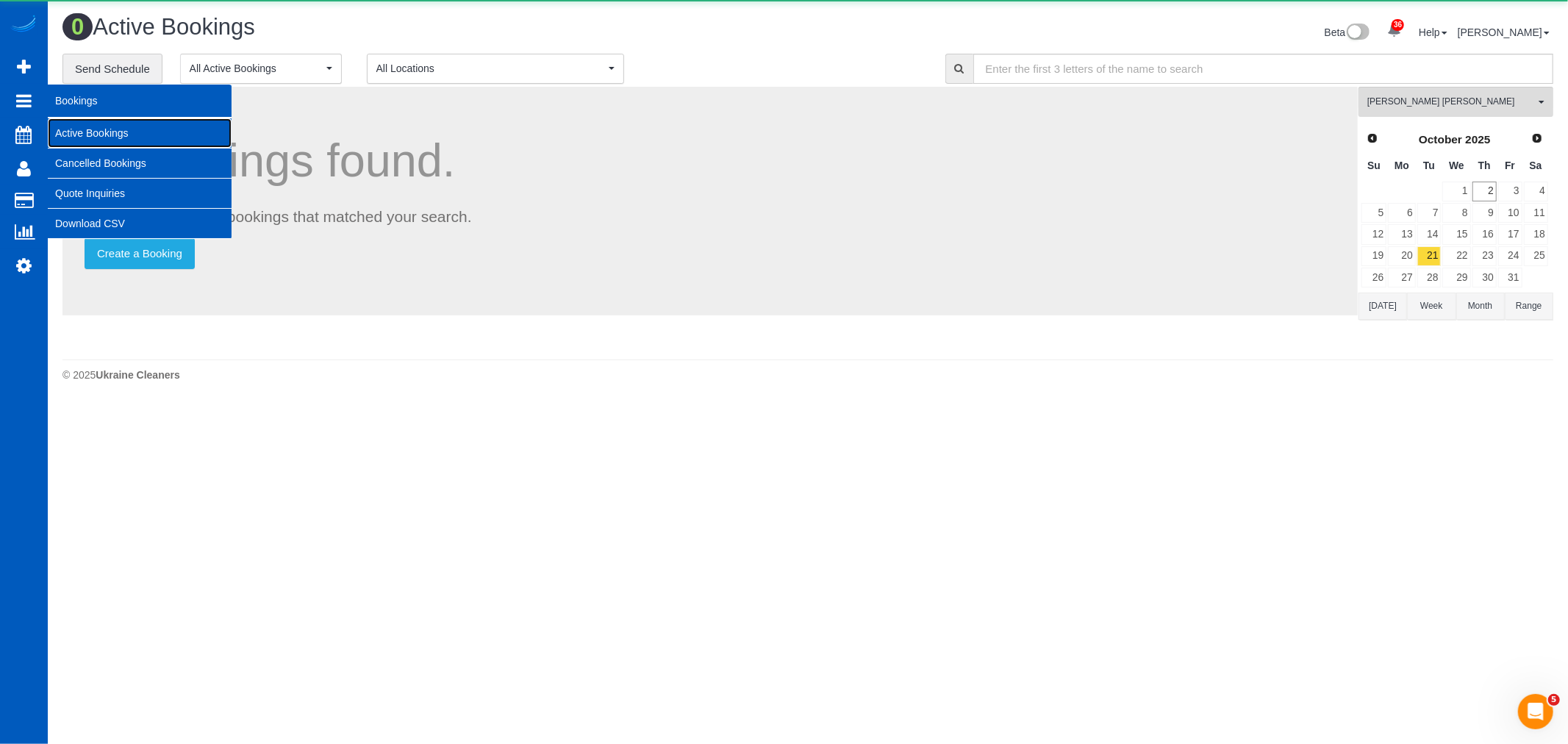
click at [116, 129] on link "Active Bookings" at bounding box center [139, 133] width 184 height 29
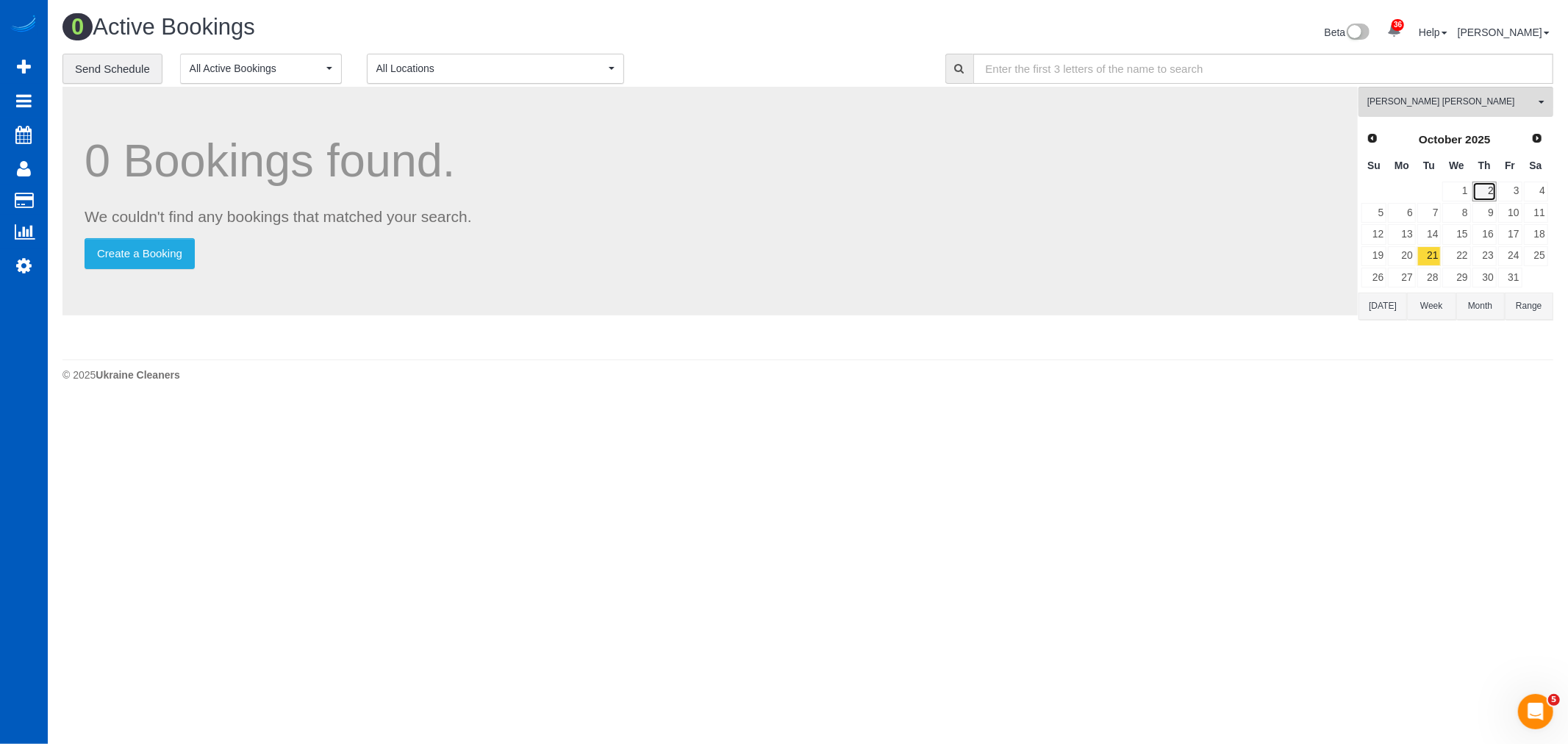
click at [1486, 201] on link "2" at bounding box center [1483, 191] width 24 height 19
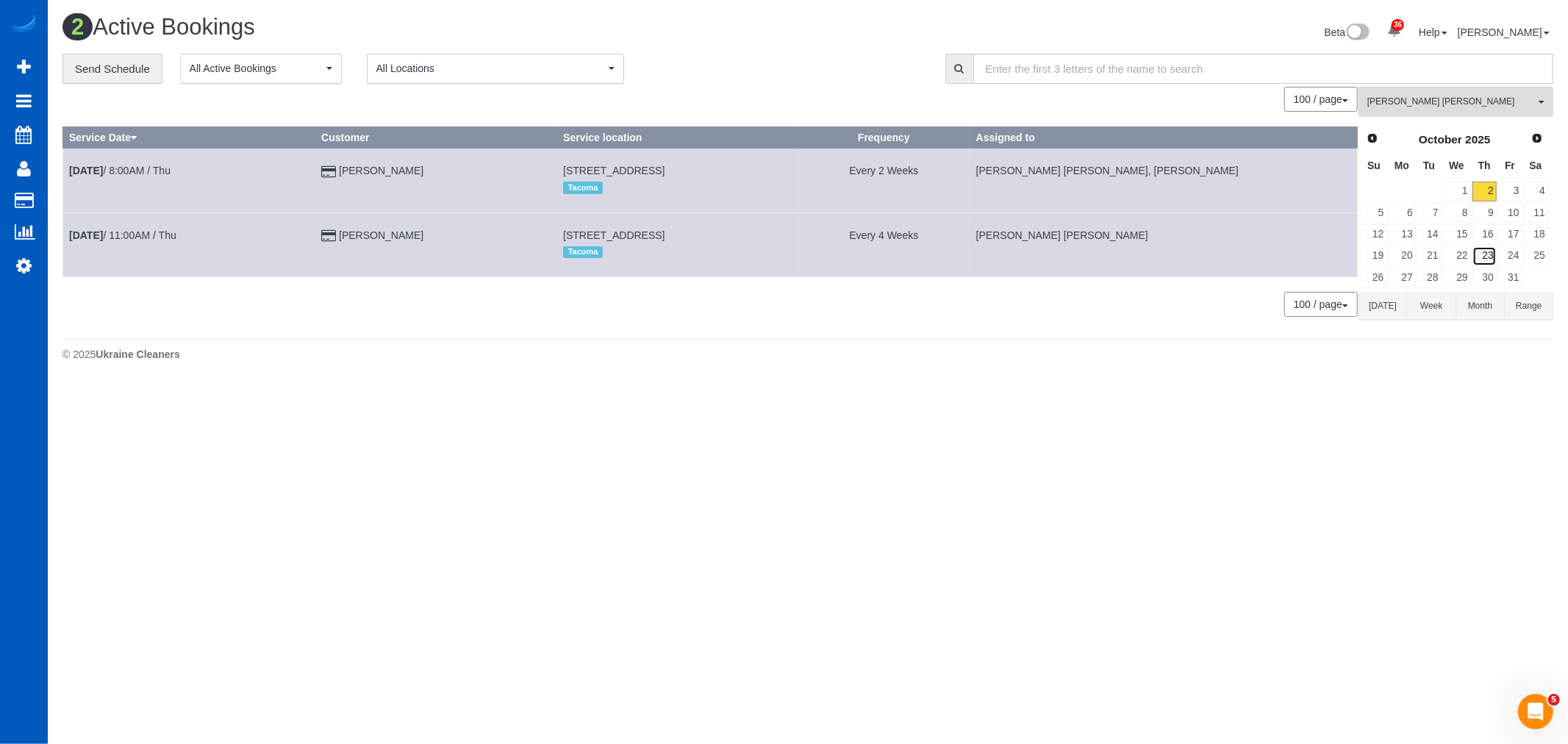
click at [1489, 258] on link "23" at bounding box center [1483, 255] width 24 height 19
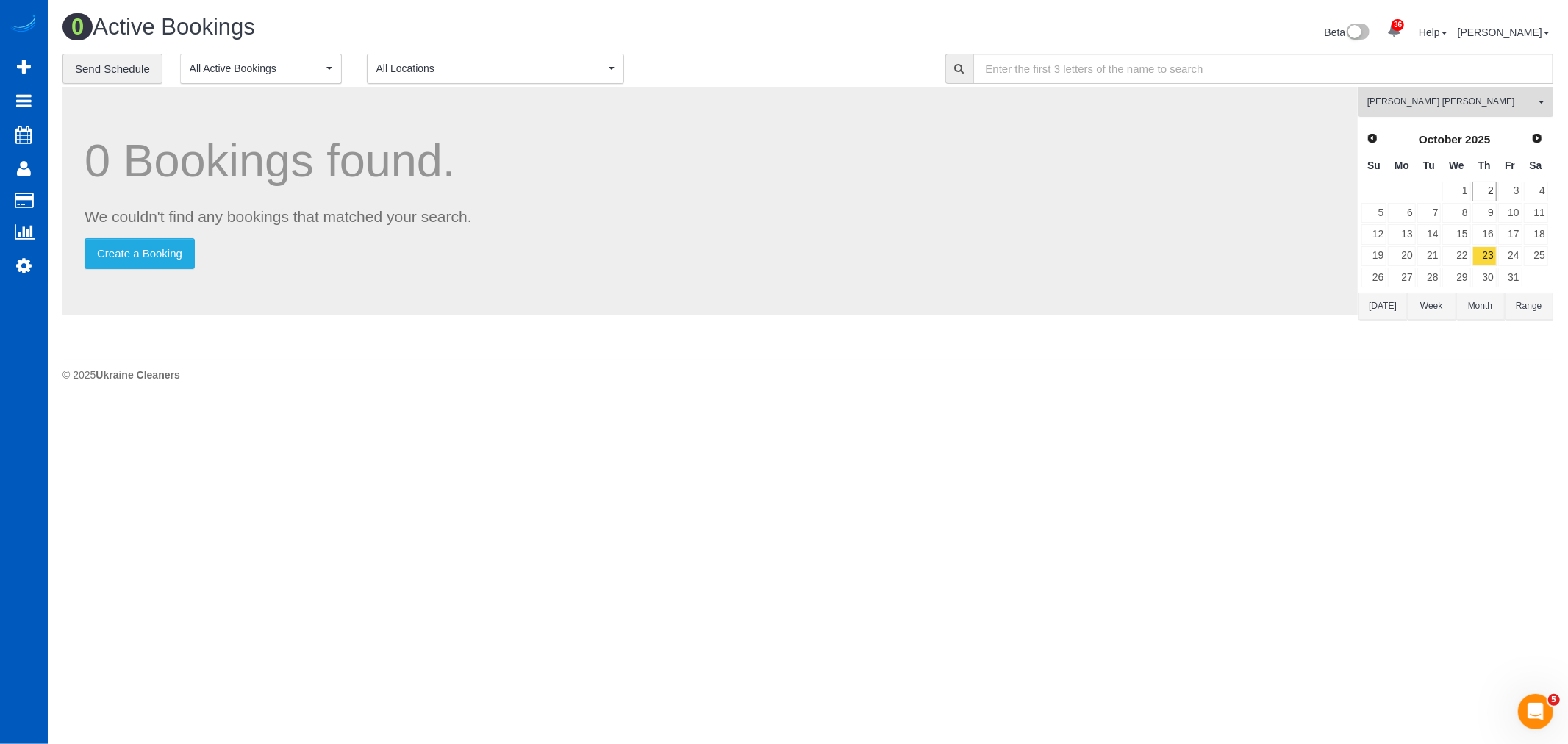
click at [1426, 96] on span "[PERSON_NAME] [PERSON_NAME]" at bounding box center [1450, 101] width 167 height 13
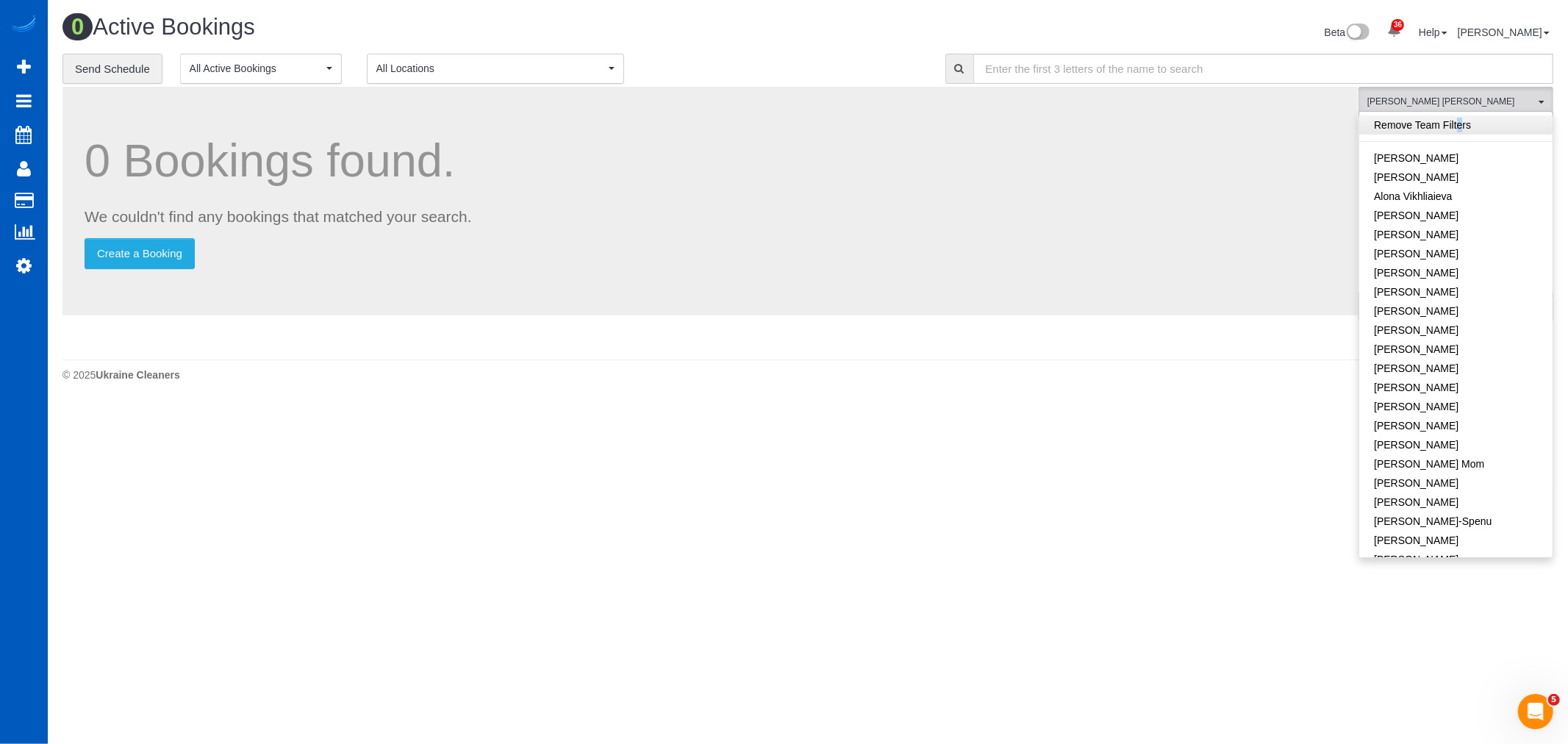
click at [1428, 132] on link "Remove Team Filters" at bounding box center [1455, 125] width 193 height 19
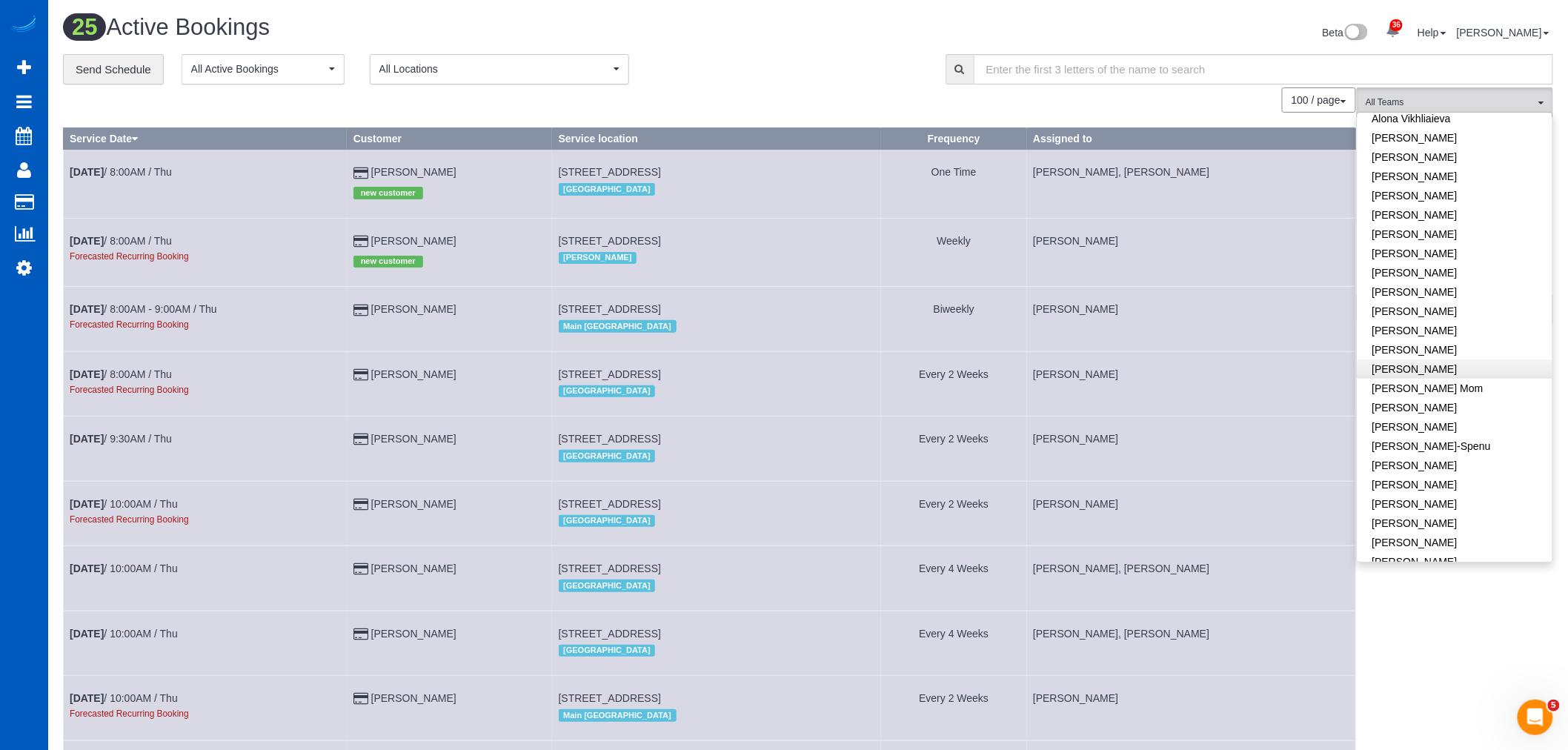
scroll to position [247, 0]
click at [1410, 234] on link "[PERSON_NAME]" at bounding box center [1454, 240] width 195 height 20
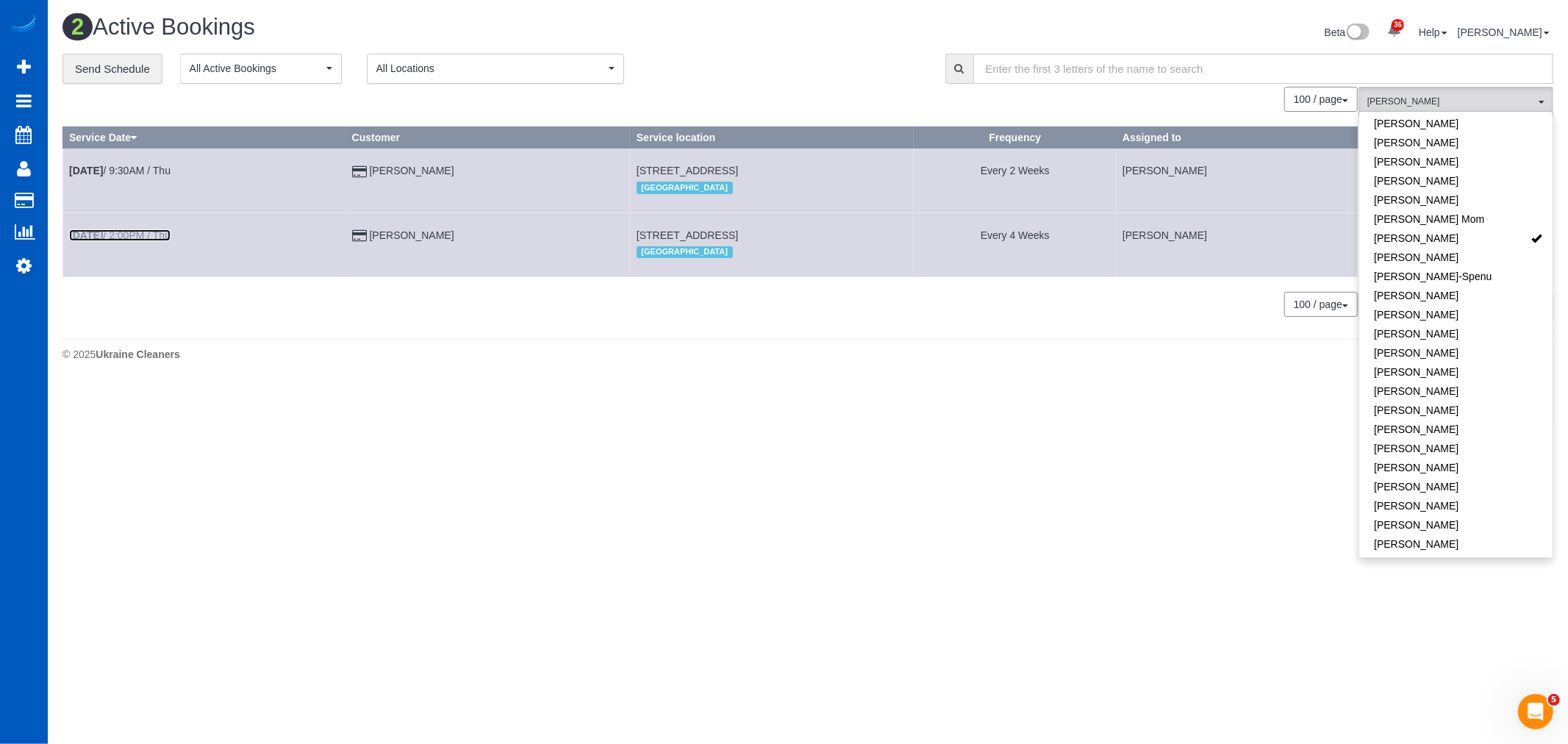
click at [144, 241] on link "Oct 23rd / 2:00PM / Thu" at bounding box center [119, 235] width 101 height 12
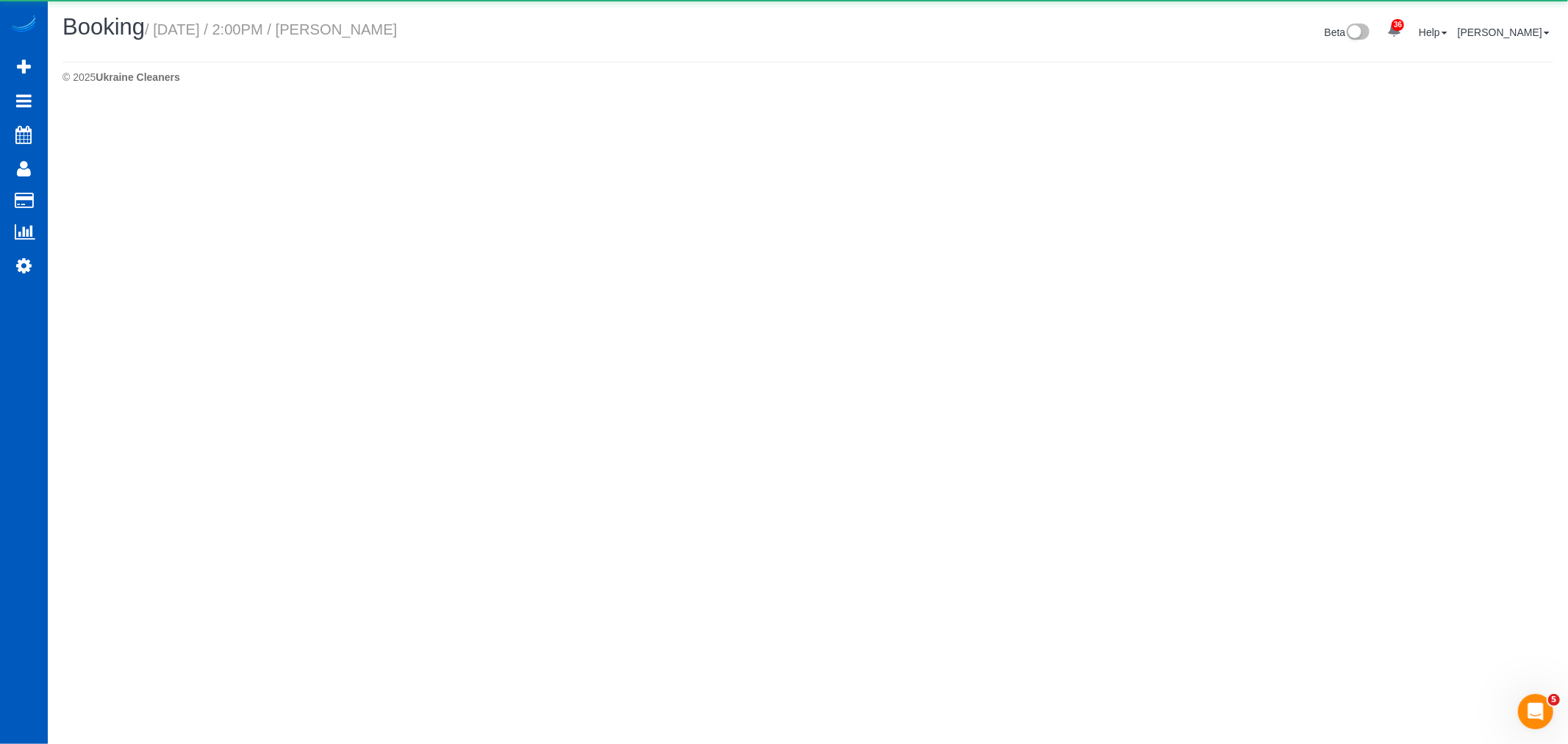
select select "OR"
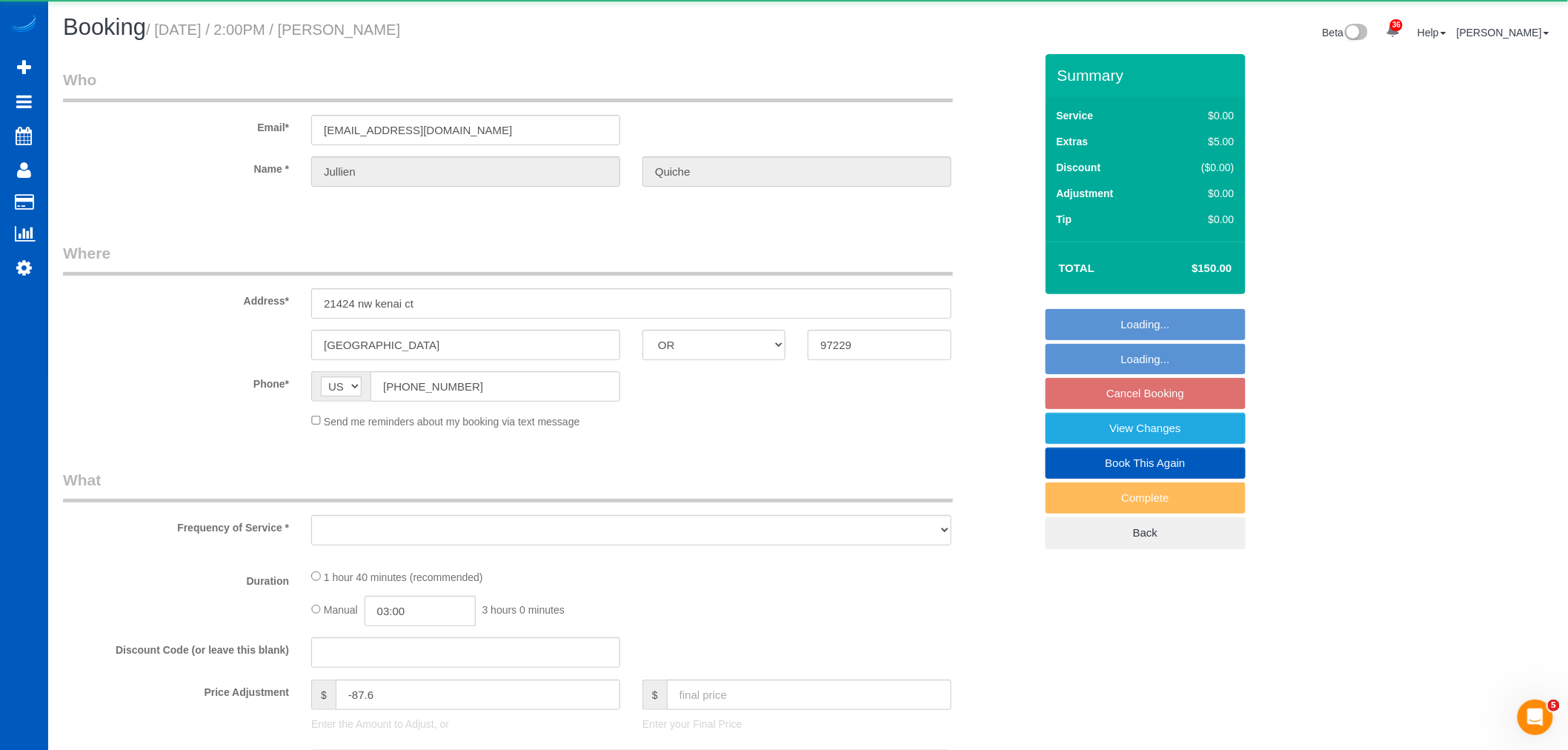
select select "object:12158"
select select "string:fspay-61d565a8-de95-4af4-b8f3-e8f7fc97b781"
select select "199"
select select "2001"
select select "2"
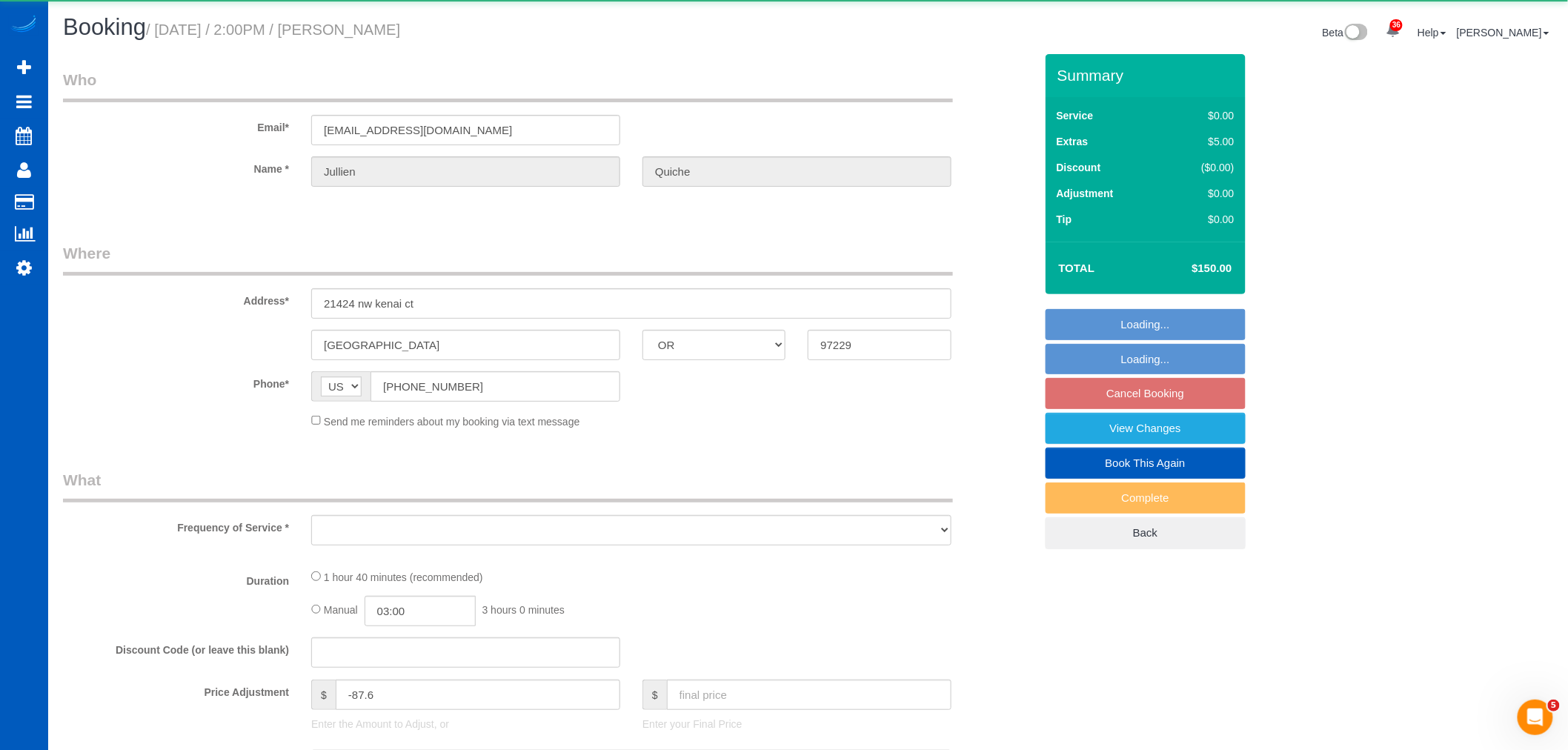
select select "2"
select select "spot60"
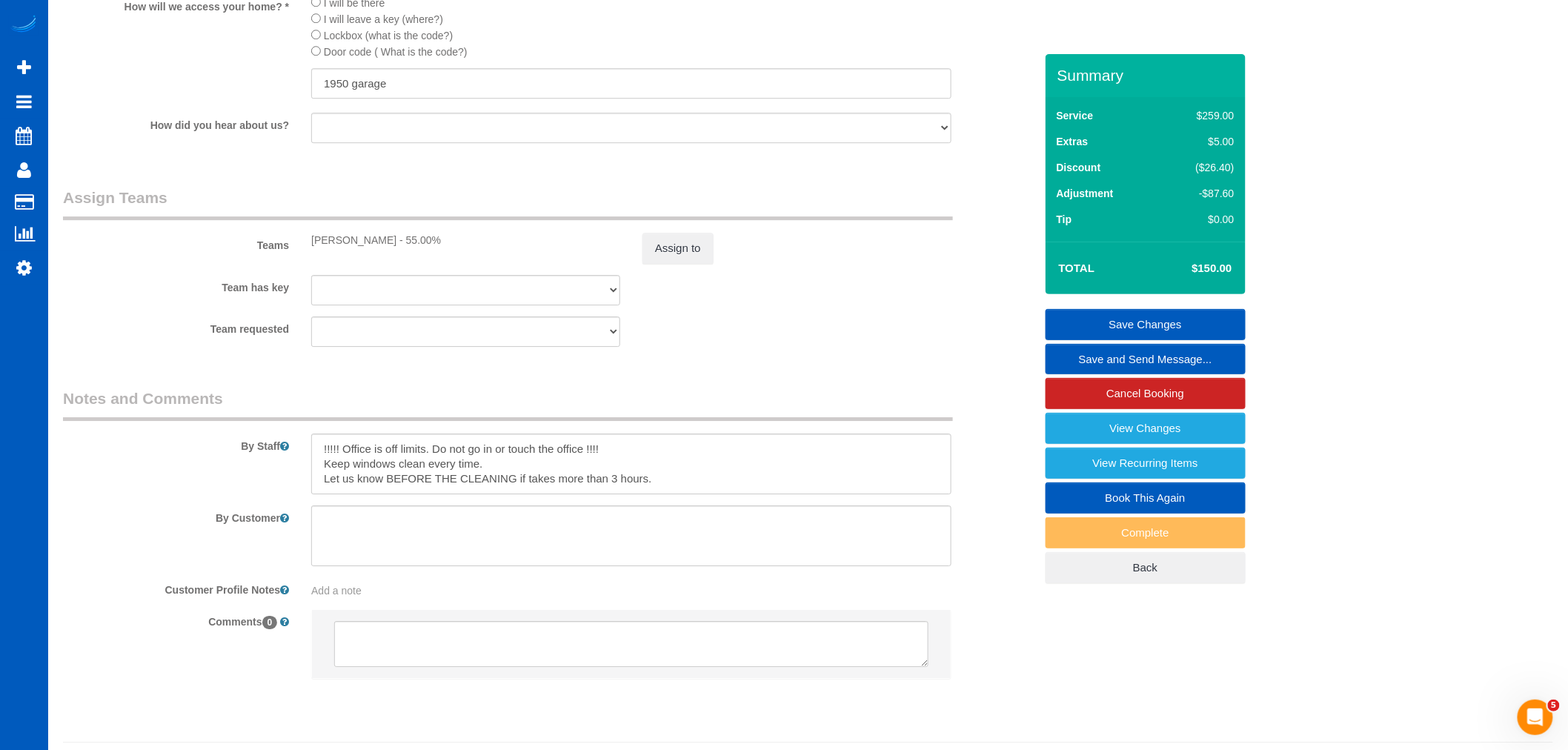
scroll to position [1851, 0]
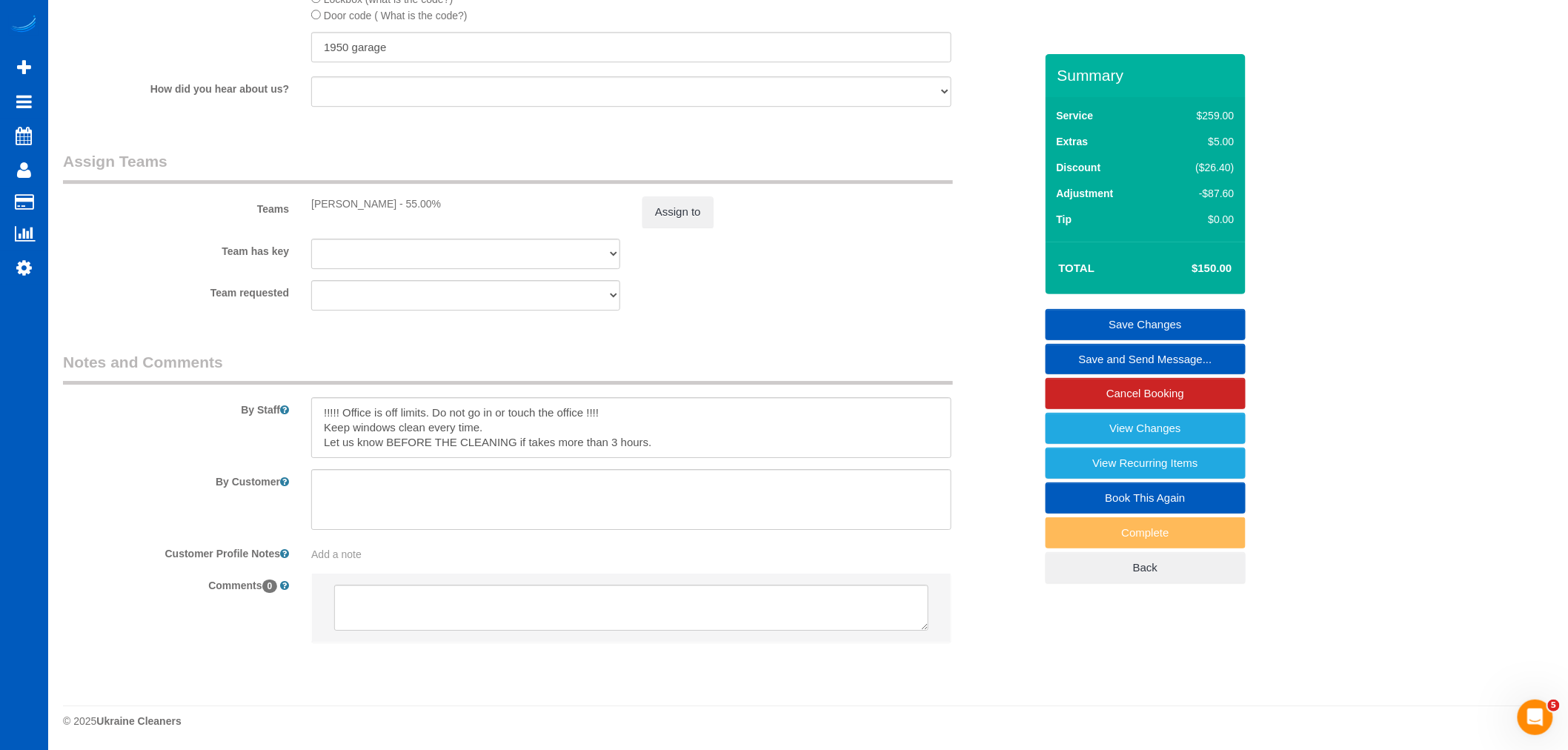
click at [664, 233] on sui-booking-teams "Teams Irina Dunaeva - 55.00% Assign to Team has key Irina Dunaeva Elena Kremnev…" at bounding box center [548, 230] width 972 height 160
click at [674, 219] on button "Assign to" at bounding box center [678, 211] width 71 height 31
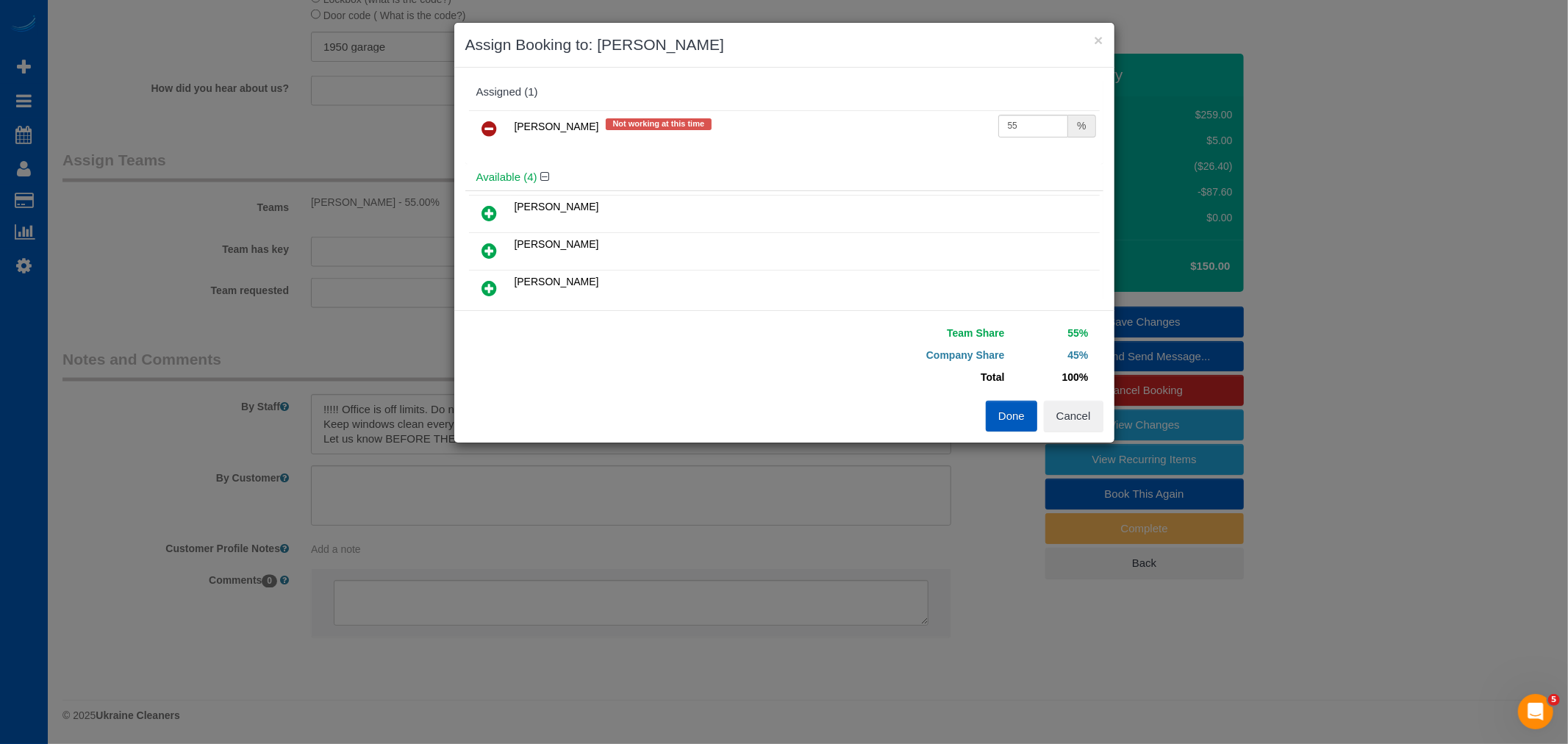
click at [500, 128] on link at bounding box center [490, 129] width 35 height 29
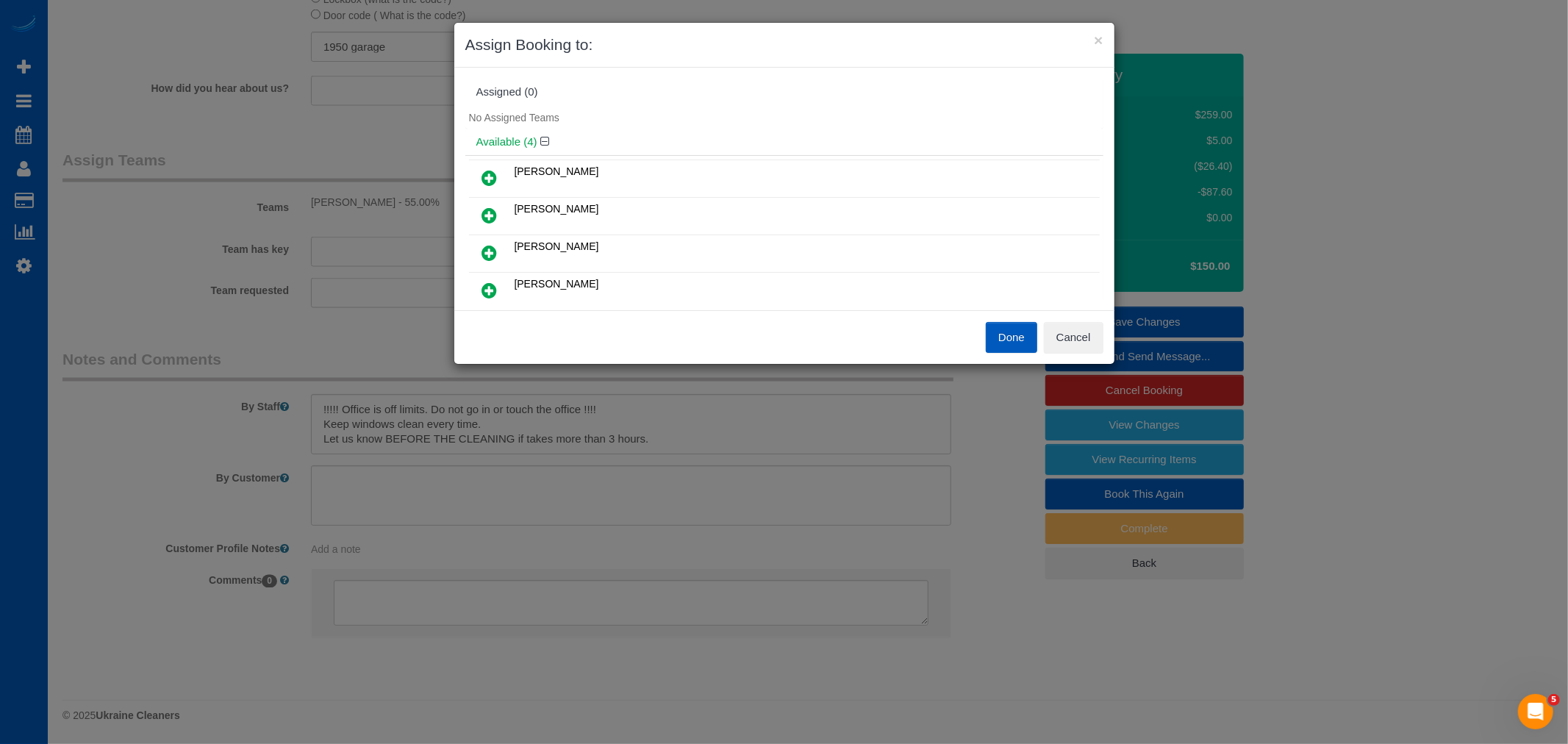
click at [495, 173] on icon at bounding box center [490, 178] width 16 height 17
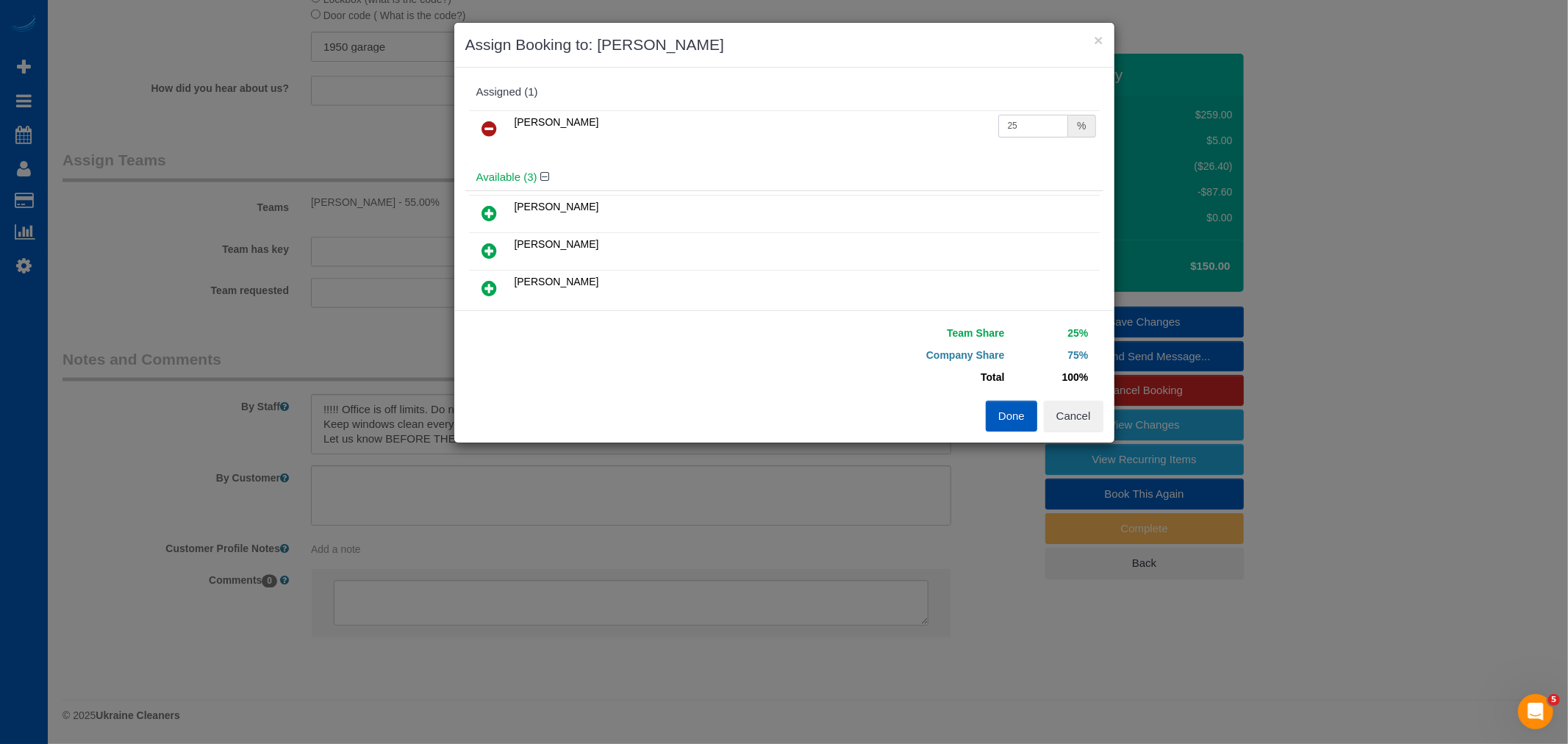
drag, startPoint x: 1025, startPoint y: 134, endPoint x: 809, endPoint y: 147, distance: 216.4
click at [809, 147] on tr "Luiza Maksymova 25 %" at bounding box center [784, 128] width 631 height 38
type input "55"
drag, startPoint x: 1001, startPoint y: 424, endPoint x: 1125, endPoint y: 365, distance: 137.3
click at [1005, 422] on button "Done" at bounding box center [1010, 416] width 51 height 31
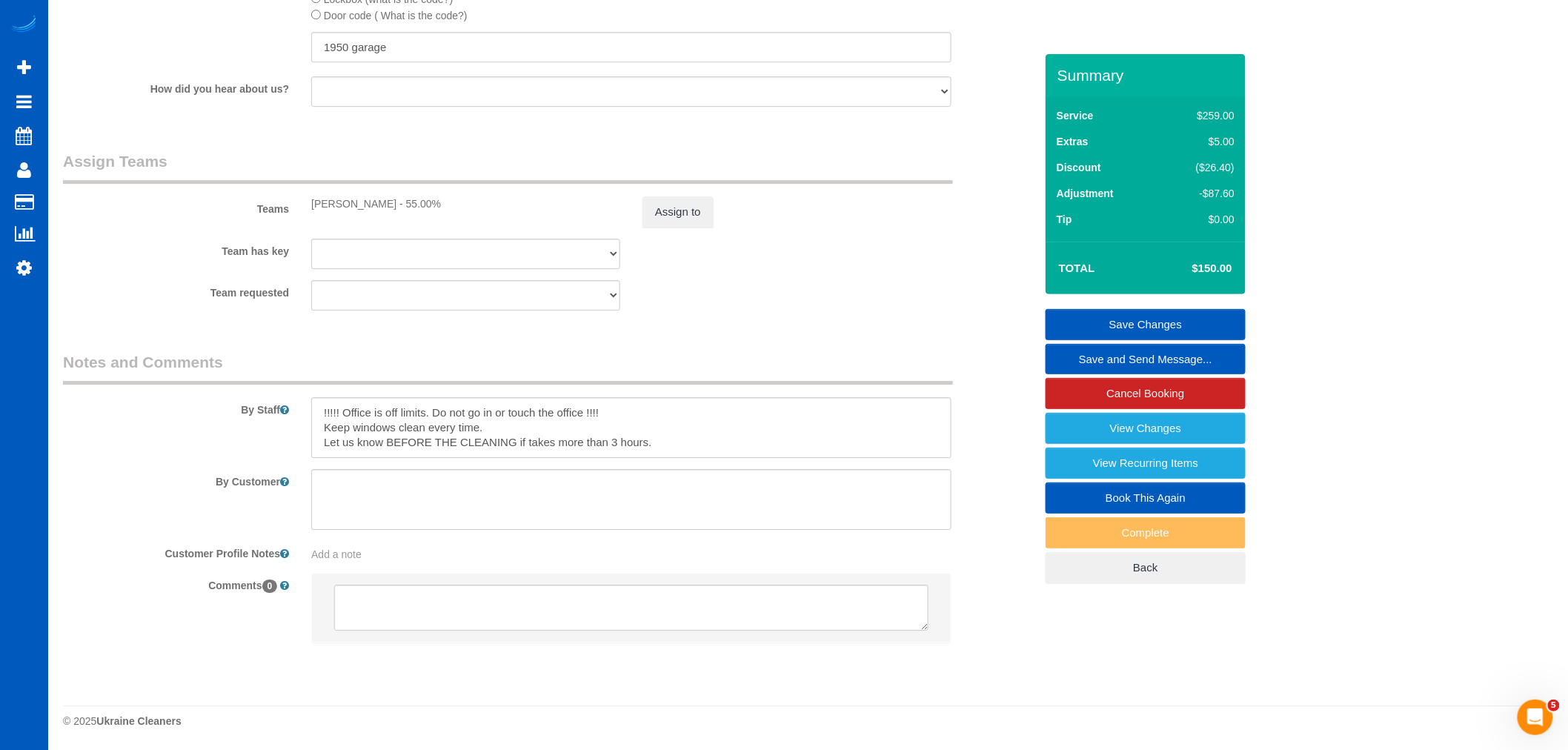
click at [1139, 324] on link "Save Changes" at bounding box center [1145, 324] width 200 height 31
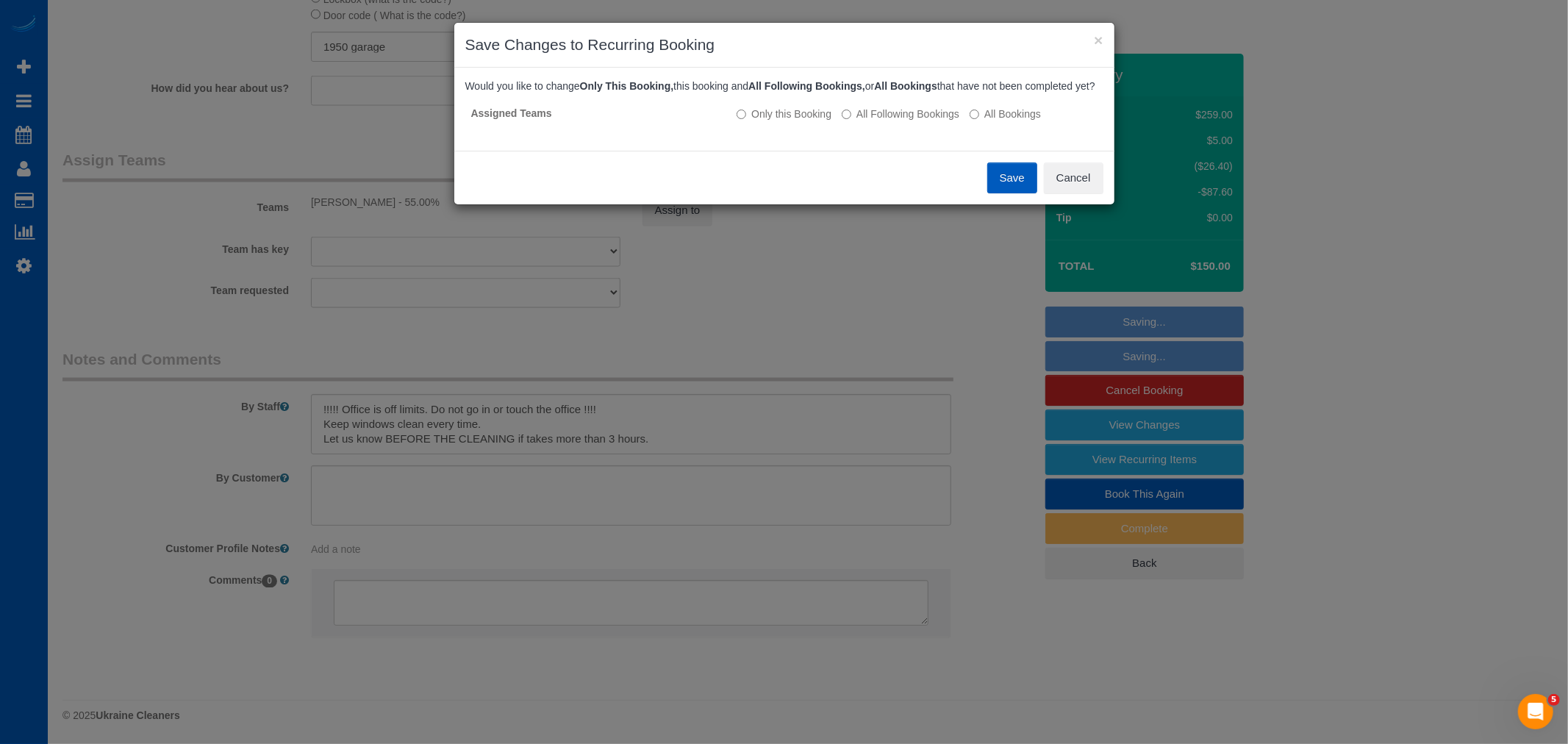
click at [992, 186] on button "Save" at bounding box center [1011, 178] width 50 height 31
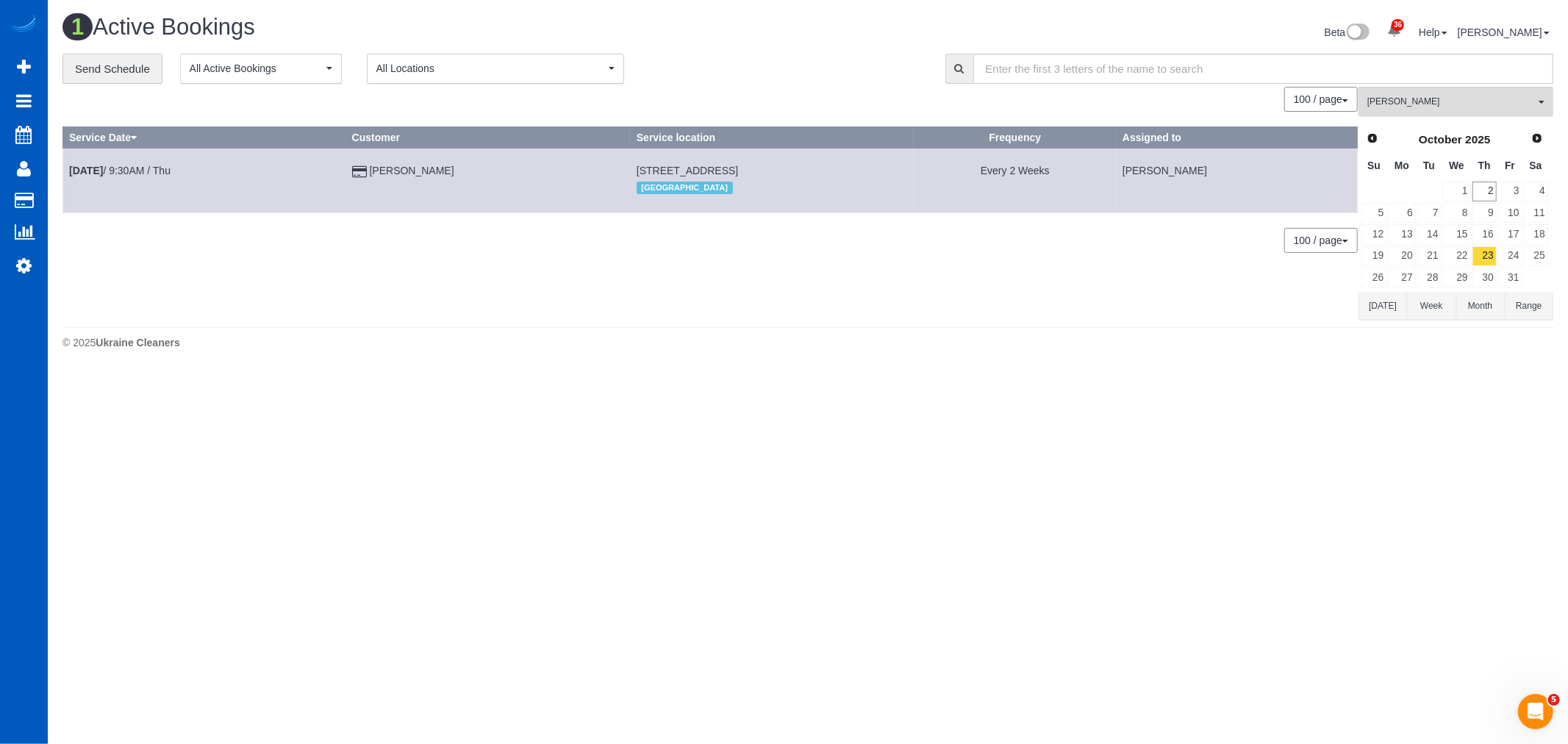
click at [1497, 191] on td "3" at bounding box center [1510, 191] width 25 height 21
click at [1501, 191] on link "3" at bounding box center [1510, 191] width 24 height 19
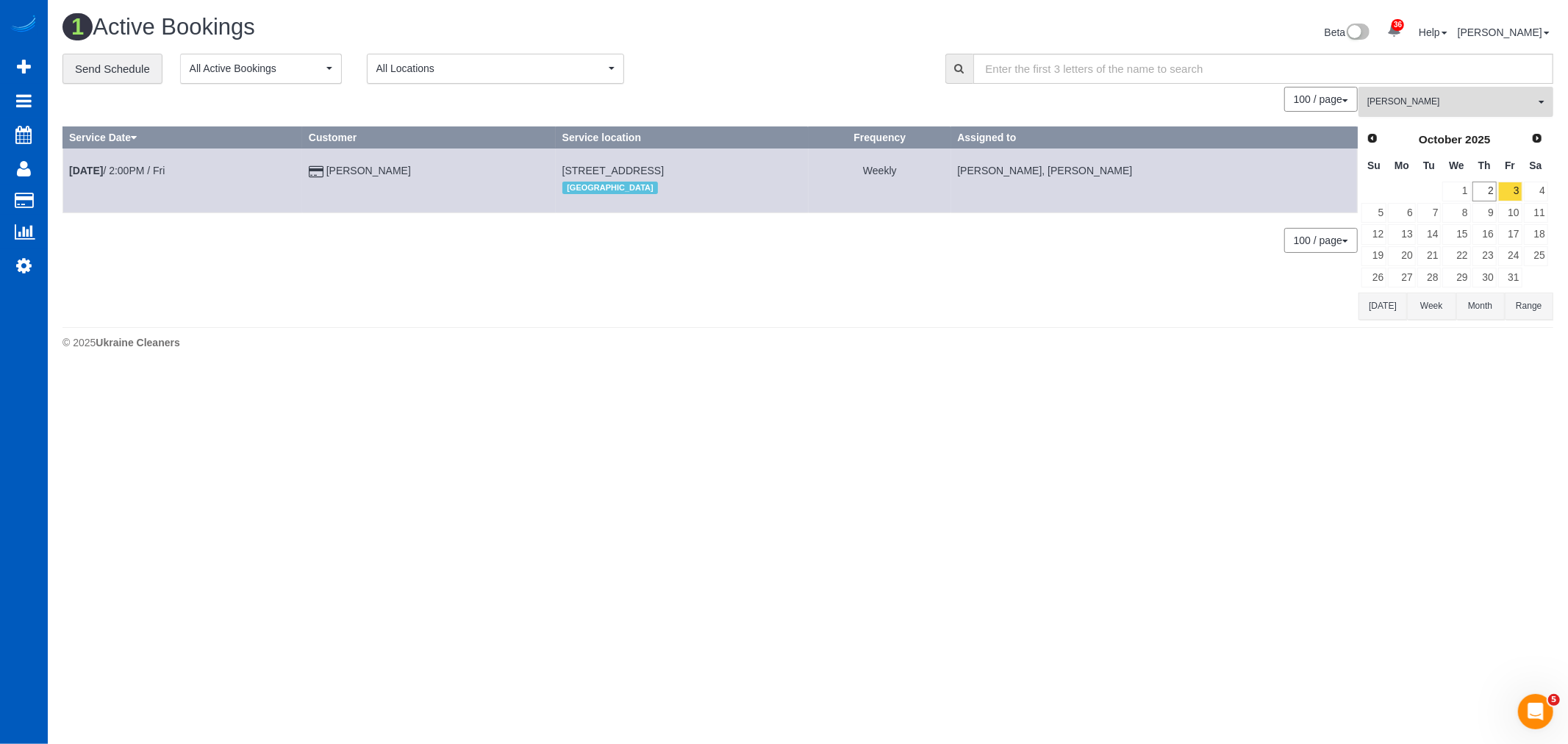
click at [1456, 95] on button "Irina Dunaeva All Teams" at bounding box center [1455, 101] width 194 height 30
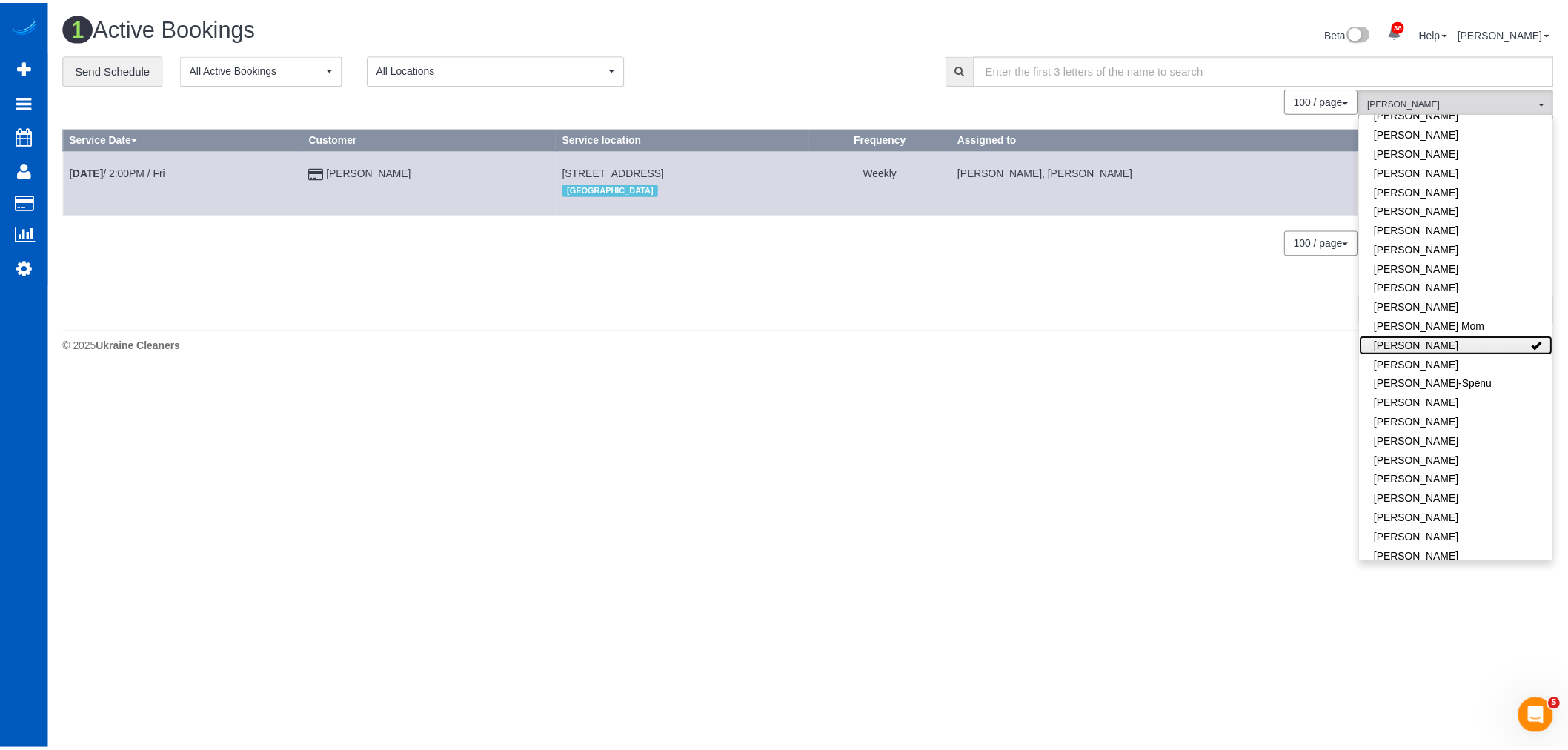
scroll to position [164, 0]
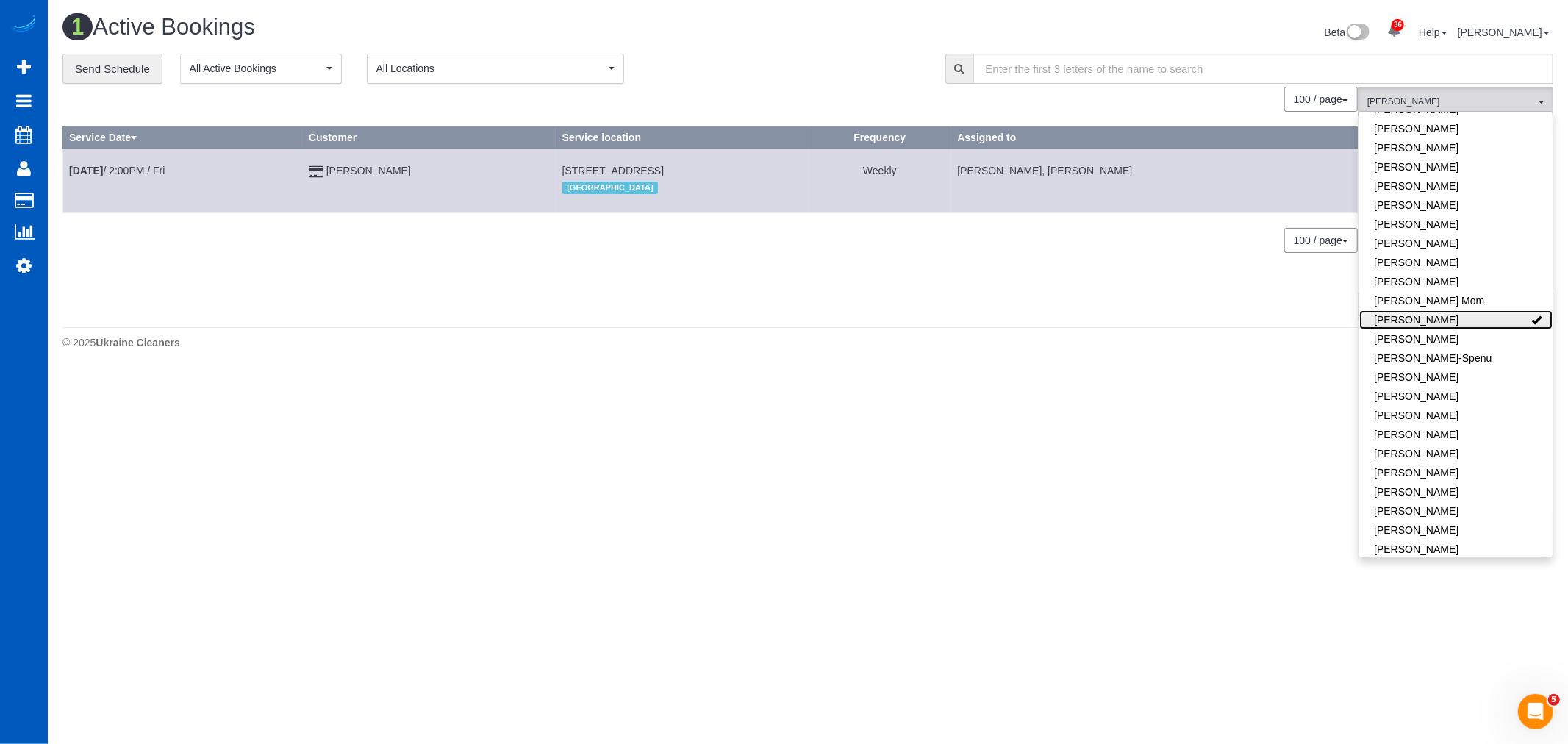
click at [1450, 316] on link "[PERSON_NAME]" at bounding box center [1455, 320] width 193 height 19
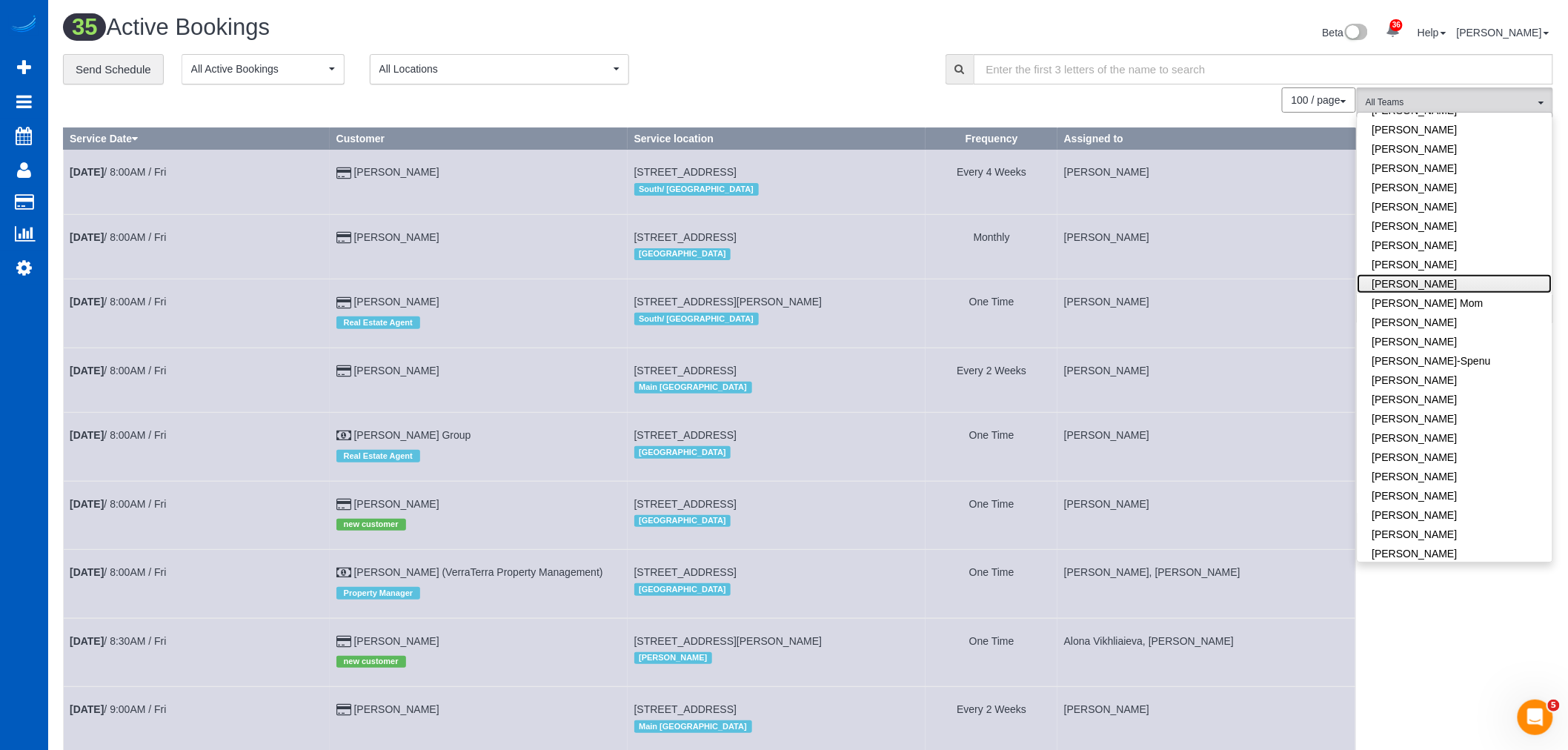
click at [1442, 281] on link "[PERSON_NAME]" at bounding box center [1454, 284] width 195 height 20
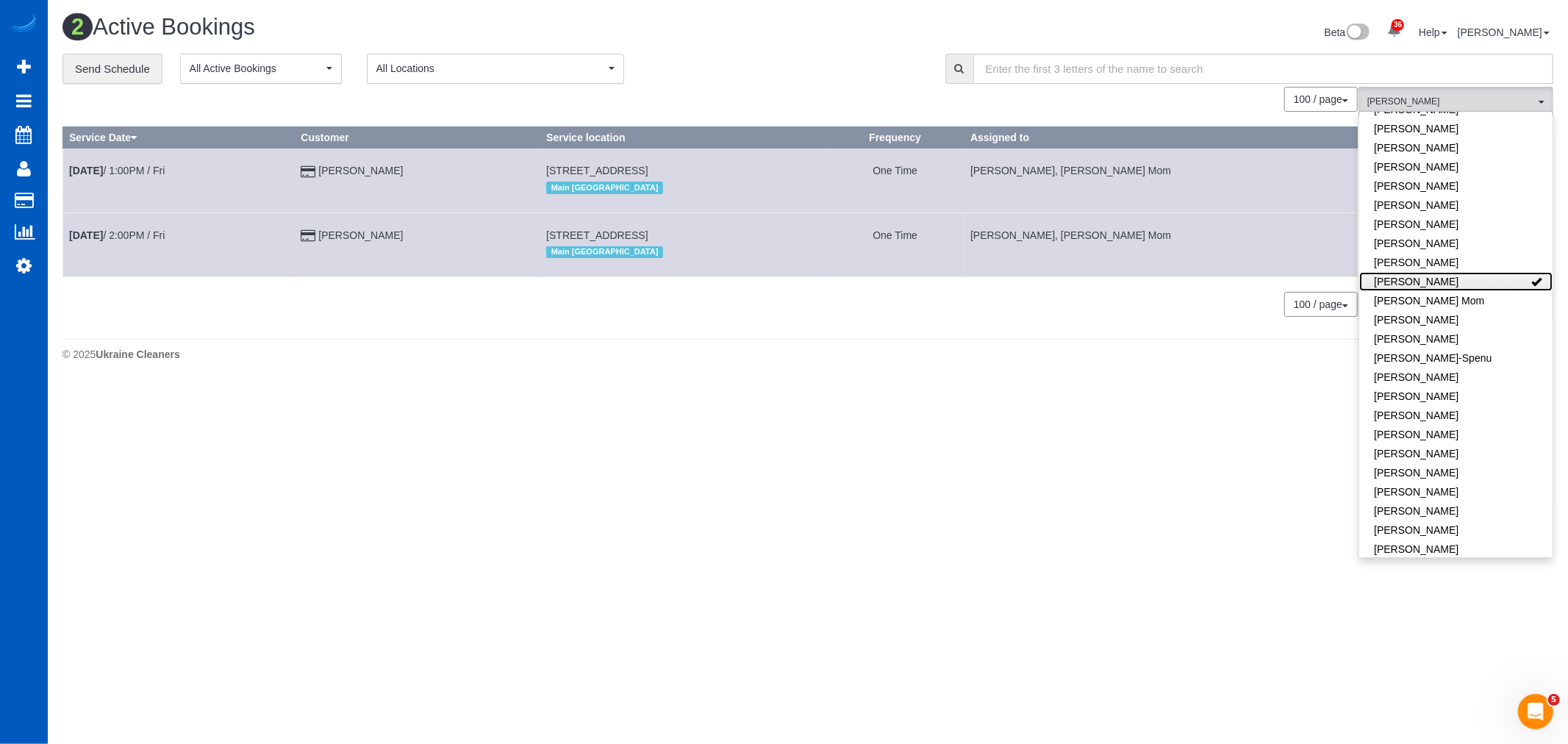
click at [1451, 287] on link "[PERSON_NAME]" at bounding box center [1455, 282] width 193 height 19
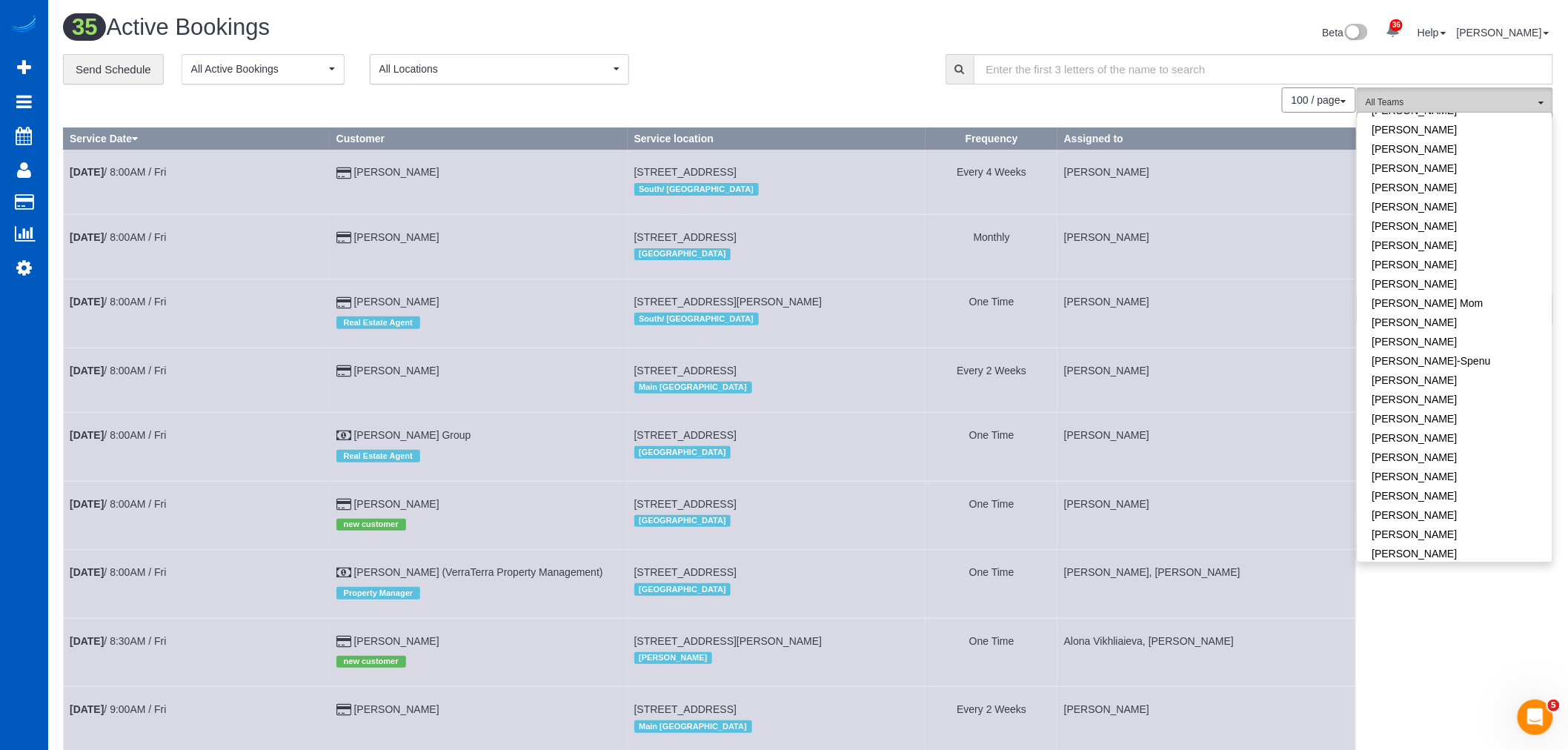
click at [1412, 96] on button "All Teams" at bounding box center [1454, 102] width 196 height 30
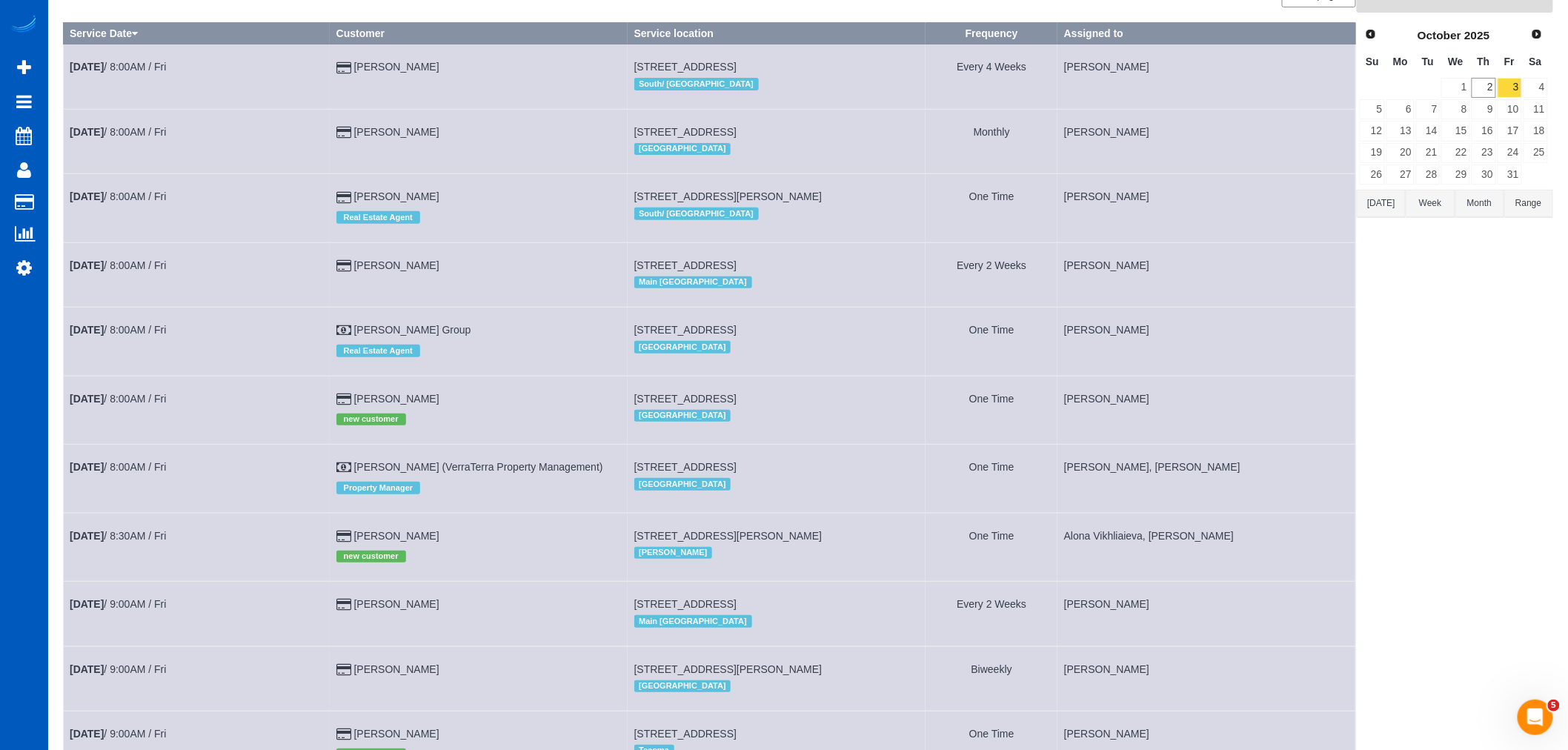
scroll to position [0, 0]
